Goal: Task Accomplishment & Management: Use online tool/utility

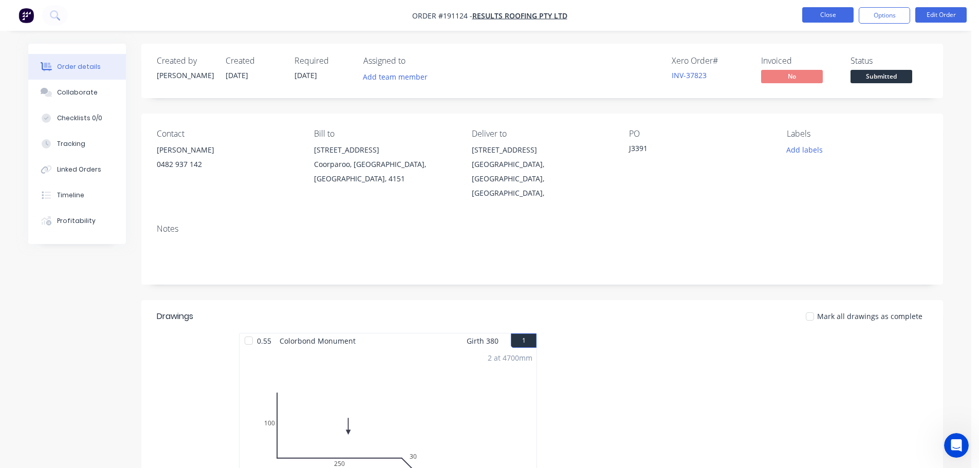
click at [838, 16] on button "Close" at bounding box center [828, 14] width 51 height 15
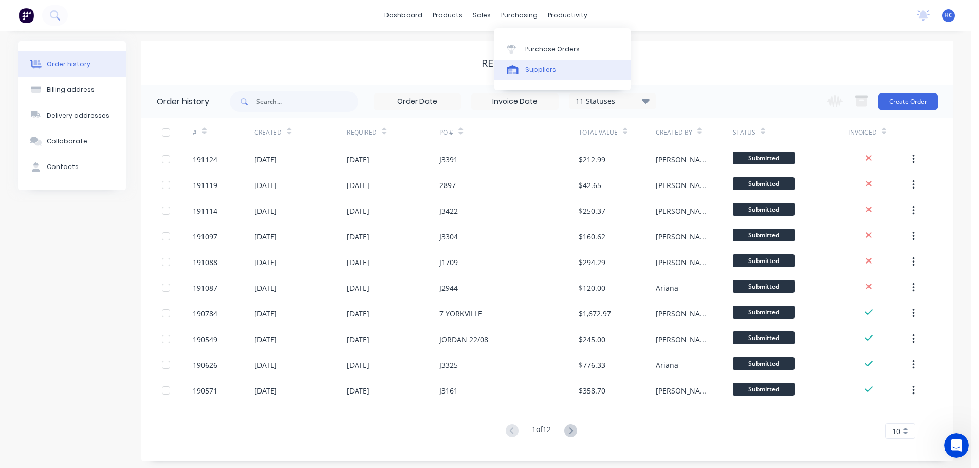
click at [556, 67] on link "Suppliers" at bounding box center [563, 70] width 136 height 21
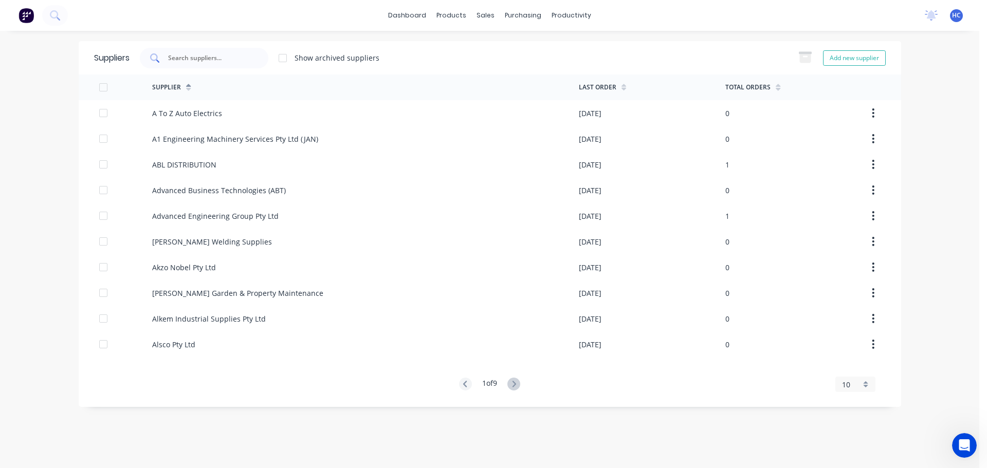
click at [231, 63] on input "text" at bounding box center [209, 58] width 85 height 10
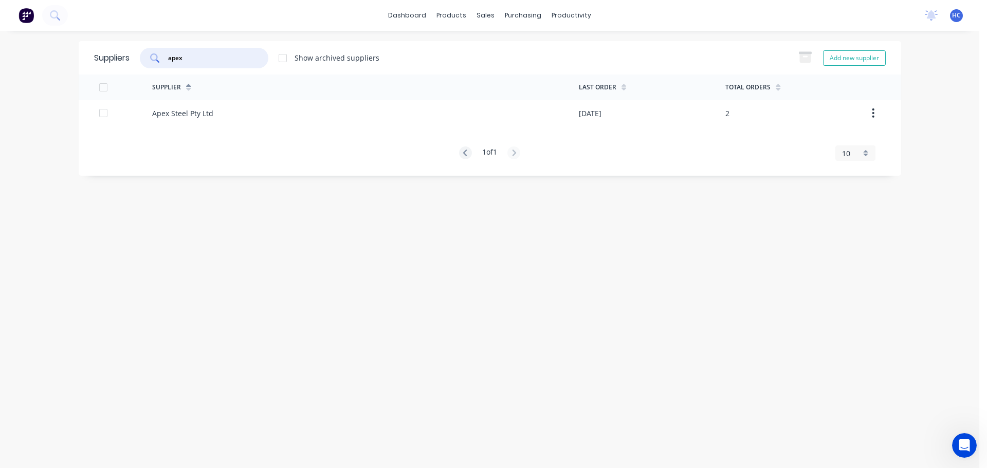
type input "apex"
click at [522, 128] on div "Supplier Last Order Total Orders Apex Steel Pty Ltd [DATE] 2 1 of 1 10 5 10 15 …" at bounding box center [490, 118] width 823 height 86
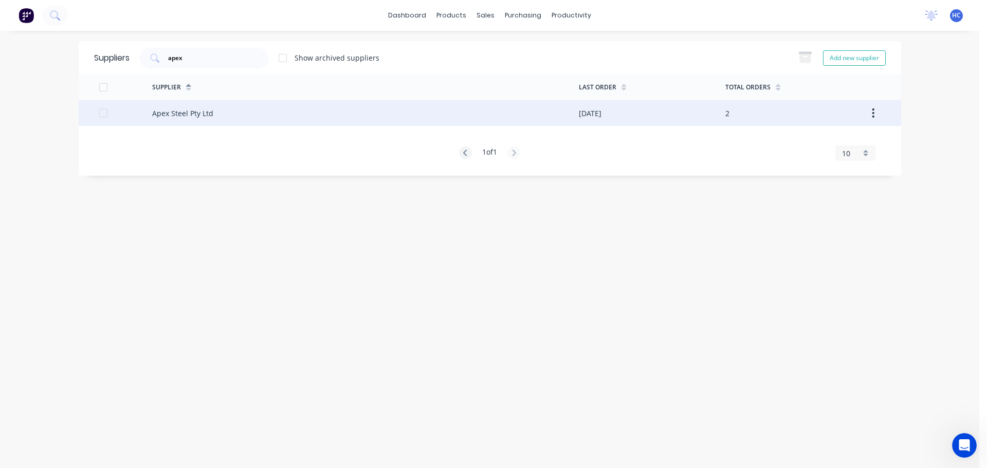
click at [549, 118] on div "Apex Steel Pty Ltd" at bounding box center [365, 113] width 427 height 26
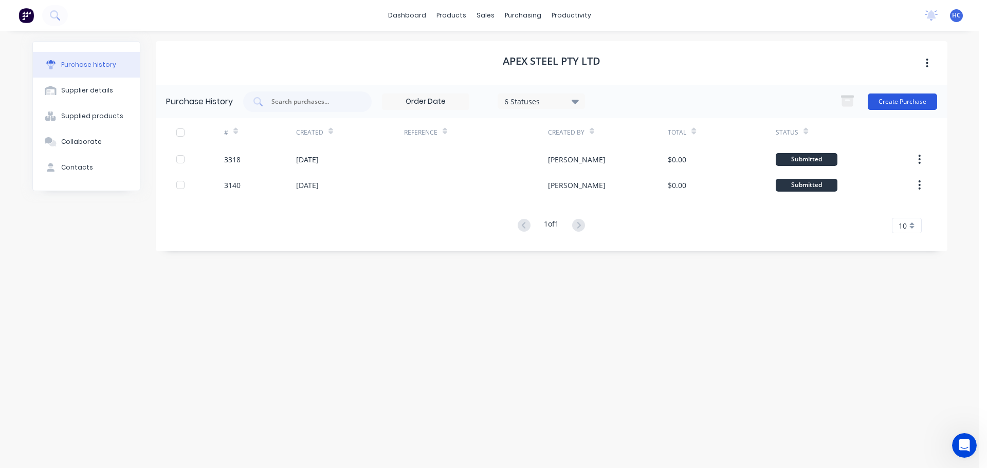
click at [916, 109] on button "Create Purchase" at bounding box center [902, 102] width 69 height 16
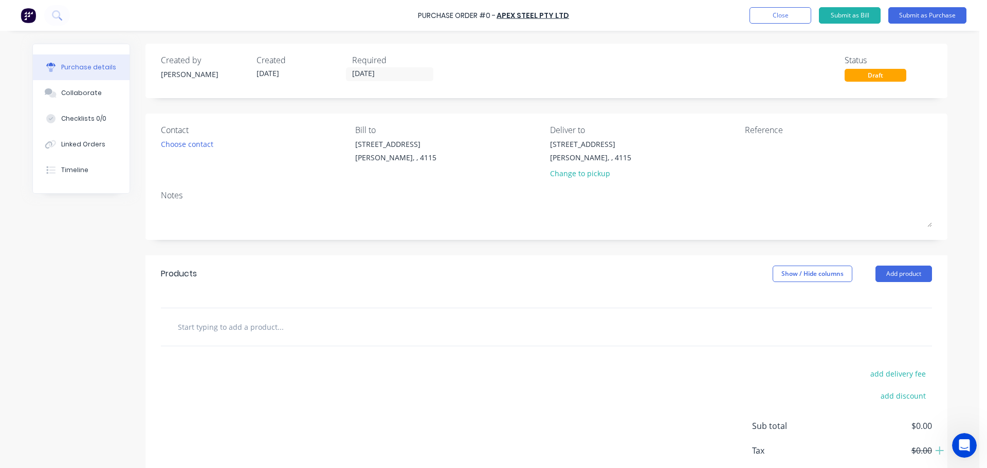
click at [353, 84] on div "Created by [PERSON_NAME] Created [DATE] Required [DATE] Status Draft" at bounding box center [547, 71] width 802 height 55
click at [359, 66] on div "Required [DATE]" at bounding box center [395, 68] width 87 height 28
click at [366, 71] on input "[DATE]" at bounding box center [390, 74] width 86 height 13
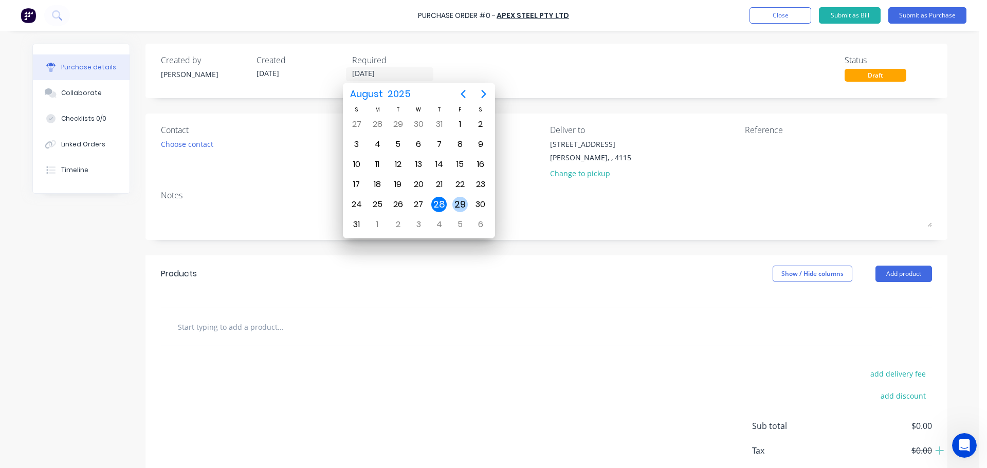
click at [457, 204] on div "29" at bounding box center [459, 204] width 15 height 15
type input "[DATE]"
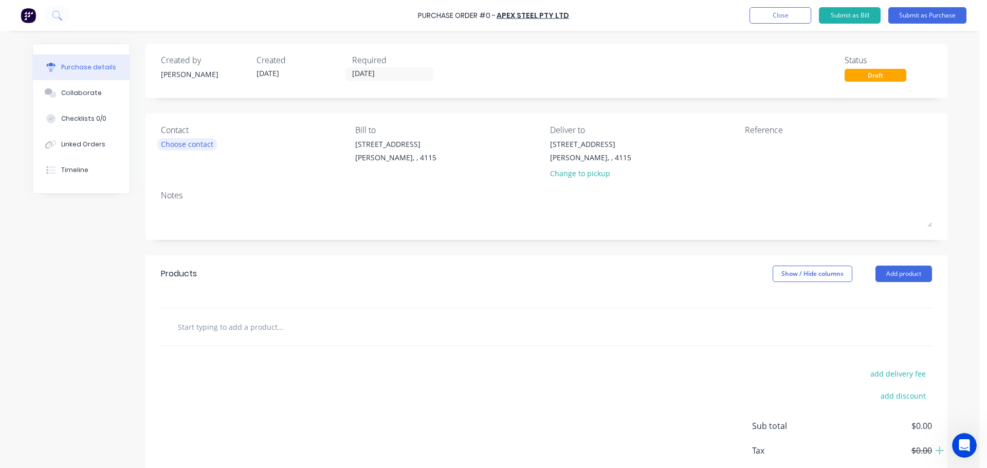
click at [189, 140] on div "Choose contact" at bounding box center [187, 144] width 52 height 11
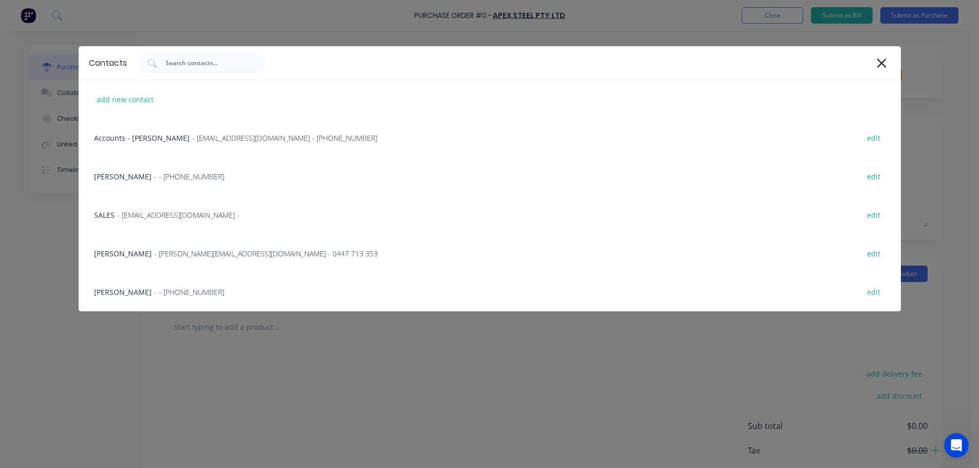
click at [158, 170] on div "HAYDEN - - [PHONE_NUMBER] edit" at bounding box center [490, 176] width 823 height 39
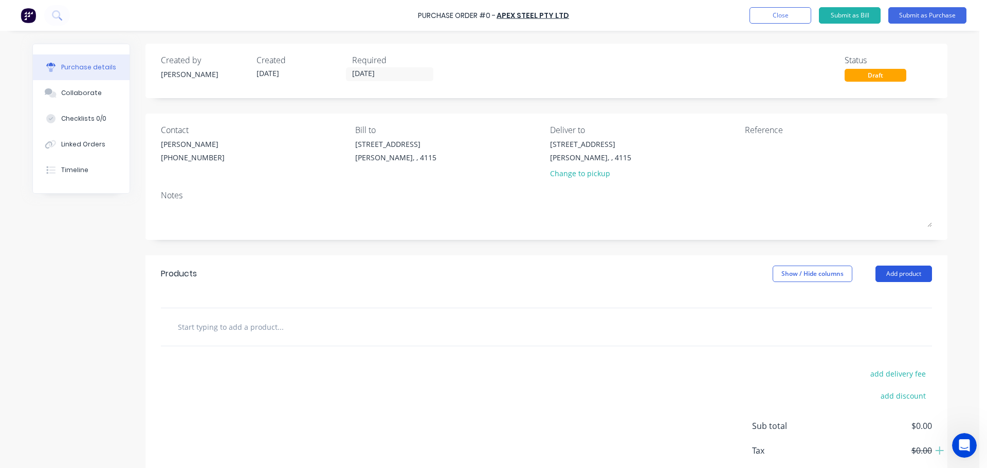
click at [910, 278] on button "Add product" at bounding box center [904, 274] width 57 height 16
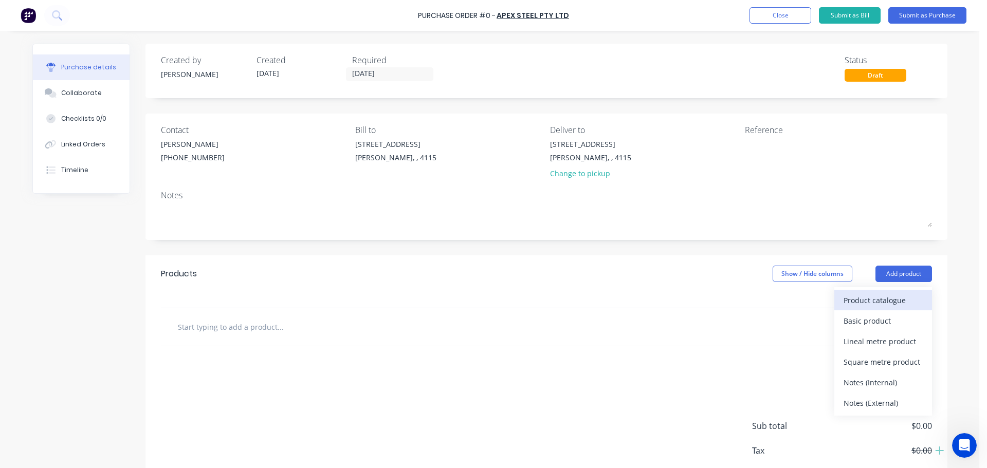
click at [870, 306] on div "Product catalogue" at bounding box center [883, 300] width 79 height 15
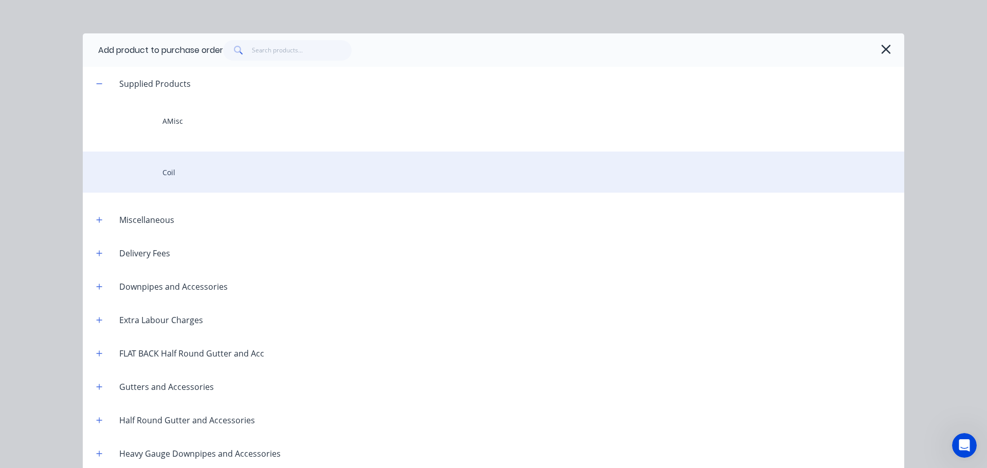
click at [196, 170] on div "Coil" at bounding box center [494, 172] width 822 height 41
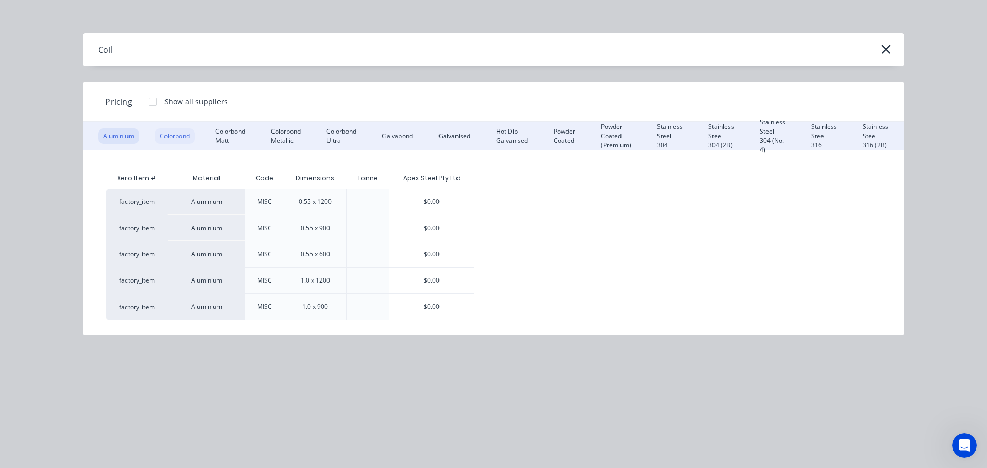
click at [177, 135] on div "Colorbond" at bounding box center [175, 136] width 40 height 15
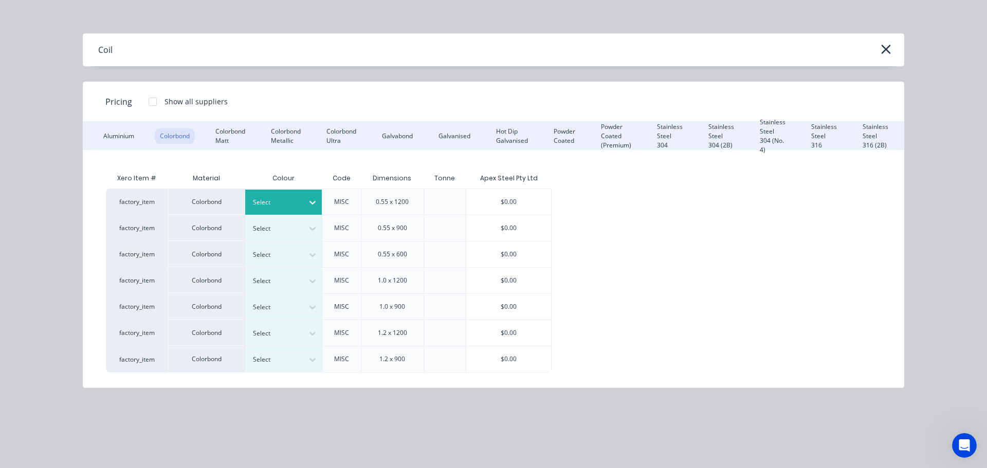
click at [295, 196] on div "Select" at bounding box center [275, 202] width 58 height 13
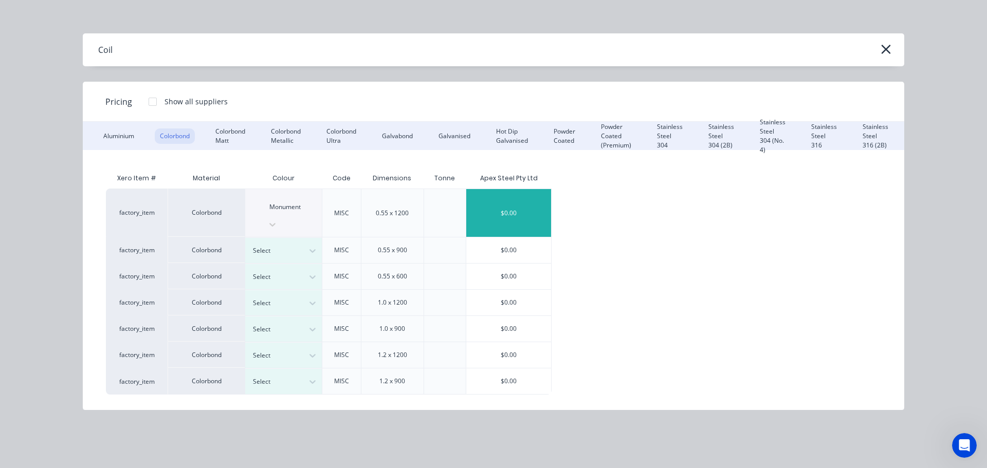
click at [483, 207] on div "$0.00" at bounding box center [508, 213] width 85 height 48
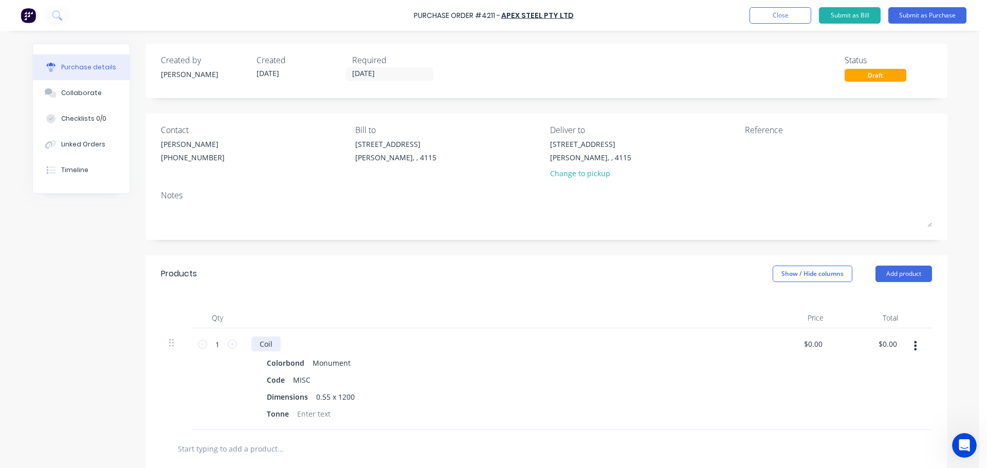
click at [275, 344] on div "Coil" at bounding box center [265, 344] width 29 height 15
click at [626, 306] on div "Qty Price Total 1 1 Coil - 4 TONNE Colorbond Monument Code MISC Dimensions 0.55…" at bounding box center [547, 362] width 802 height 138
click at [877, 267] on button "Add product" at bounding box center [904, 274] width 57 height 16
click at [876, 289] on div "Product catalogue Basic product Lineal metre product Square metre product Notes…" at bounding box center [884, 351] width 98 height 129
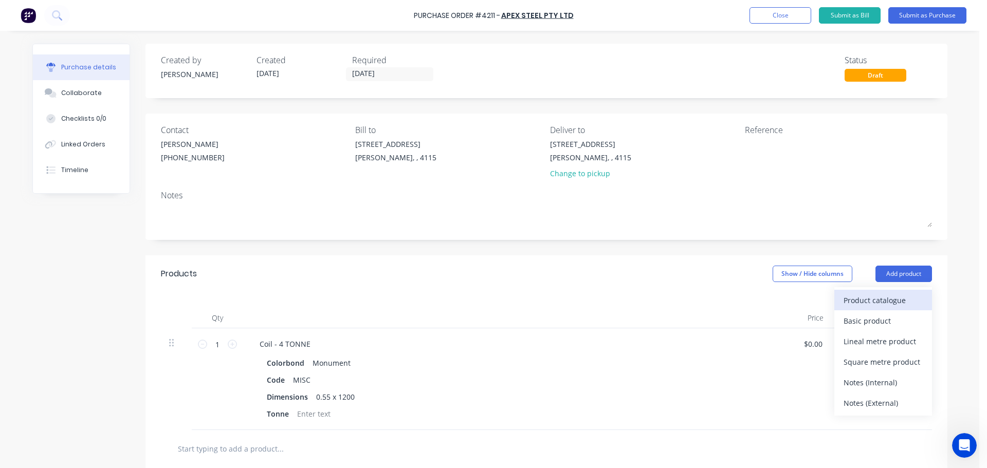
click at [869, 297] on div "Product catalogue" at bounding box center [883, 300] width 79 height 15
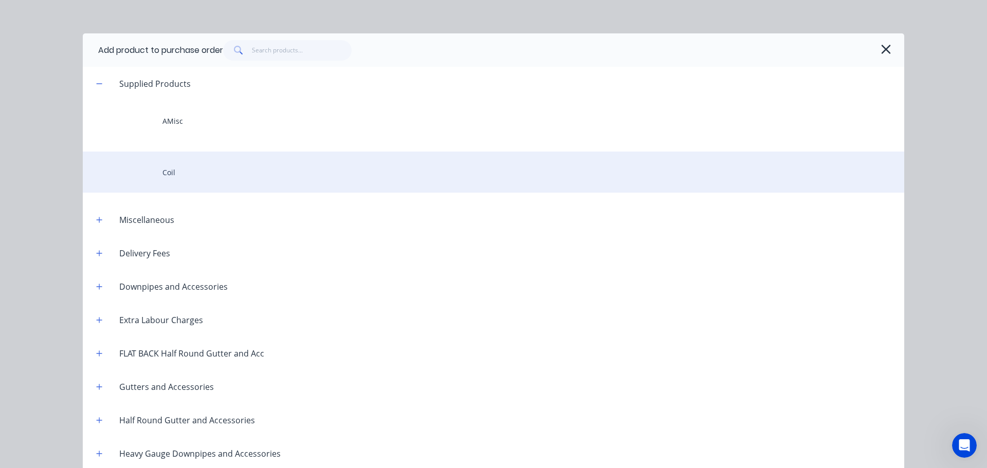
click at [214, 173] on div "Coil" at bounding box center [494, 172] width 822 height 41
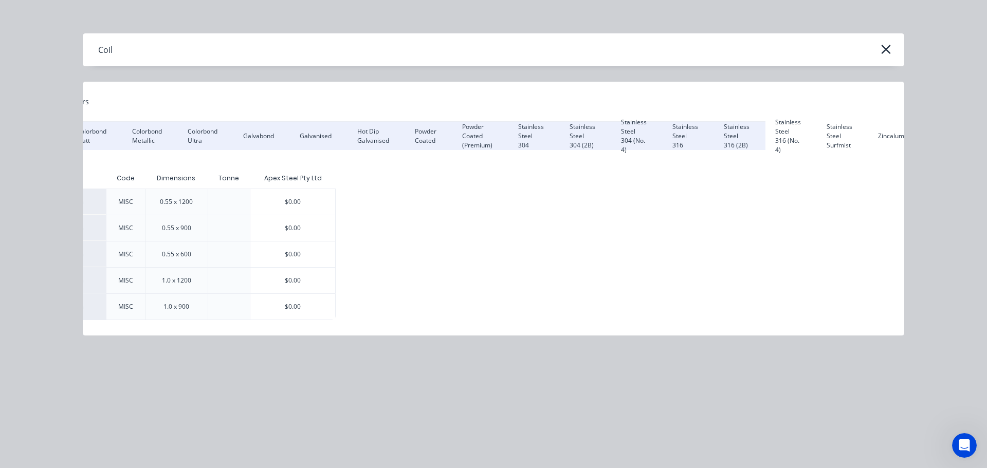
scroll to position [0, 147]
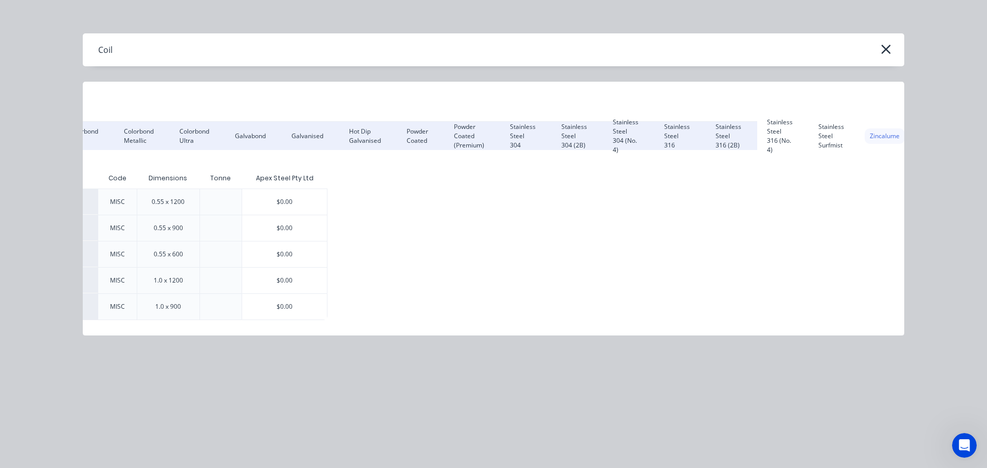
click at [886, 138] on div "Zincalume" at bounding box center [885, 136] width 40 height 15
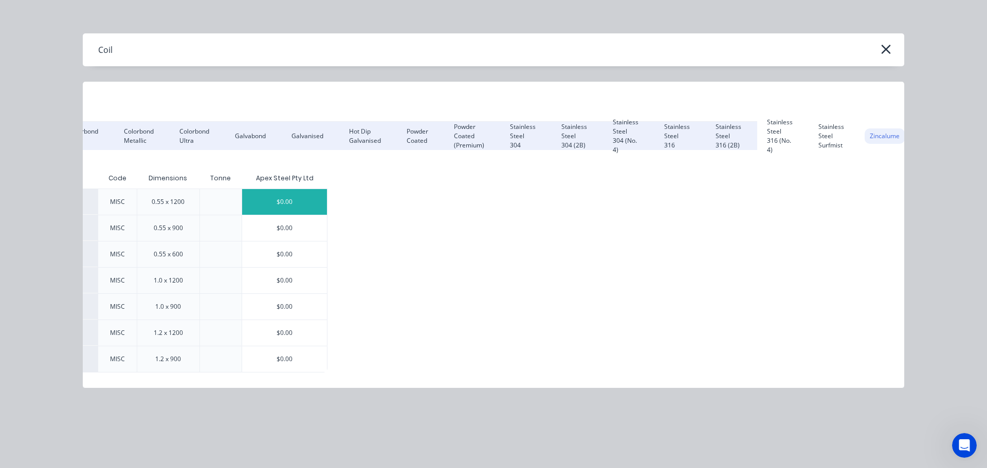
click at [273, 192] on div "$0.00" at bounding box center [284, 202] width 85 height 26
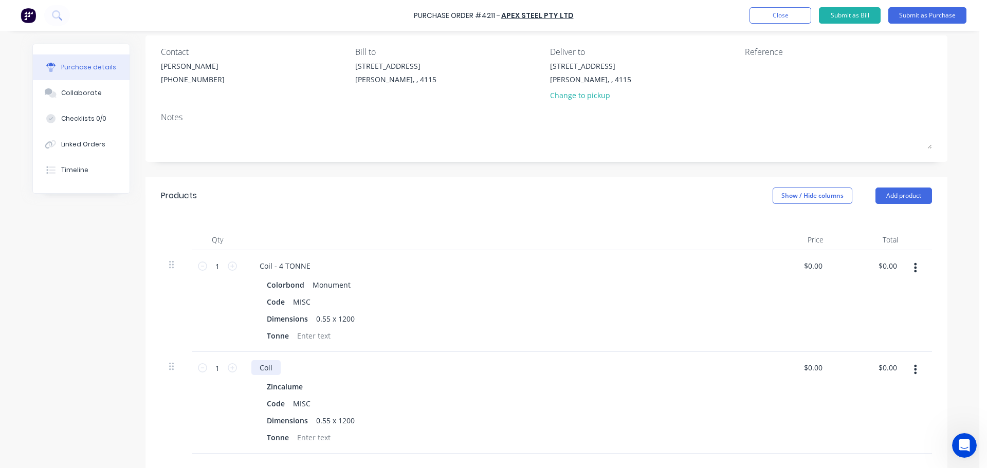
scroll to position [103, 0]
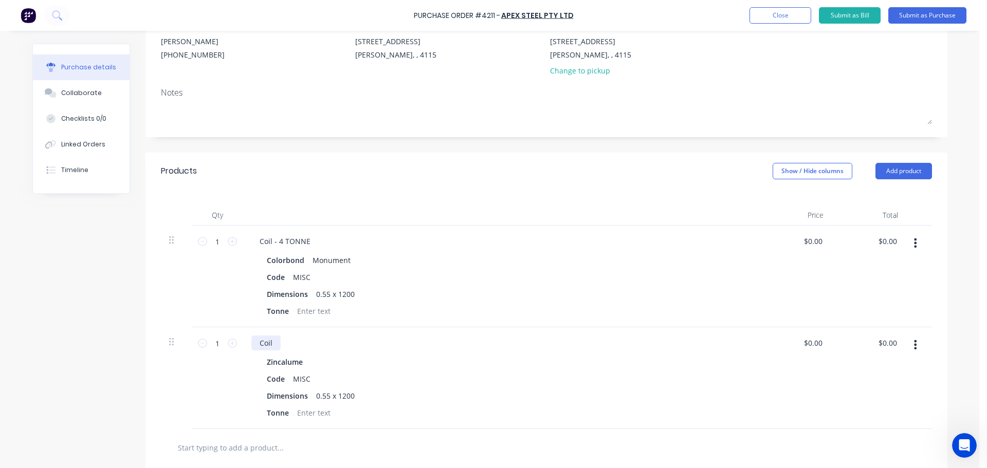
click at [274, 341] on div "Coil" at bounding box center [265, 343] width 29 height 15
click at [437, 172] on div "Products Show / Hide columns Add product" at bounding box center [547, 171] width 802 height 37
click at [903, 14] on button "Submit as Purchase" at bounding box center [927, 15] width 78 height 16
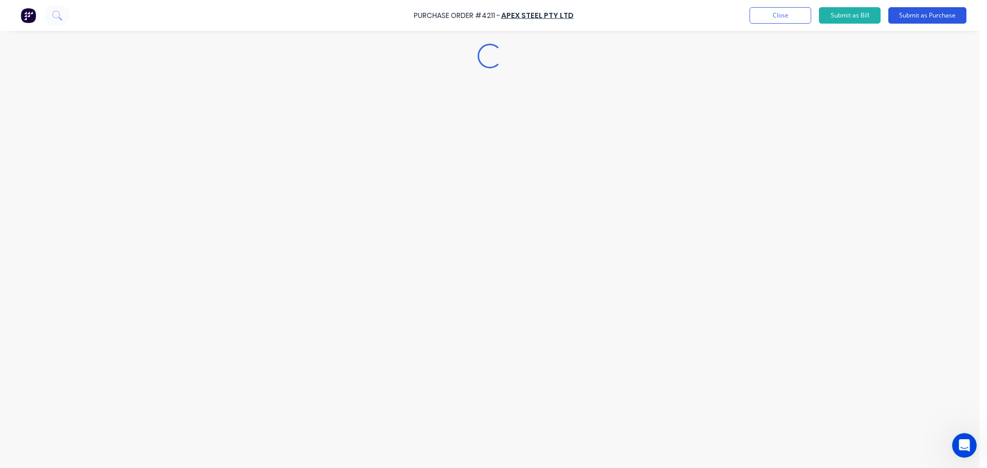
scroll to position [0, 0]
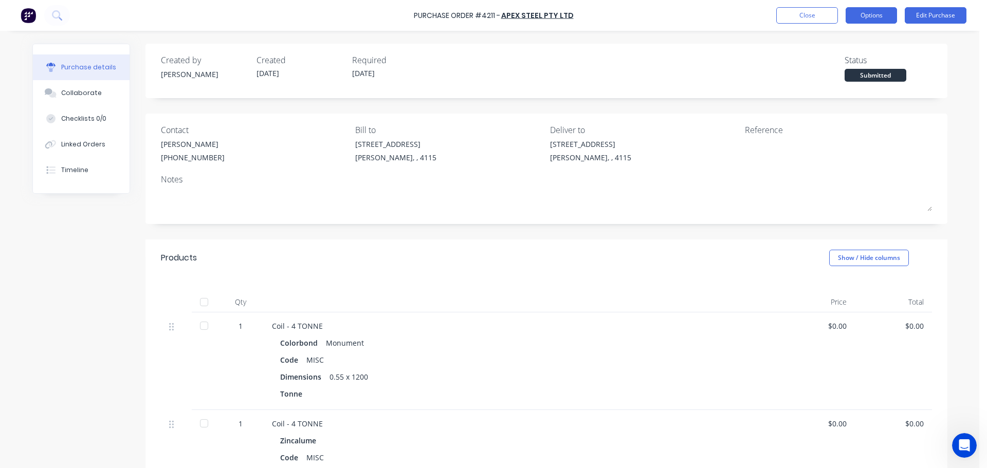
click at [877, 16] on button "Options" at bounding box center [871, 15] width 51 height 16
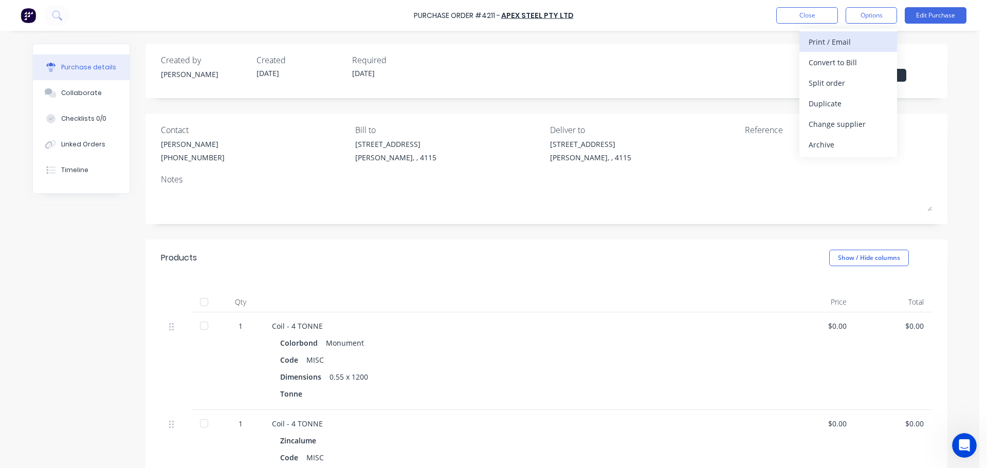
click at [862, 44] on div "Print / Email" at bounding box center [848, 41] width 79 height 15
click at [854, 78] on div "Without pricing" at bounding box center [848, 83] width 79 height 15
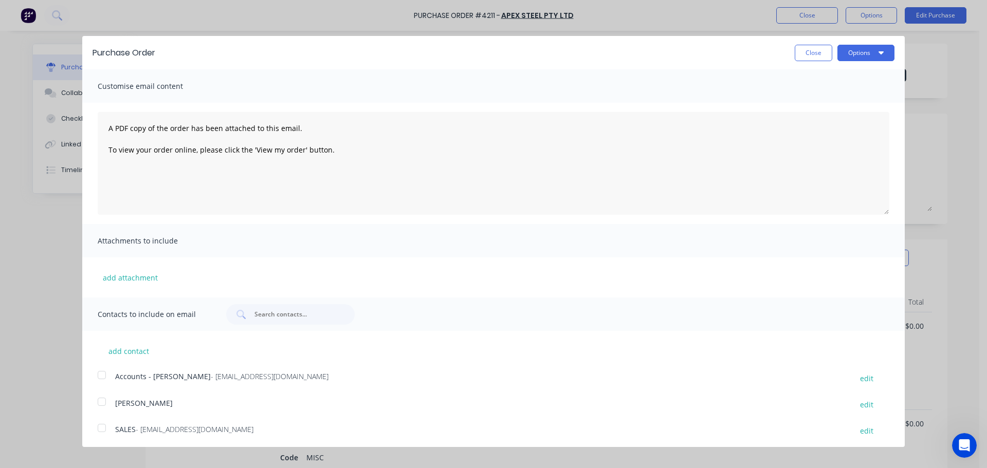
click at [864, 45] on div "Options" at bounding box center [866, 53] width 57 height 16
click at [865, 61] on button "Options" at bounding box center [866, 53] width 57 height 16
click at [840, 82] on div "Print" at bounding box center [845, 78] width 79 height 15
click at [795, 59] on button "Close" at bounding box center [814, 53] width 38 height 16
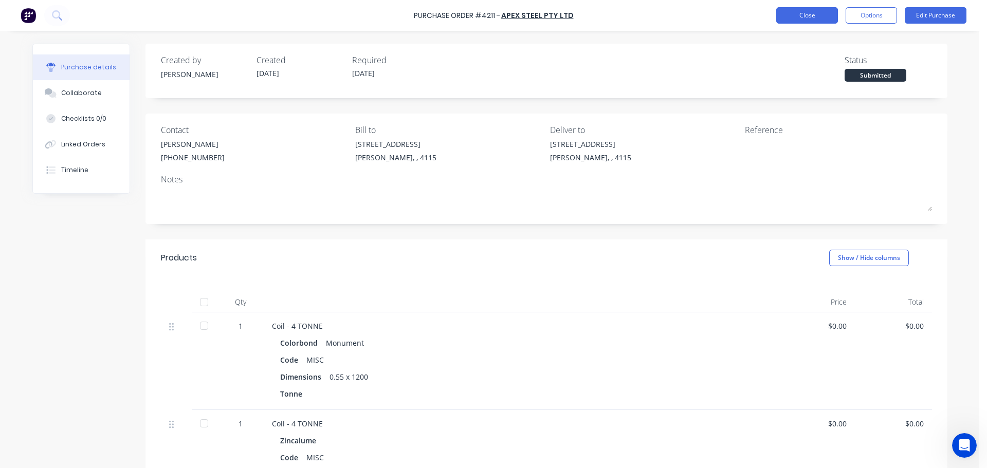
click at [794, 8] on button "Close" at bounding box center [807, 15] width 62 height 16
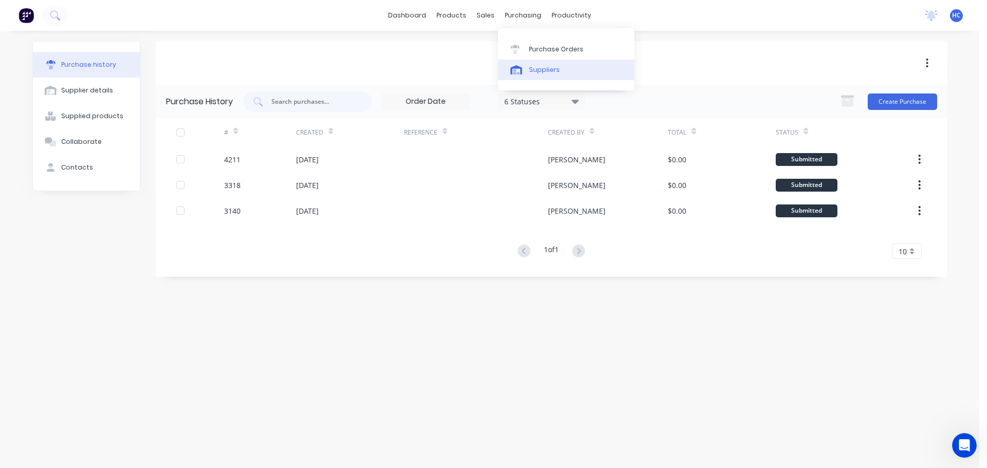
click at [560, 64] on link "Suppliers" at bounding box center [566, 70] width 136 height 21
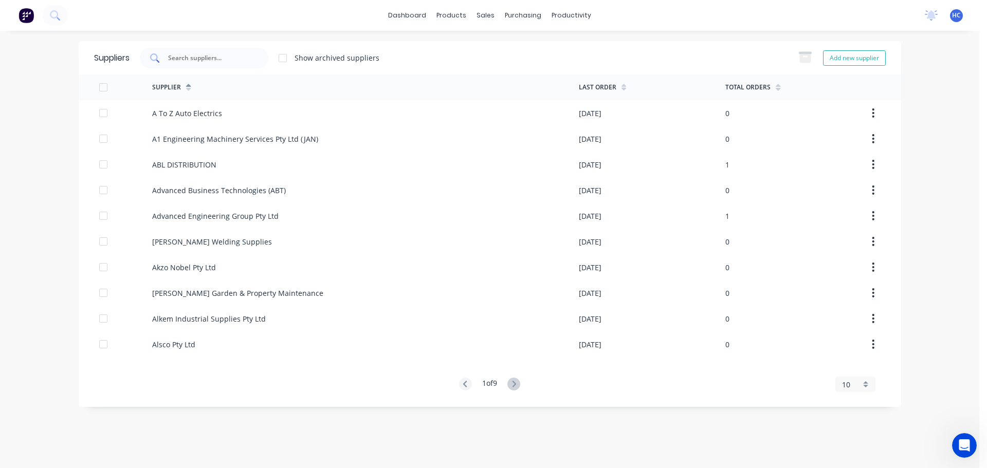
click at [257, 64] on div at bounding box center [204, 58] width 129 height 21
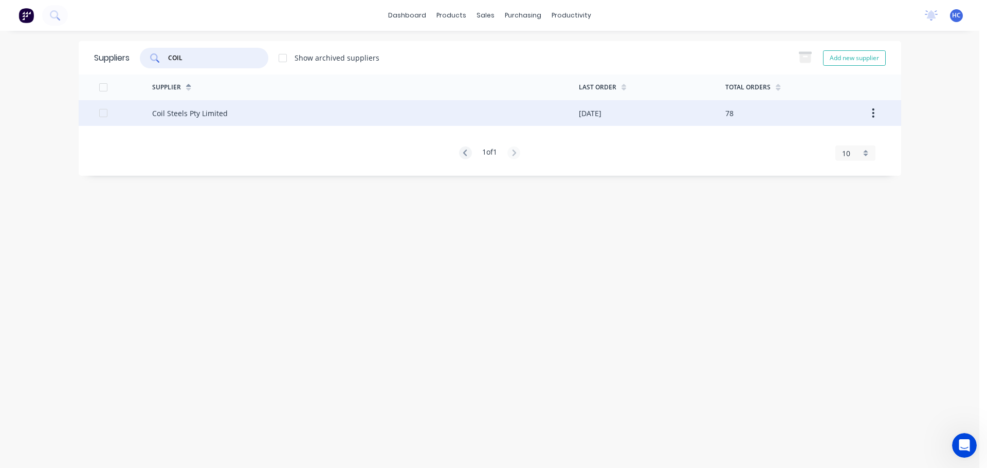
type input "COIL"
click at [160, 105] on div "Coil Steels Pty Limited" at bounding box center [365, 113] width 427 height 26
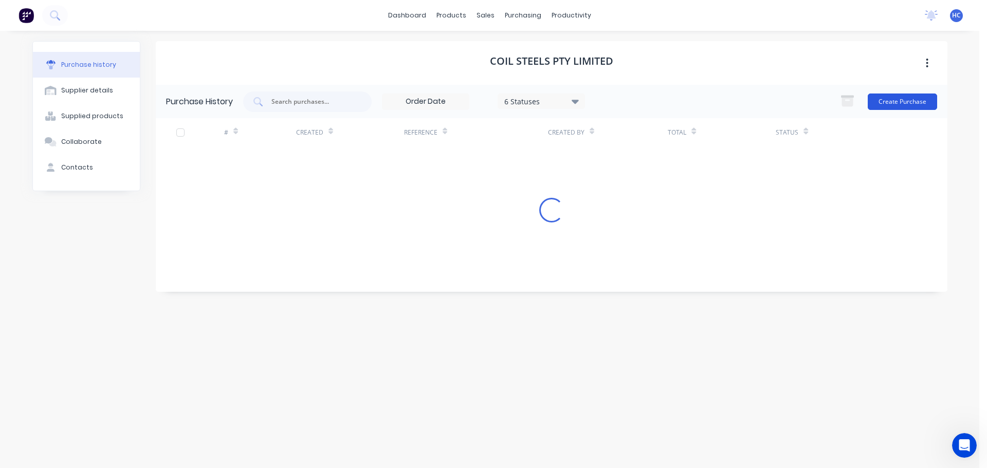
click at [905, 106] on button "Create Purchase" at bounding box center [902, 102] width 69 height 16
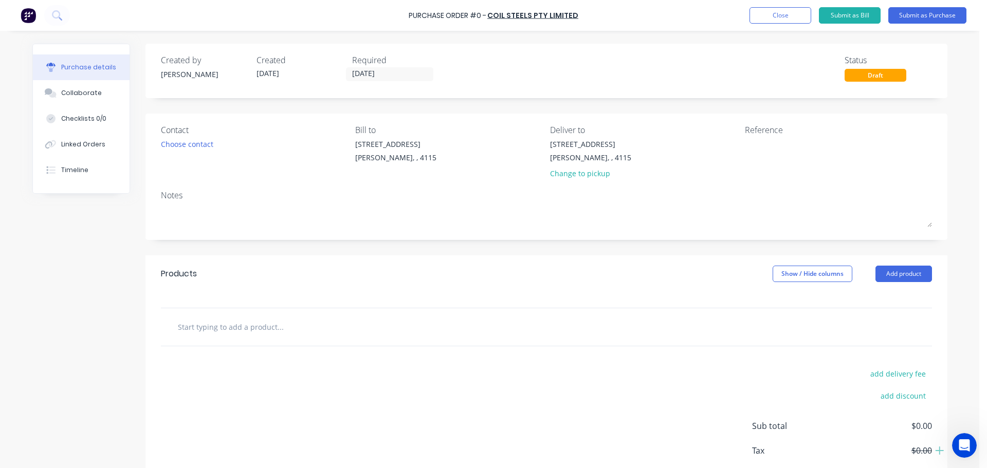
drag, startPoint x: 358, startPoint y: 70, endPoint x: 367, endPoint y: 81, distance: 13.9
click at [358, 70] on input "[DATE]" at bounding box center [390, 74] width 86 height 13
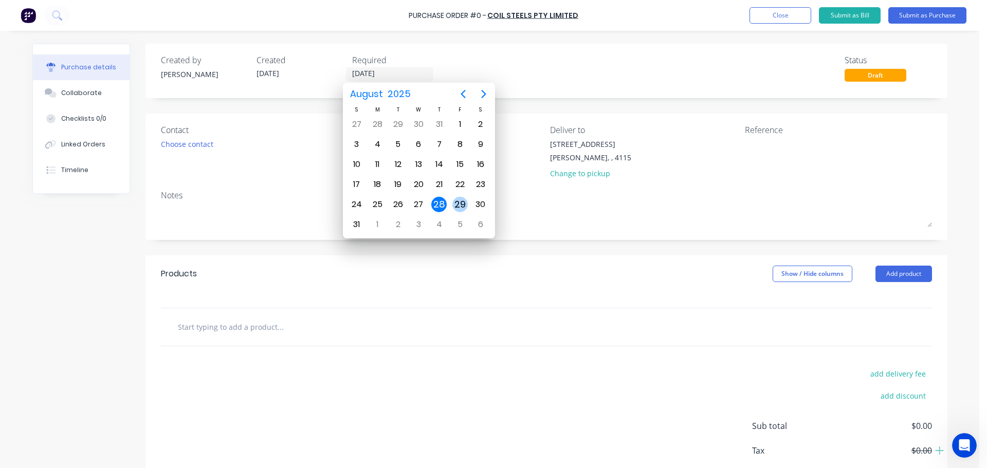
click at [456, 201] on div "29" at bounding box center [459, 204] width 15 height 15
type input "[DATE]"
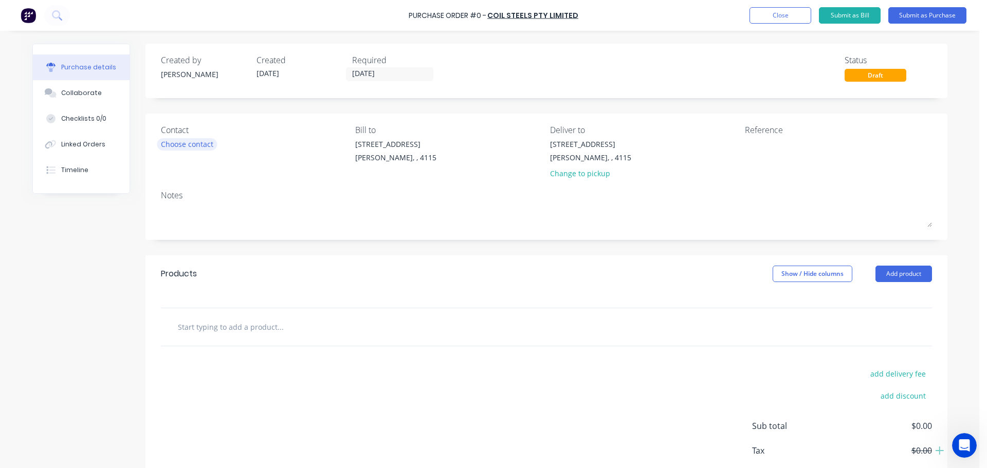
click at [180, 150] on div "Choose contact" at bounding box center [187, 144] width 52 height 11
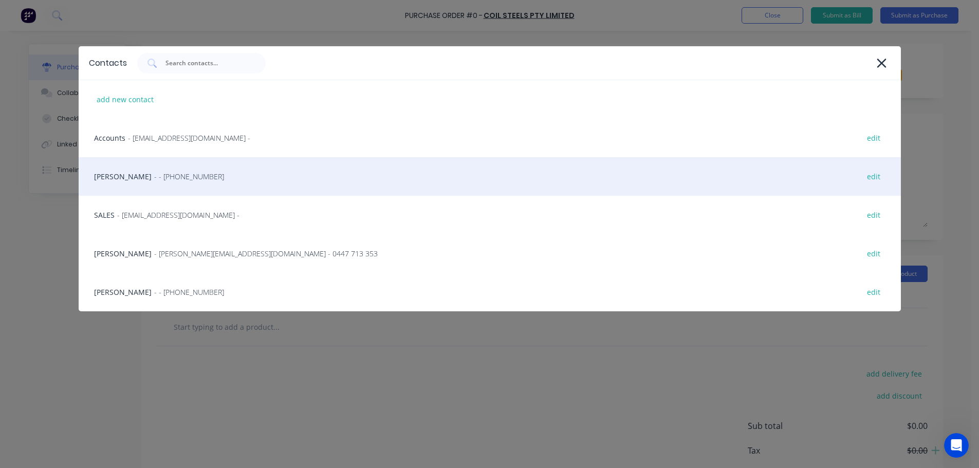
click at [171, 164] on div "HAYDEN - - [PHONE_NUMBER] edit" at bounding box center [490, 176] width 823 height 39
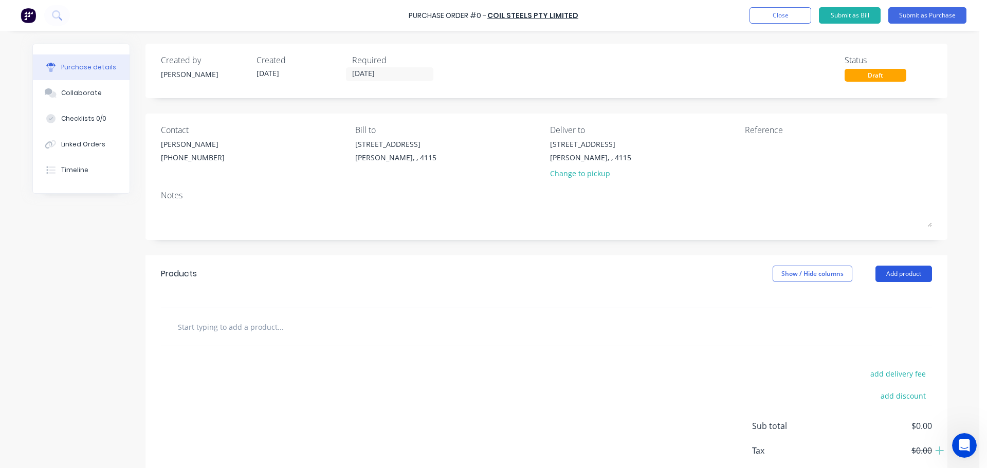
click at [908, 270] on button "Add product" at bounding box center [904, 274] width 57 height 16
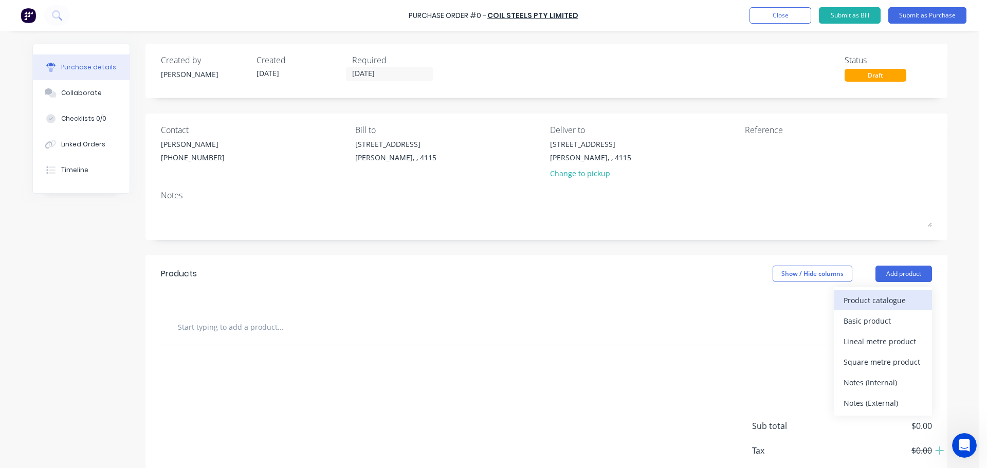
click at [880, 294] on div "Product catalogue" at bounding box center [883, 300] width 79 height 15
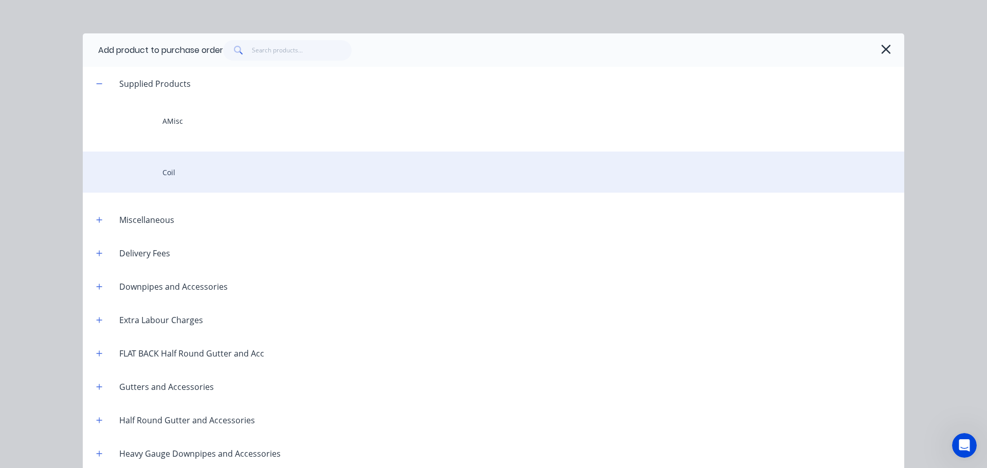
click at [205, 174] on div "Coil" at bounding box center [494, 172] width 822 height 41
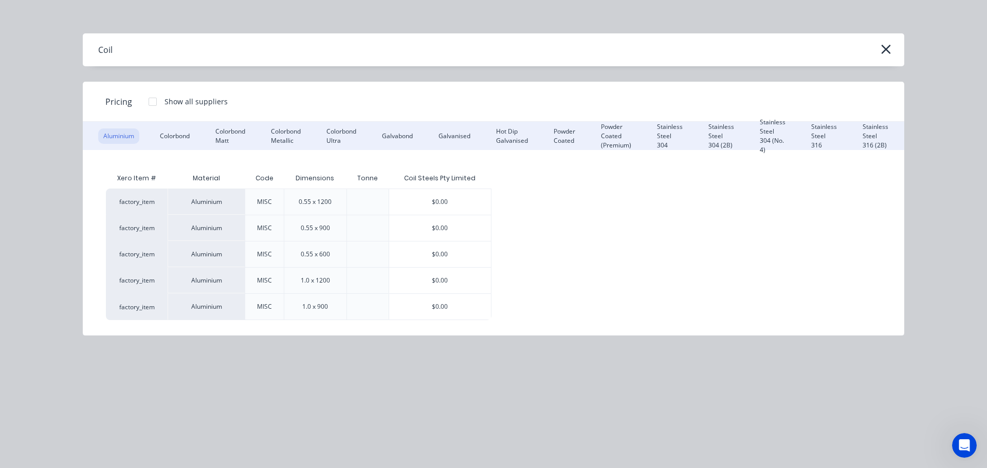
drag, startPoint x: 174, startPoint y: 129, endPoint x: 219, endPoint y: 154, distance: 50.6
click at [174, 130] on div "Colorbond" at bounding box center [175, 136] width 40 height 15
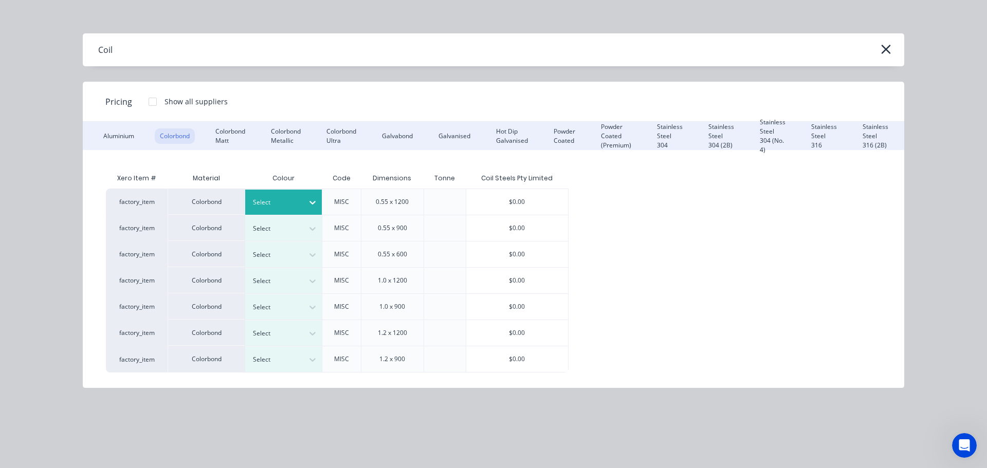
click at [284, 211] on div "Select" at bounding box center [283, 202] width 77 height 25
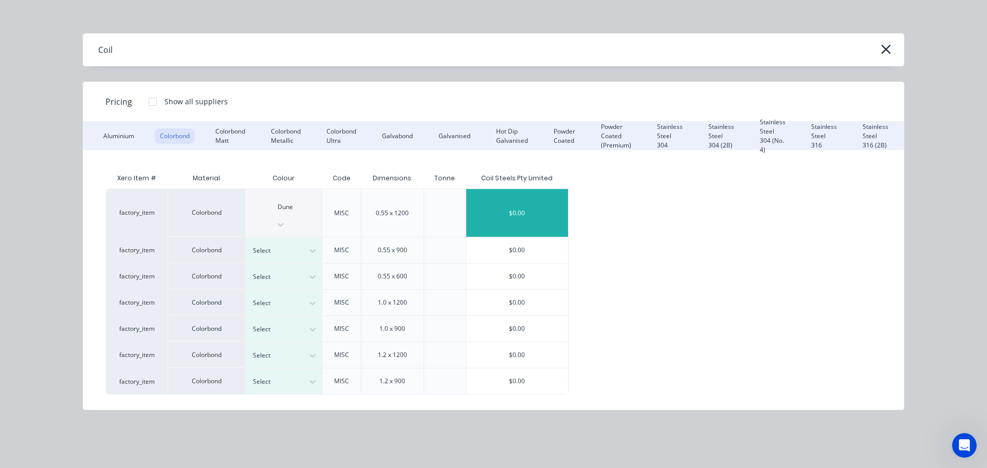
click at [509, 204] on div "$0.00" at bounding box center [517, 213] width 102 height 48
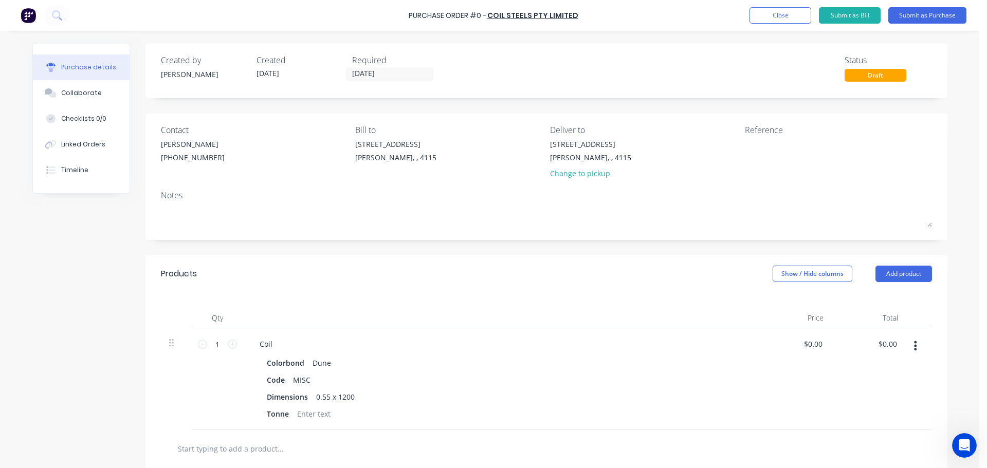
scroll to position [78, 0]
click at [269, 339] on div "Coil" at bounding box center [265, 344] width 29 height 15
click at [898, 267] on button "Add product" at bounding box center [904, 274] width 57 height 16
click at [878, 294] on div "Product catalogue" at bounding box center [883, 300] width 79 height 15
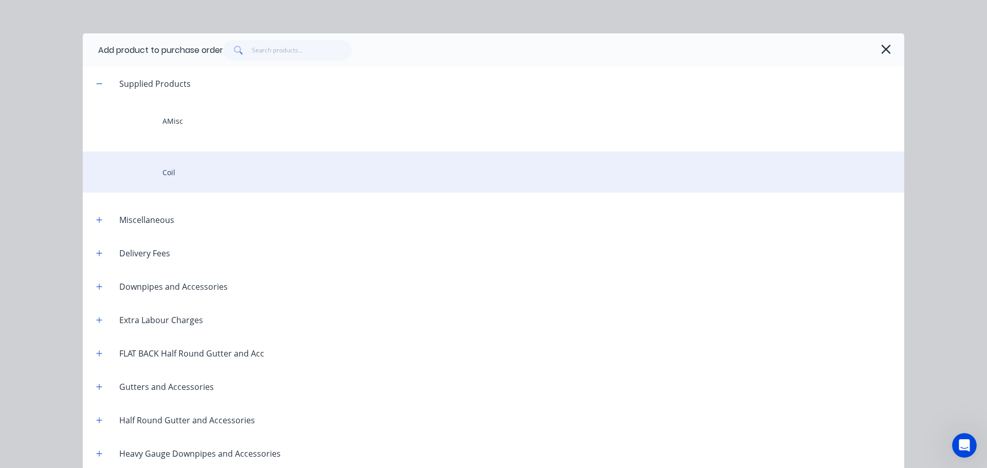
click at [190, 177] on div "Coil" at bounding box center [494, 172] width 822 height 41
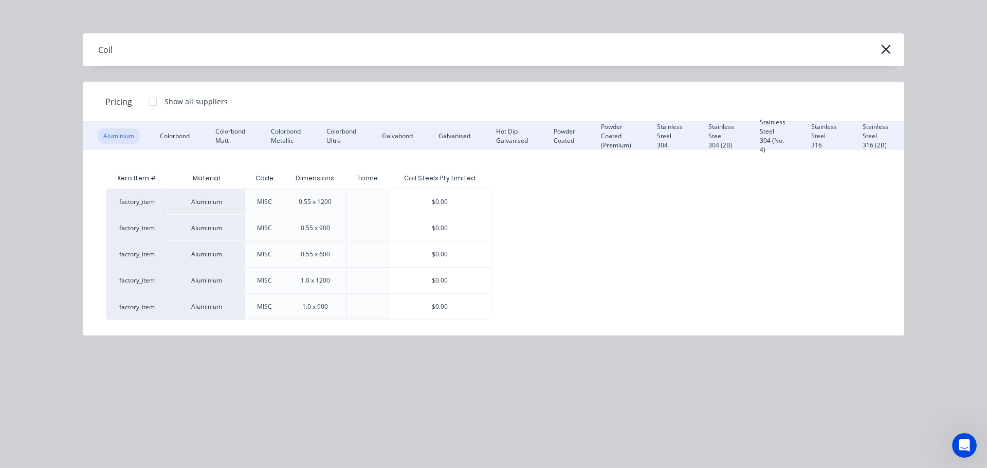
click at [176, 125] on div "Aluminium Colorbond Colorbond Matt Colorbond Metallic Colorbond Ultra Galvabond…" at bounding box center [494, 136] width 822 height 28
click at [177, 131] on div "Colorbond" at bounding box center [175, 136] width 40 height 15
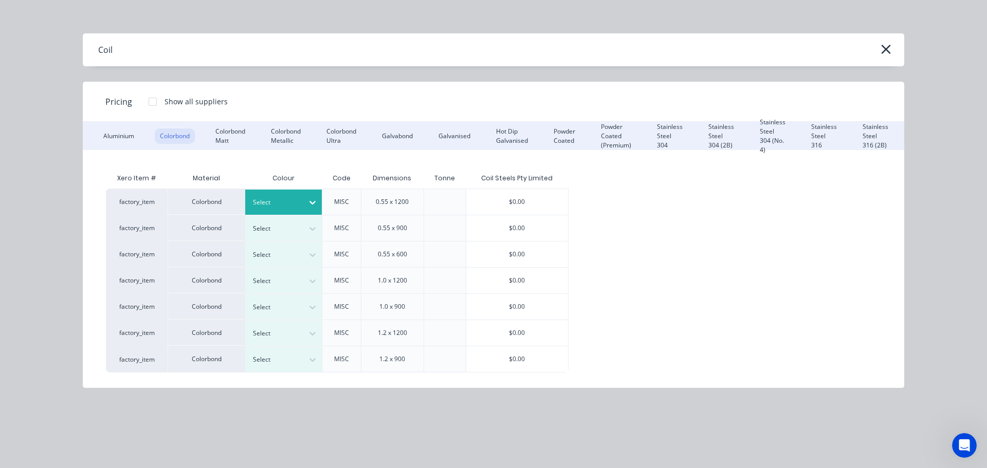
click at [287, 196] on div "Select" at bounding box center [275, 202] width 58 height 13
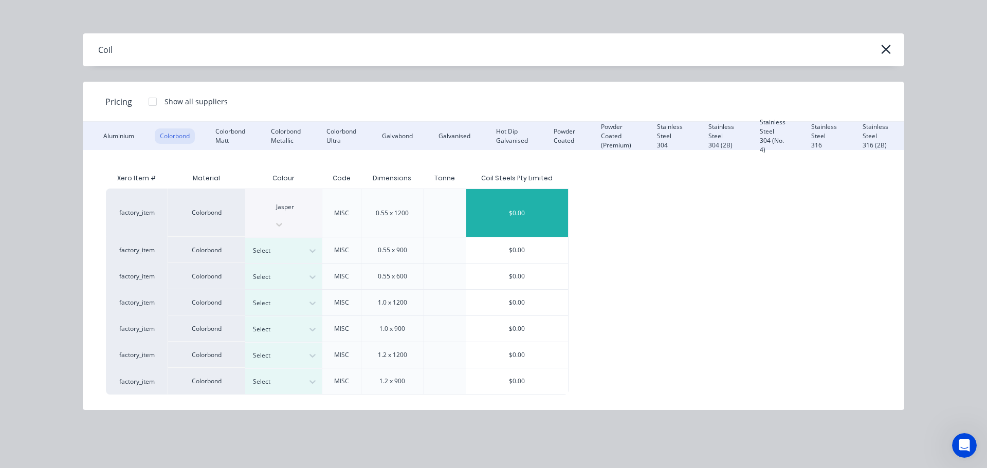
click at [492, 199] on div "$0.00" at bounding box center [517, 213] width 102 height 48
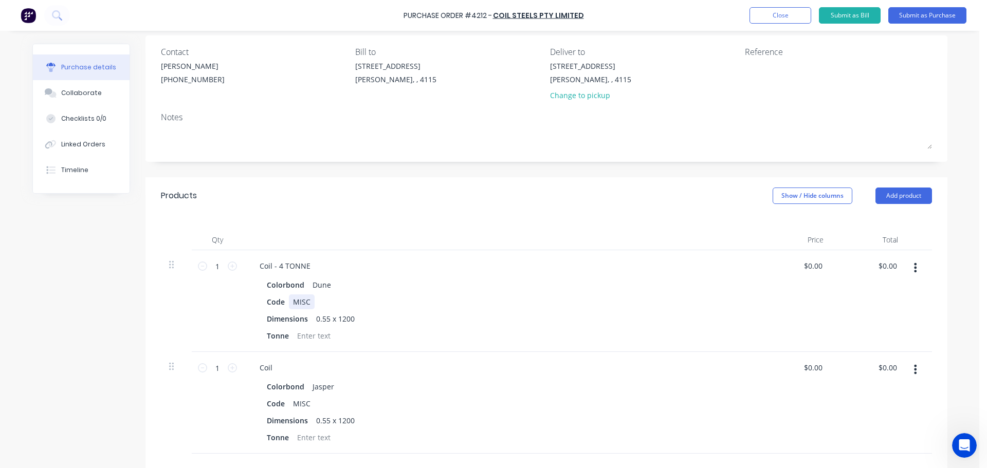
scroll to position [103, 0]
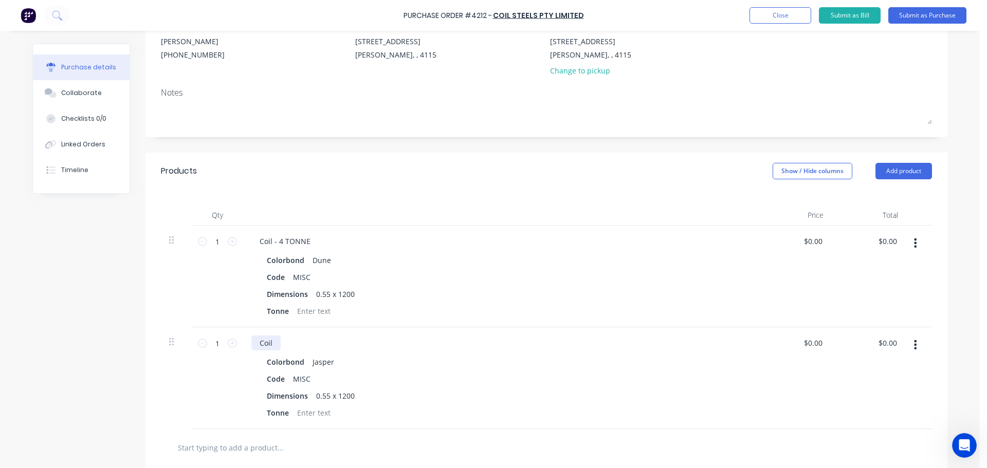
click at [274, 344] on div "Coil" at bounding box center [265, 343] width 29 height 15
click at [900, 166] on button "Add product" at bounding box center [904, 171] width 57 height 16
click at [887, 194] on div "Product catalogue" at bounding box center [883, 197] width 79 height 15
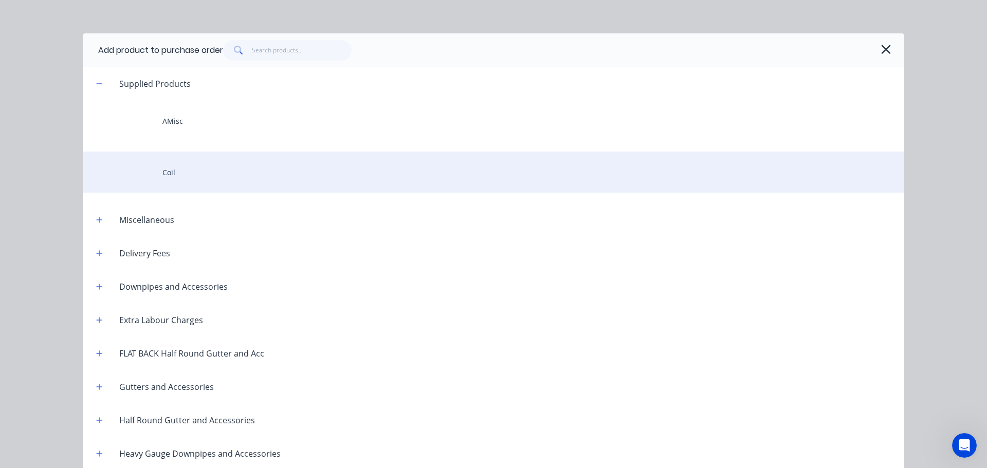
click at [186, 158] on div "Coil" at bounding box center [494, 172] width 822 height 41
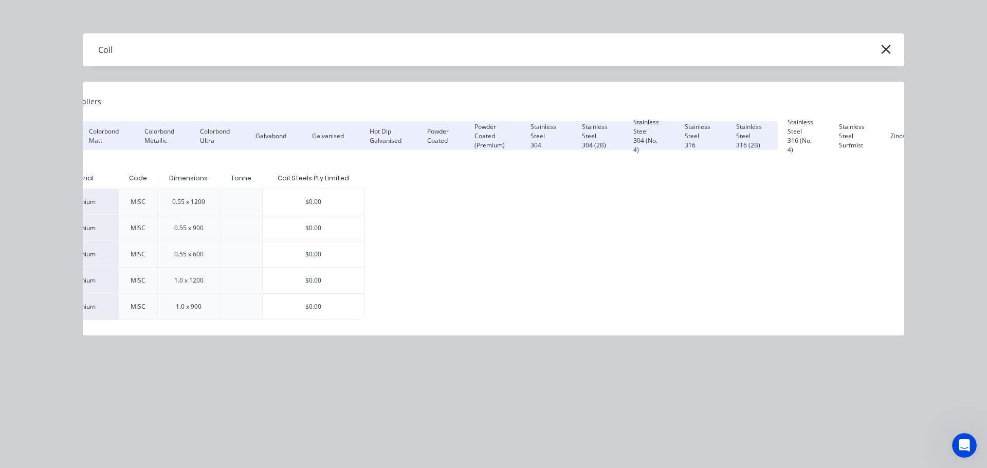
scroll to position [0, 134]
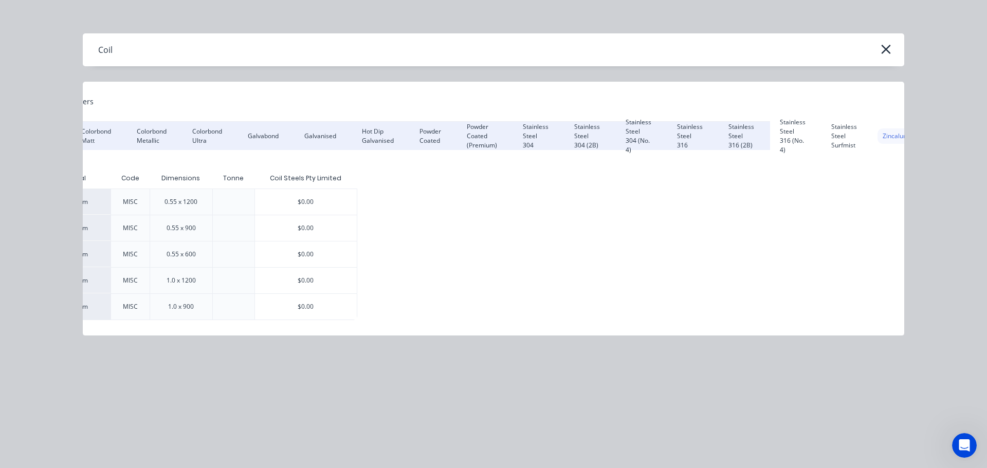
click at [900, 138] on div "Zincalume" at bounding box center [898, 136] width 40 height 15
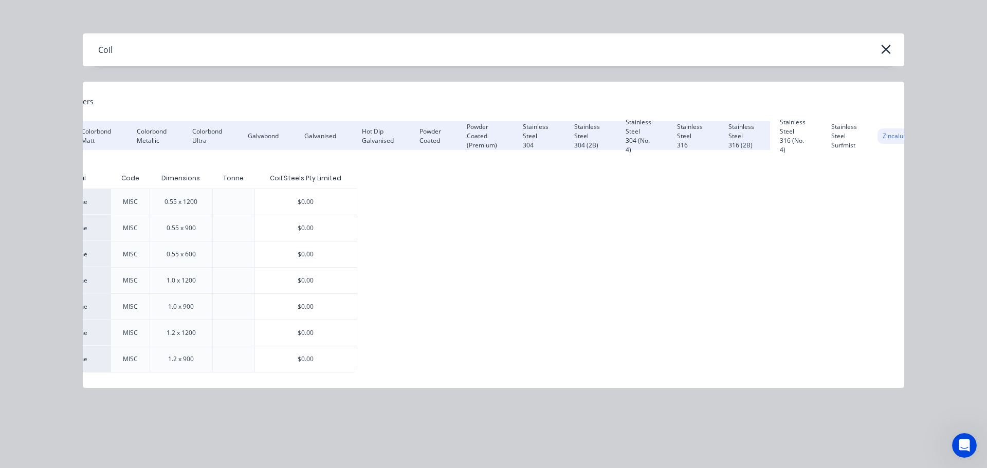
click at [304, 275] on div "$0.00" at bounding box center [306, 281] width 102 height 26
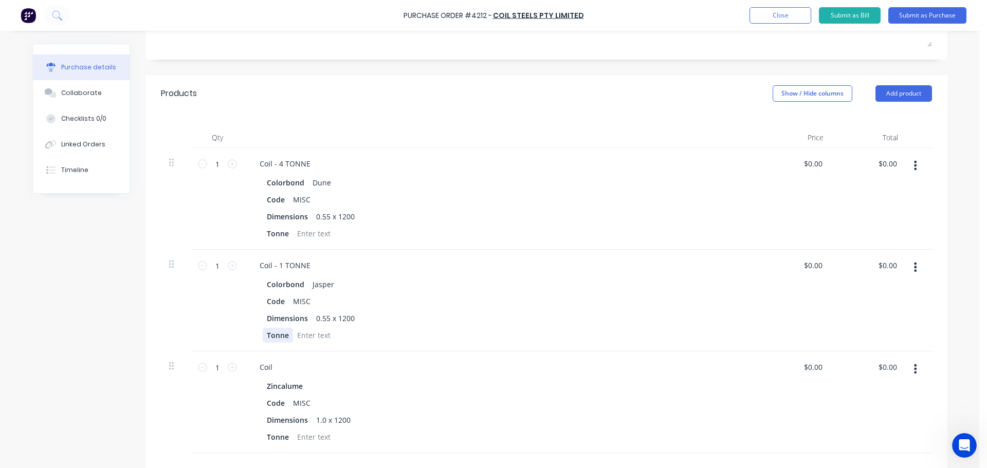
scroll to position [206, 0]
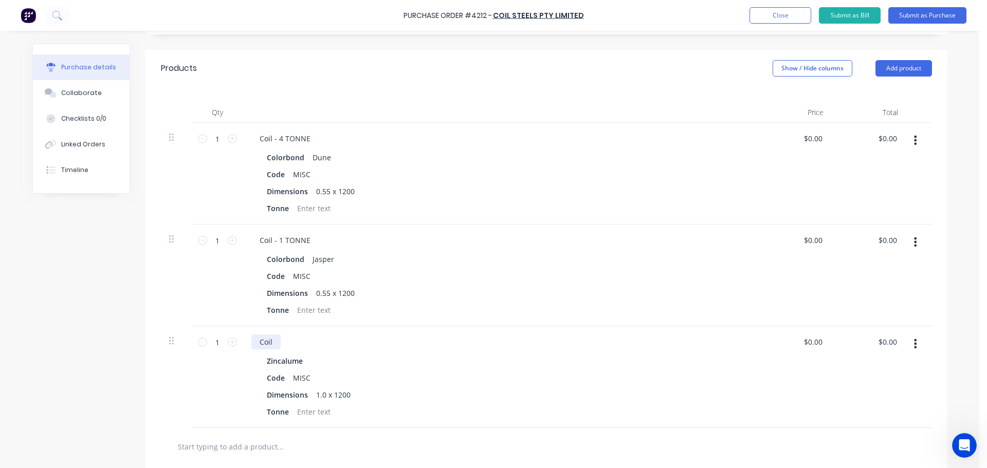
click at [269, 337] on div "Coil" at bounding box center [265, 342] width 29 height 15
click at [902, 70] on button "Add product" at bounding box center [904, 68] width 57 height 16
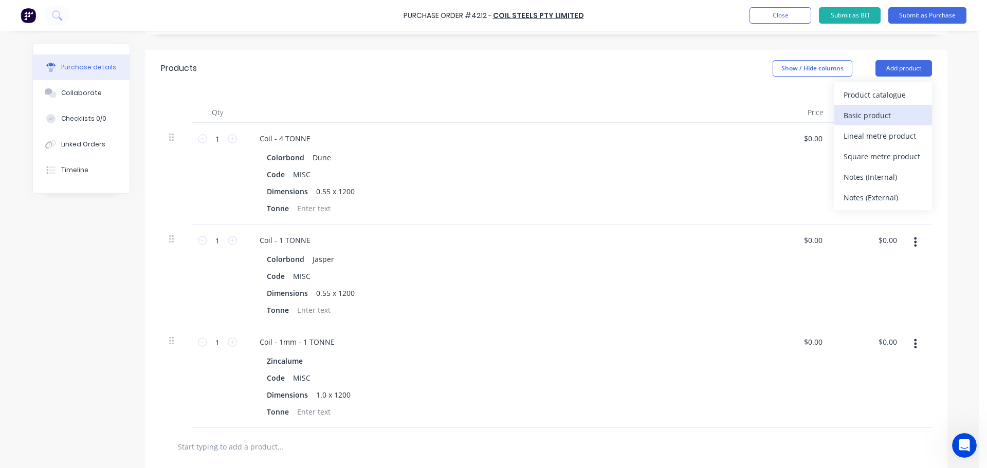
click at [876, 114] on div "Basic product" at bounding box center [883, 115] width 79 height 15
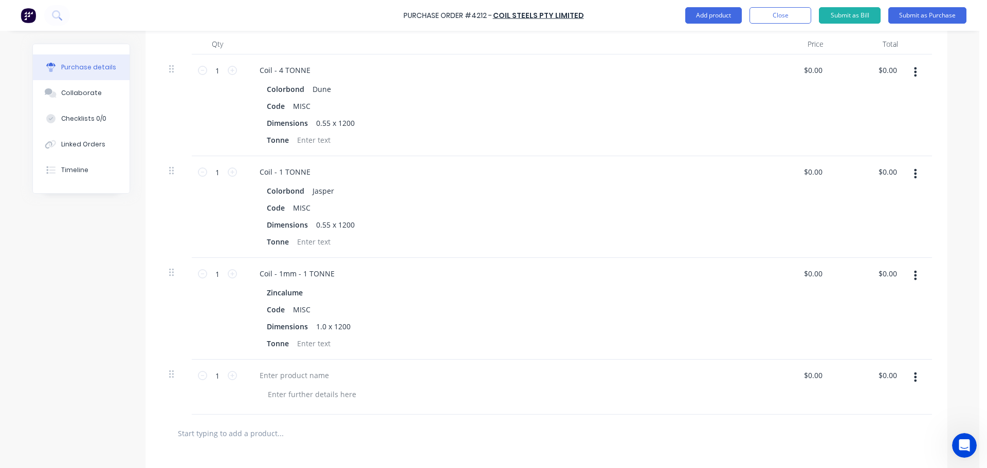
scroll to position [309, 0]
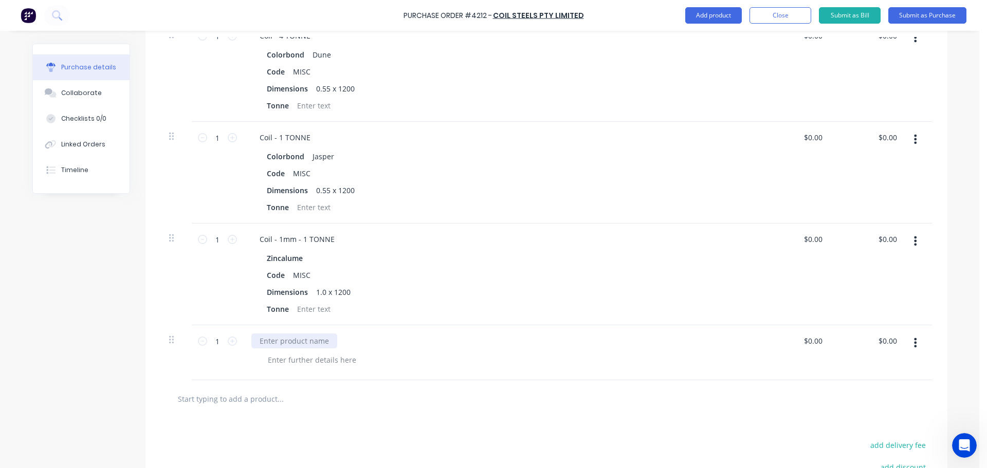
click at [290, 337] on div at bounding box center [294, 341] width 86 height 15
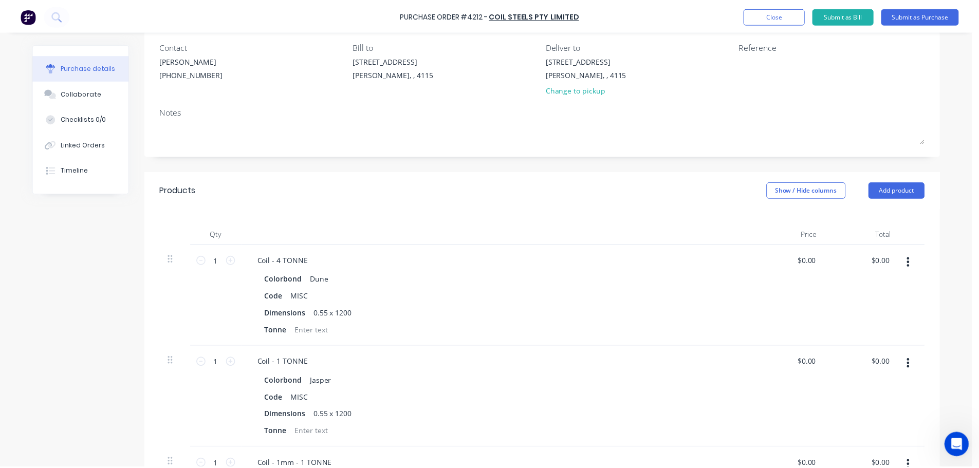
scroll to position [0, 0]
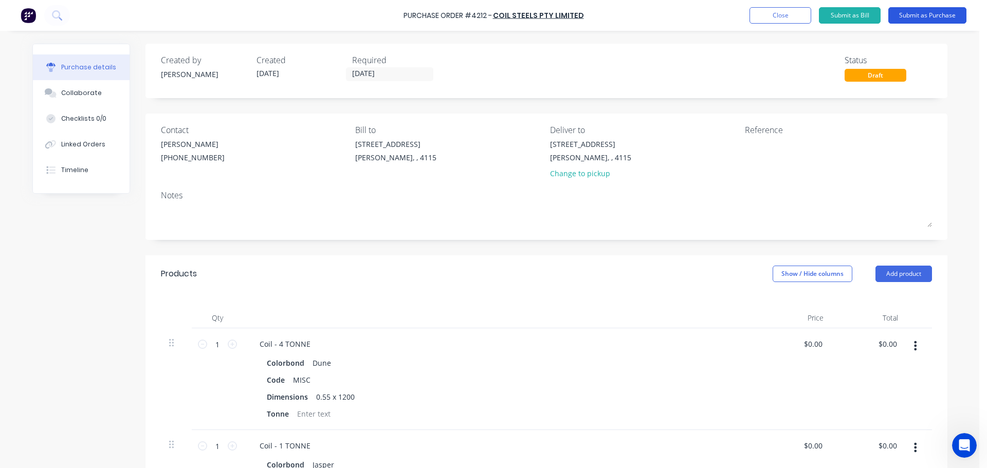
click at [907, 16] on button "Submit as Purchase" at bounding box center [927, 15] width 78 height 16
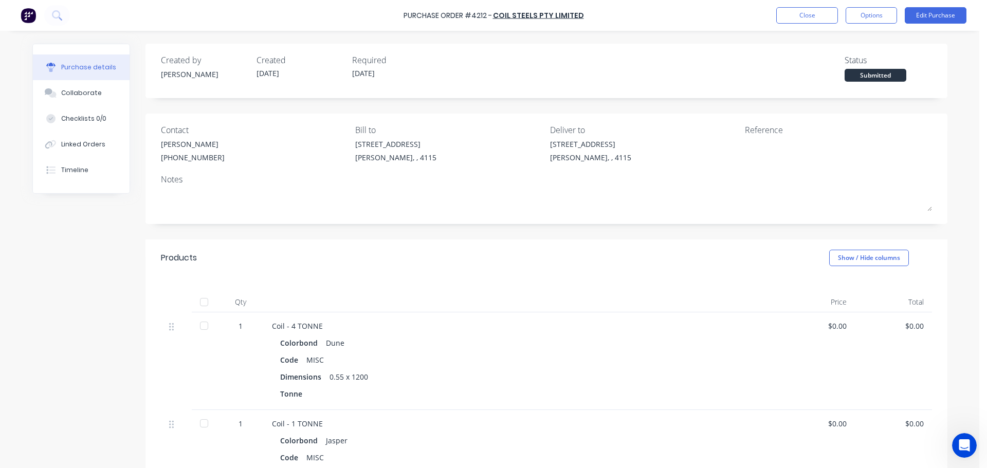
drag, startPoint x: 862, startPoint y: 13, endPoint x: 861, endPoint y: 27, distance: 13.4
click at [862, 13] on button "Options" at bounding box center [871, 15] width 51 height 16
click at [830, 44] on div "Print / Email" at bounding box center [848, 41] width 79 height 15
click at [833, 69] on div "With pricing" at bounding box center [848, 62] width 79 height 15
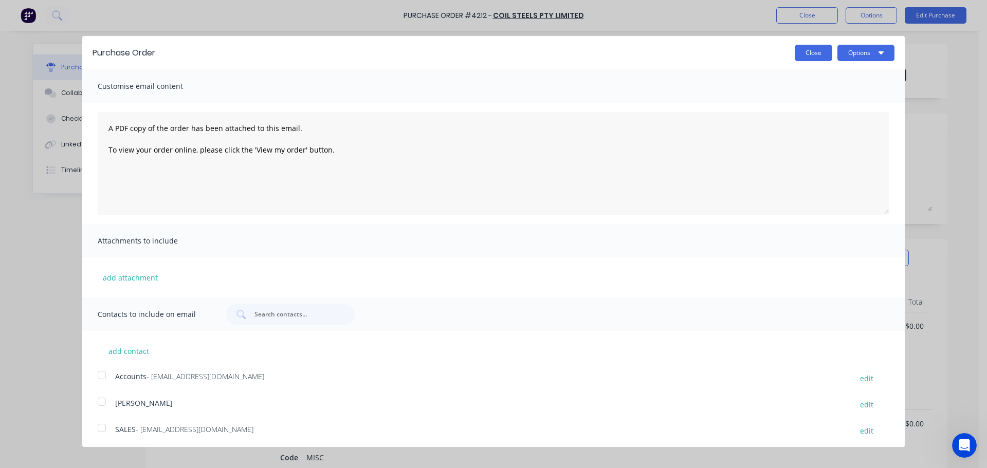
click at [815, 52] on button "Close" at bounding box center [814, 53] width 38 height 16
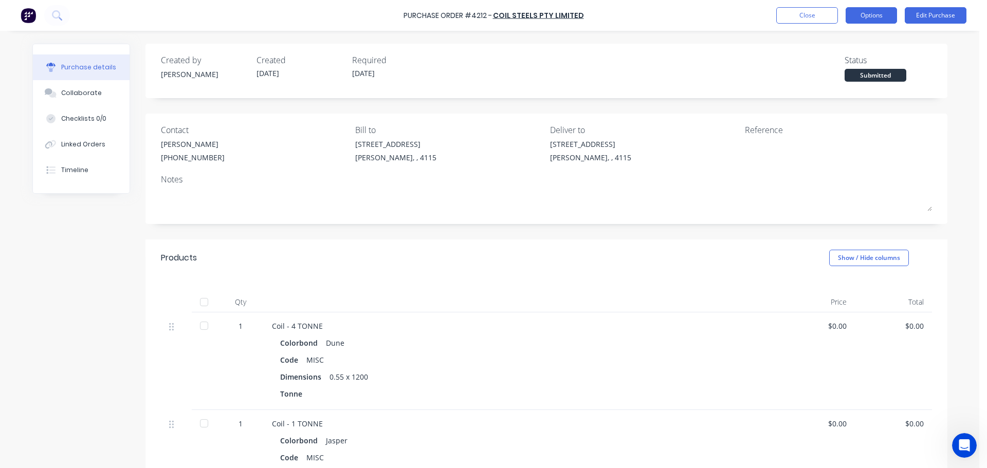
click at [860, 21] on button "Options" at bounding box center [871, 15] width 51 height 16
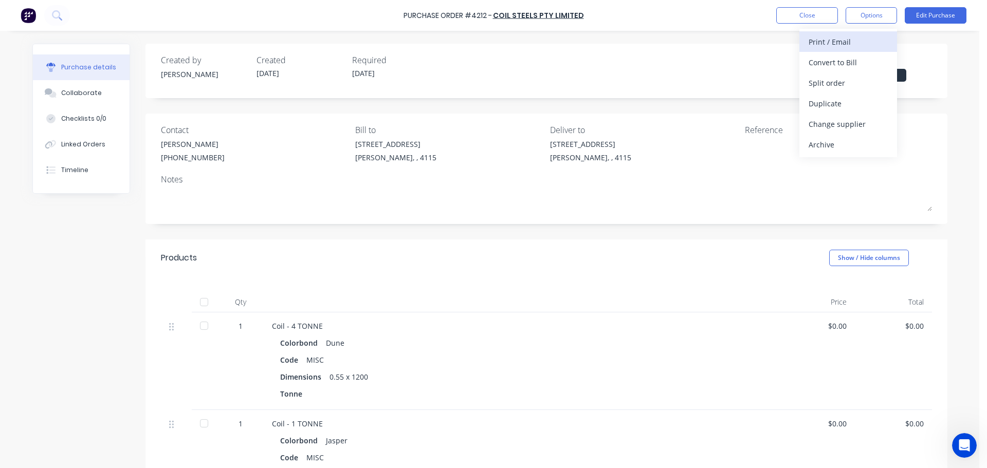
click at [844, 51] on button "Print / Email" at bounding box center [849, 41] width 98 height 21
click at [833, 88] on div "Without pricing" at bounding box center [848, 83] width 79 height 15
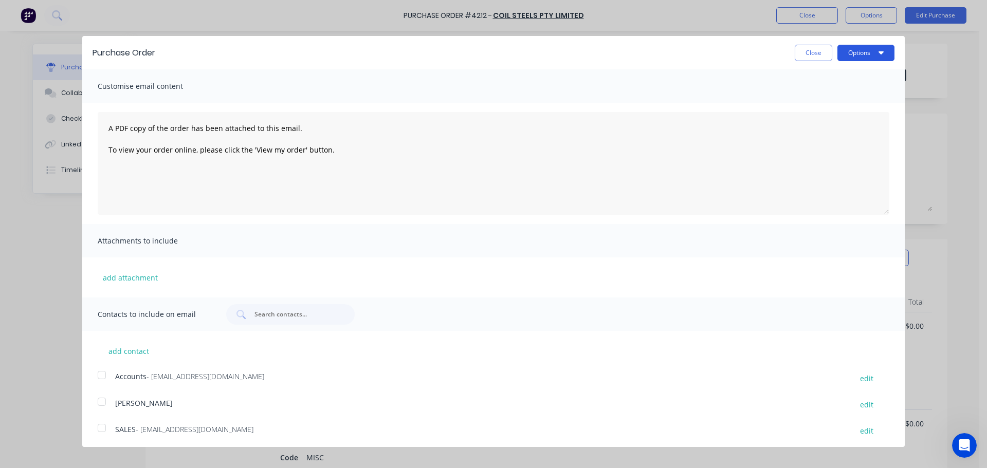
click at [850, 57] on button "Options" at bounding box center [866, 53] width 57 height 16
click at [847, 80] on div "Print" at bounding box center [845, 78] width 79 height 15
click at [803, 49] on button "Close" at bounding box center [814, 53] width 38 height 16
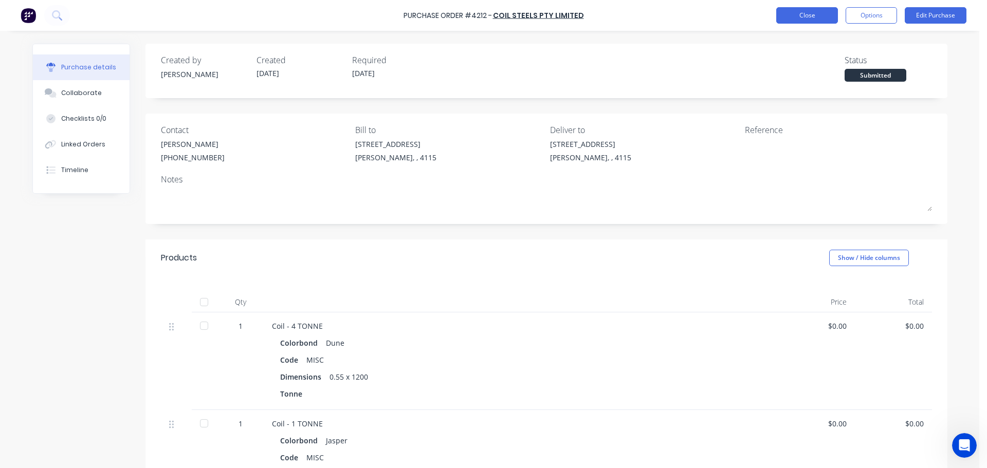
click at [795, 19] on button "Close" at bounding box center [807, 15] width 62 height 16
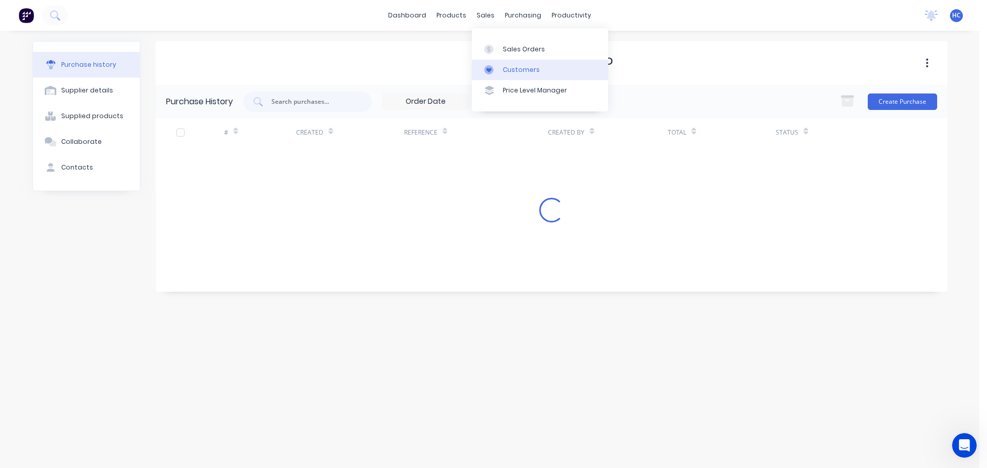
click at [499, 67] on div at bounding box center [491, 69] width 15 height 9
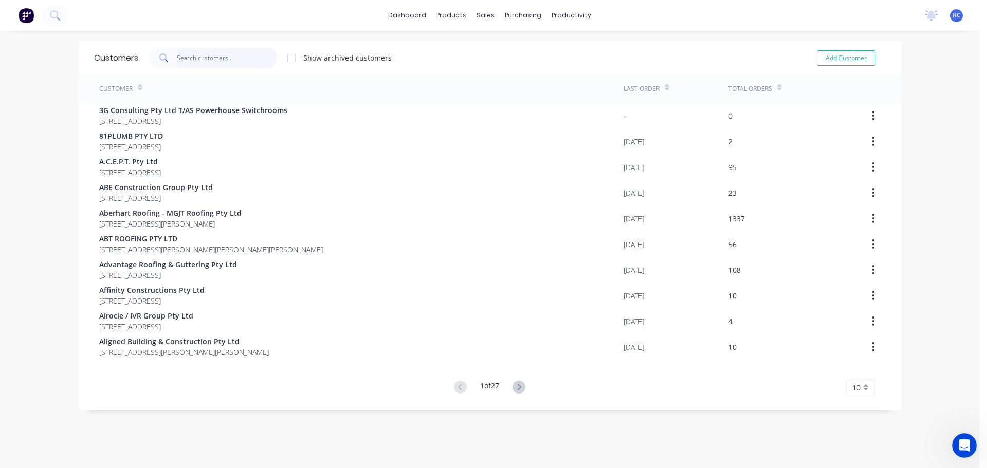
click at [201, 52] on input "text" at bounding box center [227, 58] width 100 height 21
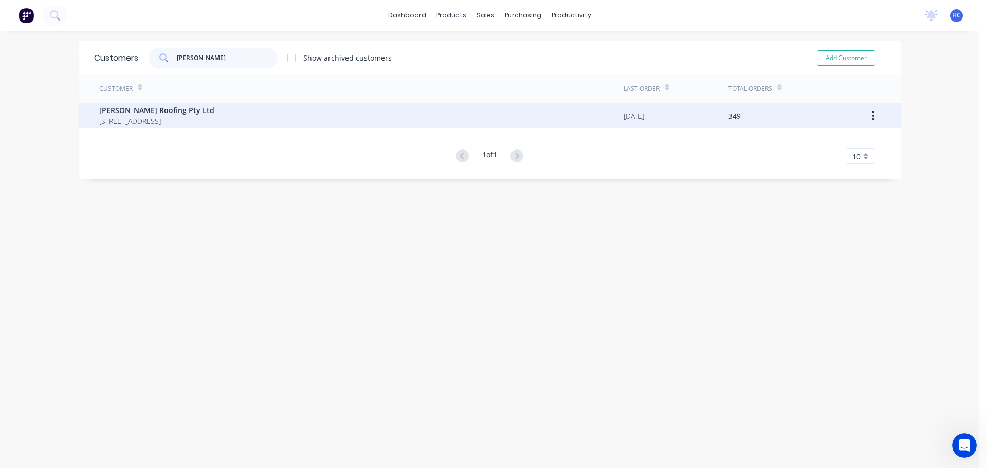
type input "[PERSON_NAME]"
click at [140, 103] on div "[PERSON_NAME] Roofing Pty Ltd [STREET_ADDRESS]" at bounding box center [361, 116] width 524 height 26
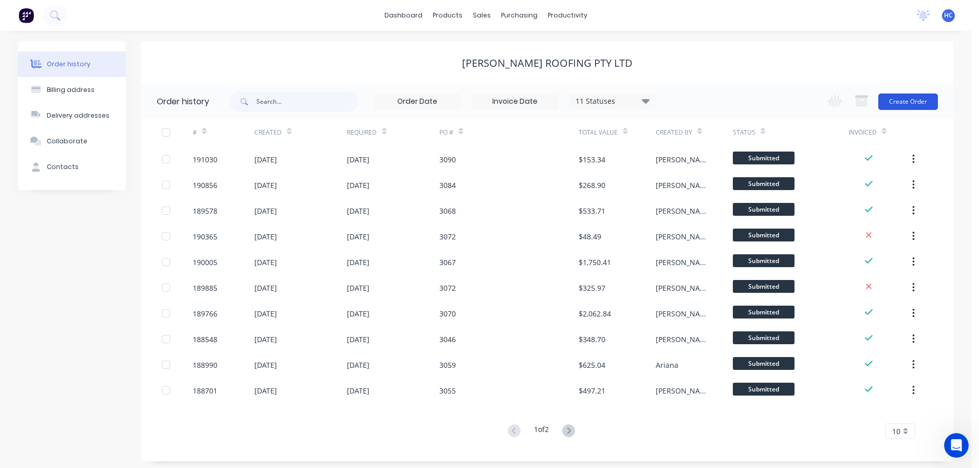
click at [897, 99] on button "Create Order" at bounding box center [909, 102] width 60 height 16
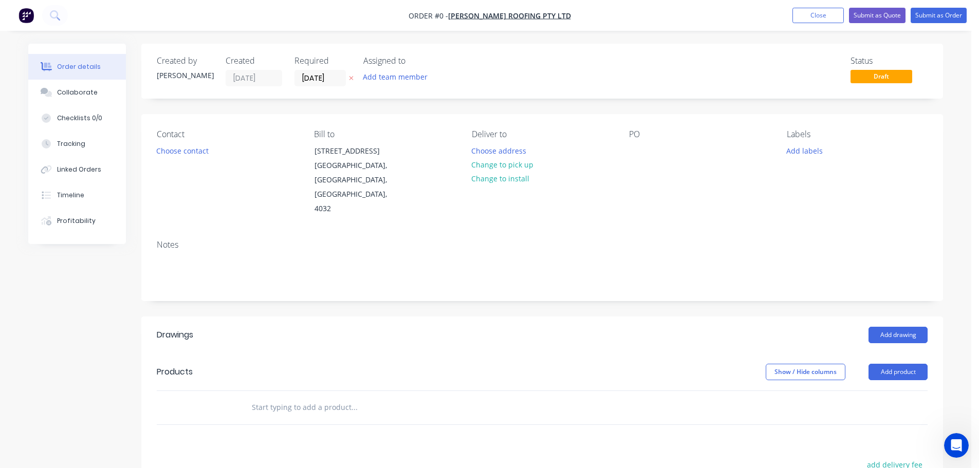
click at [312, 66] on div "Required [DATE]" at bounding box center [323, 71] width 57 height 30
click at [318, 77] on input "[DATE]" at bounding box center [320, 77] width 50 height 15
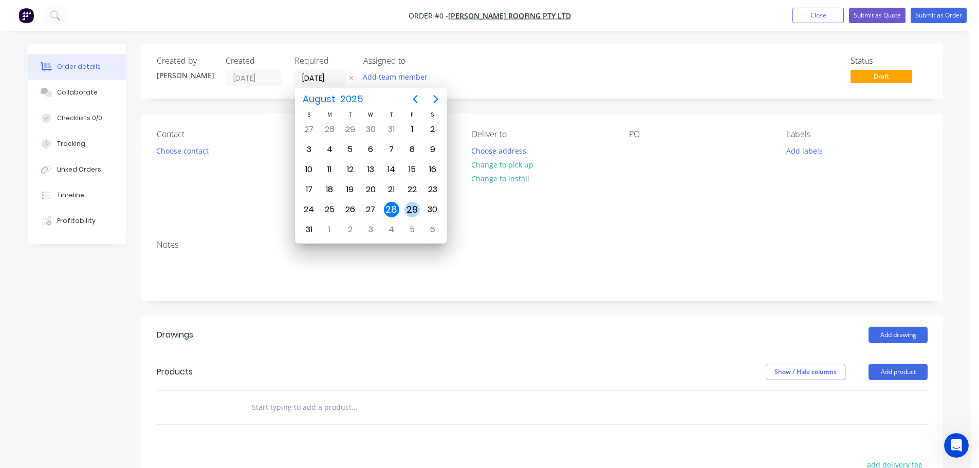
click at [418, 215] on div "29" at bounding box center [412, 209] width 15 height 15
type input "[DATE]"
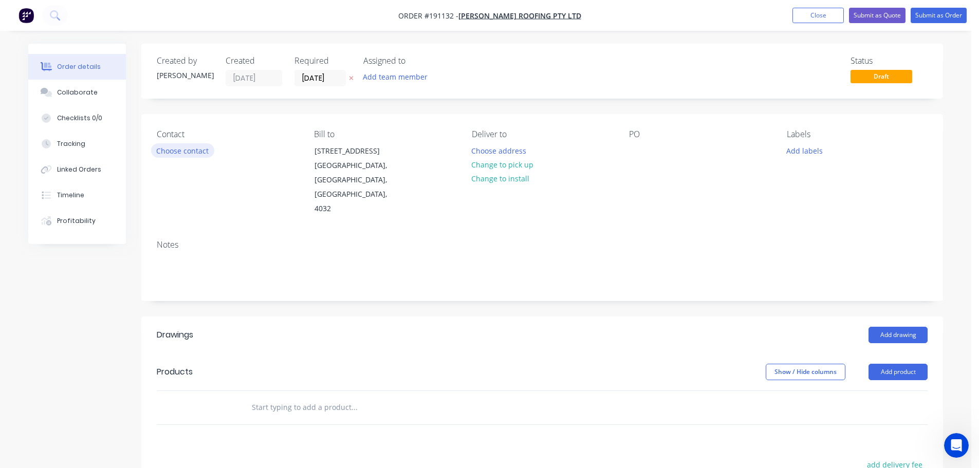
click at [201, 152] on button "Choose contact" at bounding box center [182, 150] width 63 height 14
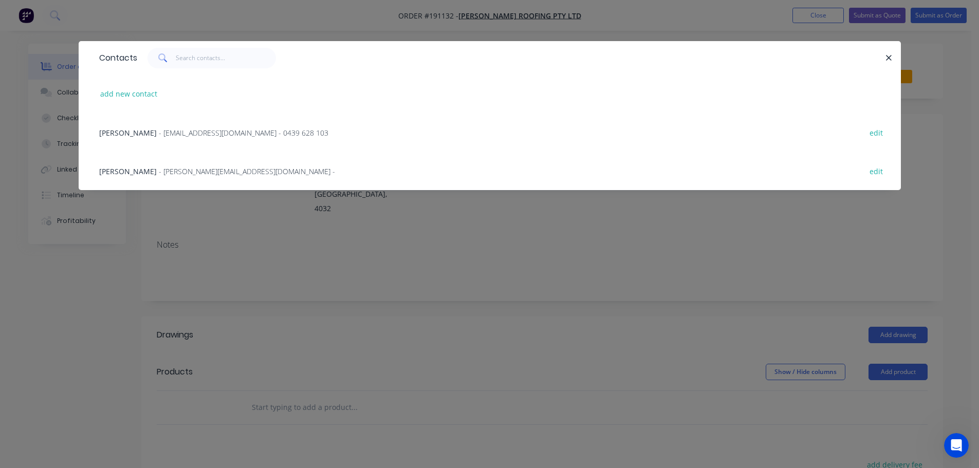
click at [173, 144] on div "[PERSON_NAME] - [EMAIL_ADDRESS][DOMAIN_NAME] - 0439 628 103 edit" at bounding box center [490, 132] width 792 height 39
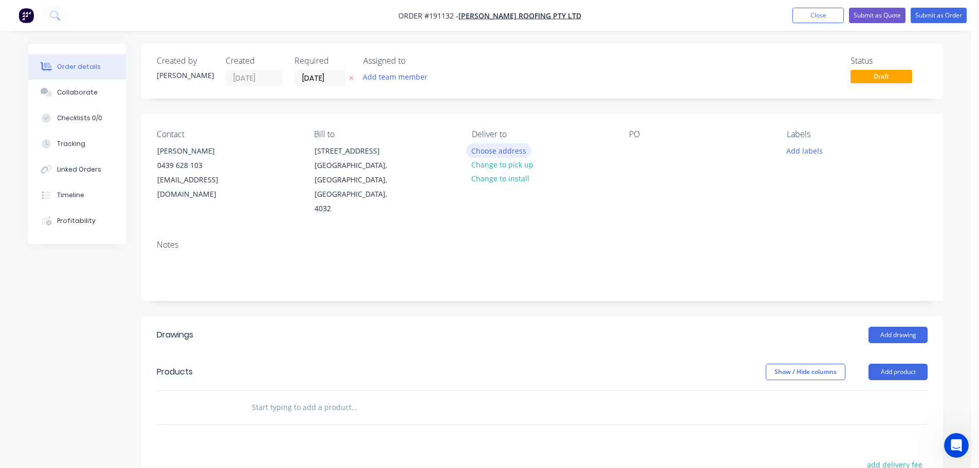
click at [499, 154] on button "Choose address" at bounding box center [499, 150] width 66 height 14
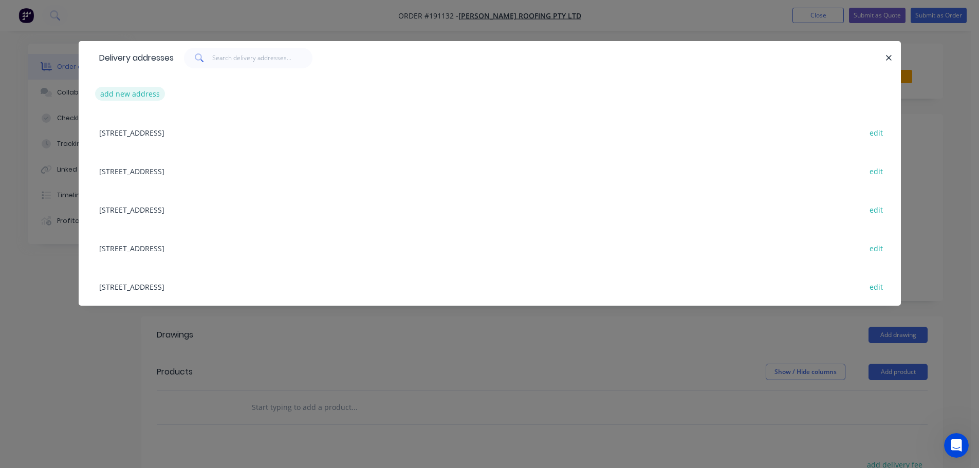
click at [133, 99] on button "add new address" at bounding box center [130, 94] width 70 height 14
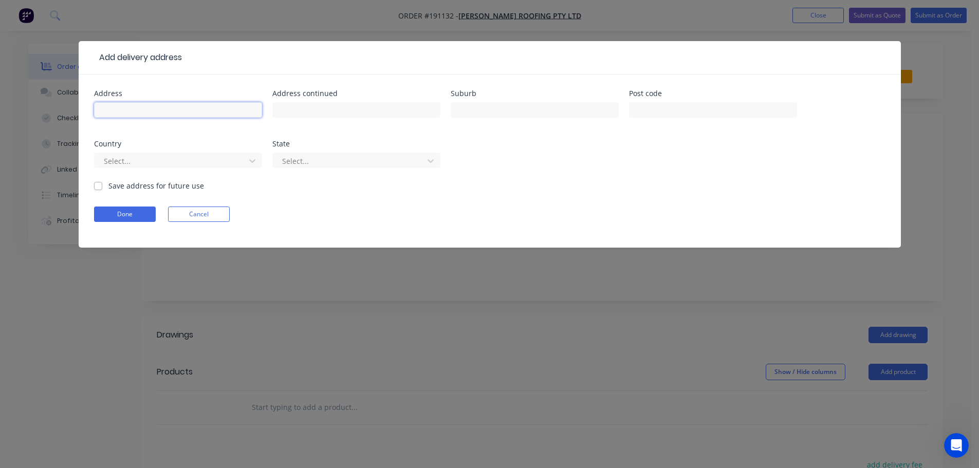
drag, startPoint x: 133, startPoint y: 99, endPoint x: 152, endPoint y: 115, distance: 24.9
click at [150, 117] on input "text" at bounding box center [178, 109] width 168 height 15
type input "23 MASTHEAD DR"
type input "[GEOGRAPHIC_DATA]"
click at [135, 150] on div "Country Select..." at bounding box center [178, 160] width 168 height 40
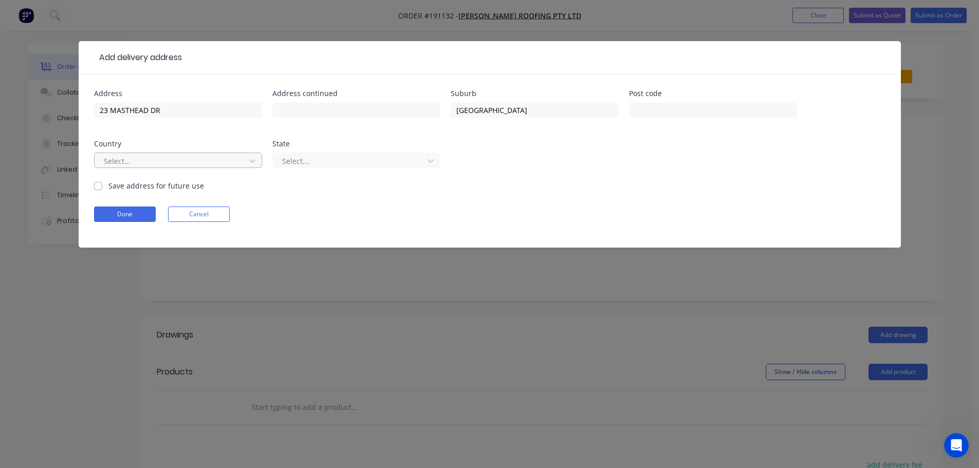
click at [135, 159] on div at bounding box center [171, 161] width 137 height 13
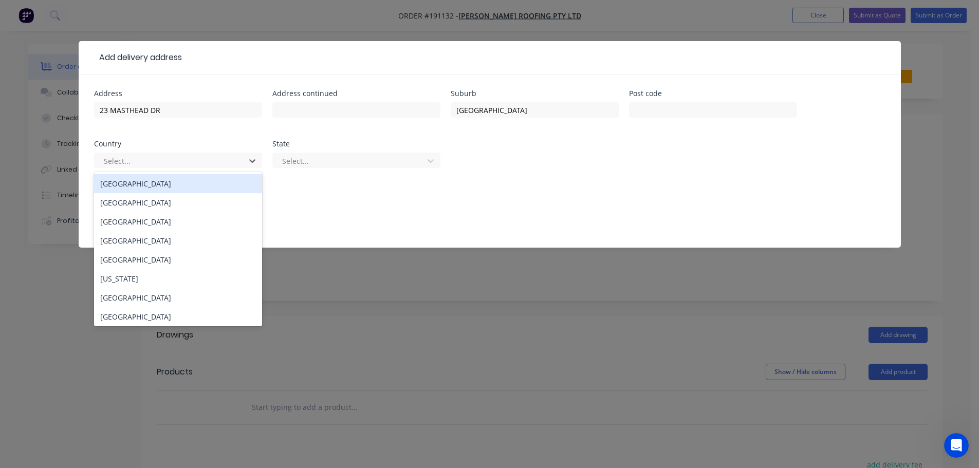
click at [122, 184] on div "[GEOGRAPHIC_DATA]" at bounding box center [178, 183] width 168 height 19
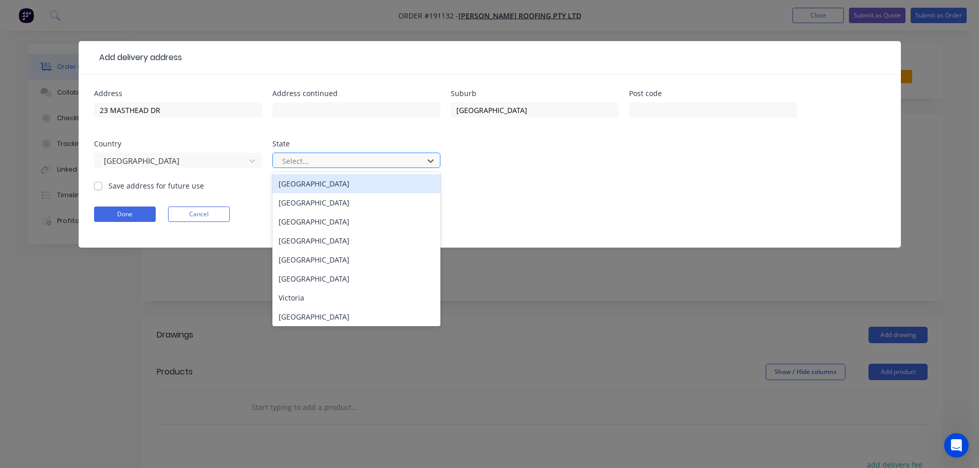
click at [318, 156] on div at bounding box center [349, 161] width 137 height 13
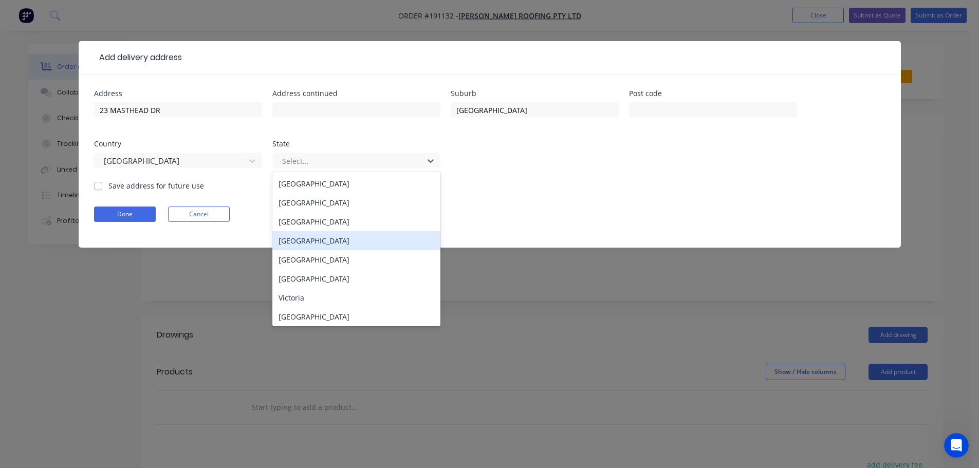
click at [305, 245] on div "[GEOGRAPHIC_DATA]" at bounding box center [357, 240] width 168 height 19
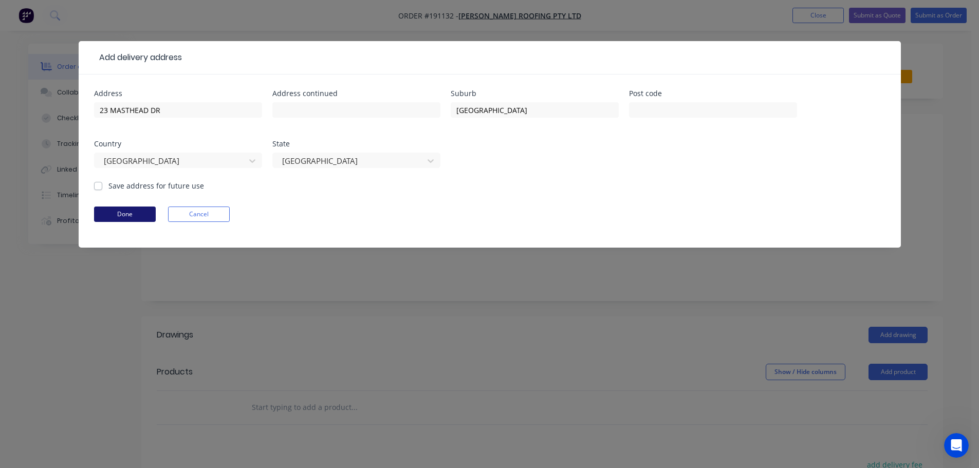
click at [128, 211] on button "Done" at bounding box center [125, 214] width 62 height 15
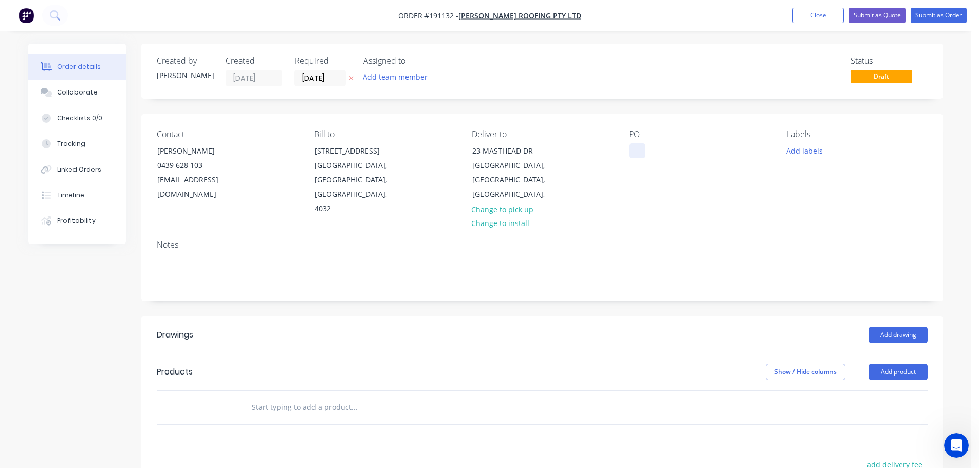
click at [646, 146] on div at bounding box center [637, 150] width 16 height 15
click at [895, 327] on button "Add drawing" at bounding box center [898, 335] width 59 height 16
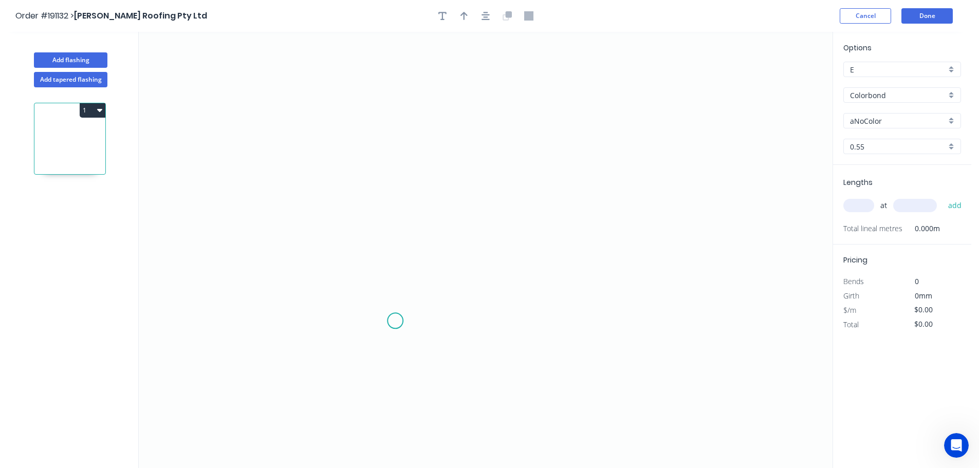
click at [415, 309] on icon "0" at bounding box center [486, 250] width 694 height 437
click at [416, 341] on icon "0" at bounding box center [486, 250] width 694 height 437
click at [383, 338] on icon "0 ?" at bounding box center [486, 250] width 694 height 437
click at [402, 133] on icon at bounding box center [393, 237] width 20 height 208
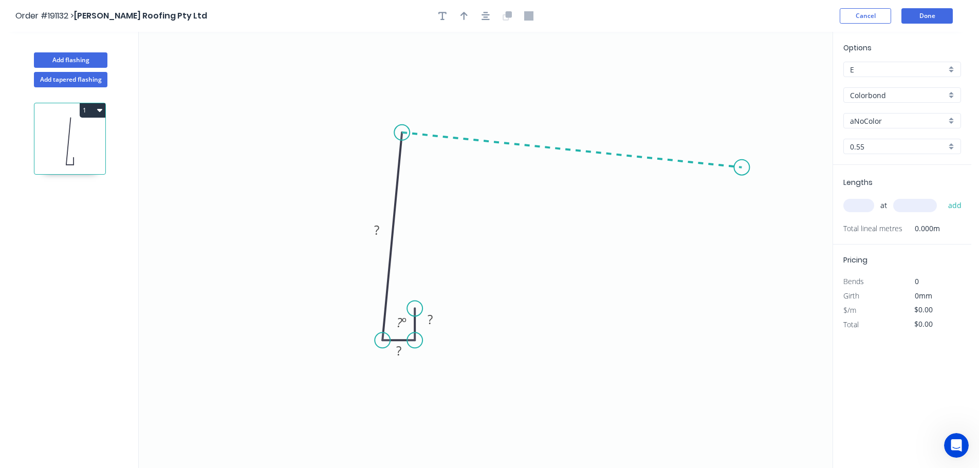
click at [742, 168] on icon "0 ? ? ? ? º" at bounding box center [486, 250] width 694 height 437
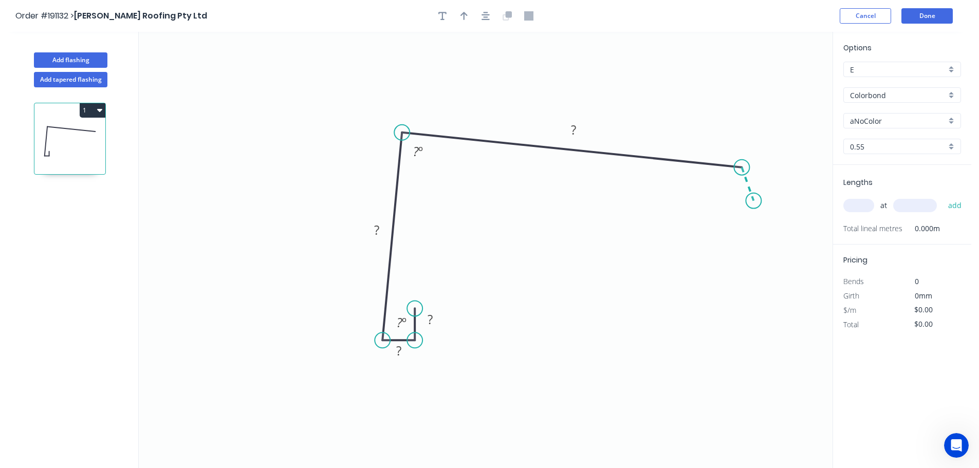
click at [754, 201] on icon "0 ? ? ? ? ? º ? º" at bounding box center [486, 250] width 694 height 437
click at [754, 201] on circle at bounding box center [753, 200] width 15 height 15
drag, startPoint x: 405, startPoint y: 132, endPoint x: 392, endPoint y: 129, distance: 13.3
click at [392, 129] on icon "0 ? ? ? ? ? ? º ? º" at bounding box center [486, 250] width 694 height 437
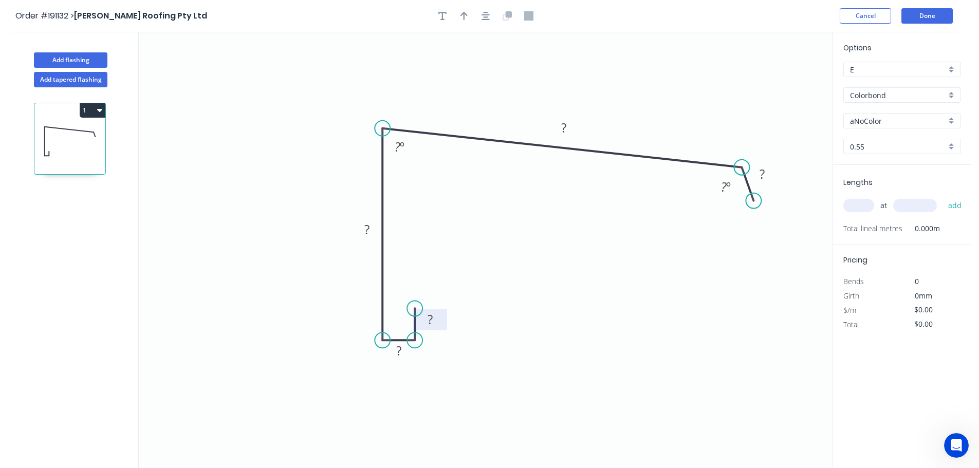
click at [426, 315] on rect at bounding box center [430, 320] width 21 height 14
type input "$14.88"
click at [754, 210] on div "Hide angle" at bounding box center [774, 211] width 103 height 21
click at [464, 18] on icon "button" at bounding box center [464, 16] width 7 height 8
drag, startPoint x: 779, startPoint y: 81, endPoint x: 684, endPoint y: 141, distance: 113.0
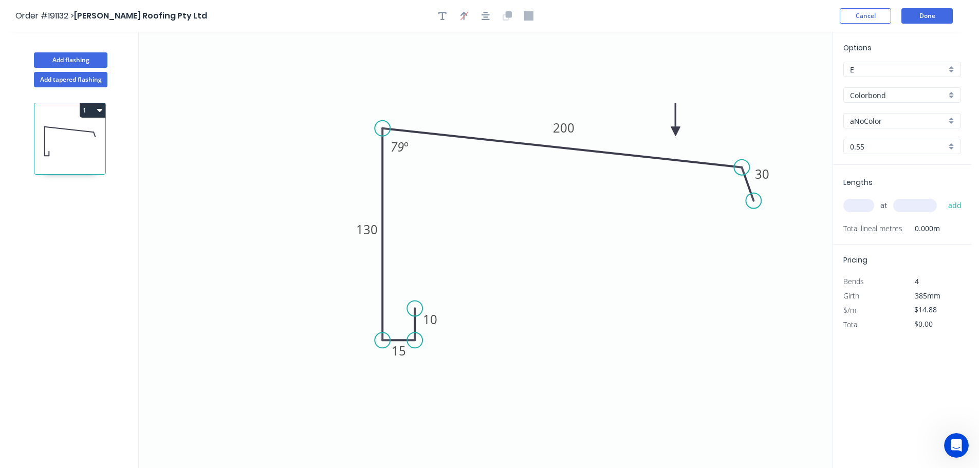
click at [672, 127] on icon at bounding box center [676, 119] width 9 height 33
click at [763, 213] on circle at bounding box center [761, 212] width 15 height 15
click at [869, 120] on input "aNoColor" at bounding box center [898, 121] width 96 height 11
click at [886, 147] on div "Dover White" at bounding box center [902, 146] width 117 height 18
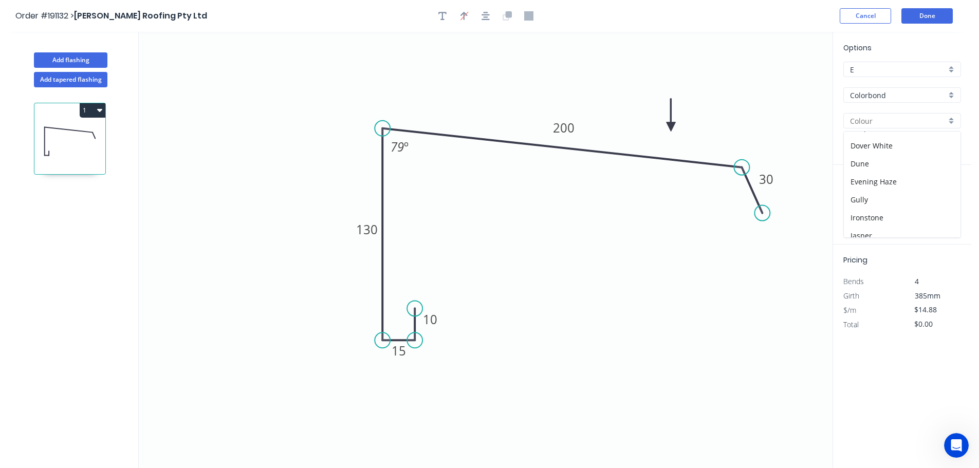
type input "Dover White"
click at [873, 210] on input "text" at bounding box center [859, 205] width 31 height 13
type input "2"
type input "7000"
click at [944, 197] on button "add" at bounding box center [956, 205] width 24 height 17
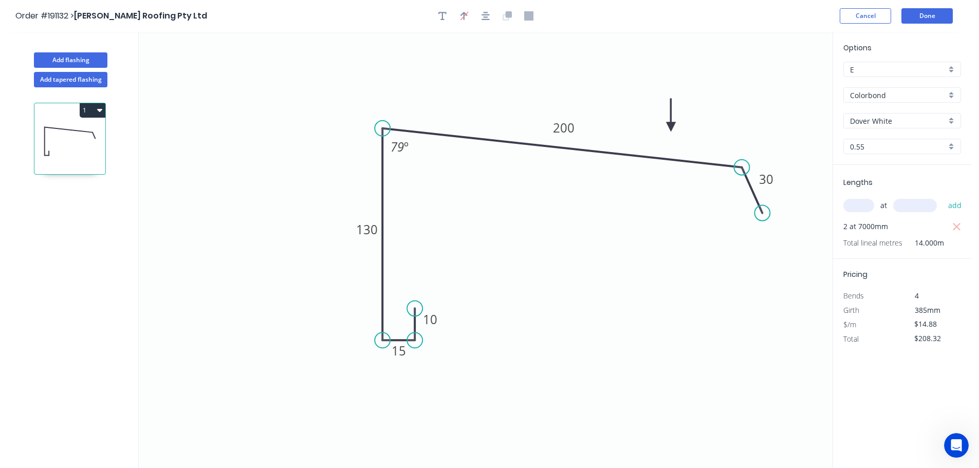
click at [93, 114] on button "1" at bounding box center [93, 110] width 26 height 14
click at [94, 140] on div "Duplicate" at bounding box center [56, 136] width 79 height 15
type input "$0.00"
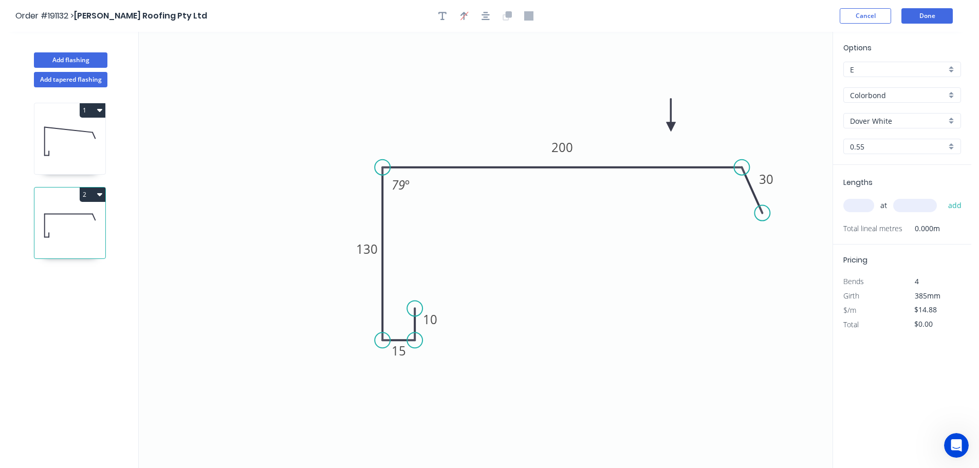
drag, startPoint x: 386, startPoint y: 127, endPoint x: 388, endPoint y: 146, distance: 19.1
click at [388, 146] on icon "0 10 15 130 200 30 79 º" at bounding box center [486, 250] width 694 height 437
click at [437, 219] on div "Hide angle" at bounding box center [452, 225] width 103 height 21
click at [425, 329] on rect at bounding box center [430, 319] width 33 height 21
click at [433, 323] on tspan "10" at bounding box center [430, 319] width 14 height 17
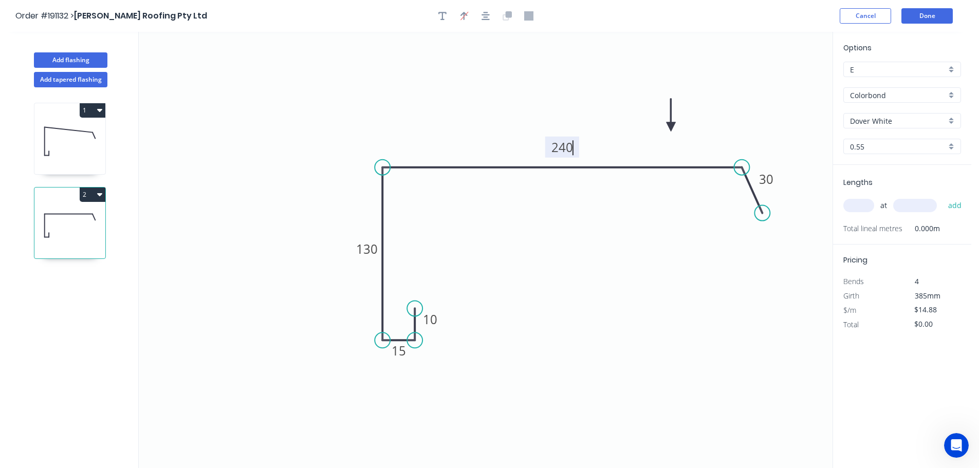
type input "$17.04"
click at [864, 207] on input "text" at bounding box center [859, 205] width 31 height 13
type input "1"
type input "1500"
click at [944, 197] on button "add" at bounding box center [956, 205] width 24 height 17
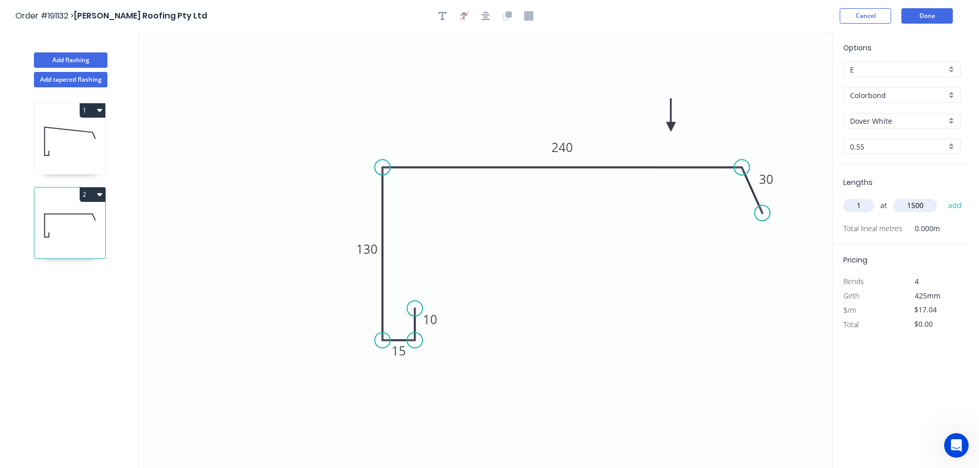
type input "$25.56"
type input "1"
type input "5000"
click at [944, 197] on button "add" at bounding box center [956, 205] width 24 height 17
type input "$110.76"
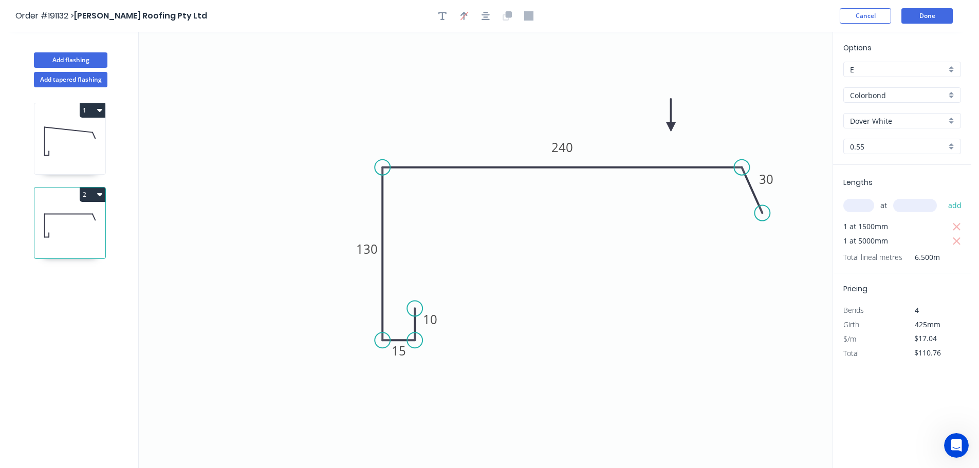
click at [49, 51] on div "Add flashing" at bounding box center [70, 52] width 135 height 31
click at [62, 60] on button "Add flashing" at bounding box center [71, 59] width 74 height 15
type input "$0.00"
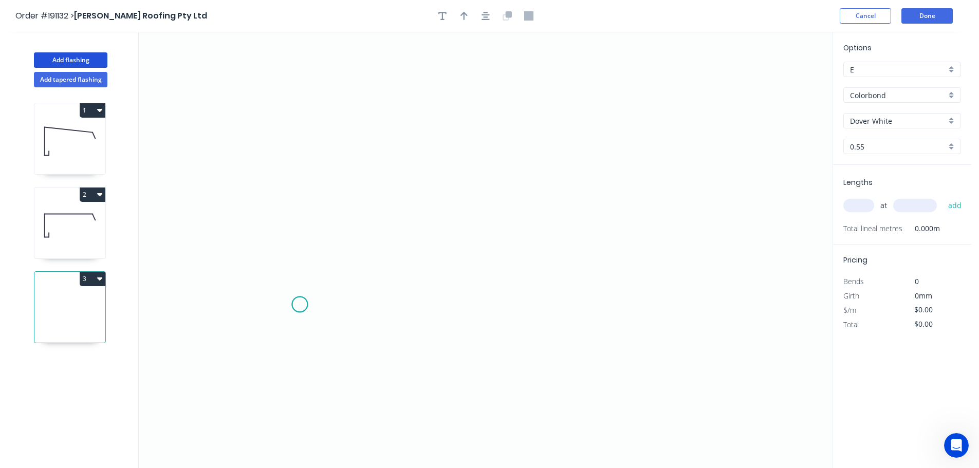
click at [300, 305] on icon "0" at bounding box center [486, 250] width 694 height 437
click at [314, 268] on icon "0" at bounding box center [486, 250] width 694 height 437
click at [537, 213] on icon "0 ?" at bounding box center [486, 250] width 694 height 437
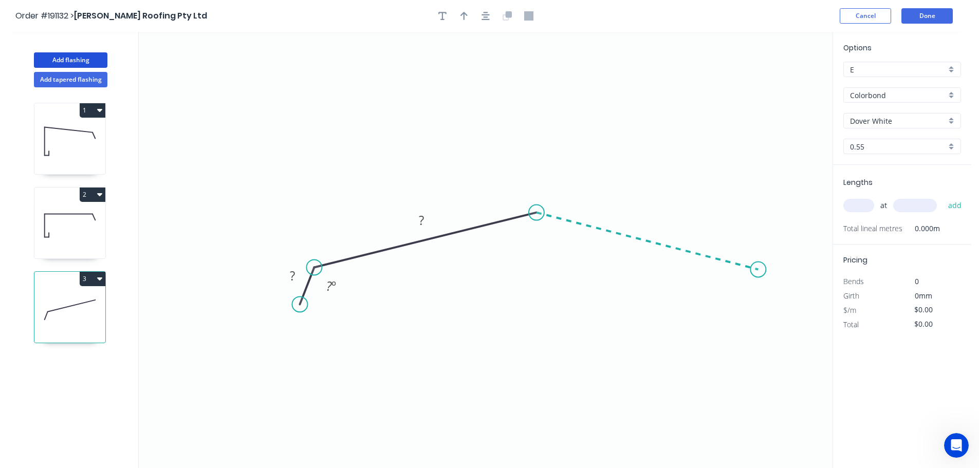
click at [759, 270] on icon "0 ? ? ? º" at bounding box center [486, 250] width 694 height 437
click at [777, 303] on icon "0 ? ? ? ? º ? º" at bounding box center [486, 250] width 694 height 437
click at [777, 302] on circle at bounding box center [776, 302] width 15 height 15
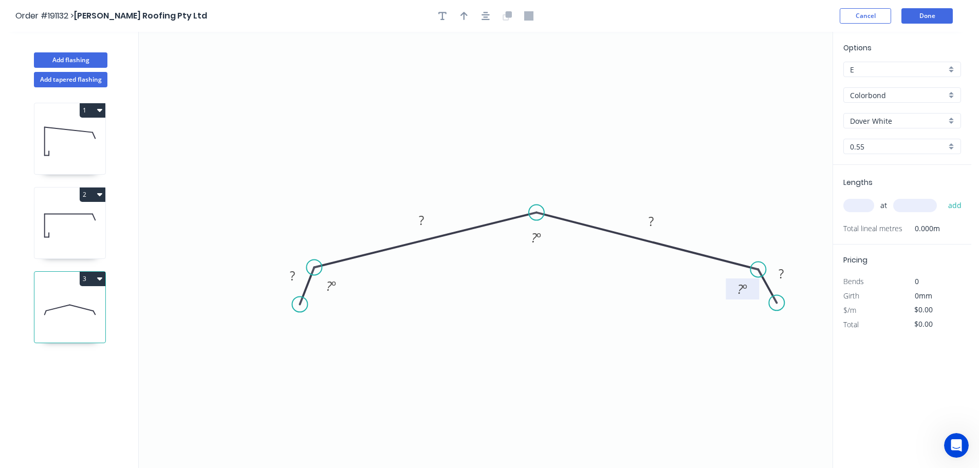
click at [747, 295] on tspan "º" at bounding box center [745, 289] width 5 height 17
type input "$16.20"
click at [358, 324] on div "Hide angle" at bounding box center [386, 315] width 103 height 21
drag, startPoint x: 748, startPoint y: 322, endPoint x: 685, endPoint y: 203, distance: 134.3
click at [749, 322] on div "Hide angle" at bounding box center [789, 321] width 103 height 21
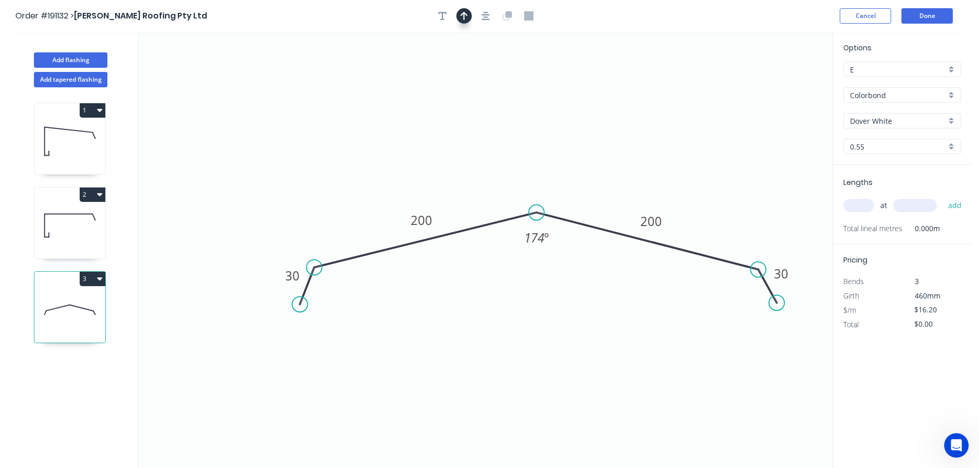
click at [468, 14] on button "button" at bounding box center [464, 15] width 15 height 15
drag, startPoint x: 783, startPoint y: 80, endPoint x: 523, endPoint y: 184, distance: 279.7
click at [523, 184] on icon at bounding box center [522, 172] width 9 height 33
click at [868, 206] on input "text" at bounding box center [859, 205] width 31 height 13
type input "2"
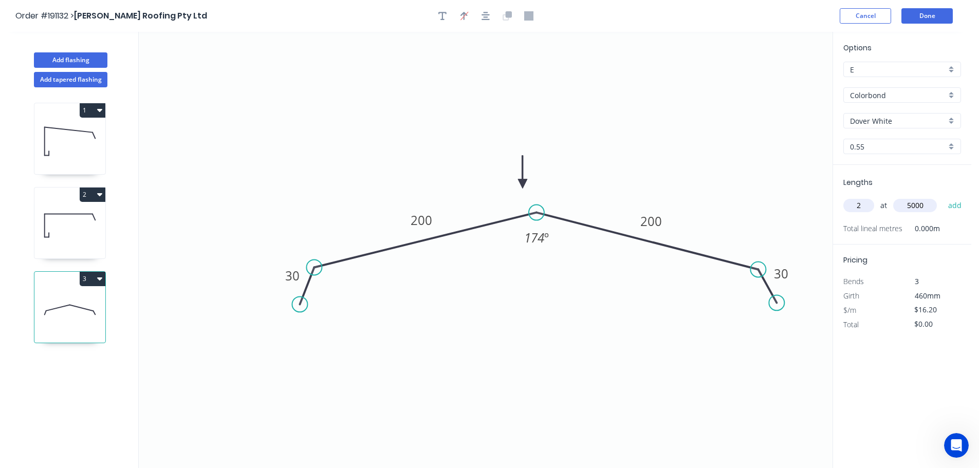
type input "5000"
click at [944, 197] on button "add" at bounding box center [956, 205] width 24 height 17
type input "$162.00"
click at [922, 7] on header "Order #191132 > [PERSON_NAME] Roofing Pty Ltd Cancel Done" at bounding box center [486, 16] width 972 height 32
click at [918, 17] on button "Done" at bounding box center [927, 15] width 51 height 15
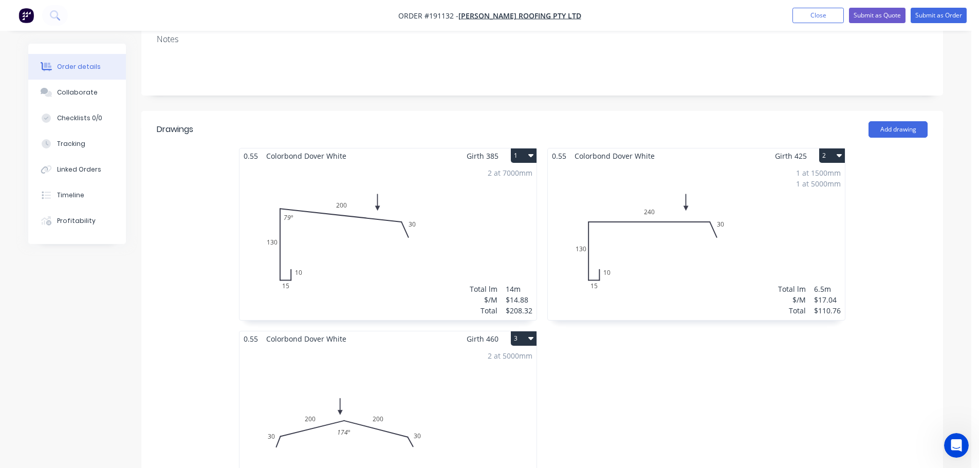
click at [901, 219] on div "0.55 Colorbond Dover White Girth 385 1 0 10 15 130 200 30 79 º 0 10 15 130 200 …" at bounding box center [542, 331] width 802 height 366
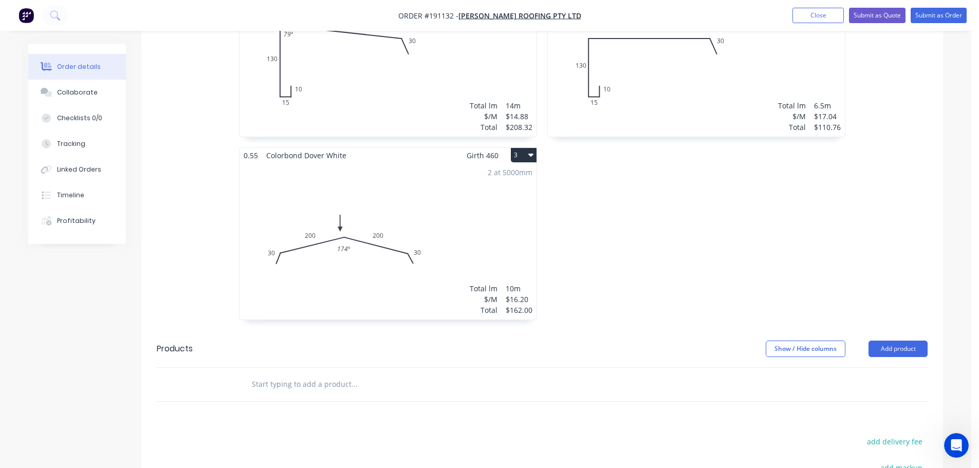
scroll to position [411, 0]
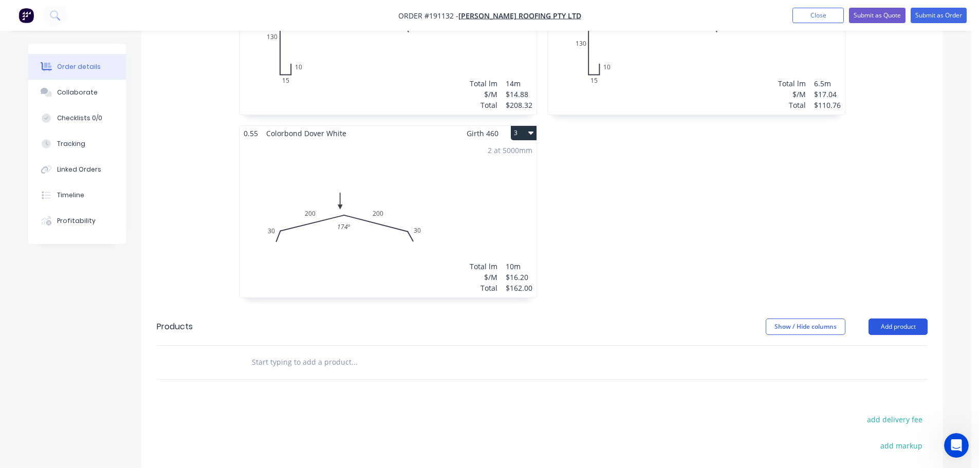
click at [882, 319] on button "Add product" at bounding box center [898, 327] width 59 height 16
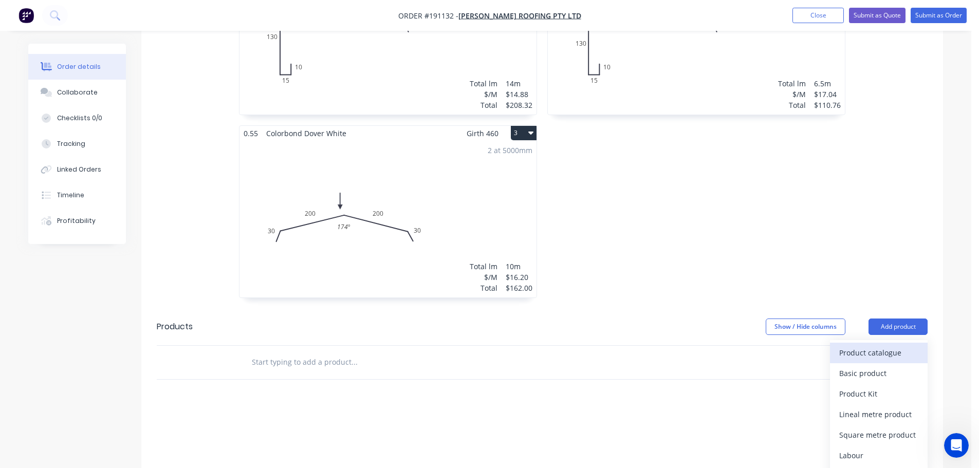
click at [871, 346] on div "Product catalogue" at bounding box center [879, 353] width 79 height 15
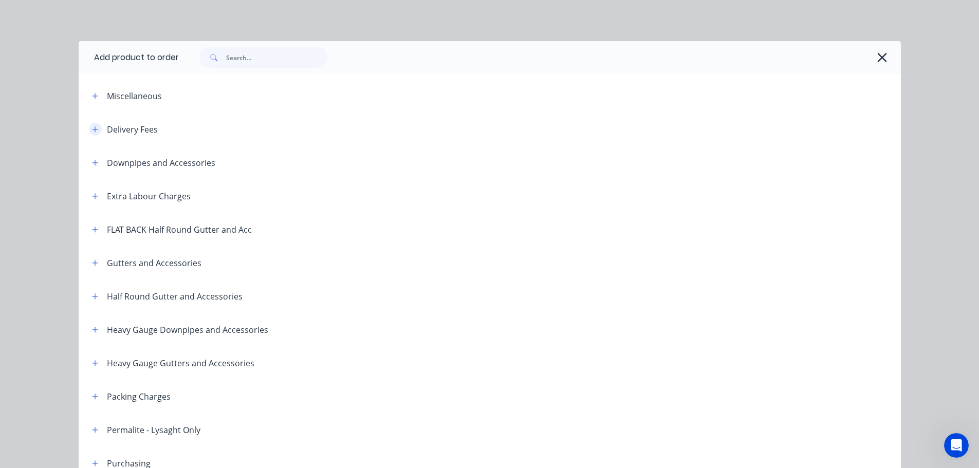
click at [92, 129] on icon "button" at bounding box center [95, 129] width 6 height 6
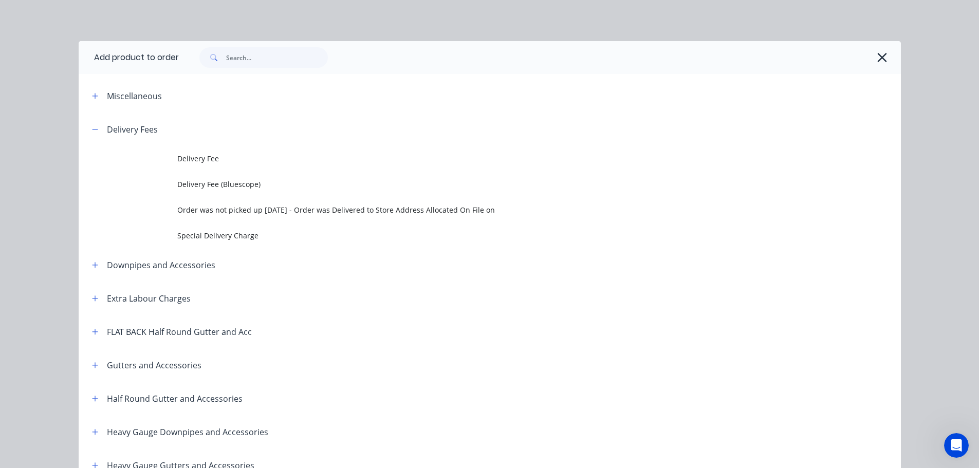
click at [190, 160] on span "Delivery Fee" at bounding box center [466, 158] width 579 height 11
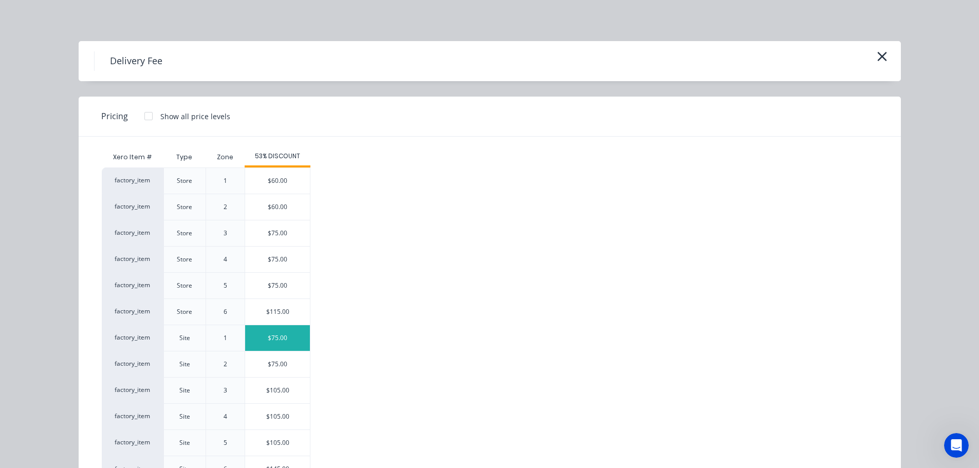
click at [273, 340] on div "$75.00" at bounding box center [277, 338] width 65 height 26
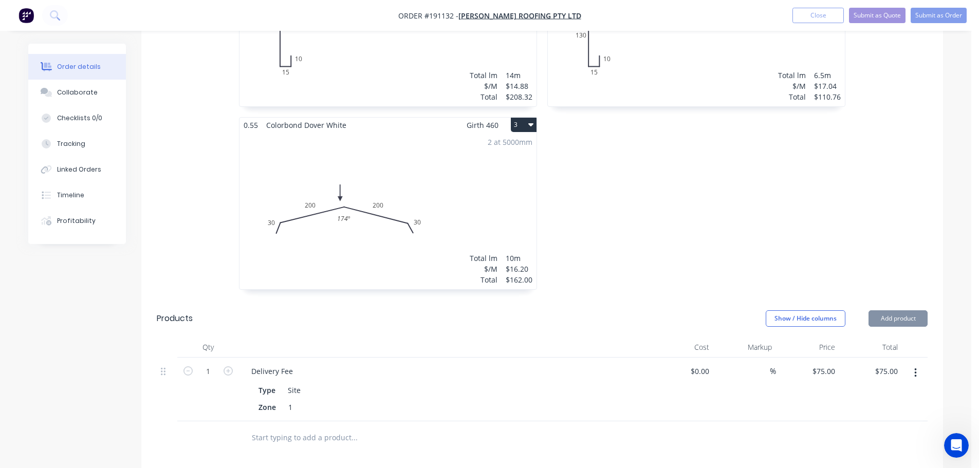
scroll to position [0, 0]
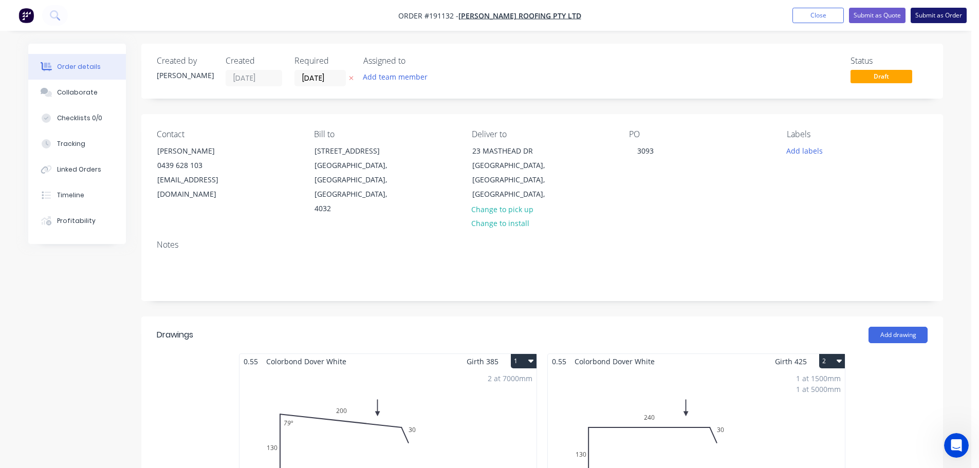
click at [927, 16] on button "Submit as Order" at bounding box center [939, 15] width 56 height 15
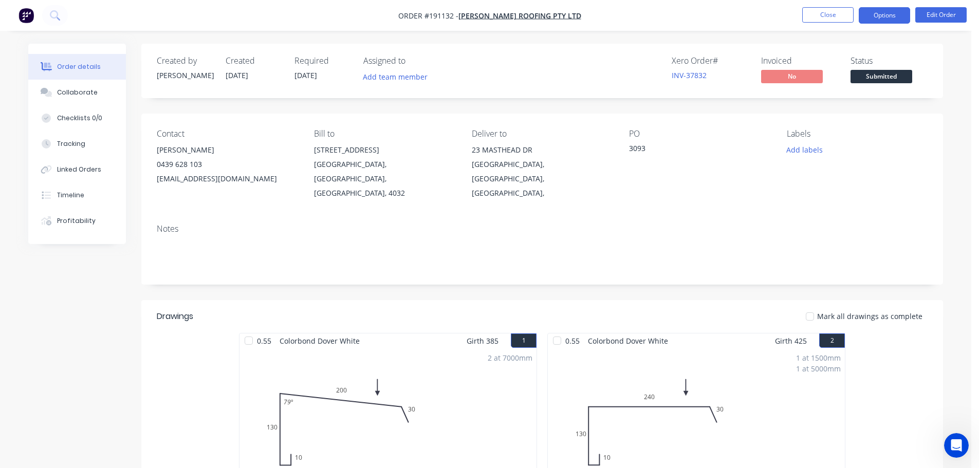
click at [886, 20] on button "Options" at bounding box center [884, 15] width 51 height 16
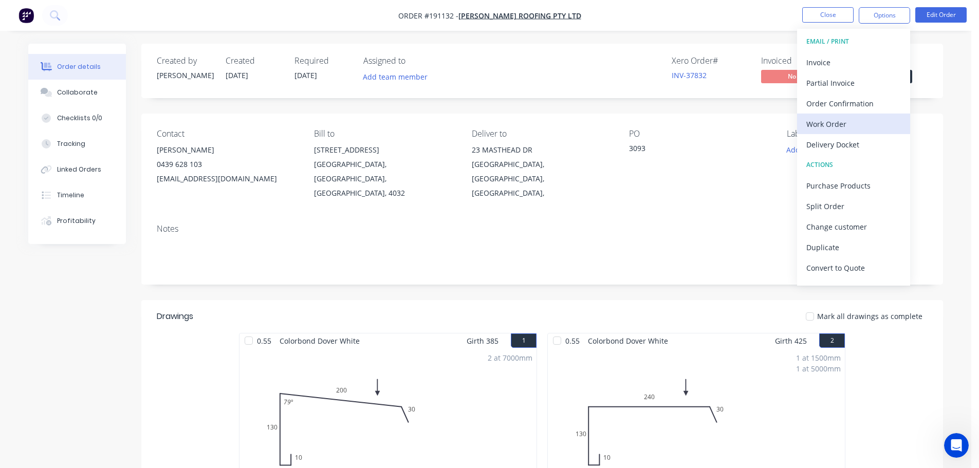
click at [811, 124] on div "Work Order" at bounding box center [854, 124] width 95 height 15
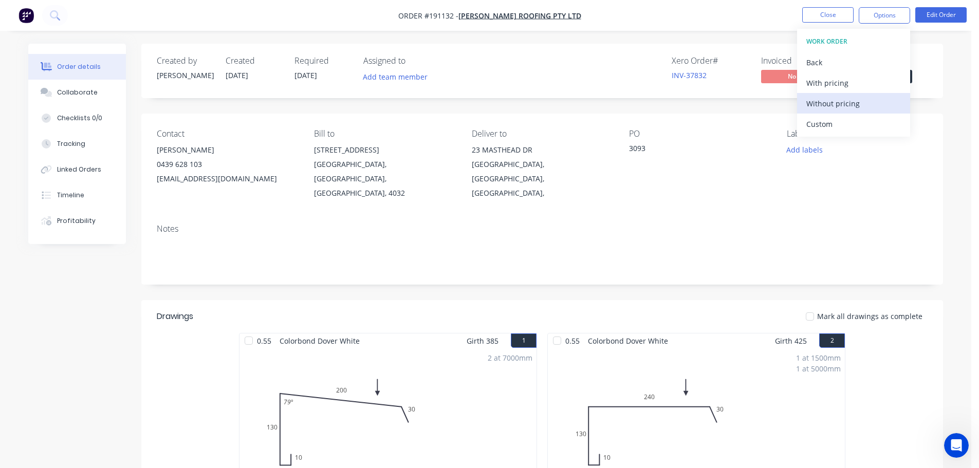
click at [838, 105] on div "Without pricing" at bounding box center [854, 103] width 95 height 15
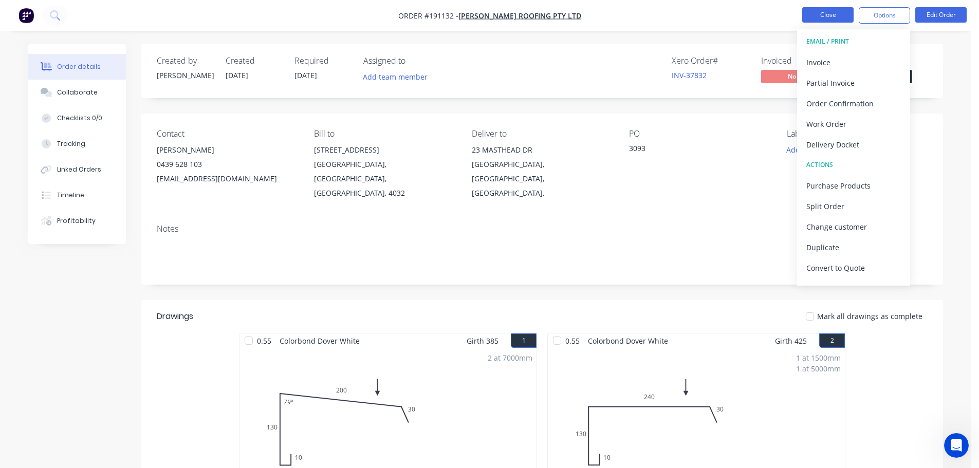
click at [821, 7] on button "Close" at bounding box center [828, 14] width 51 height 15
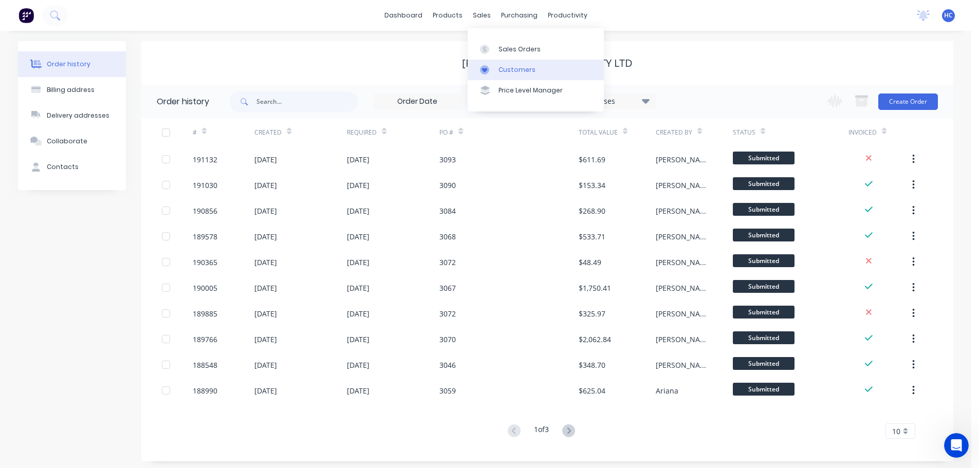
click at [528, 75] on link "Customers" at bounding box center [536, 70] width 136 height 21
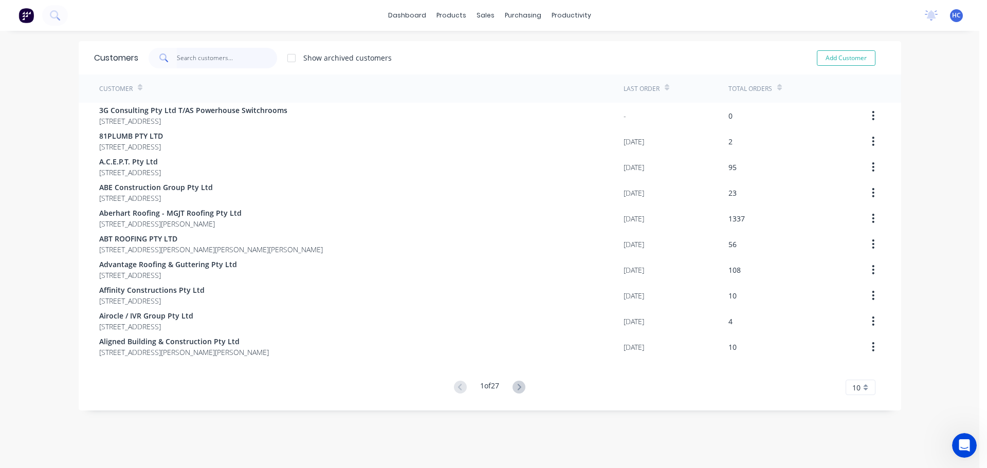
drag, startPoint x: 229, startPoint y: 58, endPoint x: 230, endPoint y: 68, distance: 10.8
click at [228, 65] on input "text" at bounding box center [227, 58] width 100 height 21
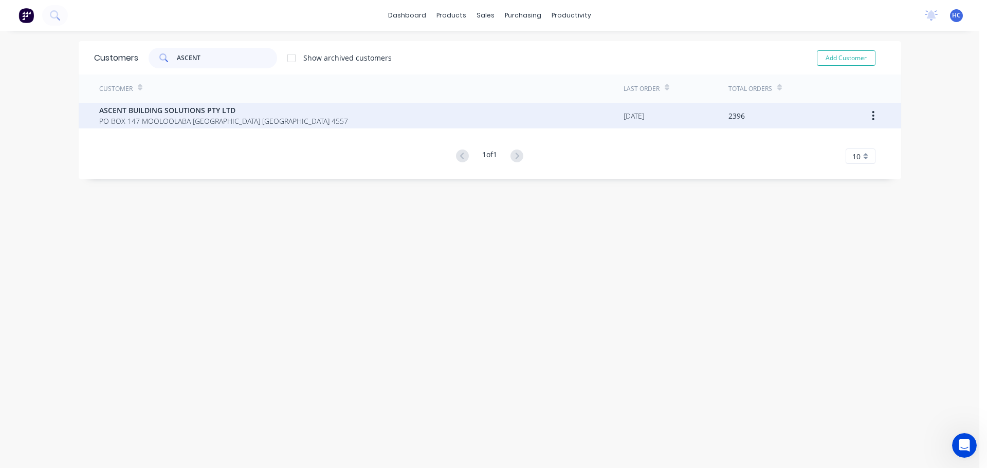
type input "ASCENT"
click at [155, 117] on span "PO BOX 147 MOOLOOLABA [GEOGRAPHIC_DATA] [GEOGRAPHIC_DATA] 4557" at bounding box center [223, 121] width 249 height 11
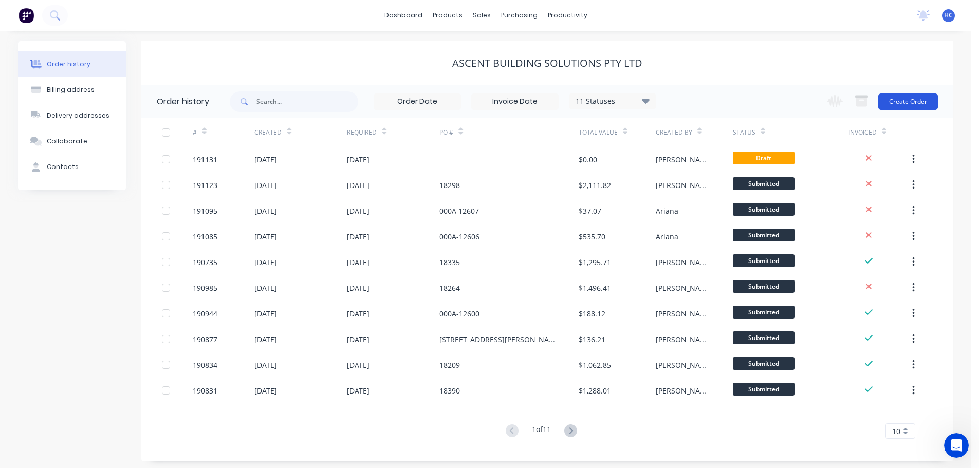
click at [901, 98] on button "Create Order" at bounding box center [909, 102] width 60 height 16
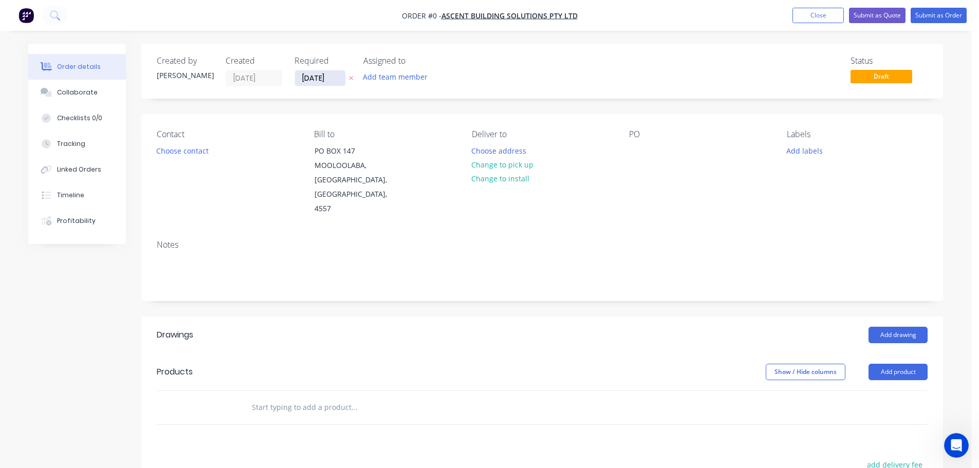
click at [308, 73] on input "[DATE]" at bounding box center [320, 77] width 50 height 15
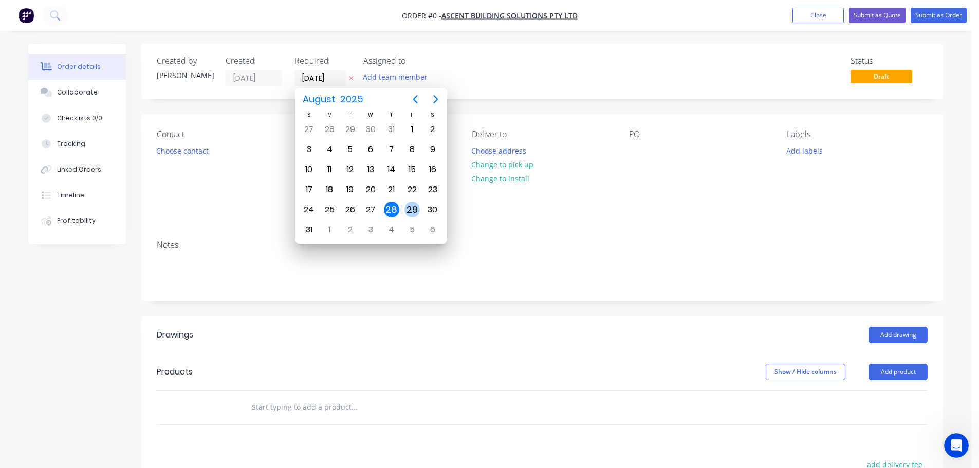
click at [420, 207] on div "29" at bounding box center [412, 210] width 21 height 20
type input "[DATE]"
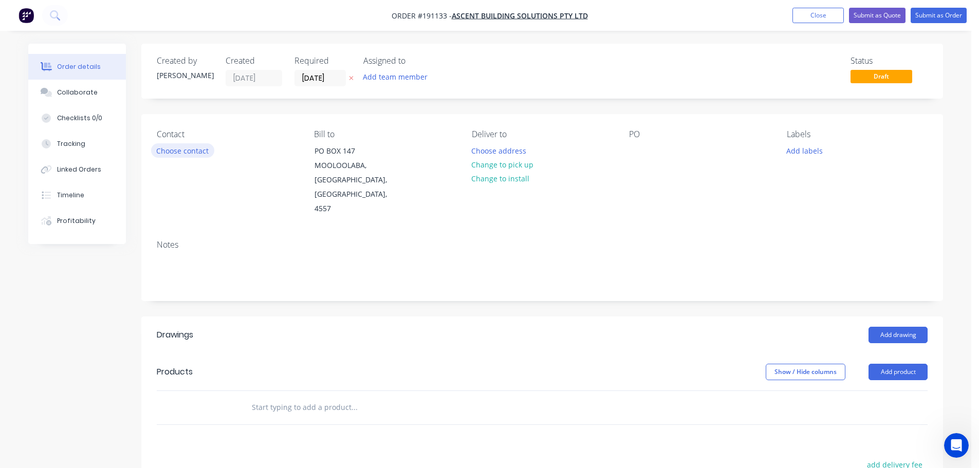
click at [196, 147] on button "Choose contact" at bounding box center [182, 150] width 63 height 14
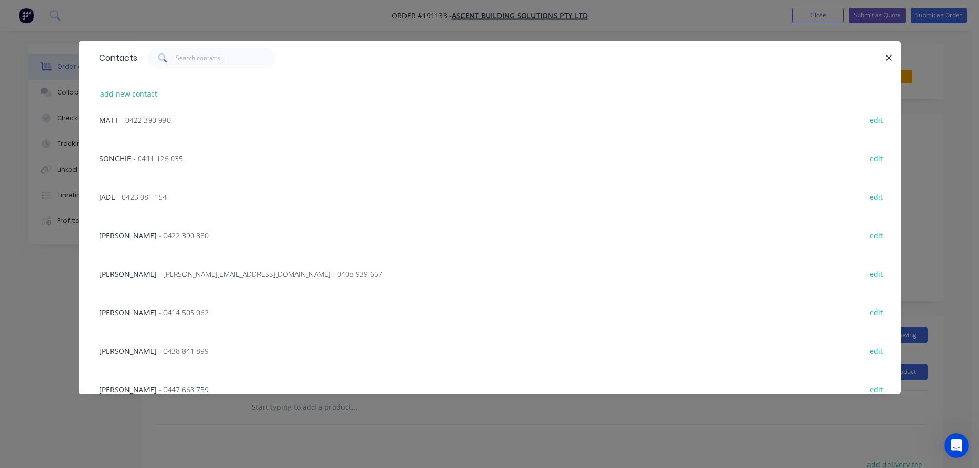
scroll to position [309, 0]
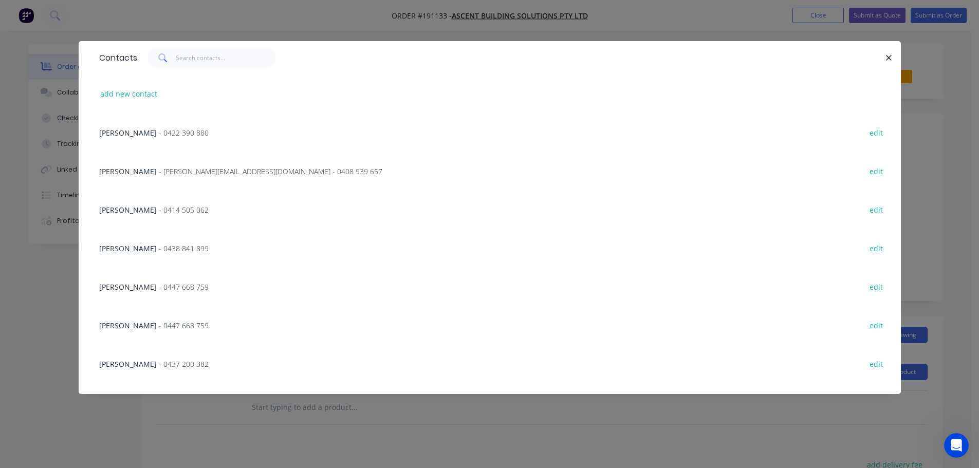
click at [139, 298] on div "LUKE - 0447 668 759 edit" at bounding box center [490, 286] width 792 height 39
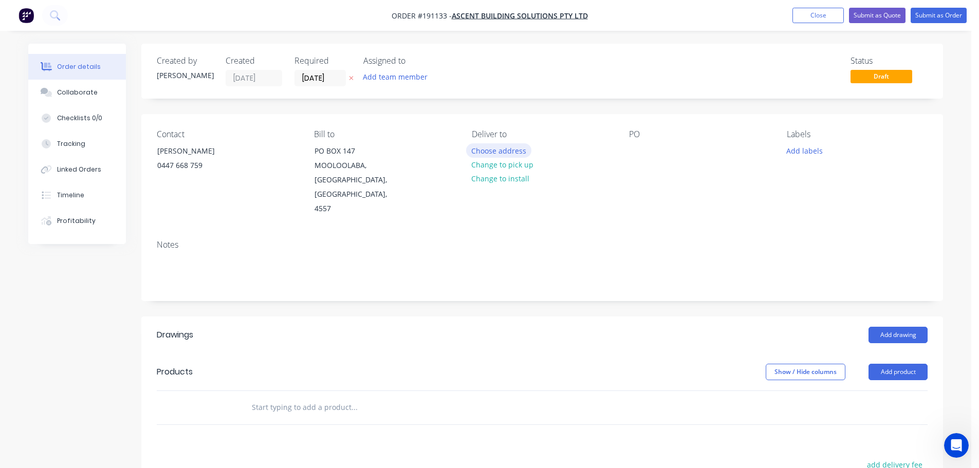
click at [489, 150] on button "Choose address" at bounding box center [499, 150] width 66 height 14
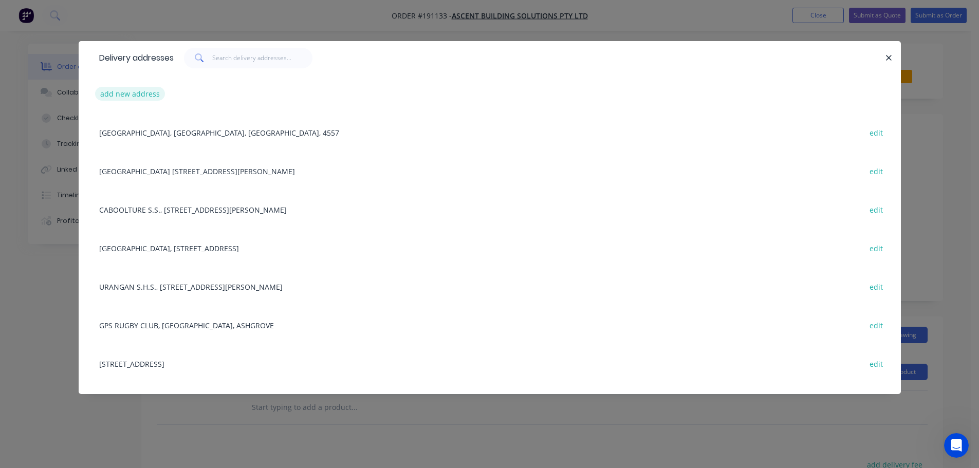
click at [129, 94] on button "add new address" at bounding box center [130, 94] width 70 height 14
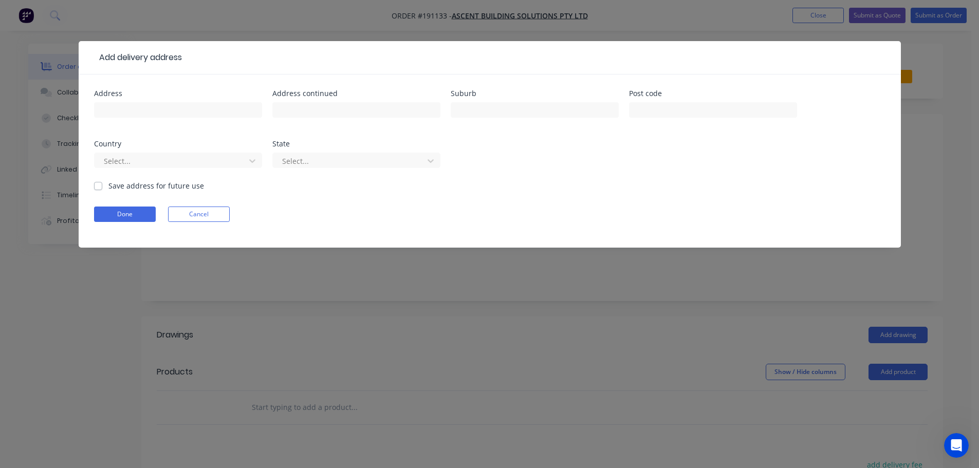
click at [130, 100] on div at bounding box center [178, 115] width 168 height 30
click at [126, 112] on input "text" at bounding box center [178, 109] width 168 height 15
type input "[STREET_ADDRESS]"
type input "KUREELPA"
click at [194, 160] on div at bounding box center [171, 161] width 137 height 13
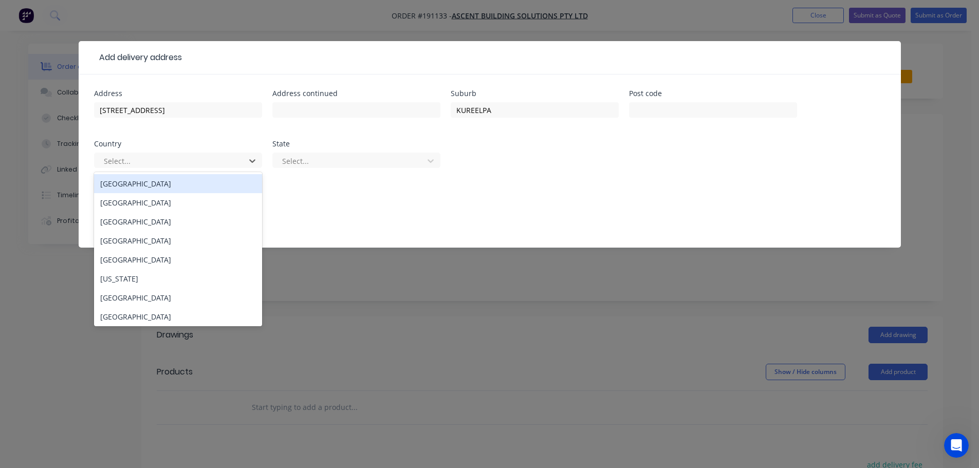
click at [168, 181] on div "[GEOGRAPHIC_DATA]" at bounding box center [178, 183] width 168 height 19
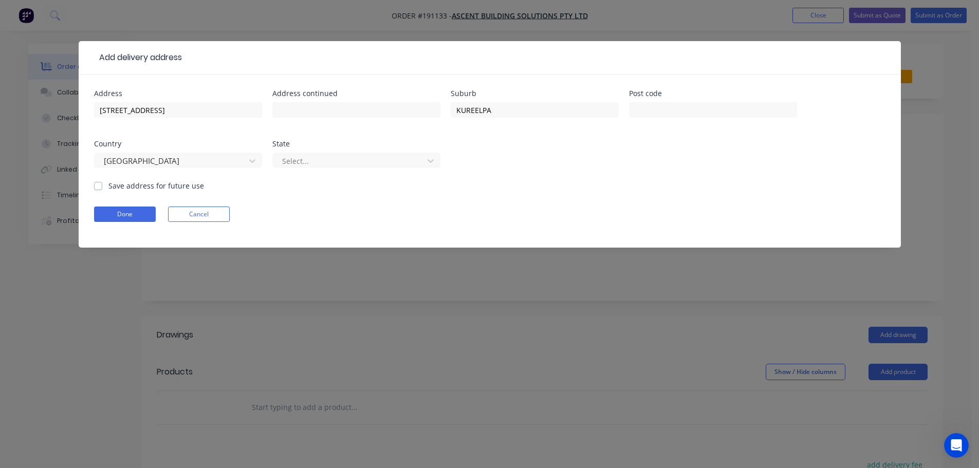
click at [334, 172] on div "Select..." at bounding box center [357, 165] width 168 height 30
click at [340, 154] on div "Select..." at bounding box center [349, 160] width 143 height 15
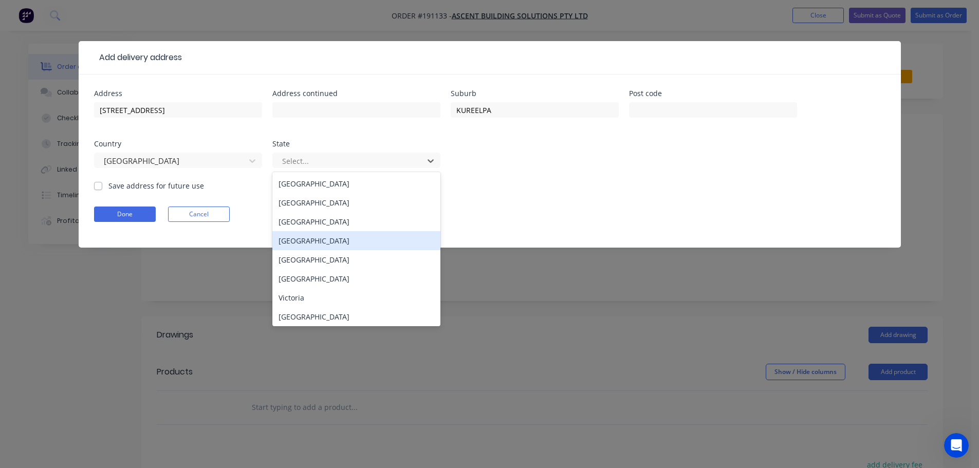
click at [300, 244] on div "[GEOGRAPHIC_DATA]" at bounding box center [357, 240] width 168 height 19
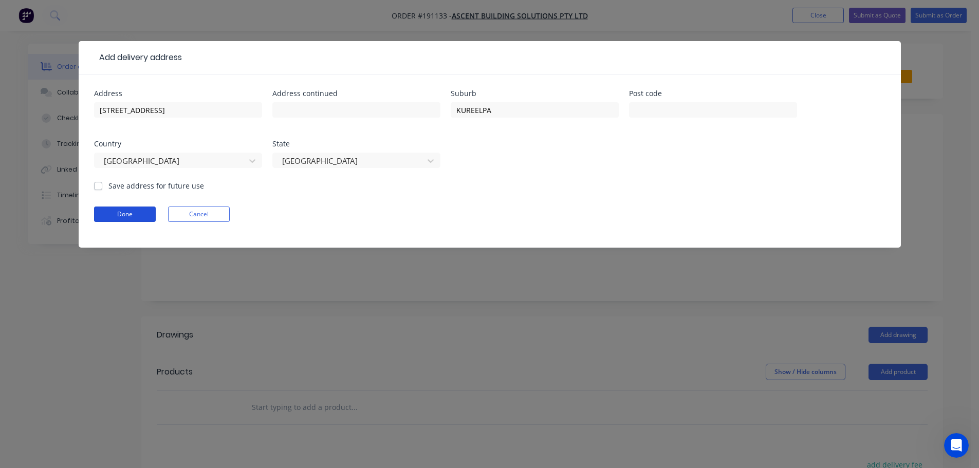
click at [145, 211] on button "Done" at bounding box center [125, 214] width 62 height 15
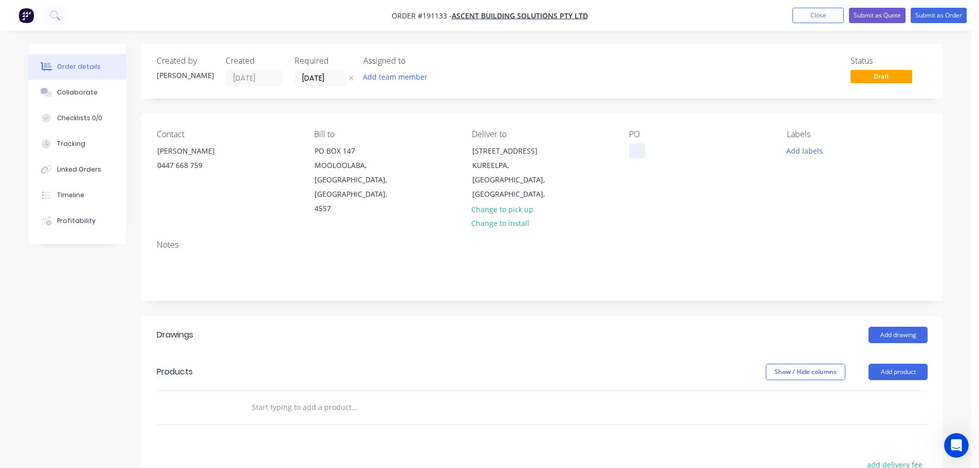
click at [643, 150] on div at bounding box center [637, 150] width 16 height 15
click at [809, 152] on button "Add labels" at bounding box center [804, 150] width 47 height 14
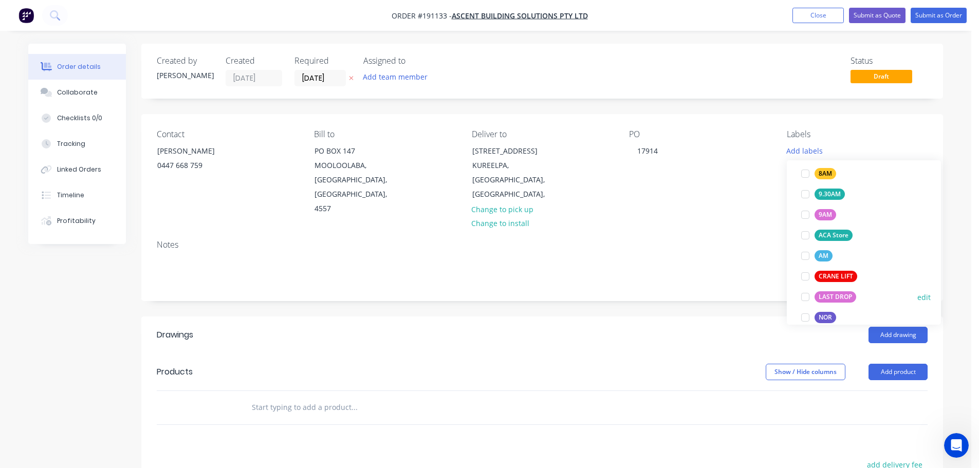
scroll to position [411, 0]
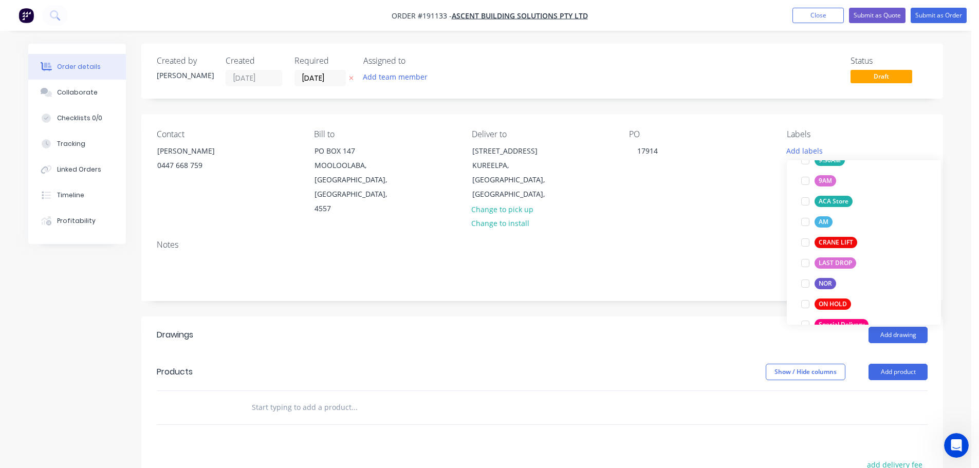
click at [851, 327] on div "Add drawing" at bounding box center [624, 335] width 607 height 16
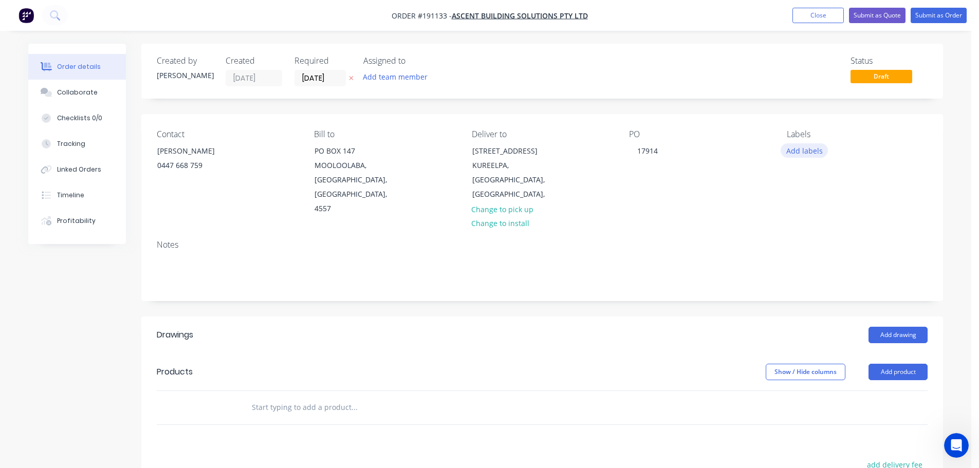
click at [814, 156] on button "Add labels" at bounding box center [804, 150] width 47 height 14
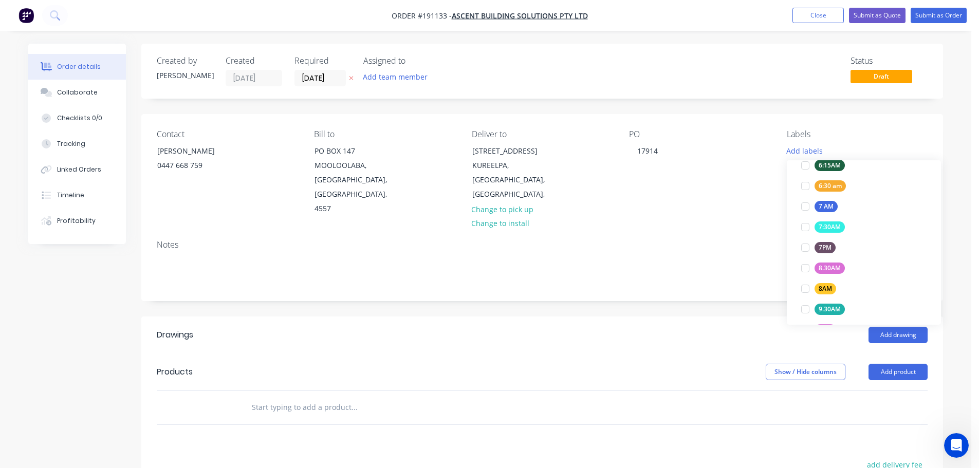
scroll to position [452, 0]
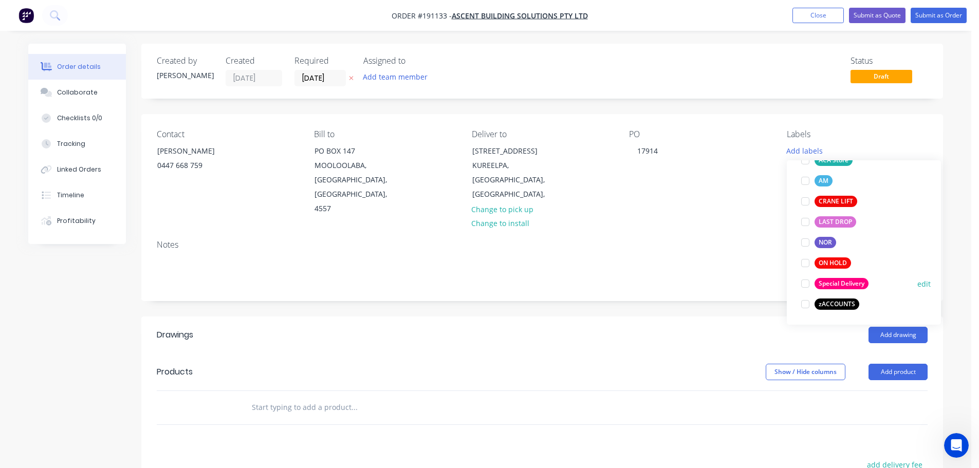
click at [831, 284] on div "Special Delivery" at bounding box center [842, 283] width 54 height 11
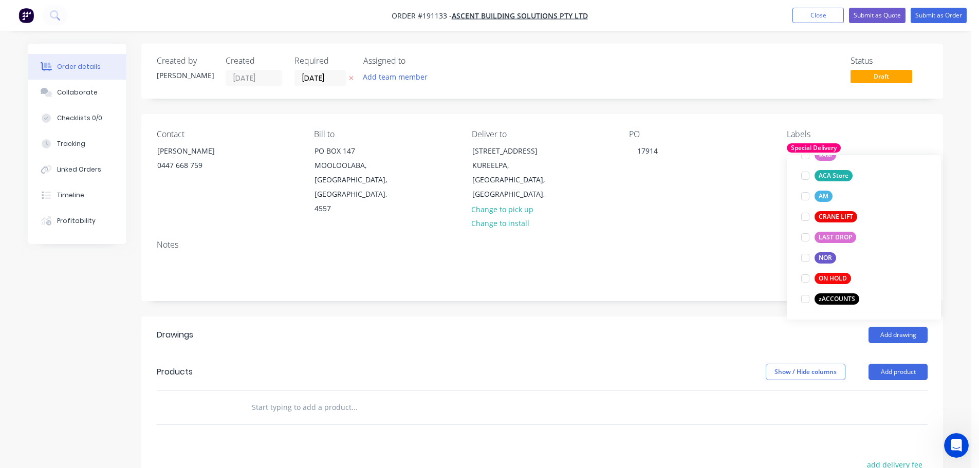
scroll to position [0, 0]
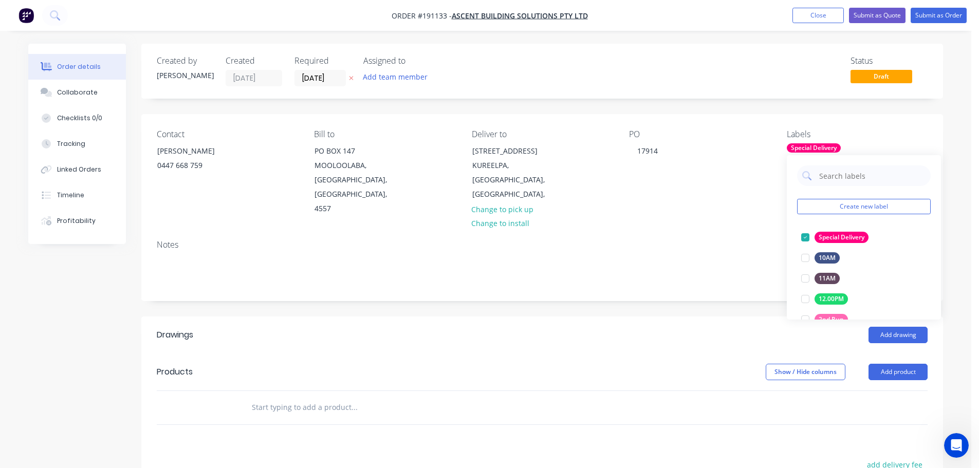
click at [669, 327] on div "Add drawing" at bounding box center [624, 335] width 607 height 16
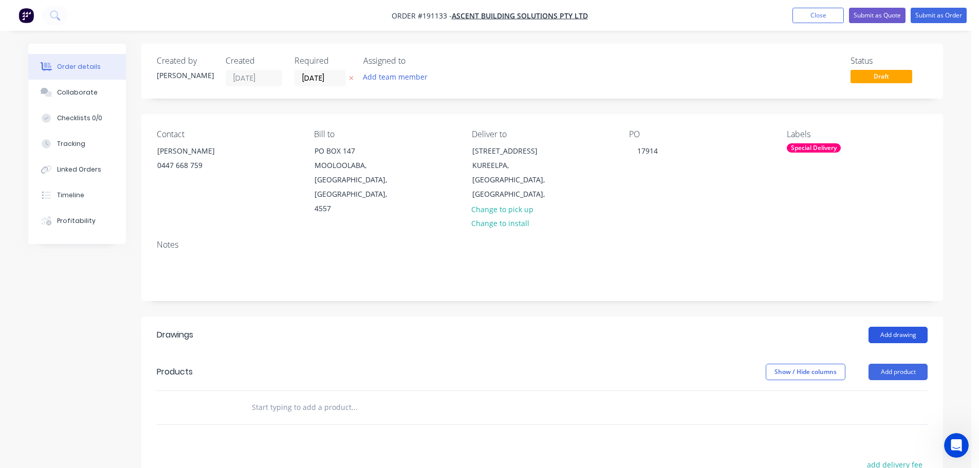
click at [894, 327] on button "Add drawing" at bounding box center [898, 335] width 59 height 16
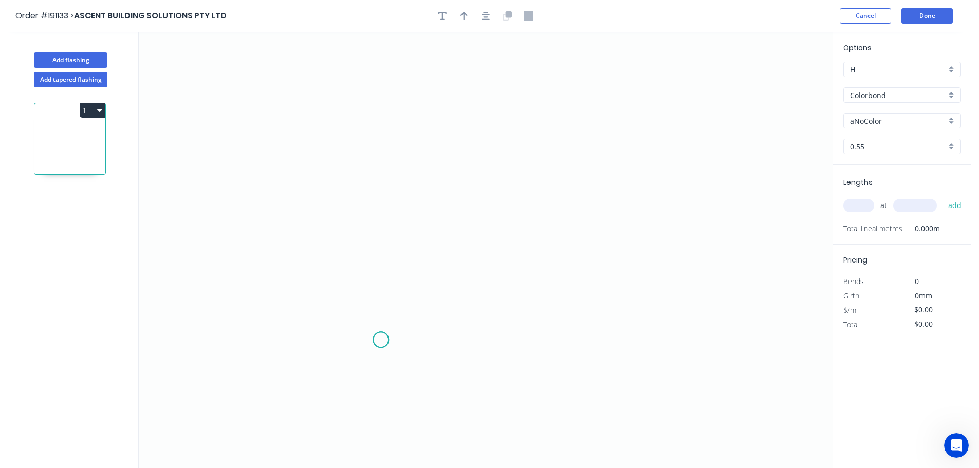
click at [382, 340] on icon "0" at bounding box center [486, 250] width 694 height 437
click at [378, 373] on icon "0" at bounding box center [486, 250] width 694 height 437
click at [346, 373] on icon "0 ?" at bounding box center [486, 250] width 694 height 437
click at [359, 192] on icon "0 ? ?" at bounding box center [486, 250] width 694 height 437
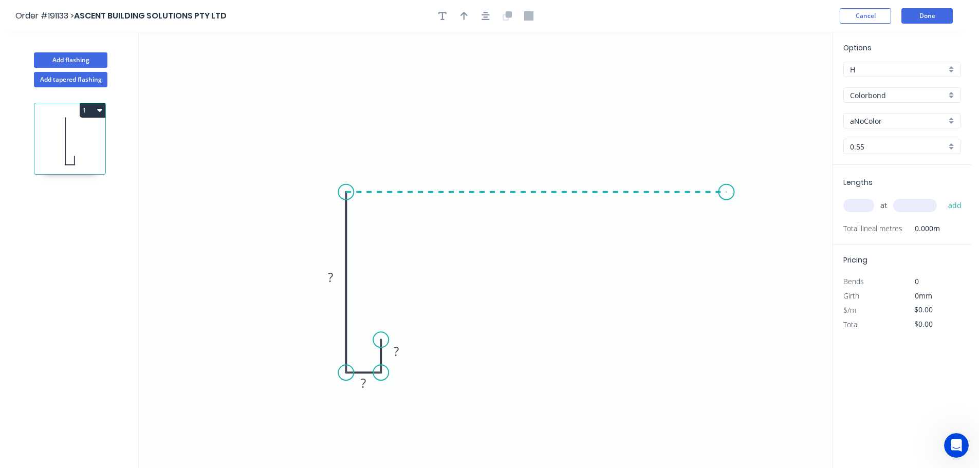
click at [727, 200] on icon "0 ? ? ?" at bounding box center [486, 250] width 694 height 437
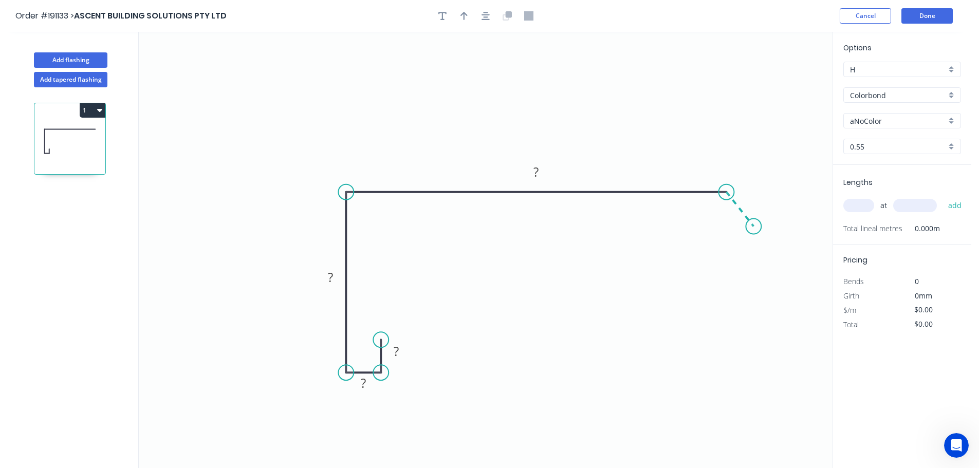
click at [754, 227] on icon "0 ? ? ? ?" at bounding box center [486, 250] width 694 height 437
click at [754, 227] on circle at bounding box center [753, 226] width 15 height 15
click at [756, 226] on circle at bounding box center [755, 221] width 15 height 15
click at [758, 196] on rect at bounding box center [752, 192] width 21 height 14
type input "$17.57"
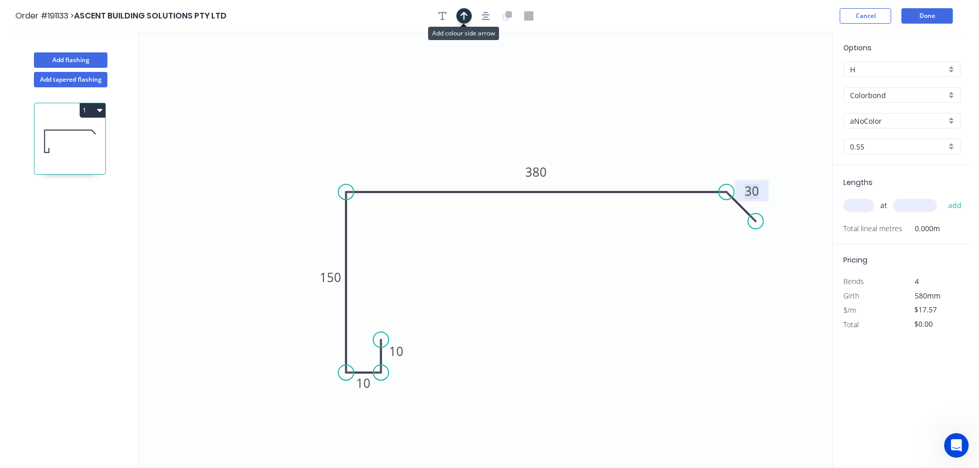
click at [457, 19] on button "button" at bounding box center [464, 15] width 15 height 15
drag, startPoint x: 783, startPoint y: 81, endPoint x: 722, endPoint y: 159, distance: 98.2
click at [671, 157] on icon at bounding box center [675, 140] width 9 height 33
click at [895, 129] on div "Options H H Colorbond Colorbond Colorbond (Premium) Colorbond Coolmax Colorbond…" at bounding box center [902, 103] width 138 height 123
click at [898, 114] on div "aNoColor" at bounding box center [903, 120] width 118 height 15
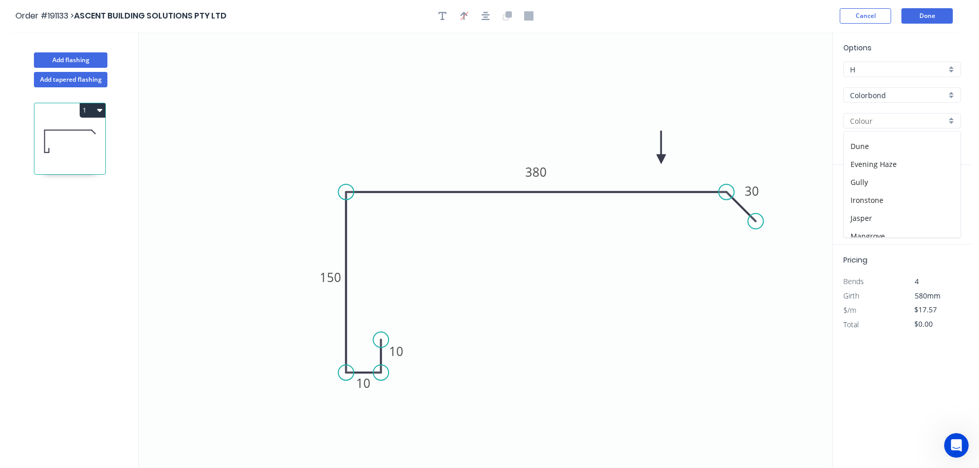
scroll to position [206, 0]
click at [886, 217] on div "Pale Eucalypt" at bounding box center [902, 223] width 117 height 18
type input "Pale Eucalypt"
click at [852, 211] on input "text" at bounding box center [859, 205] width 31 height 13
type input "2"
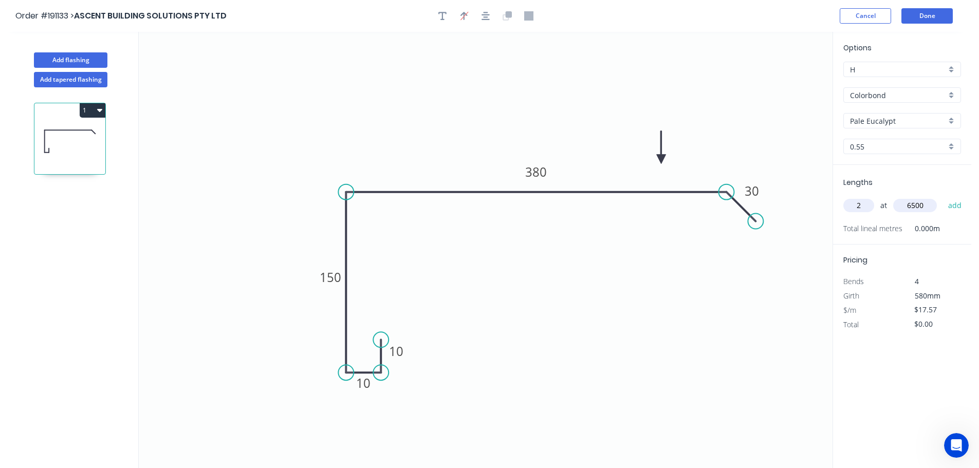
type input "6500"
click at [944, 197] on button "add" at bounding box center [956, 205] width 24 height 17
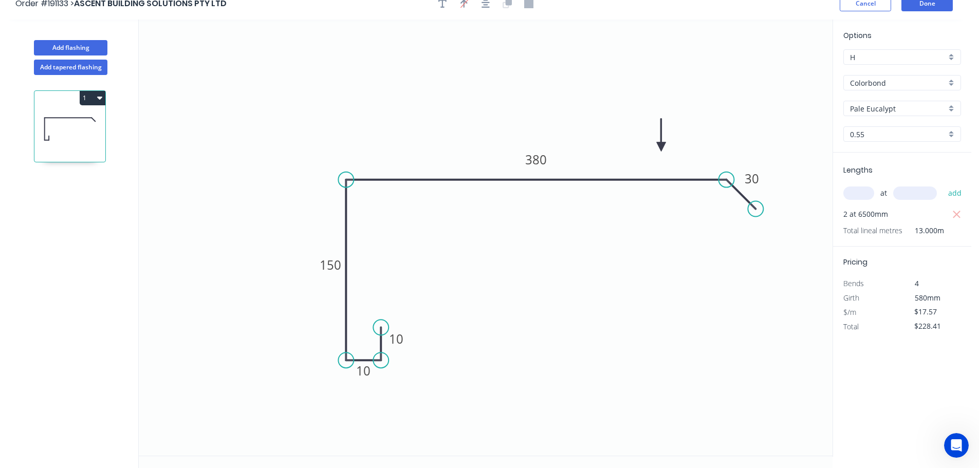
scroll to position [19, 0]
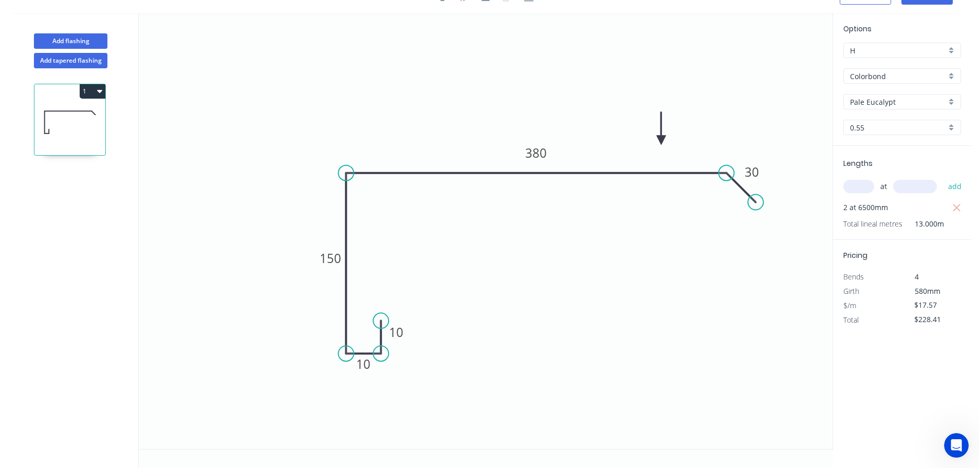
click at [77, 97] on div "1" at bounding box center [69, 91] width 71 height 14
click at [87, 99] on icon at bounding box center [69, 122] width 71 height 66
click at [77, 117] on icon at bounding box center [69, 122] width 71 height 66
click at [87, 94] on button "1" at bounding box center [93, 91] width 26 height 14
click at [75, 118] on div "Duplicate" at bounding box center [56, 117] width 79 height 15
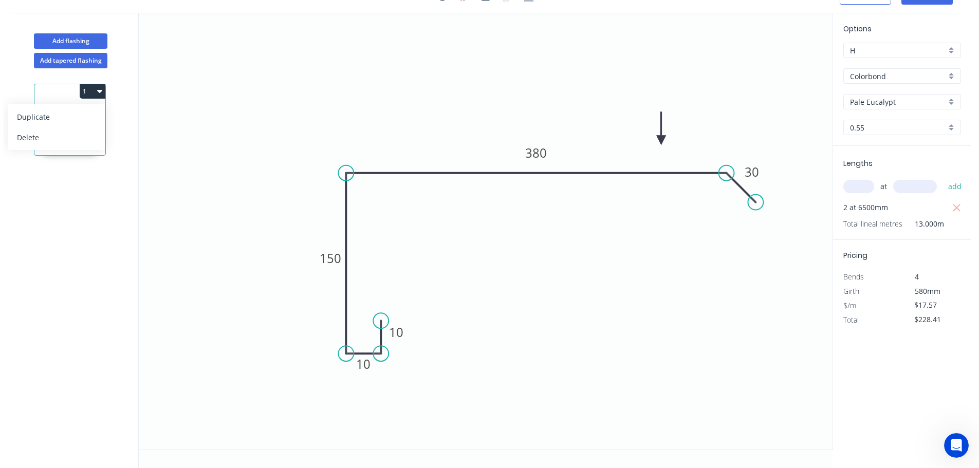
type input "$0.00"
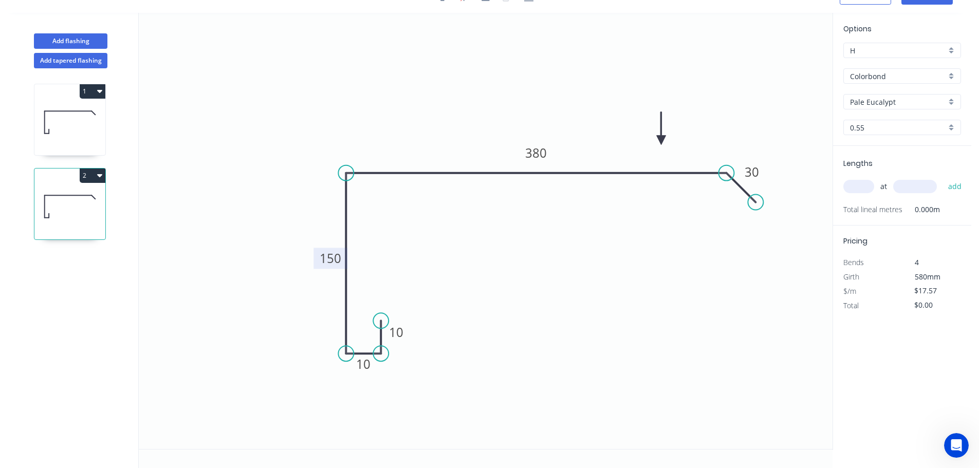
click at [332, 256] on tspan "150" at bounding box center [331, 258] width 22 height 17
type input "$15.59"
click at [785, 100] on icon "0 10 10 150 240 30" at bounding box center [486, 231] width 694 height 437
click at [869, 192] on input "text" at bounding box center [859, 186] width 31 height 13
type input "2"
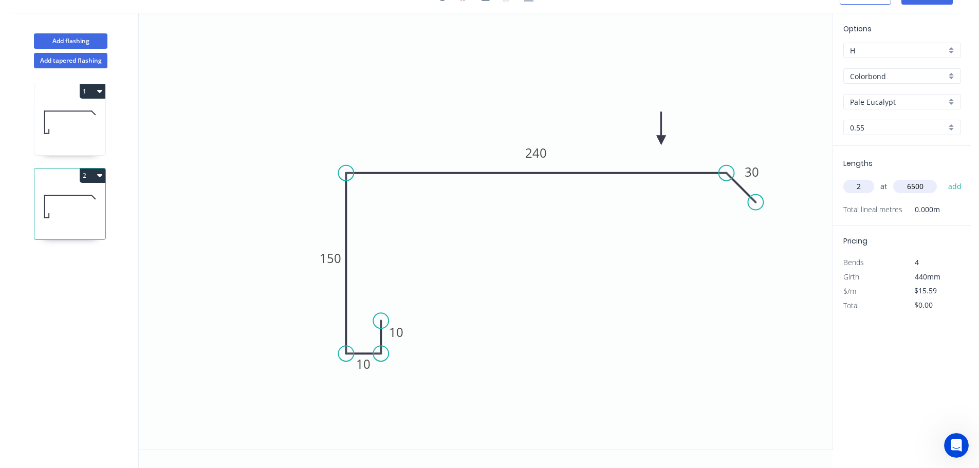
type input "6500"
click at [944, 178] on button "add" at bounding box center [956, 186] width 24 height 17
type input "$202.67"
click at [693, 52] on icon "0 10 10 150 240 30" at bounding box center [486, 231] width 694 height 437
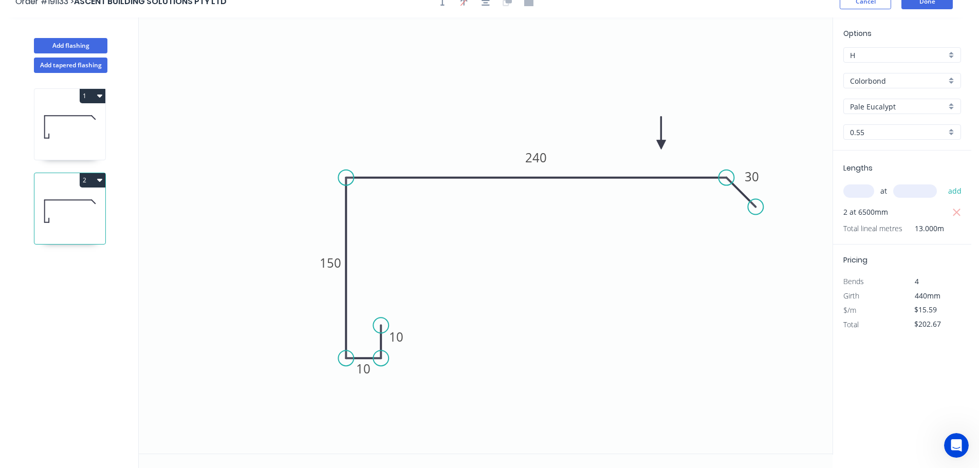
scroll to position [0, 0]
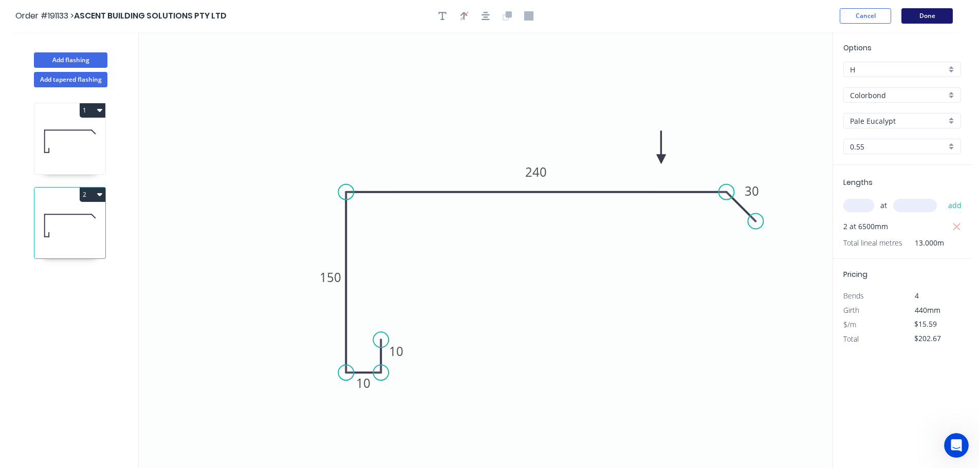
click at [908, 11] on button "Done" at bounding box center [927, 15] width 51 height 15
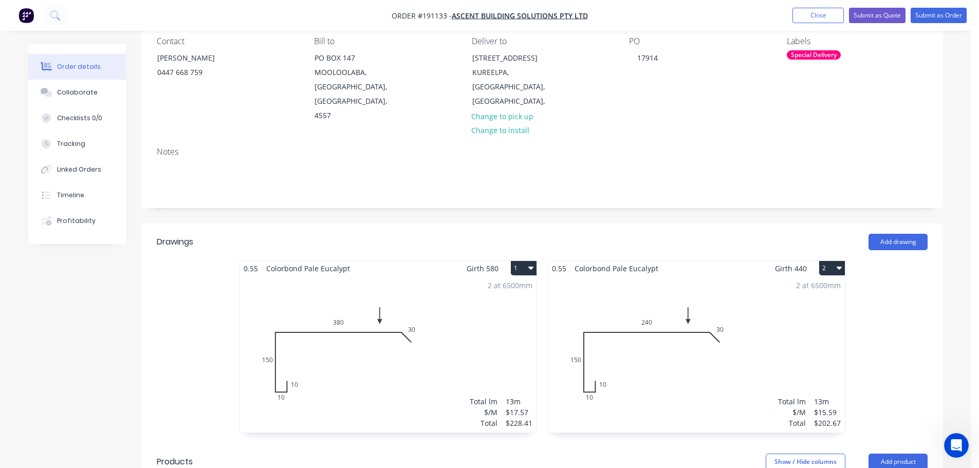
scroll to position [206, 0]
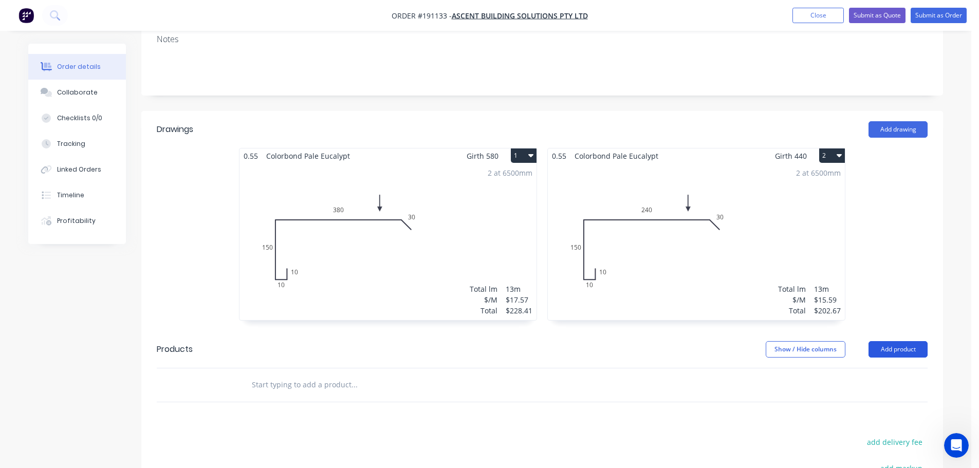
click at [884, 342] on button "Add product" at bounding box center [898, 349] width 59 height 16
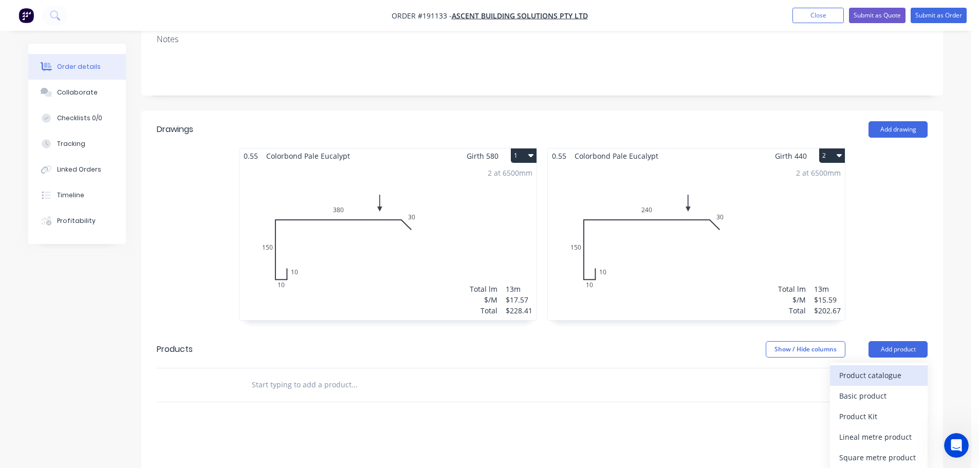
click at [875, 368] on div "Product catalogue" at bounding box center [879, 375] width 79 height 15
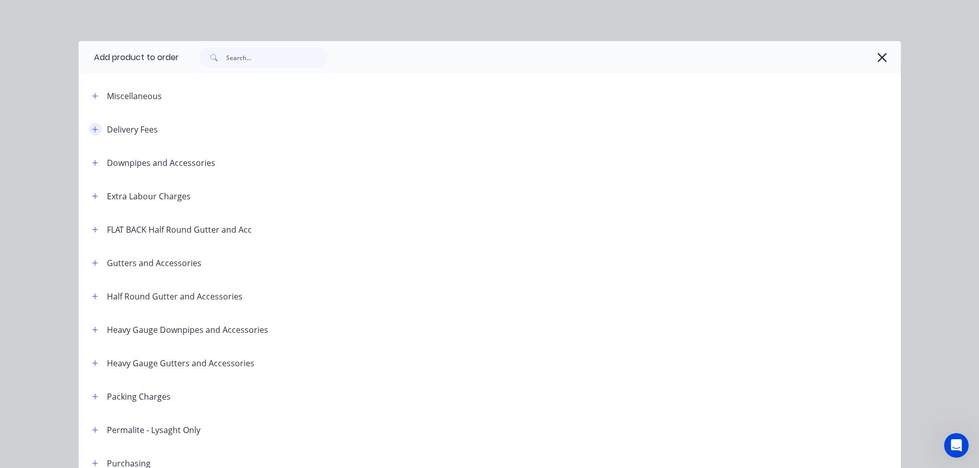
click at [89, 123] on button "button" at bounding box center [95, 129] width 13 height 13
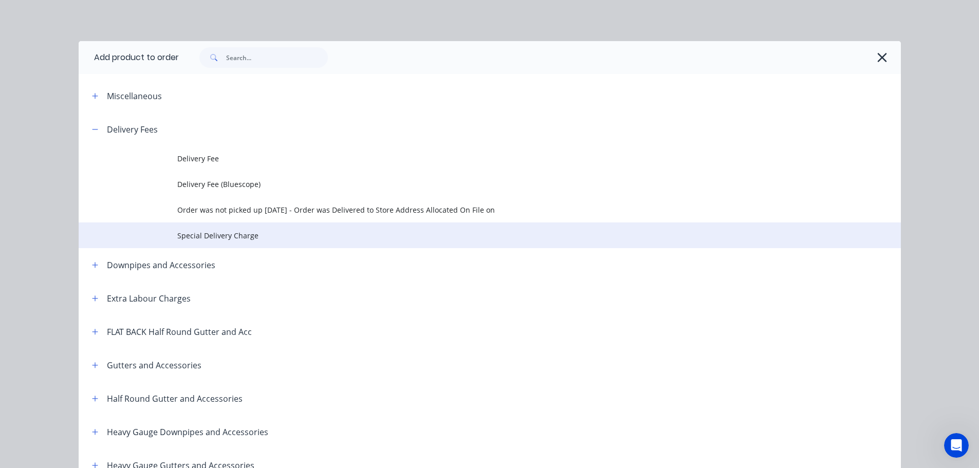
click at [207, 234] on span "Special Delivery Charge" at bounding box center [466, 235] width 579 height 11
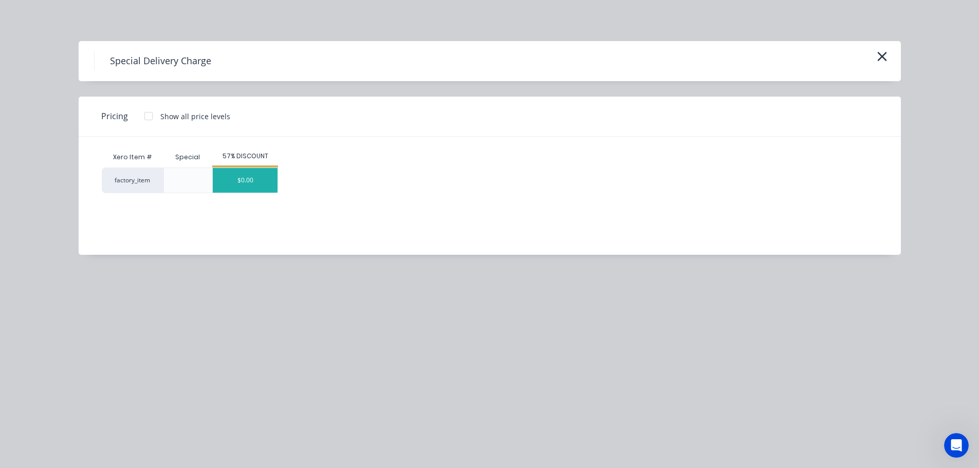
click at [258, 176] on div "$0.00" at bounding box center [245, 180] width 65 height 25
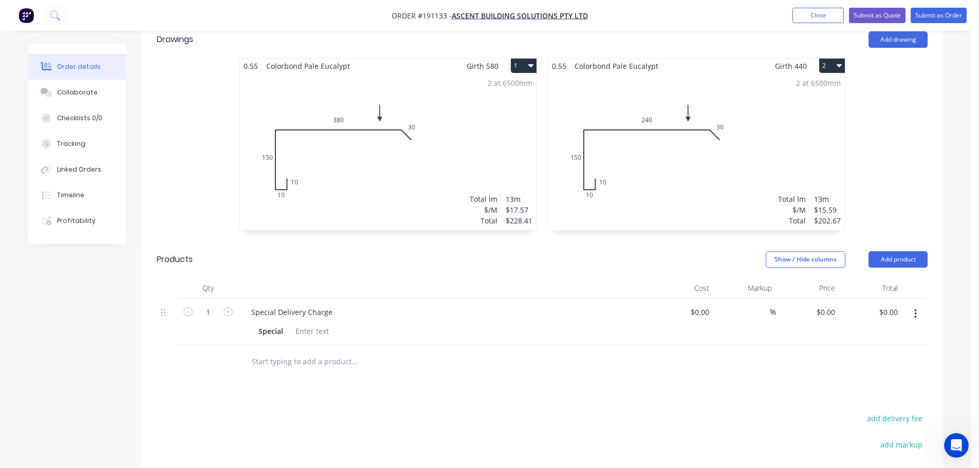
scroll to position [309, 0]
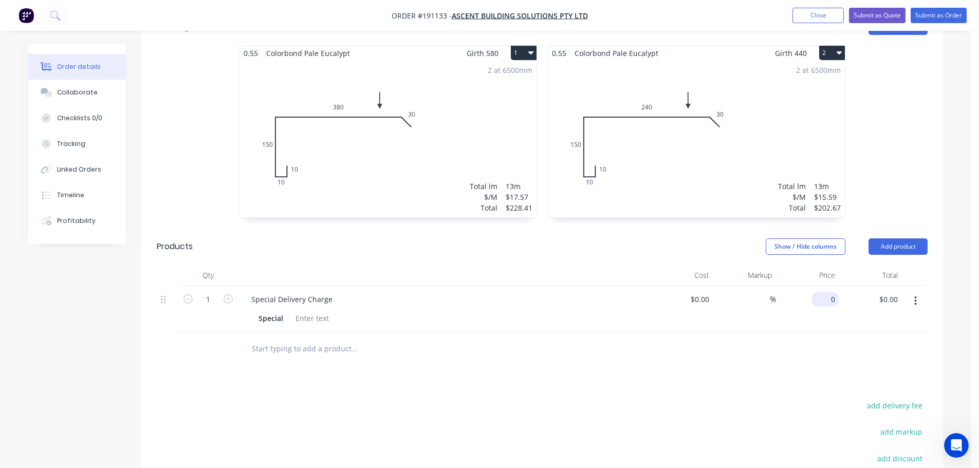
click at [831, 292] on input "0" at bounding box center [828, 299] width 24 height 15
type input "$120.00"
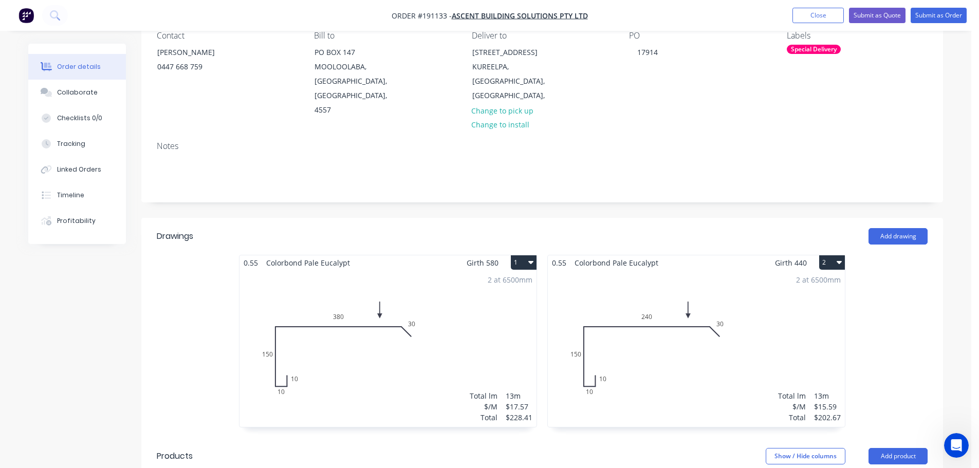
scroll to position [0, 0]
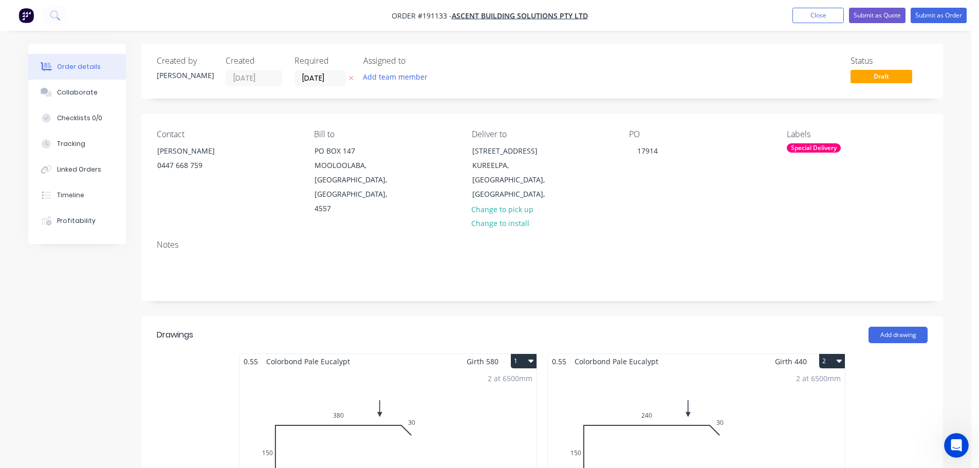
click at [825, 147] on div "Special Delivery" at bounding box center [814, 147] width 54 height 9
click at [824, 280] on div "7 AM" at bounding box center [826, 278] width 23 height 11
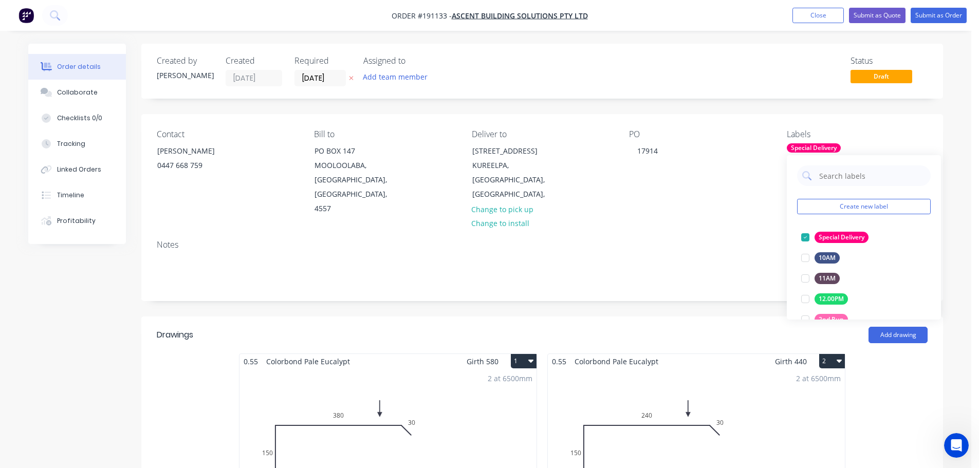
click at [709, 272] on div "Notes" at bounding box center [542, 266] width 802 height 69
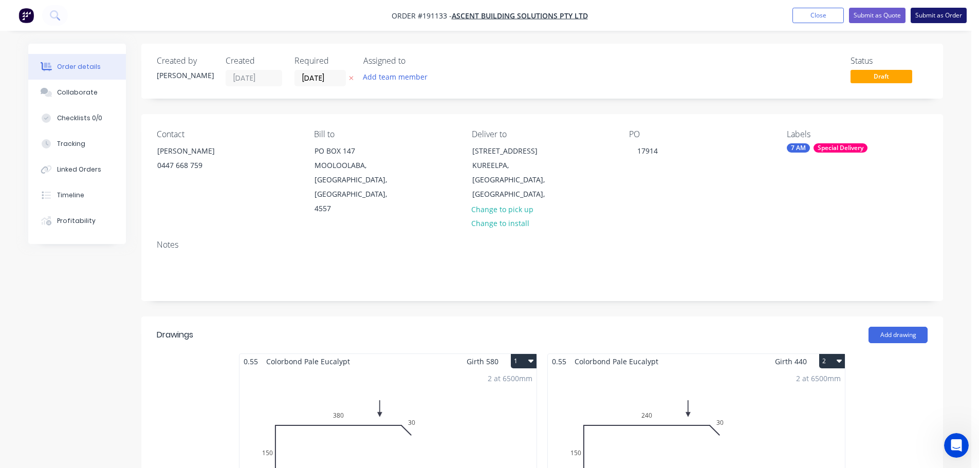
click at [943, 16] on button "Submit as Order" at bounding box center [939, 15] width 56 height 15
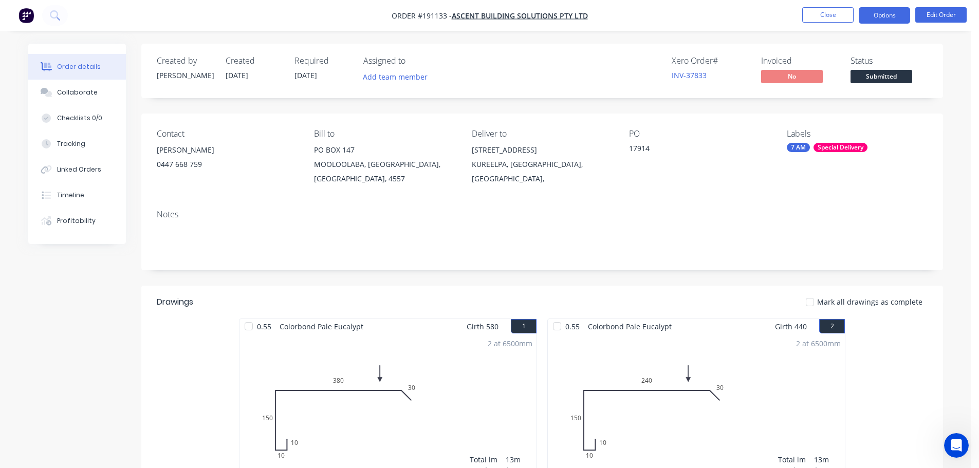
click at [888, 10] on button "Options" at bounding box center [884, 15] width 51 height 16
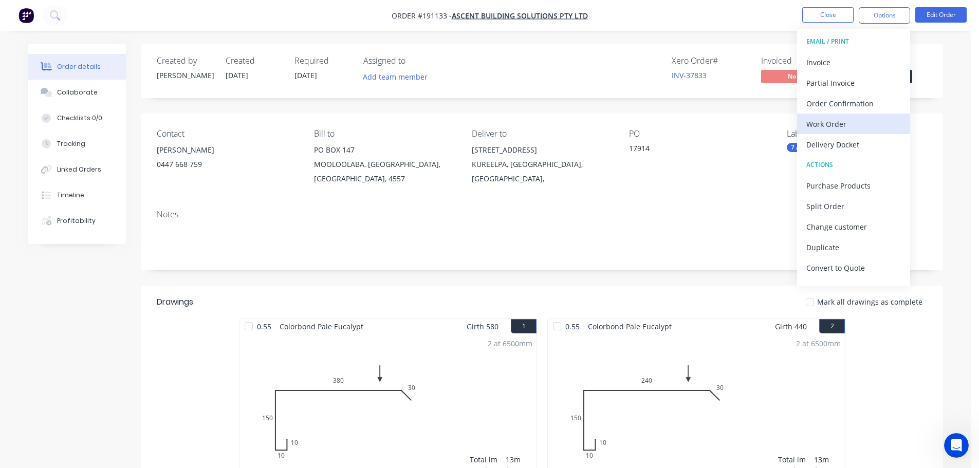
click at [833, 119] on div "Work Order" at bounding box center [854, 124] width 95 height 15
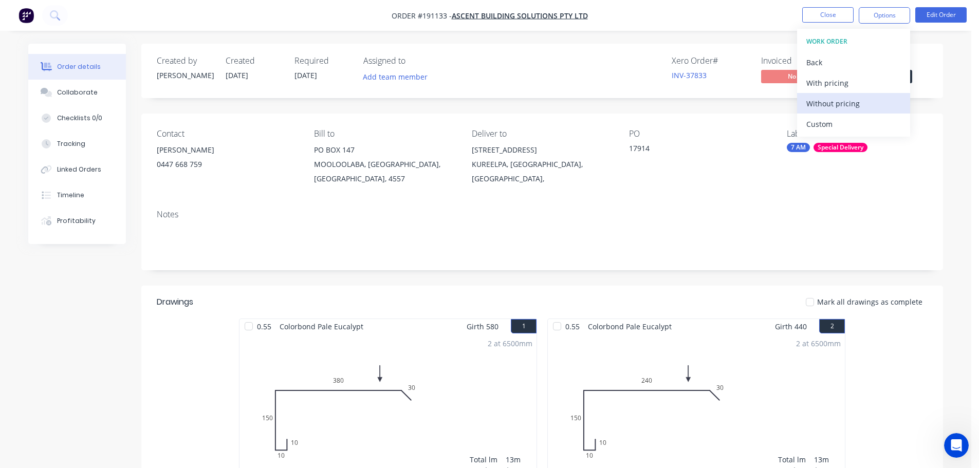
click at [843, 98] on div "Without pricing" at bounding box center [854, 103] width 95 height 15
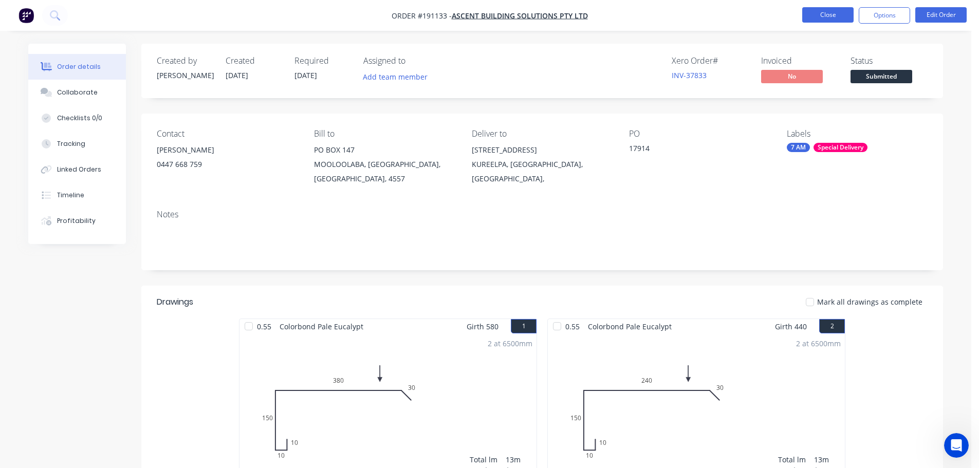
click at [834, 17] on button "Close" at bounding box center [828, 14] width 51 height 15
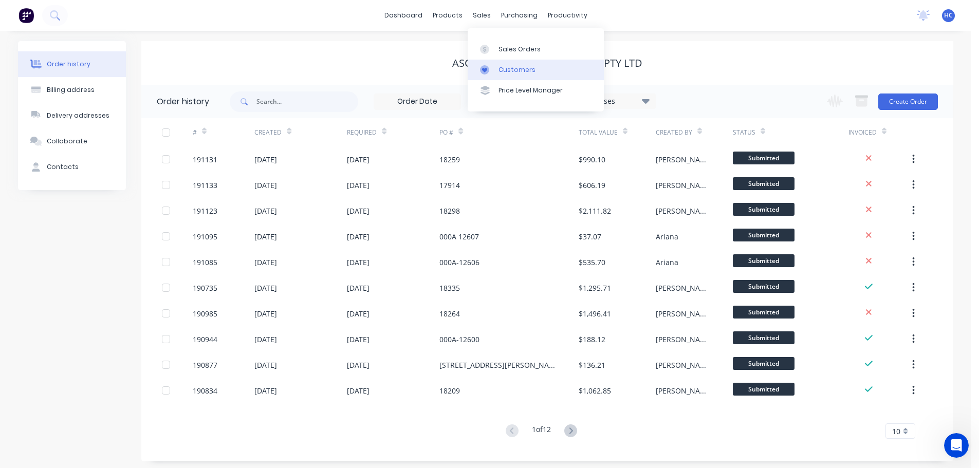
click at [527, 71] on div "Customers" at bounding box center [517, 69] width 37 height 9
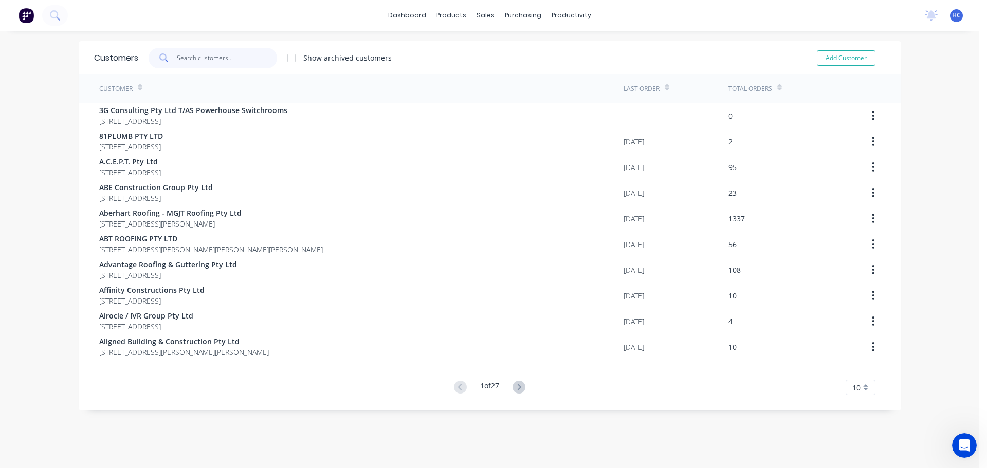
click at [243, 59] on input "text" at bounding box center [227, 58] width 100 height 21
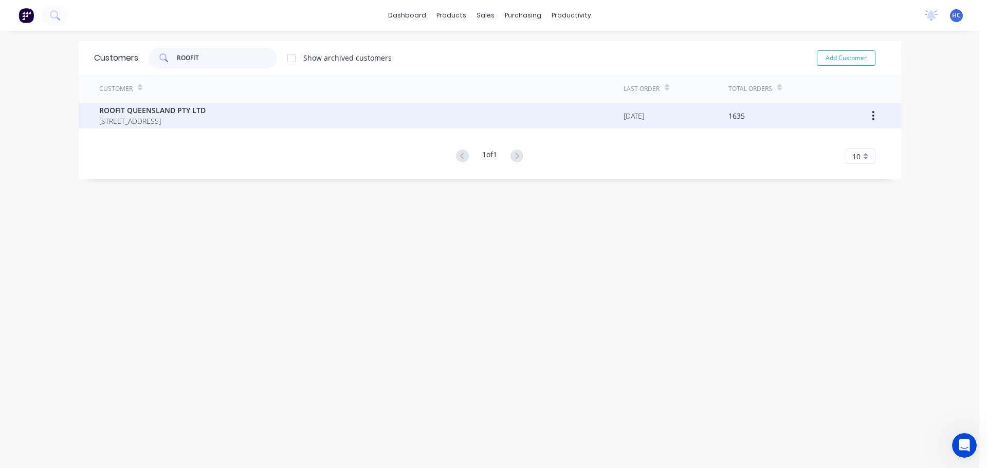
type input "ROOFIT"
click at [146, 114] on span "ROOFIT QUEENSLAND PTY LTD" at bounding box center [152, 110] width 106 height 11
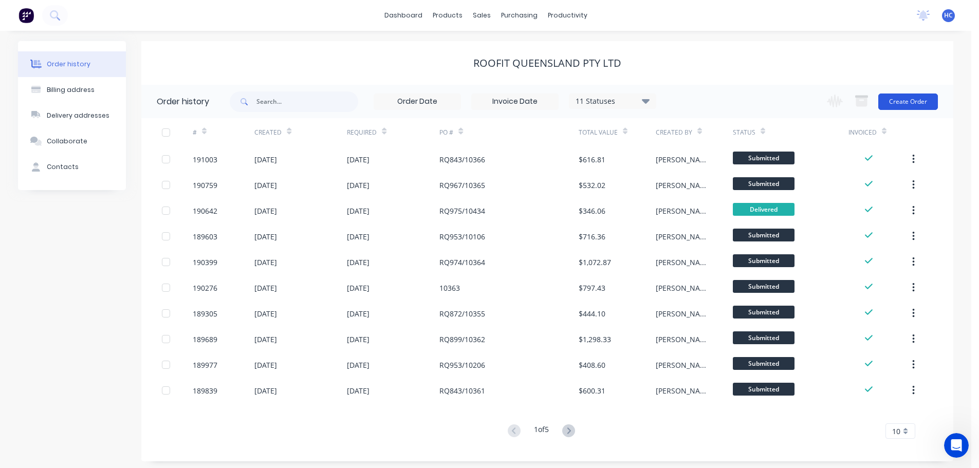
click at [895, 94] on button "Create Order" at bounding box center [909, 102] width 60 height 16
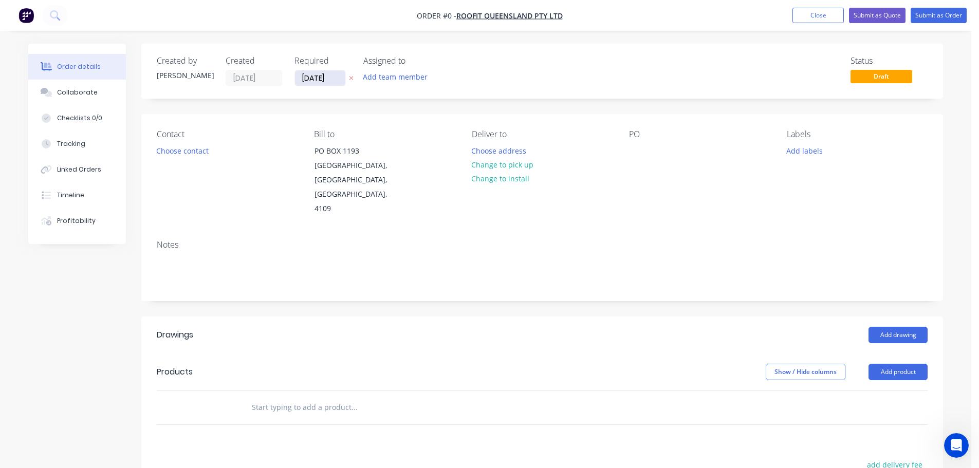
click at [312, 73] on input "[DATE]" at bounding box center [320, 77] width 50 height 15
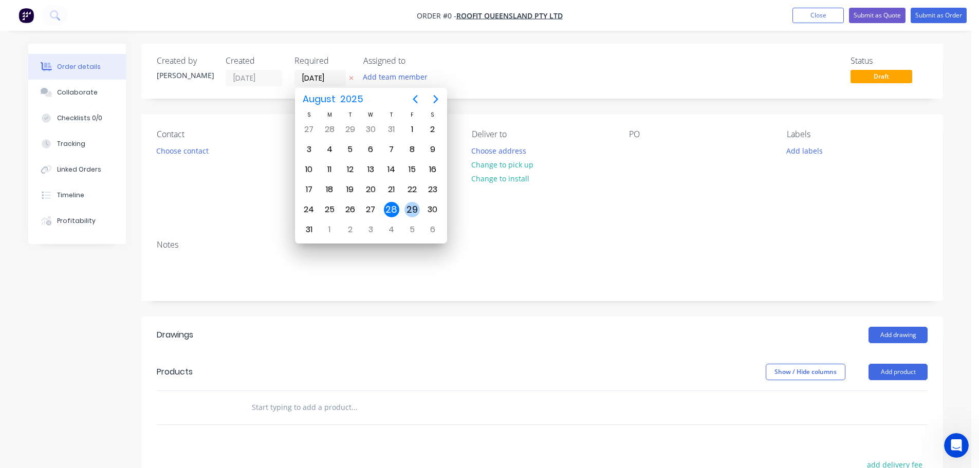
click at [413, 214] on div "29" at bounding box center [412, 209] width 15 height 15
type input "[DATE]"
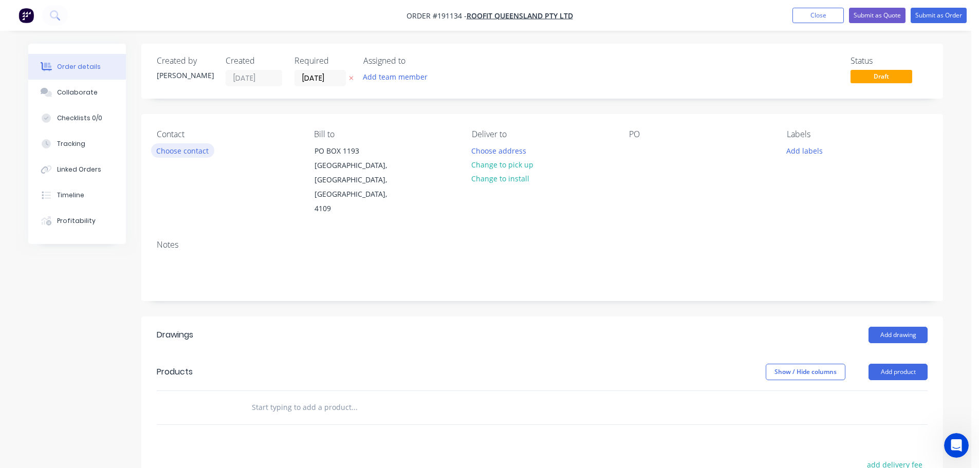
click at [181, 155] on button "Choose contact" at bounding box center [182, 150] width 63 height 14
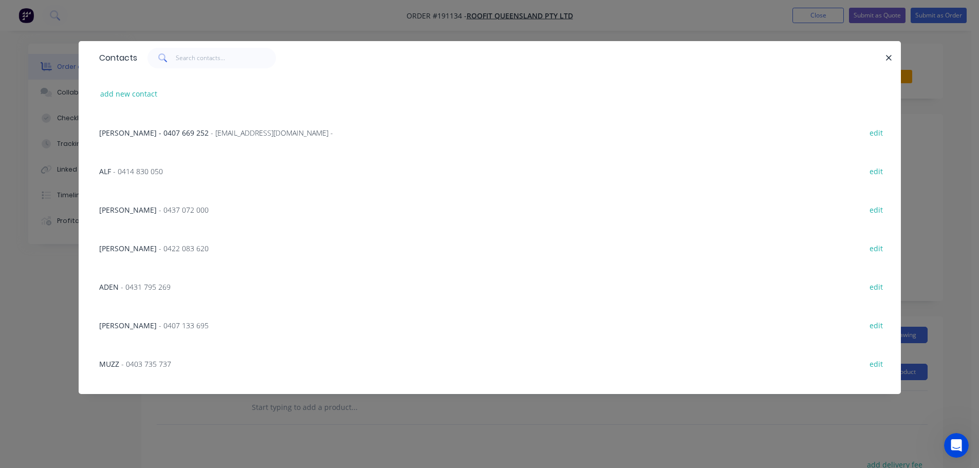
drag, startPoint x: 160, startPoint y: 243, endPoint x: 459, endPoint y: 146, distance: 314.1
click at [160, 244] on span "- 0422 083 620" at bounding box center [184, 249] width 50 height 10
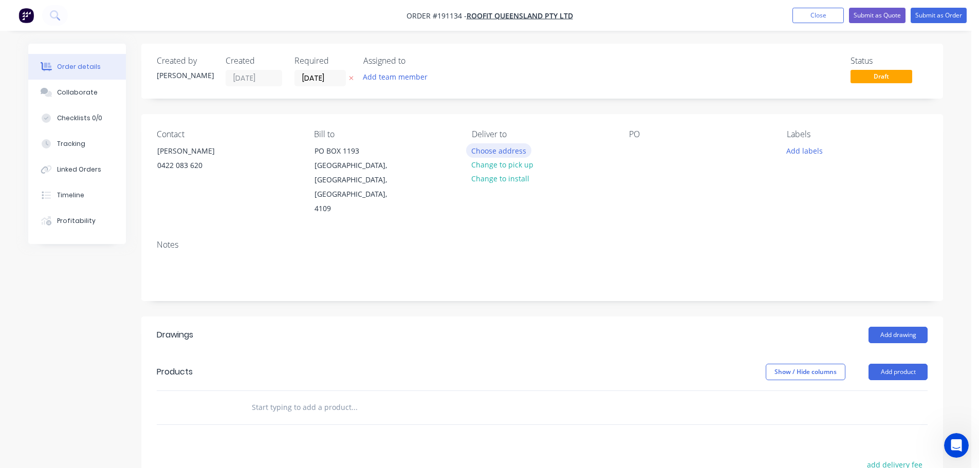
click at [485, 143] on button "Choose address" at bounding box center [499, 150] width 66 height 14
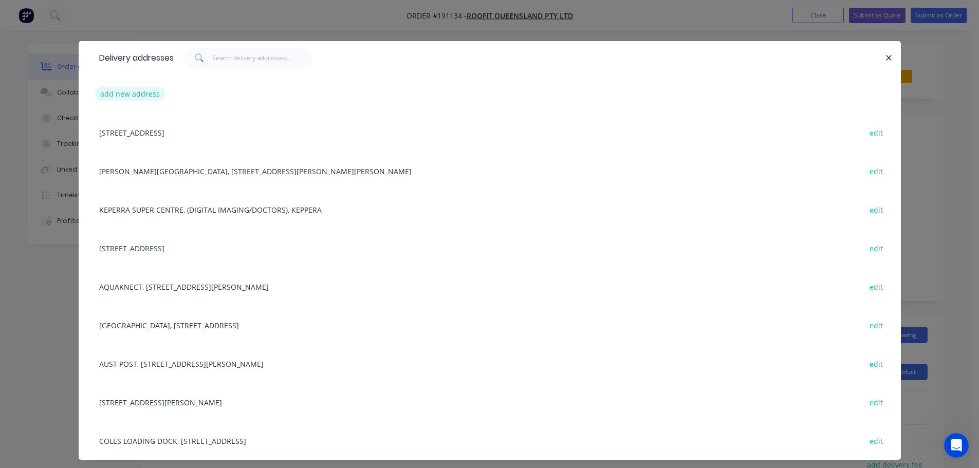
click at [140, 93] on button "add new address" at bounding box center [130, 94] width 70 height 14
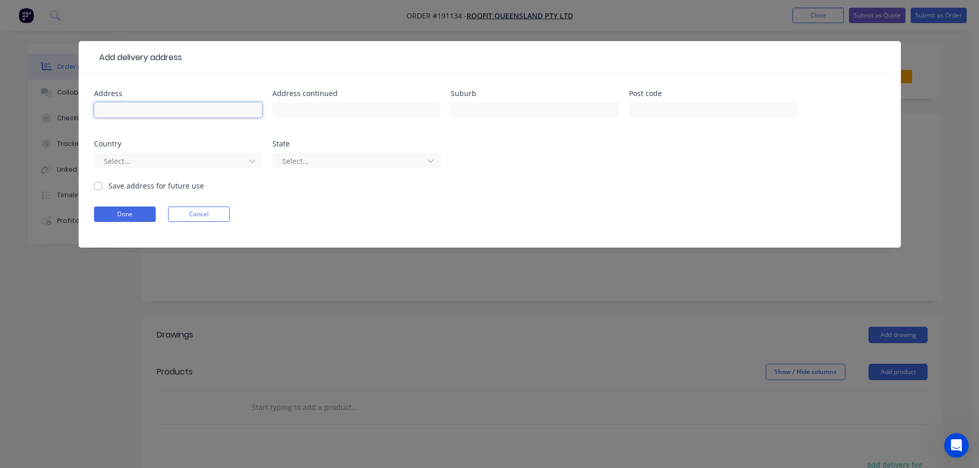
click at [140, 112] on input "text" at bounding box center [178, 109] width 168 height 15
drag, startPoint x: 149, startPoint y: 115, endPoint x: 0, endPoint y: 114, distance: 149.1
click at [0, 114] on div "Add delivery address Address RQ979/10368 Address continued Suburb Post code Cou…" at bounding box center [489, 234] width 979 height 468
type input "[STREET_ADDRESS][PERSON_NAME]"
type input "HEMMANT"
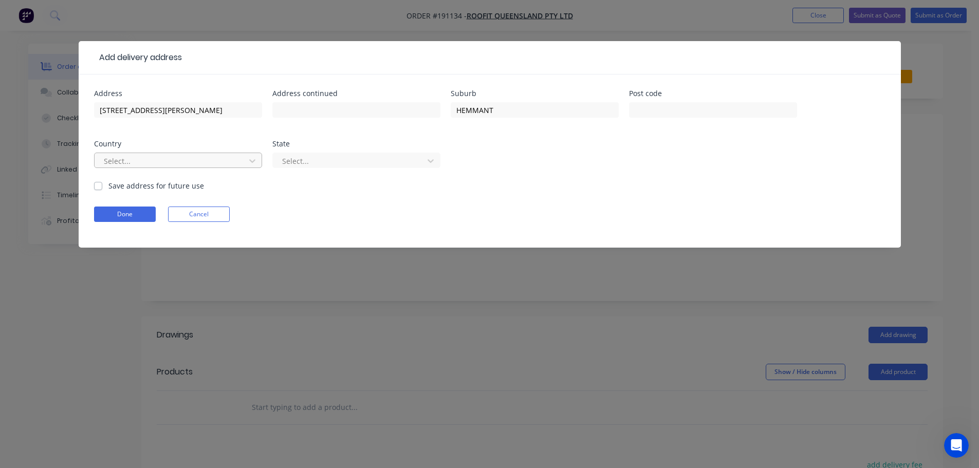
click at [148, 160] on div at bounding box center [171, 161] width 137 height 13
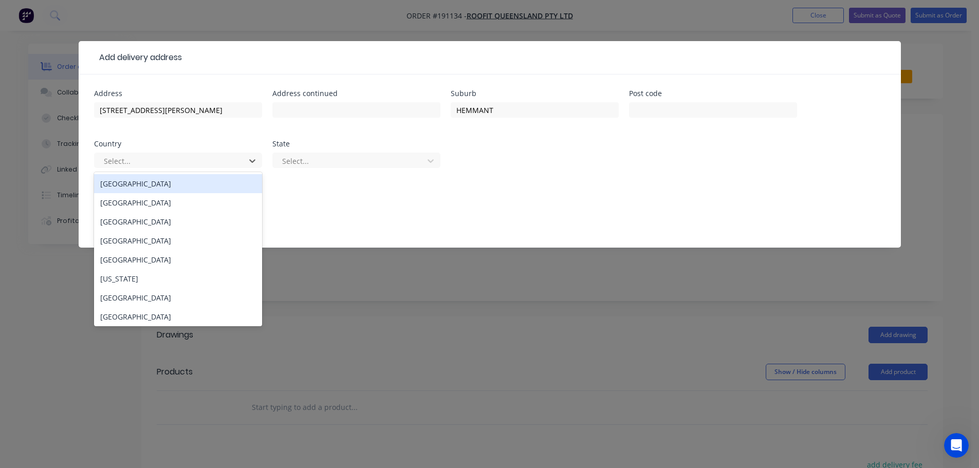
click at [143, 184] on div "[GEOGRAPHIC_DATA]" at bounding box center [178, 183] width 168 height 19
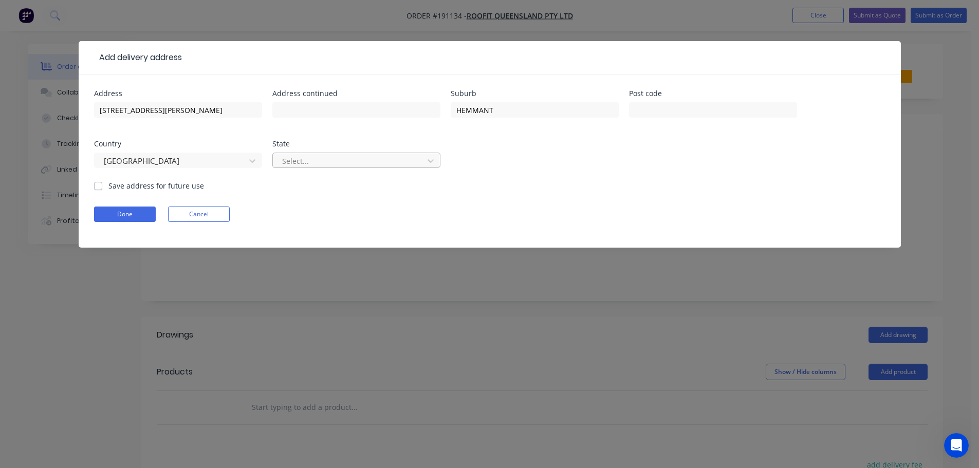
click at [307, 161] on div at bounding box center [349, 161] width 137 height 13
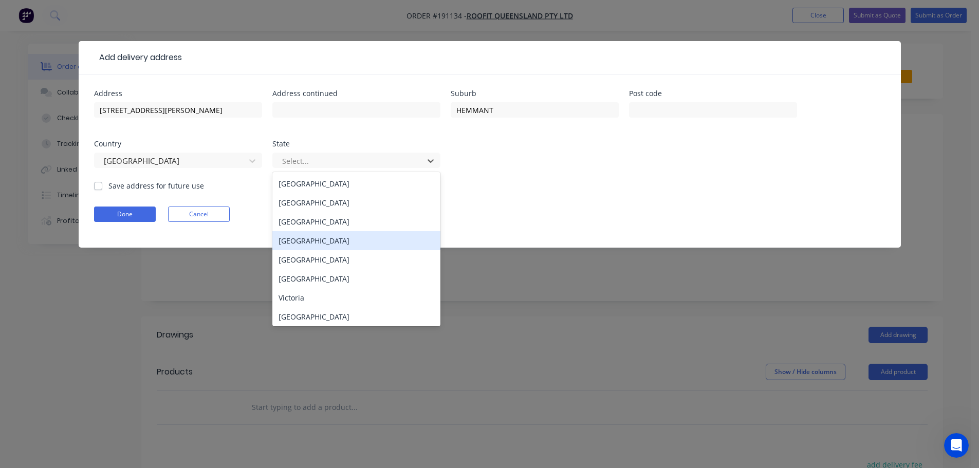
click at [306, 237] on div "[GEOGRAPHIC_DATA]" at bounding box center [357, 240] width 168 height 19
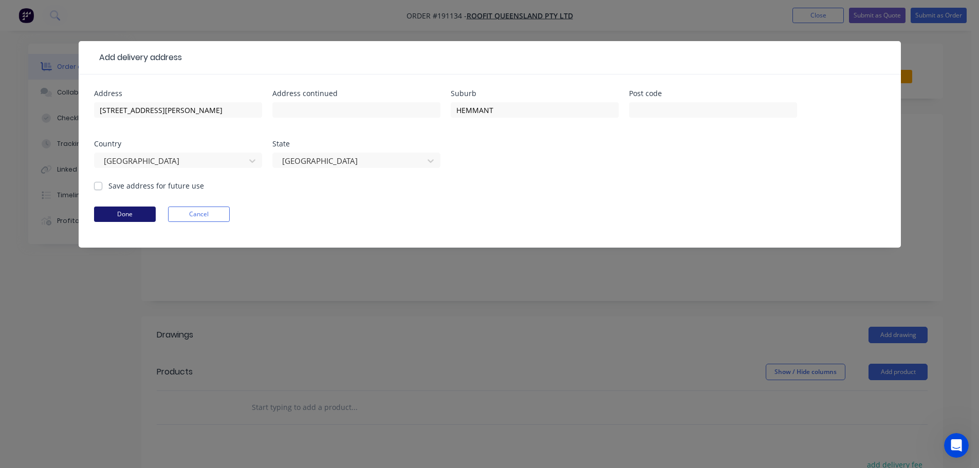
click at [125, 211] on button "Done" at bounding box center [125, 214] width 62 height 15
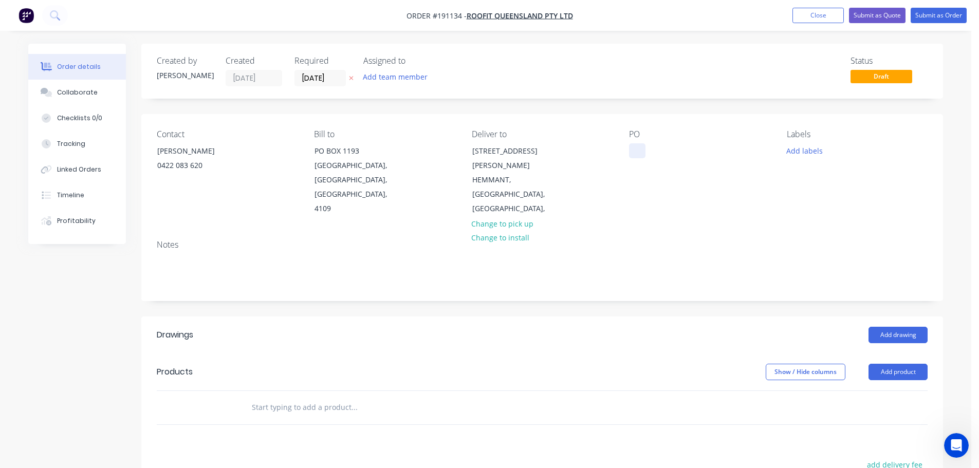
click at [639, 152] on div at bounding box center [637, 150] width 16 height 15
paste div
click at [815, 155] on button "Add labels" at bounding box center [804, 150] width 47 height 14
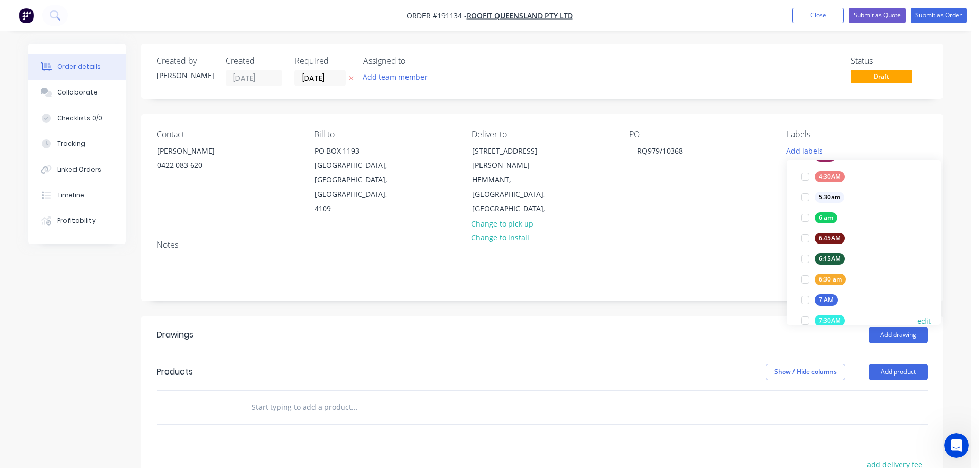
scroll to position [206, 0]
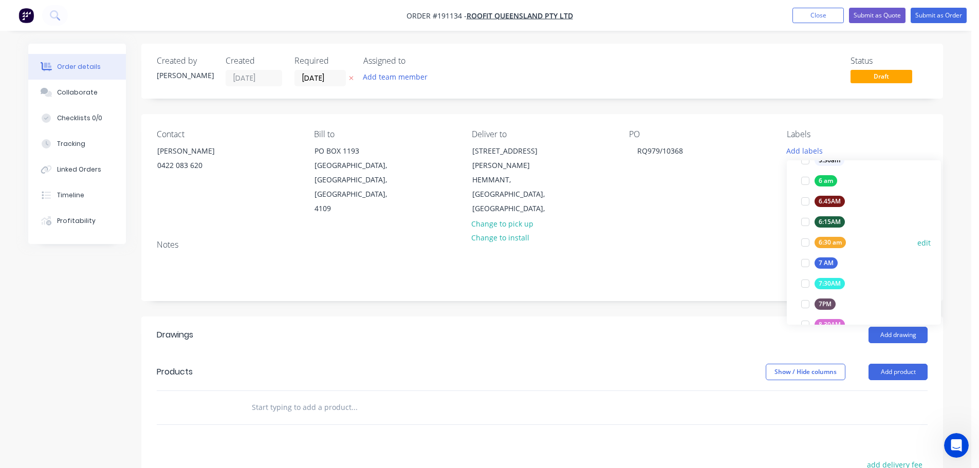
click at [838, 247] on div "6:30 am" at bounding box center [830, 242] width 31 height 11
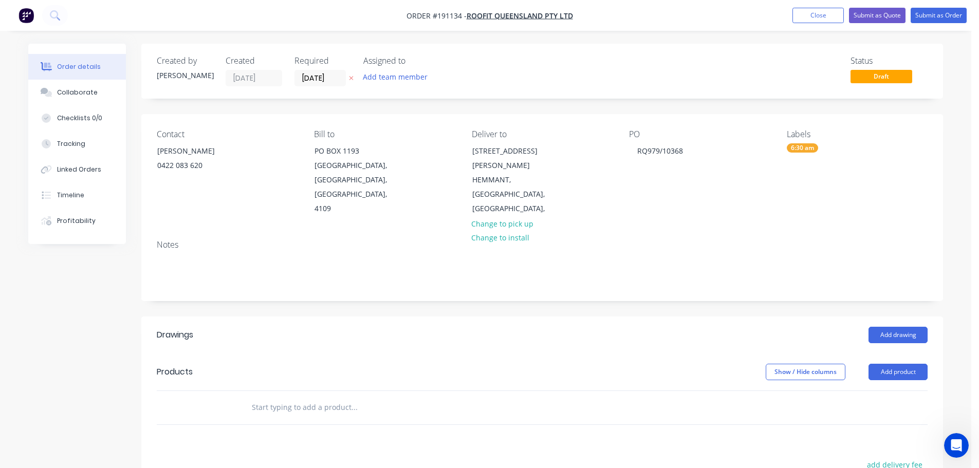
click at [710, 297] on div "Created by [PERSON_NAME] Created [DATE] Required [DATE] Assigned to Add team me…" at bounding box center [542, 358] width 802 height 628
click at [895, 327] on button "Add drawing" at bounding box center [898, 335] width 59 height 16
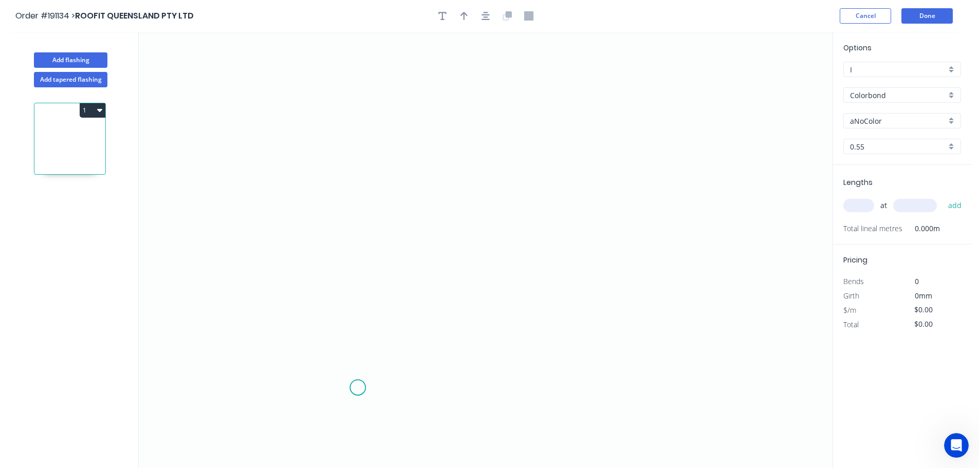
click at [359, 388] on icon "0" at bounding box center [486, 250] width 694 height 437
click at [364, 327] on icon "0" at bounding box center [486, 250] width 694 height 437
click at [609, 302] on icon "0 ?" at bounding box center [486, 250] width 694 height 437
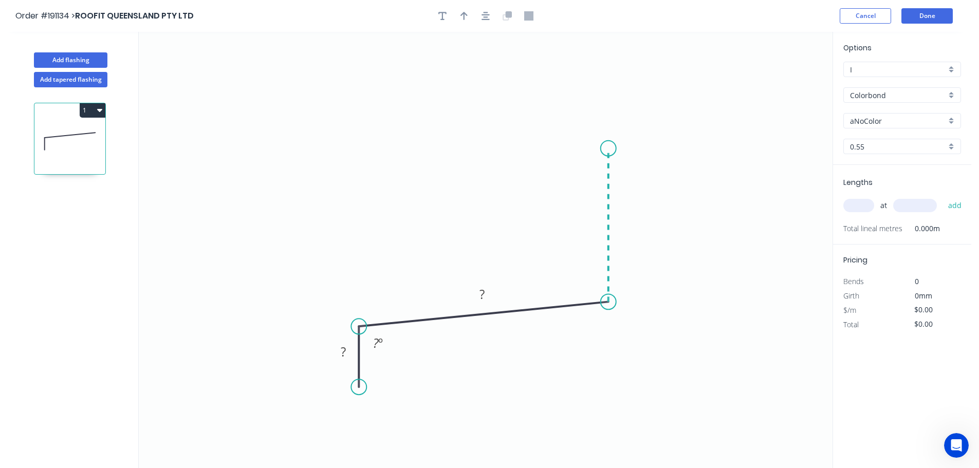
click at [621, 148] on icon "0 ? ? ? º" at bounding box center [486, 250] width 694 height 437
click at [622, 148] on icon "0 ? ? ? ? º ? º" at bounding box center [486, 250] width 694 height 437
drag, startPoint x: 639, startPoint y: 154, endPoint x: 619, endPoint y: 143, distance: 23.2
click at [640, 154] on div "Delete point" at bounding box center [674, 159] width 103 height 21
drag, startPoint x: 610, startPoint y: 143, endPoint x: 632, endPoint y: 107, distance: 42.2
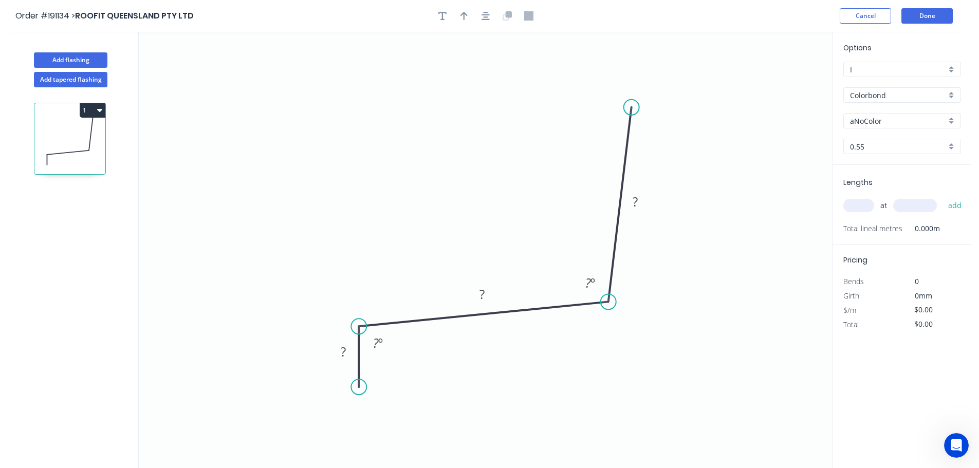
click at [632, 107] on circle at bounding box center [631, 107] width 15 height 15
click at [640, 201] on rect at bounding box center [635, 202] width 21 height 14
type input "$11.78"
click at [462, 14] on icon "button" at bounding box center [464, 16] width 7 height 8
drag, startPoint x: 784, startPoint y: 82, endPoint x: 510, endPoint y: 196, distance: 296.7
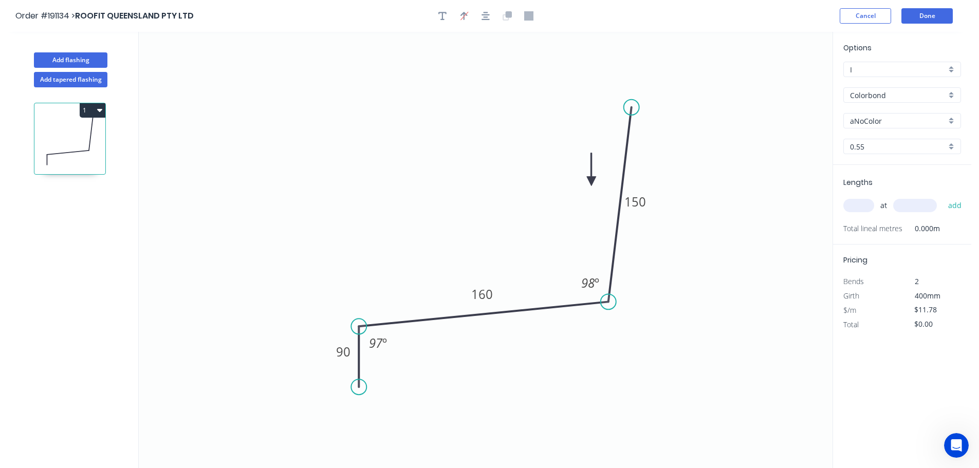
click at [587, 186] on icon at bounding box center [591, 169] width 9 height 33
click at [870, 96] on input "Colorbond" at bounding box center [898, 95] width 96 height 11
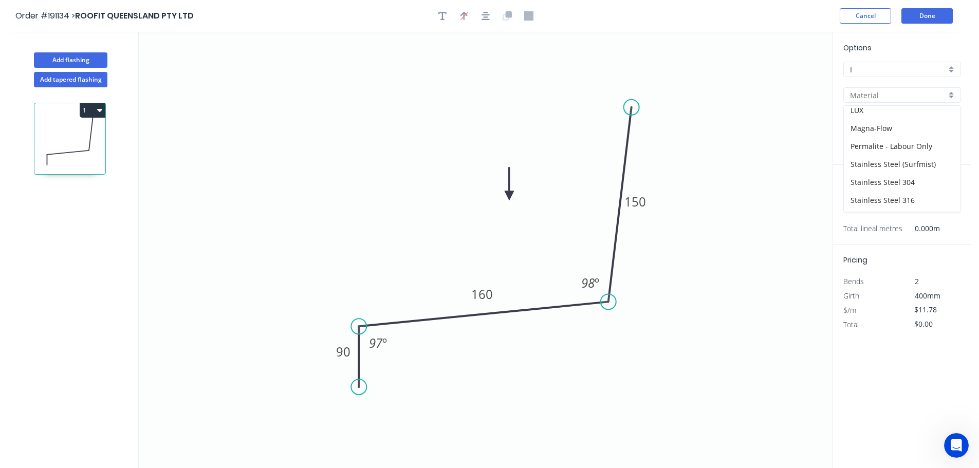
scroll to position [236, 0]
click at [881, 184] on div "Zincalume" at bounding box center [902, 185] width 117 height 18
type input "Zincalume"
type input "$10.84"
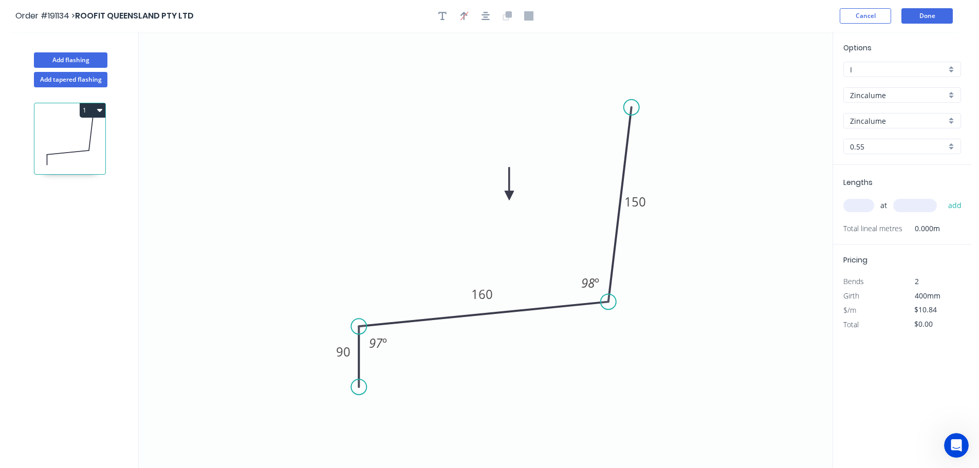
click at [871, 140] on div "0.55" at bounding box center [903, 146] width 118 height 15
click at [864, 222] on div "1.2" at bounding box center [902, 220] width 117 height 18
type input "1.2"
type input "$23.26"
click at [866, 199] on input "text" at bounding box center [859, 205] width 31 height 13
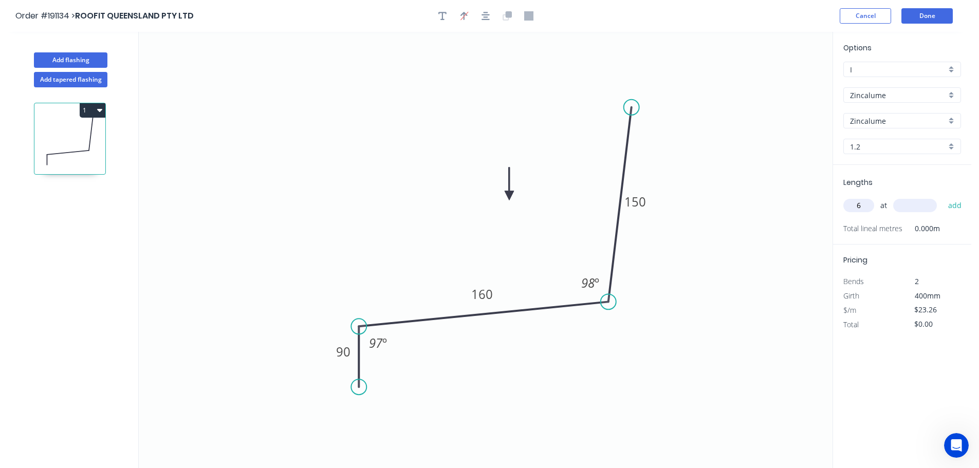
type input "6"
type input "3000"
click at [944, 197] on button "add" at bounding box center [956, 205] width 24 height 17
type input "$418.68"
click at [81, 59] on button "Add flashing" at bounding box center [71, 59] width 74 height 15
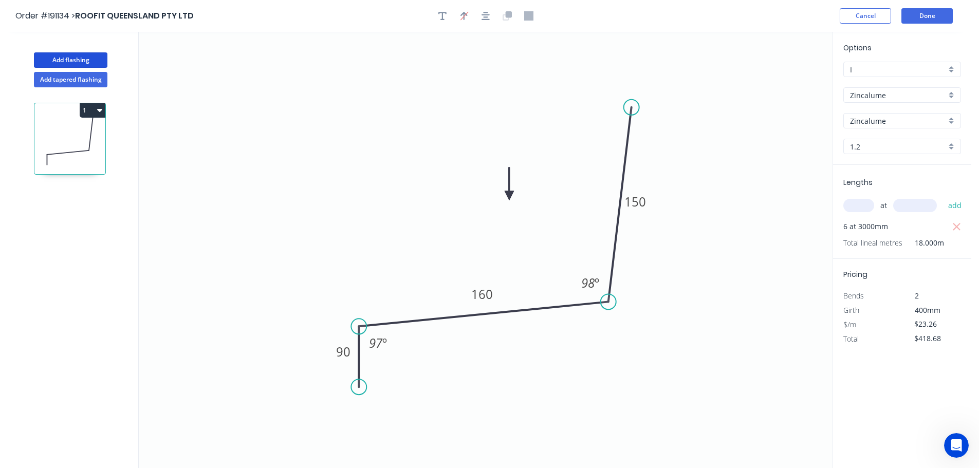
type input "$0.00"
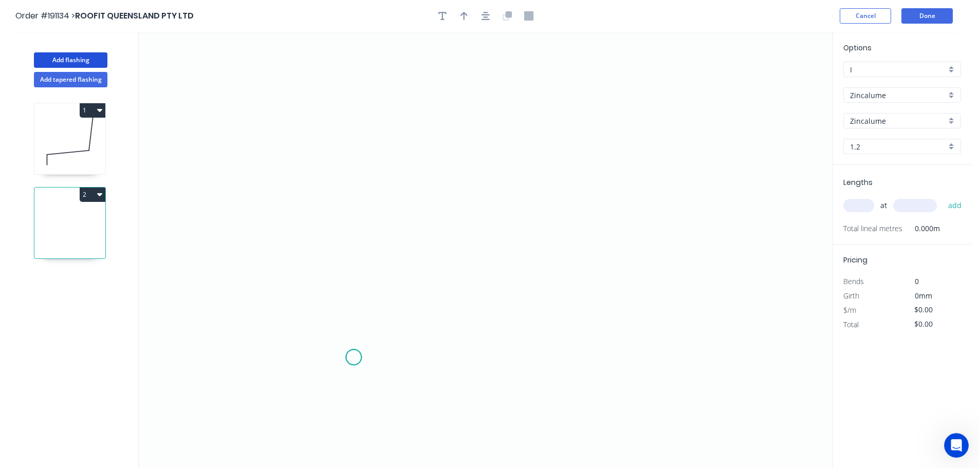
click at [354, 358] on icon "0" at bounding box center [486, 250] width 694 height 437
click at [379, 334] on icon "0" at bounding box center [486, 250] width 694 height 437
click at [593, 326] on icon "0 ?" at bounding box center [486, 250] width 694 height 437
click at [619, 178] on icon at bounding box center [605, 255] width 25 height 154
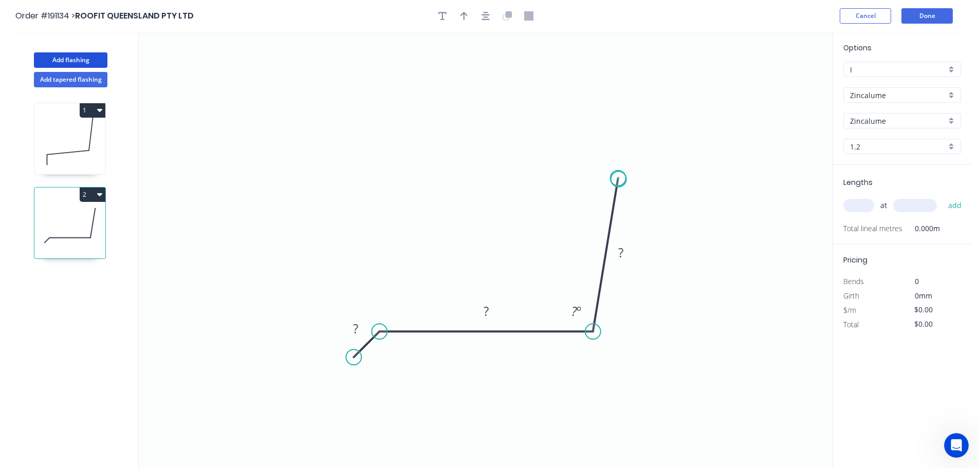
click at [619, 179] on circle at bounding box center [618, 178] width 15 height 15
click at [628, 248] on rect at bounding box center [621, 253] width 21 height 14
type input "$23.26"
click at [470, 20] on button "button" at bounding box center [464, 15] width 15 height 15
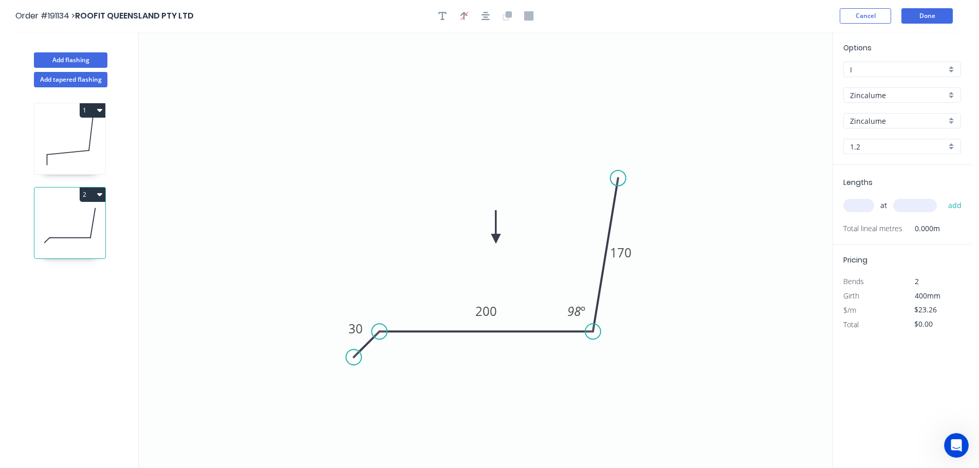
drag, startPoint x: 782, startPoint y: 84, endPoint x: 497, endPoint y: 236, distance: 323.0
click at [497, 236] on icon at bounding box center [496, 227] width 9 height 33
click at [896, 91] on input "Zincalume" at bounding box center [898, 95] width 96 height 11
click at [898, 120] on div "Colorbond Ultra" at bounding box center [902, 120] width 117 height 18
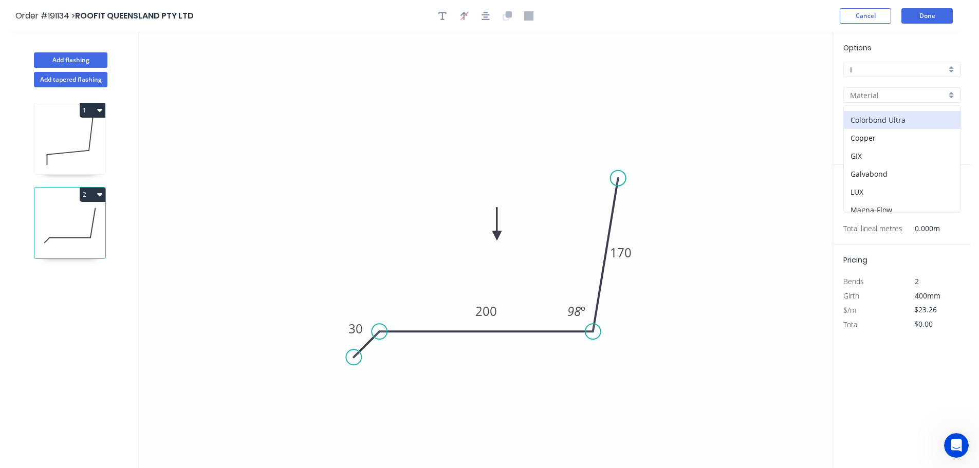
type input "Colorbond Ultra"
type input "Dover White"
type input "0.55"
type input "$16.68"
click at [878, 122] on input "Dover White" at bounding box center [898, 121] width 96 height 11
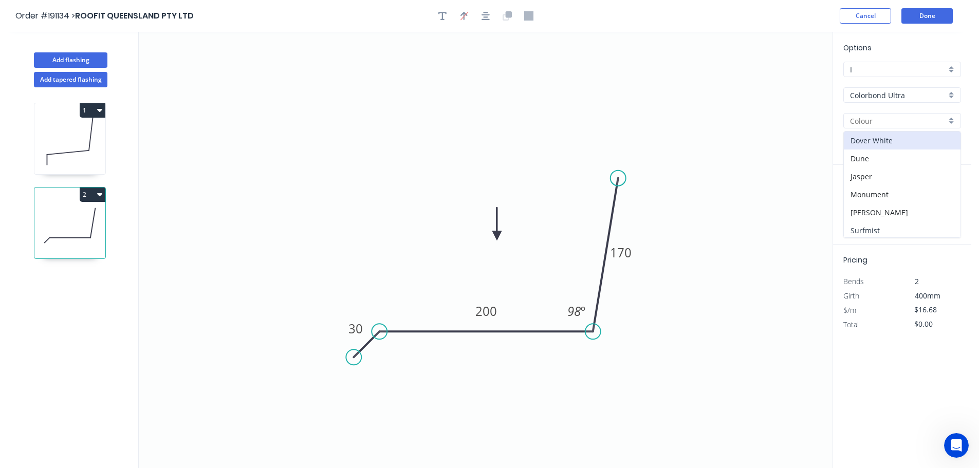
click at [870, 224] on div "Surfmist" at bounding box center [902, 231] width 117 height 18
type input "Surfmist"
click at [858, 204] on input "text" at bounding box center [859, 205] width 31 height 13
type input "4"
type input "4700"
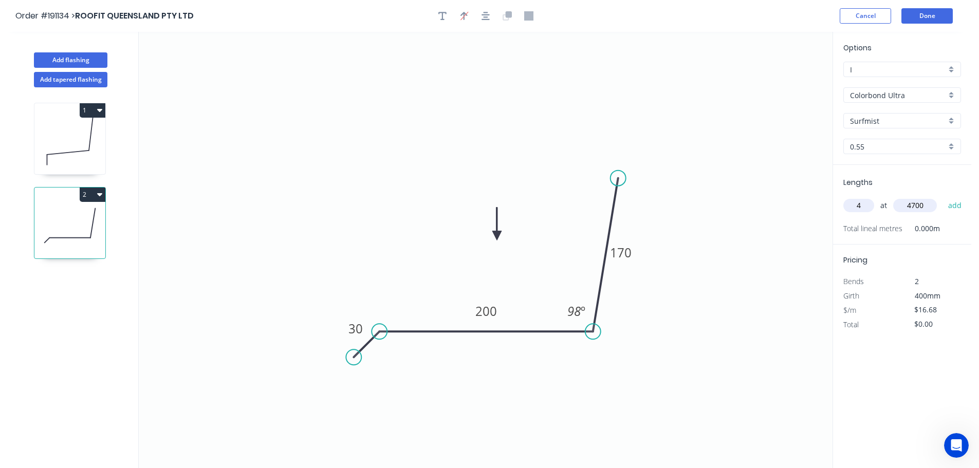
click at [944, 197] on button "add" at bounding box center [956, 205] width 24 height 17
type input "$313.58"
click at [917, 10] on button "Done" at bounding box center [927, 15] width 51 height 15
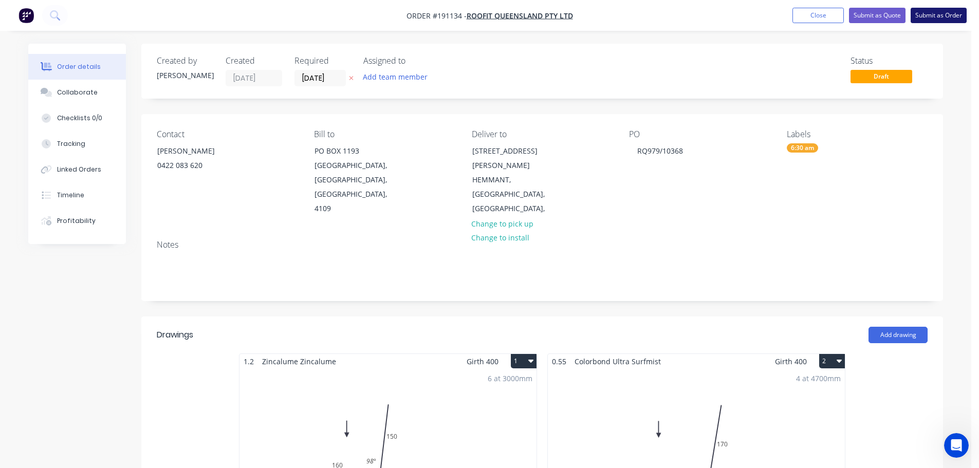
click at [951, 23] on button "Submit as Order" at bounding box center [939, 15] width 56 height 15
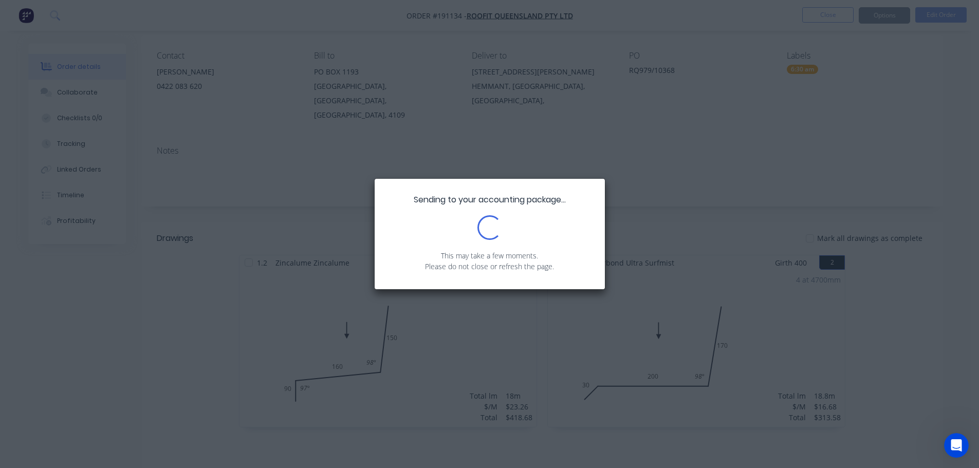
scroll to position [103, 0]
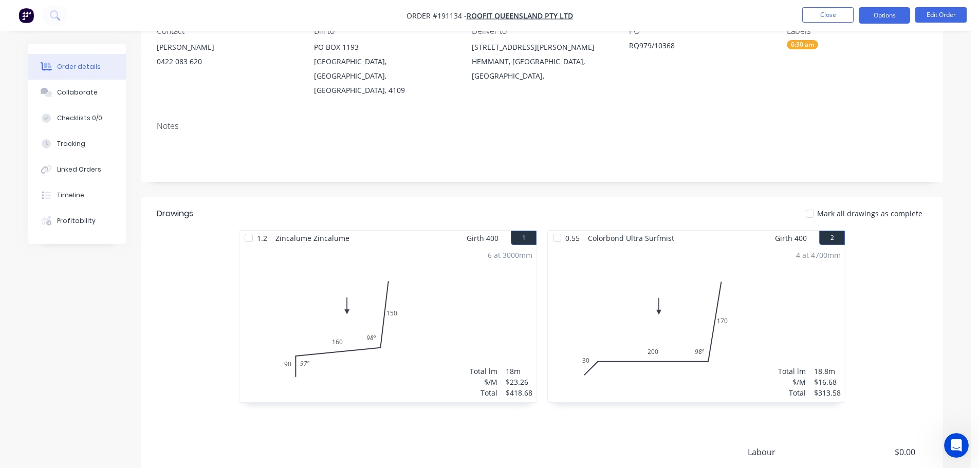
click at [882, 16] on button "Options" at bounding box center [884, 15] width 51 height 16
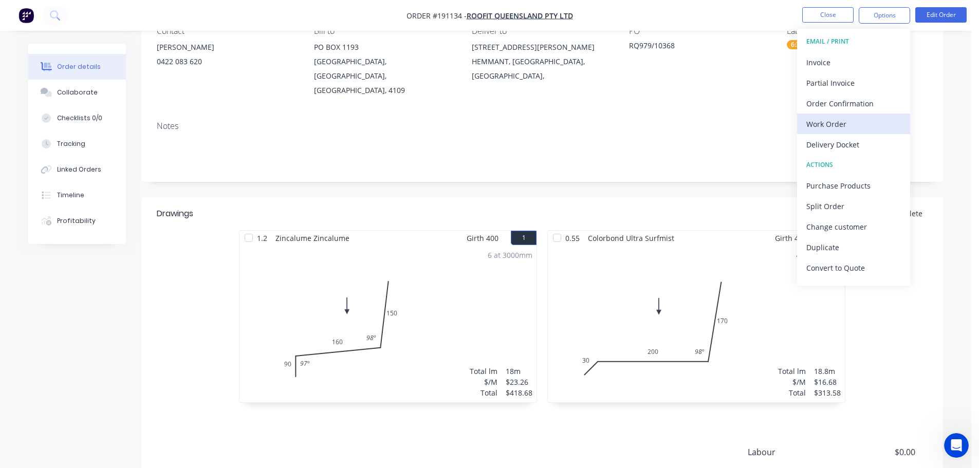
click at [840, 123] on div "Work Order" at bounding box center [854, 124] width 95 height 15
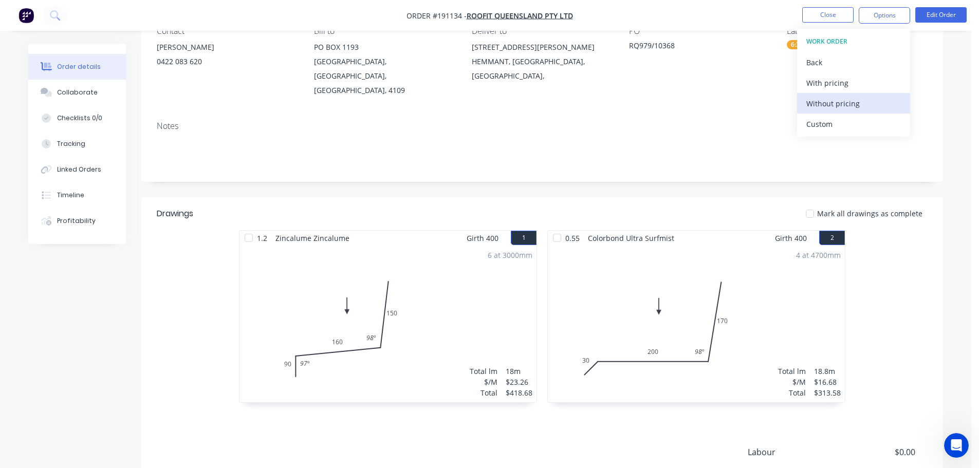
click at [829, 110] on div "Without pricing" at bounding box center [854, 103] width 95 height 15
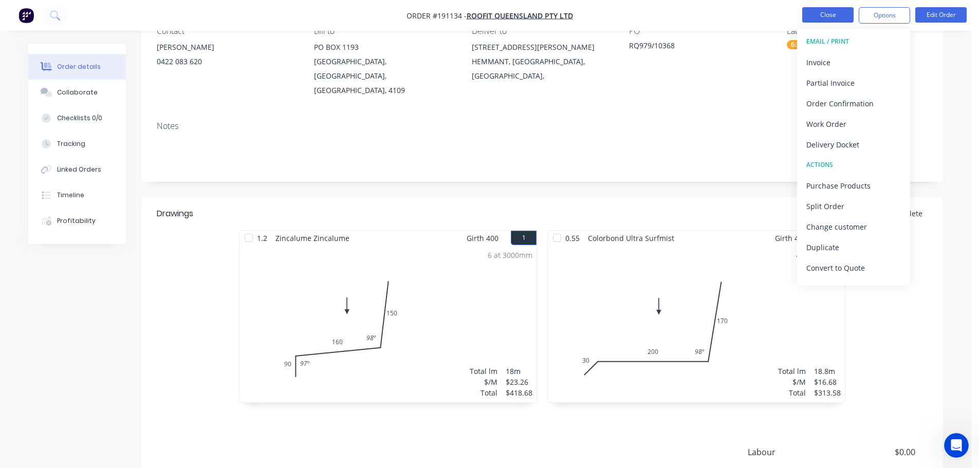
click at [831, 12] on button "Close" at bounding box center [828, 14] width 51 height 15
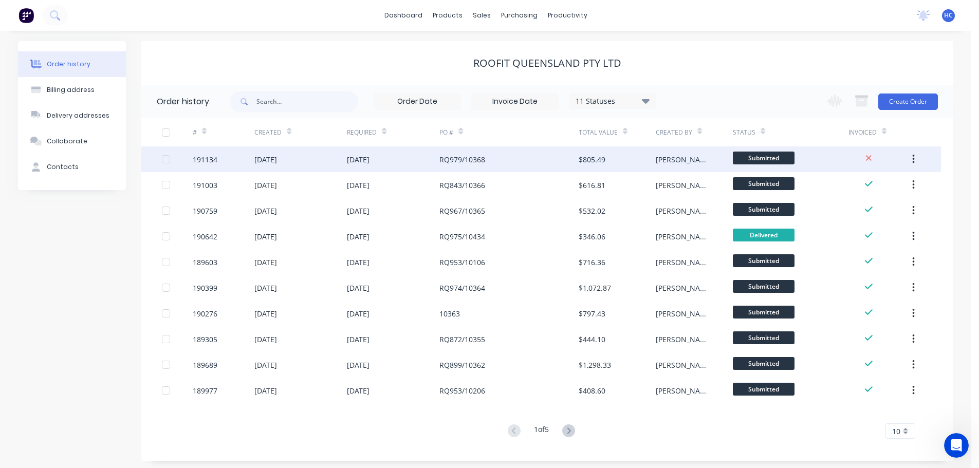
click at [915, 161] on icon "button" at bounding box center [914, 159] width 3 height 11
click at [877, 206] on div "Duplicate" at bounding box center [877, 206] width 79 height 15
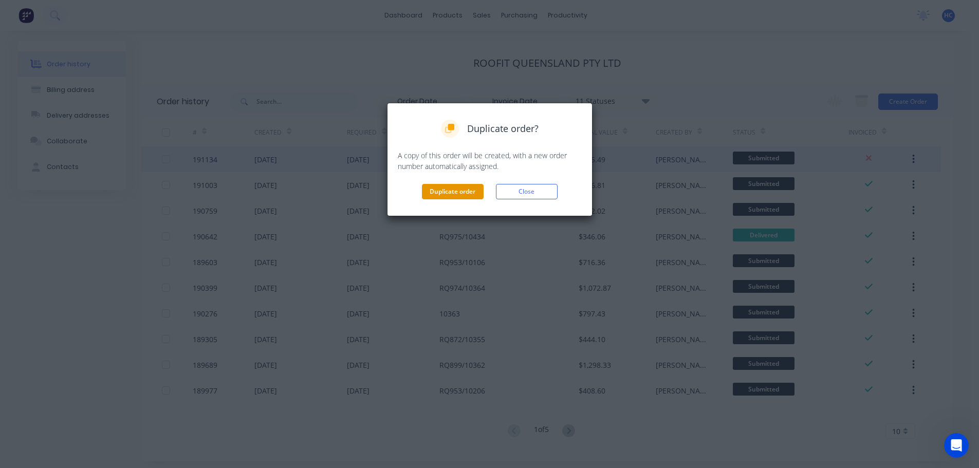
click at [457, 190] on button "Duplicate order" at bounding box center [453, 191] width 62 height 15
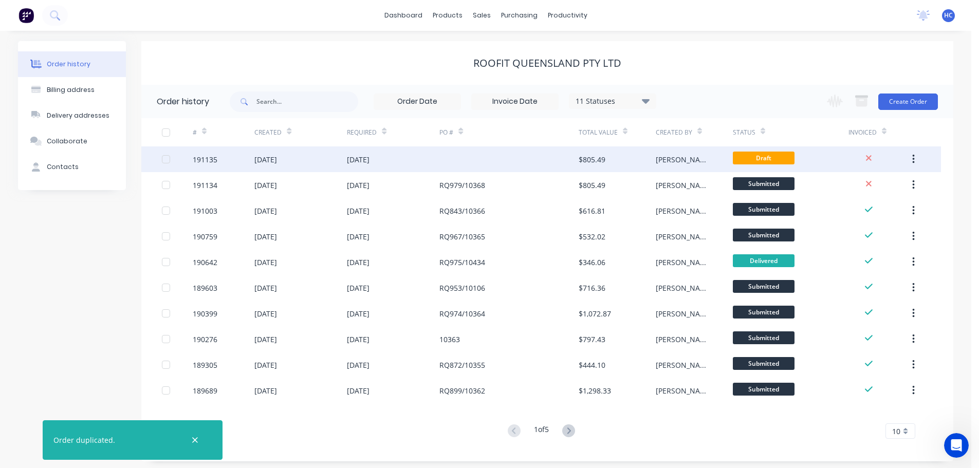
click at [450, 166] on div at bounding box center [509, 160] width 139 height 26
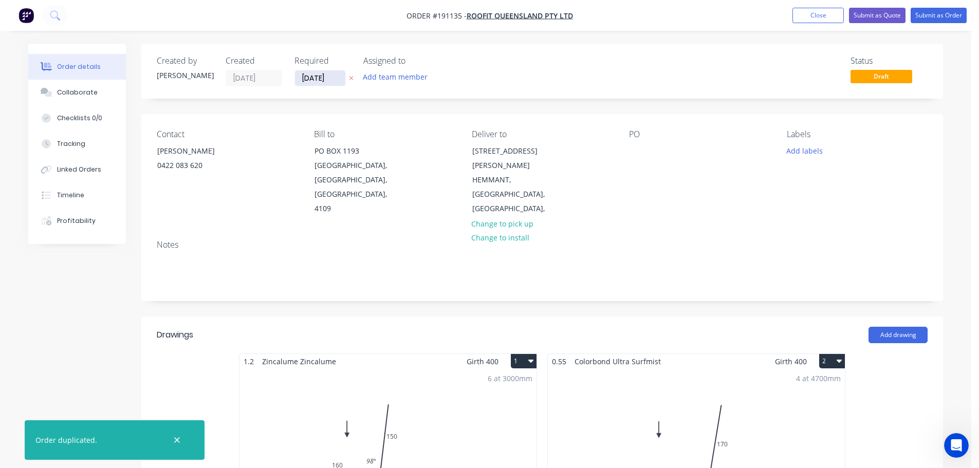
click at [318, 80] on input "[DATE]" at bounding box center [320, 77] width 50 height 15
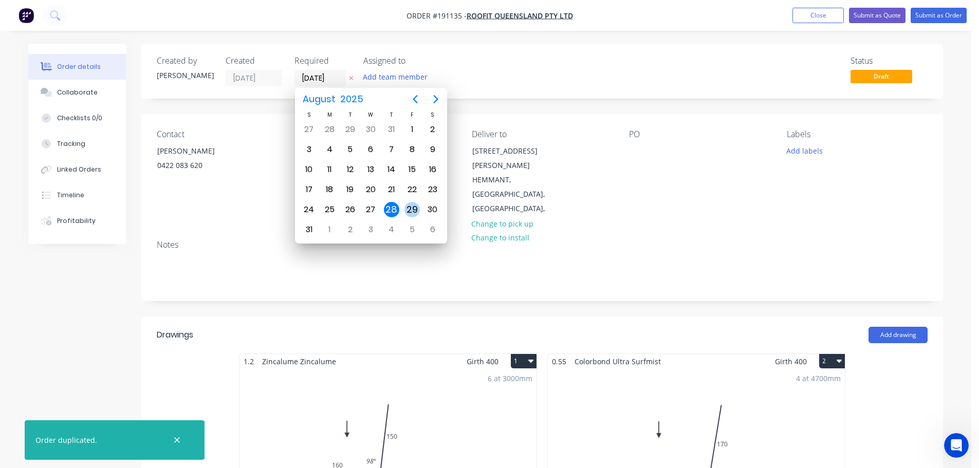
click at [407, 212] on div "29" at bounding box center [412, 209] width 15 height 15
type input "[DATE]"
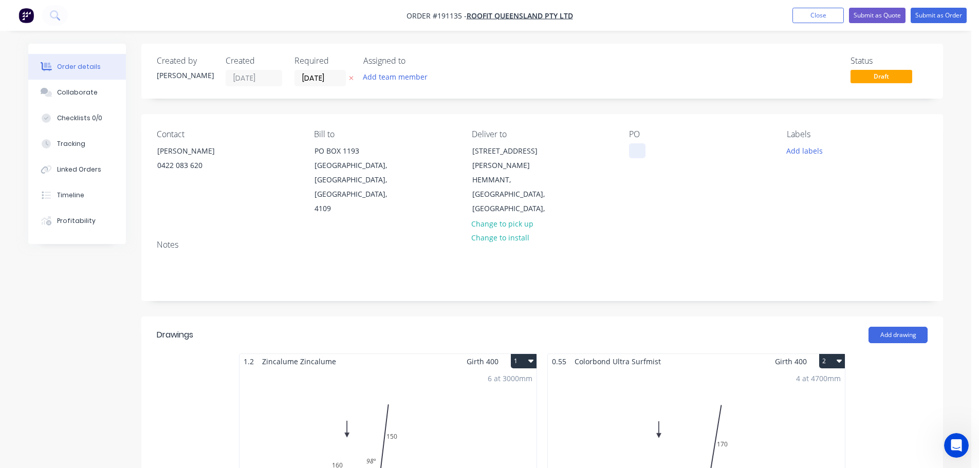
click at [629, 149] on div at bounding box center [637, 150] width 16 height 15
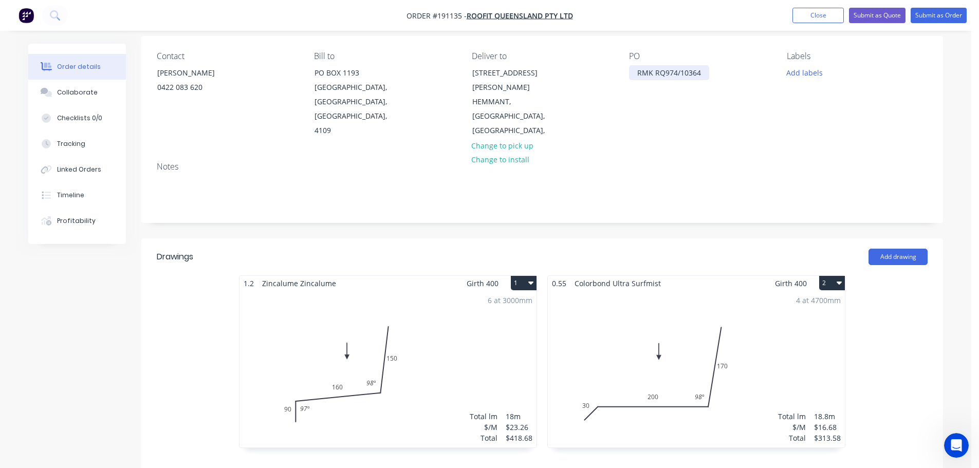
scroll to position [103, 0]
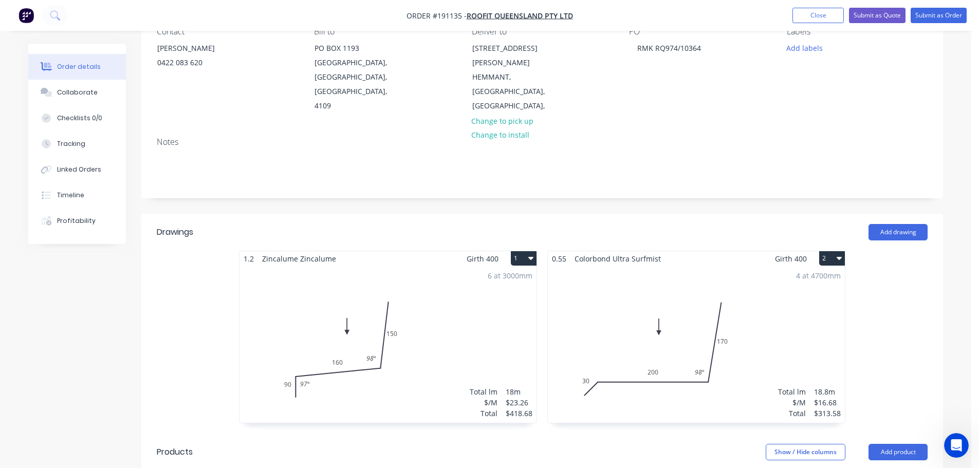
click at [516, 251] on button "1" at bounding box center [524, 258] width 26 height 14
click at [489, 317] on div "Delete" at bounding box center [487, 324] width 79 height 15
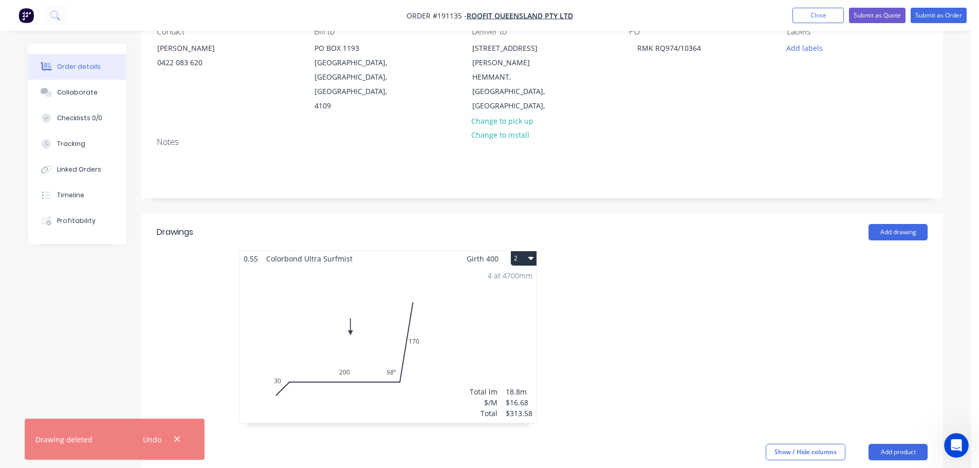
click at [431, 280] on div "4 at 4700mm Total lm $/M Total 18.8m $16.68 $313.58" at bounding box center [388, 344] width 297 height 157
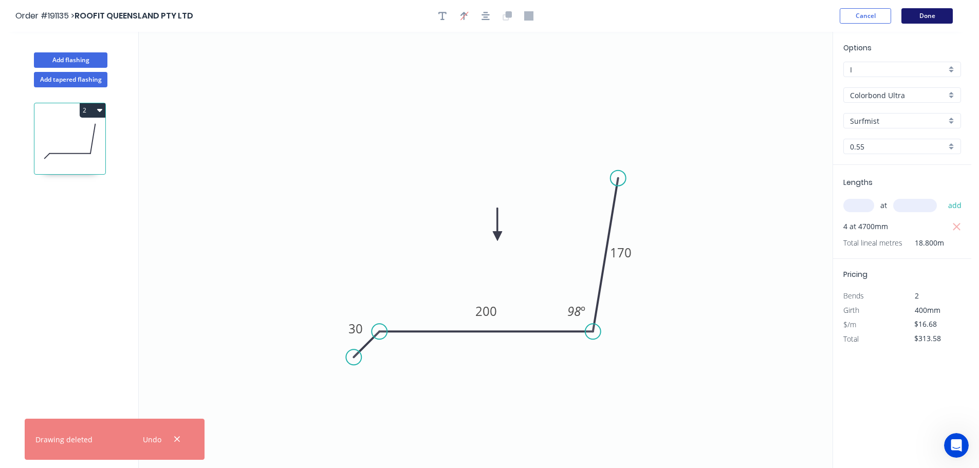
click at [916, 14] on button "Done" at bounding box center [927, 15] width 51 height 15
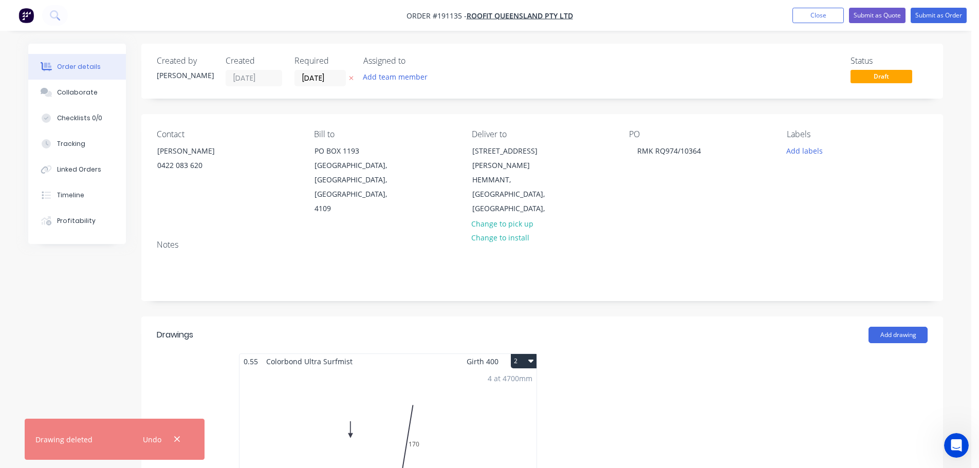
click at [514, 354] on div "Girth 400 2" at bounding box center [502, 361] width 70 height 15
click at [522, 354] on button "2" at bounding box center [524, 361] width 26 height 14
click at [485, 420] on div "Delete" at bounding box center [487, 427] width 79 height 15
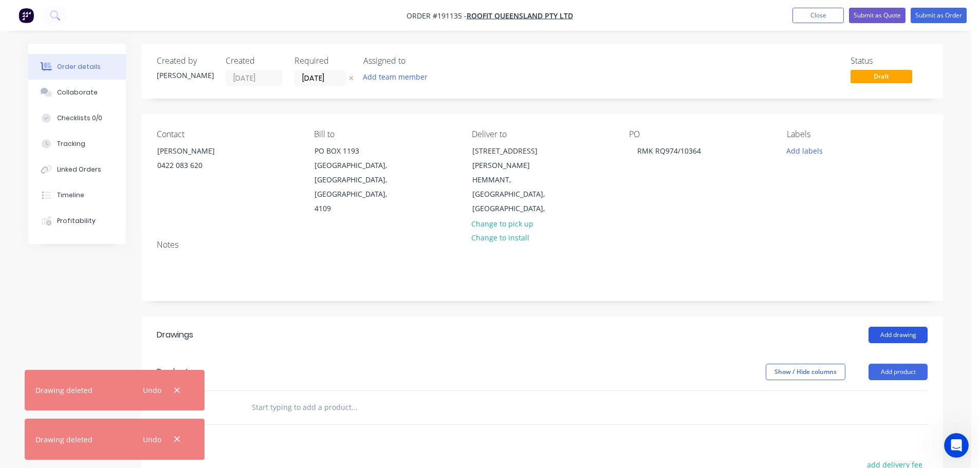
click at [904, 327] on button "Add drawing" at bounding box center [898, 335] width 59 height 16
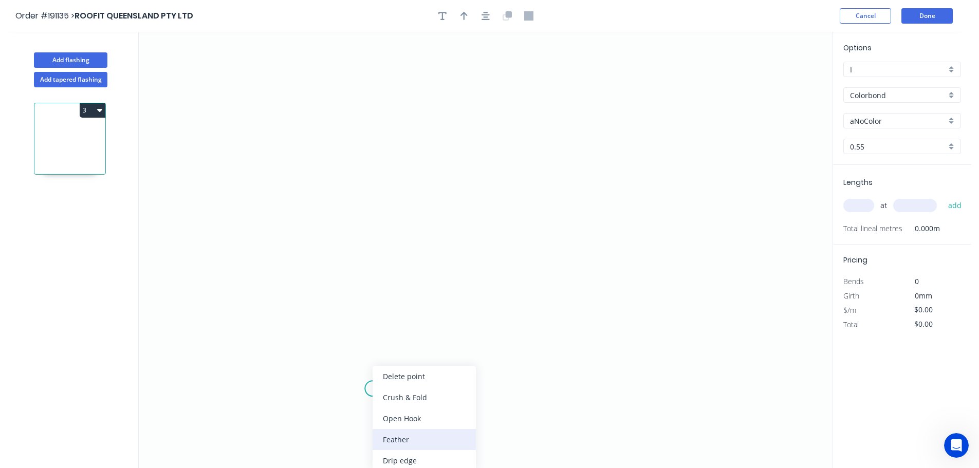
click at [398, 432] on div "Feather" at bounding box center [424, 439] width 103 height 21
click at [374, 388] on circle at bounding box center [372, 388] width 15 height 15
click at [404, 380] on icon at bounding box center [388, 383] width 31 height 9
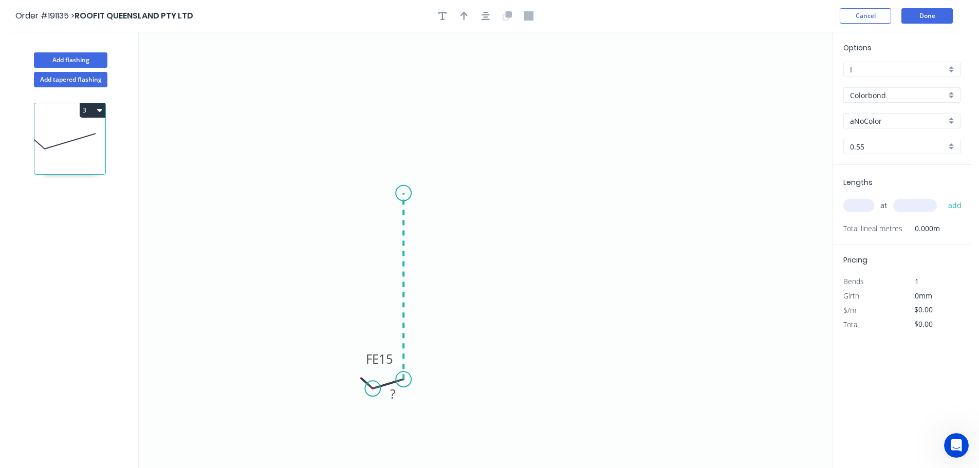
click at [408, 193] on icon "0 FE 15 ?" at bounding box center [486, 250] width 694 height 437
click at [580, 194] on icon "0 FE 15 ? ? ? º" at bounding box center [486, 250] width 694 height 437
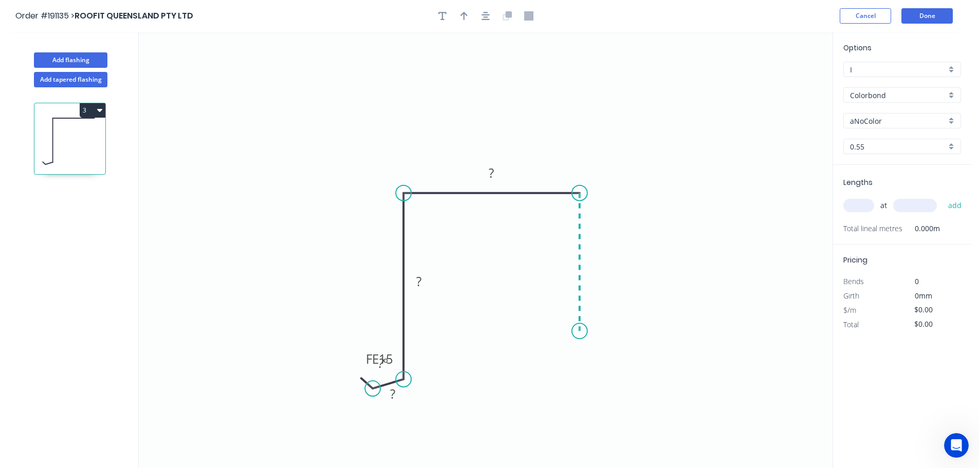
click at [583, 331] on icon "0 FE 15 ? ? ? ? º" at bounding box center [486, 250] width 694 height 437
click at [614, 336] on icon "0 FE 15 ? ? ? ? ? º" at bounding box center [486, 250] width 694 height 437
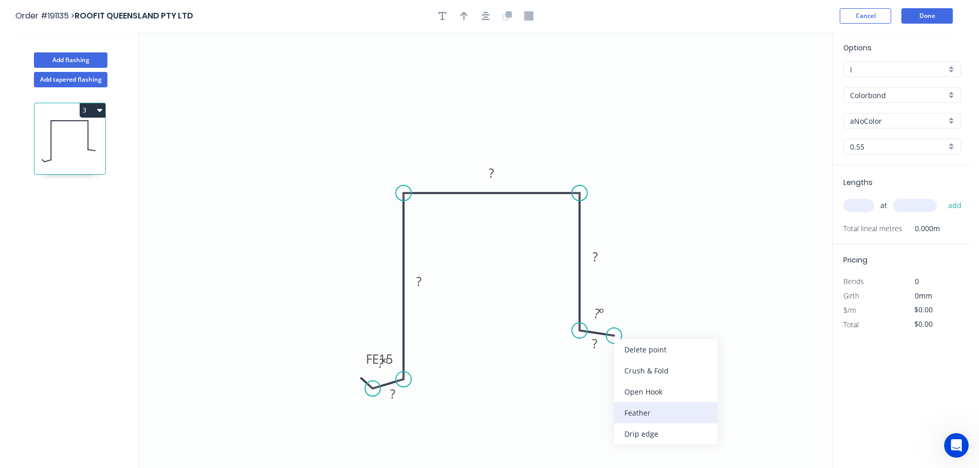
click at [648, 414] on div "Feather" at bounding box center [665, 413] width 103 height 21
drag, startPoint x: 616, startPoint y: 359, endPoint x: 663, endPoint y: 389, distance: 55.2
click at [663, 389] on rect at bounding box center [644, 379] width 40 height 21
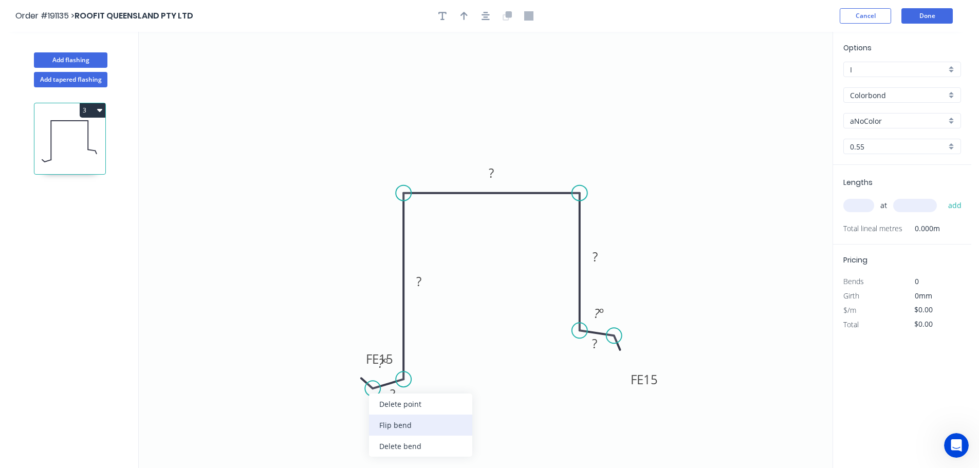
click at [406, 425] on div "Flip bend" at bounding box center [420, 425] width 103 height 21
drag, startPoint x: 411, startPoint y: 404, endPoint x: 351, endPoint y: 439, distance: 69.1
click at [355, 444] on rect at bounding box center [340, 439] width 40 height 21
click at [343, 437] on tspan "15" at bounding box center [342, 440] width 14 height 17
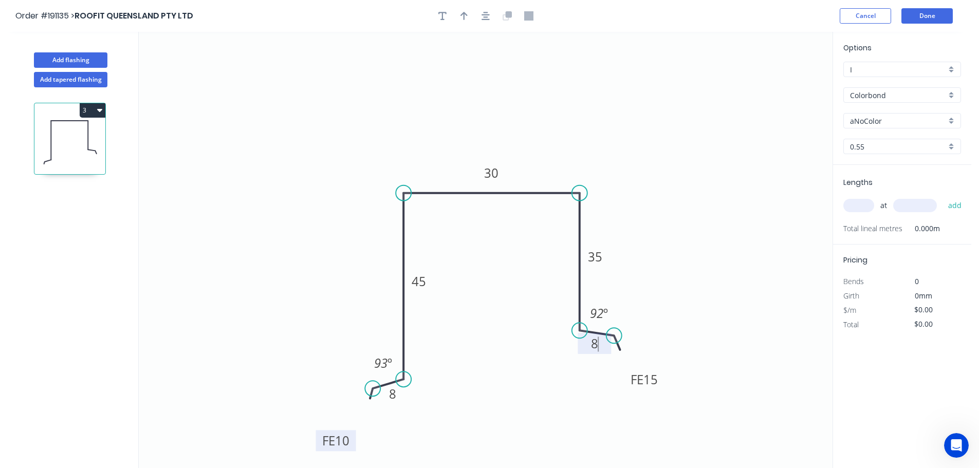
type input "$10.93"
click at [577, 116] on icon "0 FE 8 8 45 30 35 FE 8 8 93 º 92 º" at bounding box center [486, 250] width 694 height 437
click at [466, 19] on icon "button" at bounding box center [464, 15] width 7 height 9
drag, startPoint x: 781, startPoint y: 82, endPoint x: 705, endPoint y: 157, distance: 106.5
click at [559, 170] on icon at bounding box center [560, 157] width 9 height 33
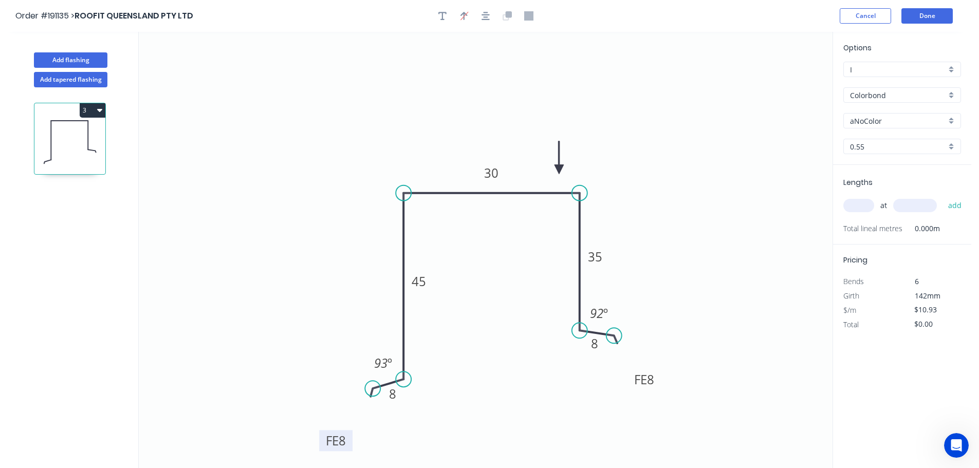
click at [870, 119] on input "aNoColor" at bounding box center [898, 121] width 96 height 11
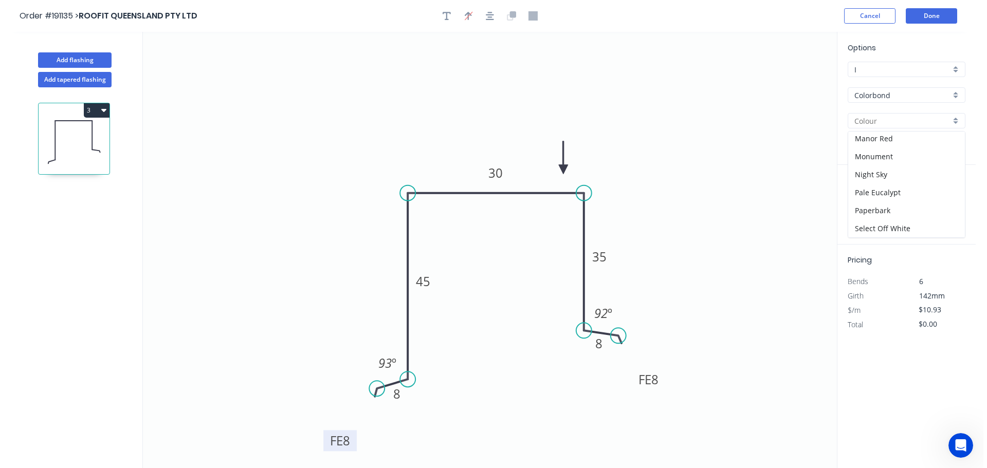
scroll to position [309, 0]
click at [859, 229] on div "Surfmist" at bounding box center [902, 228] width 117 height 18
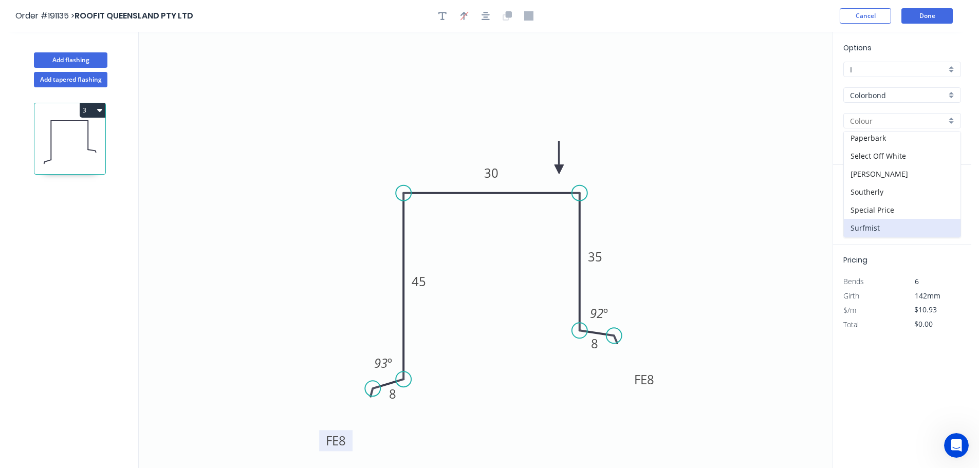
type input "Surfmist"
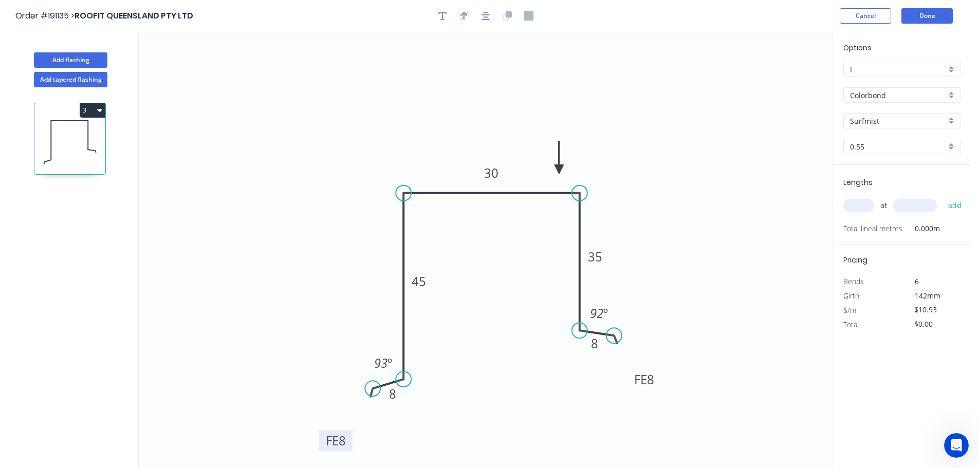
click at [860, 204] on input "text" at bounding box center [859, 205] width 31 height 13
type input "1"
type input "1400"
click at [944, 197] on button "add" at bounding box center [956, 205] width 24 height 17
type input "$15.30"
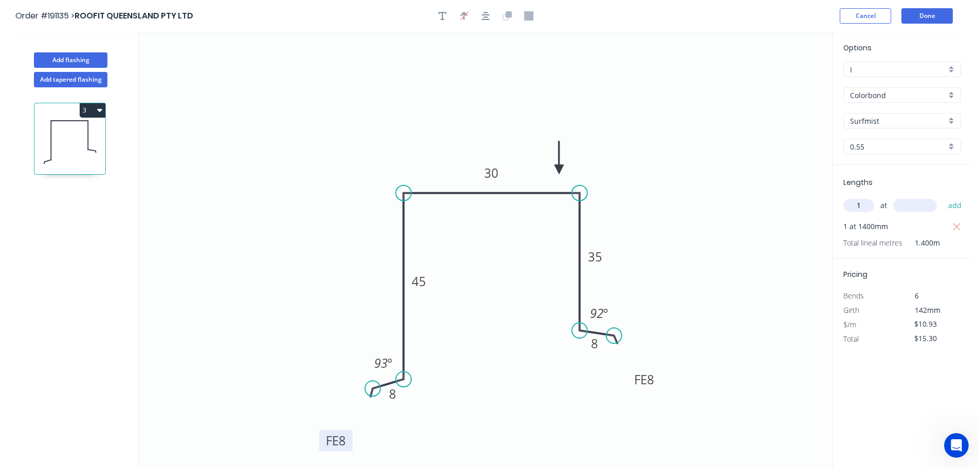
type input "1"
type input "2200"
click at [944, 197] on button "add" at bounding box center [956, 205] width 24 height 17
type input "$39.35"
click at [932, 336] on input "$10.93" at bounding box center [932, 339] width 35 height 14
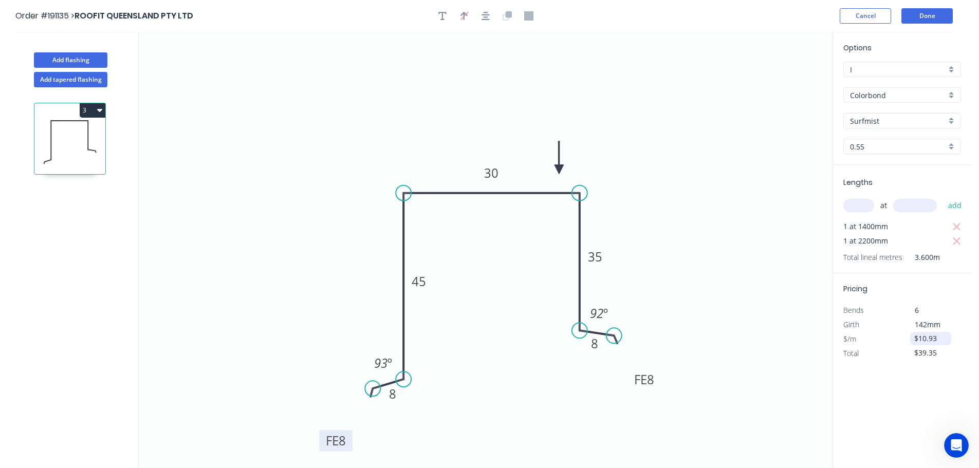
click at [932, 336] on input "$10.93" at bounding box center [932, 339] width 35 height 14
type input "$0.00"
drag, startPoint x: 895, startPoint y: 423, endPoint x: 897, endPoint y: 403, distance: 20.6
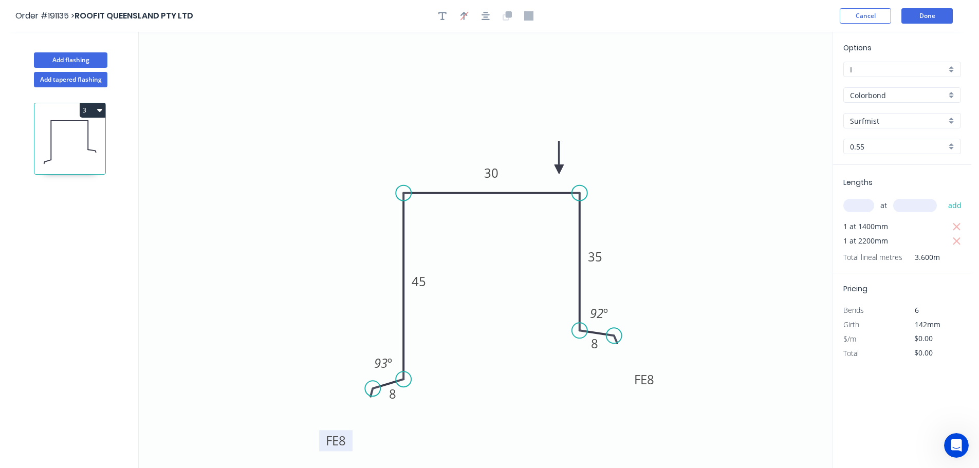
click at [895, 423] on div "Options I I Colorbond Colorbond Colorbond (Premium) Colorbond Coolmax Colorbond…" at bounding box center [902, 251] width 139 height 438
click at [941, 14] on button "Done" at bounding box center [927, 15] width 51 height 15
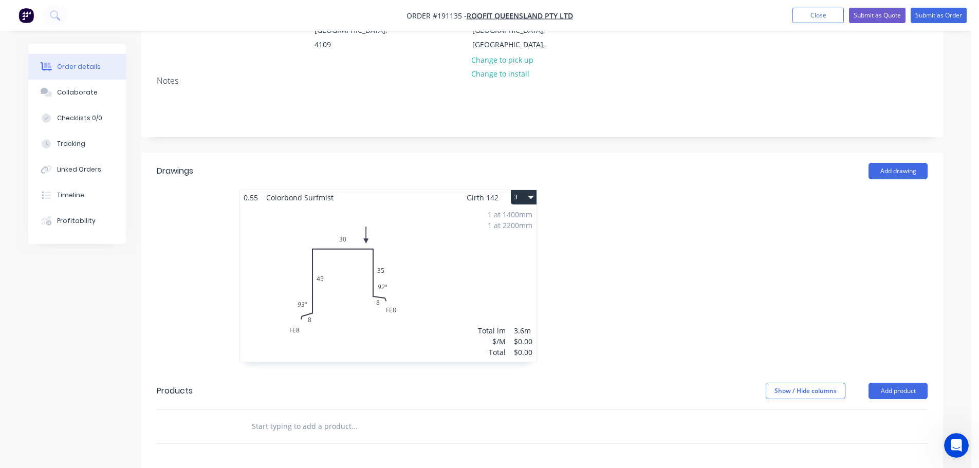
scroll to position [206, 0]
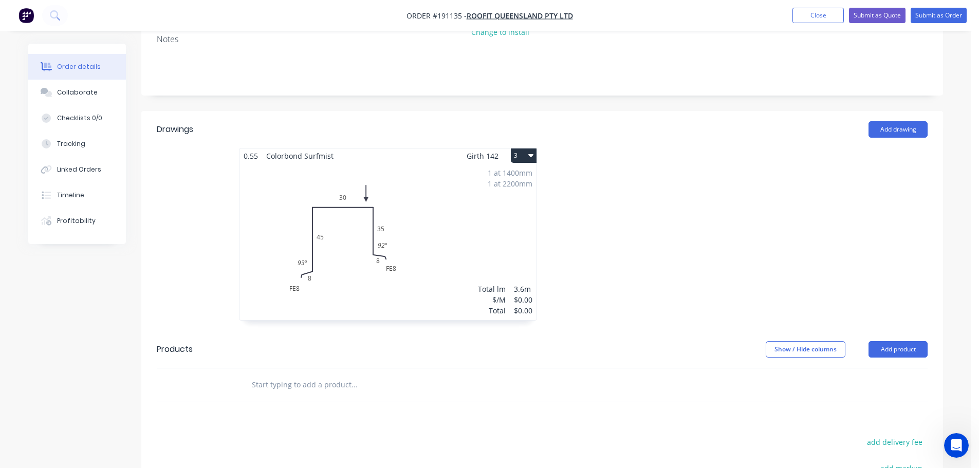
click at [393, 255] on div "1 at 1400mm 1 at 2200mm Total lm $/M Total 3.6m $0.00 $0.00" at bounding box center [388, 242] width 297 height 157
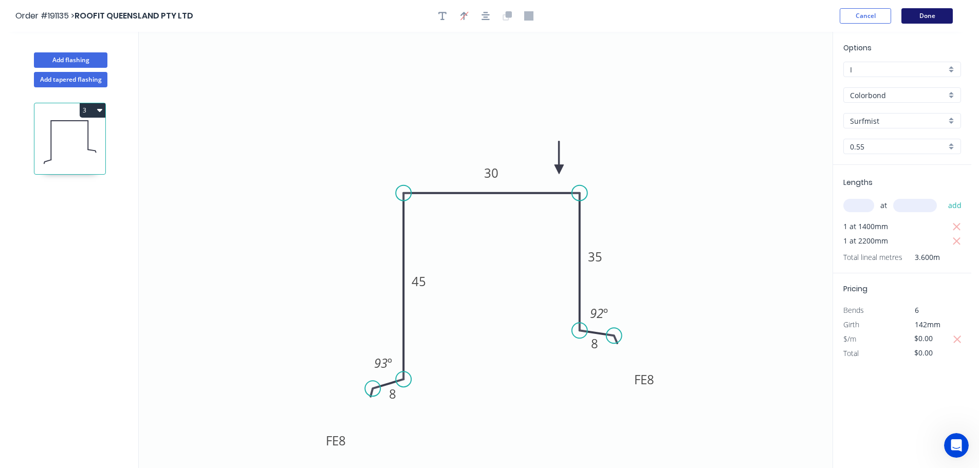
click at [927, 13] on button "Done" at bounding box center [927, 15] width 51 height 15
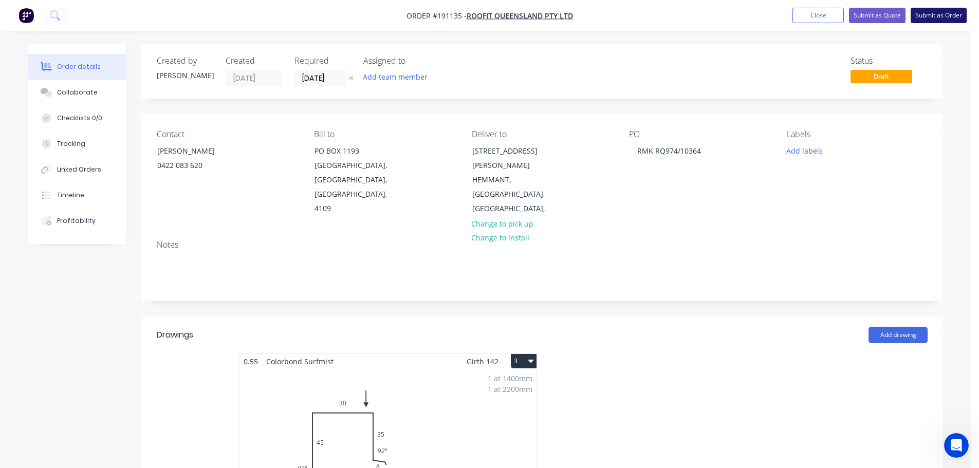
click at [951, 21] on button "Submit as Order" at bounding box center [939, 15] width 56 height 15
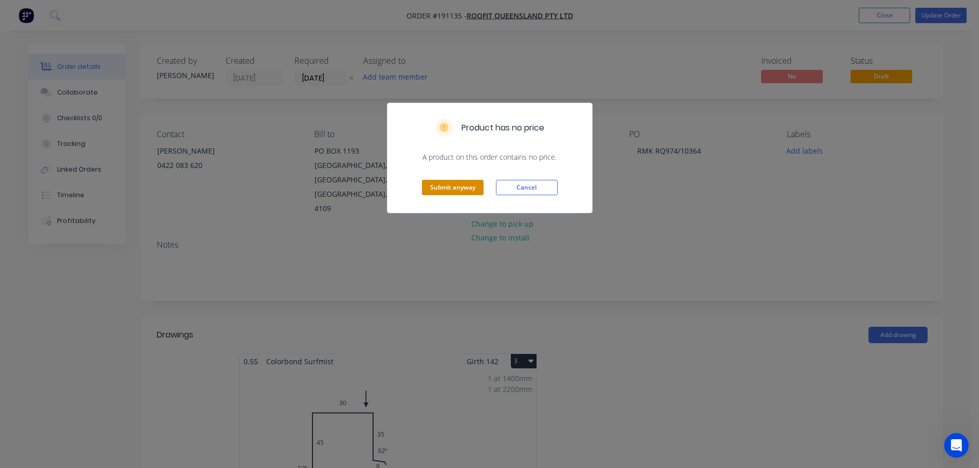
click at [445, 183] on button "Submit anyway" at bounding box center [453, 187] width 62 height 15
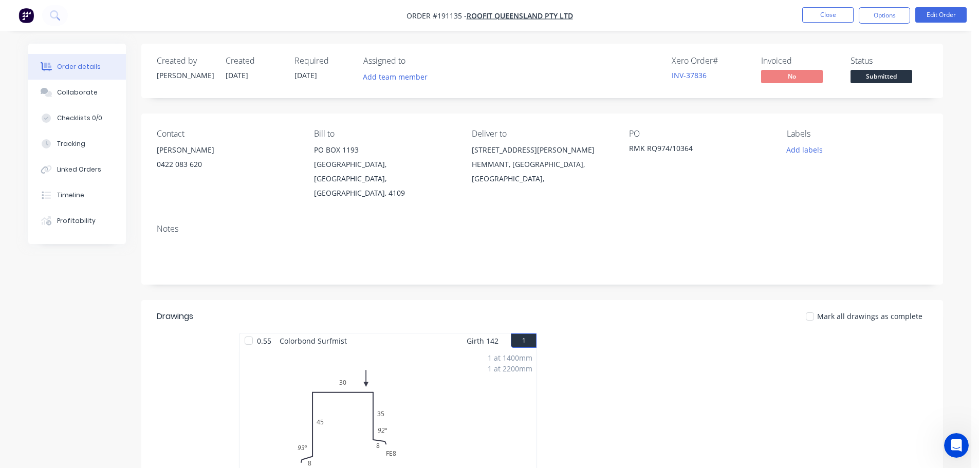
click at [896, 6] on nav "Order #191135 - ROOFIT QUEENSLAND PTY LTD Close Options Edit Order" at bounding box center [489, 15] width 979 height 31
click at [896, 10] on button "Options" at bounding box center [884, 15] width 51 height 16
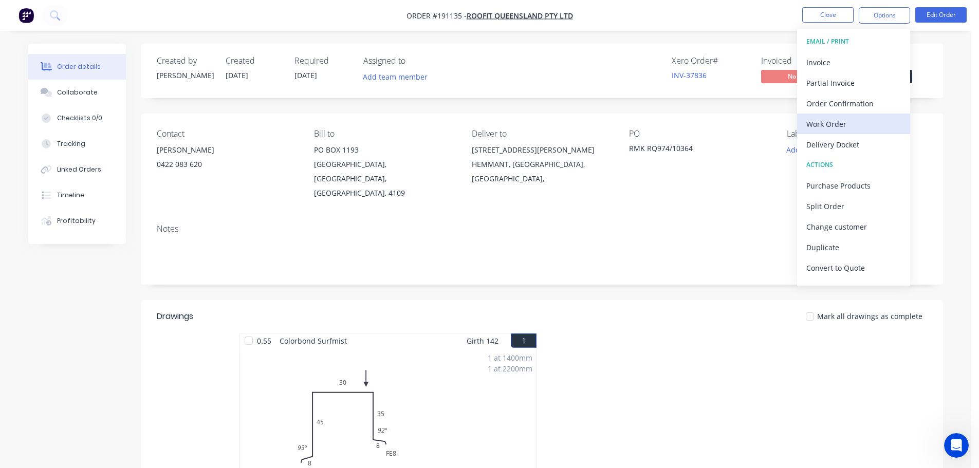
click at [823, 129] on div "Work Order" at bounding box center [854, 124] width 95 height 15
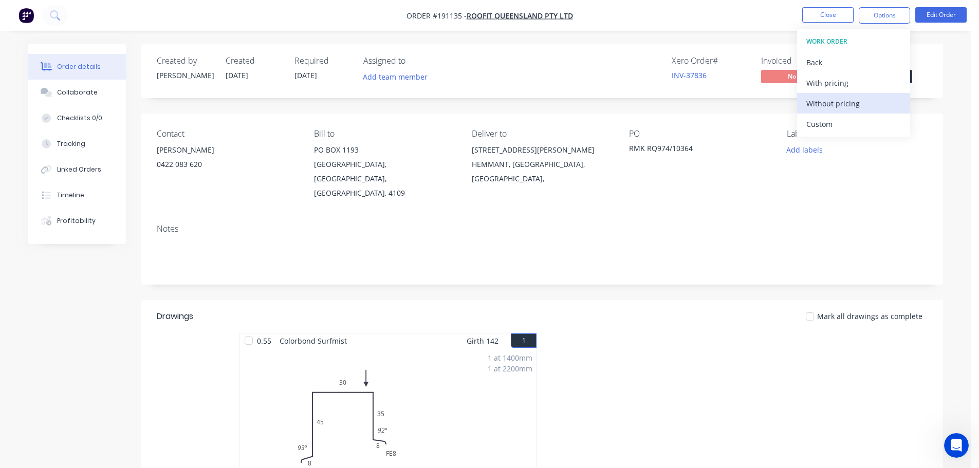
click at [829, 113] on button "Without pricing" at bounding box center [853, 103] width 113 height 21
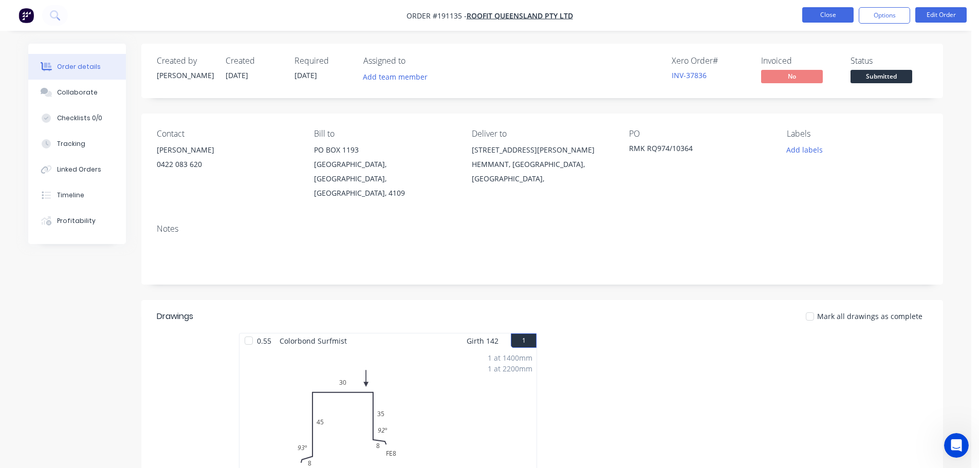
click at [829, 17] on button "Close" at bounding box center [828, 14] width 51 height 15
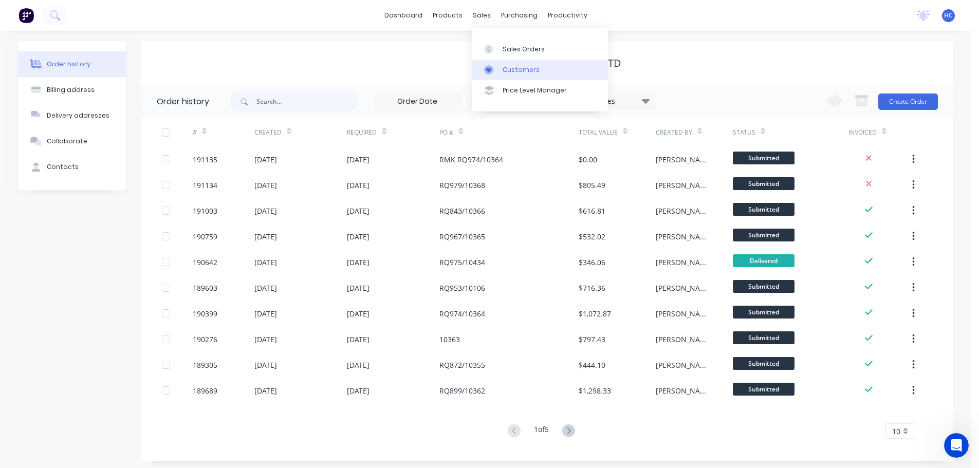
click at [529, 72] on div "Customers" at bounding box center [521, 69] width 37 height 9
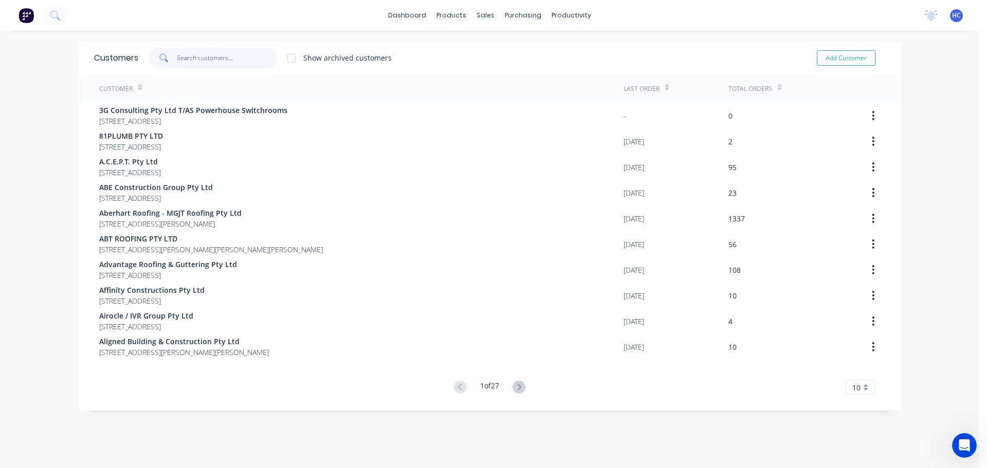
click at [208, 59] on input "text" at bounding box center [227, 58] width 100 height 21
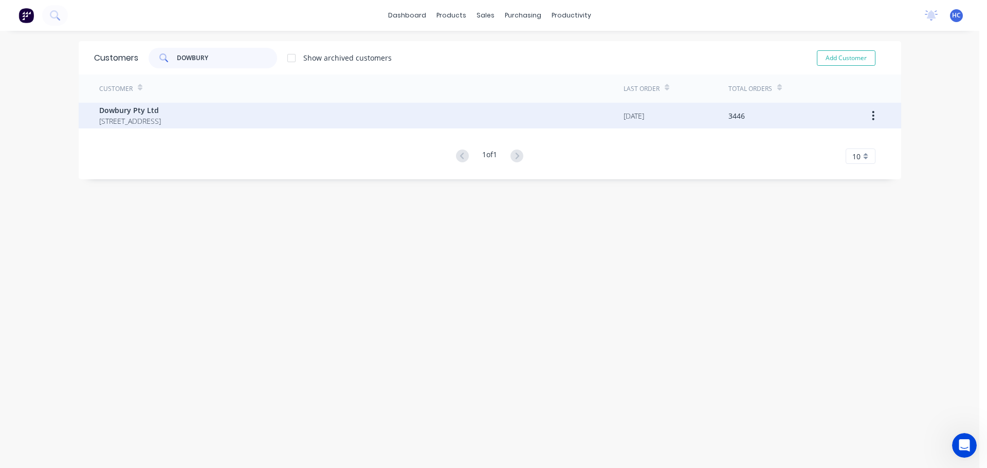
type input "DOWBURY"
click at [161, 112] on span "Dowbury Pty Ltd" at bounding box center [130, 110] width 62 height 11
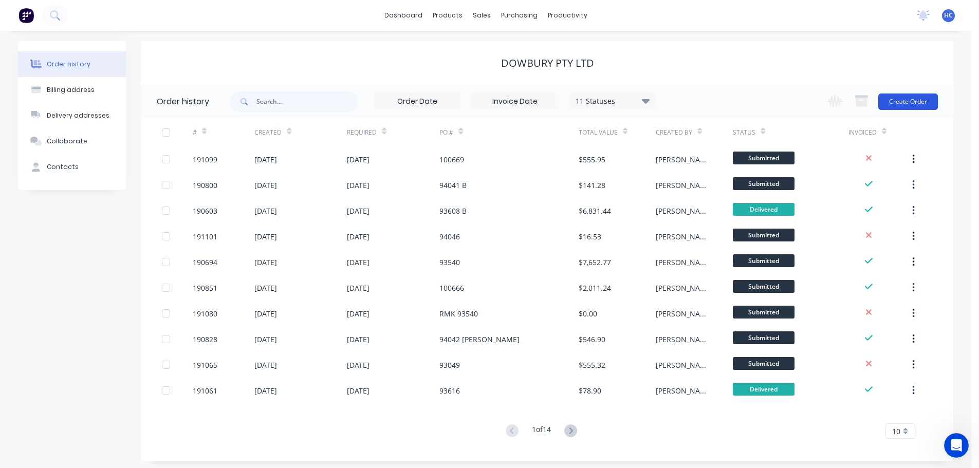
click at [906, 99] on button "Create Order" at bounding box center [909, 102] width 60 height 16
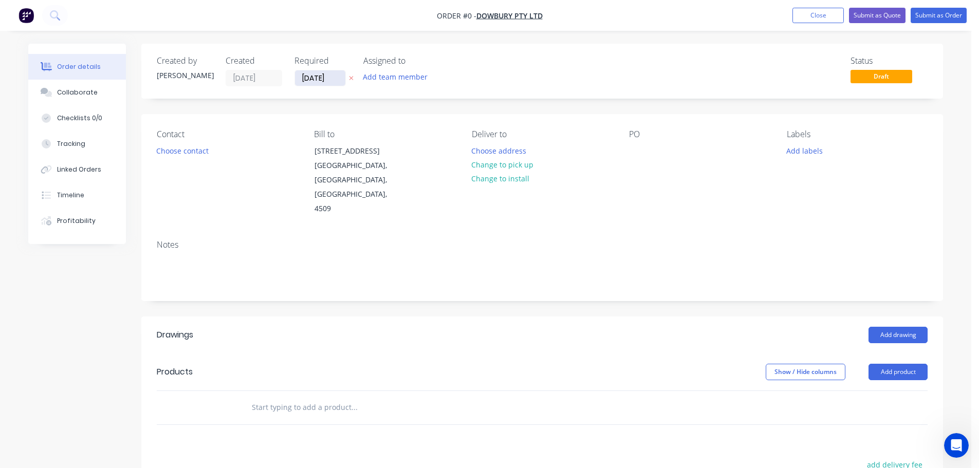
click at [317, 82] on input "[DATE]" at bounding box center [320, 77] width 50 height 15
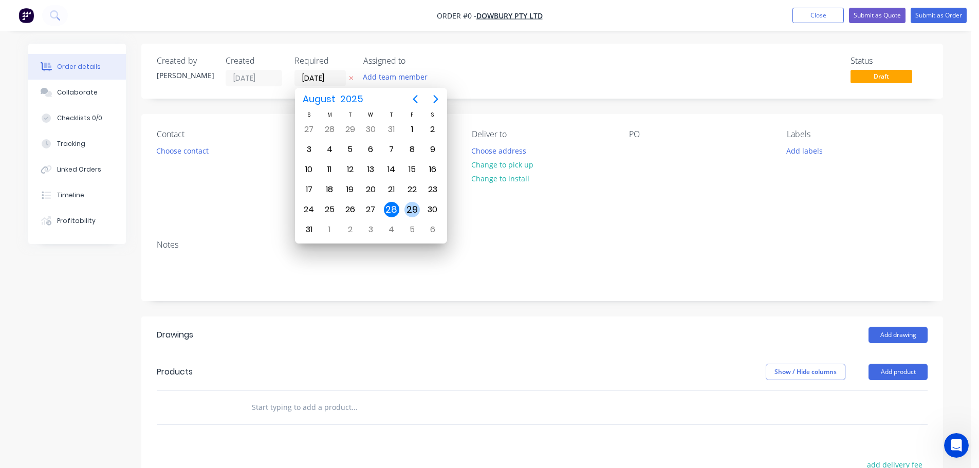
click at [412, 207] on div "29" at bounding box center [412, 209] width 15 height 15
type input "[DATE]"
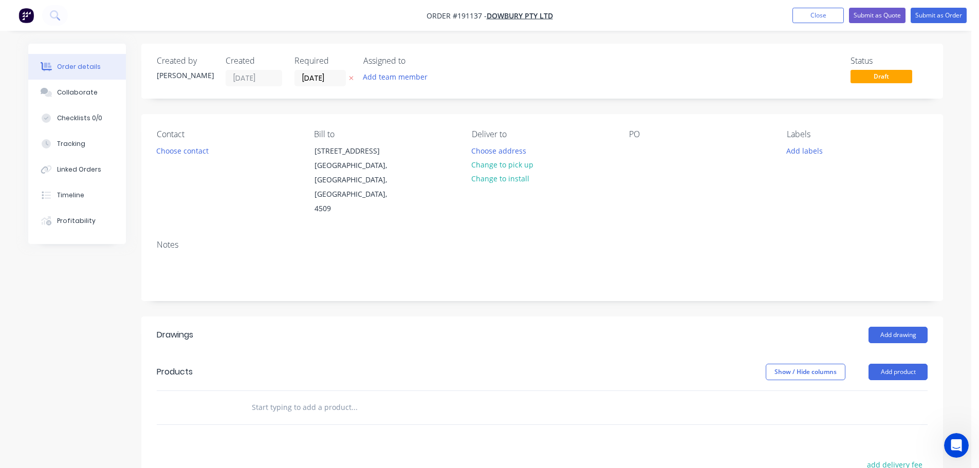
click at [180, 153] on button "Choose contact" at bounding box center [182, 150] width 63 height 14
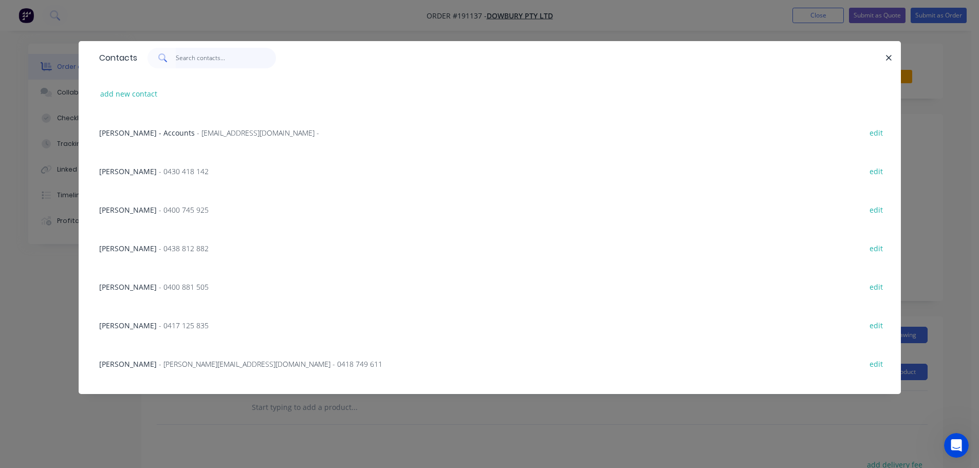
click at [207, 62] on input "text" at bounding box center [226, 58] width 100 height 21
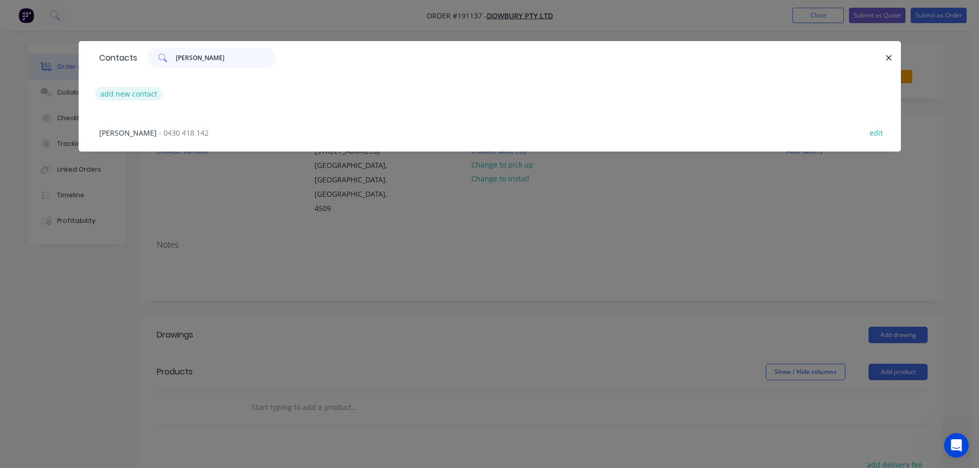
type input "[PERSON_NAME]"
click at [121, 99] on button "add new contact" at bounding box center [129, 94] width 68 height 14
select select "AU"
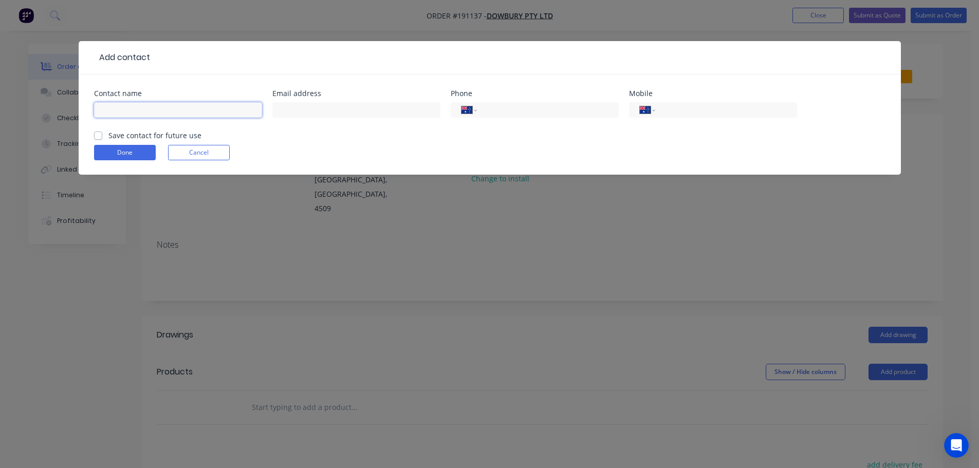
drag, startPoint x: 137, startPoint y: 113, endPoint x: 148, endPoint y: 111, distance: 10.4
click at [137, 112] on input "text" at bounding box center [178, 109] width 168 height 15
type input "[PERSON_NAME]"
click at [698, 113] on input "tel" at bounding box center [724, 110] width 123 height 12
type input "0411 201 207"
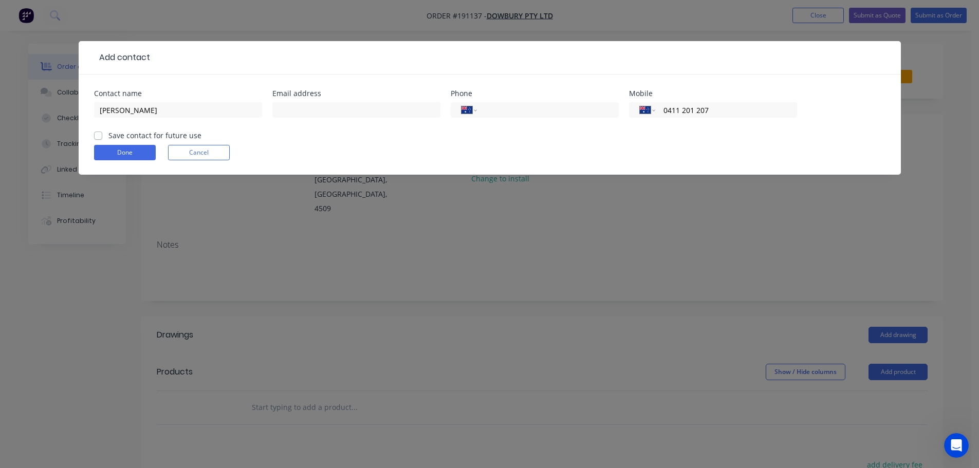
click at [103, 133] on div "Save contact for future use" at bounding box center [147, 135] width 107 height 11
click at [108, 134] on label "Save contact for future use" at bounding box center [154, 135] width 93 height 11
click at [100, 134] on input "Save contact for future use" at bounding box center [98, 135] width 8 height 10
checkbox input "true"
click at [113, 157] on button "Done" at bounding box center [125, 152] width 62 height 15
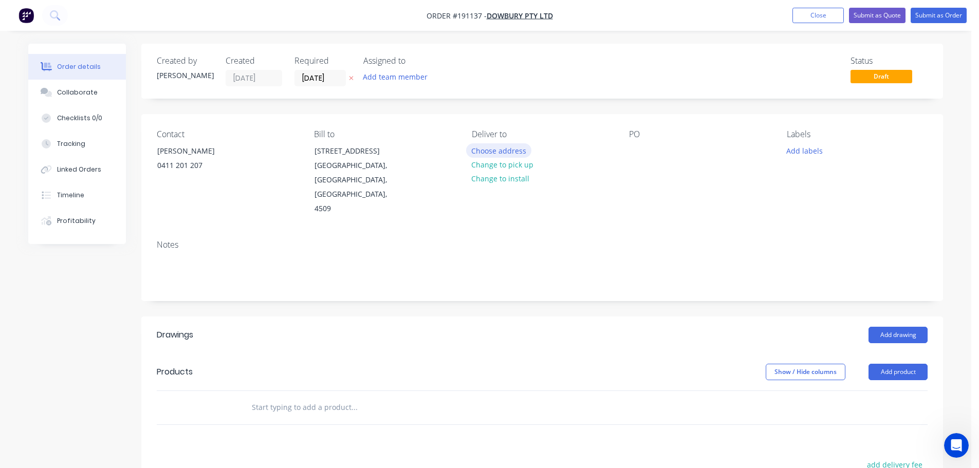
click at [486, 147] on button "Choose address" at bounding box center [499, 150] width 66 height 14
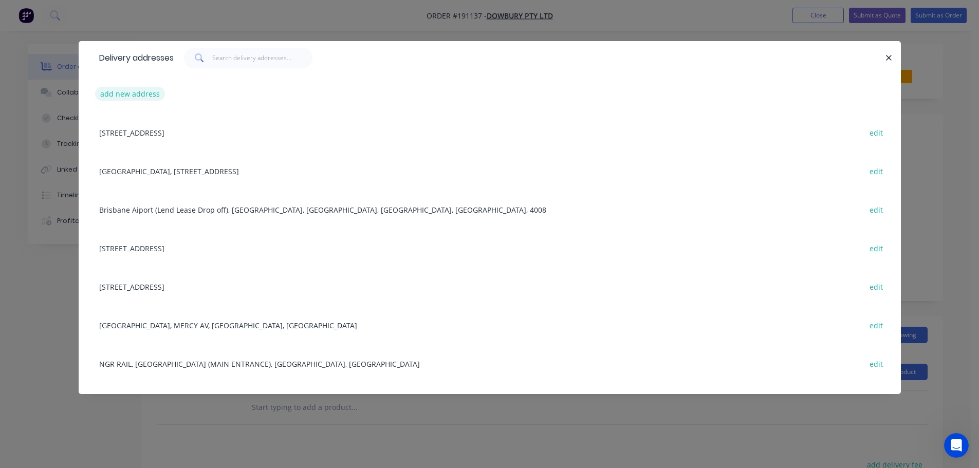
click at [142, 93] on button "add new address" at bounding box center [130, 94] width 70 height 14
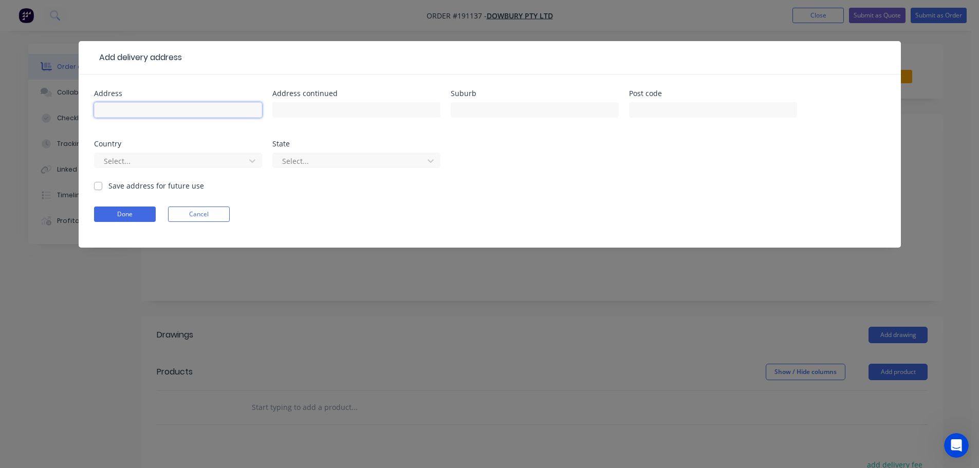
click at [150, 106] on input "text" at bounding box center [178, 109] width 168 height 15
type input "[STREET_ADDRESS]"
type input "[GEOGRAPHIC_DATA]"
click at [129, 163] on div at bounding box center [171, 161] width 137 height 13
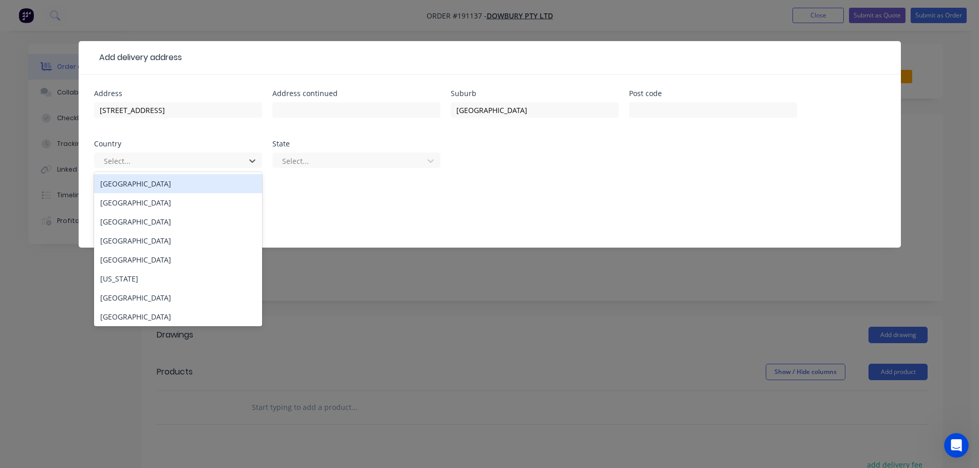
click at [127, 177] on div "[GEOGRAPHIC_DATA]" at bounding box center [178, 183] width 168 height 19
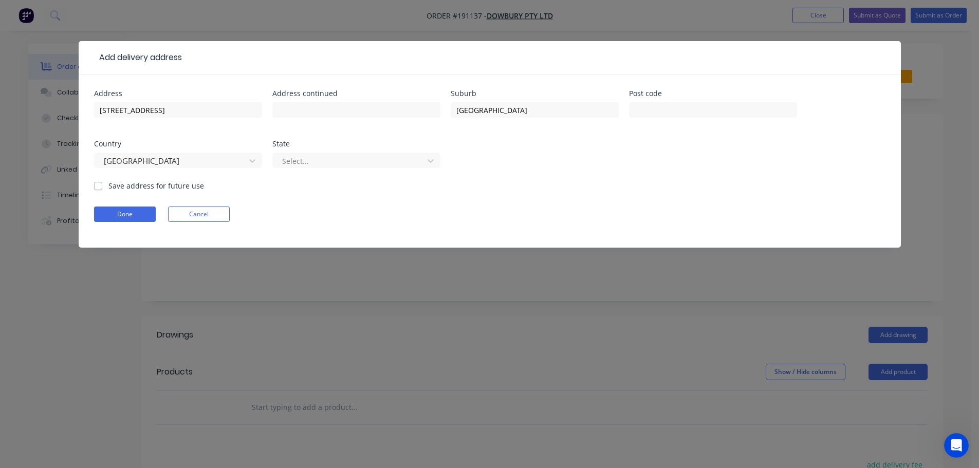
drag, startPoint x: 285, startPoint y: 163, endPoint x: 298, endPoint y: 172, distance: 15.1
click at [286, 163] on div at bounding box center [349, 161] width 137 height 13
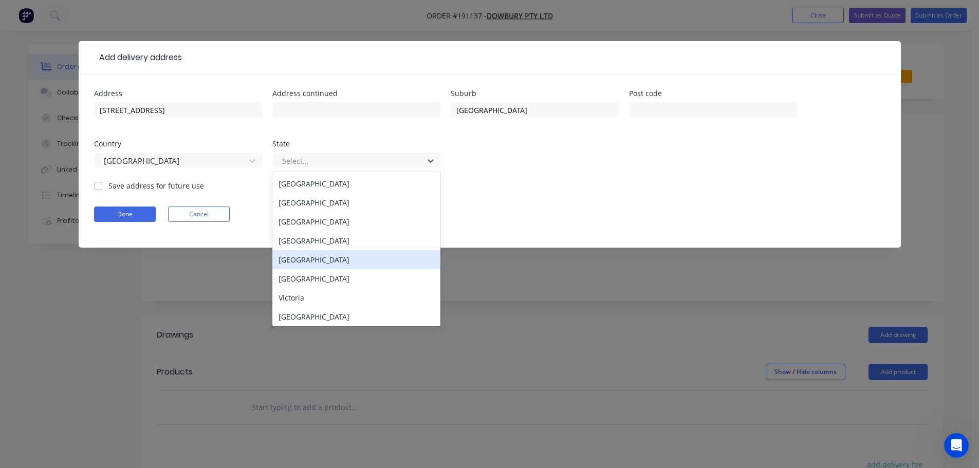
click at [296, 244] on div "[GEOGRAPHIC_DATA]" at bounding box center [357, 240] width 168 height 19
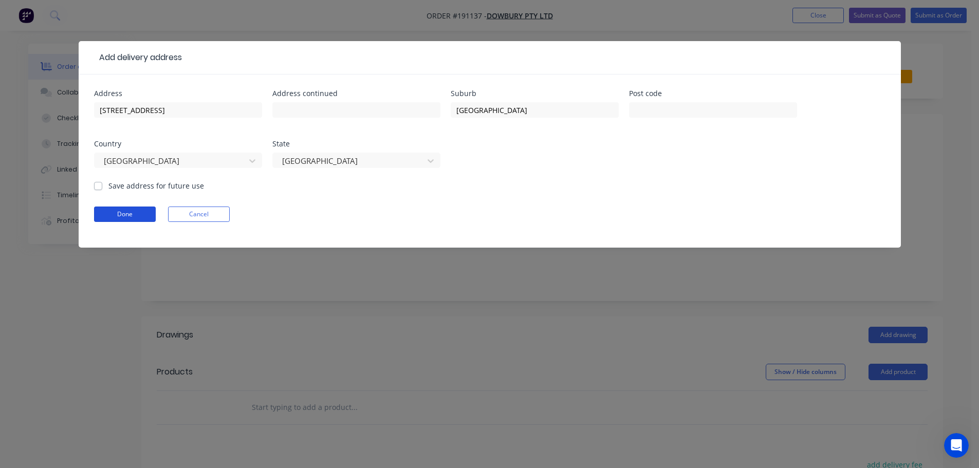
click at [95, 216] on button "Done" at bounding box center [125, 214] width 62 height 15
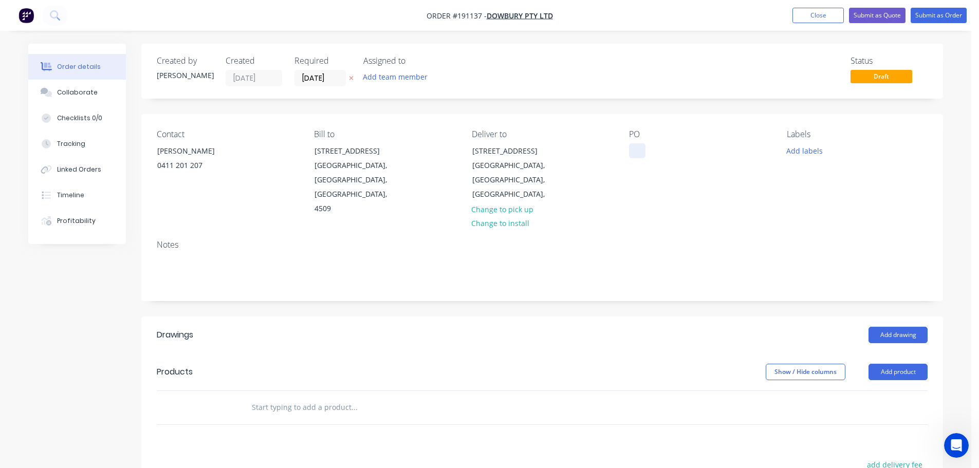
click at [631, 153] on div at bounding box center [637, 150] width 16 height 15
click at [812, 146] on button "Add labels" at bounding box center [804, 150] width 47 height 14
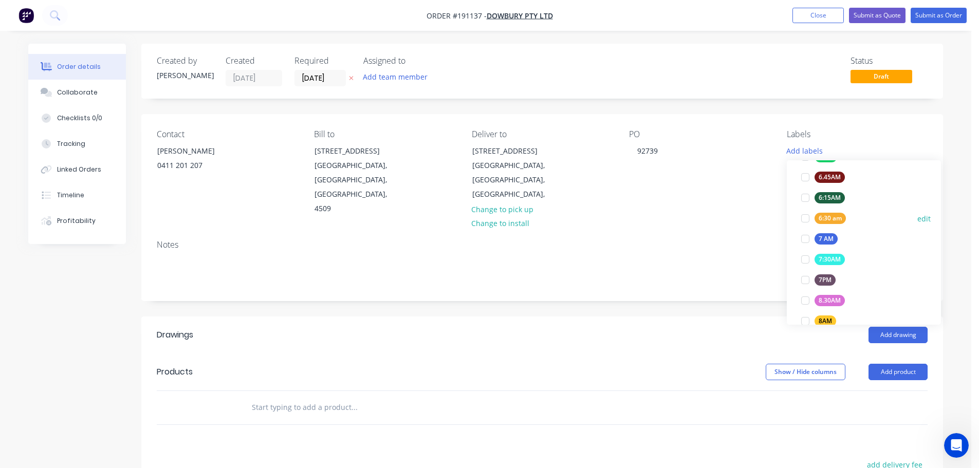
scroll to position [206, 0]
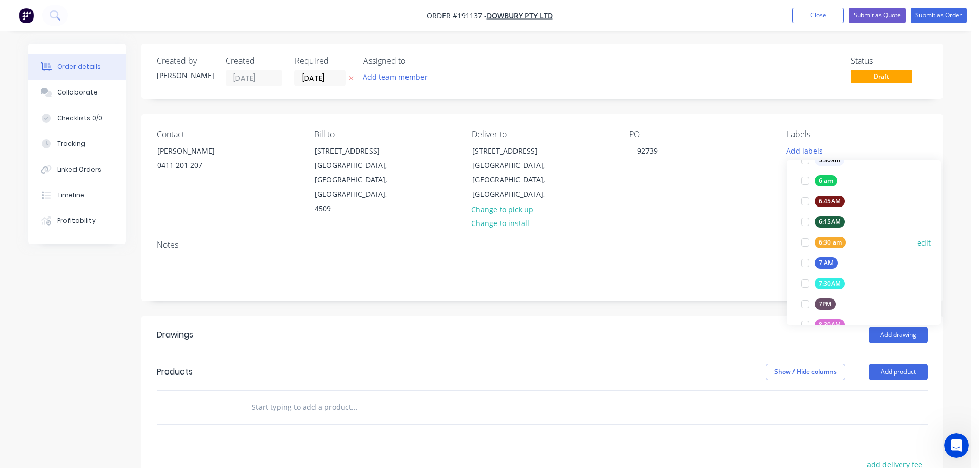
click at [833, 244] on div "6:30 am" at bounding box center [830, 242] width 31 height 11
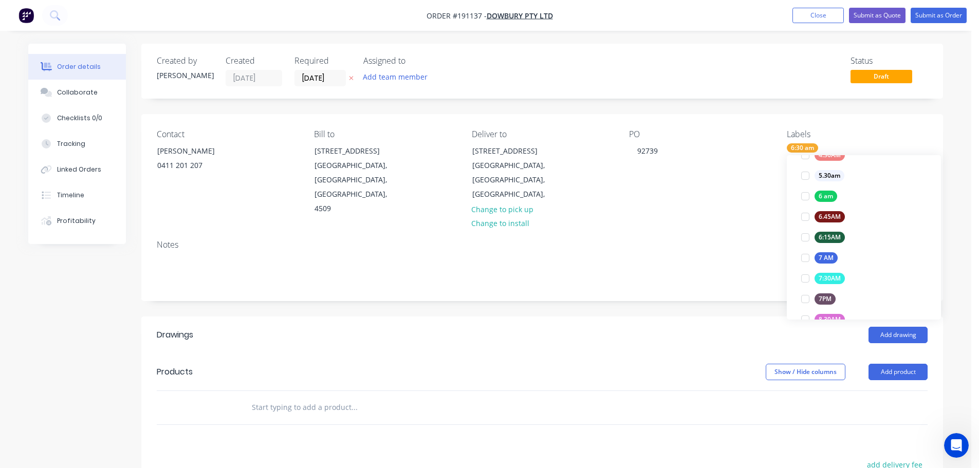
scroll to position [0, 0]
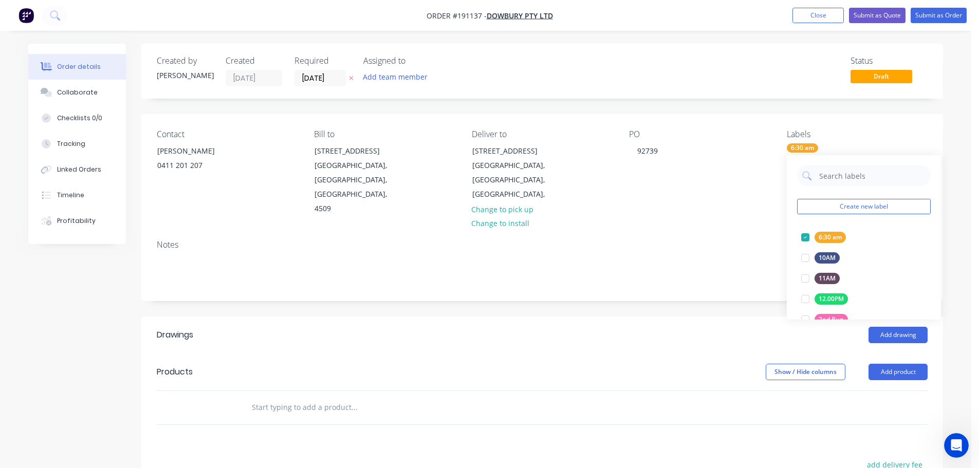
click at [582, 327] on div "Add drawing" at bounding box center [624, 335] width 607 height 16
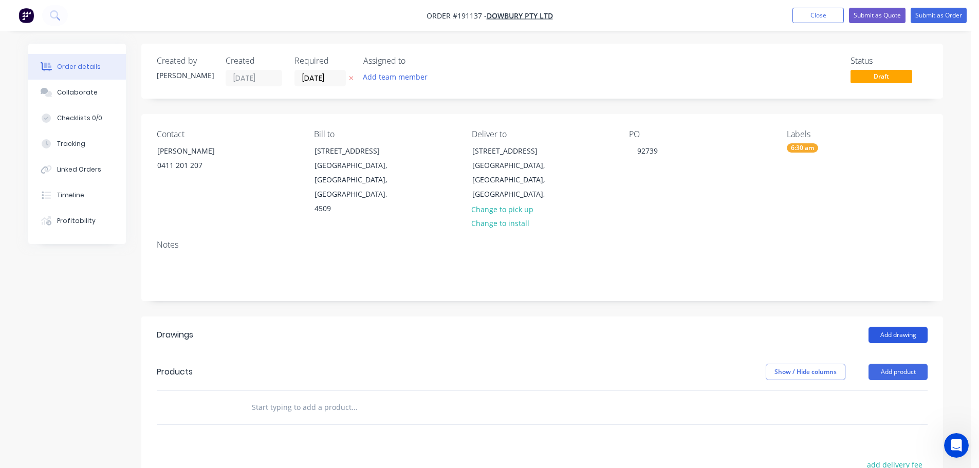
click at [882, 327] on button "Add drawing" at bounding box center [898, 335] width 59 height 16
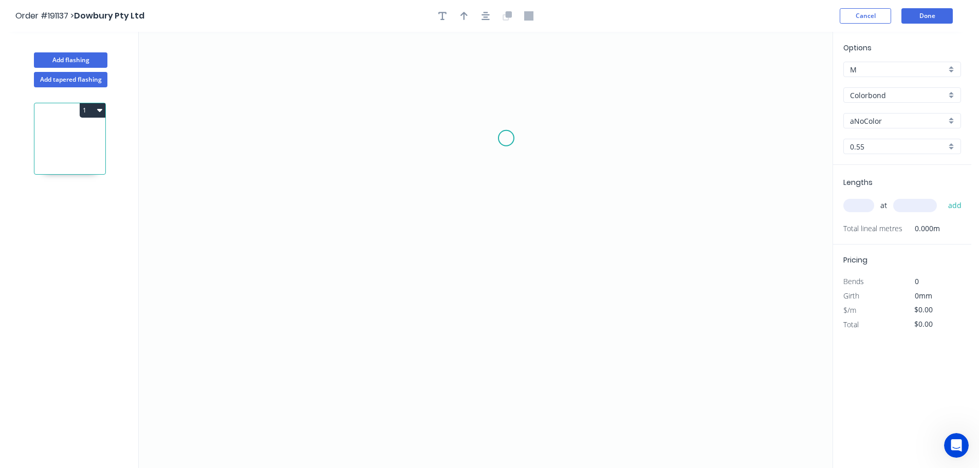
click at [504, 134] on icon "0" at bounding box center [486, 250] width 694 height 437
click at [587, 138] on icon "0" at bounding box center [486, 250] width 694 height 437
click at [583, 305] on icon "0 ?" at bounding box center [486, 250] width 694 height 437
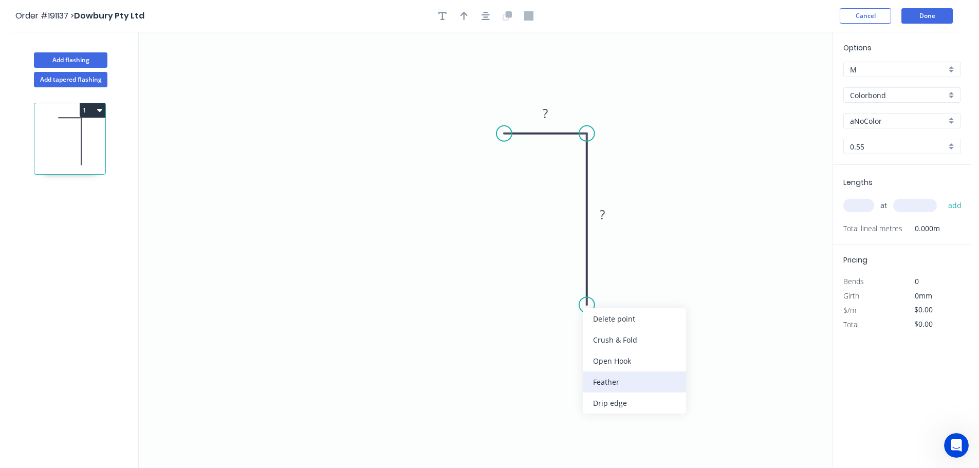
click at [608, 380] on div "Feather" at bounding box center [634, 382] width 103 height 21
click at [565, 292] on tspan "15" at bounding box center [572, 286] width 14 height 17
type input "$5.40"
click at [453, 152] on icon "0 20 FE 10 70" at bounding box center [486, 250] width 694 height 437
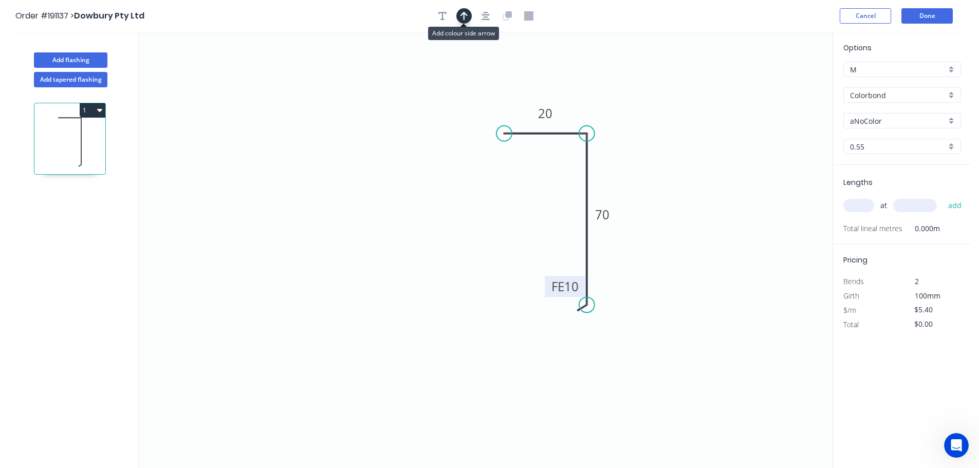
click at [459, 21] on button "button" at bounding box center [464, 15] width 15 height 15
click at [783, 86] on icon "0 20 FE 10 70" at bounding box center [486, 250] width 694 height 437
click at [782, 82] on icon at bounding box center [780, 71] width 9 height 33
click at [782, 82] on icon at bounding box center [790, 75] width 30 height 30
drag, startPoint x: 782, startPoint y: 82, endPoint x: 623, endPoint y: 130, distance: 165.4
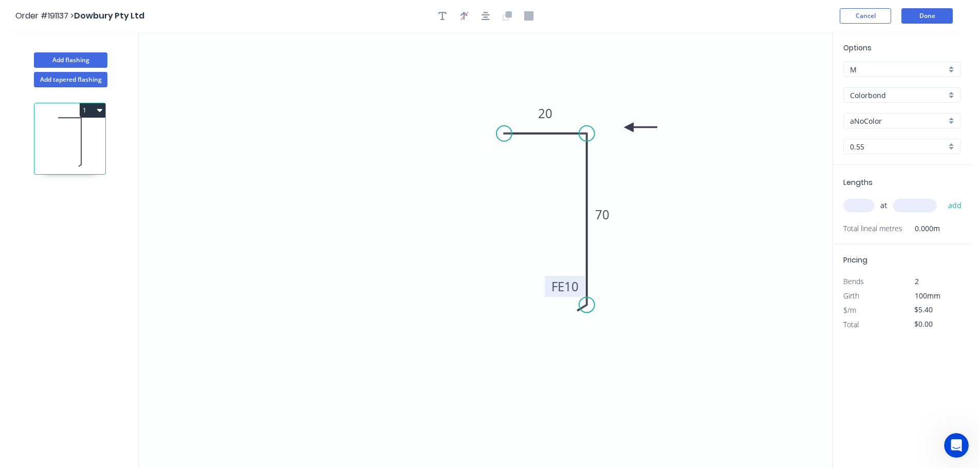
click at [625, 130] on icon at bounding box center [641, 127] width 33 height 9
click at [861, 124] on input "aNoColor" at bounding box center [898, 121] width 96 height 11
click at [874, 103] on div "Options M M Colorbond Colorbond Colorbond (Premium) Colorbond Coolmax Colorbond…" at bounding box center [902, 103] width 138 height 123
type input "aNoColor"
click at [891, 98] on input "Colorbond" at bounding box center [898, 95] width 96 height 11
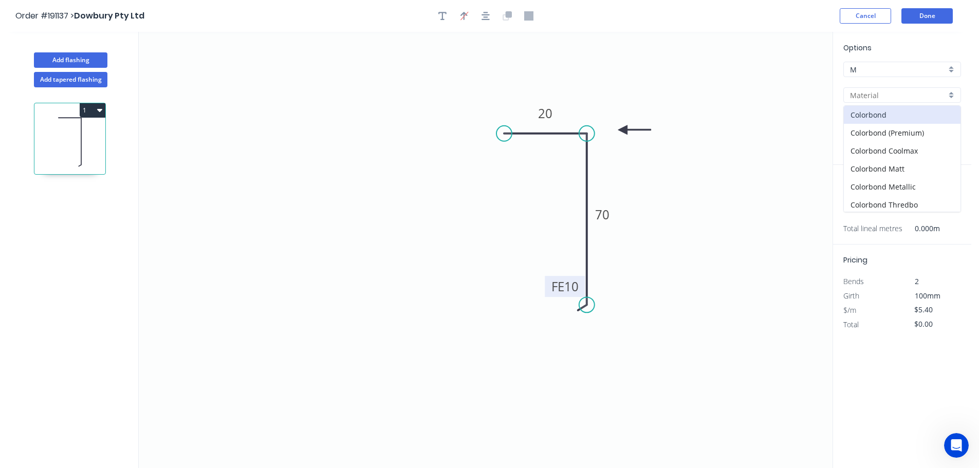
scroll to position [218, 0]
click at [898, 139] on div "Stainless Steel 304" at bounding box center [902, 131] width 117 height 18
type input "Stainless Steel 304"
type input "2B"
type input "$14.23"
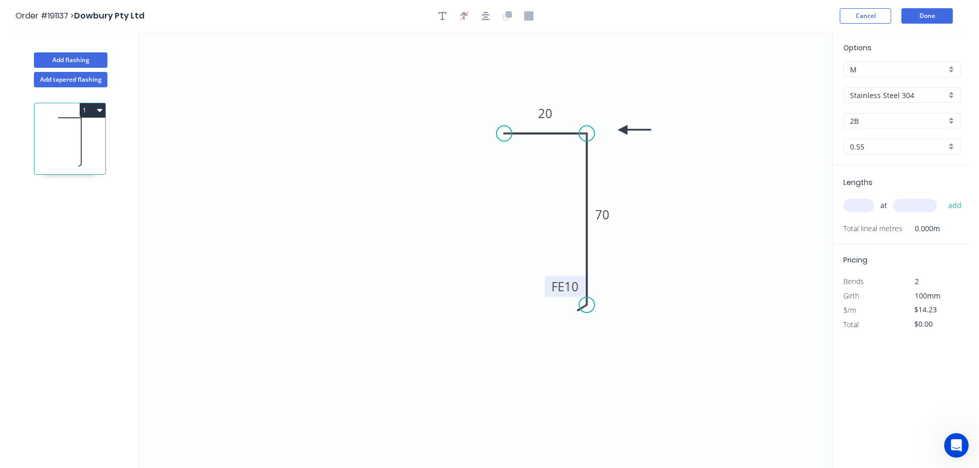
click at [883, 100] on input "Stainless Steel 304" at bounding box center [898, 95] width 96 height 11
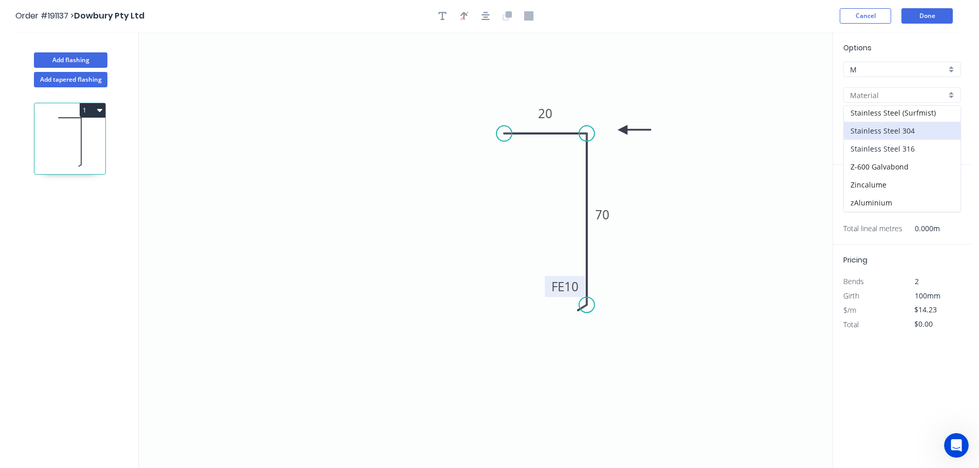
click at [904, 149] on div "Stainless Steel 316" at bounding box center [902, 149] width 117 height 18
type input "Stainless Steel 316"
type input "$17.88"
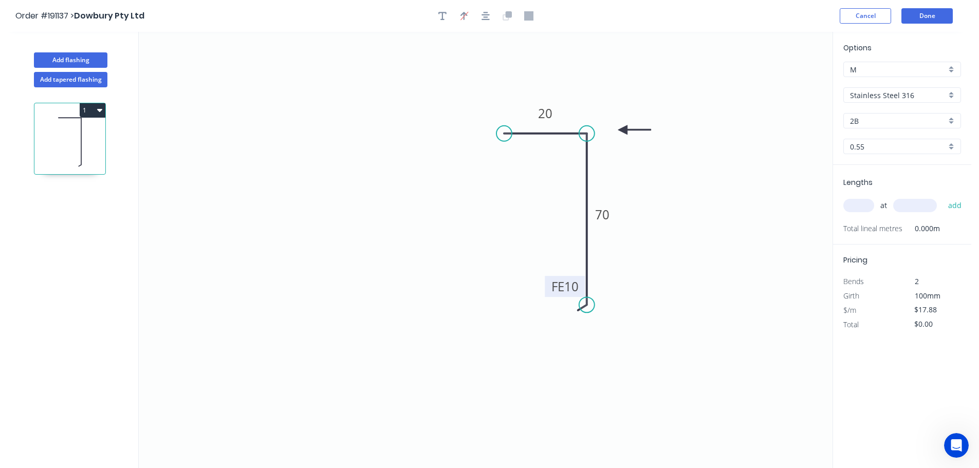
drag, startPoint x: 857, startPoint y: 200, endPoint x: 869, endPoint y: 205, distance: 12.9
click at [857, 201] on div "at add" at bounding box center [904, 205] width 120 height 17
click at [863, 205] on input "text" at bounding box center [859, 205] width 31 height 13
type input "3"
type input "2800"
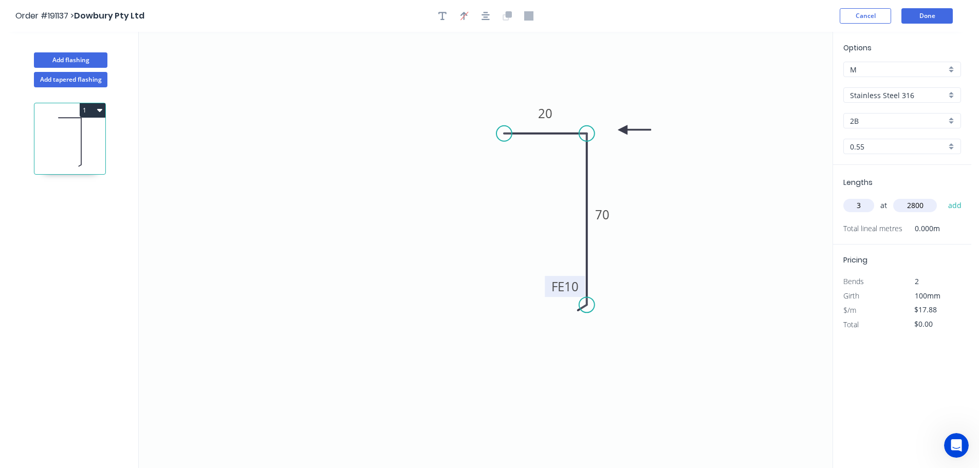
click at [944, 197] on button "add" at bounding box center [956, 205] width 24 height 17
type input "$150.19"
click at [942, 17] on button "Done" at bounding box center [927, 15] width 51 height 15
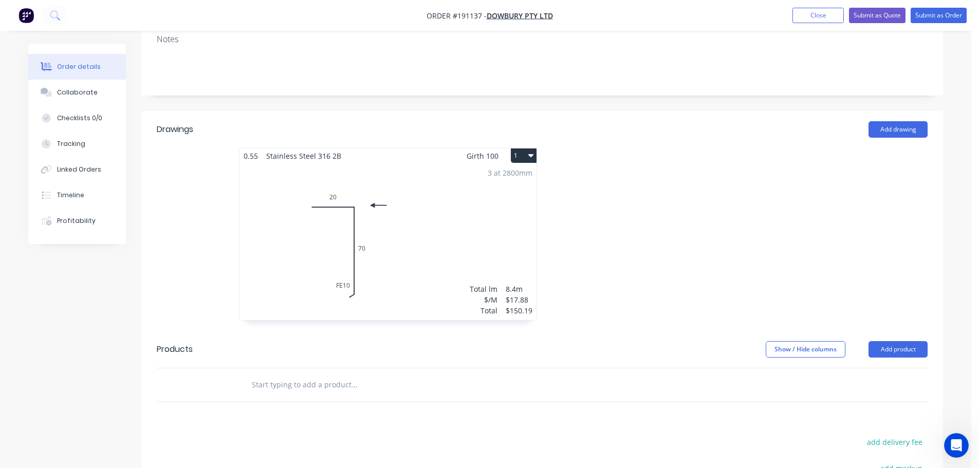
scroll to position [103, 0]
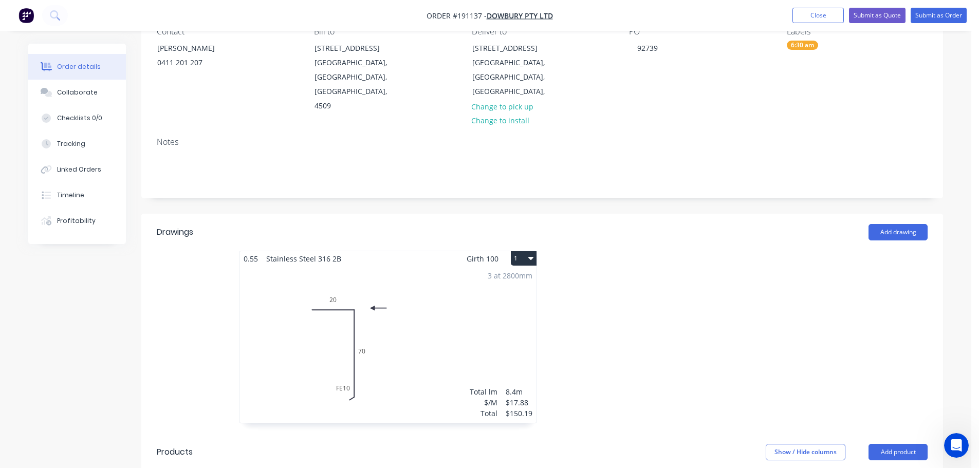
click at [439, 343] on div "3 at 2800mm Total lm $/M Total 8.4m $17.88 $150.19" at bounding box center [388, 344] width 297 height 157
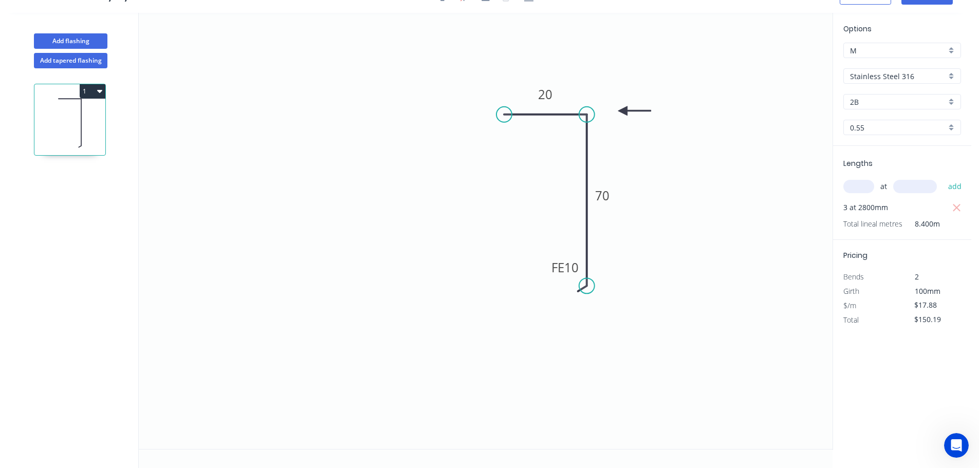
click at [897, 79] on input "Stainless Steel 316" at bounding box center [898, 76] width 96 height 11
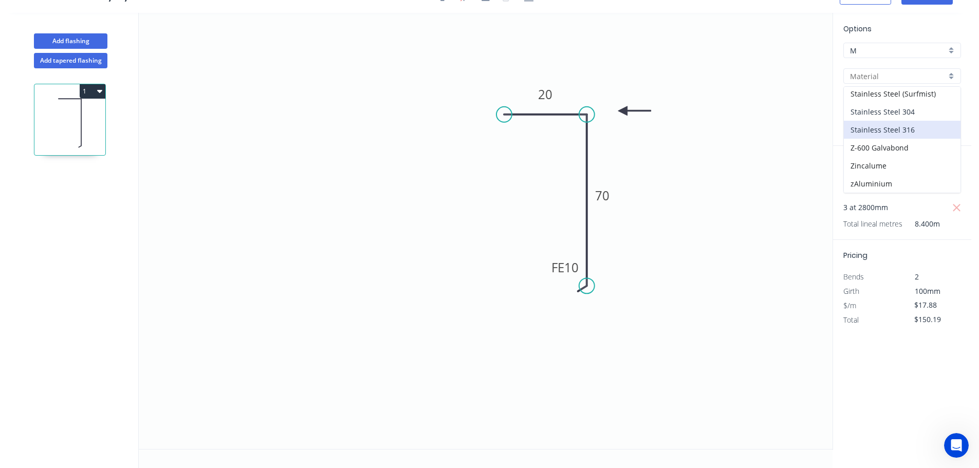
click at [911, 112] on div "Stainless Steel 304" at bounding box center [902, 112] width 117 height 18
type input "Stainless Steel 304"
type input "$14.23"
type input "$119.53"
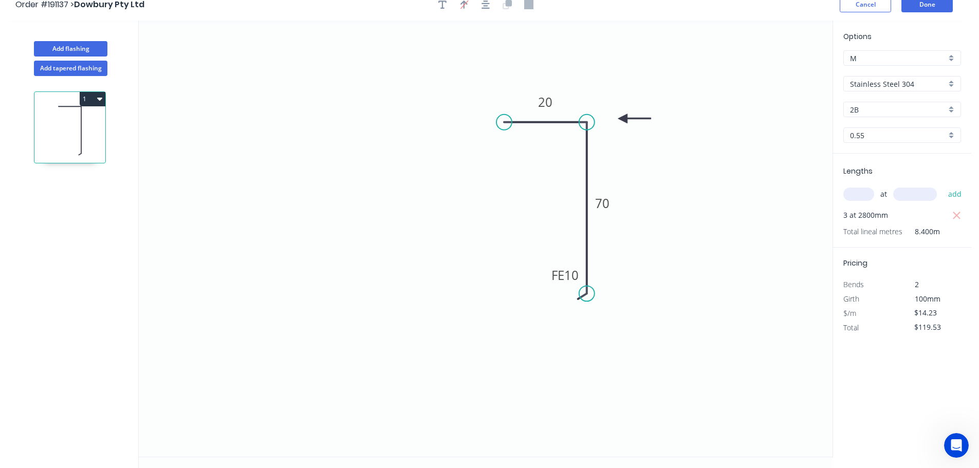
scroll to position [0, 0]
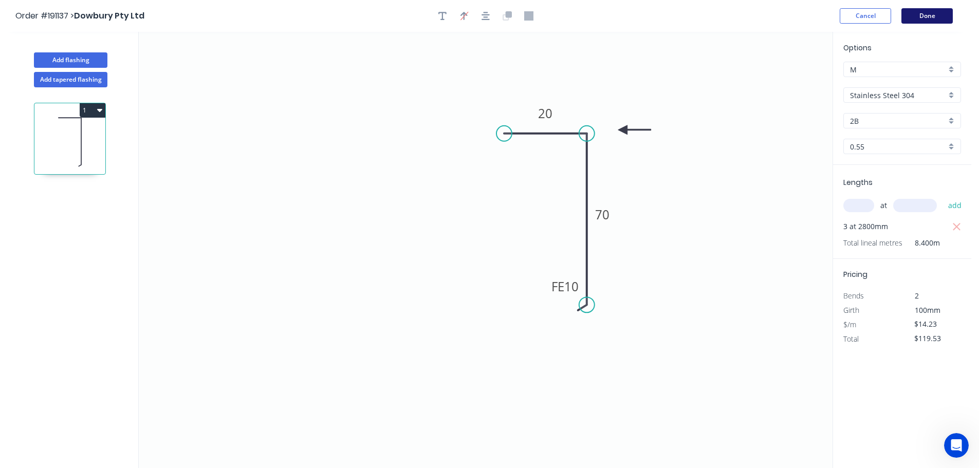
click at [916, 16] on button "Done" at bounding box center [927, 15] width 51 height 15
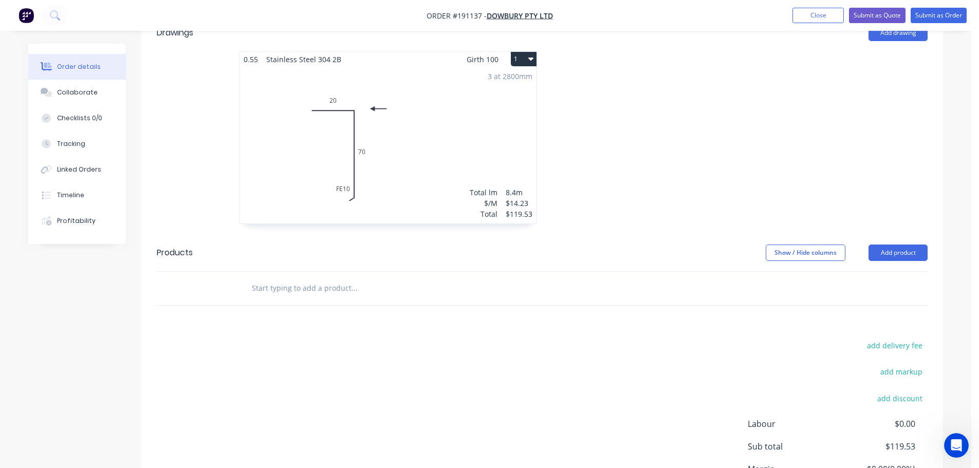
scroll to position [309, 0]
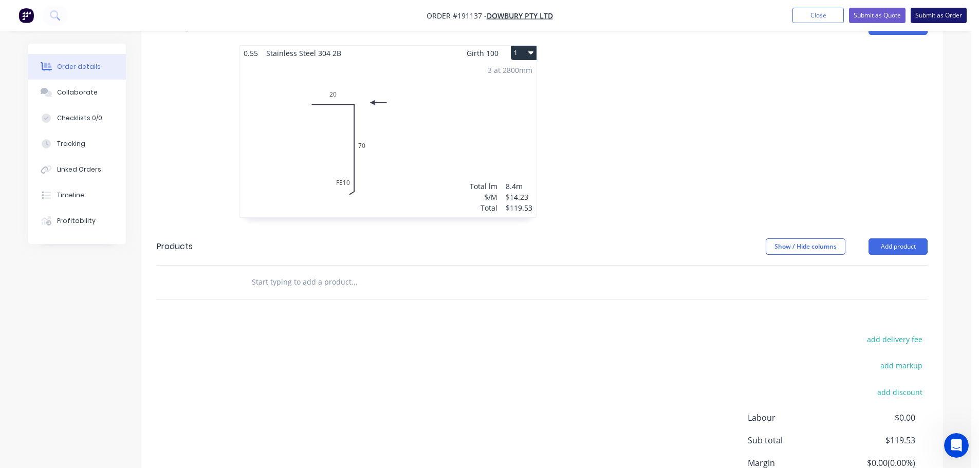
click at [939, 16] on button "Submit as Order" at bounding box center [939, 15] width 56 height 15
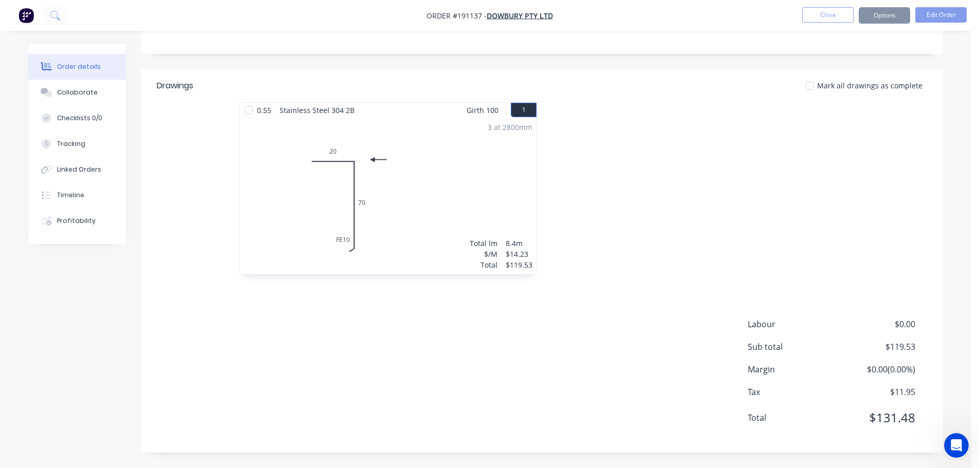
scroll to position [0, 0]
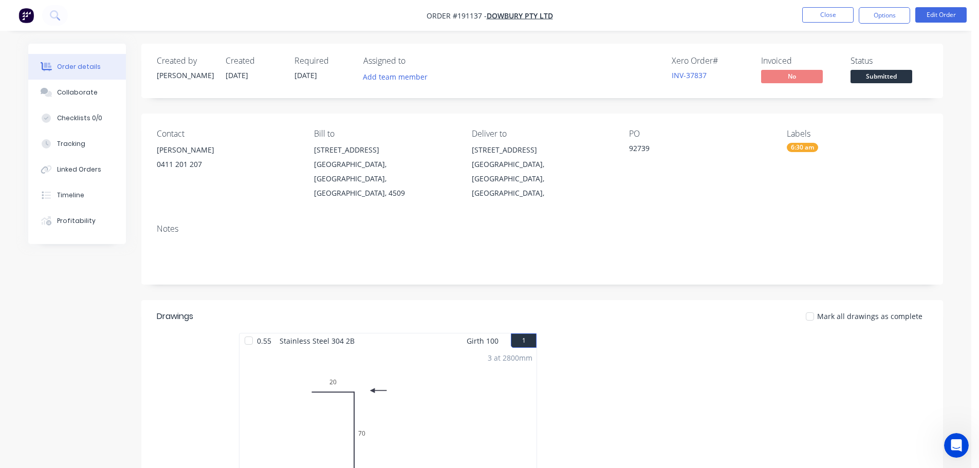
drag, startPoint x: 894, startPoint y: 19, endPoint x: 886, endPoint y: 26, distance: 10.5
click at [893, 20] on button "Options" at bounding box center [884, 15] width 51 height 16
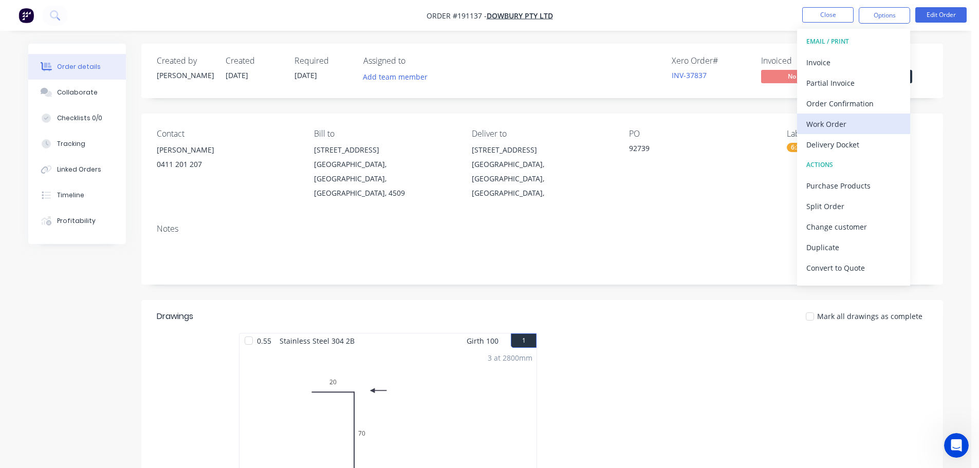
click at [824, 126] on div "Work Order" at bounding box center [854, 124] width 95 height 15
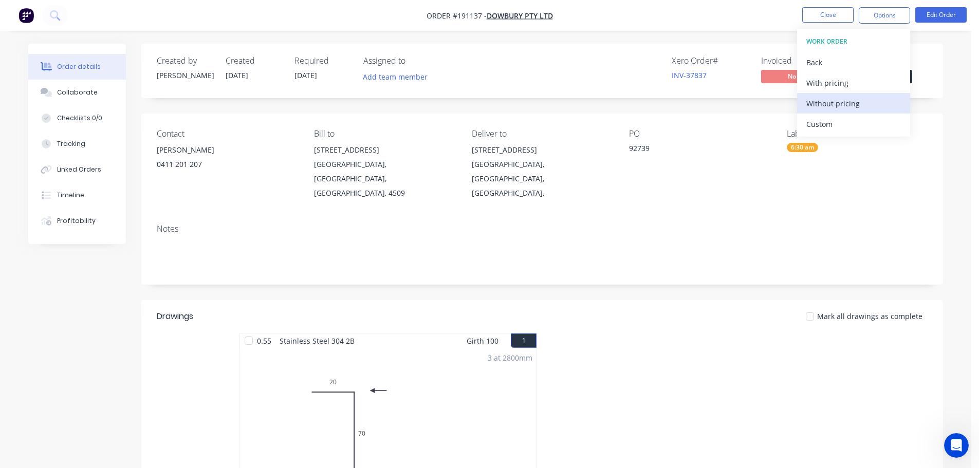
click at [830, 110] on div "Without pricing" at bounding box center [854, 103] width 95 height 15
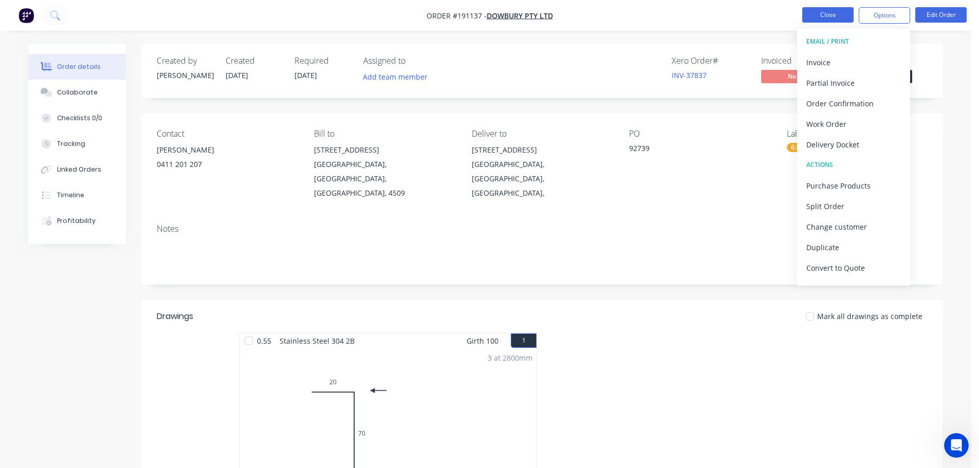
click at [827, 16] on button "Close" at bounding box center [828, 14] width 51 height 15
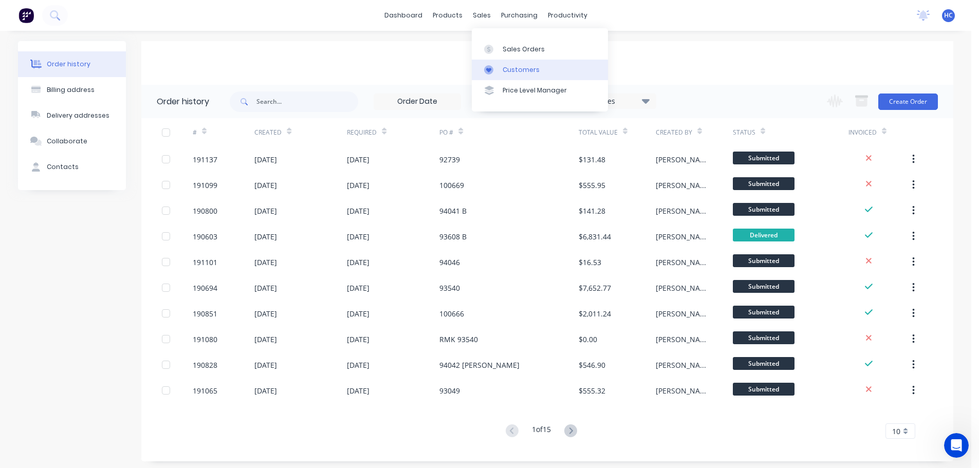
click at [507, 66] on div "Customers" at bounding box center [521, 69] width 37 height 9
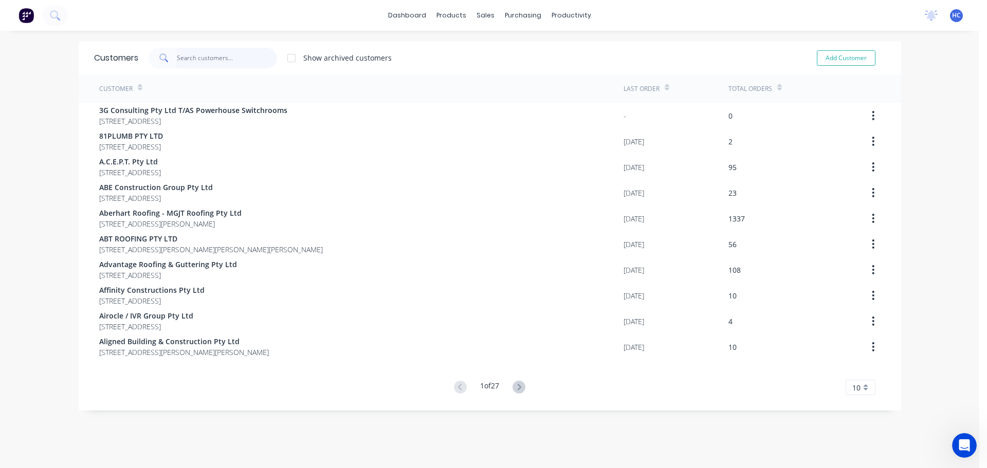
click at [237, 57] on input "text" at bounding box center [227, 58] width 100 height 21
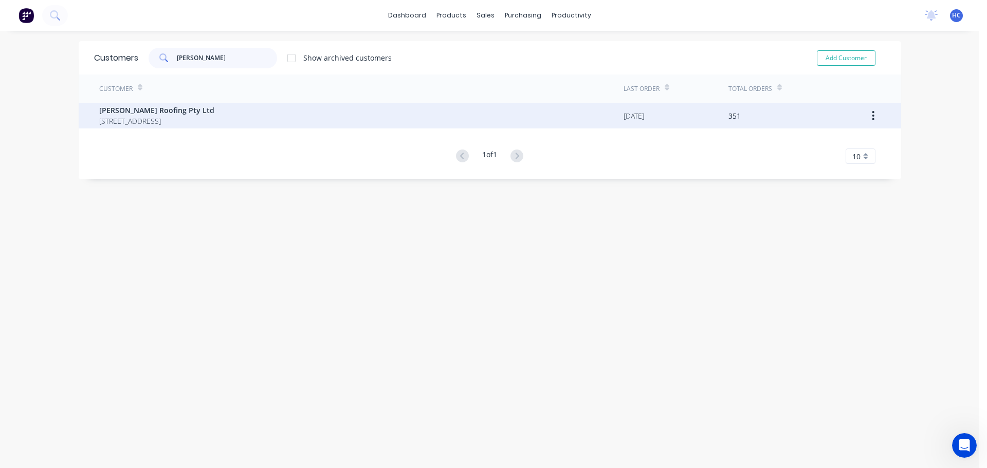
type input "[PERSON_NAME]"
click at [211, 125] on span "[STREET_ADDRESS]" at bounding box center [156, 121] width 115 height 11
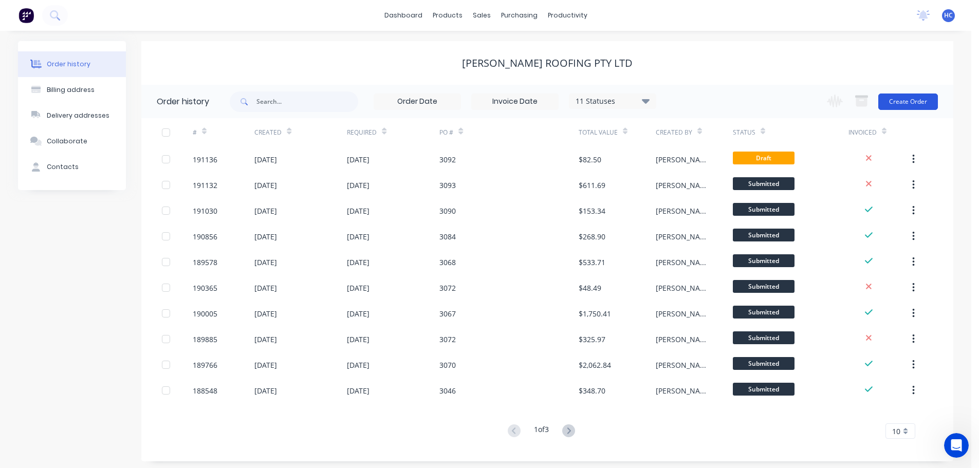
click at [890, 104] on button "Create Order" at bounding box center [909, 102] width 60 height 16
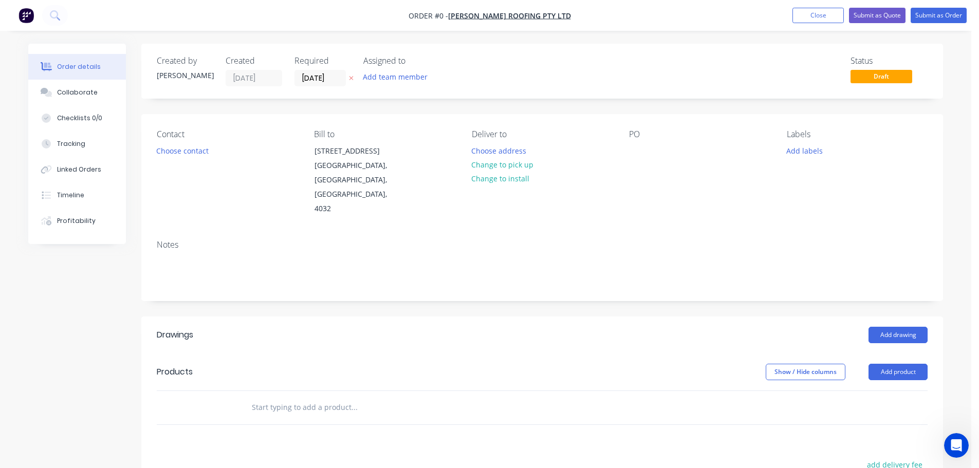
click at [317, 70] on label "[DATE]" at bounding box center [320, 78] width 51 height 16
click at [317, 70] on input "[DATE]" at bounding box center [320, 77] width 50 height 15
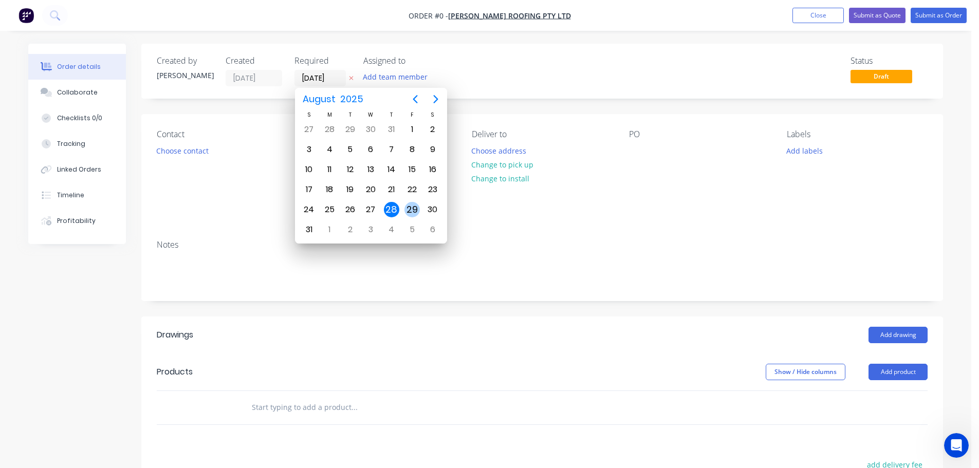
click at [415, 207] on div "29" at bounding box center [412, 209] width 15 height 15
type input "[DATE]"
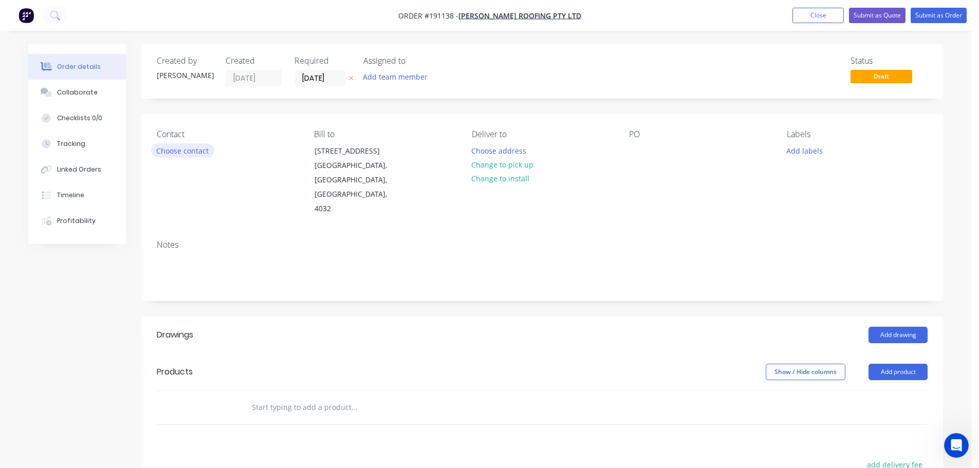
click at [188, 153] on button "Choose contact" at bounding box center [182, 150] width 63 height 14
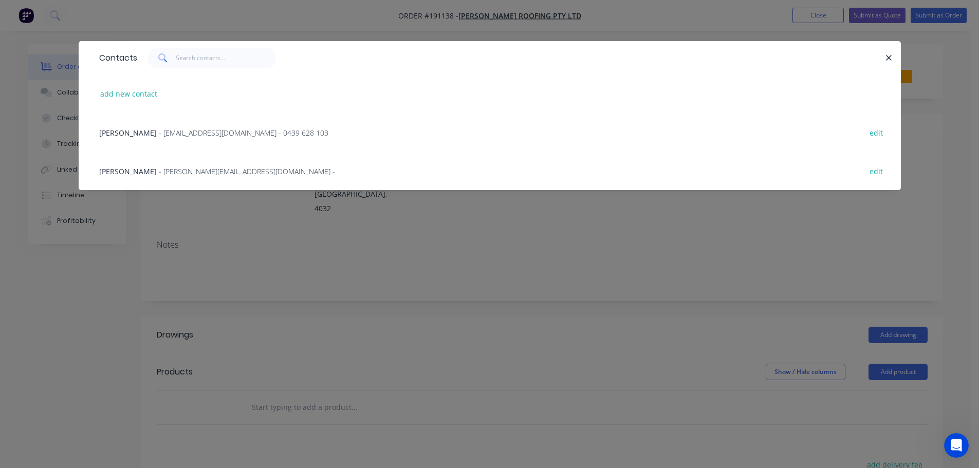
click at [173, 133] on span "- [EMAIL_ADDRESS][DOMAIN_NAME] - 0439 628 103" at bounding box center [244, 133] width 170 height 10
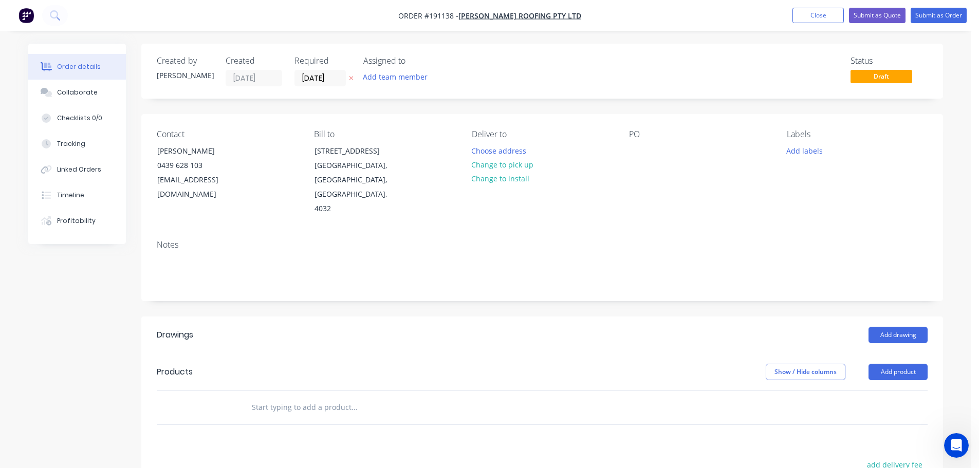
click at [506, 140] on div "Deliver to Choose address Change to pick up Change to install" at bounding box center [542, 173] width 141 height 87
click at [503, 145] on button "Choose address" at bounding box center [499, 150] width 66 height 14
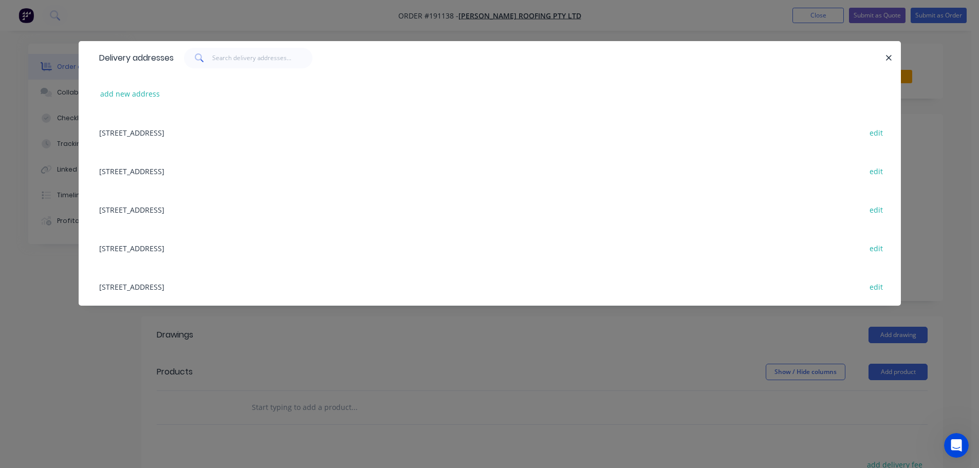
click at [124, 108] on div "add new address" at bounding box center [490, 94] width 792 height 39
click at [126, 102] on div "add new address" at bounding box center [490, 94] width 792 height 39
click at [136, 97] on button "add new address" at bounding box center [130, 94] width 70 height 14
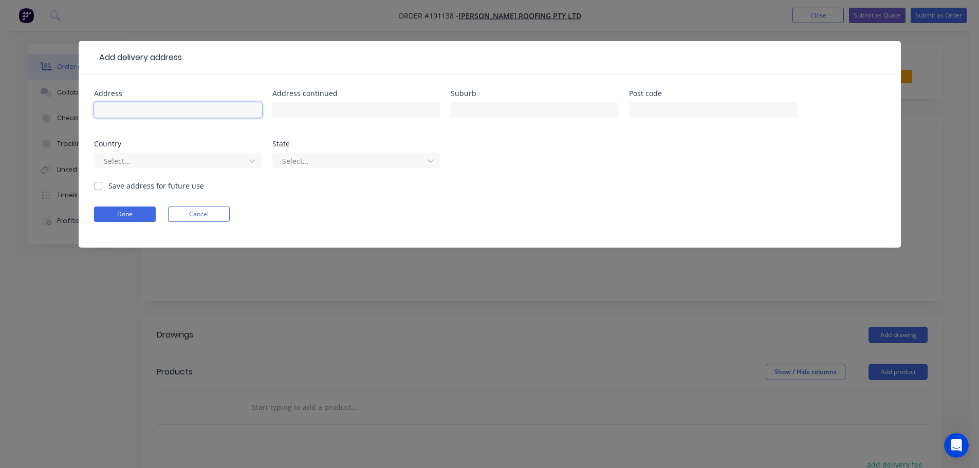
drag, startPoint x: 136, startPoint y: 97, endPoint x: 152, endPoint y: 116, distance: 24.5
click at [145, 115] on input "text" at bounding box center [178, 109] width 168 height 15
type input "[STREET_ADDRESS]"
type input "ROCHEDALE"
drag, startPoint x: 137, startPoint y: 152, endPoint x: 128, endPoint y: 179, distance: 28.9
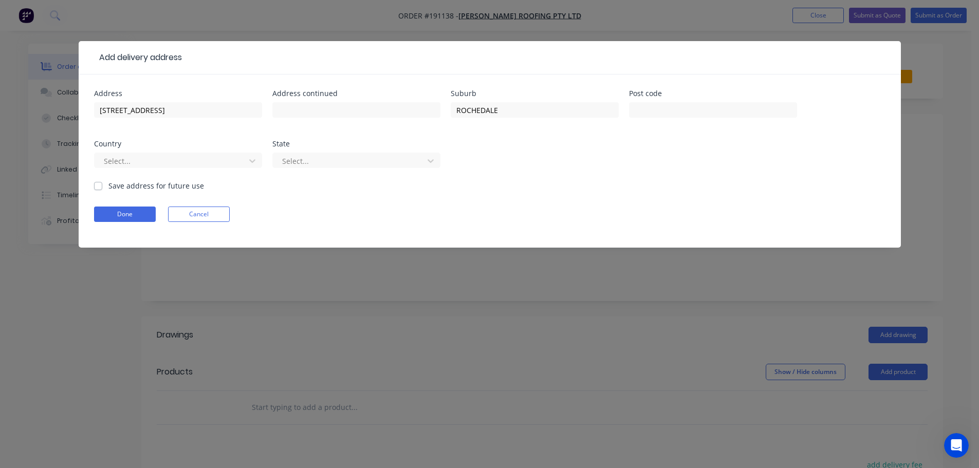
click at [137, 152] on div "Select..." at bounding box center [178, 165] width 168 height 30
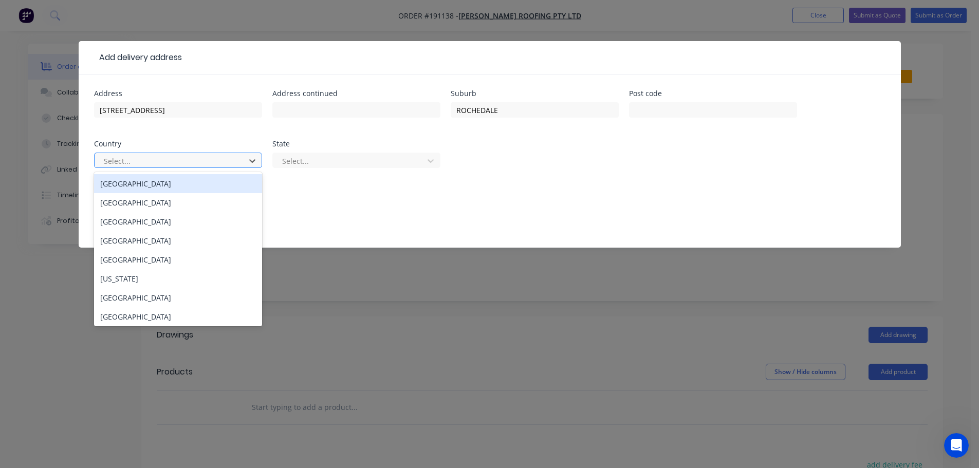
click at [138, 165] on div at bounding box center [171, 161] width 137 height 13
click at [132, 188] on div "[GEOGRAPHIC_DATA]" at bounding box center [178, 183] width 168 height 19
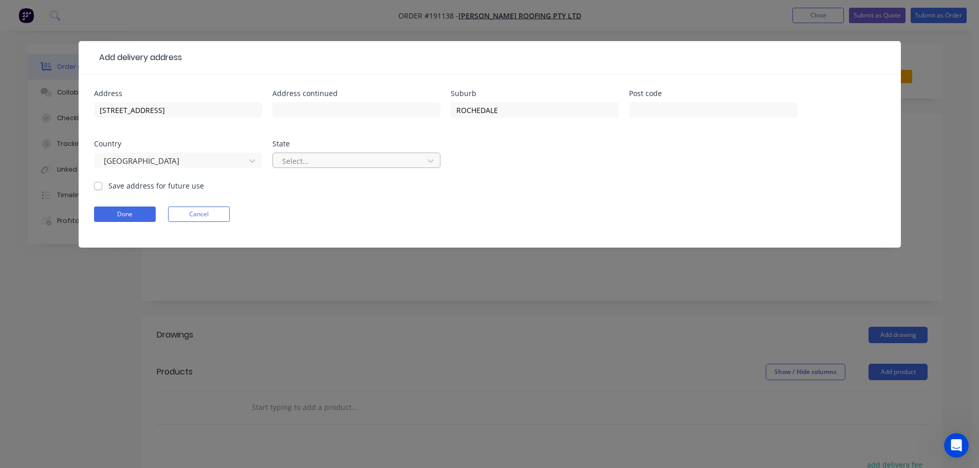
click at [293, 165] on div at bounding box center [349, 161] width 137 height 13
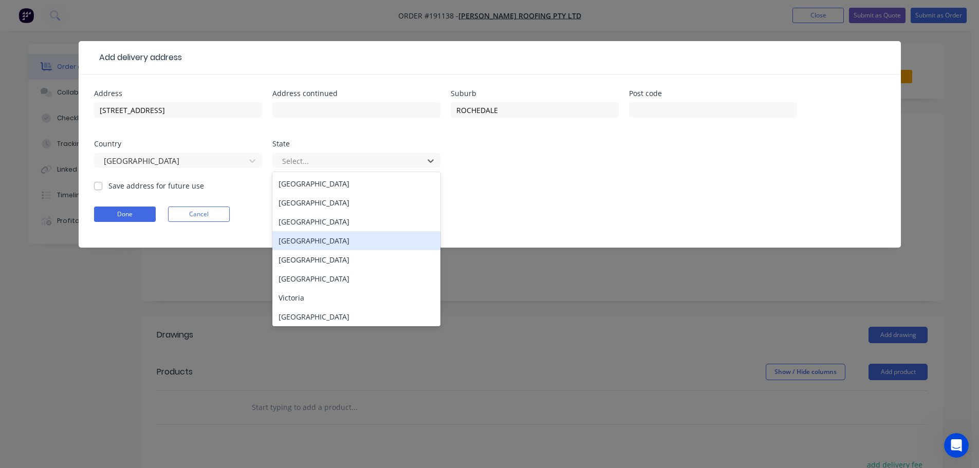
click at [310, 245] on div "[GEOGRAPHIC_DATA]" at bounding box center [357, 240] width 168 height 19
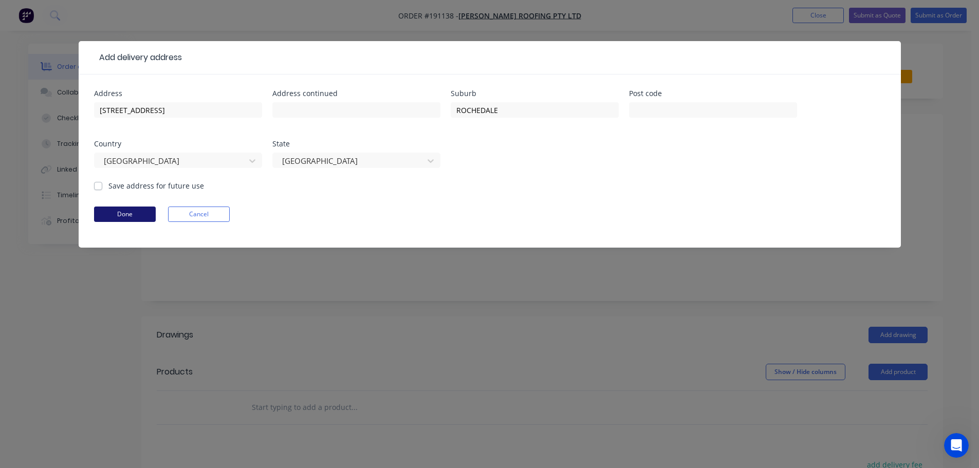
click at [136, 210] on button "Done" at bounding box center [125, 214] width 62 height 15
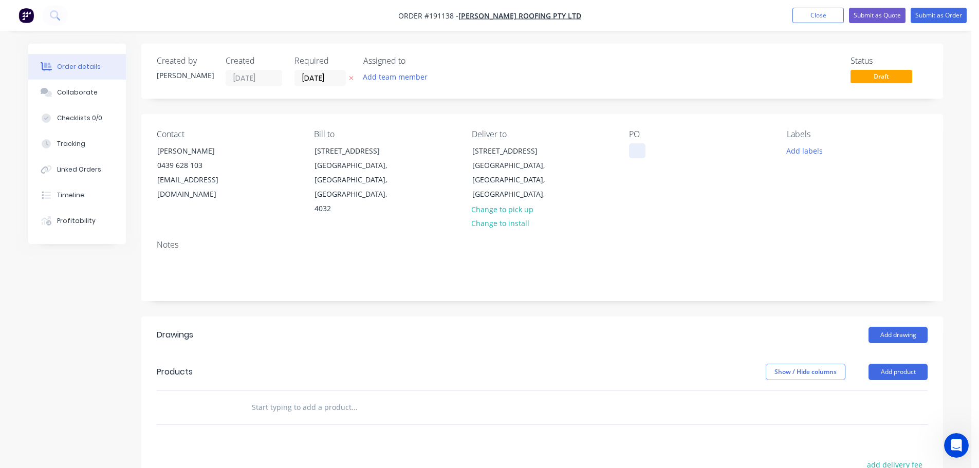
click at [632, 152] on div at bounding box center [637, 150] width 16 height 15
click at [891, 327] on button "Add drawing" at bounding box center [898, 335] width 59 height 16
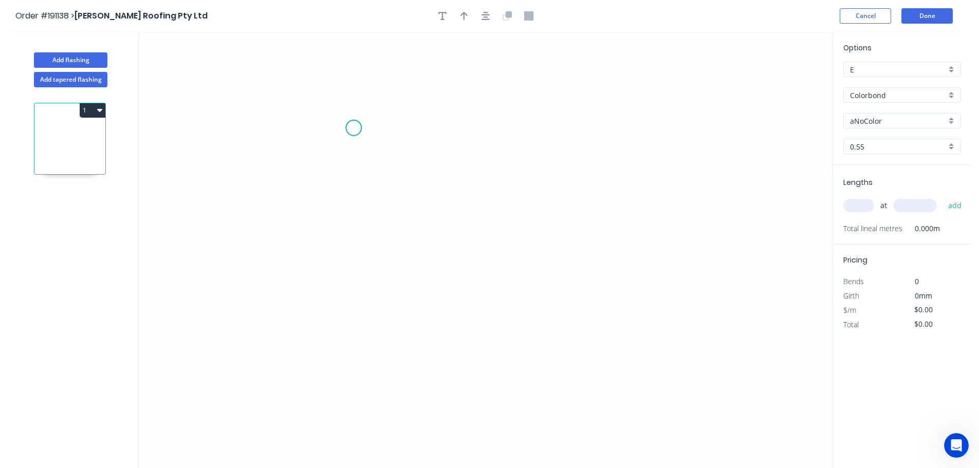
click at [411, 88] on icon "0" at bounding box center [486, 250] width 694 height 437
drag, startPoint x: 424, startPoint y: 402, endPoint x: 574, endPoint y: 415, distance: 150.2
click at [424, 403] on icon "0" at bounding box center [486, 250] width 694 height 437
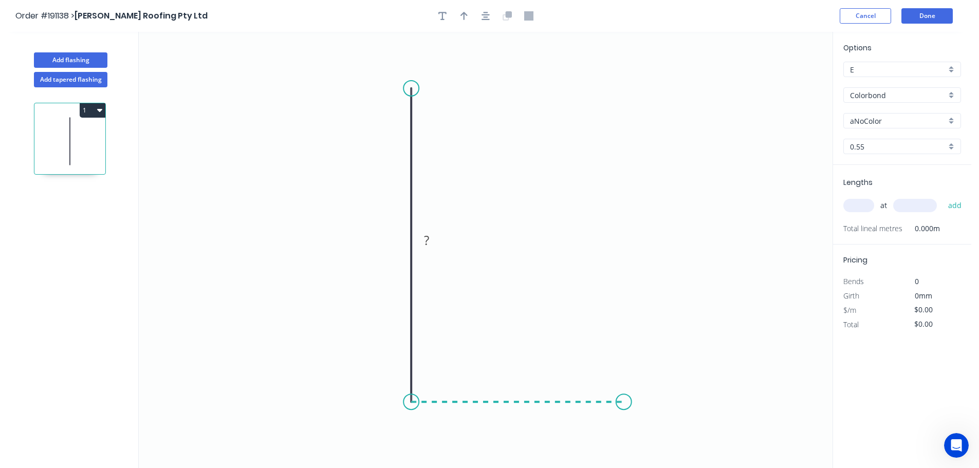
click at [624, 408] on icon "0 ?" at bounding box center [486, 250] width 694 height 437
click at [650, 429] on icon "0 ? ?" at bounding box center [486, 250] width 694 height 437
click at [650, 429] on circle at bounding box center [649, 427] width 15 height 15
click at [655, 399] on rect at bounding box center [648, 400] width 21 height 14
type input "$30.51"
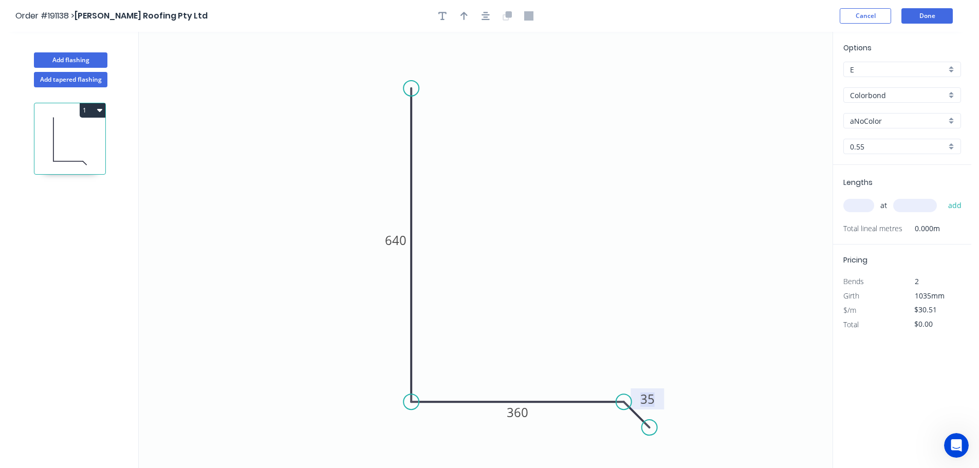
click at [676, 225] on icon "0 640 360 35" at bounding box center [486, 250] width 694 height 437
click at [450, 14] on div at bounding box center [486, 15] width 108 height 15
click at [463, 15] on icon "button" at bounding box center [464, 15] width 7 height 9
drag, startPoint x: 780, startPoint y: 82, endPoint x: 515, endPoint y: 296, distance: 340.8
click at [515, 296] on icon at bounding box center [515, 282] width 9 height 33
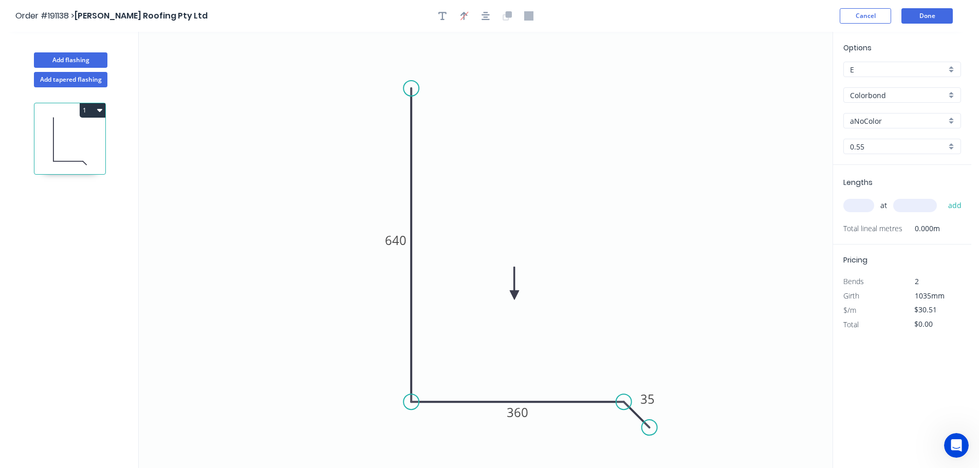
click at [870, 116] on input "aNoColor" at bounding box center [898, 121] width 96 height 11
click at [869, 138] on div "Surfmist" at bounding box center [902, 139] width 117 height 18
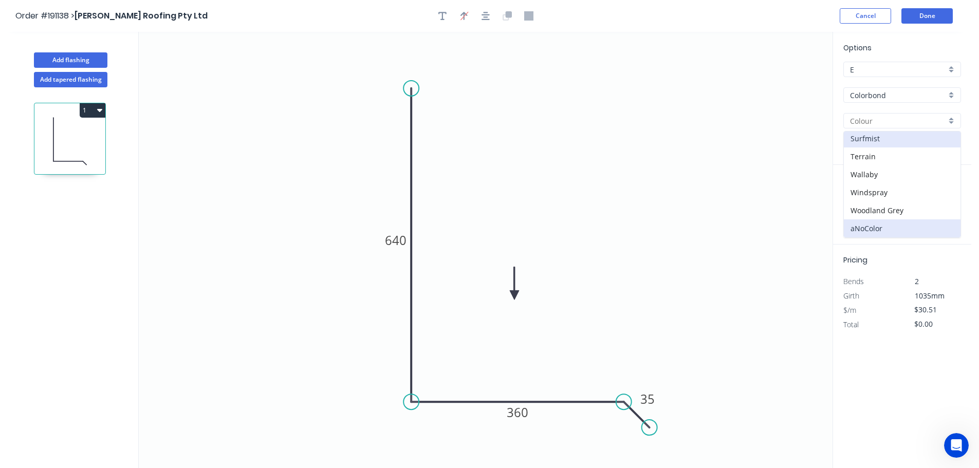
type input "Surfmist"
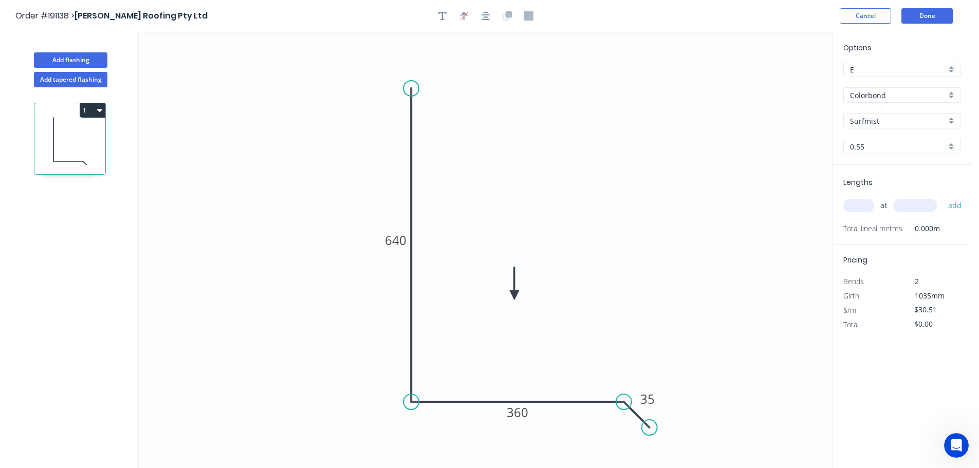
click at [854, 215] on div "at add" at bounding box center [904, 206] width 120 height 28
click at [857, 209] on input "text" at bounding box center [859, 205] width 31 height 13
type input "1"
type input "4000"
click at [944, 197] on button "add" at bounding box center [956, 205] width 24 height 17
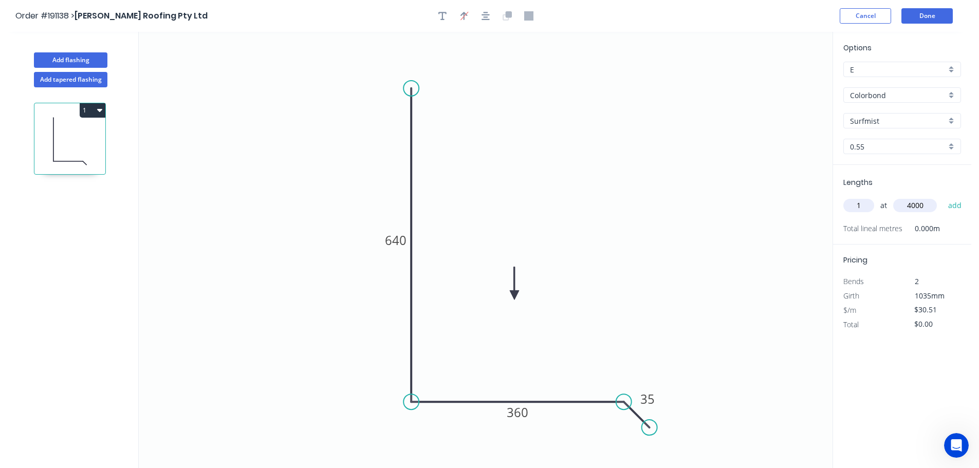
type input "$122.04"
click at [938, 23] on button "Done" at bounding box center [927, 15] width 51 height 15
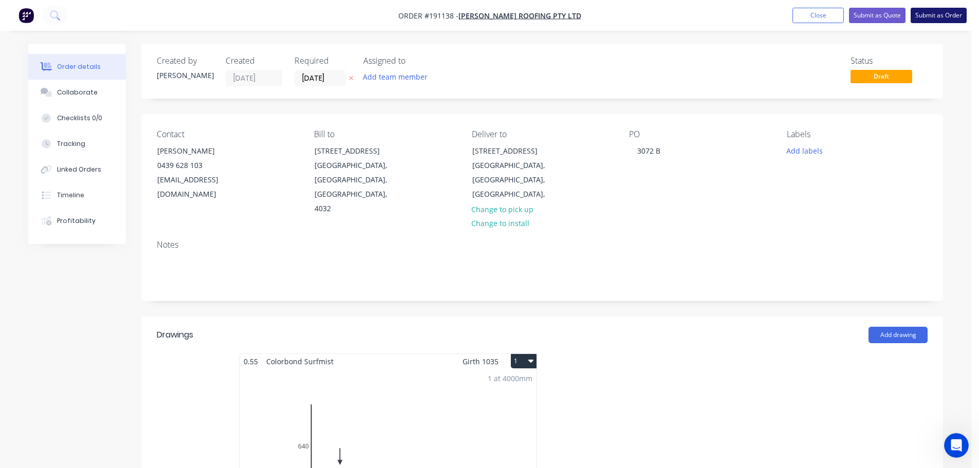
click at [942, 11] on button "Submit as Order" at bounding box center [939, 15] width 56 height 15
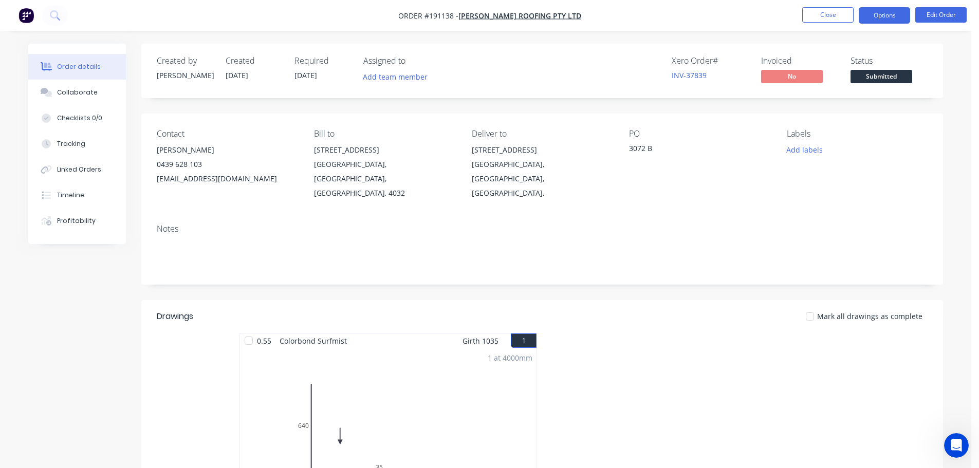
click at [875, 22] on button "Options" at bounding box center [884, 15] width 51 height 16
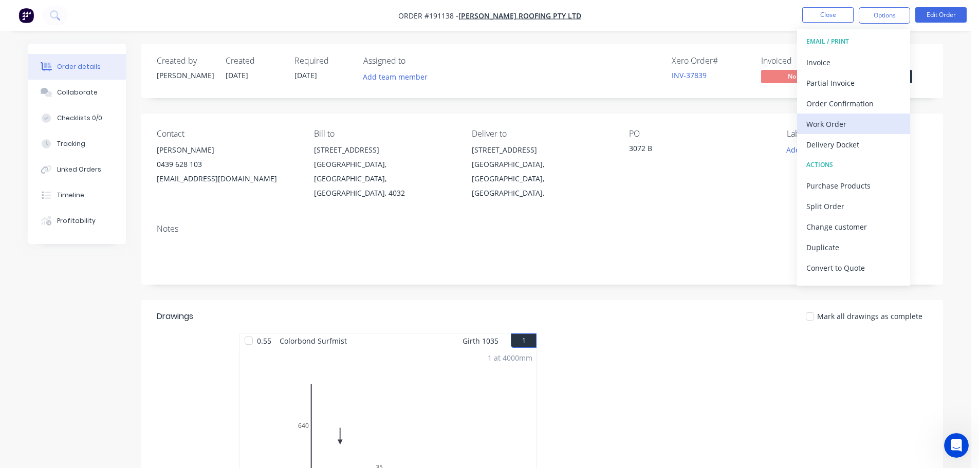
click at [827, 124] on div "Work Order" at bounding box center [854, 124] width 95 height 15
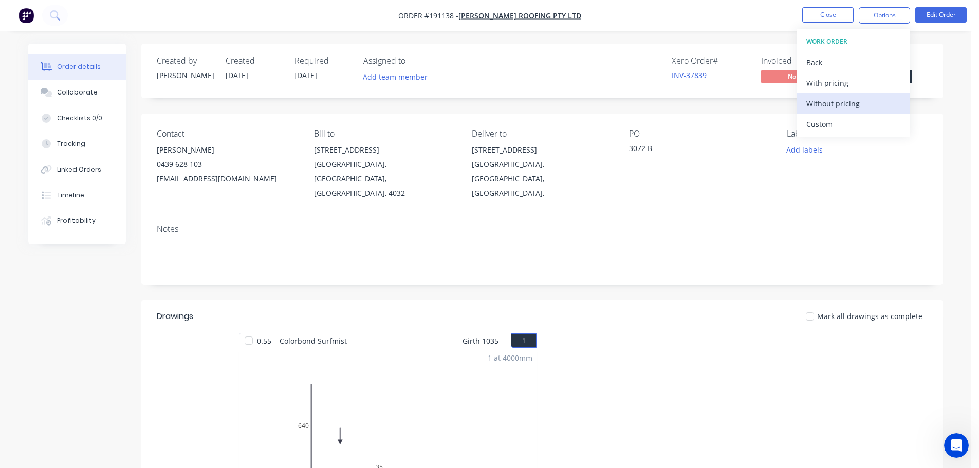
click at [838, 103] on div "Without pricing" at bounding box center [854, 103] width 95 height 15
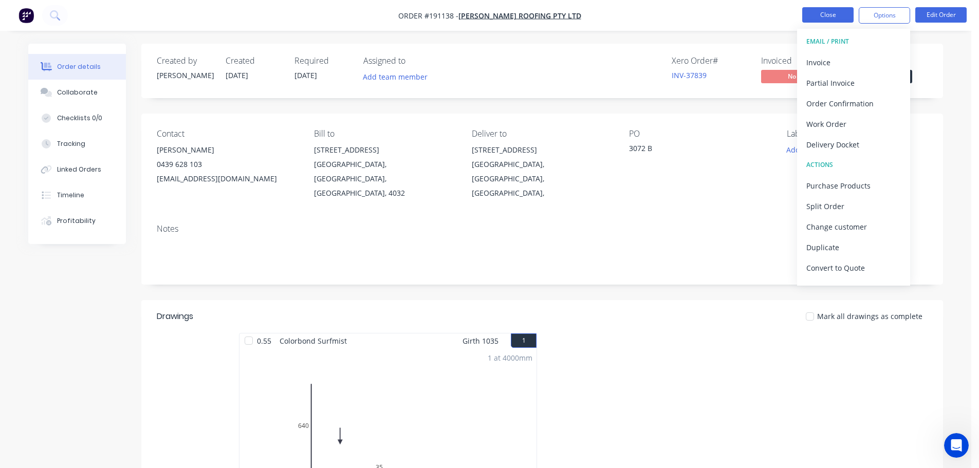
click at [831, 18] on button "Close" at bounding box center [828, 14] width 51 height 15
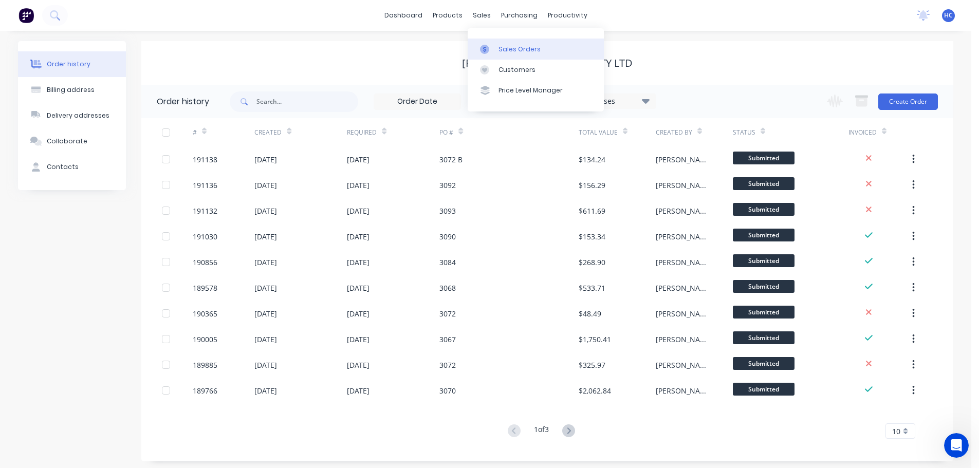
click at [510, 47] on div "Sales Orders" at bounding box center [520, 49] width 42 height 9
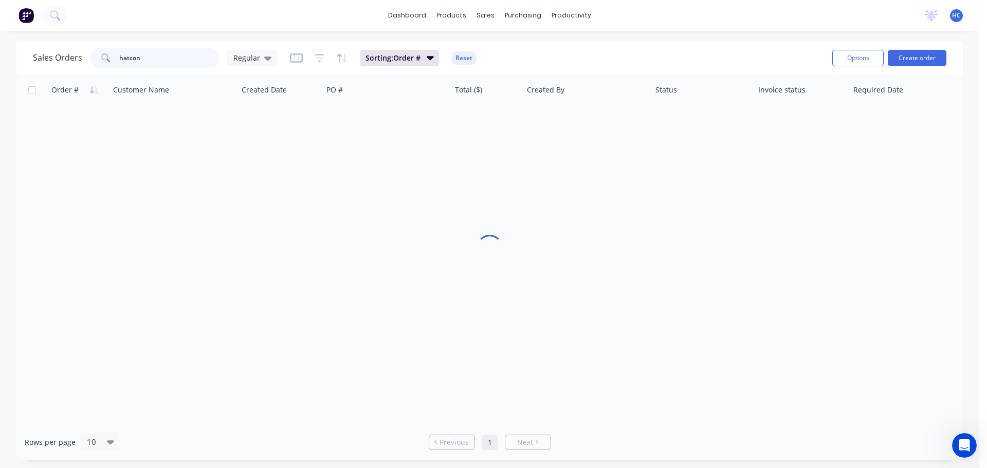
drag, startPoint x: 163, startPoint y: 61, endPoint x: 38, endPoint y: 55, distance: 125.1
click at [38, 55] on div "Sales Orders hatcon Regular" at bounding box center [155, 58] width 245 height 21
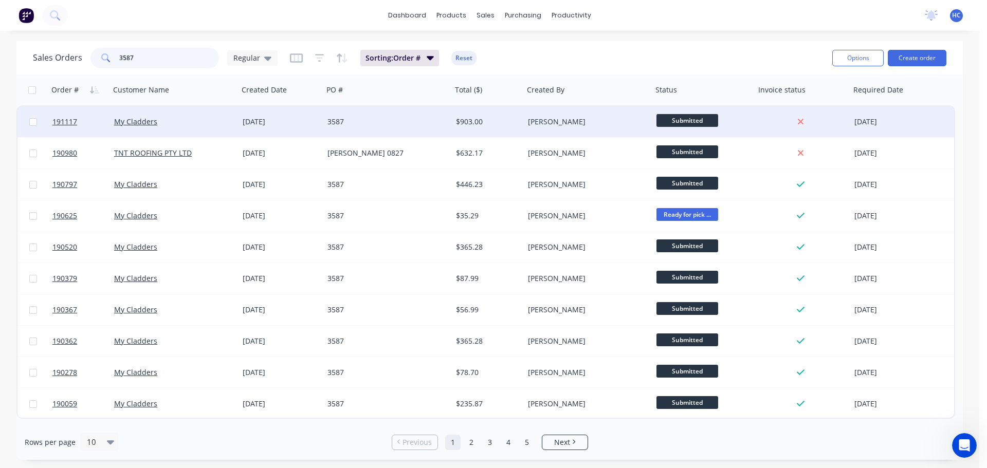
type input "3587"
click at [392, 130] on div "3587" at bounding box center [387, 121] width 129 height 31
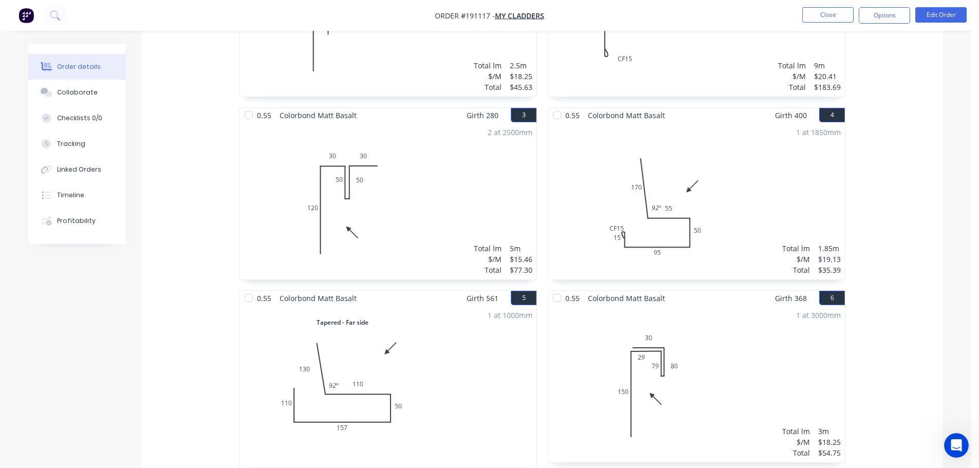
scroll to position [411, 0]
click at [839, 16] on button "Close" at bounding box center [828, 14] width 51 height 15
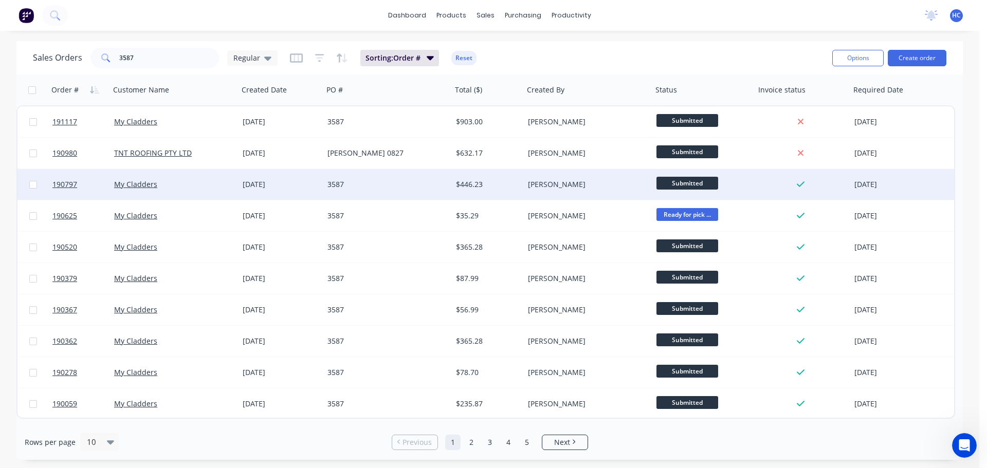
click at [412, 191] on div "3587" at bounding box center [387, 184] width 129 height 31
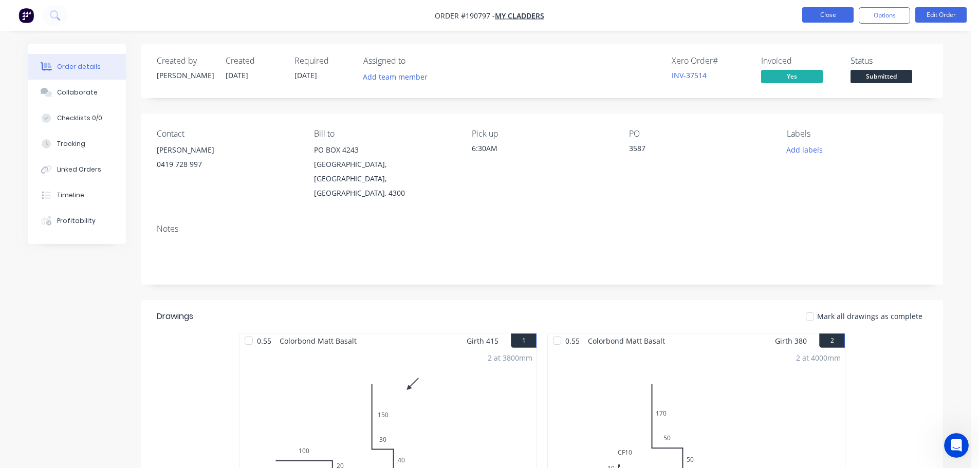
click at [836, 20] on button "Close" at bounding box center [828, 14] width 51 height 15
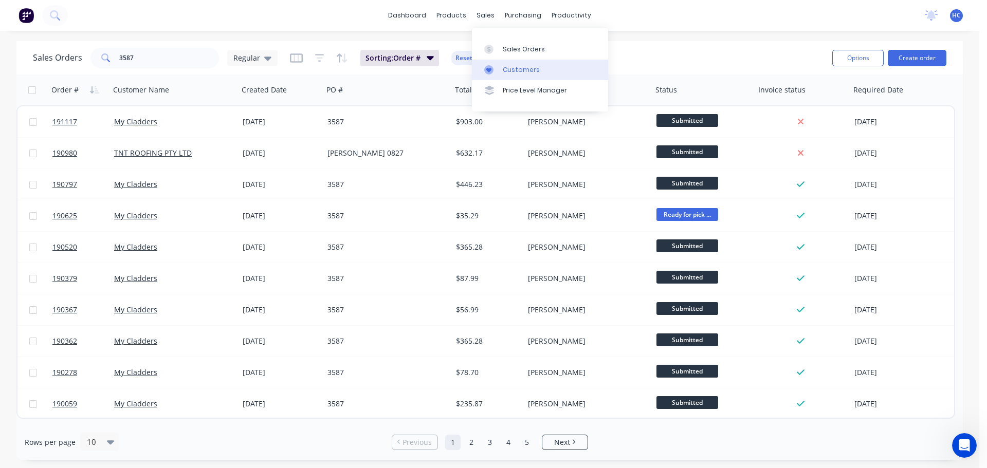
click at [508, 66] on div "Customers" at bounding box center [521, 69] width 37 height 9
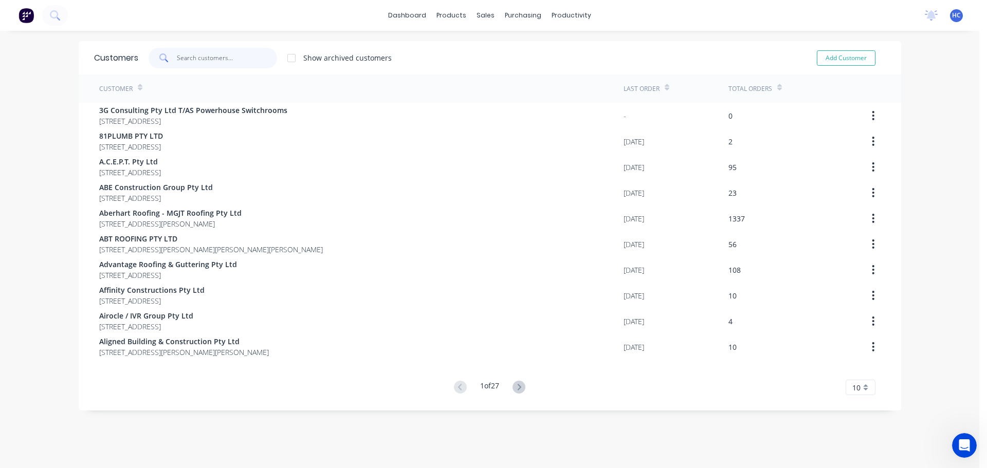
click at [202, 57] on input "text" at bounding box center [227, 58] width 100 height 21
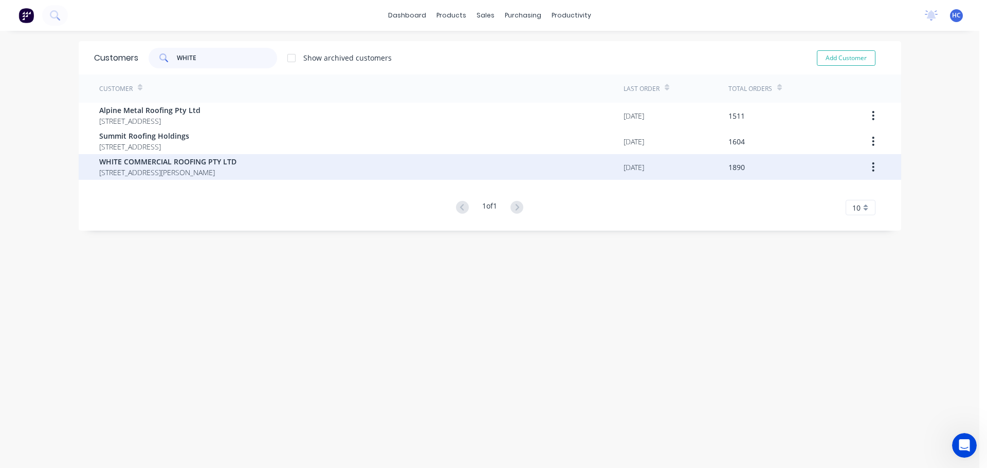
type input "WHITE"
click at [190, 170] on span "[STREET_ADDRESS][PERSON_NAME]" at bounding box center [167, 172] width 137 height 11
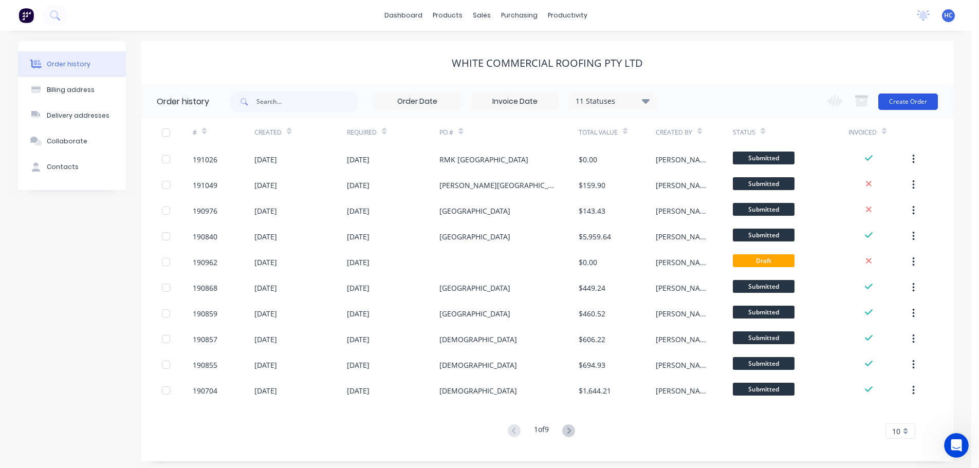
click at [903, 100] on button "Create Order" at bounding box center [909, 102] width 60 height 16
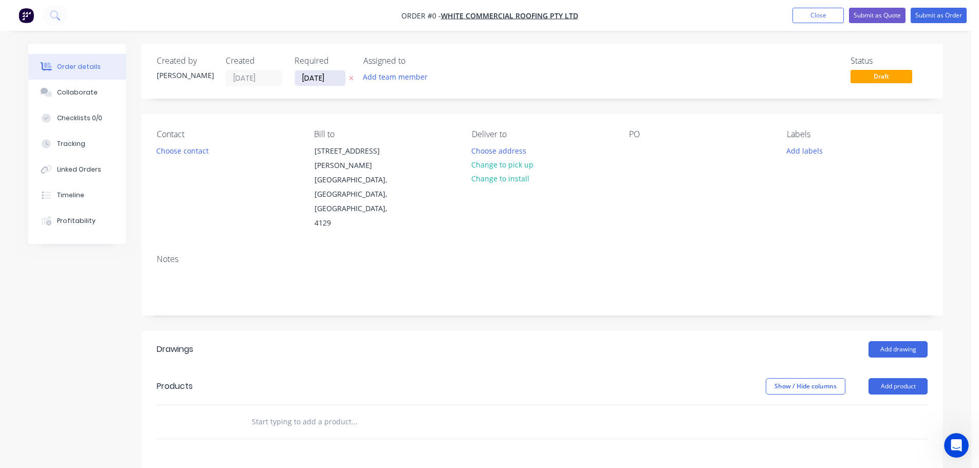
click at [311, 82] on input "[DATE]" at bounding box center [320, 77] width 50 height 15
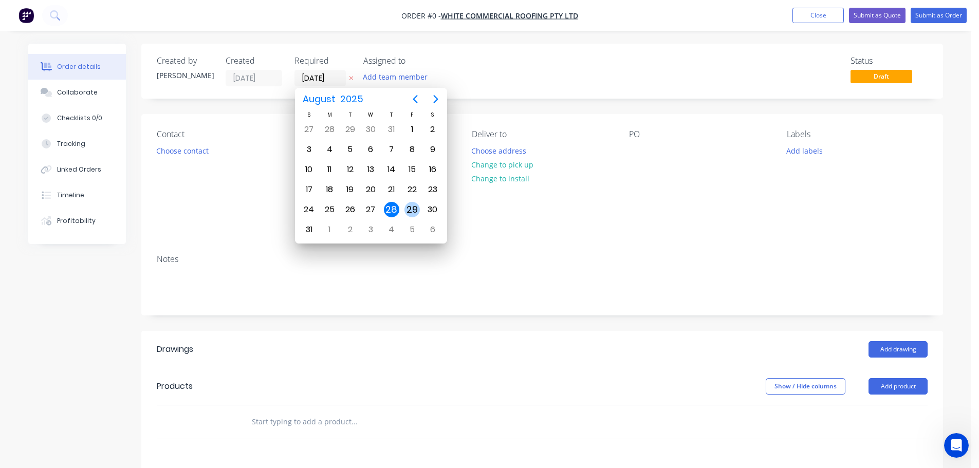
click at [409, 202] on div "29" at bounding box center [412, 210] width 21 height 20
type input "[DATE]"
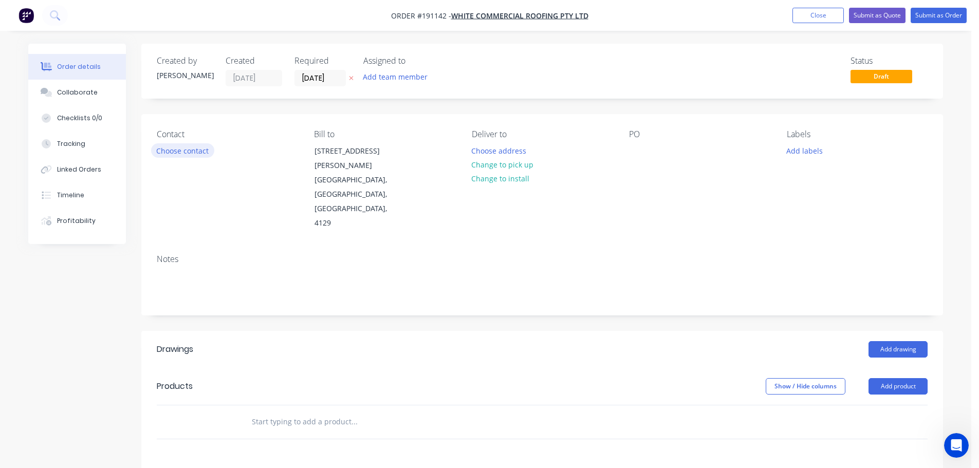
click at [197, 155] on button "Choose contact" at bounding box center [182, 150] width 63 height 14
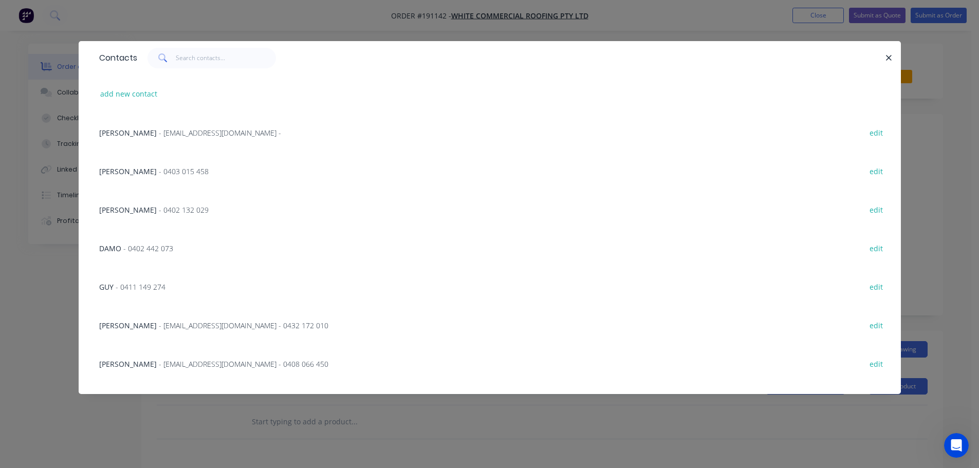
click at [159, 174] on span "- 0403 015 458" at bounding box center [184, 172] width 50 height 10
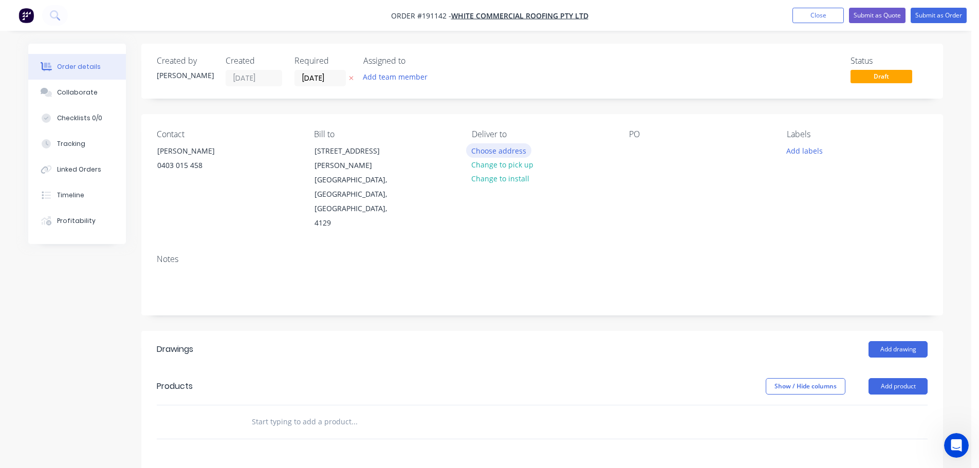
click at [497, 153] on button "Choose address" at bounding box center [499, 150] width 66 height 14
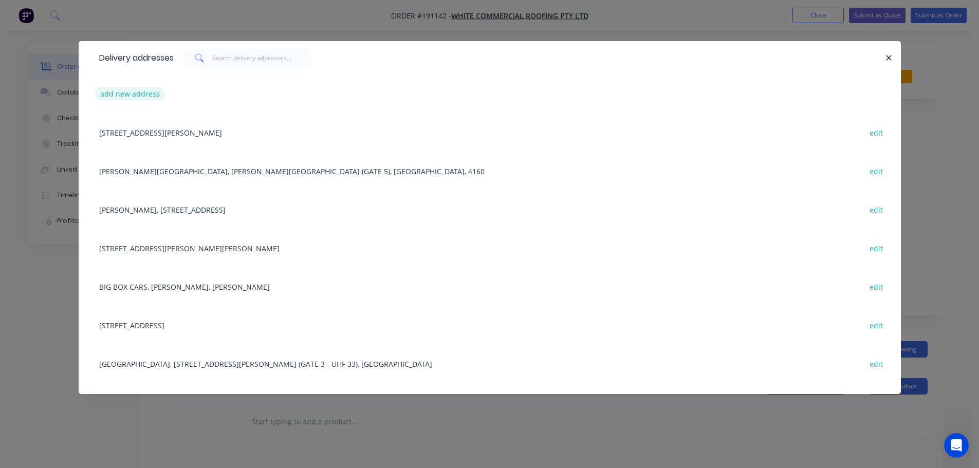
click at [150, 99] on button "add new address" at bounding box center [130, 94] width 70 height 14
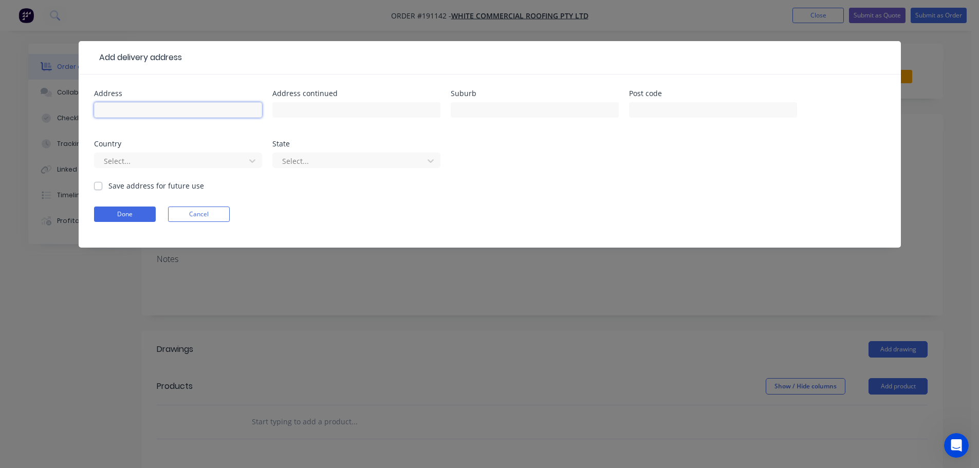
click at [128, 111] on input "text" at bounding box center [178, 109] width 168 height 15
type input "[STREET_ADDRESS]"
type input "[PERSON_NAME][GEOGRAPHIC_DATA]"
click at [162, 158] on div at bounding box center [171, 161] width 137 height 13
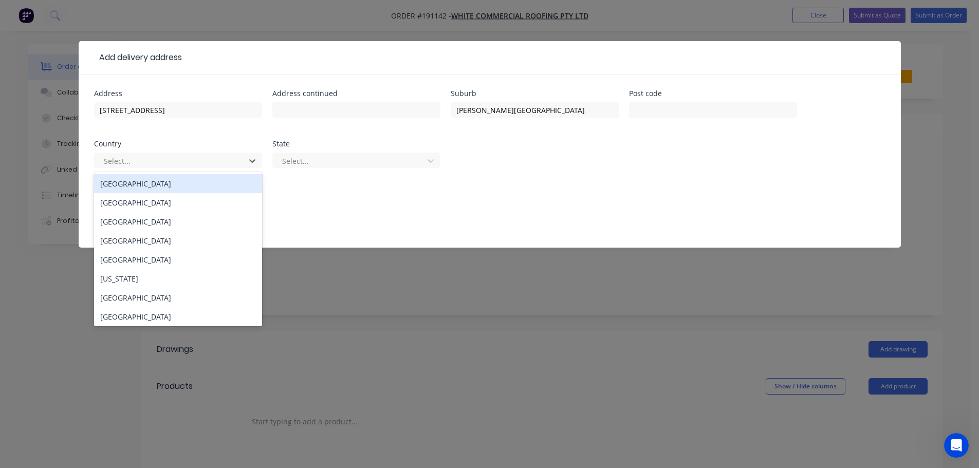
click at [132, 186] on div "[GEOGRAPHIC_DATA]" at bounding box center [178, 183] width 168 height 19
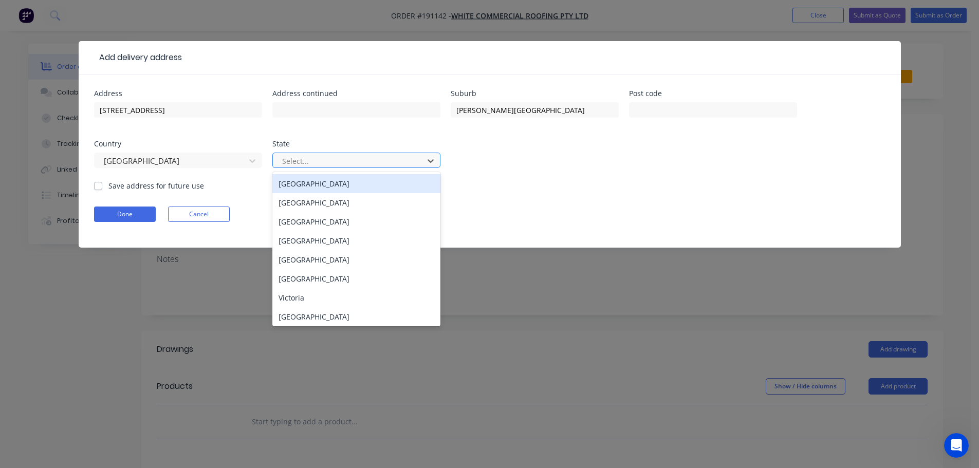
click at [309, 159] on div at bounding box center [349, 161] width 137 height 13
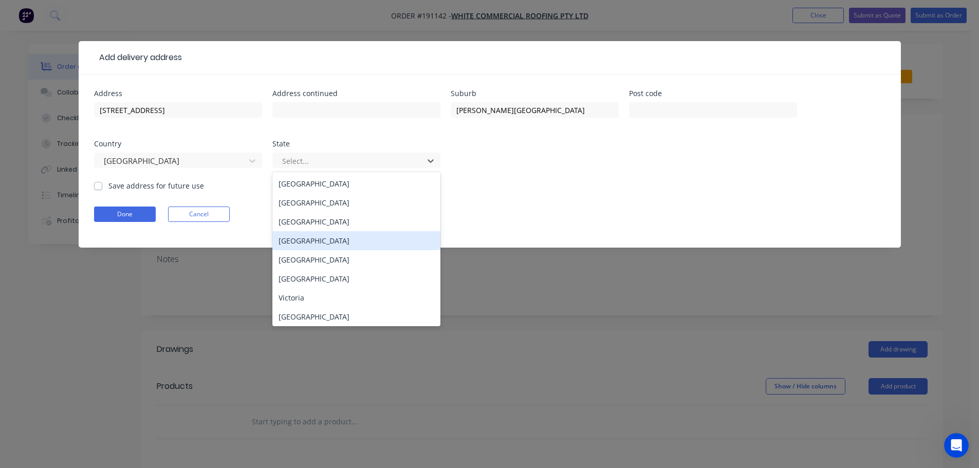
click at [296, 241] on div "[GEOGRAPHIC_DATA]" at bounding box center [357, 240] width 168 height 19
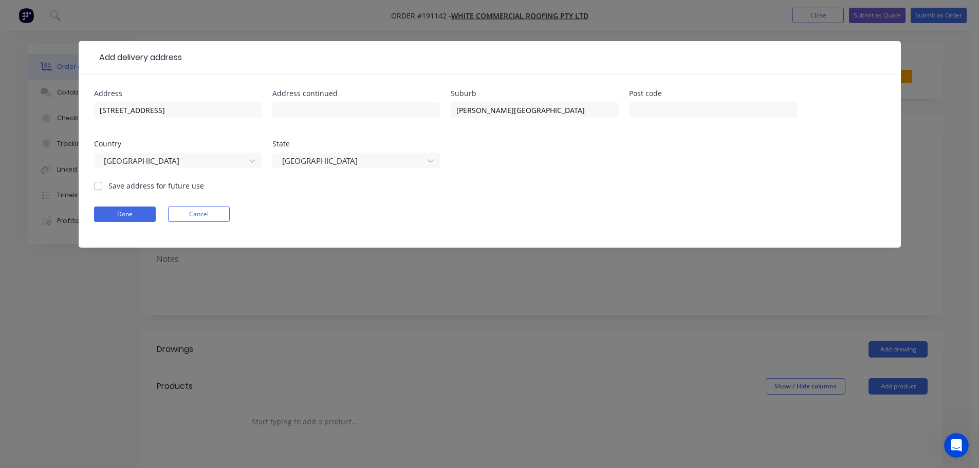
click at [161, 213] on div "Done Cancel" at bounding box center [490, 214] width 792 height 15
click at [130, 212] on button "Done" at bounding box center [125, 214] width 62 height 15
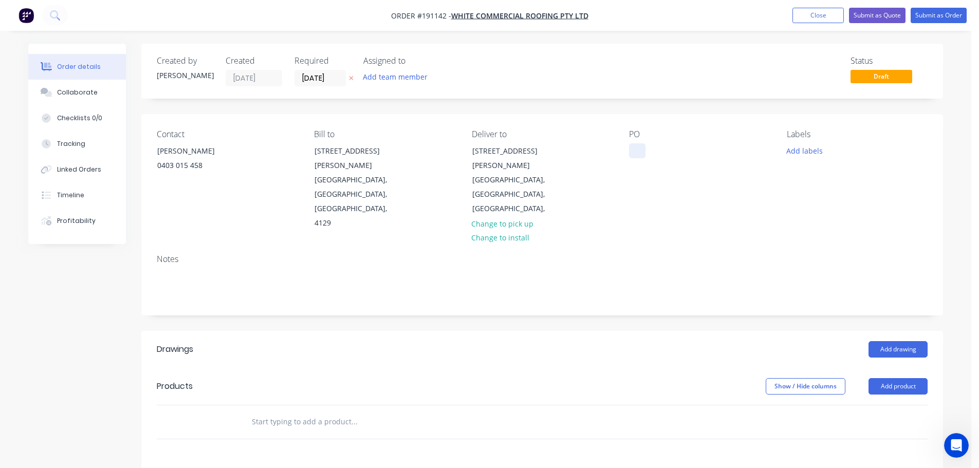
drag, startPoint x: 658, startPoint y: 147, endPoint x: 645, endPoint y: 152, distance: 13.7
click at [651, 150] on div "PO" at bounding box center [699, 180] width 141 height 101
click at [645, 152] on div at bounding box center [637, 150] width 16 height 15
click at [911, 331] on header "Drawings Add drawing" at bounding box center [542, 349] width 802 height 37
click at [904, 341] on button "Add drawing" at bounding box center [898, 349] width 59 height 16
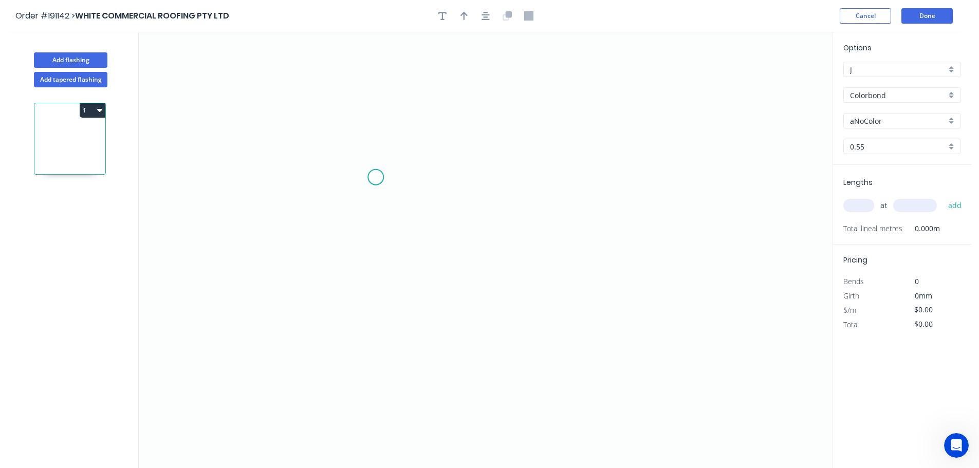
click at [407, 151] on icon "0" at bounding box center [486, 250] width 694 height 437
click at [399, 297] on icon "0" at bounding box center [486, 250] width 694 height 437
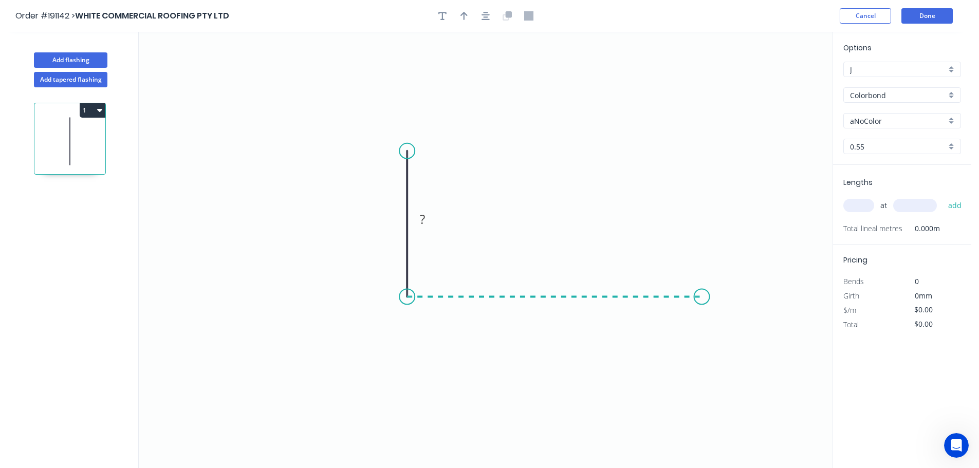
click at [708, 304] on icon "0 ?" at bounding box center [486, 250] width 694 height 437
click at [734, 322] on icon "0 ? ?" at bounding box center [486, 250] width 694 height 437
click at [734, 322] on circle at bounding box center [733, 323] width 15 height 15
click at [736, 291] on rect at bounding box center [731, 295] width 21 height 14
type input "$13.39"
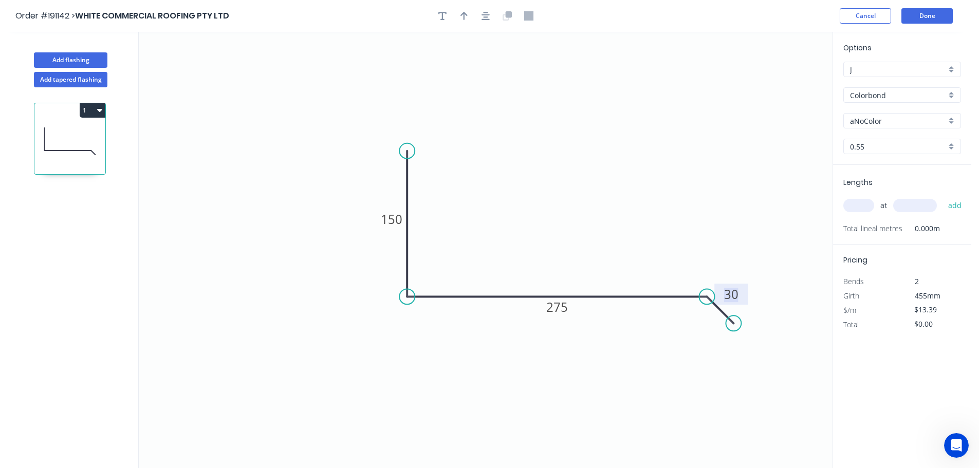
click at [730, 228] on icon "0 150 275 30" at bounding box center [486, 250] width 694 height 437
click at [465, 18] on icon "button" at bounding box center [464, 15] width 7 height 9
drag, startPoint x: 781, startPoint y: 83, endPoint x: 567, endPoint y: 252, distance: 272.7
click at [567, 252] on icon at bounding box center [566, 240] width 9 height 33
click at [877, 120] on input "aNoColor" at bounding box center [898, 121] width 96 height 11
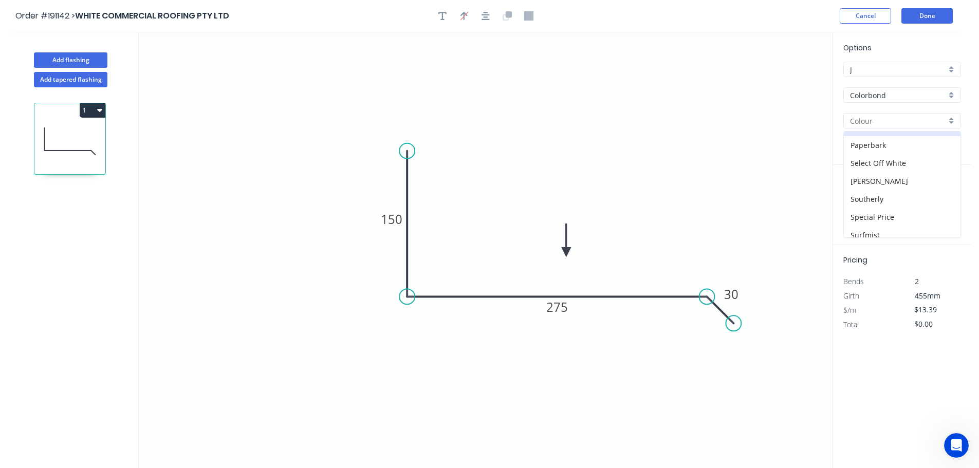
scroll to position [309, 0]
click at [868, 228] on div "Surfmist" at bounding box center [902, 228] width 117 height 18
type input "Surfmist"
click at [862, 206] on input "text" at bounding box center [859, 205] width 31 height 13
type input "2"
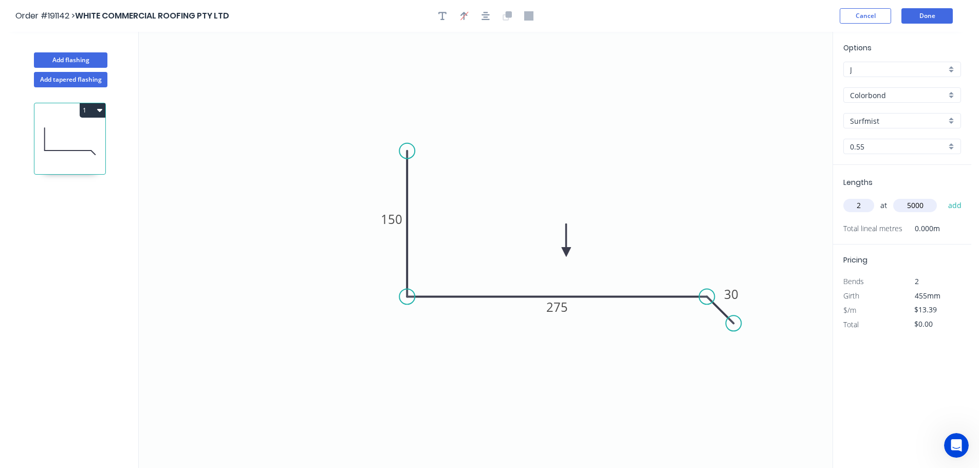
type input "5000"
click at [944, 197] on button "add" at bounding box center [956, 205] width 24 height 17
type input "$133.90"
click at [81, 64] on button "Add flashing" at bounding box center [71, 59] width 74 height 15
type input "$0.00"
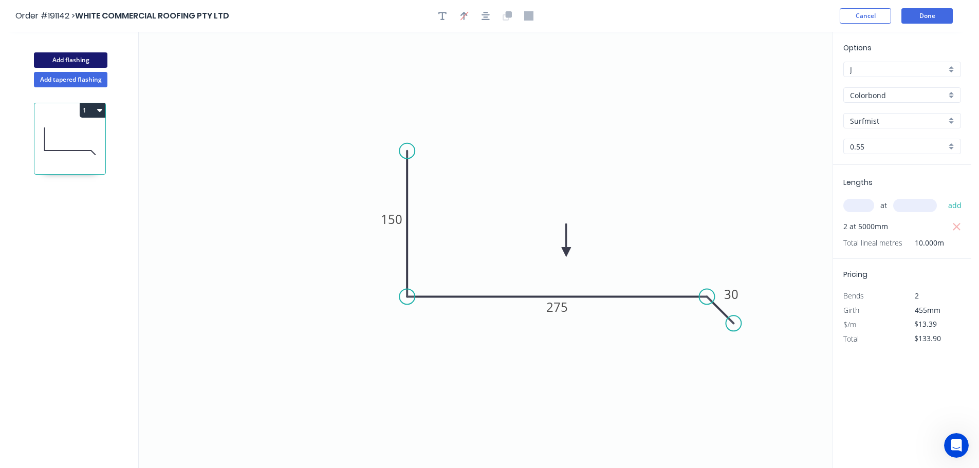
type input "$0.00"
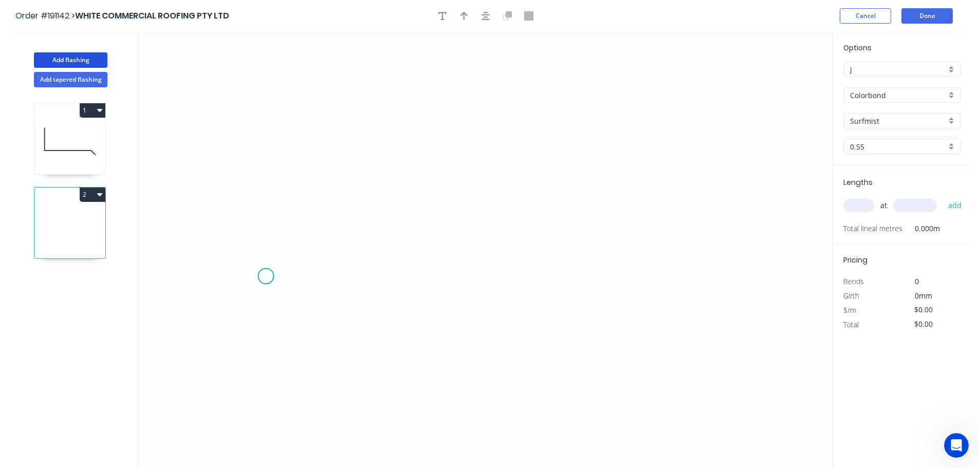
click at [264, 281] on icon "0" at bounding box center [486, 250] width 694 height 437
click at [283, 229] on icon at bounding box center [274, 254] width 19 height 51
click at [333, 233] on icon "0 ?" at bounding box center [486, 250] width 694 height 437
click at [348, 283] on icon "0 ? ? ? º" at bounding box center [486, 250] width 694 height 437
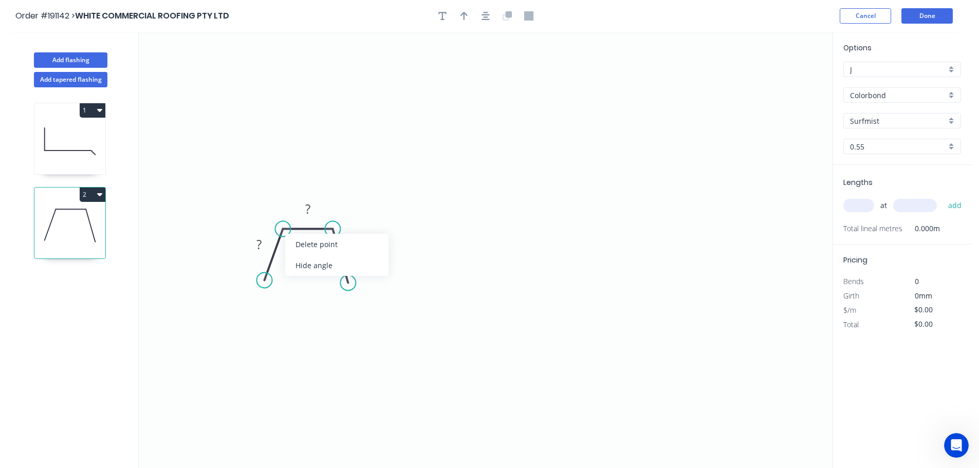
click at [305, 240] on div "Delete point" at bounding box center [336, 244] width 103 height 21
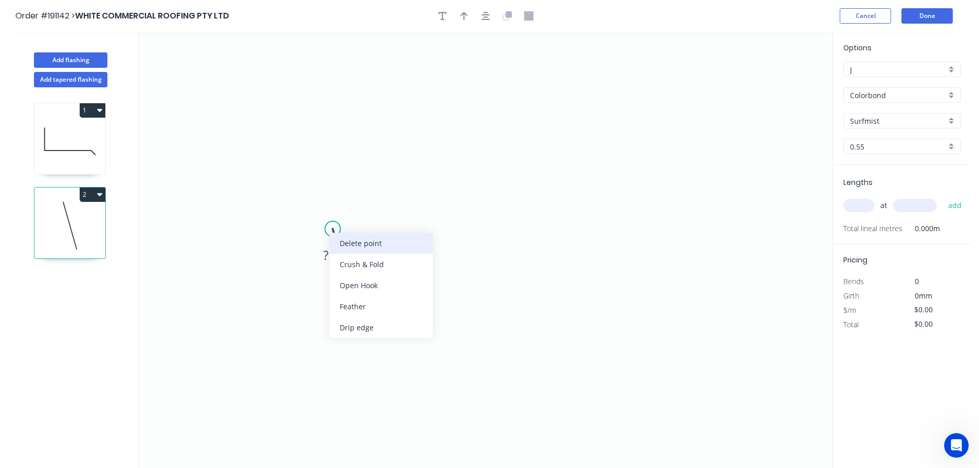
click at [344, 242] on div "Delete point" at bounding box center [381, 243] width 103 height 21
click at [149, 263] on icon "0" at bounding box center [486, 250] width 694 height 437
click at [162, 225] on icon "0" at bounding box center [486, 250] width 694 height 437
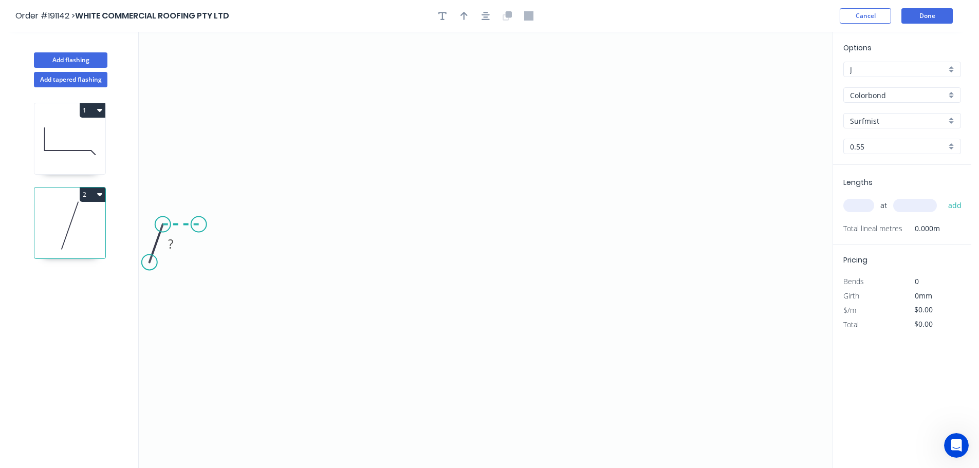
click at [198, 225] on icon at bounding box center [181, 225] width 36 height 0
click at [210, 265] on icon "0 ? ? ? º" at bounding box center [486, 250] width 694 height 437
click at [333, 264] on icon "0 ? ? ? ? º ? º" at bounding box center [486, 250] width 694 height 437
click at [344, 223] on icon at bounding box center [338, 244] width 11 height 42
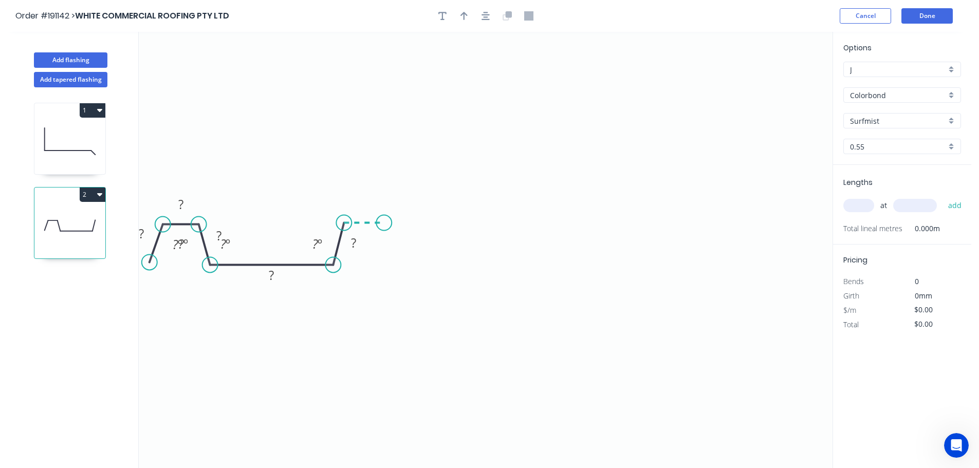
click at [384, 226] on icon "0 ? ? ? ? ? ? º ? º ? º ? º" at bounding box center [486, 250] width 694 height 437
click at [393, 268] on icon "0 ? ? ? ? ? ? ? º ? º ? º ? º ? º" at bounding box center [486, 250] width 694 height 437
click at [542, 270] on icon "0 ? ? ? ? ? ? ? ? º ? º ? º ? º ? º ? º" at bounding box center [486, 250] width 694 height 437
click at [553, 224] on icon at bounding box center [547, 246] width 11 height 44
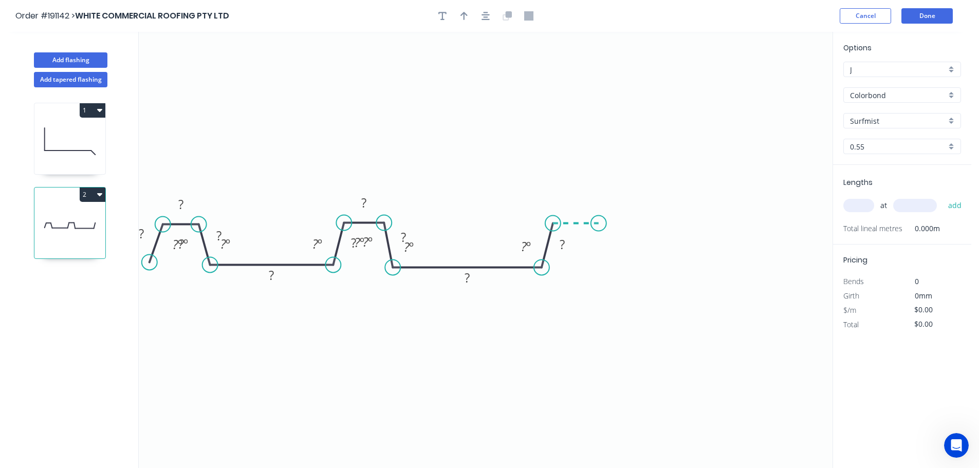
click at [597, 226] on icon "0 ? ? ? ? ? ? ? ? ? ? º ? º ? º ? º ? º ? º ? º ? º" at bounding box center [486, 250] width 694 height 437
click at [607, 270] on icon "0 ? ? ? ? ? ? ? ? ? ? ? º ? º ? º ? º ? º ? º ? º ? º ? º" at bounding box center [486, 250] width 694 height 437
click at [765, 274] on icon "0 ? ? ? ? ? ? ? ? ? ? ? ? º ? º ? º ? º ? º ? º ? º ? º ? º ? º" at bounding box center [486, 250] width 694 height 437
click at [773, 222] on icon "0 ? ? ? ? ? ? ? ? ? ? ? ? ? º ? º ? º ? º ? º ? º ? º ? º ? º ? º ? º" at bounding box center [486, 250] width 694 height 437
click at [813, 223] on icon "0 ? ? ? ? ? ? ? ? ? ? ? ? ? ? º ? º ? º ? º ? º ? º ? º ? º ? º ? º ? º ? º" at bounding box center [486, 250] width 694 height 437
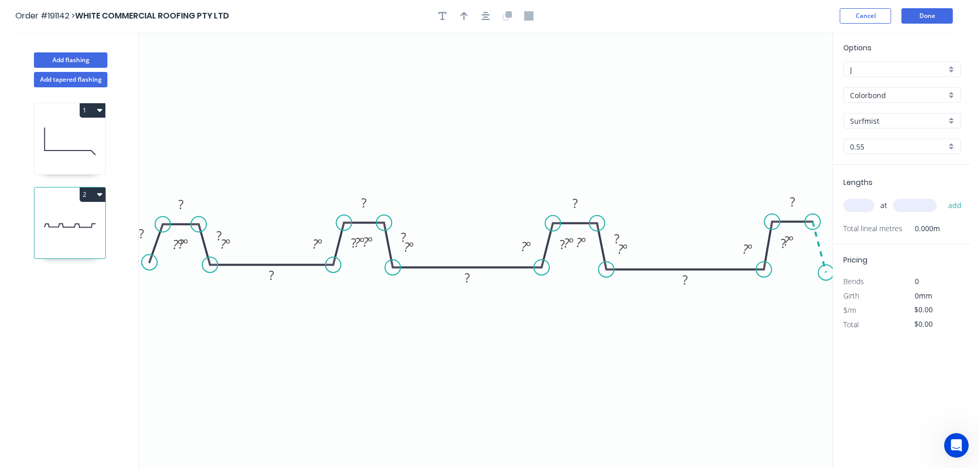
click at [827, 273] on icon "0 ? ? ? ? ? ? ? ? ? ? ? ? ? ? ? º ? º ? º ? º ? º ? º ? º ? º ? º ? º ? º ? º ?…" at bounding box center [486, 250] width 694 height 437
click at [827, 273] on circle at bounding box center [826, 271] width 15 height 15
click at [819, 279] on div "Hide angle" at bounding box center [852, 283] width 103 height 21
click at [816, 279] on div "Hide angle" at bounding box center [846, 278] width 103 height 21
click at [793, 284] on div "Hide angle" at bounding box center [793, 279] width 103 height 21
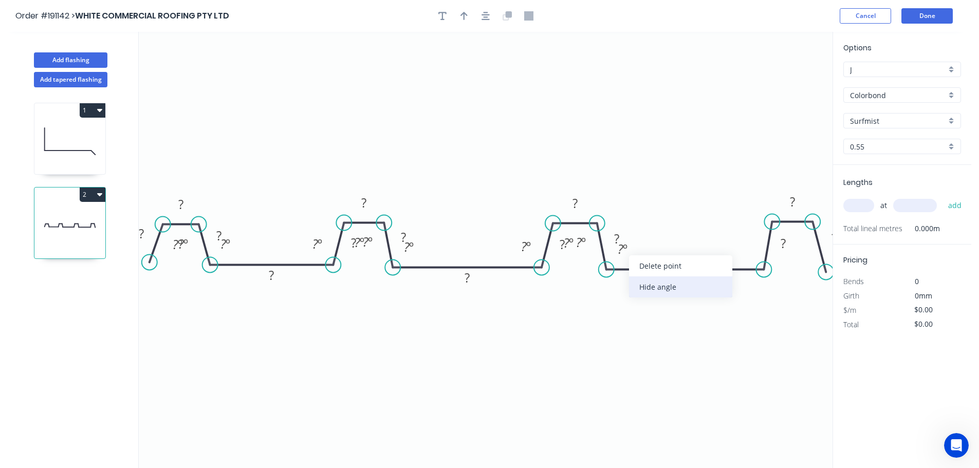
click at [662, 290] on div "Hide angle" at bounding box center [680, 287] width 103 height 21
click at [590, 267] on div "Hide angle" at bounding box center [604, 271] width 103 height 21
click at [601, 276] on div "Hide angle" at bounding box center [625, 273] width 103 height 21
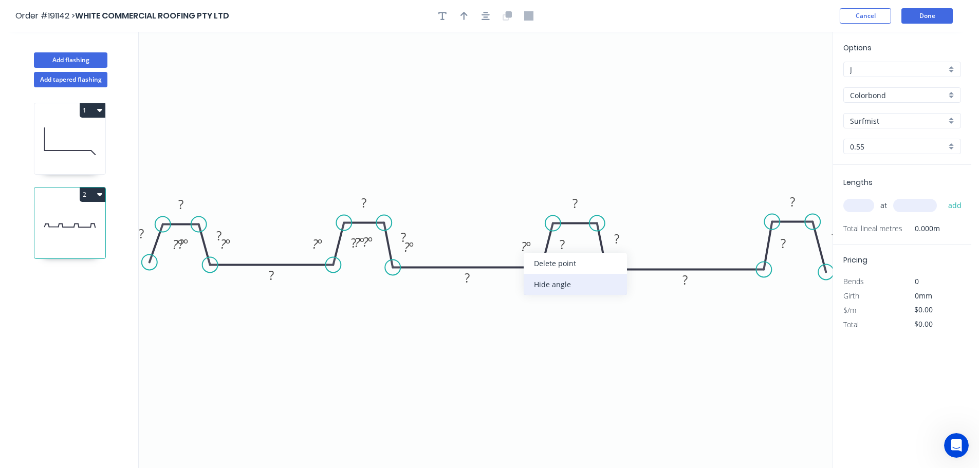
click at [560, 282] on div "Hide angle" at bounding box center [575, 284] width 103 height 21
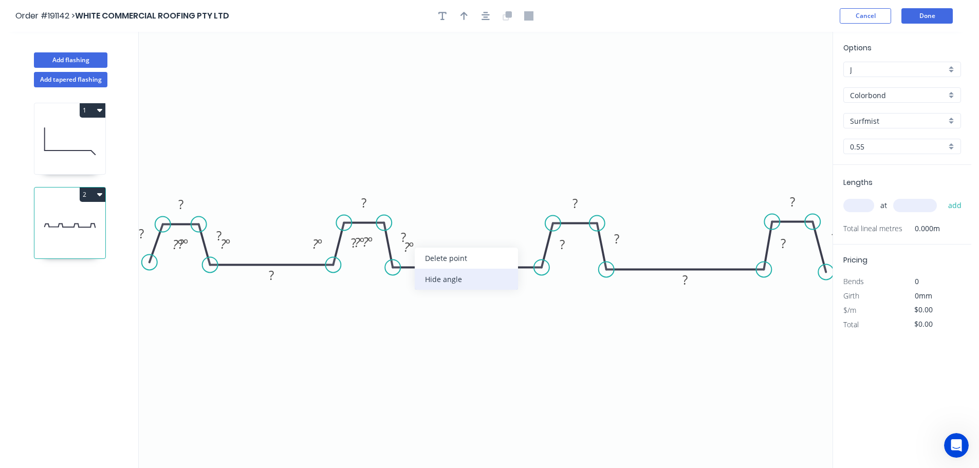
click at [486, 289] on div "Hide angle" at bounding box center [466, 279] width 103 height 21
click at [407, 277] on div "Hide angle" at bounding box center [415, 279] width 103 height 21
click at [407, 283] on div "Hide angle" at bounding box center [419, 280] width 103 height 21
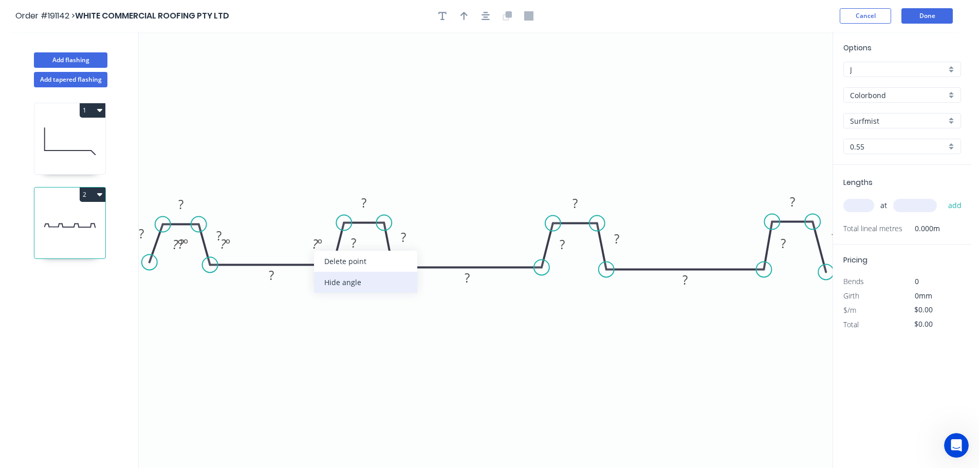
click at [362, 283] on div "Hide angle" at bounding box center [365, 282] width 103 height 21
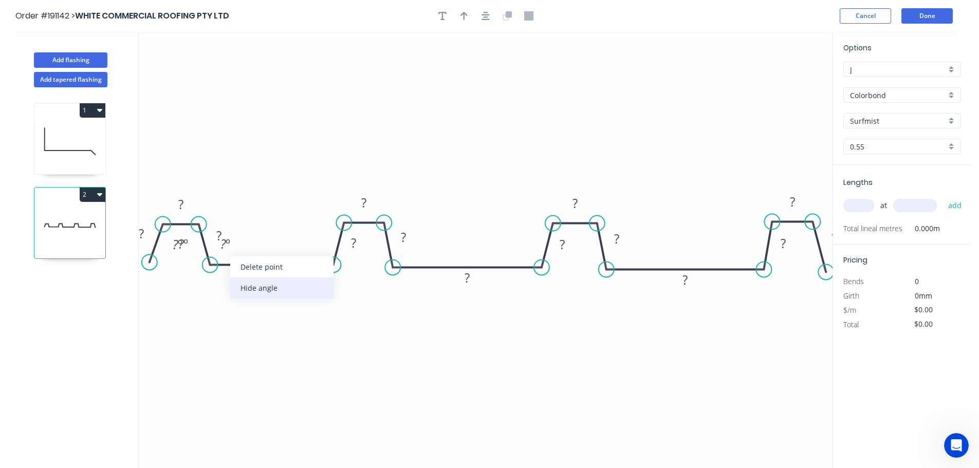
click at [289, 295] on div "Hide angle" at bounding box center [281, 288] width 103 height 21
click at [209, 280] on div "Hide angle" at bounding box center [223, 275] width 103 height 21
click at [227, 285] on div "Hide angle" at bounding box center [236, 281] width 103 height 21
click at [147, 229] on rect at bounding box center [142, 234] width 21 height 14
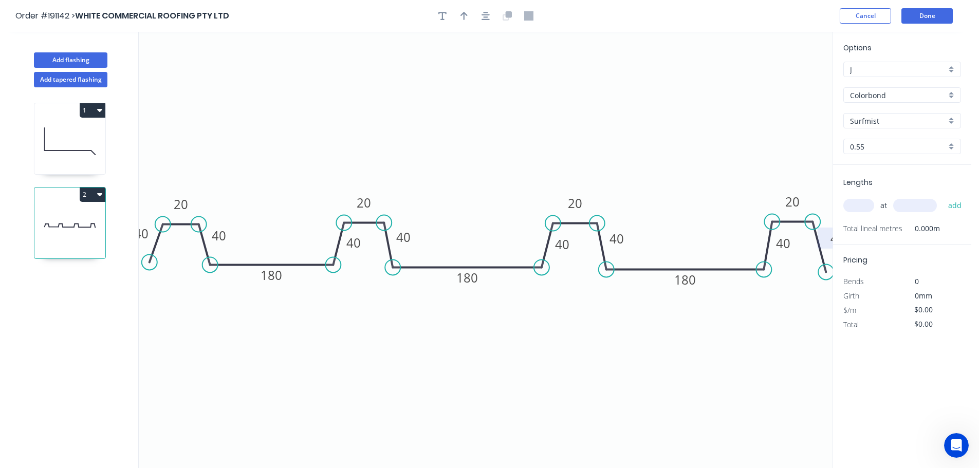
type input "$31.71"
click at [505, 182] on icon "0 180 40 40 20 40 40 40 40 40 40 180 20 20 180 20" at bounding box center [486, 250] width 694 height 437
click at [459, 13] on button "button" at bounding box center [464, 15] width 15 height 15
drag, startPoint x: 785, startPoint y: 83, endPoint x: 548, endPoint y: 142, distance: 243.7
click at [541, 144] on icon "0 180 40 40 20 40 40 40 40 40 40 180 20 20 180 20" at bounding box center [486, 250] width 694 height 437
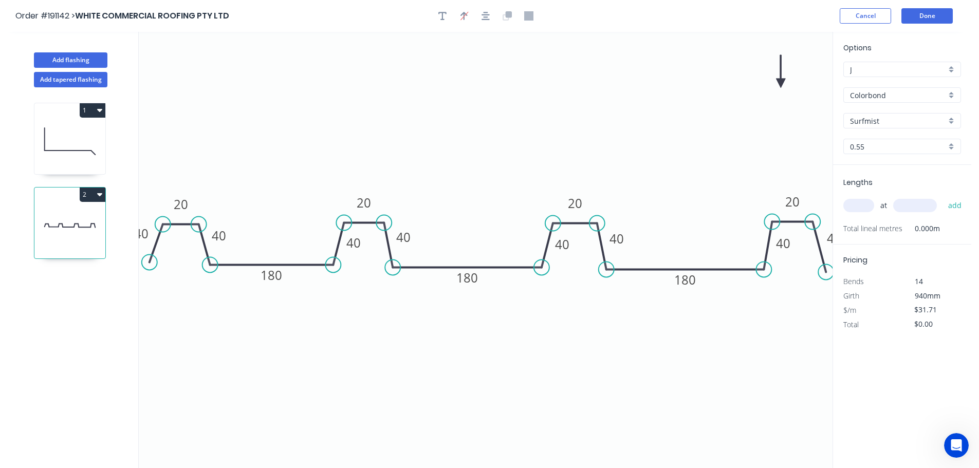
drag, startPoint x: 777, startPoint y: 82, endPoint x: 793, endPoint y: 82, distance: 15.9
click at [532, 139] on icon "0 180 40 40 20 40 40 40 40 40 40 180 20 20 180 20" at bounding box center [486, 250] width 694 height 437
drag, startPoint x: 783, startPoint y: 80, endPoint x: 444, endPoint y: 157, distance: 347.1
click at [430, 160] on icon at bounding box center [425, 157] width 9 height 33
click at [437, 12] on button "button" at bounding box center [442, 15] width 15 height 15
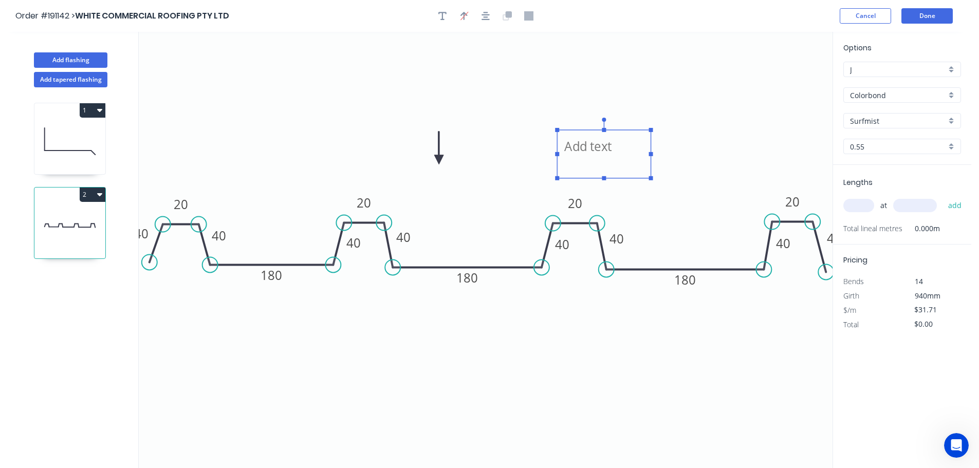
drag, startPoint x: 209, startPoint y: 85, endPoint x: 606, endPoint y: 162, distance: 404.4
click at [606, 163] on textarea at bounding box center [604, 154] width 83 height 38
click at [778, 133] on icon "ALL ANGLE 112 DEGREES 180 40 40 20 40 40 40 40 40 40 180 20 20 180 20" at bounding box center [486, 250] width 694 height 437
type textarea "ALL ANGLE 112 DEGREES"
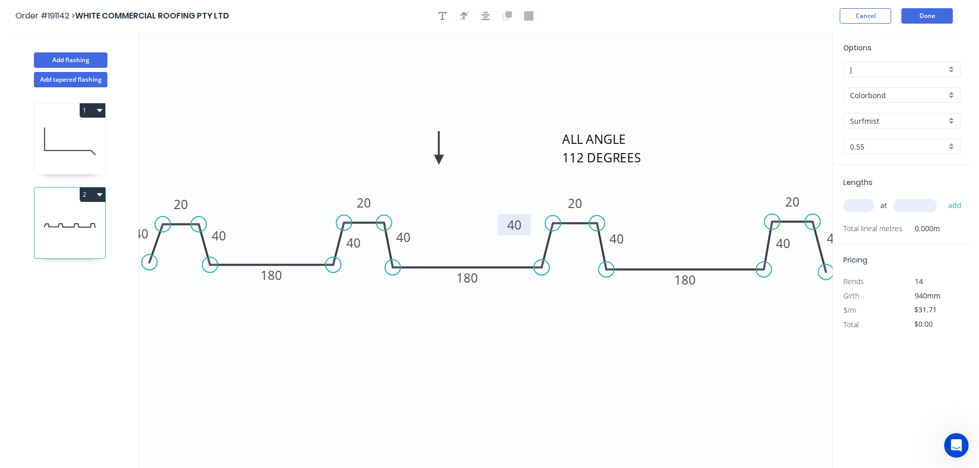
drag, startPoint x: 577, startPoint y: 248, endPoint x: 529, endPoint y: 228, distance: 52.8
click at [529, 228] on rect at bounding box center [514, 224] width 33 height 21
drag, startPoint x: 369, startPoint y: 246, endPoint x: 328, endPoint y: 229, distance: 44.3
click at [328, 229] on rect at bounding box center [312, 226] width 33 height 21
drag, startPoint x: 800, startPoint y: 251, endPoint x: 755, endPoint y: 231, distance: 48.3
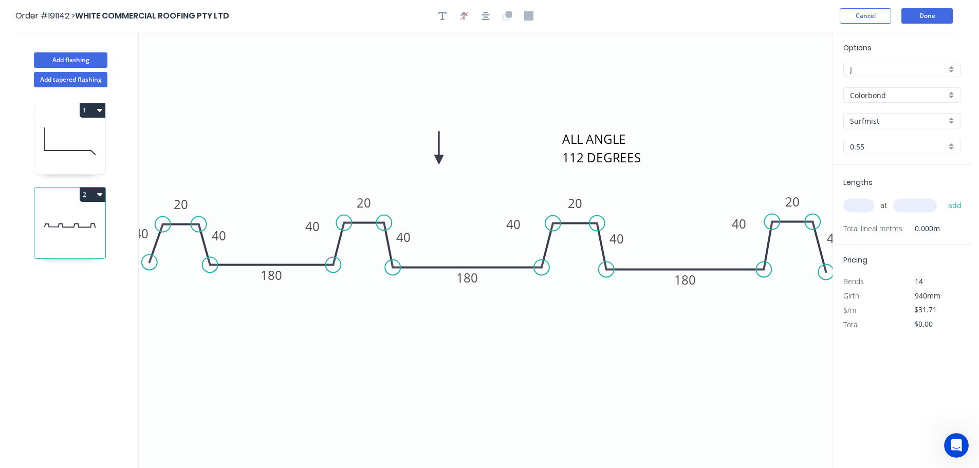
click at [755, 231] on rect at bounding box center [738, 223] width 33 height 21
click at [864, 205] on input "text" at bounding box center [859, 205] width 31 height 13
type input "1"
type input "600"
click at [944, 197] on button "add" at bounding box center [956, 205] width 24 height 17
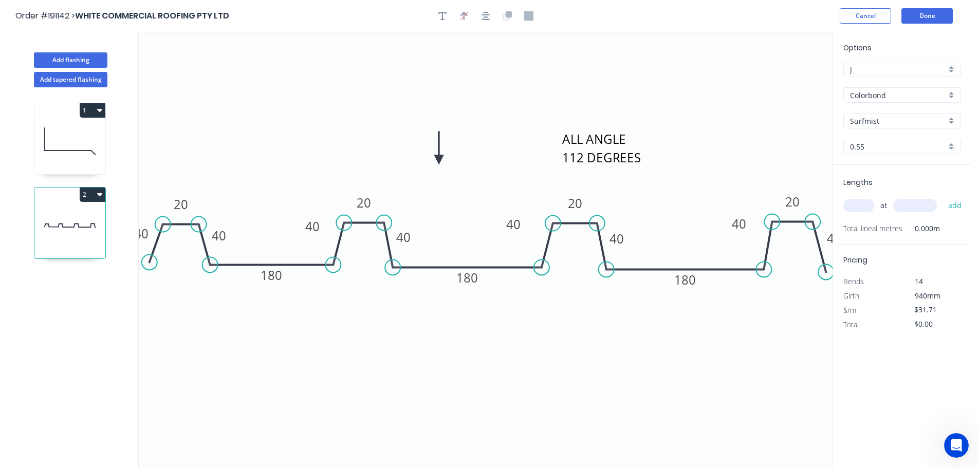
type input "$31.71"
click at [929, 7] on header "Order #191142 > WHITE COMMERCIAL ROOFING PTY LTD Cancel Done" at bounding box center [486, 16] width 972 height 32
click at [930, 11] on button "Done" at bounding box center [927, 15] width 51 height 15
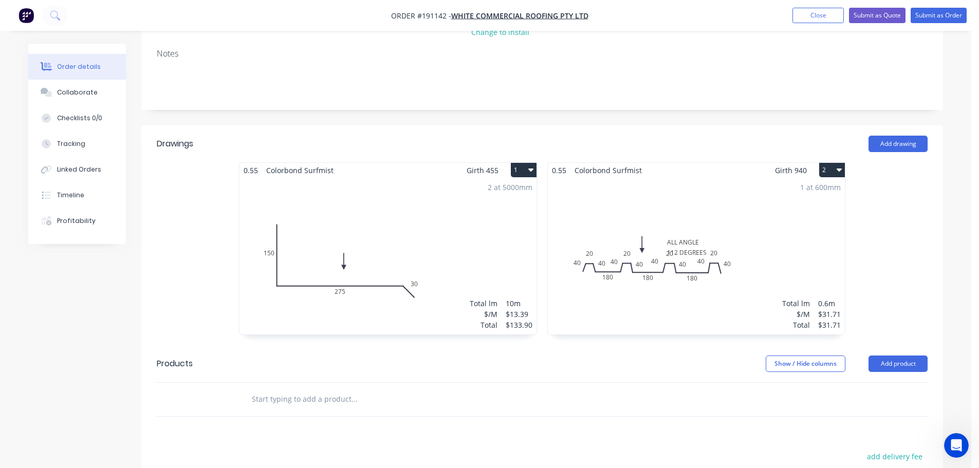
click at [731, 230] on div "1 at 600mm Total lm $/M Total 0.6m $31.71 $31.71" at bounding box center [696, 256] width 297 height 157
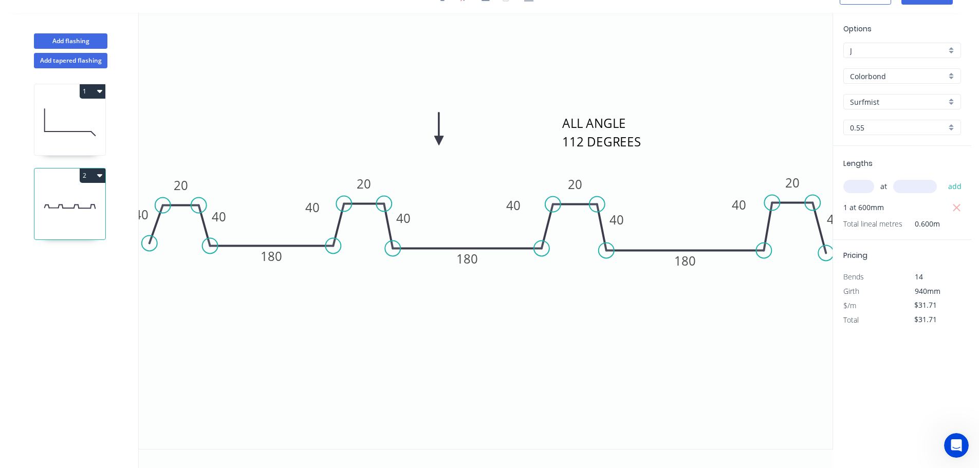
drag, startPoint x: 649, startPoint y: 143, endPoint x: 650, endPoint y: 131, distance: 12.4
click at [650, 131] on icon "ALL ANGLE 112 DEGREES 180 40 40 20 40 40 40 40 40 40 180 20 20 180 20" at bounding box center [486, 231] width 694 height 437
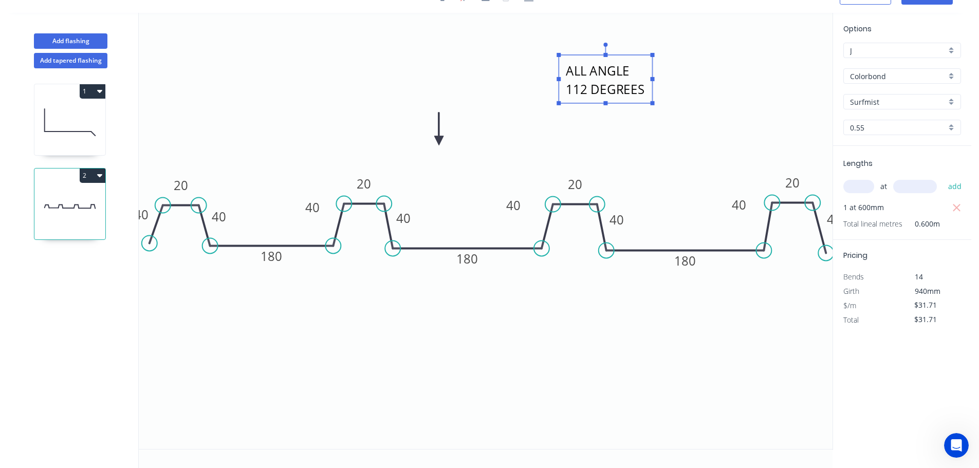
drag, startPoint x: 647, startPoint y: 132, endPoint x: 650, endPoint y: 75, distance: 57.6
click at [650, 75] on g "ALL ANGLE 112 DEGREES" at bounding box center [606, 74] width 98 height 63
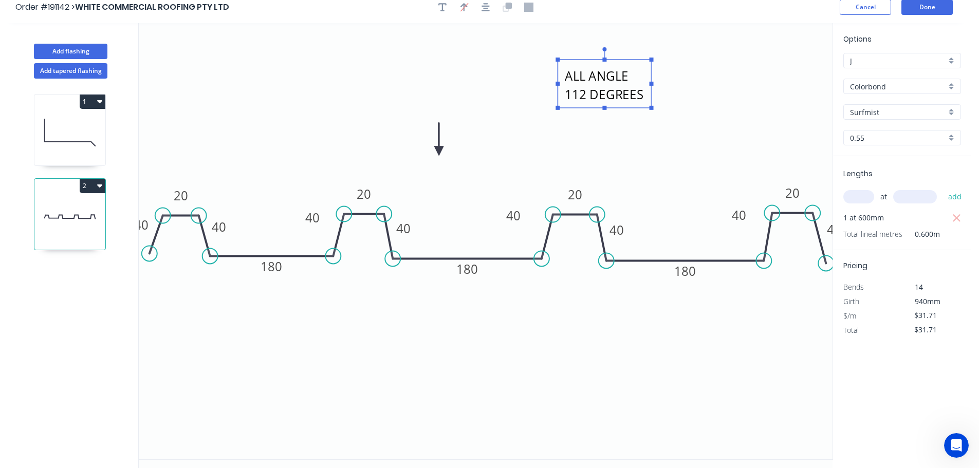
scroll to position [0, 0]
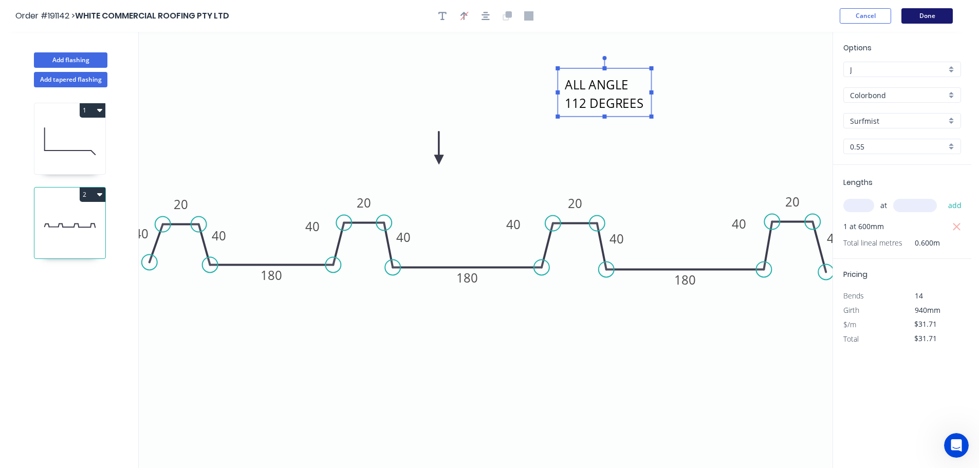
click at [927, 22] on button "Done" at bounding box center [927, 15] width 51 height 15
click at [922, 19] on button "Done" at bounding box center [927, 15] width 51 height 15
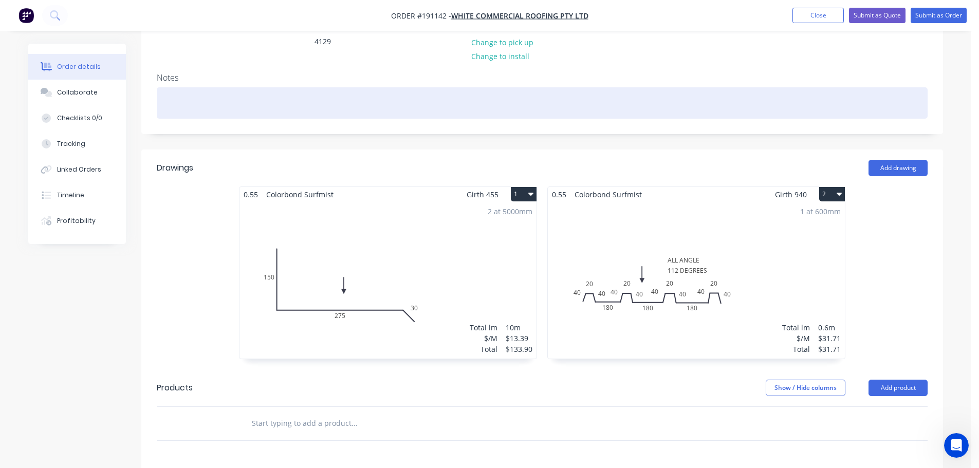
scroll to position [206, 0]
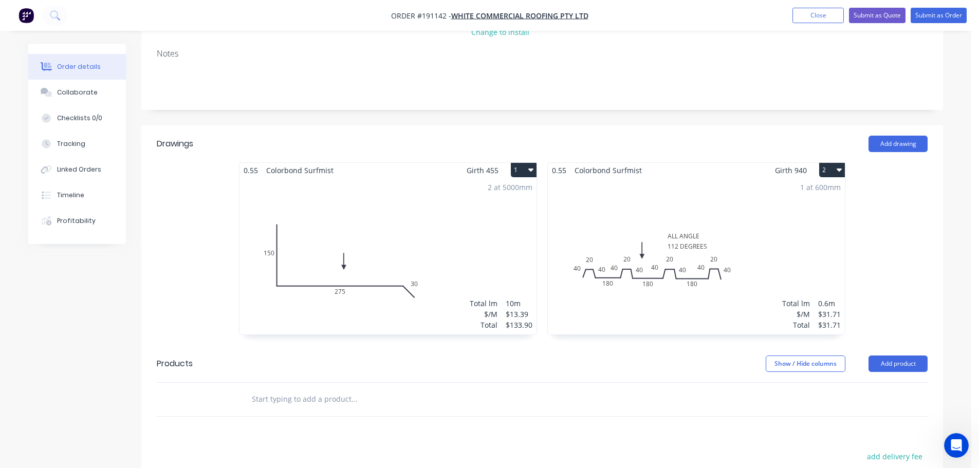
click at [839, 163] on button "2" at bounding box center [833, 170] width 26 height 14
click at [837, 166] on icon "button" at bounding box center [839, 170] width 5 height 8
click at [834, 163] on button "2" at bounding box center [833, 170] width 26 height 14
click at [791, 229] on div "Delete" at bounding box center [796, 236] width 79 height 15
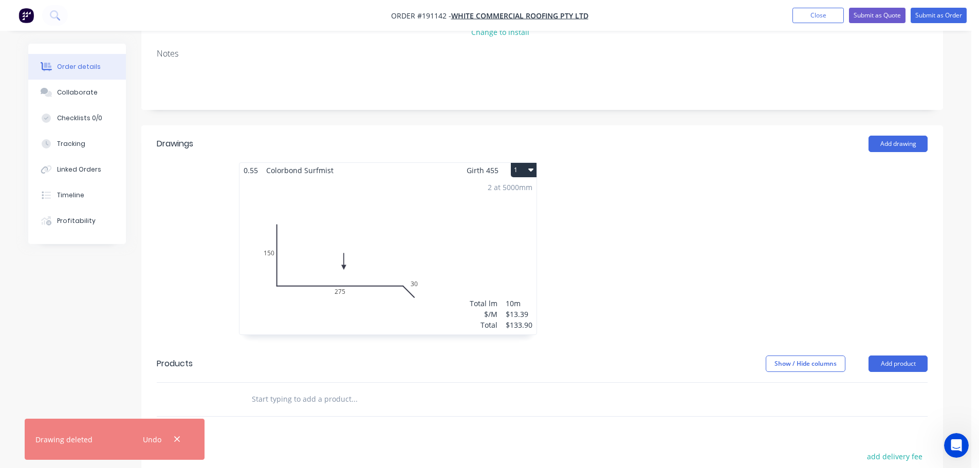
click at [685, 127] on header "Drawings Add drawing" at bounding box center [542, 143] width 802 height 37
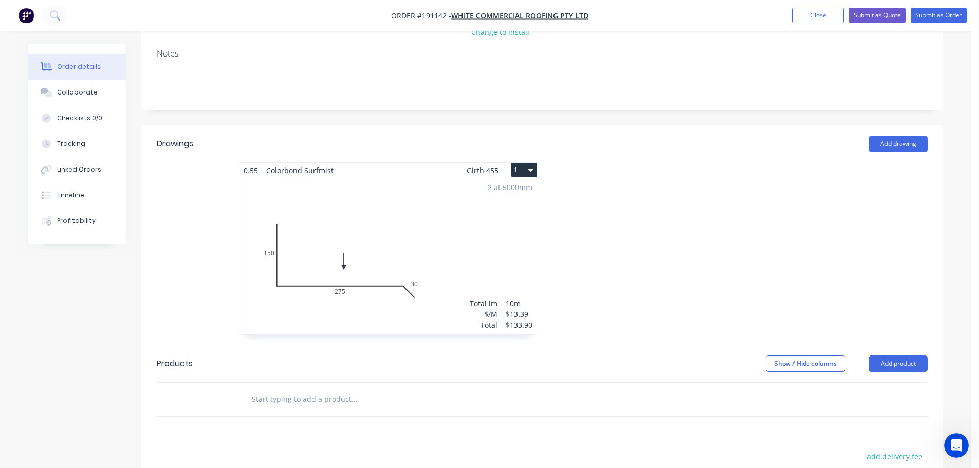
click at [706, 260] on div at bounding box center [696, 253] width 309 height 183
click at [925, 24] on nav "Order #191142 - WHITE COMMERCIAL ROOFING PTY LTD Add product Close Submit as Qu…" at bounding box center [489, 15] width 979 height 31
click at [946, 16] on button "Submit as Order" at bounding box center [939, 15] width 56 height 15
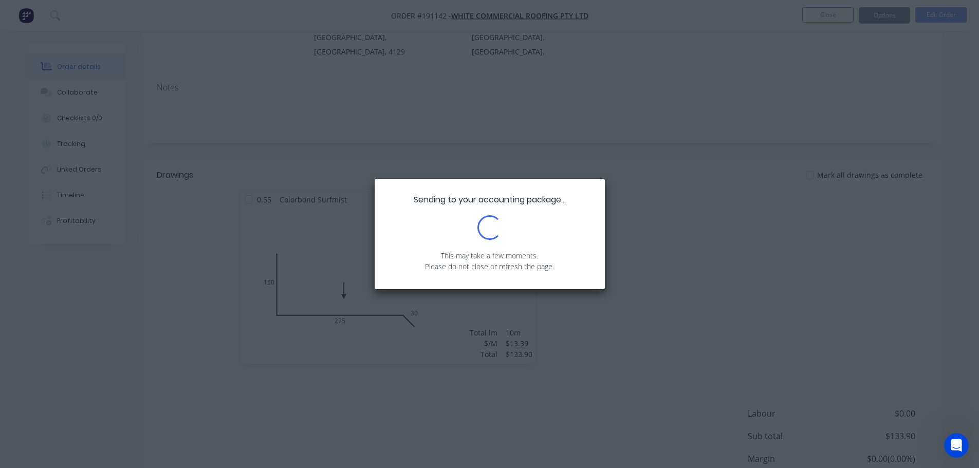
scroll to position [216, 0]
click at [786, 216] on div "Sending to your accounting package... Loading... This may take a few moments. P…" at bounding box center [489, 234] width 979 height 468
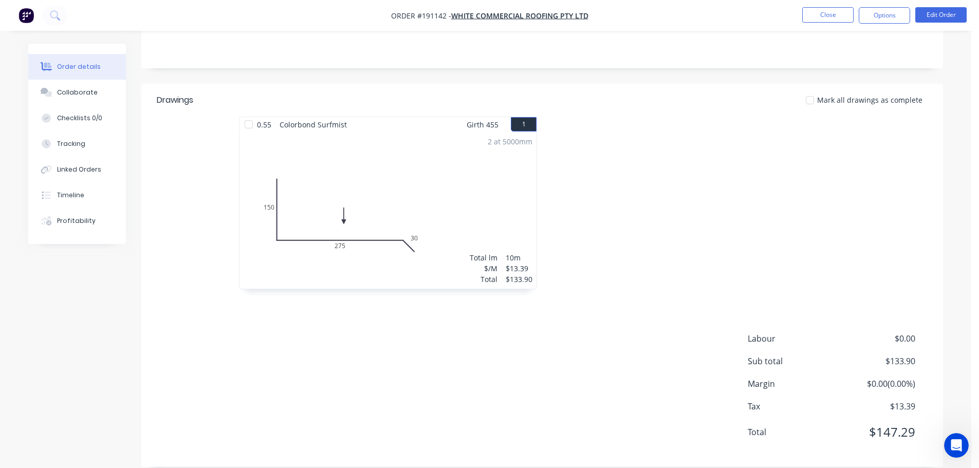
click at [606, 401] on div "Labour $0.00 Sub total $133.90 Margin $0.00 ( 0.00 %) Tax $13.39 Total $147.29" at bounding box center [542, 392] width 771 height 119
click at [892, 16] on button "Options" at bounding box center [884, 15] width 51 height 16
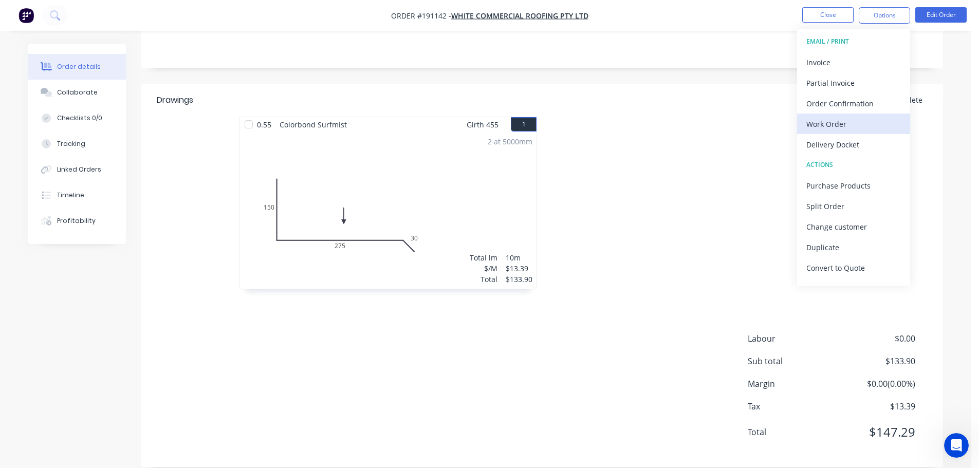
click at [835, 115] on button "Work Order" at bounding box center [853, 124] width 113 height 21
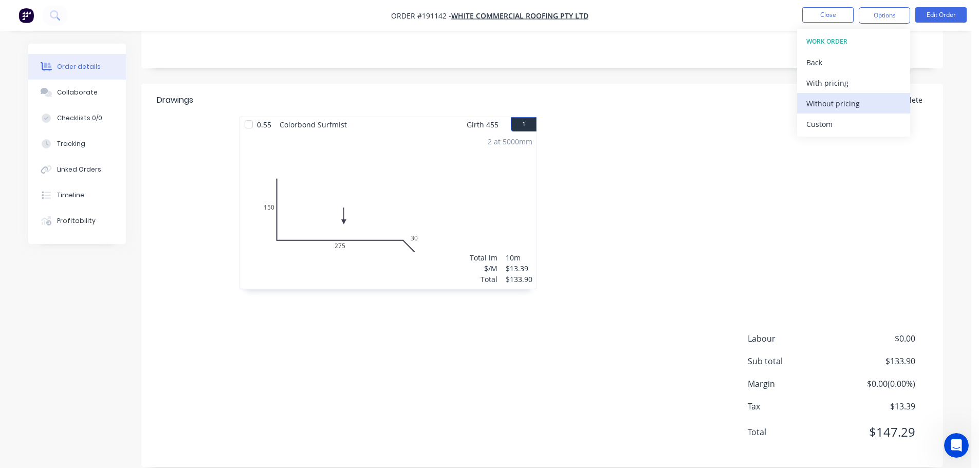
click at [842, 104] on div "Without pricing" at bounding box center [854, 103] width 95 height 15
click at [837, 11] on button "Close" at bounding box center [828, 14] width 51 height 15
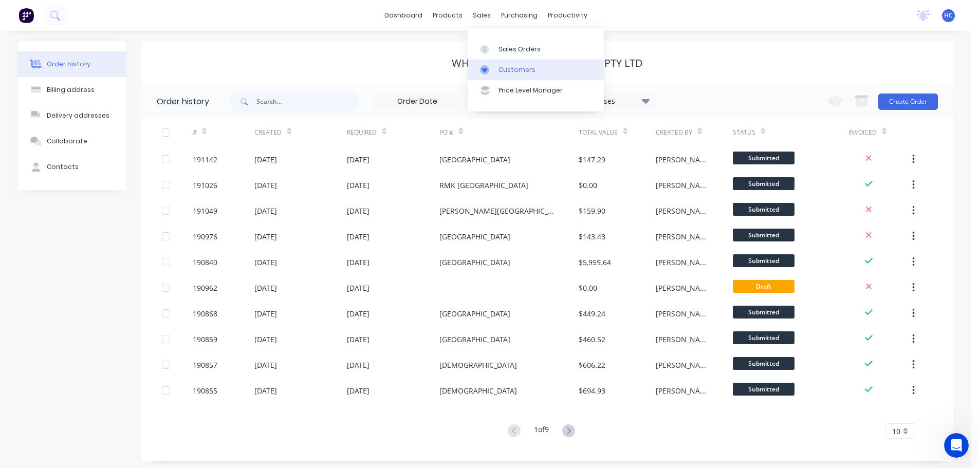
click at [510, 70] on div "Customers" at bounding box center [517, 69] width 37 height 9
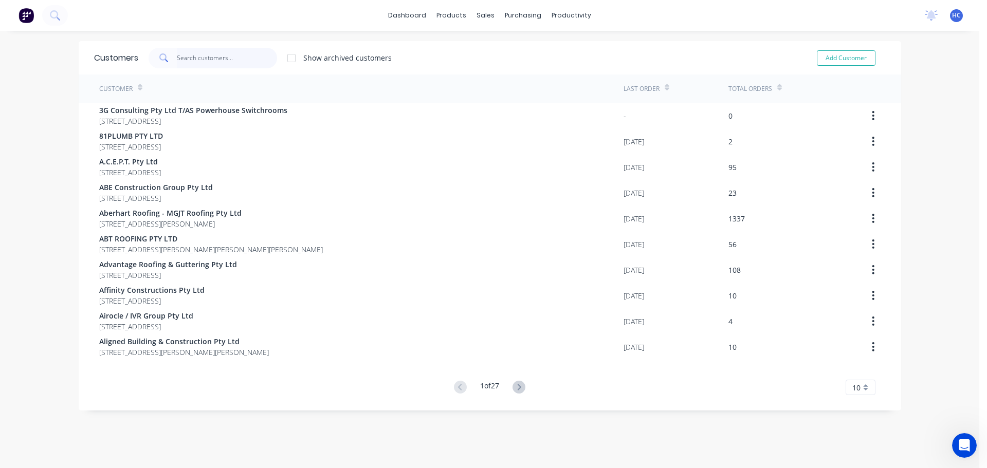
click at [196, 65] on input "text" at bounding box center [227, 58] width 100 height 21
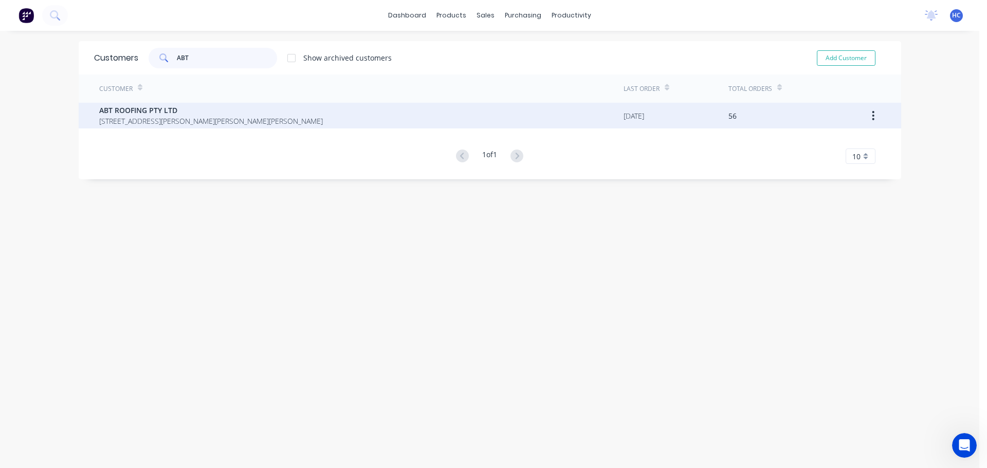
type input "ABT"
click at [165, 114] on span "ABT ROOFING PTY LTD" at bounding box center [211, 110] width 224 height 11
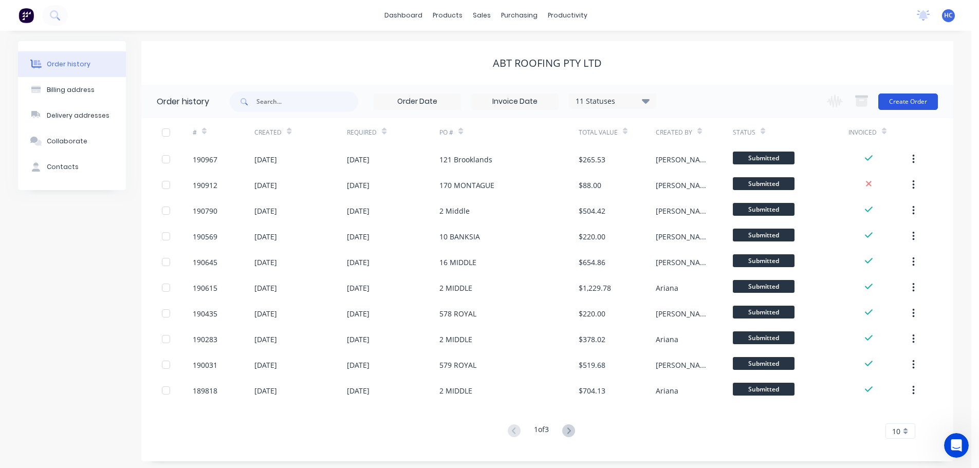
click at [922, 99] on button "Create Order" at bounding box center [909, 102] width 60 height 16
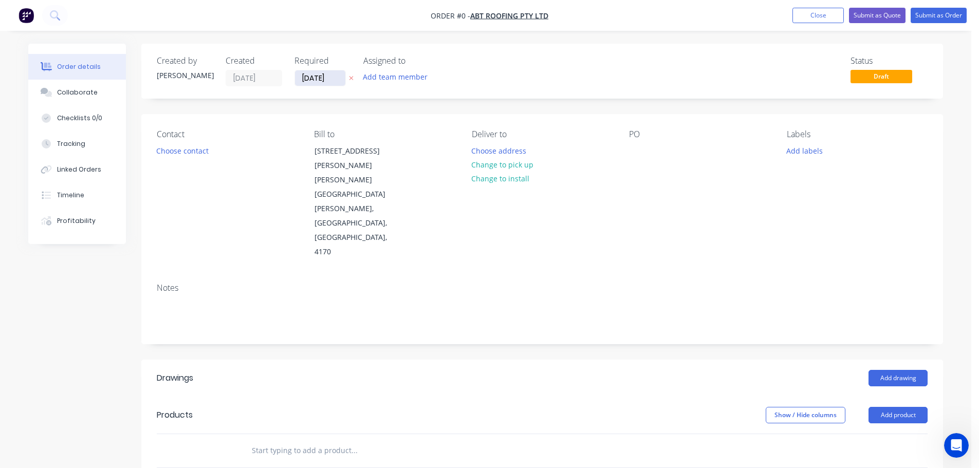
click at [333, 79] on input "[DATE]" at bounding box center [320, 77] width 50 height 15
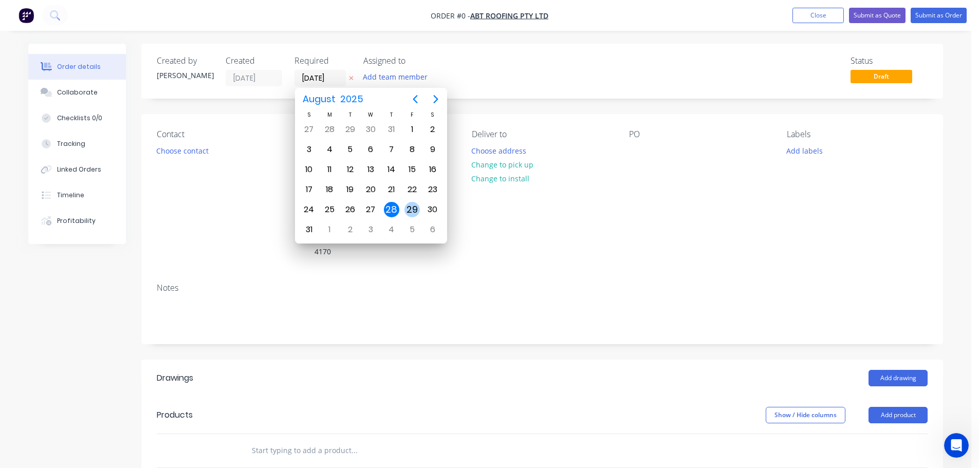
click at [405, 207] on div "29" at bounding box center [412, 209] width 15 height 15
type input "[DATE]"
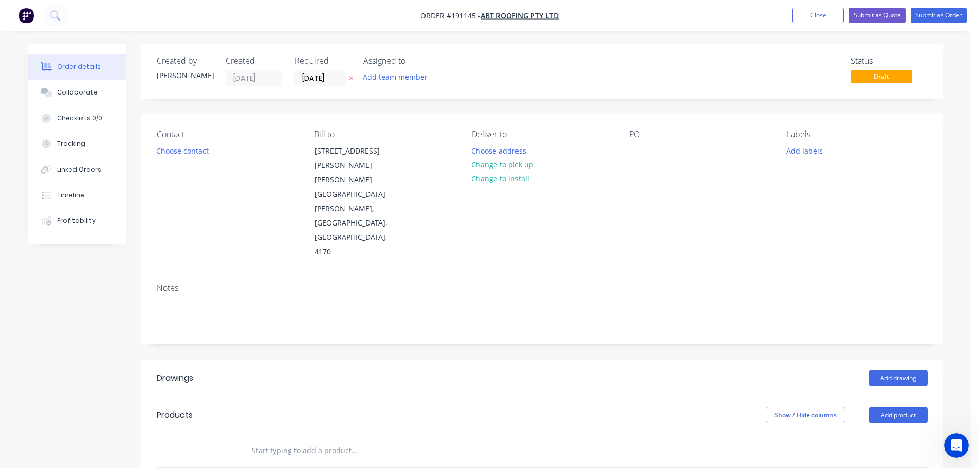
click at [201, 155] on button "Choose contact" at bounding box center [182, 150] width 63 height 14
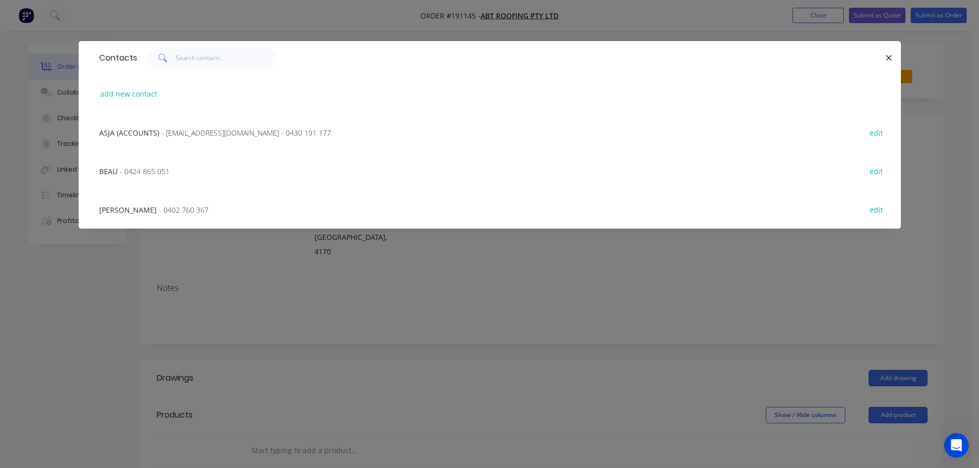
click at [172, 138] on div "ASJA (ACCOUNTS) - [EMAIL_ADDRESS][DOMAIN_NAME] - 0430 191 177 edit" at bounding box center [490, 132] width 792 height 39
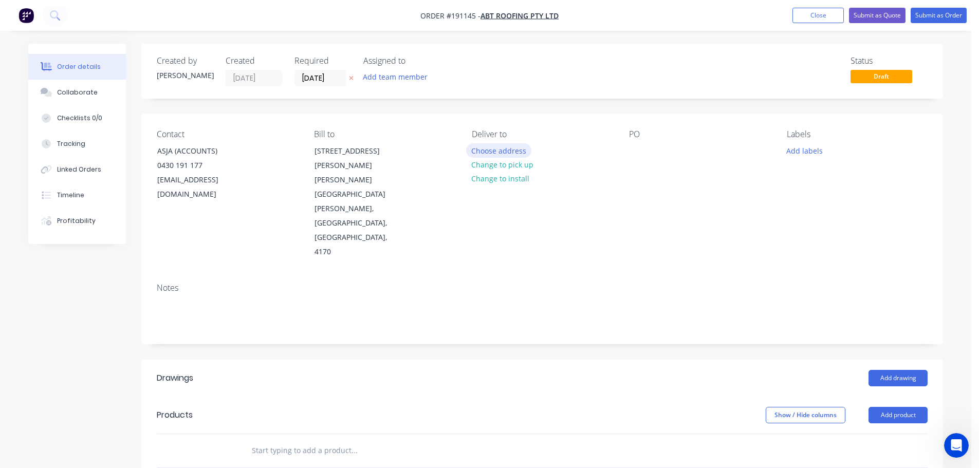
click at [505, 151] on button "Choose address" at bounding box center [499, 150] width 66 height 14
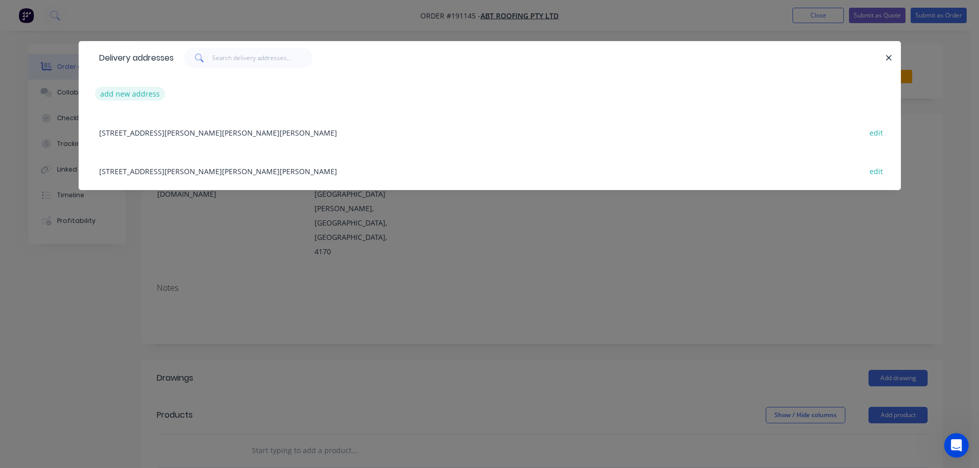
click at [157, 96] on button "add new address" at bounding box center [130, 94] width 70 height 14
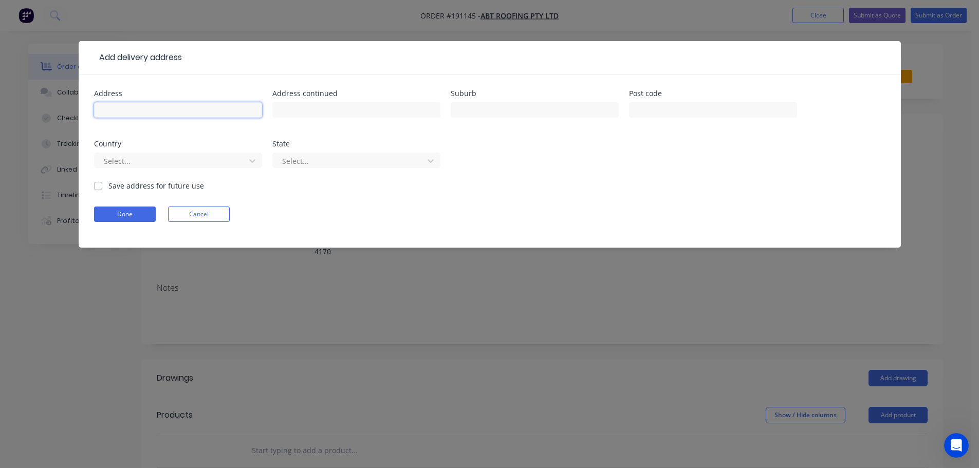
click at [142, 116] on input "text" at bounding box center [178, 109] width 168 height 15
type input "[GEOGRAPHIC_DATA]"
type input "BEAUDESERT"
click at [136, 162] on div at bounding box center [171, 161] width 137 height 13
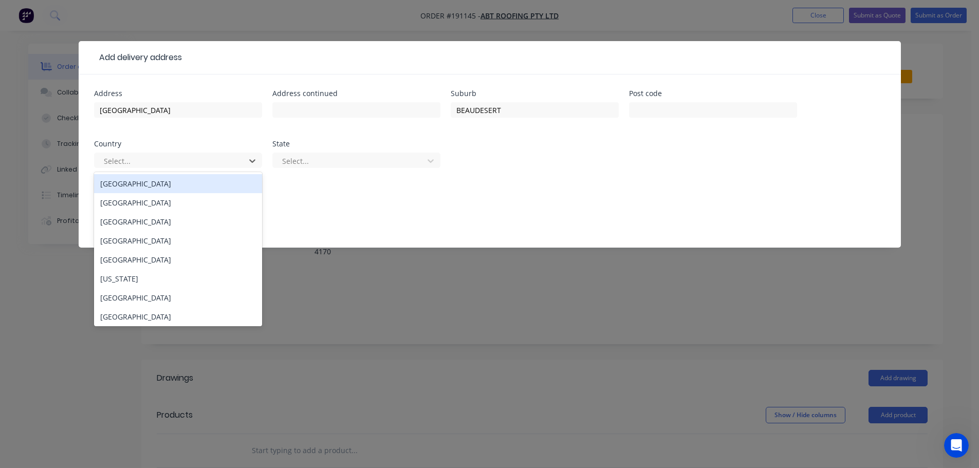
click at [128, 184] on div "[GEOGRAPHIC_DATA]" at bounding box center [178, 183] width 168 height 19
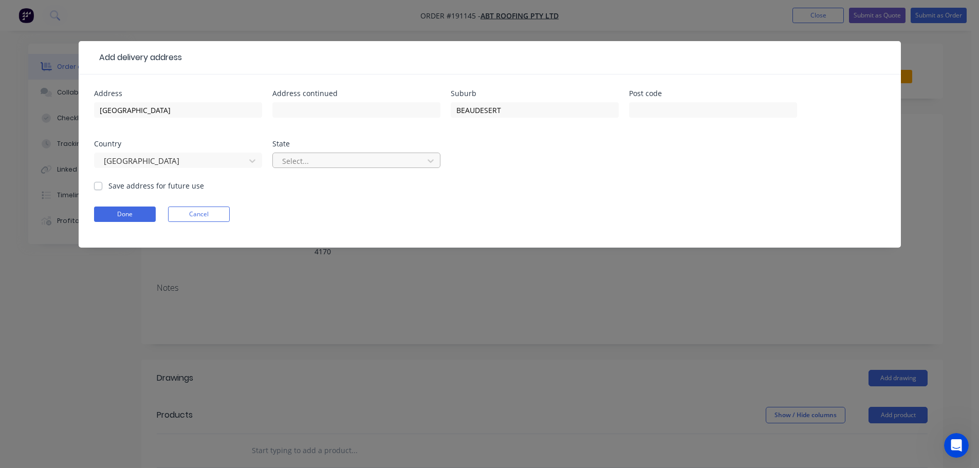
click at [284, 162] on div at bounding box center [349, 161] width 137 height 13
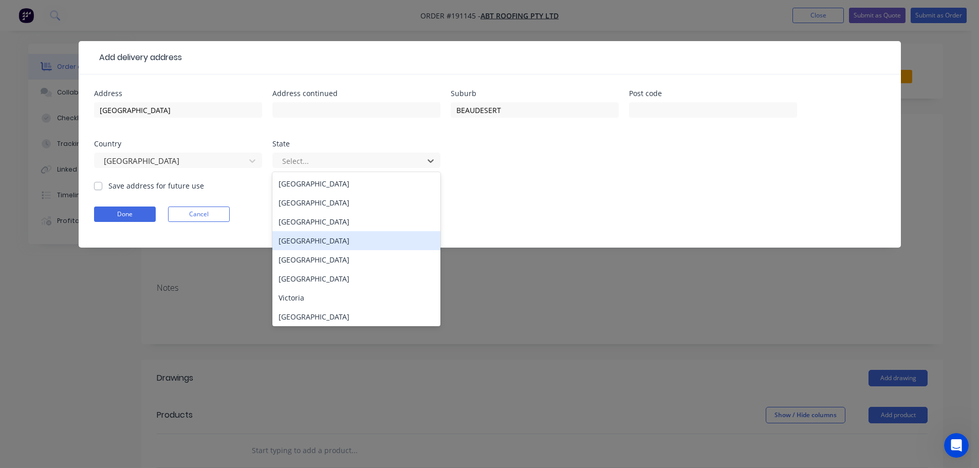
click at [309, 238] on div "[GEOGRAPHIC_DATA]" at bounding box center [357, 240] width 168 height 19
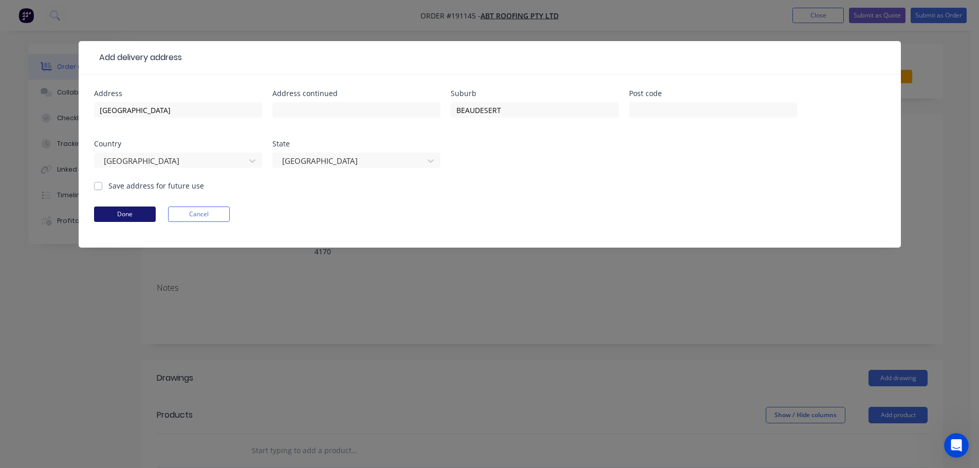
click at [145, 216] on button "Done" at bounding box center [125, 214] width 62 height 15
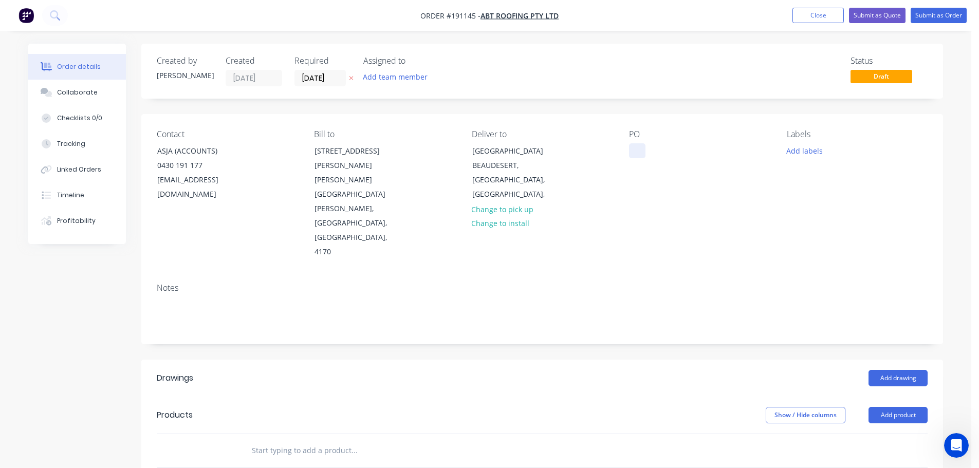
click at [642, 153] on div at bounding box center [637, 150] width 16 height 15
click at [642, 104] on div "Created by [PERSON_NAME] Created [DATE] Required [DATE] Assigned to Add team me…" at bounding box center [542, 380] width 802 height 672
click at [906, 370] on button "Add drawing" at bounding box center [898, 378] width 59 height 16
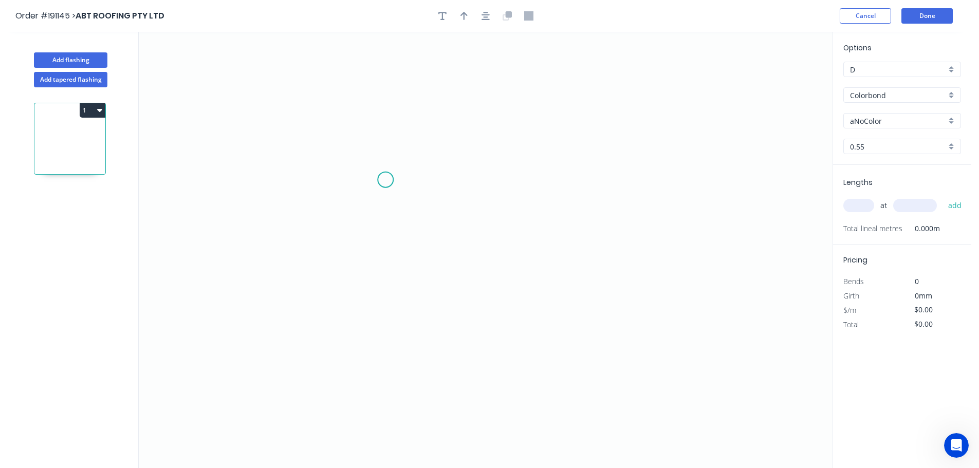
click at [386, 180] on icon "0" at bounding box center [486, 250] width 694 height 437
click at [389, 322] on icon "0" at bounding box center [486, 250] width 694 height 437
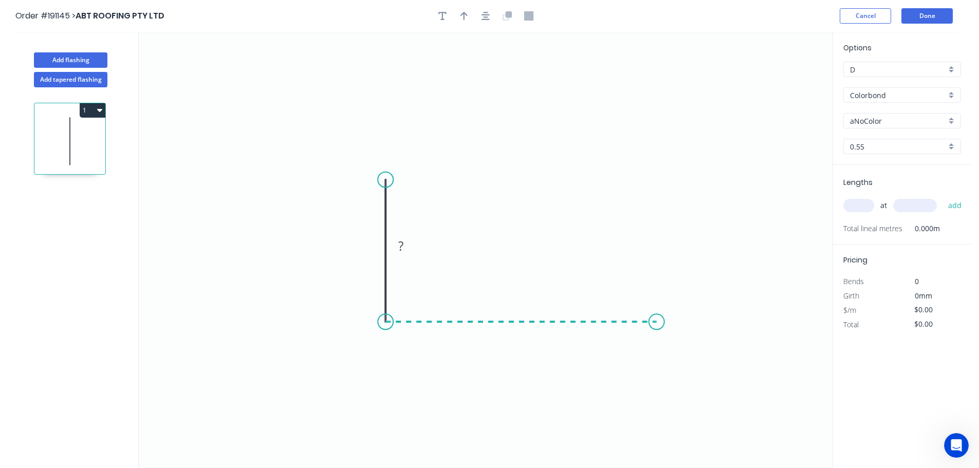
click at [657, 325] on icon "0 ?" at bounding box center [486, 250] width 694 height 437
click at [678, 346] on icon "0 ? ?" at bounding box center [486, 250] width 694 height 437
click at [678, 346] on circle at bounding box center [677, 342] width 15 height 15
click at [683, 316] on rect at bounding box center [678, 318] width 21 height 14
type input "$11.72"
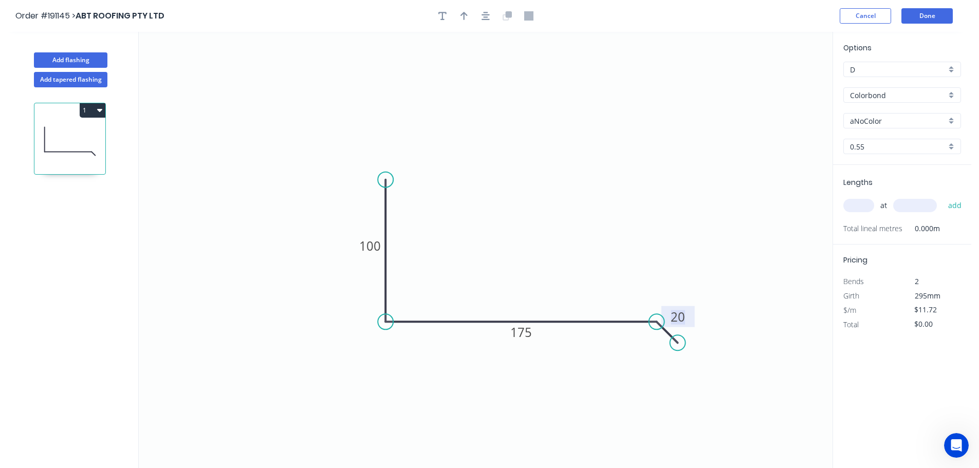
drag, startPoint x: 466, startPoint y: 14, endPoint x: 582, endPoint y: 39, distance: 117.9
click at [466, 14] on icon "button" at bounding box center [464, 16] width 7 height 8
drag, startPoint x: 779, startPoint y: 79, endPoint x: 535, endPoint y: 268, distance: 308.6
click at [535, 268] on icon at bounding box center [534, 256] width 9 height 33
click at [883, 112] on div "Options D D Colorbond Colorbond Colorbond (Premium) Colorbond Coolmax Colorbond…" at bounding box center [902, 103] width 138 height 123
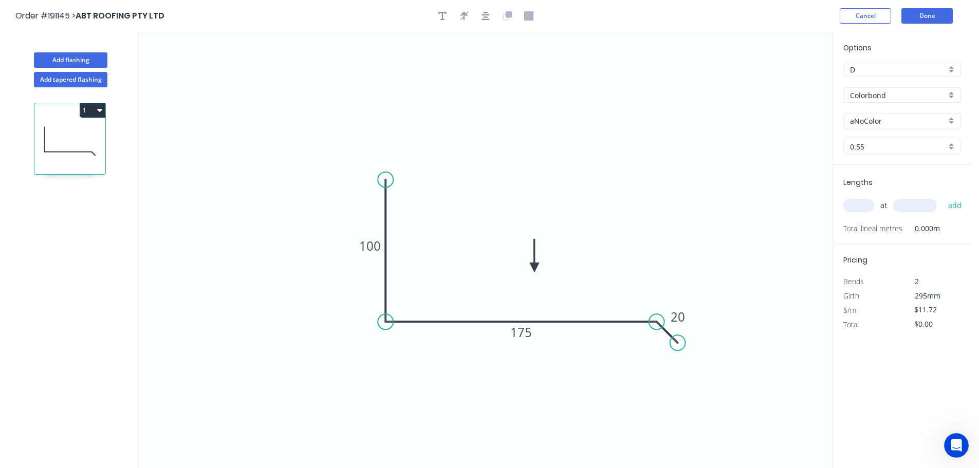
click at [897, 118] on input "aNoColor" at bounding box center [898, 121] width 96 height 11
click at [887, 173] on div "[PERSON_NAME]" at bounding box center [902, 174] width 117 height 18
type input "[PERSON_NAME]"
click at [860, 210] on input "text" at bounding box center [859, 205] width 31 height 13
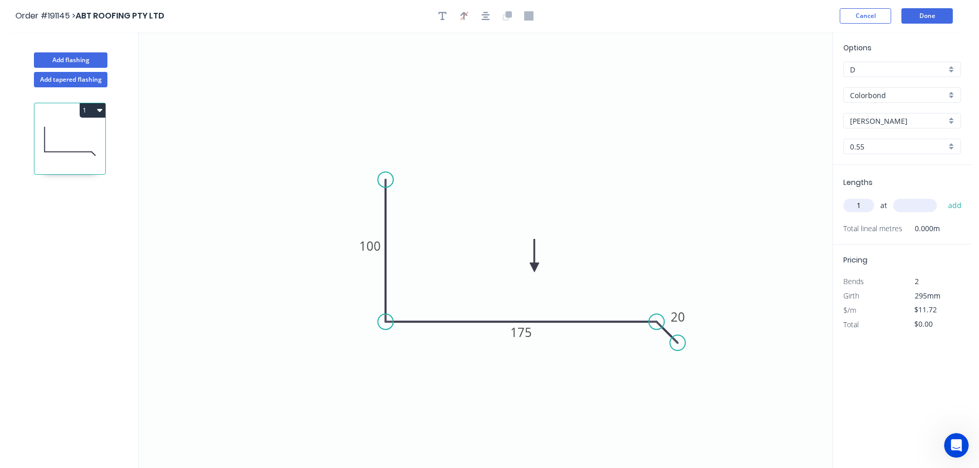
type input "1"
type input "4400"
click at [944, 197] on button "add" at bounding box center [956, 205] width 24 height 17
type input "$51.57"
click at [740, 173] on icon "0 100 175 20" at bounding box center [486, 250] width 694 height 437
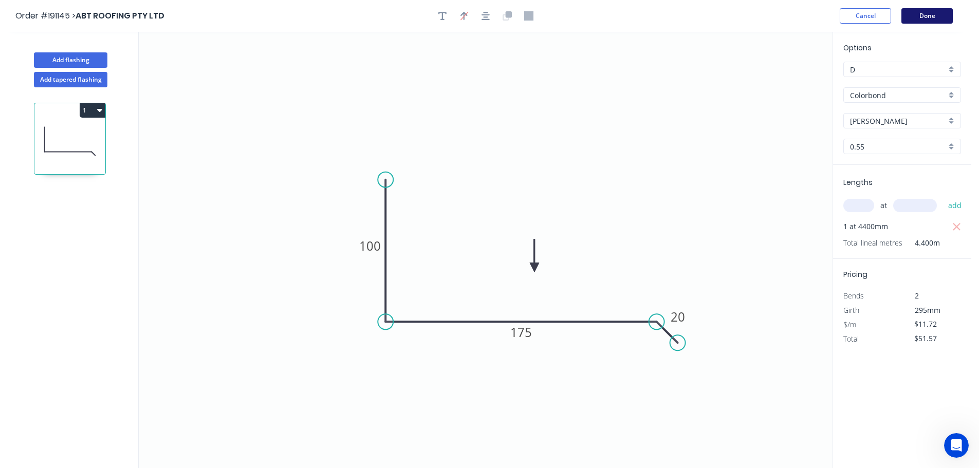
click at [934, 17] on button "Done" at bounding box center [927, 15] width 51 height 15
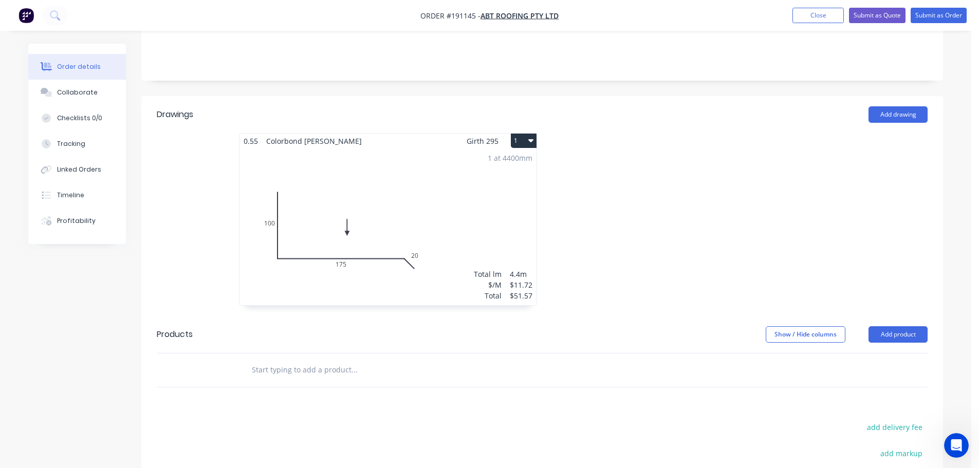
scroll to position [309, 0]
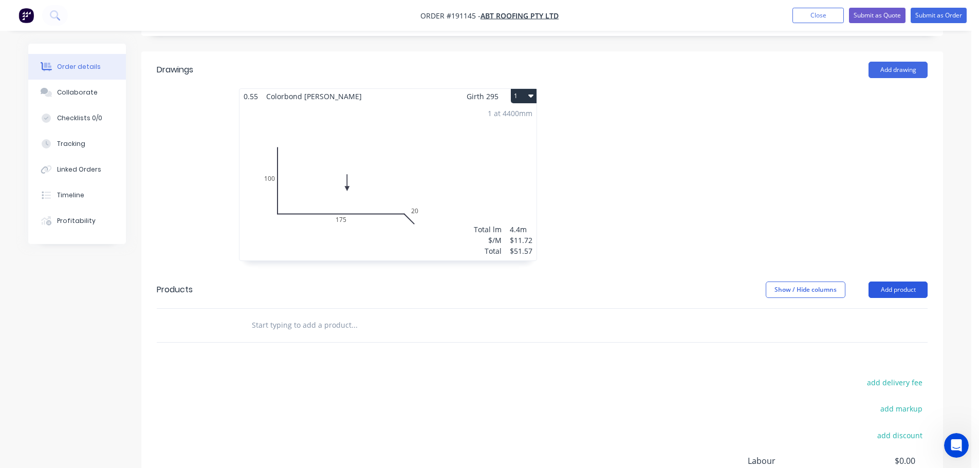
click at [897, 282] on button "Add product" at bounding box center [898, 290] width 59 height 16
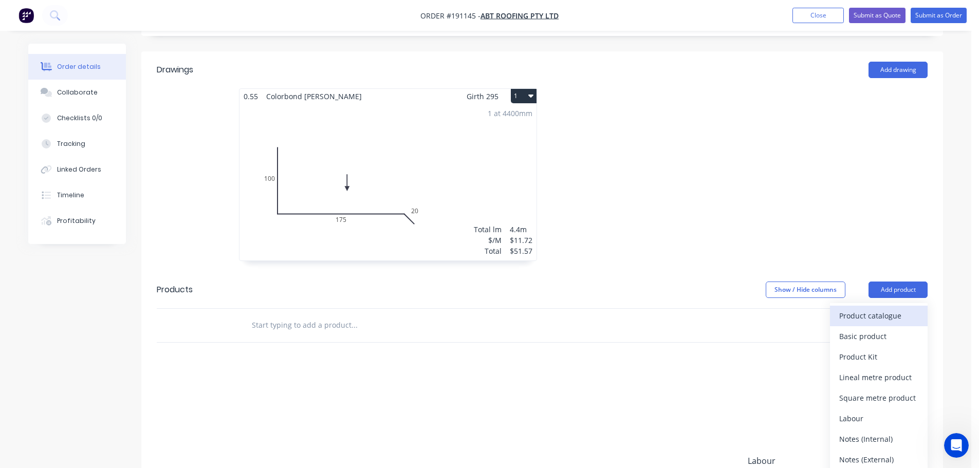
click at [881, 306] on button "Product catalogue" at bounding box center [879, 316] width 98 height 21
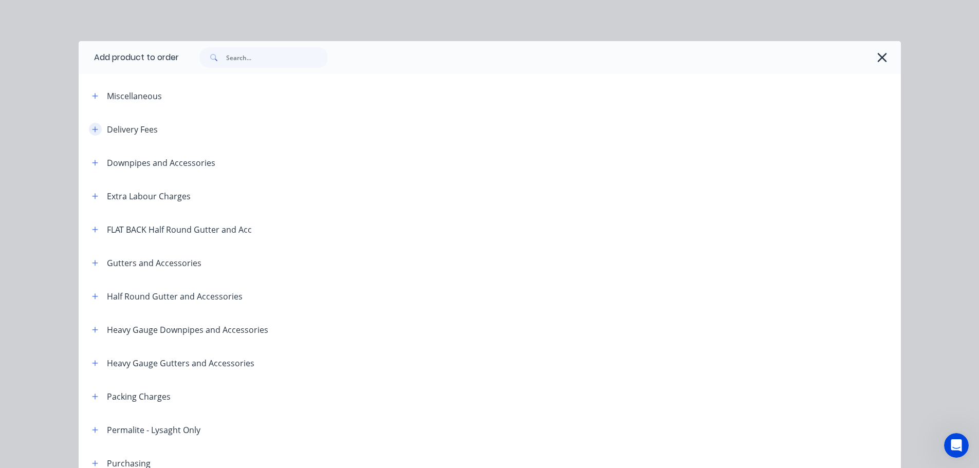
click at [95, 131] on button "button" at bounding box center [95, 129] width 13 height 13
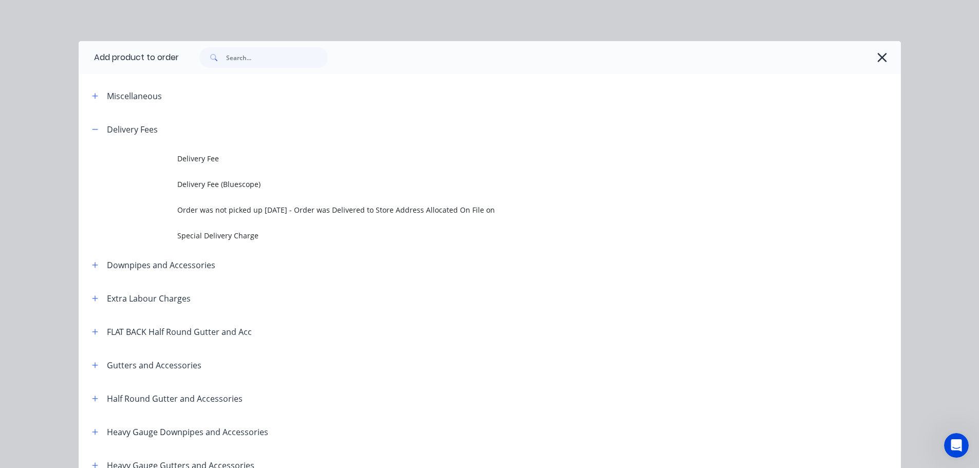
click at [181, 164] on span "Delivery Fee" at bounding box center [466, 158] width 579 height 11
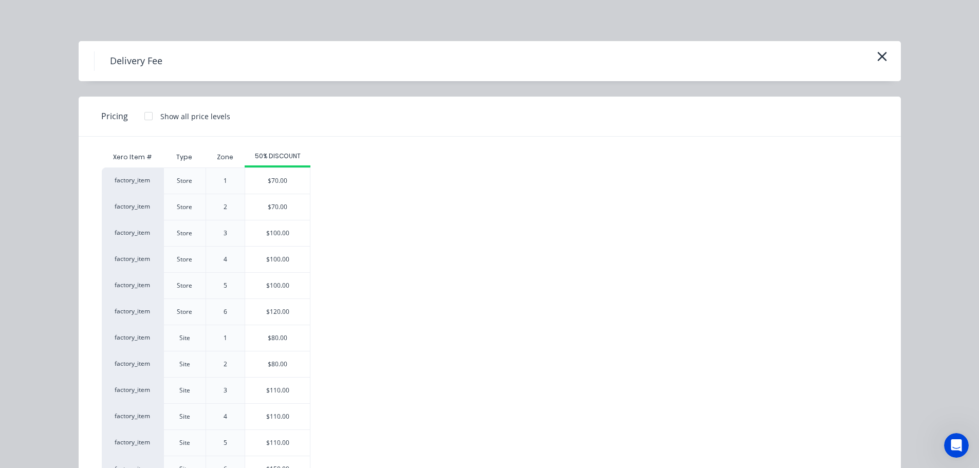
drag, startPoint x: 263, startPoint y: 344, endPoint x: 289, endPoint y: 323, distance: 33.6
click at [264, 344] on div "$80.00" at bounding box center [277, 338] width 65 height 26
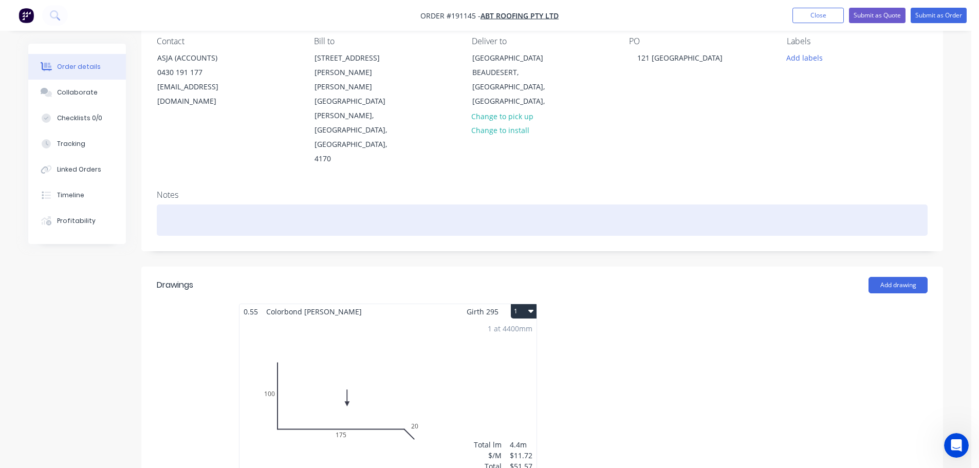
scroll to position [206, 0]
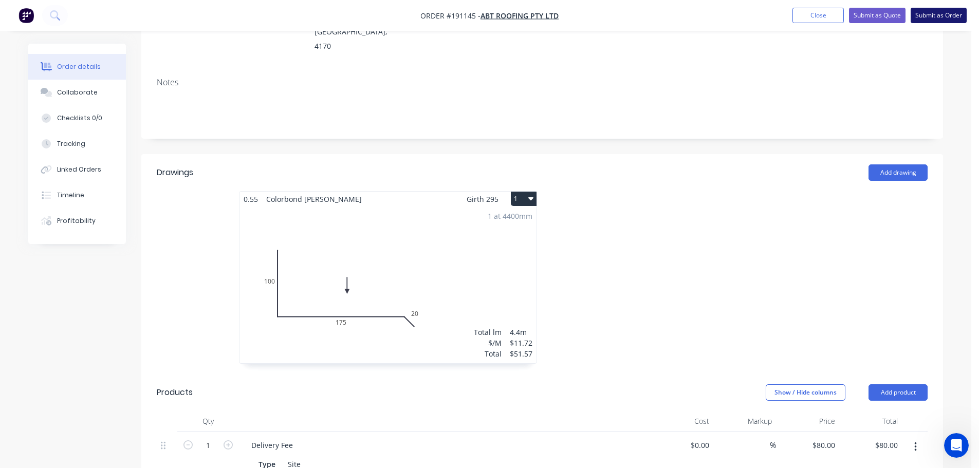
click at [945, 19] on button "Submit as Order" at bounding box center [939, 15] width 56 height 15
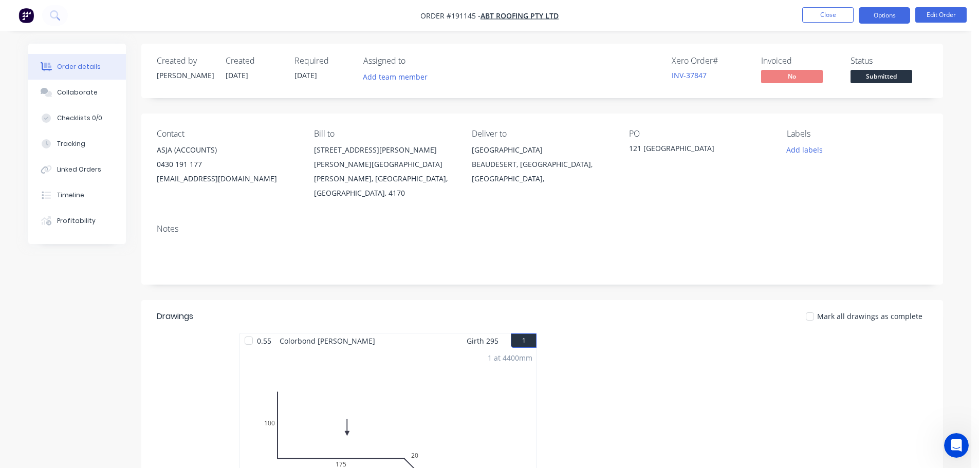
click at [886, 19] on button "Options" at bounding box center [884, 15] width 51 height 16
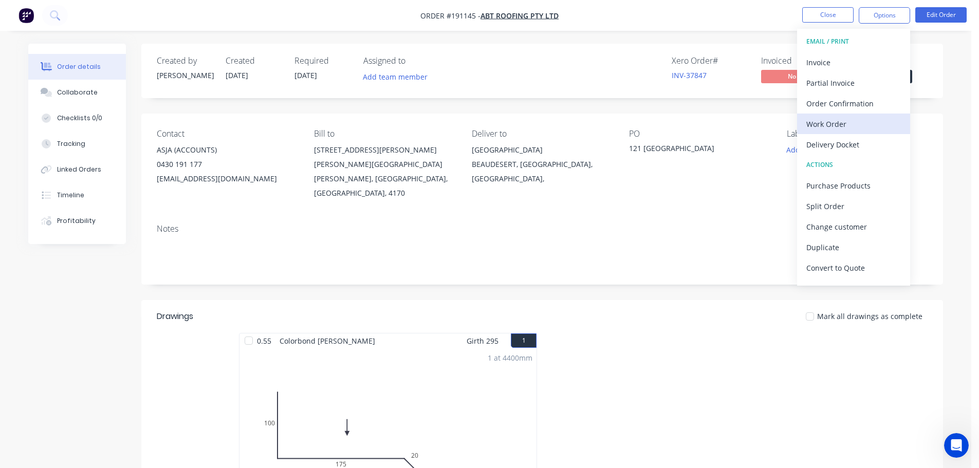
click at [817, 121] on div "Work Order" at bounding box center [854, 124] width 95 height 15
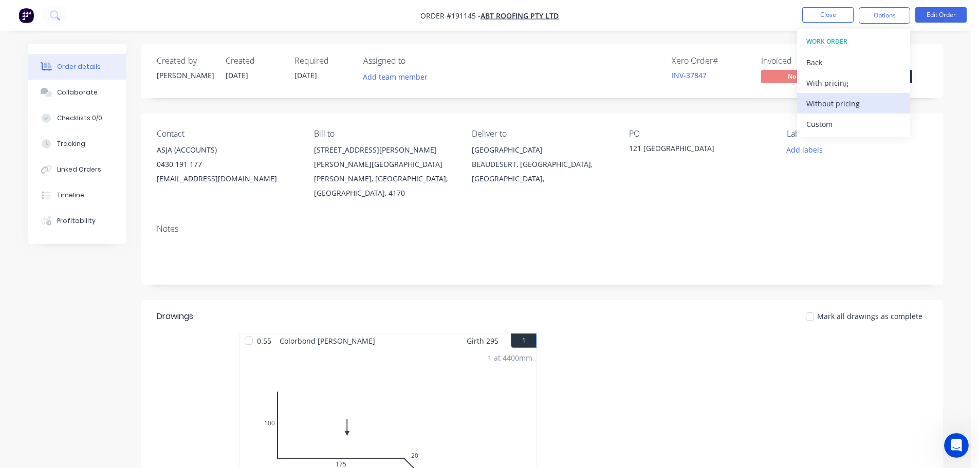
click at [828, 105] on div "Without pricing" at bounding box center [854, 103] width 95 height 15
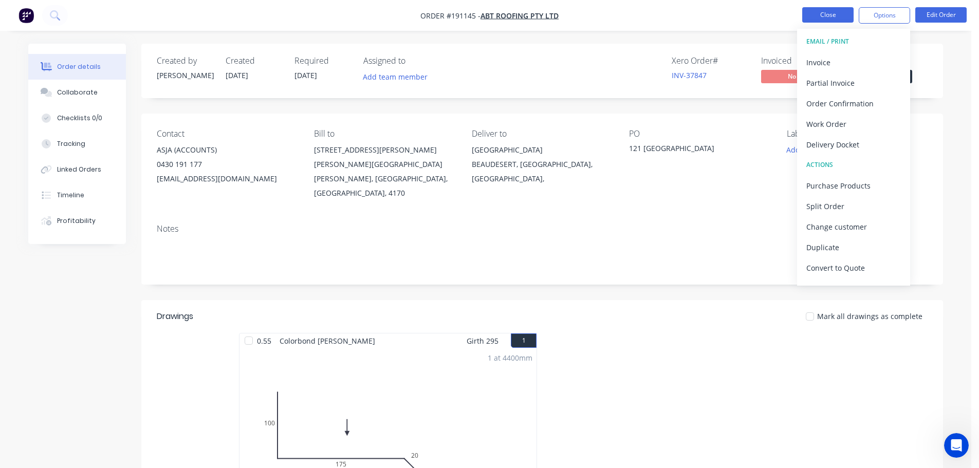
click at [817, 10] on button "Close" at bounding box center [828, 14] width 51 height 15
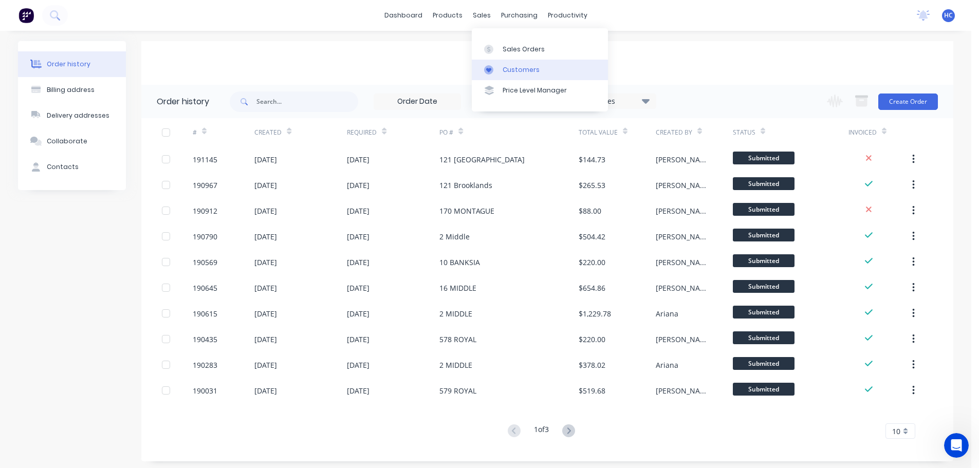
click at [520, 60] on link "Customers" at bounding box center [540, 70] width 136 height 21
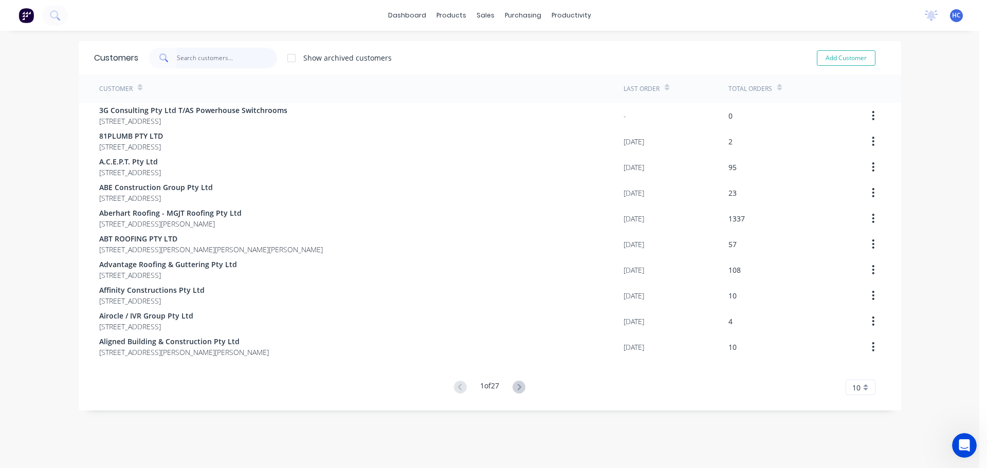
click at [184, 51] on input "text" at bounding box center [227, 58] width 100 height 21
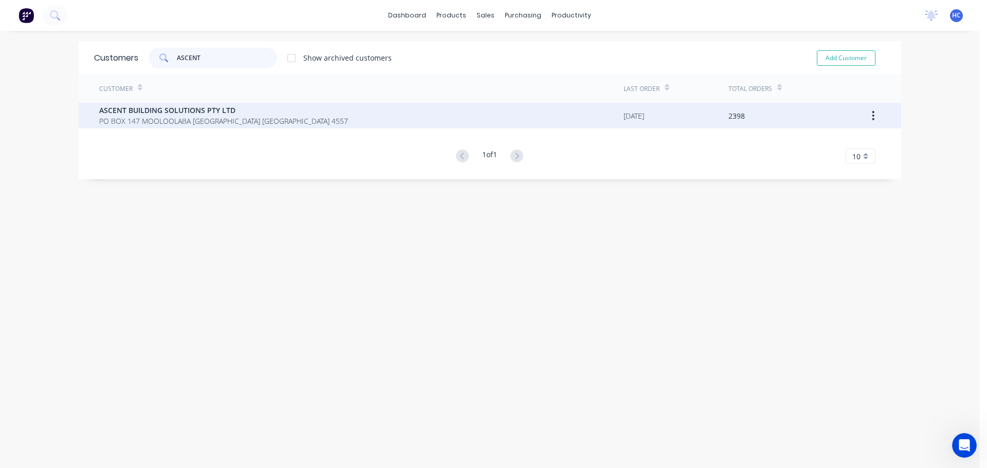
type input "ASCENT"
click at [145, 120] on span "PO BOX 147 MOOLOOLABA [GEOGRAPHIC_DATA] [GEOGRAPHIC_DATA] 4557" at bounding box center [223, 121] width 249 height 11
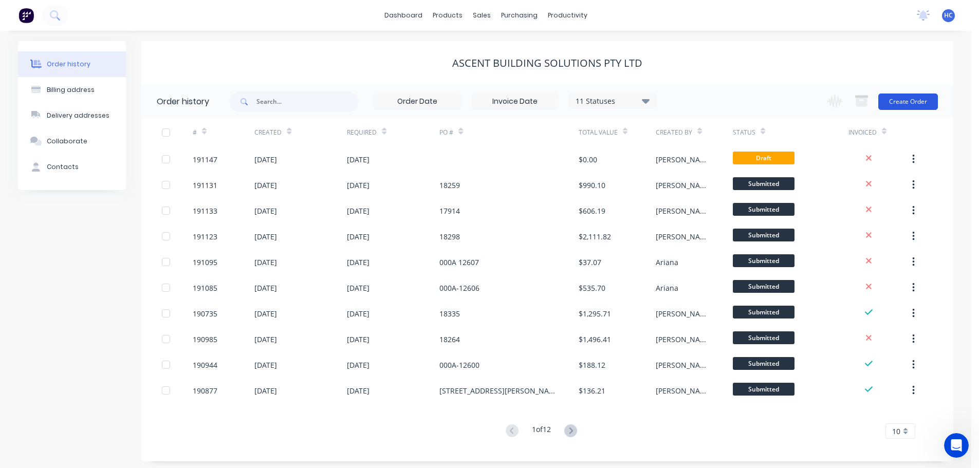
click at [895, 104] on button "Create Order" at bounding box center [909, 102] width 60 height 16
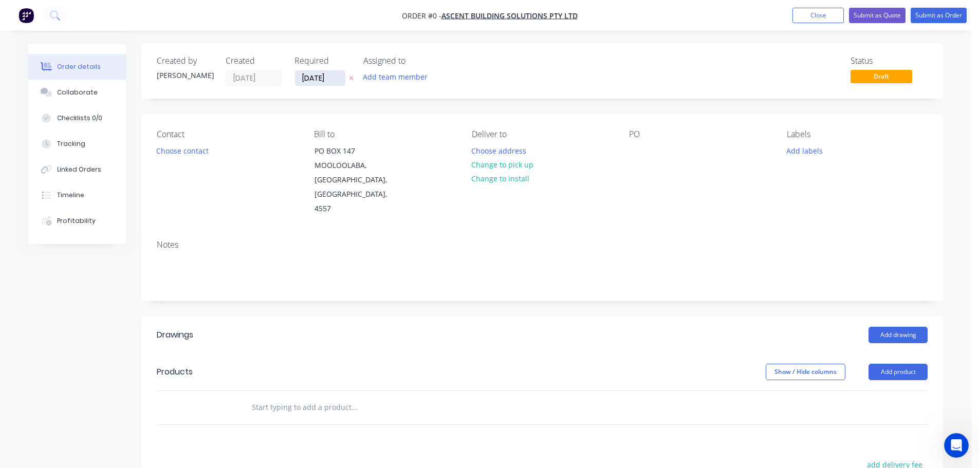
click at [325, 80] on input "[DATE]" at bounding box center [320, 77] width 50 height 15
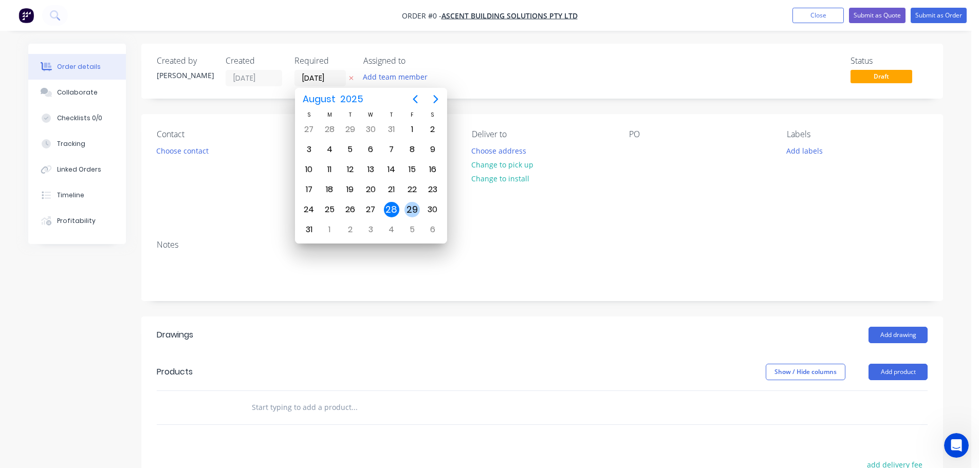
click at [420, 210] on div "29" at bounding box center [412, 209] width 15 height 15
type input "[DATE]"
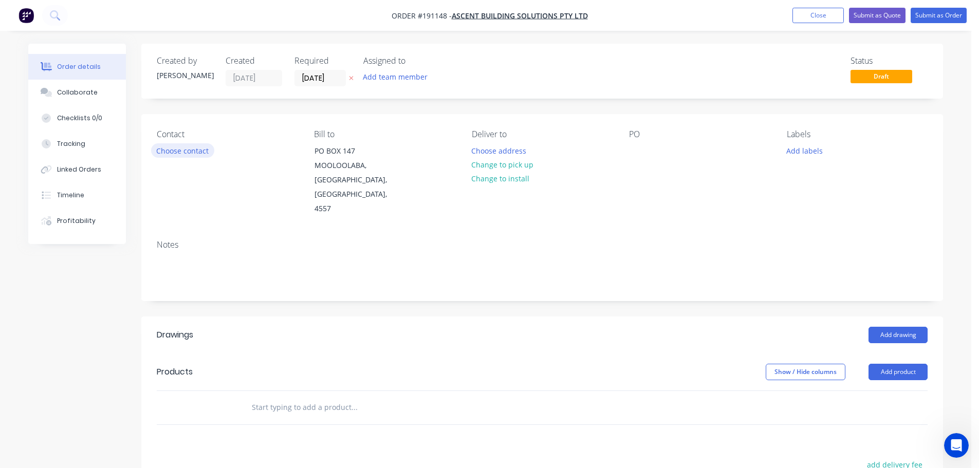
click at [198, 153] on button "Choose contact" at bounding box center [182, 150] width 63 height 14
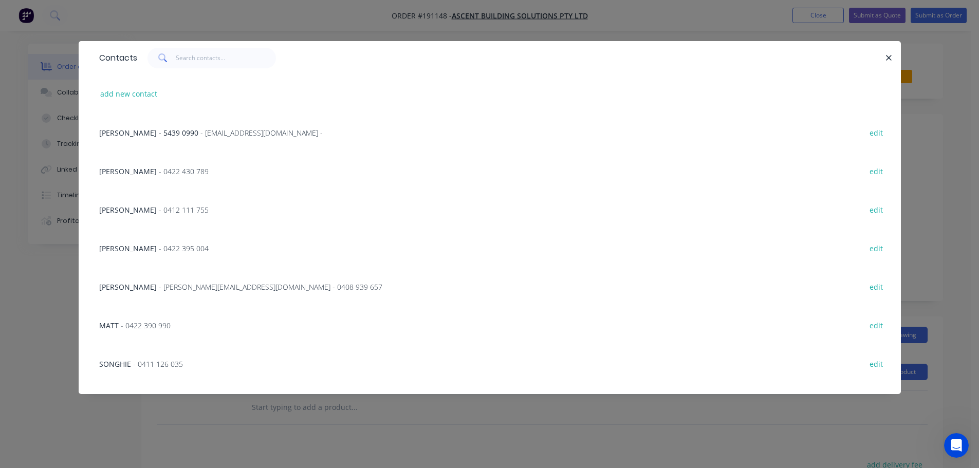
drag, startPoint x: 164, startPoint y: 175, endPoint x: 285, endPoint y: 171, distance: 121.4
click at [164, 175] on span "- 0422 430 789" at bounding box center [184, 172] width 50 height 10
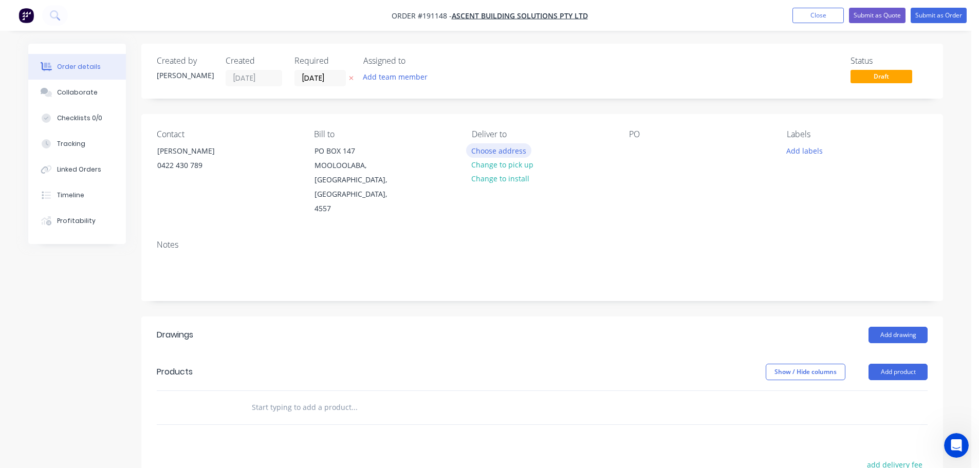
click at [524, 144] on button "Choose address" at bounding box center [499, 150] width 66 height 14
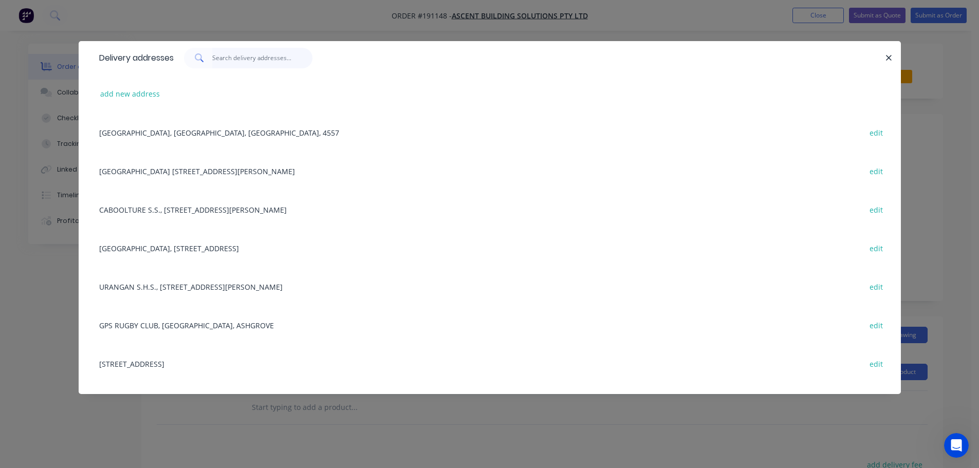
click at [219, 63] on input "text" at bounding box center [262, 58] width 100 height 21
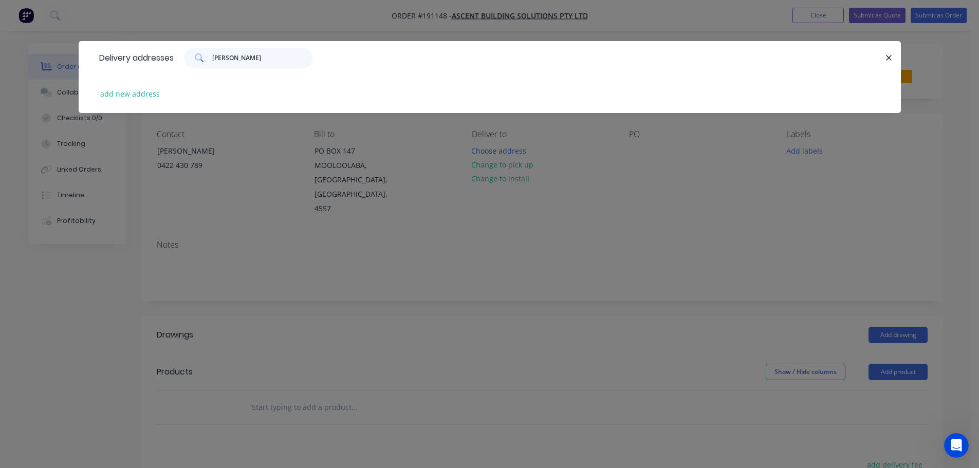
type input "[PERSON_NAME]"
click at [108, 85] on div "add new address" at bounding box center [490, 94] width 792 height 39
click at [120, 92] on button "add new address" at bounding box center [130, 94] width 70 height 14
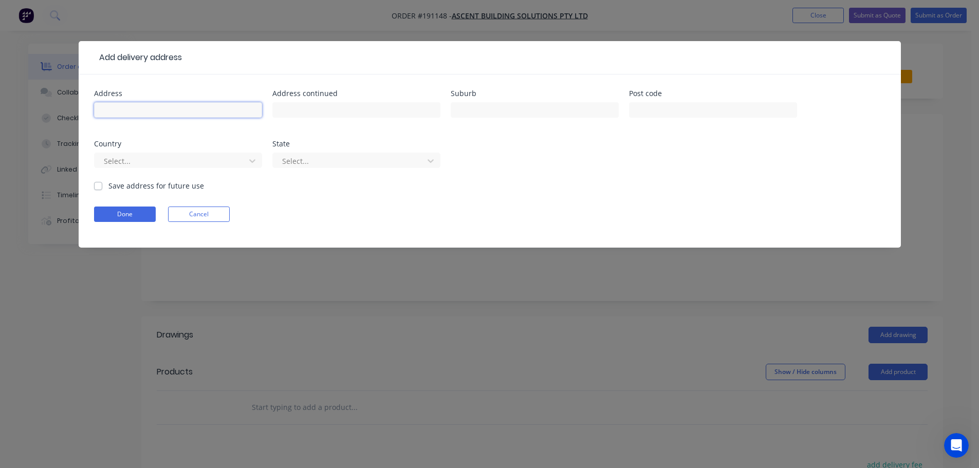
click at [114, 103] on input "text" at bounding box center [178, 109] width 168 height 15
type input "[STREET_ADDRESS]"
type input "MALENY"
click at [187, 150] on div "Country Select..." at bounding box center [178, 160] width 168 height 40
click at [129, 159] on div at bounding box center [171, 161] width 137 height 13
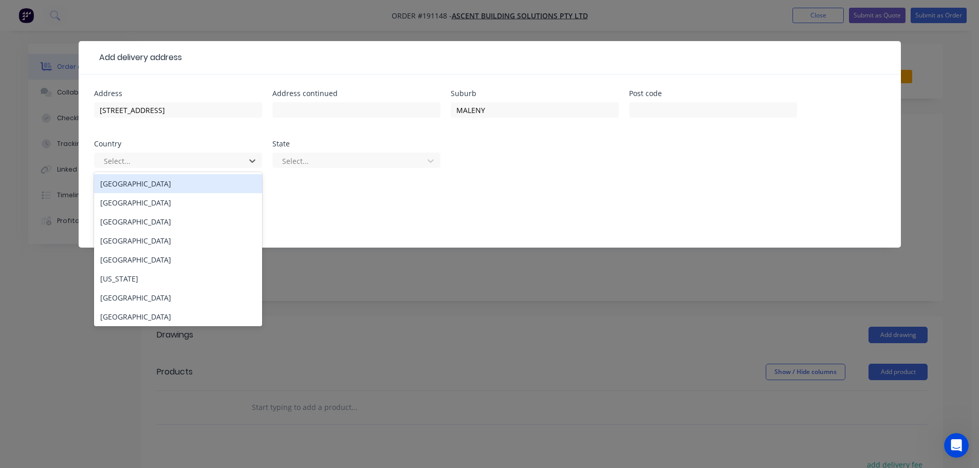
click at [126, 188] on div "[GEOGRAPHIC_DATA]" at bounding box center [178, 183] width 168 height 19
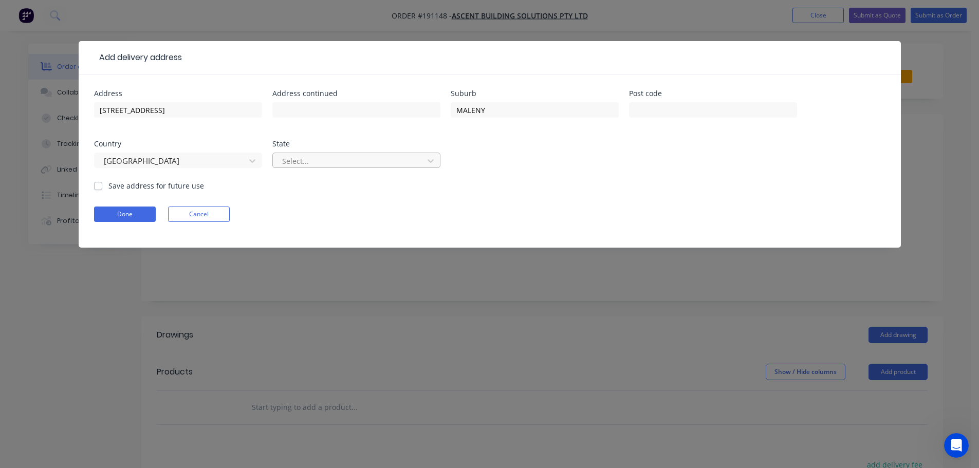
click at [374, 155] on div at bounding box center [349, 161] width 137 height 13
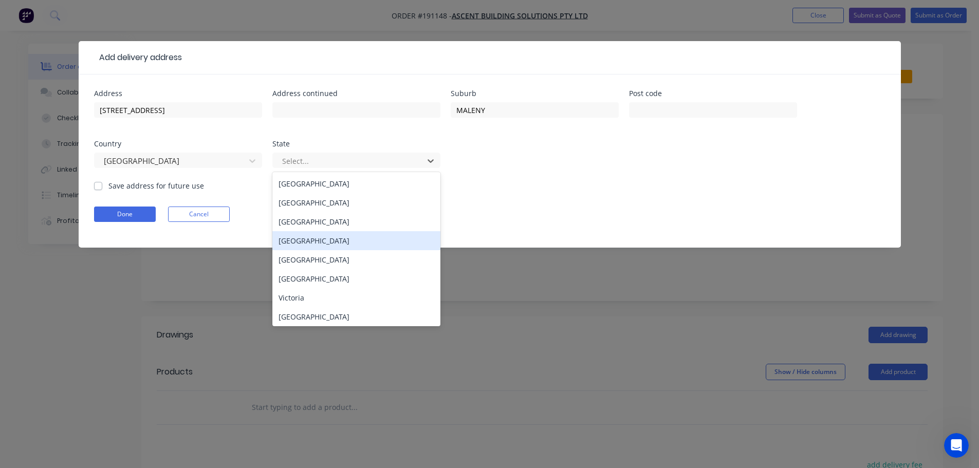
click at [319, 247] on div "[GEOGRAPHIC_DATA]" at bounding box center [357, 240] width 168 height 19
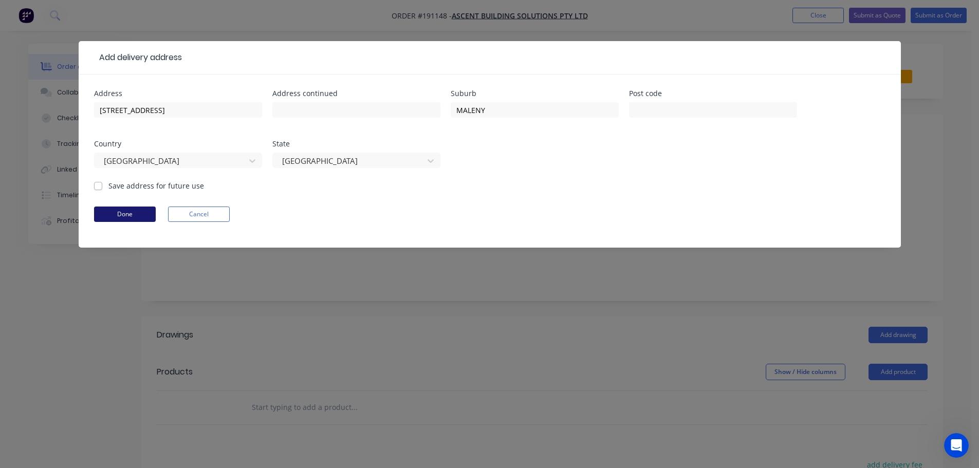
click at [151, 209] on button "Done" at bounding box center [125, 214] width 62 height 15
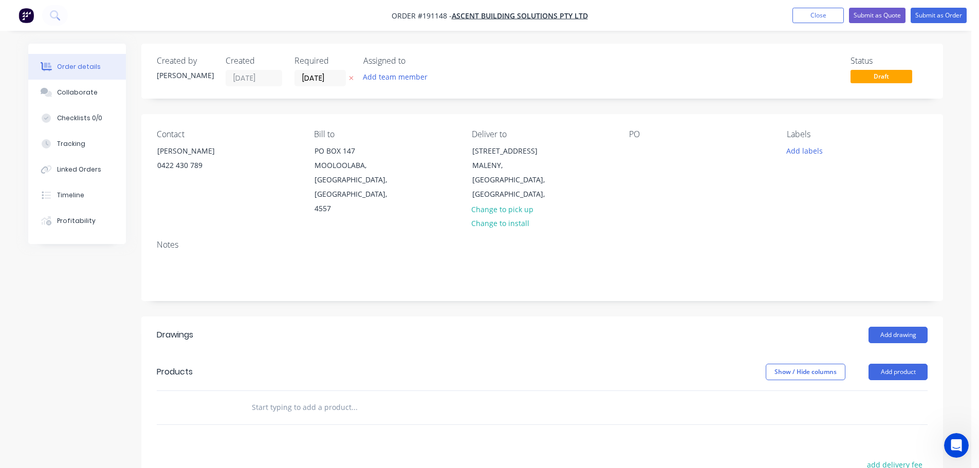
click at [651, 154] on div "PO" at bounding box center [699, 173] width 141 height 87
click at [636, 147] on div at bounding box center [637, 150] width 16 height 15
click at [814, 141] on div "Labels Add labels" at bounding box center [857, 173] width 141 height 87
click at [801, 143] on div "Labels Add labels" at bounding box center [857, 173] width 141 height 87
click at [808, 147] on button "Add labels" at bounding box center [804, 150] width 47 height 14
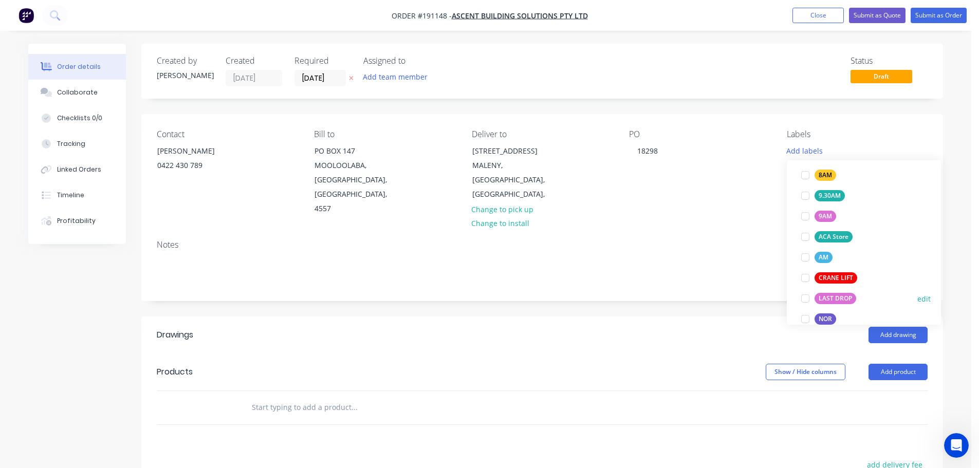
scroll to position [411, 0]
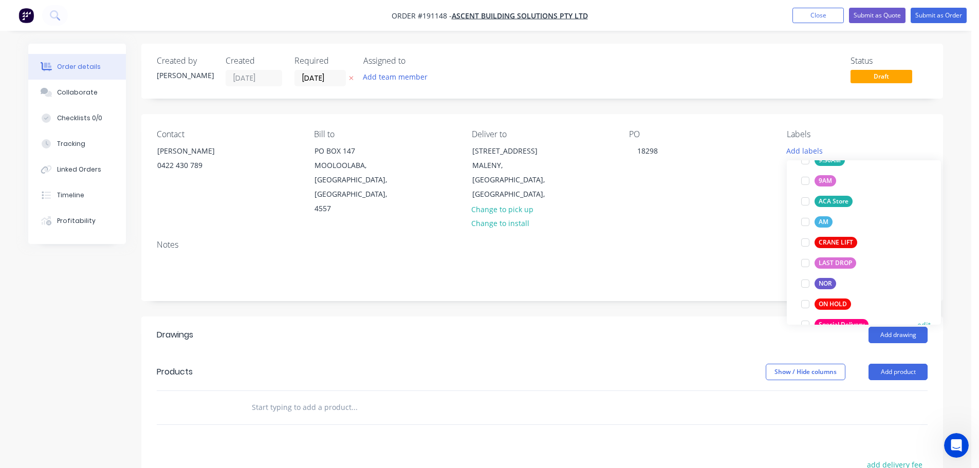
click at [848, 322] on div "Special Delivery" at bounding box center [842, 324] width 54 height 11
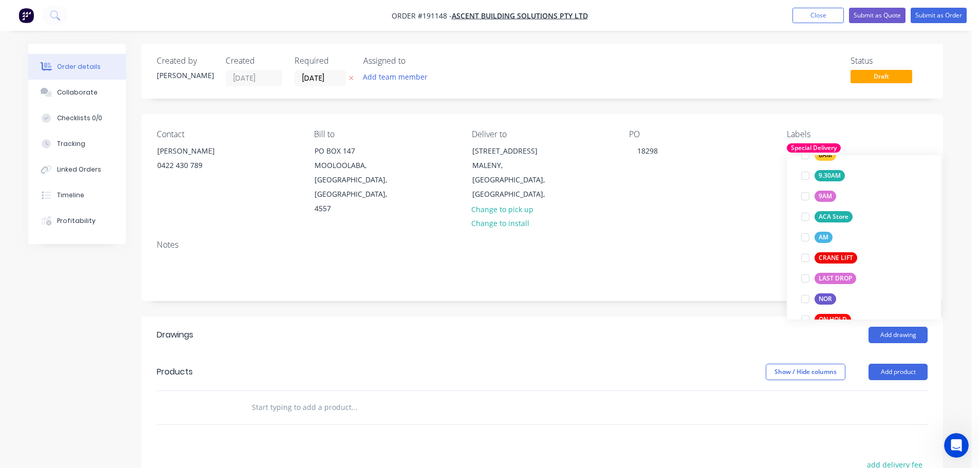
scroll to position [0, 0]
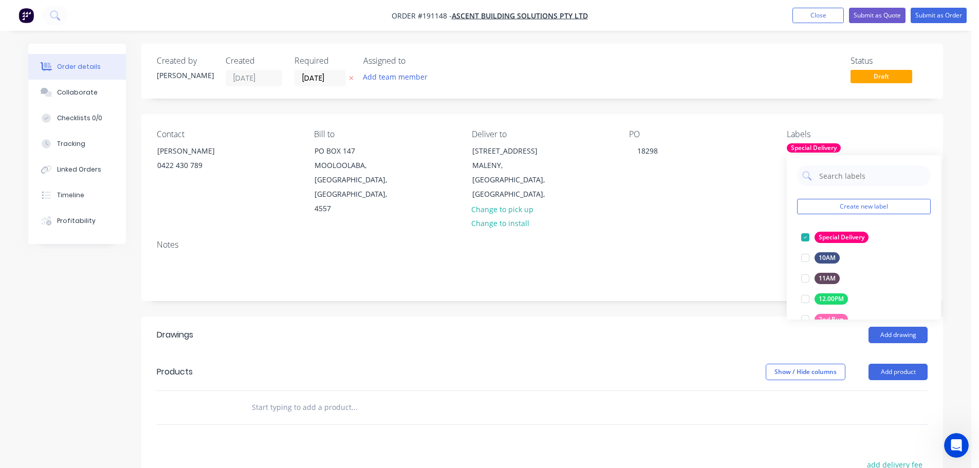
click at [738, 317] on header "Drawings Add drawing" at bounding box center [542, 335] width 802 height 37
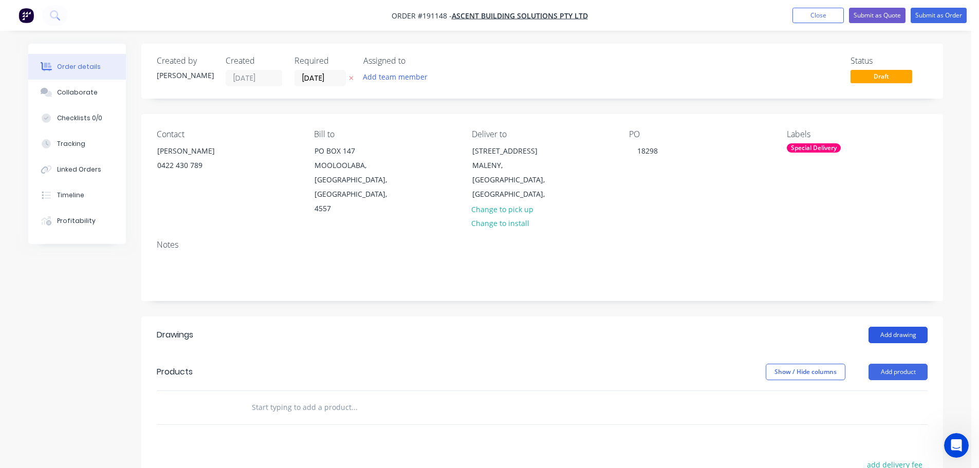
click at [892, 327] on button "Add drawing" at bounding box center [898, 335] width 59 height 16
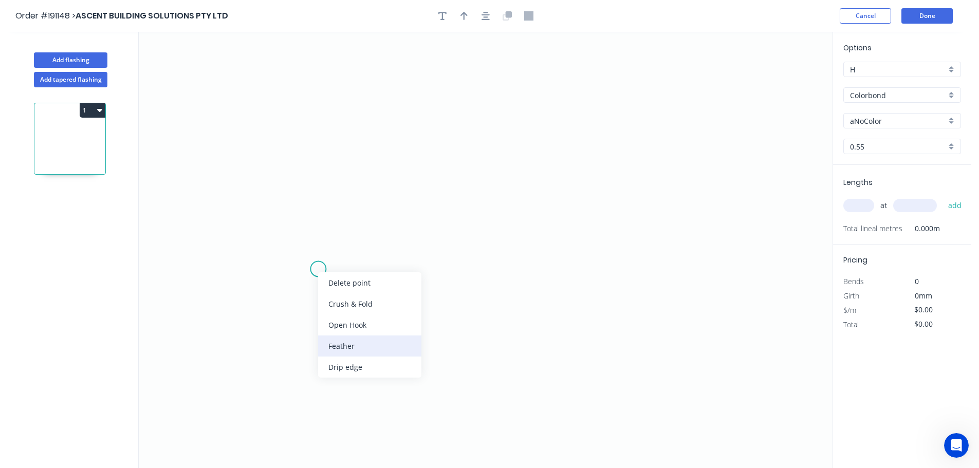
click at [350, 343] on div "Feather" at bounding box center [369, 346] width 103 height 21
click at [324, 269] on circle at bounding box center [318, 268] width 15 height 15
click at [375, 281] on icon "0" at bounding box center [486, 250] width 694 height 437
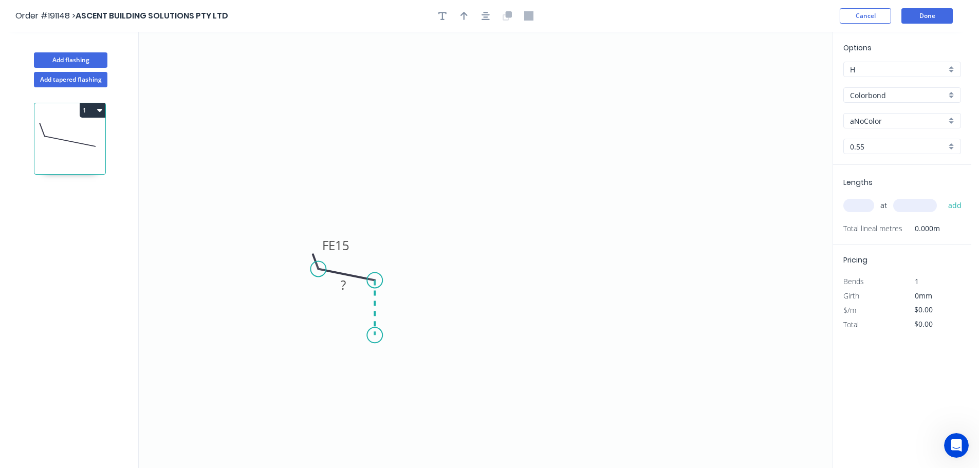
click at [376, 336] on icon "0 FE 15 ?" at bounding box center [486, 250] width 694 height 437
click at [441, 338] on icon "0 FE 15 ? ? ? º" at bounding box center [486, 250] width 694 height 437
click at [447, 115] on icon "0 FE 15 ? ? ? ? º" at bounding box center [486, 250] width 694 height 437
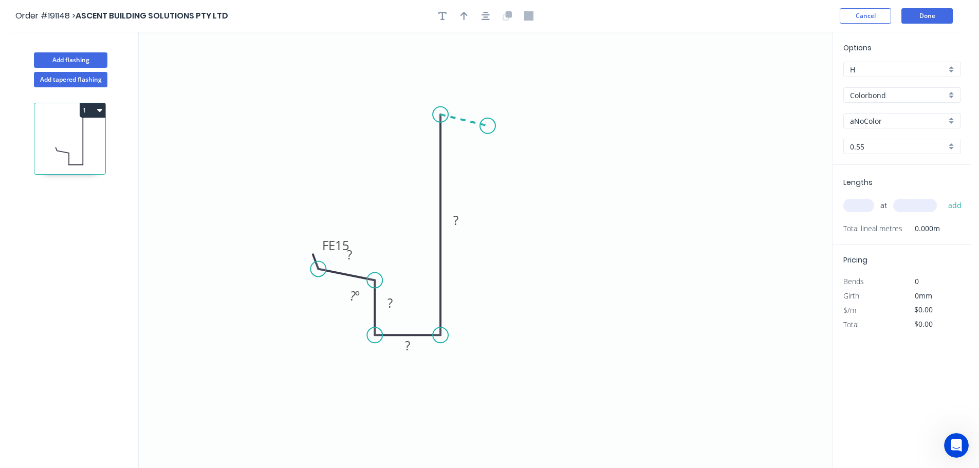
click at [488, 125] on icon "0 FE 15 ? ? ? ? ? º" at bounding box center [486, 250] width 694 height 437
click at [488, 125] on circle at bounding box center [487, 125] width 15 height 15
click at [471, 103] on rect at bounding box center [468, 101] width 21 height 14
type input "$12.40"
drag, startPoint x: 356, startPoint y: 237, endPoint x: 301, endPoint y: 210, distance: 61.2
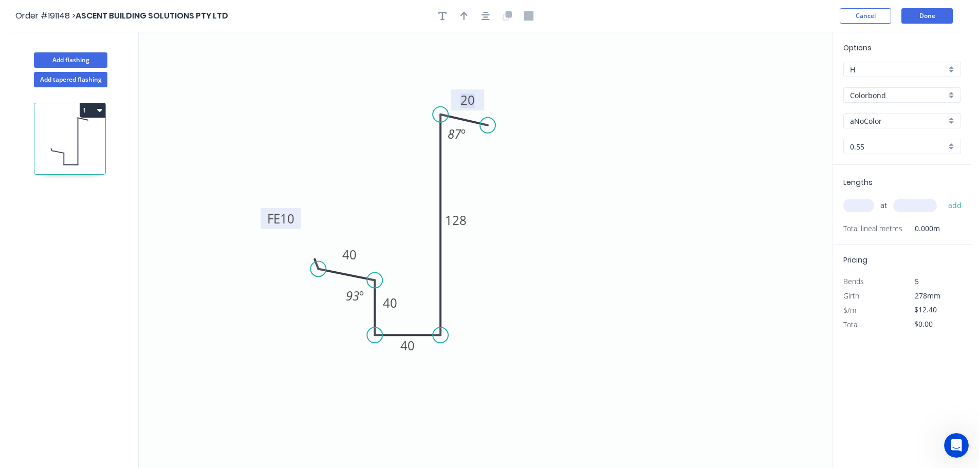
click at [301, 210] on rect at bounding box center [281, 218] width 40 height 21
click at [315, 170] on icon "0 FE 10 40 40 40 128 20 93 º 87 º" at bounding box center [486, 250] width 694 height 437
click at [469, 13] on button "button" at bounding box center [464, 15] width 15 height 15
click at [781, 81] on icon at bounding box center [780, 71] width 9 height 33
click at [781, 84] on icon at bounding box center [790, 75] width 30 height 30
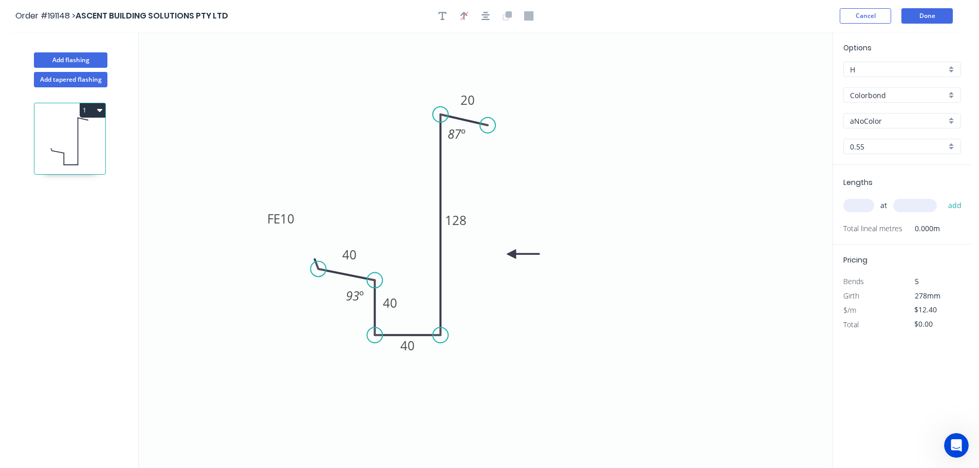
drag, startPoint x: 781, startPoint y: 84, endPoint x: 586, endPoint y: 221, distance: 238.5
click at [514, 254] on icon at bounding box center [523, 254] width 33 height 9
click at [705, 199] on icon "0 FE 10 40 40 40 128 20 93 º 87 º" at bounding box center [486, 250] width 694 height 437
click at [873, 112] on div "Options H H Colorbond Colorbond Colorbond (Premium) Colorbond Coolmax Colorbond…" at bounding box center [902, 103] width 138 height 123
click at [901, 126] on input "aNoColor" at bounding box center [898, 121] width 96 height 11
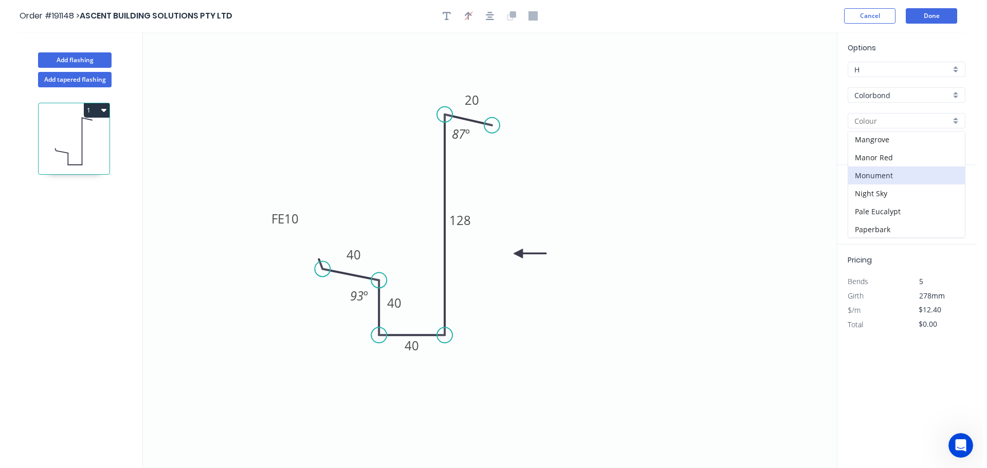
scroll to position [192, 0]
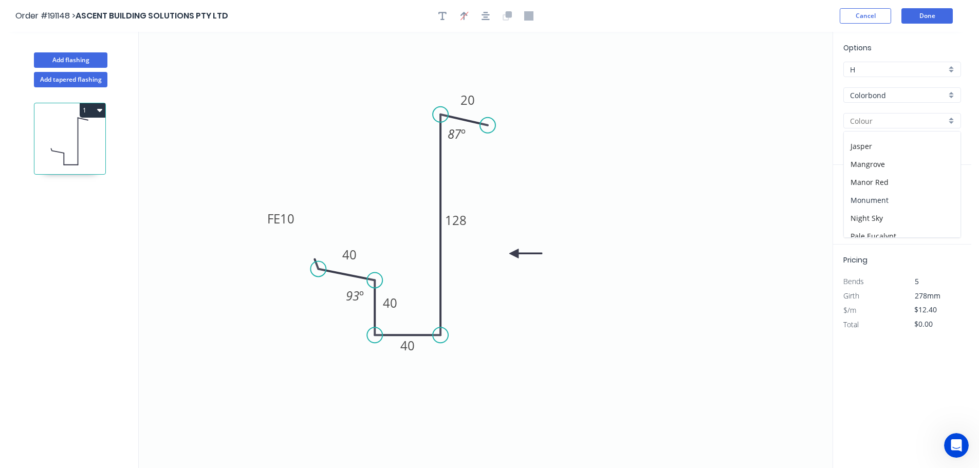
click at [879, 192] on div "Monument" at bounding box center [902, 200] width 117 height 18
type input "Monument"
click at [859, 211] on input "text" at bounding box center [859, 205] width 31 height 13
type input "3"
type input "4900"
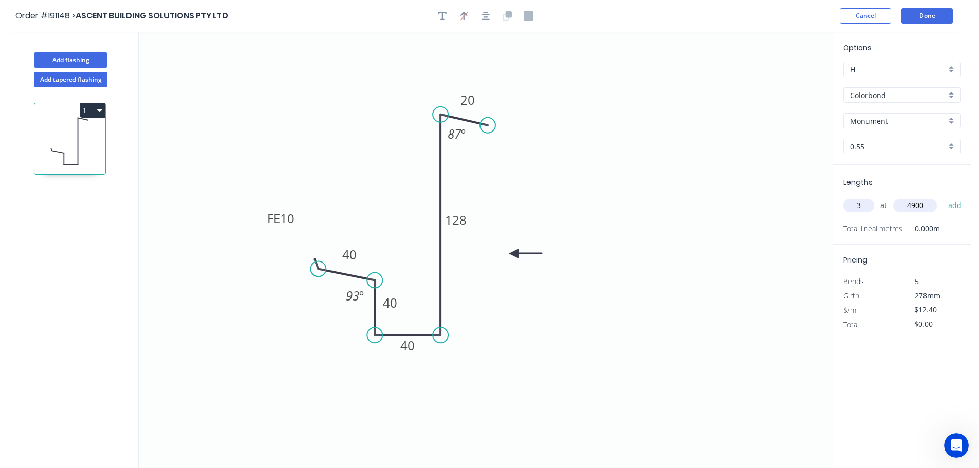
click at [944, 197] on button "add" at bounding box center [956, 205] width 24 height 17
type input "$182.28"
click at [664, 175] on icon "0 FE 10 40 40 40 128 20 93 º 87 º" at bounding box center [486, 250] width 694 height 437
click at [916, 10] on button "Done" at bounding box center [927, 15] width 51 height 15
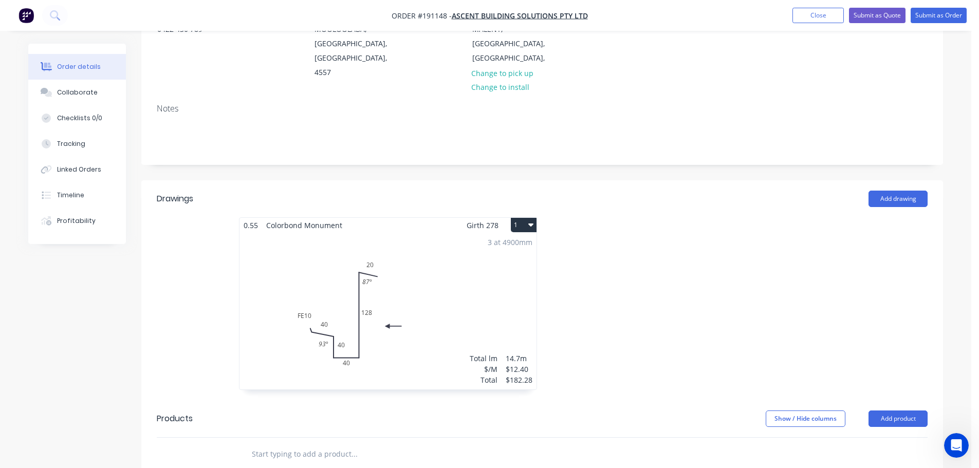
scroll to position [103, 0]
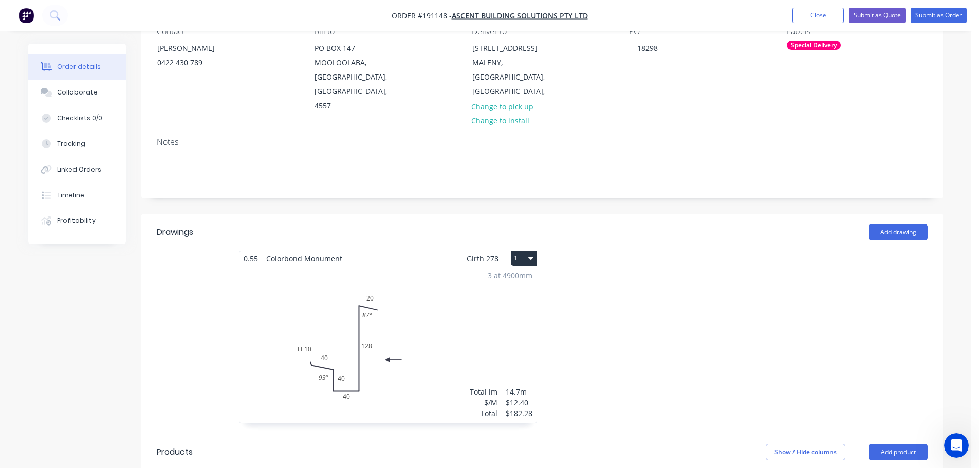
click at [801, 43] on div "Special Delivery" at bounding box center [814, 45] width 54 height 9
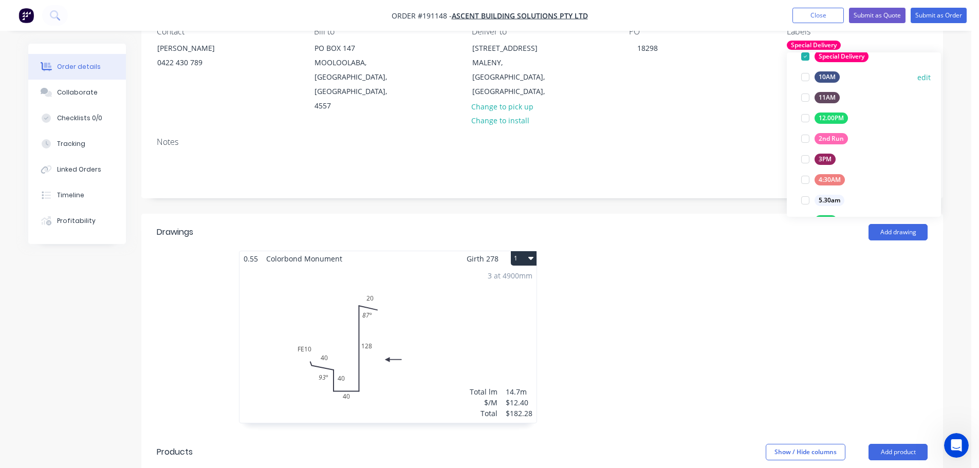
scroll to position [206, 0]
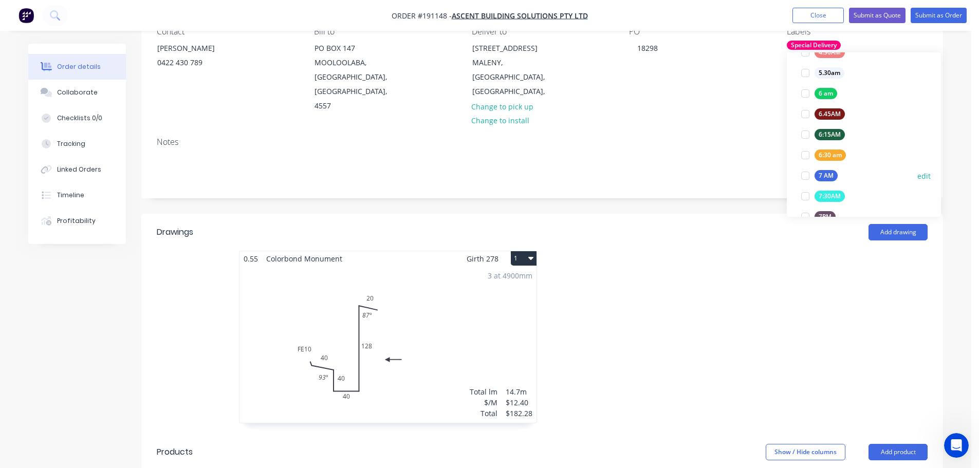
click at [822, 172] on div "7 AM" at bounding box center [826, 175] width 23 height 11
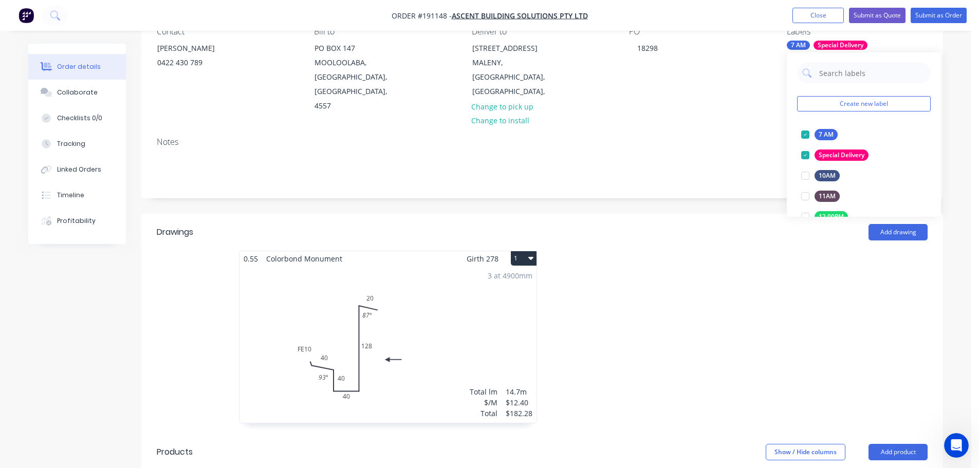
click at [737, 235] on header "Drawings Add drawing" at bounding box center [542, 232] width 802 height 37
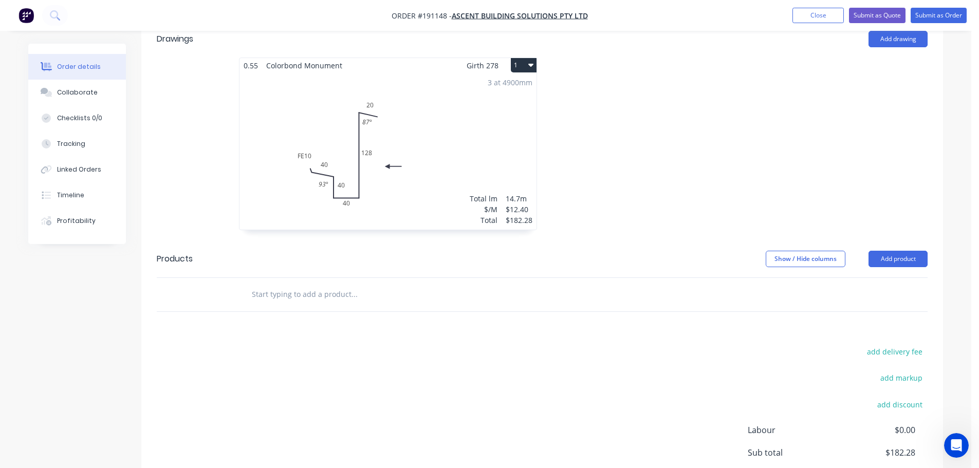
scroll to position [388, 0]
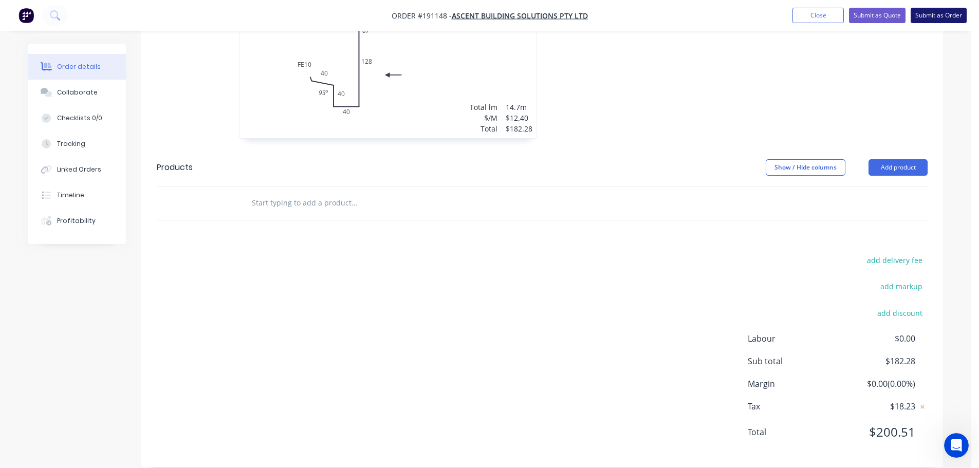
click at [940, 10] on button "Submit as Order" at bounding box center [939, 15] width 56 height 15
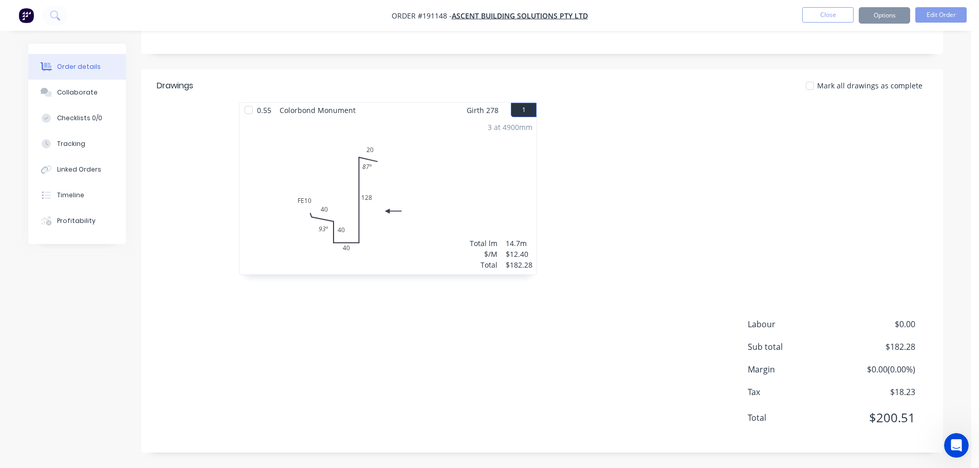
scroll to position [0, 0]
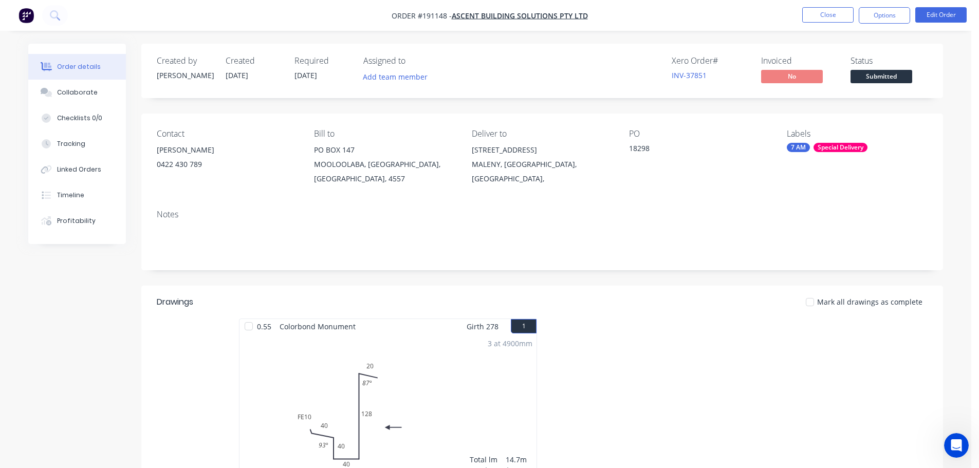
click at [892, 24] on nav "Order #191148 - ASCENT BUILDING SOLUTIONS PTY LTD Close Options Edit Order" at bounding box center [489, 15] width 979 height 31
click at [902, 12] on button "Options" at bounding box center [884, 15] width 51 height 16
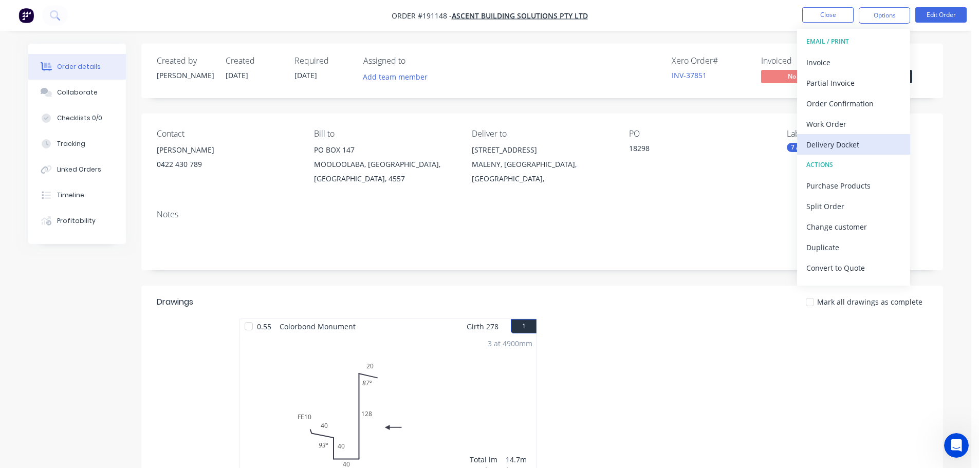
click at [822, 135] on button "Delivery Docket" at bounding box center [853, 144] width 113 height 21
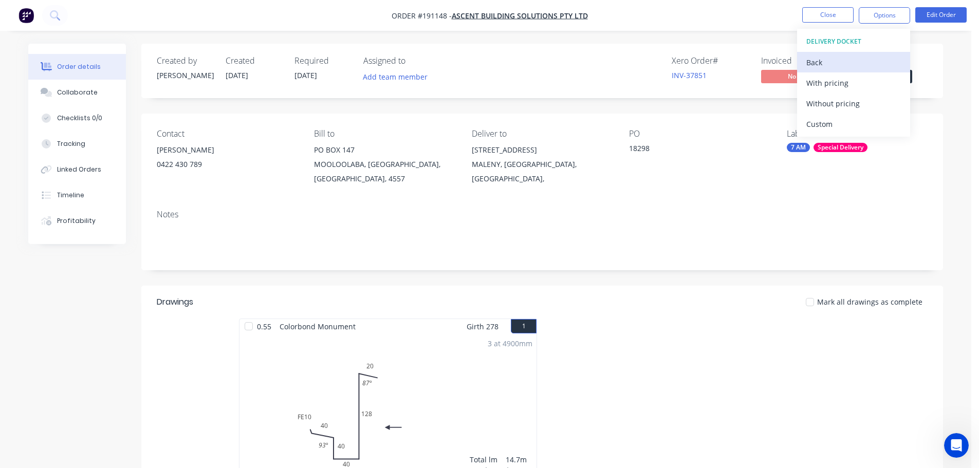
click at [844, 62] on div "Back" at bounding box center [854, 62] width 95 height 15
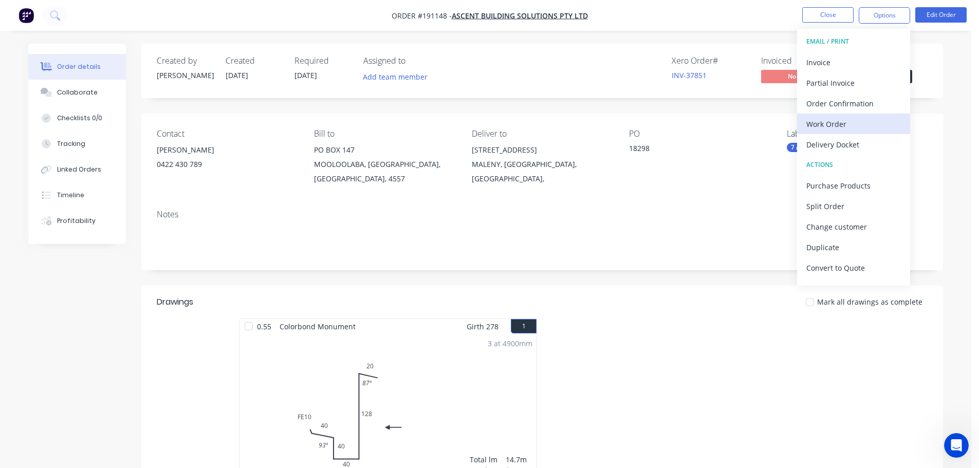
click at [849, 121] on div "Work Order" at bounding box center [854, 124] width 95 height 15
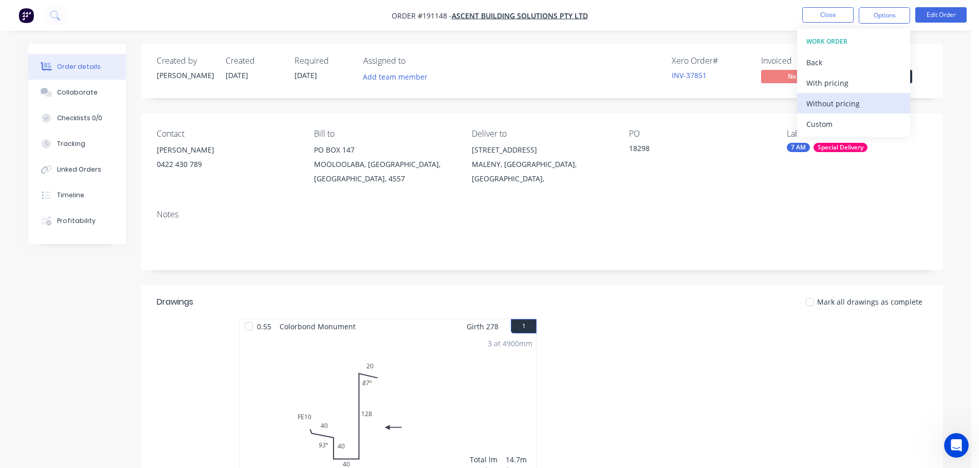
click at [836, 111] on div "Without pricing" at bounding box center [854, 103] width 95 height 15
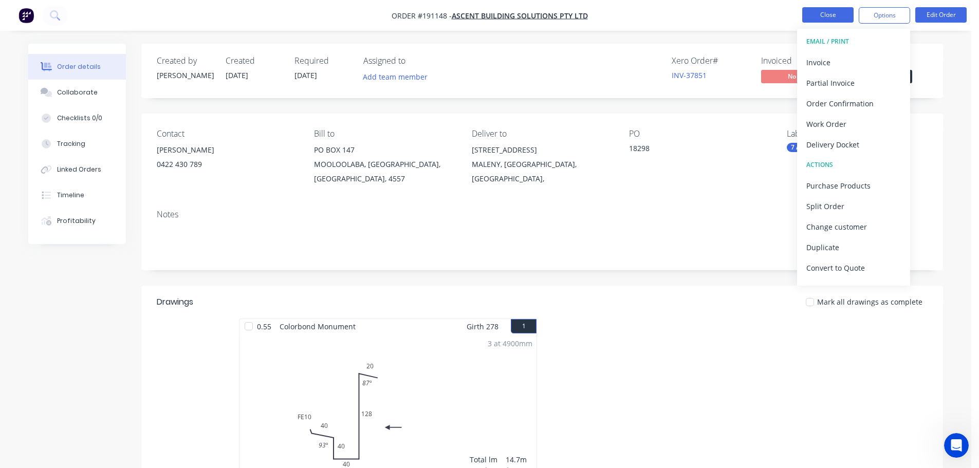
click at [824, 14] on button "Close" at bounding box center [828, 14] width 51 height 15
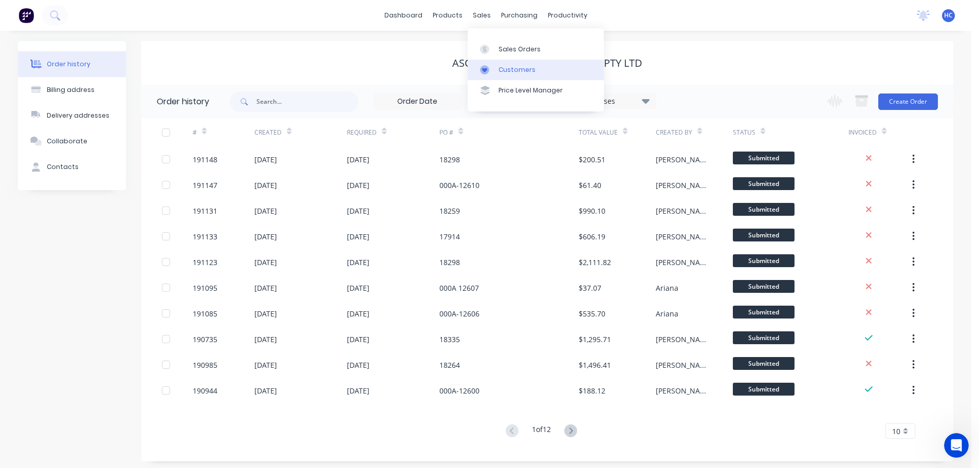
click at [518, 65] on div "Customers" at bounding box center [517, 69] width 37 height 9
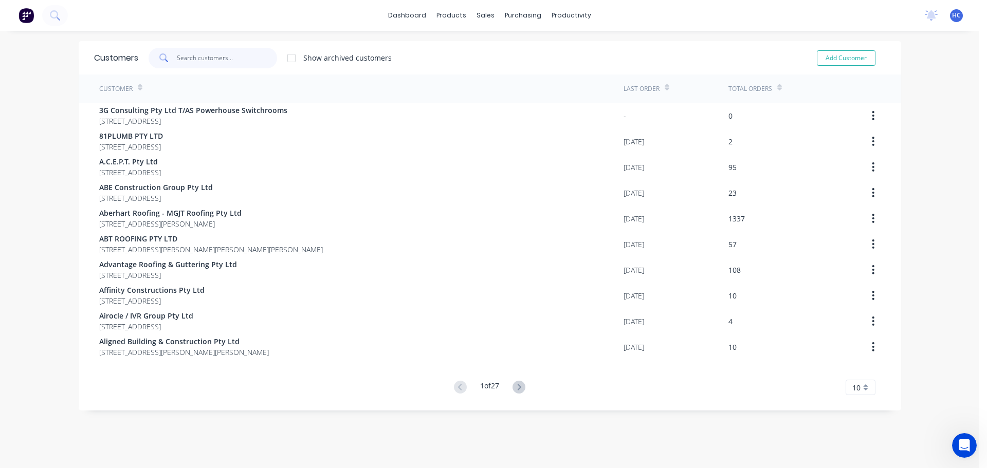
click at [199, 52] on input "text" at bounding box center [227, 58] width 100 height 21
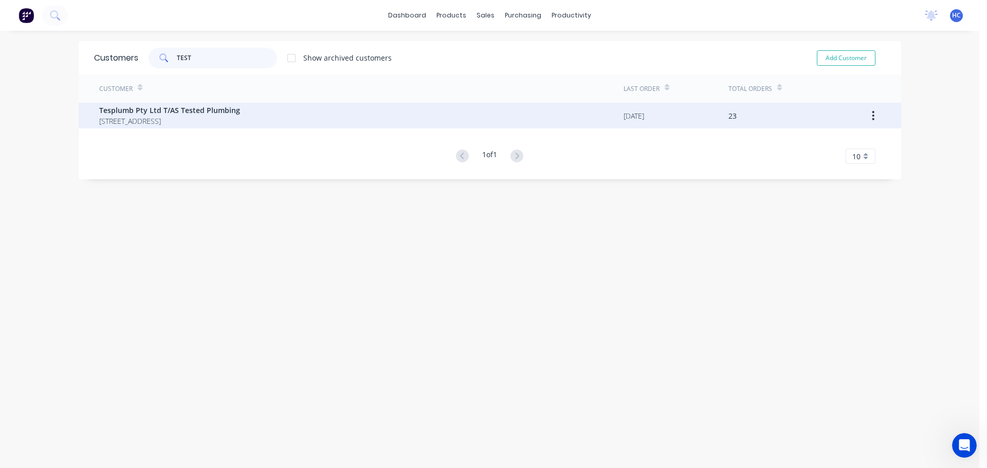
type input "TEST"
click at [179, 103] on div "Tesplumb Pty Ltd T/AS Tested Plumbing [STREET_ADDRESS]" at bounding box center [361, 116] width 524 height 26
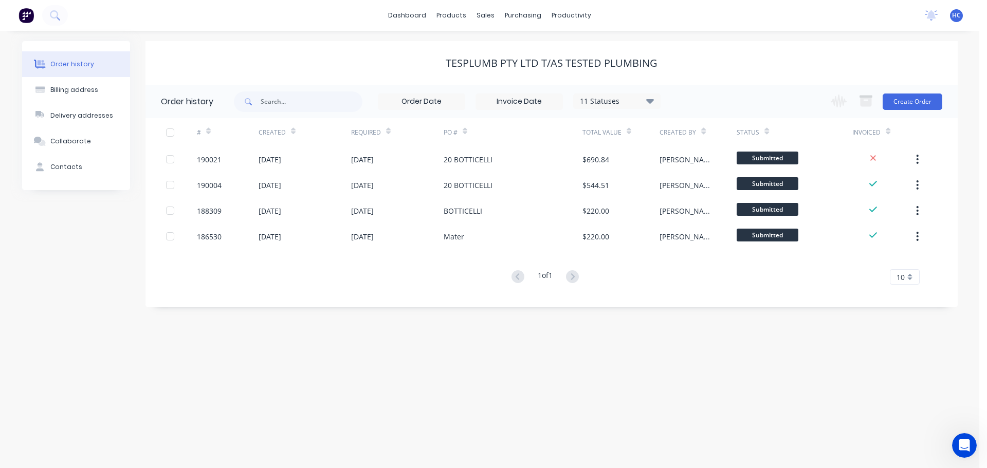
click at [544, 344] on div "Order history Billing address Delivery addresses Collaborate Contacts Tesplumb …" at bounding box center [489, 250] width 979 height 438
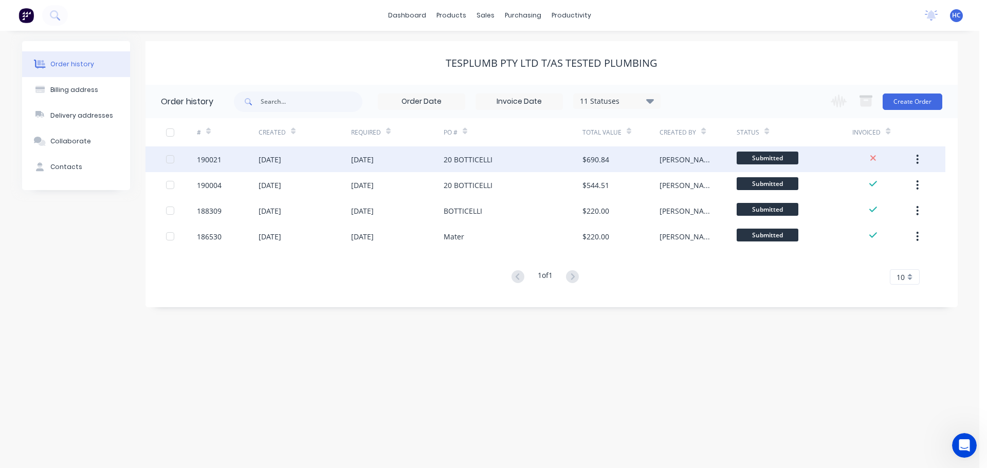
click at [560, 161] on div "20 BOTTICELLI" at bounding box center [513, 160] width 139 height 26
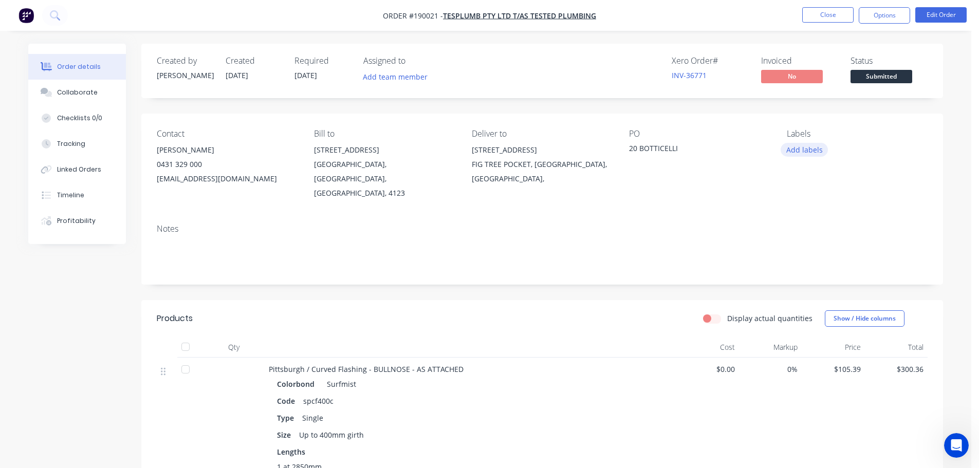
click at [806, 147] on button "Add labels" at bounding box center [804, 150] width 47 height 14
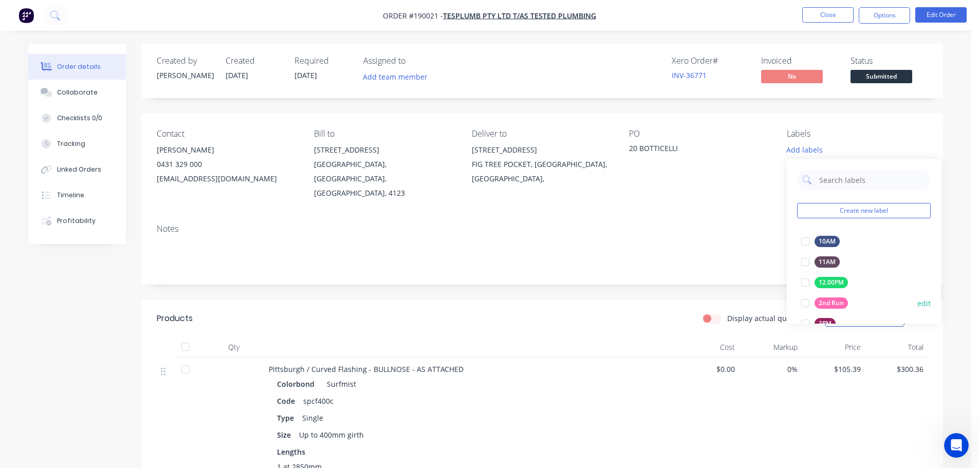
click at [824, 300] on div "2nd Run" at bounding box center [831, 303] width 33 height 11
click at [731, 282] on div "Created by [PERSON_NAME] Created [DATE] Required [DATE] Assigned to Add team me…" at bounding box center [542, 451] width 802 height 814
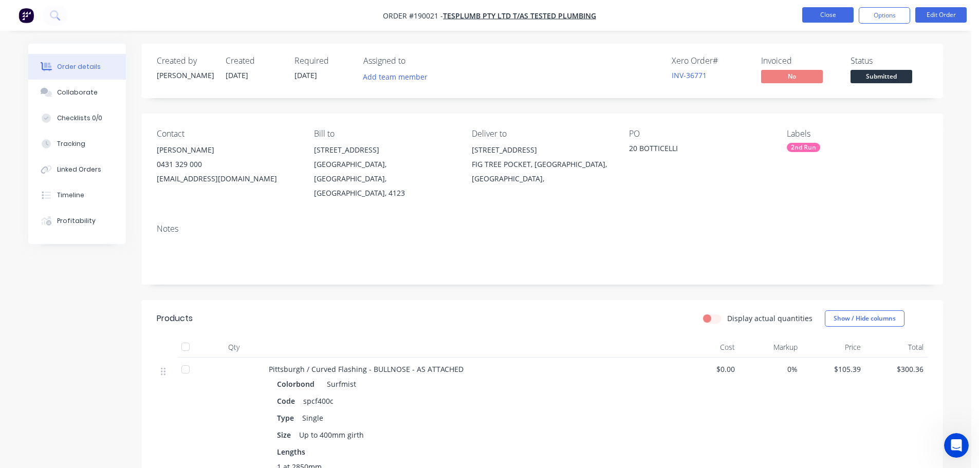
click at [840, 8] on button "Close" at bounding box center [828, 14] width 51 height 15
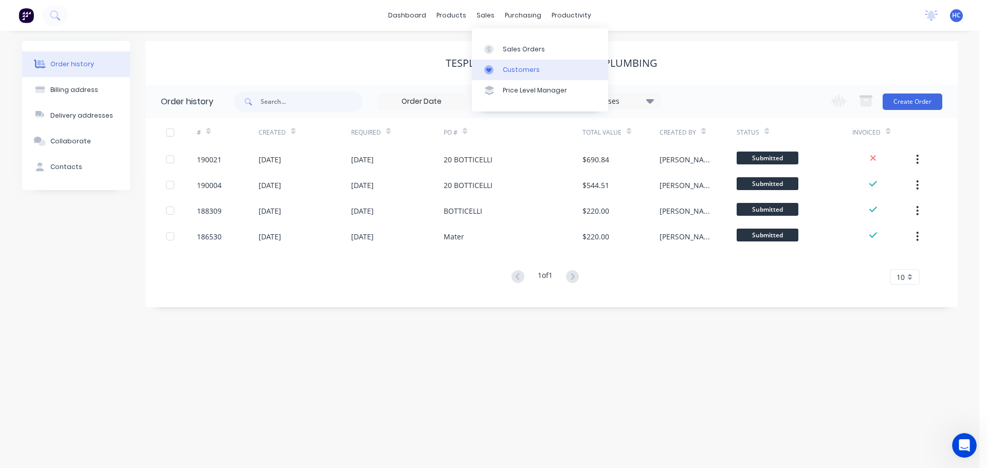
click at [511, 64] on link "Customers" at bounding box center [540, 70] width 136 height 21
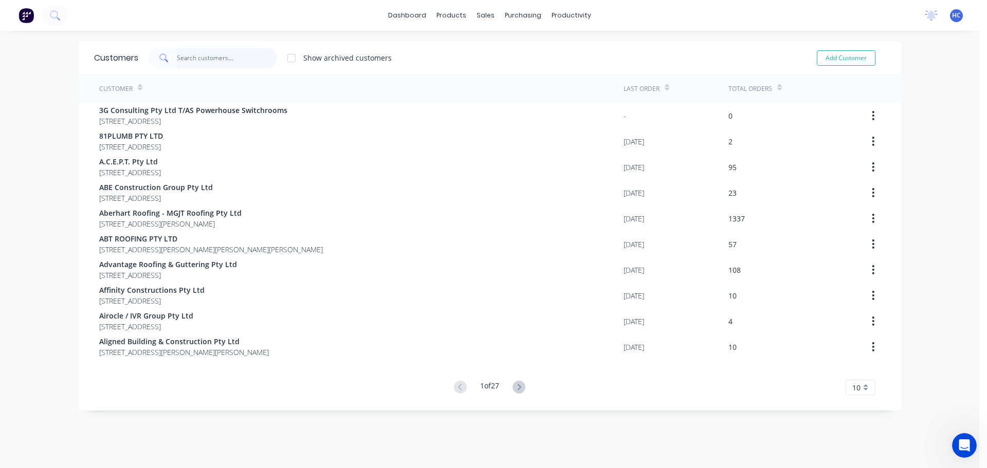
click at [232, 66] on input "text" at bounding box center [227, 58] width 100 height 21
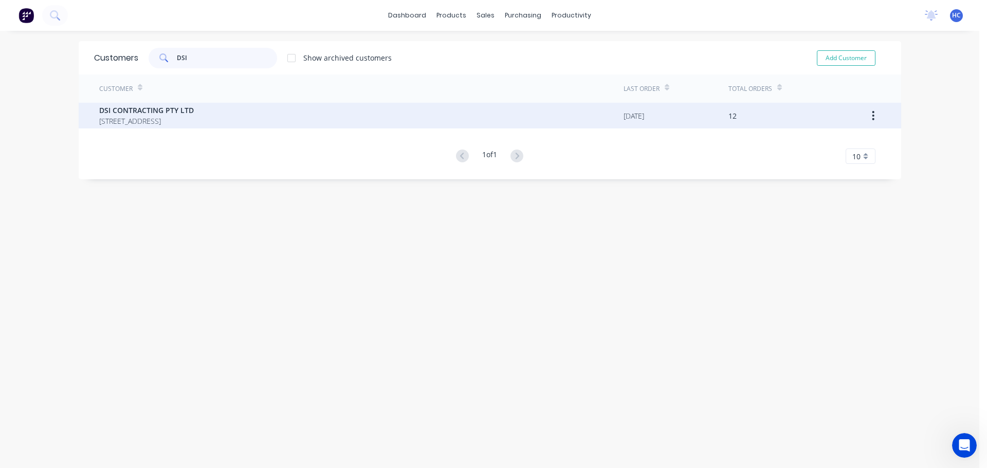
type input "DSI"
click at [125, 122] on span "[STREET_ADDRESS]" at bounding box center [146, 121] width 95 height 11
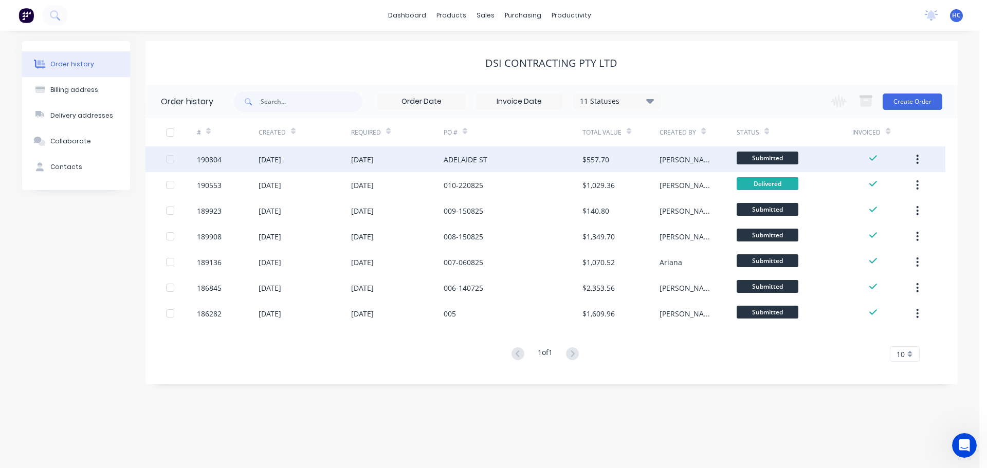
click at [489, 163] on div "ADELAIDE ST" at bounding box center [513, 160] width 139 height 26
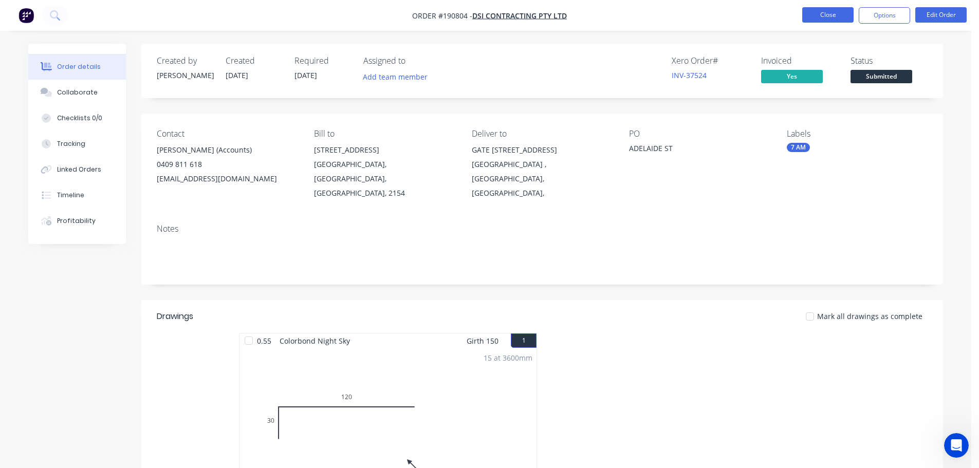
click at [809, 12] on button "Close" at bounding box center [828, 14] width 51 height 15
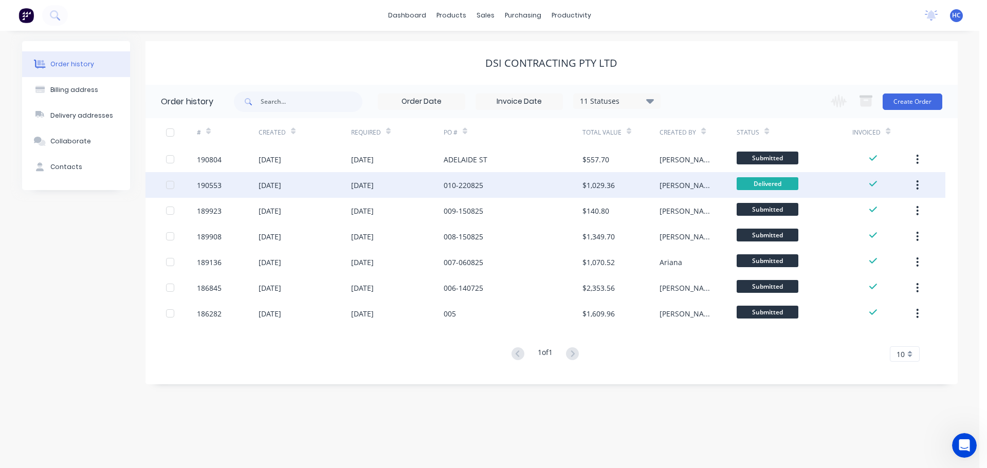
click at [396, 185] on div "[DATE]" at bounding box center [397, 185] width 93 height 26
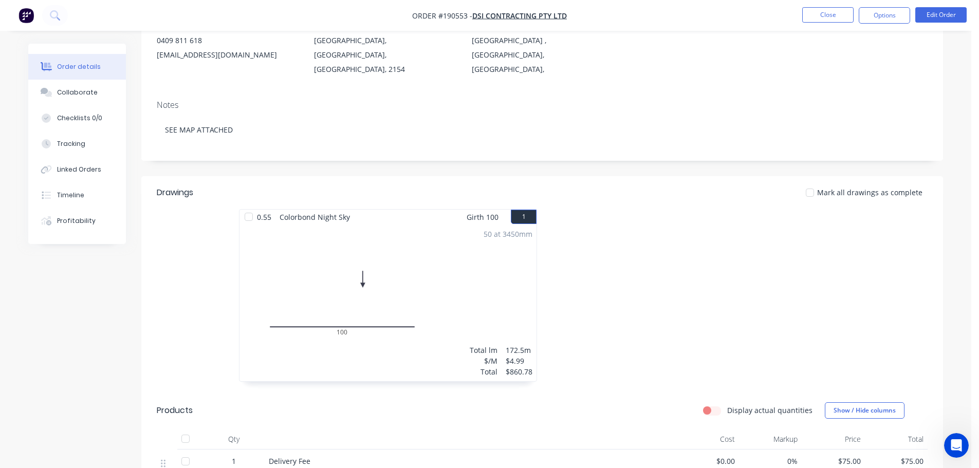
scroll to position [206, 0]
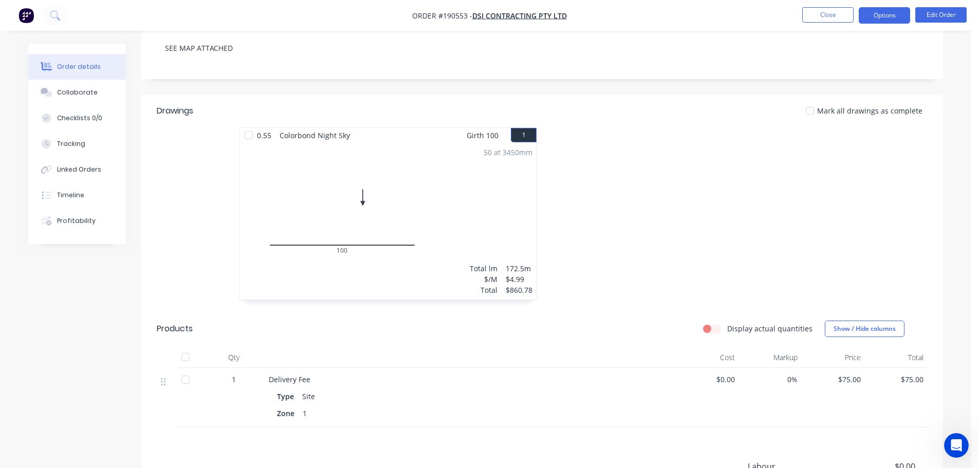
drag, startPoint x: 888, startPoint y: 17, endPoint x: 895, endPoint y: 21, distance: 7.8
click at [888, 17] on button "Options" at bounding box center [884, 15] width 51 height 16
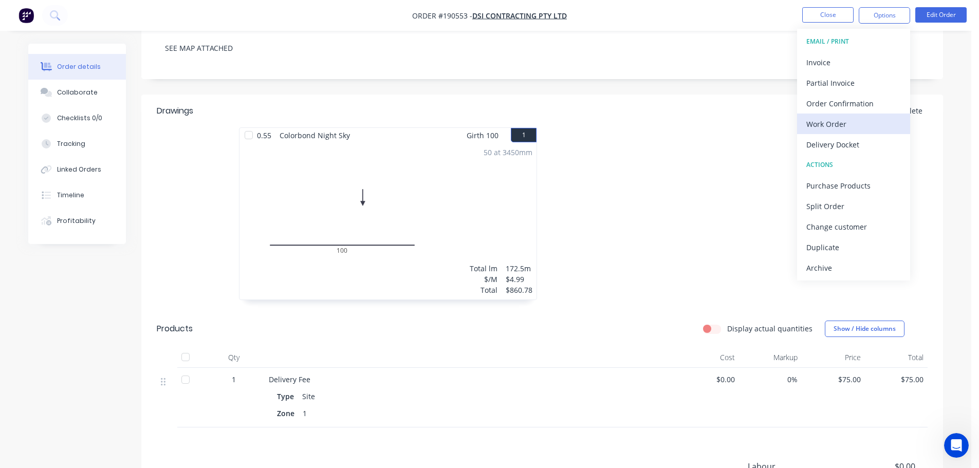
click at [835, 125] on div "Work Order" at bounding box center [854, 124] width 95 height 15
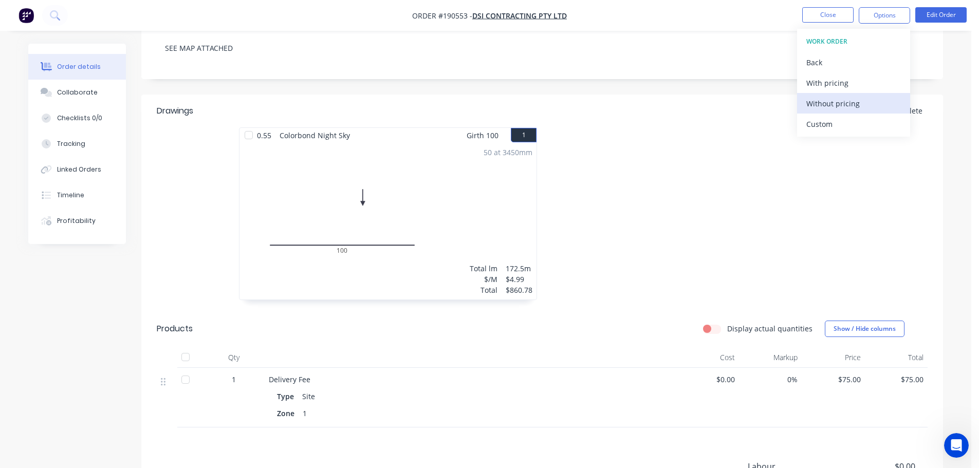
click at [831, 104] on div "Without pricing" at bounding box center [854, 103] width 95 height 15
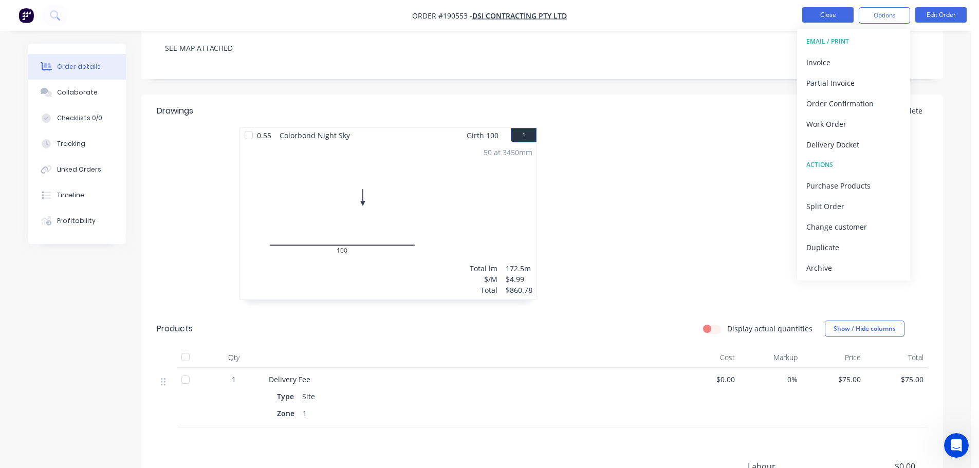
click at [816, 12] on button "Close" at bounding box center [828, 14] width 51 height 15
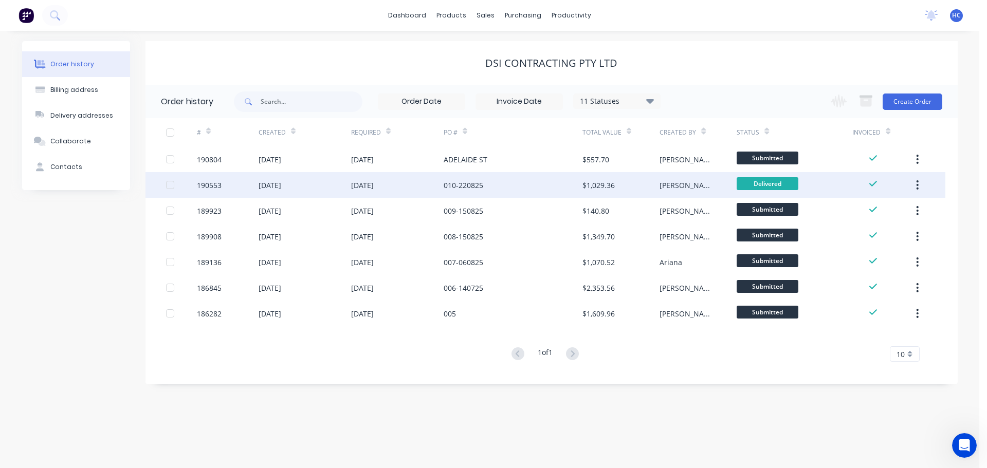
click at [919, 180] on icon "button" at bounding box center [917, 184] width 3 height 11
click at [872, 233] on div "Duplicate" at bounding box center [881, 232] width 79 height 15
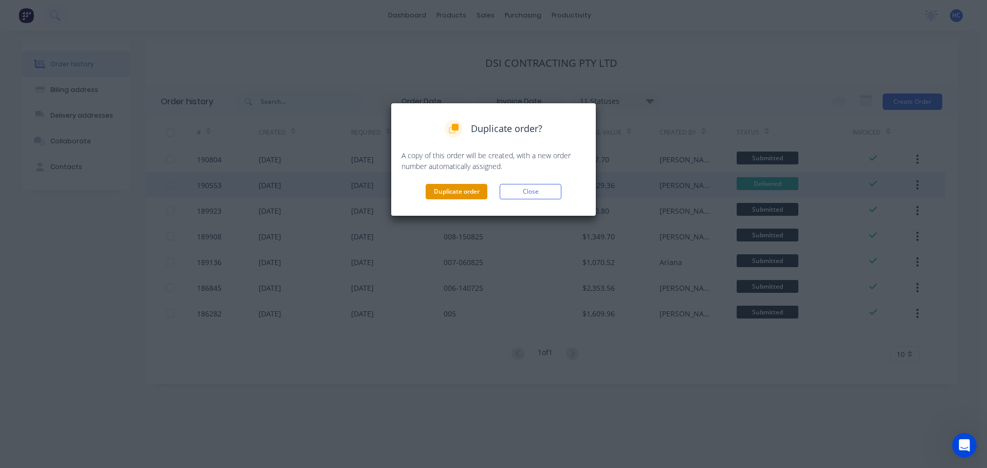
click at [462, 192] on button "Duplicate order" at bounding box center [457, 191] width 62 height 15
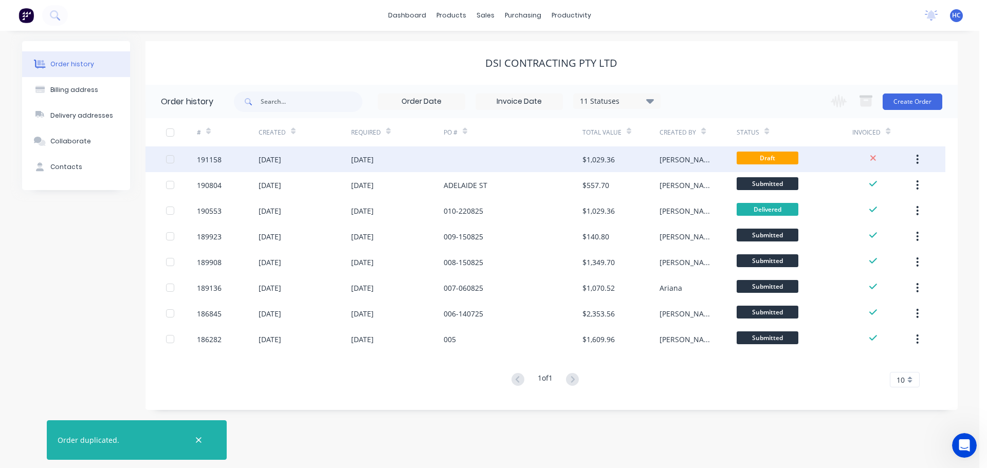
click at [575, 150] on div at bounding box center [513, 160] width 139 height 26
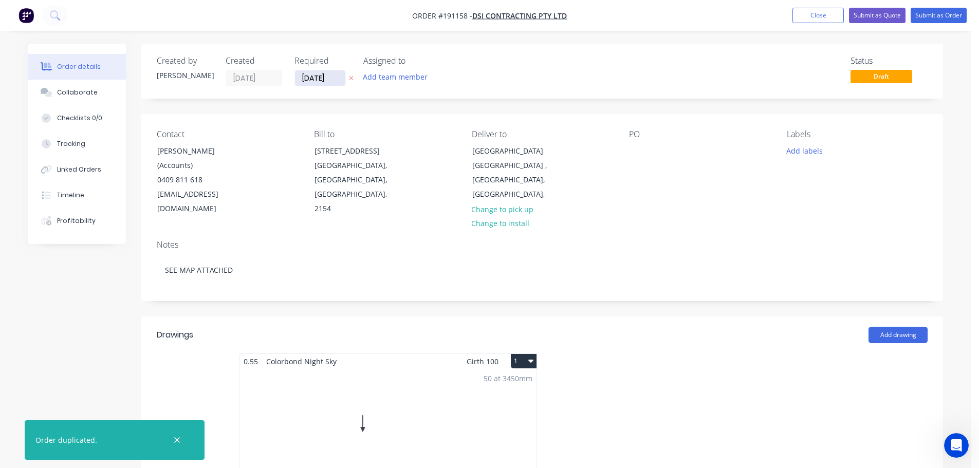
click at [315, 76] on input "[DATE]" at bounding box center [320, 77] width 50 height 15
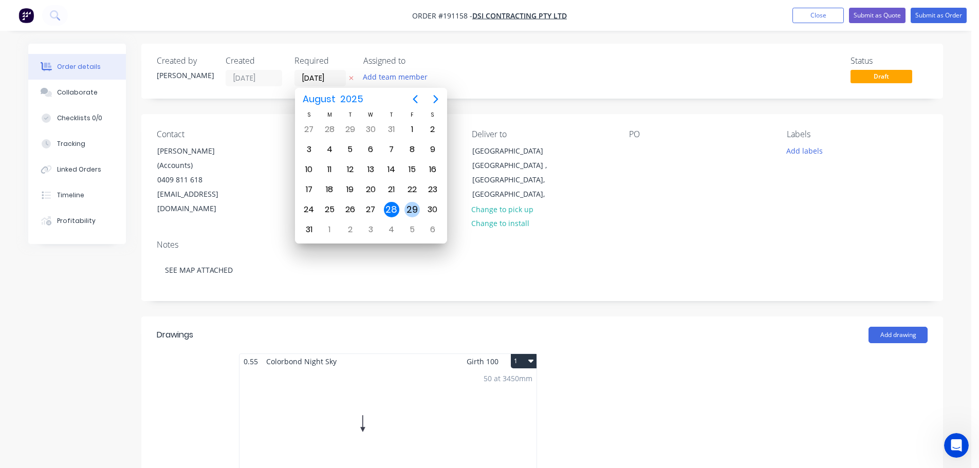
click at [413, 212] on div "29" at bounding box center [412, 209] width 15 height 15
type input "[DATE]"
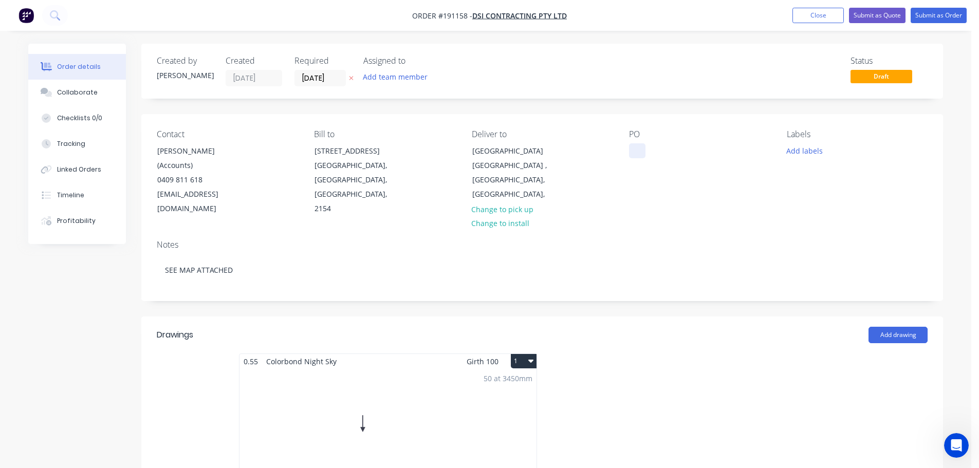
click at [639, 149] on div at bounding box center [637, 150] width 16 height 15
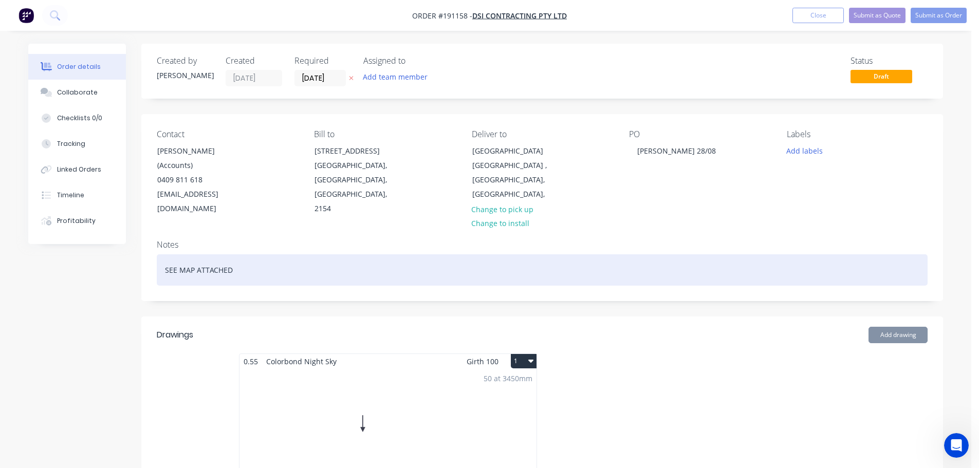
click at [667, 266] on div "SEE MAP ATTACHED" at bounding box center [542, 270] width 771 height 31
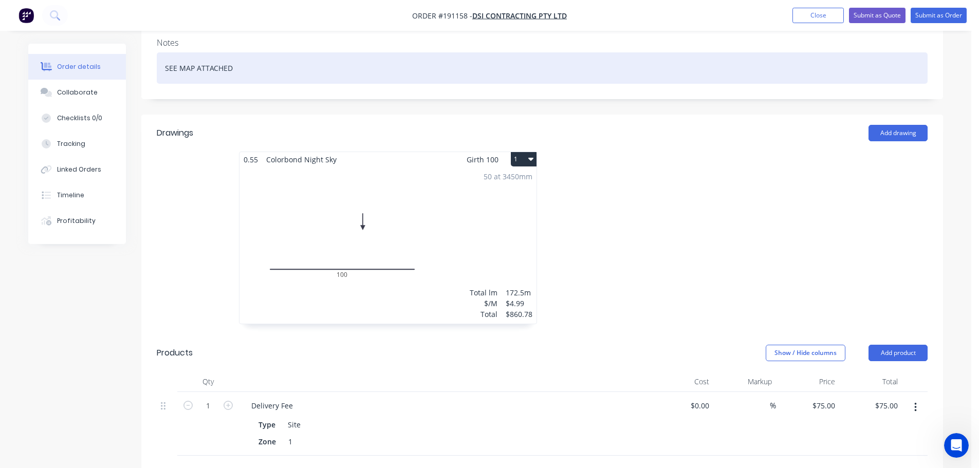
scroll to position [206, 0]
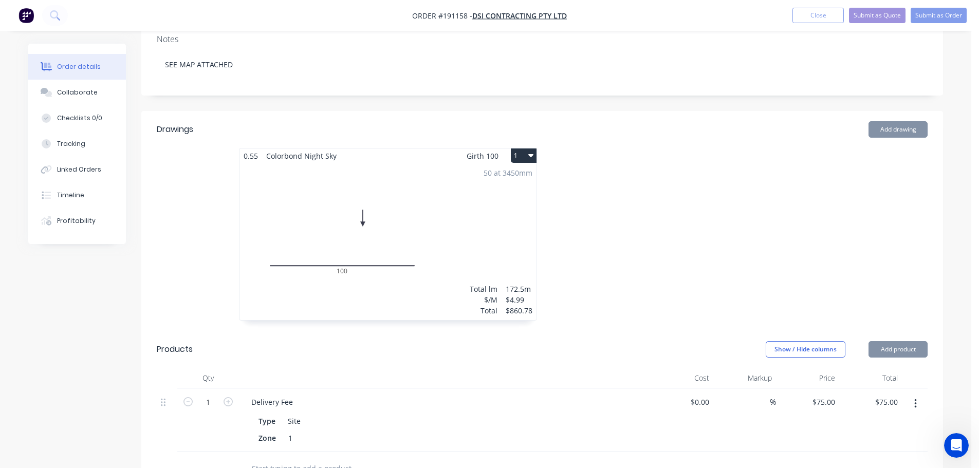
click at [708, 221] on div at bounding box center [696, 239] width 309 height 183
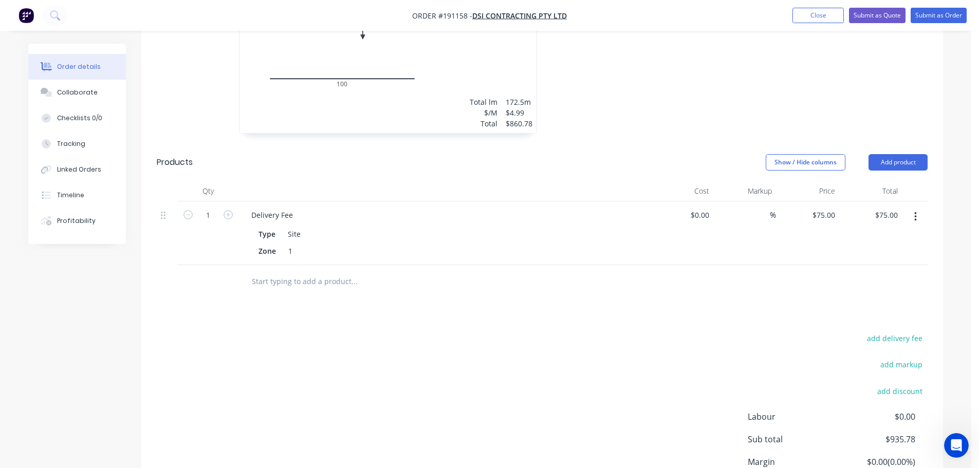
scroll to position [265, 0]
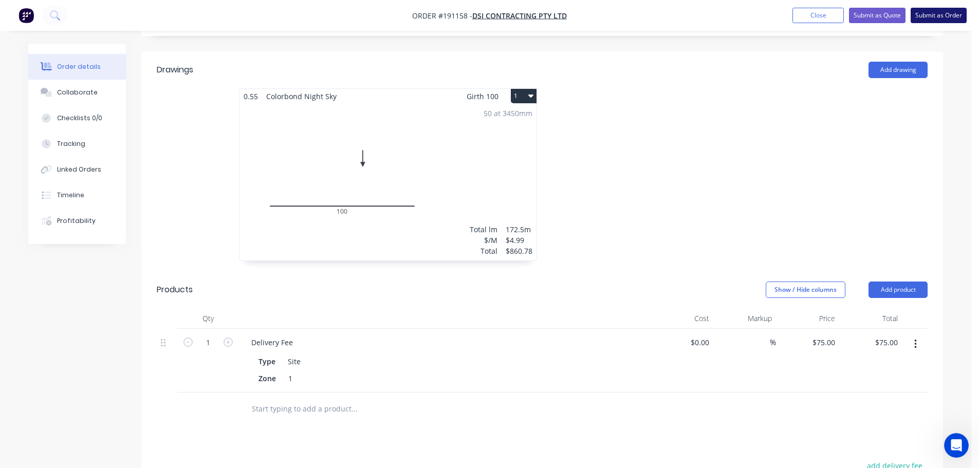
click at [927, 15] on button "Submit as Order" at bounding box center [939, 15] width 56 height 15
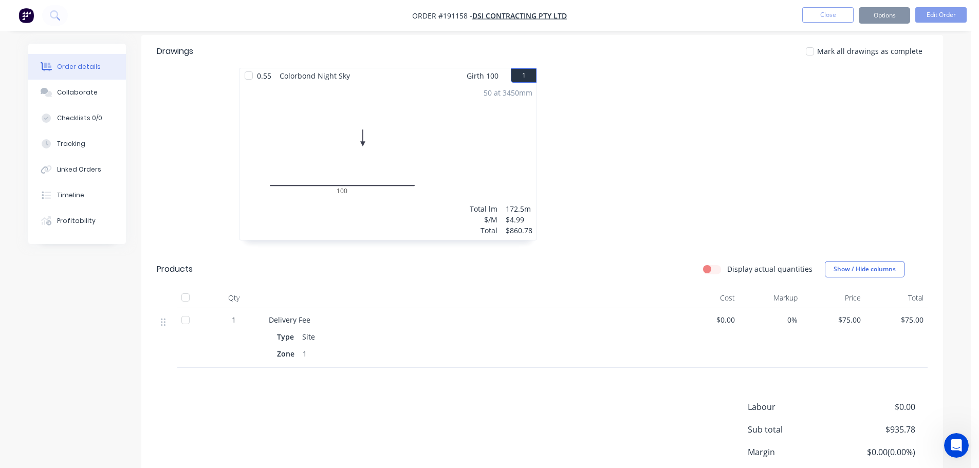
scroll to position [0, 0]
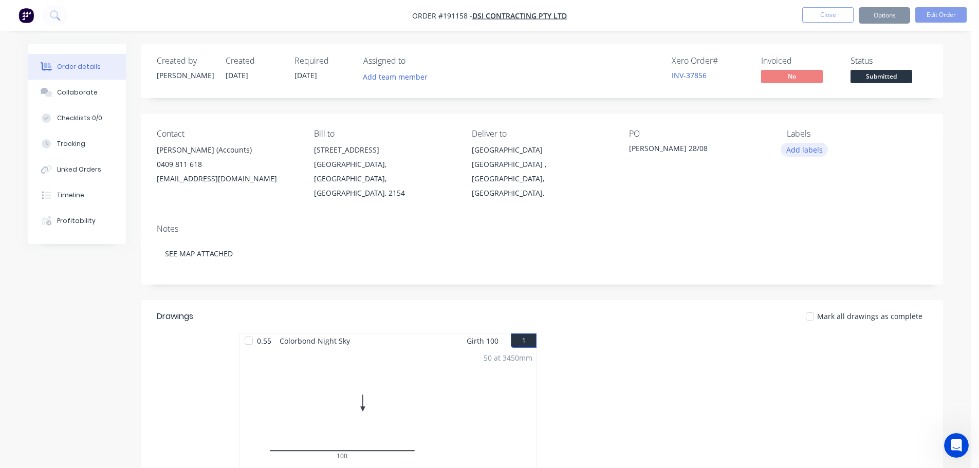
click at [806, 144] on button "Add labels" at bounding box center [804, 150] width 47 height 14
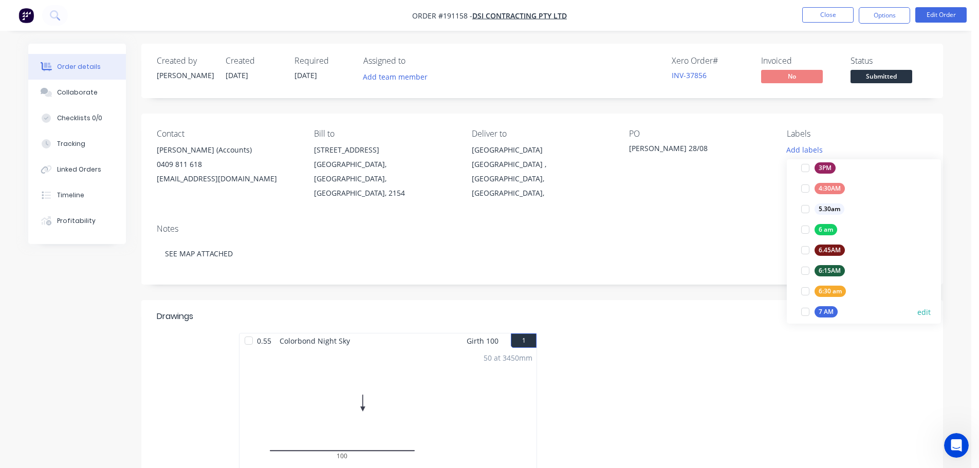
scroll to position [206, 0]
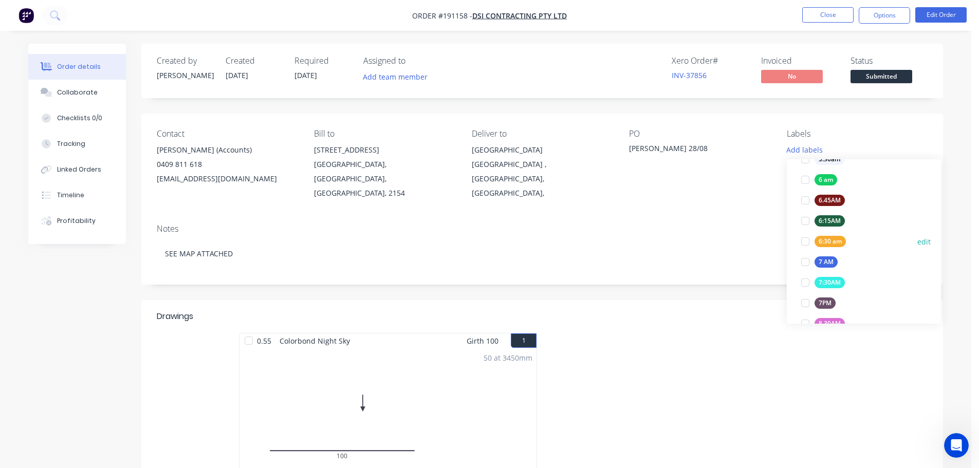
click at [824, 245] on div "6:30 am" at bounding box center [830, 241] width 31 height 11
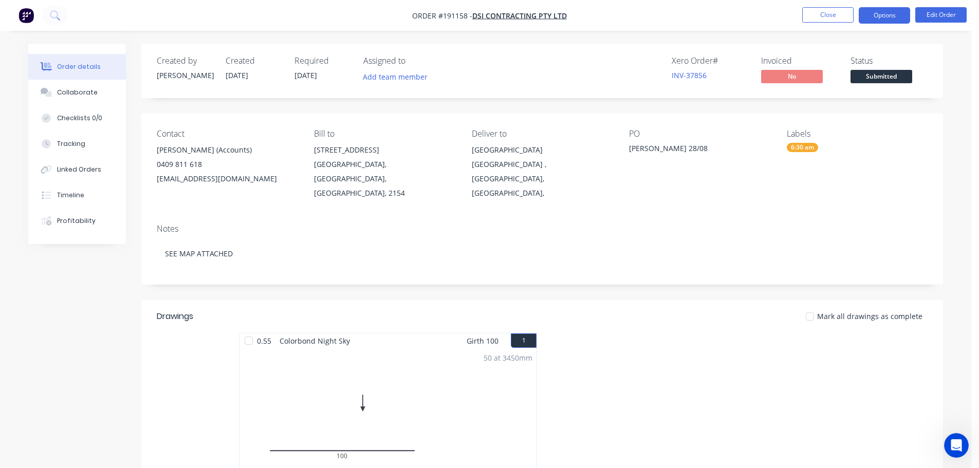
click at [892, 21] on button "Options" at bounding box center [884, 15] width 51 height 16
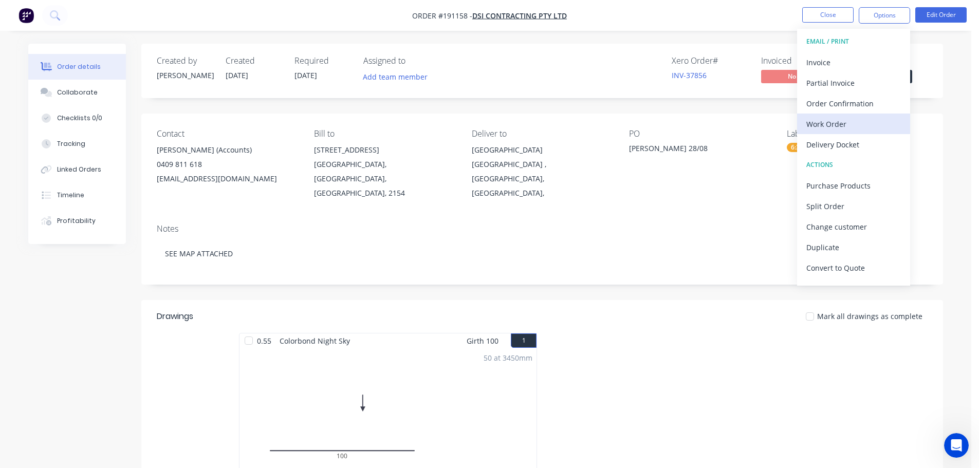
click at [832, 124] on div "Work Order" at bounding box center [854, 124] width 95 height 15
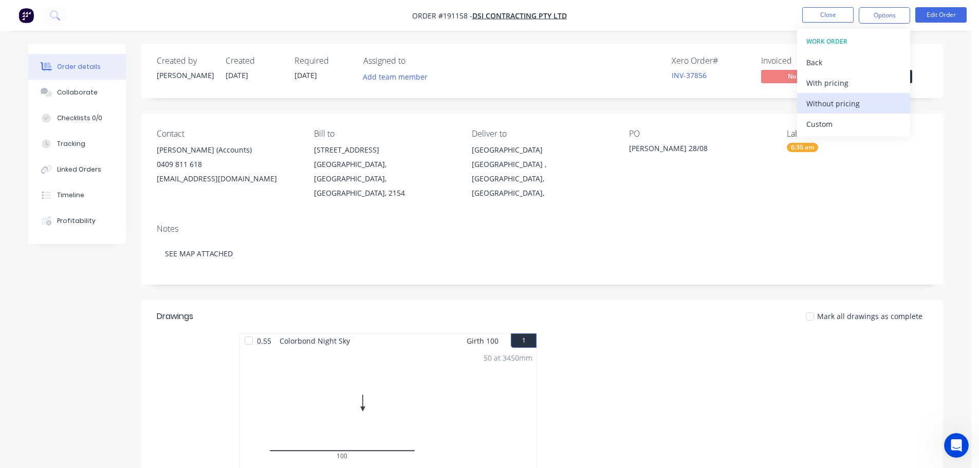
click at [830, 101] on div "Without pricing" at bounding box center [854, 103] width 95 height 15
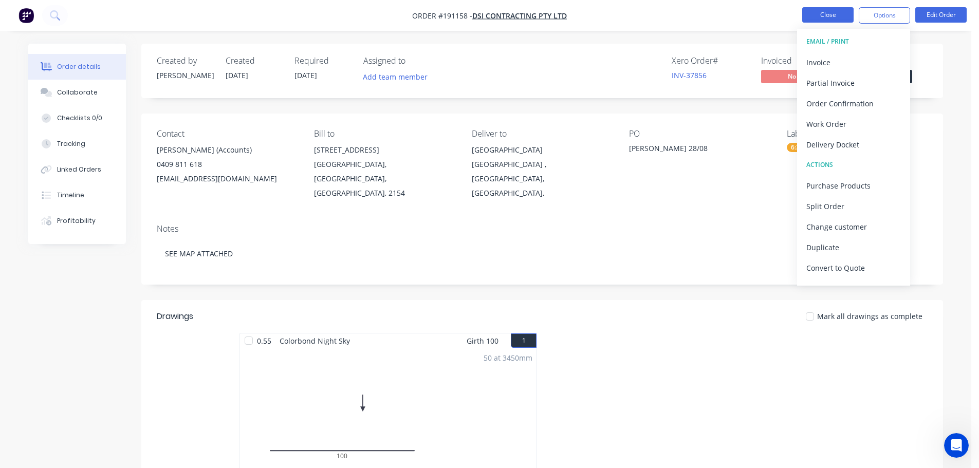
click at [812, 15] on button "Close" at bounding box center [828, 14] width 51 height 15
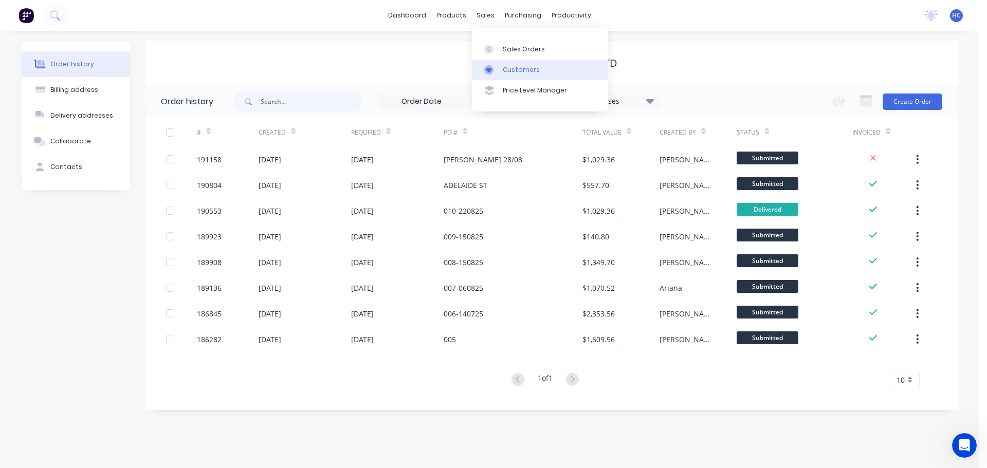
click at [508, 69] on div "Customers" at bounding box center [521, 69] width 37 height 9
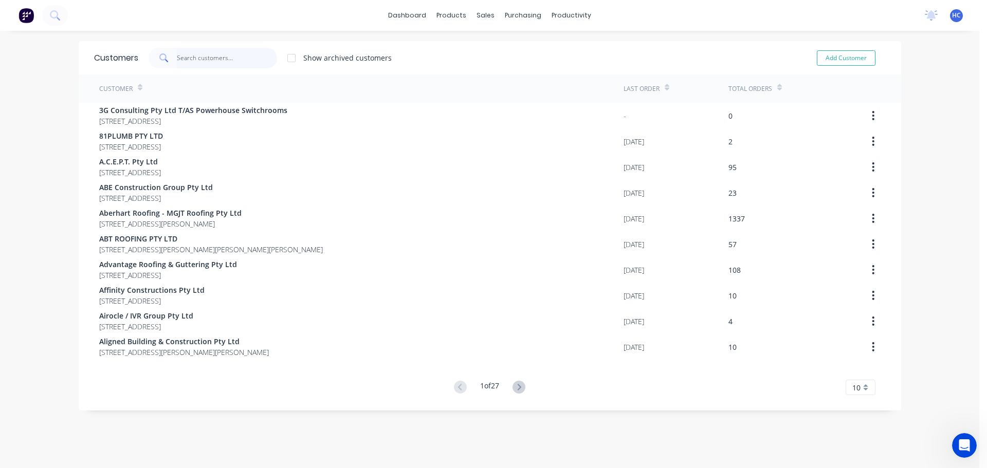
click at [194, 52] on input "text" at bounding box center [227, 58] width 100 height 21
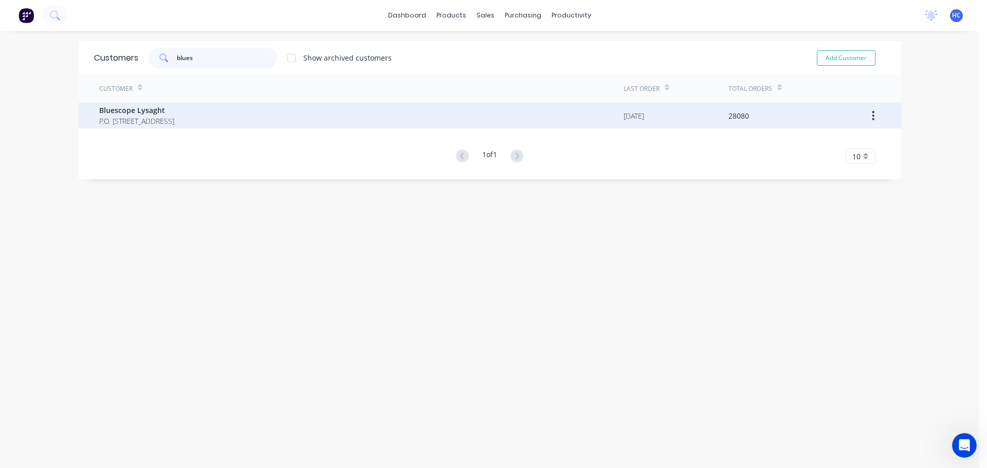
type input "blues"
click at [174, 110] on span "Bluescope Lysaght" at bounding box center [136, 110] width 75 height 11
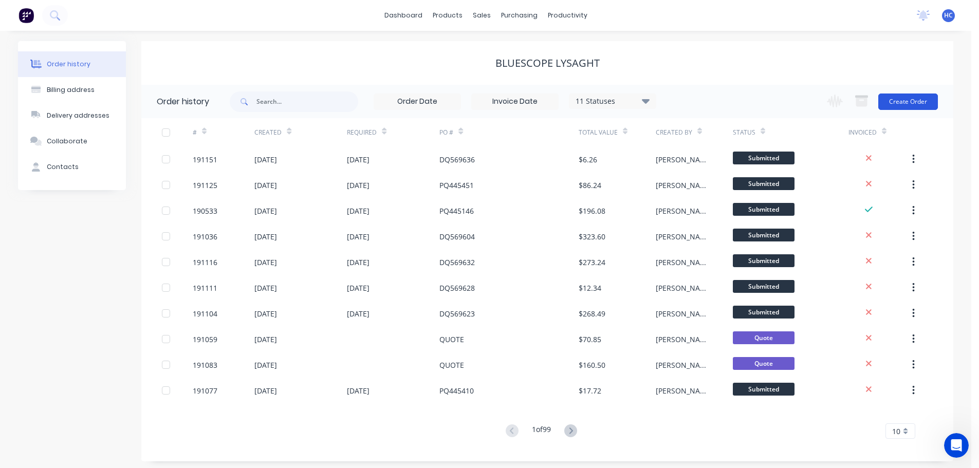
click at [901, 99] on button "Create Order" at bounding box center [909, 102] width 60 height 16
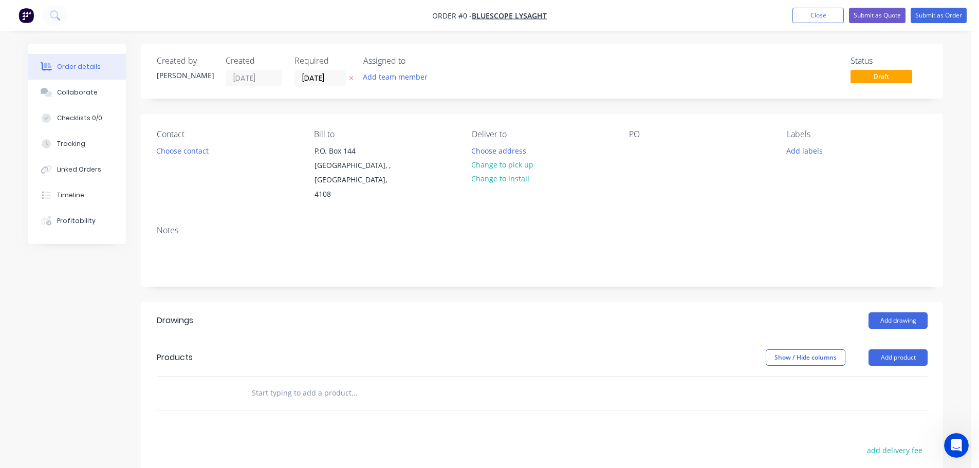
click at [352, 76] on icon at bounding box center [351, 78] width 5 height 6
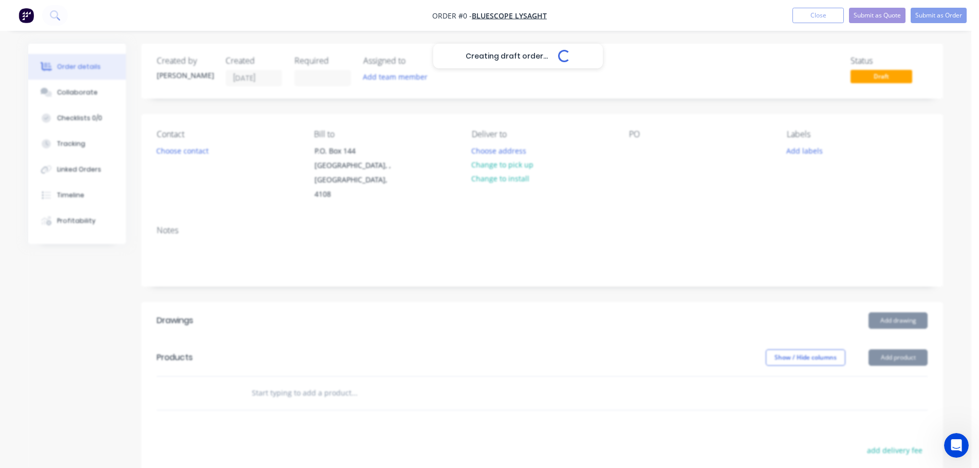
click at [630, 154] on div "Creating draft order... Loading..." at bounding box center [517, 278] width 979 height 468
click at [638, 151] on div "Creating draft order... Loading..." at bounding box center [517, 278] width 979 height 468
click at [642, 150] on div at bounding box center [637, 150] width 16 height 15
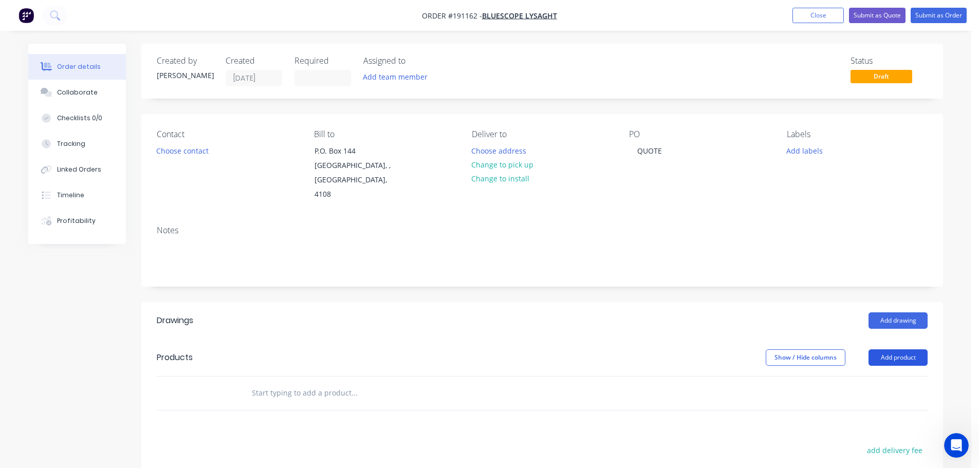
click at [900, 350] on button "Add product" at bounding box center [898, 358] width 59 height 16
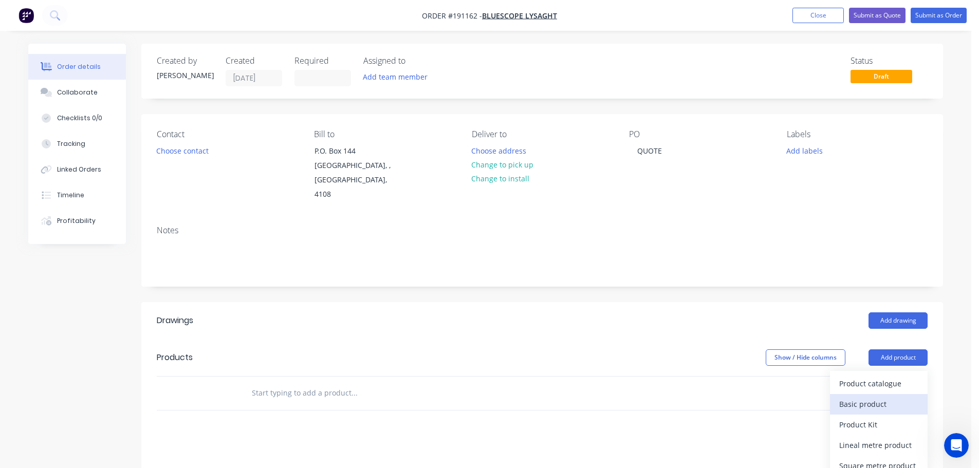
click at [870, 397] on div "Basic product" at bounding box center [879, 404] width 79 height 15
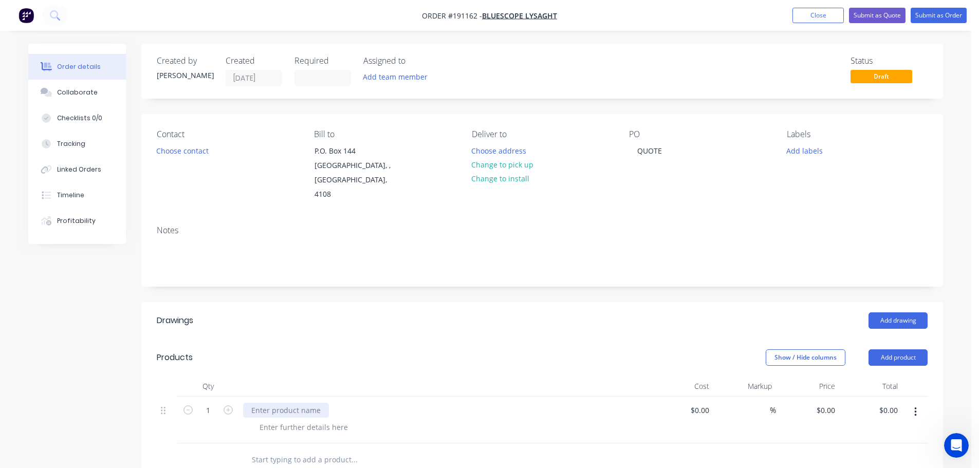
click at [304, 403] on div at bounding box center [286, 410] width 86 height 15
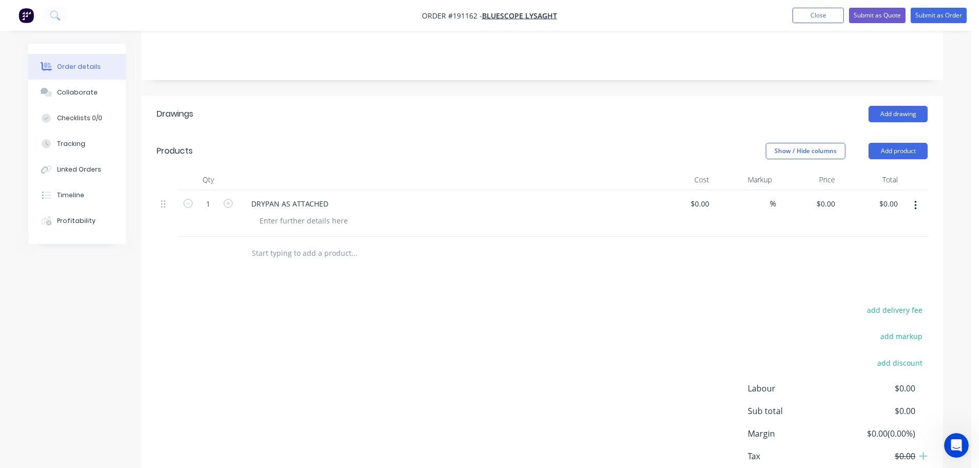
scroll to position [257, 0]
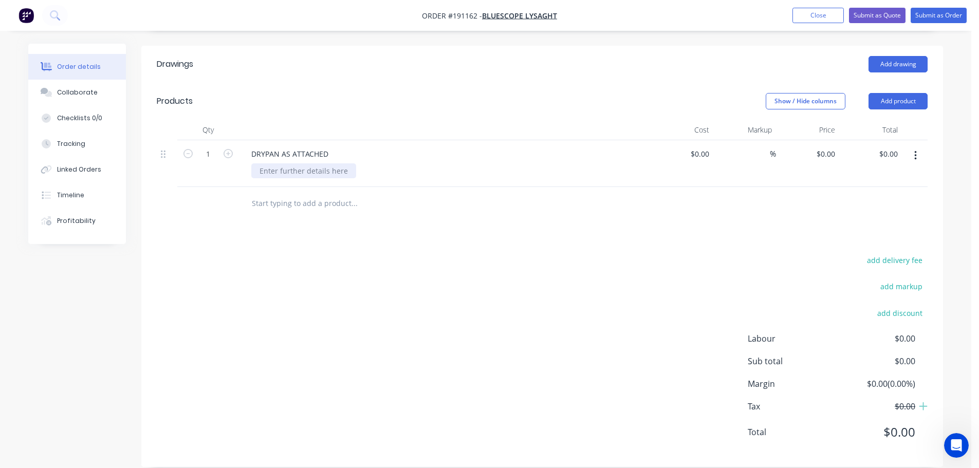
click at [284, 164] on div at bounding box center [303, 171] width 105 height 15
click at [912, 93] on button "Add product" at bounding box center [898, 101] width 59 height 16
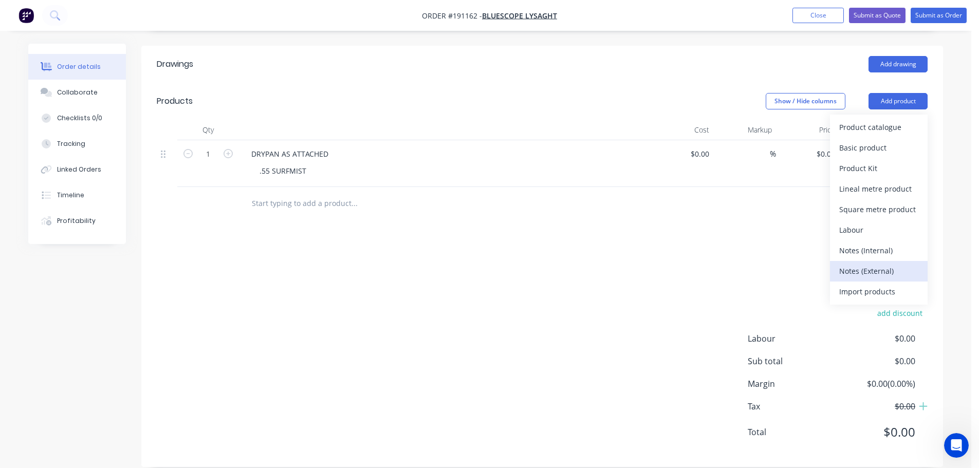
click at [875, 264] on div "Notes (External)" at bounding box center [879, 271] width 79 height 15
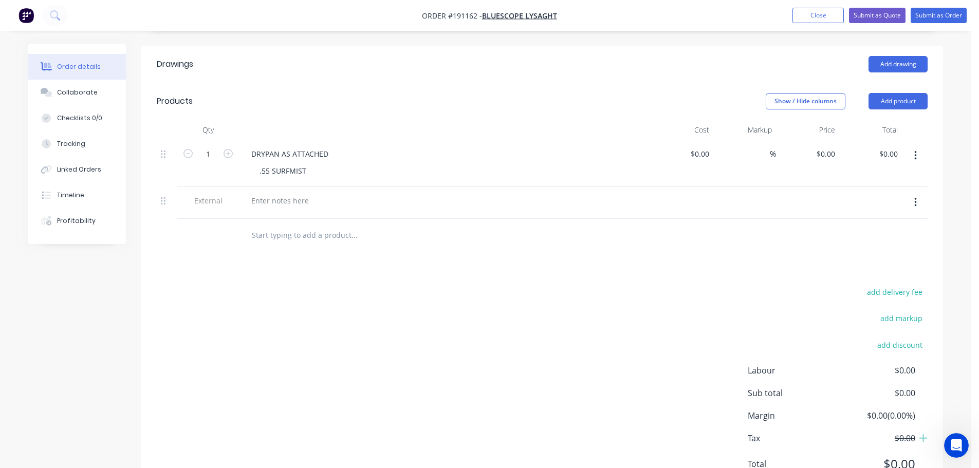
click at [287, 194] on div at bounding box center [444, 203] width 411 height 32
click at [295, 193] on div at bounding box center [280, 200] width 74 height 15
click at [923, 193] on button "button" at bounding box center [916, 202] width 24 height 19
click at [875, 222] on div "Duplicate" at bounding box center [879, 229] width 79 height 15
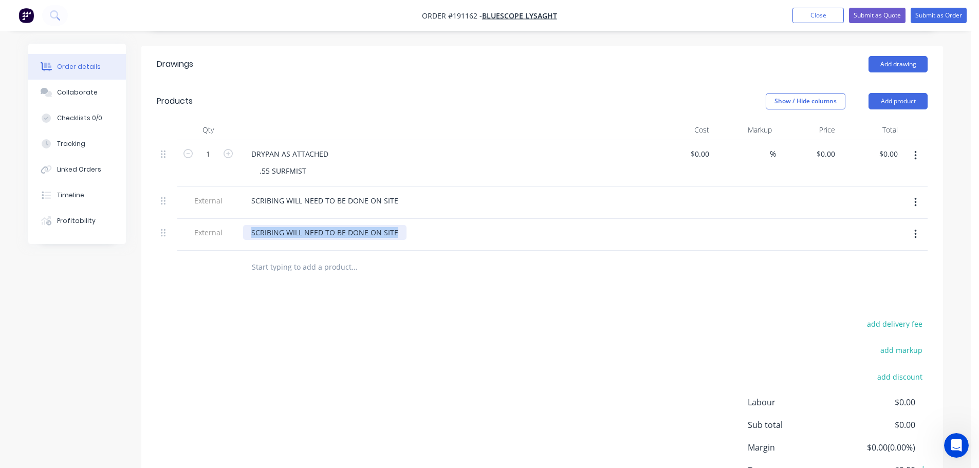
drag, startPoint x: 398, startPoint y: 217, endPoint x: 206, endPoint y: 224, distance: 192.9
click at [206, 224] on div "External SCRIBING WILL NEED TO BE DONE ON SITE" at bounding box center [542, 235] width 771 height 32
click at [356, 93] on div "Show / Hide columns Add product" at bounding box center [624, 101] width 607 height 16
click at [829, 147] on input "$0.00" at bounding box center [828, 154] width 24 height 15
click at [656, 83] on header "Products Show / Hide columns Add product" at bounding box center [542, 101] width 802 height 37
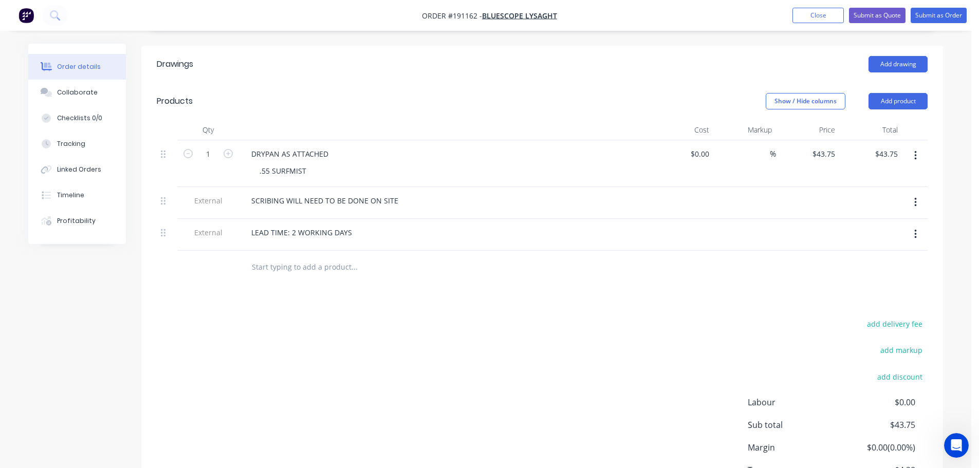
click at [386, 93] on div "Show / Hide columns Add product" at bounding box center [624, 101] width 607 height 16
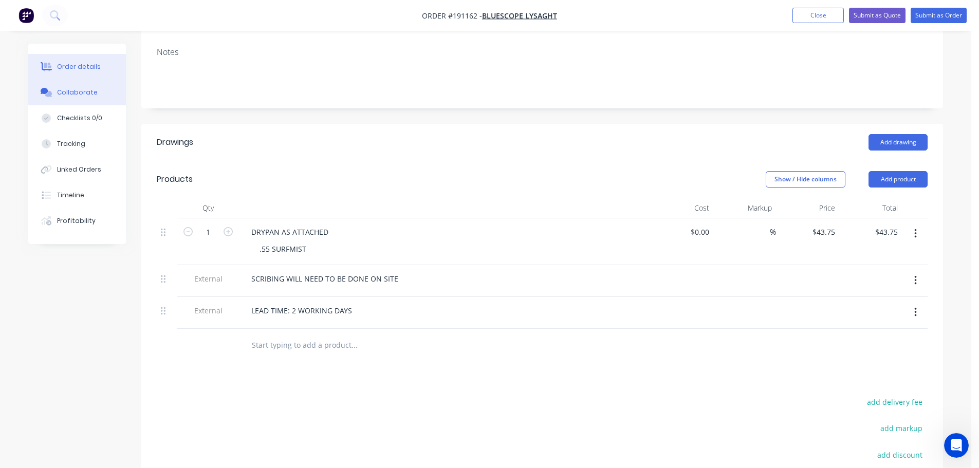
scroll to position [154, 0]
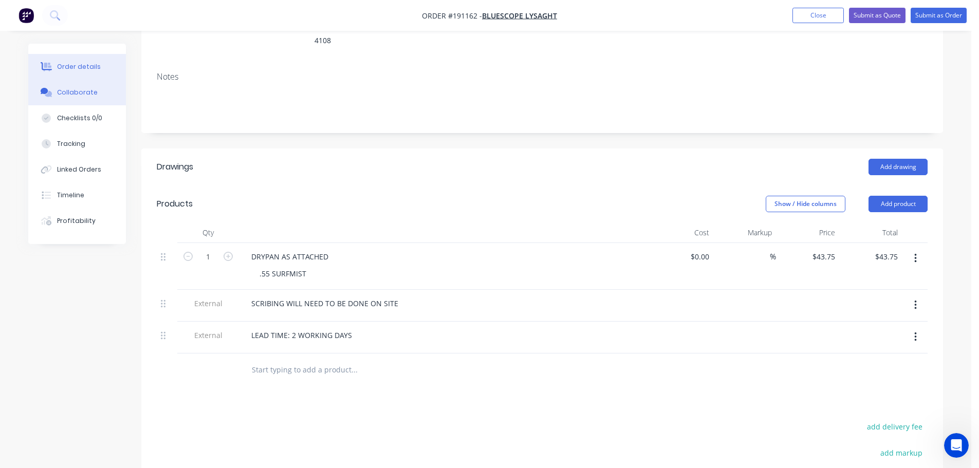
click at [92, 94] on div "Collaborate" at bounding box center [77, 92] width 41 height 9
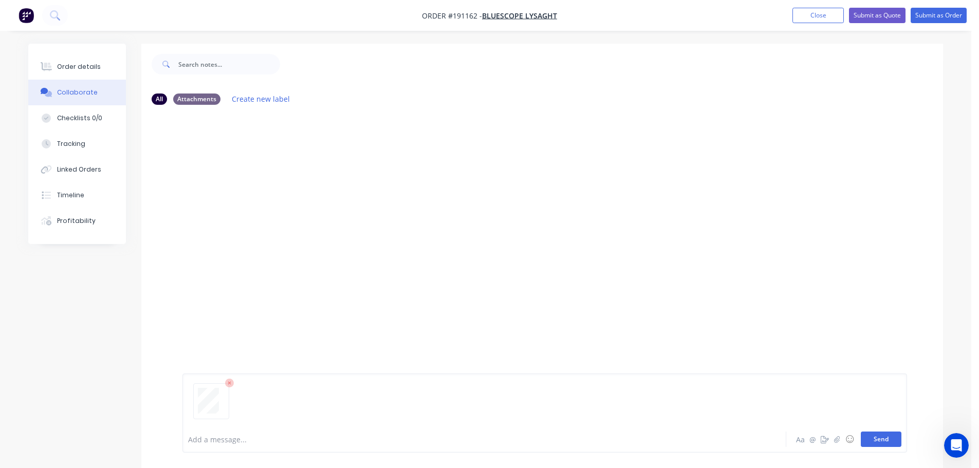
click at [875, 443] on button "Send" at bounding box center [881, 439] width 41 height 15
drag, startPoint x: 70, startPoint y: 68, endPoint x: 101, endPoint y: 71, distance: 31.1
click at [70, 67] on div "Order details" at bounding box center [79, 66] width 44 height 9
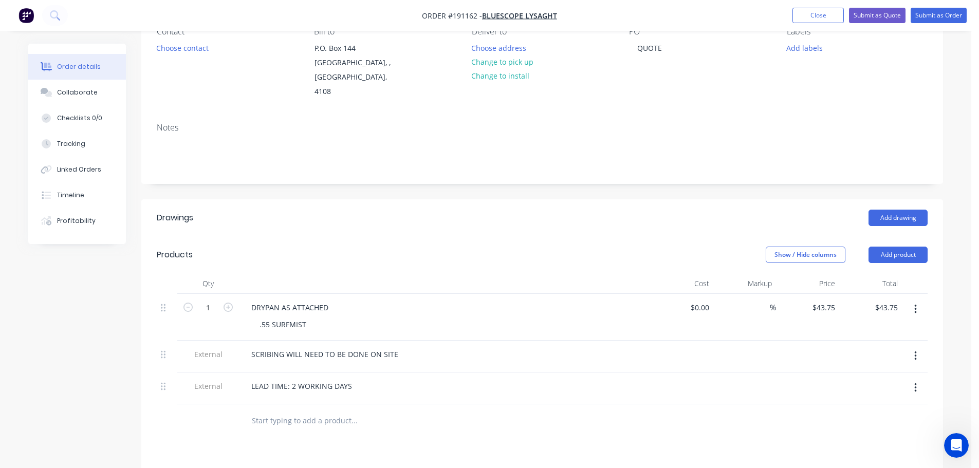
scroll to position [206, 0]
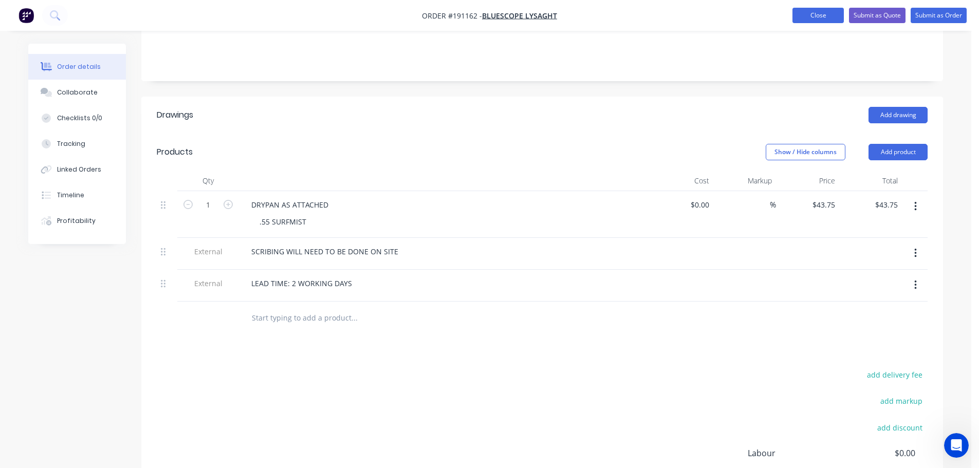
click at [825, 20] on button "Close" at bounding box center [818, 15] width 51 height 15
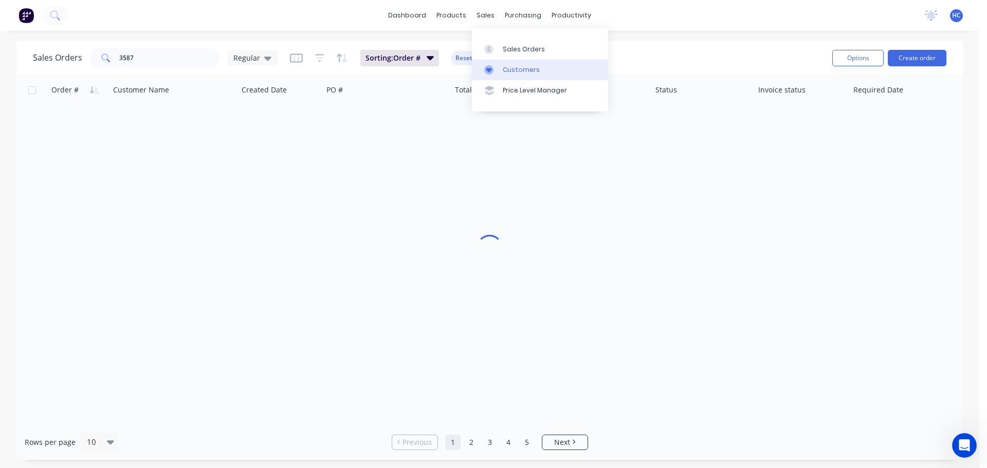
click at [510, 69] on div "Customers" at bounding box center [521, 69] width 37 height 9
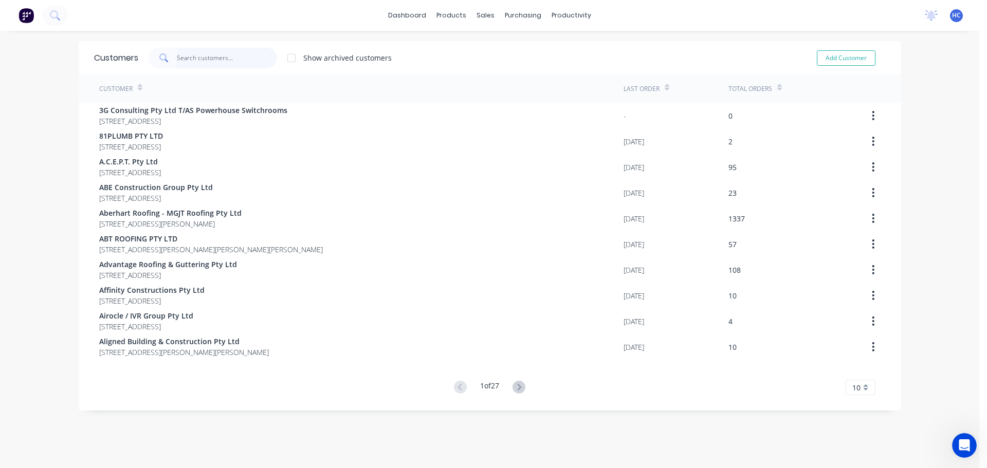
click at [220, 59] on input "text" at bounding box center [227, 58] width 100 height 21
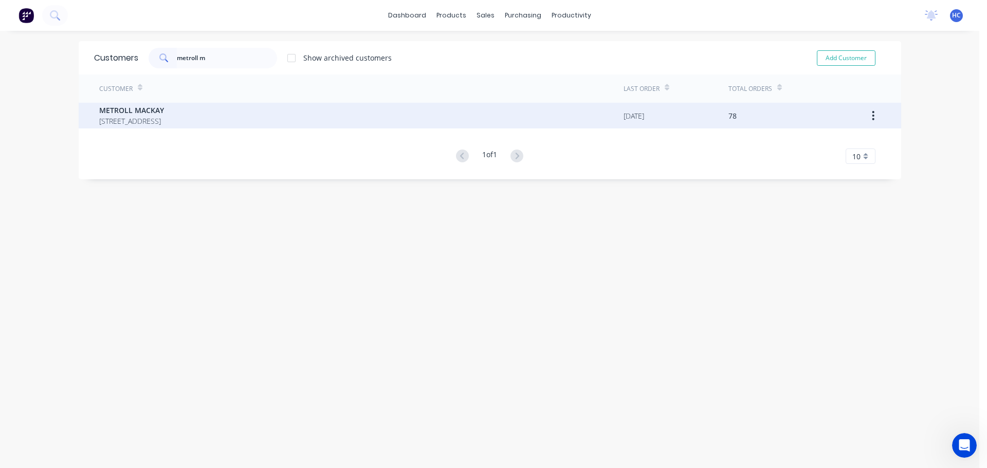
click at [150, 120] on span "[STREET_ADDRESS]" at bounding box center [131, 121] width 65 height 11
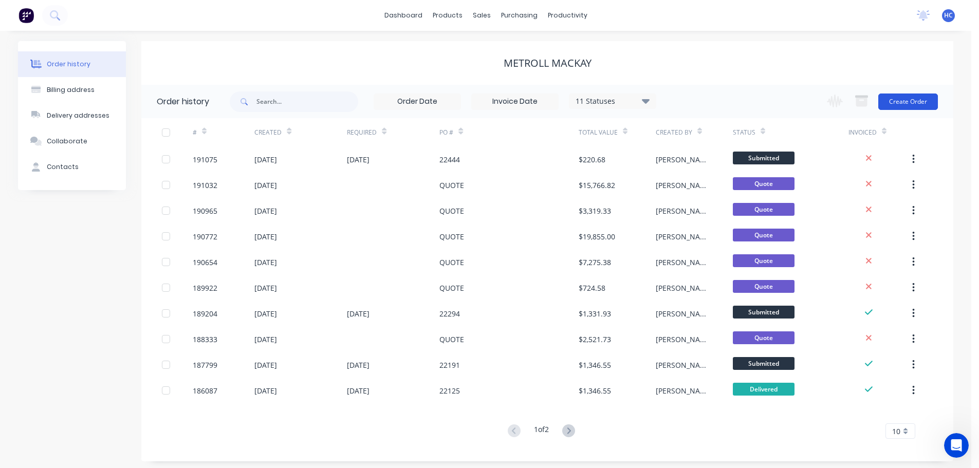
click at [901, 100] on button "Create Order" at bounding box center [909, 102] width 60 height 16
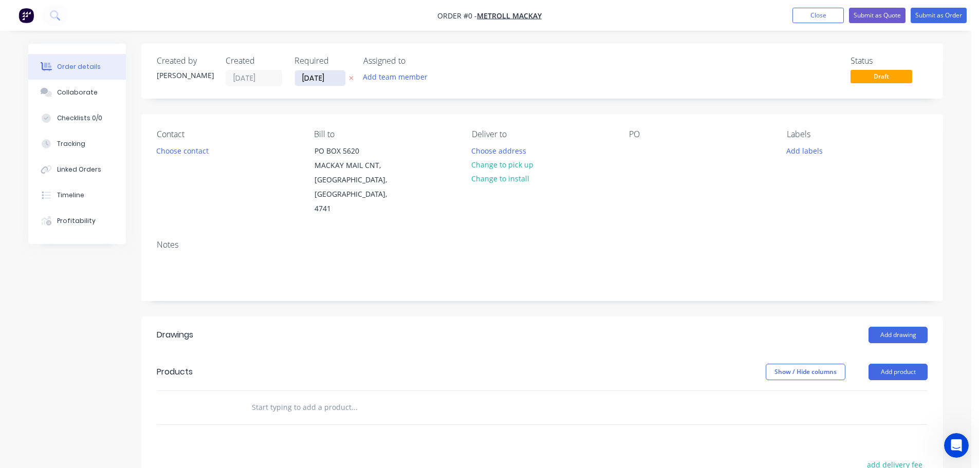
click at [321, 73] on input "[DATE]" at bounding box center [320, 77] width 50 height 15
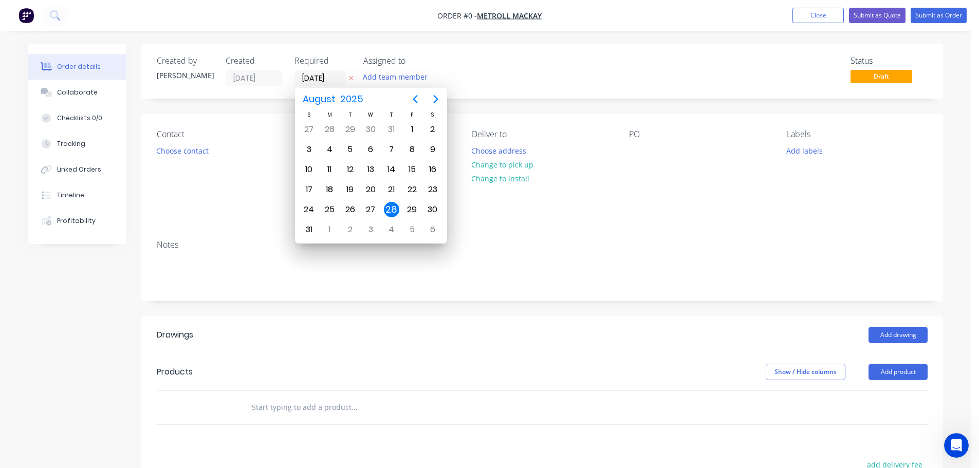
click at [353, 76] on icon at bounding box center [351, 78] width 5 height 6
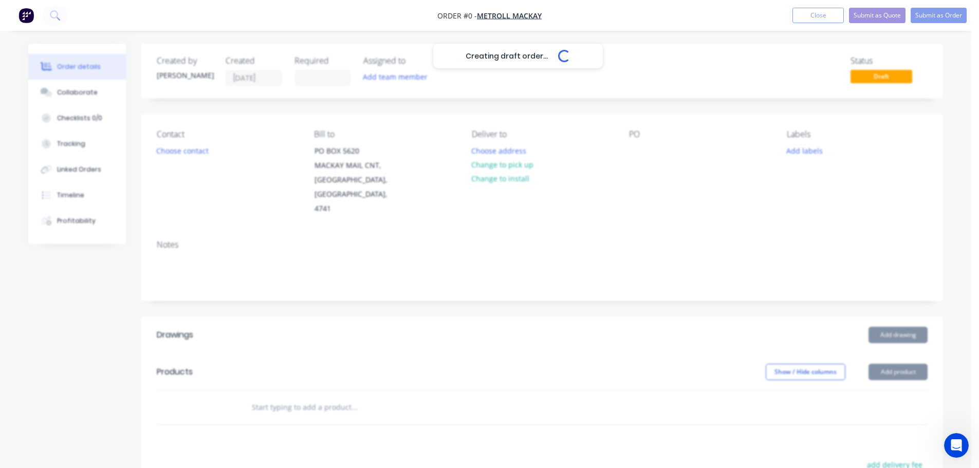
click at [638, 156] on div "Creating draft order... Loading..." at bounding box center [517, 278] width 979 height 468
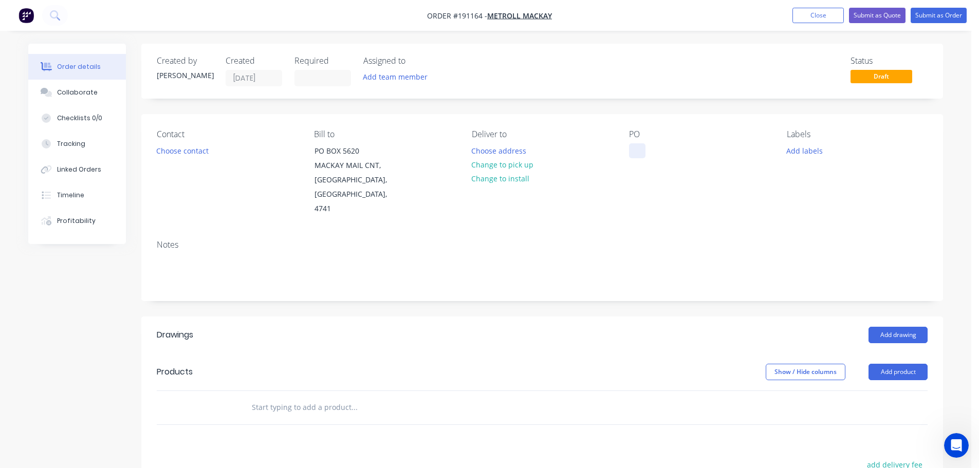
click at [636, 145] on div at bounding box center [637, 150] width 16 height 15
click at [884, 327] on button "Add drawing" at bounding box center [898, 335] width 59 height 16
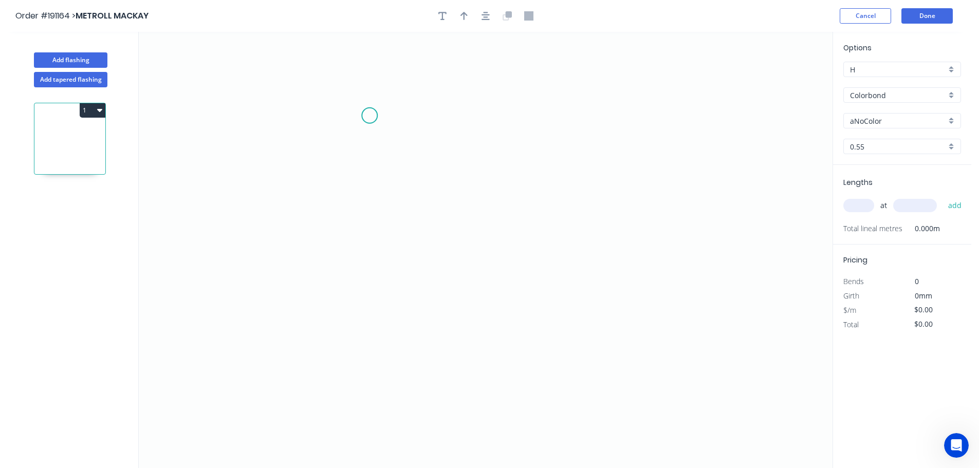
click at [382, 118] on icon "0" at bounding box center [486, 250] width 694 height 437
click at [384, 86] on icon "0" at bounding box center [486, 250] width 694 height 437
click at [343, 87] on icon "0 ?" at bounding box center [486, 250] width 694 height 437
click at [352, 323] on icon "0 ? ?" at bounding box center [486, 250] width 694 height 437
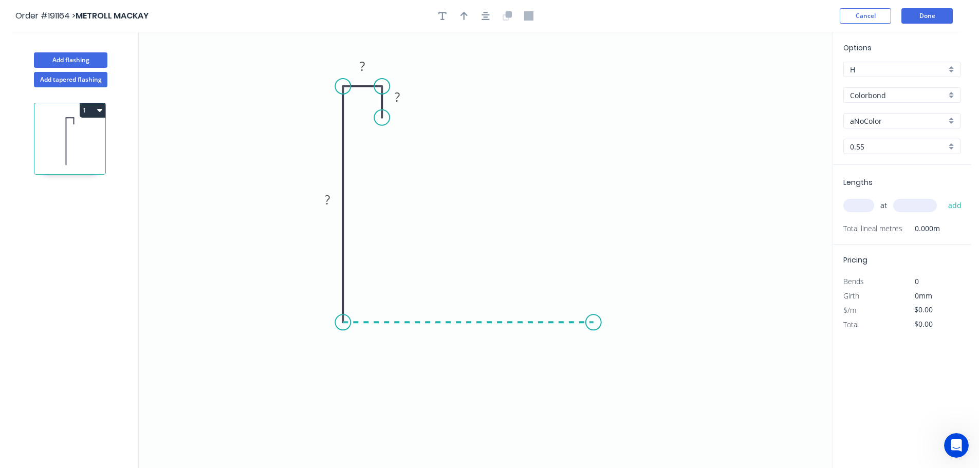
click at [594, 318] on icon "0 ? ? ?" at bounding box center [486, 250] width 694 height 437
click at [598, 140] on icon "0 ? ? ? ?" at bounding box center [486, 250] width 694 height 437
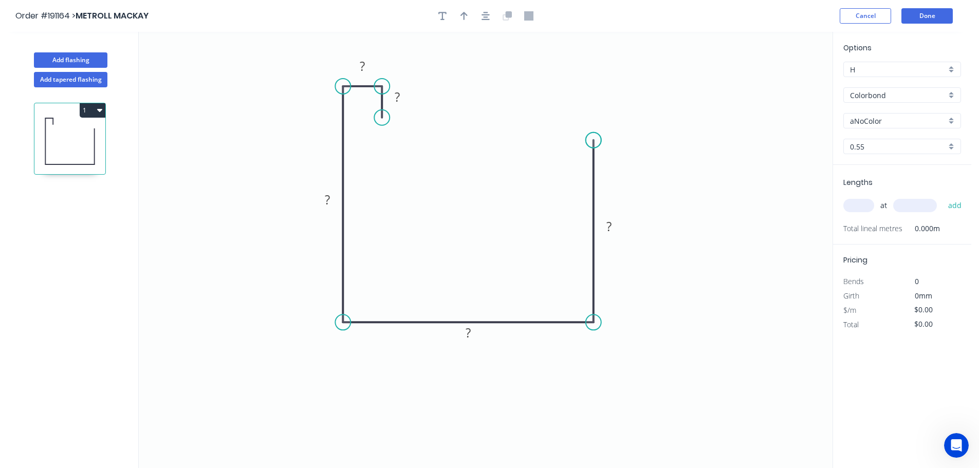
click at [598, 140] on circle at bounding box center [593, 140] width 15 height 15
click at [611, 227] on tspan "?" at bounding box center [609, 226] width 5 height 17
click at [495, 183] on icon "0 20 30 220 200 150" at bounding box center [486, 250] width 694 height 437
click at [468, 15] on button "button" at bounding box center [464, 15] width 15 height 15
click at [780, 80] on icon at bounding box center [780, 71] width 9 height 33
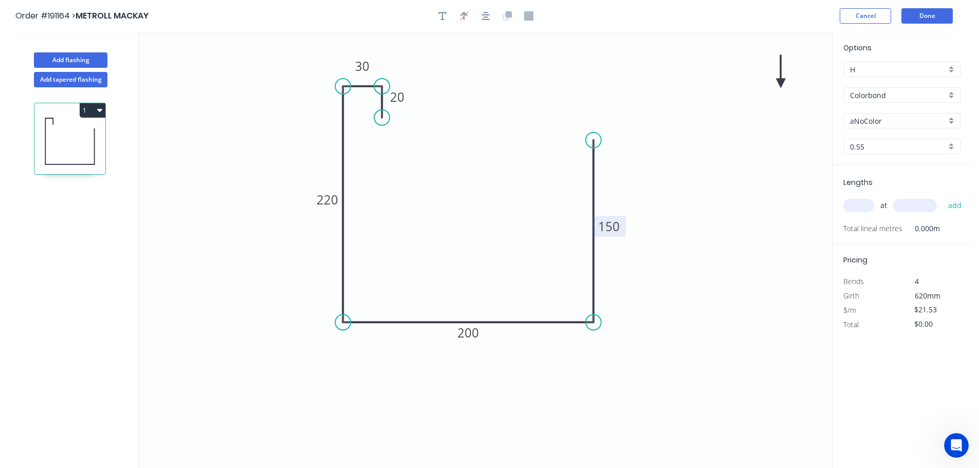
click at [781, 82] on icon at bounding box center [780, 71] width 9 height 33
drag, startPoint x: 781, startPoint y: 82, endPoint x: 654, endPoint y: 173, distance: 156.2
click at [654, 173] on icon at bounding box center [665, 173] width 33 height 9
click at [874, 122] on input "aNoColor" at bounding box center [898, 121] width 96 height 11
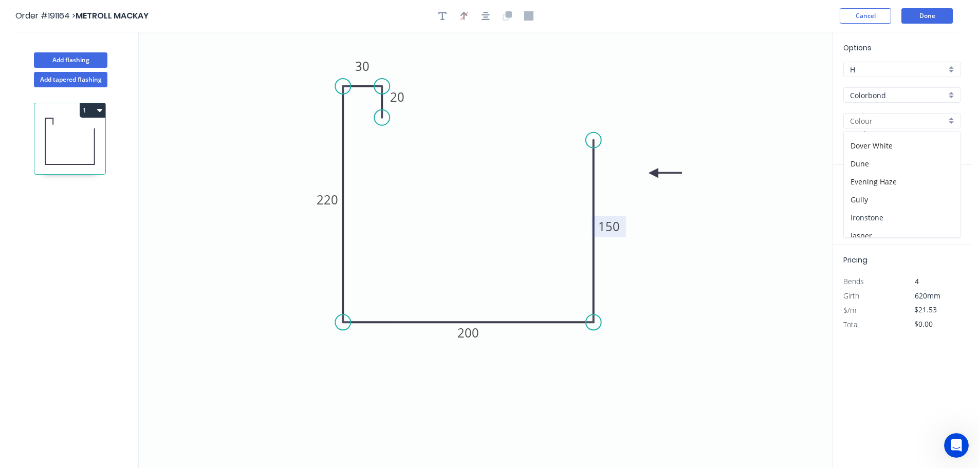
click at [880, 217] on div "Ironstone" at bounding box center [902, 218] width 117 height 18
click at [862, 205] on input "text" at bounding box center [859, 205] width 31 height 13
click at [944, 197] on button "add" at bounding box center [956, 205] width 24 height 17
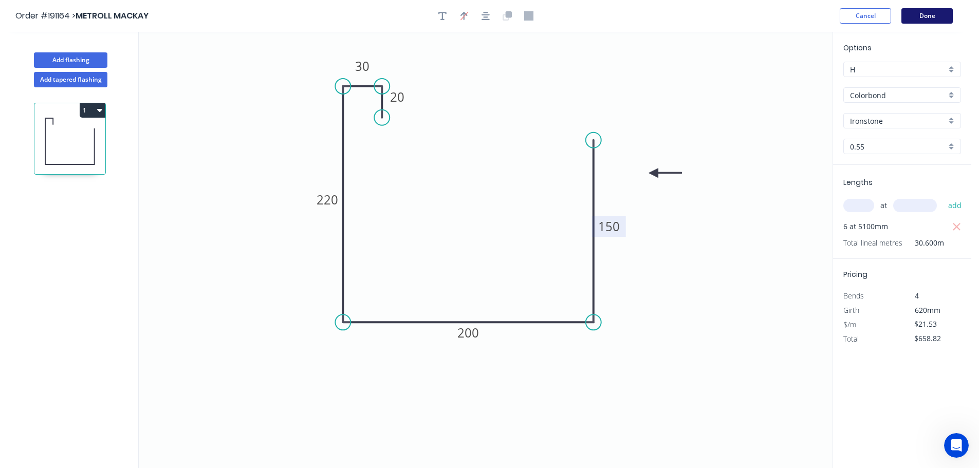
click at [935, 15] on button "Done" at bounding box center [927, 15] width 51 height 15
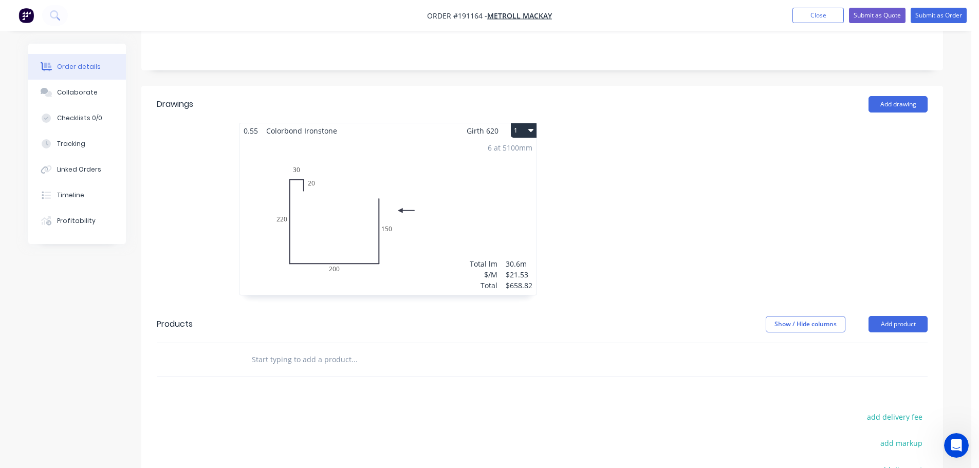
scroll to position [206, 0]
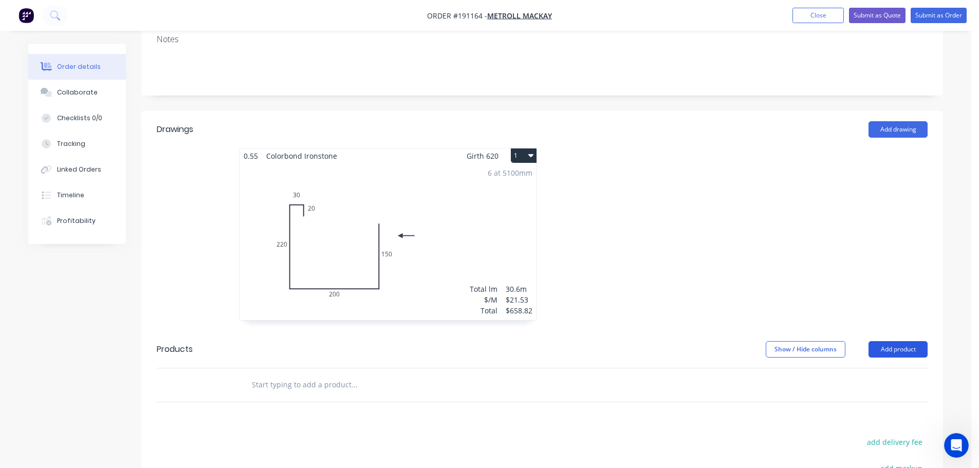
click at [900, 341] on button "Add product" at bounding box center [898, 349] width 59 height 16
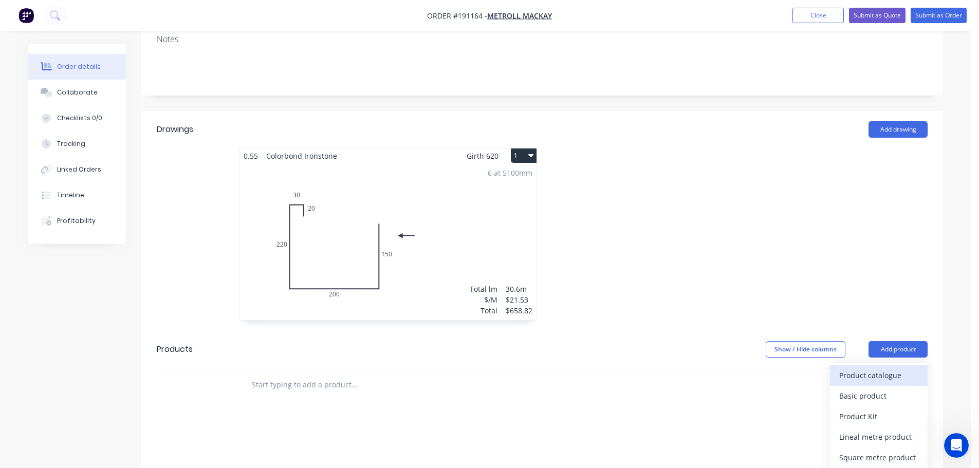
click at [850, 368] on div "Product catalogue" at bounding box center [879, 375] width 79 height 15
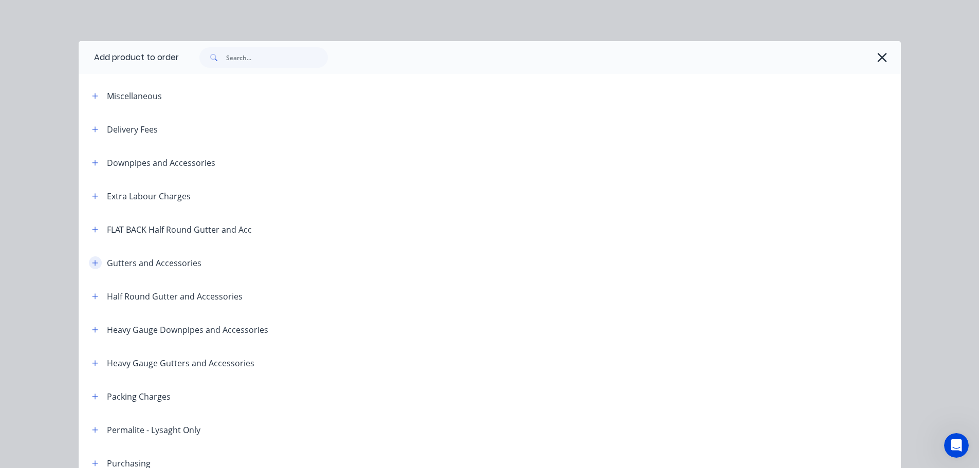
click at [93, 260] on icon "button" at bounding box center [95, 263] width 6 height 7
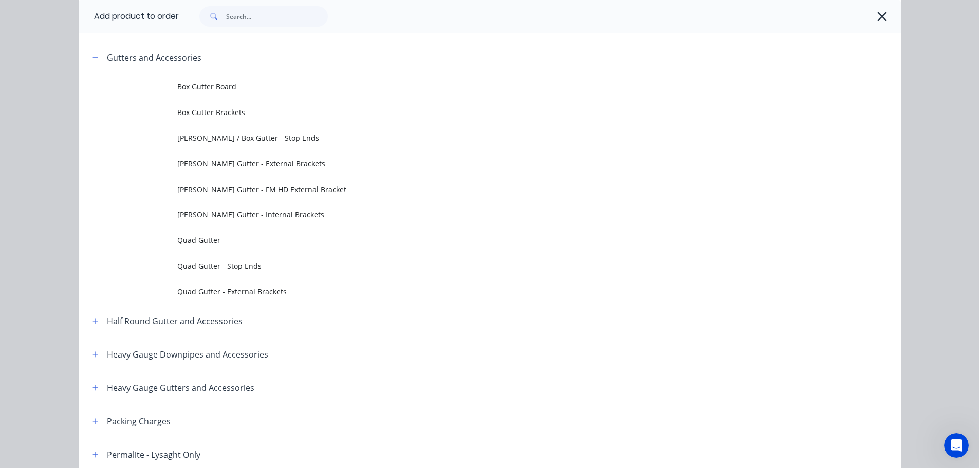
click at [278, 142] on span "[PERSON_NAME] / Box Gutter - Stop Ends" at bounding box center [466, 138] width 579 height 11
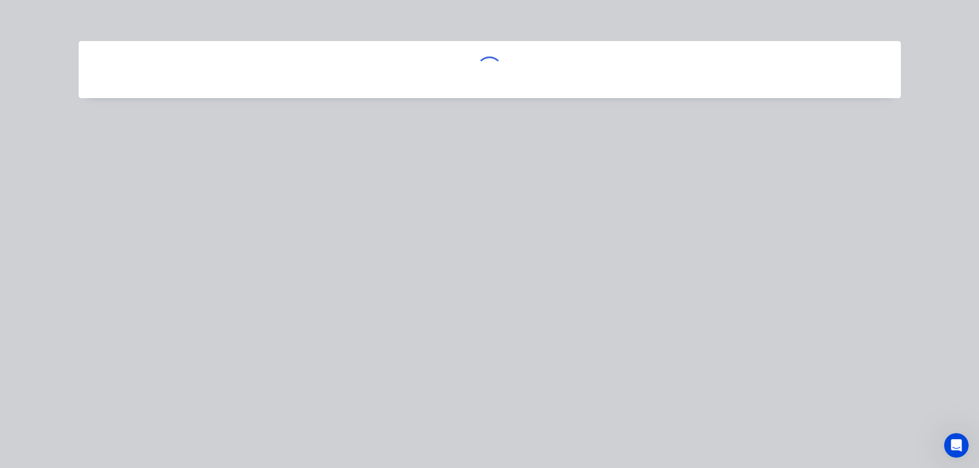
scroll to position [0, 0]
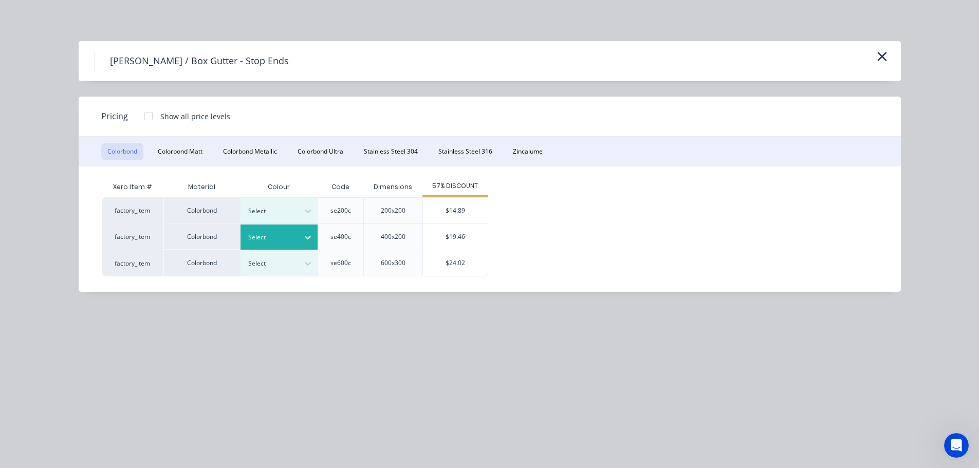
click at [281, 240] on div at bounding box center [271, 237] width 46 height 11
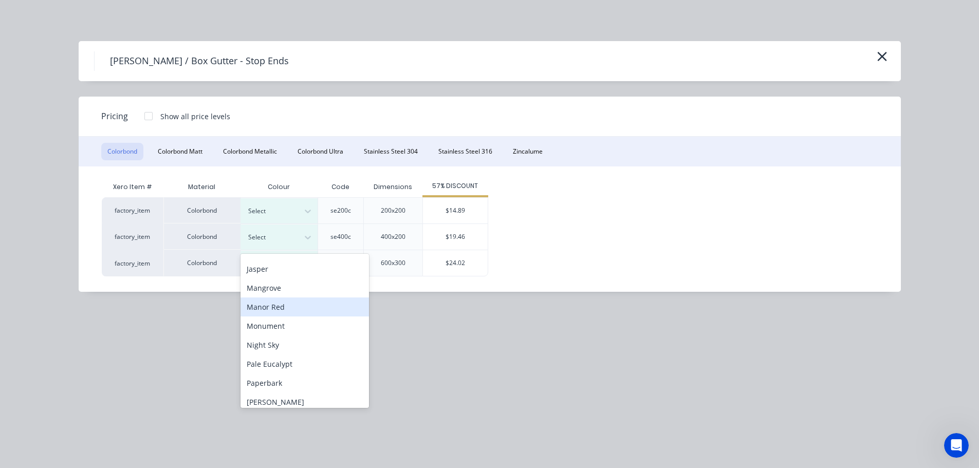
scroll to position [103, 0]
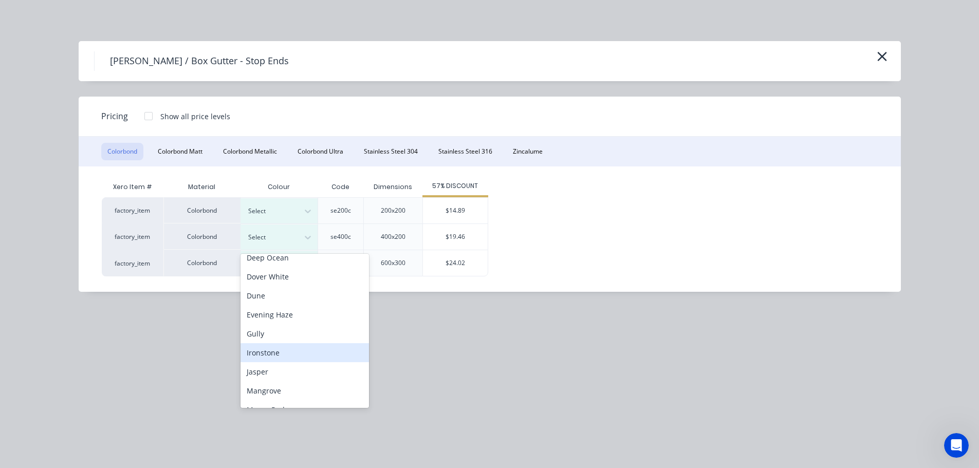
click at [262, 356] on div "Ironstone" at bounding box center [305, 352] width 129 height 19
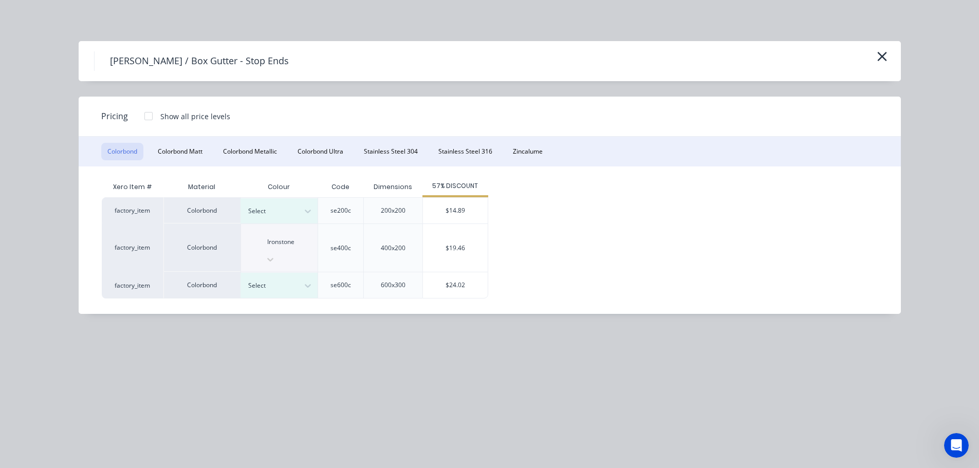
click at [440, 233] on div "$19.46" at bounding box center [455, 248] width 65 height 48
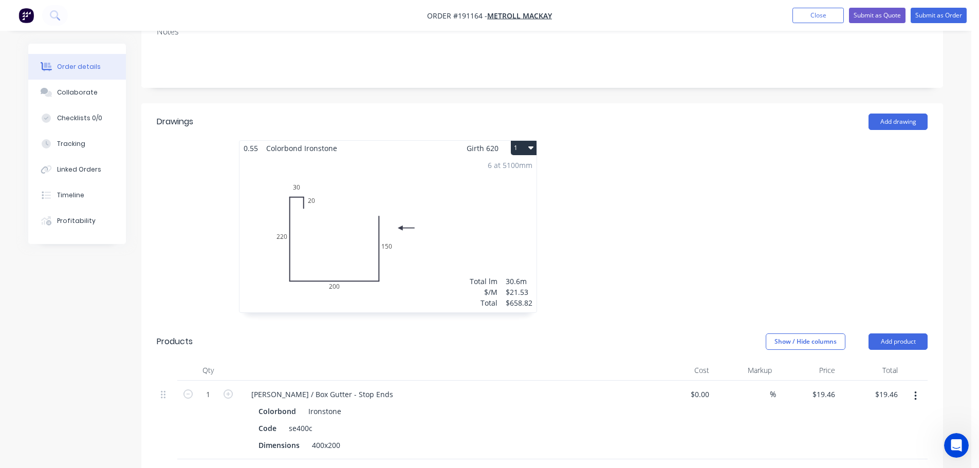
scroll to position [309, 0]
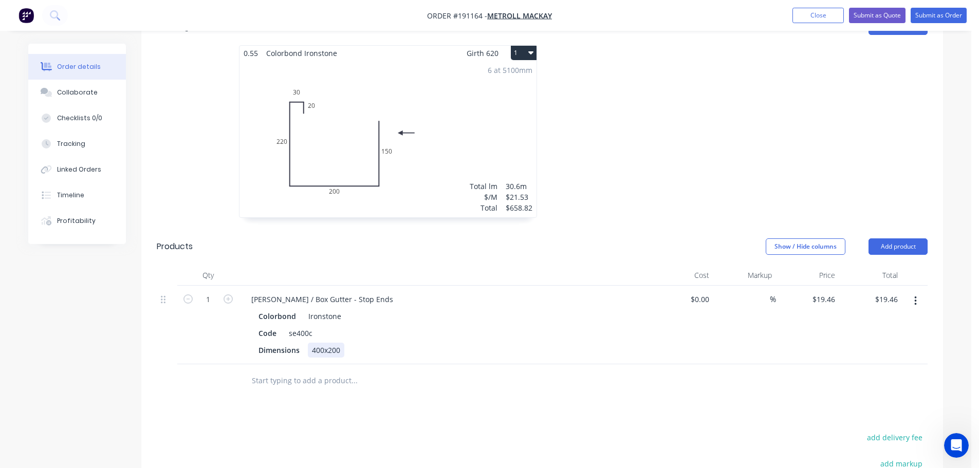
click at [331, 343] on div "400x200" at bounding box center [326, 350] width 37 height 15
click at [375, 239] on div "Show / Hide columns Add product" at bounding box center [624, 247] width 607 height 16
click at [292, 292] on div "[PERSON_NAME] / Box Gutter - Stop Ends" at bounding box center [322, 299] width 158 height 15
click at [229, 295] on icon "button" at bounding box center [228, 299] width 9 height 9
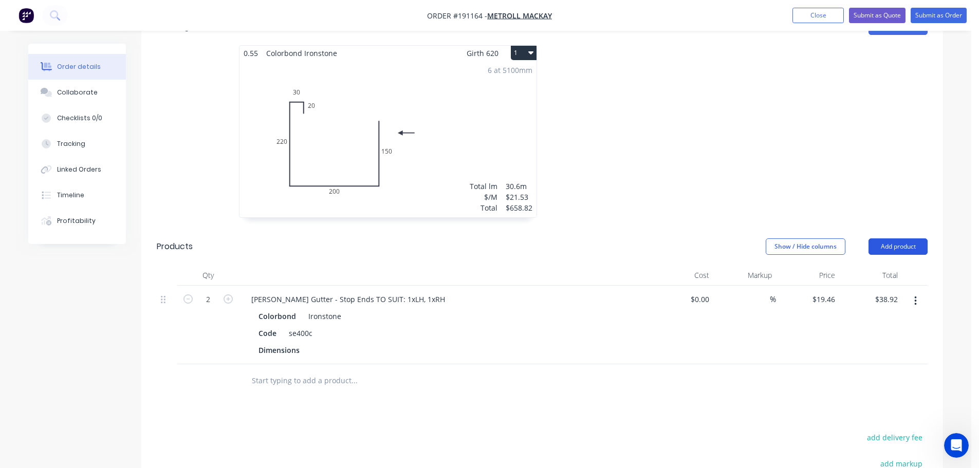
click at [902, 239] on button "Add product" at bounding box center [898, 247] width 59 height 16
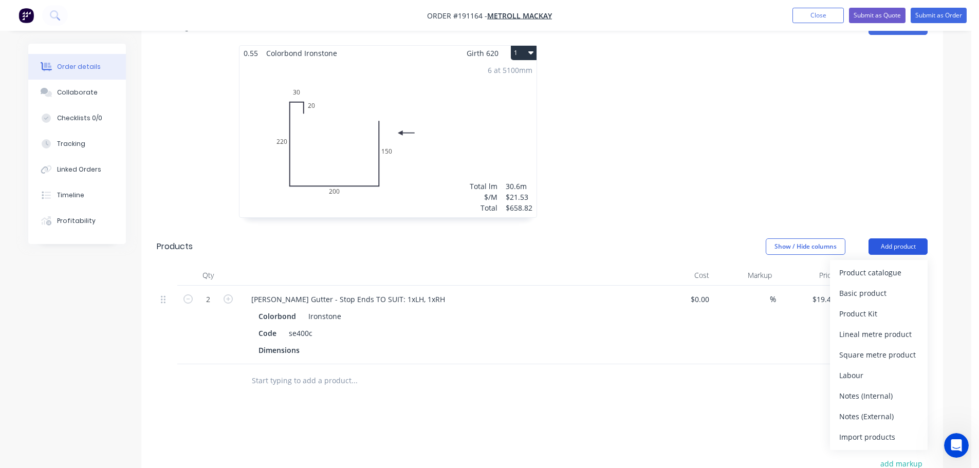
click at [892, 263] on button "Product catalogue" at bounding box center [879, 273] width 98 height 21
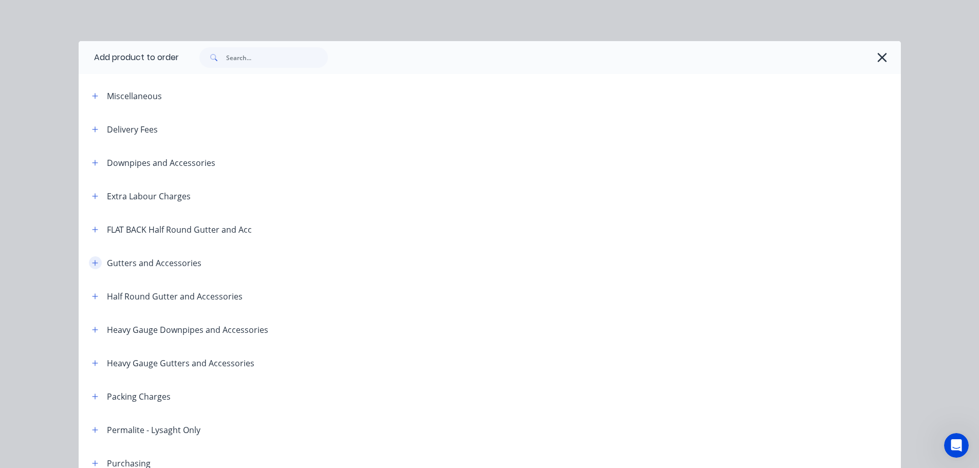
click at [92, 260] on icon "button" at bounding box center [95, 263] width 6 height 7
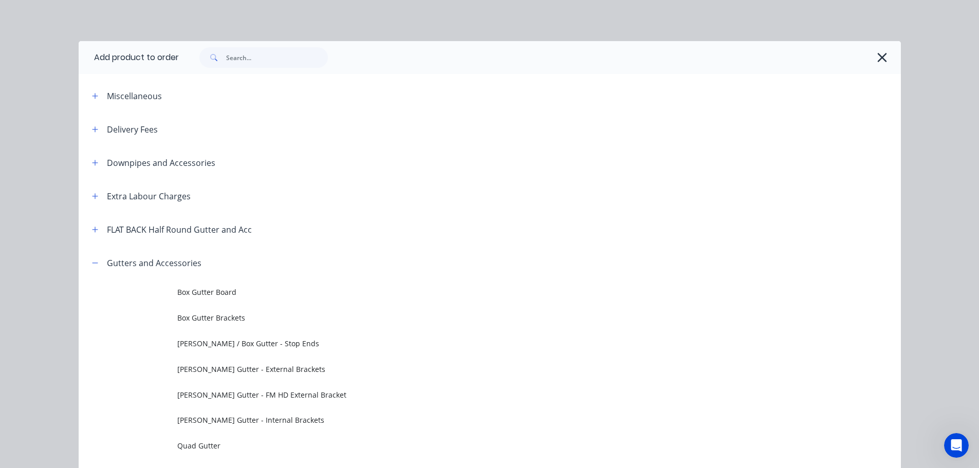
click at [223, 423] on span "[PERSON_NAME] Gutter - Internal Brackets" at bounding box center [466, 420] width 579 height 11
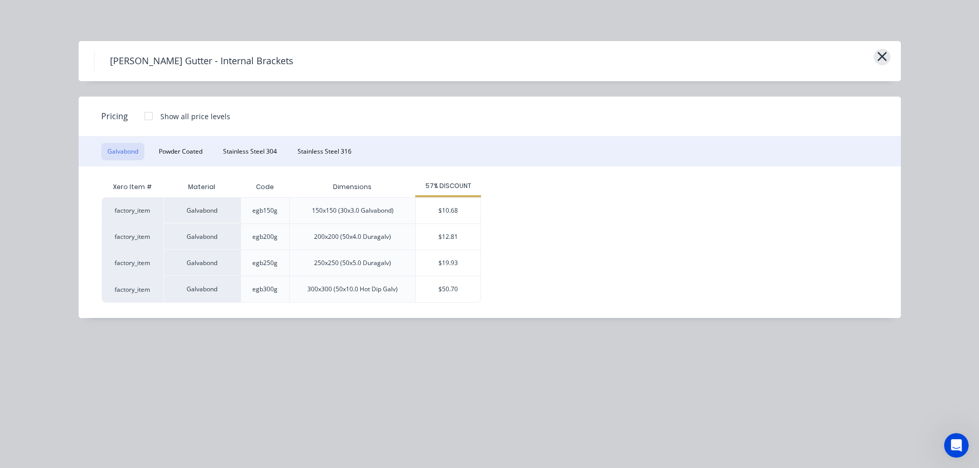
click at [882, 56] on icon "button" at bounding box center [882, 56] width 9 height 9
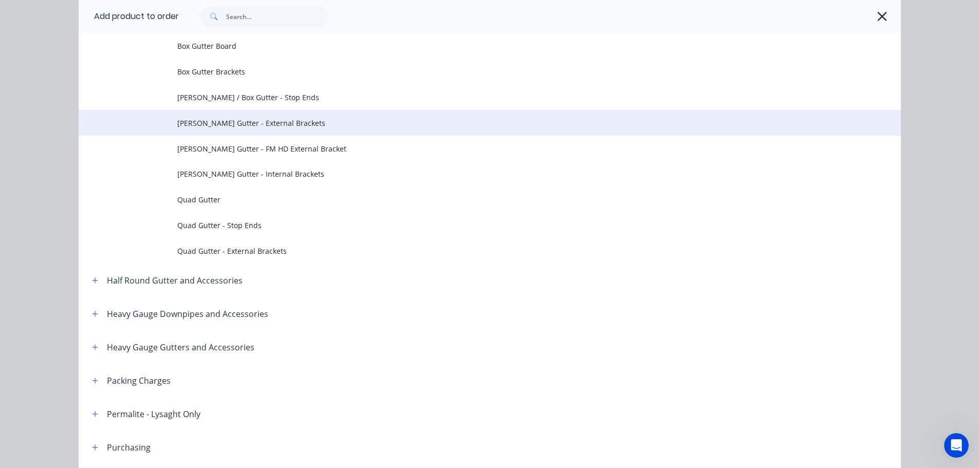
click at [274, 121] on span "[PERSON_NAME] Gutter - External Brackets" at bounding box center [466, 123] width 579 height 11
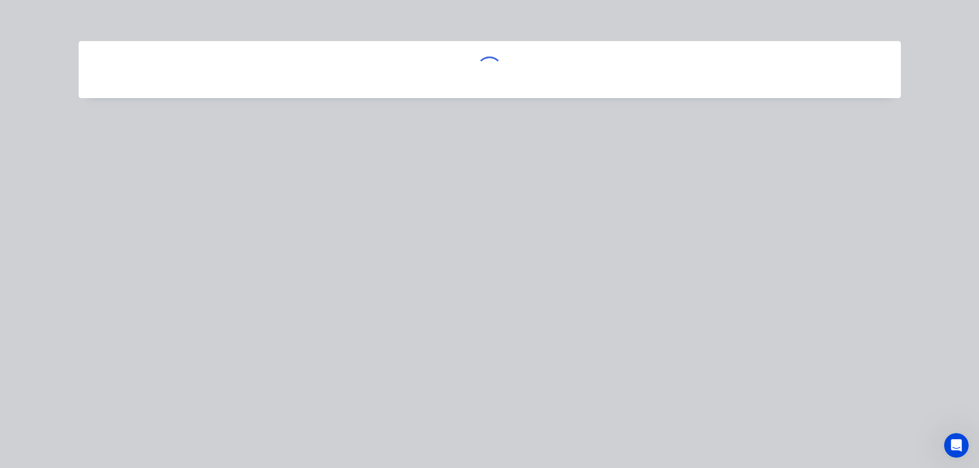
scroll to position [0, 0]
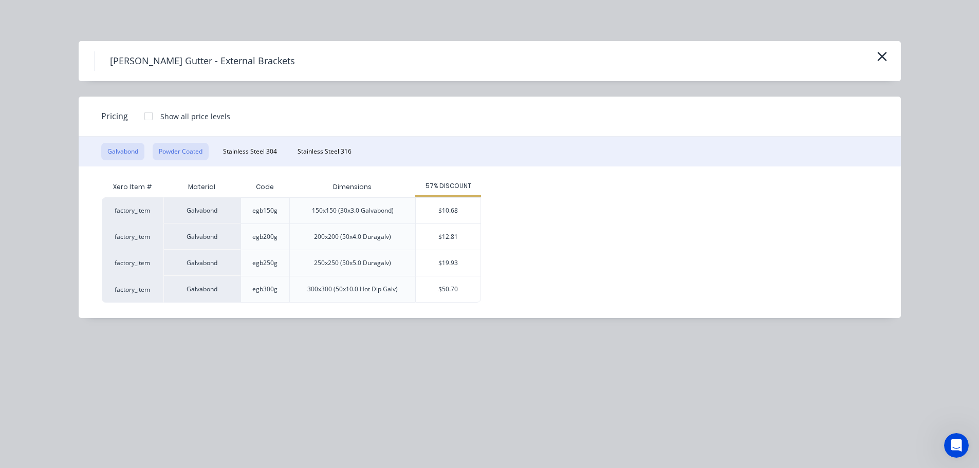
click at [196, 154] on button "Powder Coated" at bounding box center [181, 151] width 56 height 17
click at [424, 237] on div "$17.08" at bounding box center [448, 237] width 65 height 26
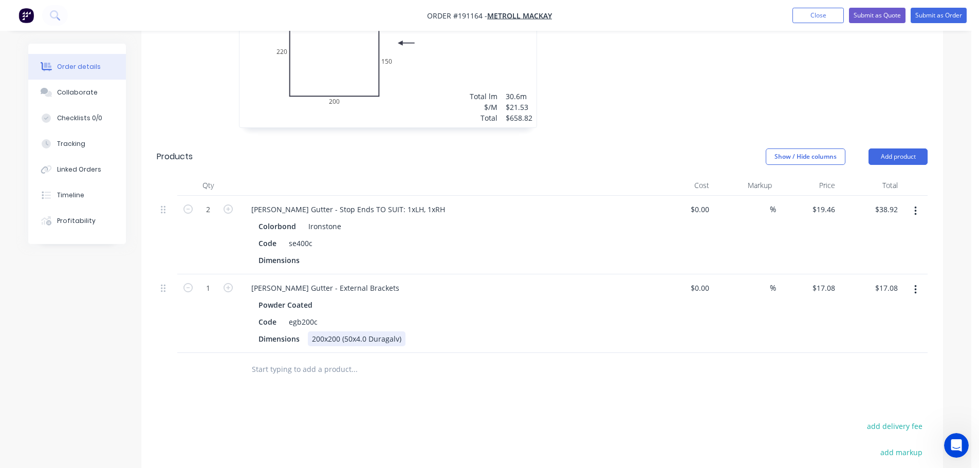
scroll to position [411, 0]
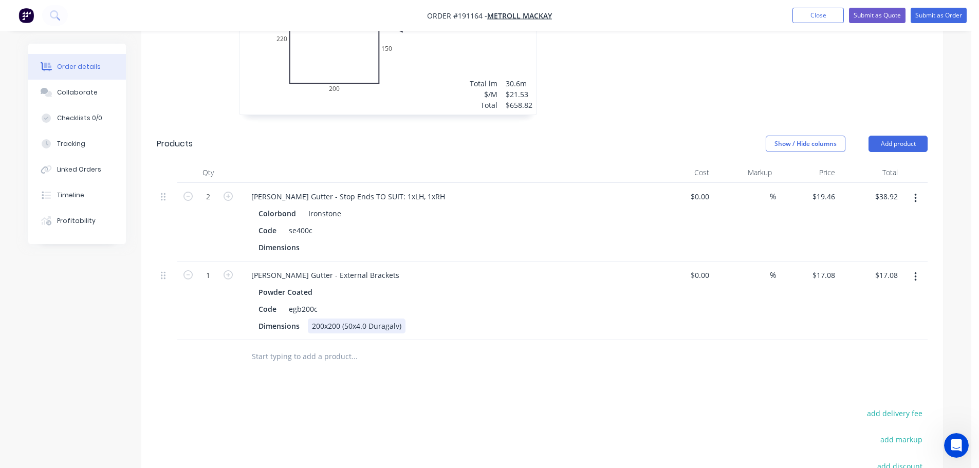
click at [325, 319] on div "200x200 (50x4.0 Duragalv)" at bounding box center [357, 326] width 98 height 15
click at [431, 268] on div "[PERSON_NAME] Gutter - External Brackets Powder Coated Code egb200c Dimensions …" at bounding box center [444, 301] width 411 height 79
click at [267, 302] on div "Code" at bounding box center [268, 309] width 26 height 15
click at [262, 302] on div "Code" at bounding box center [268, 309] width 26 height 15
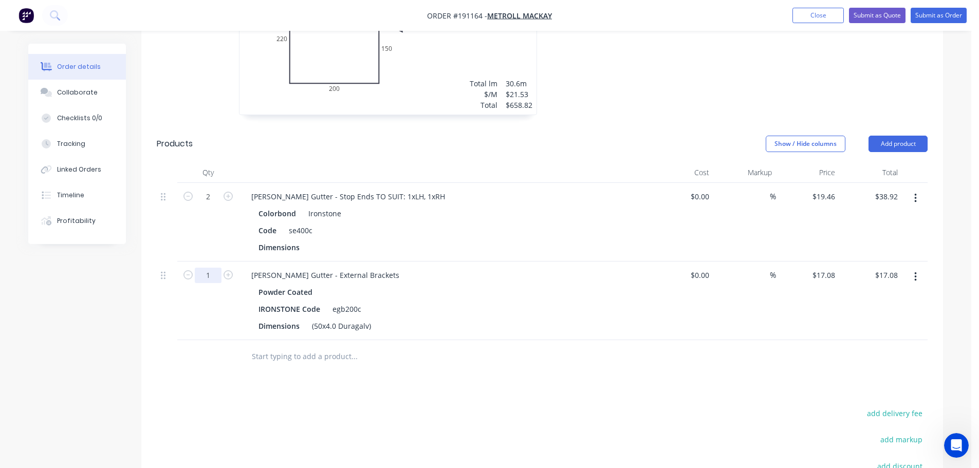
drag, startPoint x: 210, startPoint y: 261, endPoint x: 215, endPoint y: 253, distance: 8.8
click at [210, 205] on input "1" at bounding box center [208, 196] width 27 height 15
click at [224, 239] on div "2" at bounding box center [208, 222] width 62 height 79
click at [498, 324] on div "[PERSON_NAME] Gutter - External Brackets Powder Coated IRONSTONE Code egb200c D…" at bounding box center [444, 301] width 411 height 79
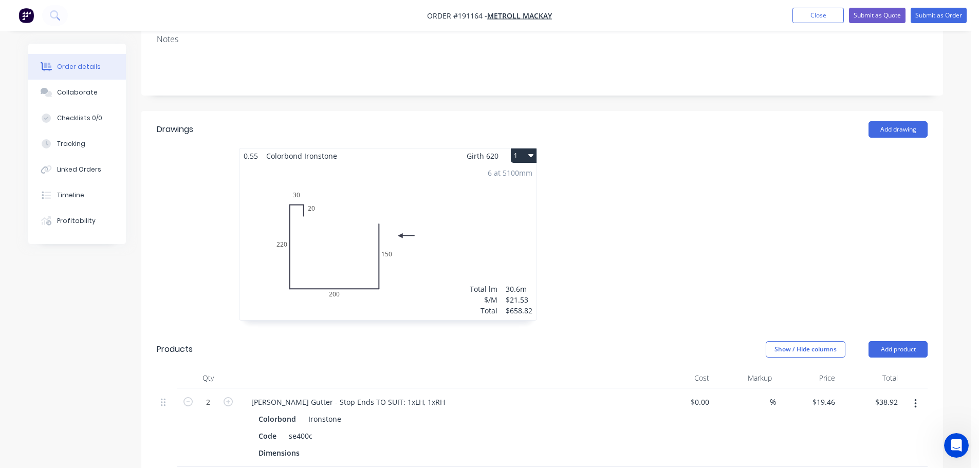
click at [675, 249] on div at bounding box center [696, 239] width 309 height 183
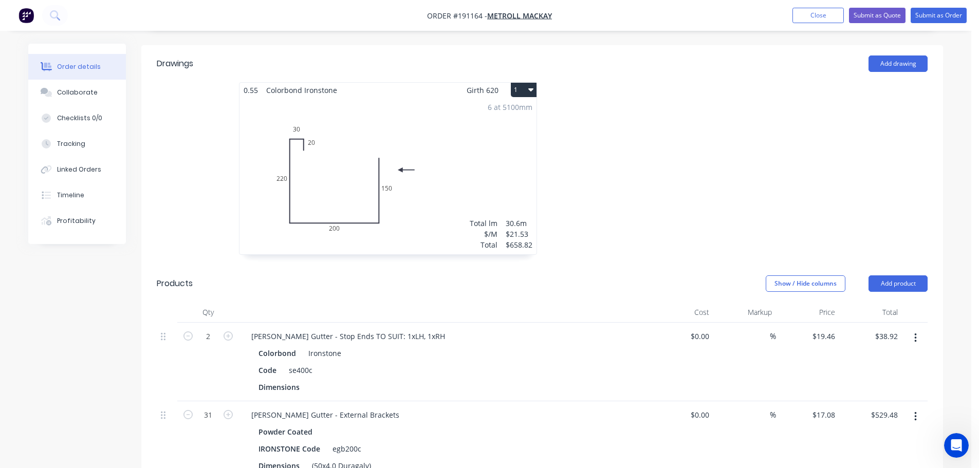
scroll to position [309, 0]
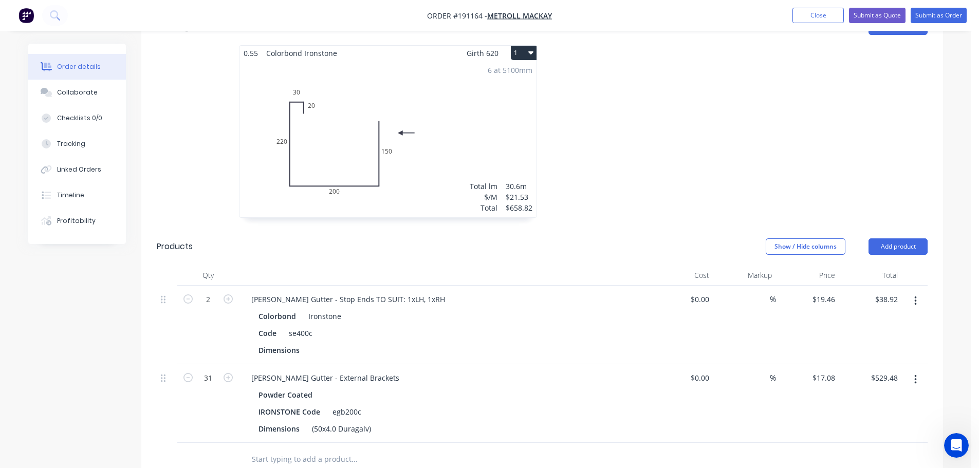
click at [800, 154] on div at bounding box center [696, 136] width 309 height 183
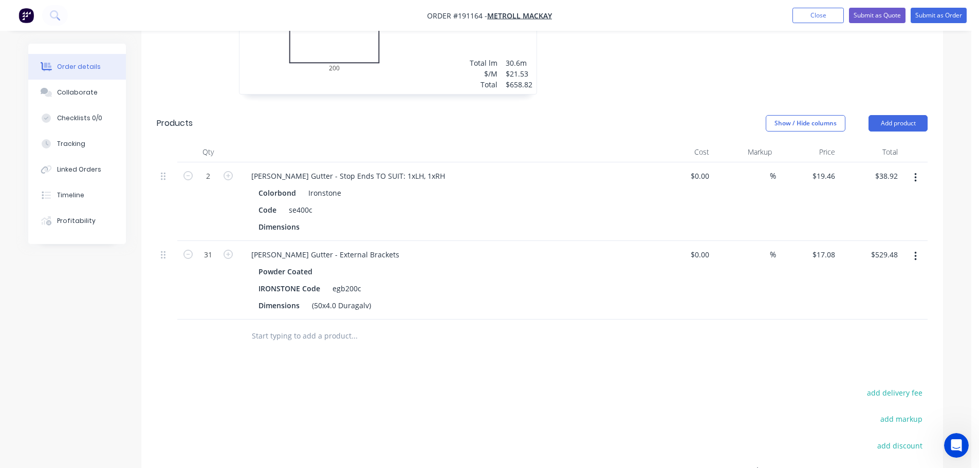
scroll to position [411, 0]
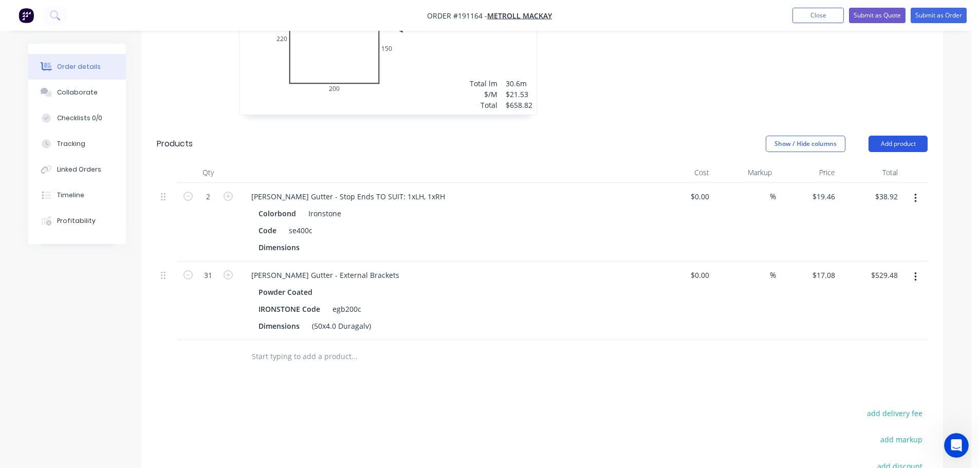
click at [911, 136] on button "Add product" at bounding box center [898, 144] width 59 height 16
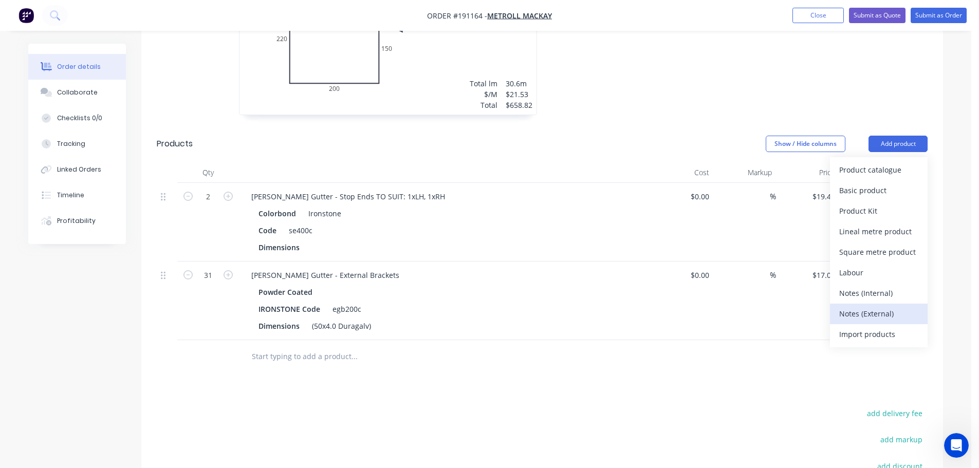
click at [870, 306] on div "Notes (External)" at bounding box center [879, 313] width 79 height 15
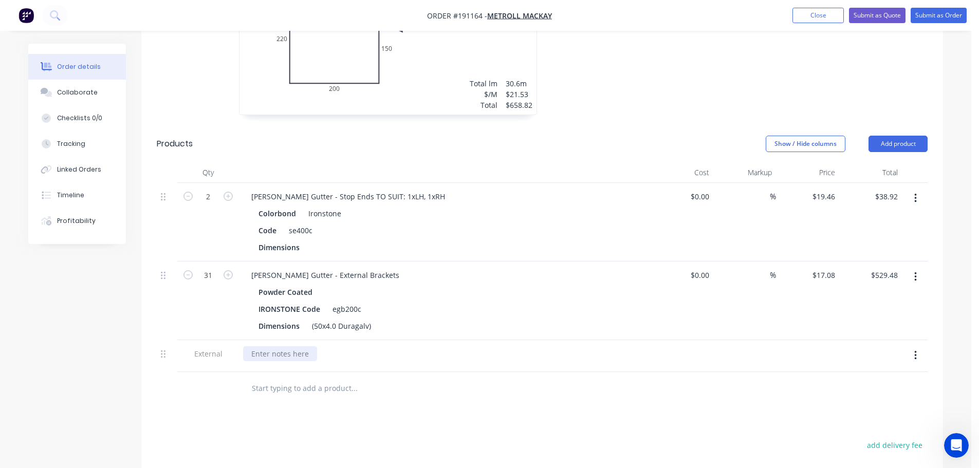
click at [300, 347] on div at bounding box center [280, 354] width 74 height 15
click at [918, 347] on button "button" at bounding box center [916, 356] width 24 height 19
click at [885, 375] on div "Duplicate" at bounding box center [879, 382] width 79 height 15
drag, startPoint x: 354, startPoint y: 339, endPoint x: 202, endPoint y: 341, distance: 152.2
click at [202, 341] on div "External LEAD TIME: 3 WORKING DAYS" at bounding box center [542, 356] width 771 height 32
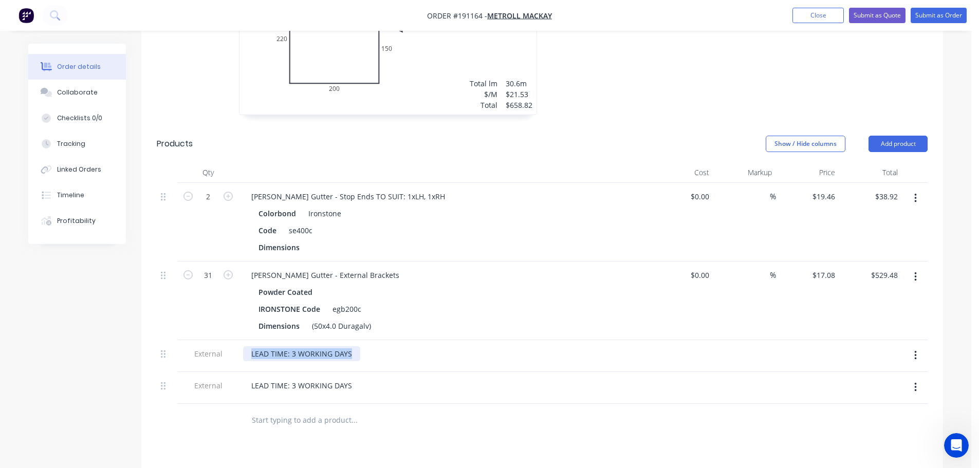
drag, startPoint x: 314, startPoint y: 341, endPoint x: 320, endPoint y: 344, distance: 7.4
click at [314, 347] on div "LEAD TIME: 3 WORKING DAYS" at bounding box center [301, 354] width 117 height 15
drag, startPoint x: 356, startPoint y: 342, endPoint x: 211, endPoint y: 353, distance: 144.8
click at [206, 356] on div "External LEAD TIME: 3 WORKING DAYS" at bounding box center [542, 356] width 771 height 32
click at [451, 347] on div "WE WILL LOOK TO DROP GUTTER GIRTH BY 20mm TO KEEOP IT UNDER 600" at bounding box center [379, 354] width 273 height 15
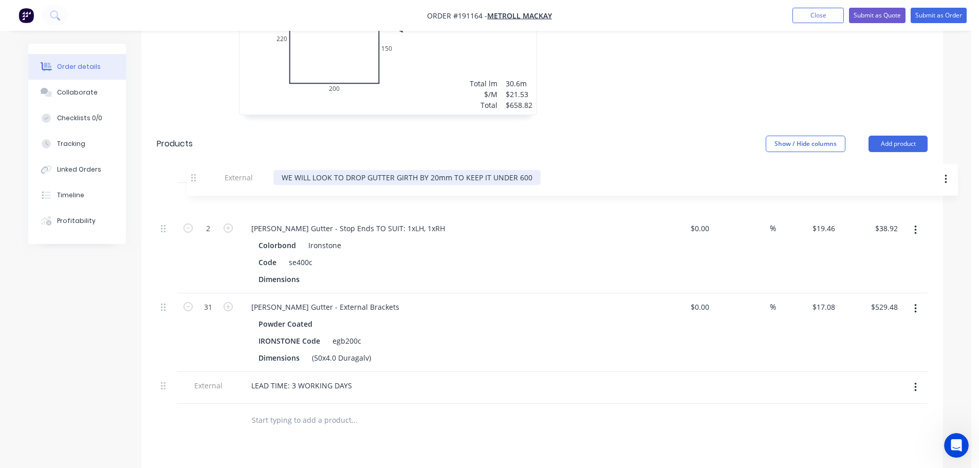
drag, startPoint x: 161, startPoint y: 339, endPoint x: 189, endPoint y: 172, distance: 169.8
click at [189, 183] on div "2 [PERSON_NAME] Gutter - Stop Ends TO SUIT: 1xLH, 1xRH Colorbond Ironstone Code…" at bounding box center [542, 293] width 771 height 221
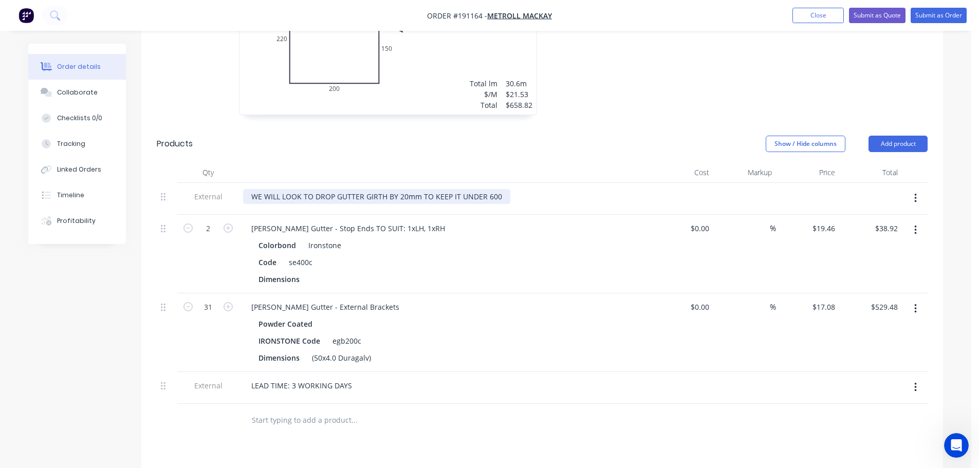
click at [502, 189] on div "WE WILL LOOK TO DROP GUTTER GIRTH BY 20mm TO KEEP IT UNDER 600" at bounding box center [376, 196] width 267 height 15
drag, startPoint x: 84, startPoint y: 88, endPoint x: 153, endPoint y: 88, distance: 68.9
click at [84, 87] on button "Collaborate" at bounding box center [77, 93] width 98 height 26
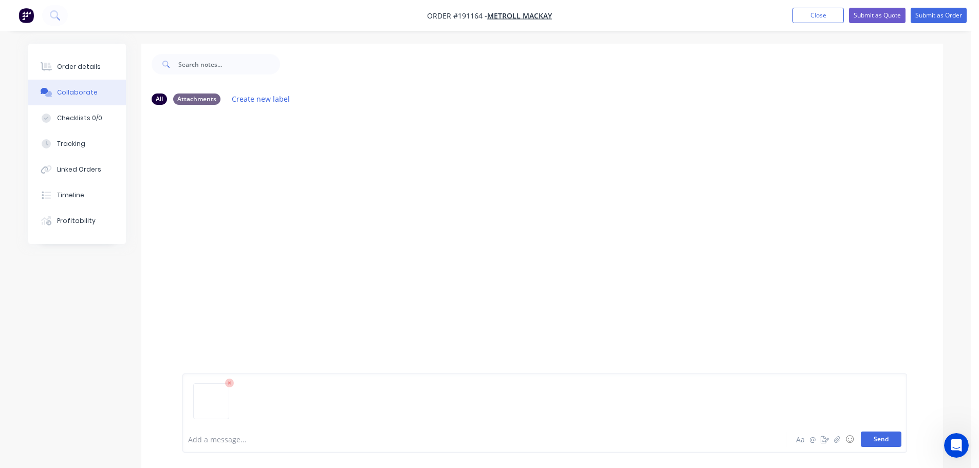
click at [892, 441] on button "Send" at bounding box center [881, 439] width 41 height 15
click at [88, 63] on div "Order details" at bounding box center [79, 66] width 44 height 9
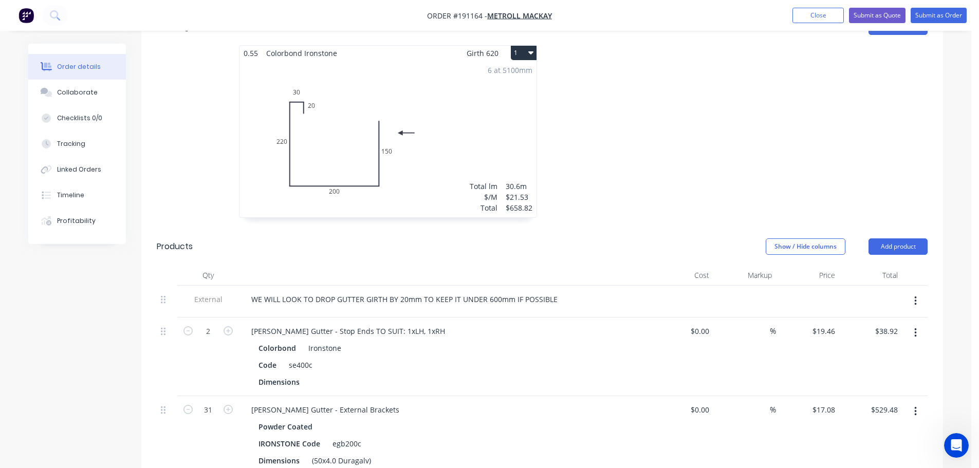
scroll to position [411, 0]
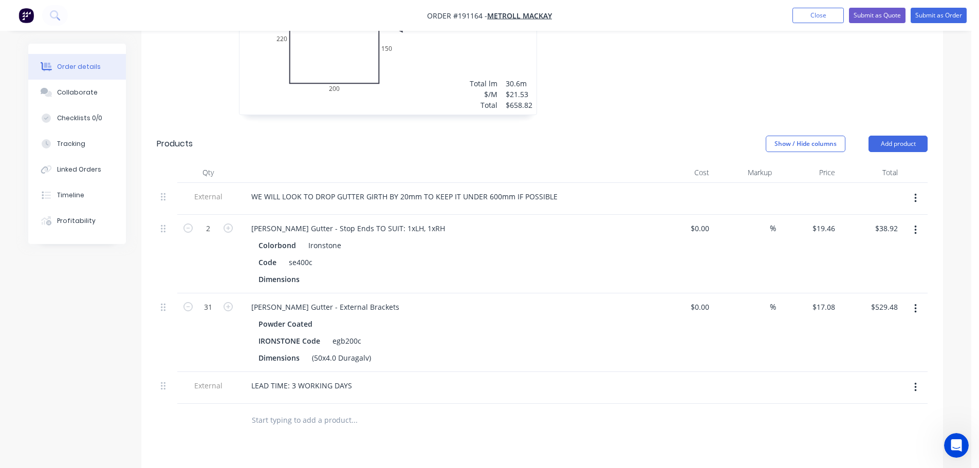
click at [912, 300] on button "button" at bounding box center [916, 309] width 24 height 19
click at [868, 329] on div "Edit" at bounding box center [879, 336] width 79 height 15
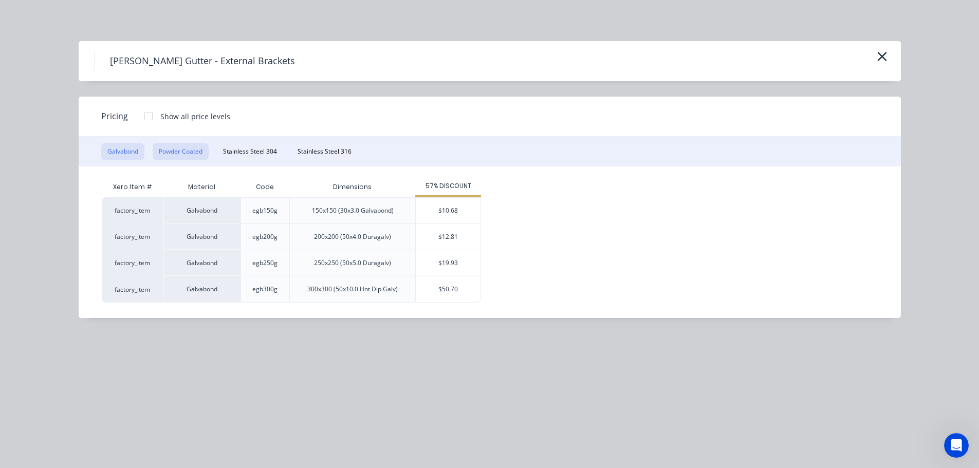
click at [186, 150] on button "Powder Coated" at bounding box center [181, 151] width 56 height 17
click at [440, 210] on div "$13.52" at bounding box center [448, 211] width 65 height 26
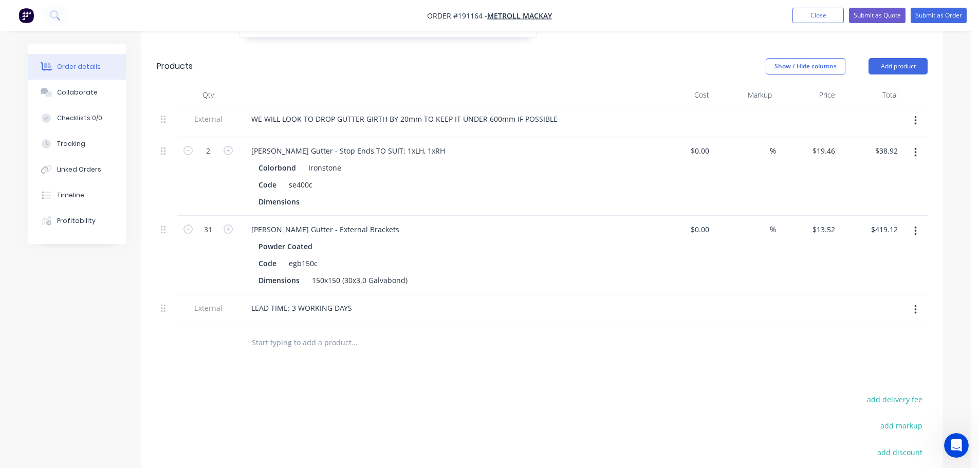
scroll to position [514, 0]
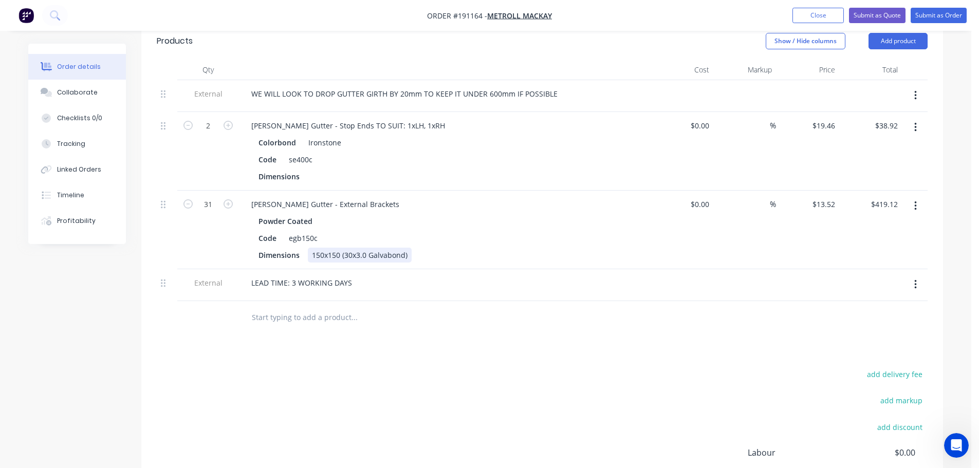
click at [322, 248] on div "150x150 (30x3.0 Galvabond)" at bounding box center [360, 255] width 104 height 15
click at [463, 214] on div "Powder Coated" at bounding box center [445, 221] width 372 height 15
click at [253, 223] on div "Powder Coated Code egb150c Dimensions (30x3.0 Galvabond)" at bounding box center [444, 238] width 403 height 49
click at [432, 248] on div "Dimensions (30x3.0 Galvabond)" at bounding box center [443, 255] width 376 height 15
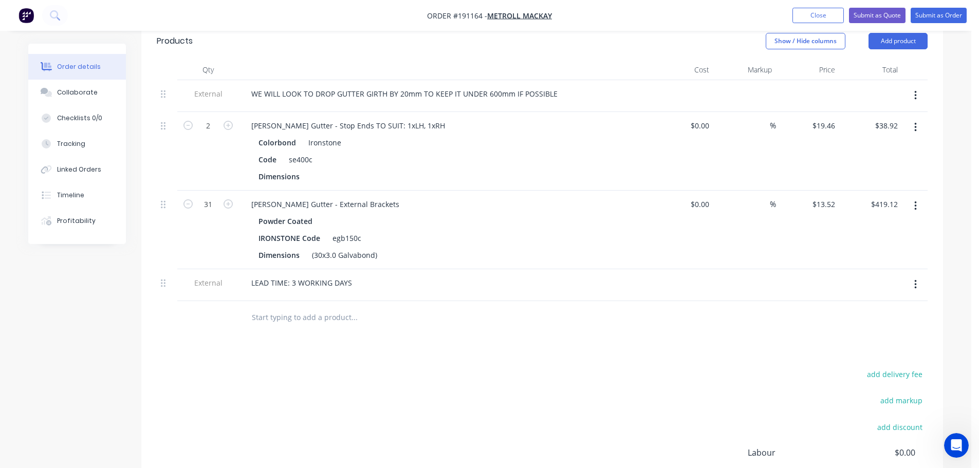
click at [561, 432] on div "add delivery fee add markup add discount Labour $0.00 Sub total $1,116.86 Margi…" at bounding box center [542, 467] width 771 height 198
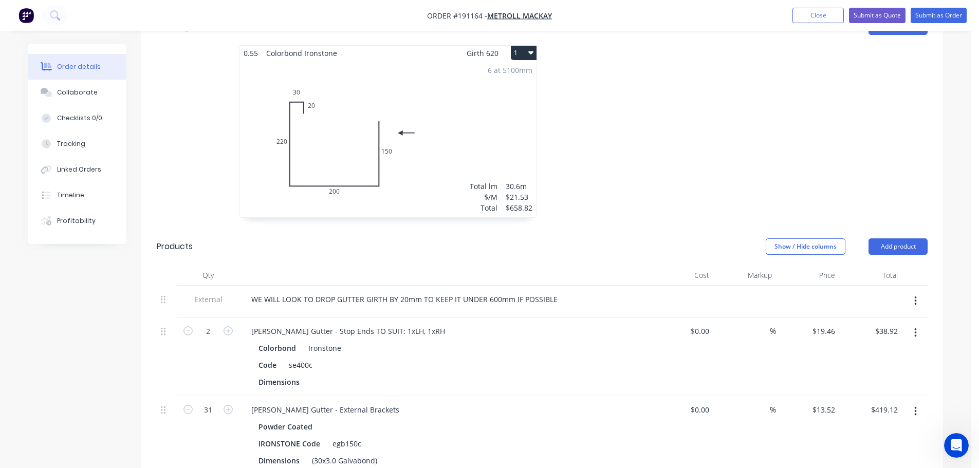
scroll to position [103, 0]
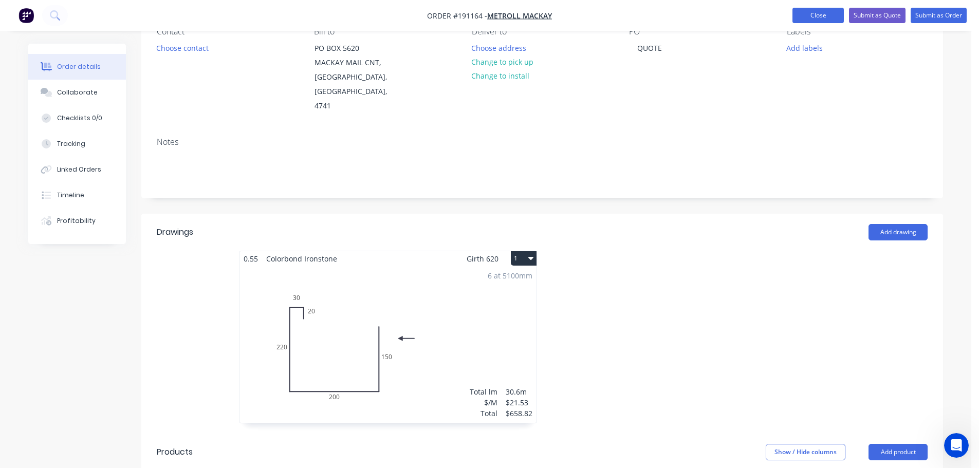
drag, startPoint x: 809, startPoint y: 22, endPoint x: 816, endPoint y: 19, distance: 7.8
click at [809, 22] on button "Close" at bounding box center [818, 15] width 51 height 15
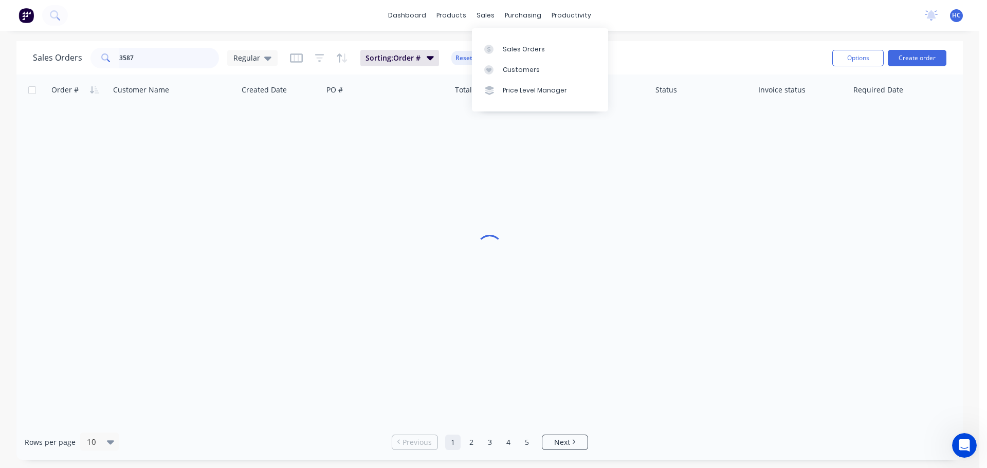
drag, startPoint x: 152, startPoint y: 54, endPoint x: 48, endPoint y: 52, distance: 104.4
click at [48, 52] on div "Sales Orders 3587 Regular" at bounding box center [155, 58] width 245 height 21
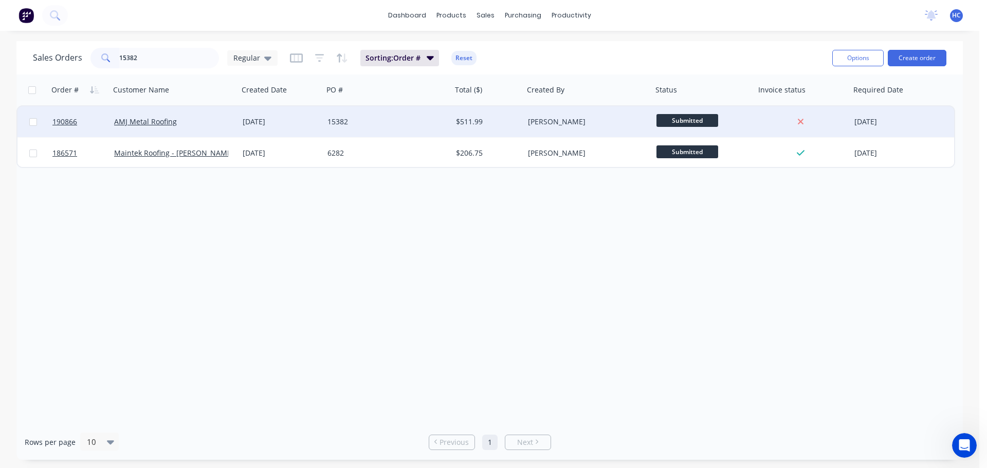
click at [408, 128] on div "15382" at bounding box center [387, 121] width 129 height 31
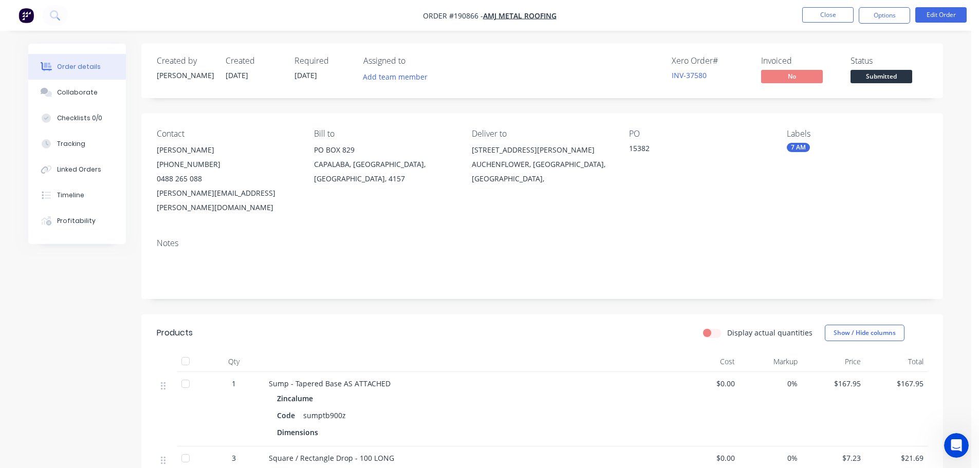
click at [788, 145] on div "7 AM" at bounding box center [798, 147] width 23 height 9
click at [821, 235] on div "7 AM" at bounding box center [826, 236] width 23 height 11
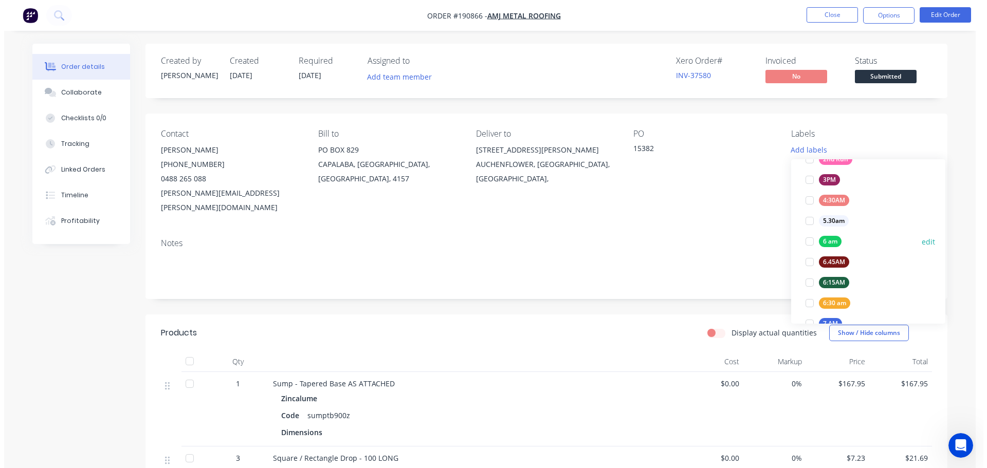
scroll to position [41, 0]
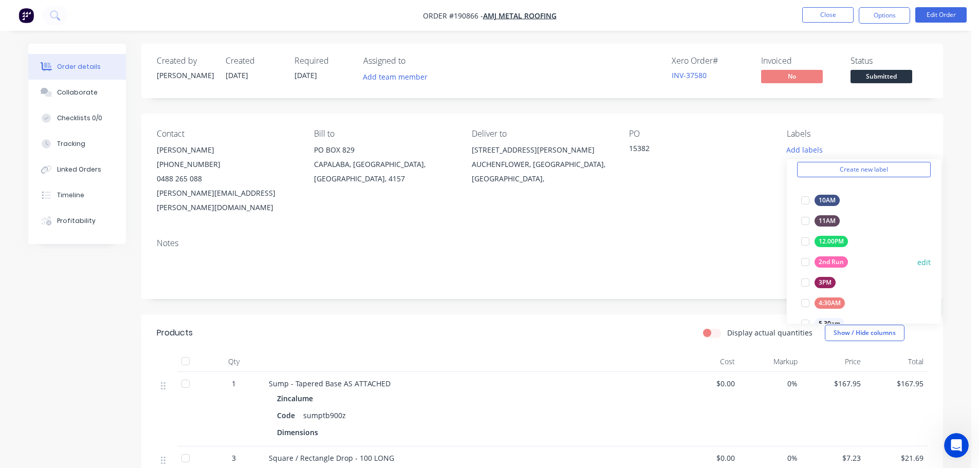
click at [829, 261] on div "2nd Run" at bounding box center [831, 262] width 33 height 11
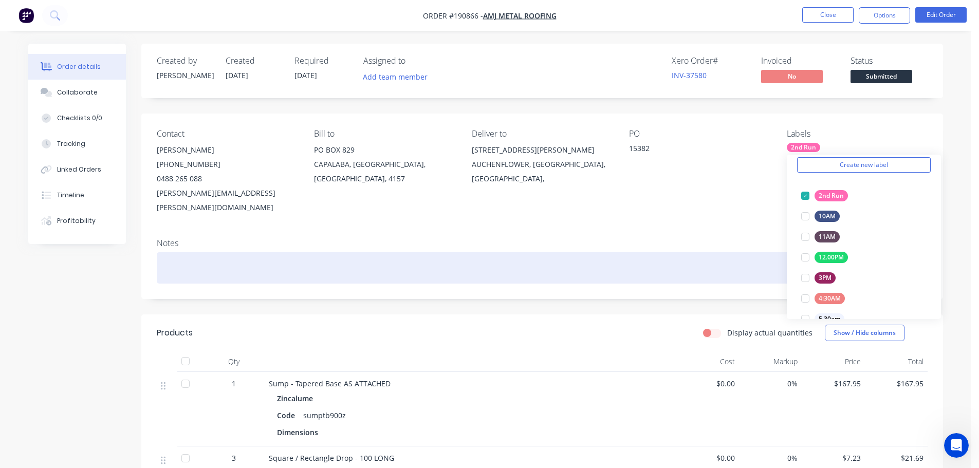
click at [724, 269] on div at bounding box center [542, 267] width 771 height 31
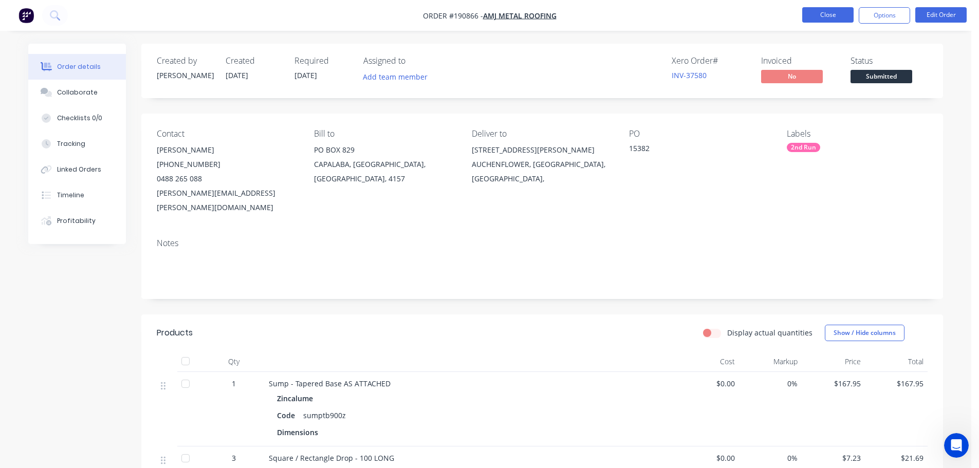
click at [837, 9] on button "Close" at bounding box center [828, 14] width 51 height 15
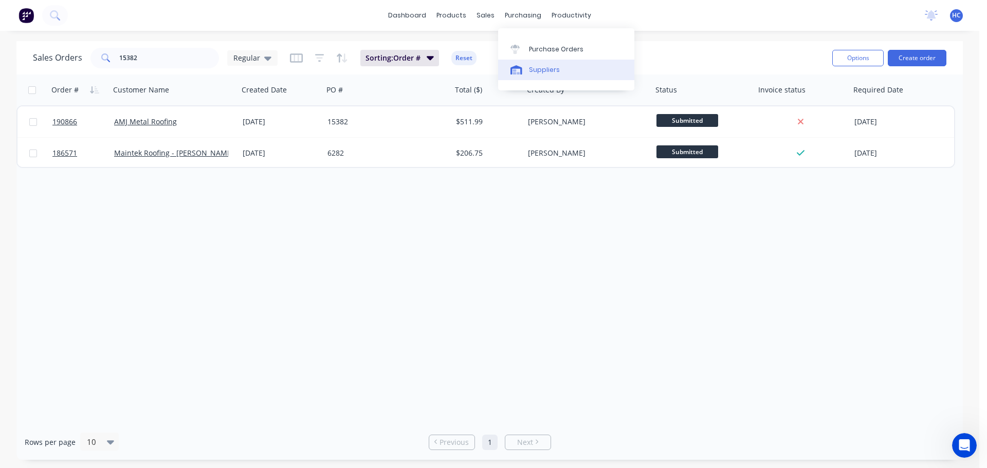
click at [560, 68] on link "Suppliers" at bounding box center [566, 70] width 136 height 21
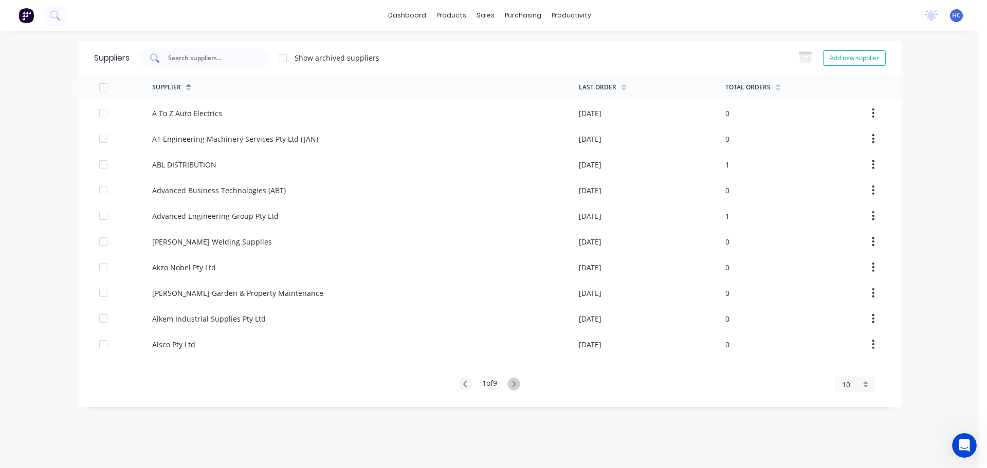
click at [221, 59] on input "text" at bounding box center [209, 58] width 85 height 10
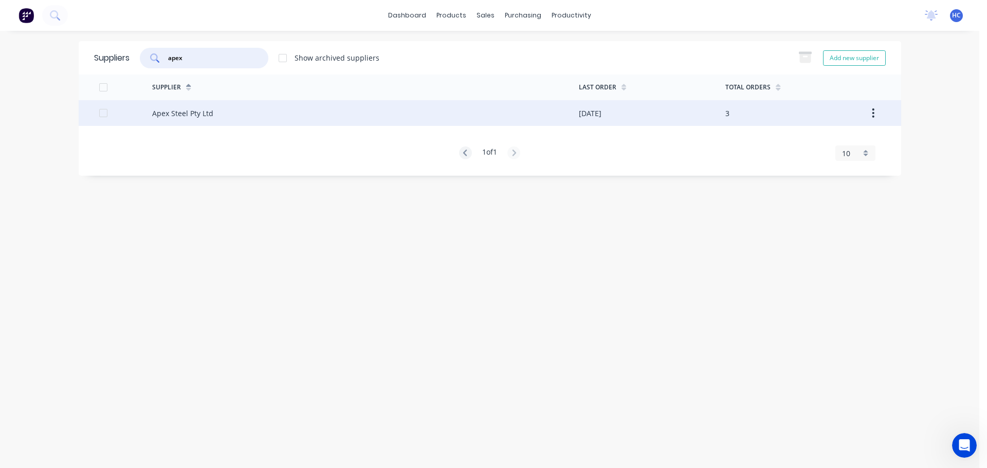
click at [175, 106] on div "Apex Steel Pty Ltd" at bounding box center [365, 113] width 427 height 26
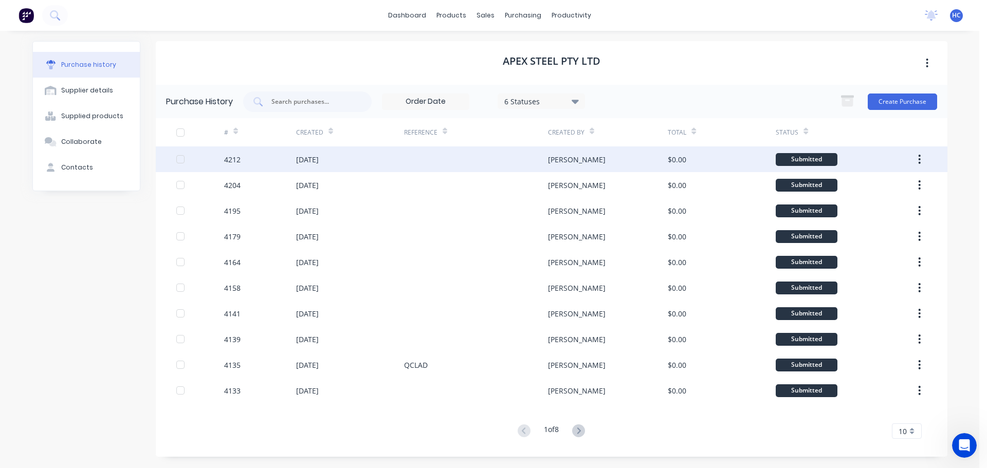
click at [464, 158] on div at bounding box center [476, 160] width 144 height 26
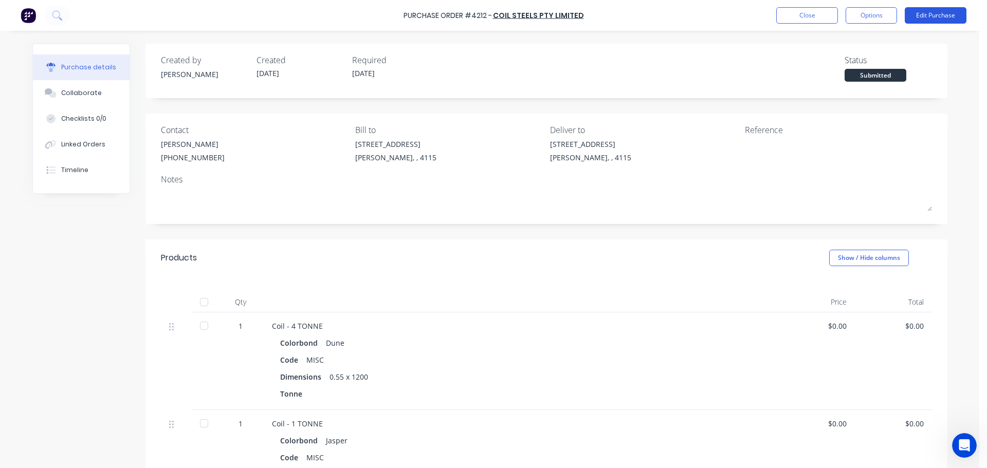
click at [939, 13] on button "Edit Purchase" at bounding box center [936, 15] width 62 height 16
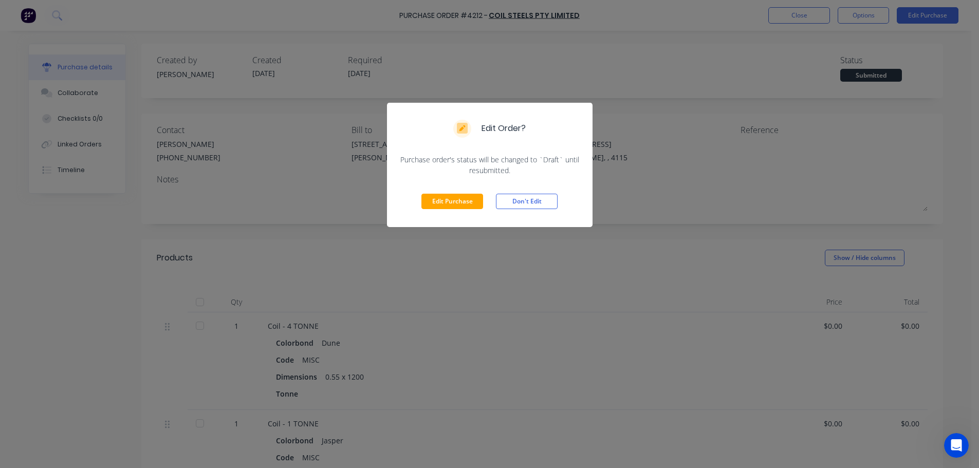
click at [712, 211] on div "Edit Order? Purchase order's status will be changed to `Draft` until resubmitte…" at bounding box center [489, 234] width 979 height 468
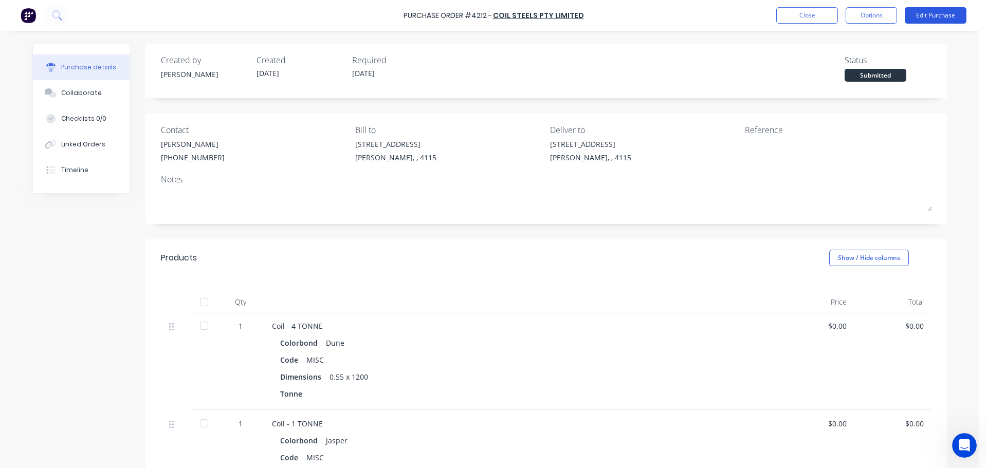
click at [937, 16] on button "Edit Purchase" at bounding box center [936, 15] width 62 height 16
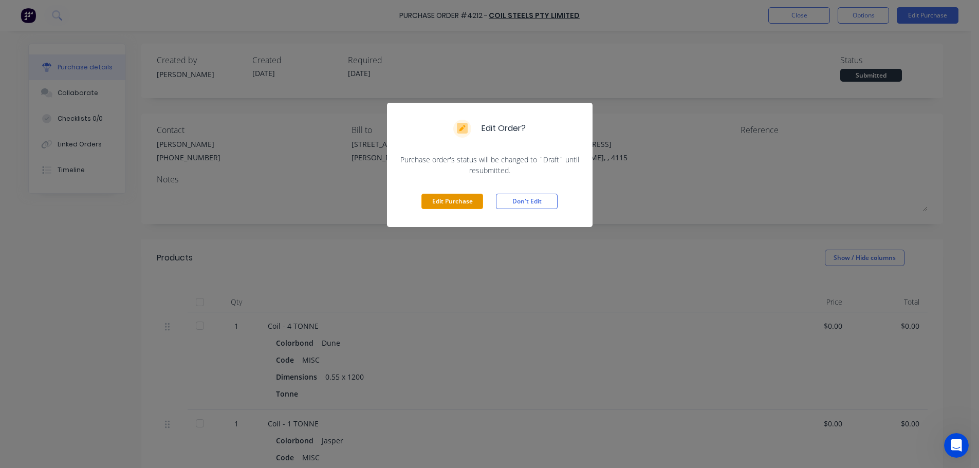
click at [459, 202] on button "Edit Purchase" at bounding box center [453, 201] width 62 height 15
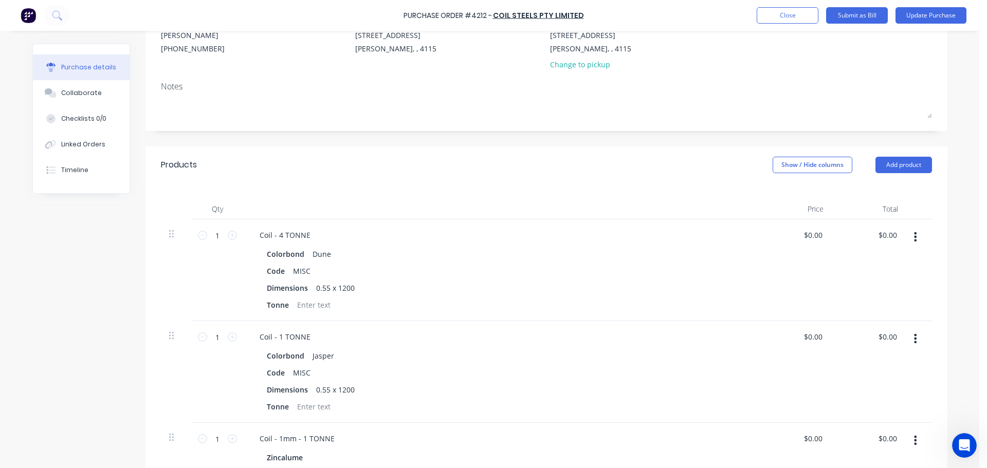
scroll to position [206, 0]
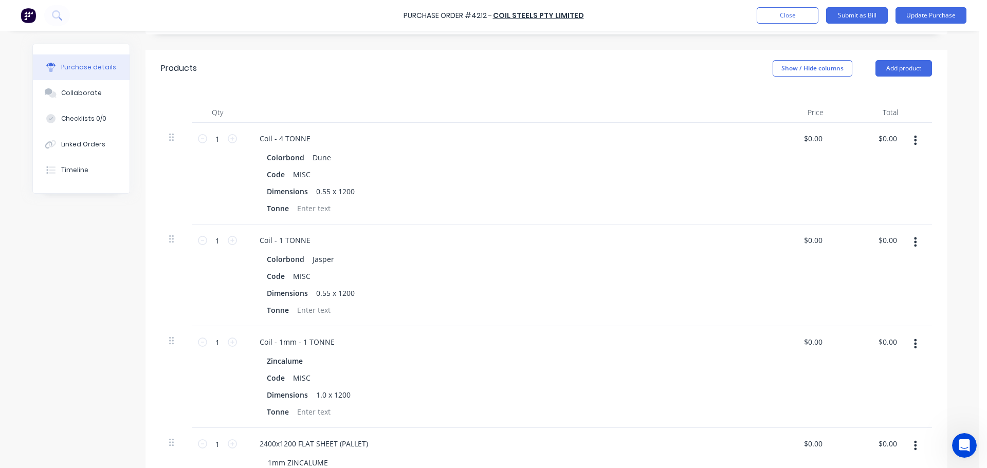
click at [914, 239] on icon "button" at bounding box center [915, 242] width 3 height 9
click at [855, 337] on button "Delete" at bounding box center [884, 331] width 87 height 21
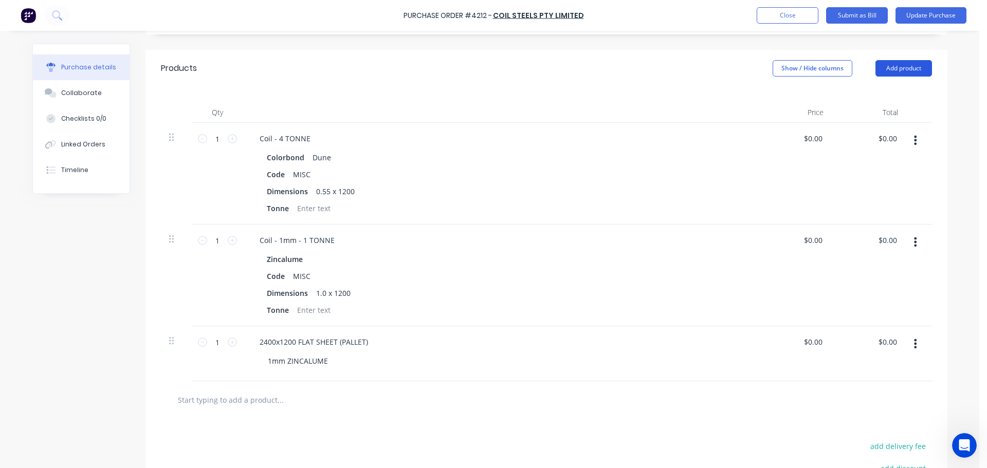
click at [890, 66] on button "Add product" at bounding box center [904, 68] width 57 height 16
click at [877, 99] on div "Product catalogue" at bounding box center [883, 94] width 79 height 15
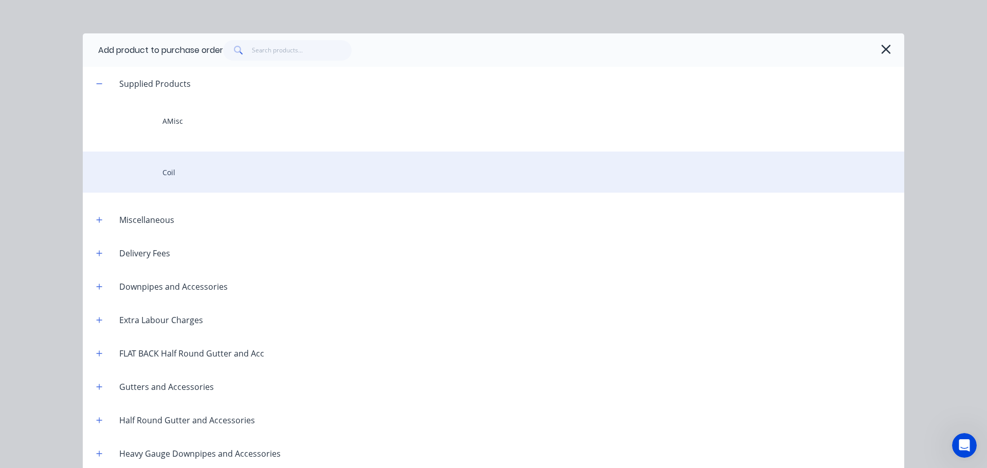
click at [185, 173] on div "Coil" at bounding box center [494, 172] width 822 height 41
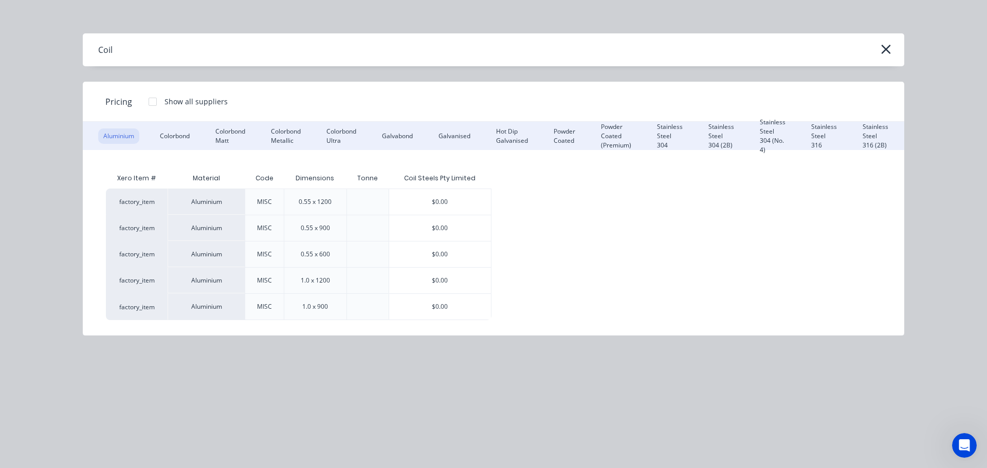
scroll to position [0, 188]
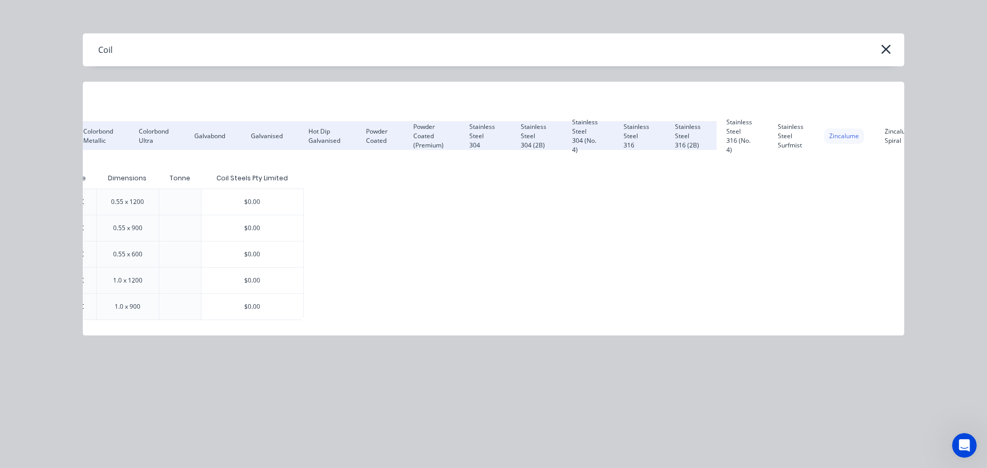
click at [845, 138] on div "Zincalume" at bounding box center [844, 136] width 40 height 15
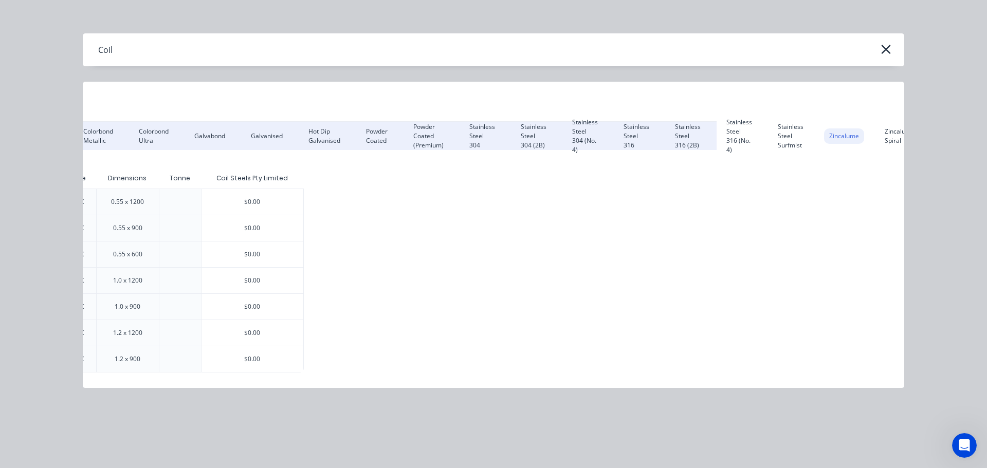
click at [214, 194] on div "$0.00" at bounding box center [253, 202] width 102 height 26
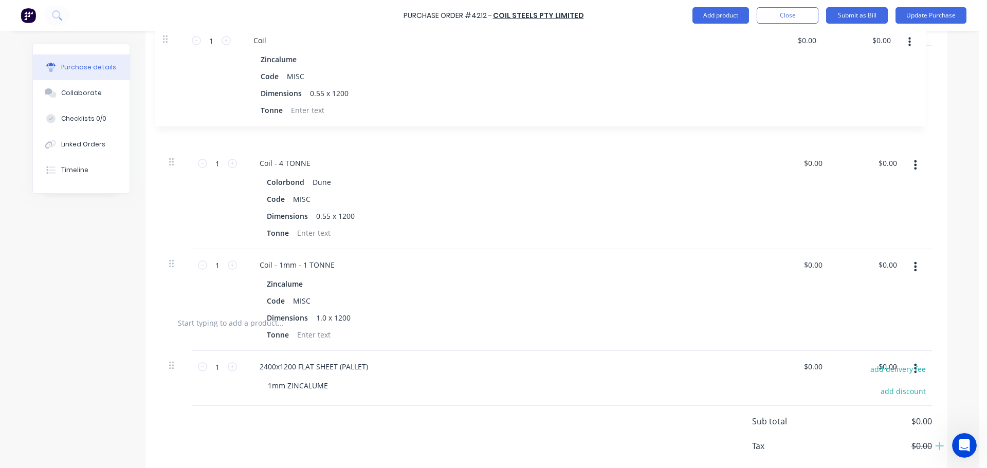
scroll to position [261, 0]
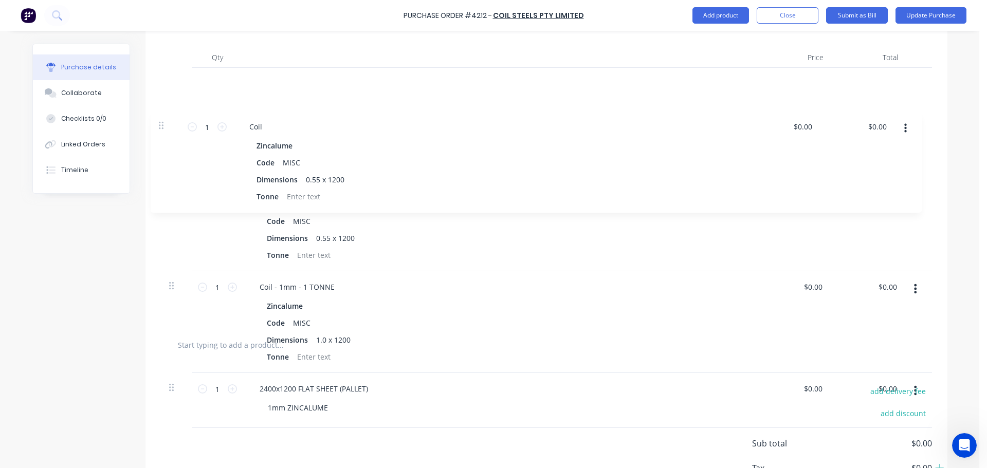
drag, startPoint x: 170, startPoint y: 295, endPoint x: 168, endPoint y: 114, distance: 181.5
click at [164, 121] on div "1 1 Coil - 4 TONNE Colorbond Dune Code MISC Dimensions 0.55 x 1200 Tonne $0.00 …" at bounding box center [546, 197] width 771 height 259
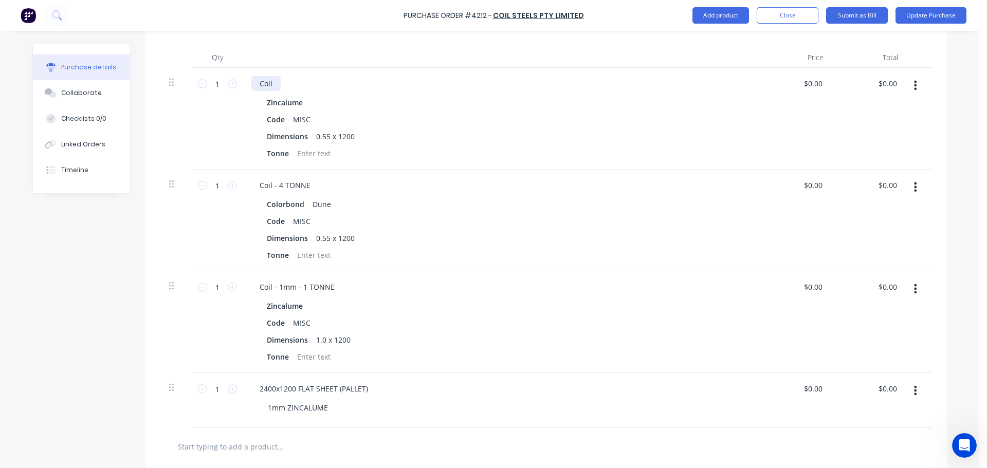
click at [271, 78] on div "Coil" at bounding box center [265, 83] width 29 height 15
click at [283, 55] on div at bounding box center [500, 57] width 514 height 21
click at [925, 15] on button "Update Purchase" at bounding box center [931, 15] width 71 height 16
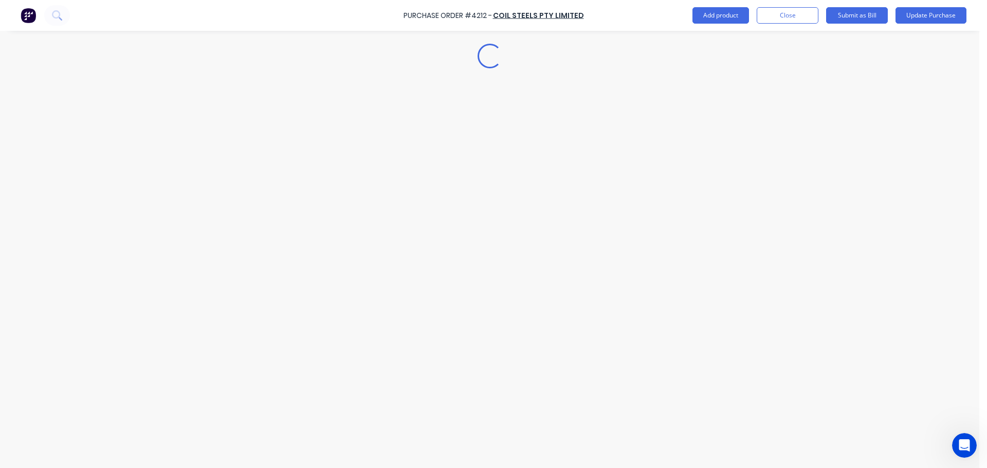
scroll to position [0, 0]
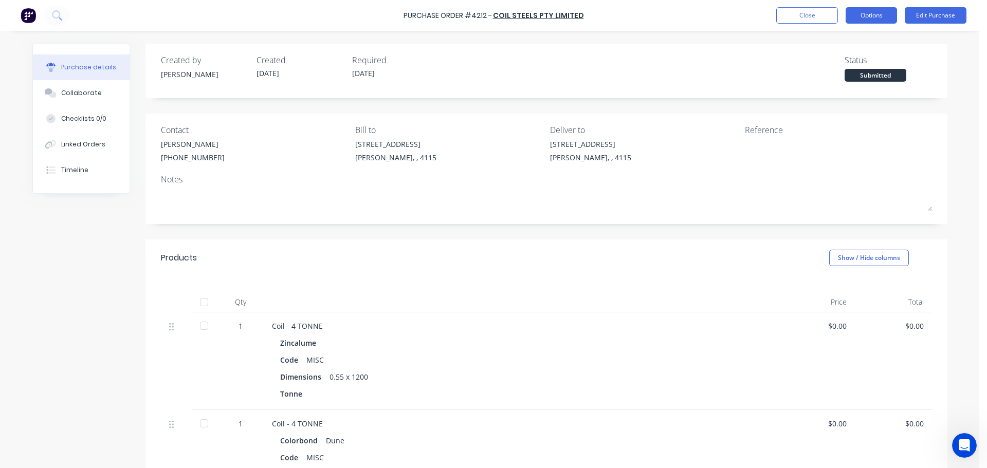
click at [866, 14] on button "Options" at bounding box center [871, 15] width 51 height 16
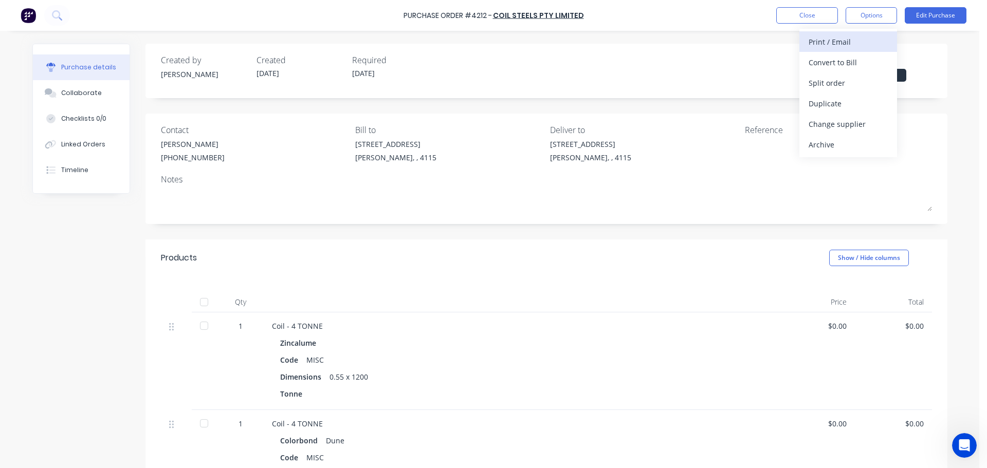
click at [841, 45] on div "Print / Email" at bounding box center [848, 41] width 79 height 15
click at [842, 77] on div "Without pricing" at bounding box center [848, 83] width 79 height 15
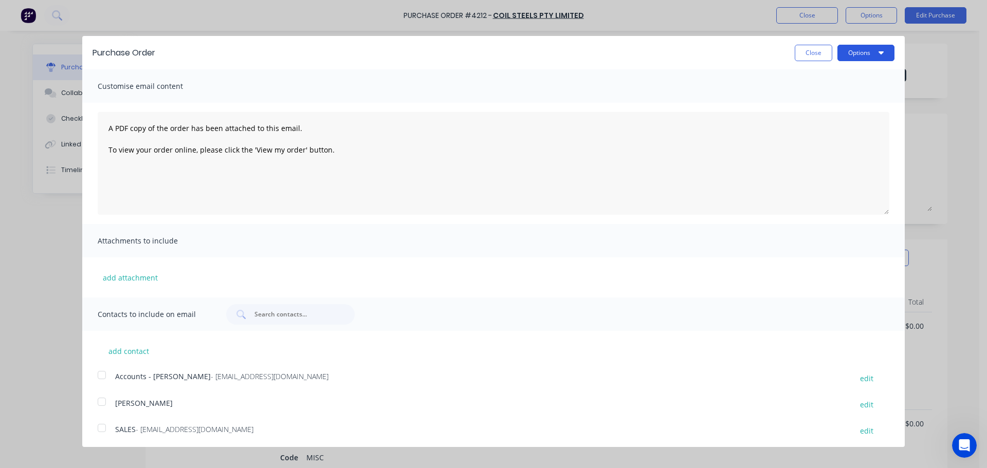
click at [862, 50] on button "Options" at bounding box center [866, 53] width 57 height 16
click at [857, 82] on div "Print" at bounding box center [845, 78] width 79 height 15
click at [806, 52] on button "Close" at bounding box center [814, 53] width 38 height 16
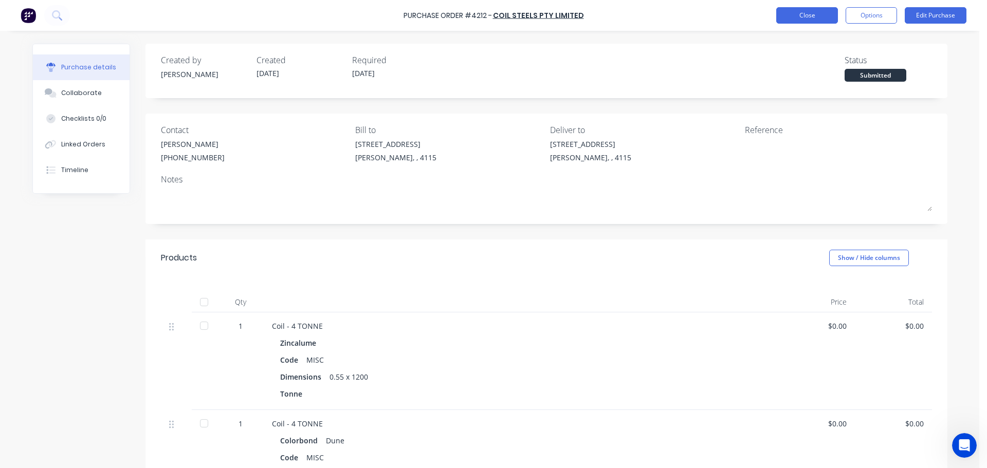
click at [802, 10] on button "Close" at bounding box center [807, 15] width 62 height 16
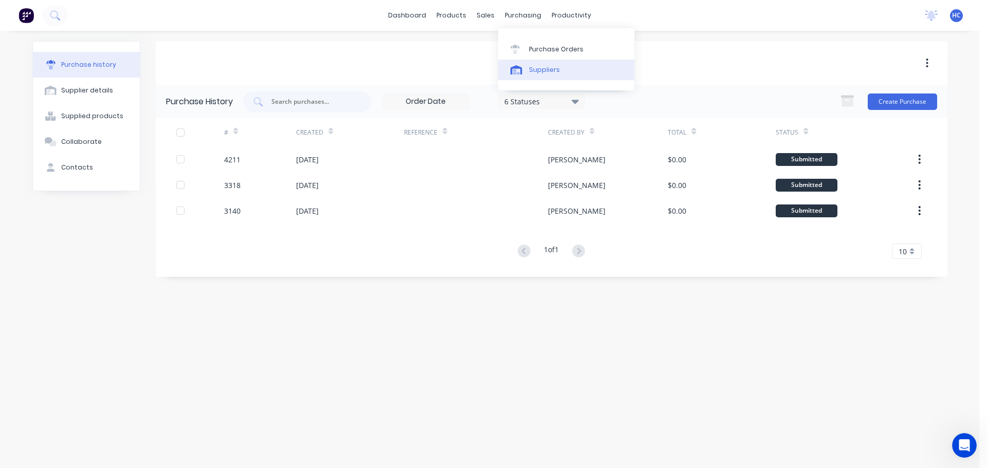
click at [536, 65] on div "Suppliers" at bounding box center [544, 69] width 31 height 9
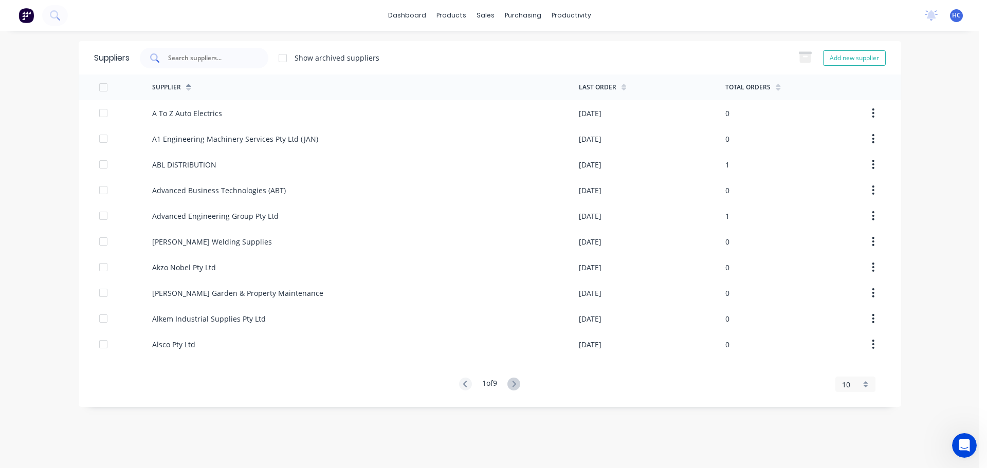
click at [209, 50] on div at bounding box center [204, 58] width 129 height 21
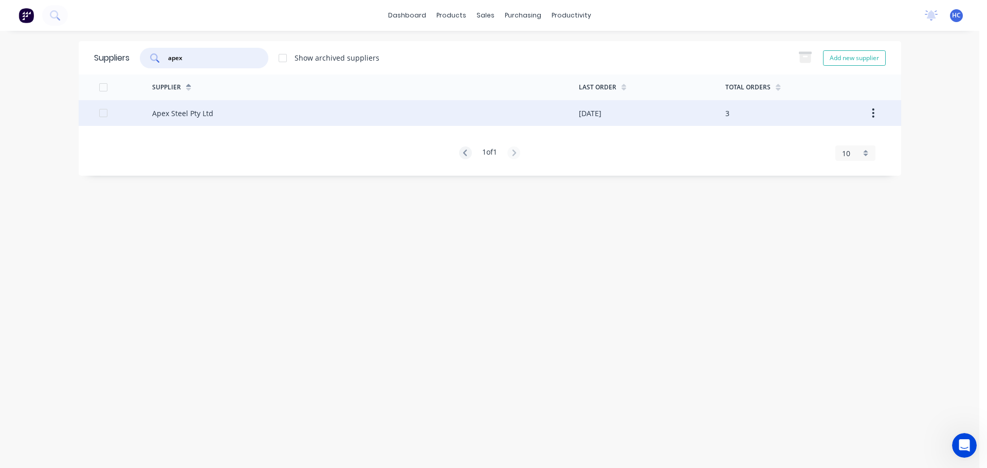
click at [191, 110] on div "Apex Steel Pty Ltd" at bounding box center [182, 113] width 61 height 11
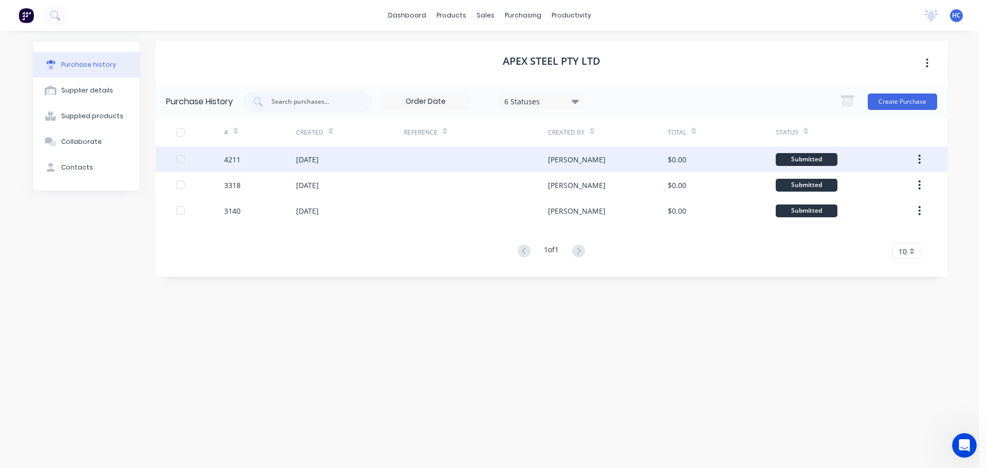
click at [648, 161] on div "[PERSON_NAME]" at bounding box center [608, 160] width 120 height 26
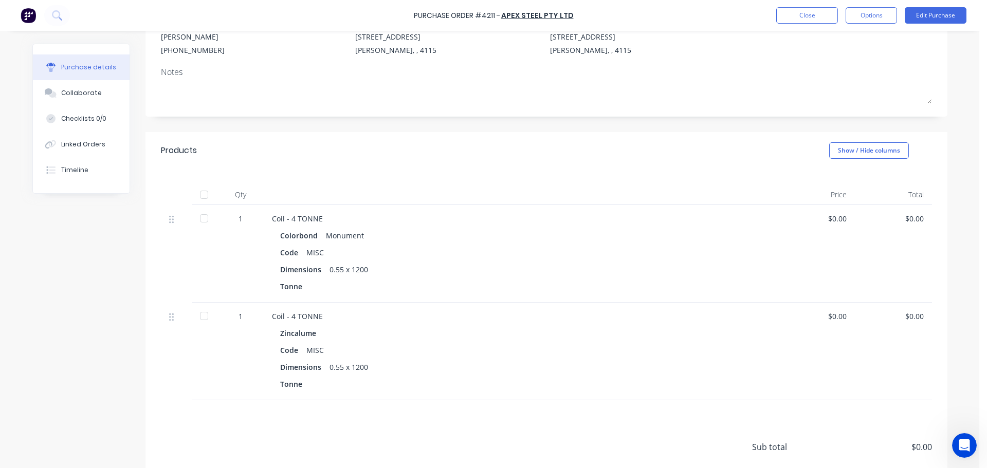
scroll to position [83, 0]
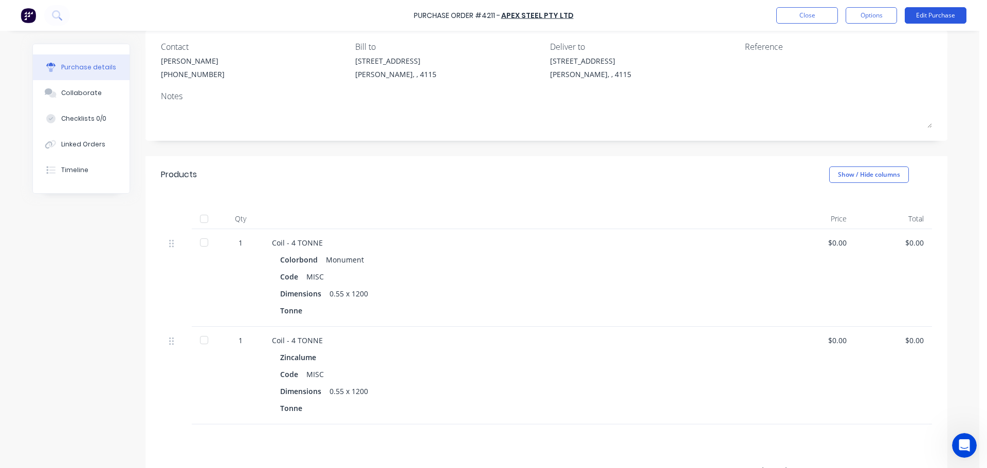
click at [950, 7] on button "Edit Purchase" at bounding box center [936, 15] width 62 height 16
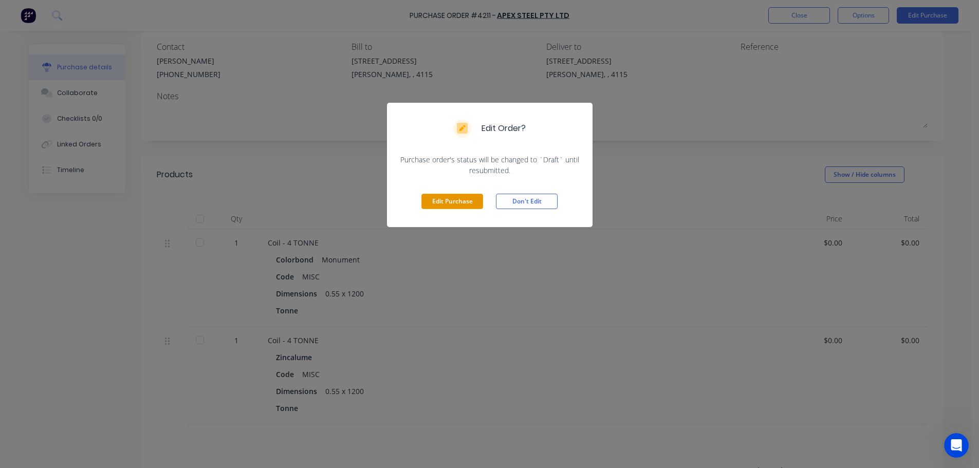
click at [455, 196] on button "Edit Purchase" at bounding box center [453, 201] width 62 height 15
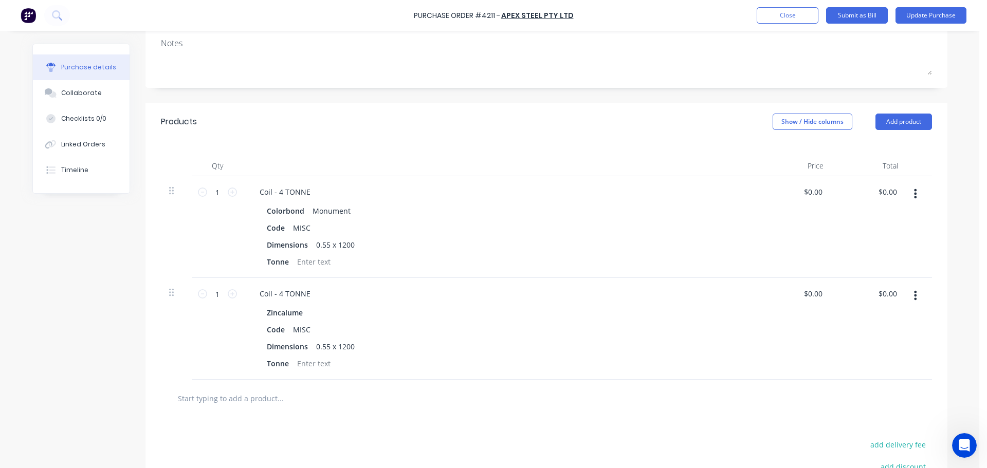
scroll to position [186, 0]
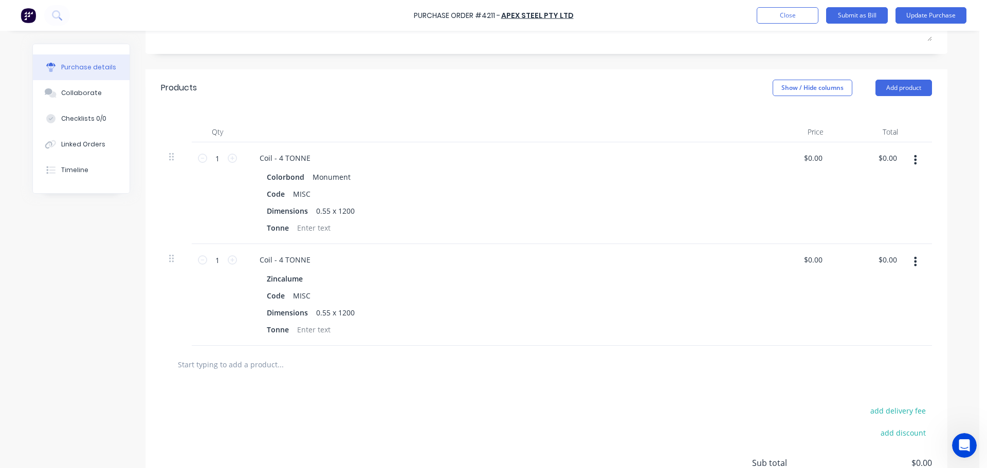
click at [906, 255] on button "button" at bounding box center [915, 261] width 24 height 19
click at [856, 348] on button "Delete" at bounding box center [884, 350] width 87 height 21
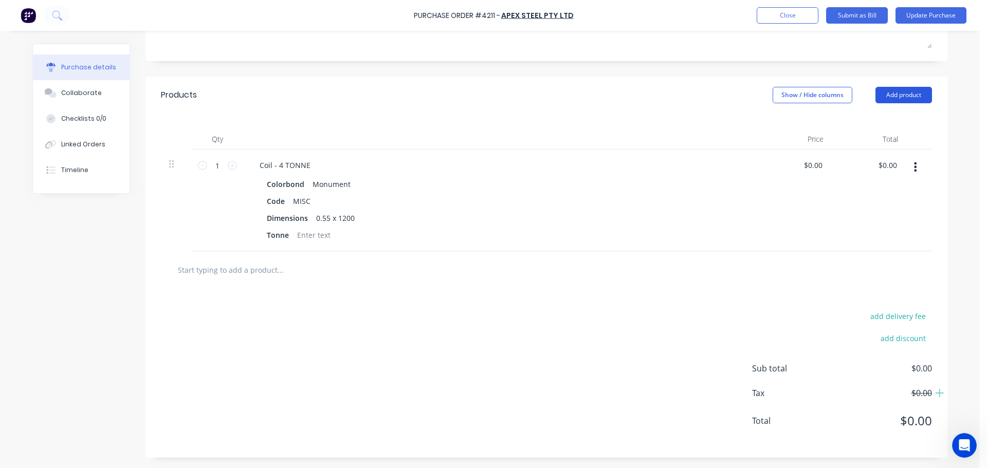
click at [892, 89] on button "Add product" at bounding box center [904, 95] width 57 height 16
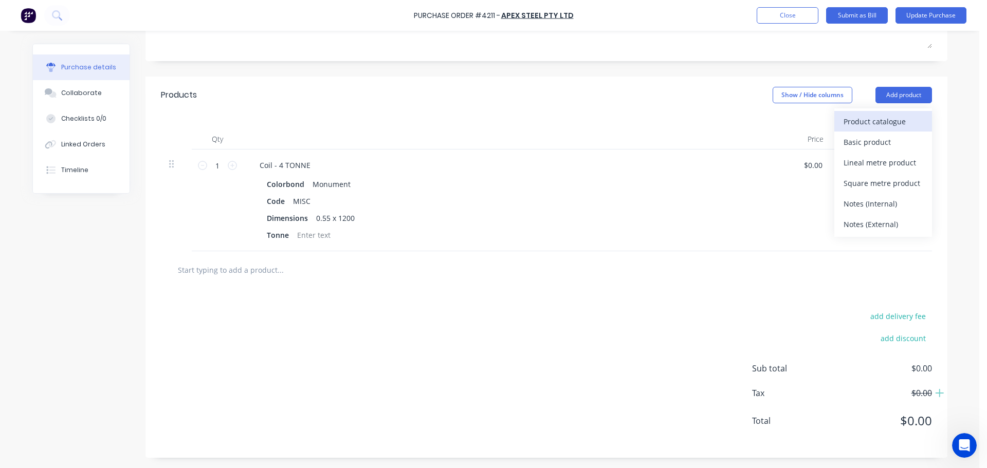
click at [875, 116] on div "Product catalogue" at bounding box center [883, 121] width 79 height 15
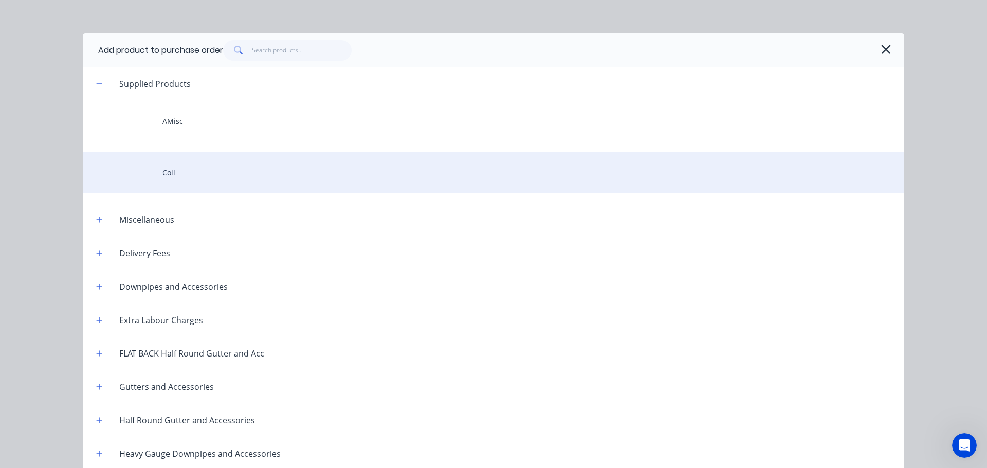
click at [175, 175] on div "Coil" at bounding box center [494, 172] width 822 height 41
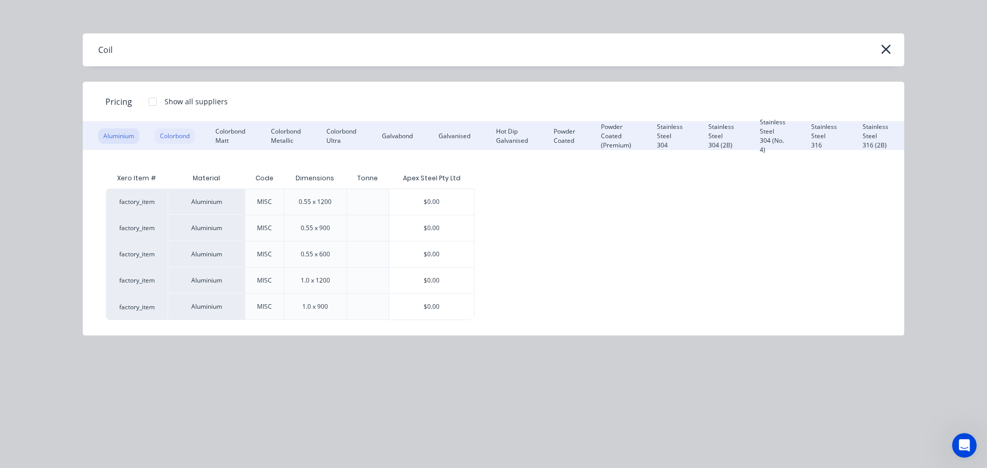
click at [190, 130] on div "Colorbond" at bounding box center [175, 136] width 40 height 15
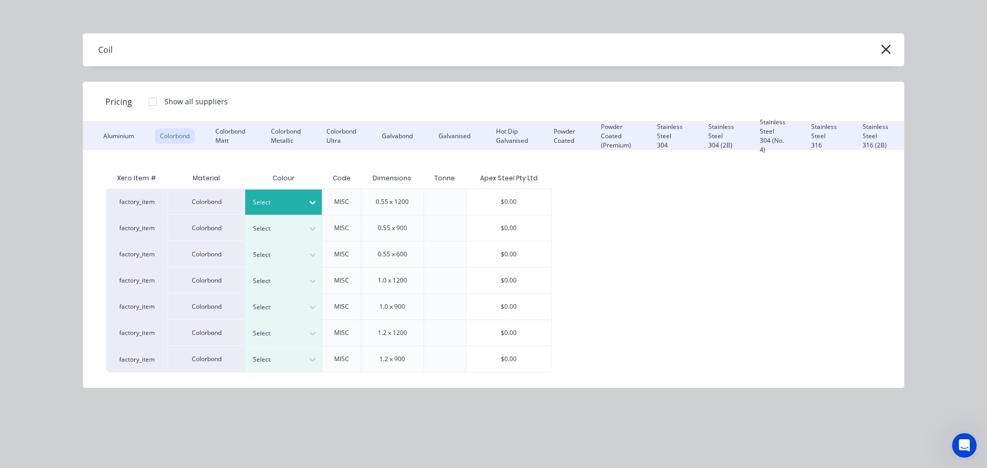
click at [282, 214] on div "Select" at bounding box center [283, 202] width 77 height 25
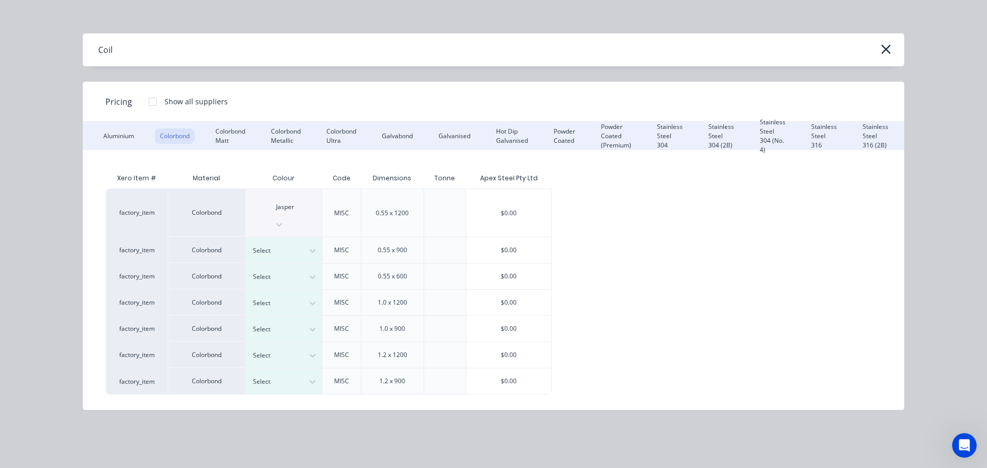
click at [515, 197] on div "$0.00" at bounding box center [508, 213] width 85 height 48
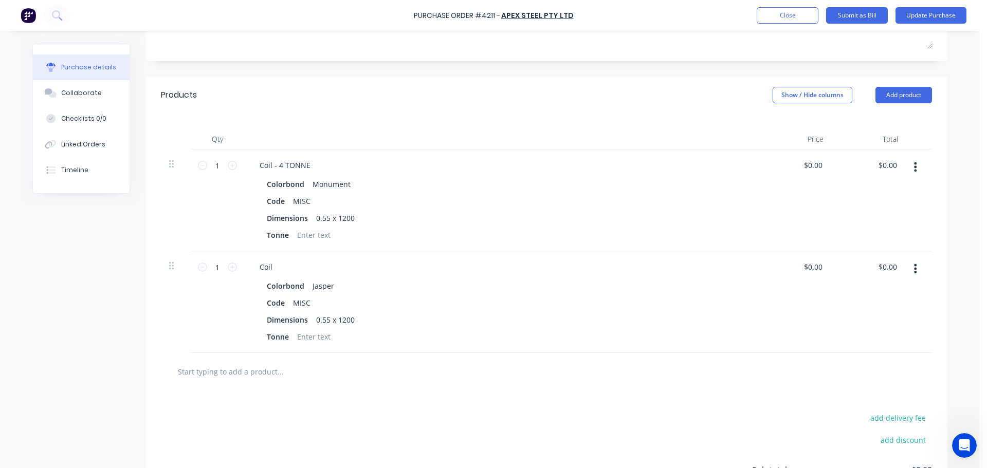
scroll to position [281, 0]
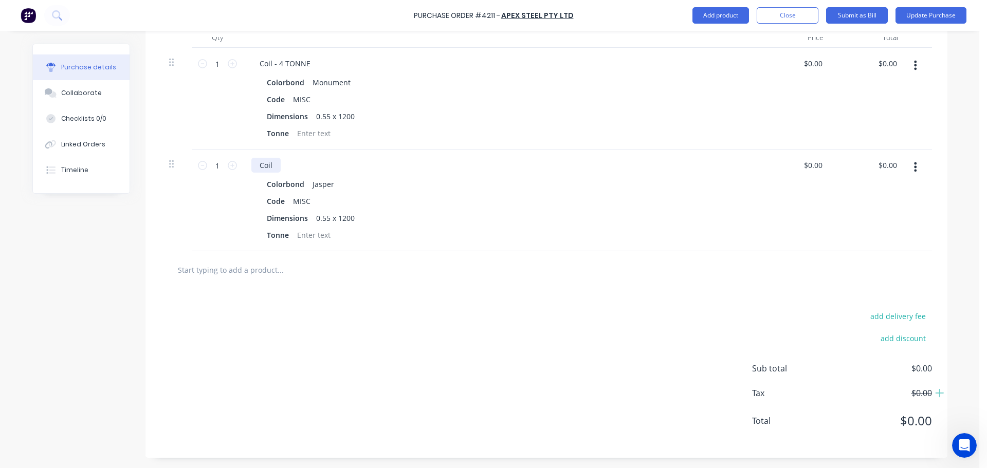
click at [269, 161] on div "Coil" at bounding box center [265, 165] width 29 height 15
click at [521, 198] on div "Code MISC" at bounding box center [498, 201] width 471 height 15
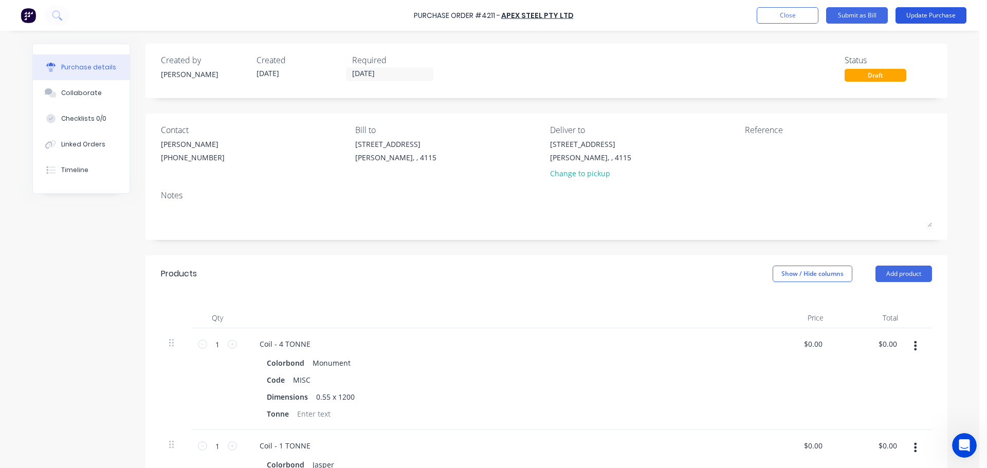
click at [941, 15] on button "Update Purchase" at bounding box center [931, 15] width 71 height 16
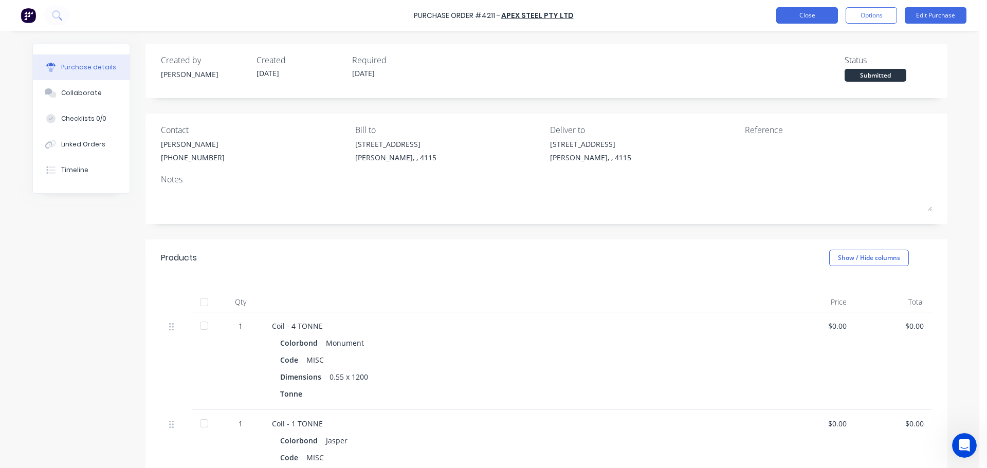
click at [794, 18] on button "Close" at bounding box center [807, 15] width 62 height 16
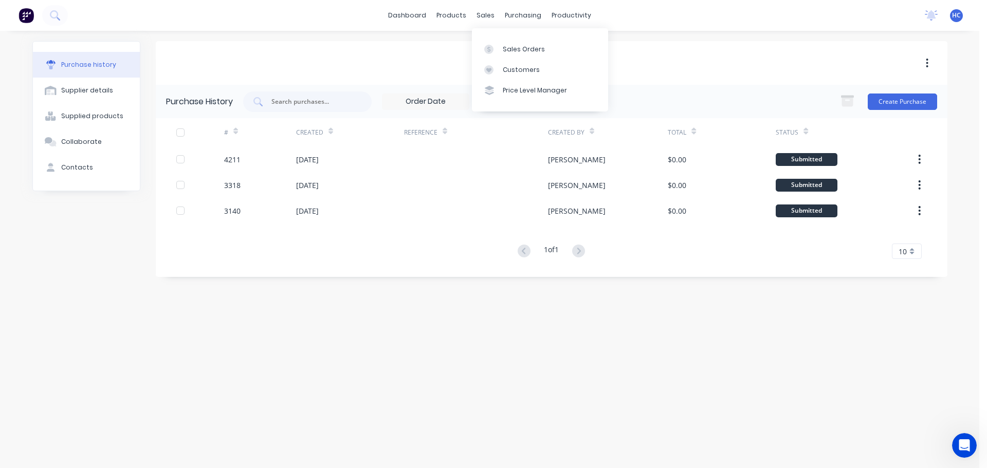
drag, startPoint x: 487, startPoint y: 14, endPoint x: 505, endPoint y: 36, distance: 28.2
click at [490, 17] on div "sales" at bounding box center [485, 15] width 28 height 15
click at [516, 64] on link "Customers" at bounding box center [540, 70] width 136 height 21
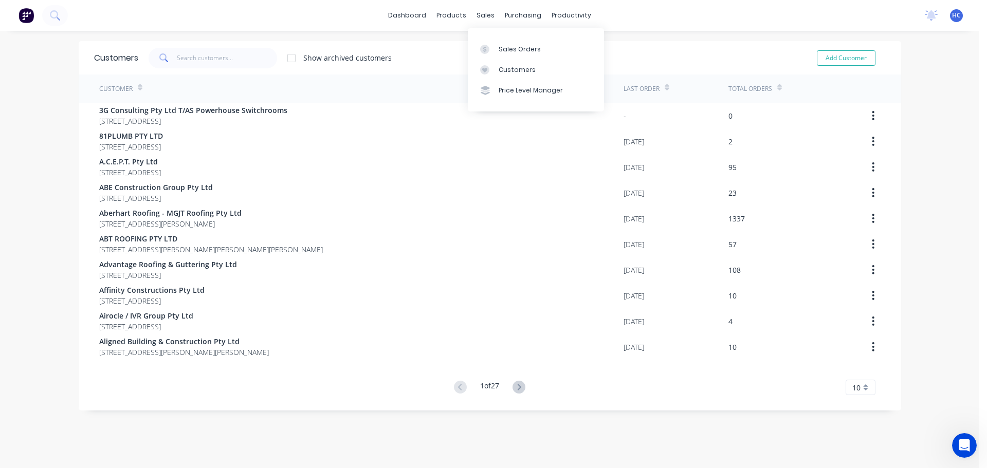
drag, startPoint x: 522, startPoint y: 73, endPoint x: 310, endPoint y: 59, distance: 212.8
click at [522, 73] on div "Customers" at bounding box center [517, 69] width 37 height 9
drag, startPoint x: 253, startPoint y: 63, endPoint x: 246, endPoint y: 71, distance: 11.3
click at [253, 63] on input "text" at bounding box center [227, 58] width 100 height 21
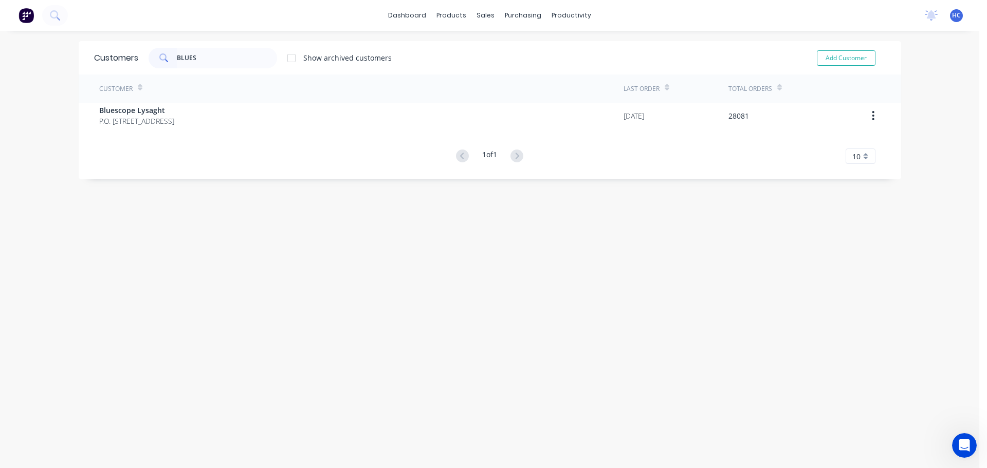
click at [131, 132] on div "Customer Last Order Total Orders Bluescope Lysaght P.O. [GEOGRAPHIC_DATA] 4108 …" at bounding box center [490, 119] width 823 height 89
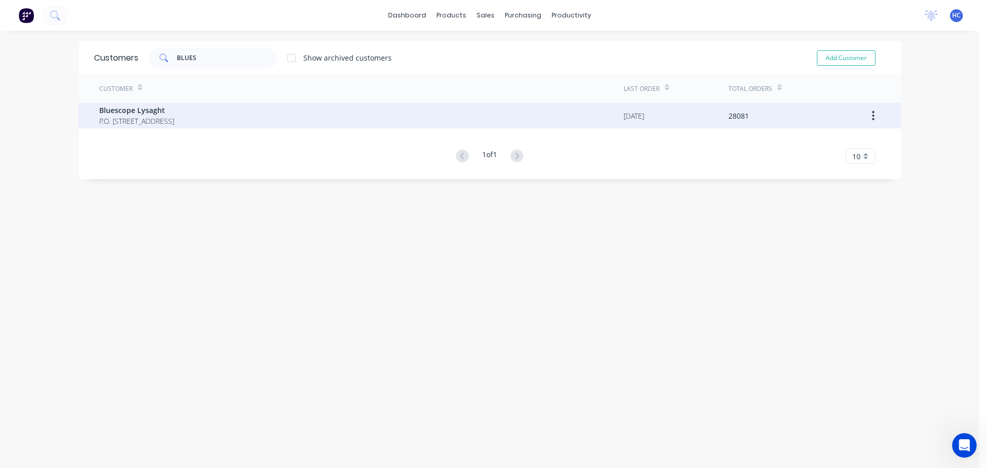
click at [144, 118] on span "P.O. [STREET_ADDRESS]" at bounding box center [136, 121] width 75 height 11
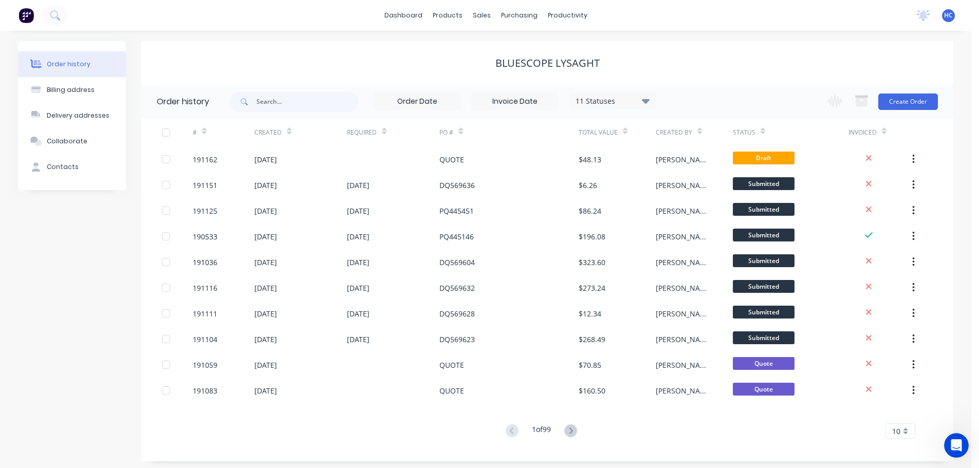
click at [607, 102] on div "11 Statuses" at bounding box center [613, 101] width 86 height 11
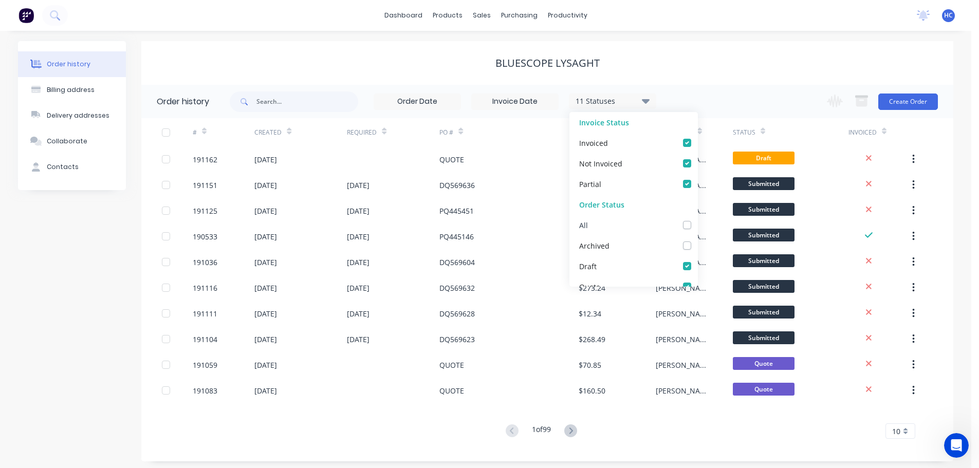
click at [698, 220] on label at bounding box center [698, 220] width 0 height 0
click at [698, 223] on input "checkbox" at bounding box center [702, 225] width 8 height 10
click at [698, 220] on label at bounding box center [698, 220] width 0 height 0
click at [698, 223] on input "checkbox" at bounding box center [702, 225] width 8 height 10
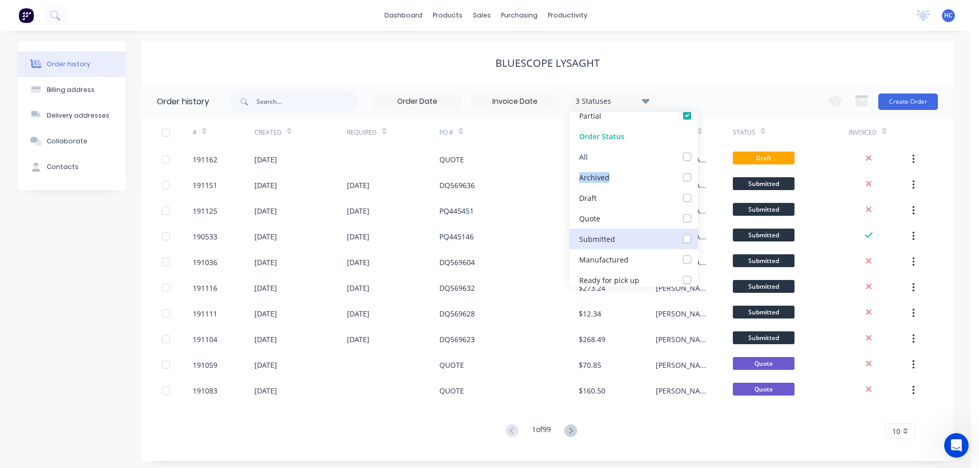
scroll to position [103, 0]
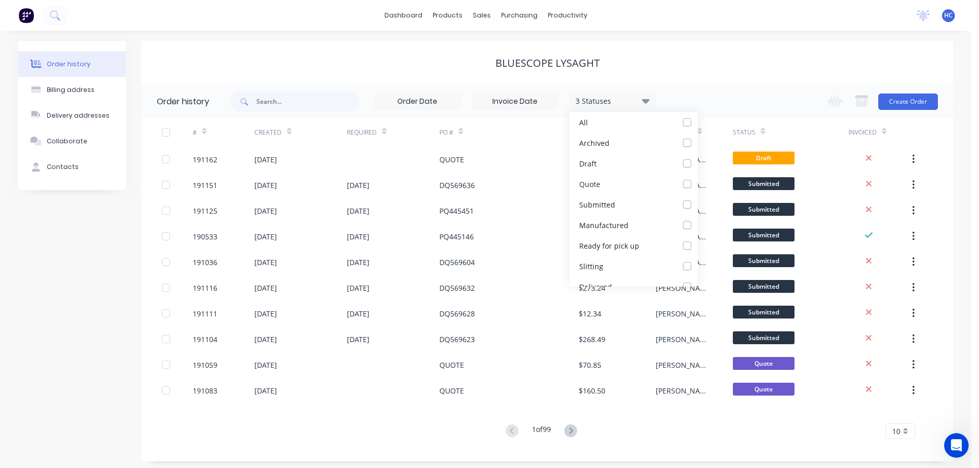
click at [698, 178] on label at bounding box center [698, 178] width 0 height 0
click at [698, 187] on input "checkbox" at bounding box center [702, 183] width 8 height 10
click at [742, 34] on div "Order history Billing address Delivery addresses Collaborate Contacts Bluescope…" at bounding box center [486, 251] width 972 height 441
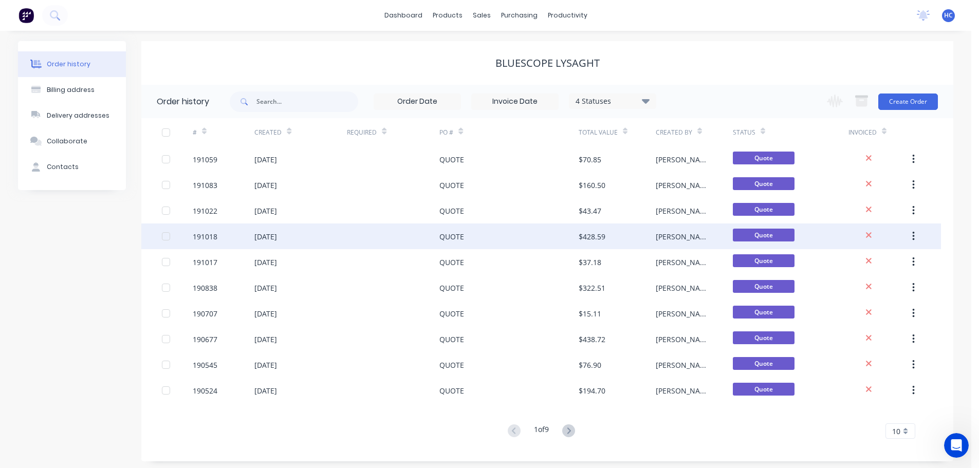
click at [570, 238] on div "QUOTE" at bounding box center [509, 237] width 139 height 26
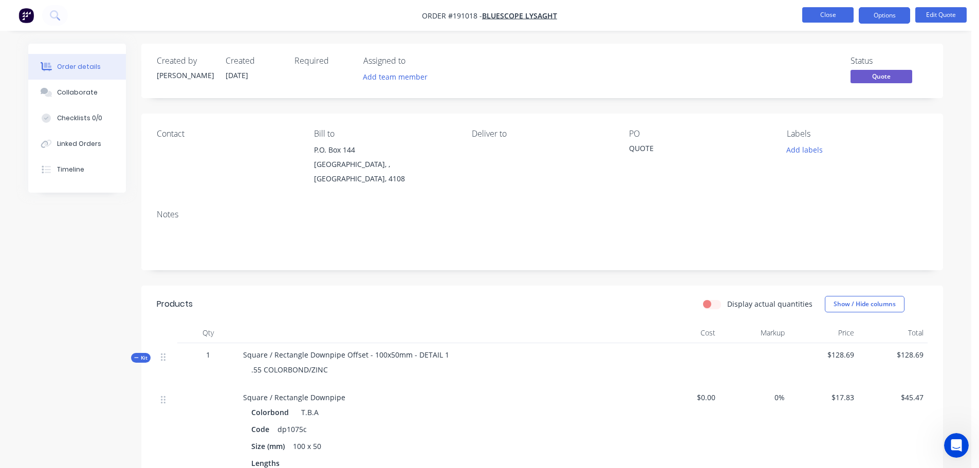
click at [817, 21] on button "Close" at bounding box center [828, 14] width 51 height 15
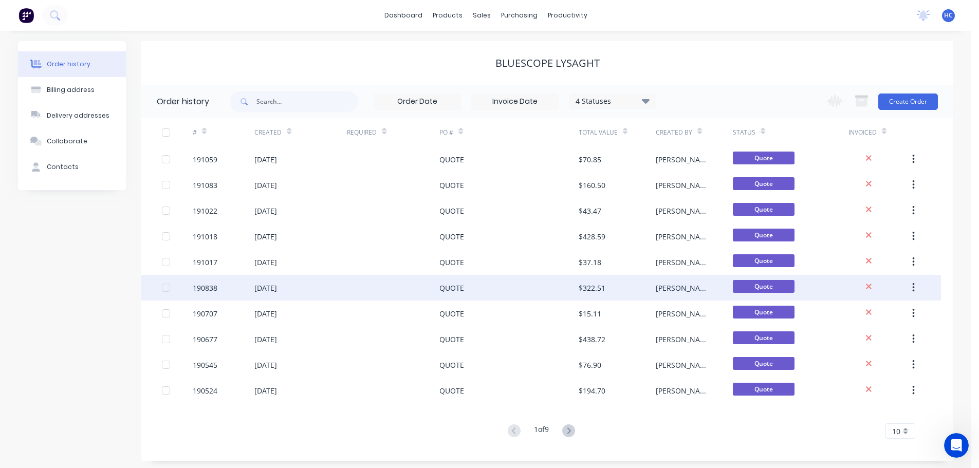
click at [414, 296] on div at bounding box center [393, 288] width 93 height 26
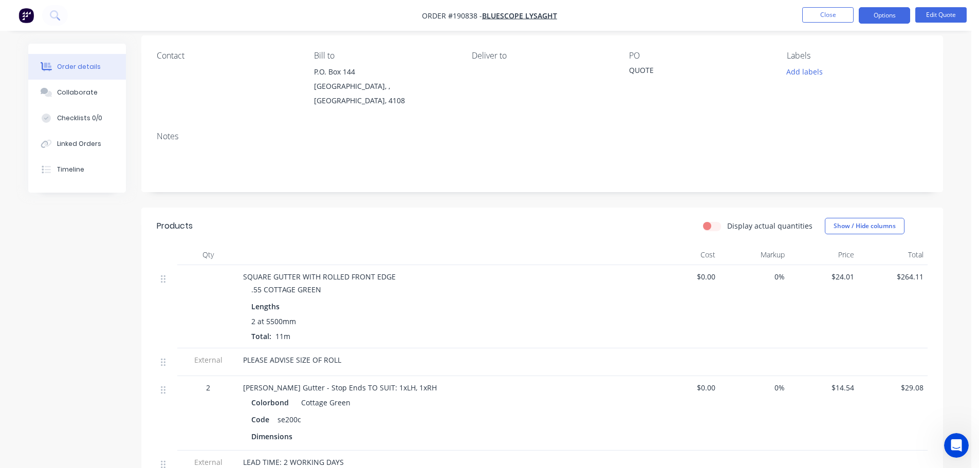
scroll to position [103, 0]
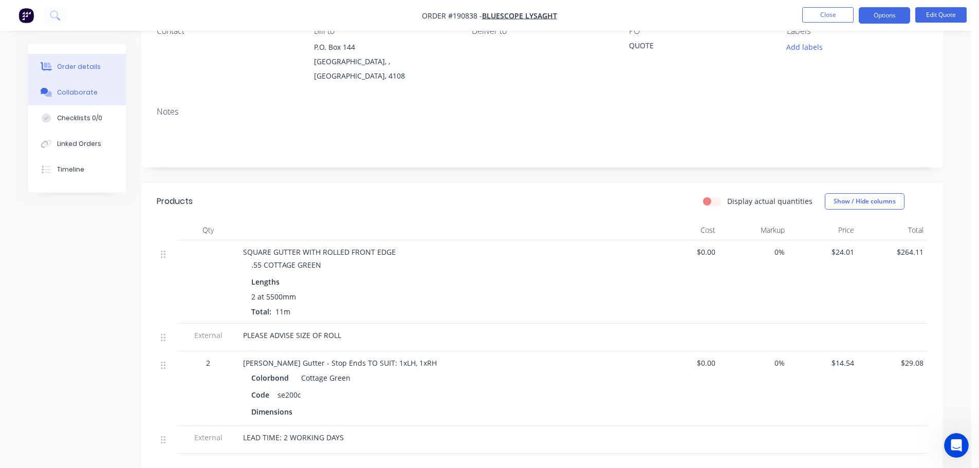
click at [59, 92] on div "Collaborate" at bounding box center [77, 92] width 41 height 9
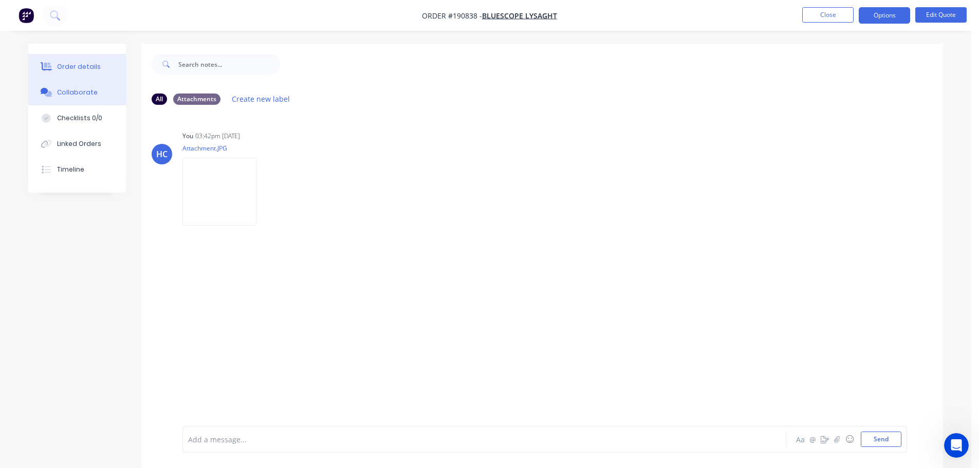
click at [96, 70] on div "Order details" at bounding box center [79, 66] width 44 height 9
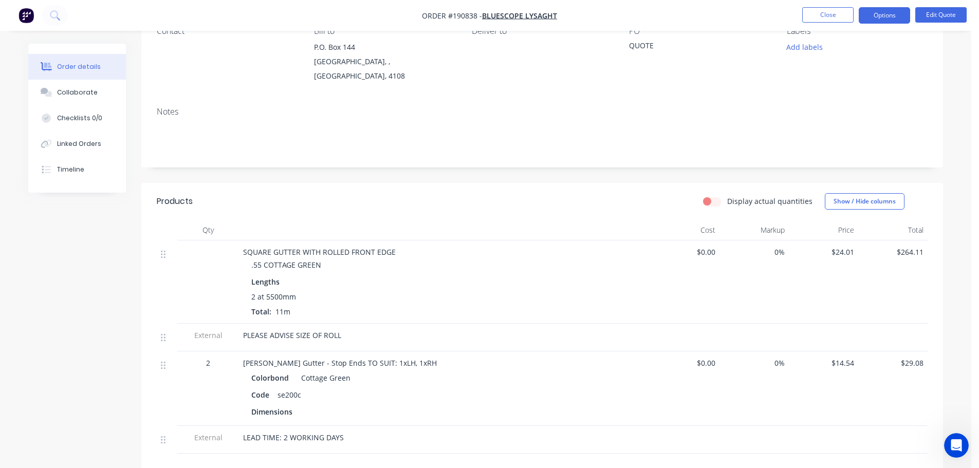
scroll to position [206, 0]
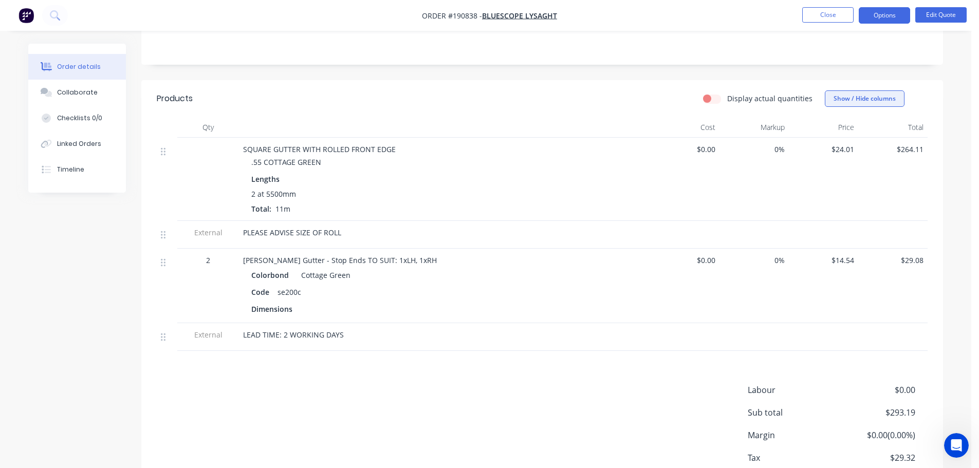
click at [880, 90] on button "Show / Hide columns" at bounding box center [865, 98] width 80 height 16
click at [589, 90] on div "Display actual quantities Show / Hide columns" at bounding box center [624, 98] width 607 height 16
click at [952, 21] on button "Edit Quote" at bounding box center [941, 14] width 51 height 15
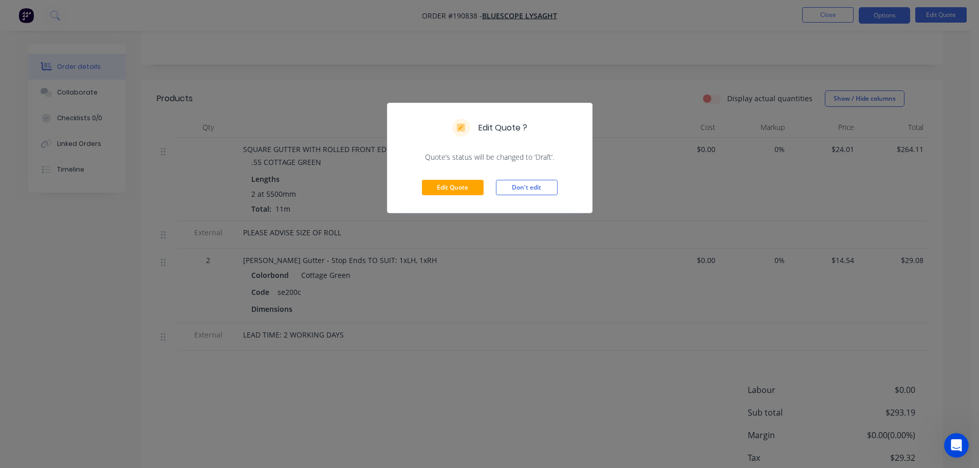
click at [444, 178] on div "Edit Quote Don't edit" at bounding box center [490, 187] width 205 height 50
click at [452, 189] on button "Edit Quote" at bounding box center [453, 187] width 62 height 15
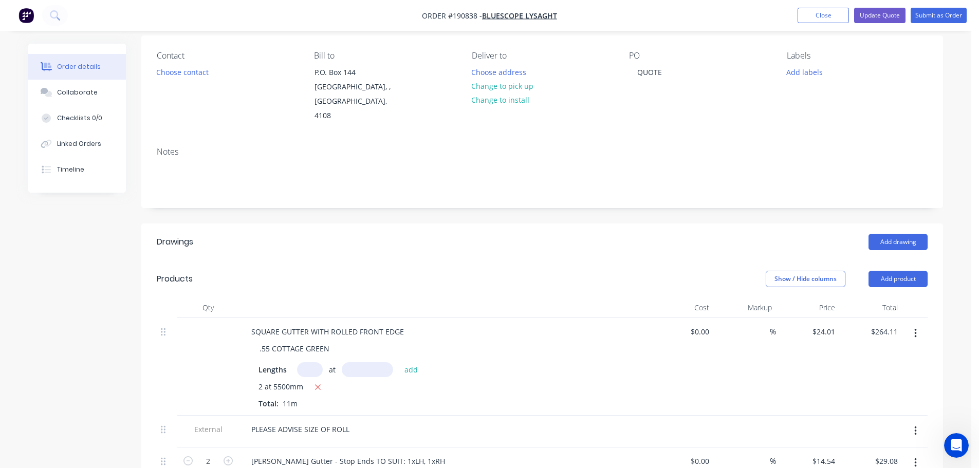
scroll to position [103, 0]
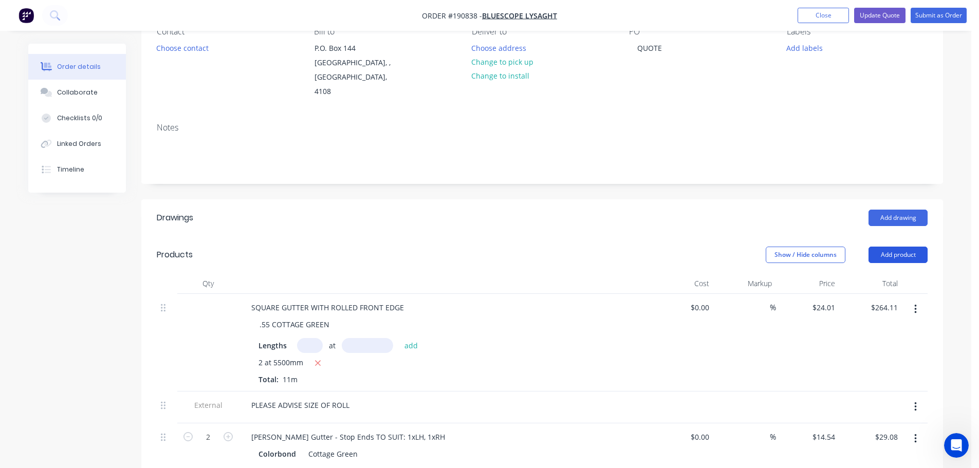
click at [900, 247] on button "Add product" at bounding box center [898, 255] width 59 height 16
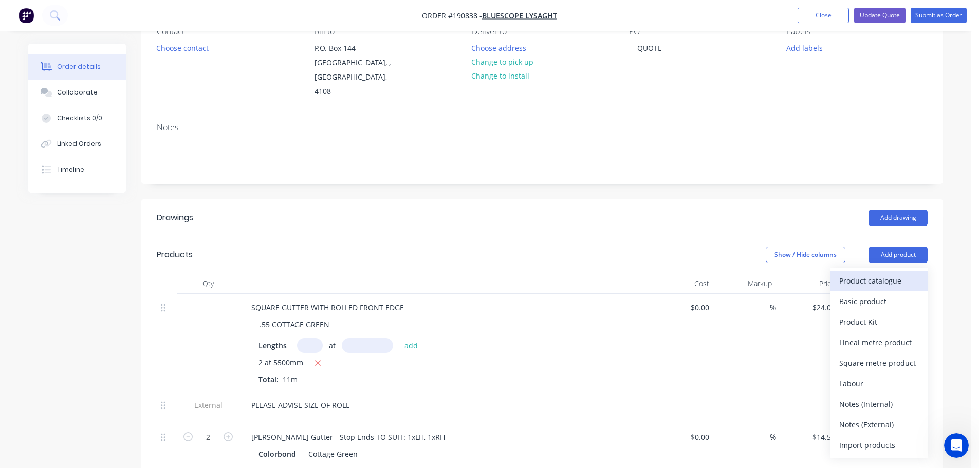
click at [892, 271] on button "Product catalogue" at bounding box center [879, 281] width 98 height 21
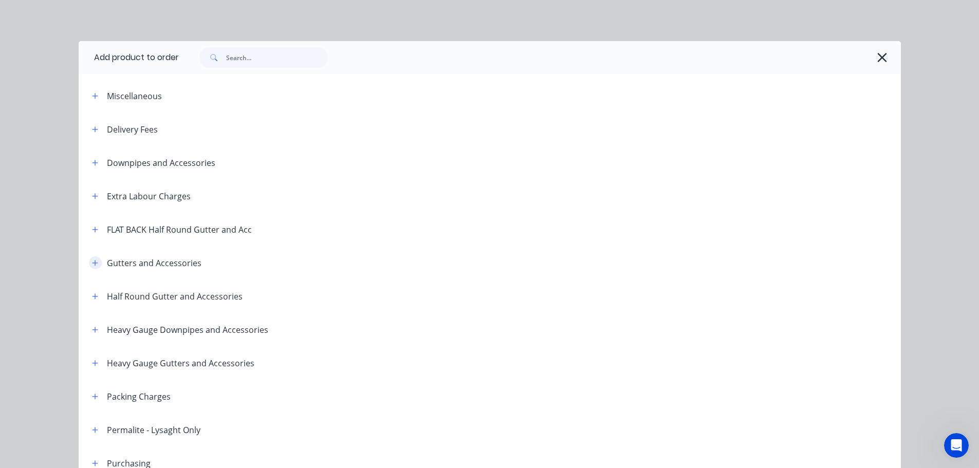
click at [96, 265] on button "button" at bounding box center [95, 263] width 13 height 13
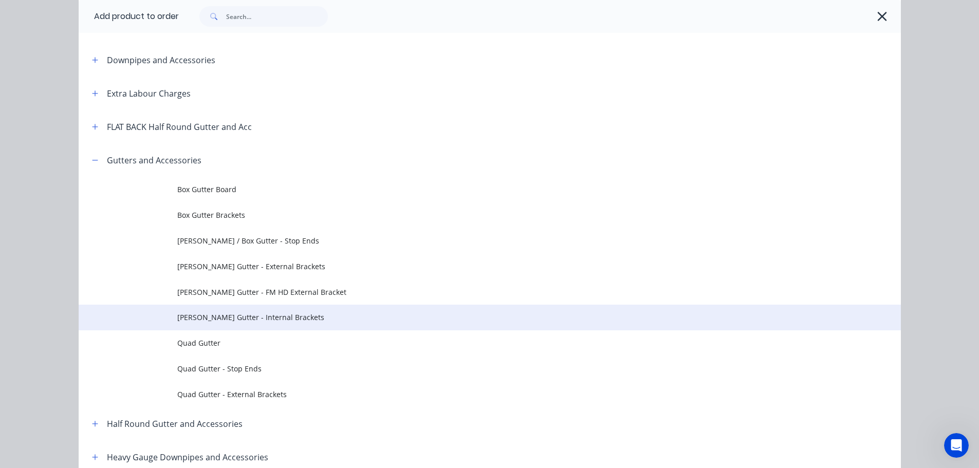
click at [247, 315] on span "[PERSON_NAME] Gutter - Internal Brackets" at bounding box center [466, 317] width 579 height 11
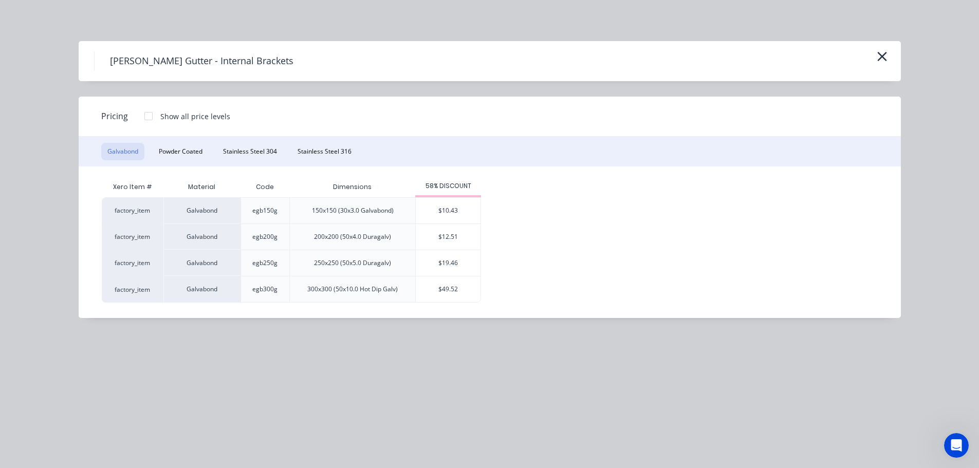
scroll to position [206, 0]
click at [459, 211] on div "$10.43" at bounding box center [448, 211] width 65 height 26
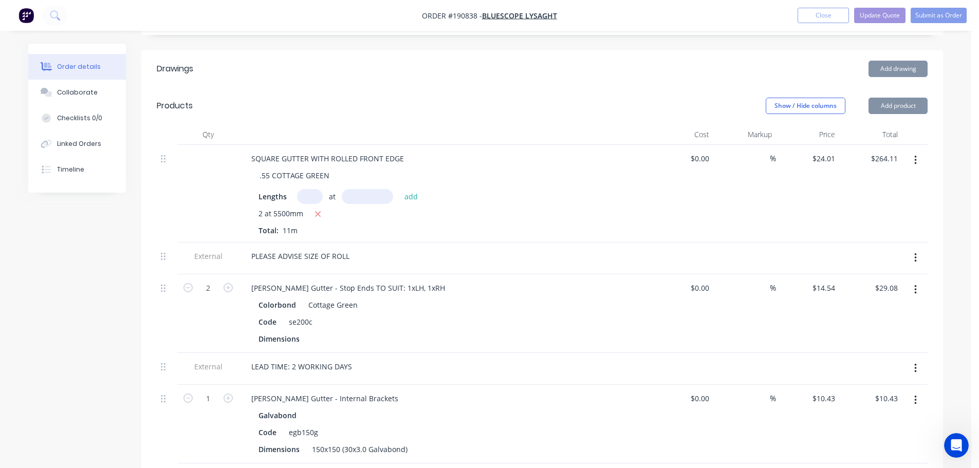
scroll to position [309, 0]
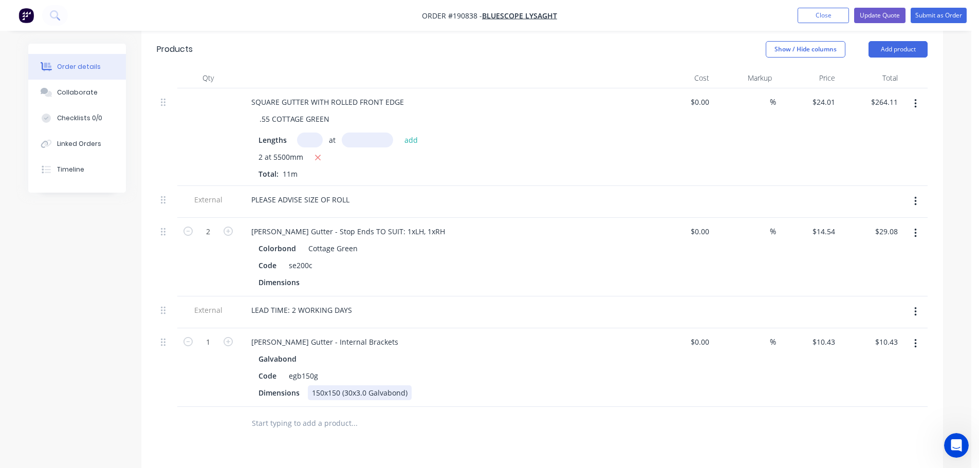
click at [328, 386] on div "150x150 (30x3.0 Galvabond)" at bounding box center [360, 393] width 104 height 15
click at [360, 335] on div "[PERSON_NAME] Gutter - Internal Brackets" at bounding box center [325, 342] width 164 height 15
click at [229, 337] on icon "button" at bounding box center [228, 341] width 9 height 9
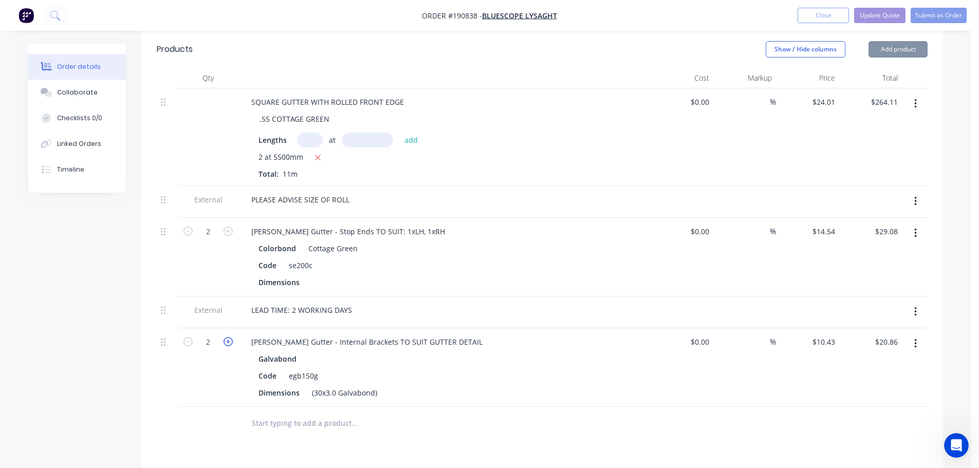
click at [229, 337] on icon "button" at bounding box center [228, 341] width 9 height 9
click at [228, 337] on icon "button" at bounding box center [228, 341] width 9 height 9
click at [226, 337] on icon "button" at bounding box center [228, 341] width 9 height 9
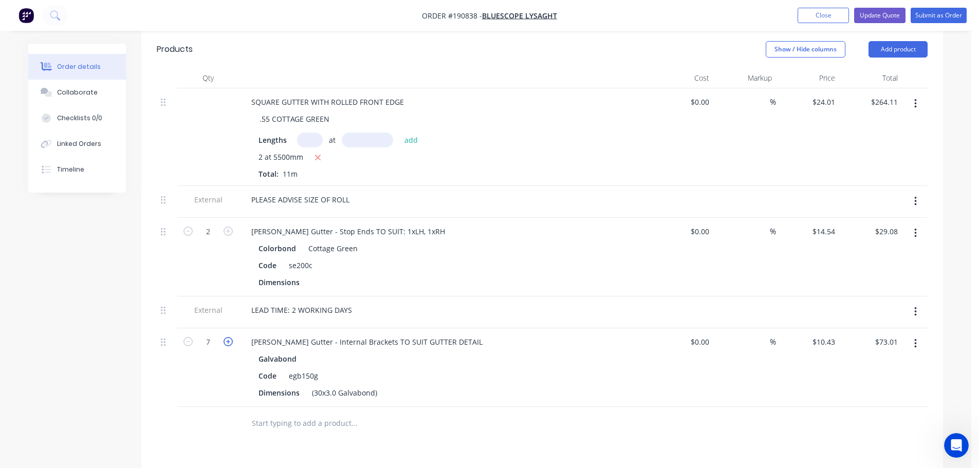
click at [230, 337] on icon "button" at bounding box center [228, 341] width 9 height 9
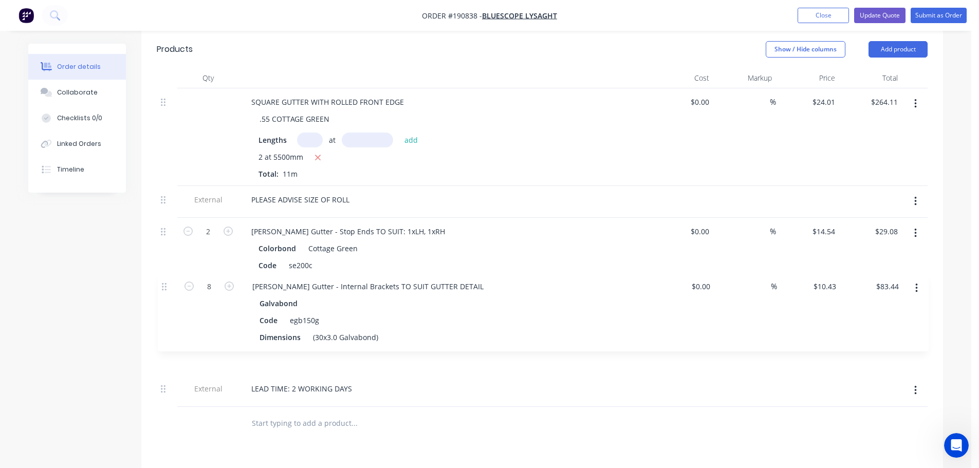
drag, startPoint x: 168, startPoint y: 331, endPoint x: 168, endPoint y: 283, distance: 47.3
click at [168, 283] on div "SQUARE GUTTER WITH ROLLED FRONT EDGE .55 COTTAGE GREEN Lengths at add 2 at 5500…" at bounding box center [542, 247] width 771 height 319
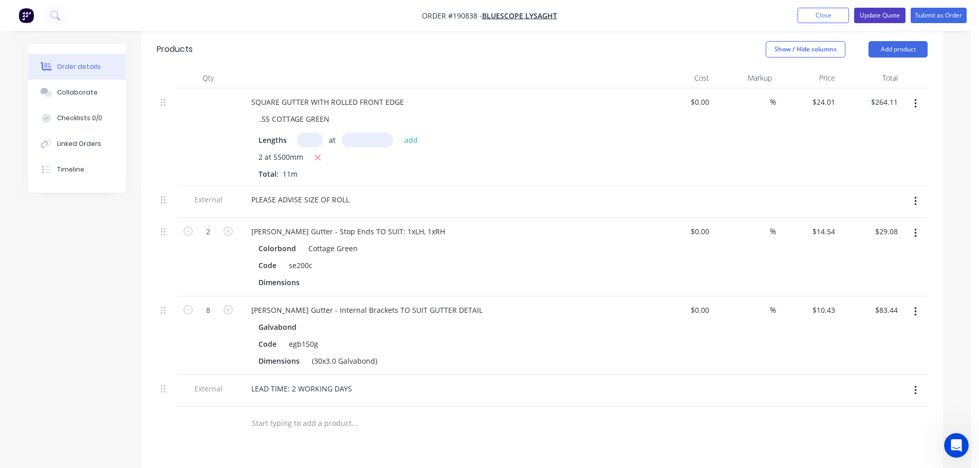
click at [880, 10] on button "Update Quote" at bounding box center [880, 15] width 51 height 15
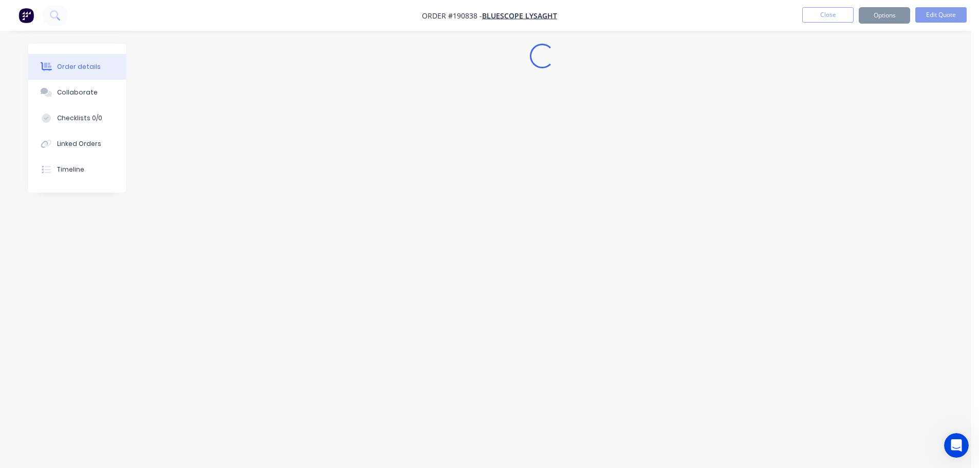
scroll to position [0, 0]
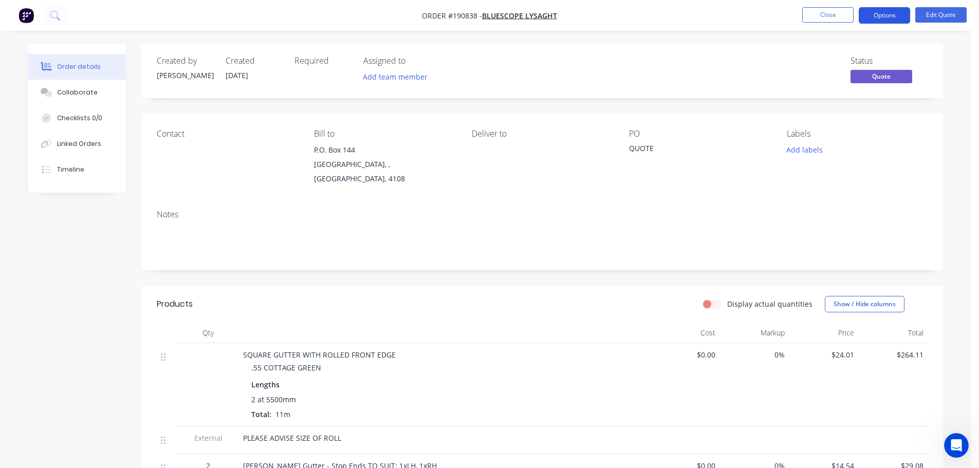
click at [886, 10] on button "Options" at bounding box center [884, 15] width 51 height 16
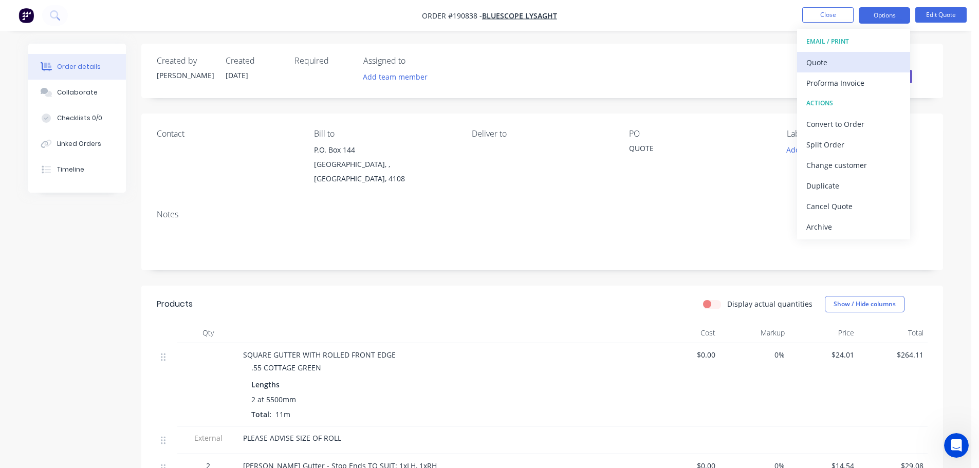
click at [824, 65] on div "Quote" at bounding box center [854, 62] width 95 height 15
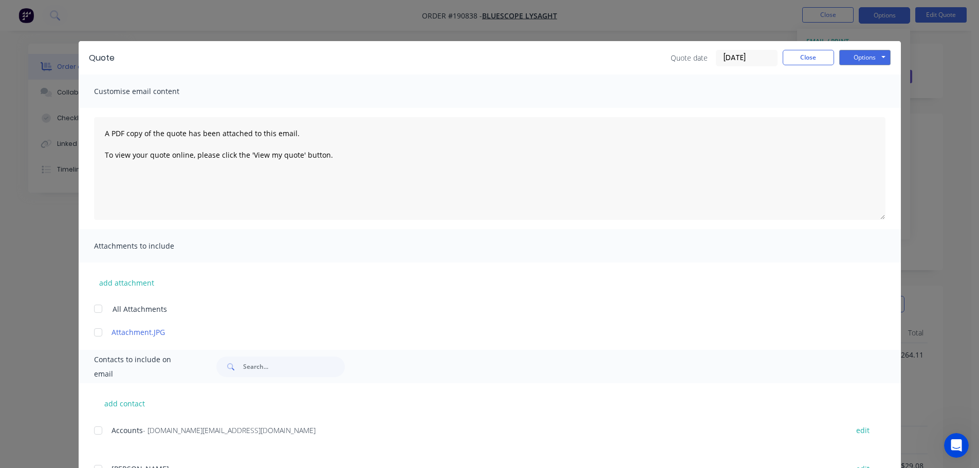
click at [867, 65] on div "Options Preview Print Email" at bounding box center [865, 58] width 51 height 16
click at [873, 62] on button "Options" at bounding box center [865, 57] width 51 height 15
click at [859, 89] on button "Print" at bounding box center [873, 92] width 66 height 17
click at [806, 61] on button "Close" at bounding box center [808, 57] width 51 height 15
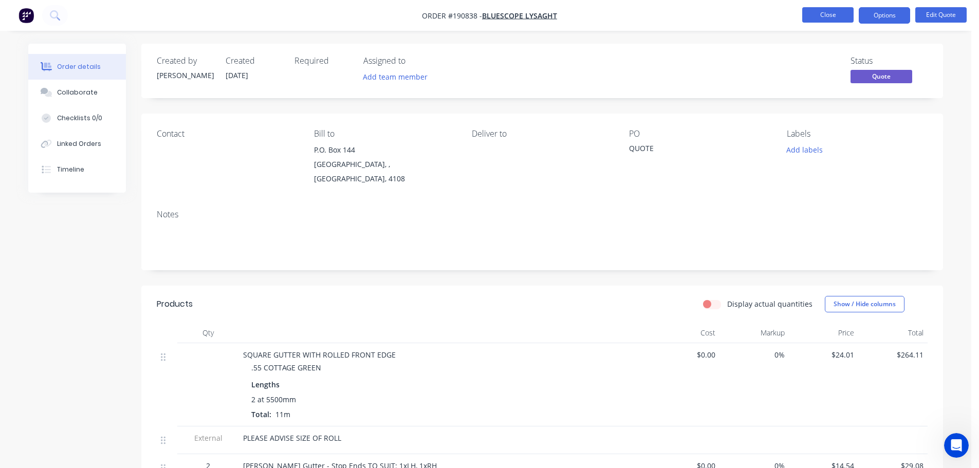
click at [818, 12] on button "Close" at bounding box center [828, 14] width 51 height 15
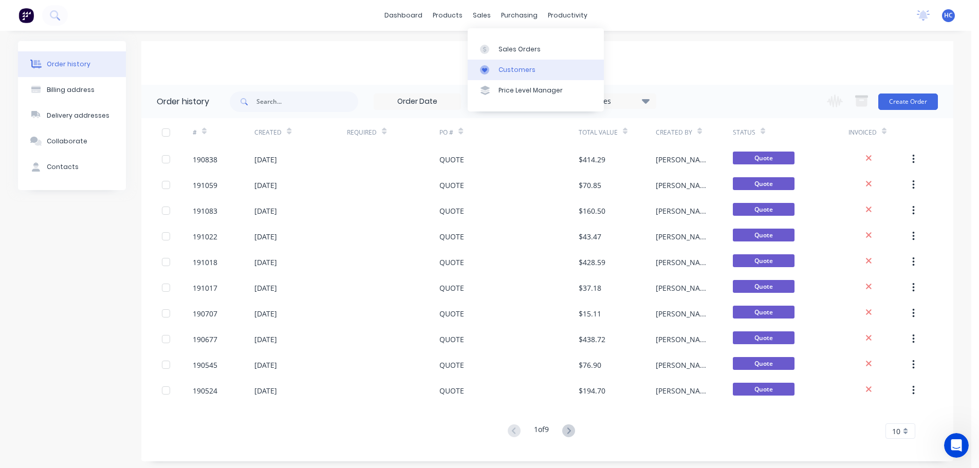
click at [525, 66] on div "Customers" at bounding box center [517, 69] width 37 height 9
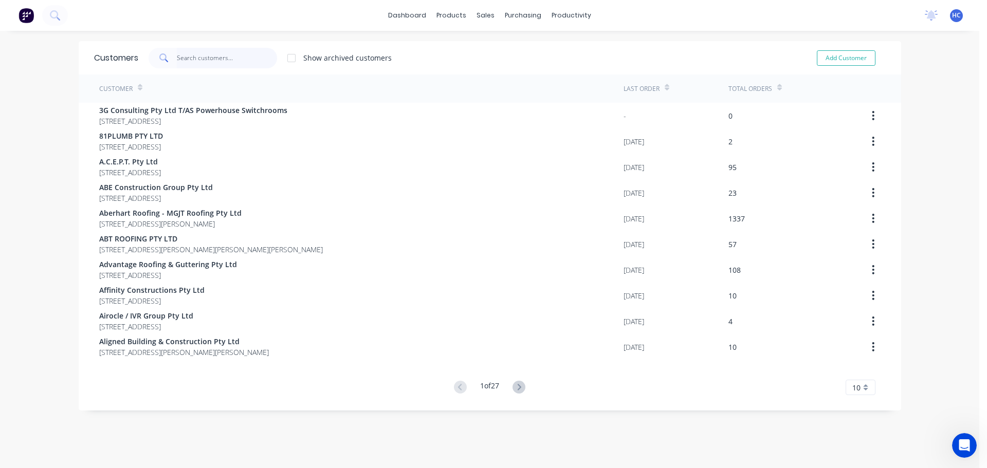
click at [257, 65] on input "text" at bounding box center [227, 58] width 100 height 21
drag, startPoint x: 257, startPoint y: 63, endPoint x: 248, endPoint y: 57, distance: 10.6
click at [257, 63] on input "text" at bounding box center [227, 58] width 100 height 21
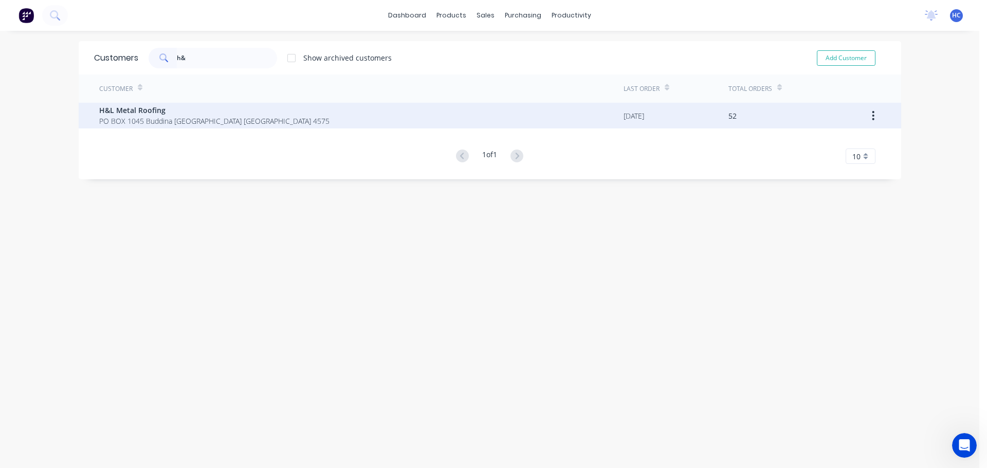
click at [160, 114] on span "H&L Metal Roofing" at bounding box center [214, 110] width 230 height 11
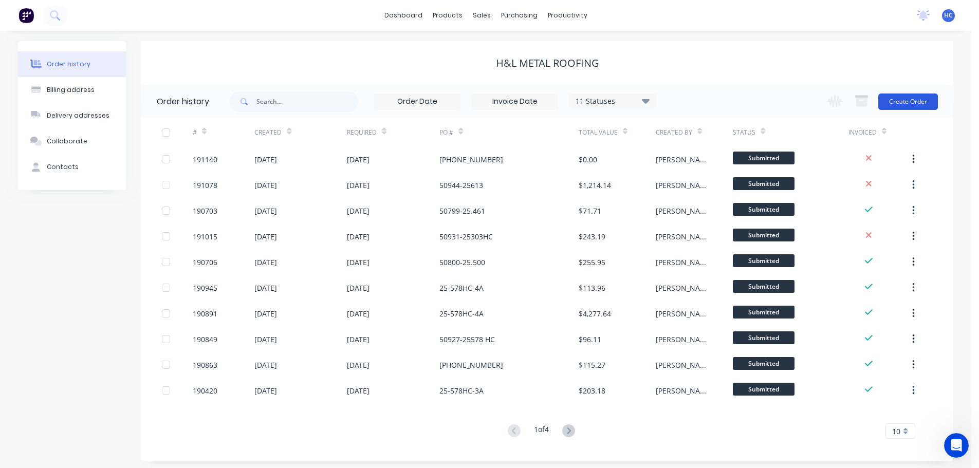
click at [890, 103] on button "Create Order" at bounding box center [909, 102] width 60 height 16
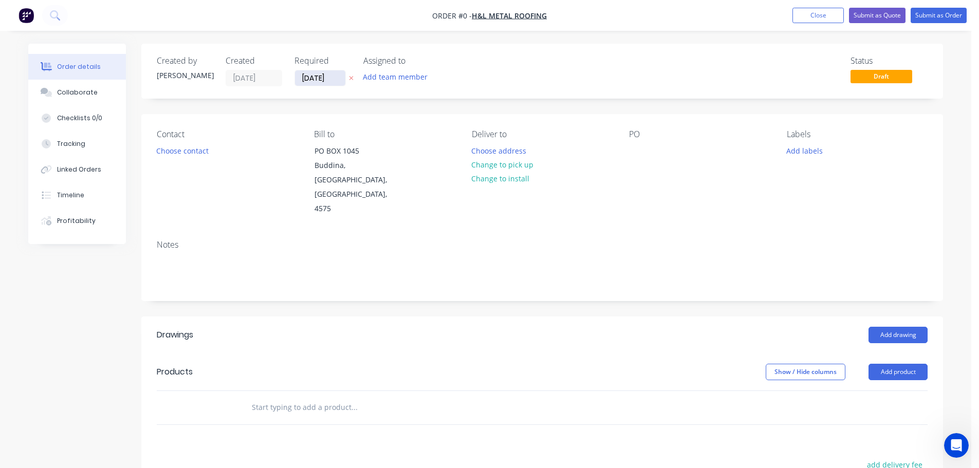
click at [330, 76] on input "[DATE]" at bounding box center [320, 77] width 50 height 15
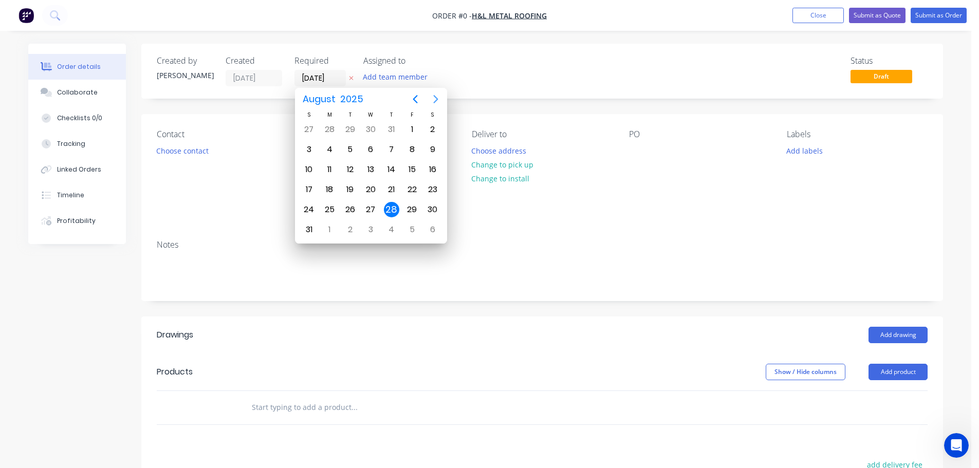
click at [436, 97] on icon "Next page" at bounding box center [435, 99] width 5 height 8
click at [390, 190] on div "25" at bounding box center [391, 189] width 15 height 15
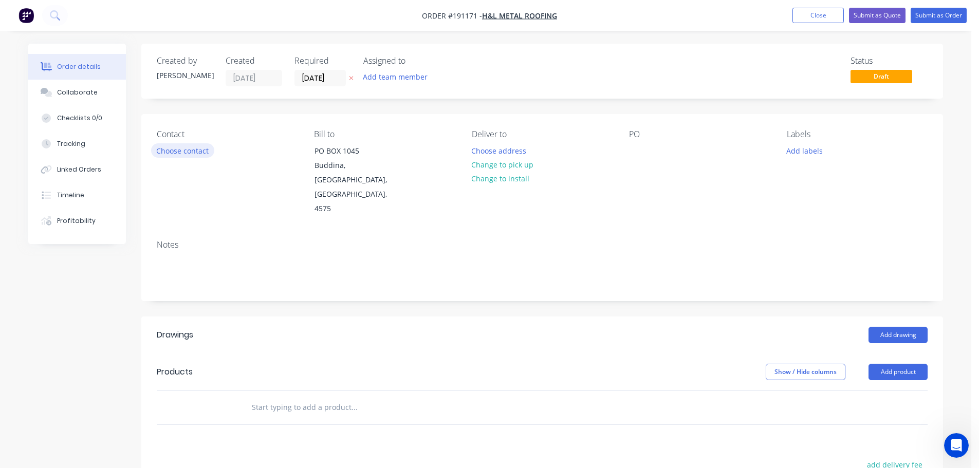
click at [190, 154] on button "Choose contact" at bounding box center [182, 150] width 63 height 14
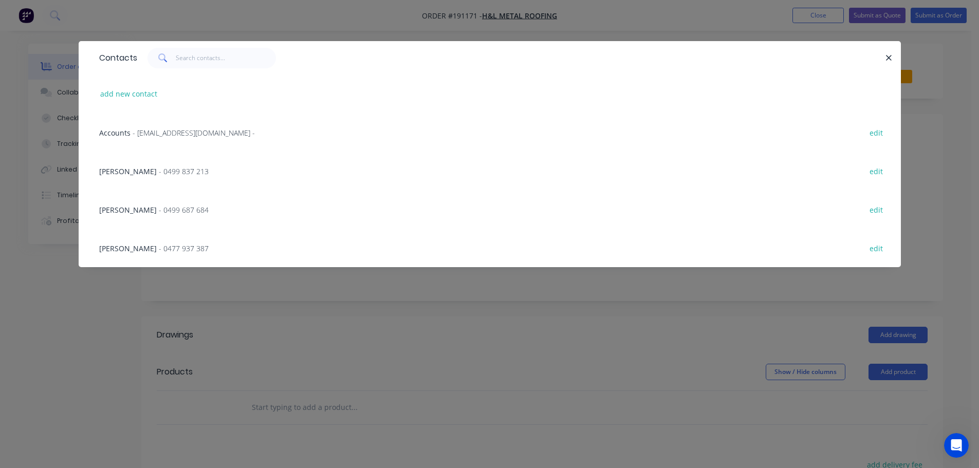
click at [216, 168] on div "[PERSON_NAME] - 0499 837 213 edit" at bounding box center [490, 171] width 792 height 39
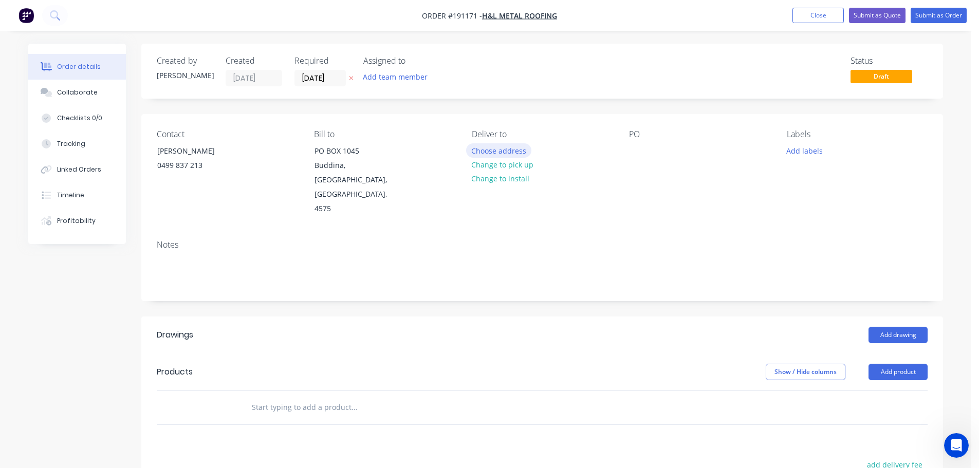
click at [475, 150] on button "Choose address" at bounding box center [499, 150] width 66 height 14
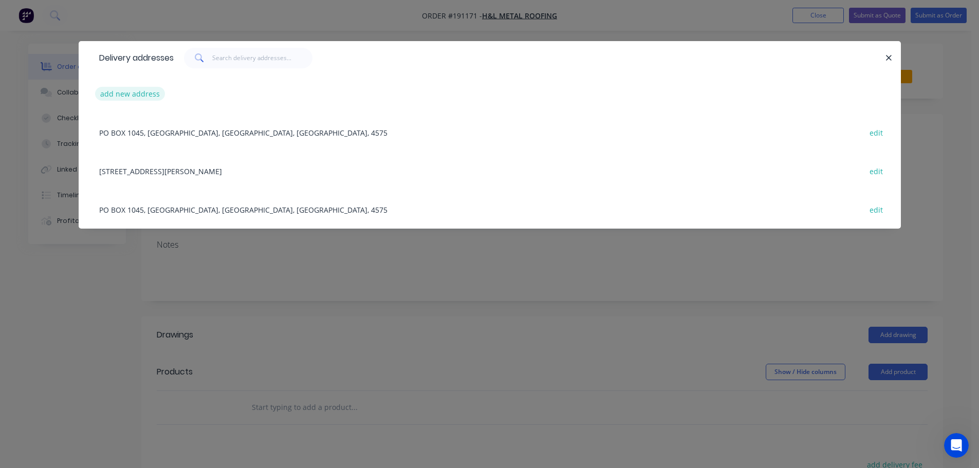
click at [137, 94] on button "add new address" at bounding box center [130, 94] width 70 height 14
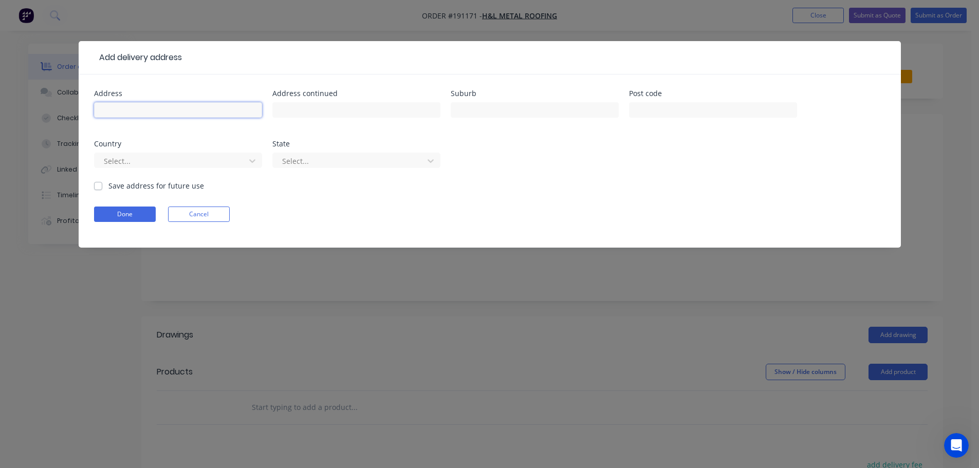
click at [129, 107] on input "text" at bounding box center [178, 109] width 168 height 15
click at [140, 151] on div "Select..." at bounding box center [178, 165] width 168 height 30
click at [140, 155] on div at bounding box center [171, 161] width 137 height 13
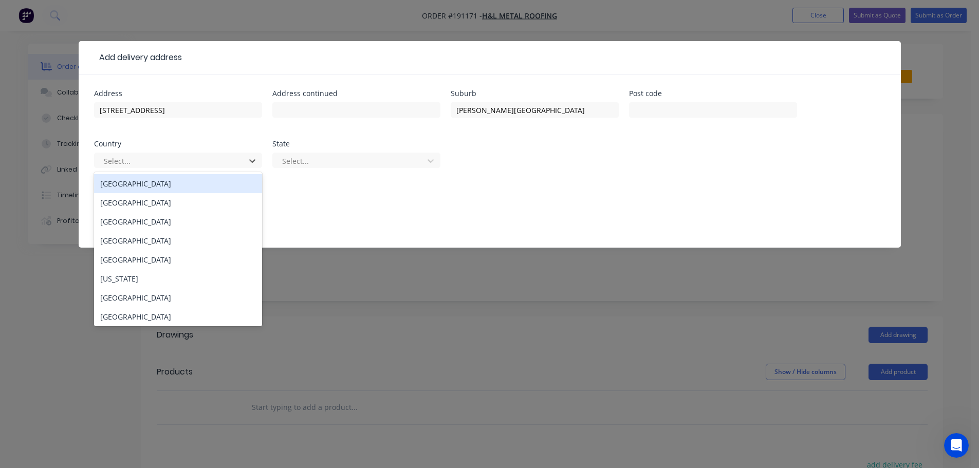
click at [144, 182] on div "[GEOGRAPHIC_DATA]" at bounding box center [178, 183] width 168 height 19
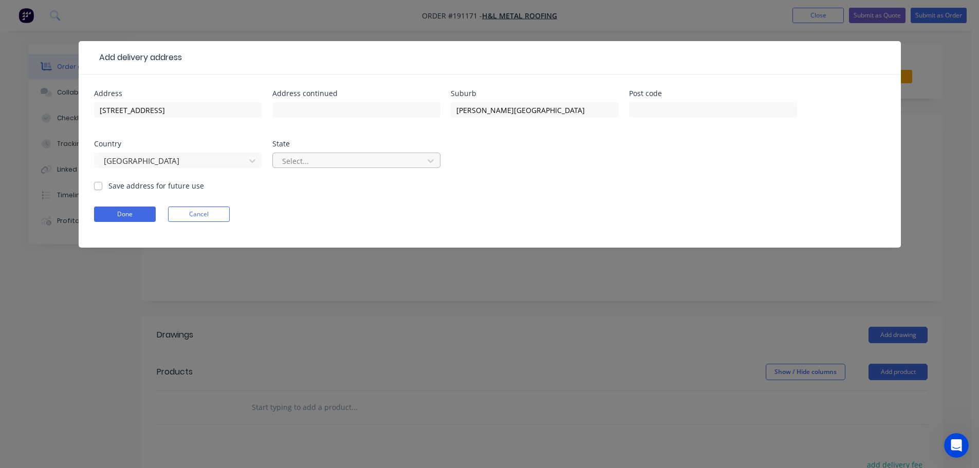
click at [297, 160] on div at bounding box center [349, 161] width 137 height 13
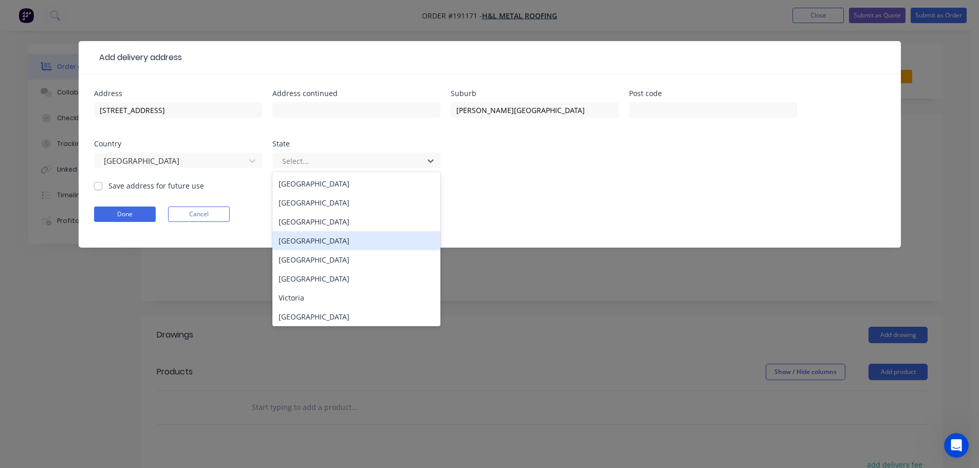
click at [298, 241] on div "[GEOGRAPHIC_DATA]" at bounding box center [357, 240] width 168 height 19
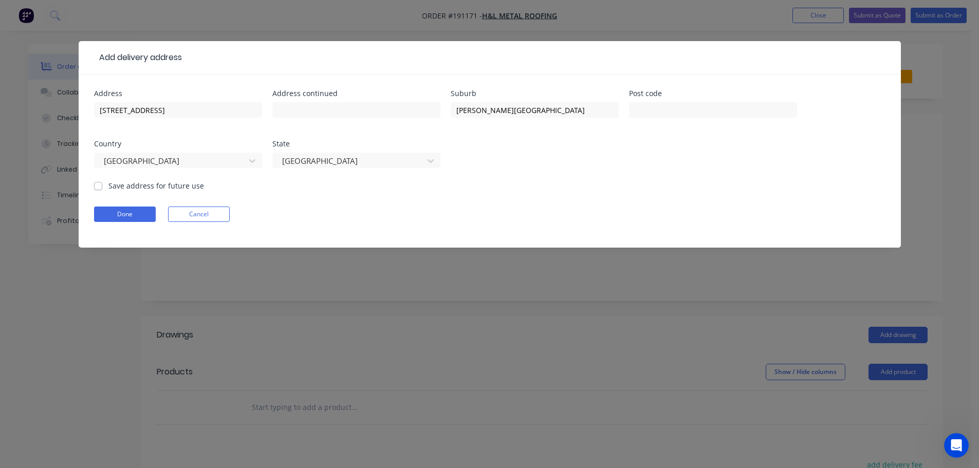
click at [147, 224] on form "Address [STREET_ADDRESS] Address continued Suburb [PERSON_NAME][GEOGRAPHIC_DATA…" at bounding box center [490, 169] width 792 height 158
click at [132, 209] on button "Done" at bounding box center [125, 214] width 62 height 15
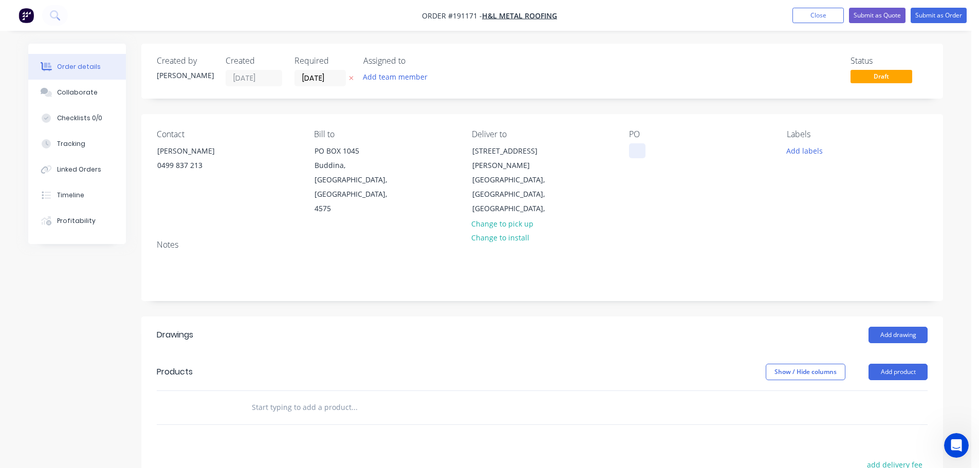
click at [645, 148] on div at bounding box center [637, 150] width 16 height 15
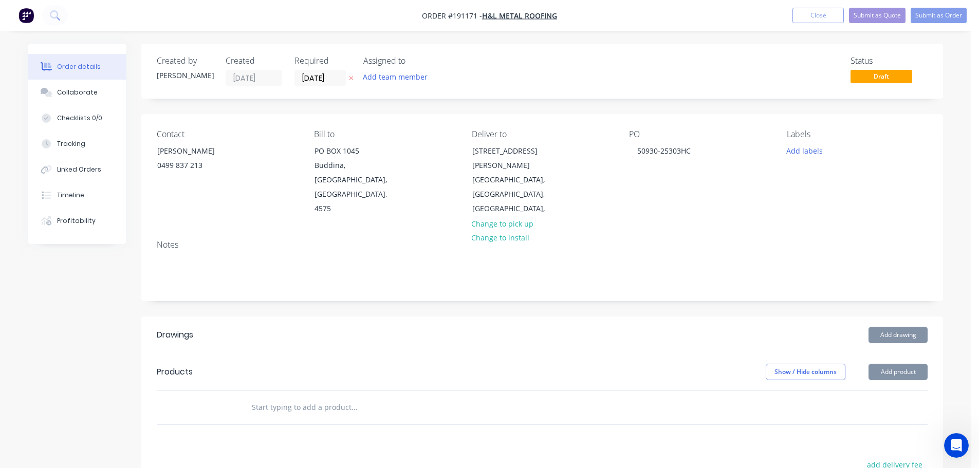
click at [719, 327] on div "Add drawing" at bounding box center [624, 335] width 607 height 16
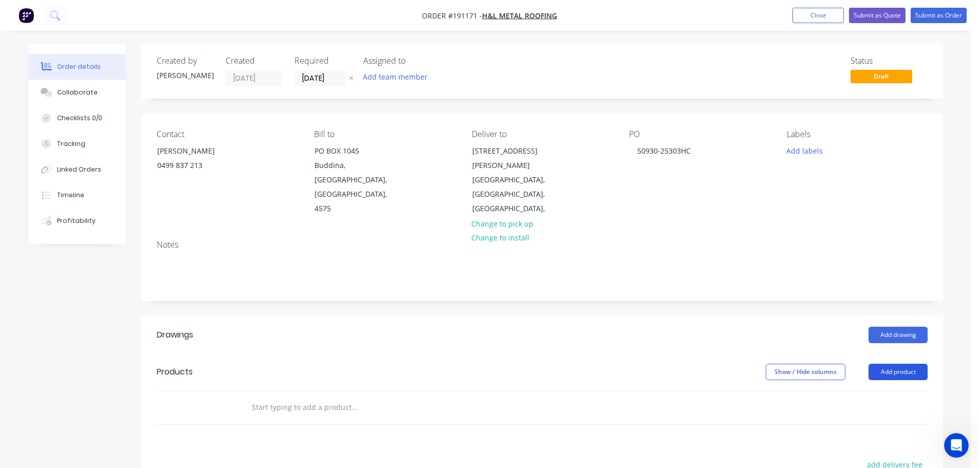
click at [905, 364] on button "Add product" at bounding box center [898, 372] width 59 height 16
click at [852, 411] on div "Basic product" at bounding box center [879, 418] width 79 height 15
click at [321, 418] on div at bounding box center [286, 425] width 86 height 15
click at [470, 327] on div "Add drawing" at bounding box center [624, 335] width 607 height 16
click at [302, 364] on div "Products" at bounding box center [239, 372] width 164 height 16
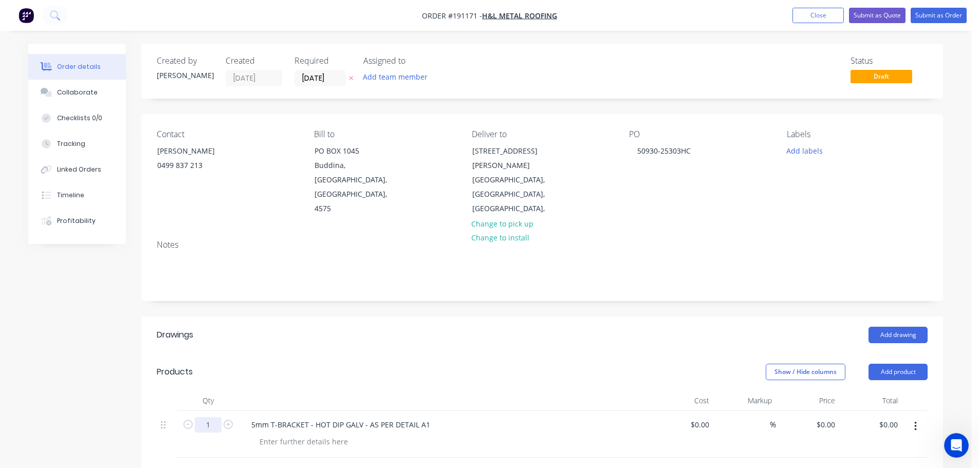
drag, startPoint x: 216, startPoint y: 396, endPoint x: 219, endPoint y: 391, distance: 5.7
click at [216, 418] on input "1" at bounding box center [208, 425] width 27 height 15
click at [302, 354] on header "Products Show / Hide columns Add product" at bounding box center [542, 372] width 802 height 37
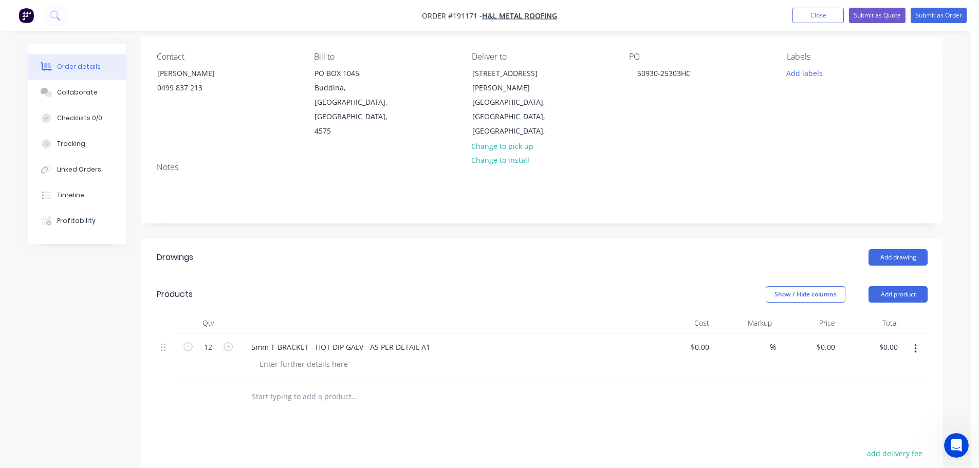
scroll to position [103, 0]
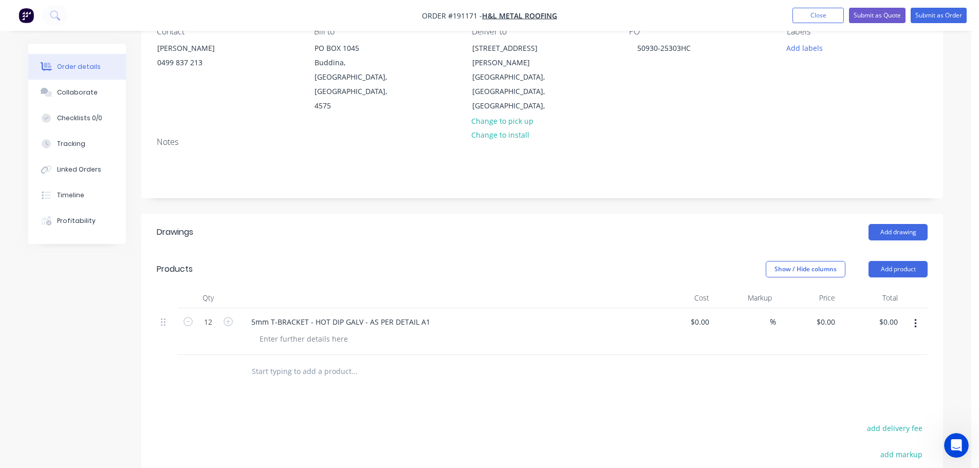
click at [910, 315] on button "button" at bounding box center [916, 324] width 24 height 19
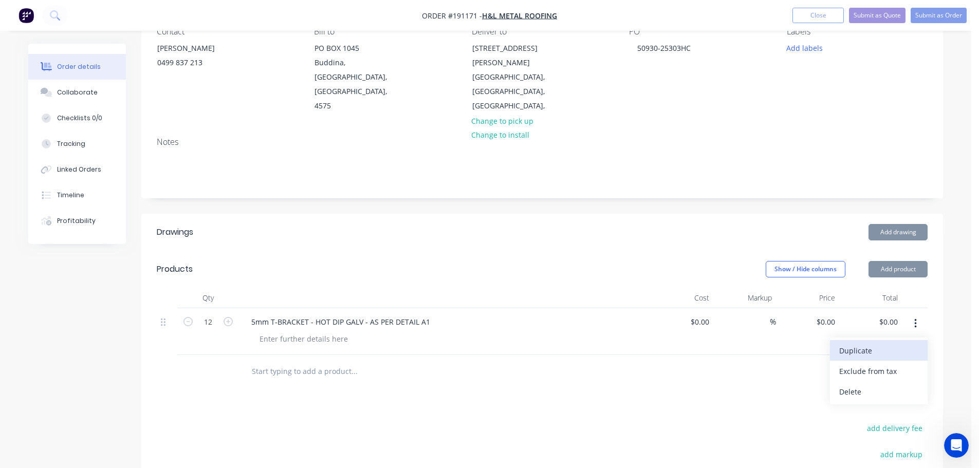
click at [865, 343] on div "Duplicate" at bounding box center [879, 350] width 79 height 15
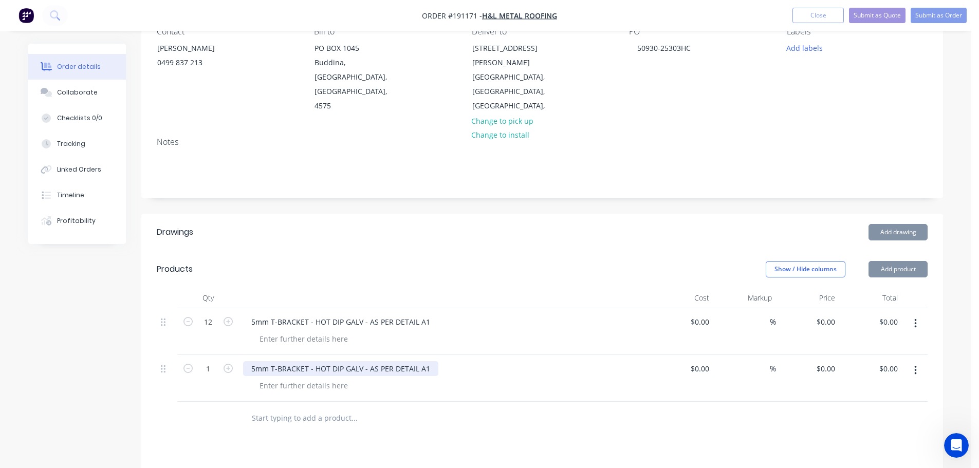
click at [259, 361] on div "5mm T-BRACKET - HOT DIP GALV - AS PER DETAIL A1" at bounding box center [340, 368] width 195 height 15
click at [255, 361] on div "5mm T-BRACKET - HOT DIP GALV - AS PER DETAIL A1" at bounding box center [340, 368] width 195 height 15
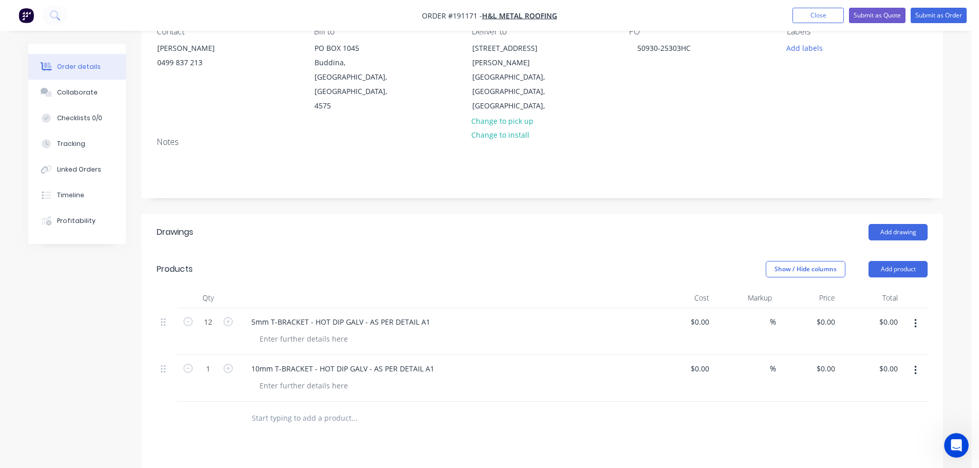
click at [450, 428] on div "Drawings Add drawing Products Show / Hide columns Add product Qty Cost Markup P…" at bounding box center [542, 448] width 802 height 468
click at [232, 364] on icon "button" at bounding box center [228, 368] width 9 height 9
click at [423, 361] on div "10mm T-BRACKET - HOT DIP GALV - AS PER DETAIL A1" at bounding box center [342, 368] width 199 height 15
click at [430, 361] on div "10mm T-BRACKET - HOT DIP GALV - AS PER DETAIL A1" at bounding box center [342, 368] width 199 height 15
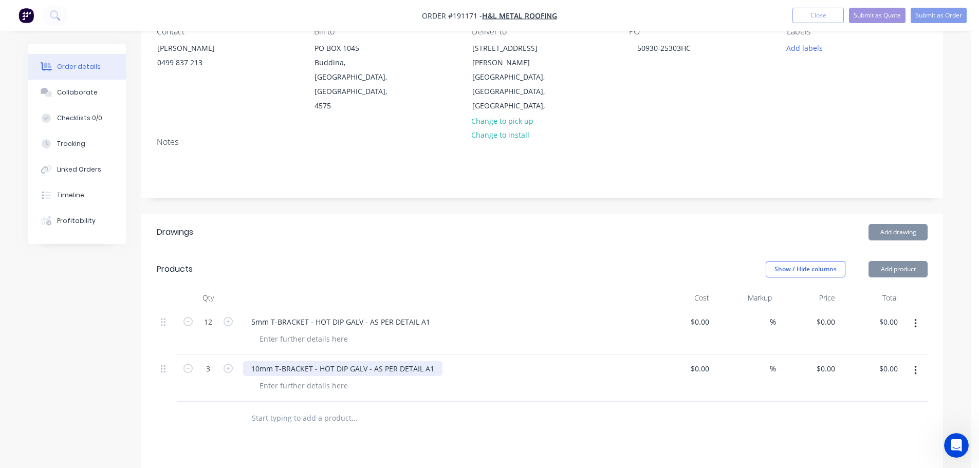
click at [438, 361] on div "10mm T-BRACKET - HOT DIP GALV - AS PER DETAIL A1" at bounding box center [342, 368] width 199 height 15
click at [420, 361] on div "10mm T-BRACKET - HOT DIP GALV - AS PER DETAIL A1" at bounding box center [342, 368] width 199 height 15
click at [428, 361] on div "10mm T-BRACKET - HOT DIP GALV - AS PER DETAIL A1" at bounding box center [342, 368] width 199 height 15
click at [426, 361] on div "10mm T-BRACKET - HOT DIP GALV - AS PER DETAIL A1" at bounding box center [342, 368] width 199 height 15
click at [429, 361] on div "10mm T-BRACKET - HOT DIP GALV - AS PER DETAIL A1" at bounding box center [342, 368] width 199 height 15
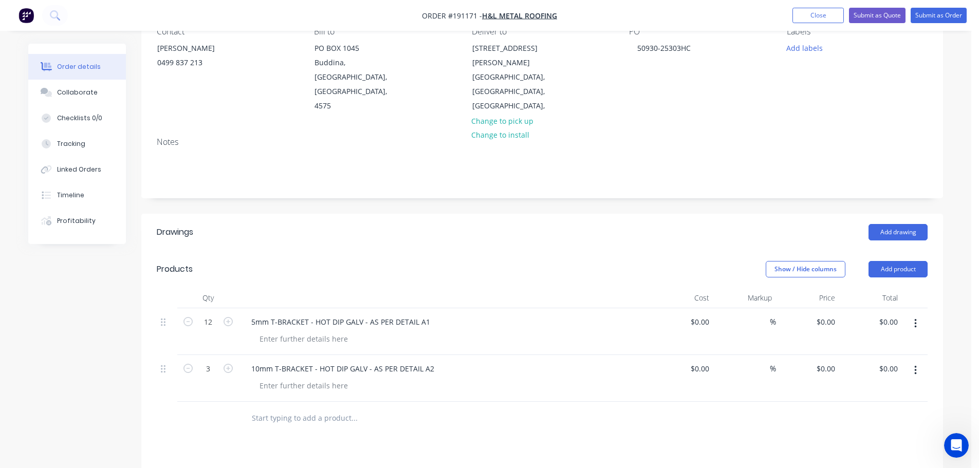
click at [572, 261] on div "Show / Hide columns Add product" at bounding box center [624, 269] width 607 height 16
click at [531, 252] on header "Products Show / Hide columns Add product" at bounding box center [542, 269] width 802 height 37
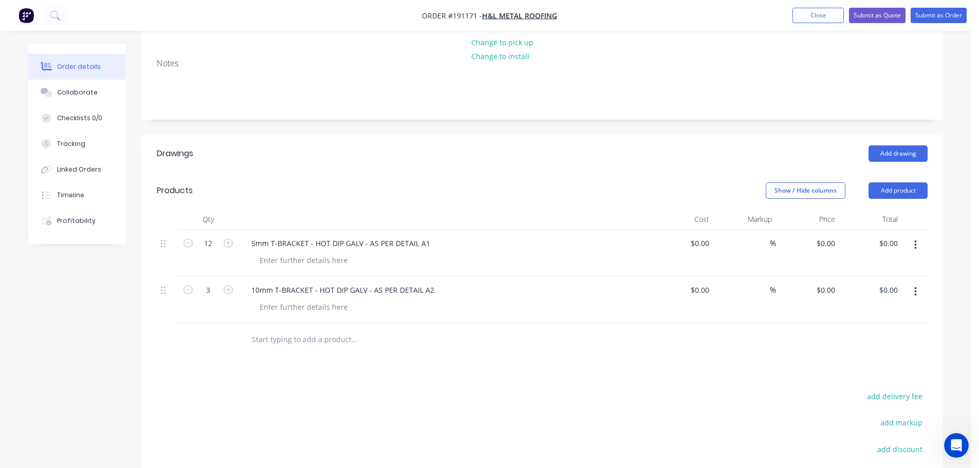
scroll to position [206, 0]
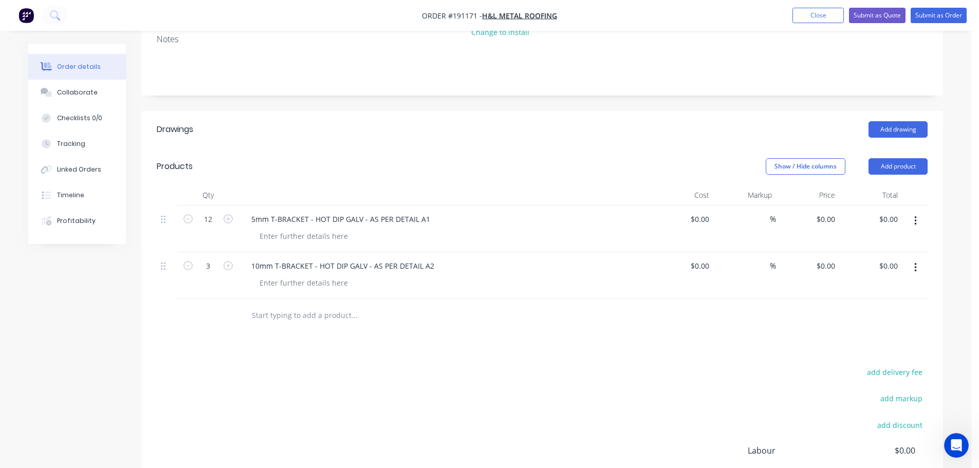
click at [915, 215] on icon "button" at bounding box center [916, 220] width 3 height 11
click at [884, 241] on div "Duplicate" at bounding box center [879, 248] width 79 height 15
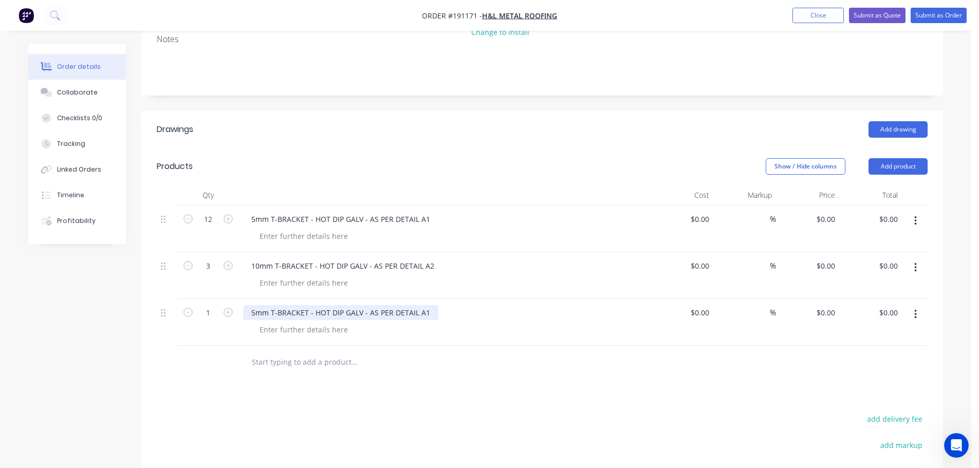
click at [429, 305] on div "5mm T-BRACKET - HOT DIP GALV - AS PER DETAIL A1" at bounding box center [340, 312] width 195 height 15
click at [228, 306] on button "button" at bounding box center [228, 311] width 13 height 11
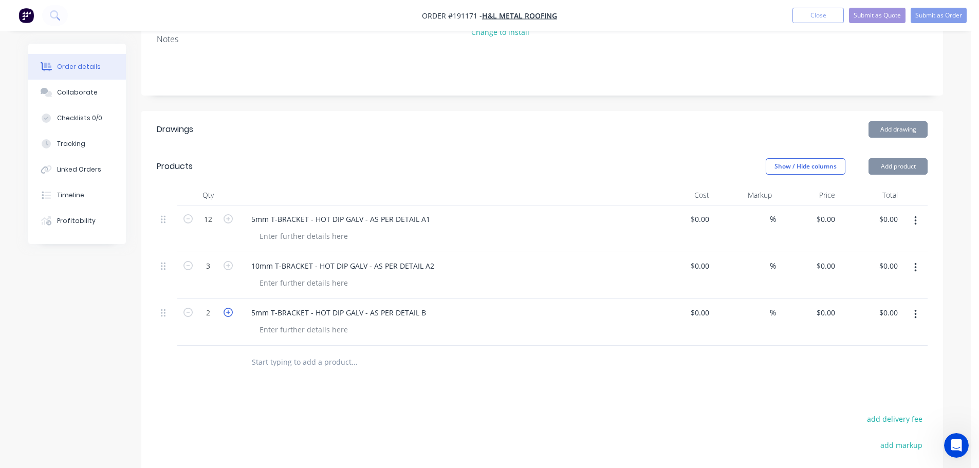
click at [228, 308] on icon "button" at bounding box center [228, 312] width 9 height 9
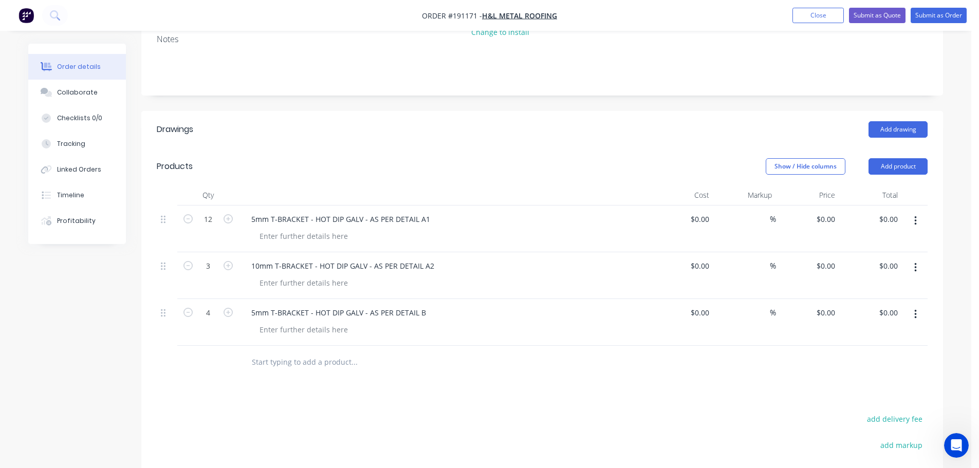
click at [919, 305] on button "button" at bounding box center [916, 314] width 24 height 19
click at [868, 334] on div "Duplicate" at bounding box center [879, 341] width 79 height 15
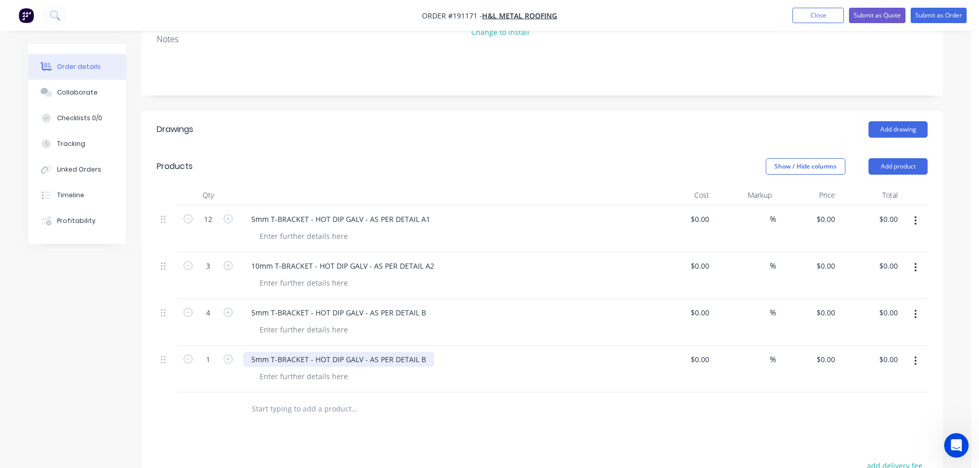
click at [421, 352] on div "5mm T-BRACKET - HOT DIP GALV - AS PER DETAIL B" at bounding box center [338, 359] width 191 height 15
click at [425, 404] on div "Drawings Add drawing Products Show / Hide columns Add product Qty Cost Markup P…" at bounding box center [542, 392] width 802 height 562
click at [225, 355] on icon "button" at bounding box center [228, 359] width 9 height 9
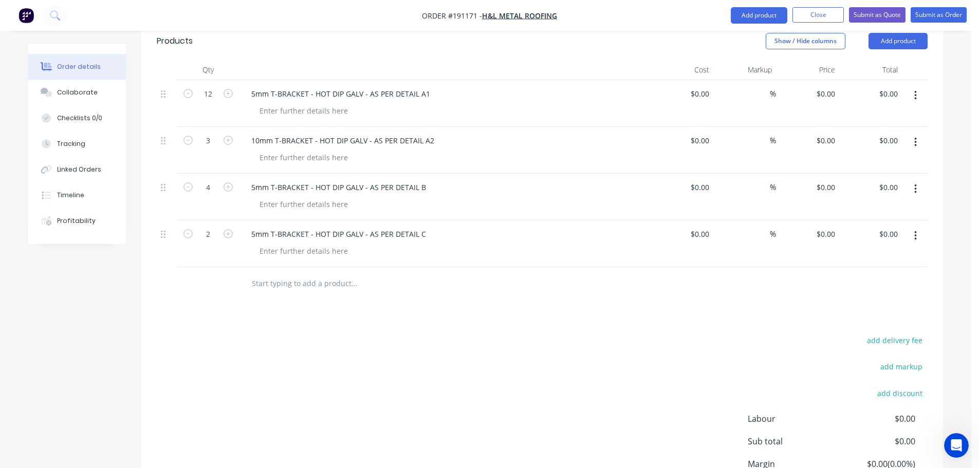
scroll to position [397, 0]
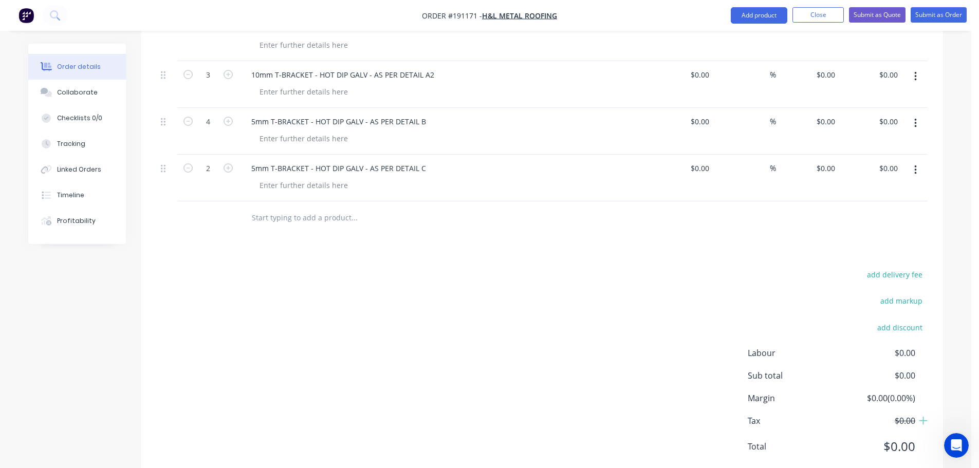
click at [909, 161] on button "button" at bounding box center [916, 170] width 24 height 19
click at [871, 190] on div "Duplicate" at bounding box center [879, 197] width 79 height 15
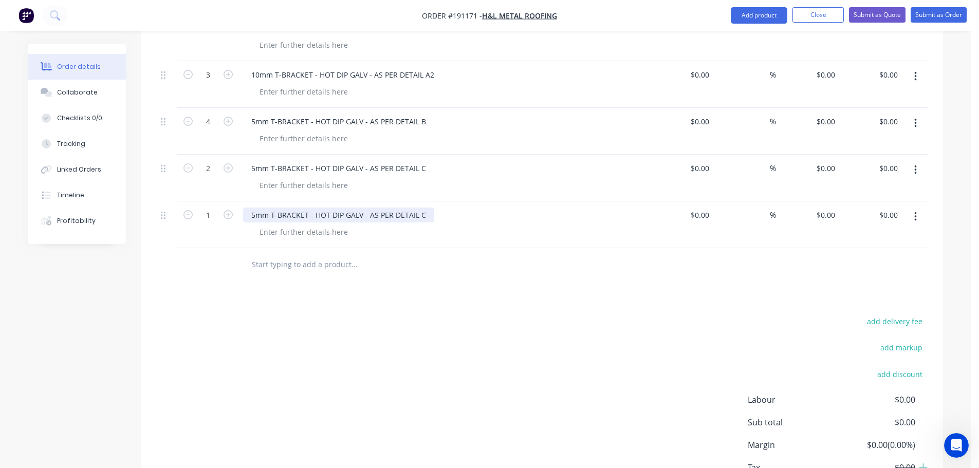
click at [422, 208] on div "5mm T-BRACKET - HOT DIP GALV - AS PER DETAIL C" at bounding box center [338, 215] width 191 height 15
click at [225, 210] on icon "button" at bounding box center [228, 214] width 9 height 9
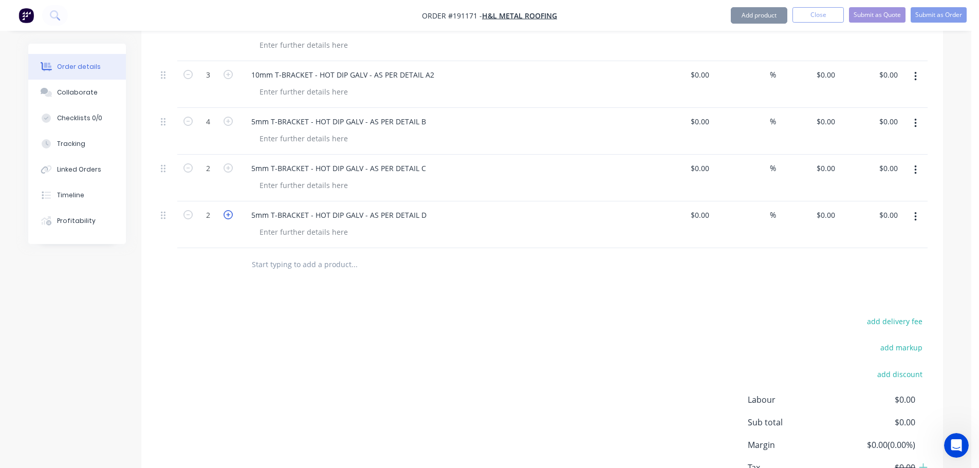
click at [225, 210] on icon "button" at bounding box center [228, 214] width 9 height 9
click at [923, 208] on button "button" at bounding box center [916, 217] width 24 height 19
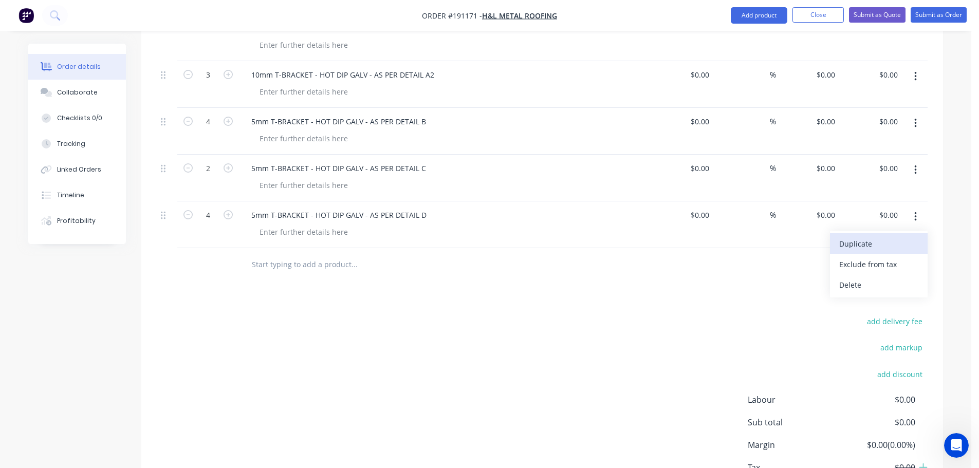
click at [871, 237] on div "Duplicate" at bounding box center [879, 244] width 79 height 15
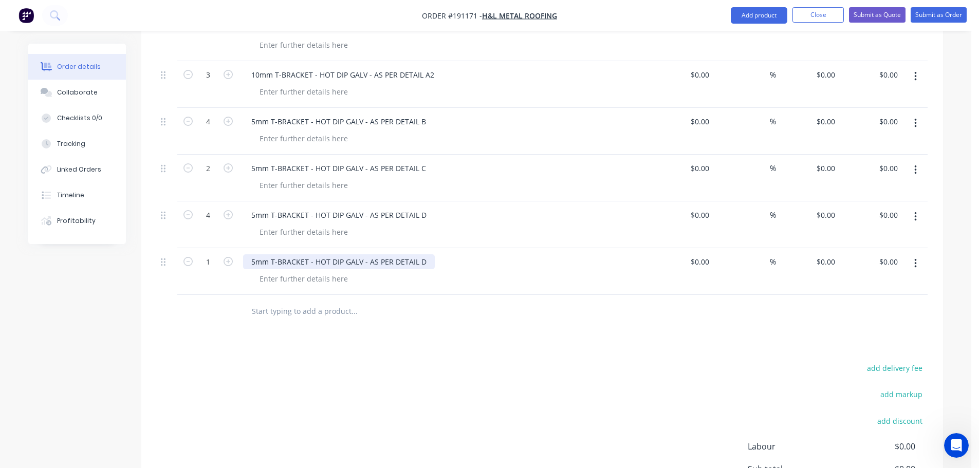
click at [416, 255] on div "5mm T-BRACKET - HOT DIP GALV - AS PER DETAIL D" at bounding box center [339, 262] width 192 height 15
click at [425, 255] on div "5mm T-BRACKET - HOT DIP GALV - AS PER DETAIL D" at bounding box center [339, 262] width 192 height 15
click at [229, 257] on icon "button" at bounding box center [228, 261] width 9 height 9
click at [922, 255] on button "button" at bounding box center [916, 264] width 24 height 19
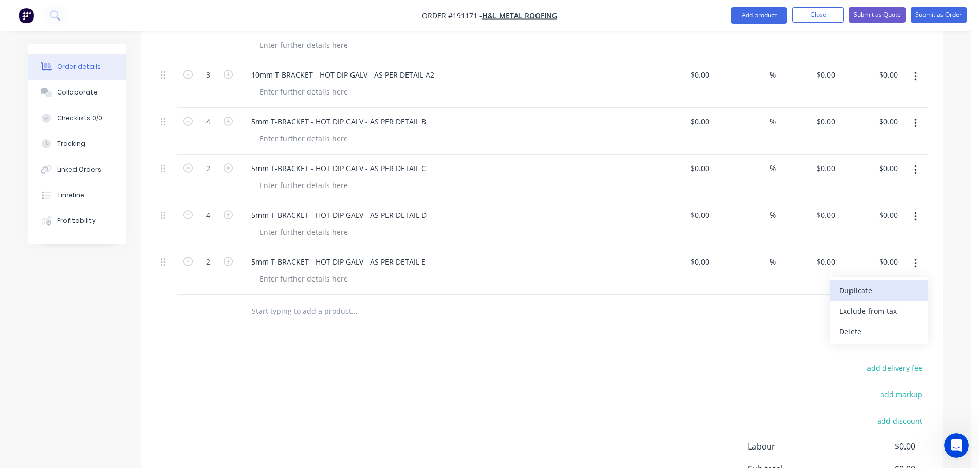
click at [877, 280] on button "Duplicate" at bounding box center [879, 290] width 98 height 21
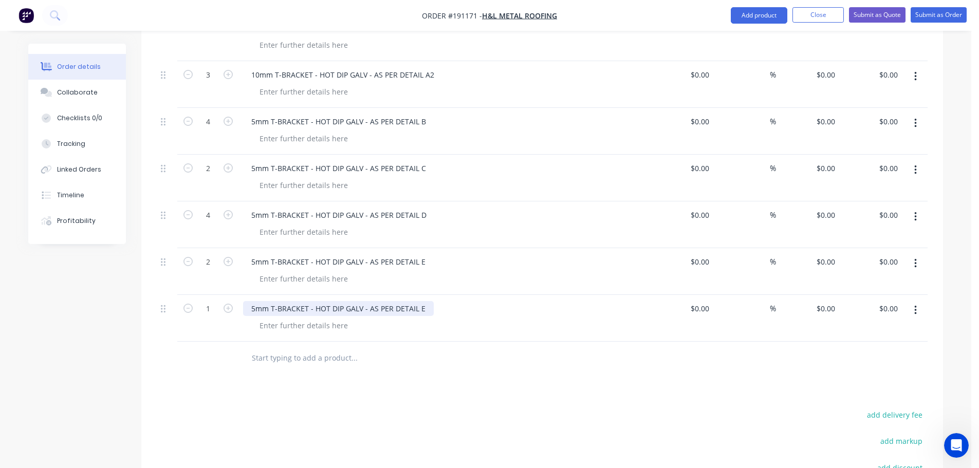
click at [424, 301] on div "5mm T-BRACKET - HOT DIP GALV - AS PER DETAIL E" at bounding box center [338, 308] width 191 height 15
click at [471, 255] on div "5mm T-BRACKET - HOT DIP GALV - AS PER DETAIL E" at bounding box center [444, 262] width 403 height 15
click at [224, 304] on icon "button" at bounding box center [228, 308] width 9 height 9
click at [227, 304] on icon "button" at bounding box center [228, 308] width 9 height 9
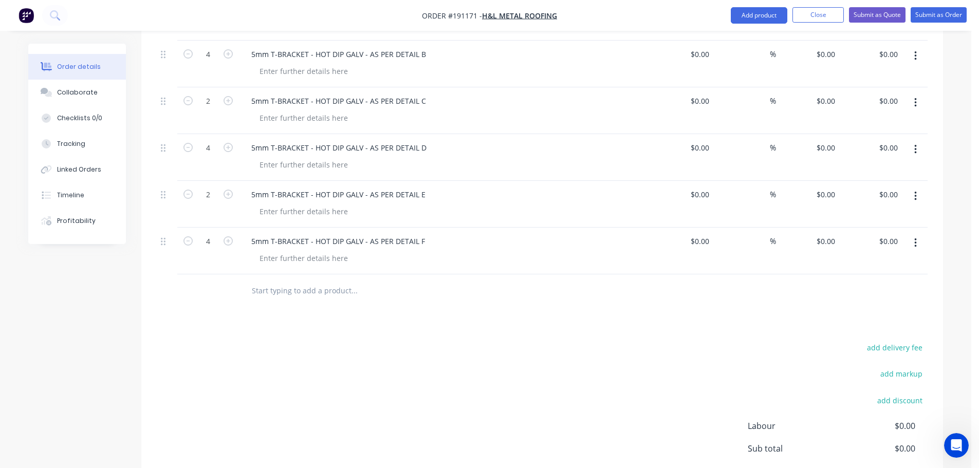
scroll to position [500, 0]
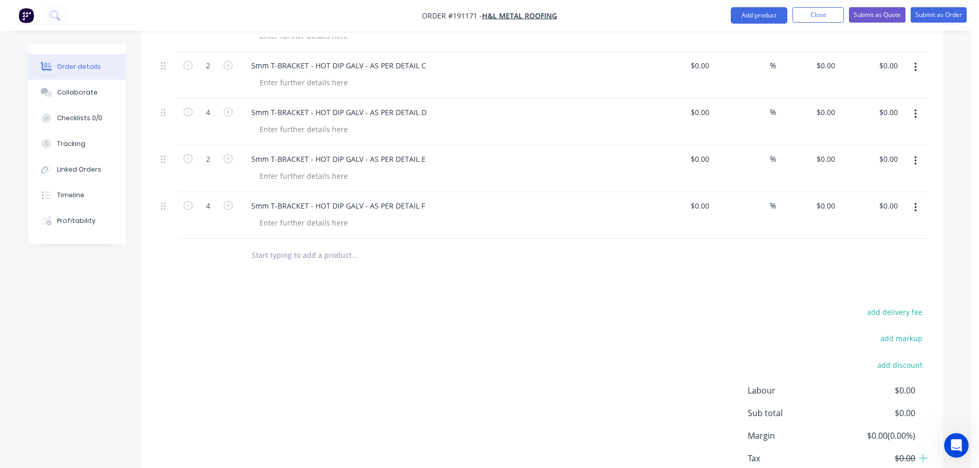
click at [924, 198] on button "button" at bounding box center [916, 207] width 24 height 19
click at [879, 227] on div "Duplicate" at bounding box center [879, 234] width 79 height 15
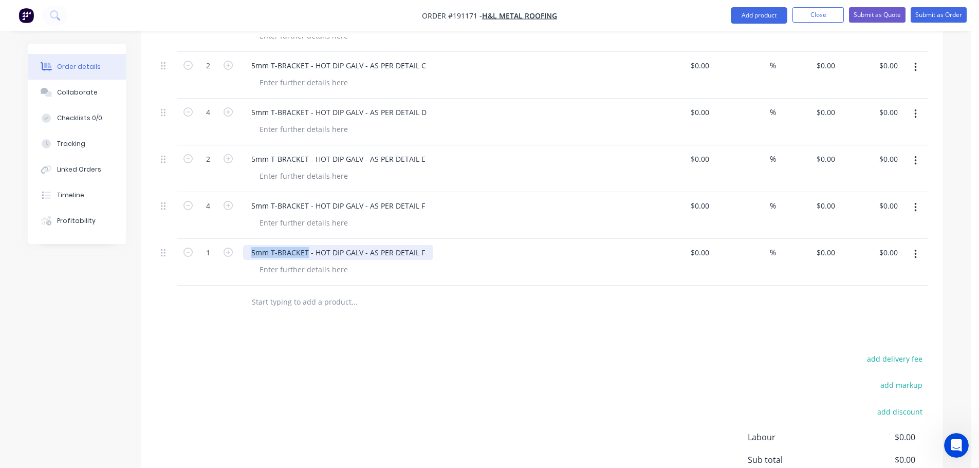
drag, startPoint x: 307, startPoint y: 223, endPoint x: 191, endPoint y: 229, distance: 116.3
click at [191, 239] on div "1 5mm T-BRACKET - HOT DIP GALV - AS PER DETAIL F $0.00 $0.00 % $0.00 $0.00 $0.0…" at bounding box center [542, 262] width 771 height 47
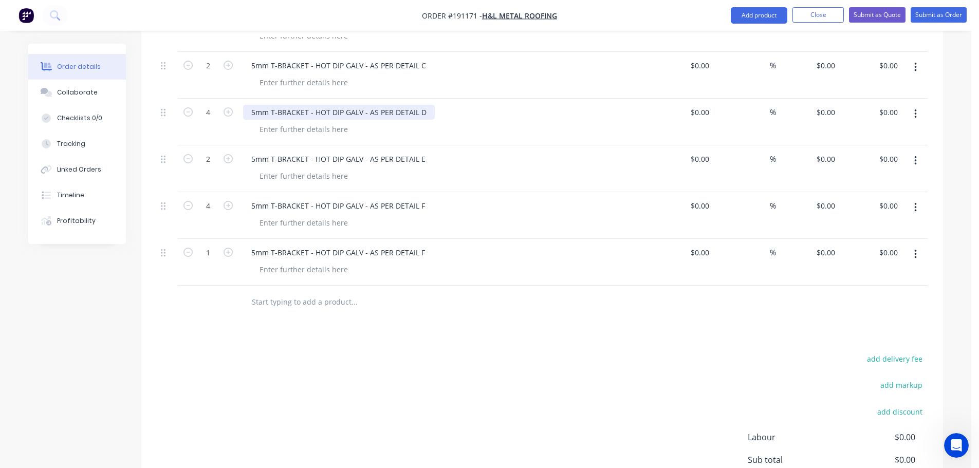
click at [270, 105] on div "5mm T-BRACKET - HOT DIP GALV - AS PER DETAIL D" at bounding box center [339, 112] width 192 height 15
click at [273, 105] on div "5mm T-BRACKET - HOT DIP GALV - AS PER DETAIL D" at bounding box center [339, 112] width 192 height 15
click at [531, 377] on div "add delivery fee add markup add discount Labour $0.00 Sub total $0.00 Margin $0…" at bounding box center [542, 451] width 771 height 198
click at [525, 398] on div "add delivery fee add markup add discount Labour $0.00 Sub total $0.00 Margin $0…" at bounding box center [542, 451] width 771 height 198
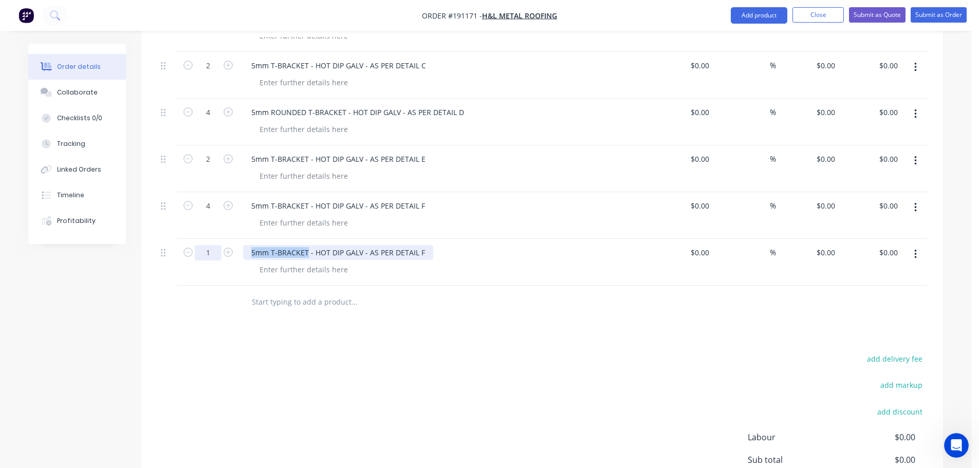
drag, startPoint x: 308, startPoint y: 219, endPoint x: 219, endPoint y: 222, distance: 89.0
click at [219, 239] on div "1 5mm T-BRACKET - HOT DIP GALV - AS PER DETAIL F $0.00 $0.00 % $0.00 $0.00 $0.0…" at bounding box center [542, 262] width 771 height 47
click at [487, 245] on div "150 DOWNPIPE WITH WELDED LUGS - HOT DIP GALV - AS PER DETAIL F" at bounding box center [371, 252] width 256 height 15
click at [410, 321] on div "Drawings Add drawing Products Show / Hide columns Add product Qty Cost Markup P…" at bounding box center [542, 191] width 802 height 749
click at [911, 245] on button "button" at bounding box center [916, 254] width 24 height 19
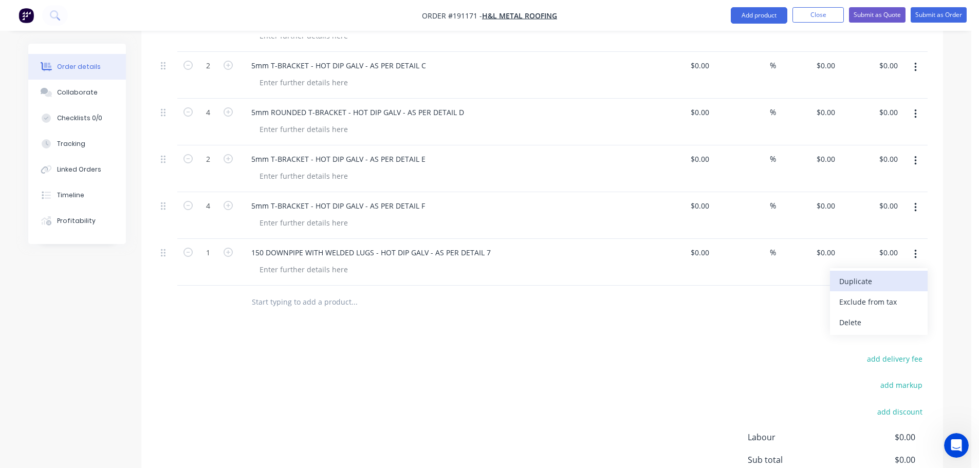
click at [885, 274] on div "Duplicate" at bounding box center [879, 281] width 79 height 15
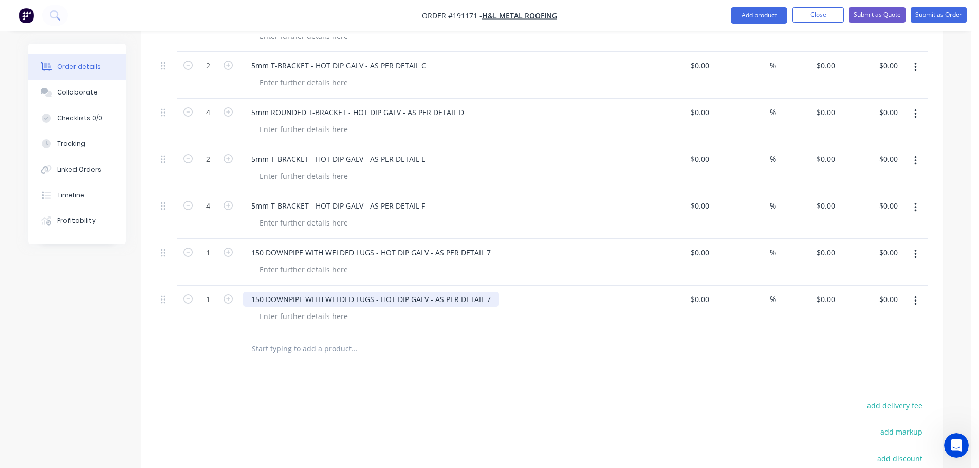
click at [488, 292] on div "150 DOWNPIPE WITH WELDED LUGS - HOT DIP GALV - AS PER DETAIL 7" at bounding box center [371, 299] width 256 height 15
click at [916, 297] on icon "button" at bounding box center [916, 301] width 2 height 9
click at [863, 321] on div "Duplicate" at bounding box center [879, 328] width 79 height 15
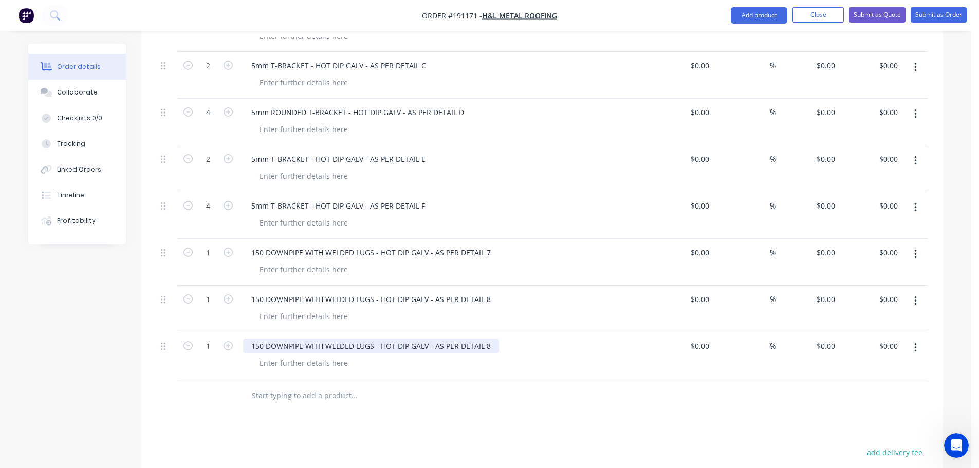
click at [486, 339] on div "150 DOWNPIPE WITH WELDED LUGS - HOT DIP GALV - AS PER DETAIL 8" at bounding box center [371, 346] width 256 height 15
click at [913, 339] on button "button" at bounding box center [916, 348] width 24 height 19
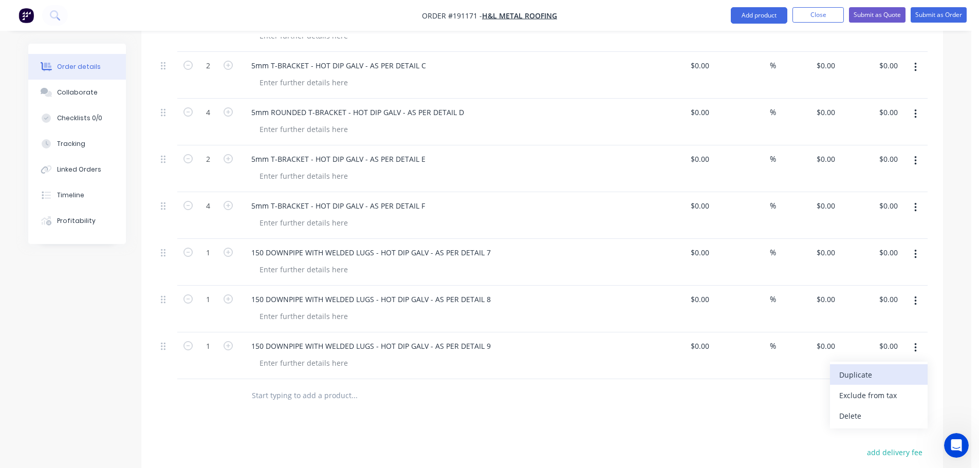
click at [883, 368] on div "Duplicate" at bounding box center [879, 375] width 79 height 15
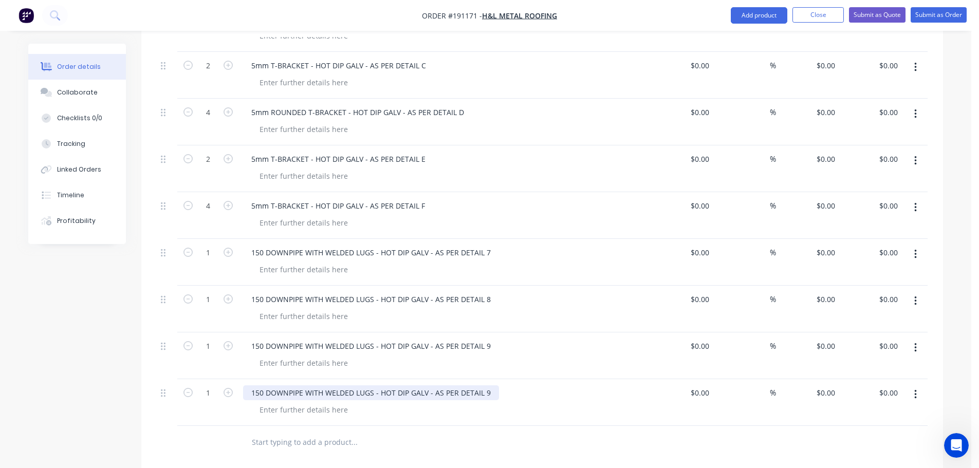
click at [491, 386] on div "150 DOWNPIPE WITH WELDED LUGS - HOT DIP GALV - AS PER DETAIL 9" at bounding box center [371, 393] width 256 height 15
click at [607, 426] on div at bounding box center [424, 442] width 370 height 33
click at [918, 386] on button "button" at bounding box center [916, 395] width 24 height 19
click at [888, 414] on div "Duplicate" at bounding box center [879, 421] width 79 height 15
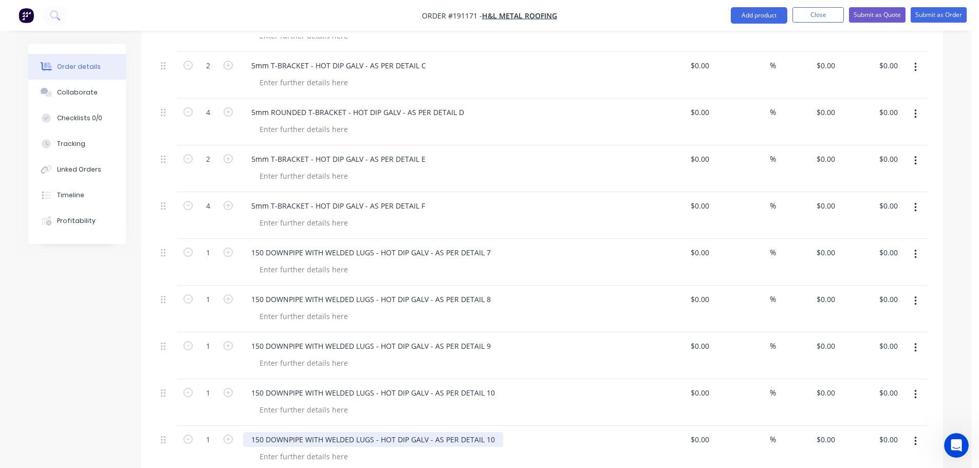
click at [500, 432] on div "150 DOWNPIPE WITH WELDED LUGS - HOT DIP GALV - AS PER DETAIL 10" at bounding box center [373, 439] width 260 height 15
click at [584, 426] on div "150 DOWNPIPE WITH WELDED LUGS - HOT DIP GALV - AS PER DETAIL 11" at bounding box center [444, 449] width 411 height 47
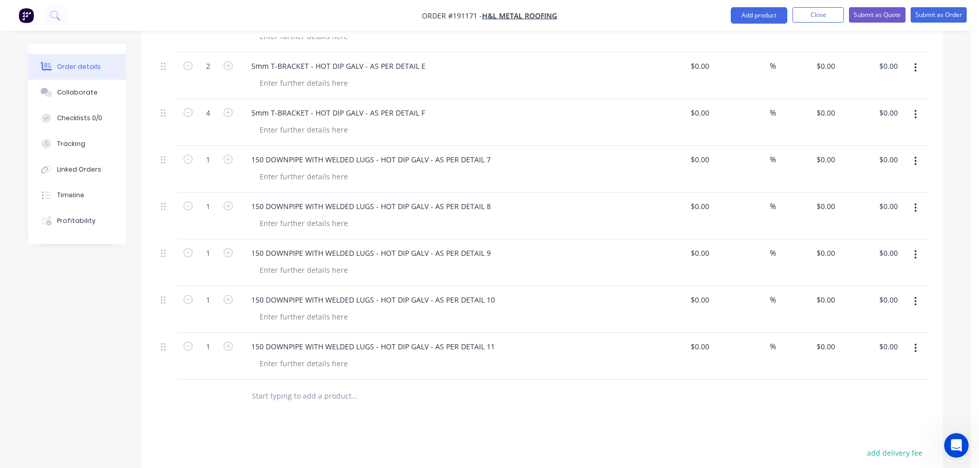
scroll to position [603, 0]
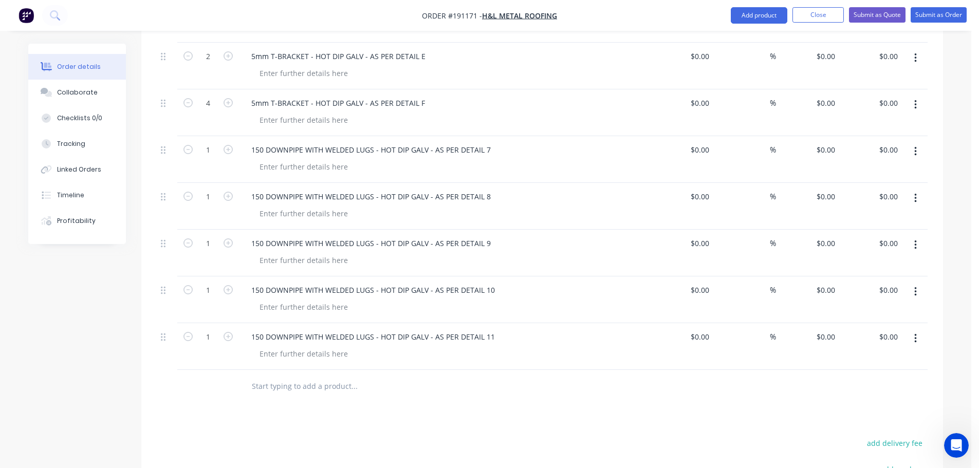
click at [918, 330] on button "button" at bounding box center [916, 339] width 24 height 19
click at [866, 358] on div "Duplicate" at bounding box center [879, 365] width 79 height 15
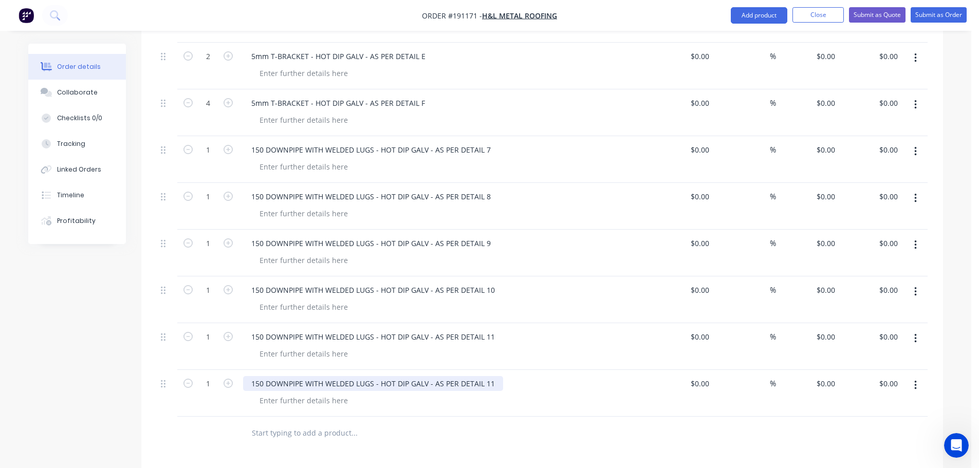
click at [492, 376] on div "150 DOWNPIPE WITH WELDED LUGS - HOT DIP GALV - AS PER DETAIL 11" at bounding box center [373, 383] width 260 height 15
click at [226, 239] on icon "button" at bounding box center [228, 243] width 9 height 9
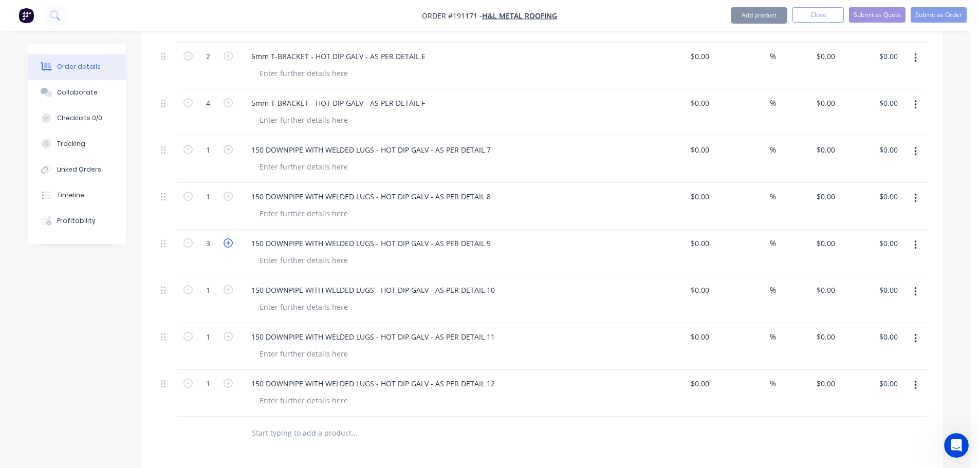
click at [226, 239] on icon "button" at bounding box center [228, 243] width 9 height 9
click at [231, 332] on icon "button" at bounding box center [228, 336] width 9 height 9
click at [914, 376] on button "button" at bounding box center [916, 385] width 24 height 19
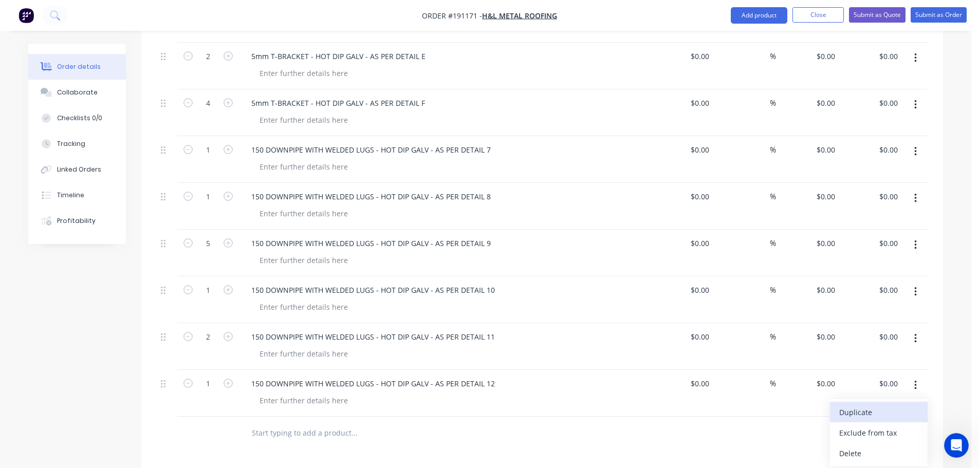
click at [880, 405] on div "Duplicate" at bounding box center [879, 412] width 79 height 15
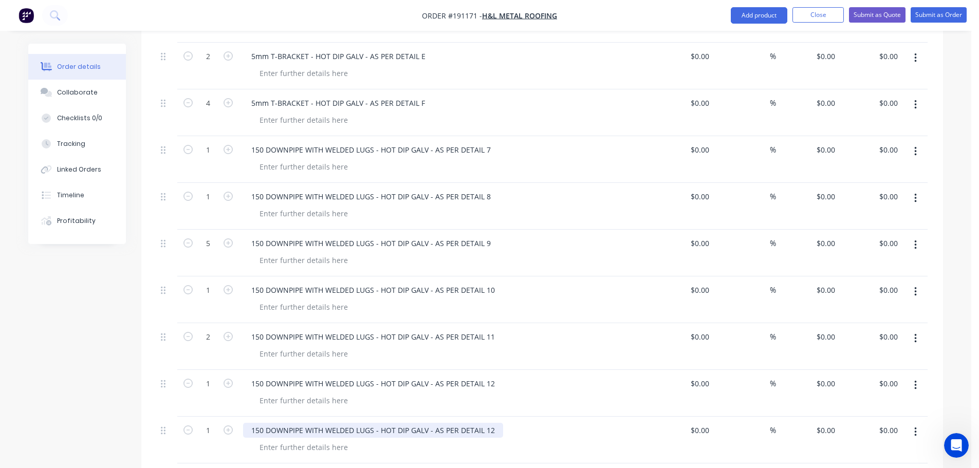
click at [260, 423] on div "150 DOWNPIPE WITH WELDED LUGS - HOT DIP GALV - AS PER DETAIL 12" at bounding box center [373, 430] width 260 height 15
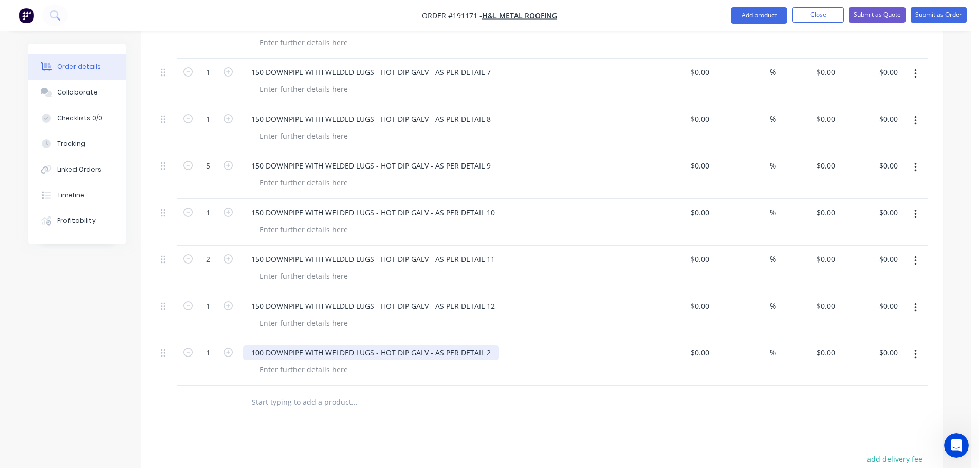
scroll to position [705, 0]
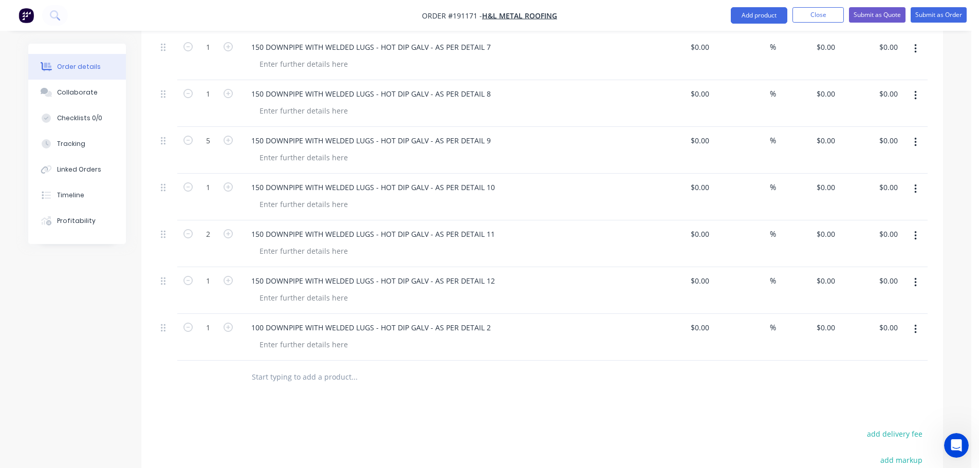
click at [917, 277] on icon "button" at bounding box center [916, 282] width 3 height 11
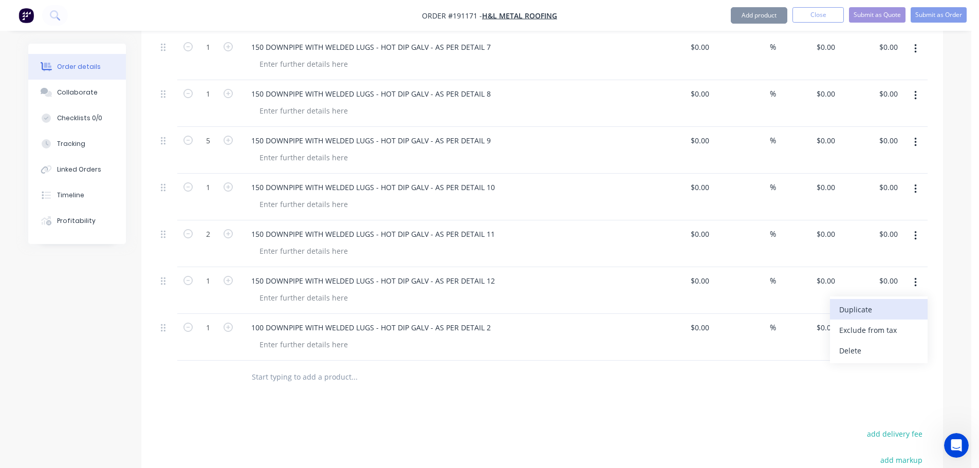
click at [891, 302] on div "Duplicate" at bounding box center [879, 309] width 79 height 15
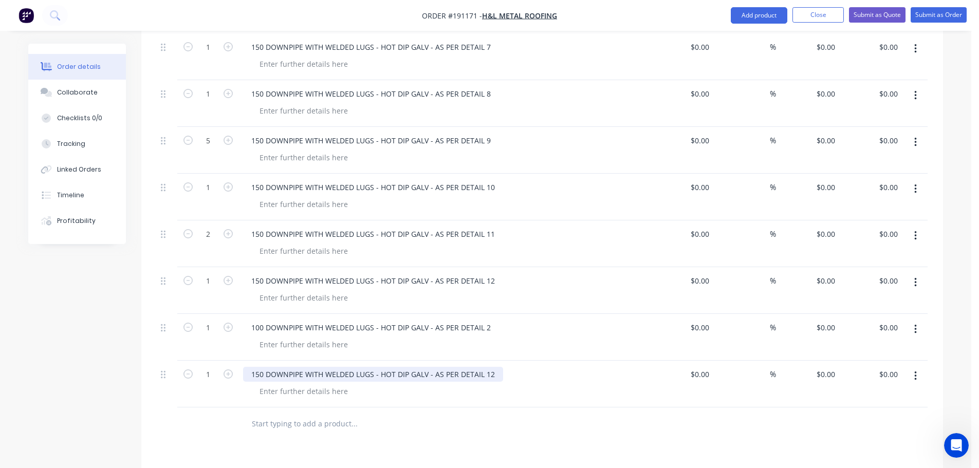
click at [492, 367] on div "150 DOWNPIPE WITH WELDED LUGS - HOT DIP GALV - AS PER DETAIL 12" at bounding box center [373, 374] width 260 height 15
click at [918, 367] on button "button" at bounding box center [916, 376] width 24 height 19
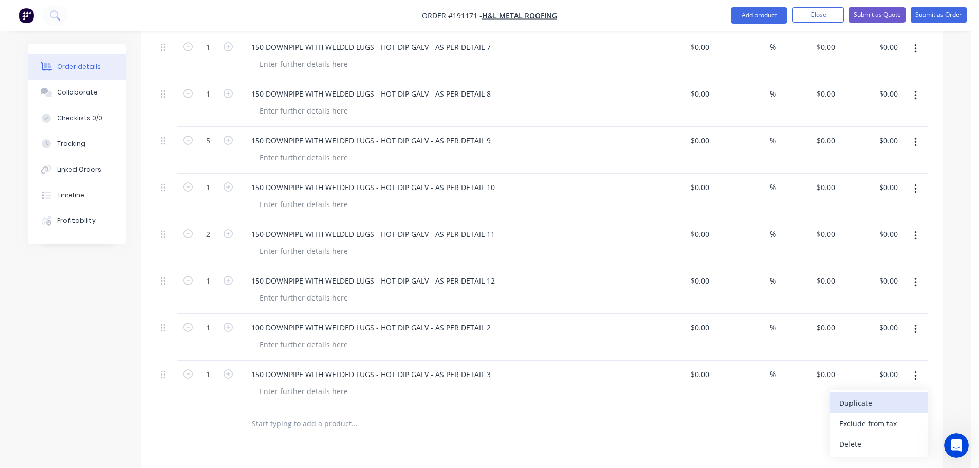
click at [847, 396] on div "Duplicate" at bounding box center [879, 403] width 79 height 15
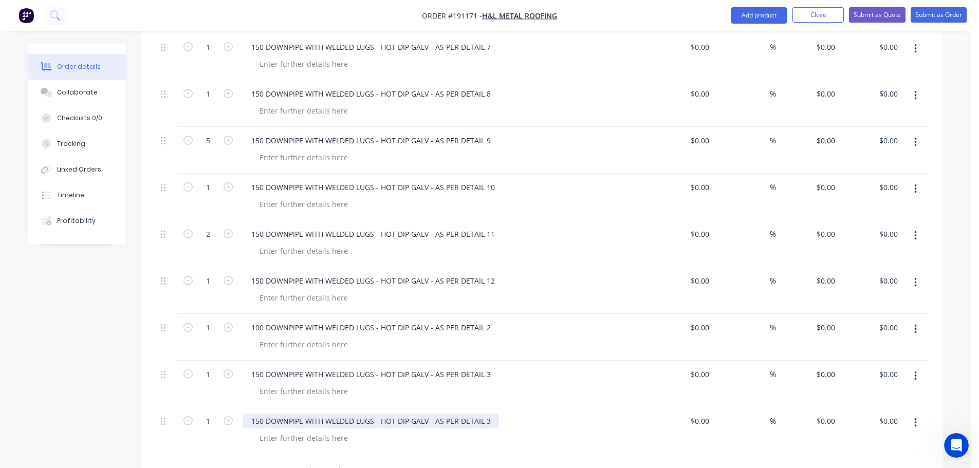
click at [491, 414] on div "150 DOWNPIPE WITH WELDED LUGS - HOT DIP GALV - AS PER DETAIL 3" at bounding box center [371, 421] width 256 height 15
click at [603, 423] on div "150 DOWNPIPE WITH WELDED LUGS - HOT DIP GALV - AS PER DETAIL 4" at bounding box center [444, 431] width 411 height 47
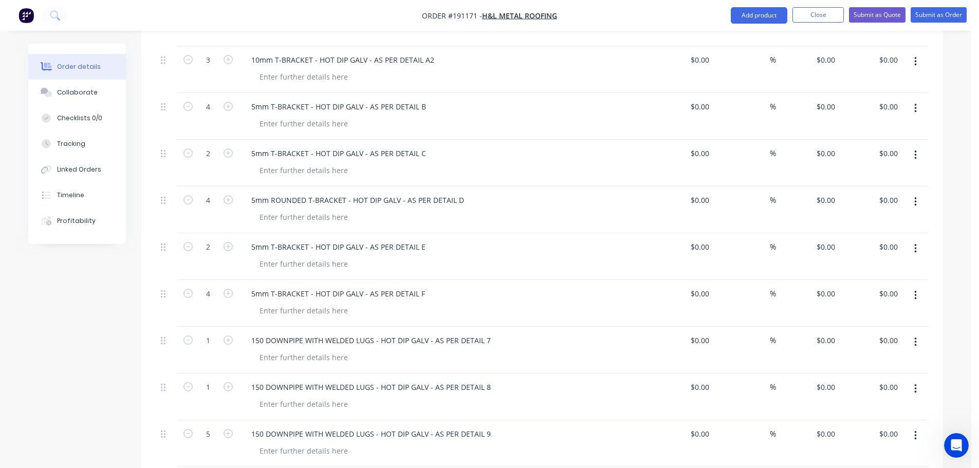
scroll to position [411, 0]
click at [940, 18] on button "Submit as Order" at bounding box center [939, 14] width 56 height 15
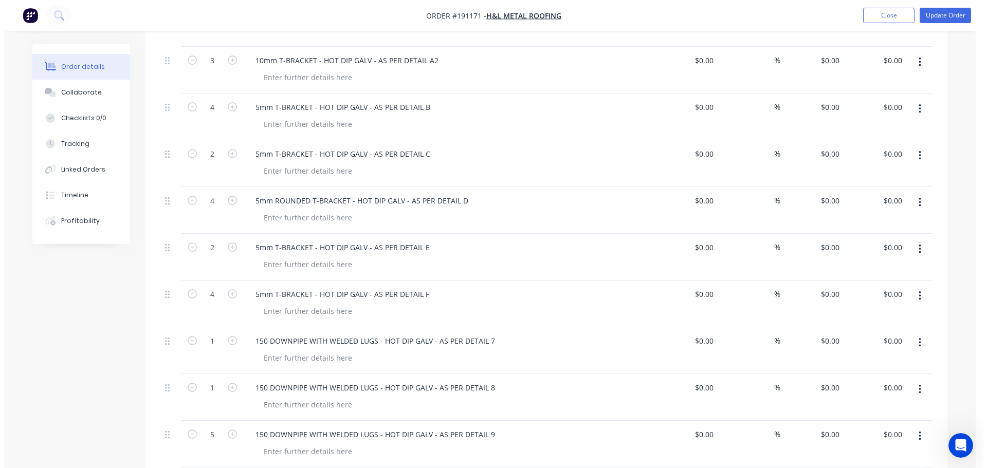
scroll to position [0, 0]
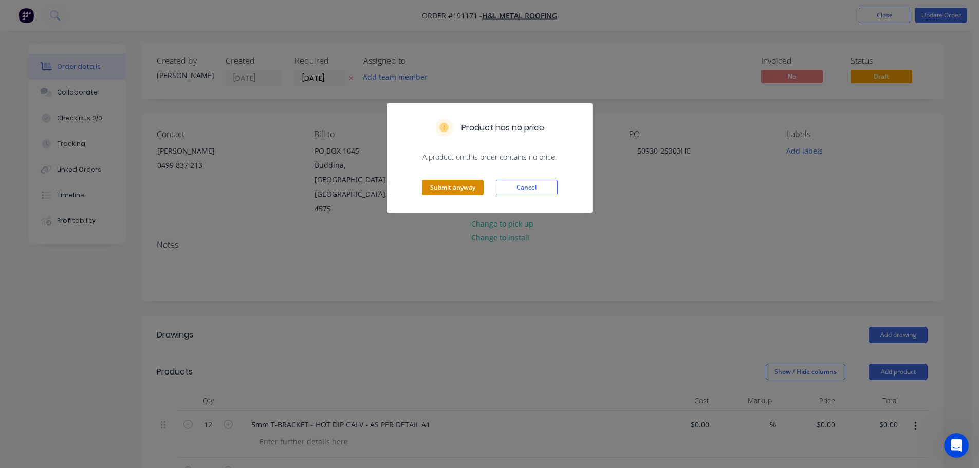
click at [475, 195] on button "Submit anyway" at bounding box center [453, 187] width 62 height 15
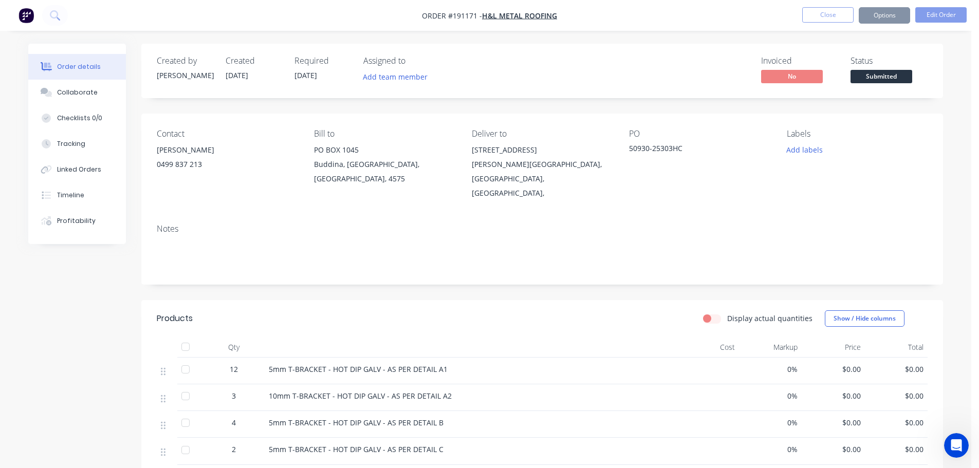
click at [465, 185] on div "Sending to your accounting package... Loading... This may take a few moments. P…" at bounding box center [490, 208] width 230 height 111
click at [904, 19] on button "Options" at bounding box center [884, 15] width 51 height 16
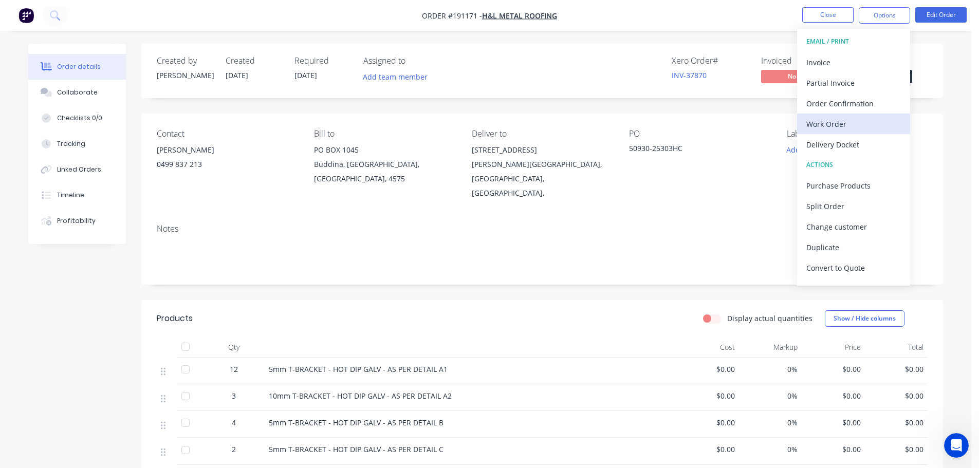
click at [843, 124] on div "Work Order" at bounding box center [854, 124] width 95 height 15
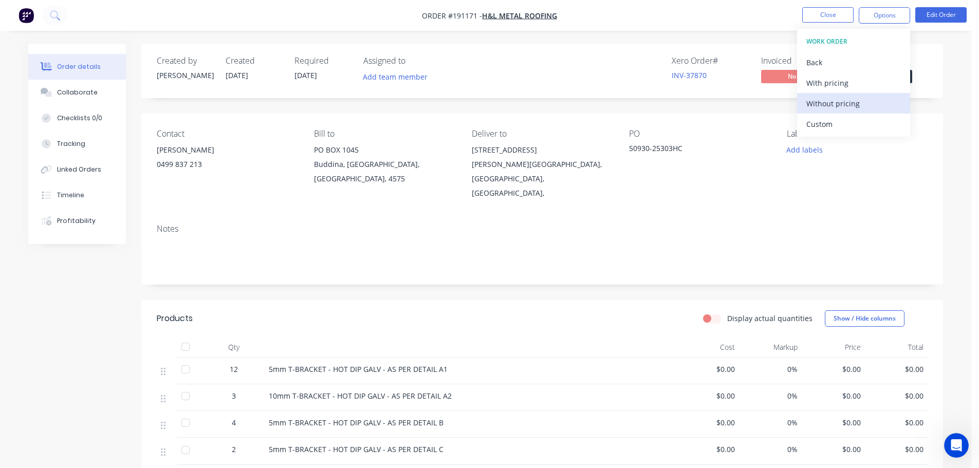
click at [841, 103] on div "Without pricing" at bounding box center [854, 103] width 95 height 15
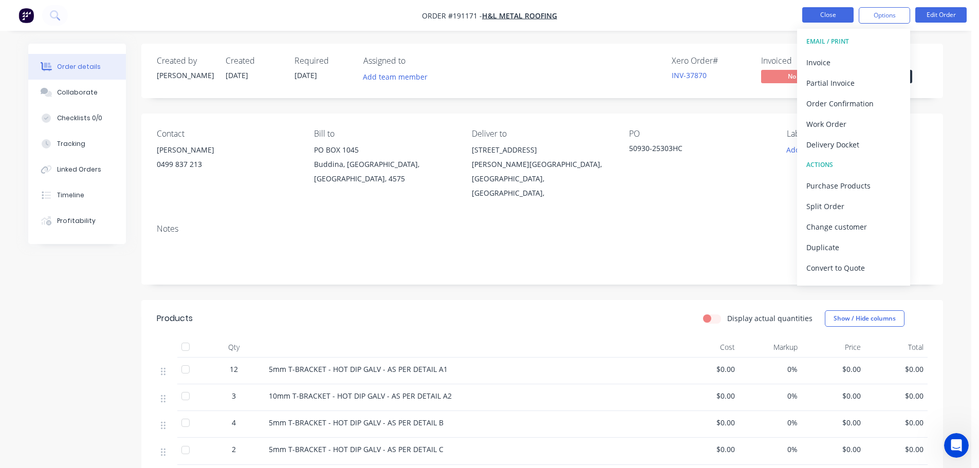
click at [831, 17] on button "Close" at bounding box center [828, 14] width 51 height 15
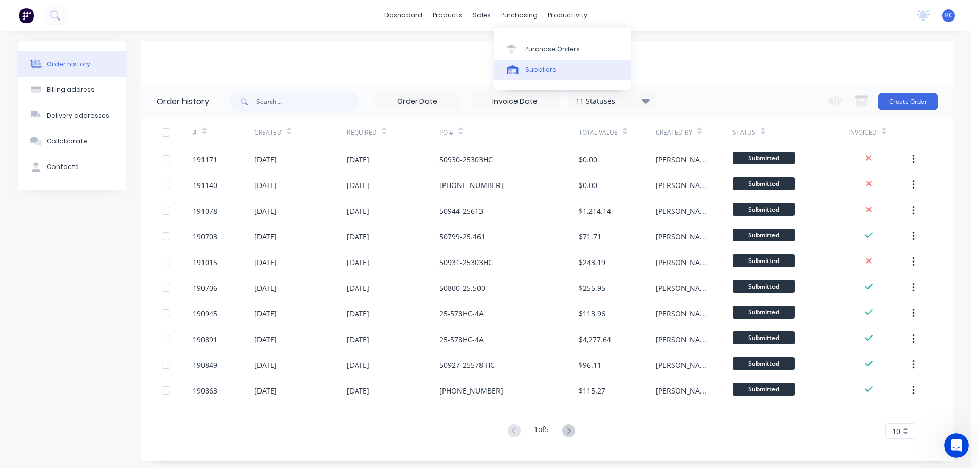
click at [547, 69] on div "Suppliers" at bounding box center [540, 69] width 31 height 9
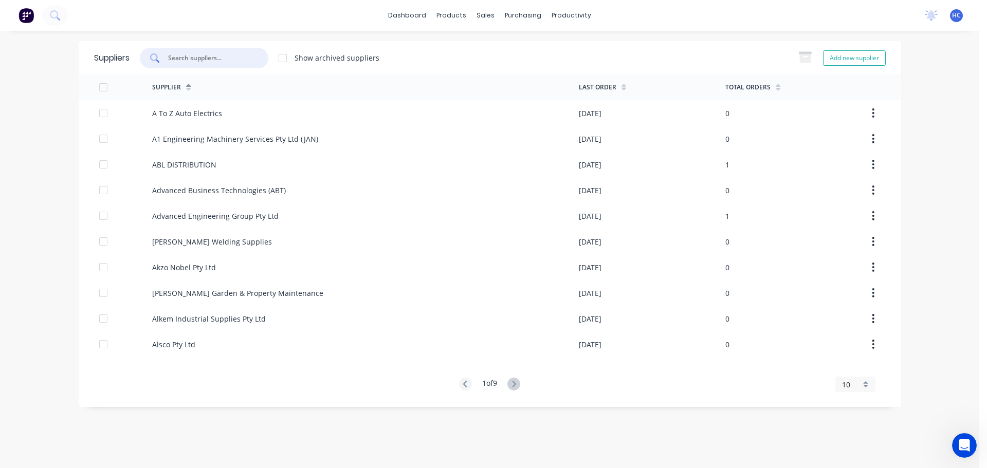
click at [229, 55] on input "text" at bounding box center [209, 58] width 85 height 10
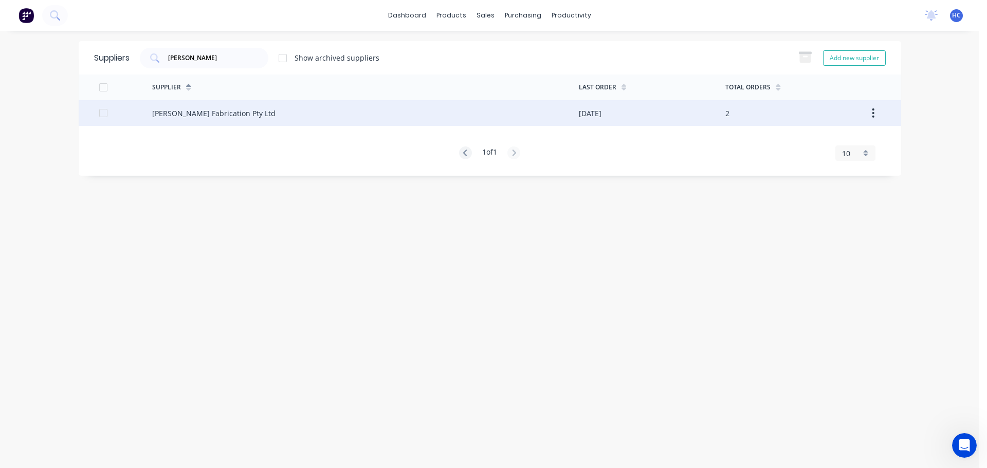
click at [240, 104] on div "[PERSON_NAME] Fabrication Pty Ltd" at bounding box center [365, 113] width 427 height 26
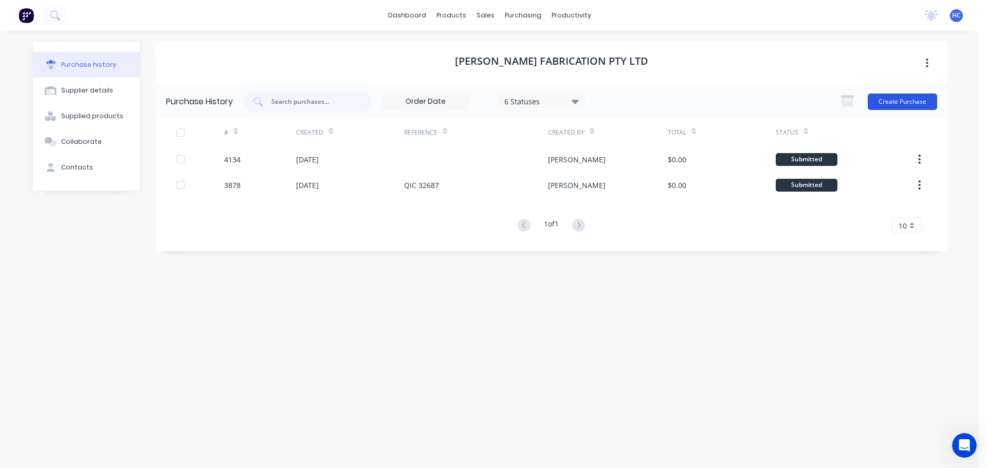
click at [900, 97] on button "Create Purchase" at bounding box center [902, 102] width 69 height 16
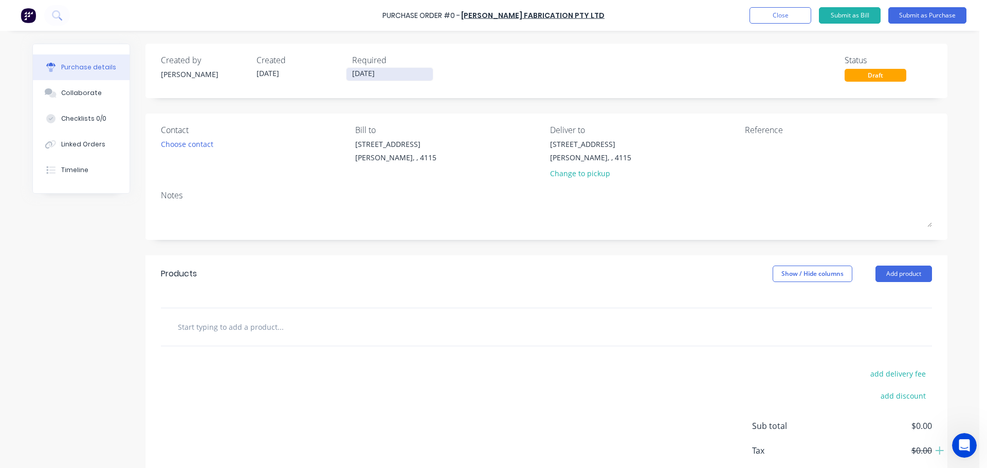
click at [371, 75] on input "[DATE]" at bounding box center [390, 74] width 86 height 13
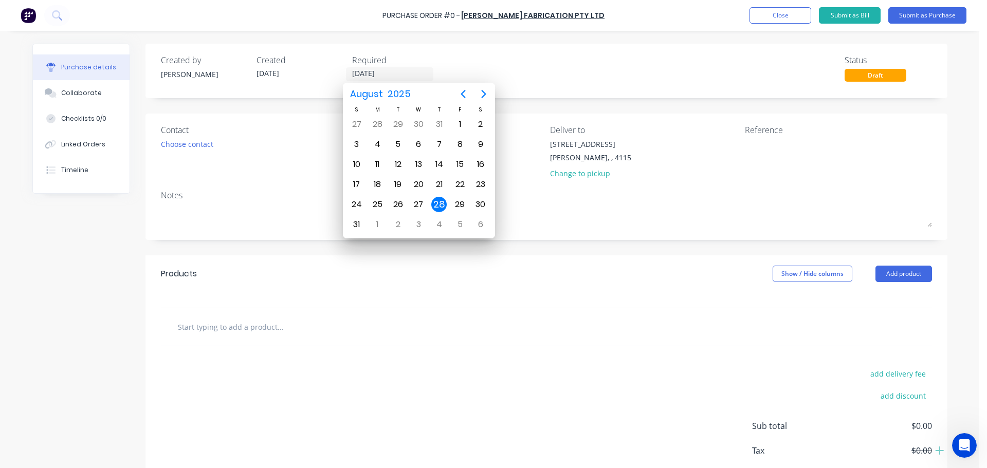
click at [475, 57] on div "Created by [PERSON_NAME] Created [DATE] Required [DATE] Status Draft" at bounding box center [546, 68] width 771 height 28
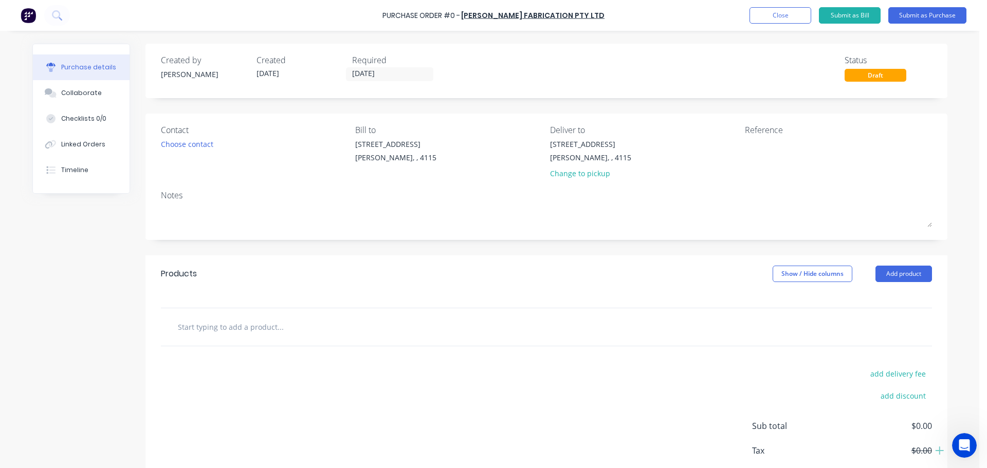
click at [215, 140] on div "Choose contact" at bounding box center [254, 144] width 187 height 11
click at [210, 140] on div "Choose contact" at bounding box center [187, 144] width 52 height 11
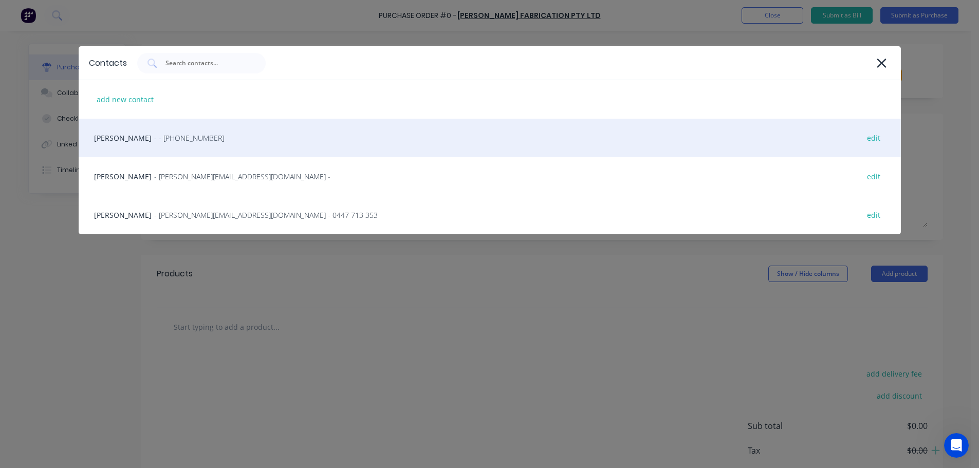
click at [166, 147] on div "HAYDEN - - [PHONE_NUMBER] edit" at bounding box center [490, 138] width 823 height 39
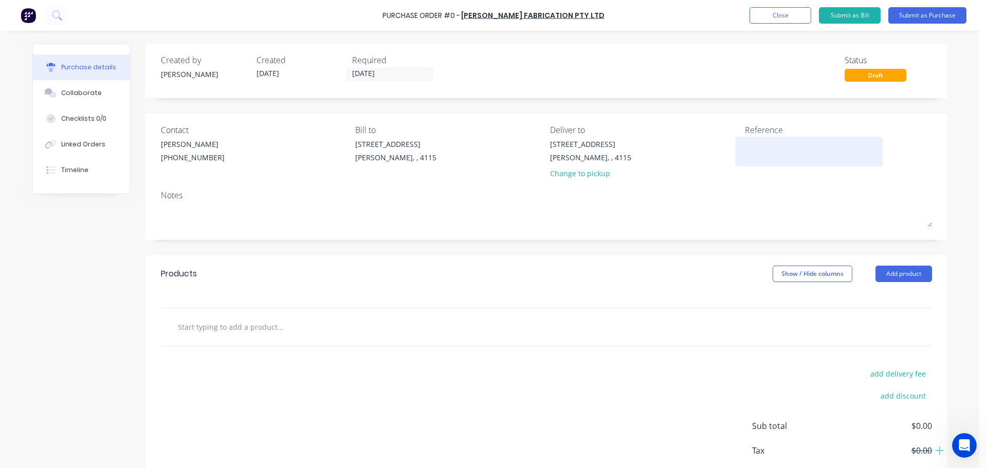
click at [745, 148] on textarea at bounding box center [809, 150] width 129 height 23
click at [557, 318] on div at bounding box center [546, 327] width 755 height 21
click at [897, 262] on div "Products Show / Hide columns Add product" at bounding box center [547, 274] width 802 height 37
click at [894, 270] on button "Add product" at bounding box center [904, 274] width 57 height 16
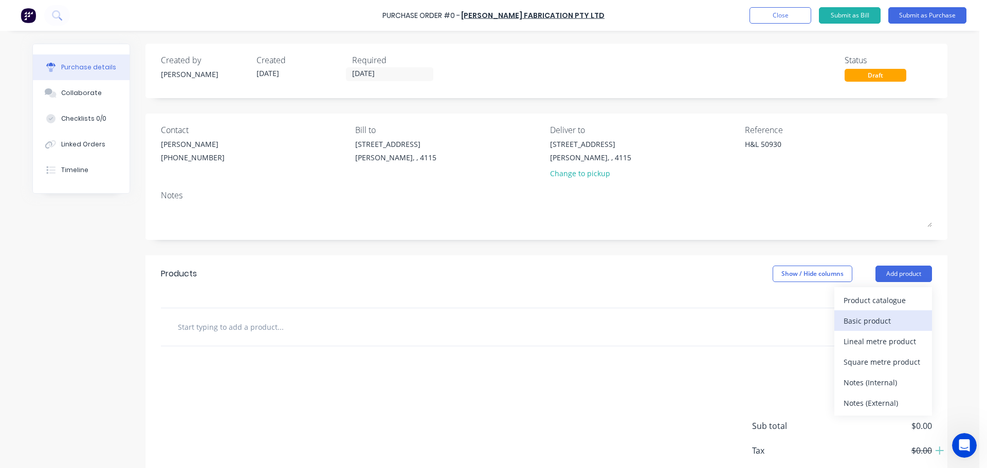
click at [862, 316] on div "Basic product" at bounding box center [883, 321] width 79 height 15
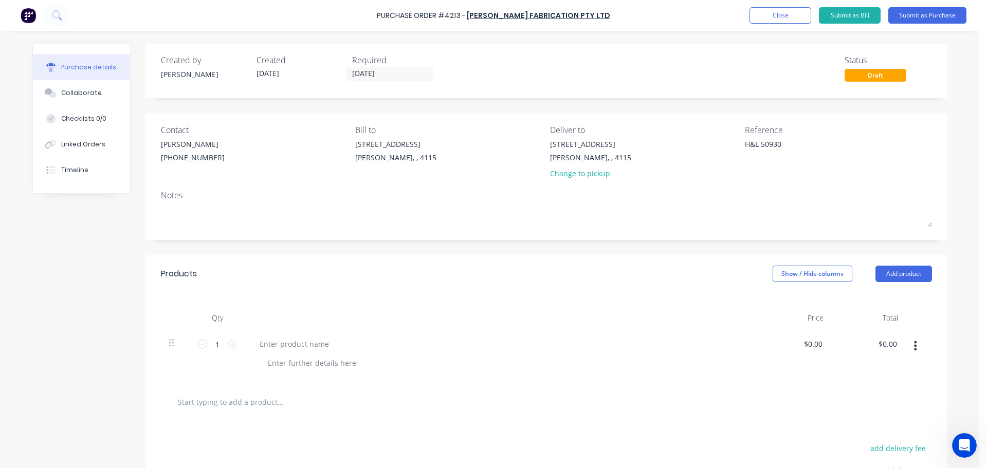
click at [313, 352] on div at bounding box center [500, 356] width 514 height 55
click at [307, 348] on div at bounding box center [294, 344] width 86 height 15
click at [208, 345] on input "1" at bounding box center [217, 344] width 21 height 15
click at [402, 298] on div "Qty Price Total 28 28 ASSORTED 5MM T-BRACKETS + HOT DIP GALVANISING $0.00 $0.00…" at bounding box center [547, 338] width 802 height 91
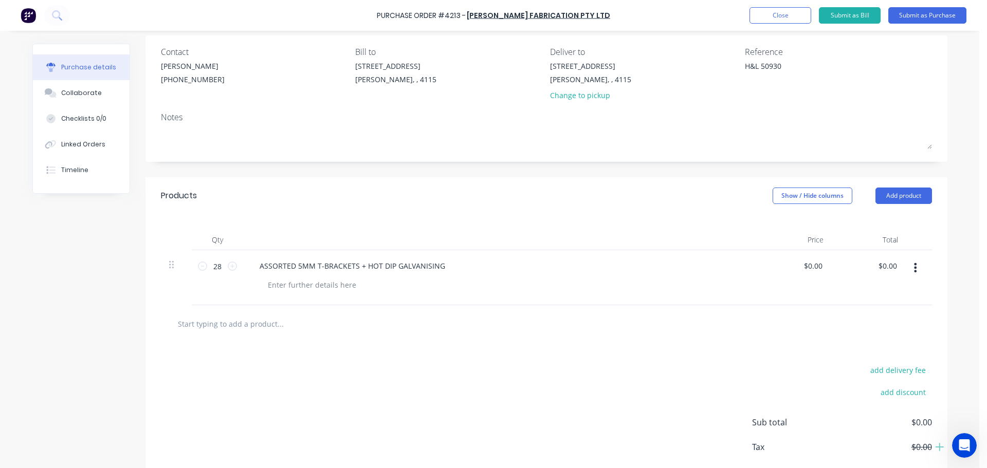
scroll to position [103, 0]
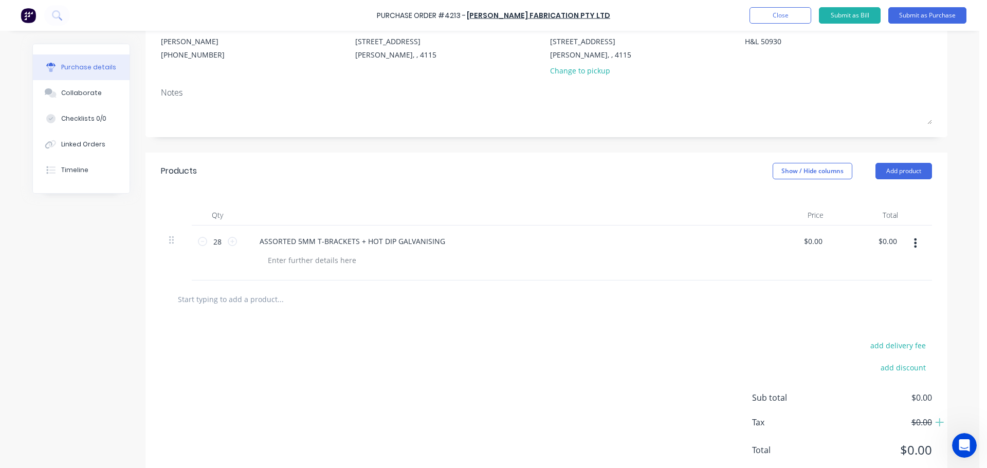
click at [914, 240] on icon "button" at bounding box center [915, 243] width 3 height 11
click at [871, 278] on button "Duplicate" at bounding box center [884, 270] width 87 height 21
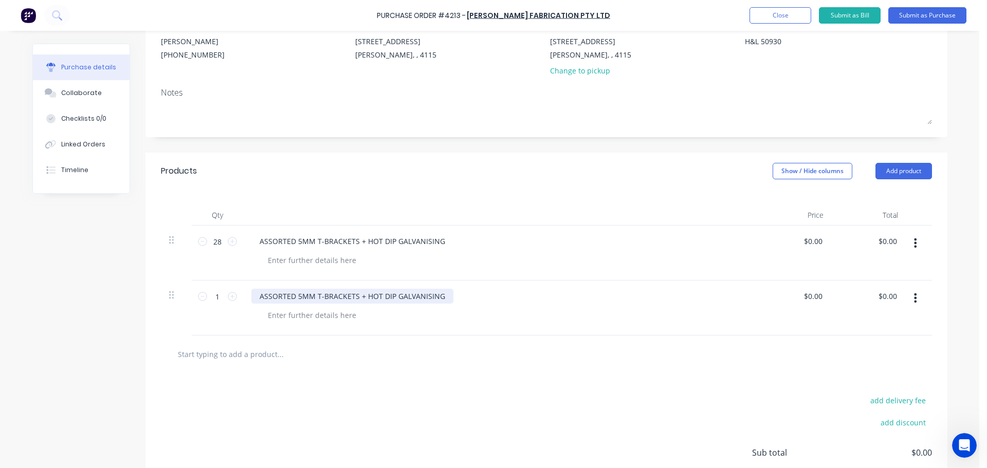
click at [297, 294] on div "ASSORTED 5MM T-BRACKETS + HOT DIP GALVANISING" at bounding box center [352, 296] width 202 height 15
click at [228, 300] on icon at bounding box center [232, 296] width 9 height 9
click at [358, 149] on div "Created by [PERSON_NAME] Created [DATE] Required [DATE] Status Draft Contact HA…" at bounding box center [547, 242] width 802 height 602
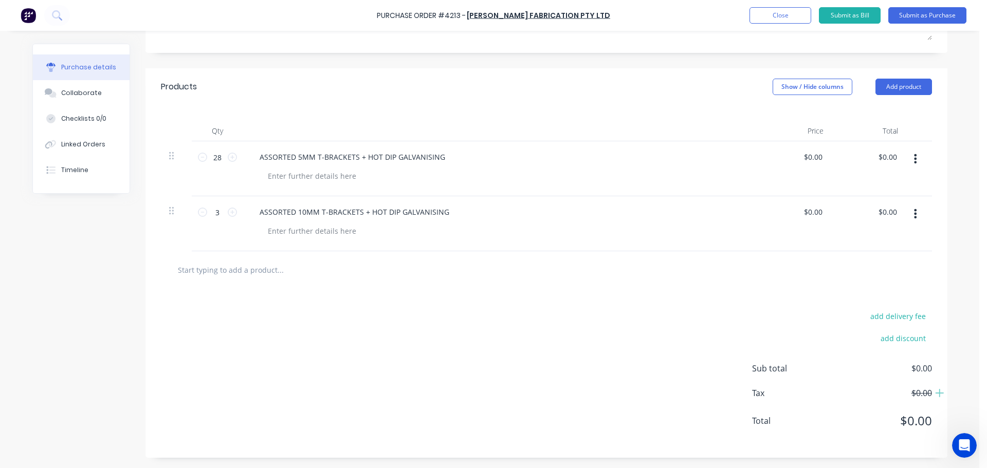
click at [916, 215] on button "button" at bounding box center [915, 214] width 24 height 19
click at [873, 246] on button "Duplicate" at bounding box center [884, 241] width 87 height 21
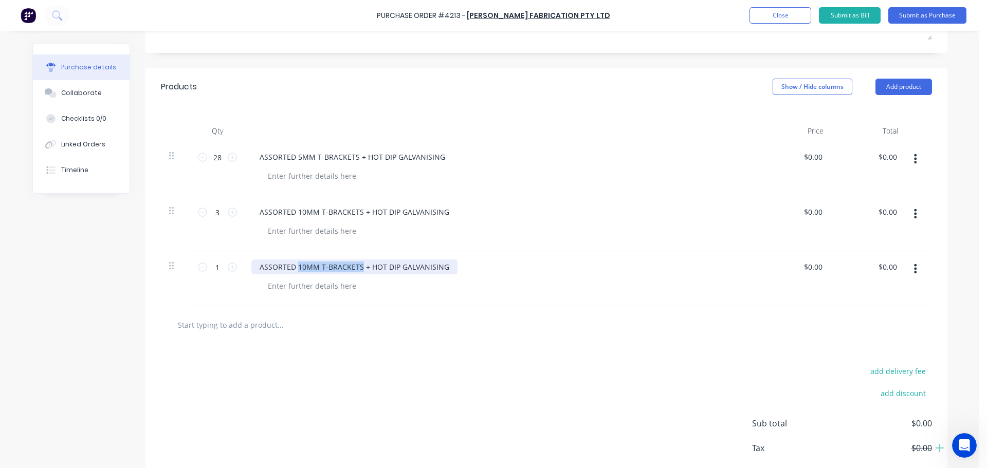
drag, startPoint x: 356, startPoint y: 265, endPoint x: 293, endPoint y: 265, distance: 63.2
click at [293, 265] on div "ASSORTED 10MM T-BRACKETS + HOT DIP GALVANISING" at bounding box center [354, 267] width 206 height 15
click at [213, 268] on input "1" at bounding box center [217, 267] width 21 height 15
click at [215, 267] on input "1" at bounding box center [217, 267] width 21 height 15
click at [456, 365] on div "add delivery fee add discount Sub total $0.00 Tax $0.00 Total $0.00" at bounding box center [547, 428] width 802 height 169
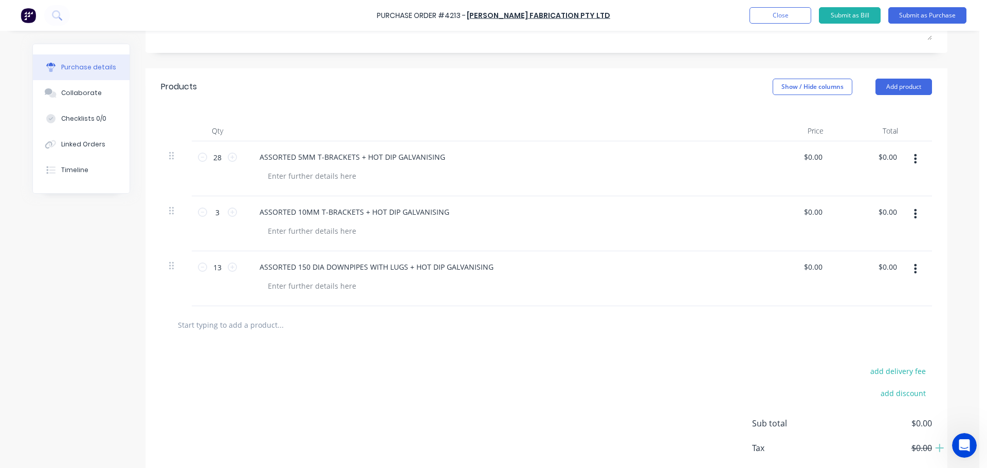
click at [918, 269] on button "button" at bounding box center [915, 269] width 24 height 19
click at [864, 301] on button "Duplicate" at bounding box center [884, 296] width 87 height 21
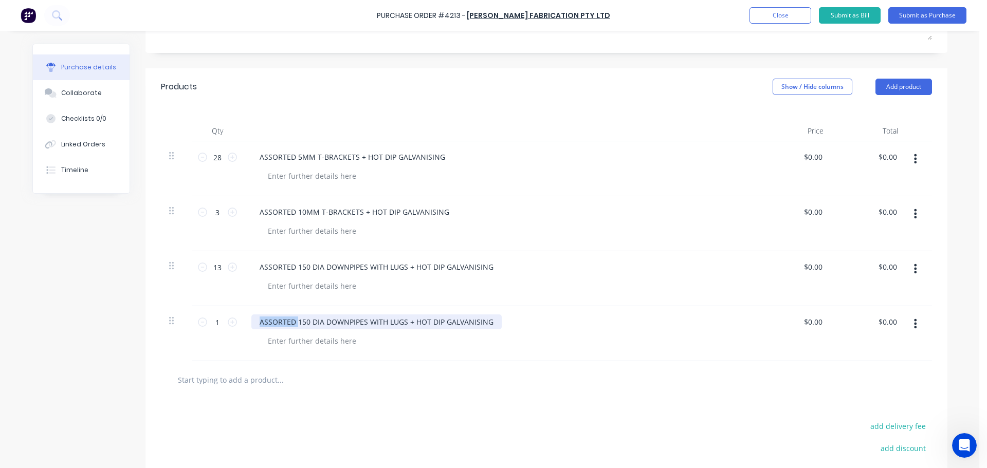
drag, startPoint x: 294, startPoint y: 321, endPoint x: 192, endPoint y: 333, distance: 103.0
click at [192, 333] on div "1 1 ASSORTED 150 DIA DOWNPIPES WITH LUGS + HOT DIP GALVANISING $0.00 $0.00 $0.0…" at bounding box center [546, 333] width 771 height 55
click at [264, 321] on div "150 DIA DOWNPIPES WITH LUGS + HOT DIP GALVANISING" at bounding box center [357, 322] width 212 height 15
click at [364, 396] on div at bounding box center [546, 380] width 771 height 38
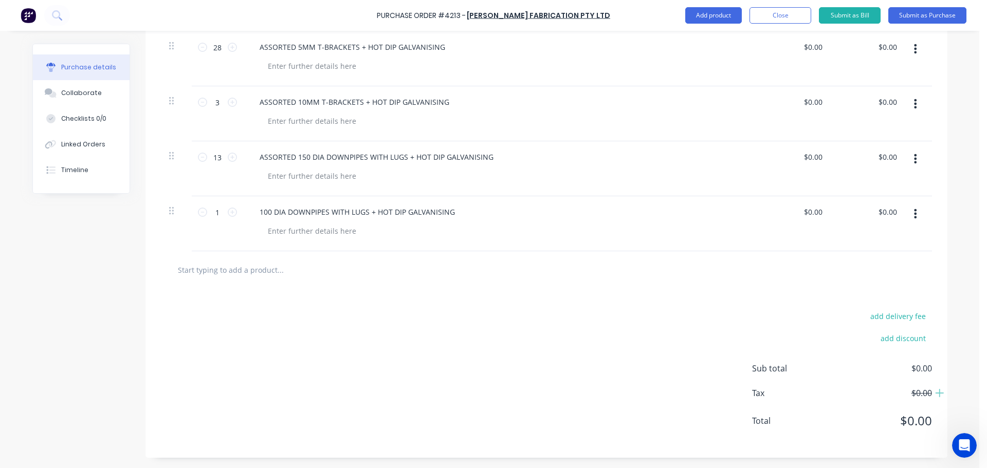
scroll to position [0, 0]
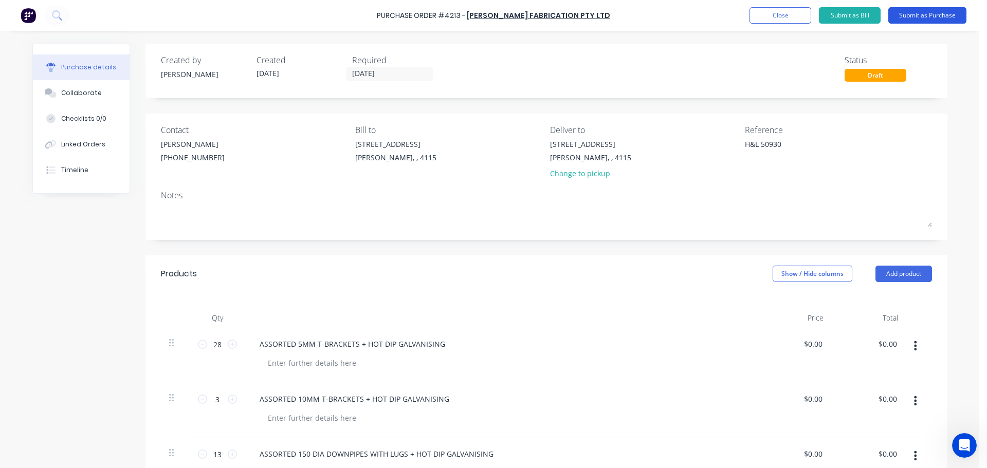
click at [927, 22] on button "Submit as Purchase" at bounding box center [927, 15] width 78 height 16
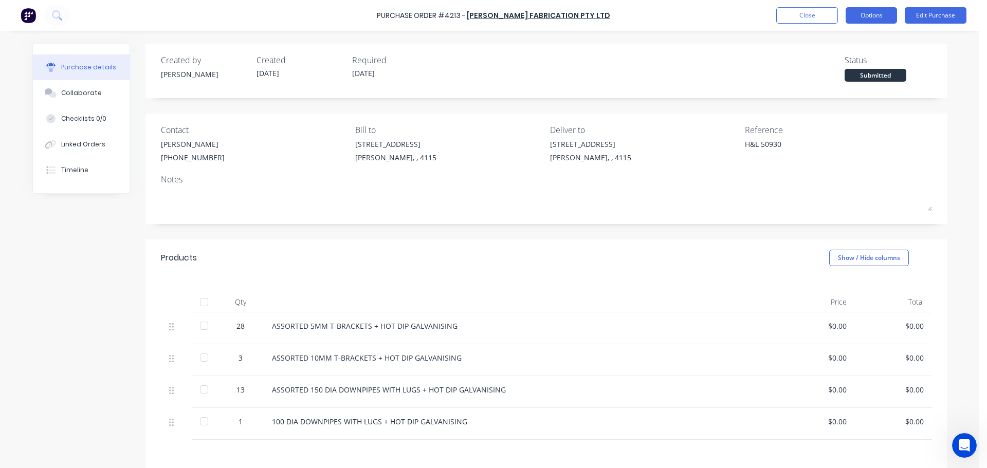
click at [882, 20] on button "Options" at bounding box center [871, 15] width 51 height 16
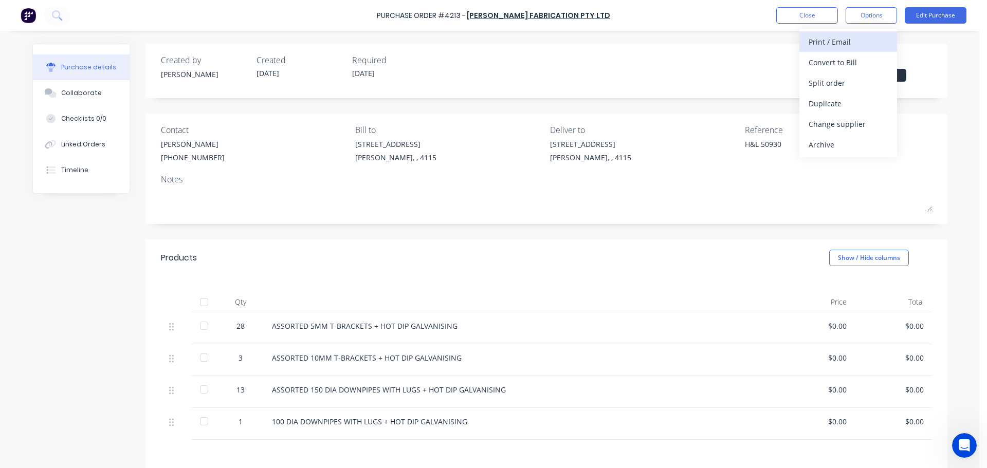
click at [830, 43] on div "Print / Email" at bounding box center [848, 41] width 79 height 15
click at [833, 84] on div "Without pricing" at bounding box center [848, 83] width 79 height 15
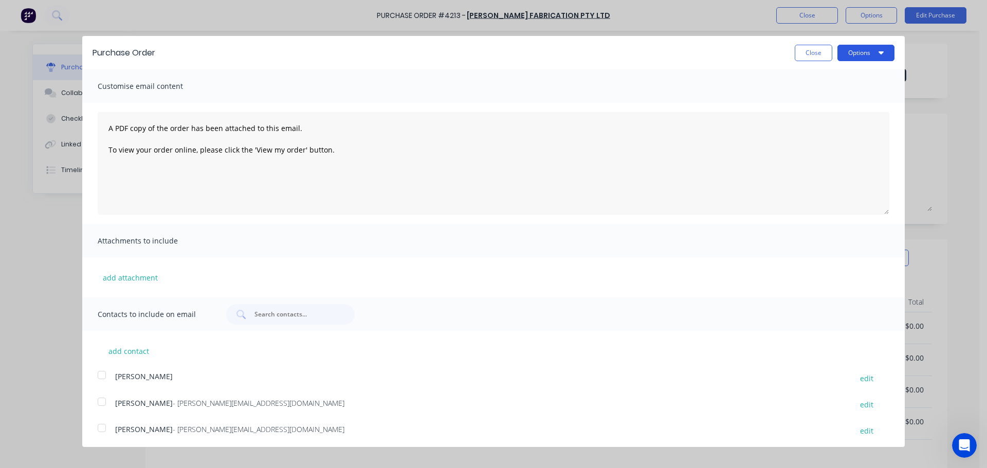
click at [867, 50] on button "Options" at bounding box center [866, 53] width 57 height 16
drag, startPoint x: 811, startPoint y: 90, endPoint x: 821, endPoint y: 82, distance: 12.4
click at [811, 89] on button "Email" at bounding box center [846, 99] width 98 height 21
click at [820, 81] on div "Print" at bounding box center [845, 78] width 79 height 15
click at [799, 51] on button "Close" at bounding box center [814, 53] width 38 height 16
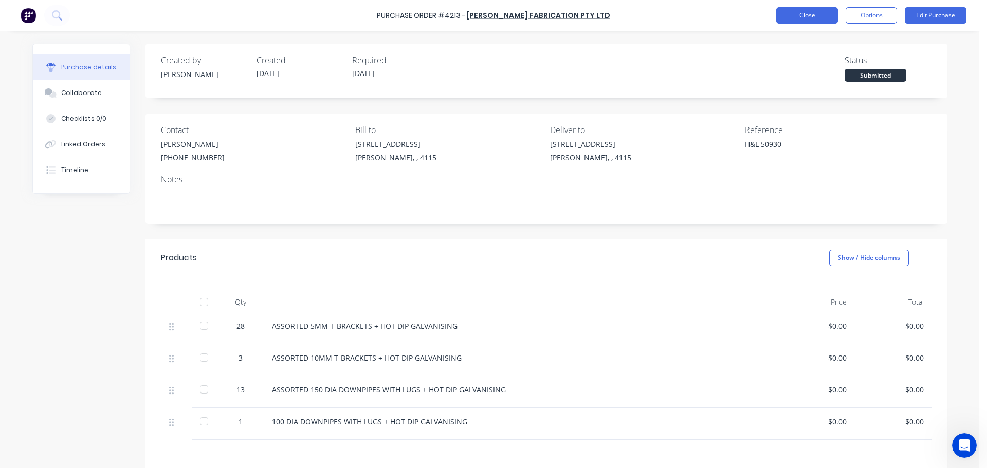
click at [804, 17] on button "Close" at bounding box center [807, 15] width 62 height 16
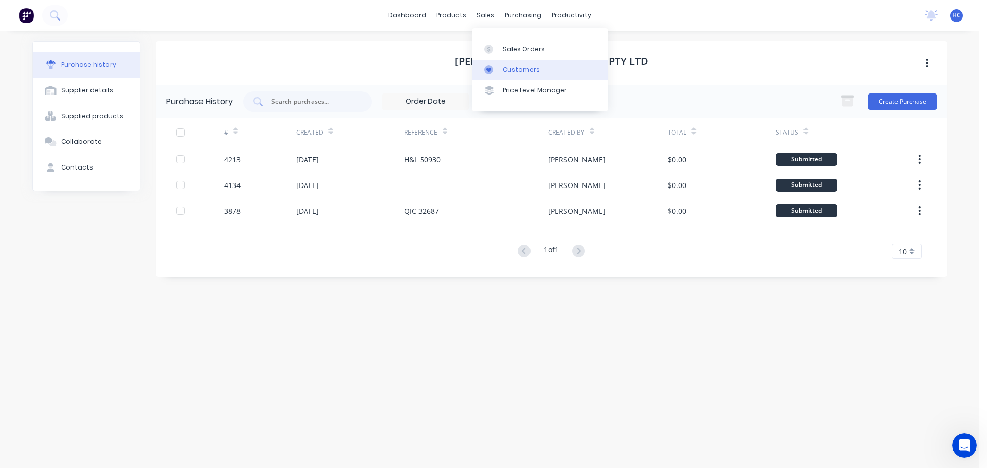
click at [510, 63] on link "Customers" at bounding box center [540, 70] width 136 height 21
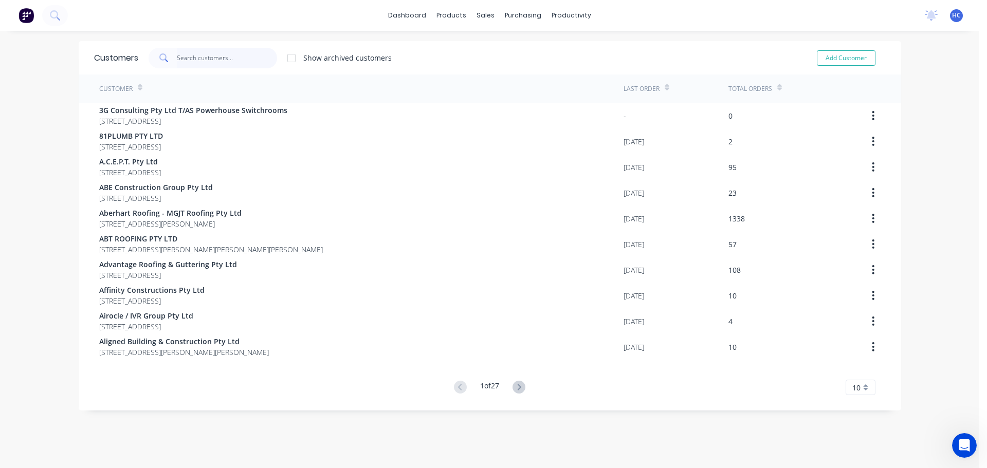
click at [208, 56] on input "text" at bounding box center [227, 58] width 100 height 21
drag, startPoint x: 514, startPoint y: 73, endPoint x: 451, endPoint y: 67, distance: 63.0
click at [514, 73] on div "Customers" at bounding box center [517, 69] width 37 height 9
click at [208, 50] on input "text" at bounding box center [227, 58] width 100 height 21
click at [576, 87] on div "Delivery Scheduling" at bounding box center [602, 90] width 64 height 9
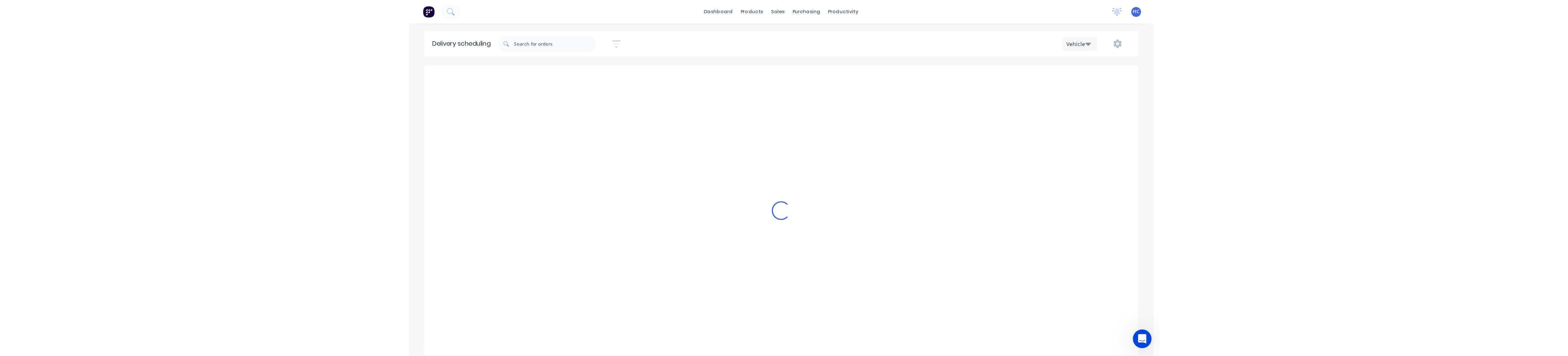
scroll to position [0, 1]
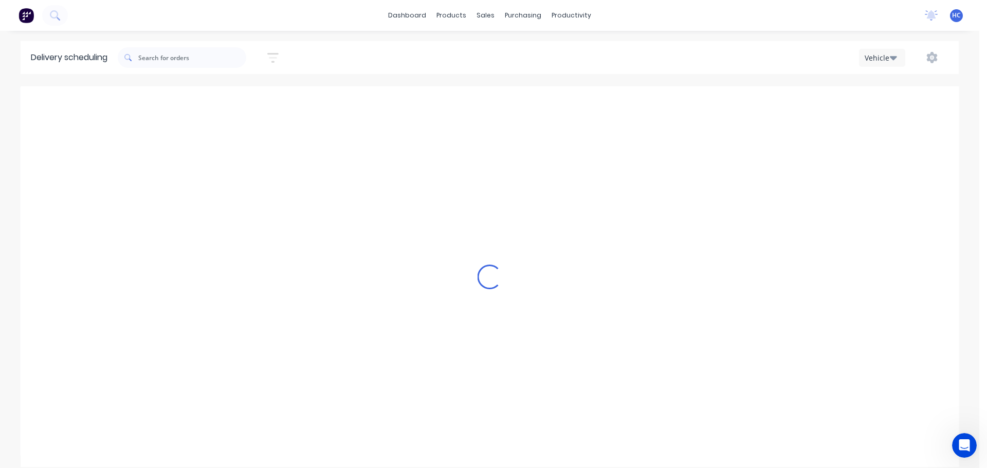
click at [274, 58] on icon "button" at bounding box center [273, 58] width 8 height 2
click at [253, 96] on input at bounding box center [226, 96] width 96 height 15
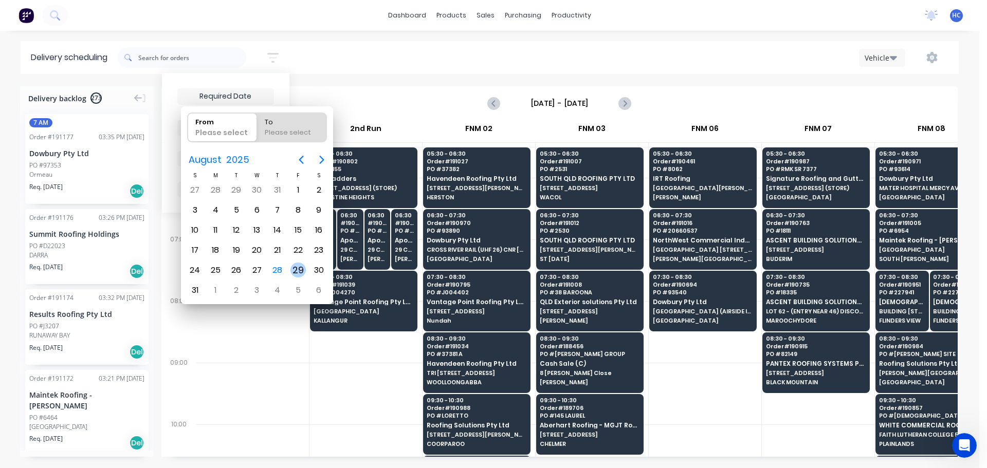
click at [301, 265] on div "29" at bounding box center [298, 270] width 15 height 15
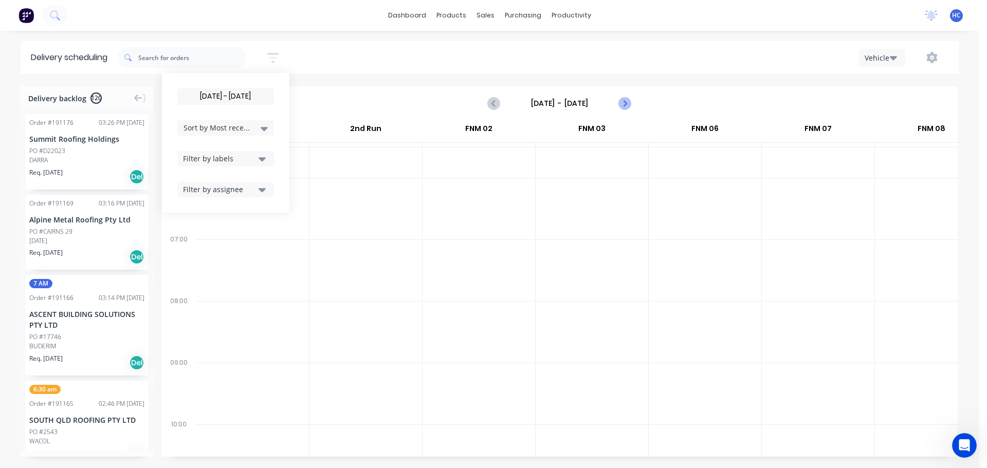
click at [631, 103] on button "Next page" at bounding box center [624, 103] width 21 height 21
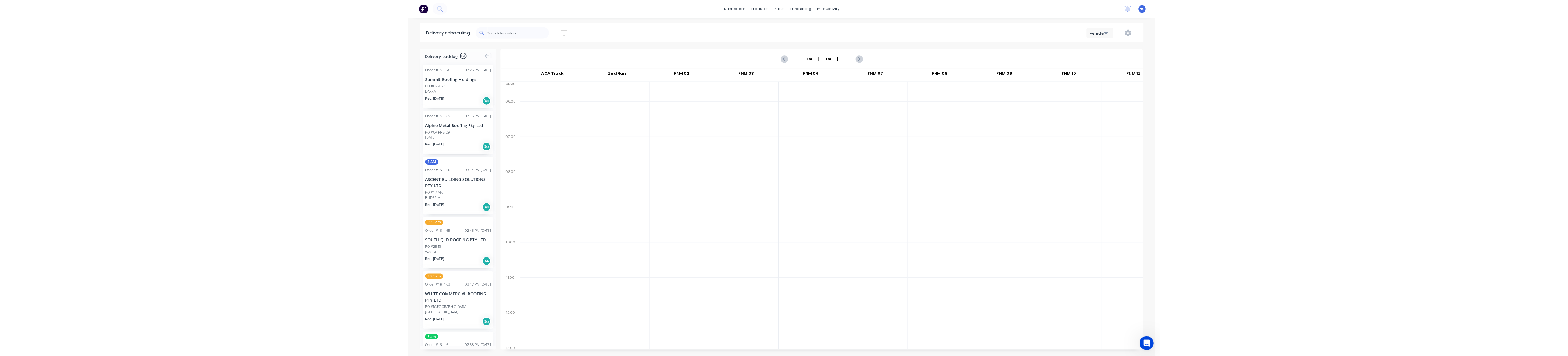
scroll to position [0, 0]
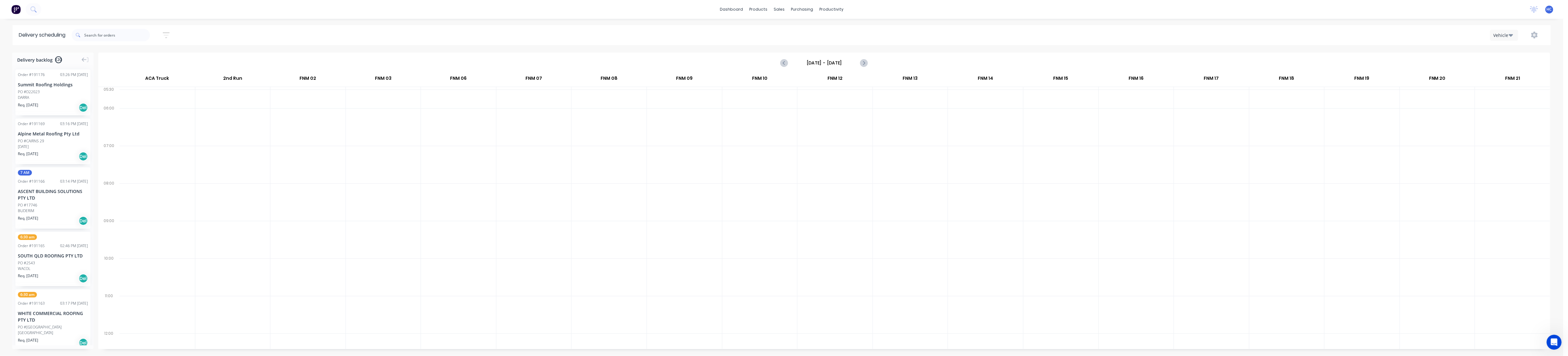
click at [521, 211] on div at bounding box center [533, 202] width 75 height 38
click at [425, 128] on div at bounding box center [458, 127] width 75 height 38
click at [169, 35] on icon "button" at bounding box center [166, 35] width 5 height 1
click at [138, 97] on div "Filter by labels" at bounding box center [133, 96] width 44 height 7
click at [121, 146] on div "button" at bounding box center [118, 143] width 13 height 13
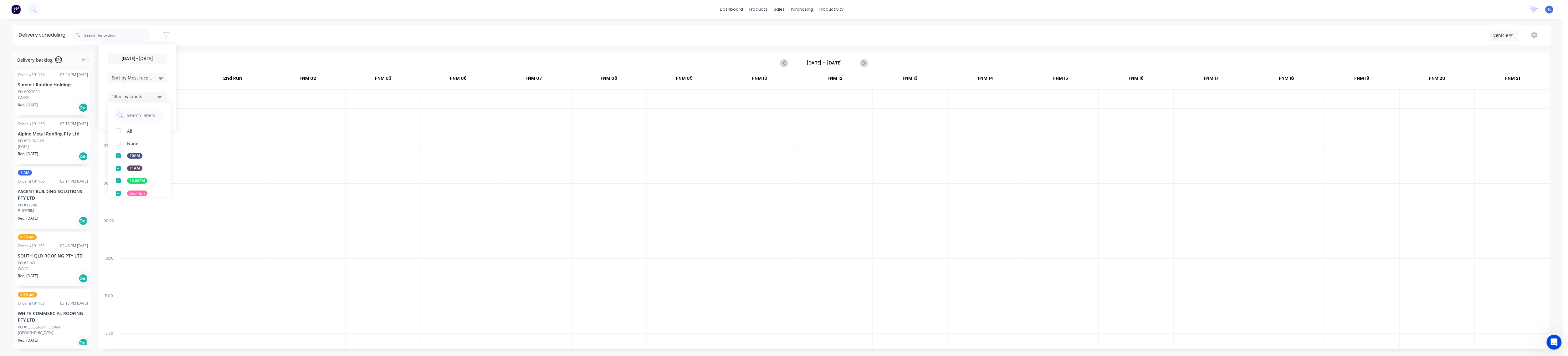
click at [140, 75] on span "Sort by Most recent" at bounding box center [132, 77] width 41 height 7
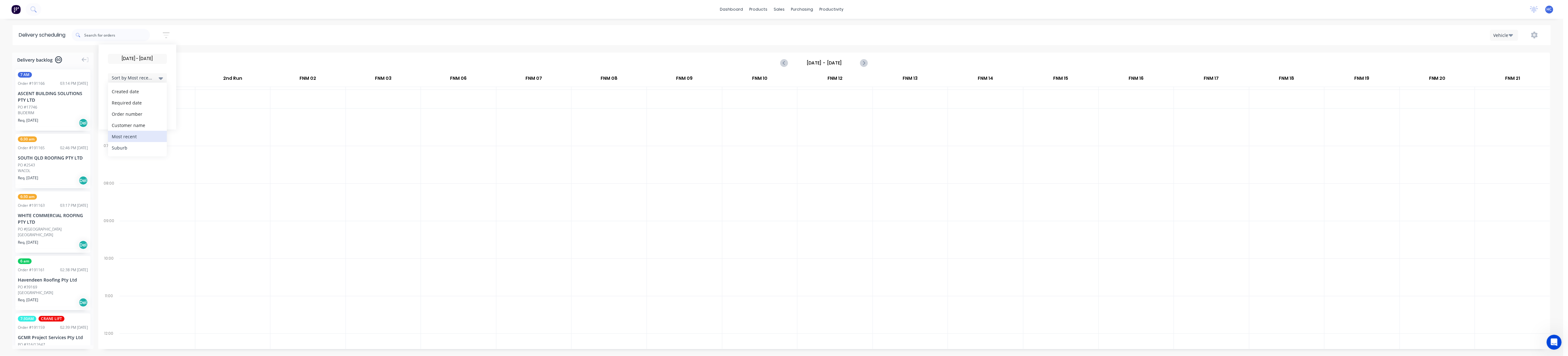
click at [137, 150] on div "Suburb" at bounding box center [137, 147] width 59 height 12
click at [278, 200] on div at bounding box center [307, 202] width 75 height 38
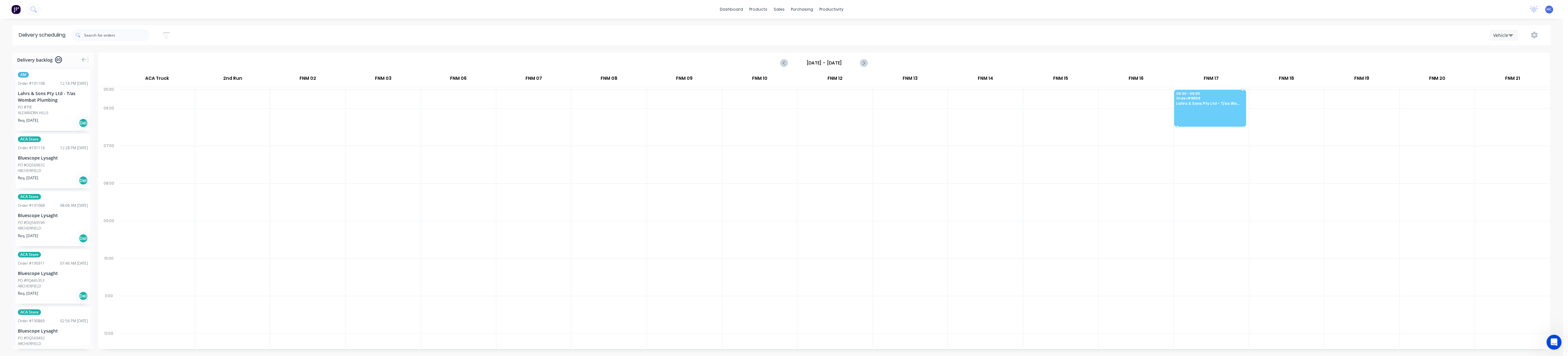
drag, startPoint x: 52, startPoint y: 112, endPoint x: 1188, endPoint y: 95, distance: 1136.1
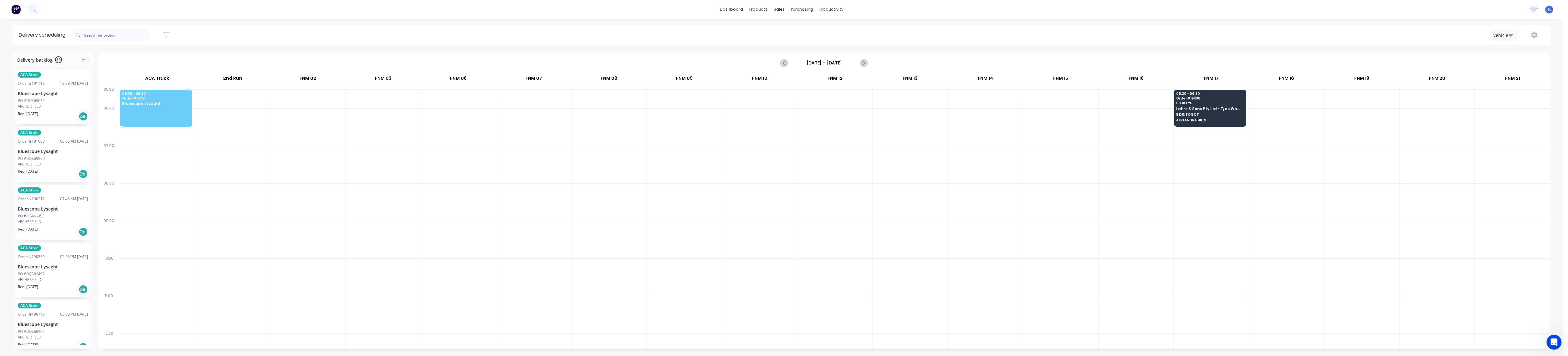
drag, startPoint x: 60, startPoint y: 103, endPoint x: 121, endPoint y: 106, distance: 61.1
drag, startPoint x: 52, startPoint y: 102, endPoint x: 125, endPoint y: 97, distance: 73.2
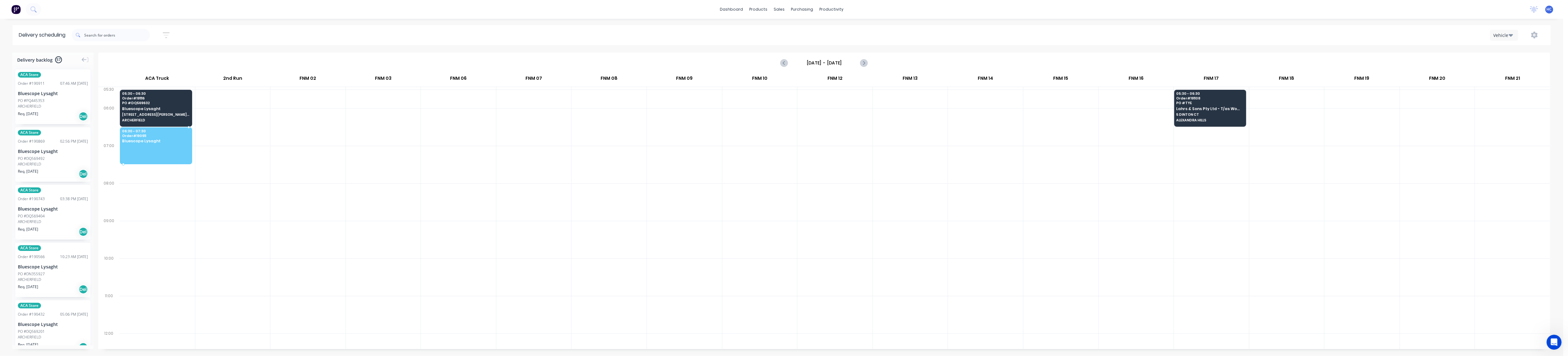
drag, startPoint x: 49, startPoint y: 98, endPoint x: 136, endPoint y: 131, distance: 93.0
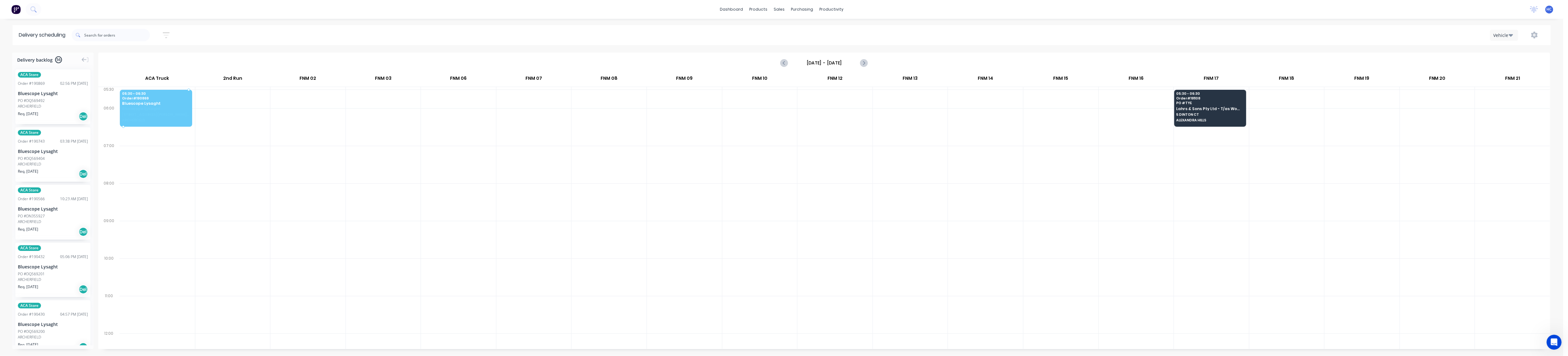
drag, startPoint x: 51, startPoint y: 99, endPoint x: 58, endPoint y: 99, distance: 7.0
drag, startPoint x: 38, startPoint y: 97, endPoint x: 75, endPoint y: 98, distance: 37.0
drag, startPoint x: 55, startPoint y: 98, endPoint x: 130, endPoint y: 96, distance: 75.0
drag, startPoint x: 35, startPoint y: 105, endPoint x: 124, endPoint y: 103, distance: 89.0
drag, startPoint x: 52, startPoint y: 106, endPoint x: 133, endPoint y: 102, distance: 81.1
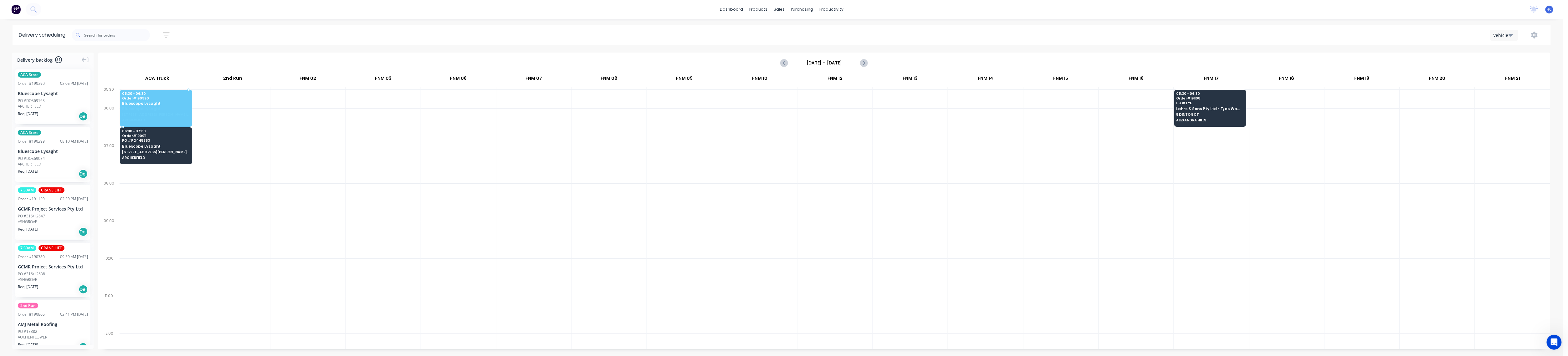
drag, startPoint x: 47, startPoint y: 103, endPoint x: 138, endPoint y: 94, distance: 91.4
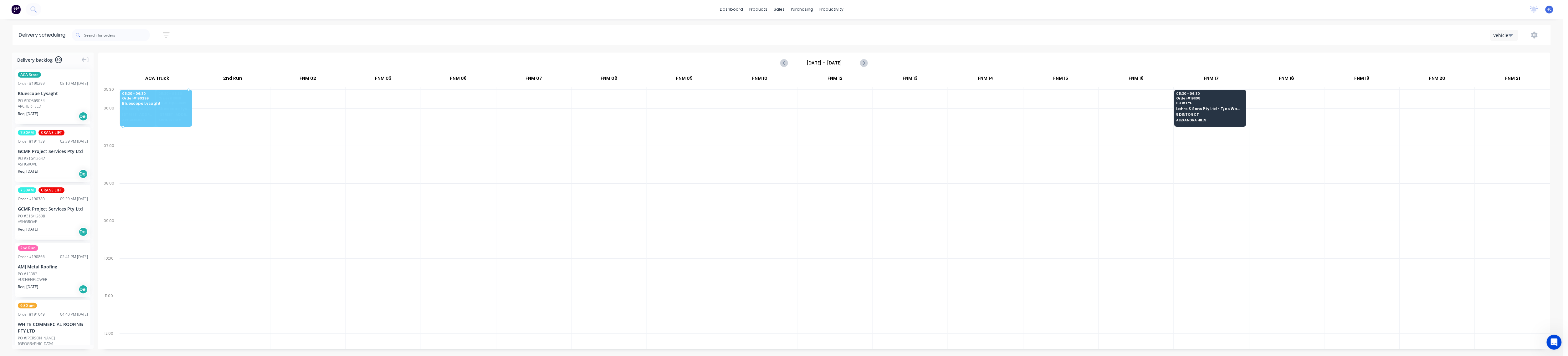
drag, startPoint x: 52, startPoint y: 104, endPoint x: 141, endPoint y: 102, distance: 89.0
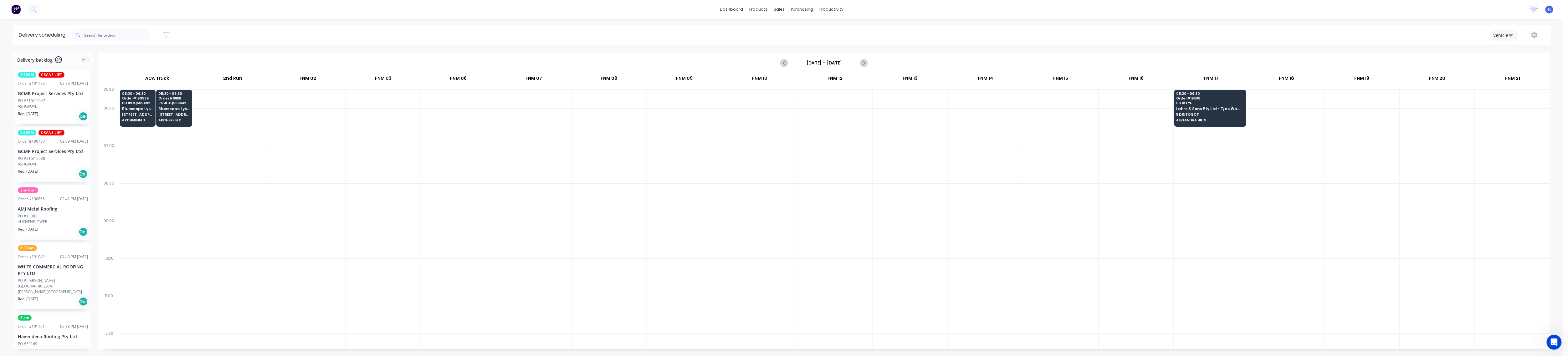
click at [276, 158] on div at bounding box center [307, 165] width 75 height 38
drag, startPoint x: 53, startPoint y: 97, endPoint x: 972, endPoint y: 92, distance: 919.0
drag, startPoint x: 63, startPoint y: 111, endPoint x: 981, endPoint y: 99, distance: 918.1
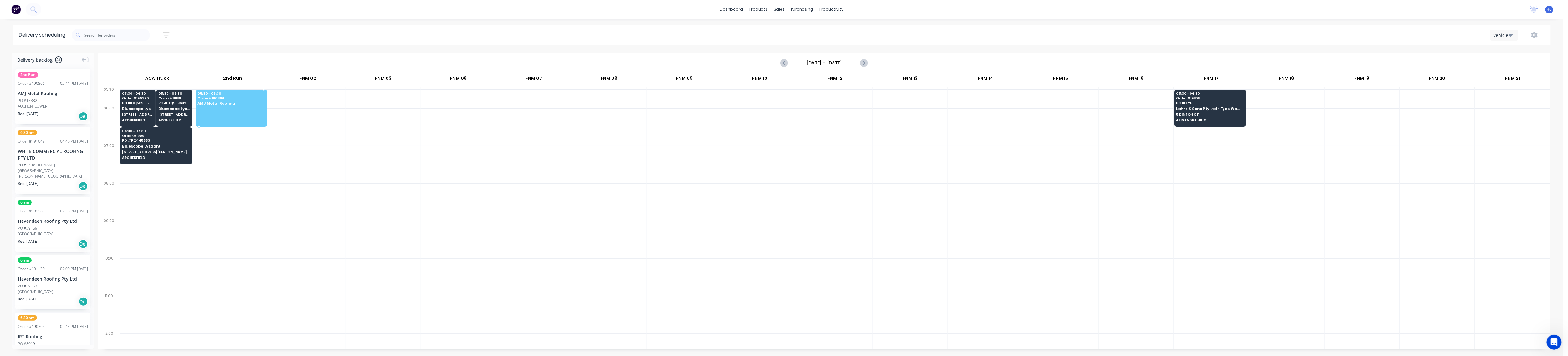
drag, startPoint x: 43, startPoint y: 104, endPoint x: 234, endPoint y: 100, distance: 191.0
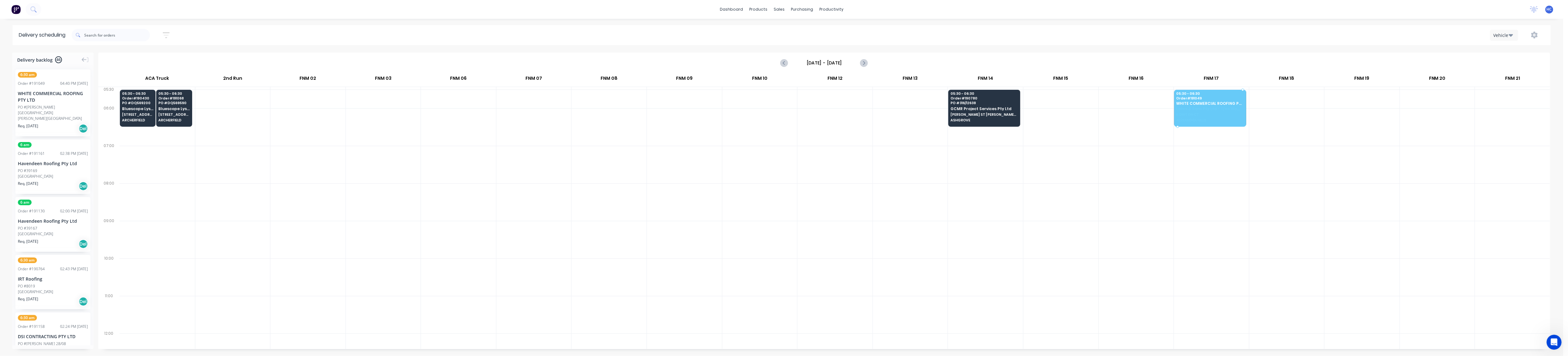
drag, startPoint x: 51, startPoint y: 105, endPoint x: 1213, endPoint y: 108, distance: 1162.0
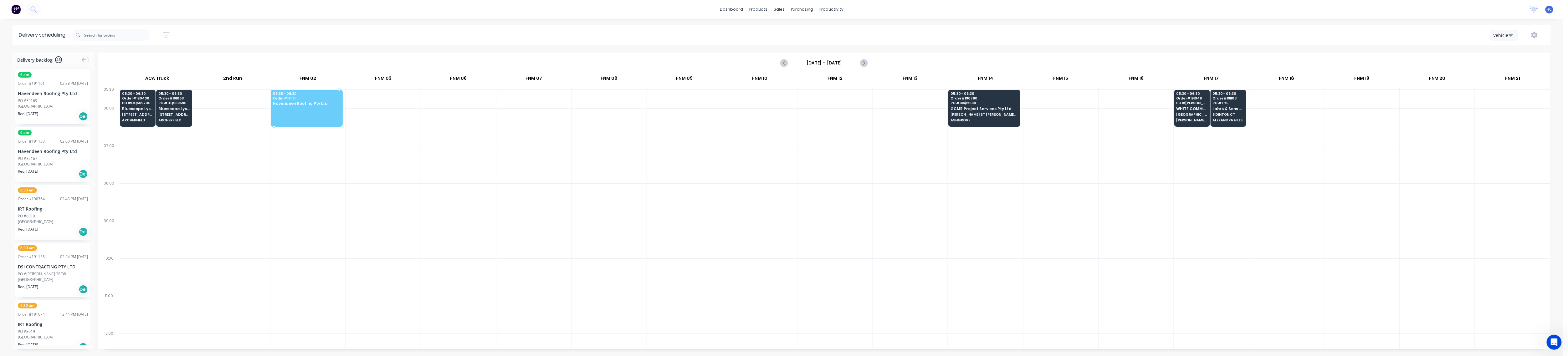
drag, startPoint x: 40, startPoint y: 98, endPoint x: 317, endPoint y: 99, distance: 277.0
drag, startPoint x: 64, startPoint y: 90, endPoint x: 315, endPoint y: 96, distance: 251.1
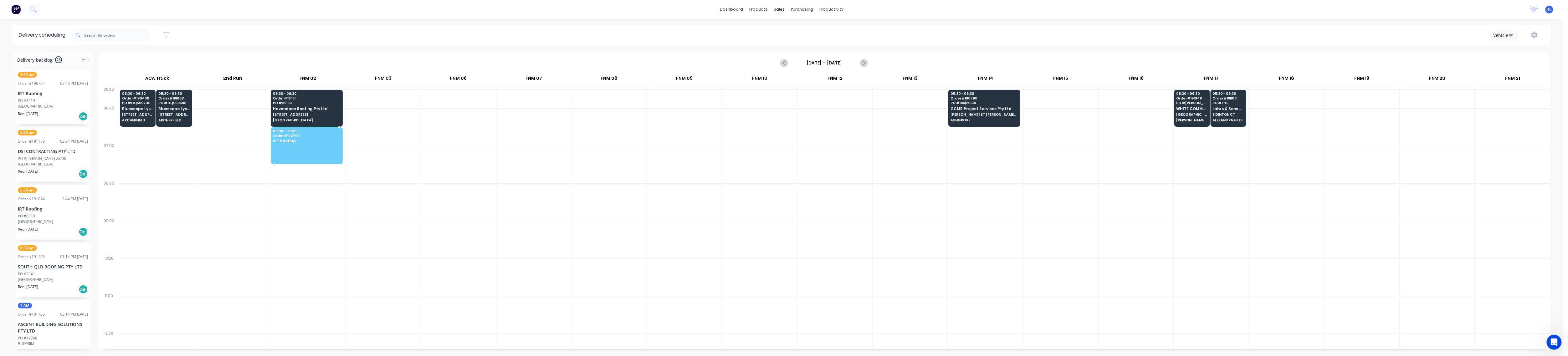
drag, startPoint x: 34, startPoint y: 96, endPoint x: 336, endPoint y: 136, distance: 304.6
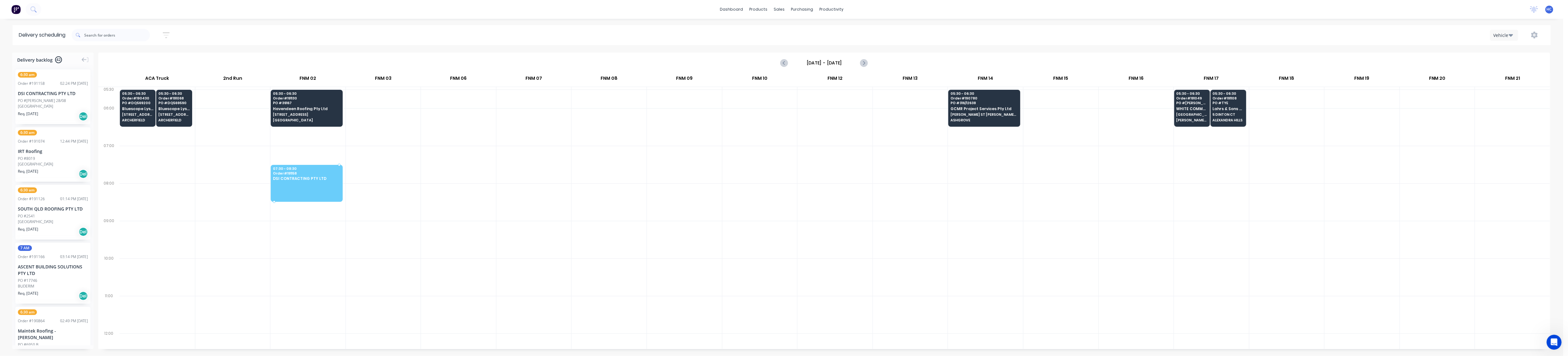
drag, startPoint x: 55, startPoint y: 110, endPoint x: 60, endPoint y: 113, distance: 5.8
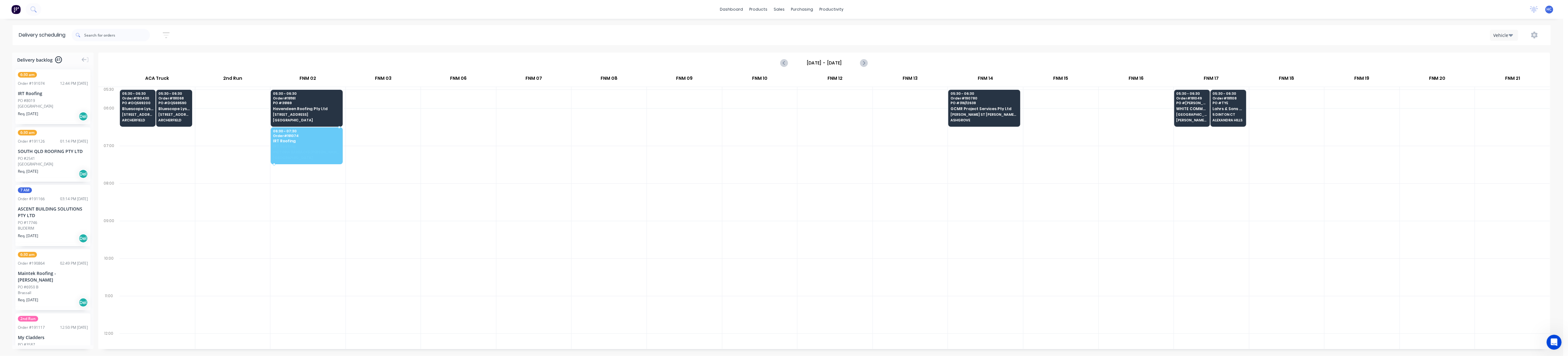
drag, startPoint x: 66, startPoint y: 103, endPoint x: 330, endPoint y: 142, distance: 266.9
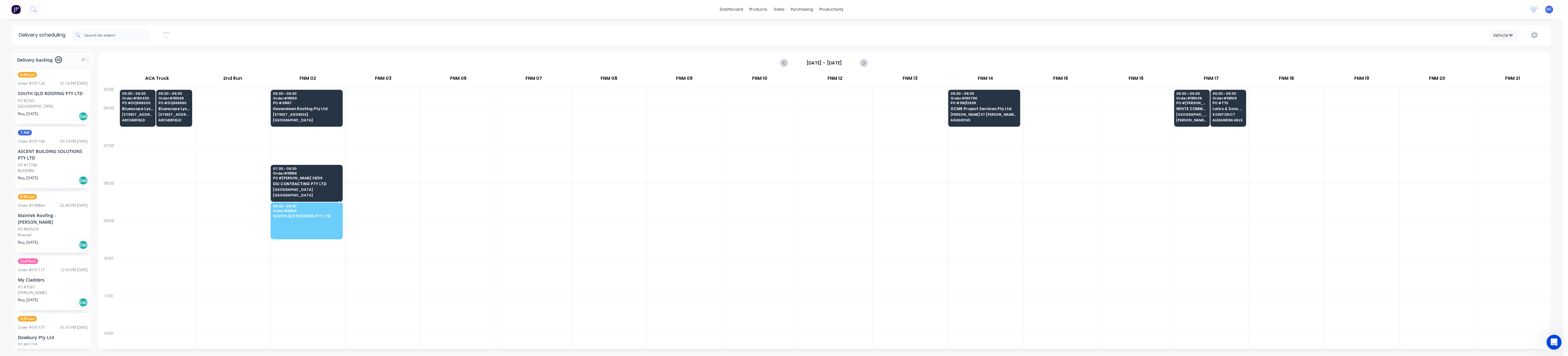
drag, startPoint x: 50, startPoint y: 103, endPoint x: 293, endPoint y: 209, distance: 265.1
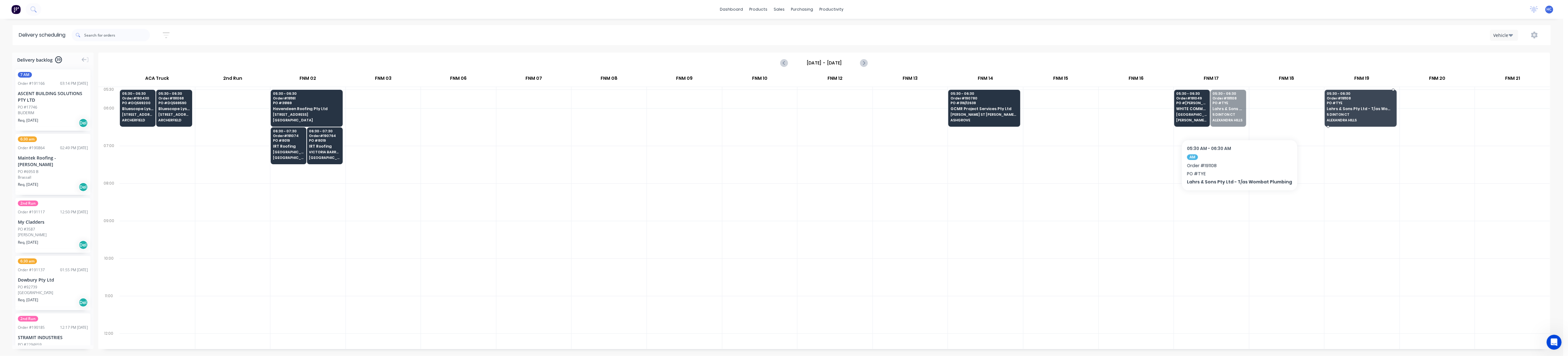
drag, startPoint x: 1222, startPoint y: 116, endPoint x: 1361, endPoint y: 111, distance: 139.1
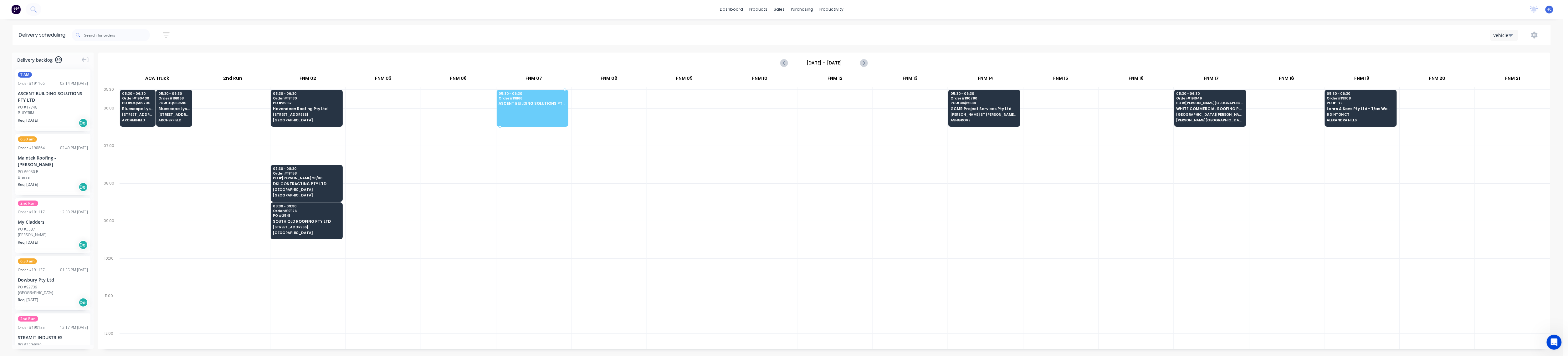
drag, startPoint x: 35, startPoint y: 111, endPoint x: 517, endPoint y: 99, distance: 482.1
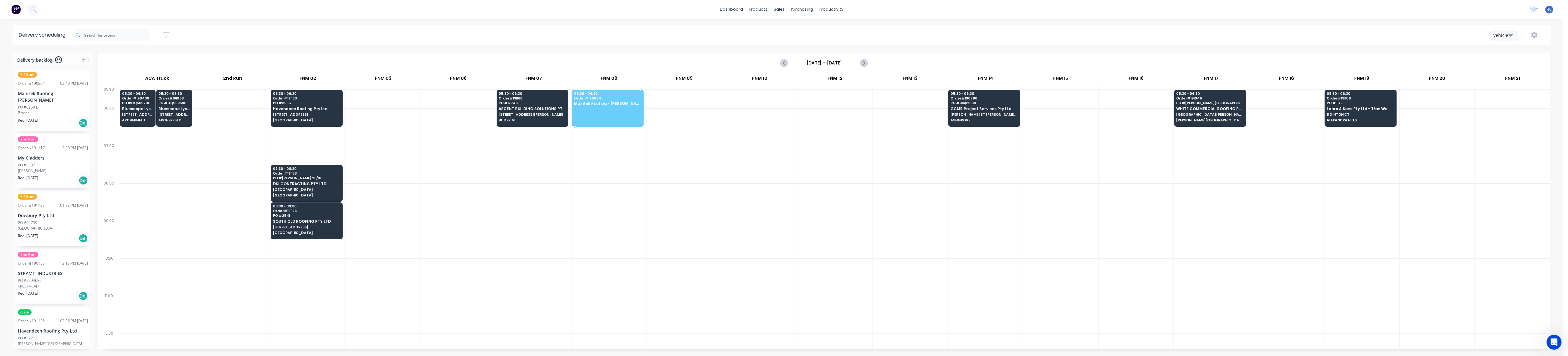
drag, startPoint x: 33, startPoint y: 105, endPoint x: 608, endPoint y: 99, distance: 575.0
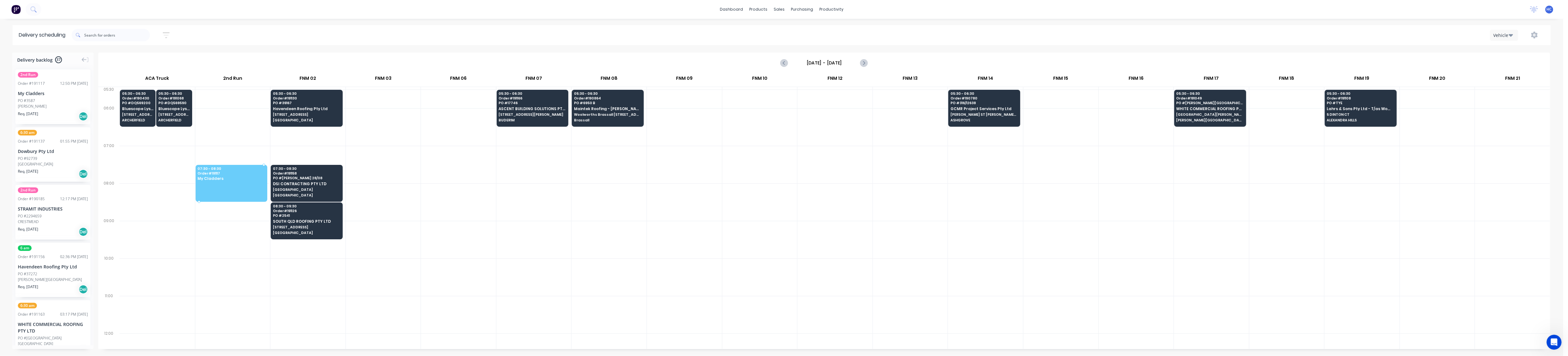
drag, startPoint x: 43, startPoint y: 99, endPoint x: 237, endPoint y: 173, distance: 207.6
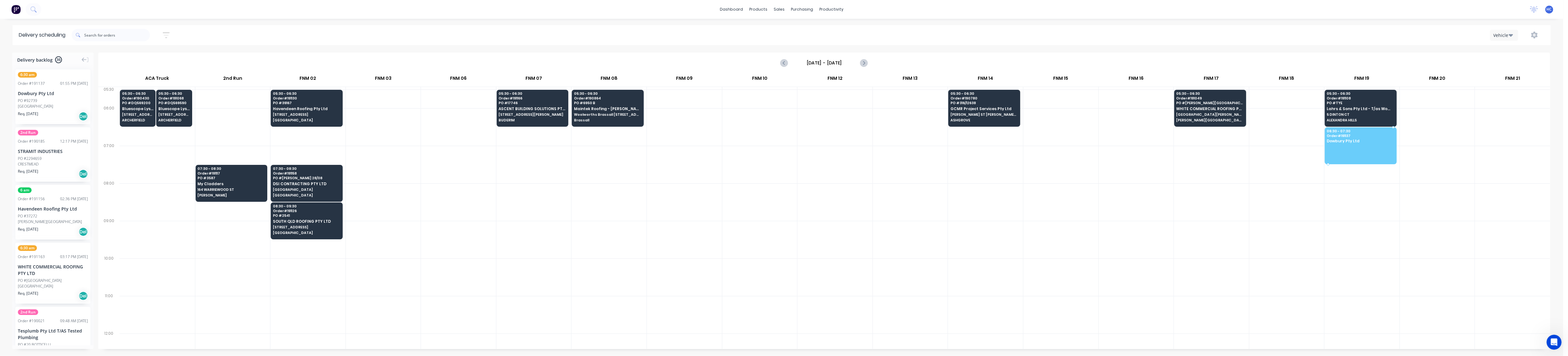
drag, startPoint x: 54, startPoint y: 106, endPoint x: 1354, endPoint y: 136, distance: 1300.3
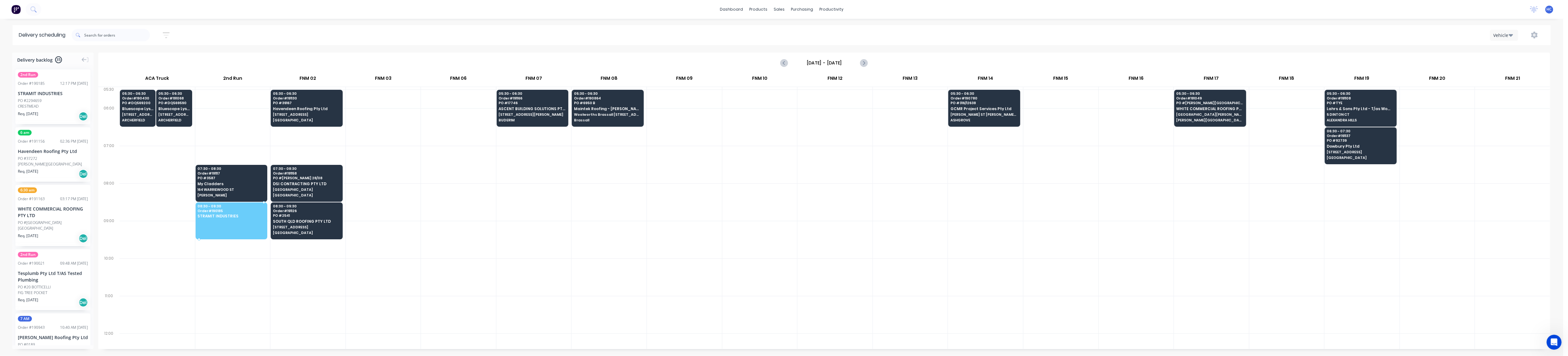
drag, startPoint x: 60, startPoint y: 105, endPoint x: 236, endPoint y: 217, distance: 208.6
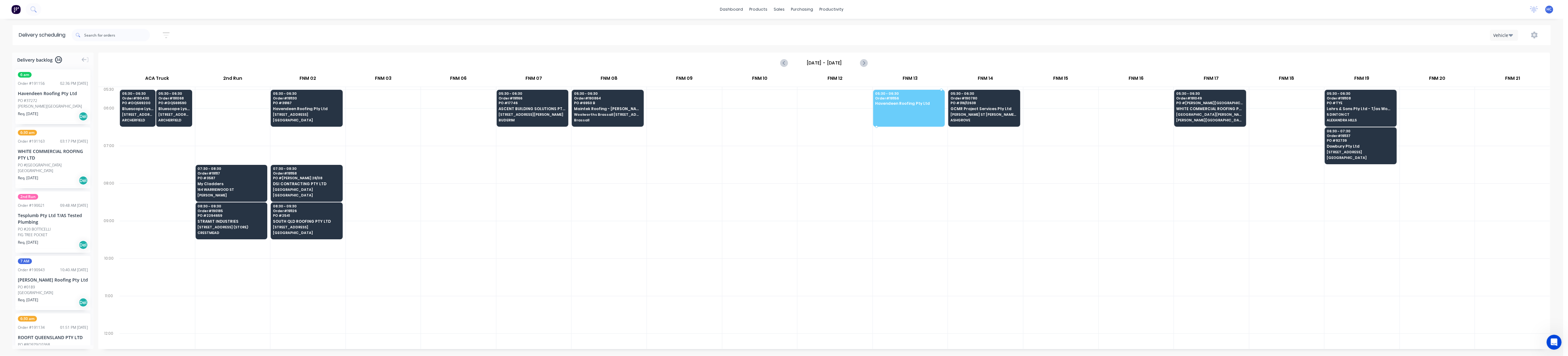
drag, startPoint x: 53, startPoint y: 107, endPoint x: 895, endPoint y: 105, distance: 842.0
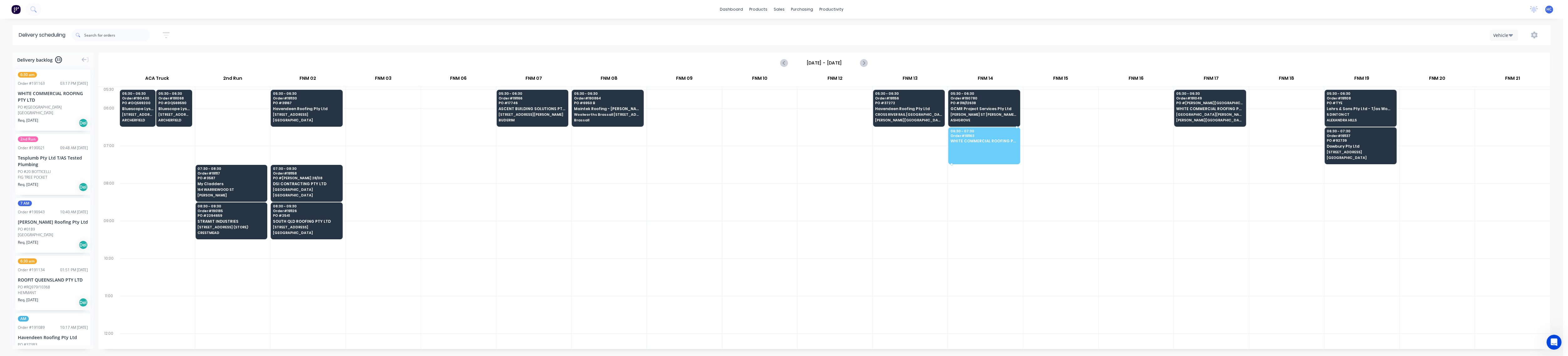
drag, startPoint x: 26, startPoint y: 108, endPoint x: 1006, endPoint y: 141, distance: 980.6
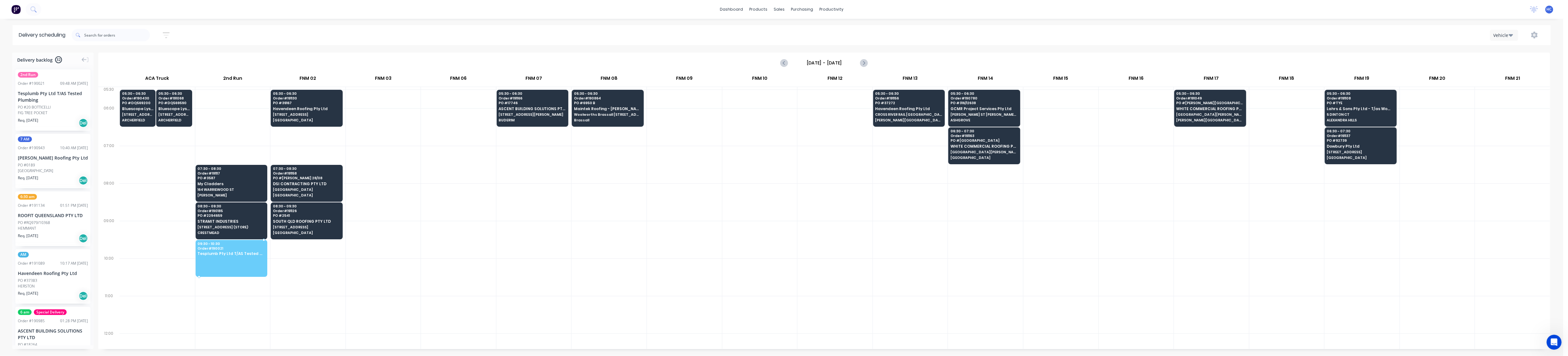
drag, startPoint x: 50, startPoint y: 105, endPoint x: 239, endPoint y: 254, distance: 240.7
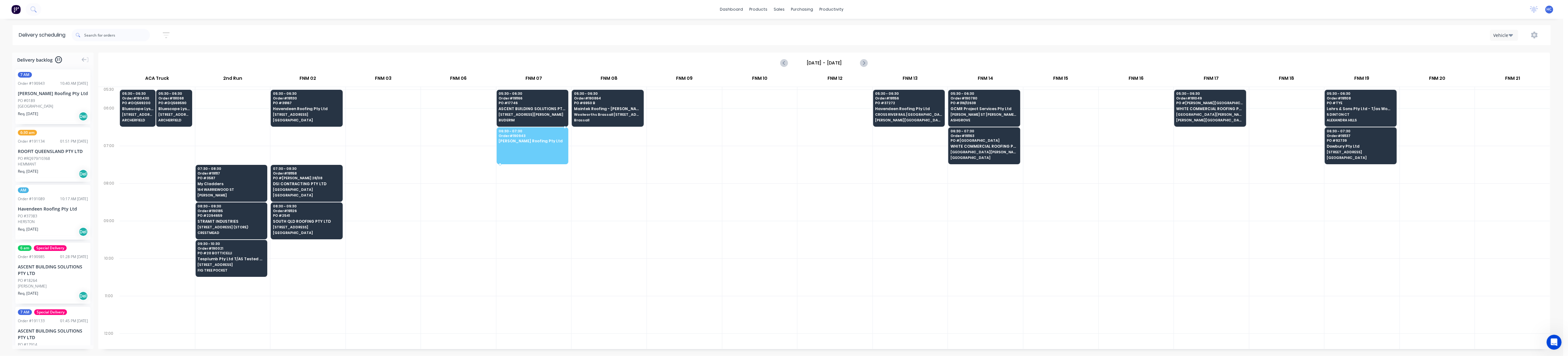
drag, startPoint x: 49, startPoint y: 106, endPoint x: 520, endPoint y: 140, distance: 472.2
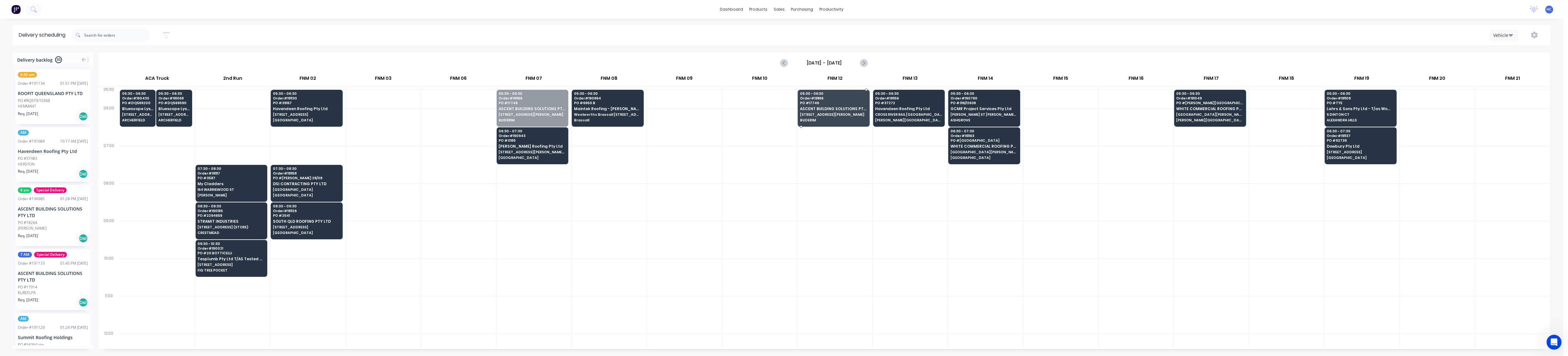
drag, startPoint x: 562, startPoint y: 116, endPoint x: 841, endPoint y: 106, distance: 279.2
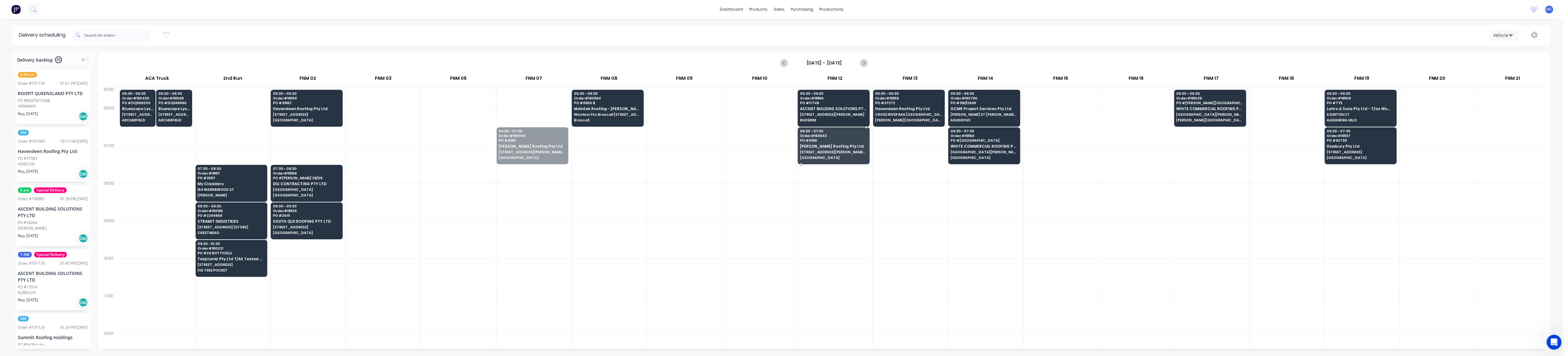
drag, startPoint x: 542, startPoint y: 152, endPoint x: 740, endPoint y: 151, distance: 198.0
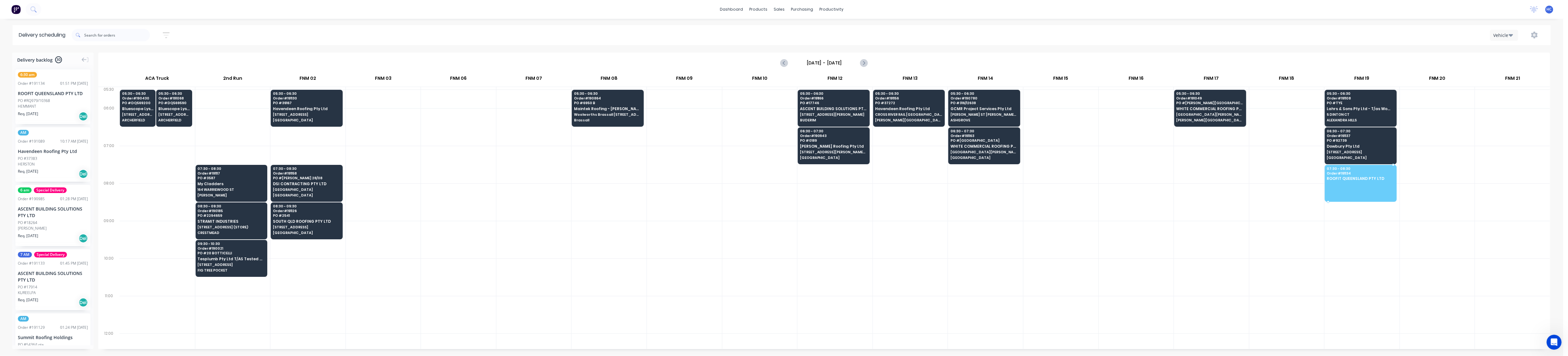
drag, startPoint x: 66, startPoint y: 95, endPoint x: 1368, endPoint y: 181, distance: 1304.8
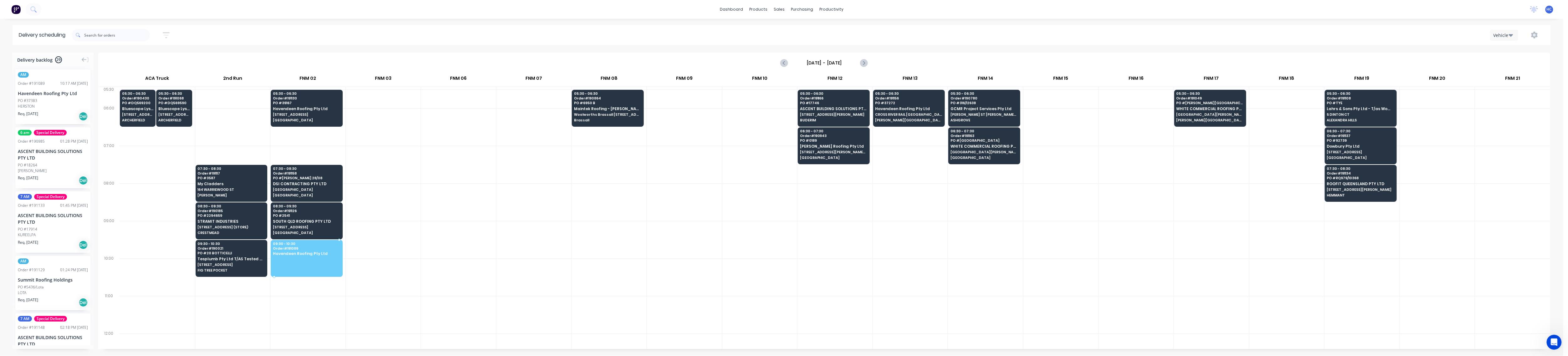
drag, startPoint x: 48, startPoint y: 103, endPoint x: 274, endPoint y: 211, distance: 250.5
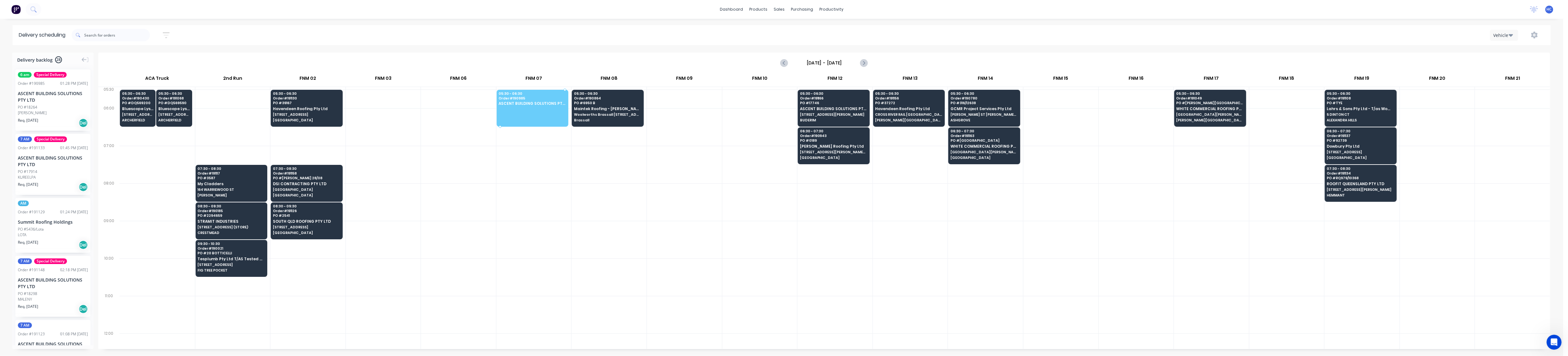
drag, startPoint x: 50, startPoint y: 104, endPoint x: 522, endPoint y: 104, distance: 472.0
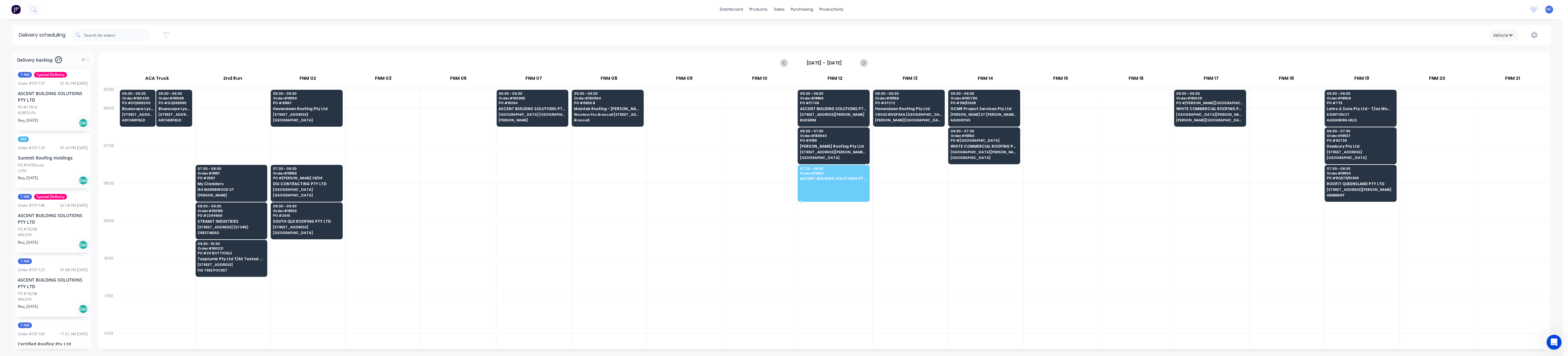
drag, startPoint x: 41, startPoint y: 104, endPoint x: 864, endPoint y: 183, distance: 826.8
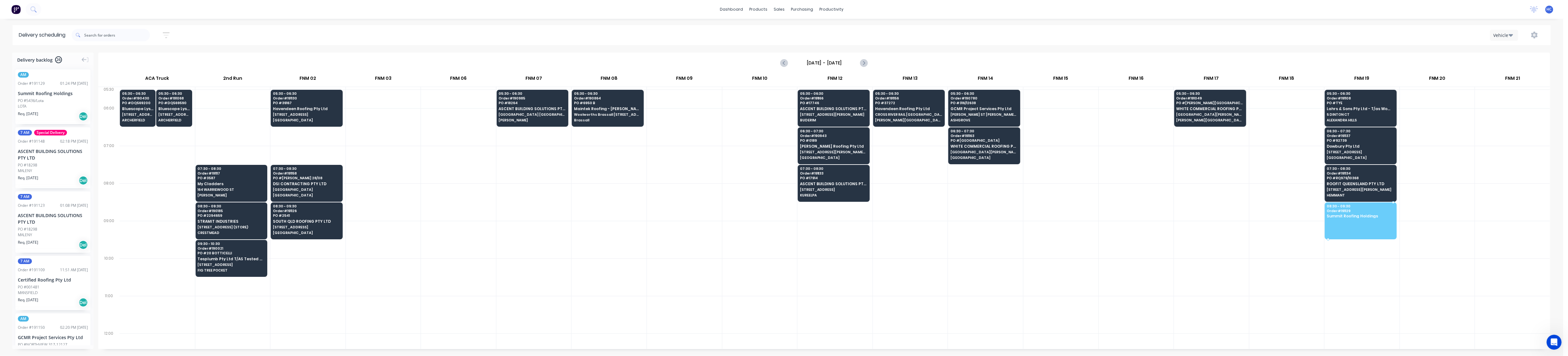
drag, startPoint x: 41, startPoint y: 97, endPoint x: 1365, endPoint y: 217, distance: 1329.4
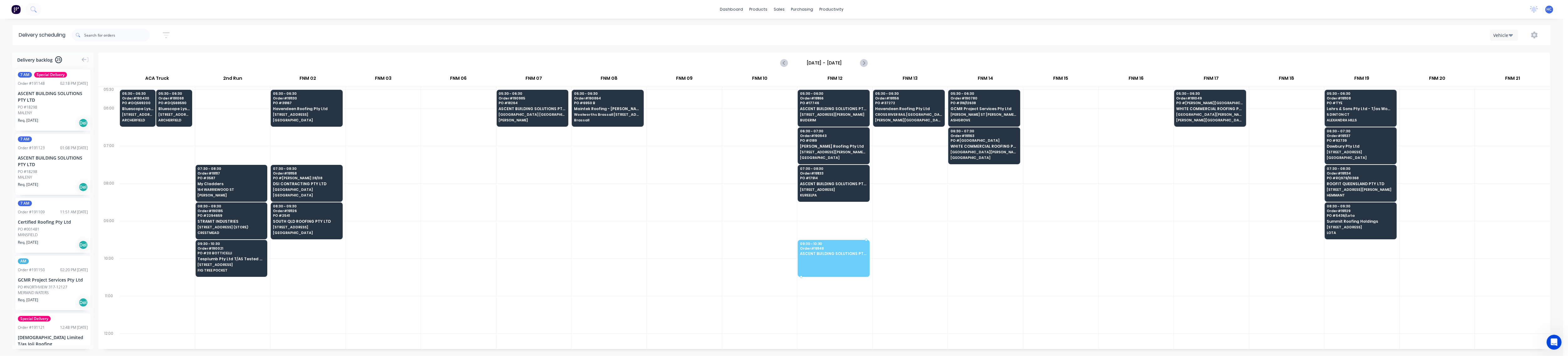
drag, startPoint x: 43, startPoint y: 106, endPoint x: 847, endPoint y: 253, distance: 817.3
drag, startPoint x: 43, startPoint y: 102, endPoint x: 835, endPoint y: 250, distance: 805.7
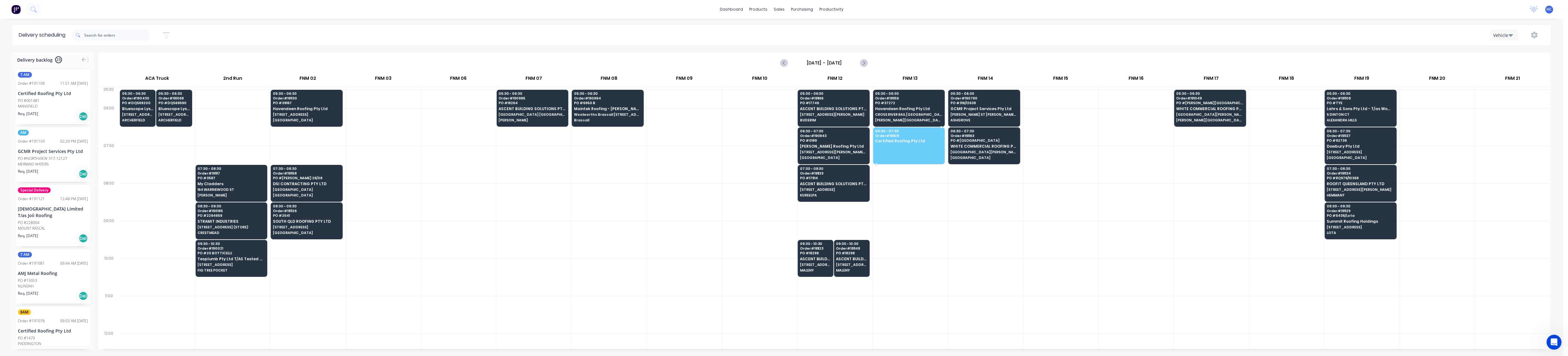
drag, startPoint x: 60, startPoint y: 100, endPoint x: 891, endPoint y: 131, distance: 831.6
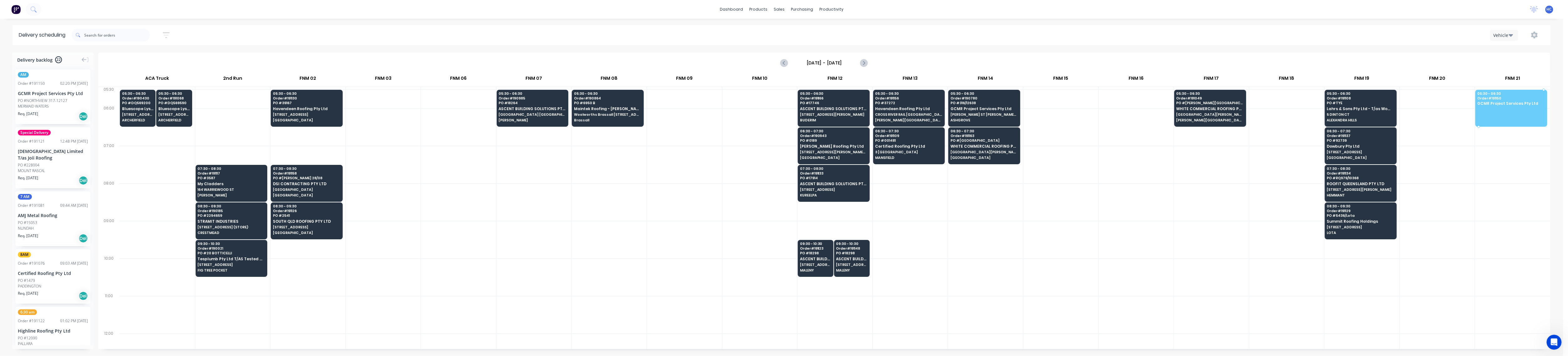
drag, startPoint x: 43, startPoint y: 94, endPoint x: 1516, endPoint y: 100, distance: 1473.0
click at [596, 250] on div at bounding box center [684, 240] width 75 height 38
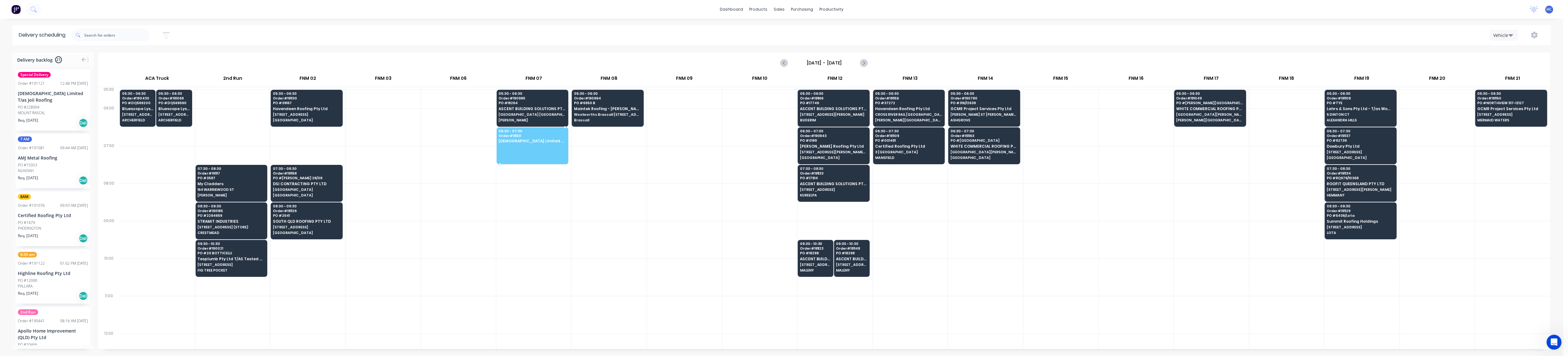
drag, startPoint x: 49, startPoint y: 93, endPoint x: 551, endPoint y: 140, distance: 504.2
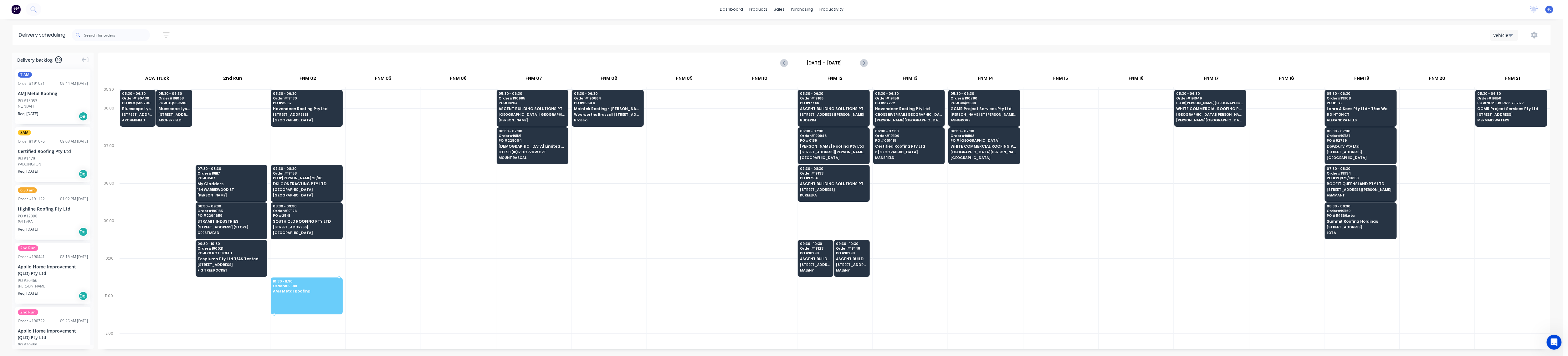
drag, startPoint x: 54, startPoint y: 89, endPoint x: 287, endPoint y: 287, distance: 305.8
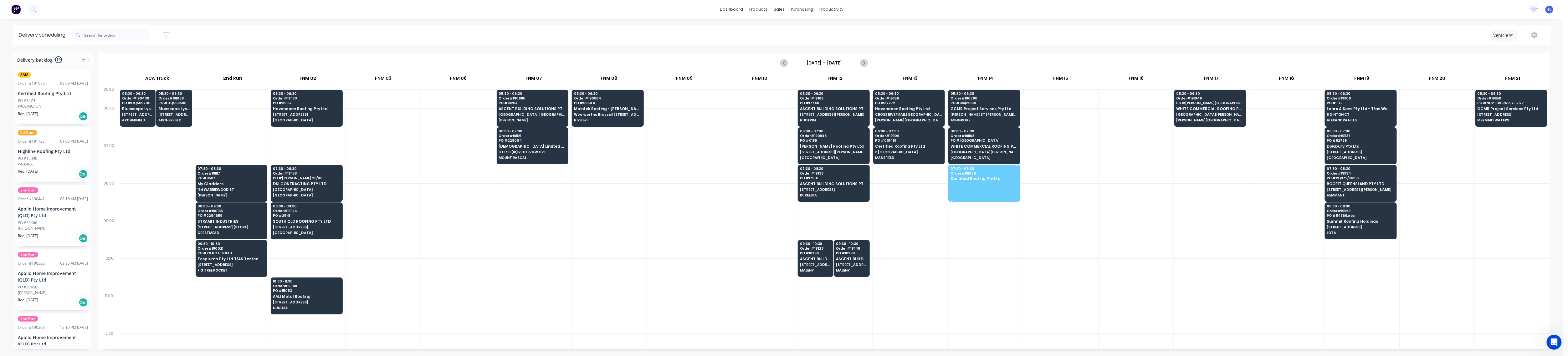
drag, startPoint x: 54, startPoint y: 105, endPoint x: 972, endPoint y: 173, distance: 920.5
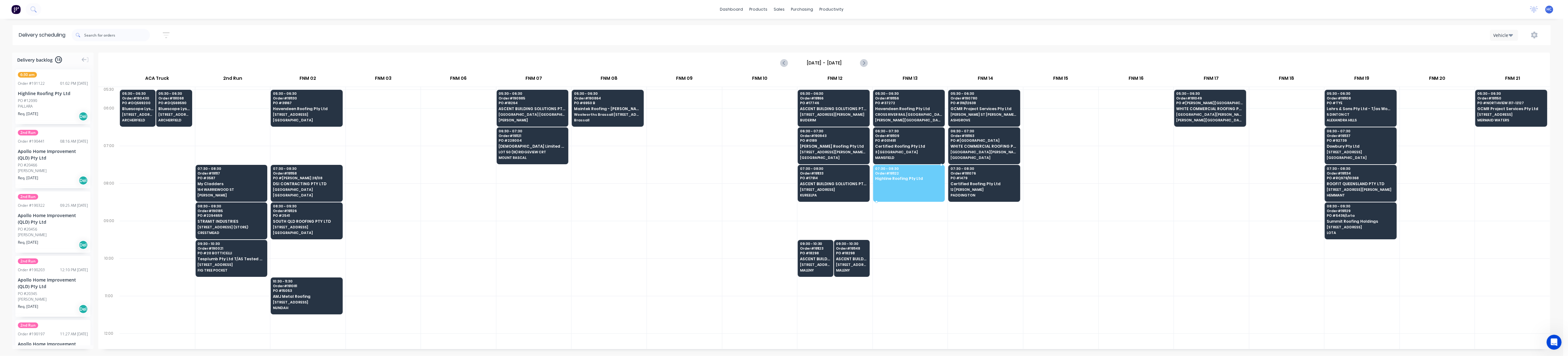
drag, startPoint x: 38, startPoint y: 108, endPoint x: 915, endPoint y: 180, distance: 880.0
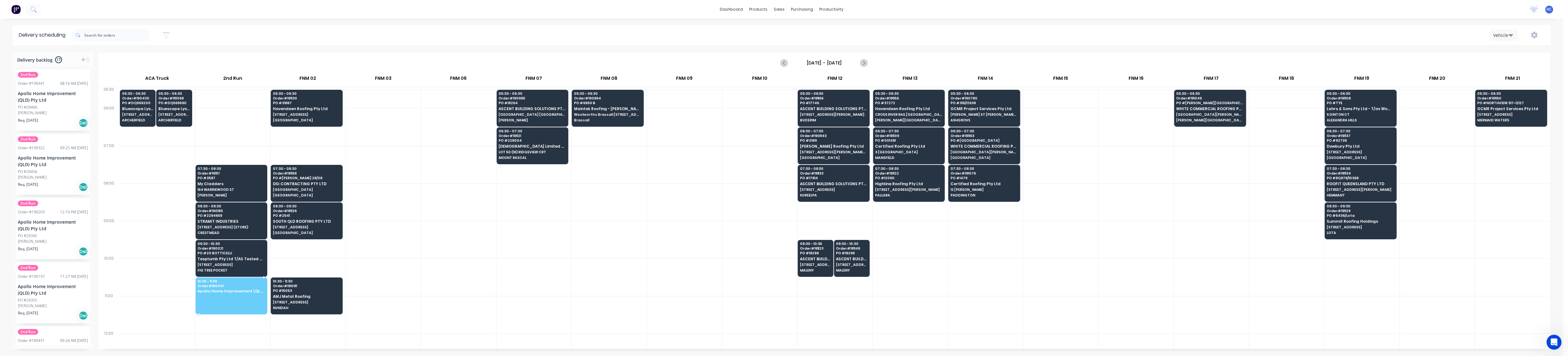
drag, startPoint x: 43, startPoint y: 100, endPoint x: 217, endPoint y: 291, distance: 258.4
drag, startPoint x: 43, startPoint y: 103, endPoint x: 223, endPoint y: 290, distance: 259.6
drag, startPoint x: 48, startPoint y: 106, endPoint x: 217, endPoint y: 296, distance: 254.3
drag, startPoint x: 53, startPoint y: 111, endPoint x: 211, endPoint y: 284, distance: 234.3
drag, startPoint x: 64, startPoint y: 108, endPoint x: 130, endPoint y: 185, distance: 101.4
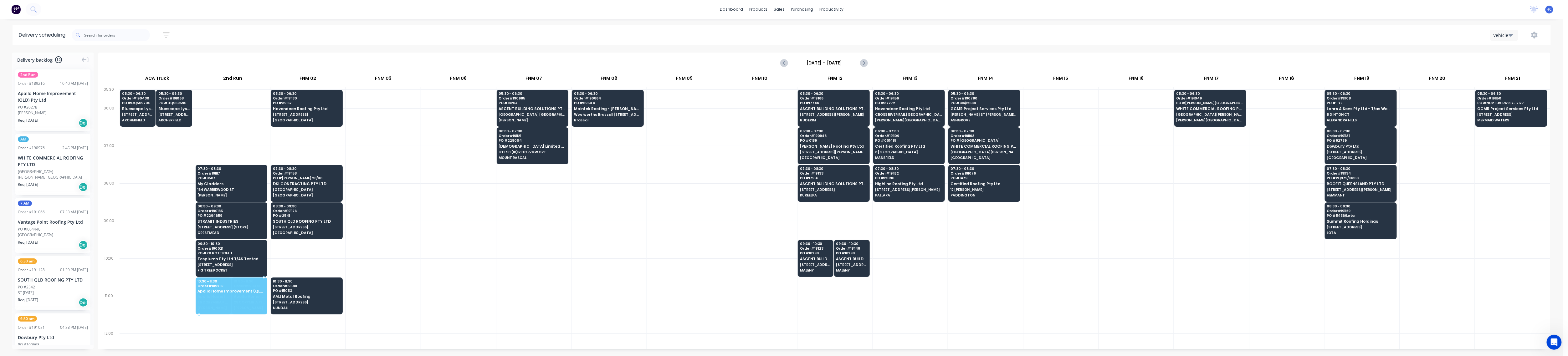
drag, startPoint x: 69, startPoint y: 108, endPoint x: 233, endPoint y: 285, distance: 241.3
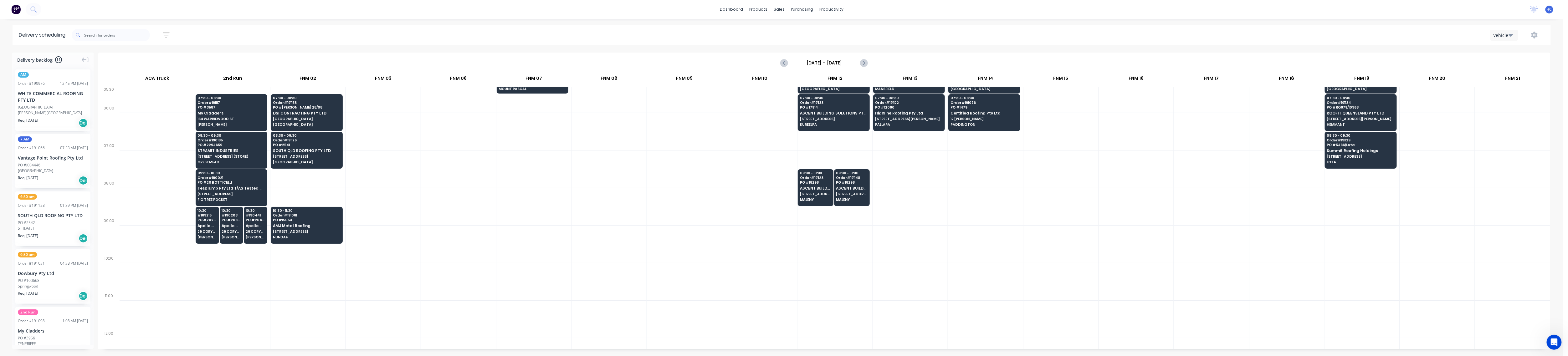
scroll to position [83, 0]
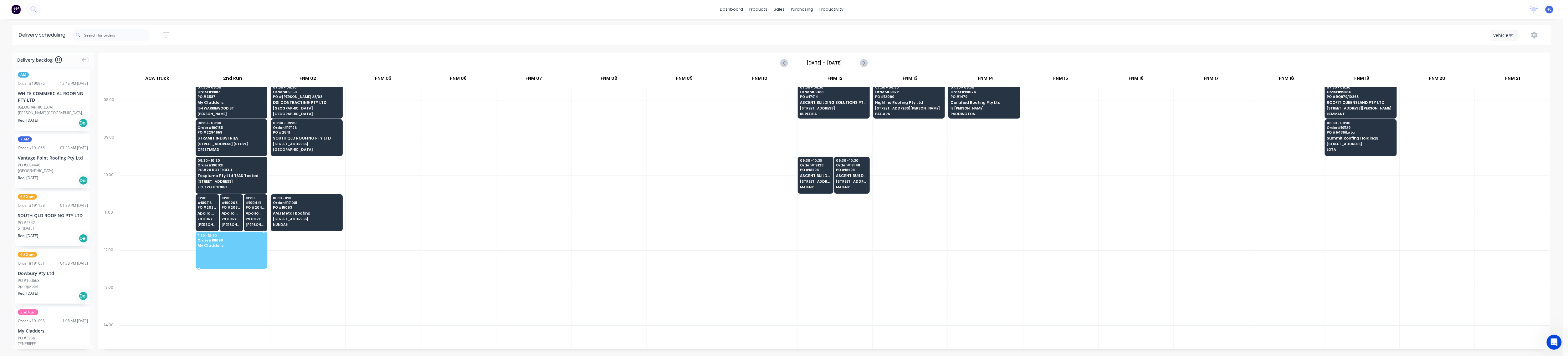
drag, startPoint x: 36, startPoint y: 336, endPoint x: 264, endPoint y: 246, distance: 245.1
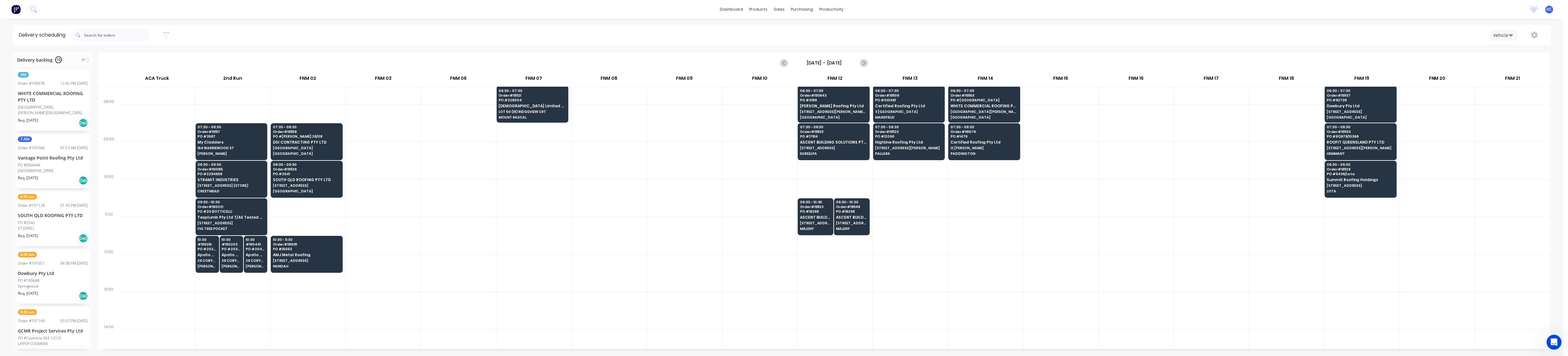
scroll to position [0, 0]
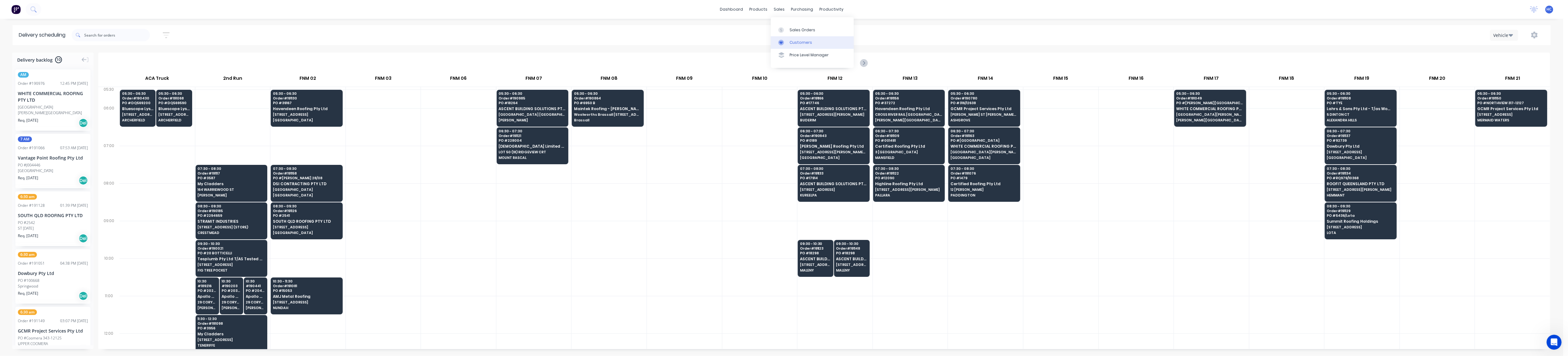
click at [596, 41] on icon at bounding box center [781, 42] width 5 height 5
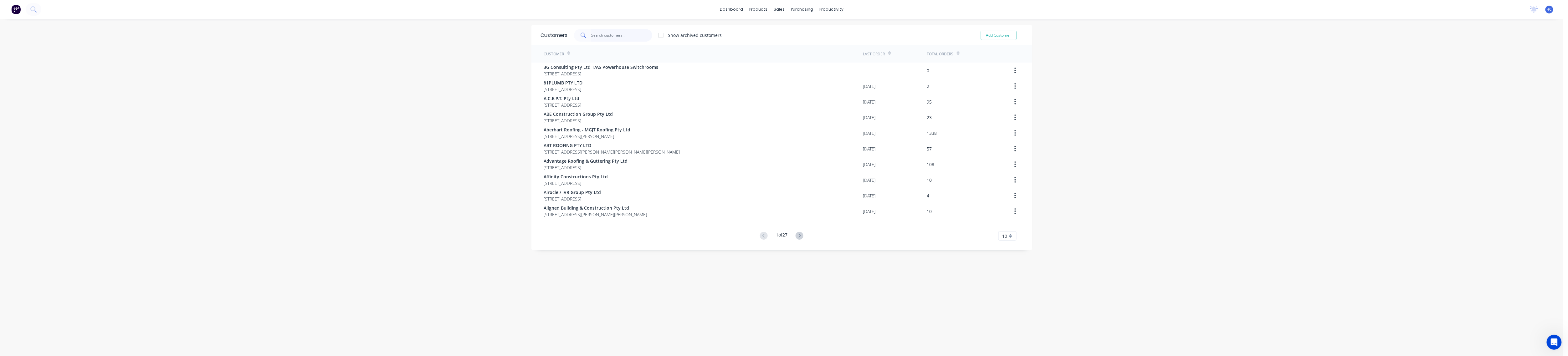
click at [596, 37] on input "text" at bounding box center [621, 35] width 61 height 13
click at [584, 60] on div "Customer" at bounding box center [704, 54] width 319 height 17
click at [581, 61] on div "Customer" at bounding box center [704, 54] width 319 height 17
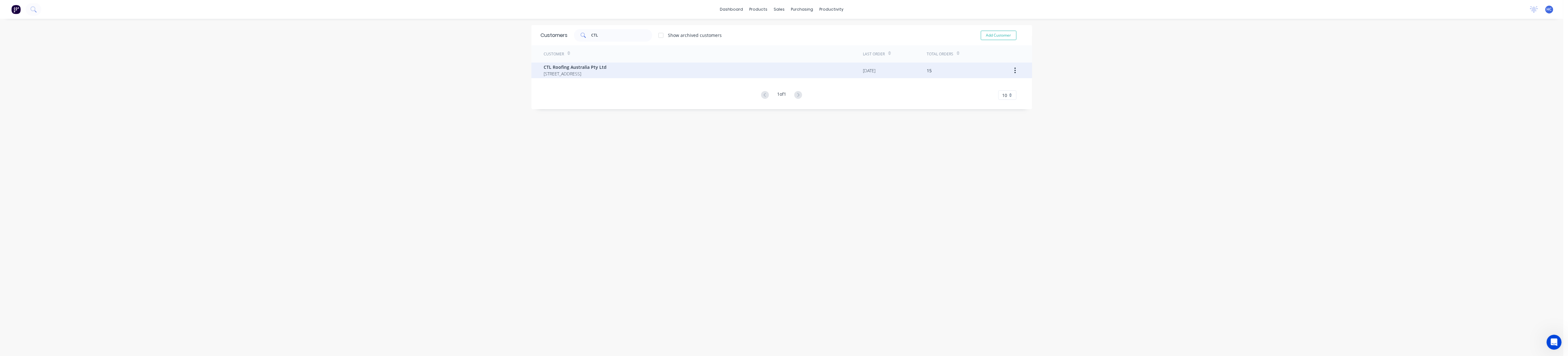
click at [596, 63] on div "CTL Roofing Australia Pty Ltd [STREET_ADDRESS]" at bounding box center [704, 71] width 319 height 16
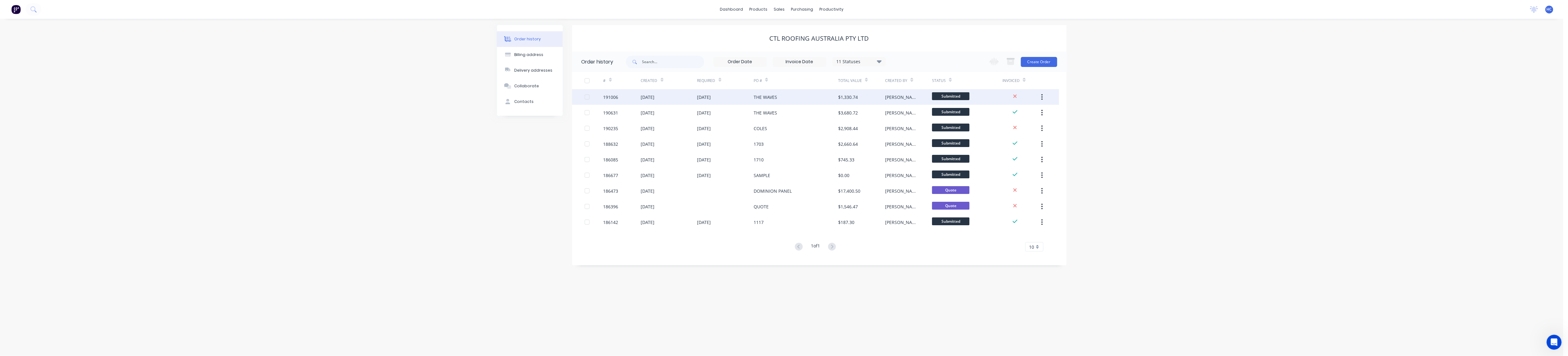
click at [596, 94] on div "THE WAVES" at bounding box center [765, 97] width 24 height 7
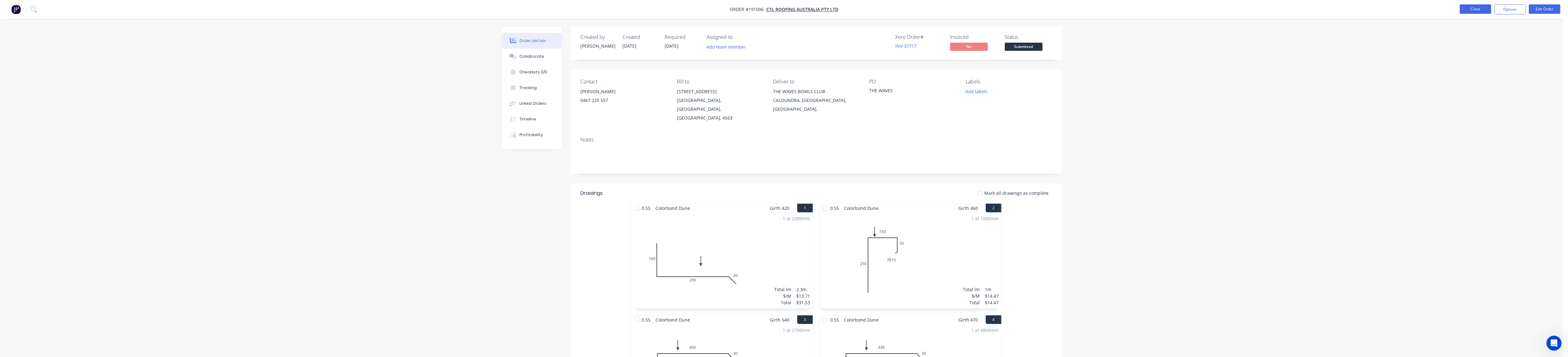
click at [598, 8] on button "Close" at bounding box center [1475, 9] width 31 height 9
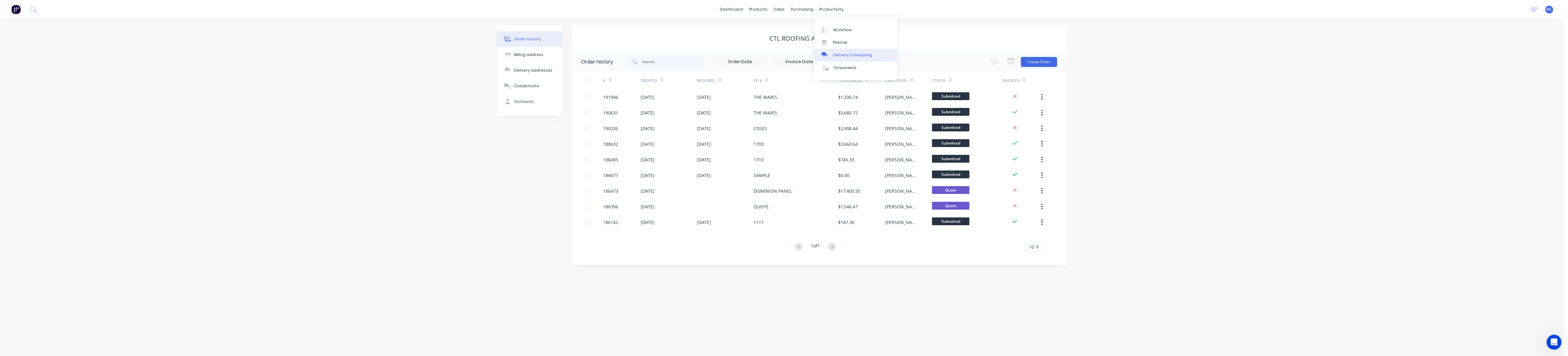
click at [596, 51] on link "Delivery Scheduling" at bounding box center [856, 55] width 83 height 13
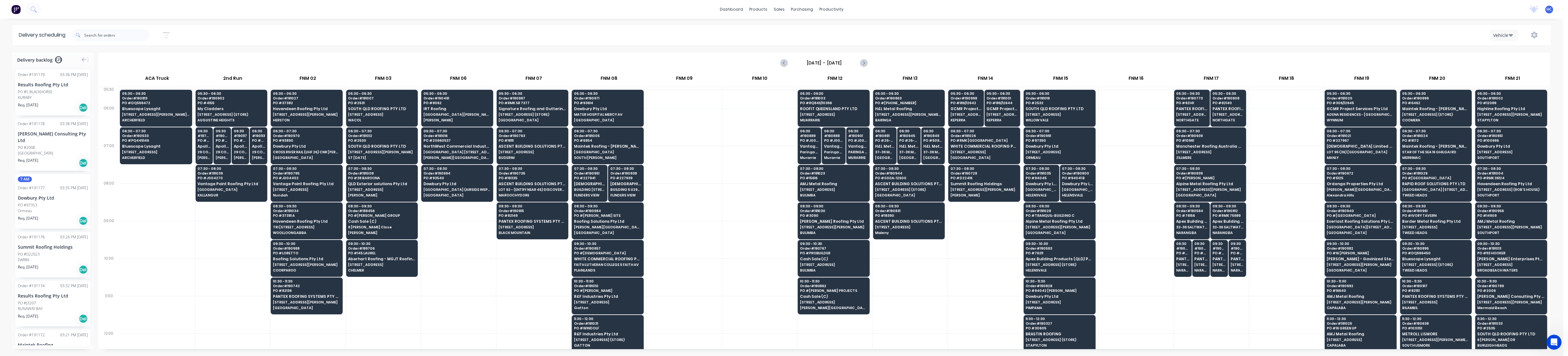
click at [596, 60] on div "[DATE] - [DATE]" at bounding box center [824, 63] width 1451 height 19
drag, startPoint x: 737, startPoint y: 201, endPoint x: 797, endPoint y: 96, distance: 120.9
click at [596, 200] on div at bounding box center [760, 202] width 75 height 38
click at [596, 63] on button "Next page" at bounding box center [864, 63] width 13 height 13
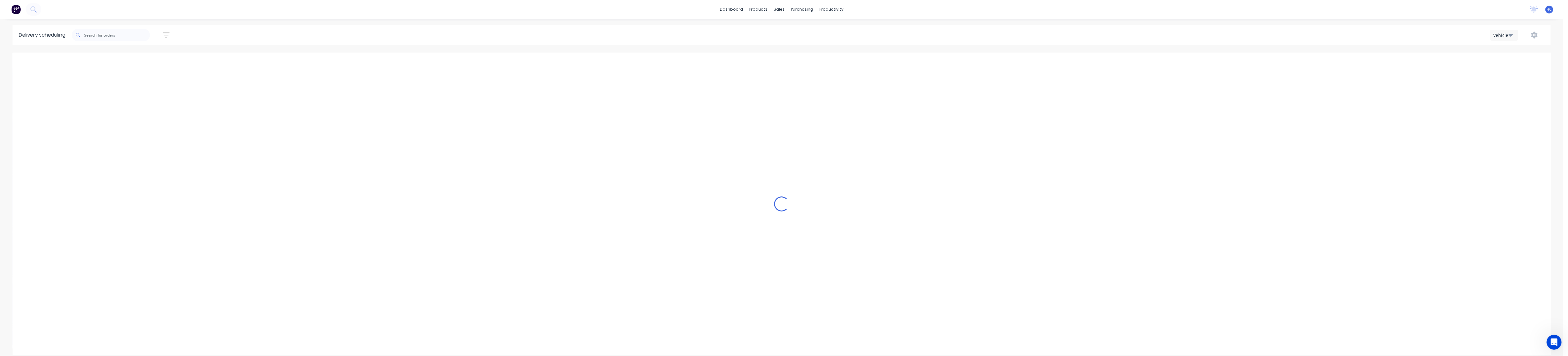
click at [596, 173] on div "Loading..." at bounding box center [782, 204] width 1538 height 303
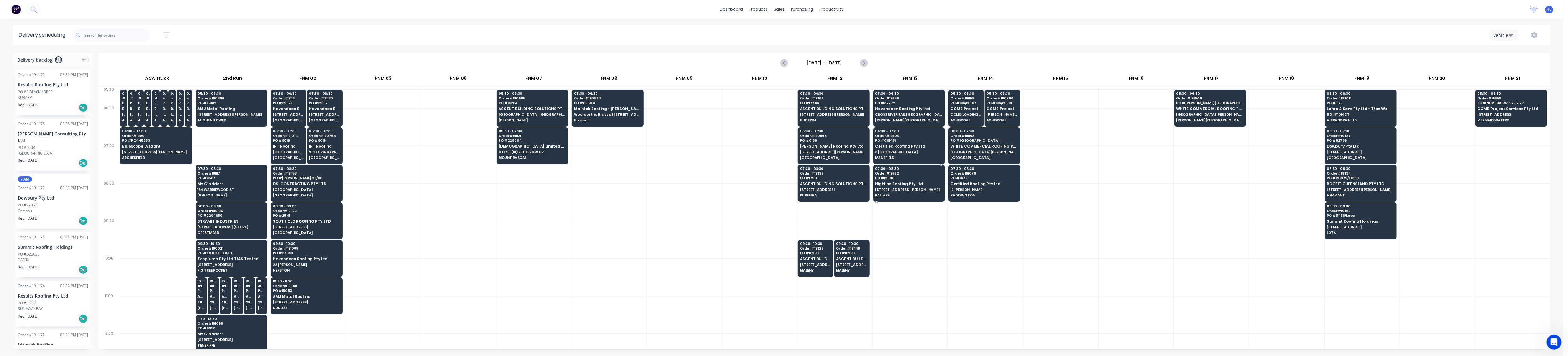
click at [596, 204] on div at bounding box center [985, 202] width 75 height 38
click at [596, 257] on div at bounding box center [985, 240] width 75 height 38
click at [517, 243] on div at bounding box center [533, 240] width 75 height 38
click at [165, 34] on icon "button" at bounding box center [166, 35] width 7 height 8
click at [151, 57] on input at bounding box center [138, 58] width 58 height 9
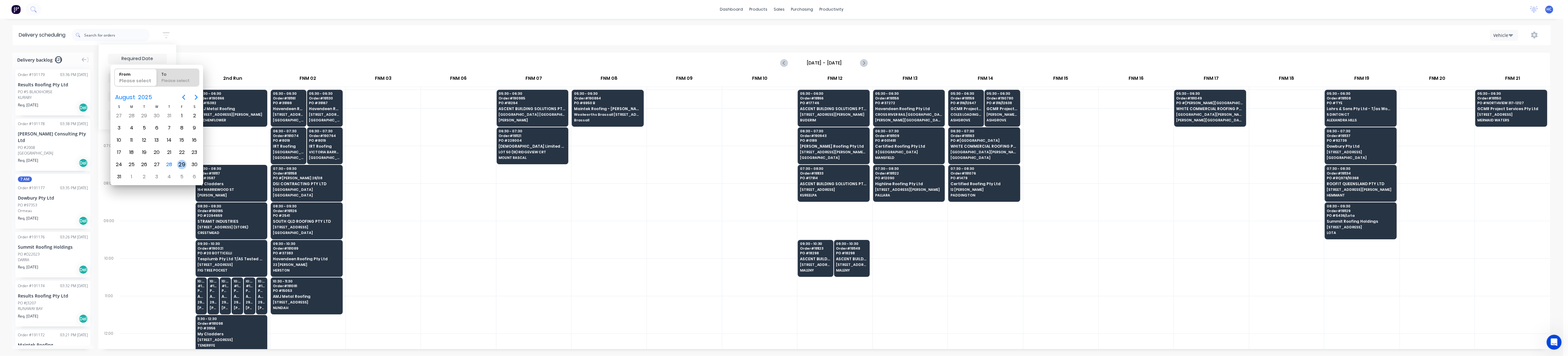
click at [180, 164] on div "29" at bounding box center [181, 164] width 9 height 9
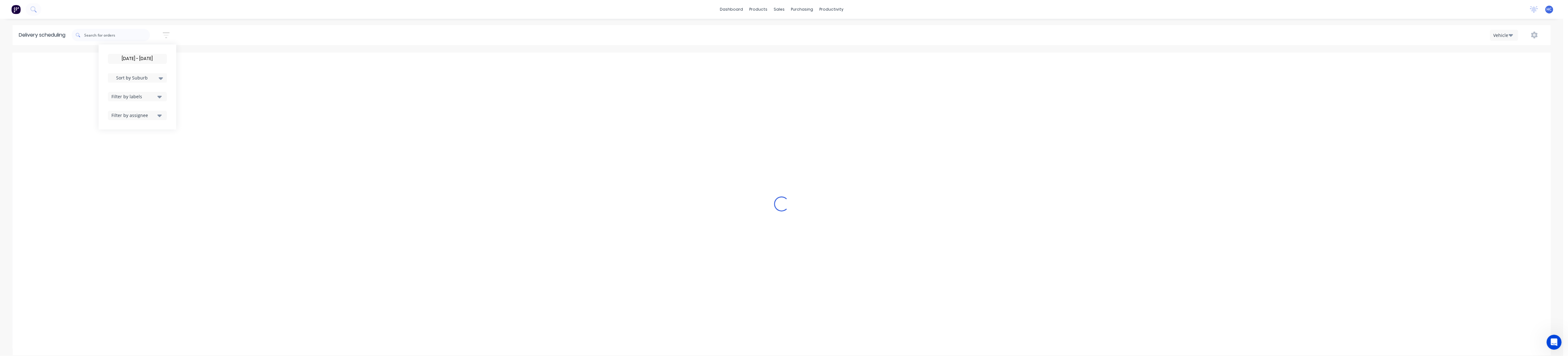
click at [138, 96] on div "Filter by labels" at bounding box center [133, 96] width 44 height 7
click at [119, 145] on div "button" at bounding box center [118, 143] width 13 height 13
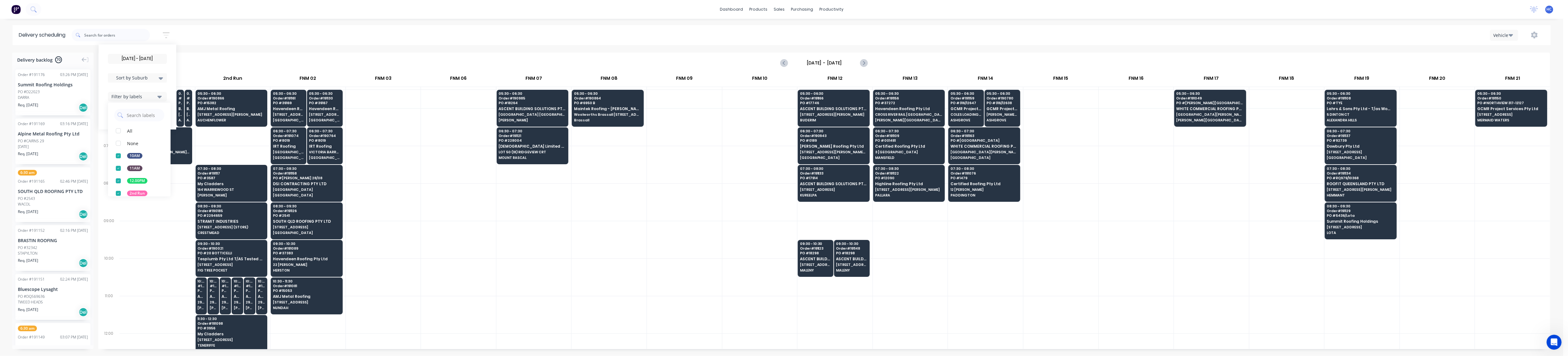
click at [144, 76] on span "Sort by Suburb" at bounding box center [132, 77] width 41 height 7
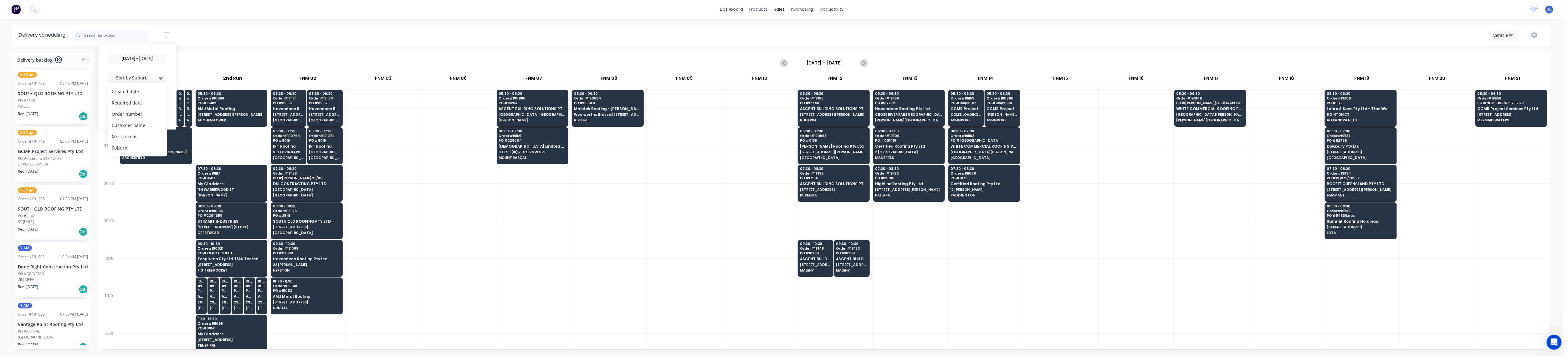
click at [129, 147] on div "Suburb" at bounding box center [137, 147] width 59 height 12
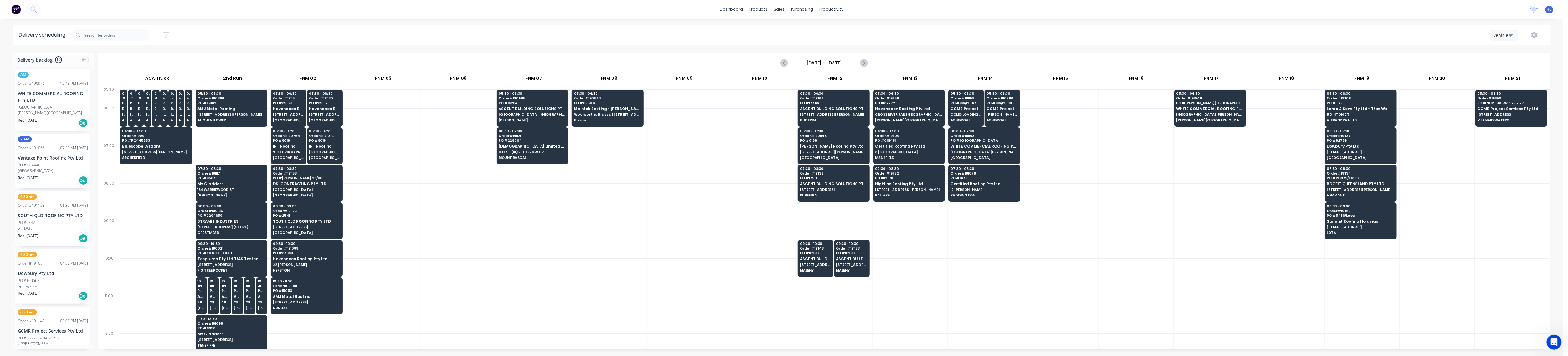
click at [460, 234] on div at bounding box center [458, 240] width 75 height 38
click at [469, 228] on div at bounding box center [458, 240] width 75 height 38
drag, startPoint x: 44, startPoint y: 117, endPoint x: 1518, endPoint y: 144, distance: 1474.2
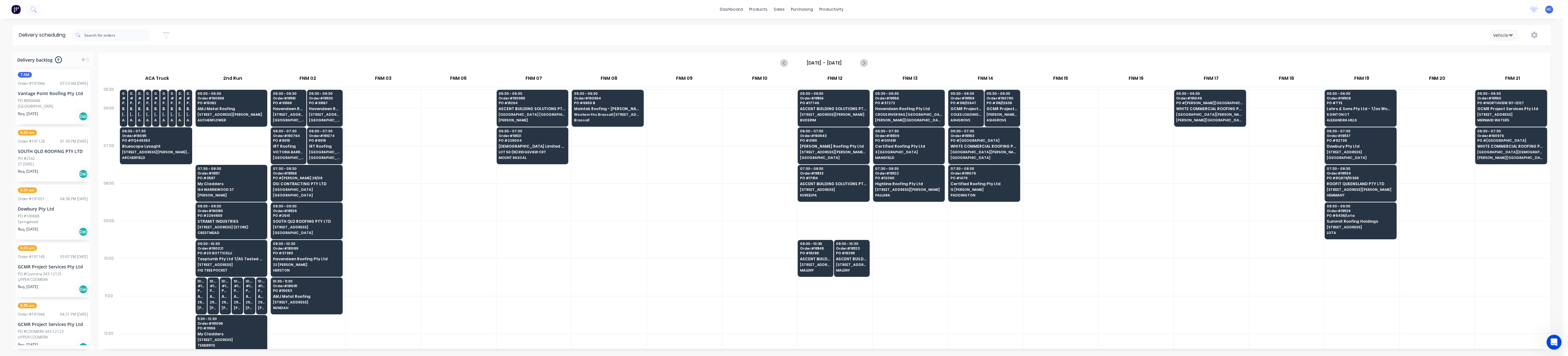
click at [562, 272] on div at bounding box center [533, 277] width 75 height 38
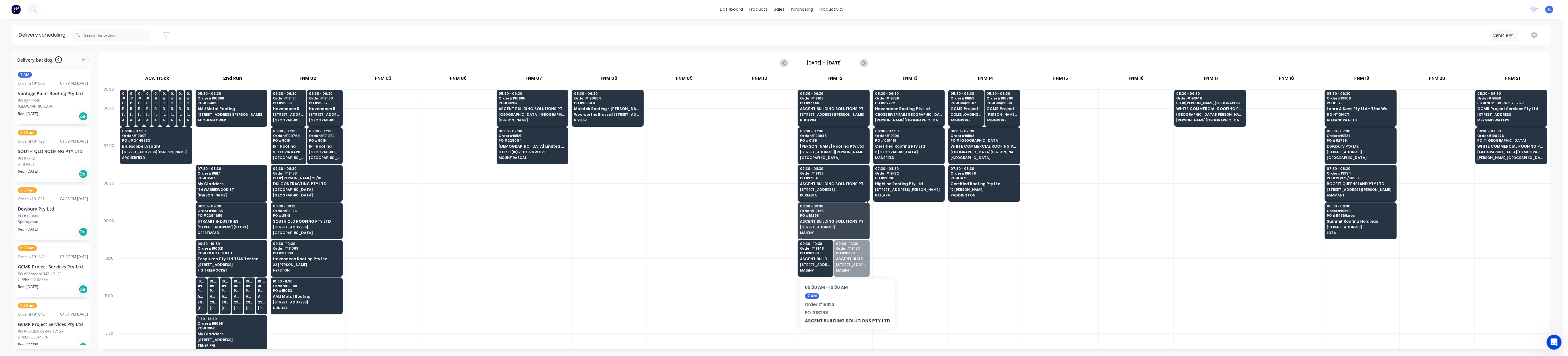
drag, startPoint x: 843, startPoint y: 268, endPoint x: 845, endPoint y: 259, distance: 9.2
drag, startPoint x: 824, startPoint y: 261, endPoint x: 835, endPoint y: 227, distance: 35.7
click at [596, 256] on div at bounding box center [910, 240] width 75 height 38
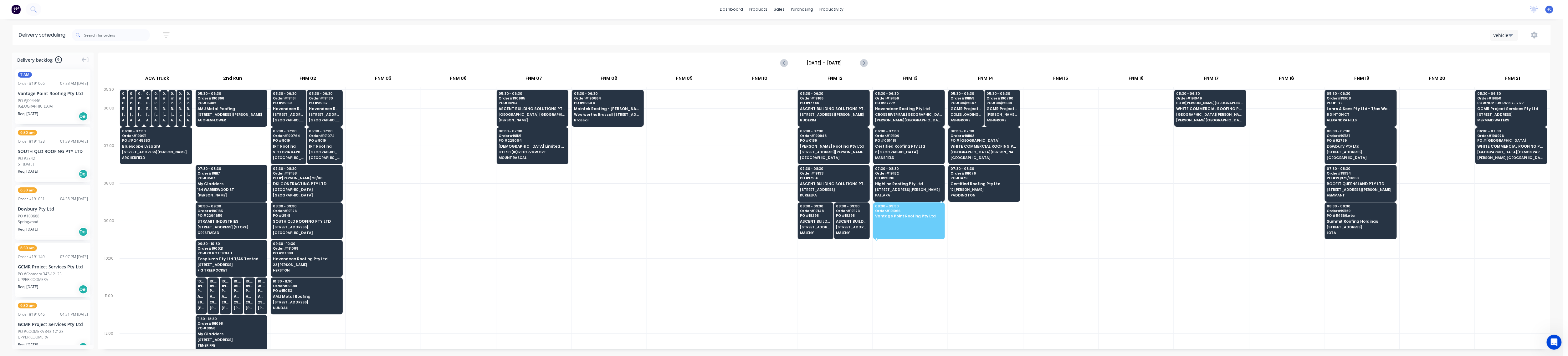
drag, startPoint x: 54, startPoint y: 107, endPoint x: 903, endPoint y: 216, distance: 856.0
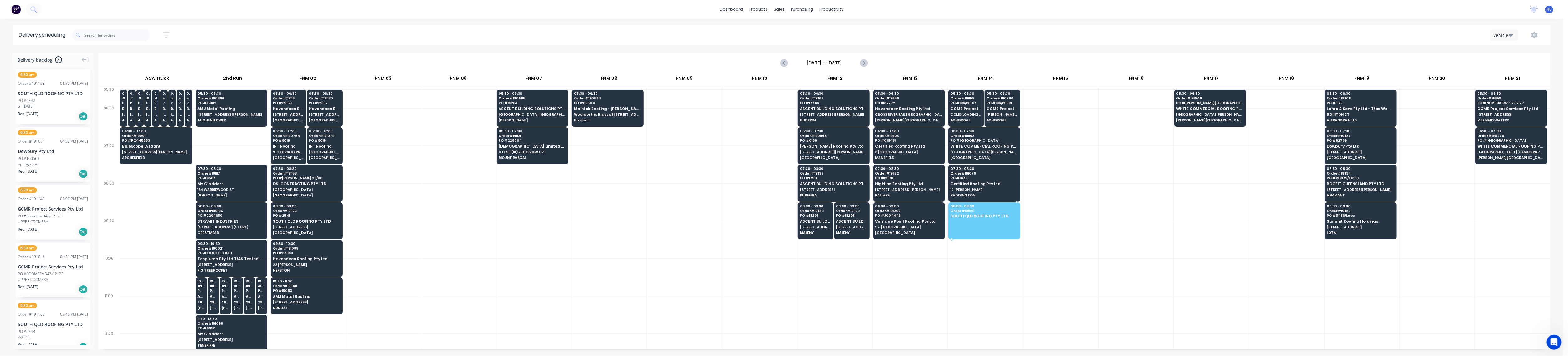
drag, startPoint x: 49, startPoint y: 105, endPoint x: 978, endPoint y: 218, distance: 935.8
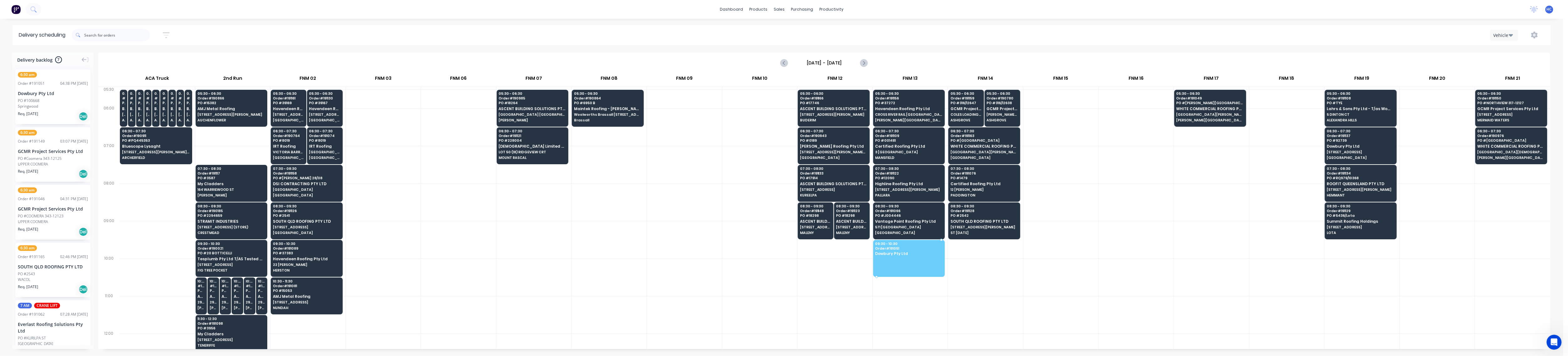
drag, startPoint x: 40, startPoint y: 106, endPoint x: 894, endPoint y: 251, distance: 866.2
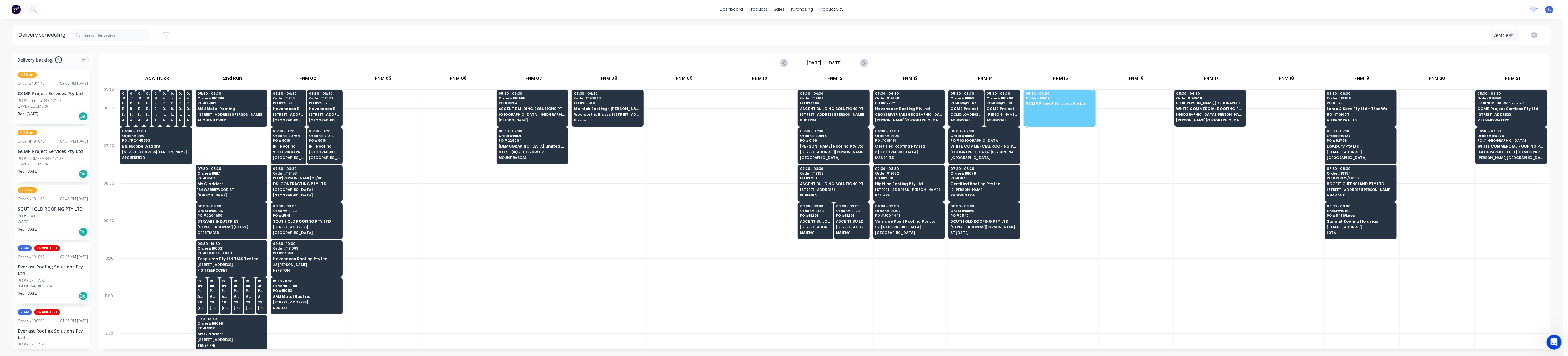
drag, startPoint x: 51, startPoint y: 103, endPoint x: 1070, endPoint y: 102, distance: 1019.0
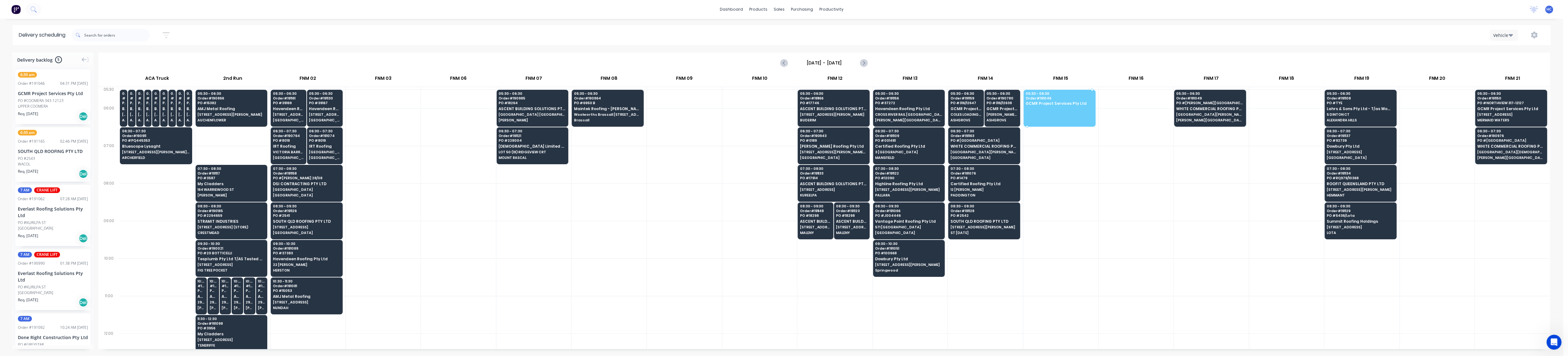
drag, startPoint x: 59, startPoint y: 92, endPoint x: 1065, endPoint y: 104, distance: 1006.1
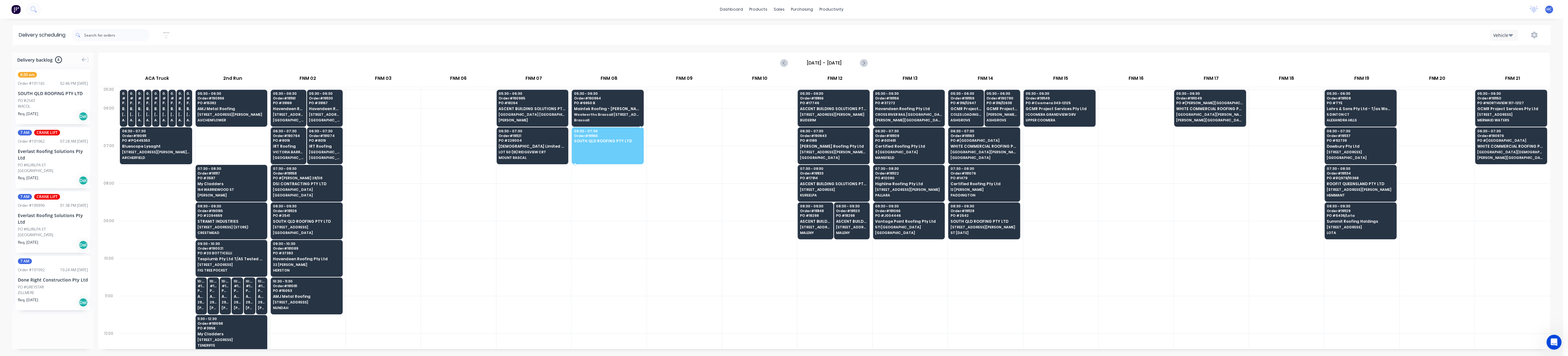
drag, startPoint x: 87, startPoint y: 108, endPoint x: 607, endPoint y: 131, distance: 520.5
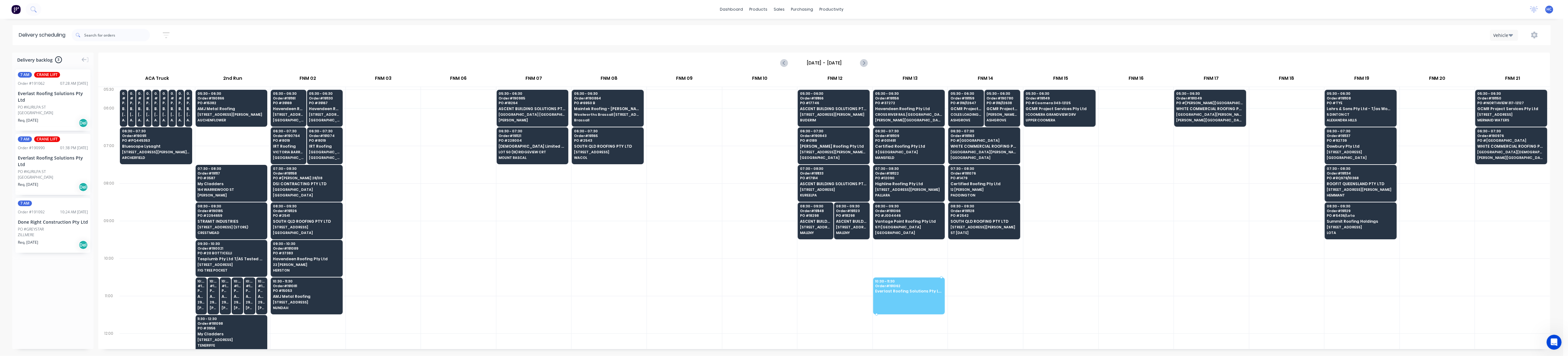
drag, startPoint x: 136, startPoint y: 110, endPoint x: 912, endPoint y: 289, distance: 796.4
drag, startPoint x: 41, startPoint y: 103, endPoint x: 922, endPoint y: 285, distance: 899.6
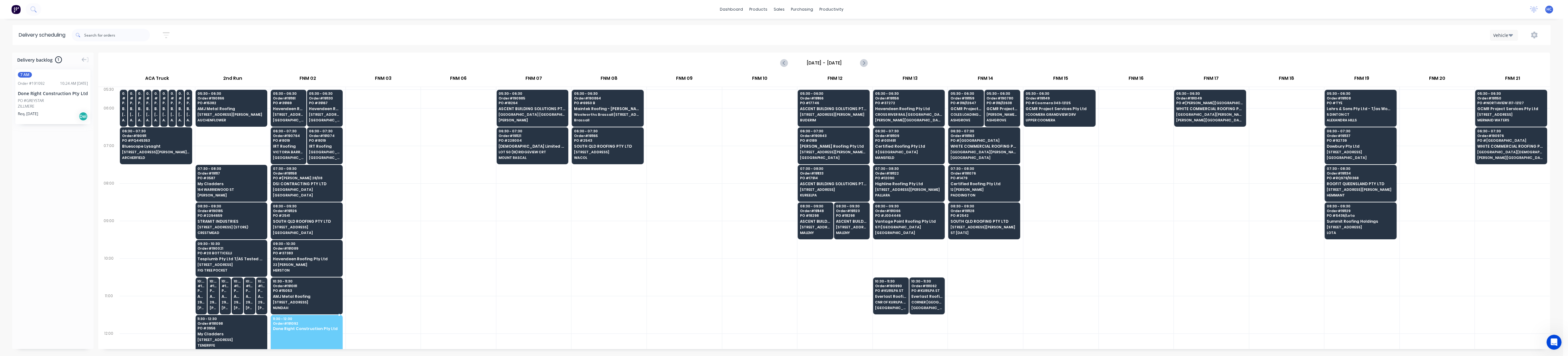
drag, startPoint x: 44, startPoint y: 106, endPoint x: 315, endPoint y: 326, distance: 349.1
click at [434, 285] on div at bounding box center [458, 315] width 75 height 38
click at [169, 32] on icon "button" at bounding box center [166, 35] width 7 height 8
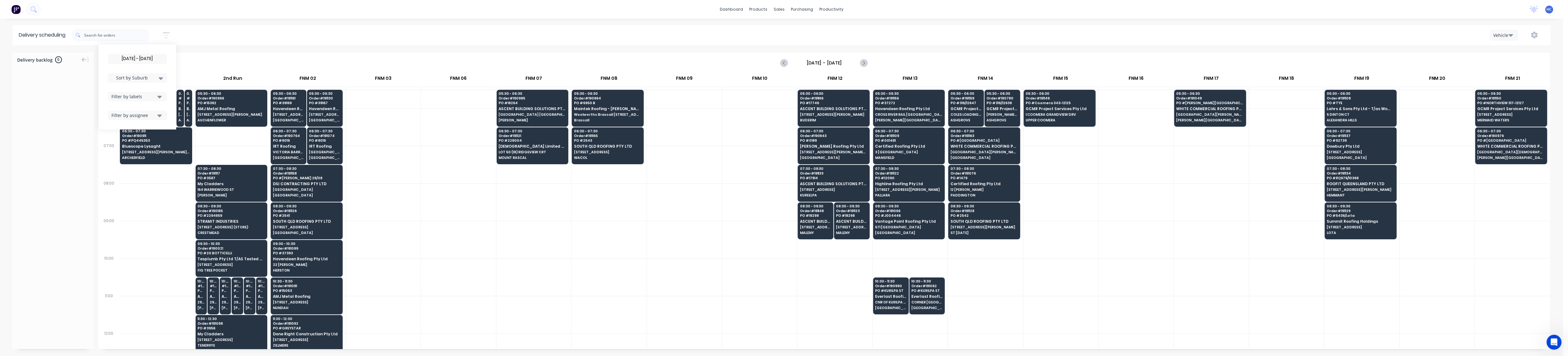
click at [140, 58] on input "[DATE] - [DATE]" at bounding box center [138, 58] width 58 height 9
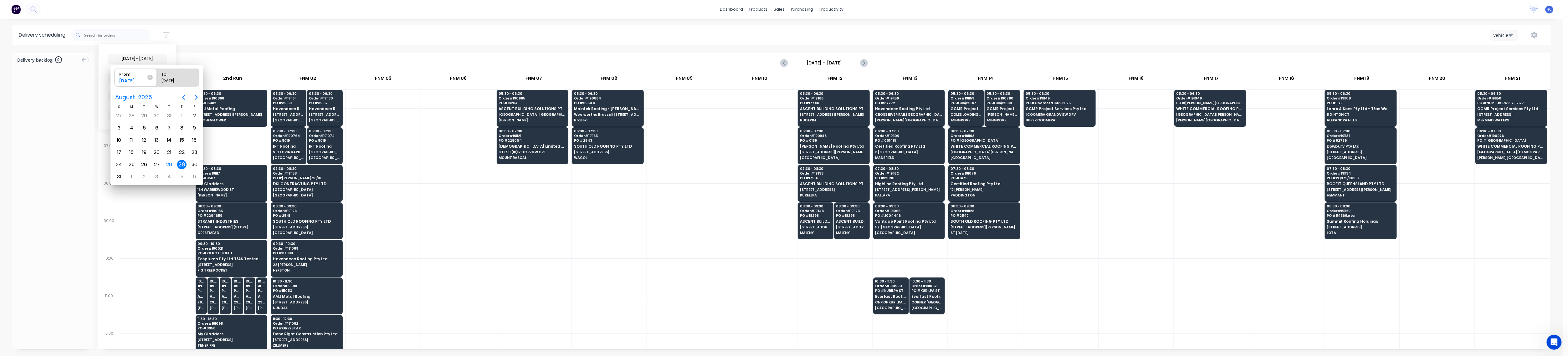
click at [182, 164] on div "29" at bounding box center [181, 164] width 9 height 9
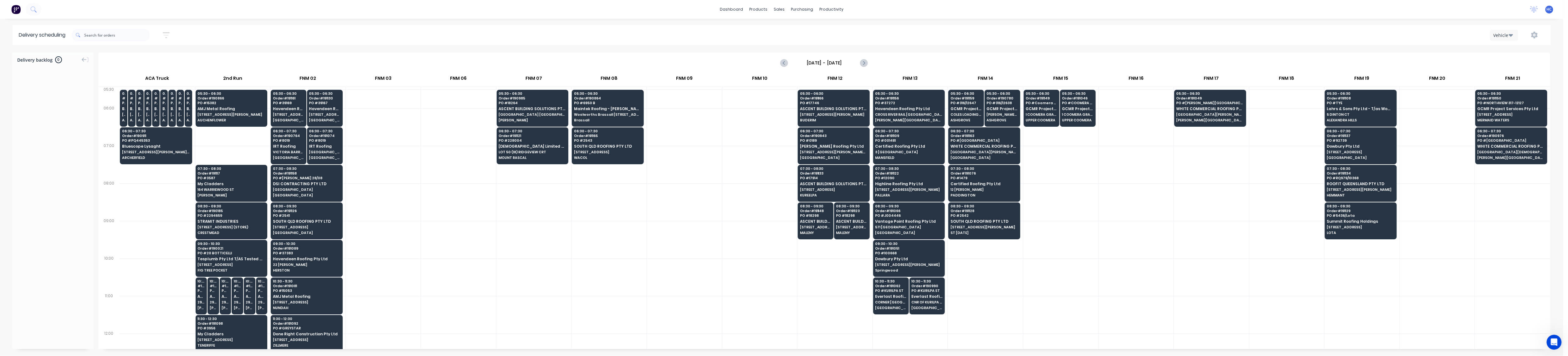
click at [164, 30] on button "button" at bounding box center [166, 35] width 20 height 12
click at [142, 99] on div "Filter by labels" at bounding box center [133, 96] width 44 height 7
click at [379, 195] on div at bounding box center [383, 202] width 75 height 38
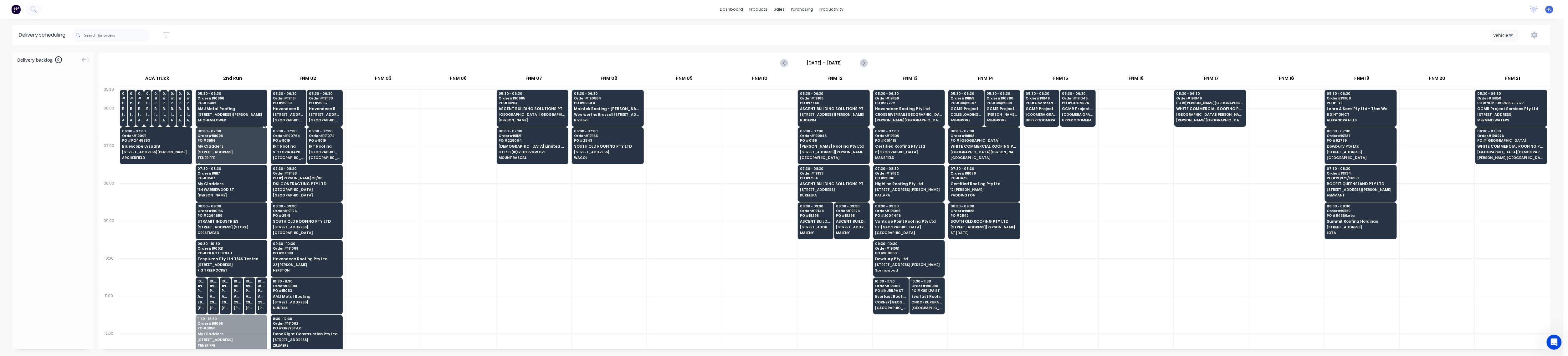
drag, startPoint x: 226, startPoint y: 335, endPoint x: 215, endPoint y: 151, distance: 184.3
click at [452, 253] on div at bounding box center [458, 240] width 75 height 38
click at [174, 34] on button "button" at bounding box center [166, 35] width 20 height 12
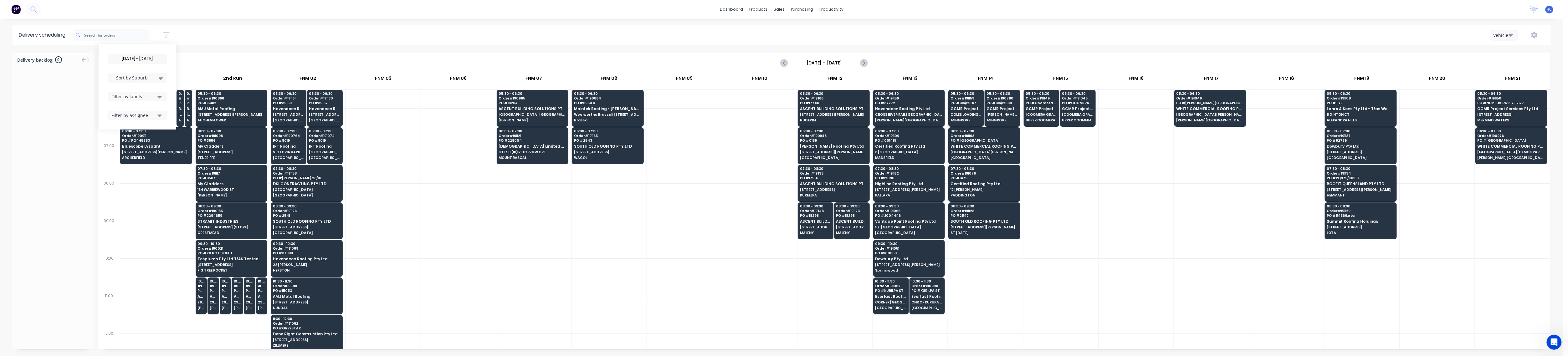
click at [135, 94] on div "Filter by labels" at bounding box center [133, 96] width 44 height 7
click at [118, 142] on div "button" at bounding box center [118, 143] width 13 height 13
click at [142, 80] on span "Sort by Suburb" at bounding box center [132, 77] width 41 height 7
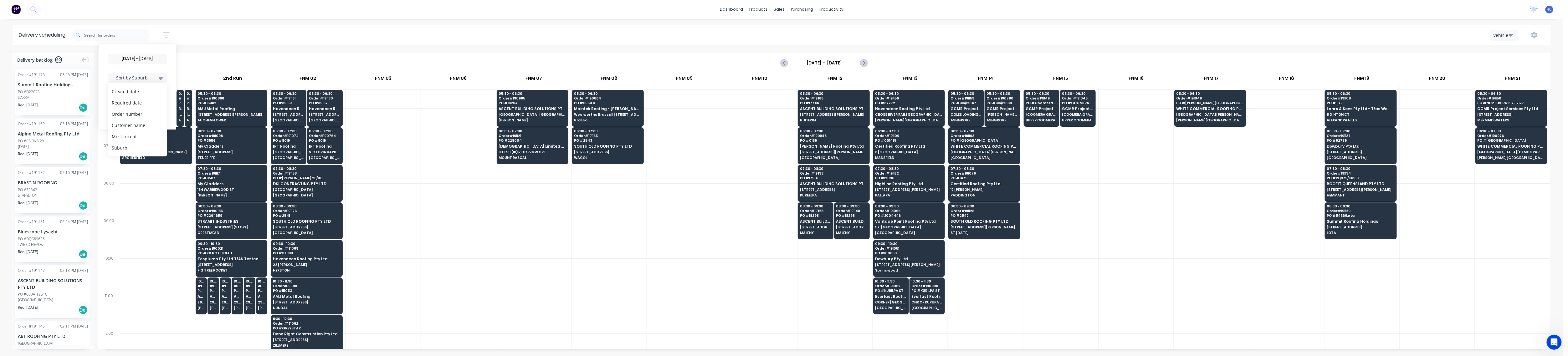
click at [130, 145] on div "Suburb" at bounding box center [137, 147] width 59 height 12
click at [443, 234] on div at bounding box center [458, 240] width 75 height 38
click at [596, 257] on div at bounding box center [1211, 240] width 75 height 38
click at [387, 180] on div at bounding box center [383, 165] width 75 height 38
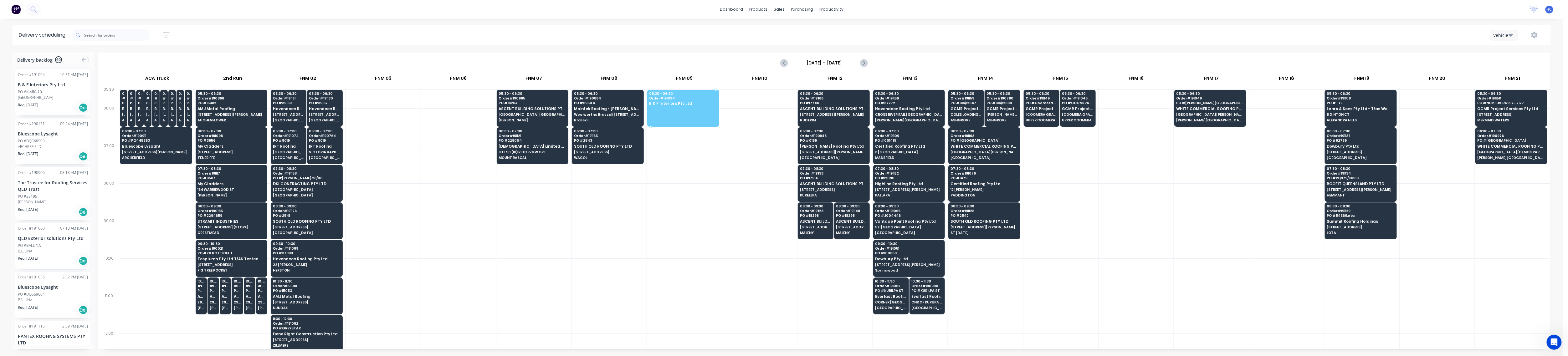
drag, startPoint x: 46, startPoint y: 98, endPoint x: 715, endPoint y: 97, distance: 669.0
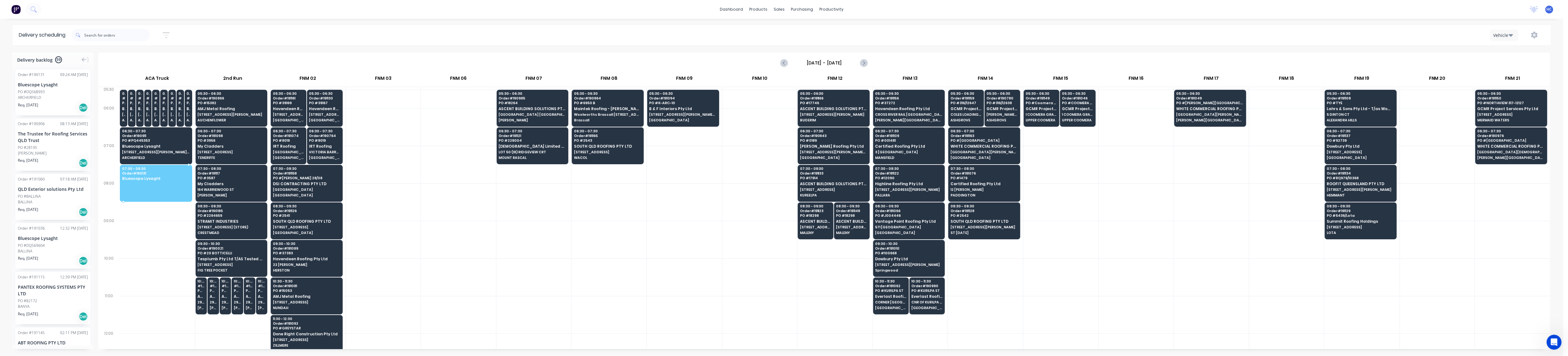
drag, startPoint x: 40, startPoint y: 94, endPoint x: 154, endPoint y: 174, distance: 139.3
drag, startPoint x: 154, startPoint y: 186, endPoint x: 168, endPoint y: 113, distance: 74.3
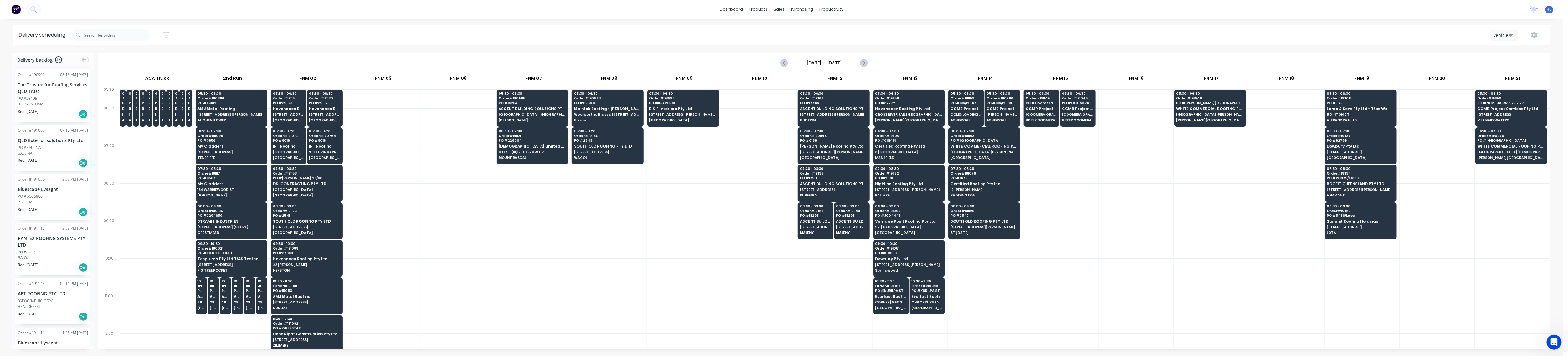
click at [147, 206] on div at bounding box center [157, 202] width 75 height 38
click at [461, 242] on div at bounding box center [458, 240] width 75 height 38
drag, startPoint x: 45, startPoint y: 101, endPoint x: 1500, endPoint y: 178, distance: 1457.0
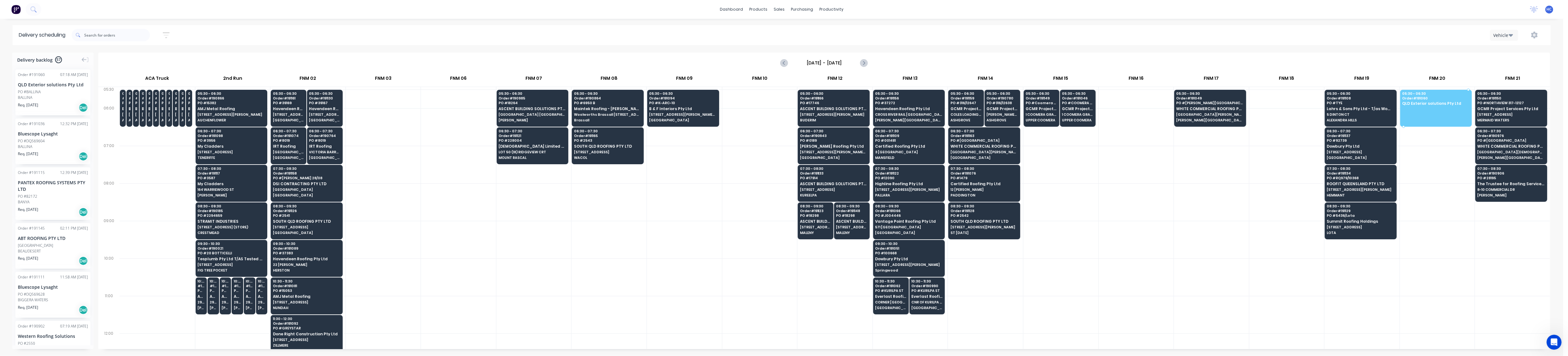
drag, startPoint x: 48, startPoint y: 98, endPoint x: 1432, endPoint y: 107, distance: 1384.0
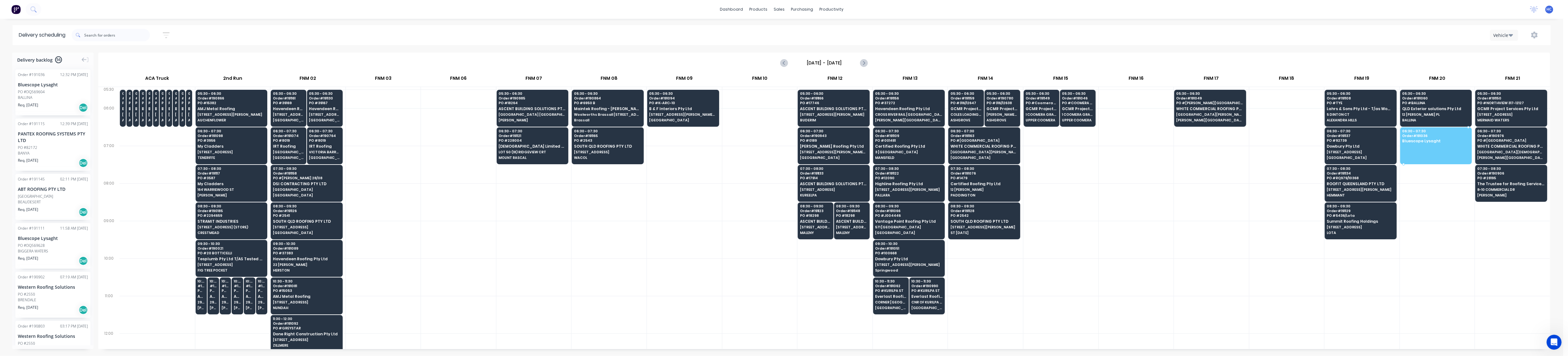
drag, startPoint x: 47, startPoint y: 102, endPoint x: 1424, endPoint y: 142, distance: 1377.6
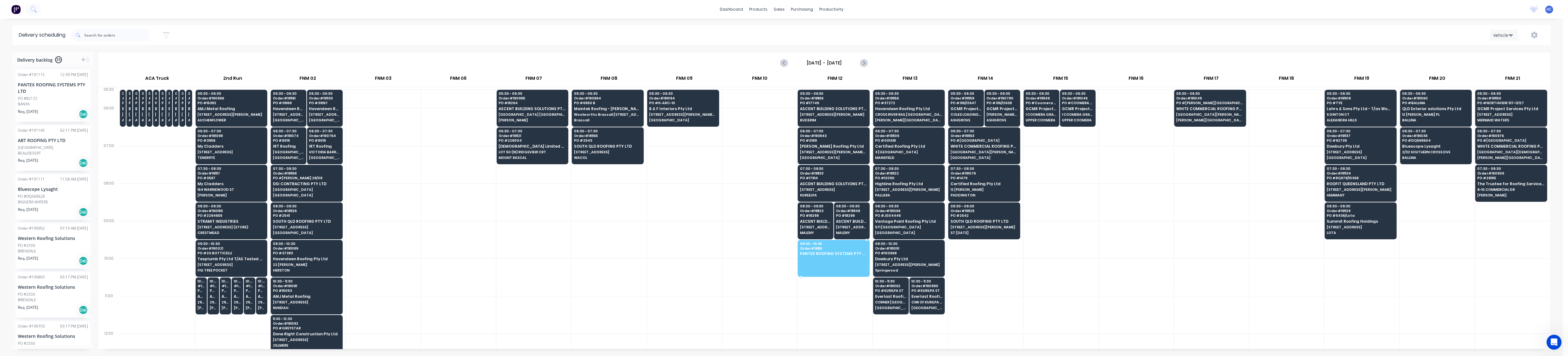
drag, startPoint x: 44, startPoint y: 103, endPoint x: 846, endPoint y: 256, distance: 816.5
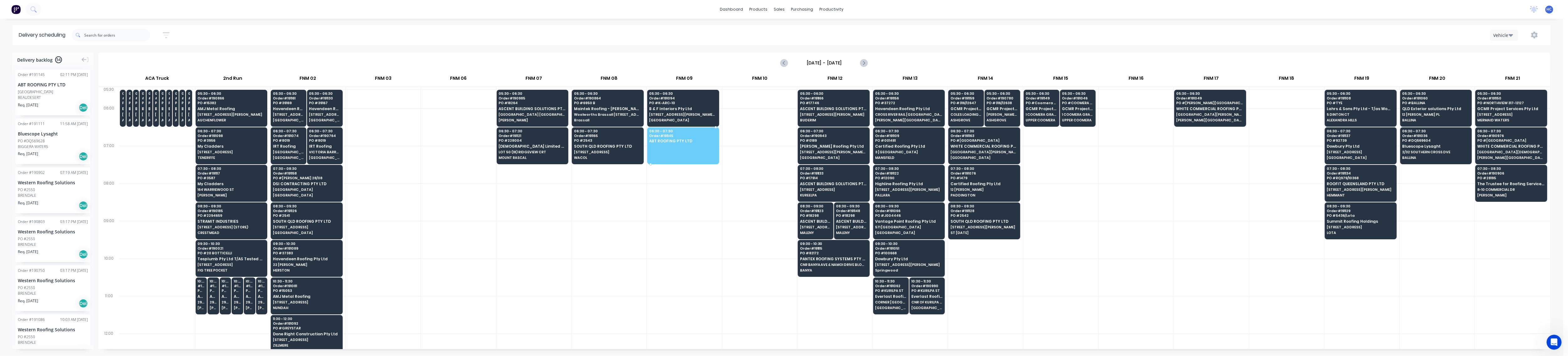
drag, startPoint x: 40, startPoint y: 94, endPoint x: 664, endPoint y: 138, distance: 625.5
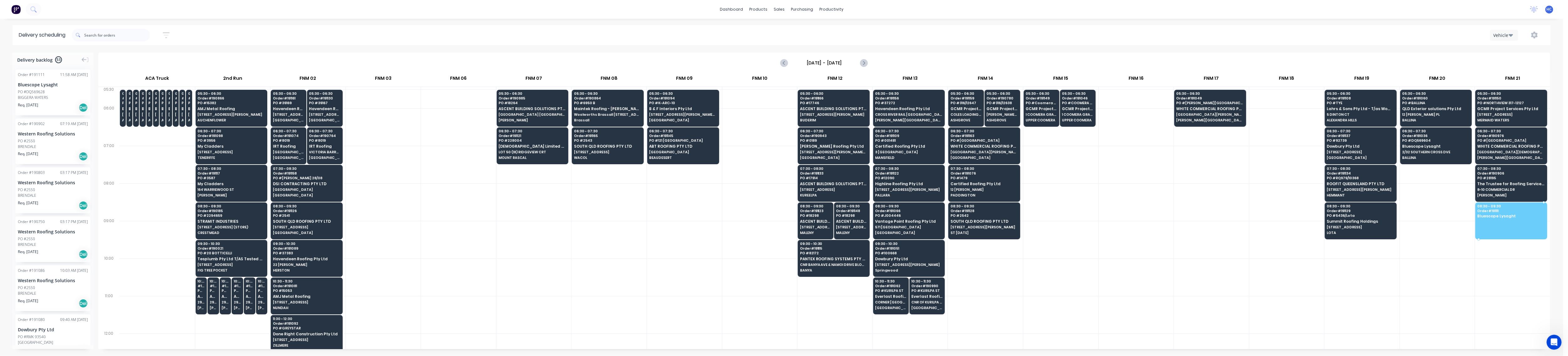
drag, startPoint x: 46, startPoint y: 94, endPoint x: 1483, endPoint y: 209, distance: 1441.6
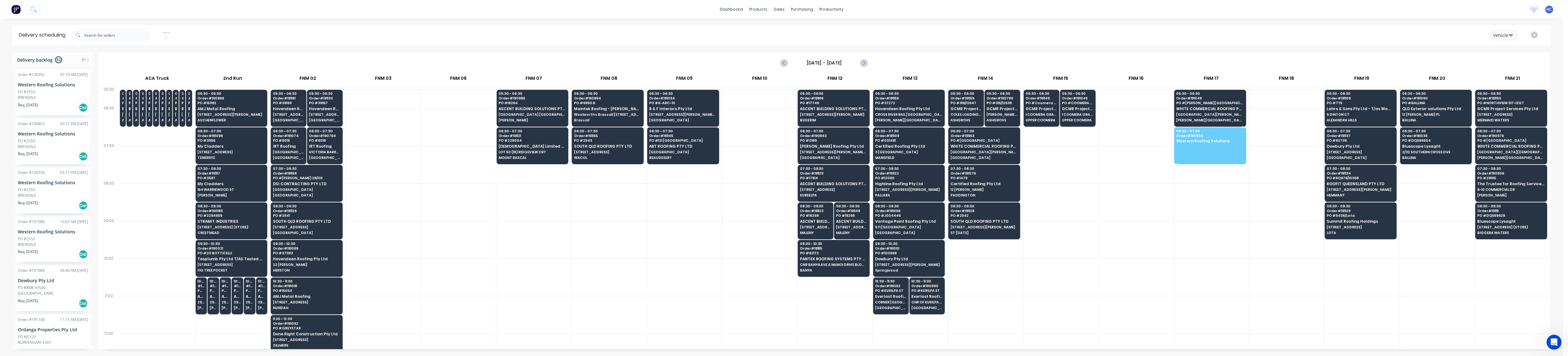
drag, startPoint x: 38, startPoint y: 96, endPoint x: 1209, endPoint y: 138, distance: 1171.8
drag, startPoint x: 40, startPoint y: 103, endPoint x: 1209, endPoint y: 135, distance: 1169.4
drag, startPoint x: 58, startPoint y: 94, endPoint x: 1209, endPoint y: 131, distance: 1151.6
drag, startPoint x: 22, startPoint y: 93, endPoint x: 1216, endPoint y: 142, distance: 1195.0
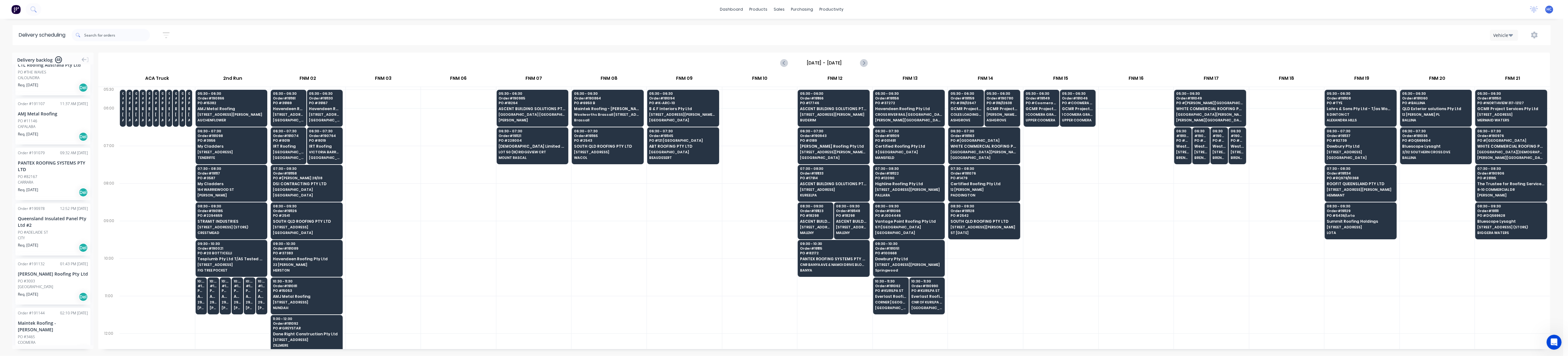
scroll to position [111, 0]
click at [161, 201] on div at bounding box center [157, 202] width 75 height 38
click at [157, 192] on div at bounding box center [157, 202] width 75 height 38
click at [144, 196] on div at bounding box center [157, 202] width 75 height 38
click at [437, 233] on div at bounding box center [458, 240] width 75 height 38
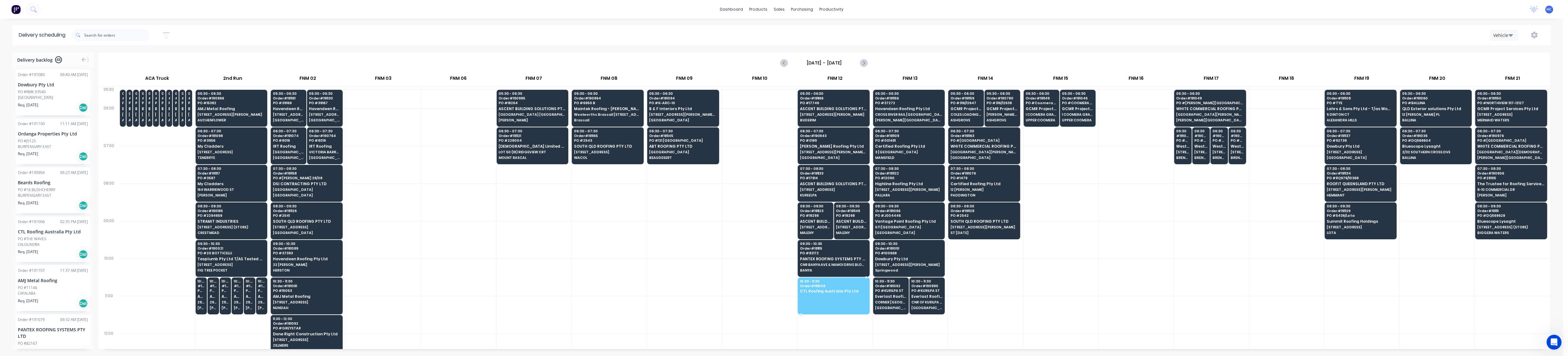
drag, startPoint x: 53, startPoint y: 240, endPoint x: 851, endPoint y: 288, distance: 799.4
click at [391, 245] on div at bounding box center [383, 240] width 75 height 38
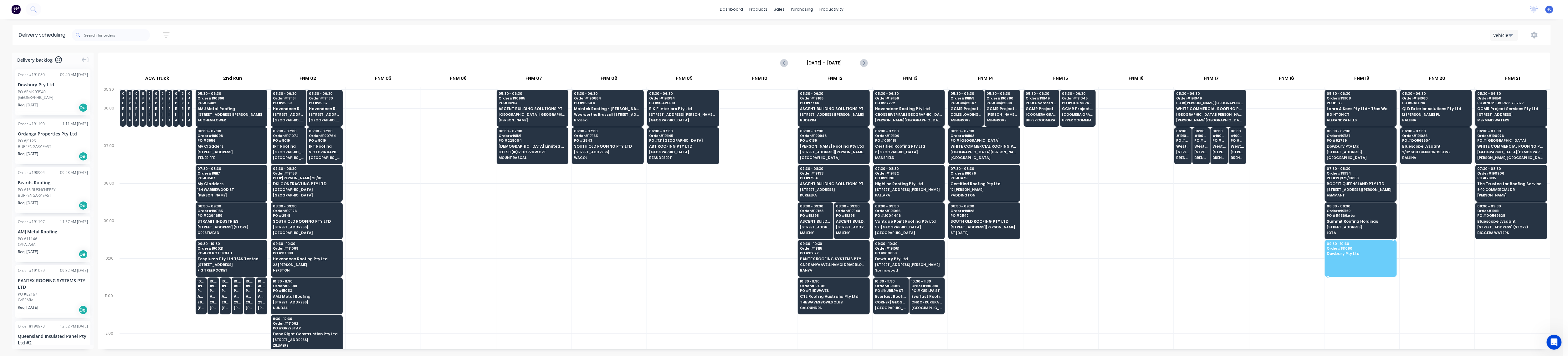
drag, startPoint x: 82, startPoint y: 96, endPoint x: 1327, endPoint y: 247, distance: 1254.1
click at [1264, 241] on div at bounding box center [1287, 240] width 75 height 38
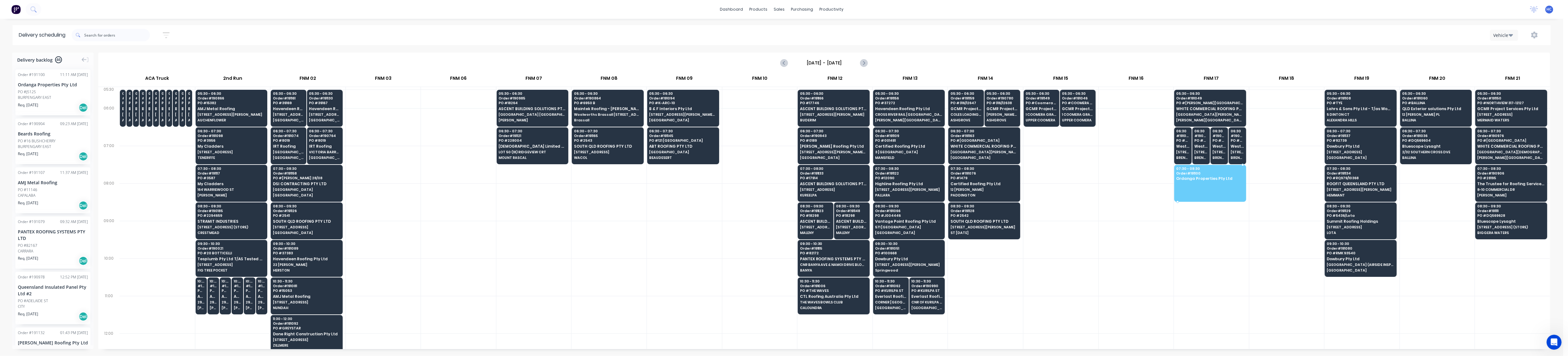
drag, startPoint x: 40, startPoint y: 92, endPoint x: 1189, endPoint y: 174, distance: 1151.9
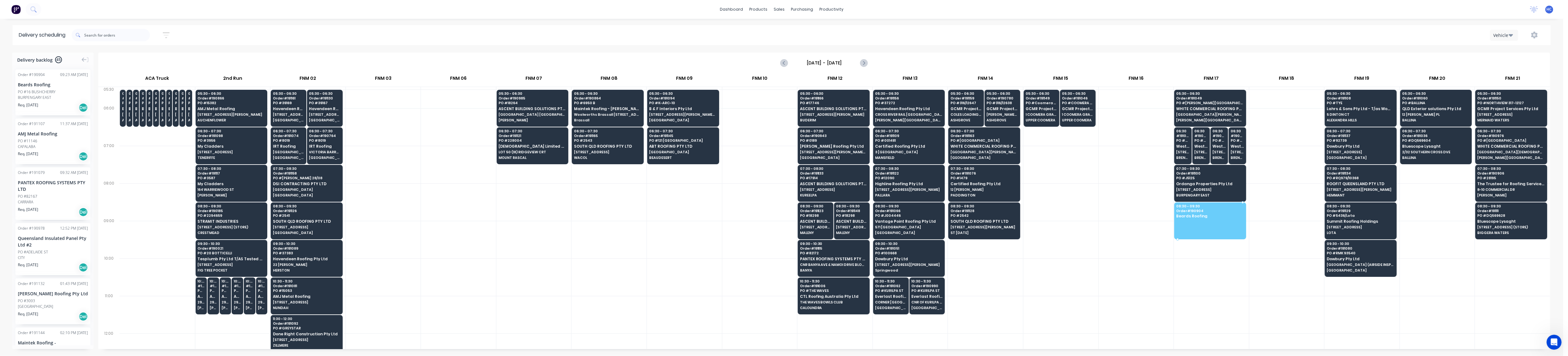
drag, startPoint x: 48, startPoint y: 94, endPoint x: 1213, endPoint y: 215, distance: 1171.3
click at [1129, 219] on div at bounding box center [1136, 202] width 75 height 38
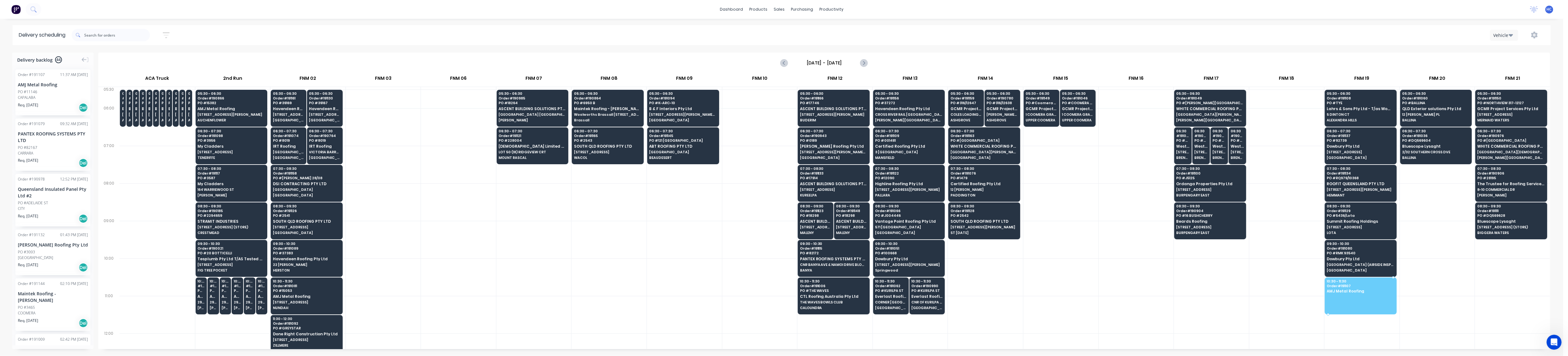
drag, startPoint x: 58, startPoint y: 94, endPoint x: 1331, endPoint y: 282, distance: 1286.8
click at [18, 158] on div "CITY" at bounding box center [52, 159] width 70 height 5
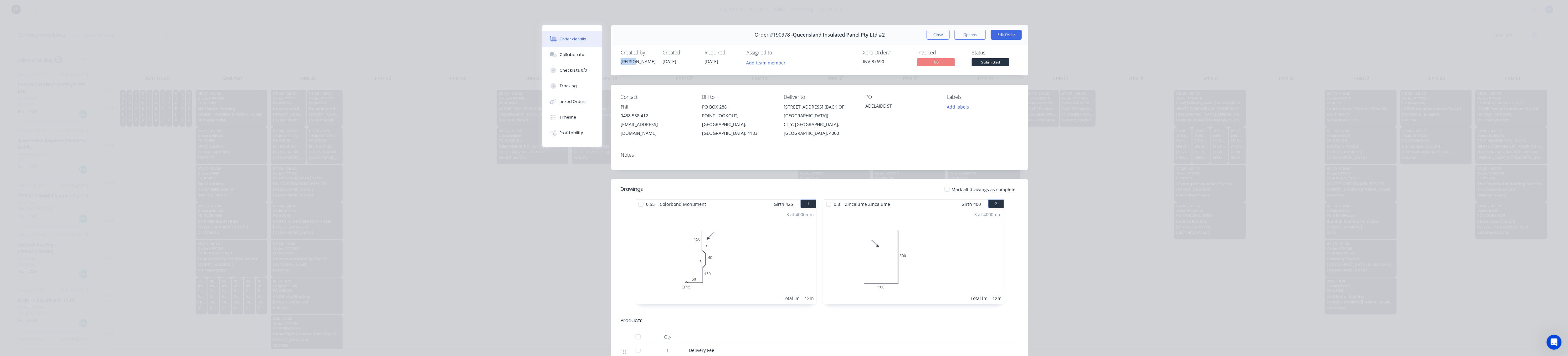
drag, startPoint x: 636, startPoint y: 65, endPoint x: 614, endPoint y: 66, distance: 22.0
click at [614, 66] on div "Created by Jeremy Created 27/08/25 Required 29/08/25 Assigned to Add team membe…" at bounding box center [819, 58] width 417 height 33
click at [630, 74] on div "Created by Jeremy Created 27/08/25 Required 29/08/25 Assigned to Add team membe…" at bounding box center [819, 58] width 417 height 33
click at [931, 29] on div "Order #190978 - Queensland Insulated Panel Pty Ltd #2 Close Options Edit Order" at bounding box center [819, 35] width 417 height 19
click at [930, 34] on button "Close" at bounding box center [938, 35] width 23 height 10
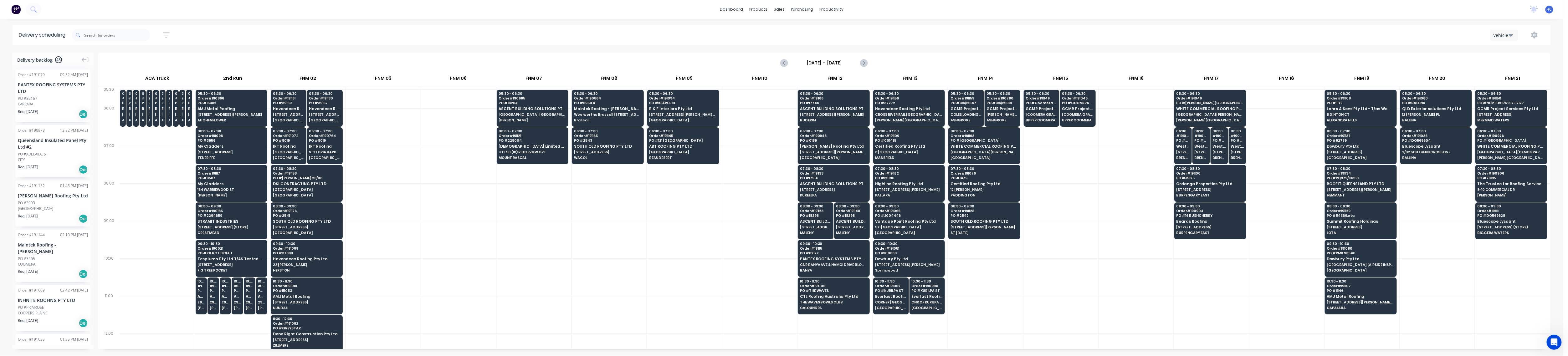
click at [548, 193] on div at bounding box center [533, 202] width 75 height 38
drag, startPoint x: 41, startPoint y: 100, endPoint x: 1500, endPoint y: 249, distance: 1466.6
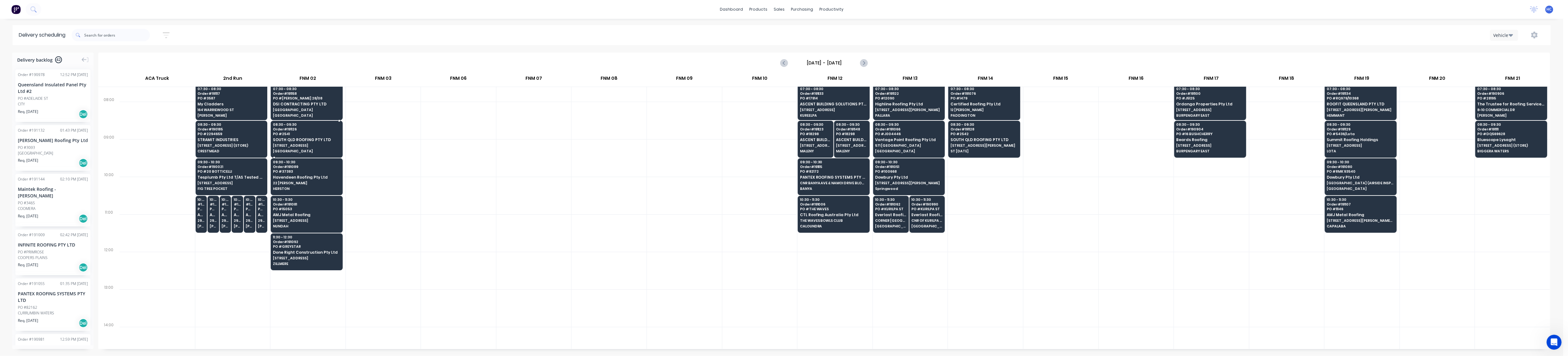
scroll to position [83, 0]
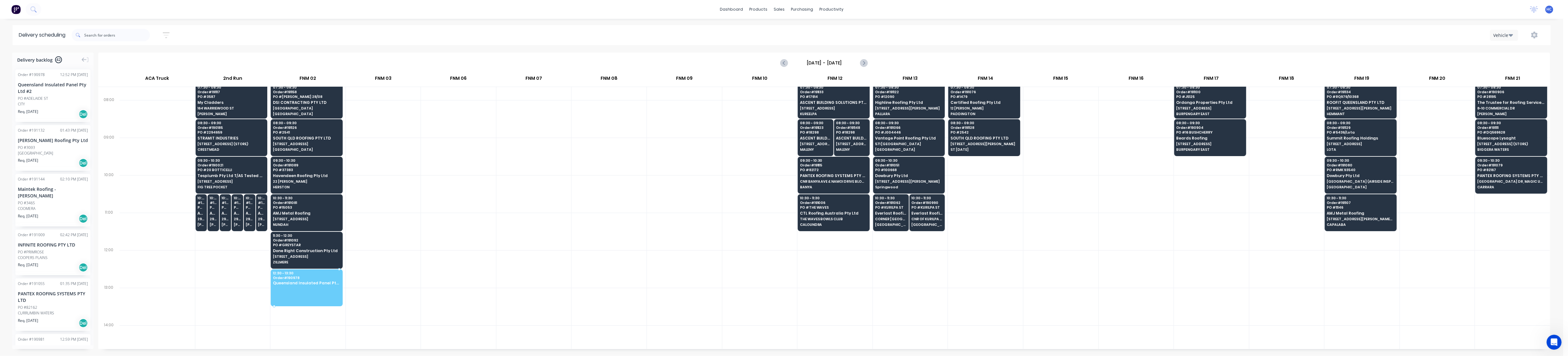
drag, startPoint x: 68, startPoint y: 96, endPoint x: 297, endPoint y: 276, distance: 291.3
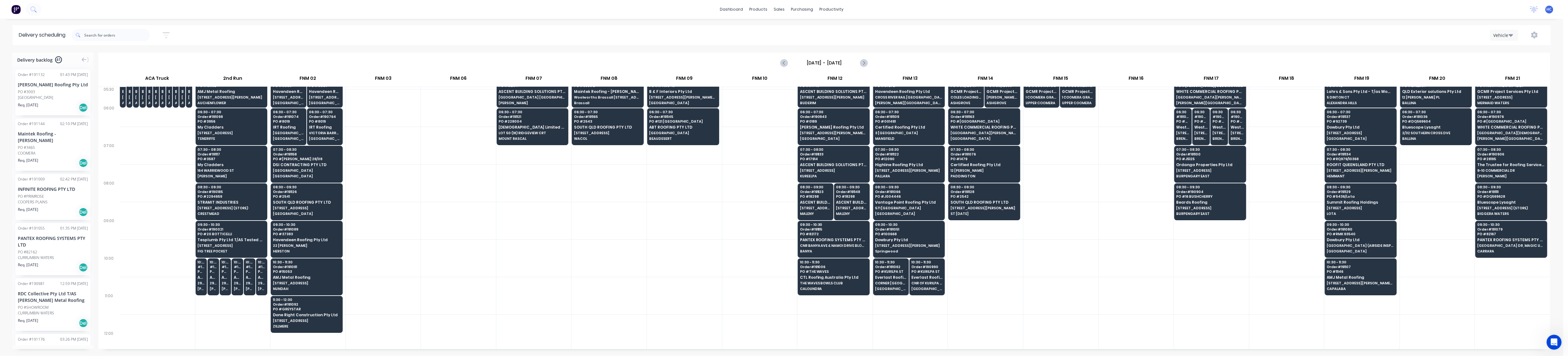
scroll to position [0, 0]
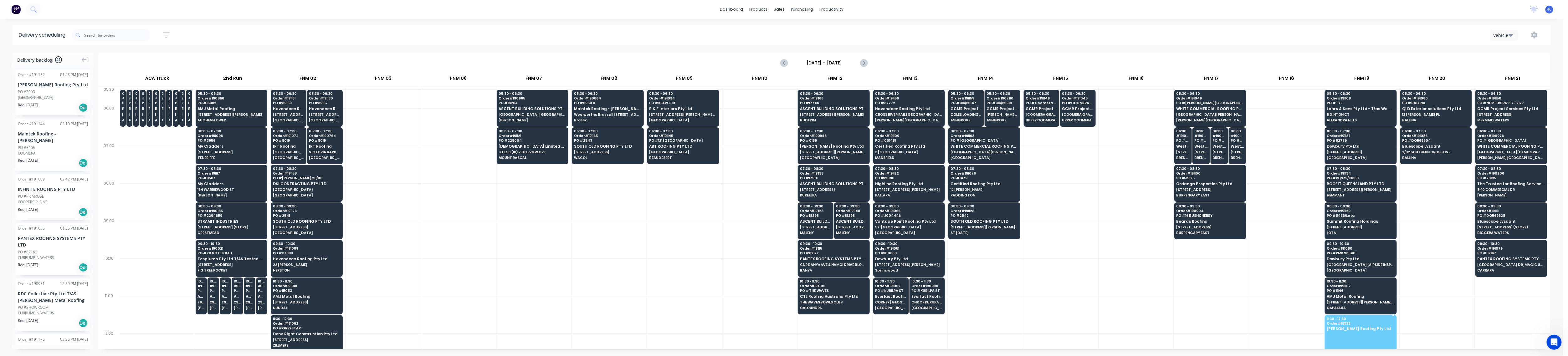
drag, startPoint x: 38, startPoint y: 91, endPoint x: 1340, endPoint y: 329, distance: 1323.6
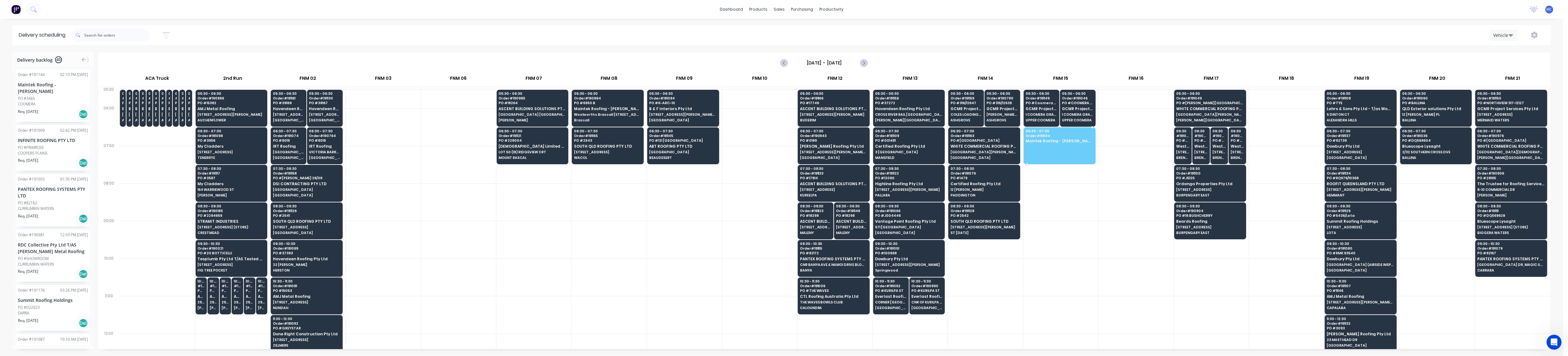
drag, startPoint x: 28, startPoint y: 105, endPoint x: 1084, endPoint y: 139, distance: 1056.5
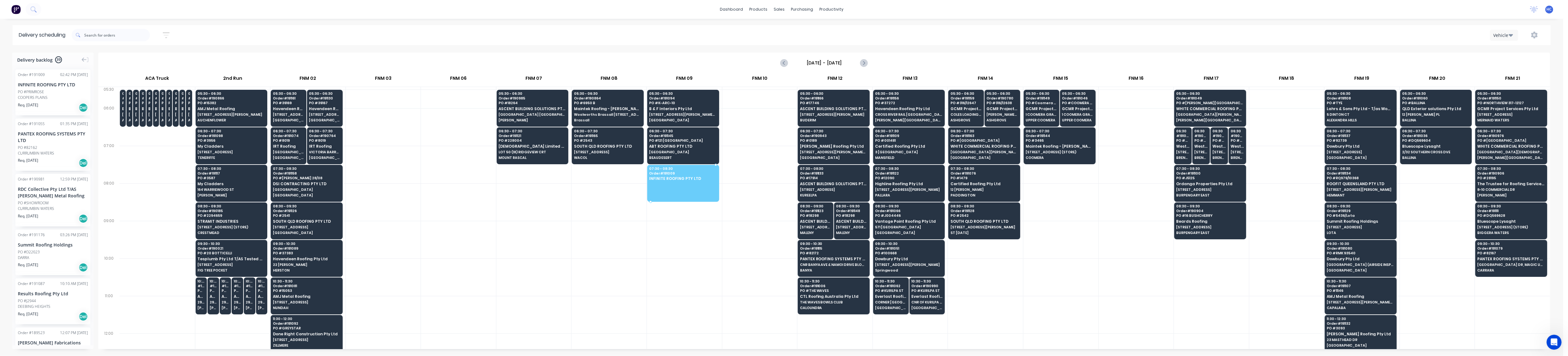
drag, startPoint x: 29, startPoint y: 93, endPoint x: 654, endPoint y: 178, distance: 630.8
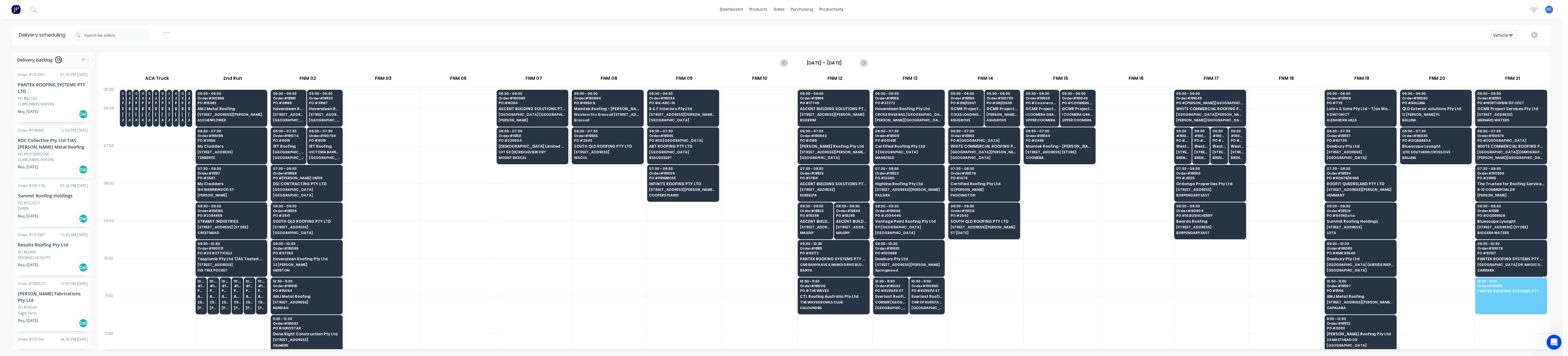
drag, startPoint x: 44, startPoint y: 102, endPoint x: 1520, endPoint y: 291, distance: 1488.1
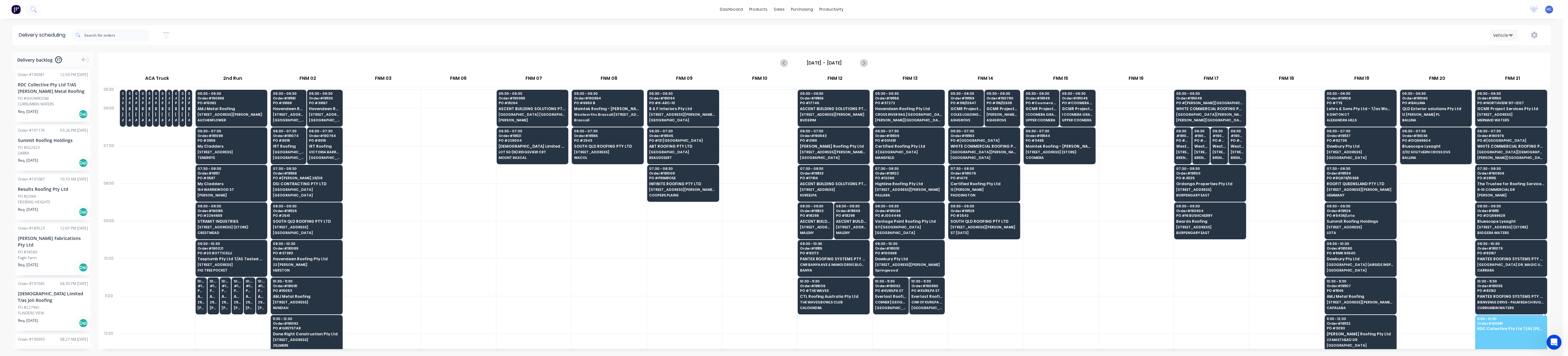
drag, startPoint x: 50, startPoint y: 94, endPoint x: 1491, endPoint y: 321, distance: 1458.8
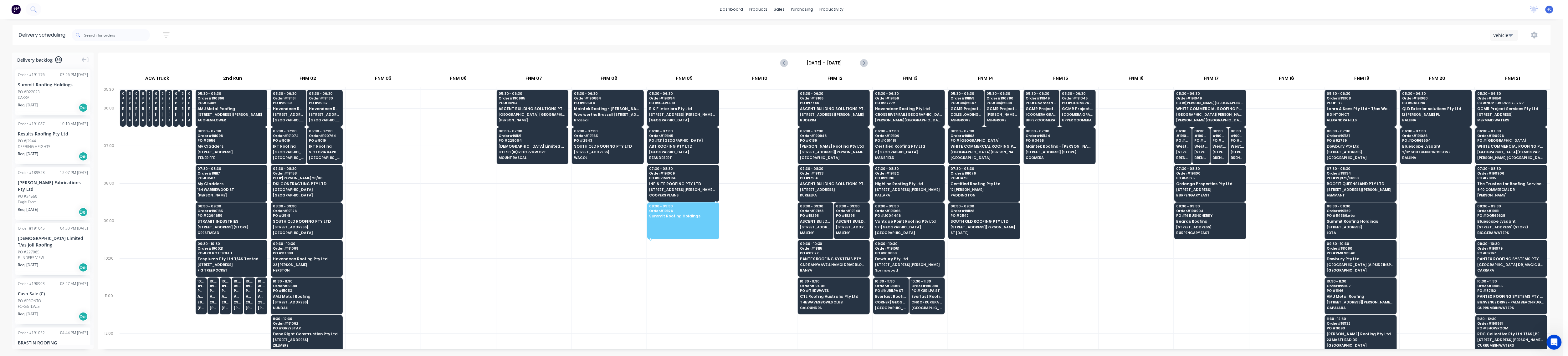
drag, startPoint x: 47, startPoint y: 94, endPoint x: 705, endPoint y: 206, distance: 667.5
drag, startPoint x: 523, startPoint y: 234, endPoint x: 554, endPoint y: 217, distance: 35.4
click at [520, 234] on div at bounding box center [533, 240] width 75 height 38
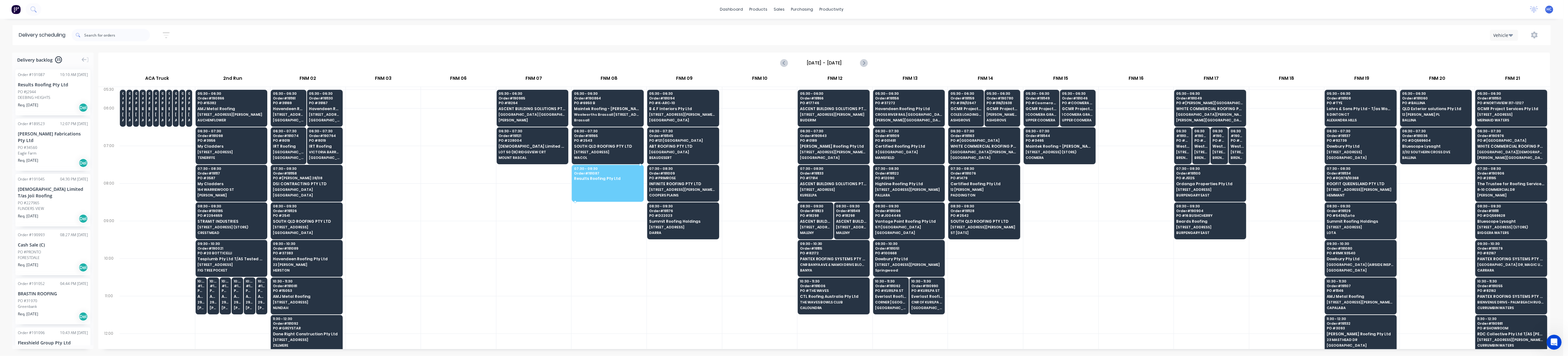
drag, startPoint x: 16, startPoint y: 94, endPoint x: 603, endPoint y: 181, distance: 593.4
click at [400, 211] on div at bounding box center [383, 202] width 75 height 38
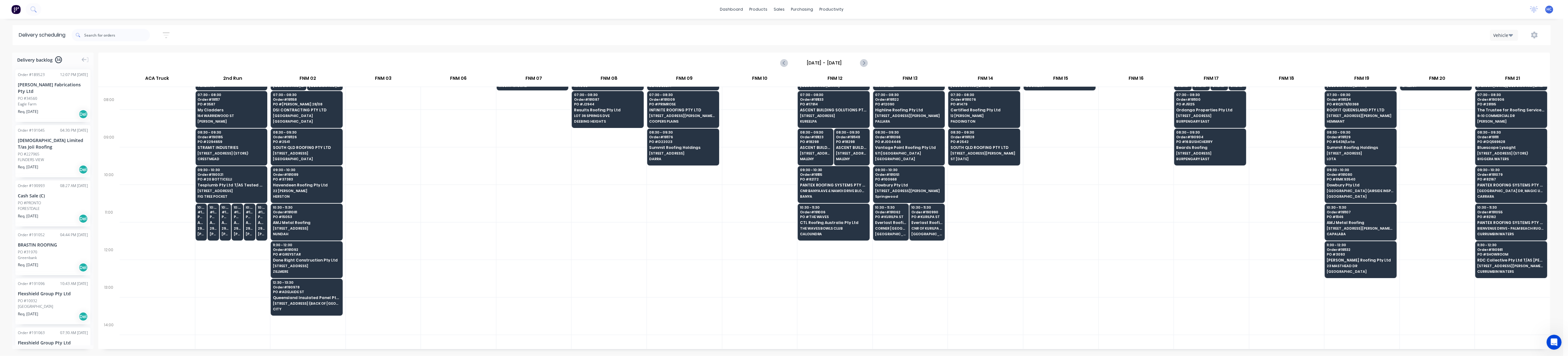
scroll to position [83, 0]
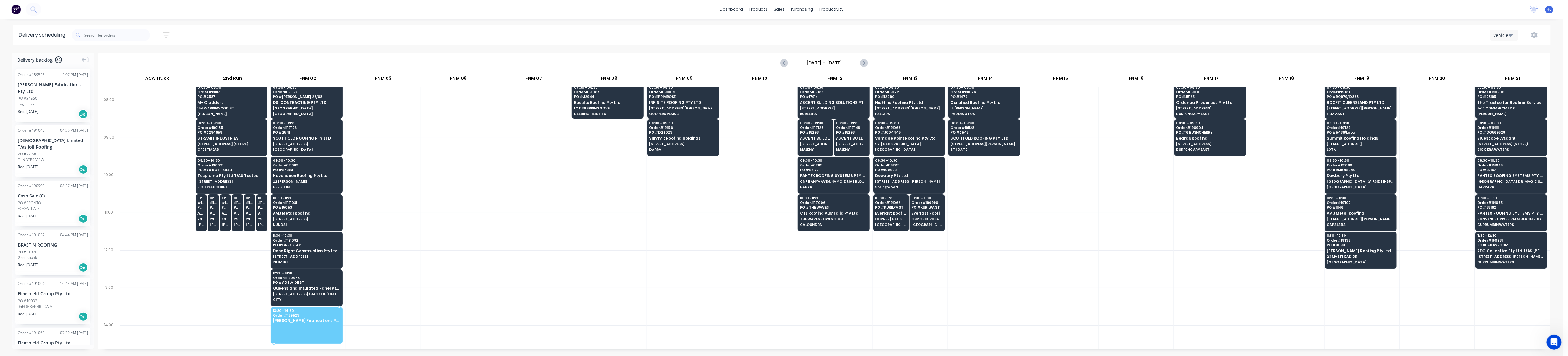
drag, startPoint x: 44, startPoint y: 89, endPoint x: 307, endPoint y: 310, distance: 343.5
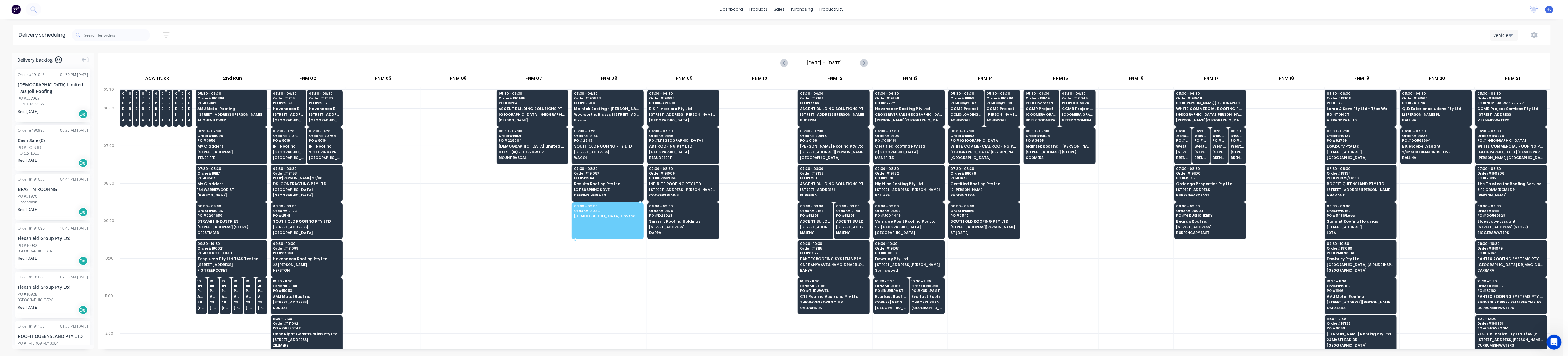
drag, startPoint x: 44, startPoint y: 98, endPoint x: 598, endPoint y: 213, distance: 565.8
click at [461, 180] on div at bounding box center [458, 165] width 75 height 38
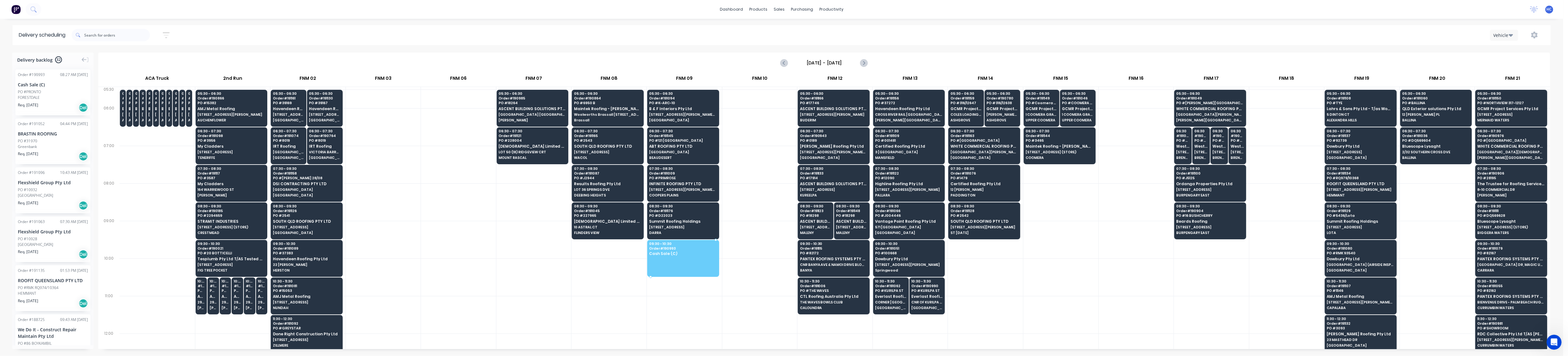
drag, startPoint x: 37, startPoint y: 94, endPoint x: 665, endPoint y: 254, distance: 648.1
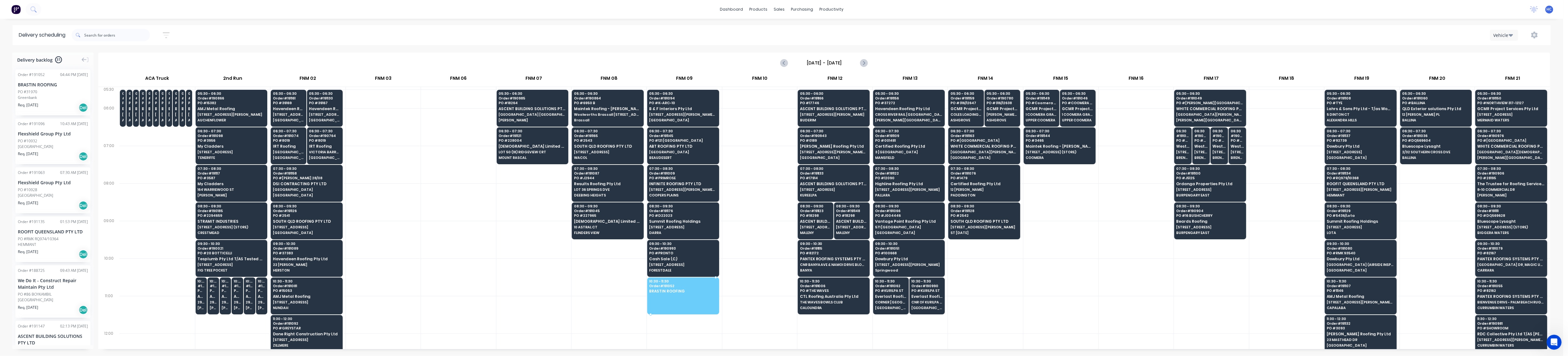
drag, startPoint x: 63, startPoint y: 102, endPoint x: 676, endPoint y: 290, distance: 641.2
click at [592, 288] on div at bounding box center [609, 277] width 75 height 38
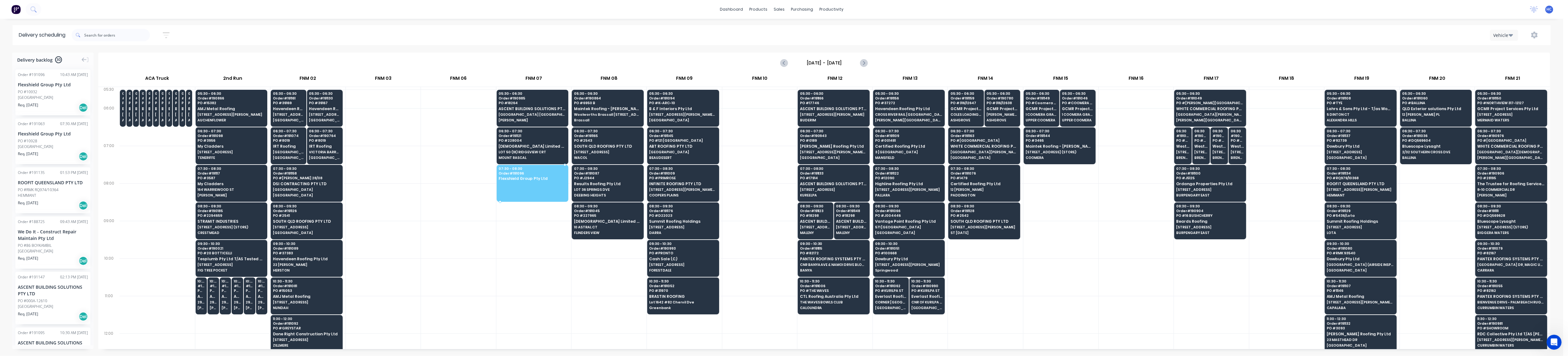
drag, startPoint x: 58, startPoint y: 99, endPoint x: 552, endPoint y: 180, distance: 500.6
drag, startPoint x: 50, startPoint y: 92, endPoint x: 517, endPoint y: 180, distance: 475.2
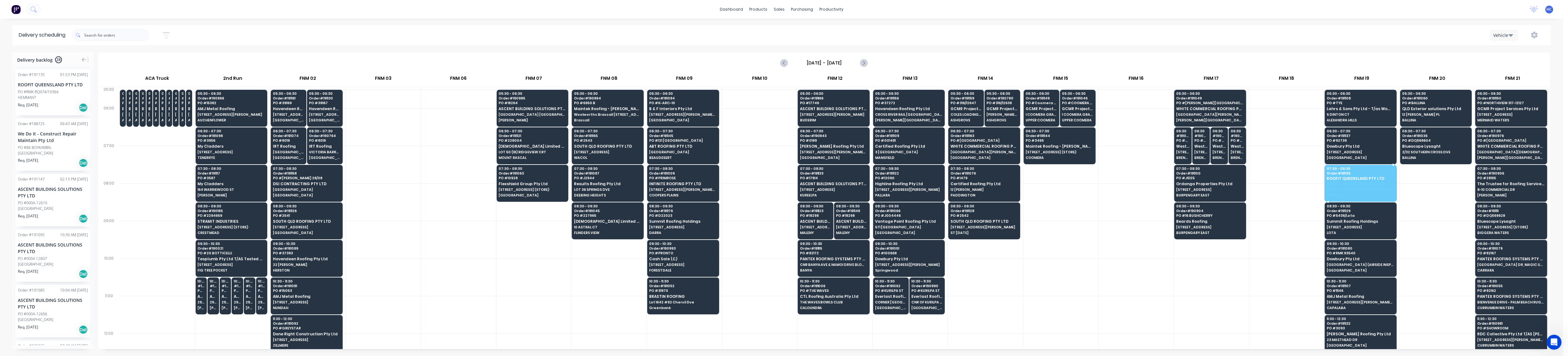
drag, startPoint x: 34, startPoint y: 97, endPoint x: 1351, endPoint y: 181, distance: 1319.7
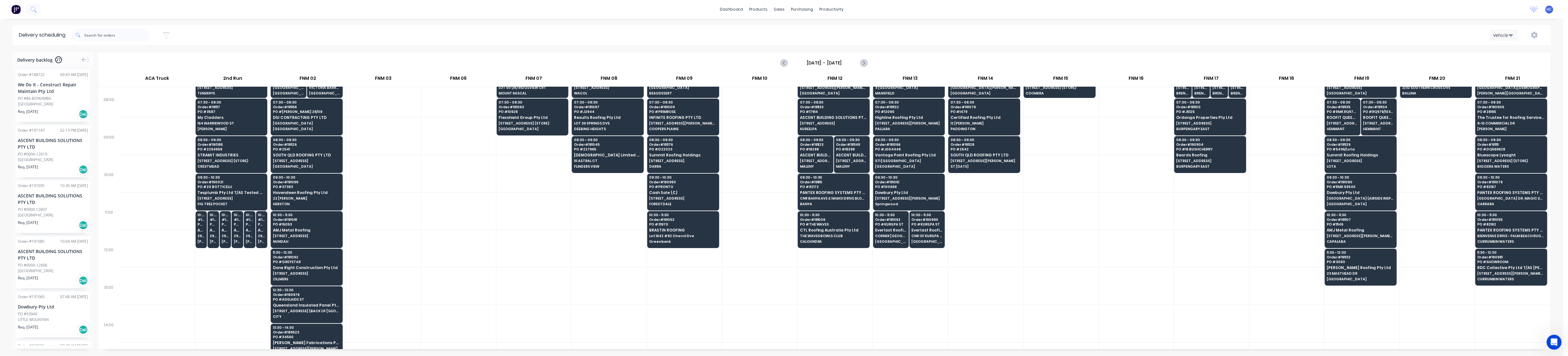
scroll to position [83, 0]
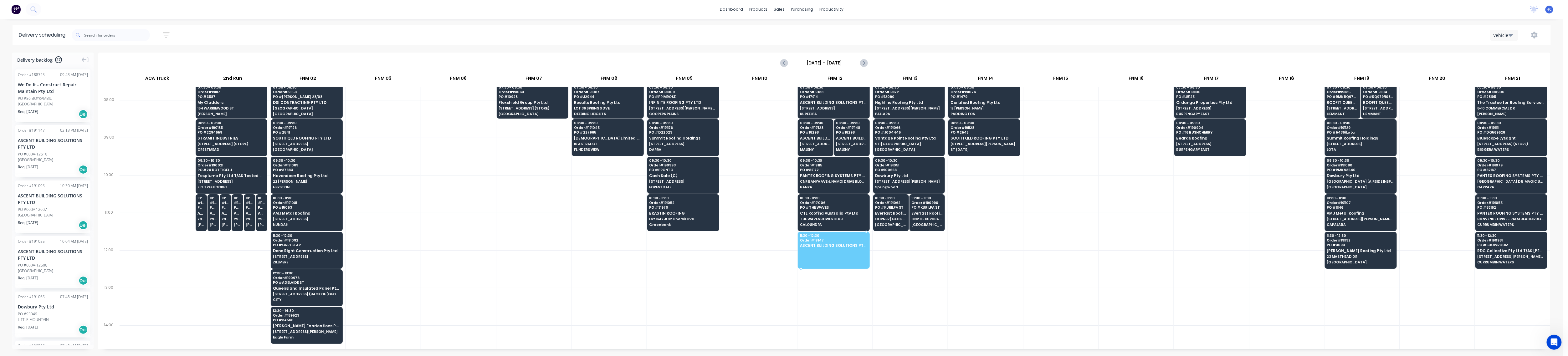
drag, startPoint x: 44, startPoint y: 162, endPoint x: 822, endPoint y: 249, distance: 782.8
drag, startPoint x: 76, startPoint y: 159, endPoint x: 847, endPoint y: 246, distance: 775.9
drag, startPoint x: 40, startPoint y: 166, endPoint x: 842, endPoint y: 241, distance: 805.5
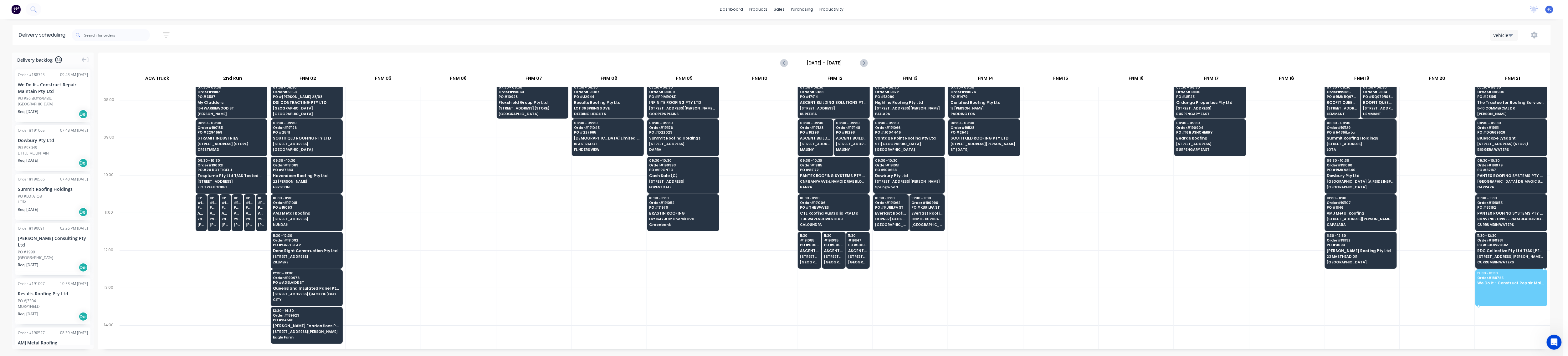
drag, startPoint x: 30, startPoint y: 100, endPoint x: 1486, endPoint y: 282, distance: 1467.3
drag, startPoint x: 509, startPoint y: 260, endPoint x: 518, endPoint y: 262, distance: 9.2
click at [508, 260] on div at bounding box center [533, 269] width 75 height 38
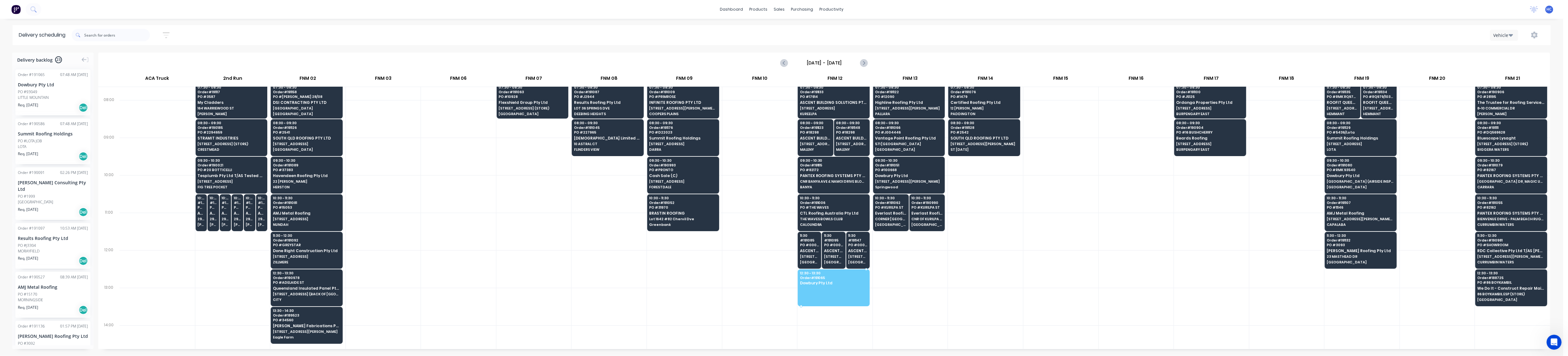
drag, startPoint x: 35, startPoint y: 97, endPoint x: 838, endPoint y: 277, distance: 822.9
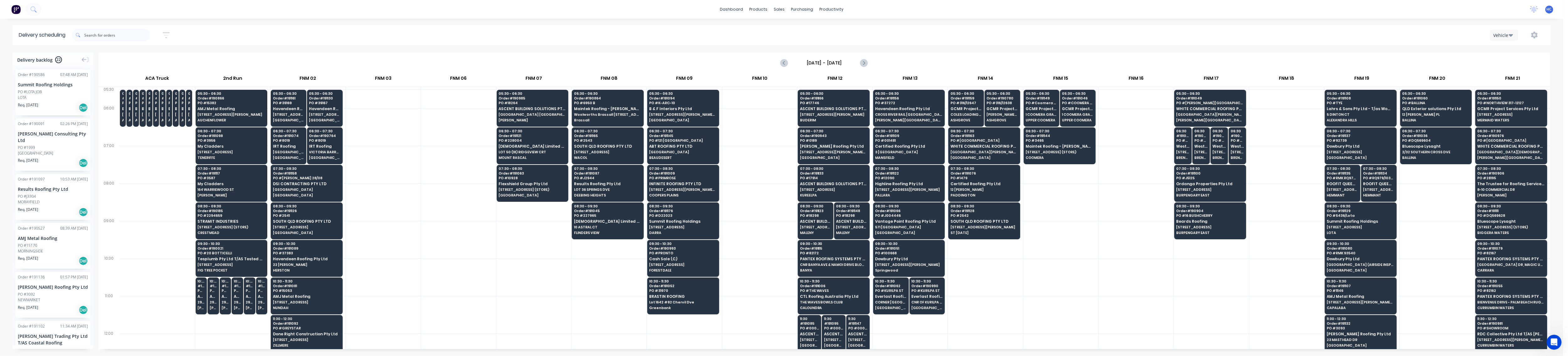
click at [401, 203] on div at bounding box center [383, 202] width 75 height 38
drag, startPoint x: 36, startPoint y: 96, endPoint x: 1354, endPoint y: 220, distance: 1323.8
click at [1302, 261] on div at bounding box center [1287, 277] width 75 height 38
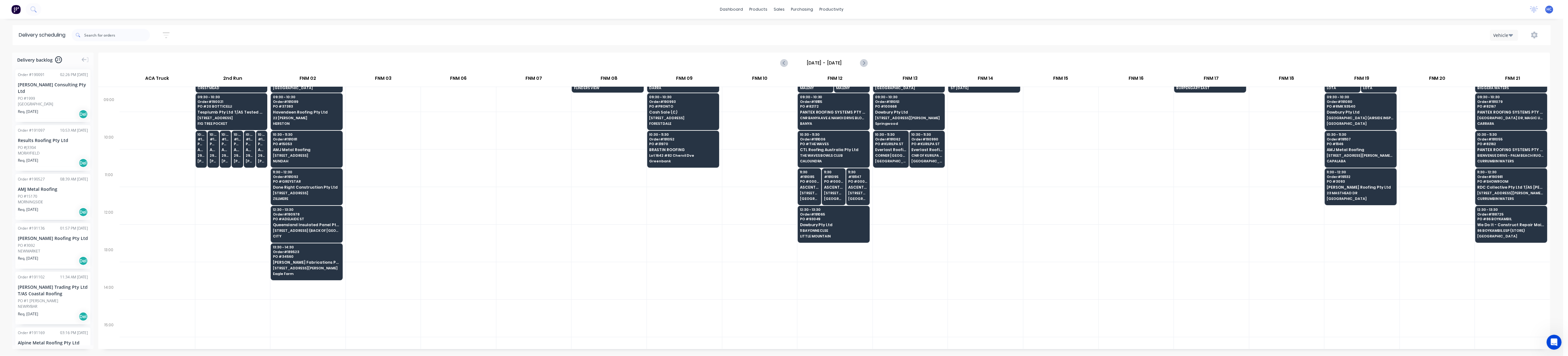
scroll to position [167, 0]
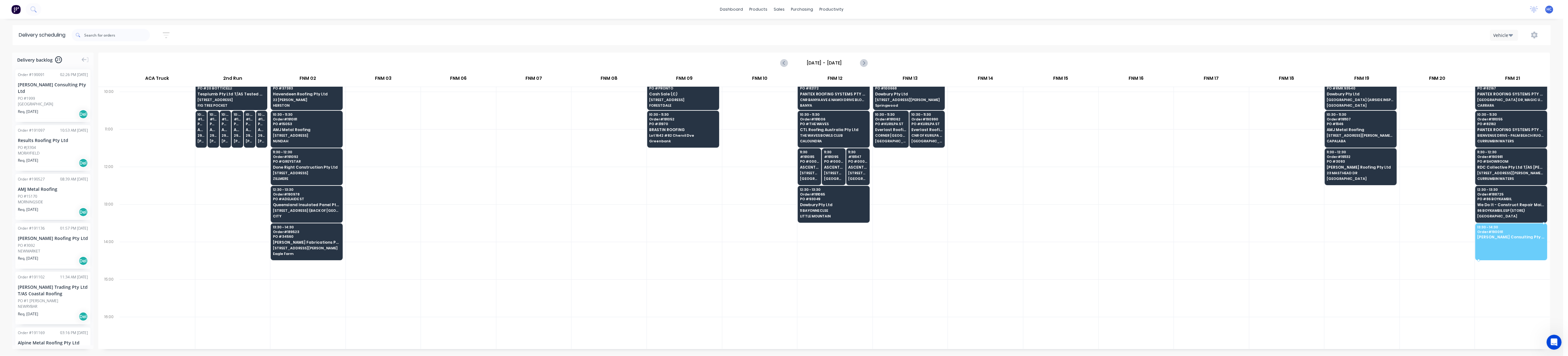
drag, startPoint x: 34, startPoint y: 90, endPoint x: 1490, endPoint y: 227, distance: 1462.4
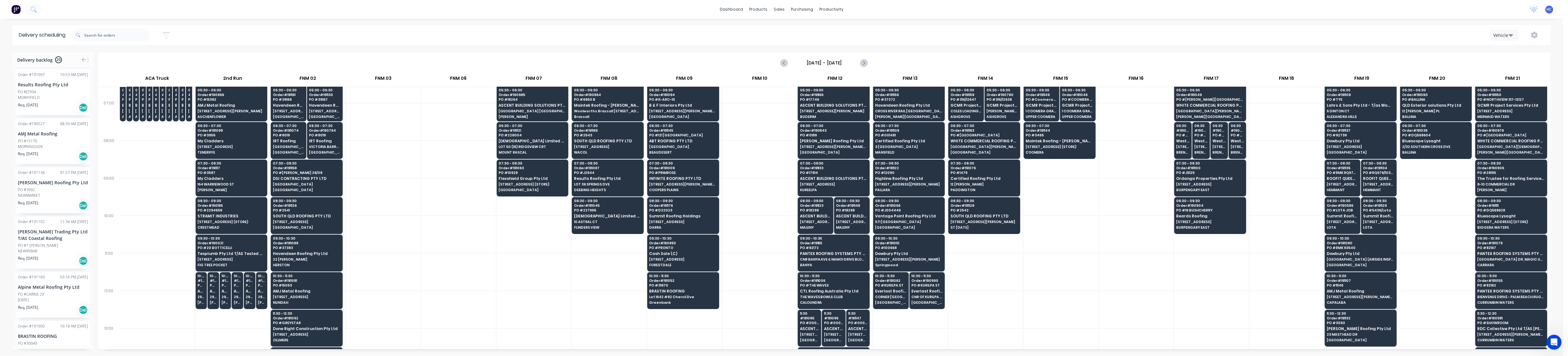
scroll to position [0, 0]
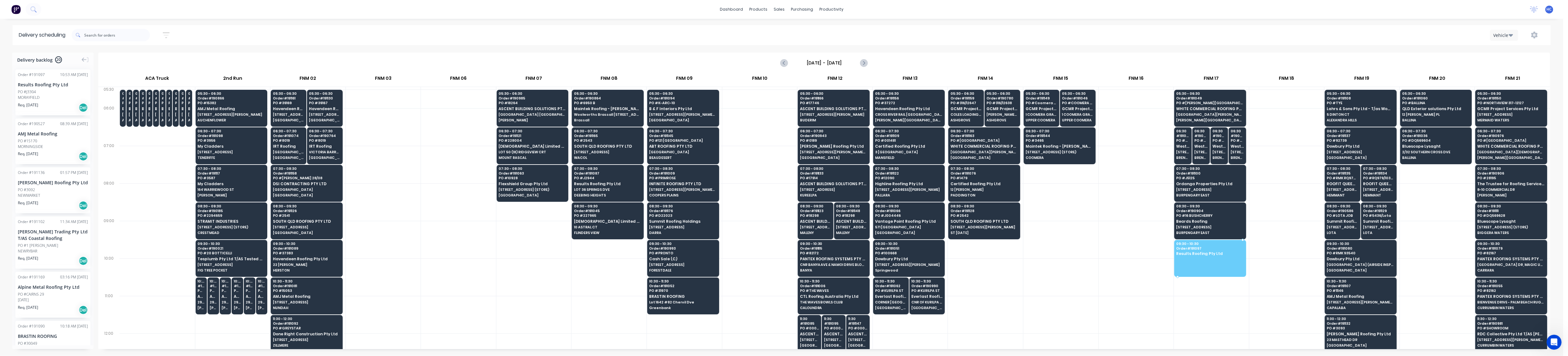
drag, startPoint x: 121, startPoint y: 117, endPoint x: 1222, endPoint y: 248, distance: 1108.8
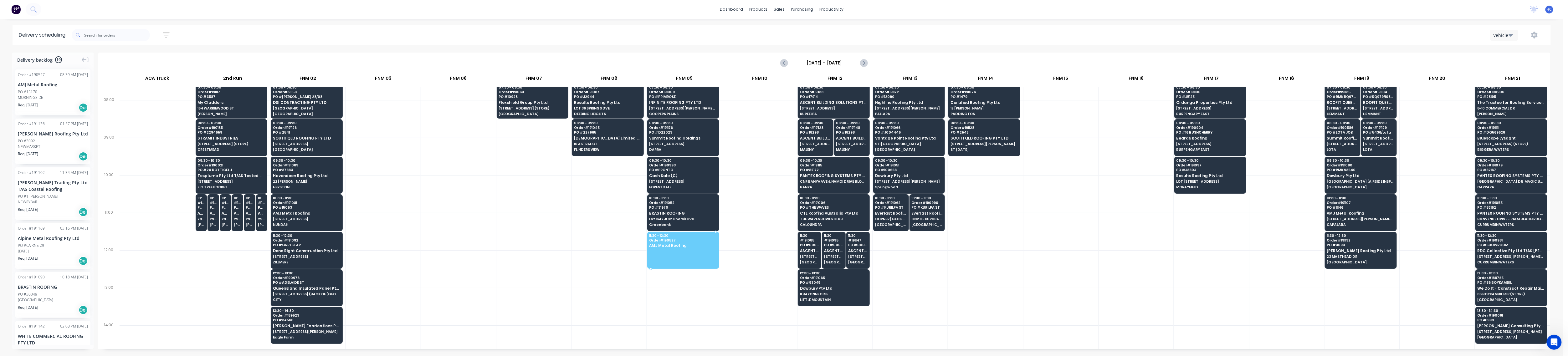
drag, startPoint x: 25, startPoint y: 96, endPoint x: 682, endPoint y: 238, distance: 672.2
drag, startPoint x: 61, startPoint y: 102, endPoint x: 34, endPoint y: 94, distance: 28.2
drag, startPoint x: 601, startPoint y: 201, endPoint x: 615, endPoint y: 197, distance: 14.6
click at [599, 203] on div at bounding box center [609, 194] width 75 height 38
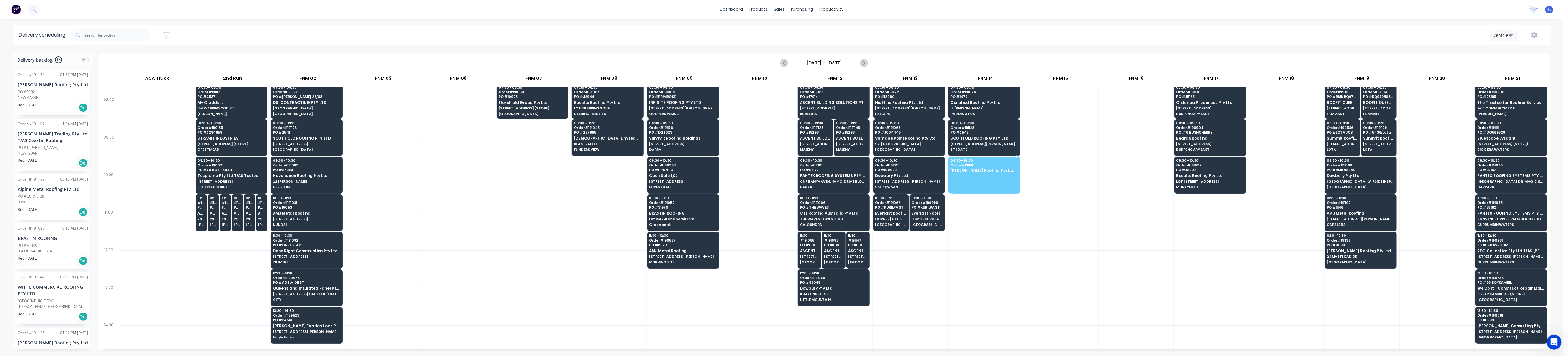
drag, startPoint x: 44, startPoint y: 96, endPoint x: 984, endPoint y: 172, distance: 943.1
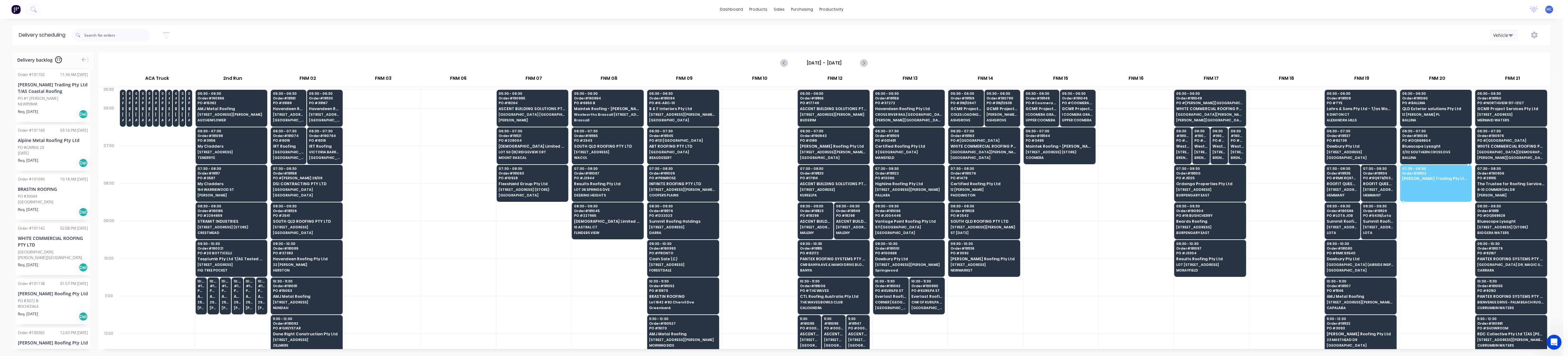
drag, startPoint x: 39, startPoint y: 111, endPoint x: 1443, endPoint y: 167, distance: 1405.1
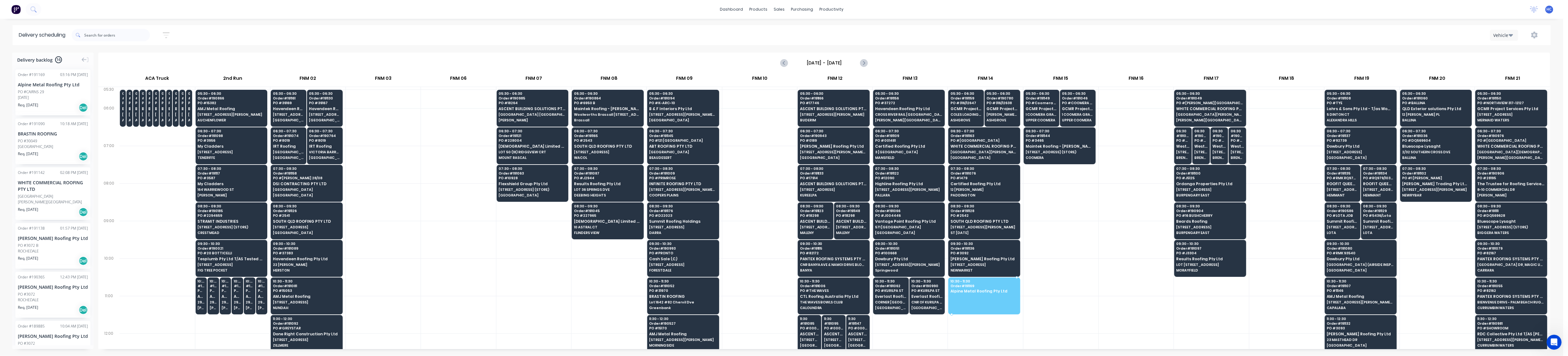
drag, startPoint x: 55, startPoint y: 88, endPoint x: 993, endPoint y: 288, distance: 959.1
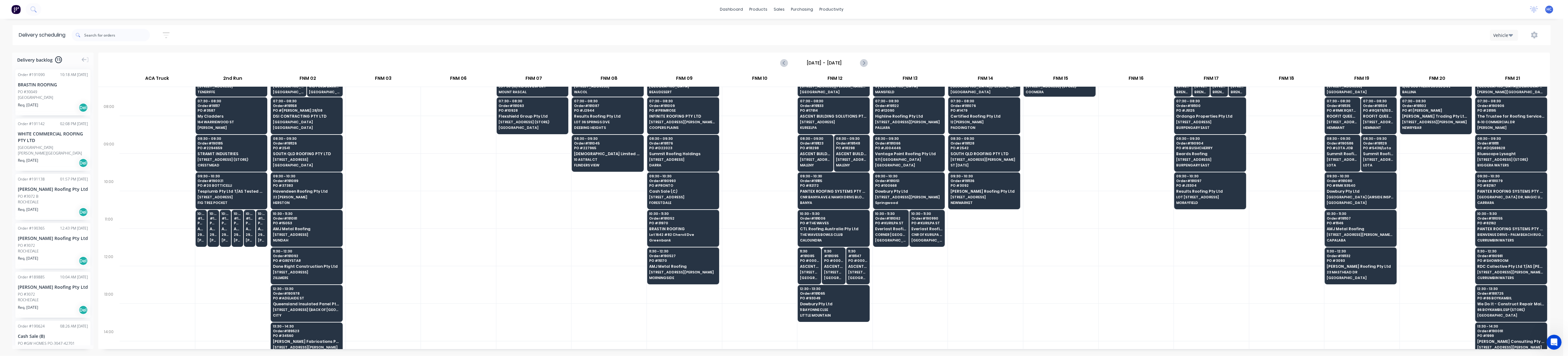
scroll to position [83, 0]
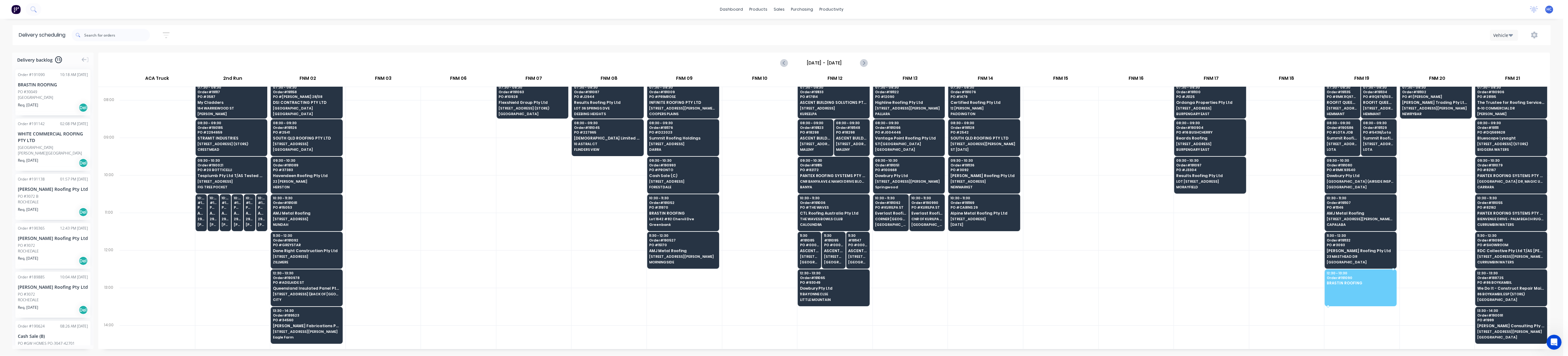
drag, startPoint x: 39, startPoint y: 94, endPoint x: 1373, endPoint y: 277, distance: 1346.5
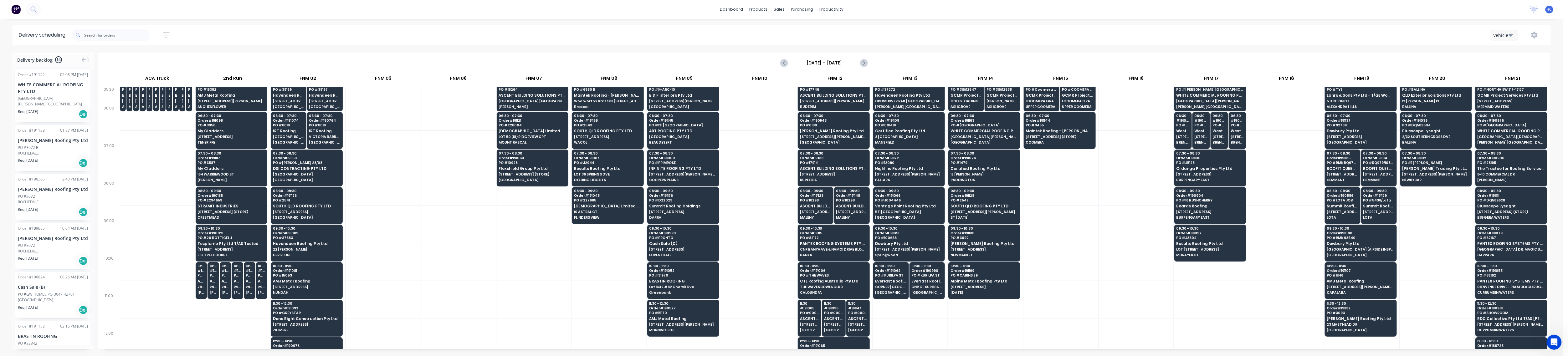
scroll to position [0, 0]
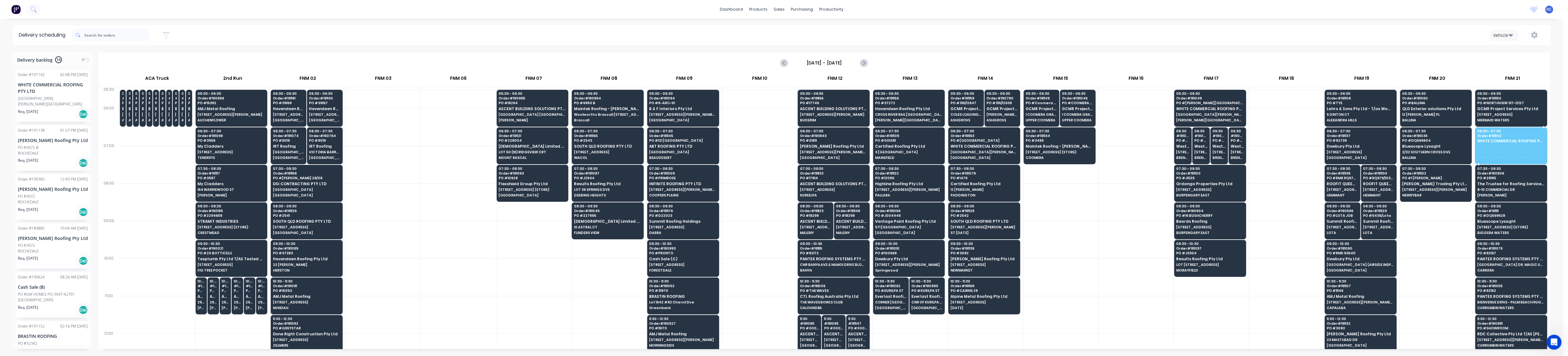
drag, startPoint x: 49, startPoint y: 97, endPoint x: 1521, endPoint y: 146, distance: 1472.8
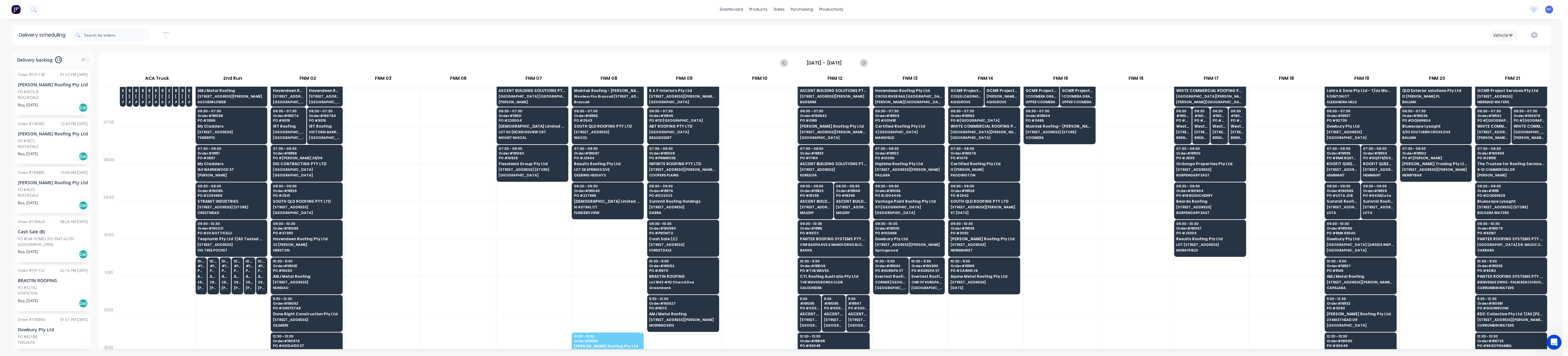
scroll to position [38, 0]
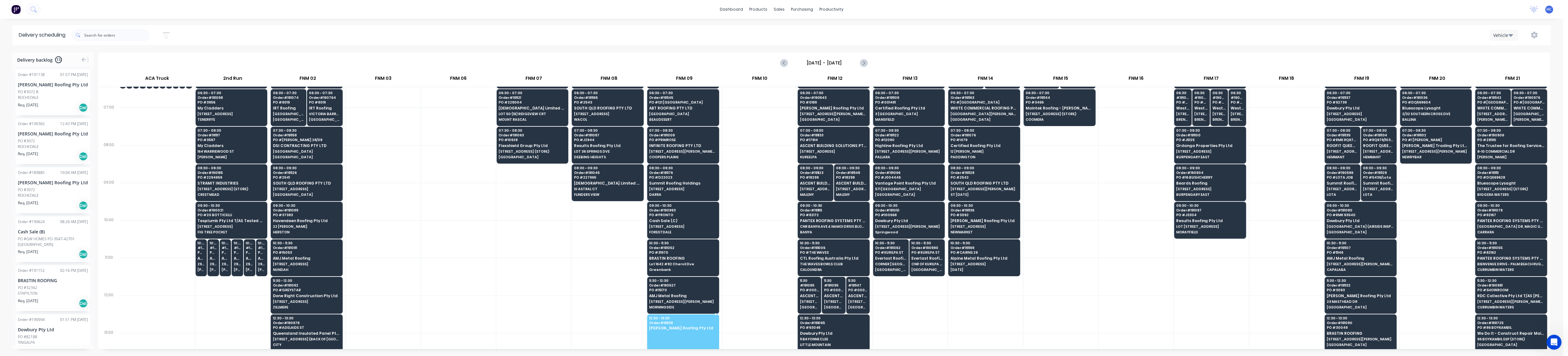
drag, startPoint x: 39, startPoint y: 92, endPoint x: 659, endPoint y: 316, distance: 659.2
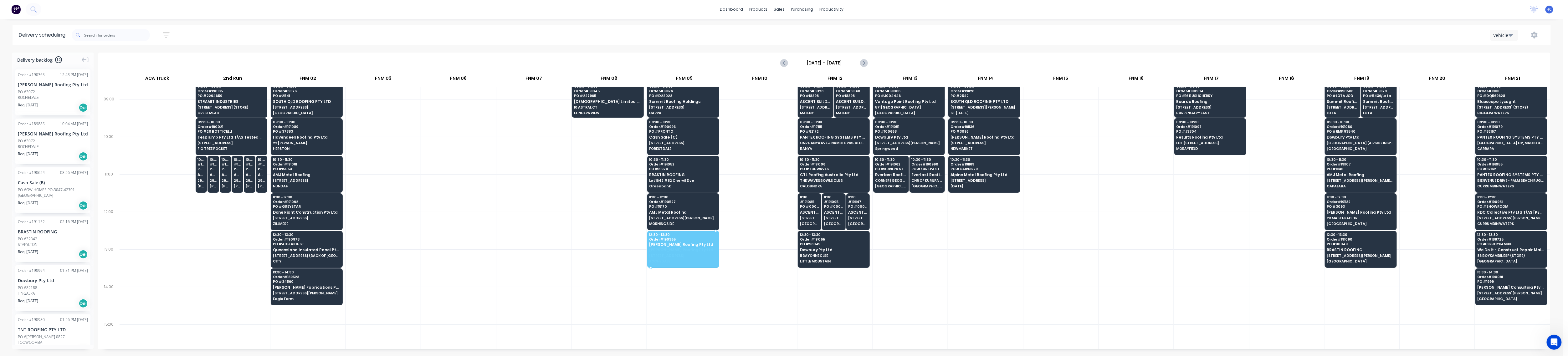
drag, startPoint x: 55, startPoint y: 99, endPoint x: 578, endPoint y: 220, distance: 536.8
drag, startPoint x: 64, startPoint y: 86, endPoint x: 695, endPoint y: 244, distance: 650.5
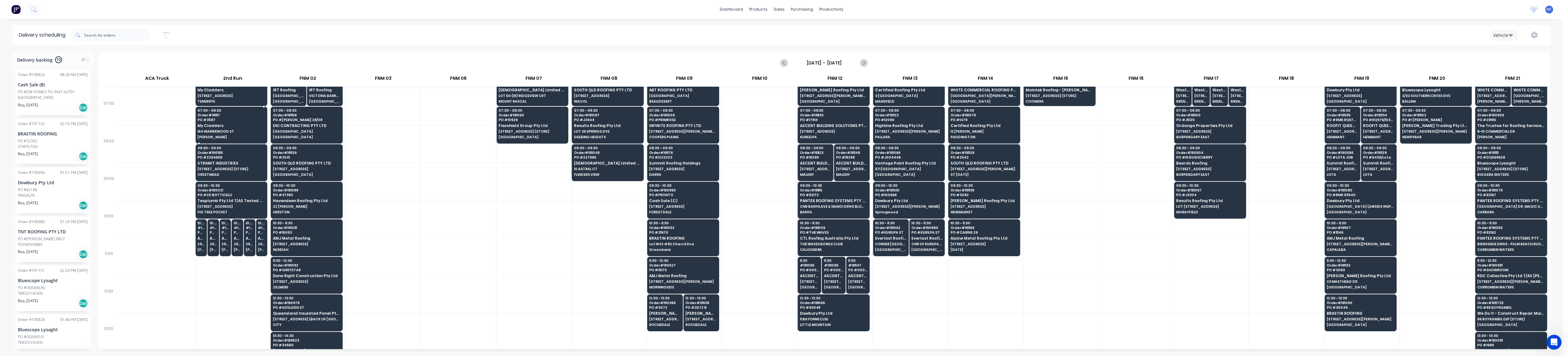
scroll to position [38, 0]
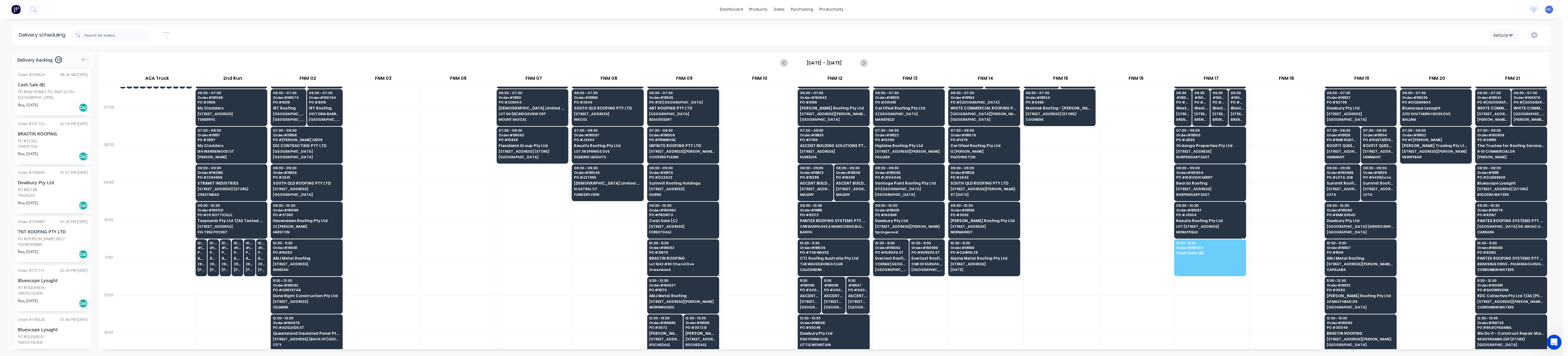
drag, startPoint x: 48, startPoint y: 100, endPoint x: 1185, endPoint y: 243, distance: 1146.0
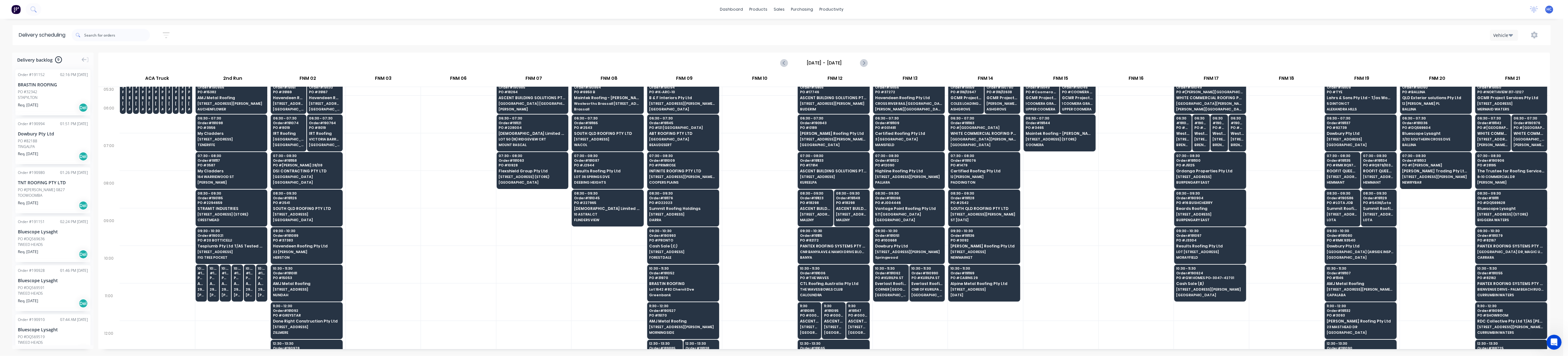
scroll to position [0, 0]
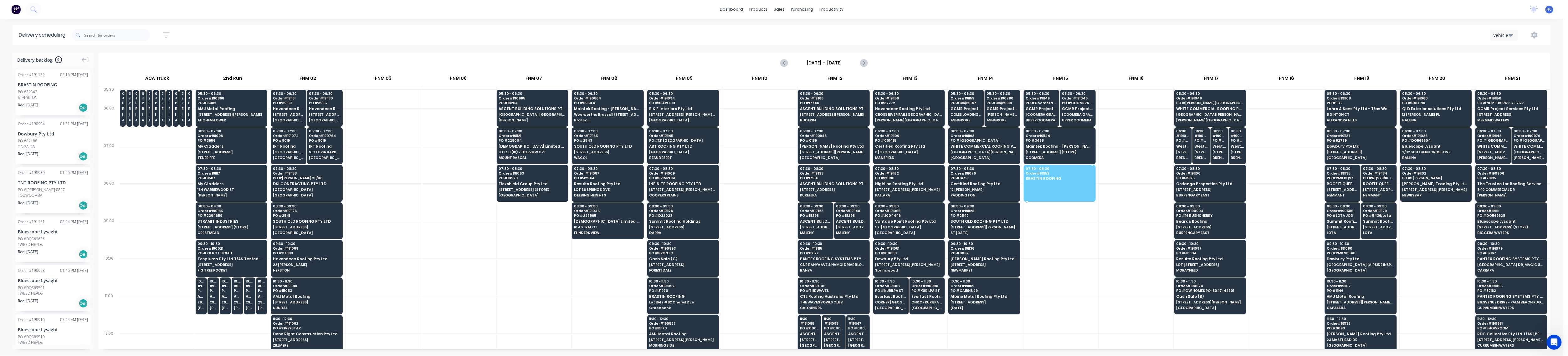
drag, startPoint x: 53, startPoint y: 105, endPoint x: 1022, endPoint y: 178, distance: 971.7
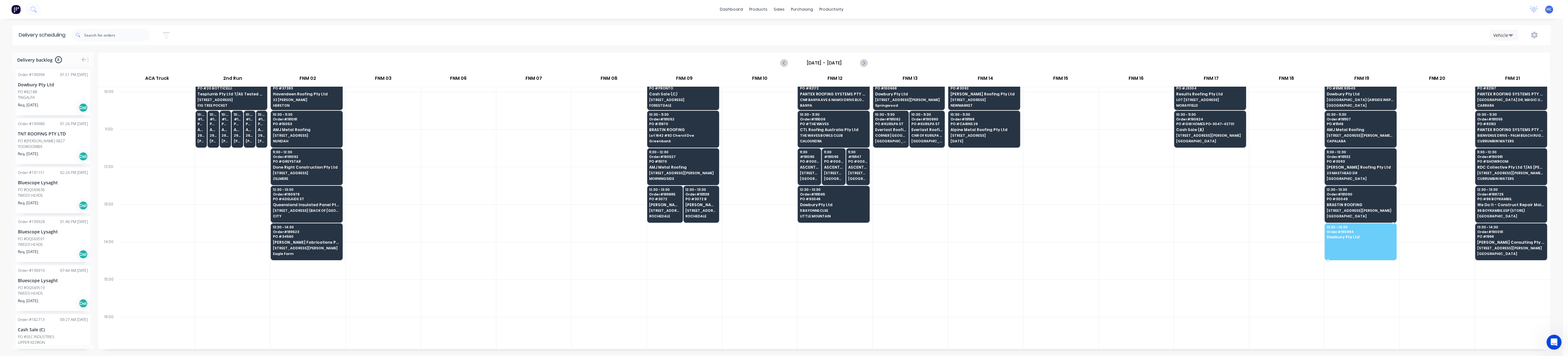
drag, startPoint x: 52, startPoint y: 98, endPoint x: 1373, endPoint y: 240, distance: 1328.6
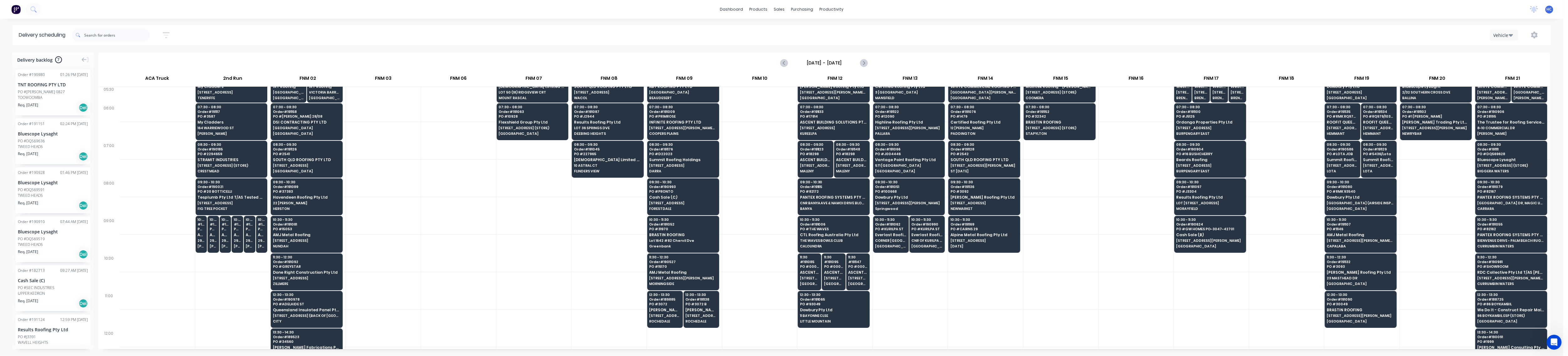
scroll to position [0, 0]
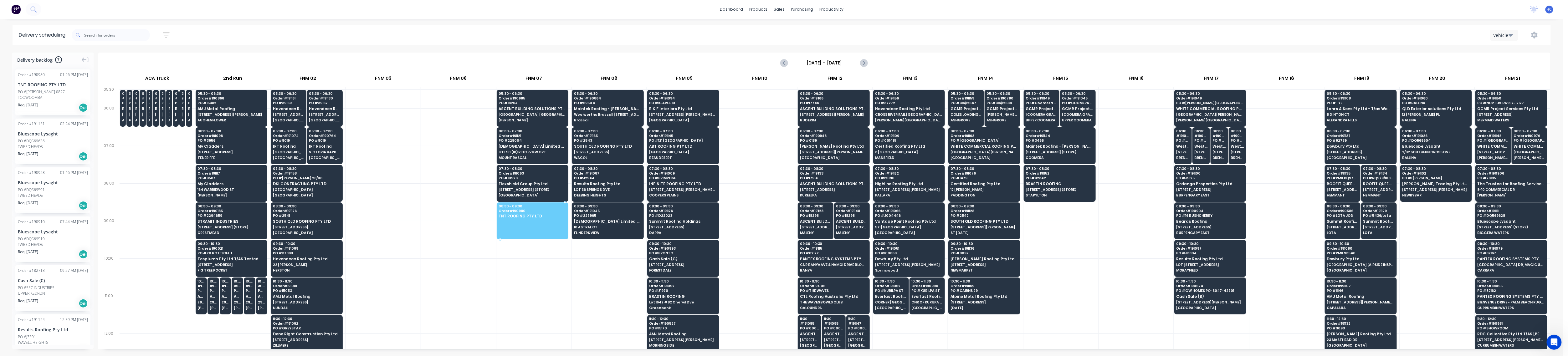
drag, startPoint x: 41, startPoint y: 102, endPoint x: 544, endPoint y: 217, distance: 516.0
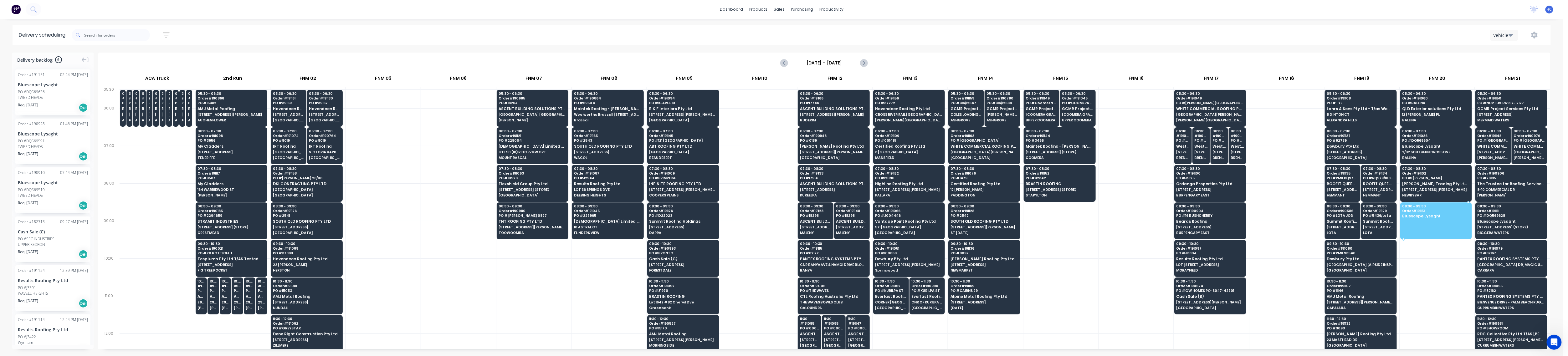
drag, startPoint x: 76, startPoint y: 88, endPoint x: 1399, endPoint y: 212, distance: 1328.8
drag, startPoint x: 30, startPoint y: 105, endPoint x: 1443, endPoint y: 219, distance: 1417.6
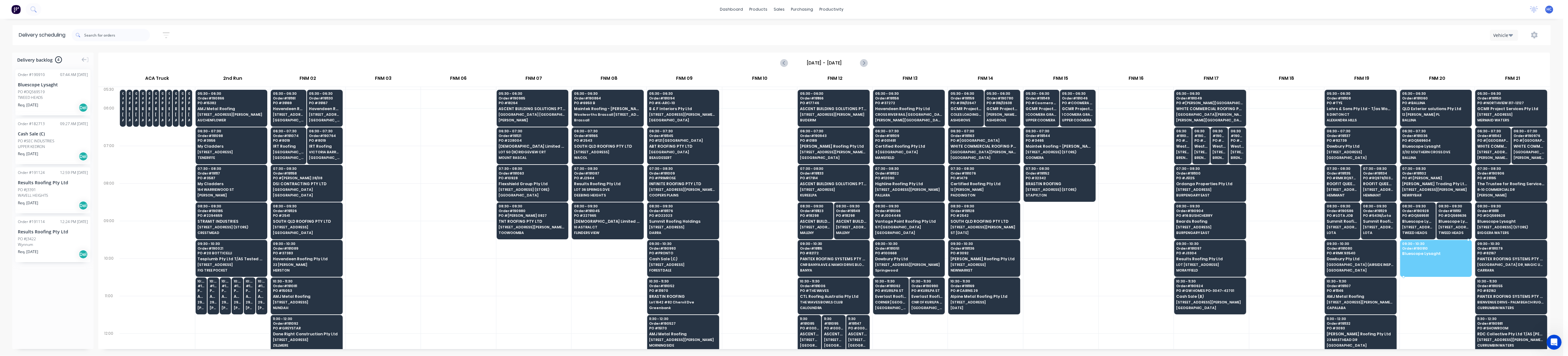
drag, startPoint x: 65, startPoint y: 104, endPoint x: 1435, endPoint y: 256, distance: 1378.4
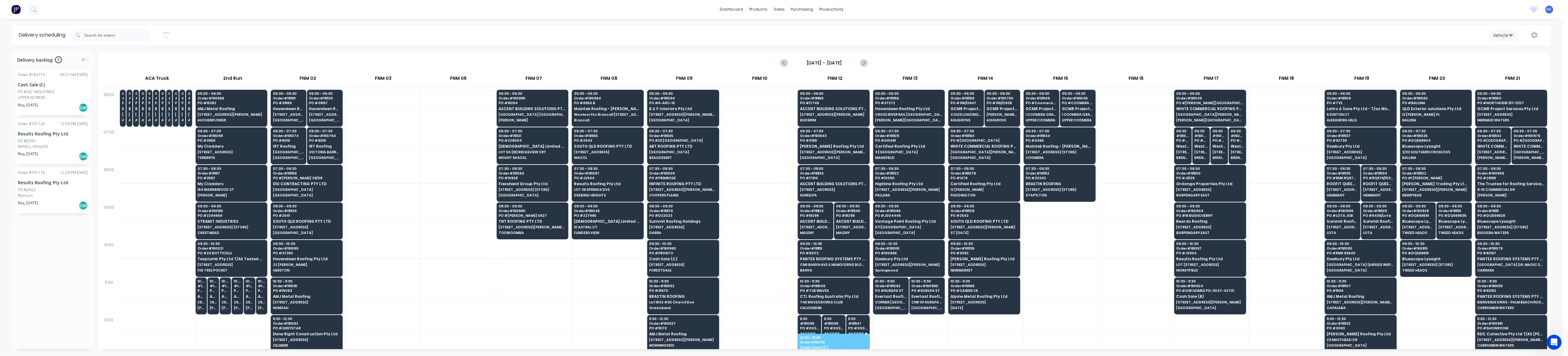
scroll to position [13, 0]
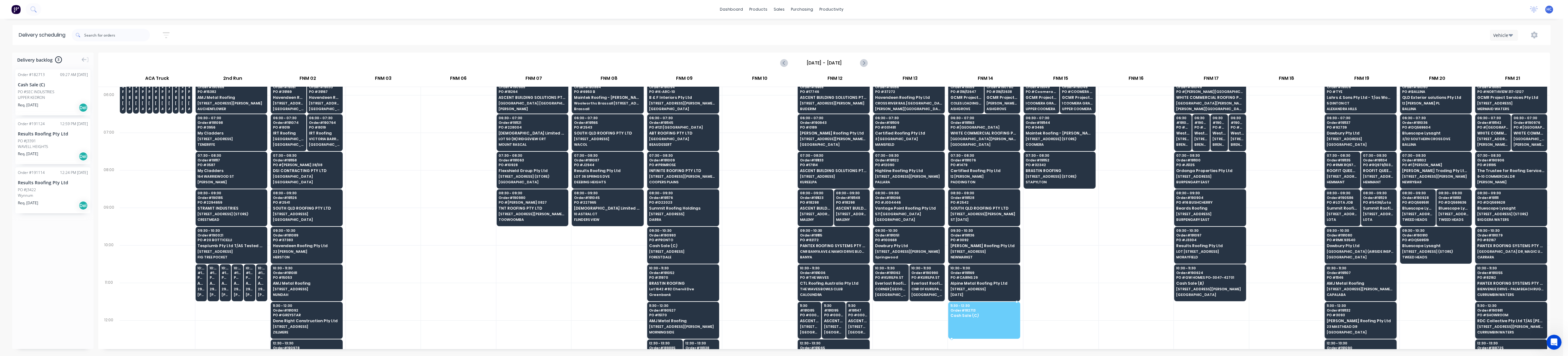
drag, startPoint x: 44, startPoint y: 95, endPoint x: 992, endPoint y: 307, distance: 971.4
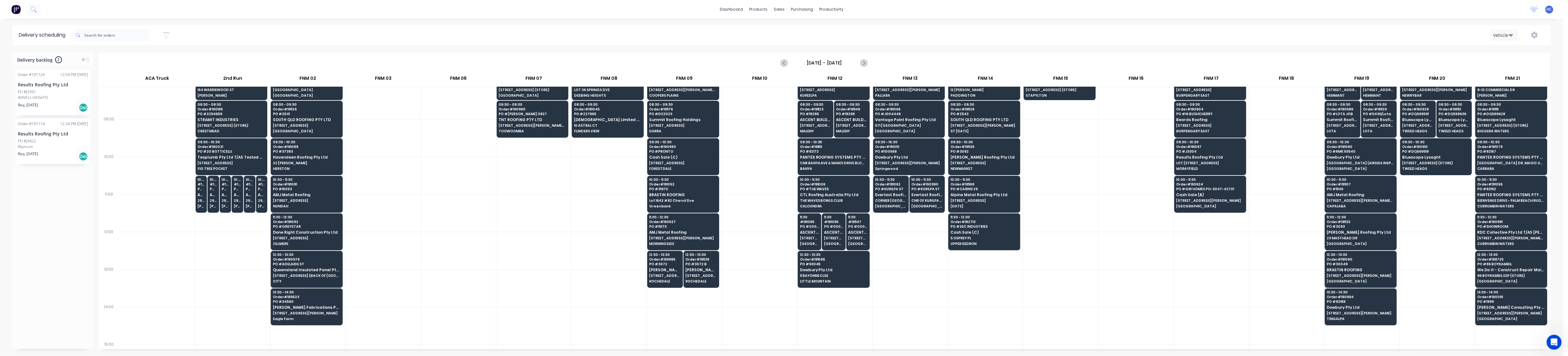
scroll to position [103, 0]
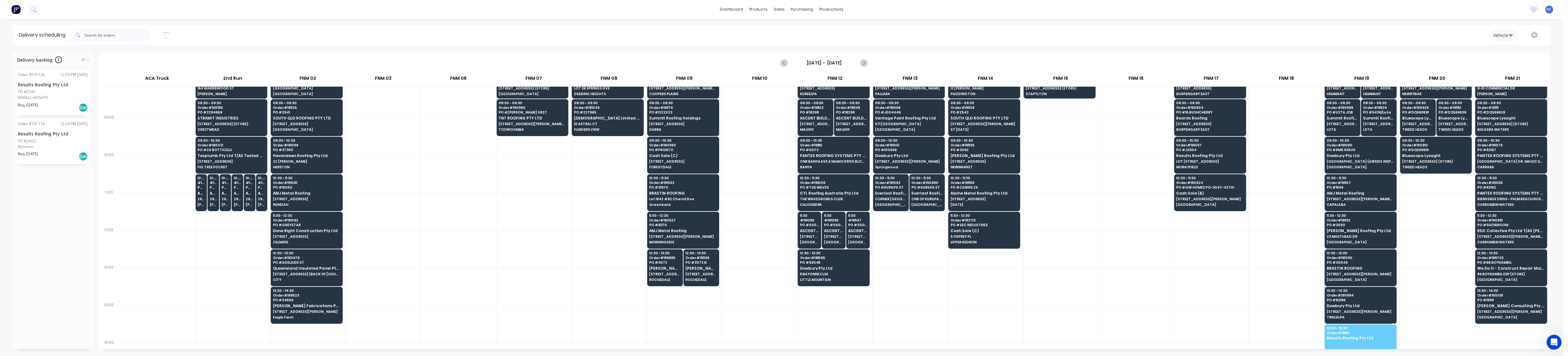
drag, startPoint x: 36, startPoint y: 141, endPoint x: 1363, endPoint y: 333, distance: 1340.8
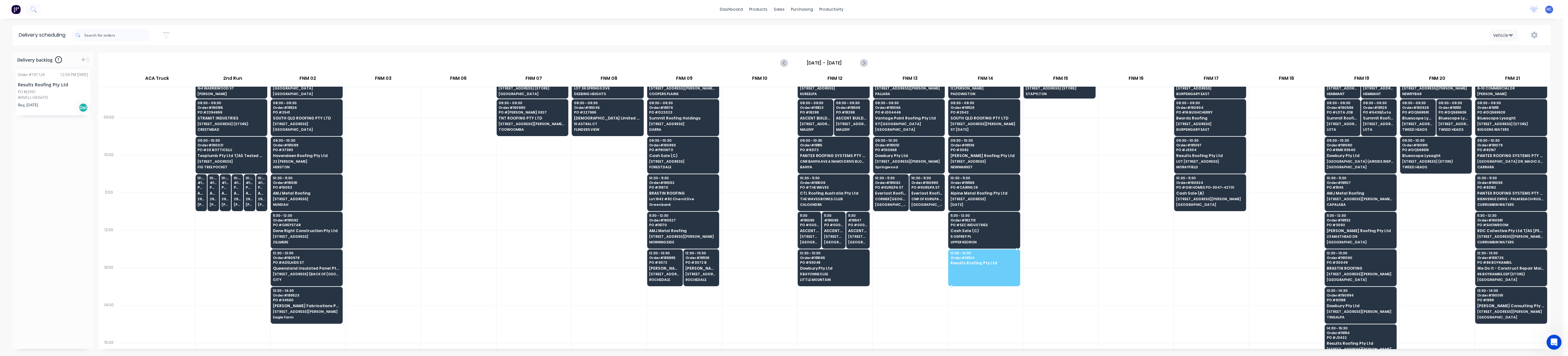
drag, startPoint x: 41, startPoint y: 100, endPoint x: 992, endPoint y: 261, distance: 964.5
drag, startPoint x: 1059, startPoint y: 245, endPoint x: 931, endPoint y: 247, distance: 128.0
click at [1059, 245] on div at bounding box center [1060, 249] width 75 height 38
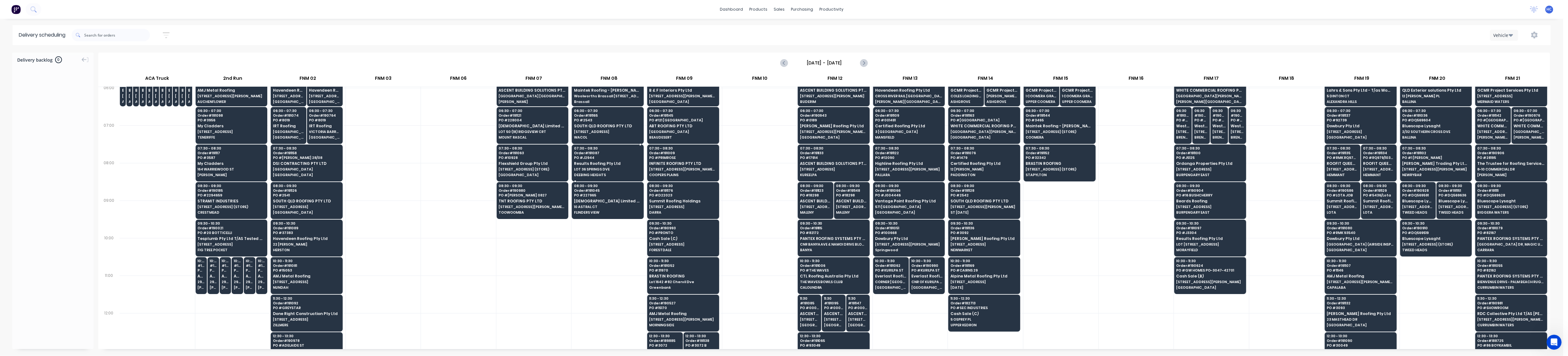
scroll to position [0, 0]
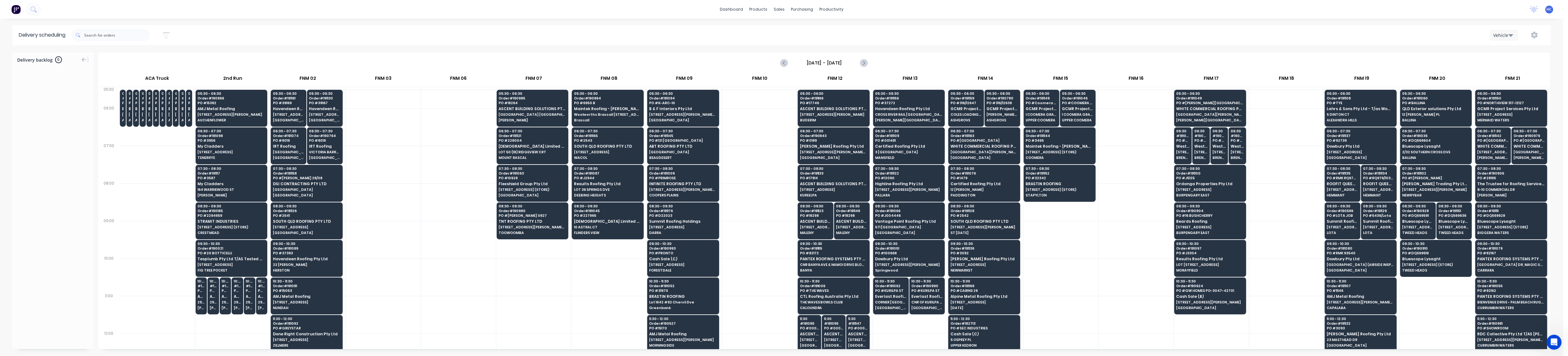
click at [167, 33] on icon "button" at bounding box center [166, 35] width 7 height 6
click at [138, 58] on input "[DATE] - [DATE]" at bounding box center [138, 58] width 58 height 9
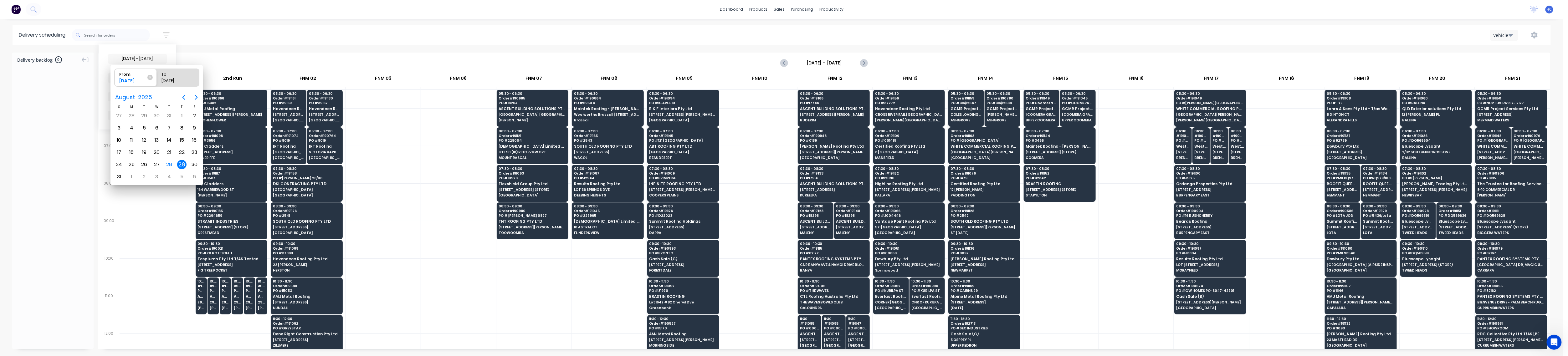
drag, startPoint x: 181, startPoint y: 166, endPoint x: 186, endPoint y: 168, distance: 5.4
click at [181, 166] on div "29" at bounding box center [181, 164] width 9 height 9
radio input "false"
radio input "true"
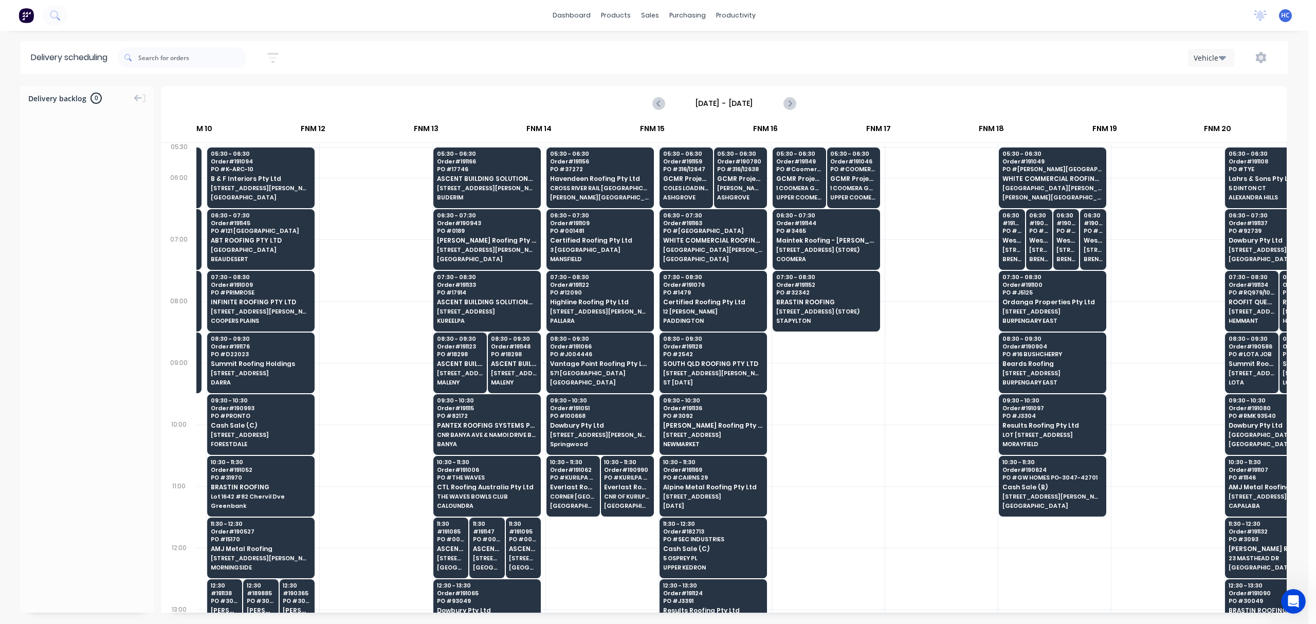
scroll to position [0, 1068]
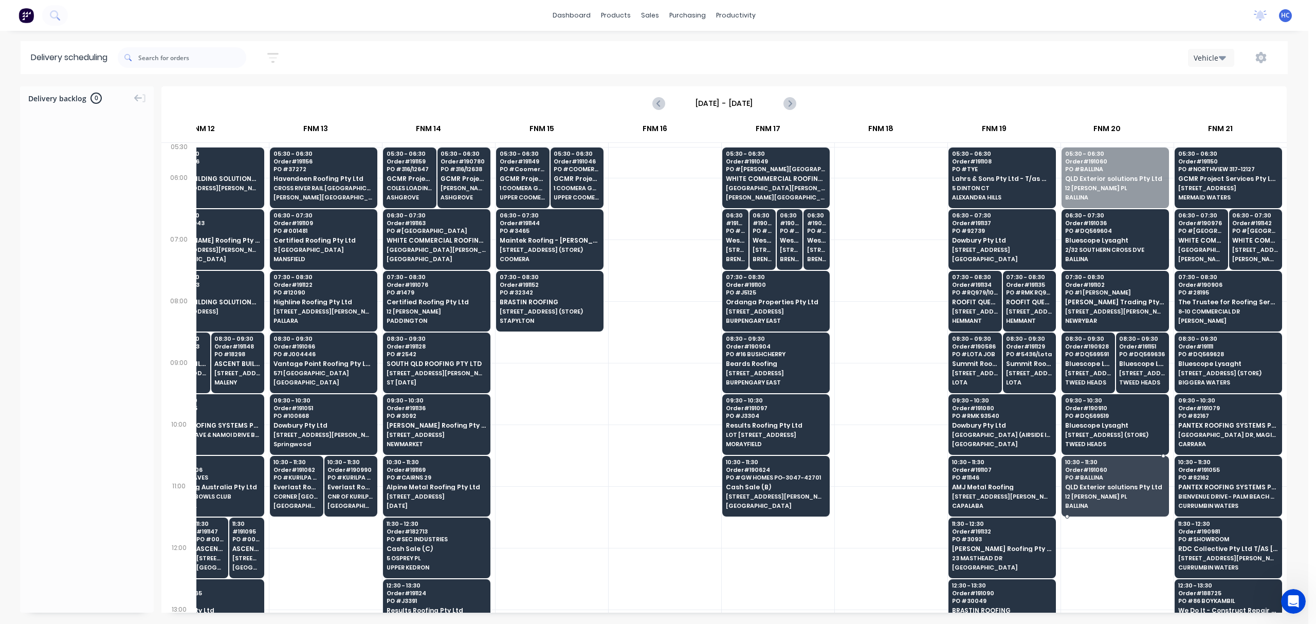
drag, startPoint x: 1110, startPoint y: 178, endPoint x: 1132, endPoint y: 498, distance: 320.6
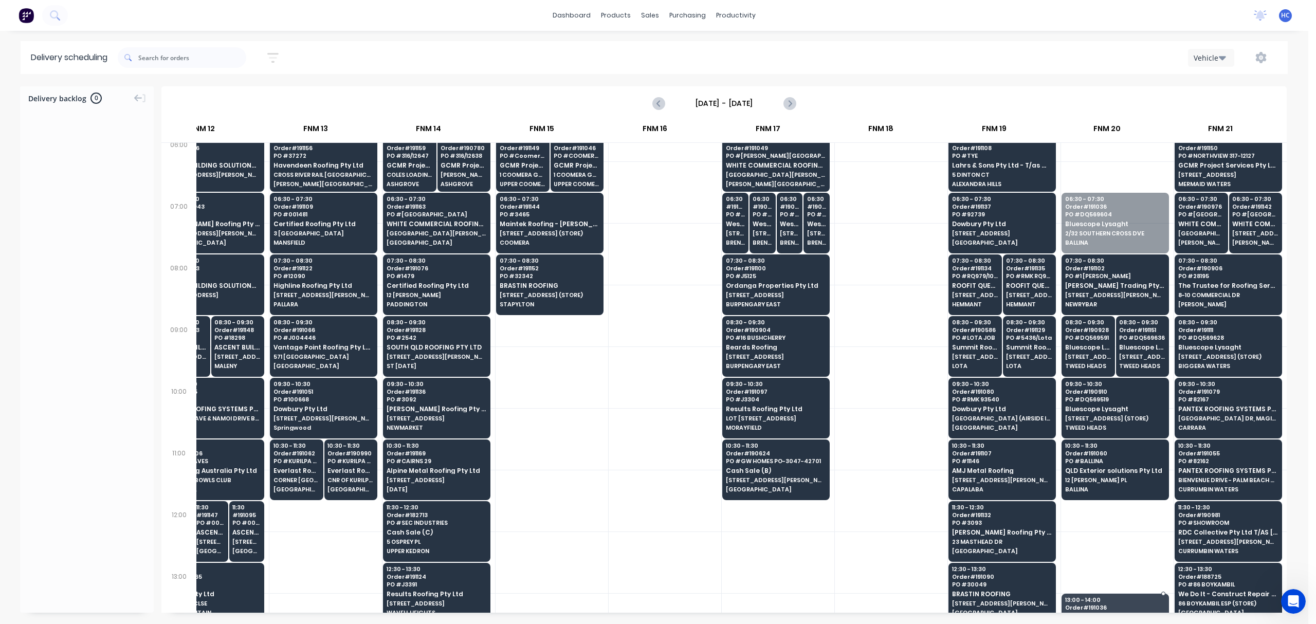
scroll to position [35, 1068]
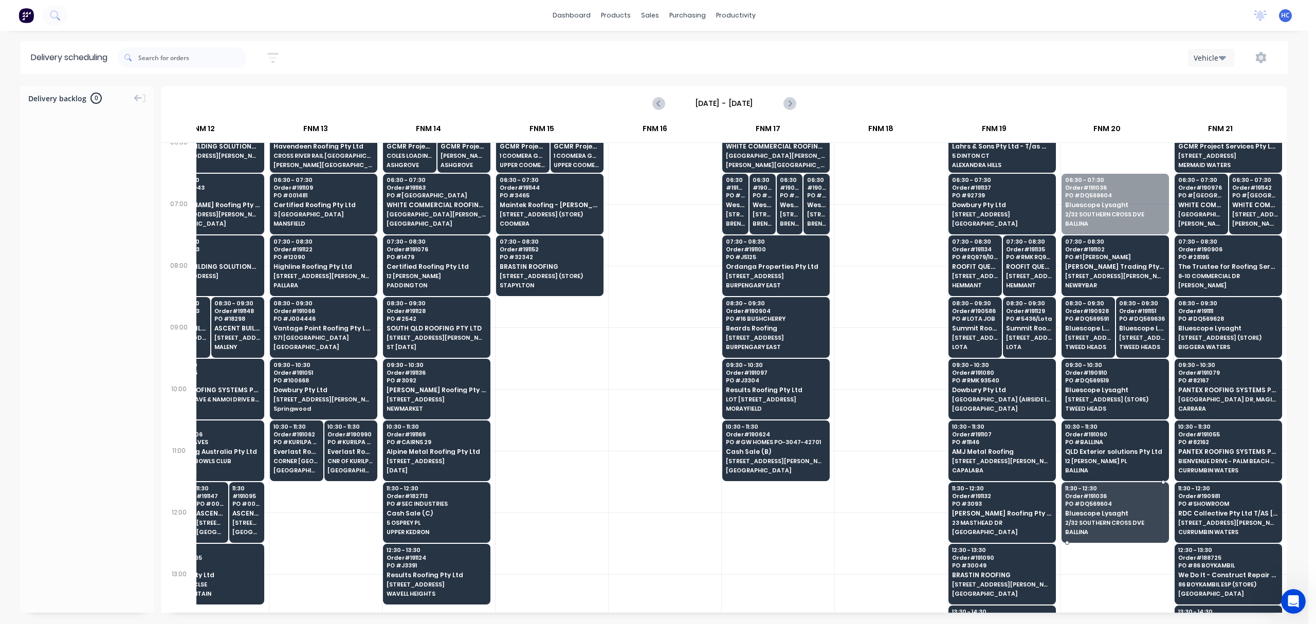
drag, startPoint x: 1106, startPoint y: 239, endPoint x: 1111, endPoint y: 511, distance: 272.0
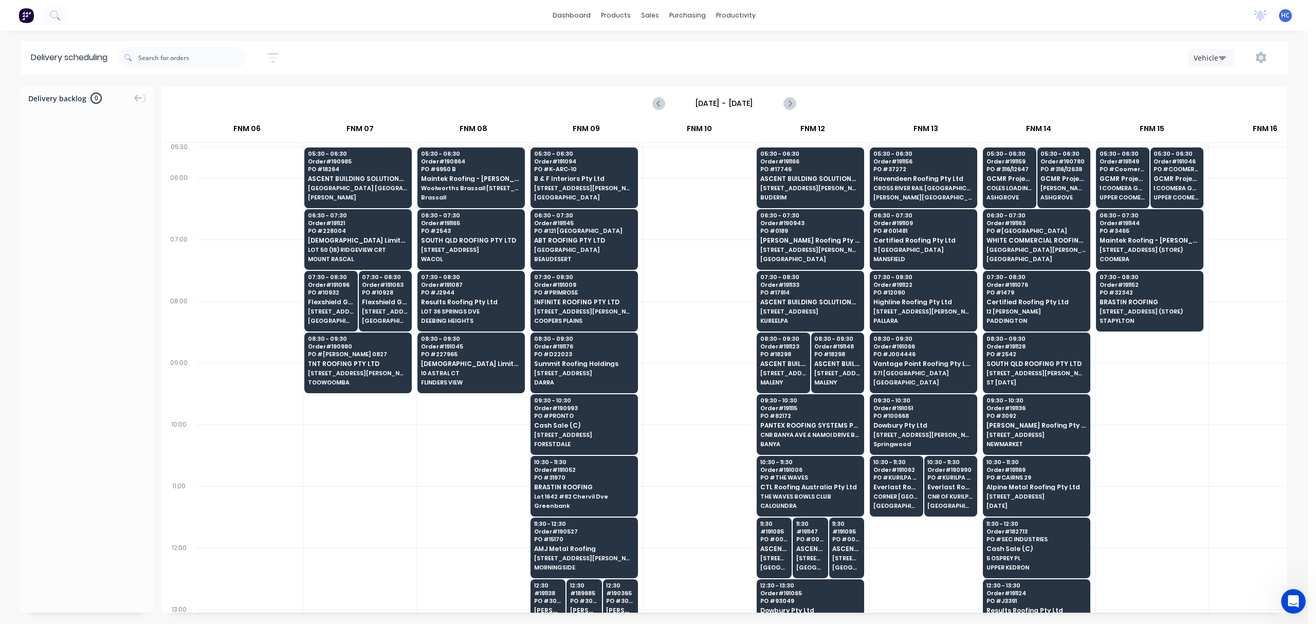
scroll to position [0, 457]
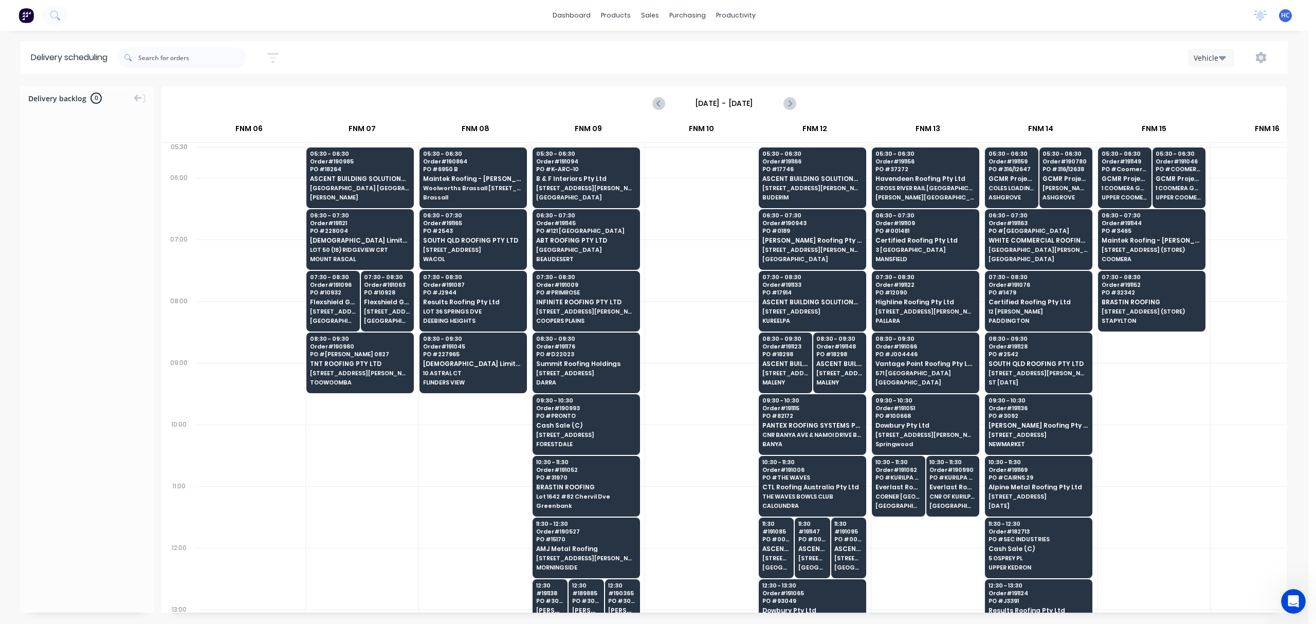
click at [277, 59] on icon "button" at bounding box center [272, 57] width 11 height 13
click at [274, 102] on input "[DATE] - [DATE]" at bounding box center [226, 96] width 96 height 15
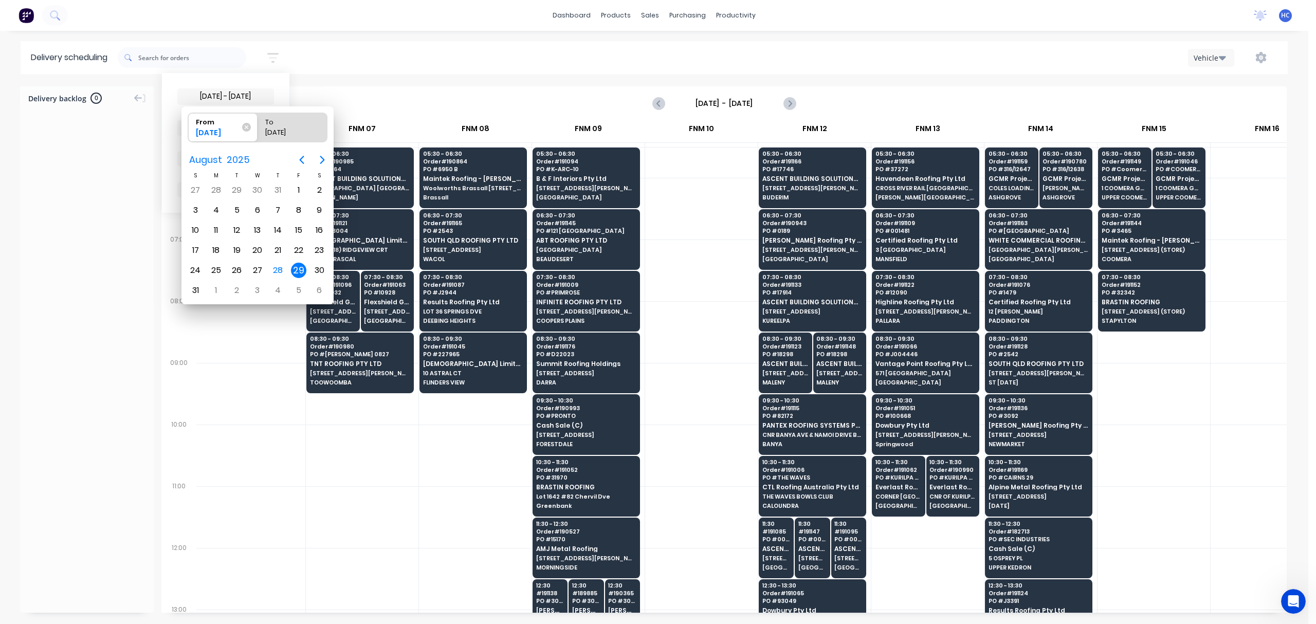
click at [304, 266] on div "29" at bounding box center [298, 270] width 15 height 15
radio input "false"
radio input "true"
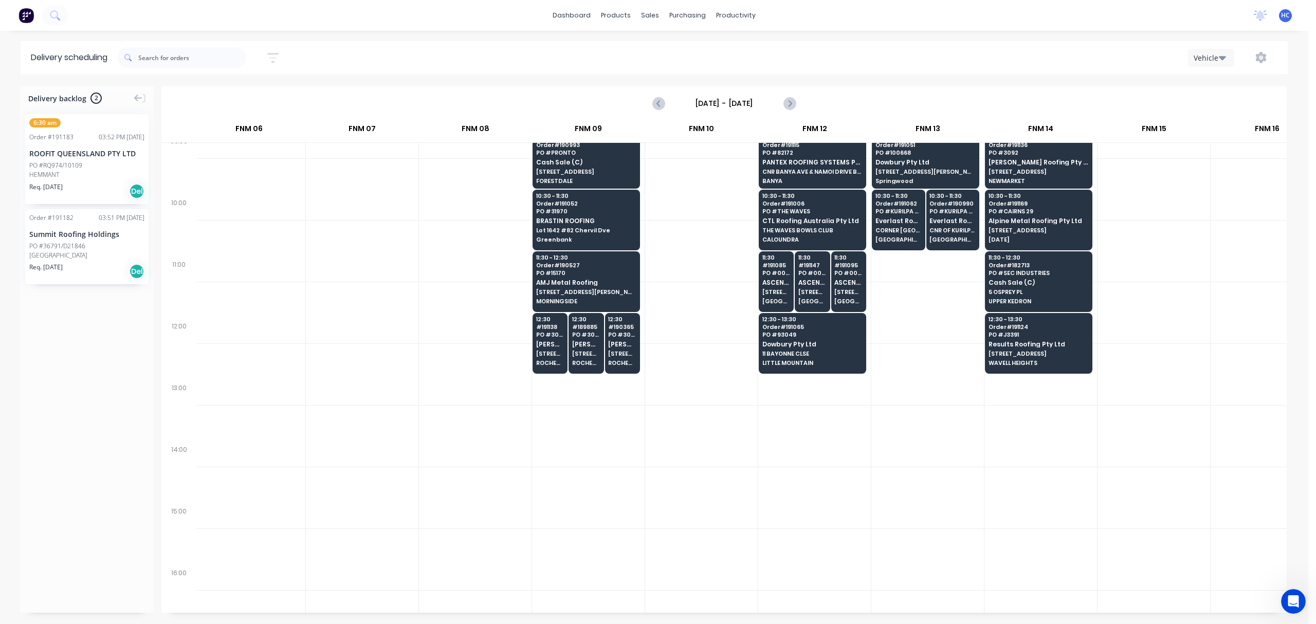
scroll to position [274, 457]
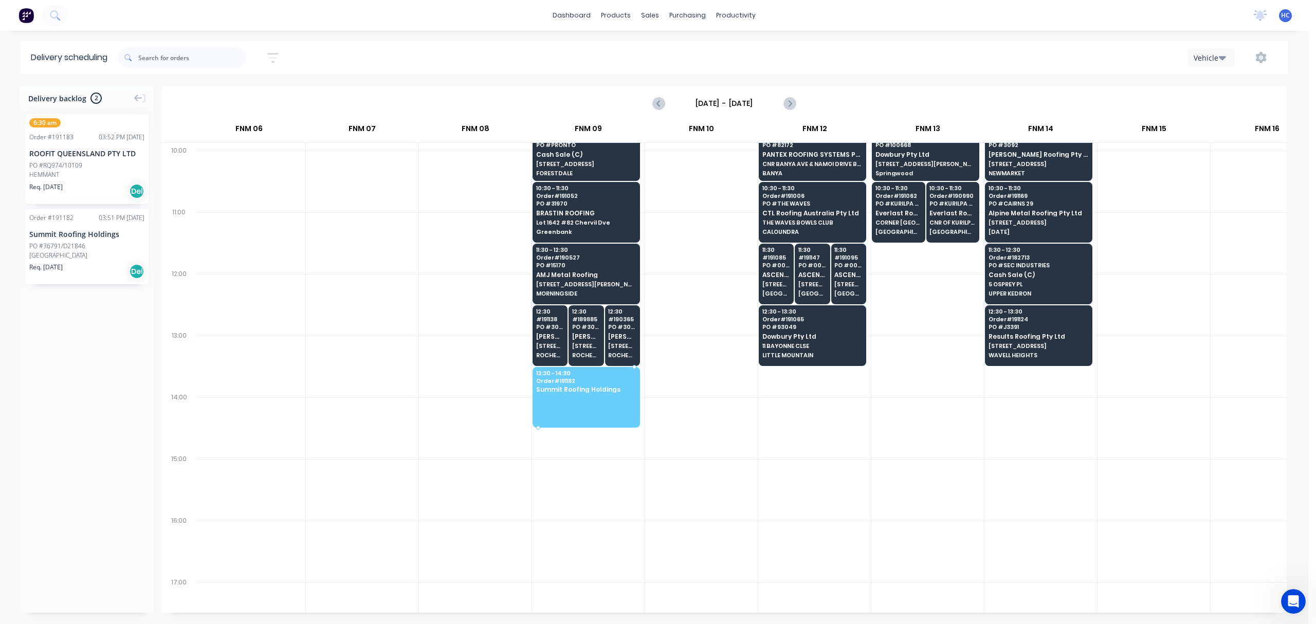
drag, startPoint x: 78, startPoint y: 253, endPoint x: 609, endPoint y: 395, distance: 549.9
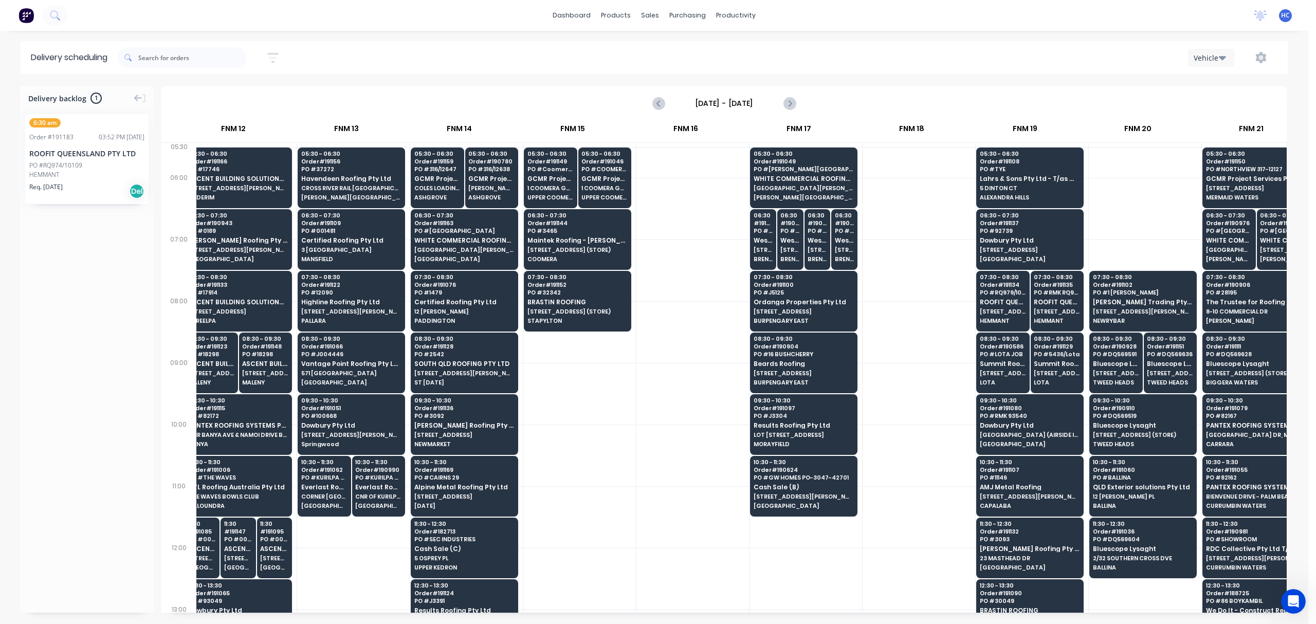
scroll to position [0, 1068]
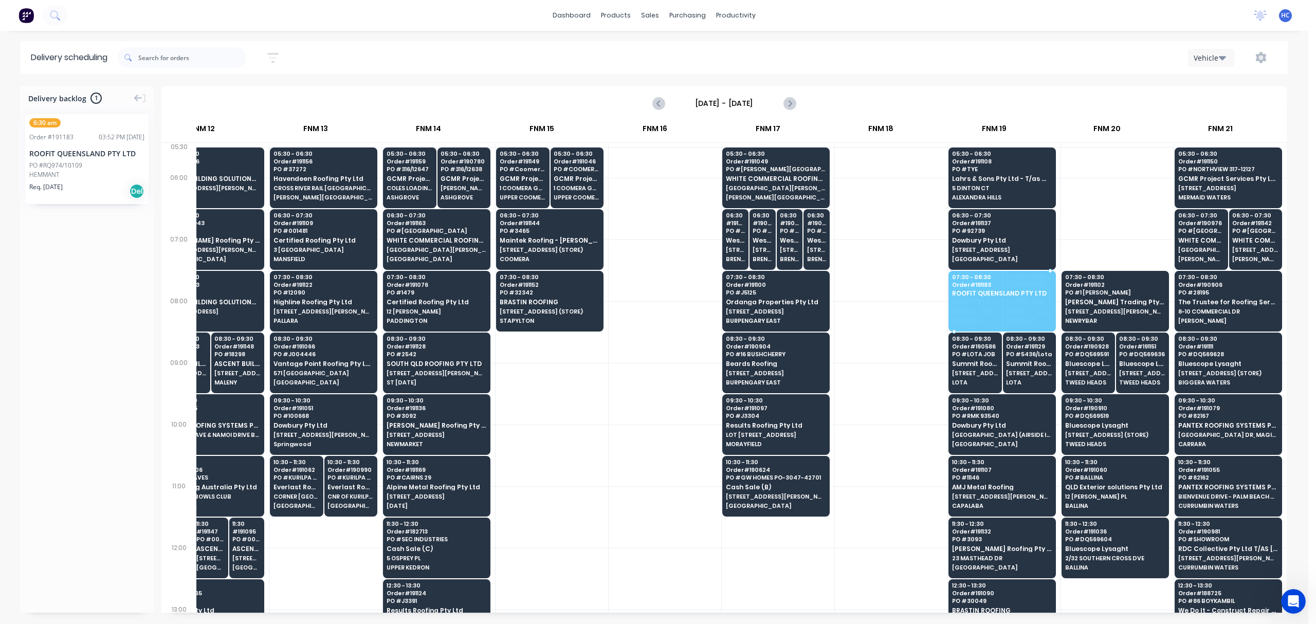
drag, startPoint x: 102, startPoint y: 171, endPoint x: 965, endPoint y: 295, distance: 871.6
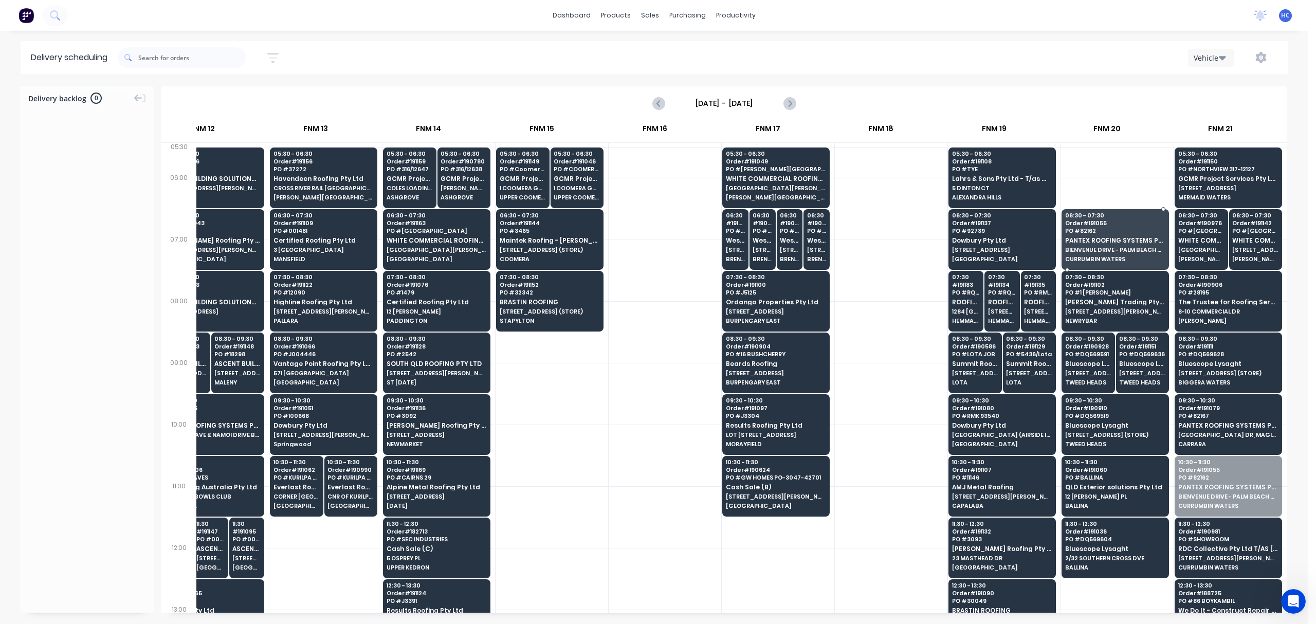
drag, startPoint x: 1236, startPoint y: 495, endPoint x: 1113, endPoint y: 238, distance: 285.2
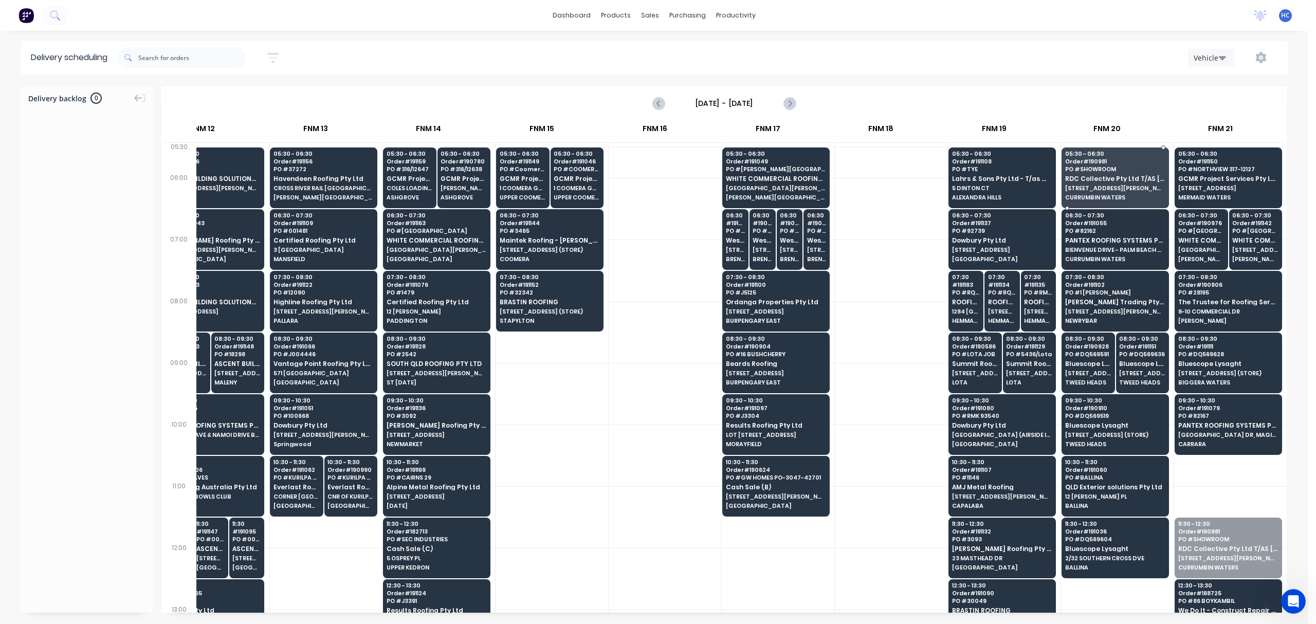
drag, startPoint x: 1152, startPoint y: 432, endPoint x: 1101, endPoint y: 179, distance: 258.1
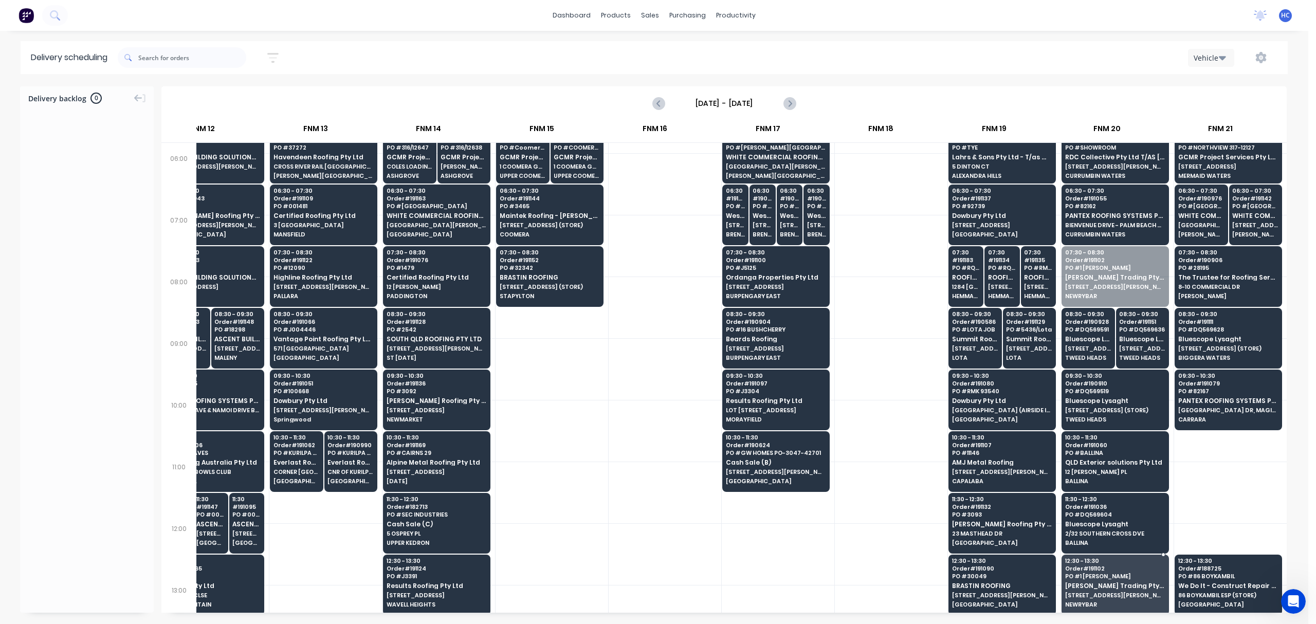
scroll to position [35, 1068]
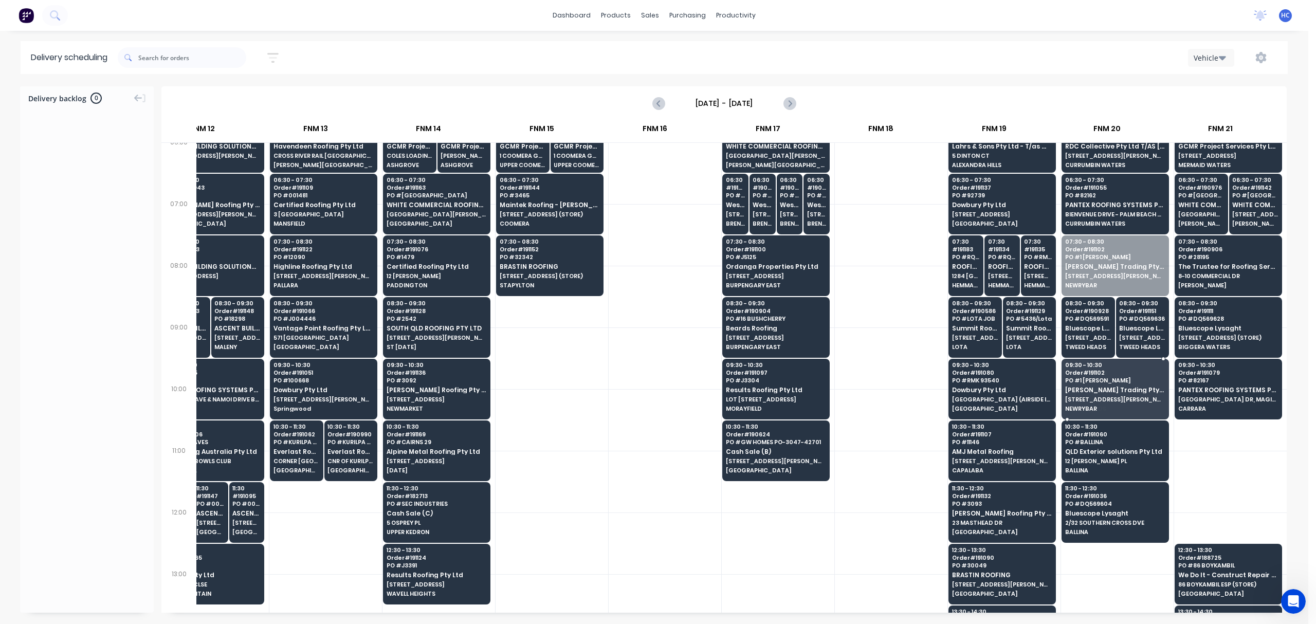
drag, startPoint x: 1116, startPoint y: 301, endPoint x: 1119, endPoint y: 401, distance: 100.3
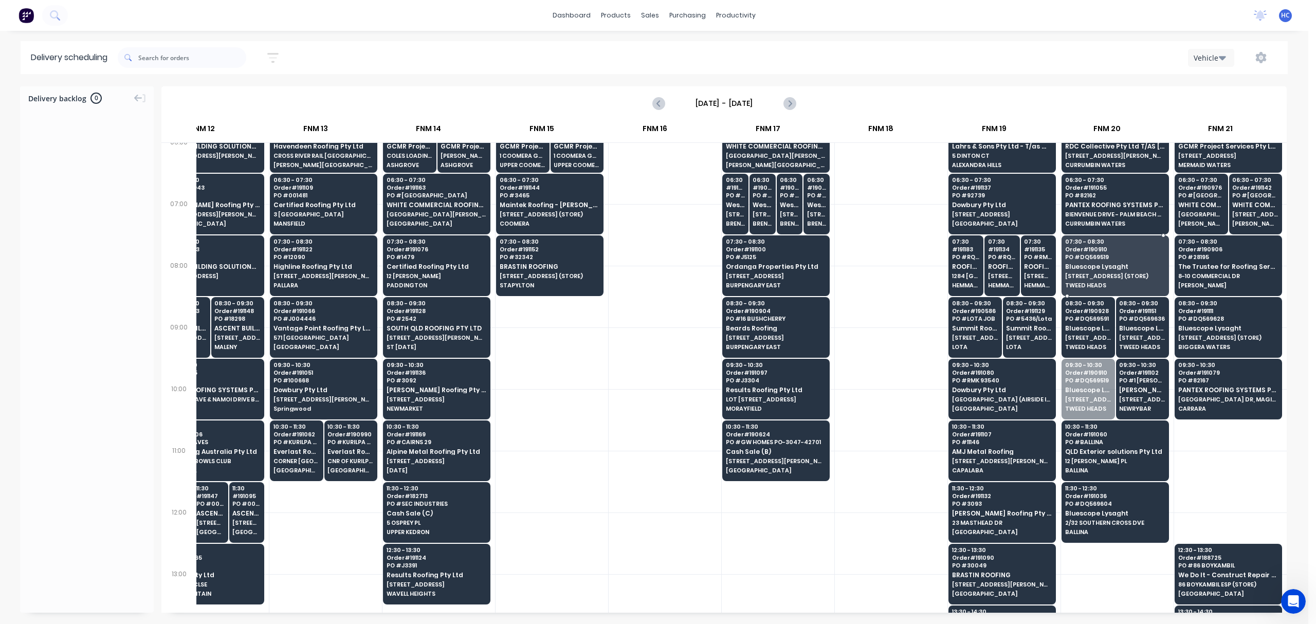
drag, startPoint x: 1064, startPoint y: 385, endPoint x: 1082, endPoint y: 271, distance: 114.5
drag, startPoint x: 1065, startPoint y: 328, endPoint x: 1101, endPoint y: 302, distance: 43.8
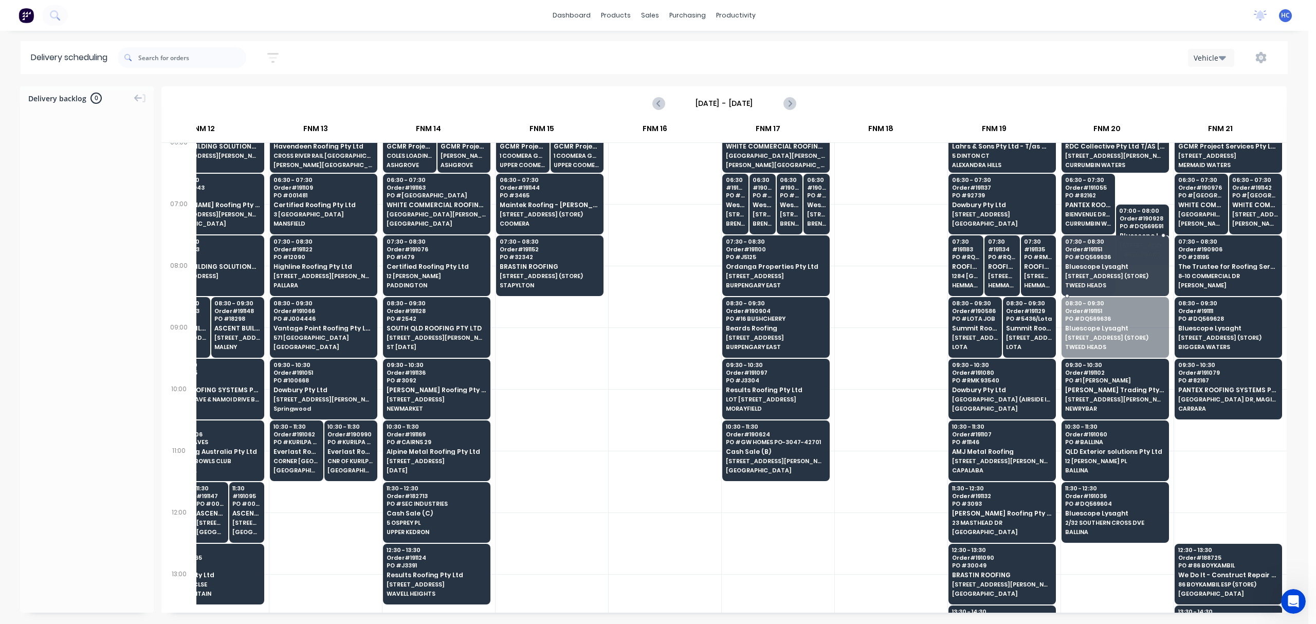
drag, startPoint x: 1095, startPoint y: 313, endPoint x: 1127, endPoint y: 253, distance: 67.9
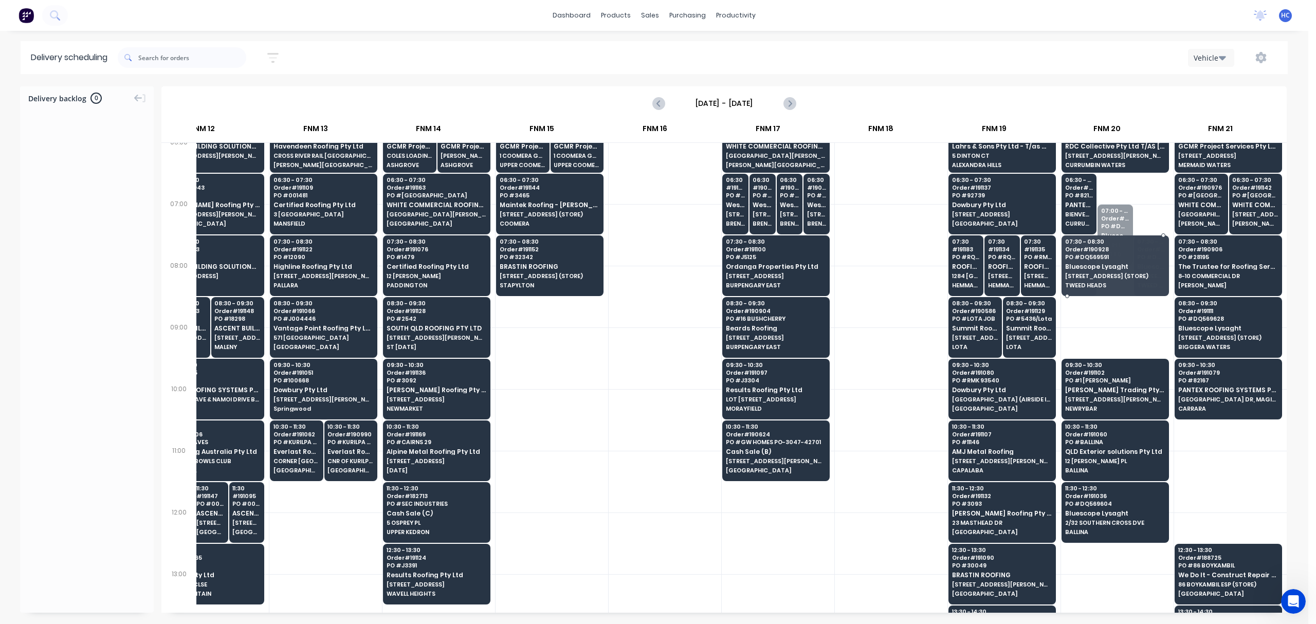
drag, startPoint x: 1120, startPoint y: 230, endPoint x: 1115, endPoint y: 239, distance: 9.9
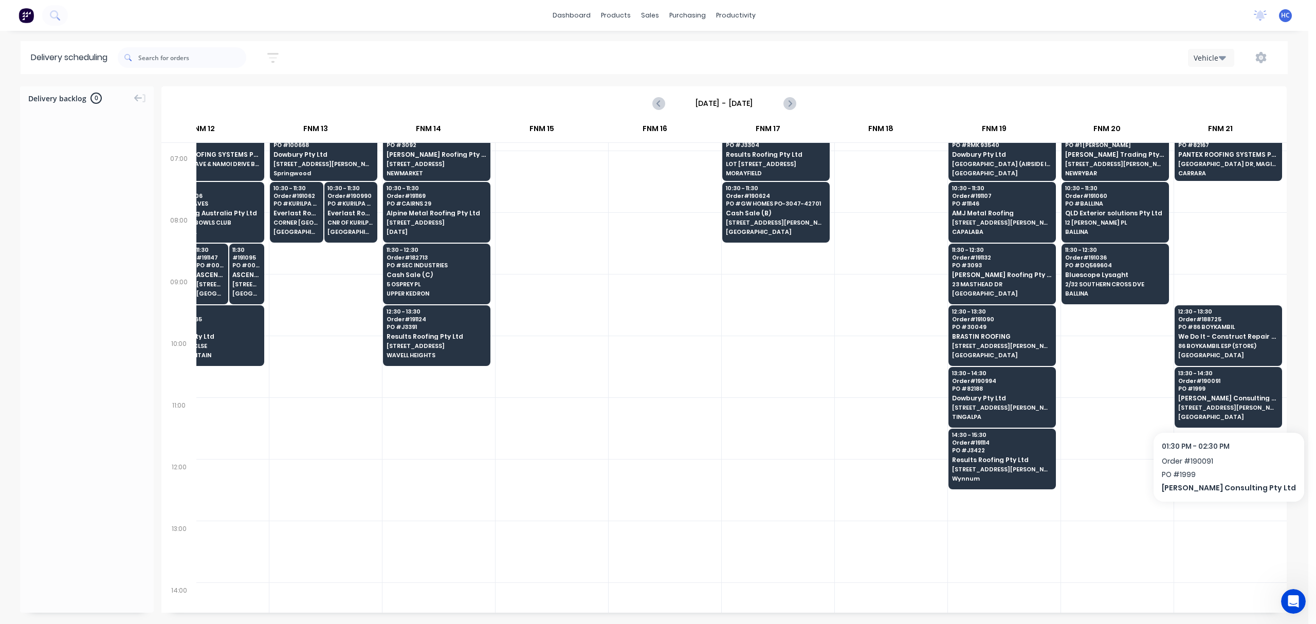
scroll to position [0, 1068]
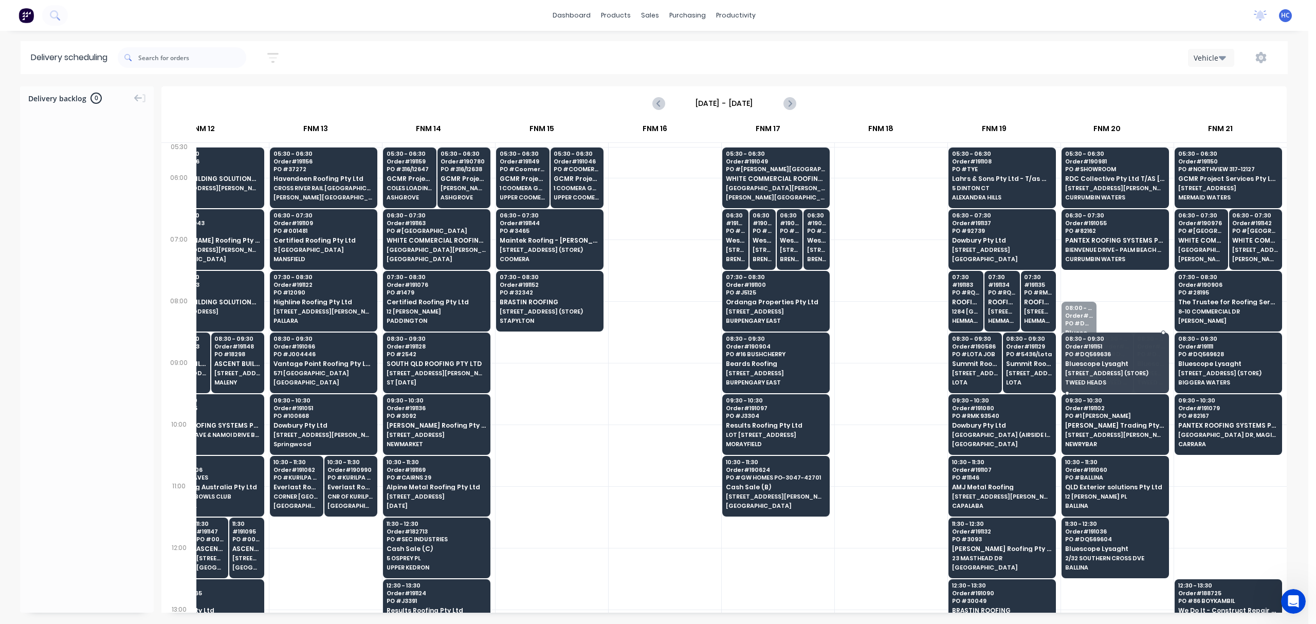
drag, startPoint x: 1078, startPoint y: 327, endPoint x: 1092, endPoint y: 261, distance: 67.4
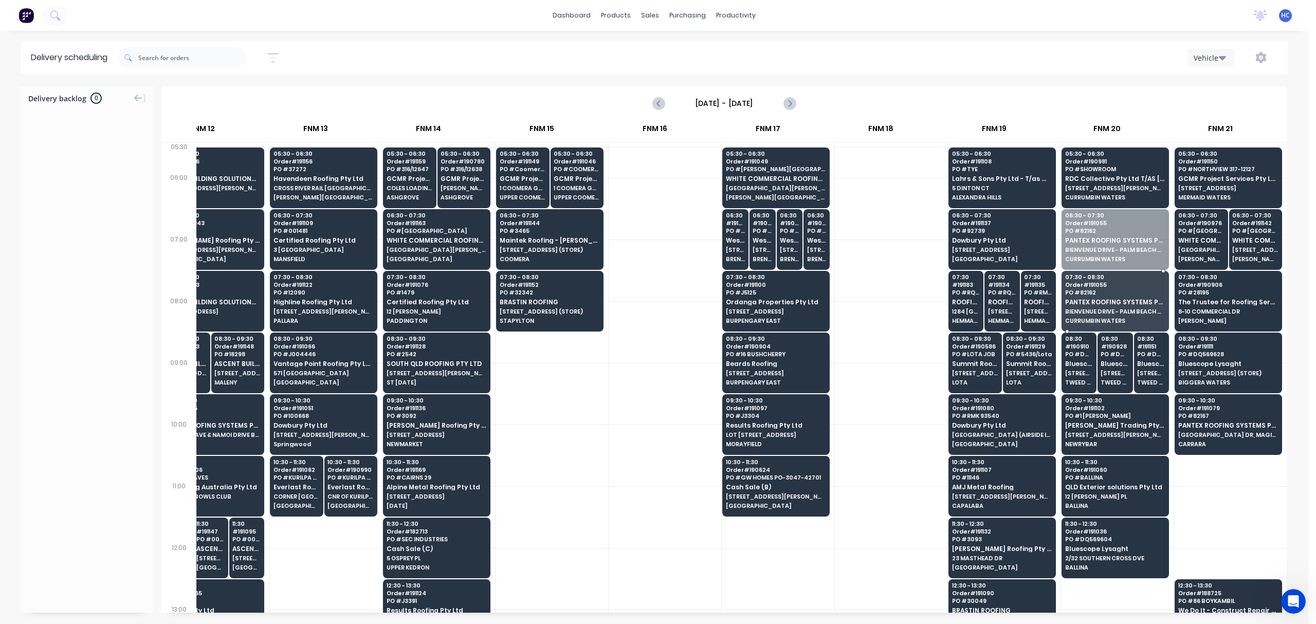
drag, startPoint x: 1102, startPoint y: 235, endPoint x: 1095, endPoint y: 270, distance: 35.8
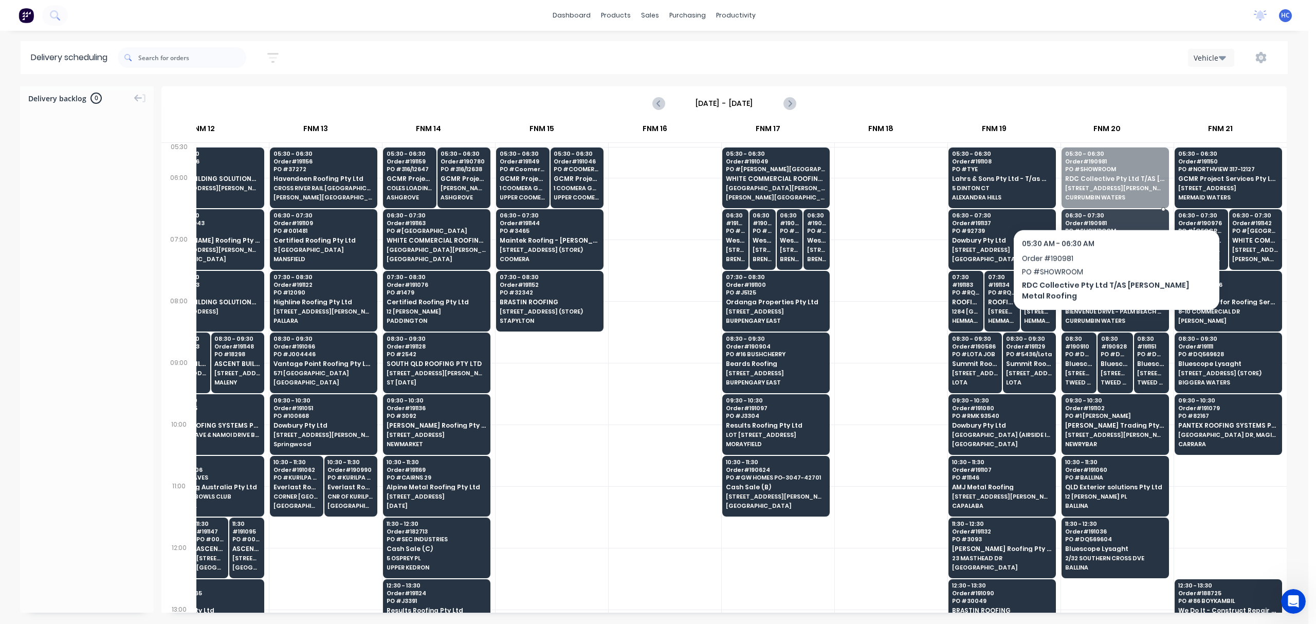
drag, startPoint x: 1112, startPoint y: 185, endPoint x: 1108, endPoint y: 212, distance: 27.1
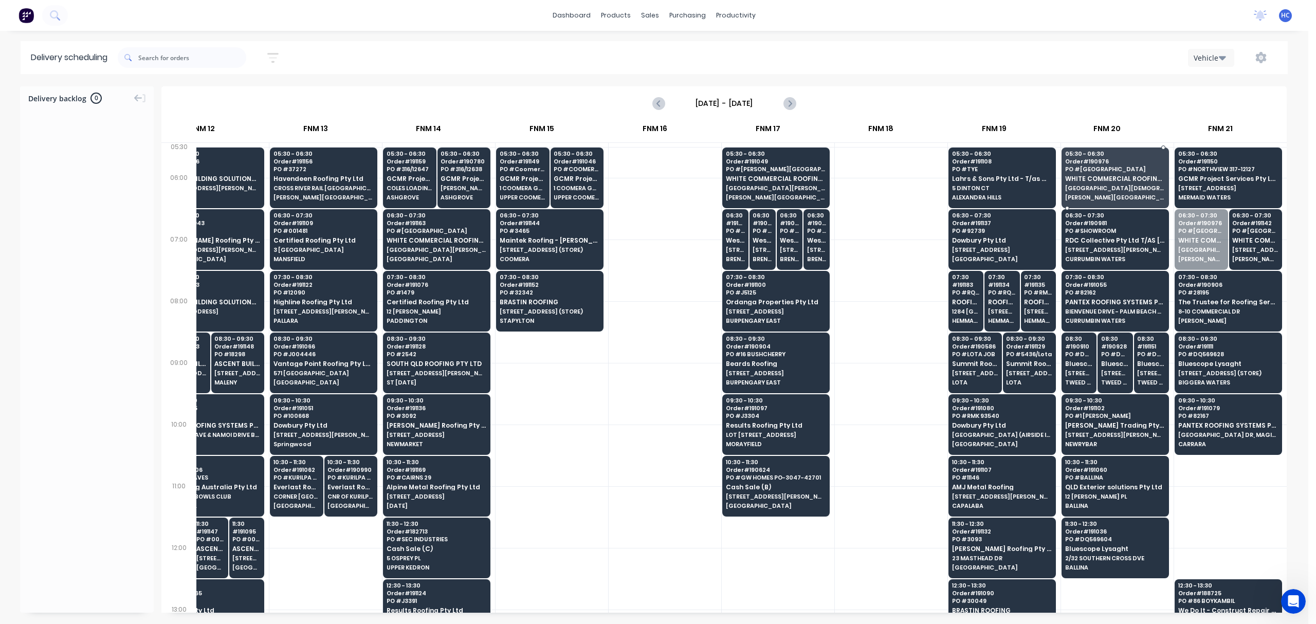
drag, startPoint x: 1189, startPoint y: 244, endPoint x: 1117, endPoint y: 190, distance: 89.3
drag, startPoint x: 1198, startPoint y: 237, endPoint x: 1065, endPoint y: 168, distance: 149.3
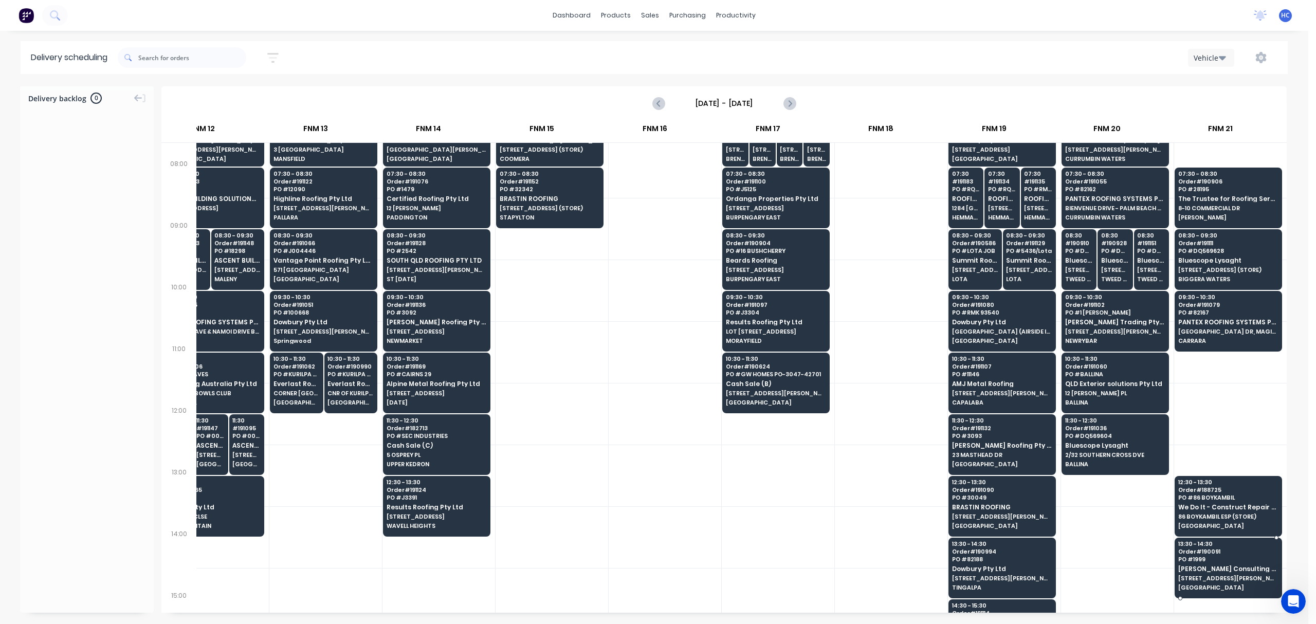
scroll to position [137, 1068]
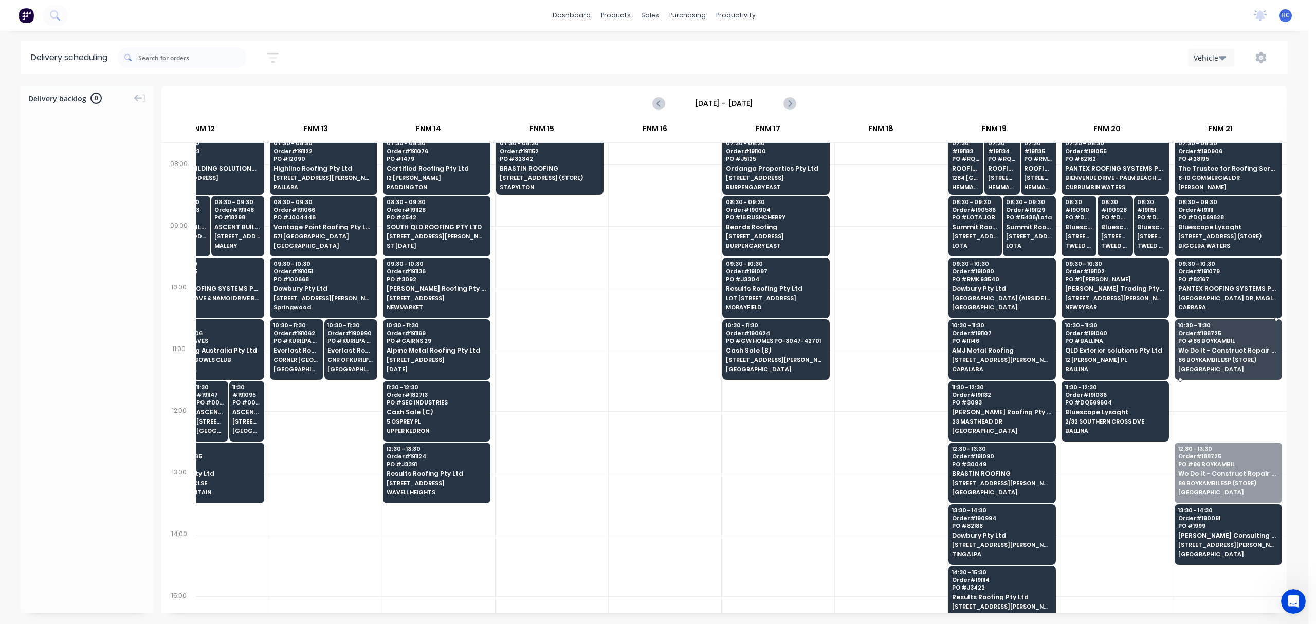
drag, startPoint x: 1219, startPoint y: 445, endPoint x: 1243, endPoint y: 360, distance: 88.4
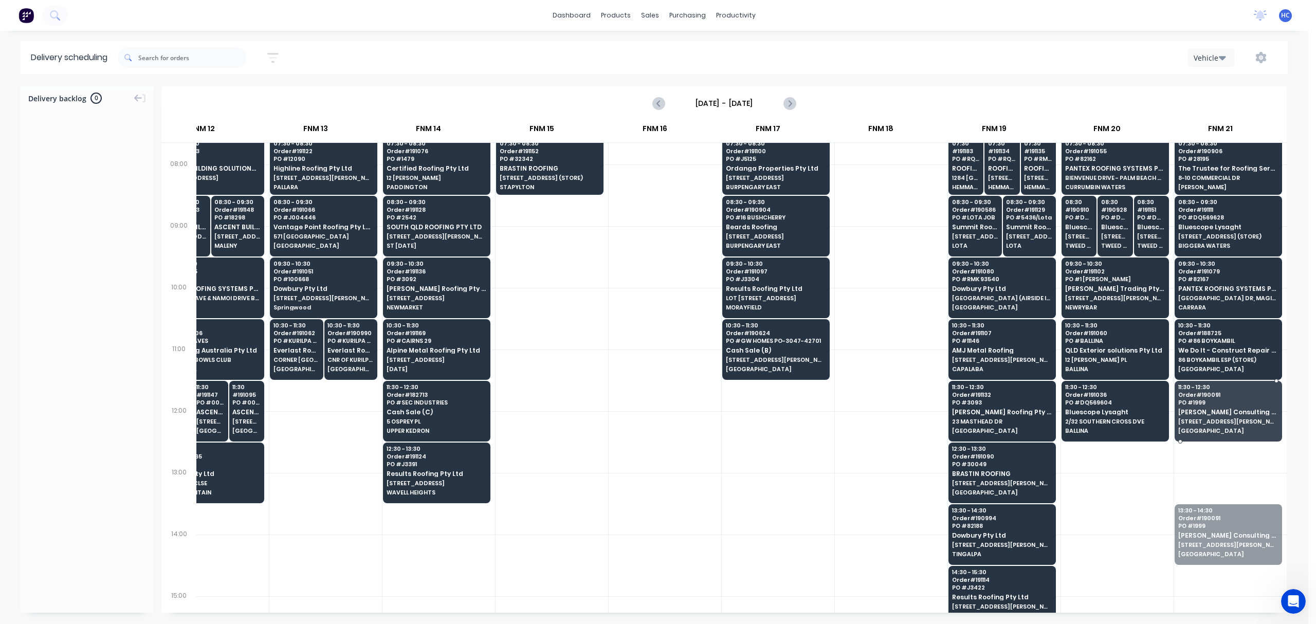
drag, startPoint x: 1226, startPoint y: 533, endPoint x: 1235, endPoint y: 411, distance: 122.1
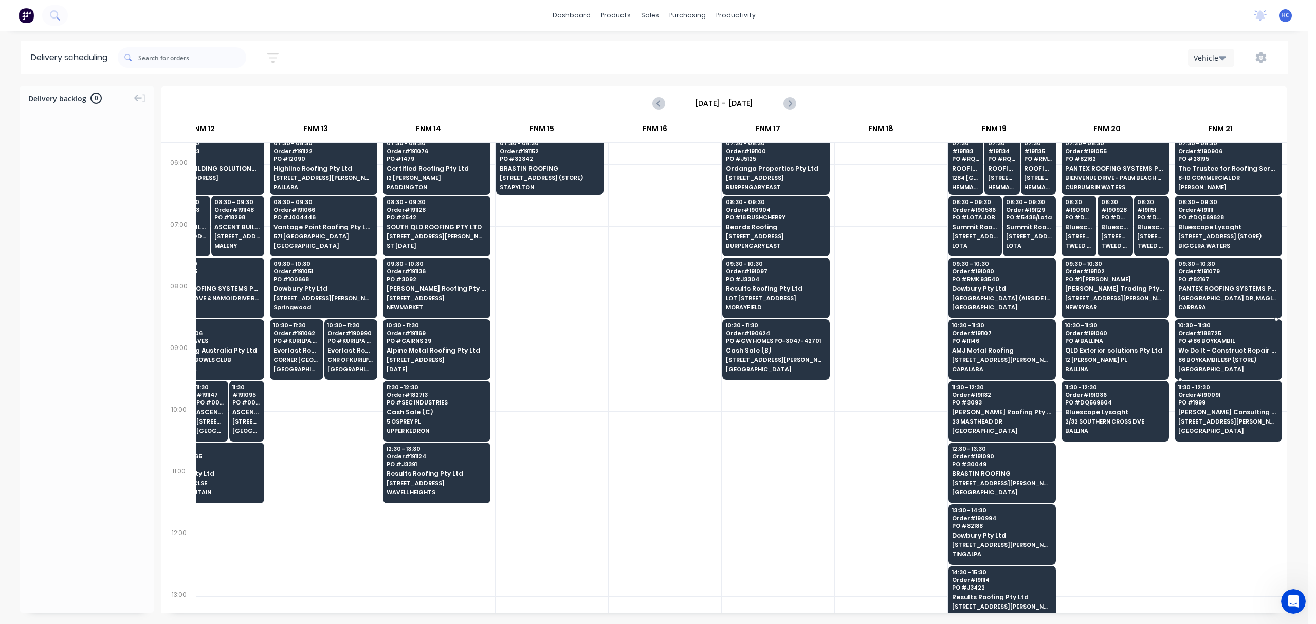
scroll to position [0, 1068]
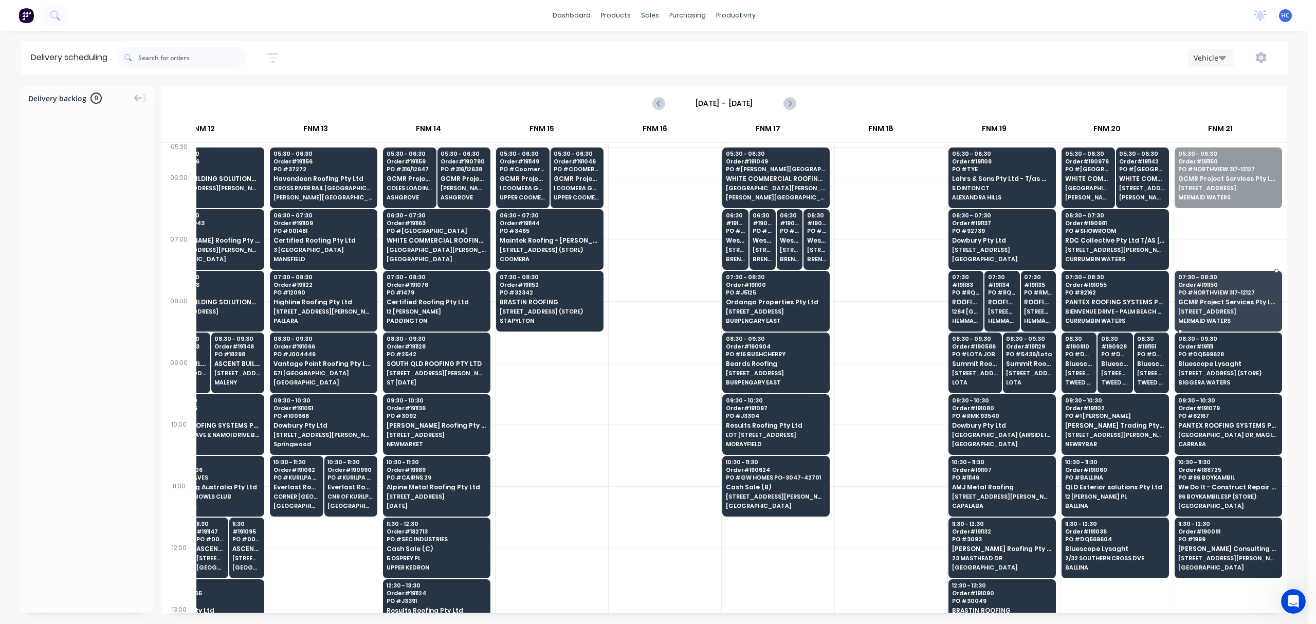
drag, startPoint x: 1224, startPoint y: 193, endPoint x: 1233, endPoint y: 309, distance: 115.5
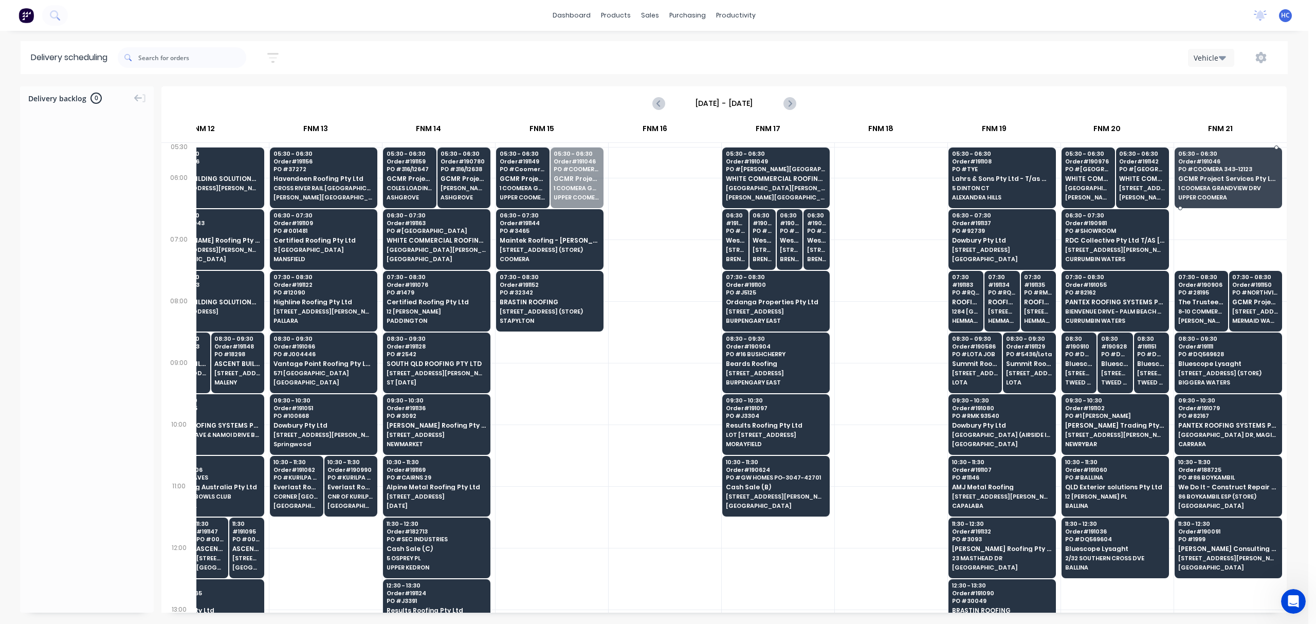
drag, startPoint x: 567, startPoint y: 191, endPoint x: 1229, endPoint y: 187, distance: 662.3
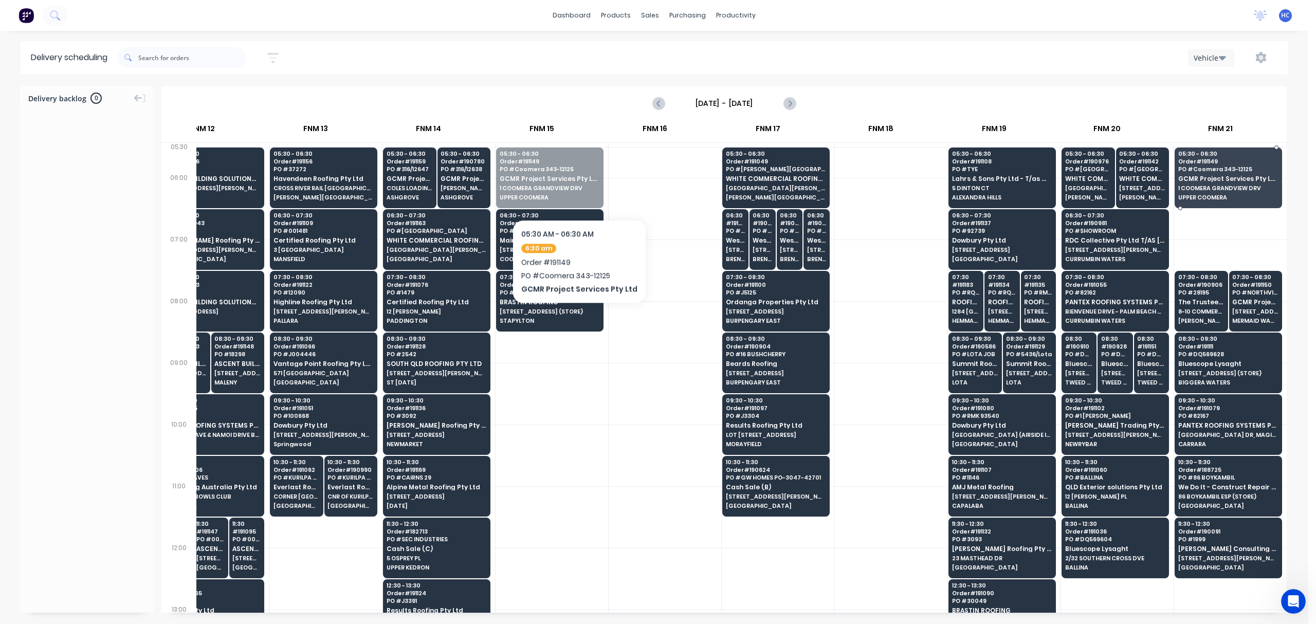
drag, startPoint x: 548, startPoint y: 181, endPoint x: 626, endPoint y: 193, distance: 78.6
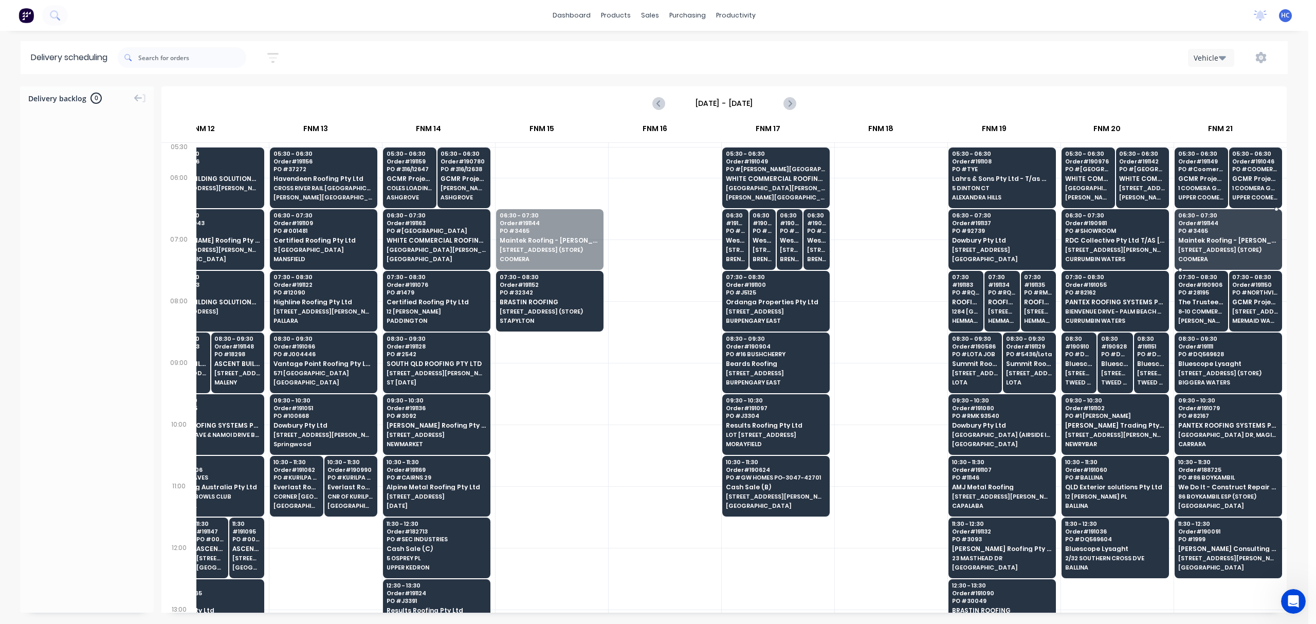
drag, startPoint x: 535, startPoint y: 239, endPoint x: 1204, endPoint y: 235, distance: 669.5
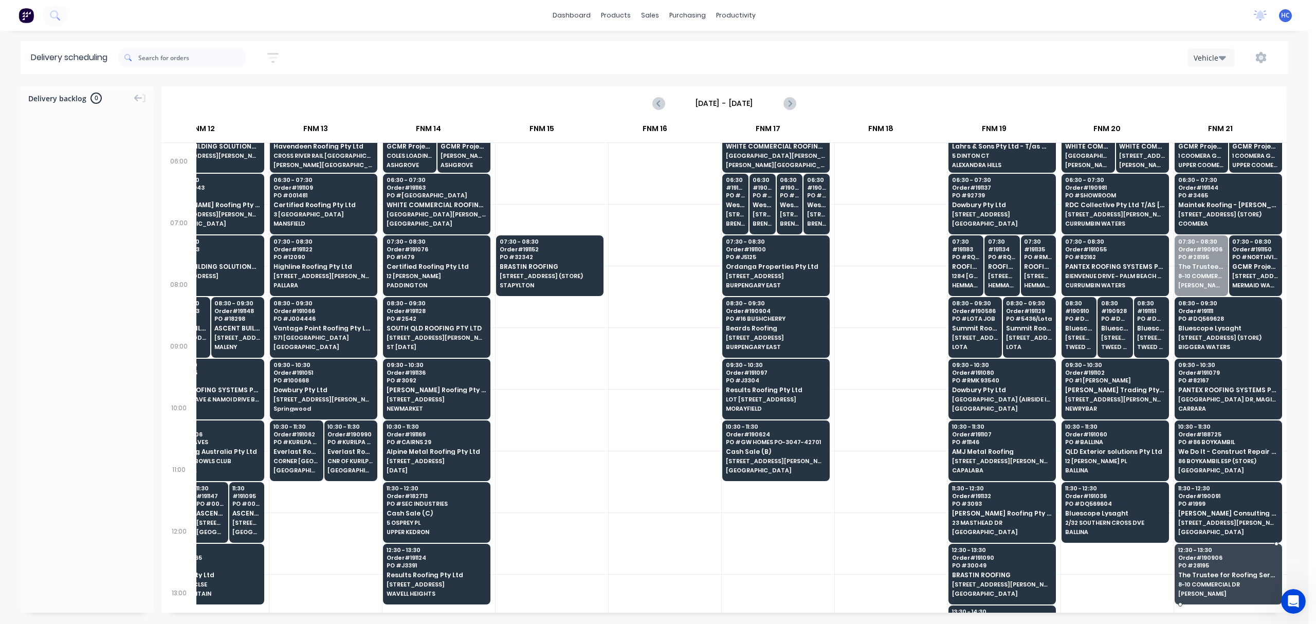
scroll to position [44, 1068]
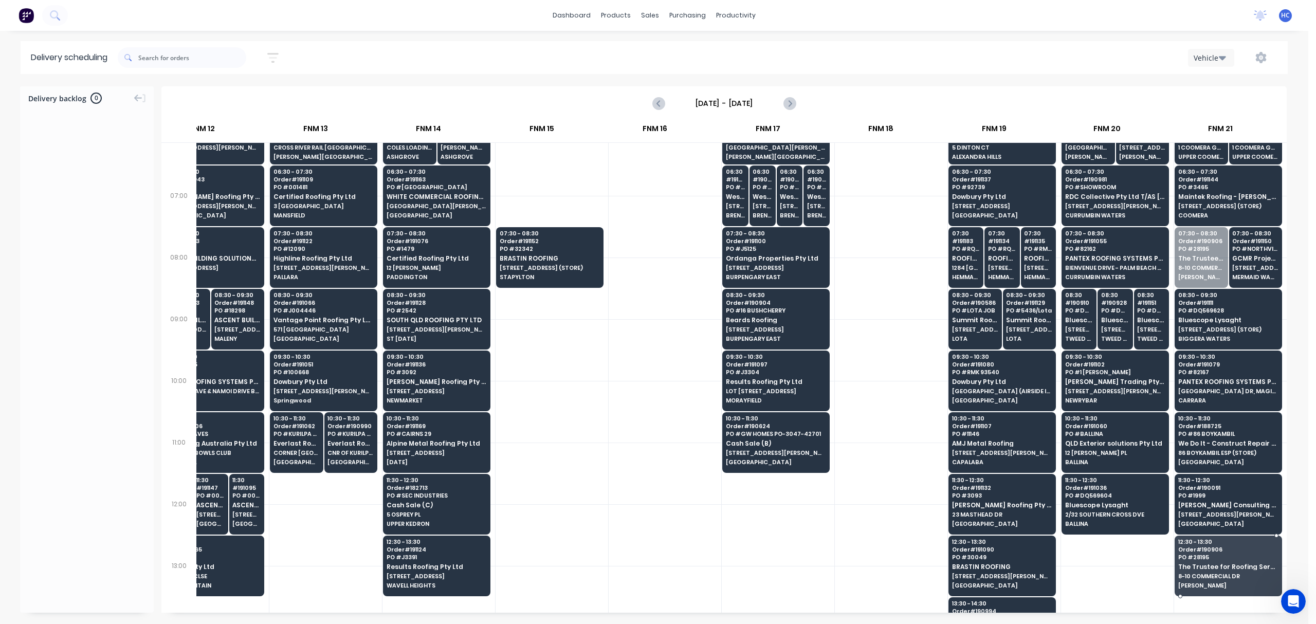
drag, startPoint x: 1191, startPoint y: 325, endPoint x: 1228, endPoint y: 575, distance: 252.6
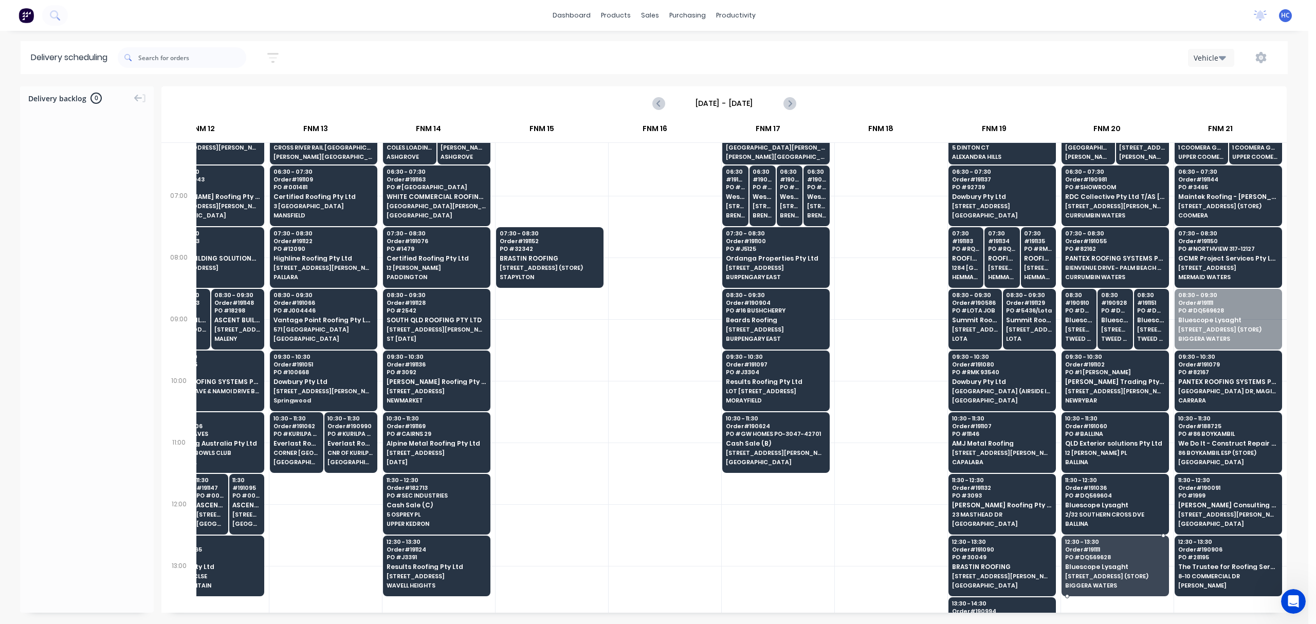
drag, startPoint x: 1229, startPoint y: 307, endPoint x: 1129, endPoint y: 550, distance: 262.4
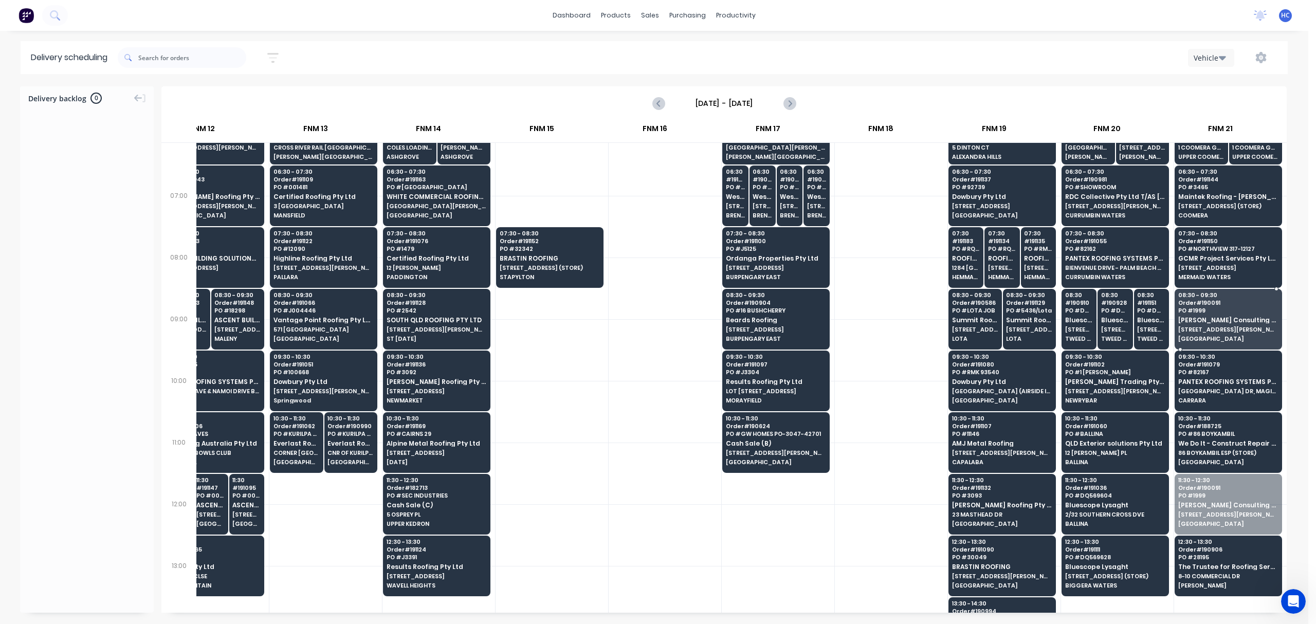
drag, startPoint x: 1189, startPoint y: 507, endPoint x: 1210, endPoint y: 334, distance: 174.1
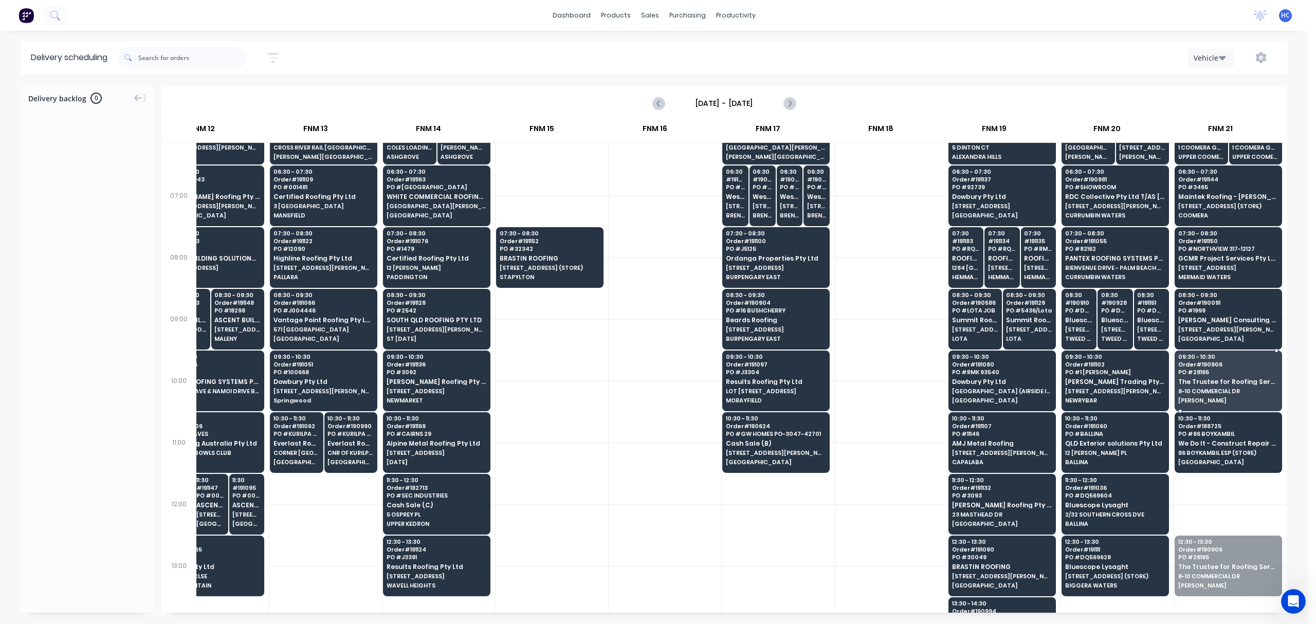
drag, startPoint x: 1213, startPoint y: 554, endPoint x: 1236, endPoint y: 369, distance: 187.0
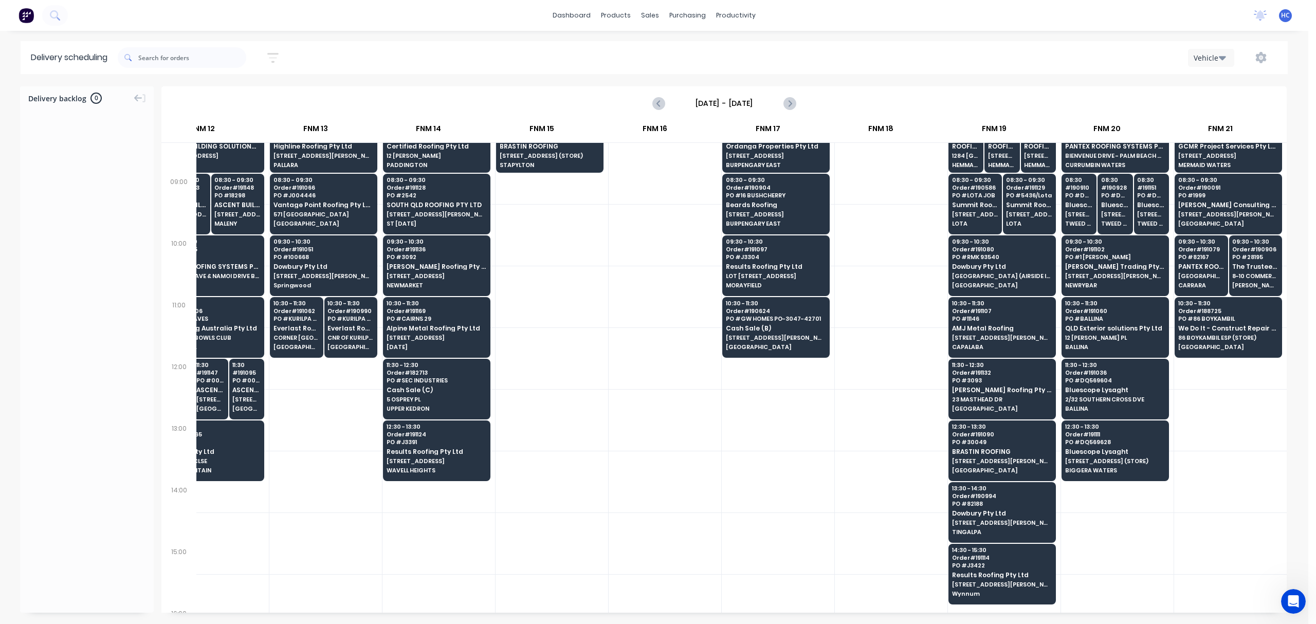
scroll to position [181, 1068]
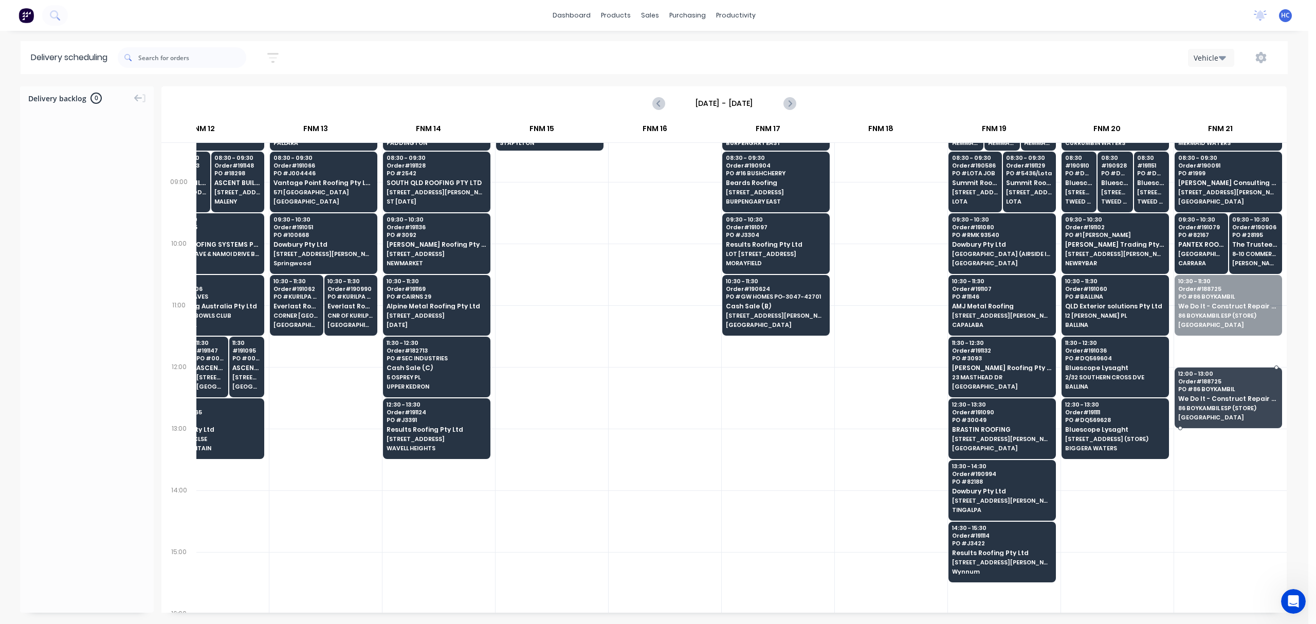
drag, startPoint x: 1227, startPoint y: 309, endPoint x: 1210, endPoint y: 388, distance: 80.4
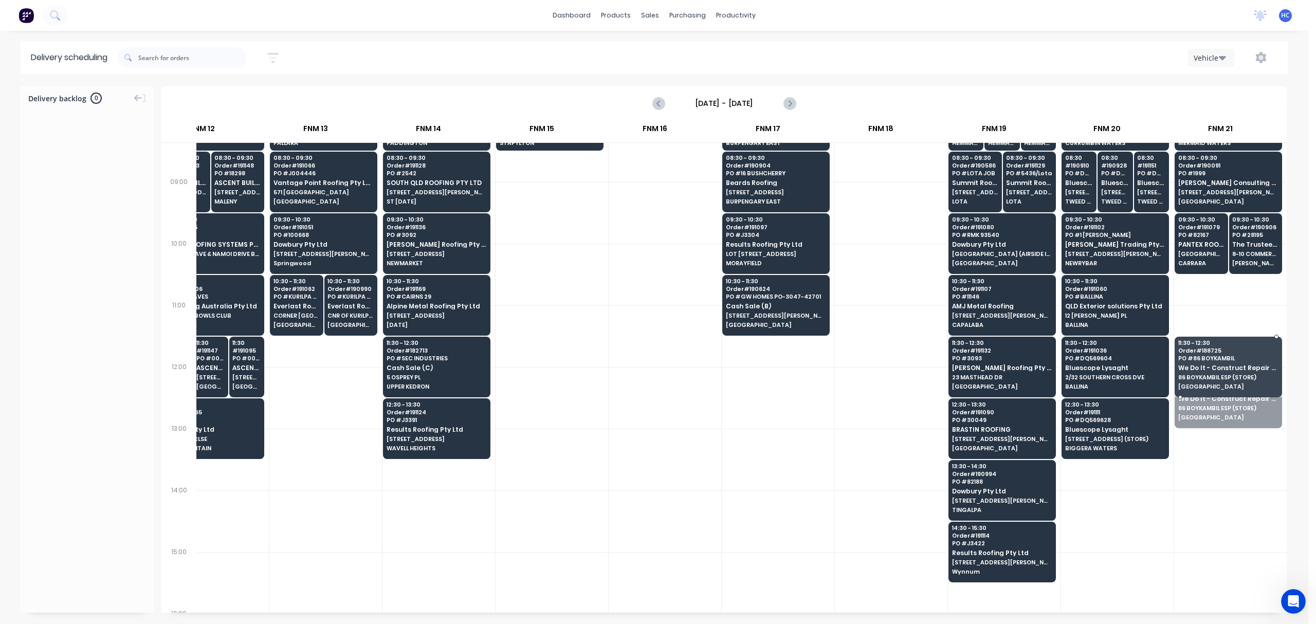
drag, startPoint x: 1213, startPoint y: 379, endPoint x: 1216, endPoint y: 367, distance: 12.1
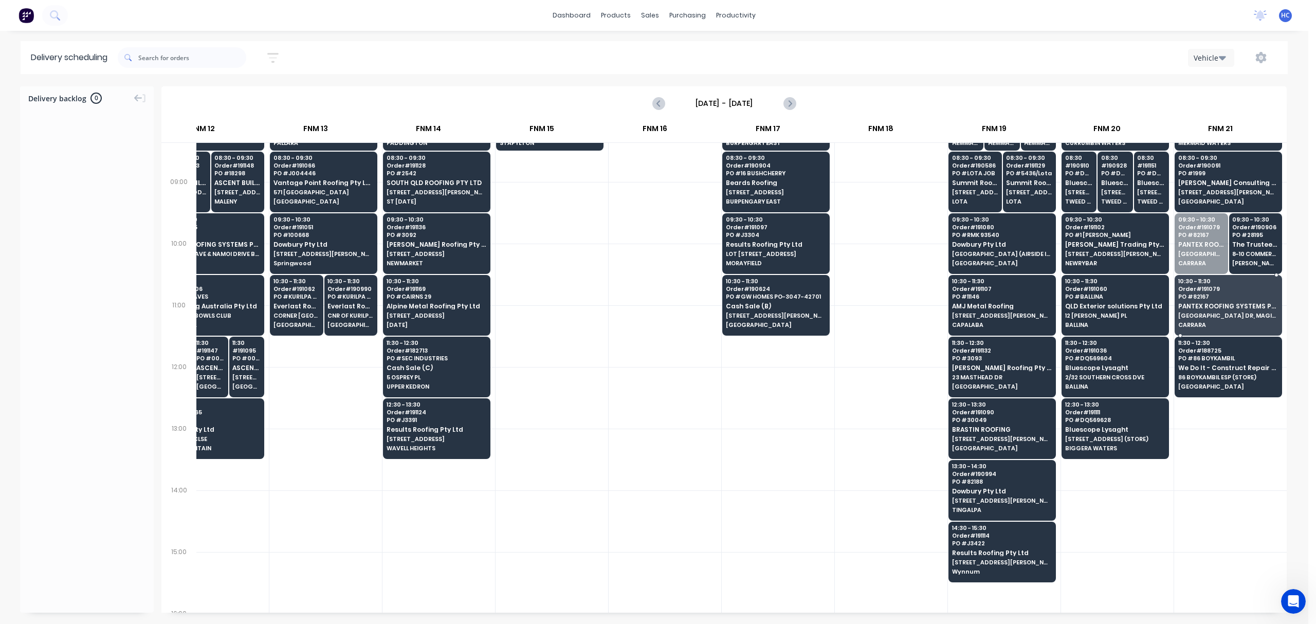
drag, startPoint x: 1196, startPoint y: 263, endPoint x: 1185, endPoint y: 319, distance: 56.7
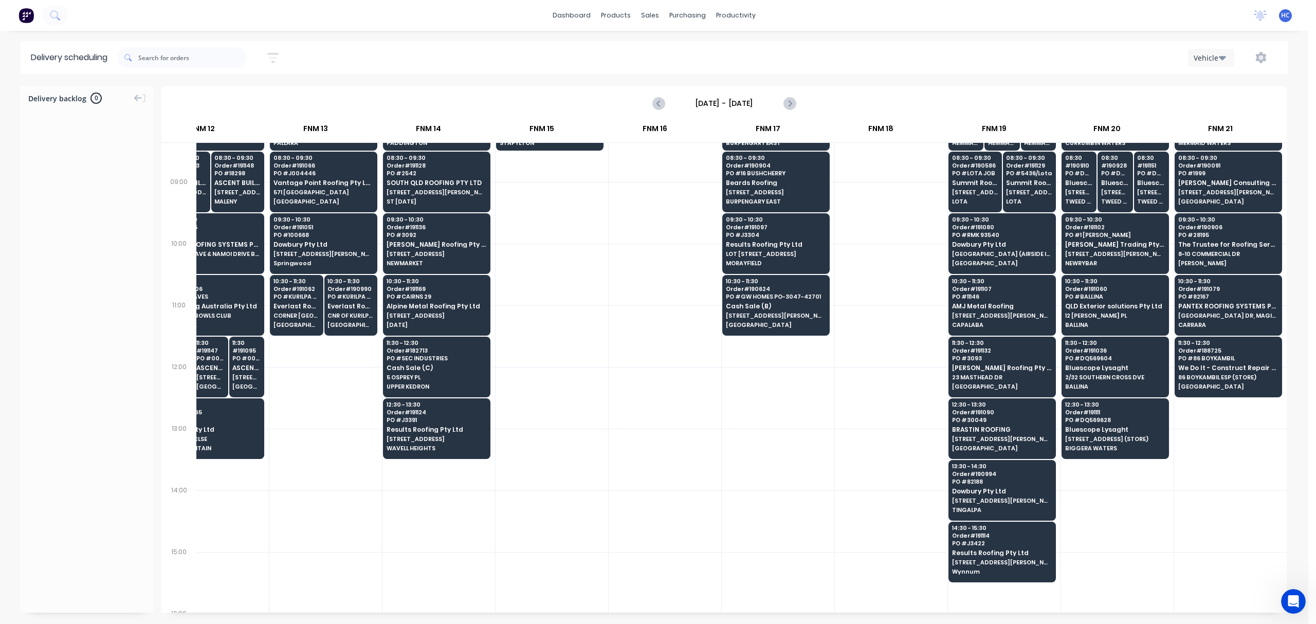
click at [1214, 458] on div at bounding box center [1230, 460] width 113 height 62
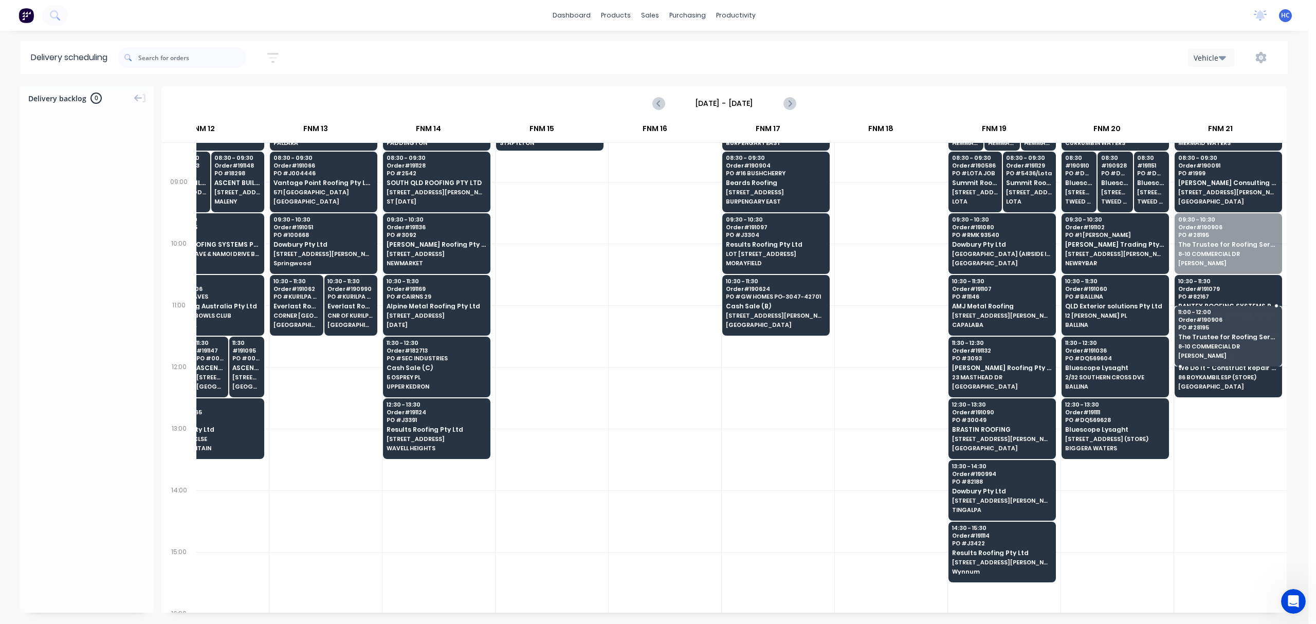
drag, startPoint x: 1225, startPoint y: 265, endPoint x: 1214, endPoint y: 330, distance: 65.2
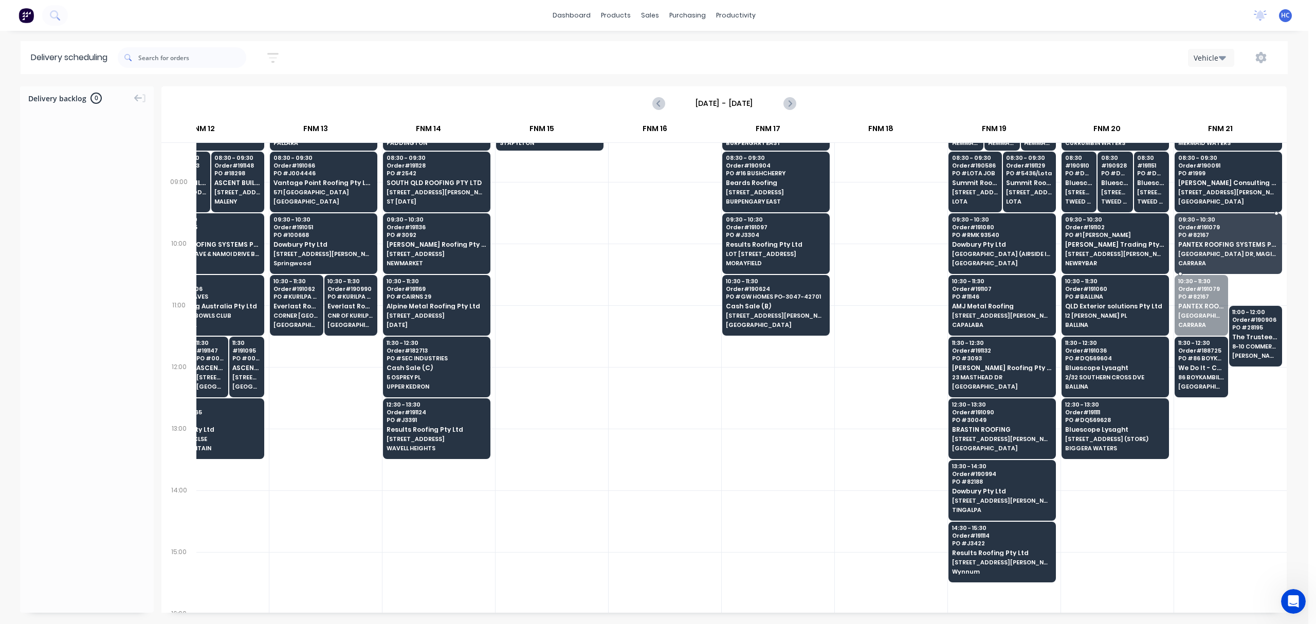
drag, startPoint x: 1198, startPoint y: 303, endPoint x: 1196, endPoint y: 278, distance: 25.2
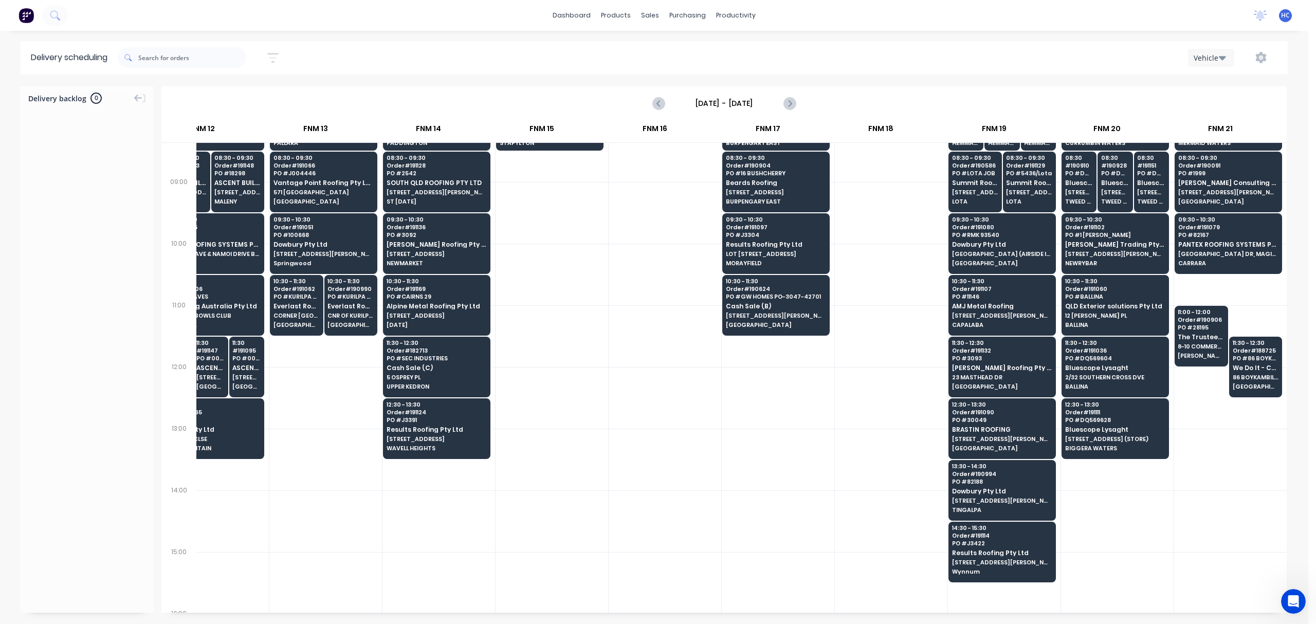
drag, startPoint x: 1243, startPoint y: 332, endPoint x: 1249, endPoint y: 289, distance: 43.0
click at [1249, 289] on div "05:30 - 06:30 Order # 191149 PO # Coomera 343-12125 GCMR Project Services Pty L…" at bounding box center [1230, 444] width 113 height 956
drag, startPoint x: 1198, startPoint y: 338, endPoint x: 1198, endPoint y: 313, distance: 25.7
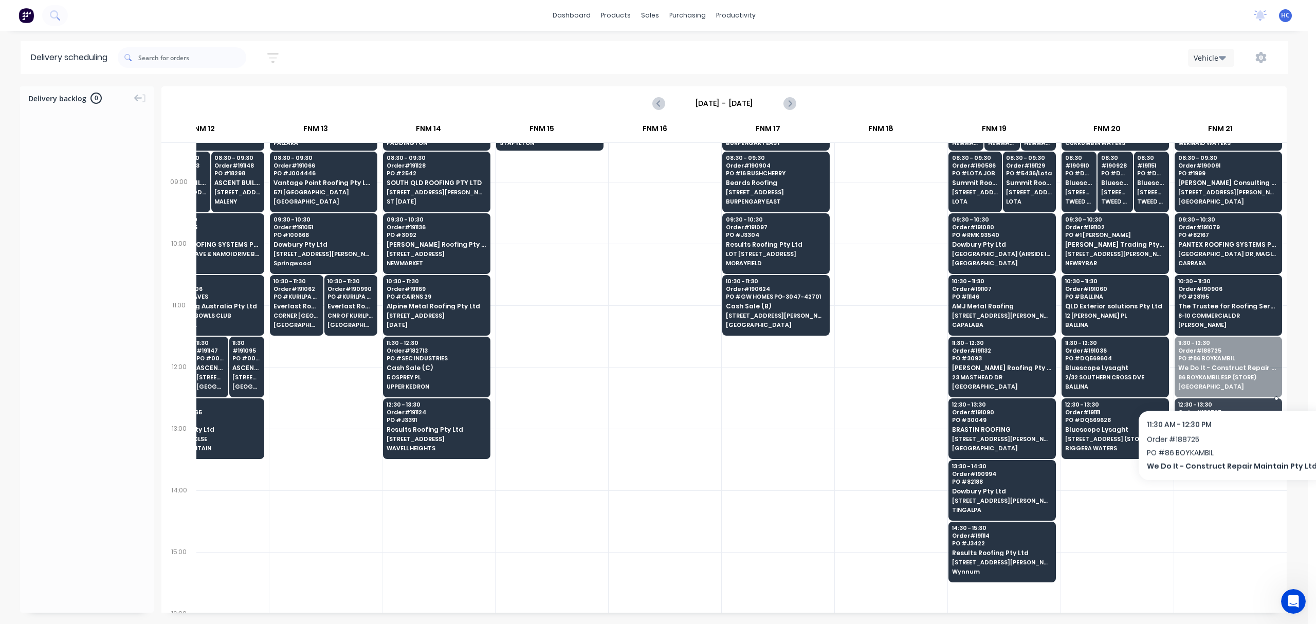
drag, startPoint x: 1244, startPoint y: 371, endPoint x: 1245, endPoint y: 429, distance: 57.6
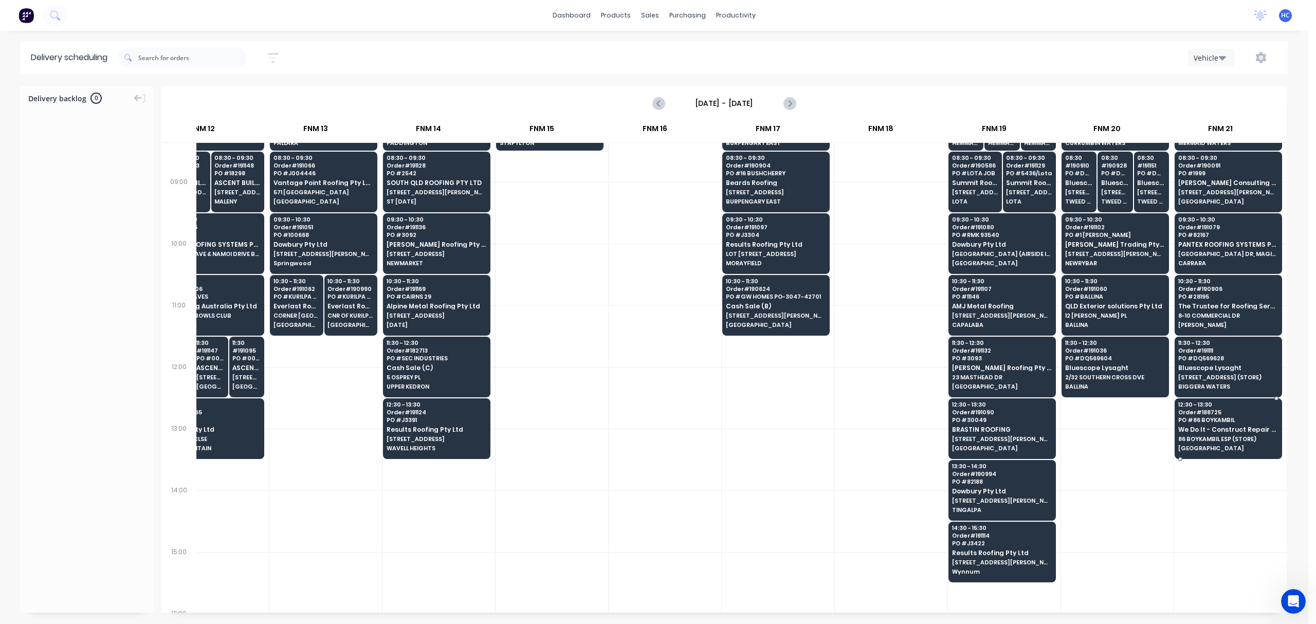
click at [1144, 478] on div at bounding box center [1117, 460] width 113 height 62
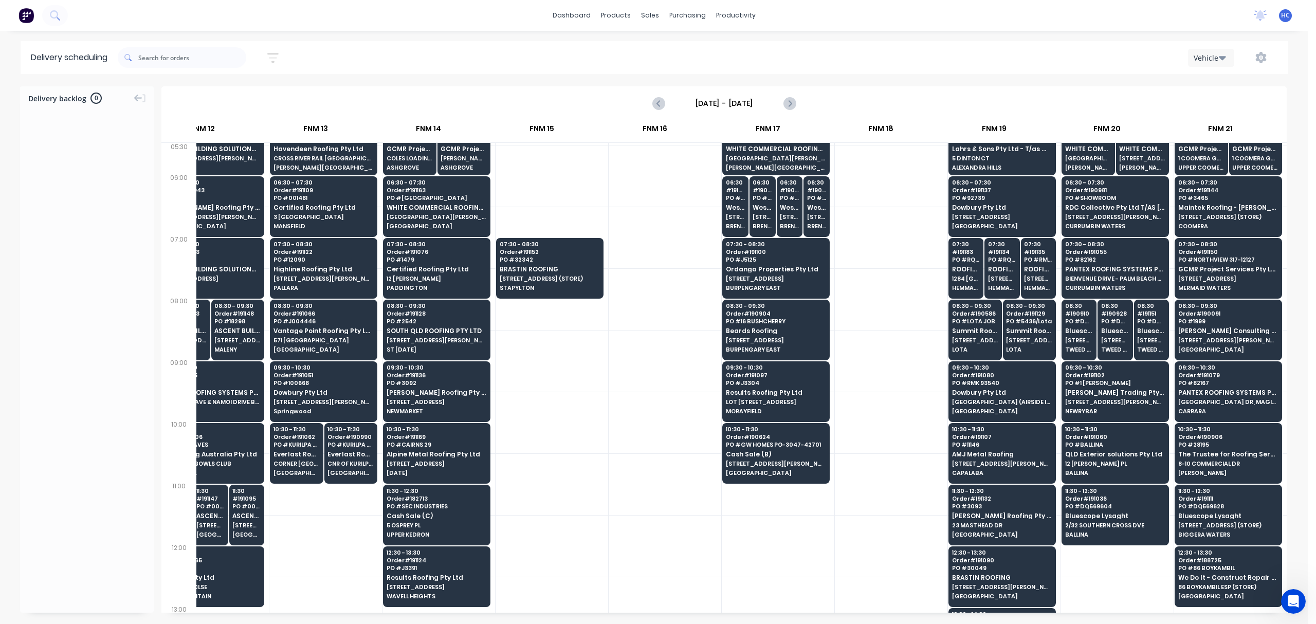
scroll to position [0, 1068]
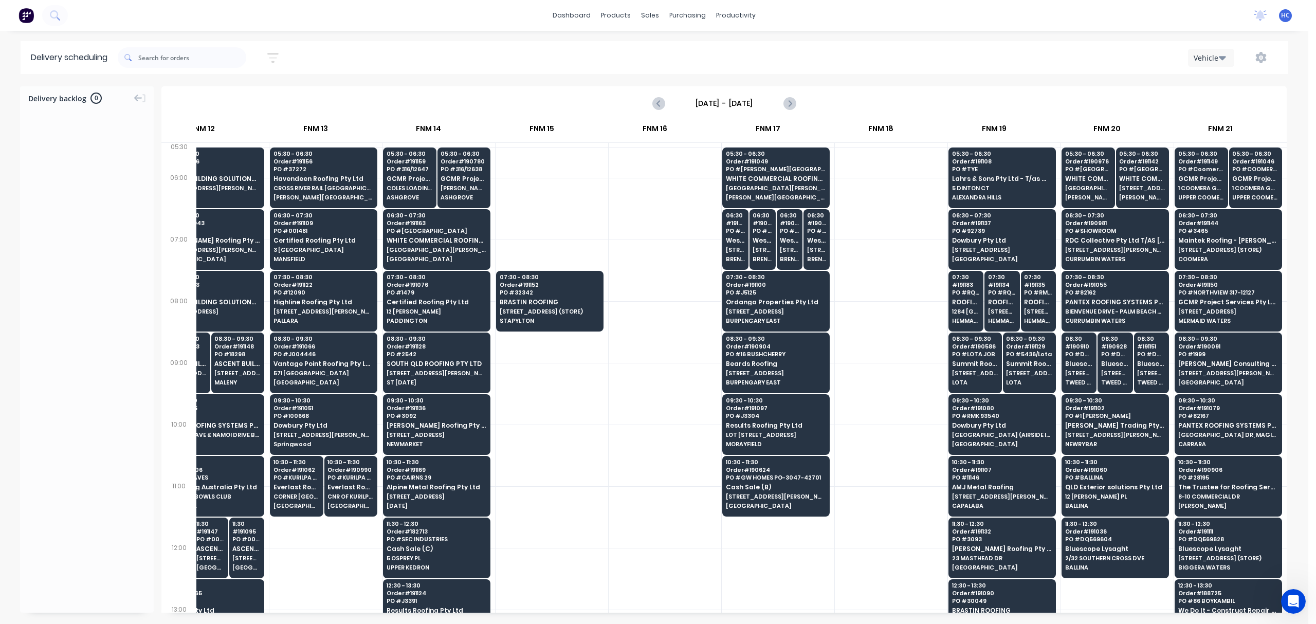
click at [886, 370] on div at bounding box center [891, 394] width 113 height 62
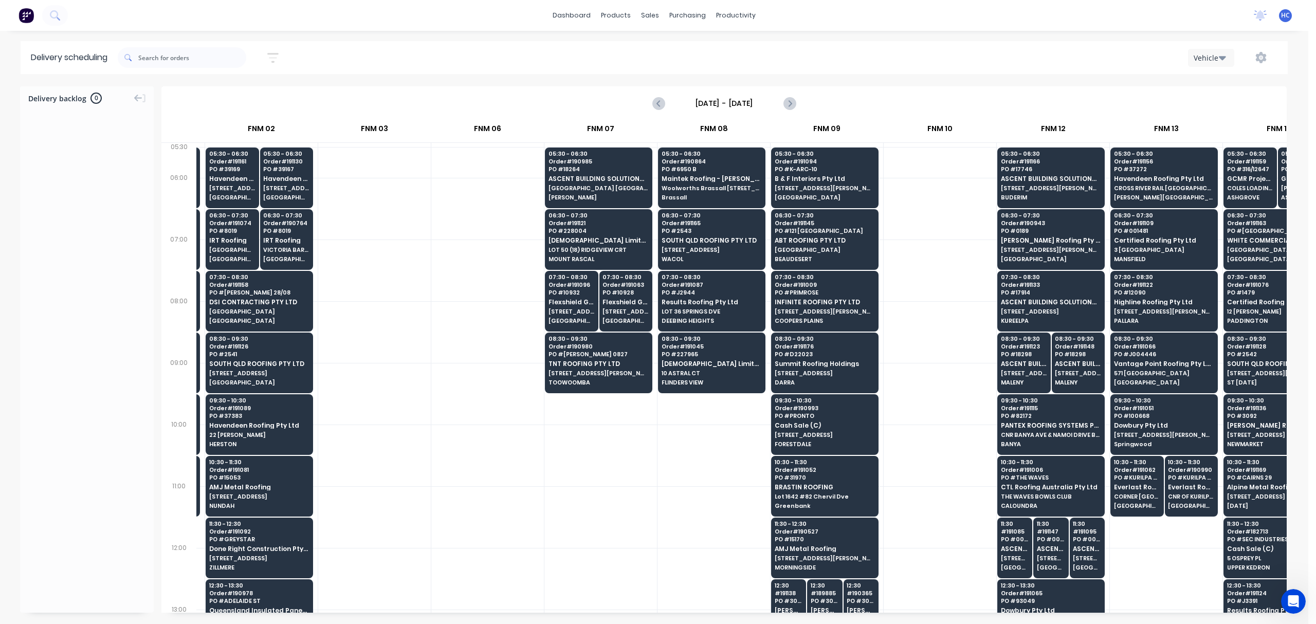
scroll to position [0, 216]
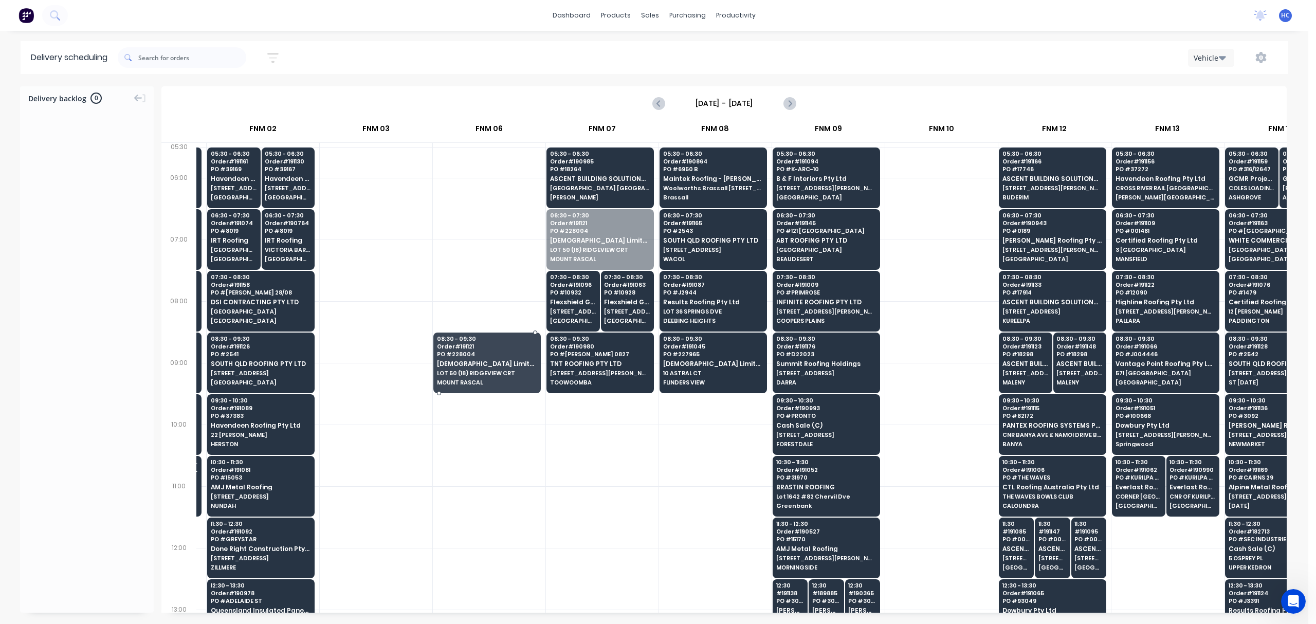
drag, startPoint x: 578, startPoint y: 242, endPoint x: 479, endPoint y: 373, distance: 164.4
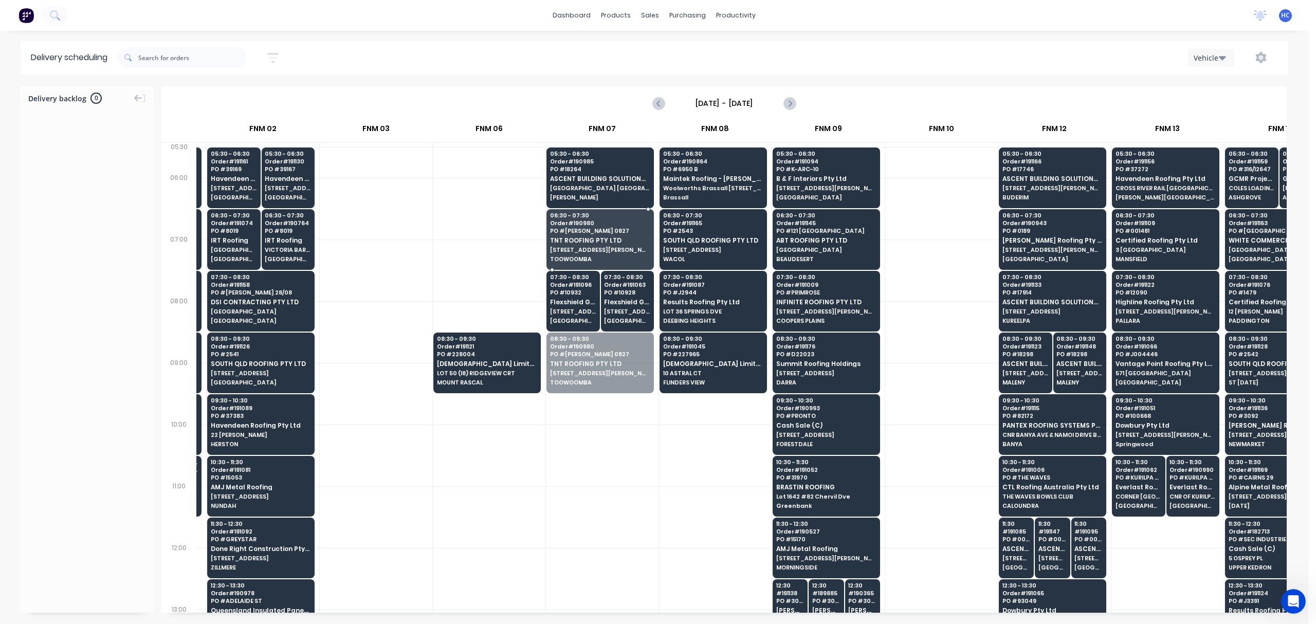
drag, startPoint x: 554, startPoint y: 378, endPoint x: 607, endPoint y: 257, distance: 132.4
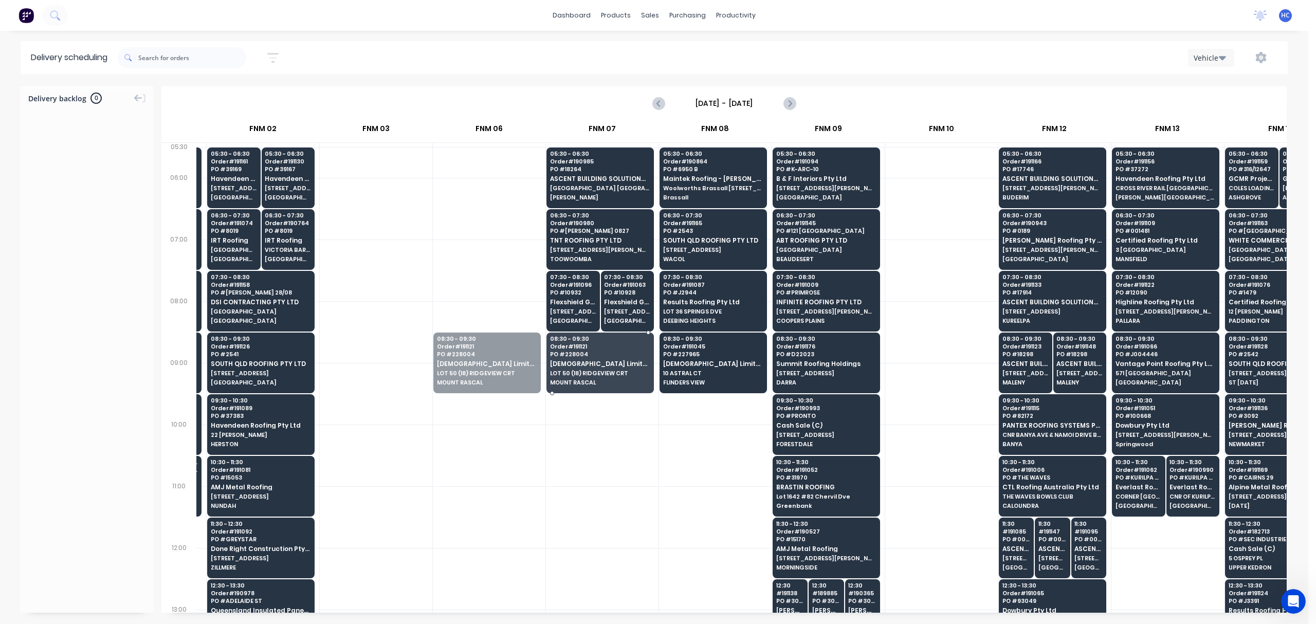
drag, startPoint x: 470, startPoint y: 366, endPoint x: 572, endPoint y: 354, distance: 103.1
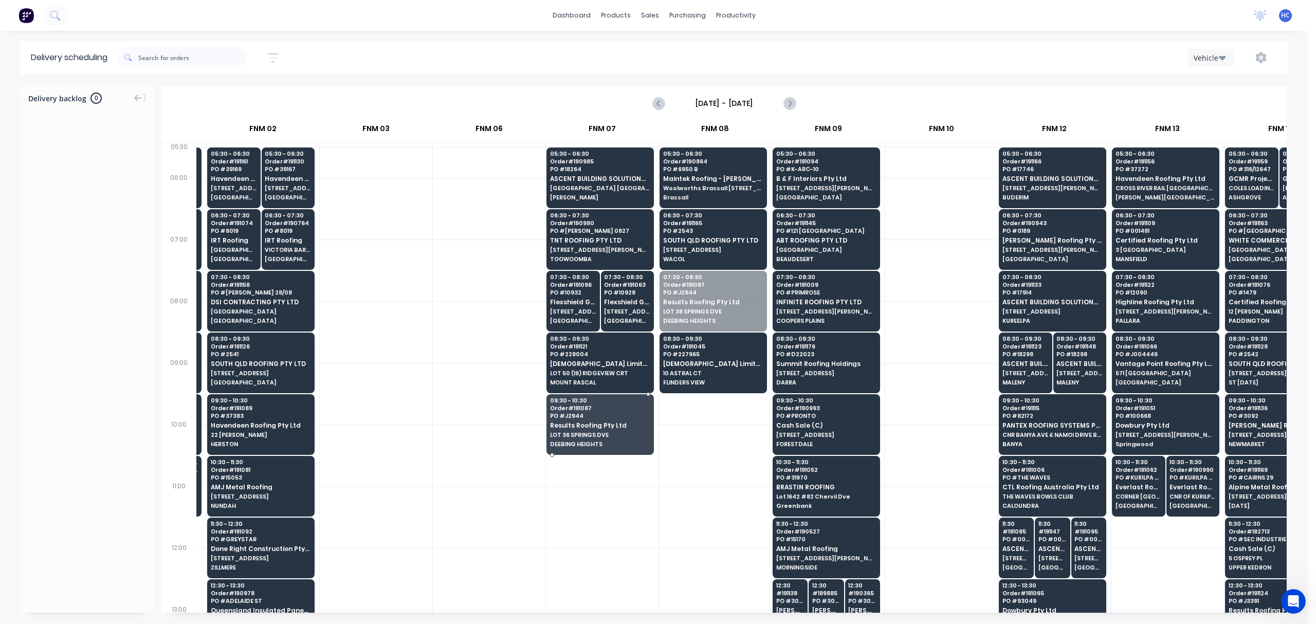
drag, startPoint x: 700, startPoint y: 297, endPoint x: 616, endPoint y: 408, distance: 138.7
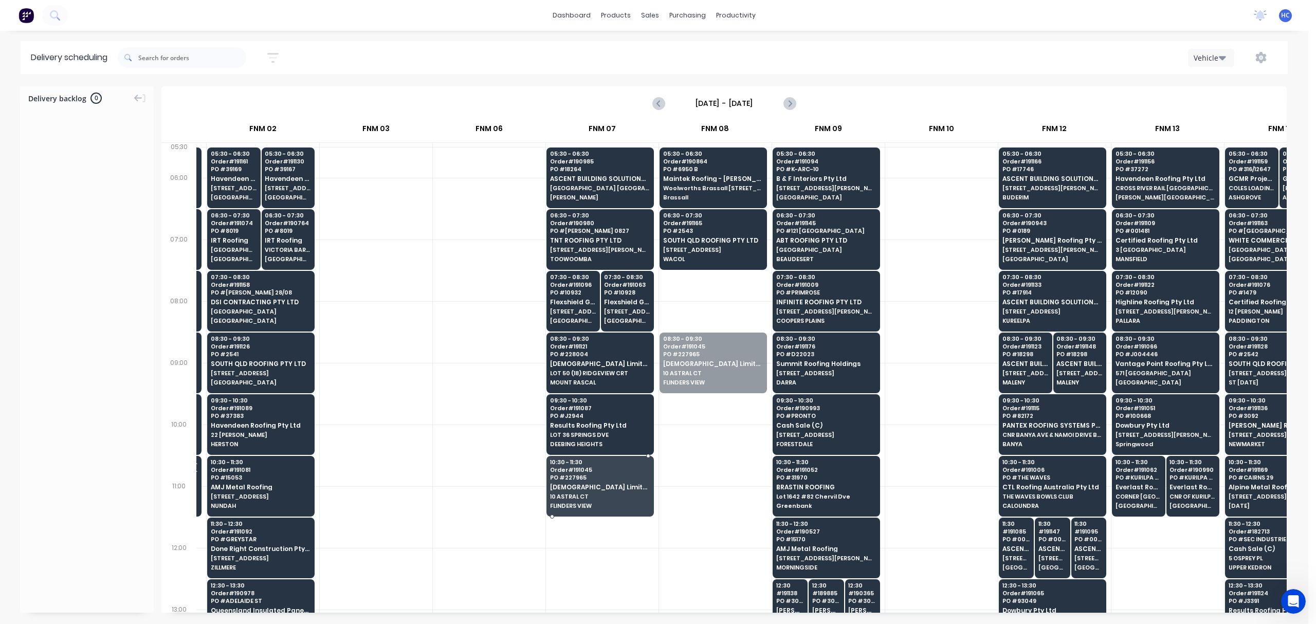
drag, startPoint x: 685, startPoint y: 373, endPoint x: 616, endPoint y: 481, distance: 128.4
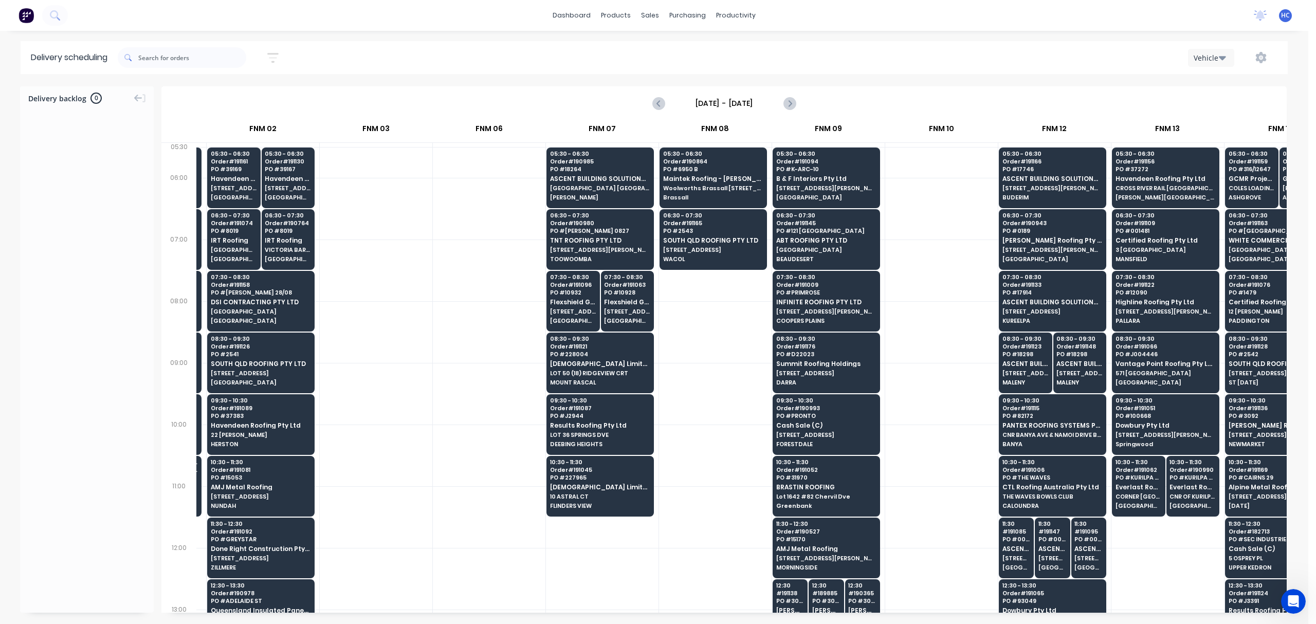
click at [686, 380] on div at bounding box center [715, 394] width 113 height 62
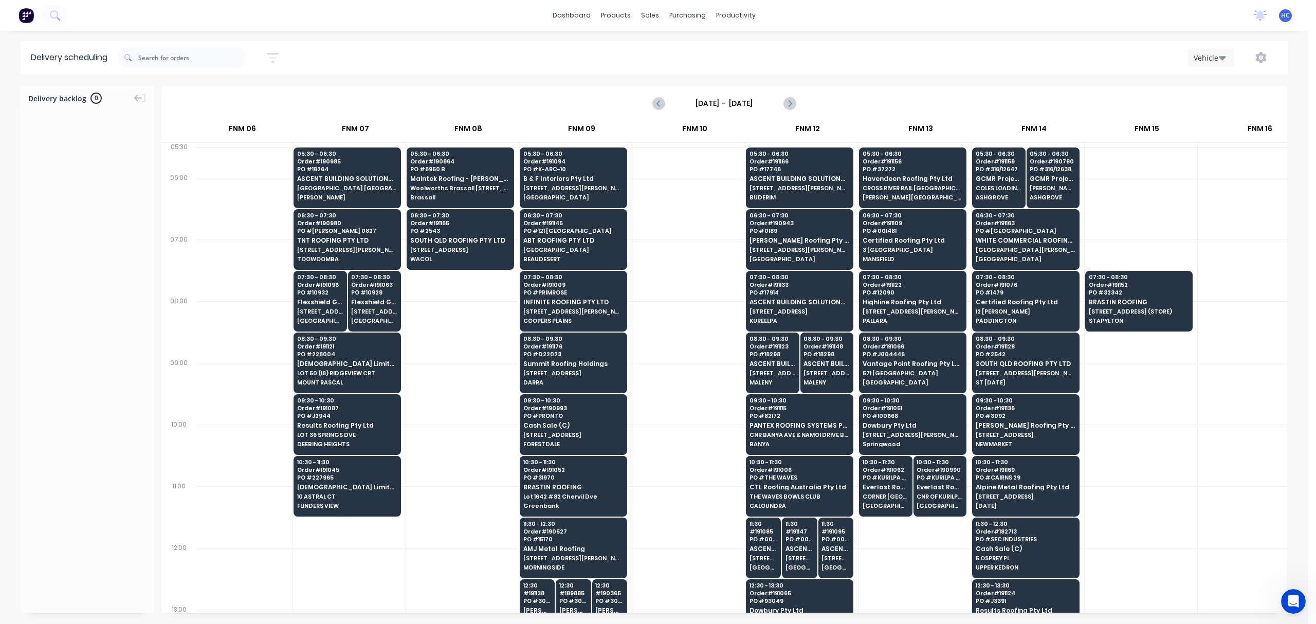
scroll to position [0, 463]
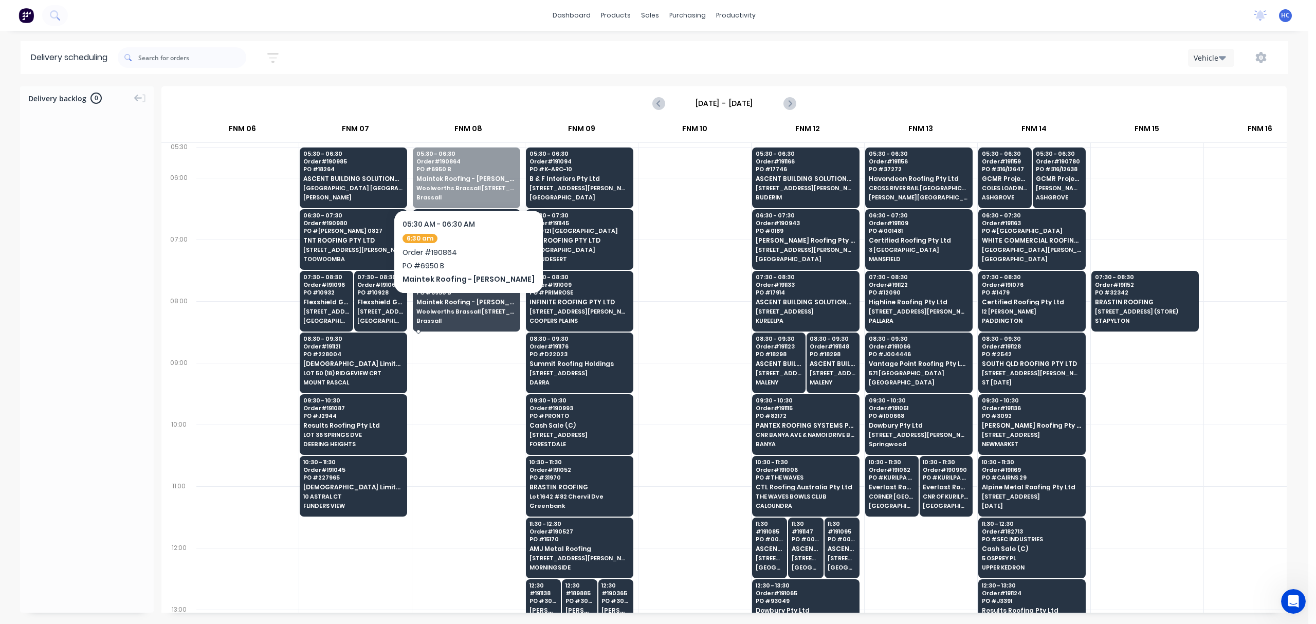
drag, startPoint x: 471, startPoint y: 195, endPoint x: 473, endPoint y: 242, distance: 46.3
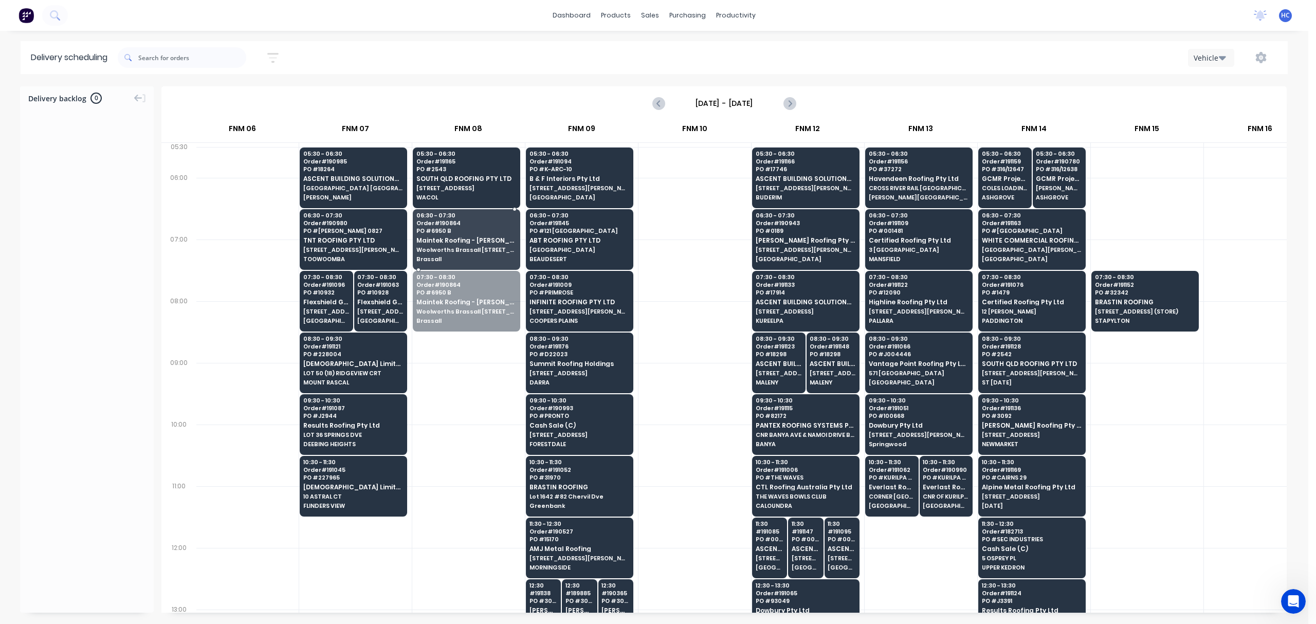
drag, startPoint x: 458, startPoint y: 299, endPoint x: 461, endPoint y: 282, distance: 16.7
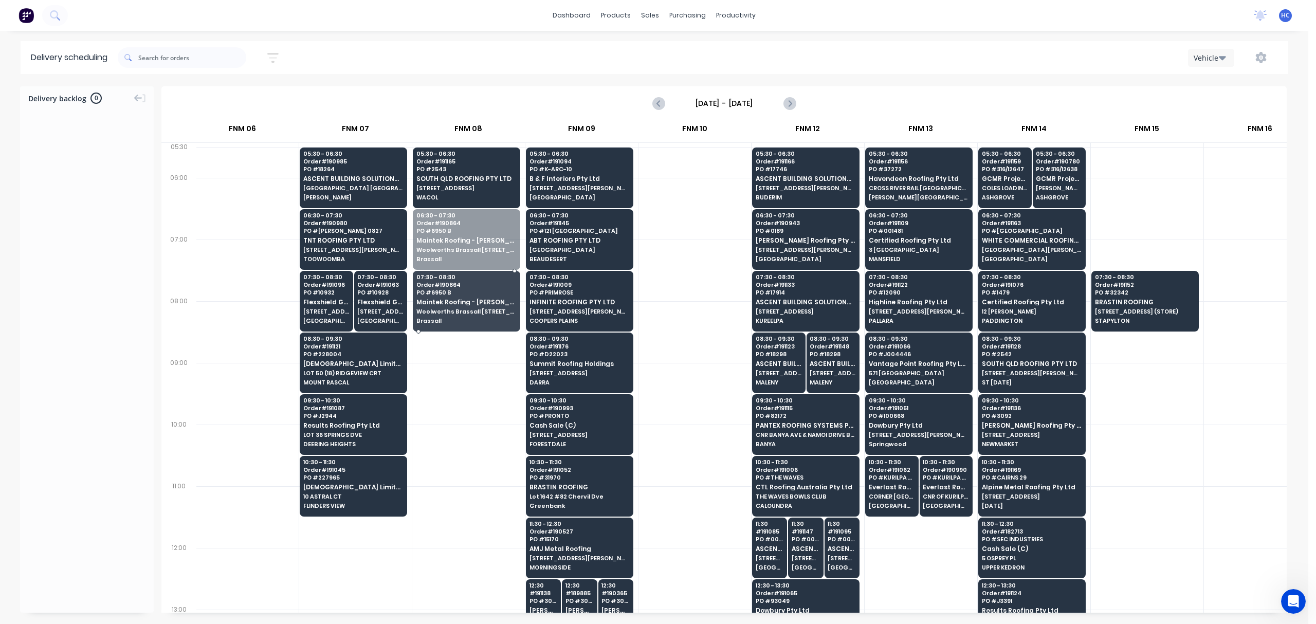
drag, startPoint x: 463, startPoint y: 229, endPoint x: 453, endPoint y: 280, distance: 51.4
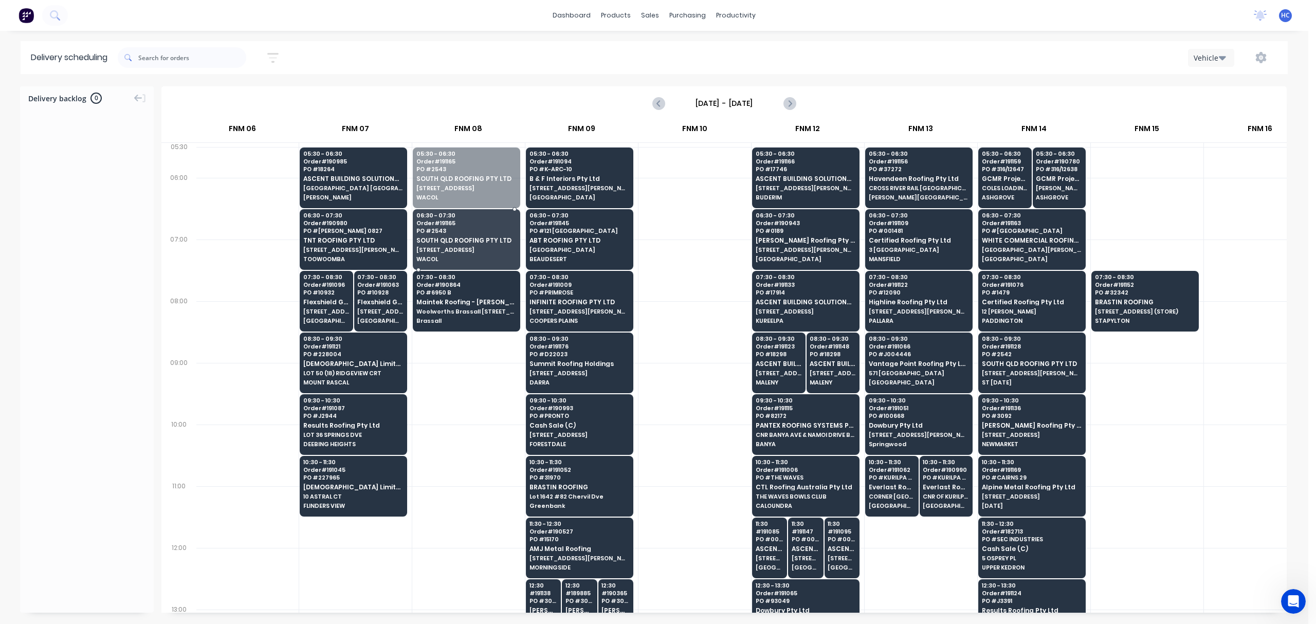
drag, startPoint x: 467, startPoint y: 179, endPoint x: 463, endPoint y: 198, distance: 19.0
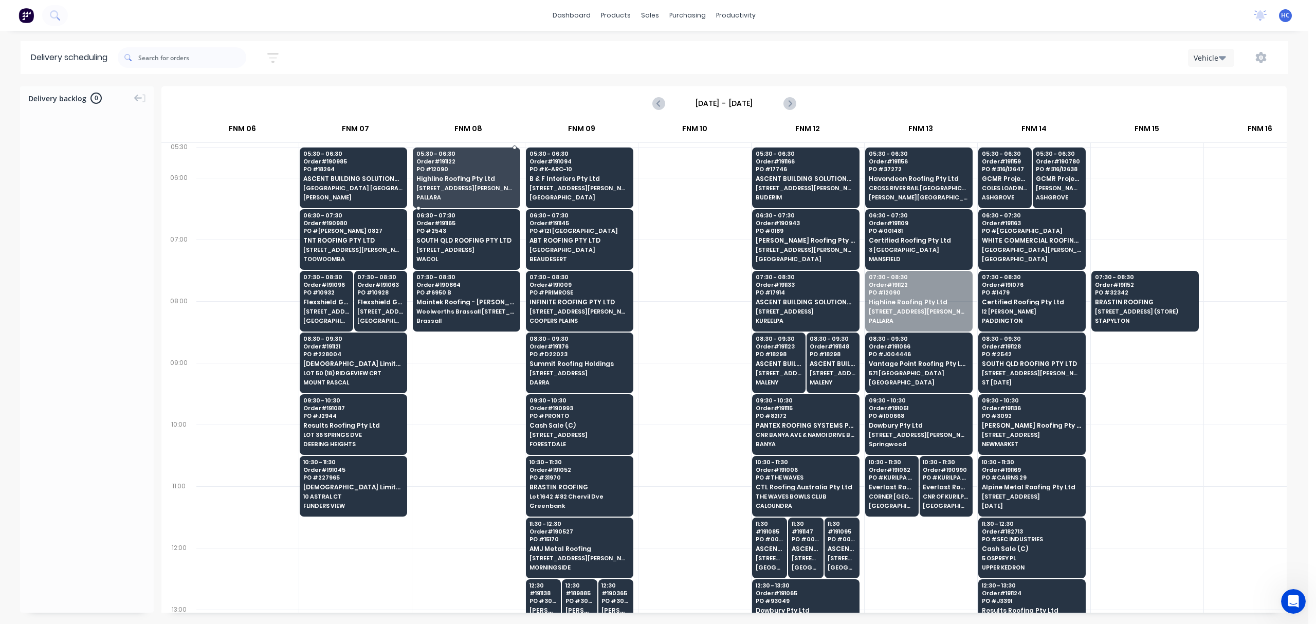
drag, startPoint x: 924, startPoint y: 304, endPoint x: 493, endPoint y: 171, distance: 451.5
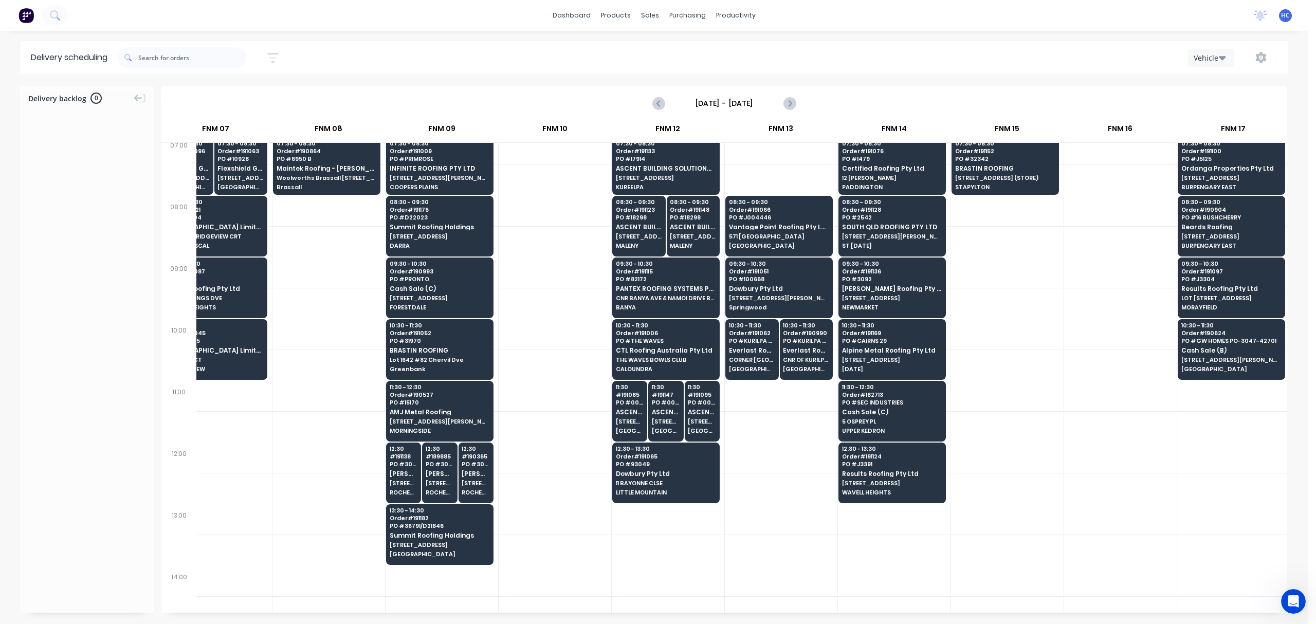
scroll to position [0, 603]
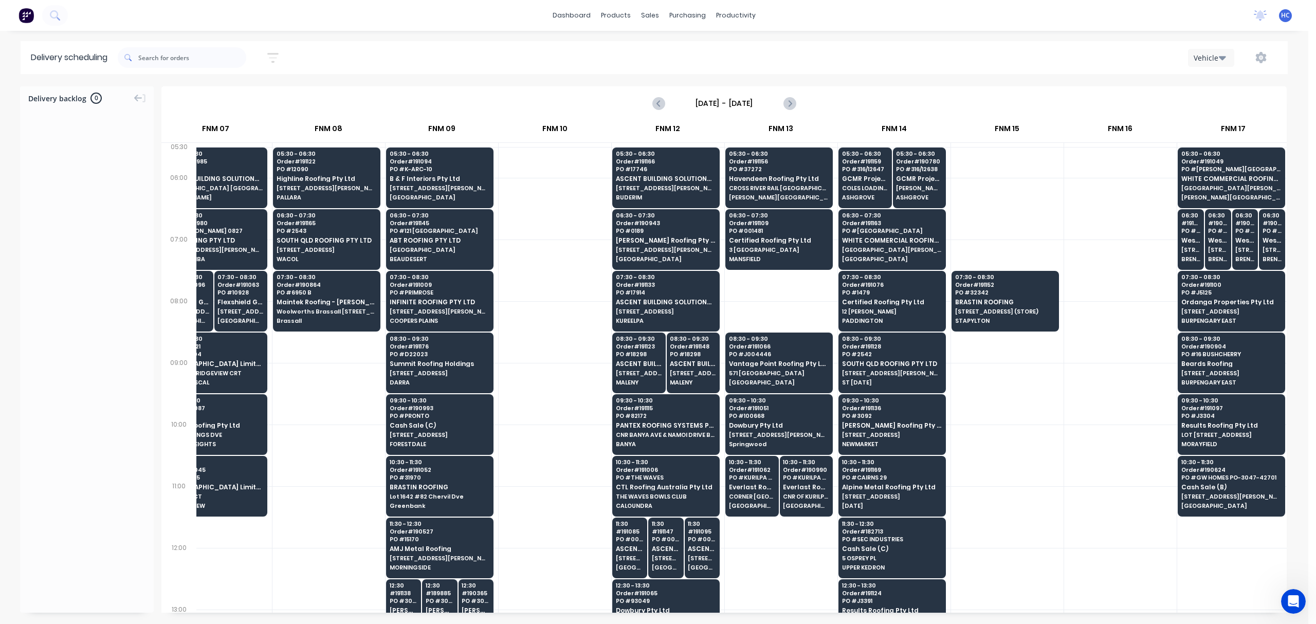
click at [776, 566] on div at bounding box center [781, 579] width 113 height 62
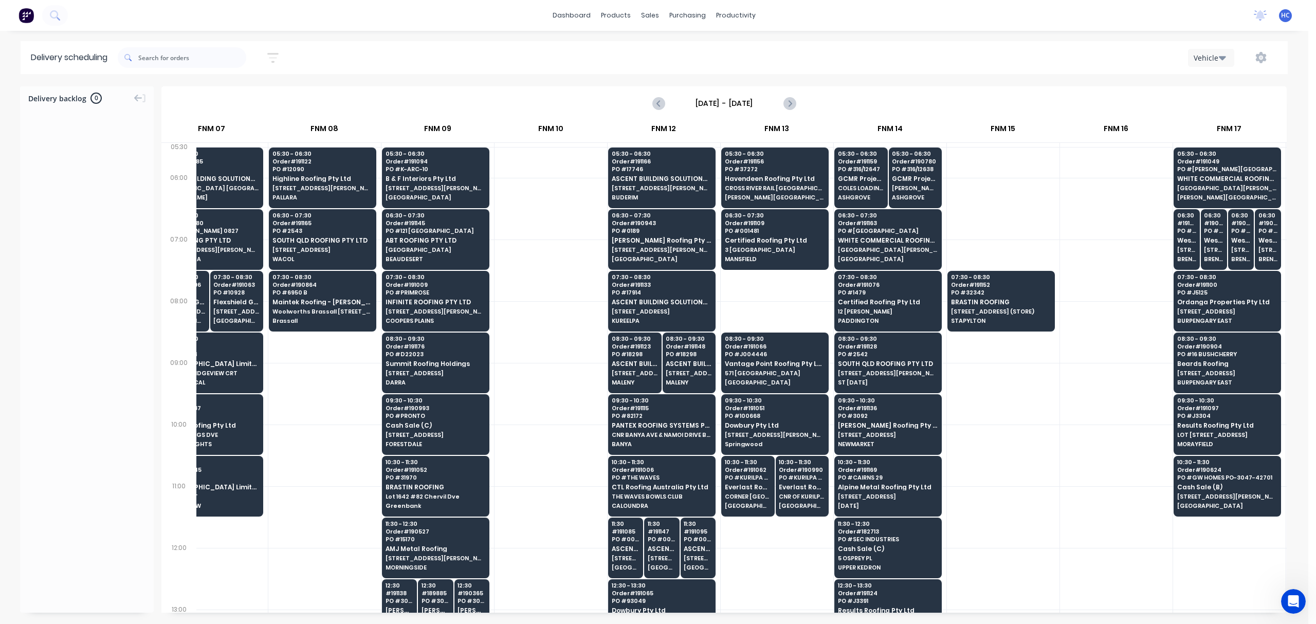
scroll to position [0, 609]
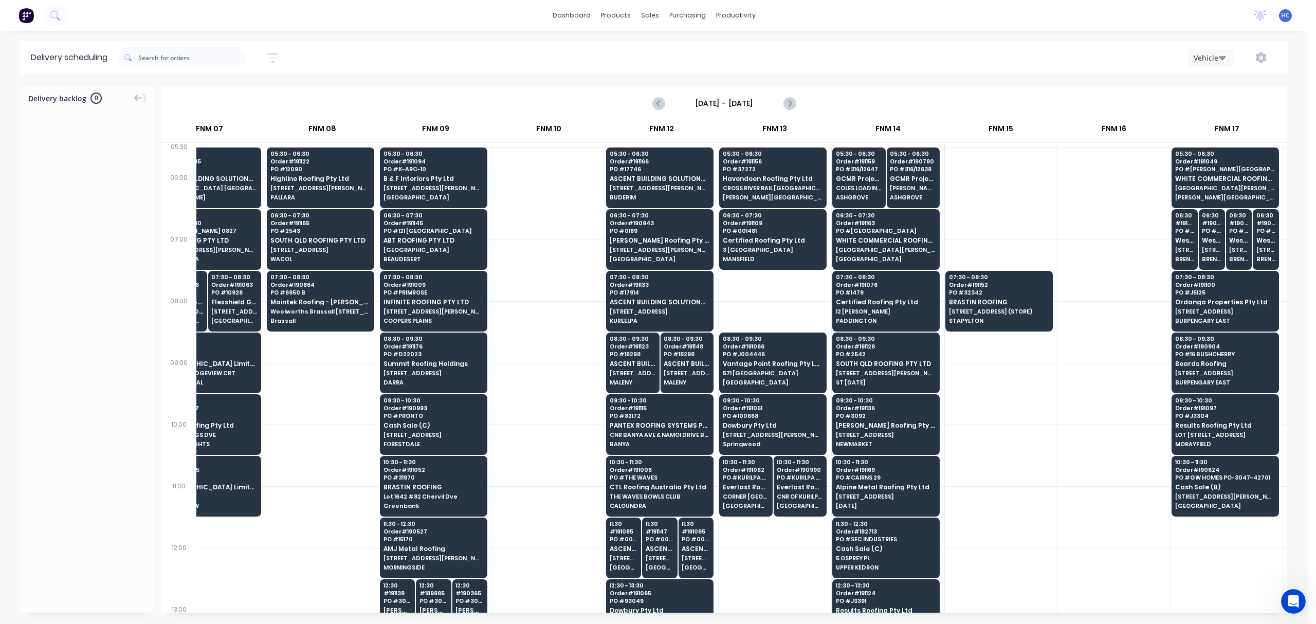
click at [583, 447] on div at bounding box center [549, 456] width 113 height 62
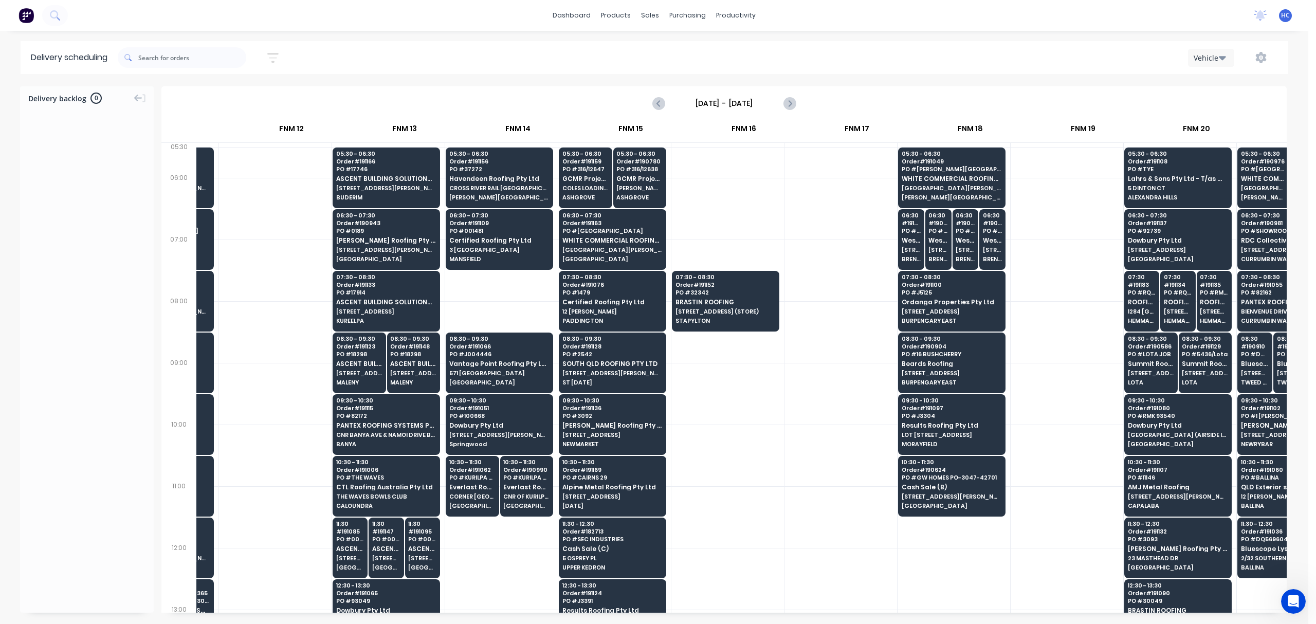
scroll to position [0, 1068]
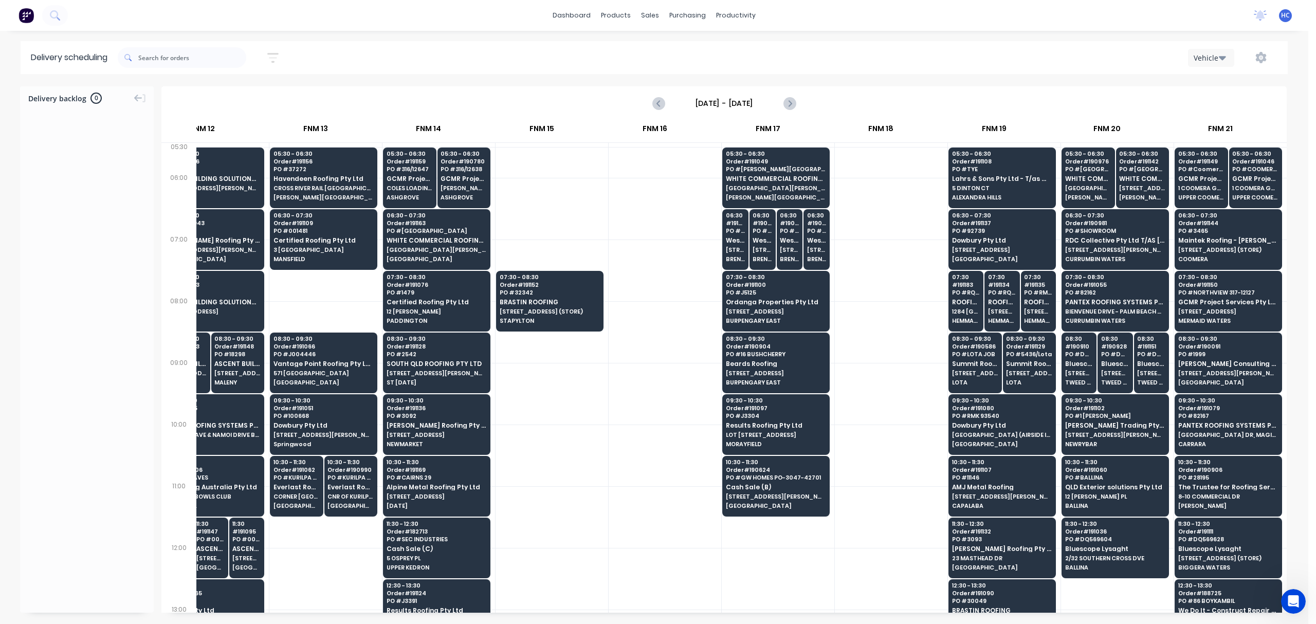
click at [572, 465] on div at bounding box center [552, 456] width 113 height 62
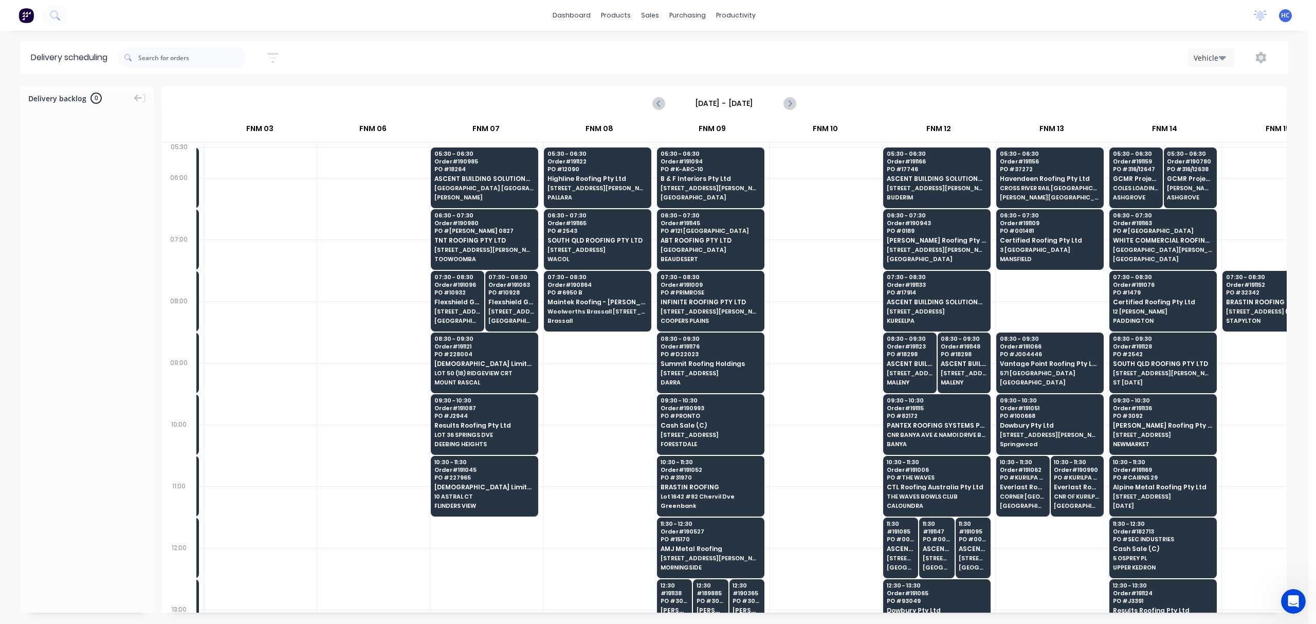
scroll to position [0, 359]
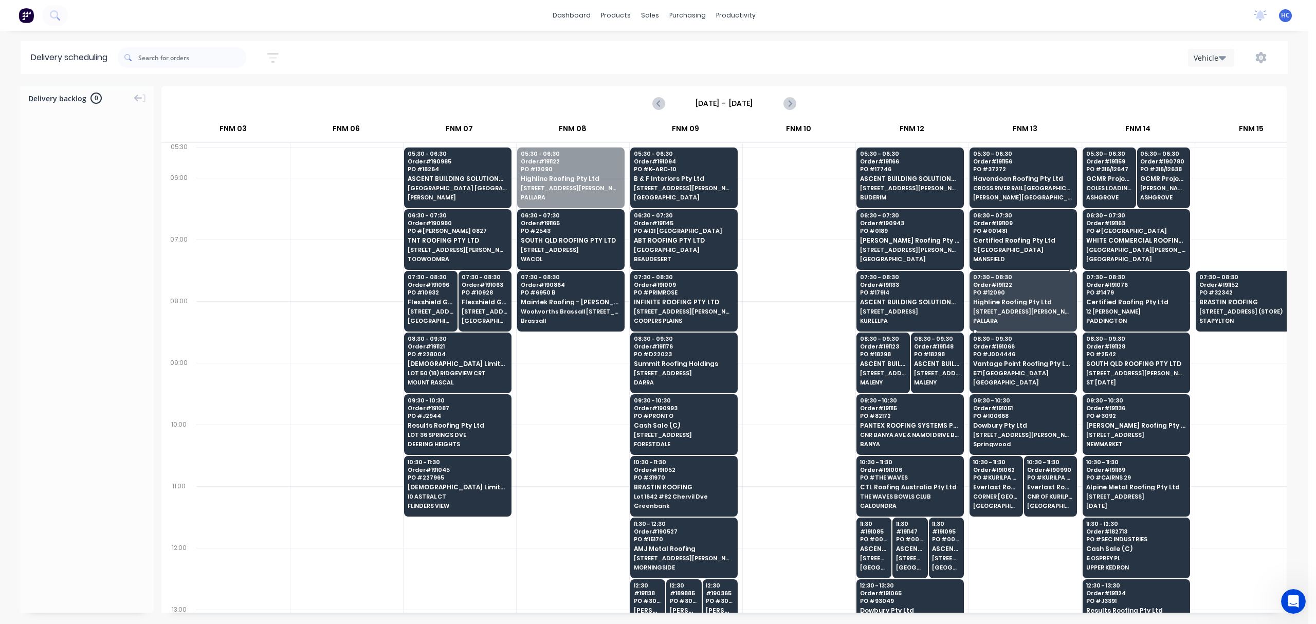
drag, startPoint x: 570, startPoint y: 190, endPoint x: 1026, endPoint y: 317, distance: 474.1
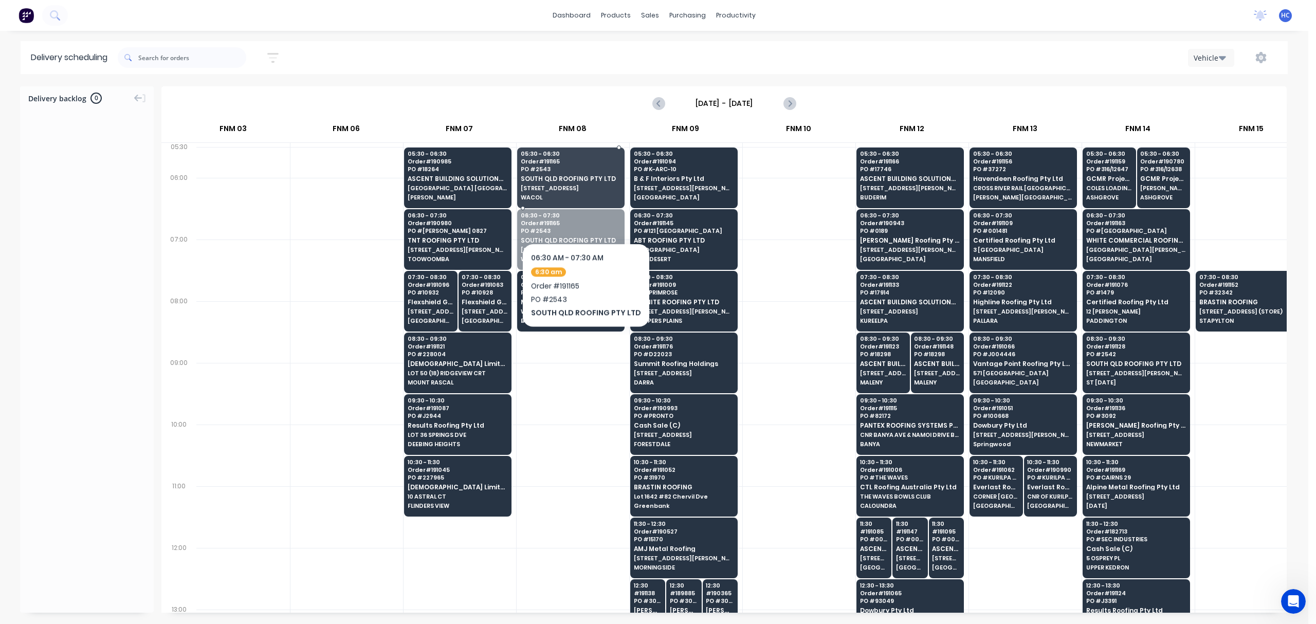
drag, startPoint x: 572, startPoint y: 245, endPoint x: 584, endPoint y: 196, distance: 50.4
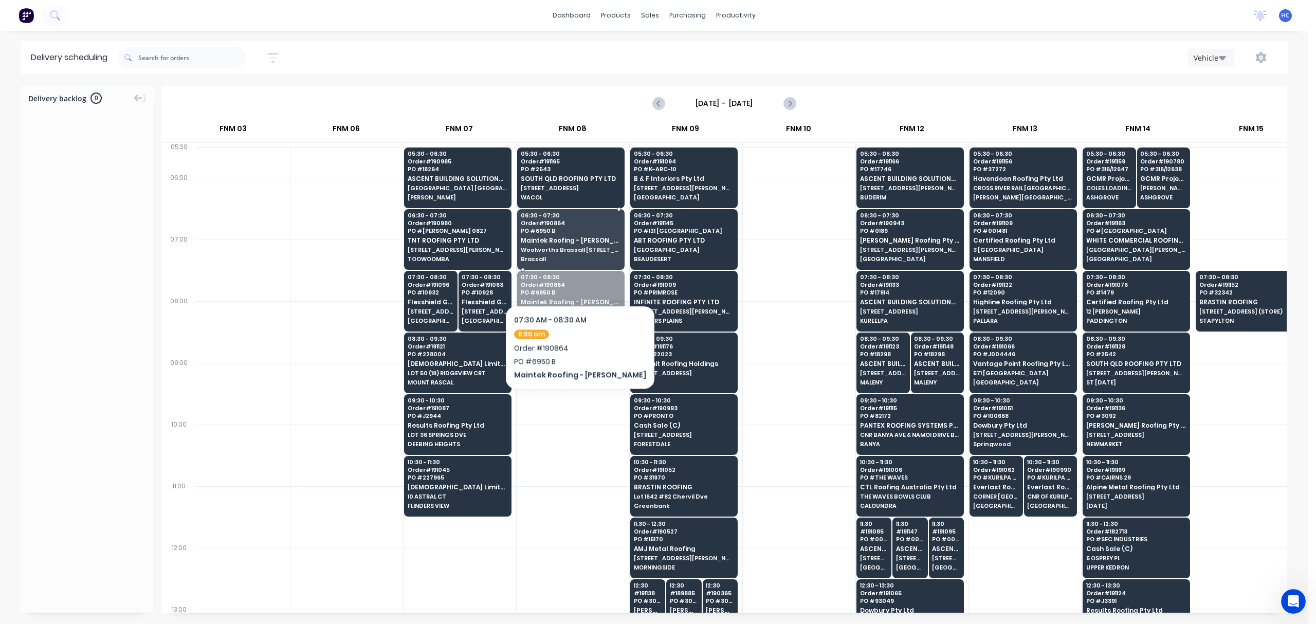
drag, startPoint x: 572, startPoint y: 297, endPoint x: 578, endPoint y: 274, distance: 23.4
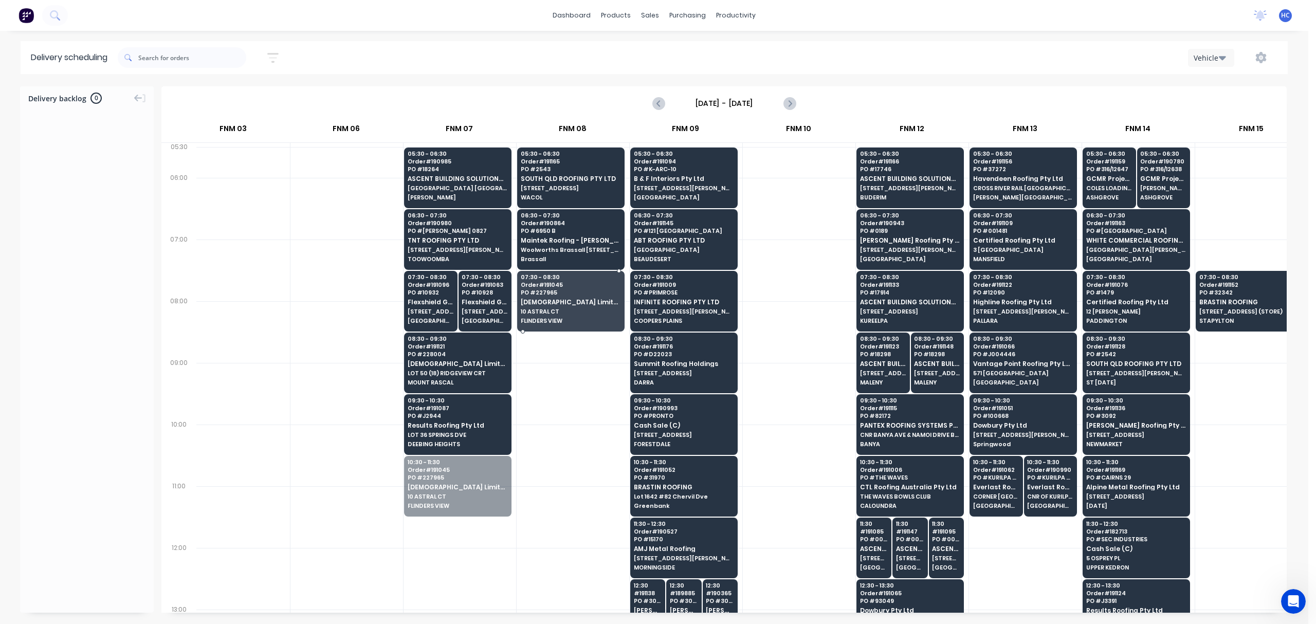
drag, startPoint x: 453, startPoint y: 487, endPoint x: 558, endPoint y: 312, distance: 205.0
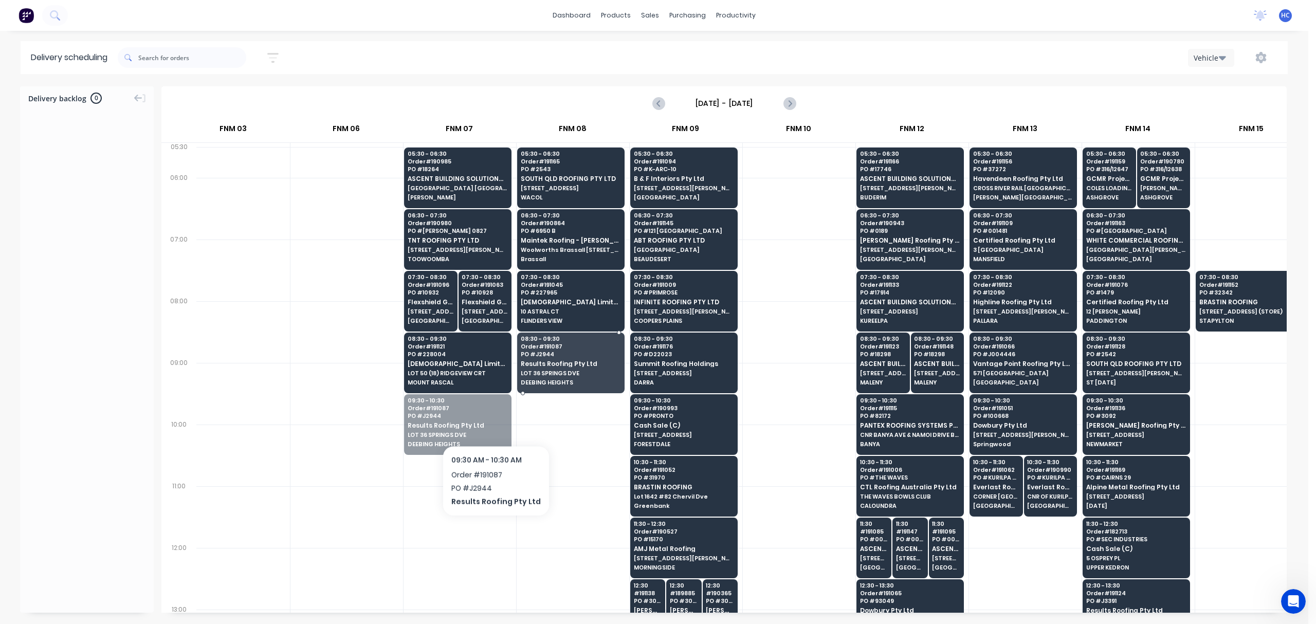
drag, startPoint x: 467, startPoint y: 429, endPoint x: 505, endPoint y: 389, distance: 54.9
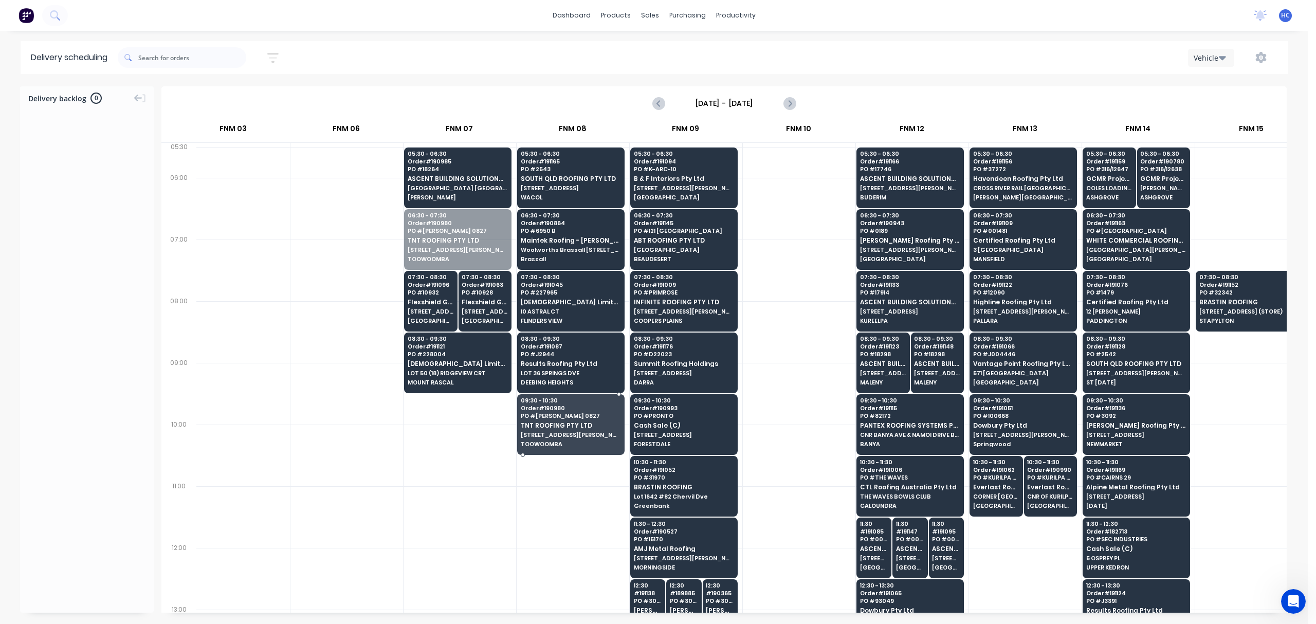
drag, startPoint x: 460, startPoint y: 255, endPoint x: 543, endPoint y: 340, distance: 119.3
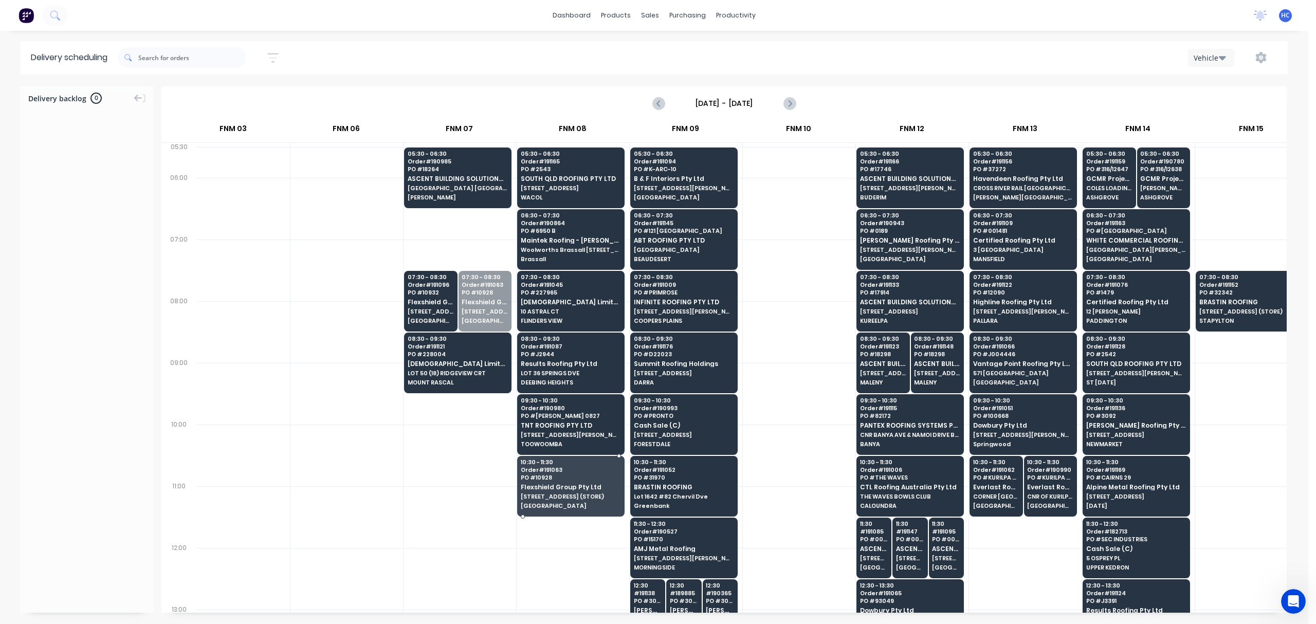
drag, startPoint x: 491, startPoint y: 348, endPoint x: 372, endPoint y: 292, distance: 130.6
drag, startPoint x: 440, startPoint y: 305, endPoint x: 523, endPoint y: 408, distance: 131.9
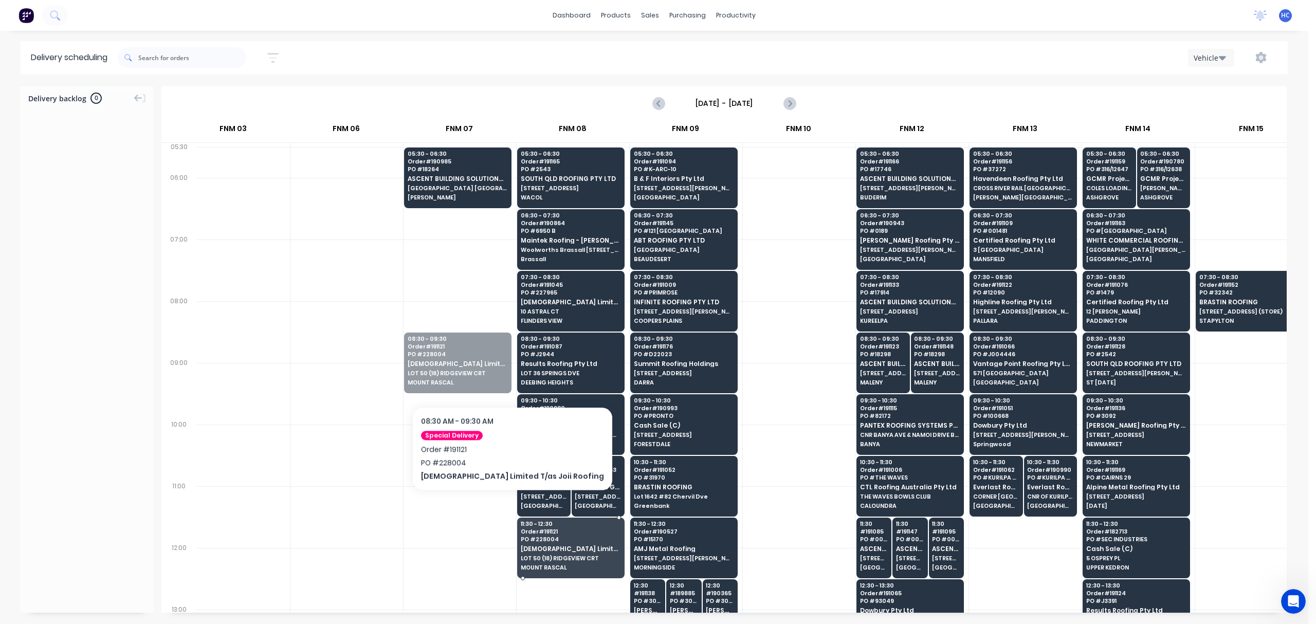
drag, startPoint x: 472, startPoint y: 397, endPoint x: 440, endPoint y: 307, distance: 95.0
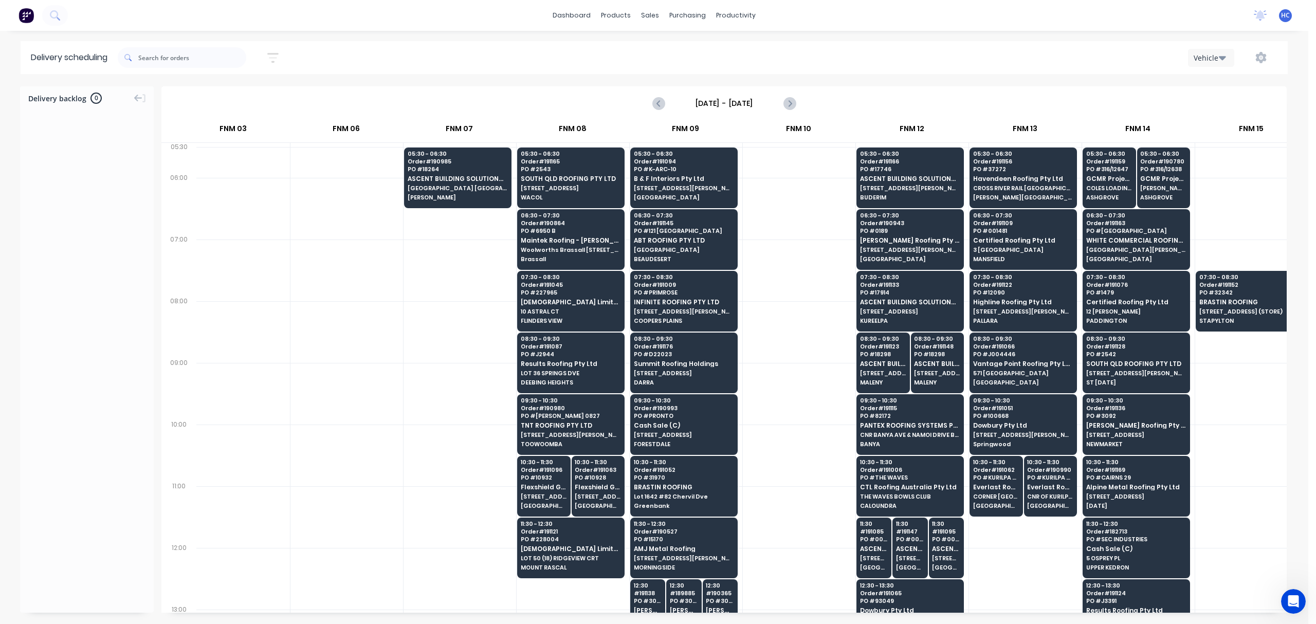
scroll to position [0, 419]
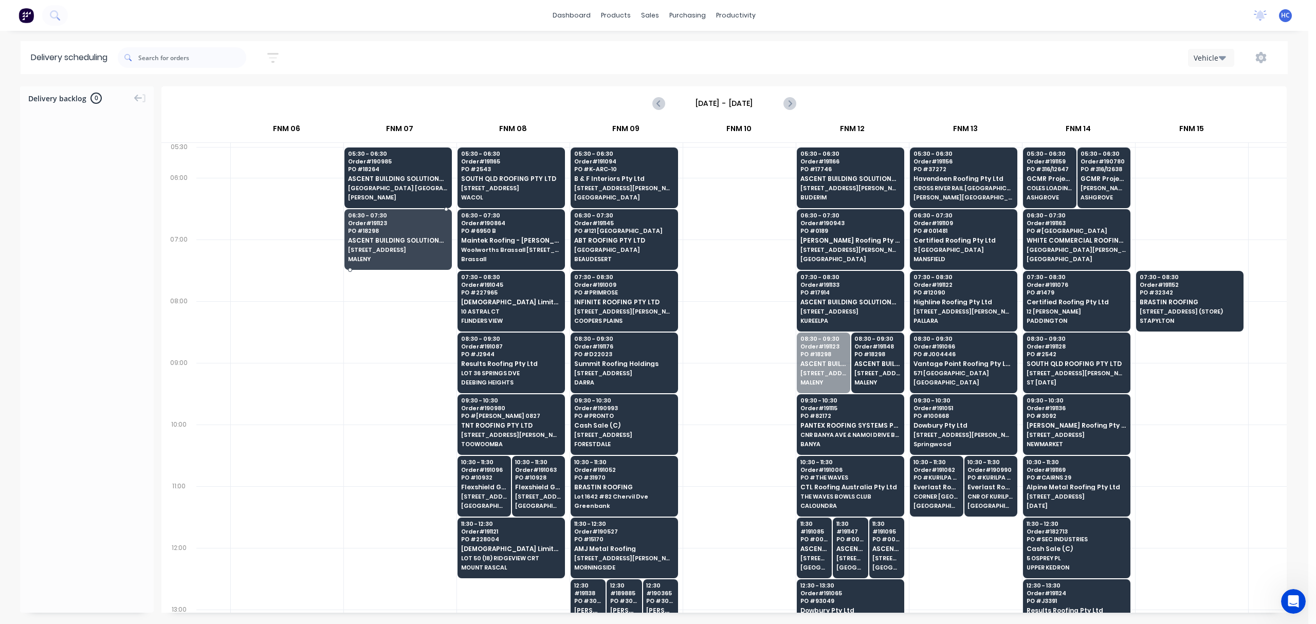
drag, startPoint x: 835, startPoint y: 358, endPoint x: 429, endPoint y: 241, distance: 422.8
drag, startPoint x: 796, startPoint y: 363, endPoint x: 428, endPoint y: 242, distance: 388.1
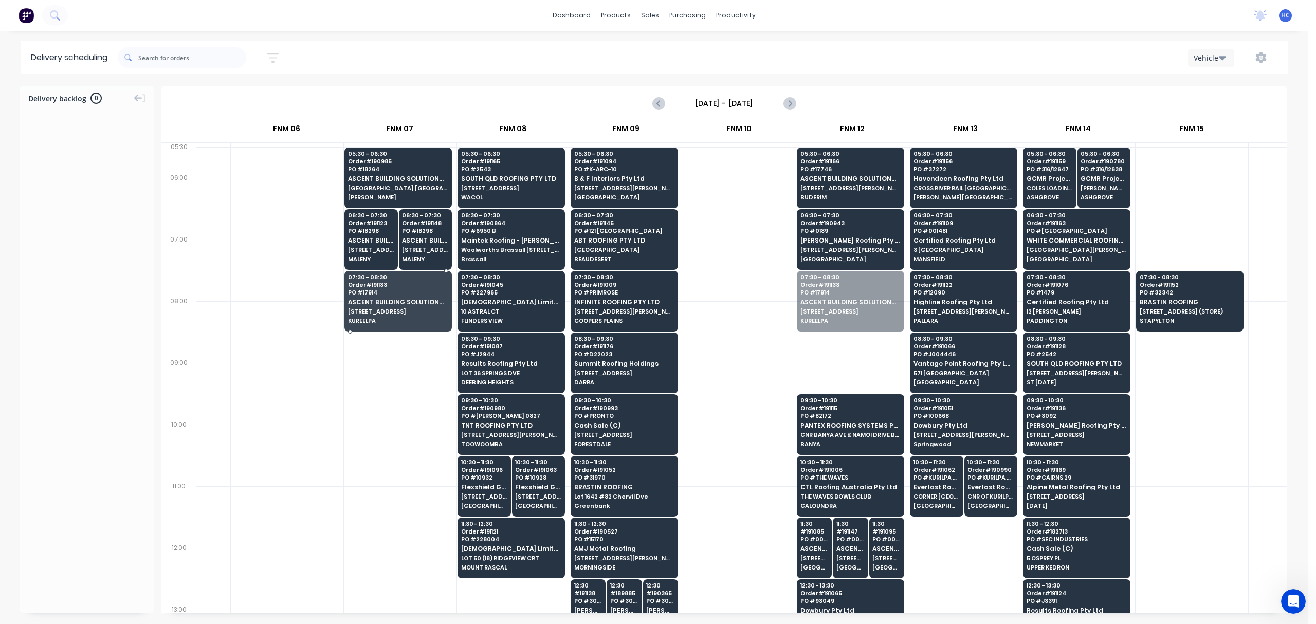
drag, startPoint x: 850, startPoint y: 302, endPoint x: 412, endPoint y: 315, distance: 438.3
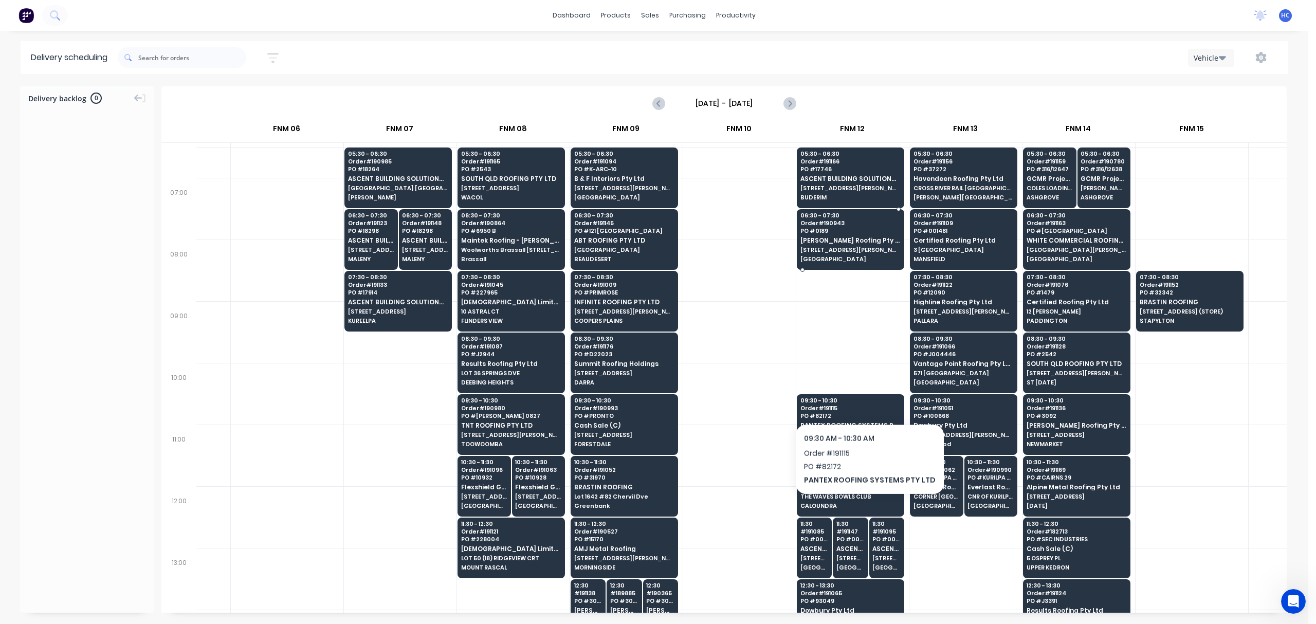
scroll to position [137, 419]
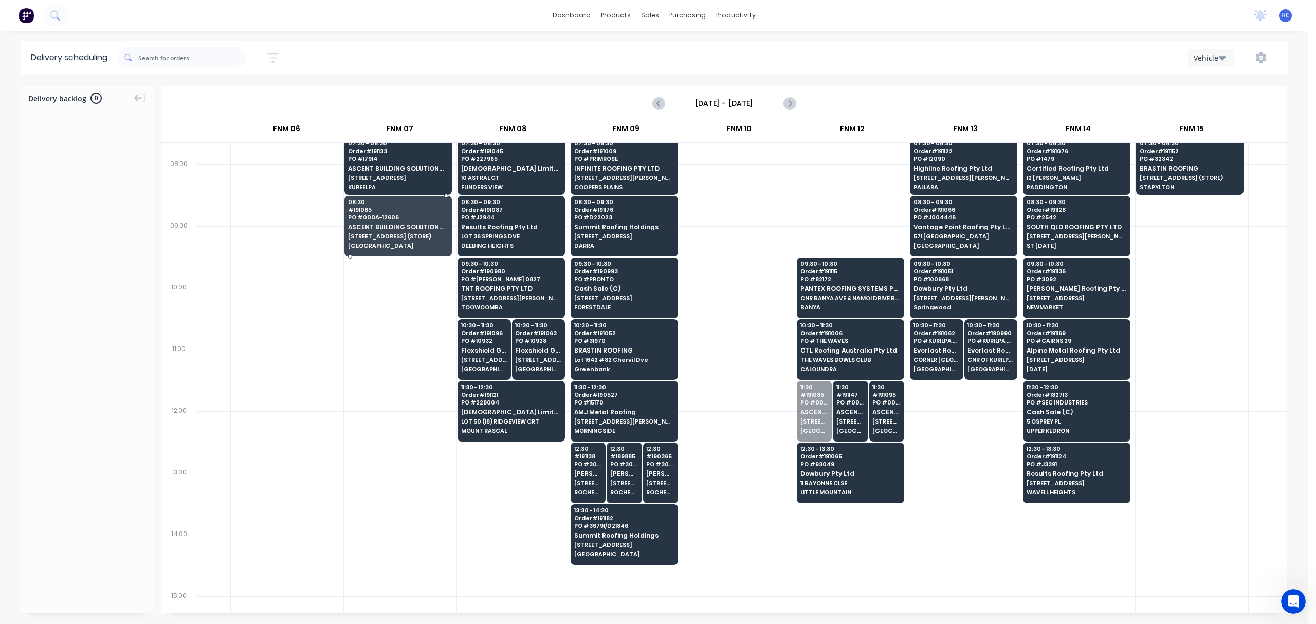
drag, startPoint x: 819, startPoint y: 421, endPoint x: 433, endPoint y: 231, distance: 429.8
drag, startPoint x: 823, startPoint y: 424, endPoint x: 373, endPoint y: 234, distance: 488.1
drag, startPoint x: 845, startPoint y: 411, endPoint x: 428, endPoint y: 220, distance: 458.8
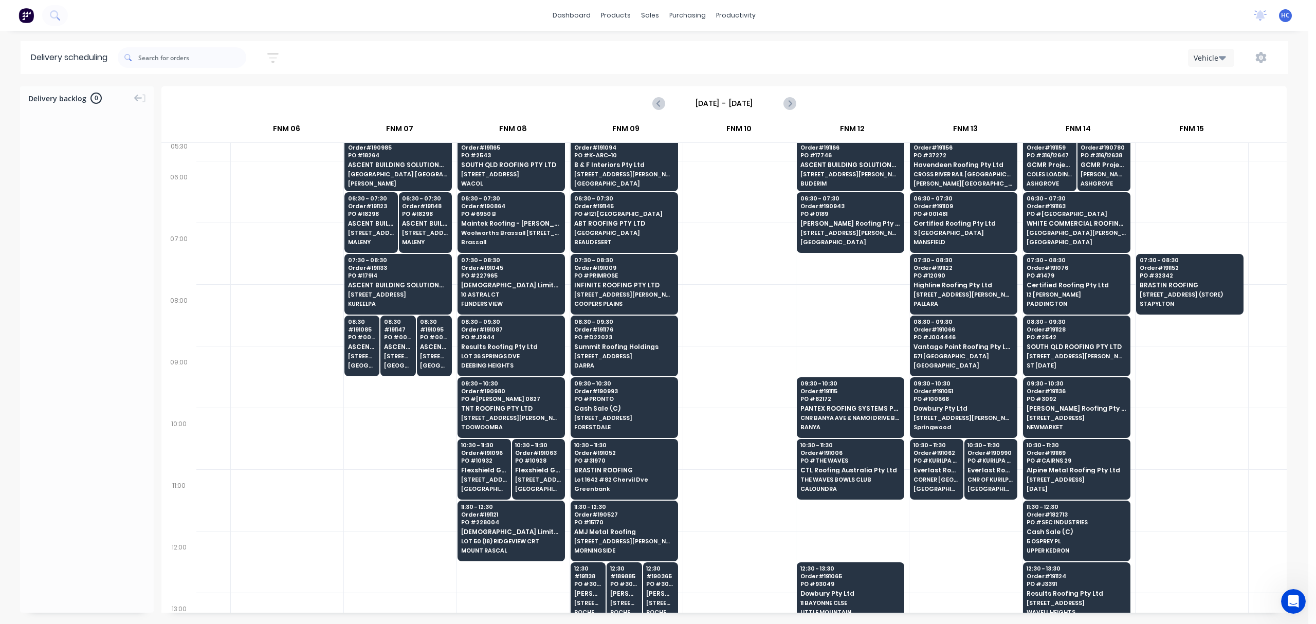
scroll to position [0, 419]
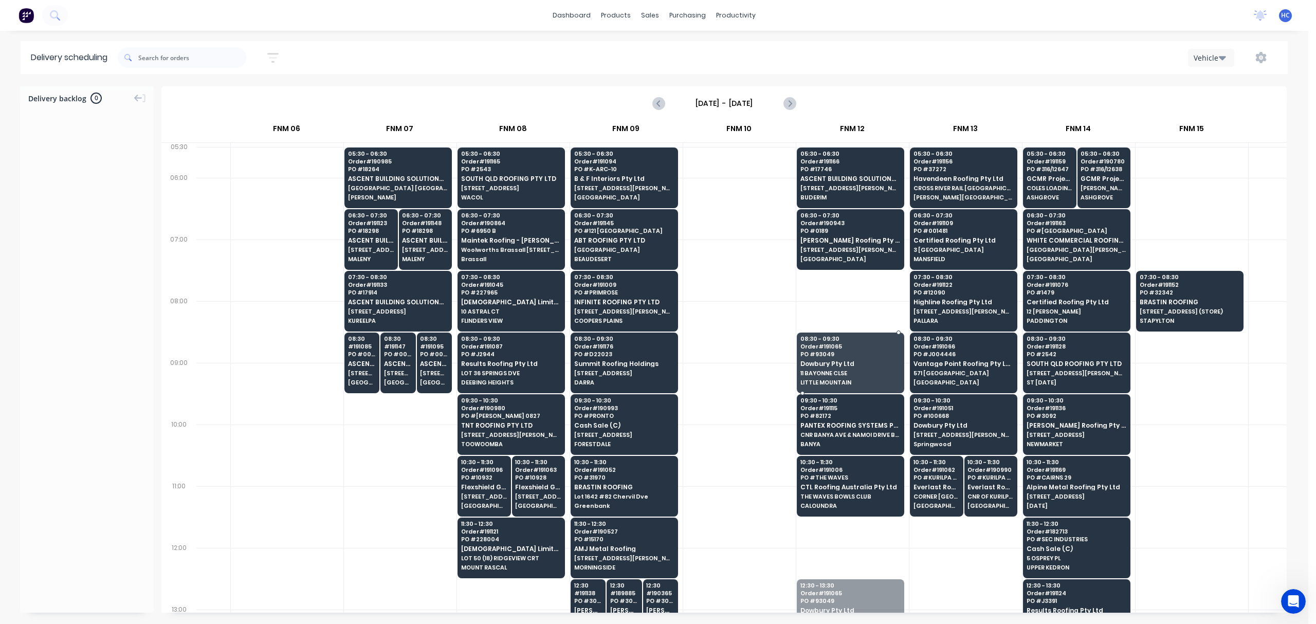
drag, startPoint x: 830, startPoint y: 590, endPoint x: 841, endPoint y: 356, distance: 234.7
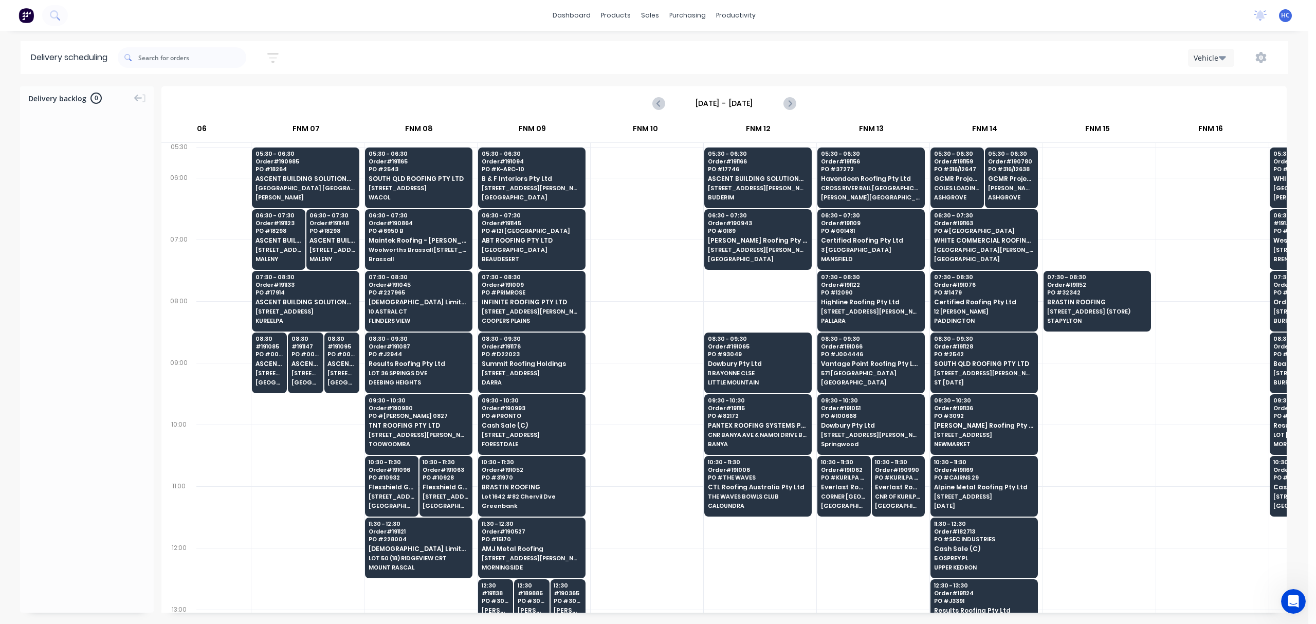
scroll to position [0, 514]
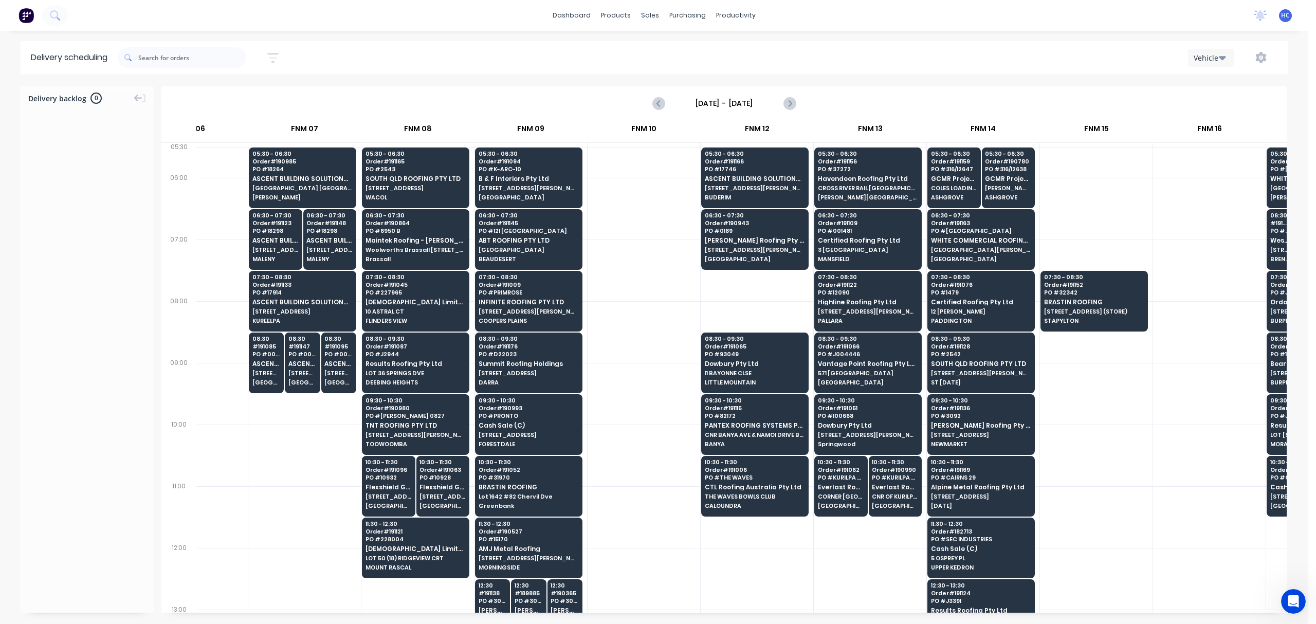
drag, startPoint x: 772, startPoint y: 603, endPoint x: 800, endPoint y: 615, distance: 31.1
click at [800, 585] on div "Delivery backlog 0 Friday - 29/08/25 29 Fri Aug 2025 ACA Truck 2nd Run FNM 02 F…" at bounding box center [654, 354] width 1309 height 537
drag, startPoint x: 800, startPoint y: 615, endPoint x: 851, endPoint y: 615, distance: 51.4
click at [901, 585] on div "Delivery backlog 0 Friday - 29/08/25 29 Fri Aug 2025 ACA Truck 2nd Run FNM 02 F…" at bounding box center [654, 354] width 1309 height 537
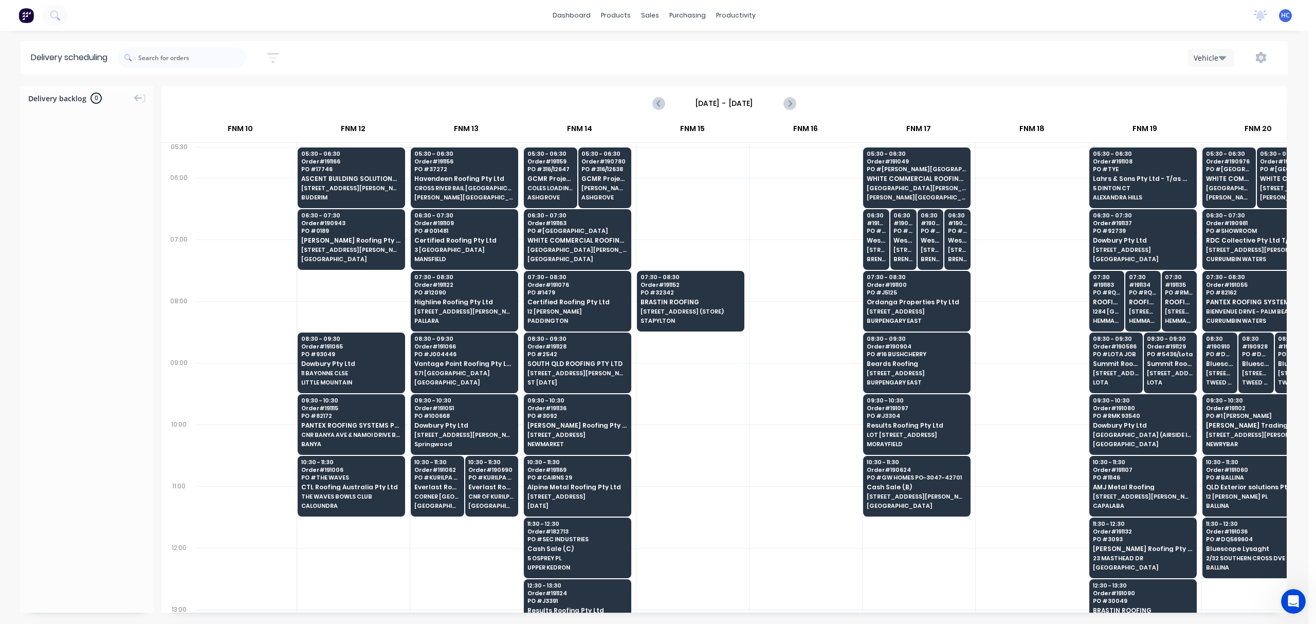
scroll to position [0, 901]
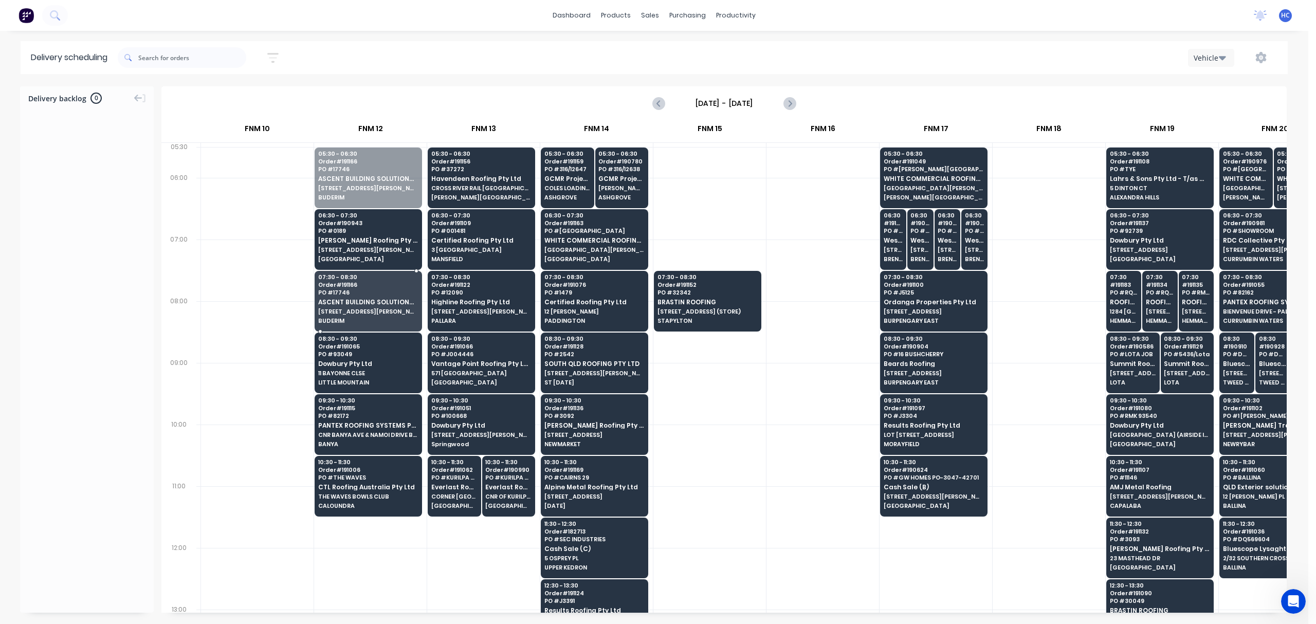
drag, startPoint x: 346, startPoint y: 176, endPoint x: 360, endPoint y: 316, distance: 140.5
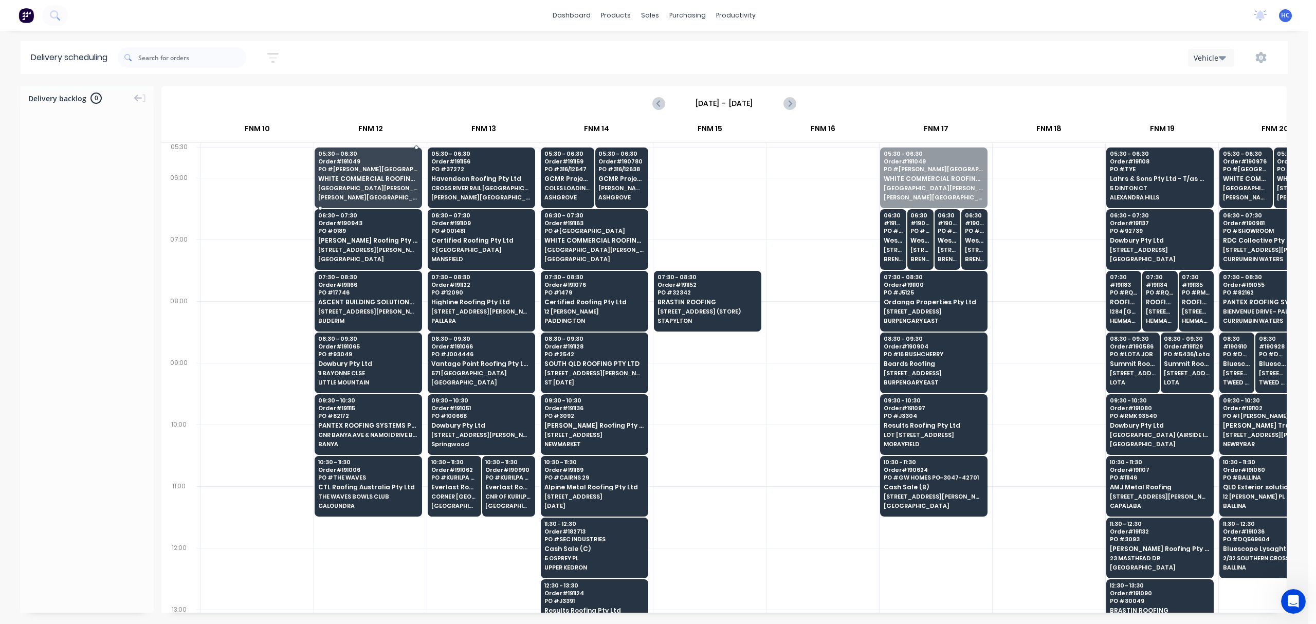
drag, startPoint x: 922, startPoint y: 184, endPoint x: 326, endPoint y: 187, distance: 595.9
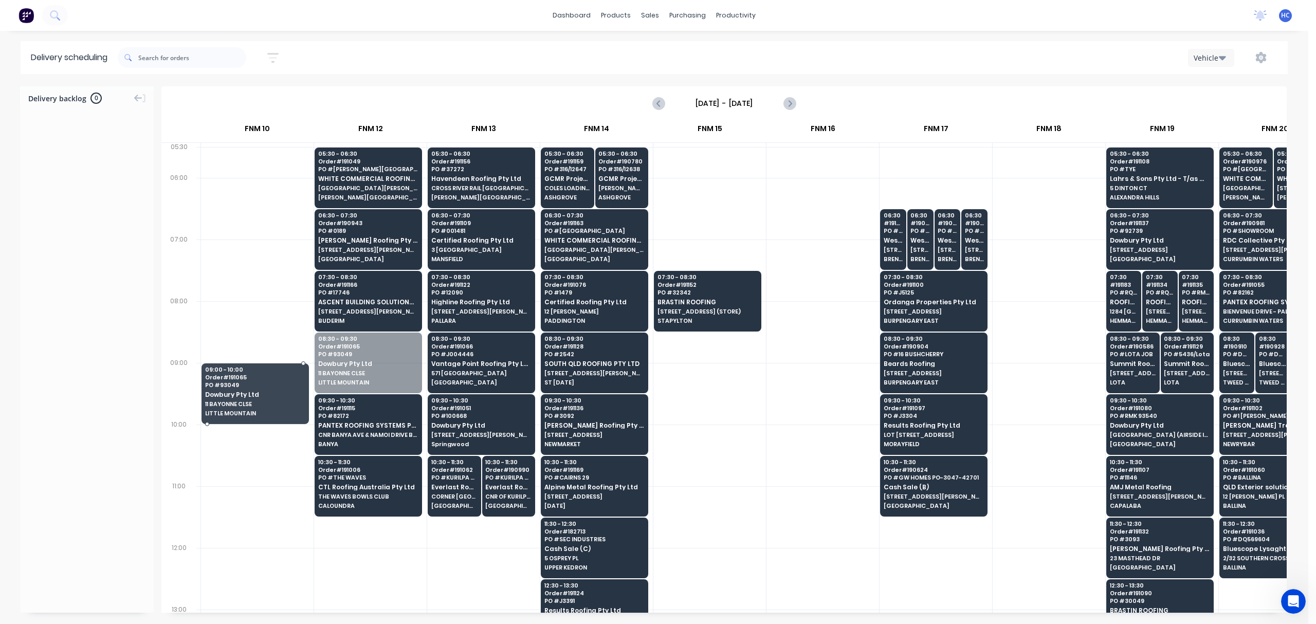
drag, startPoint x: 352, startPoint y: 362, endPoint x: 330, endPoint y: 362, distance: 22.1
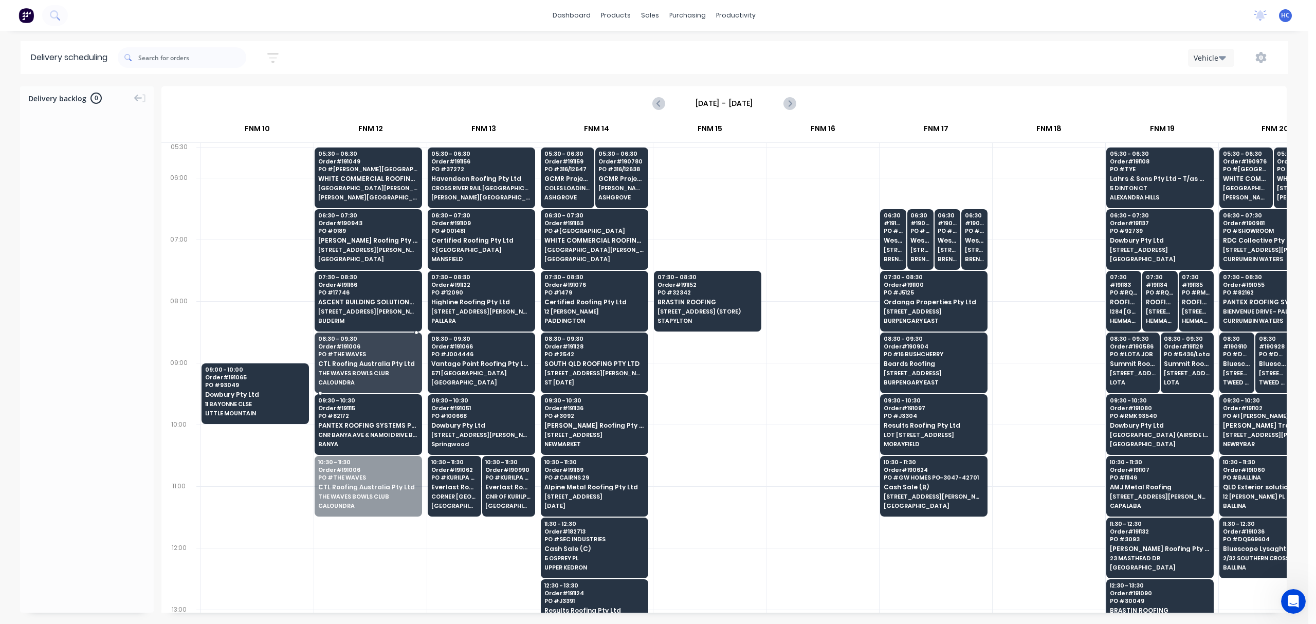
drag, startPoint x: 369, startPoint y: 480, endPoint x: 372, endPoint y: 365, distance: 115.2
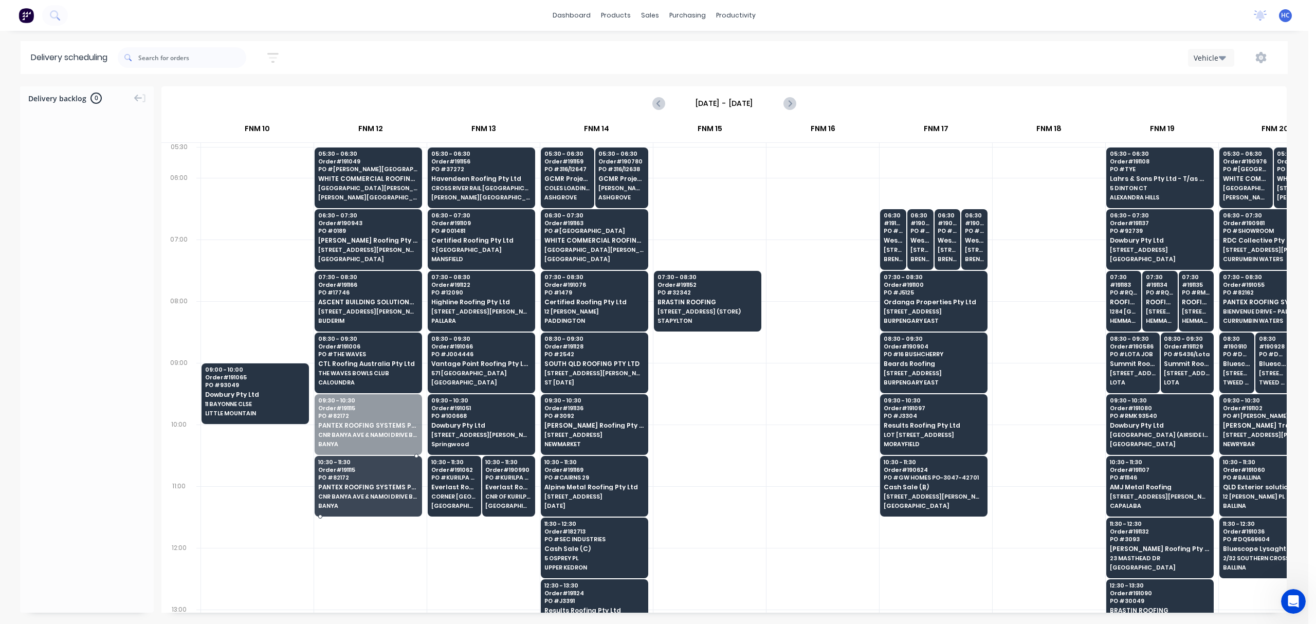
drag, startPoint x: 371, startPoint y: 425, endPoint x: 293, endPoint y: 445, distance: 80.7
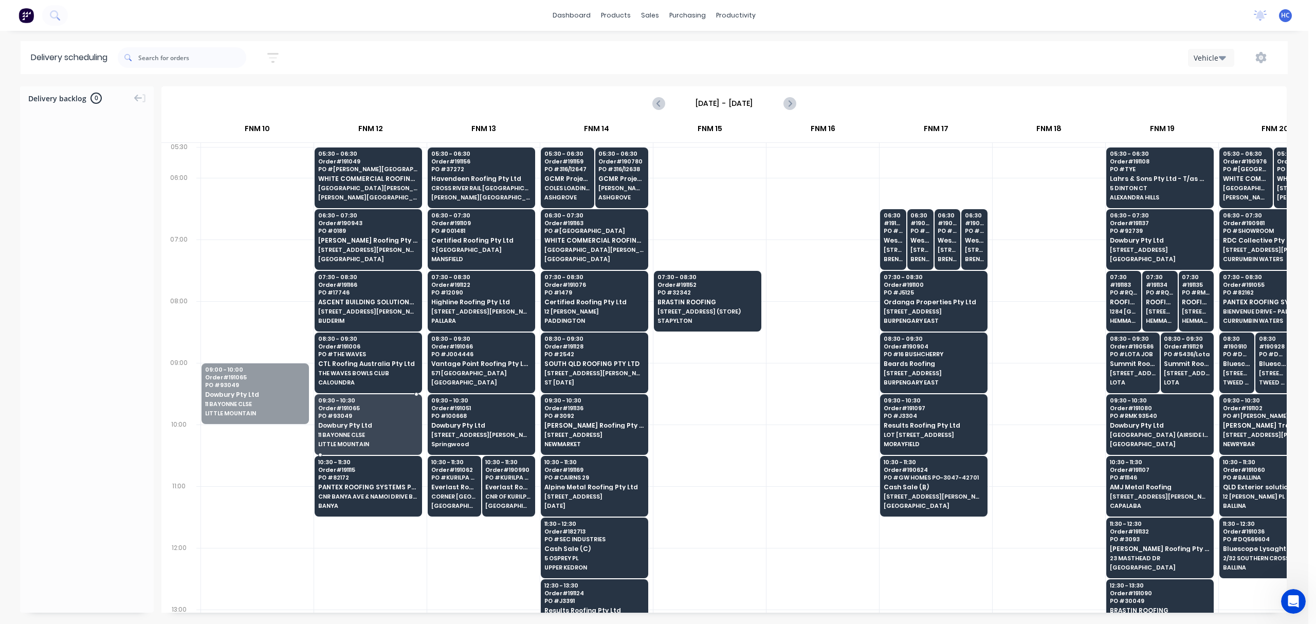
drag, startPoint x: 291, startPoint y: 419, endPoint x: 420, endPoint y: 441, distance: 130.5
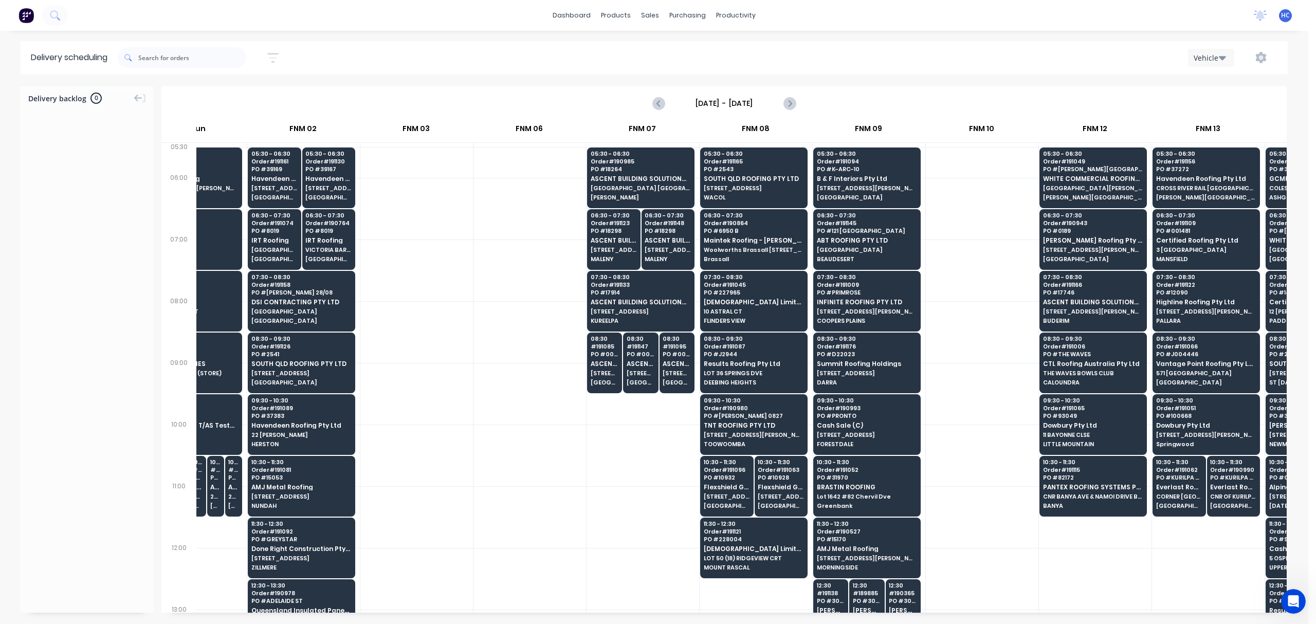
scroll to position [0, 177]
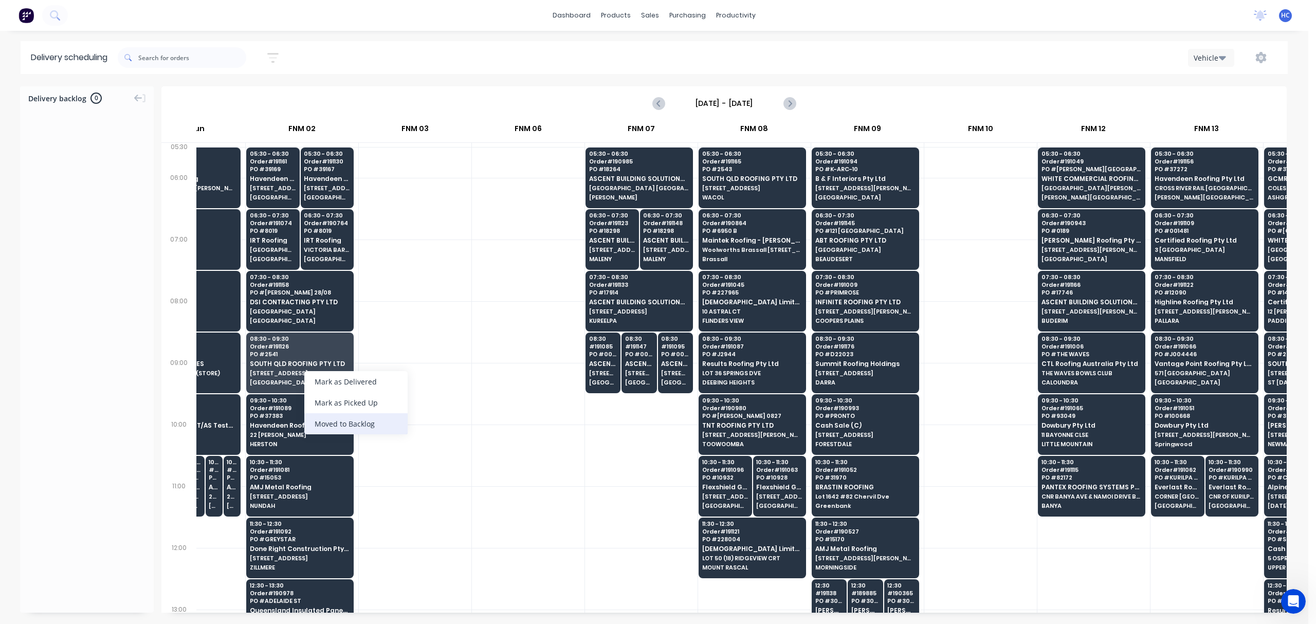
click at [369, 420] on div "Moved to Backlog" at bounding box center [355, 423] width 103 height 21
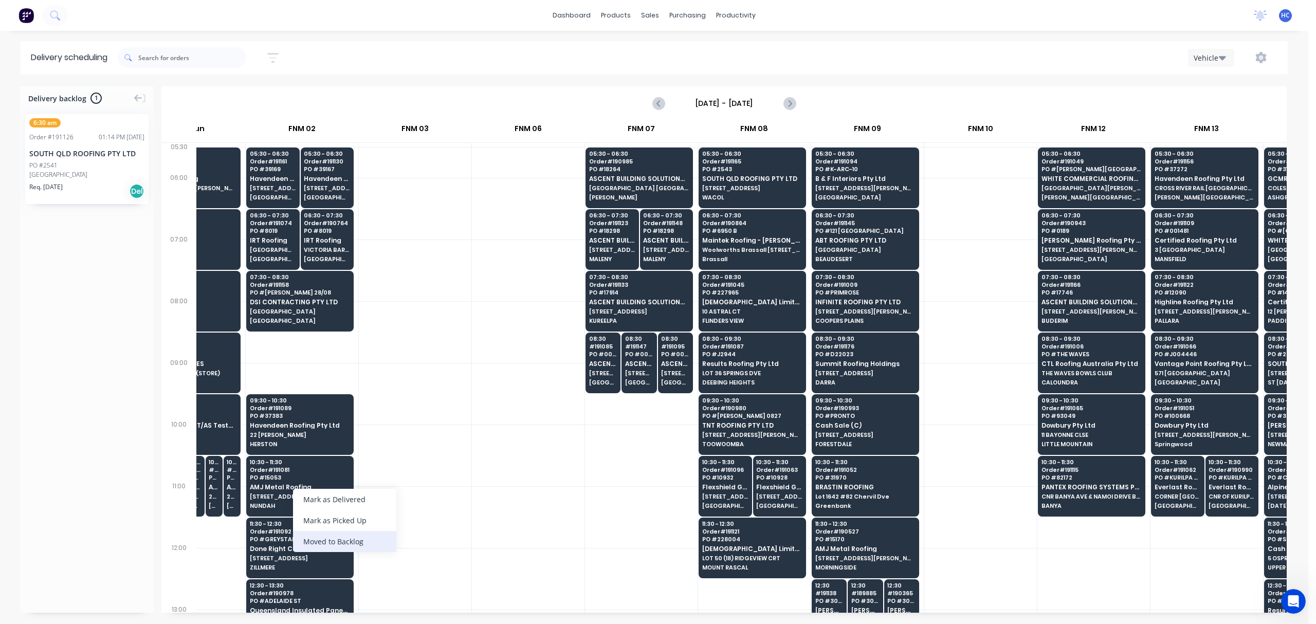
click at [362, 541] on div "Moved to Backlog" at bounding box center [344, 541] width 103 height 21
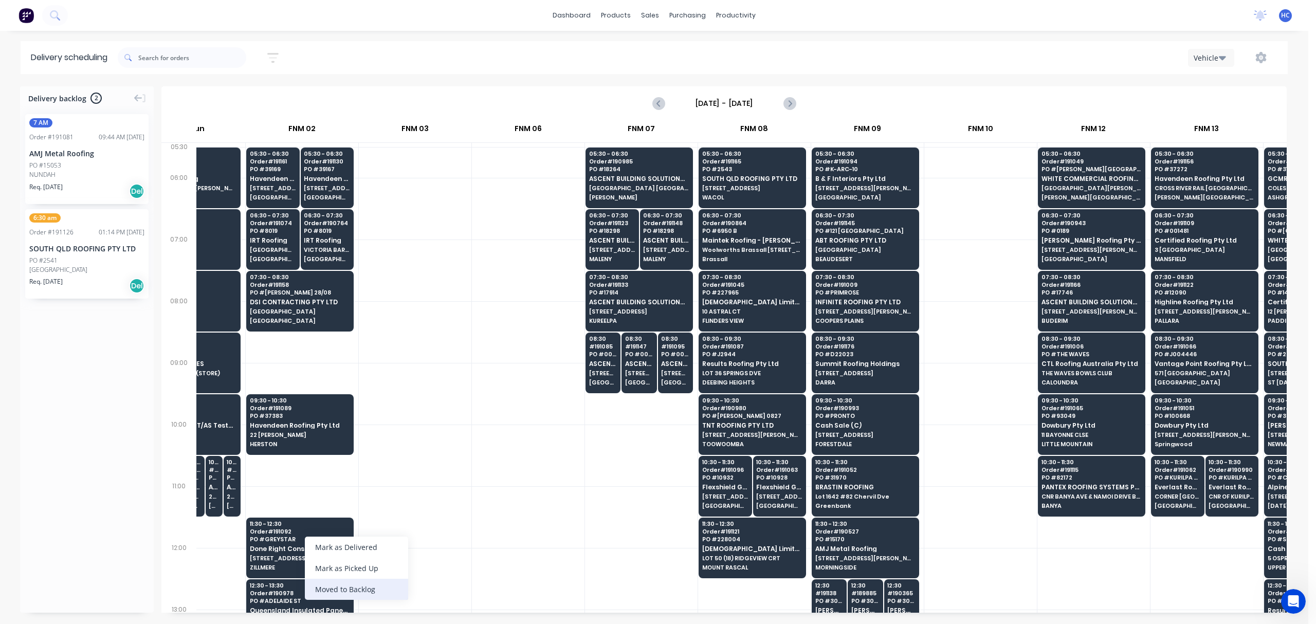
click at [352, 585] on div "Moved to Backlog" at bounding box center [356, 589] width 103 height 21
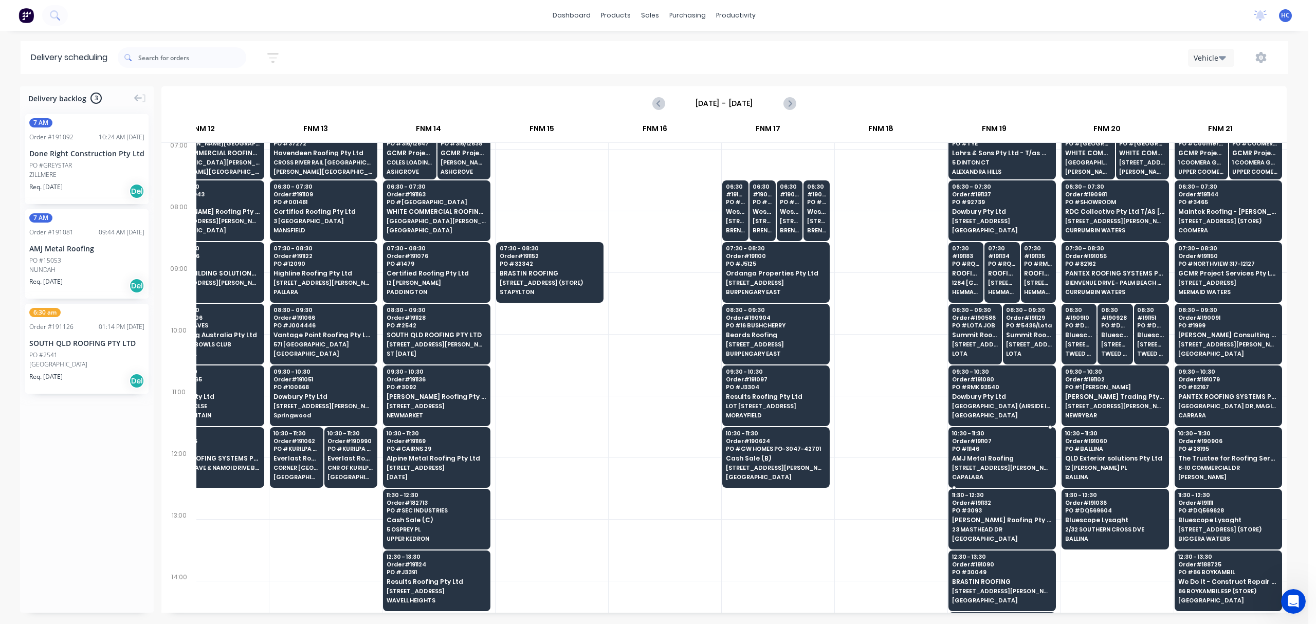
scroll to position [0, 1068]
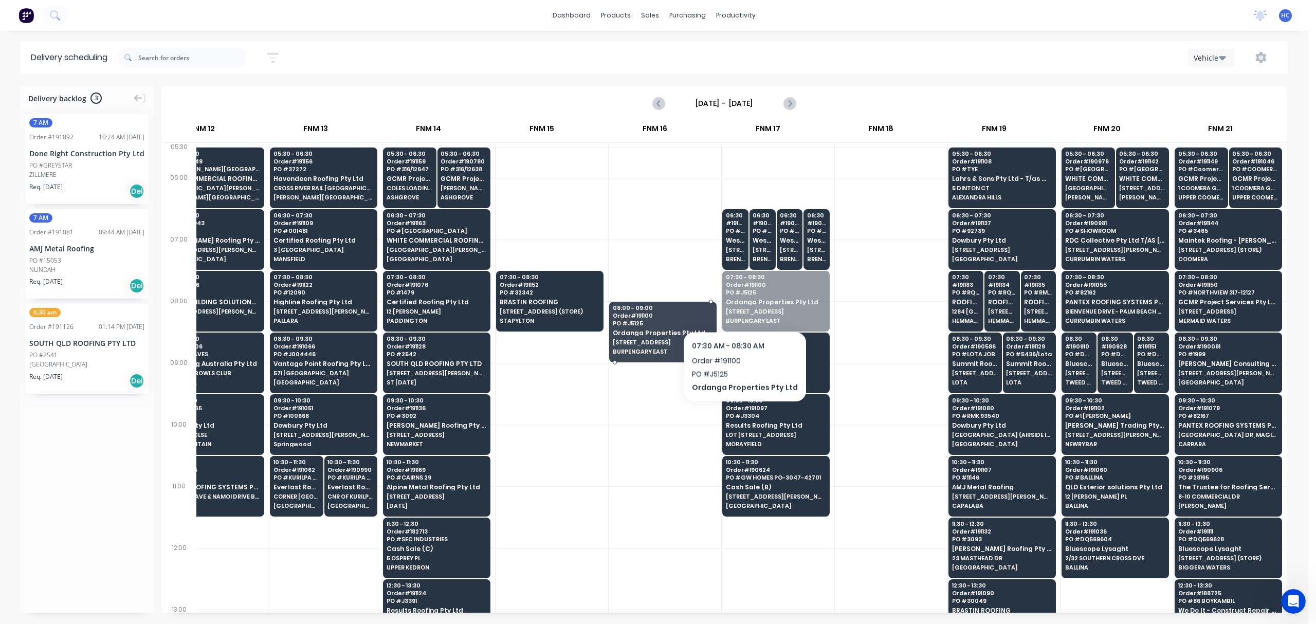
drag, startPoint x: 761, startPoint y: 299, endPoint x: 708, endPoint y: 276, distance: 57.6
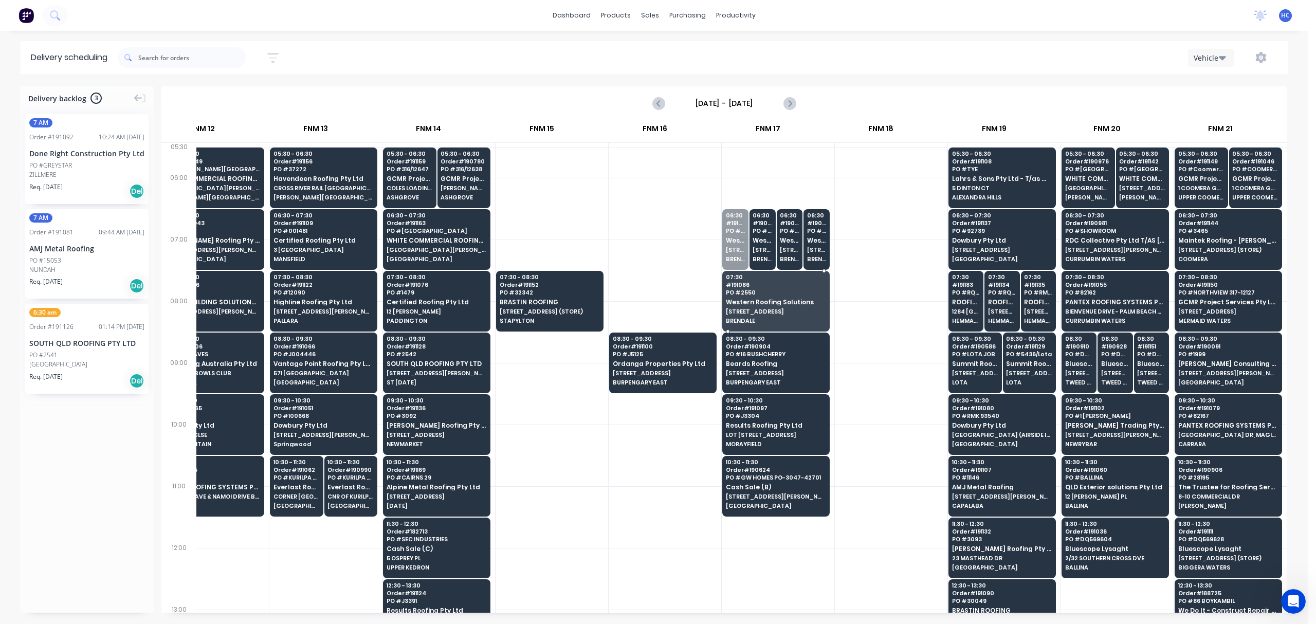
drag, startPoint x: 727, startPoint y: 241, endPoint x: 799, endPoint y: 297, distance: 91.2
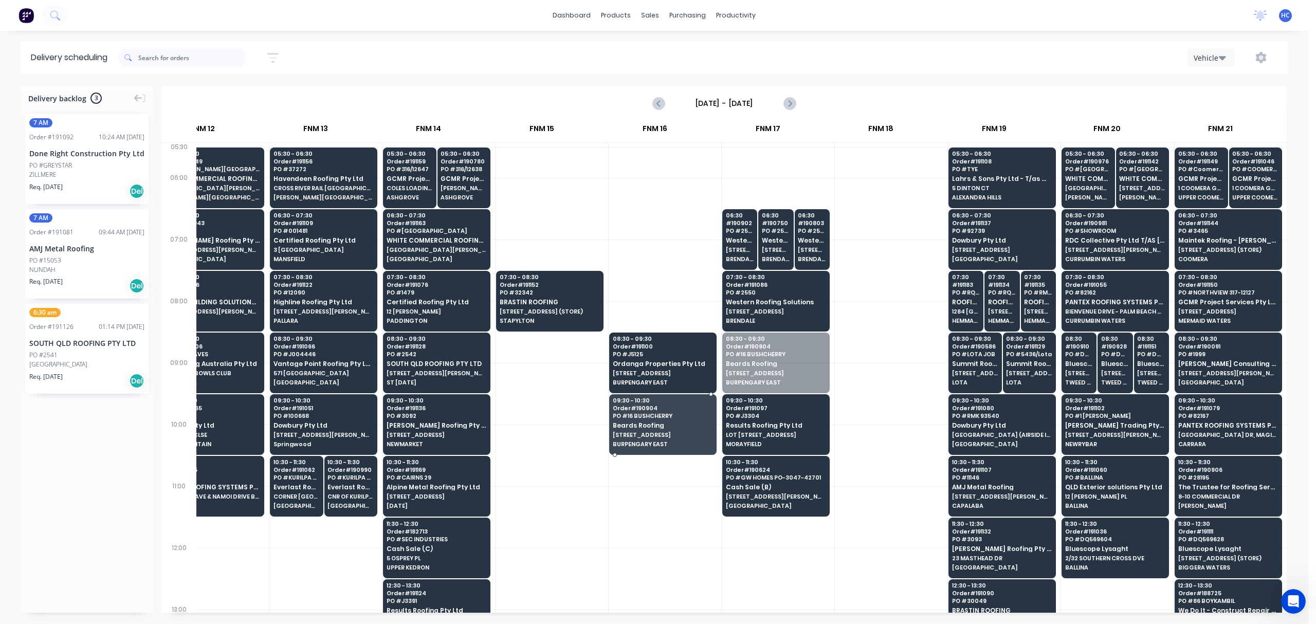
drag, startPoint x: 755, startPoint y: 358, endPoint x: 743, endPoint y: 338, distance: 22.8
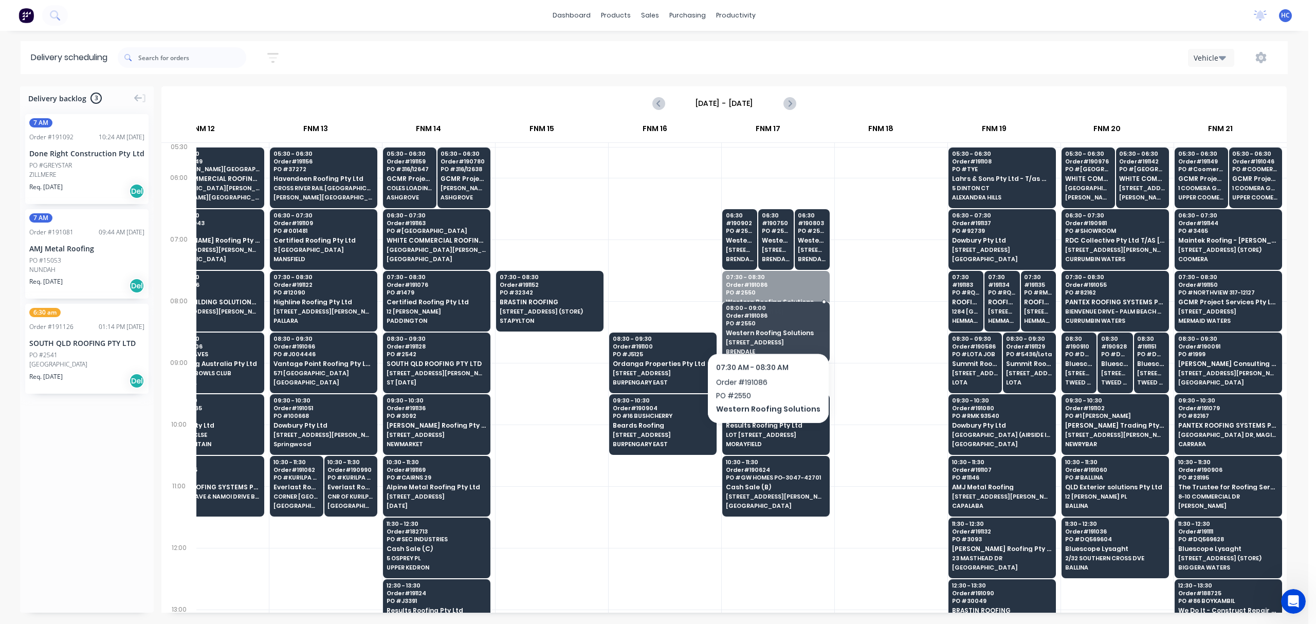
drag, startPoint x: 767, startPoint y: 304, endPoint x: 757, endPoint y: 357, distance: 53.3
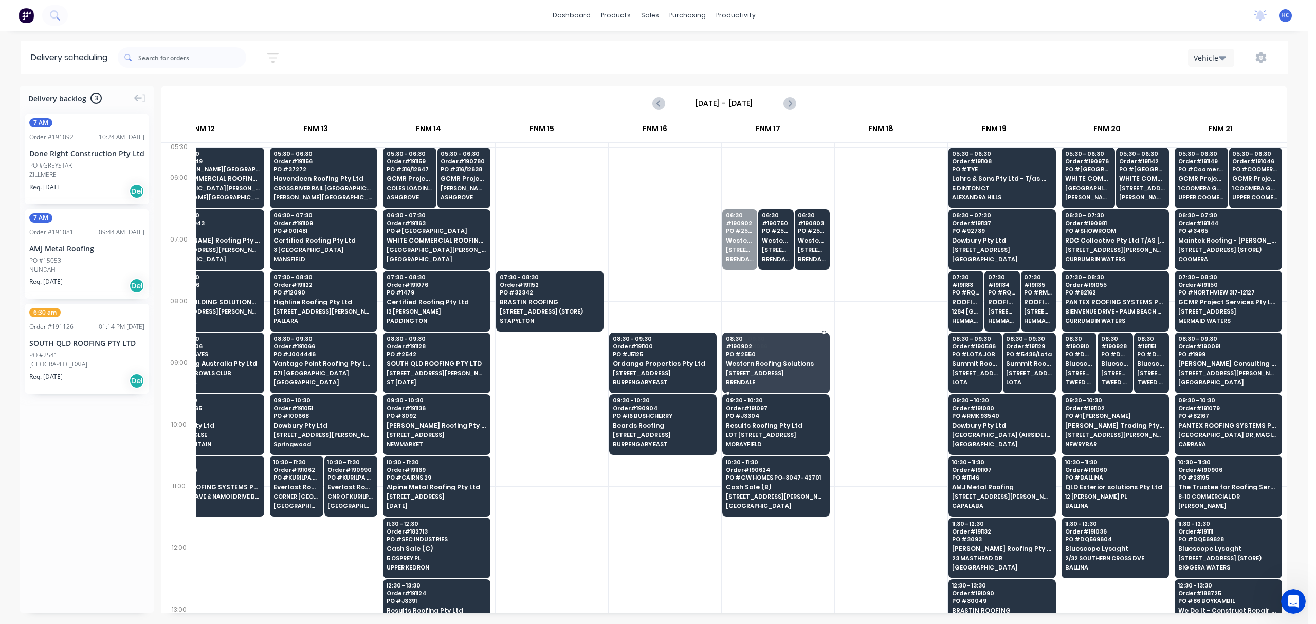
drag, startPoint x: 739, startPoint y: 241, endPoint x: 731, endPoint y: 350, distance: 109.3
drag, startPoint x: 740, startPoint y: 247, endPoint x: 753, endPoint y: 367, distance: 119.9
drag, startPoint x: 786, startPoint y: 231, endPoint x: 779, endPoint y: 362, distance: 130.8
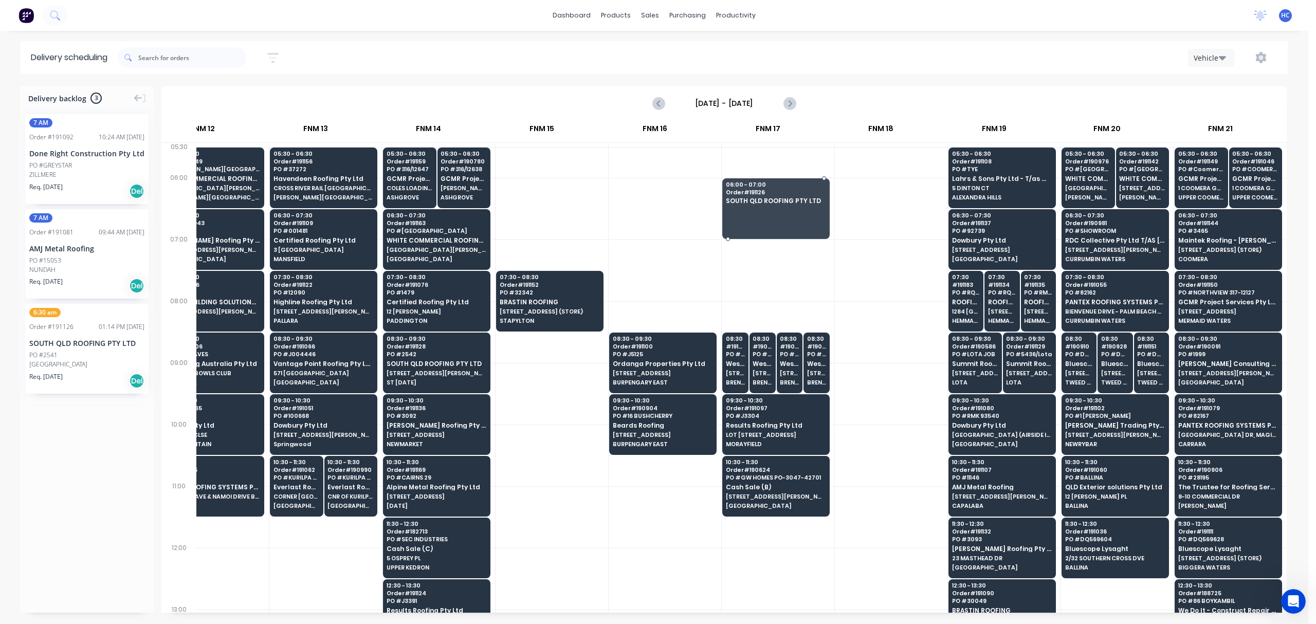
drag, startPoint x: 112, startPoint y: 352, endPoint x: 766, endPoint y: 161, distance: 681.1
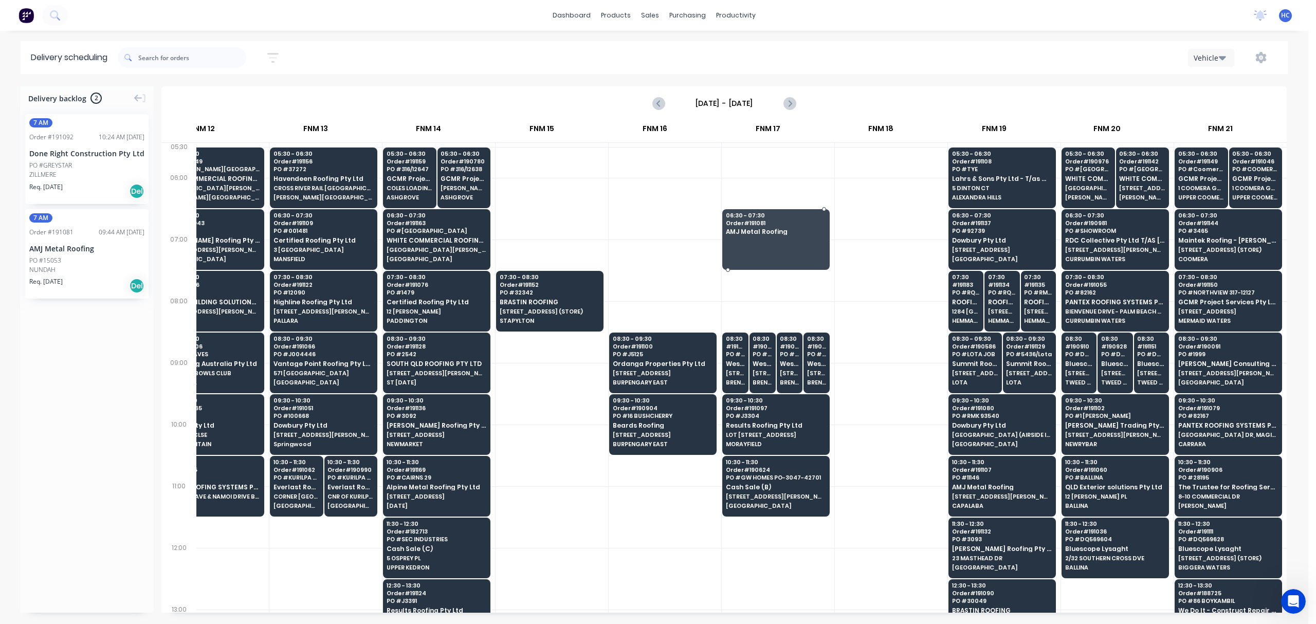
drag, startPoint x: 87, startPoint y: 261, endPoint x: 757, endPoint y: 229, distance: 671.2
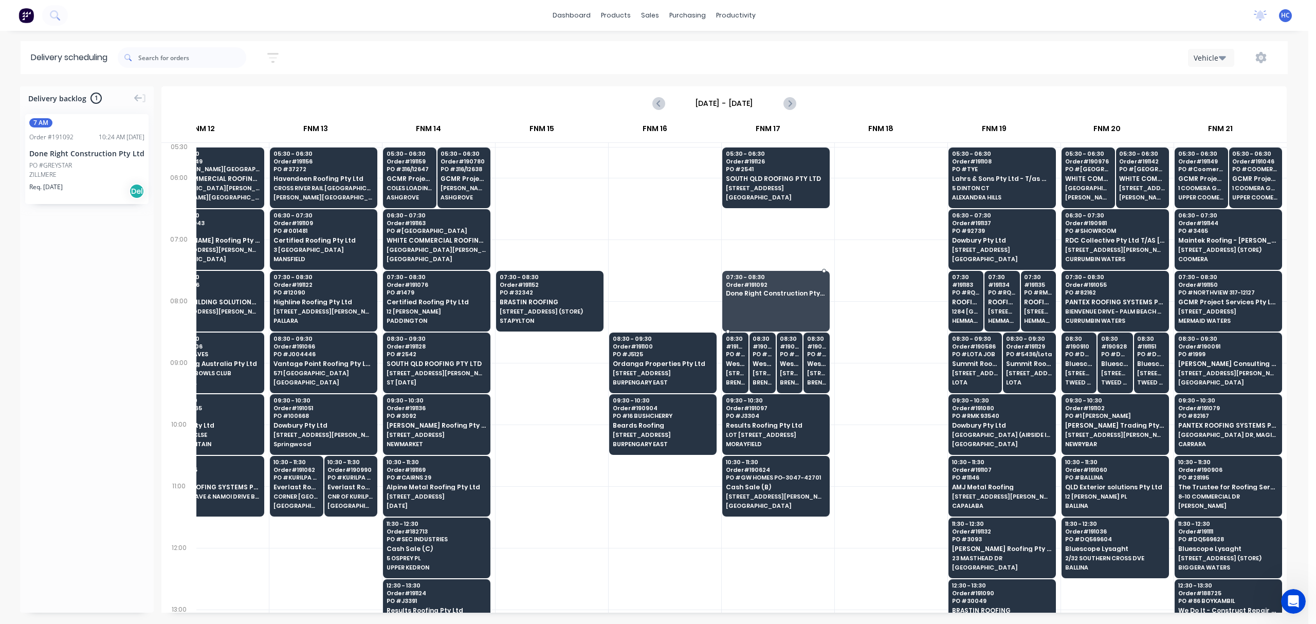
drag, startPoint x: 541, startPoint y: 304, endPoint x: 764, endPoint y: 289, distance: 223.7
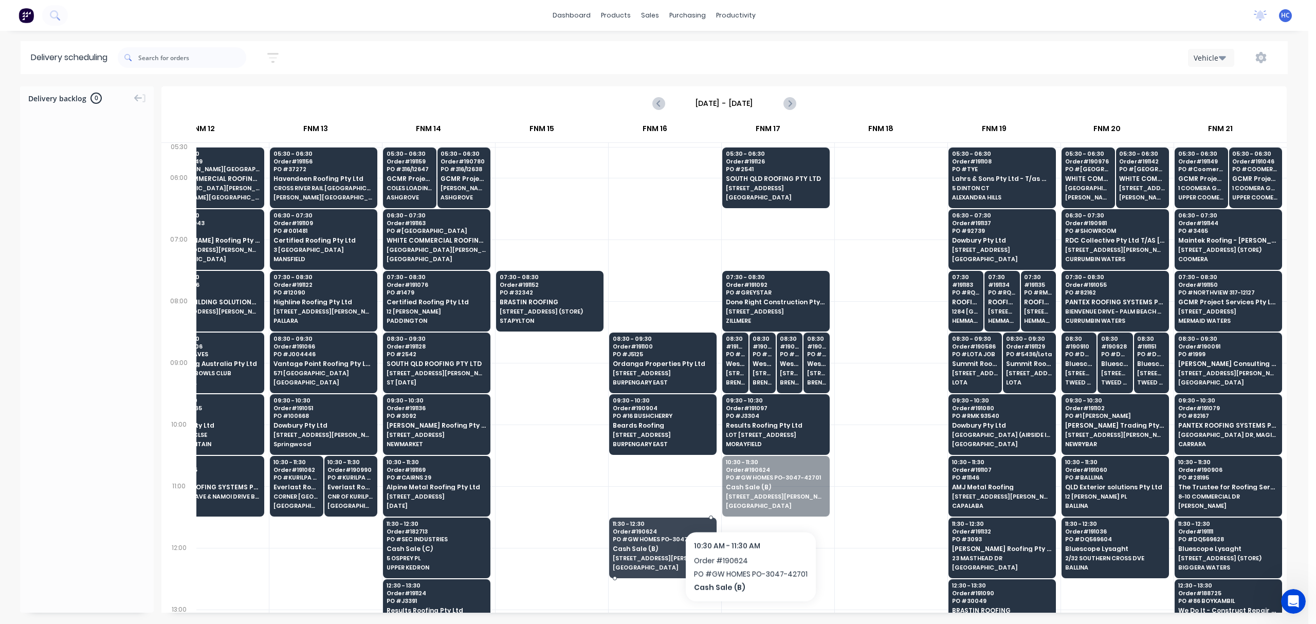
drag, startPoint x: 750, startPoint y: 504, endPoint x: 678, endPoint y: 554, distance: 87.6
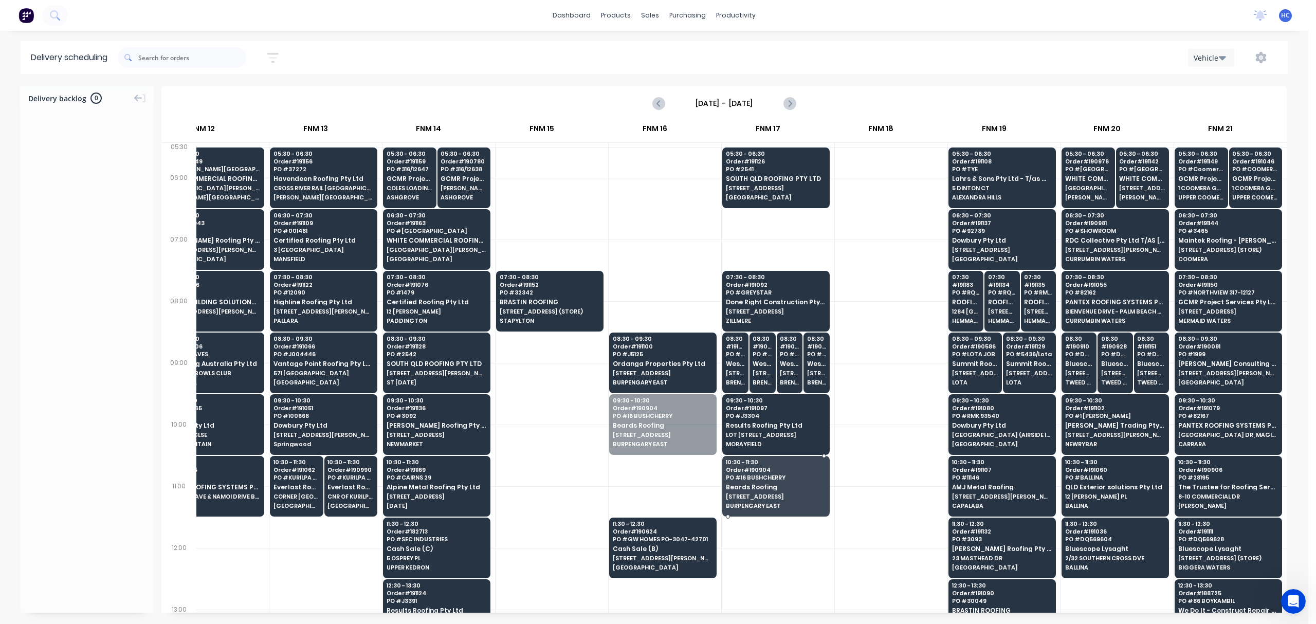
drag, startPoint x: 657, startPoint y: 421, endPoint x: 770, endPoint y: 494, distance: 135.3
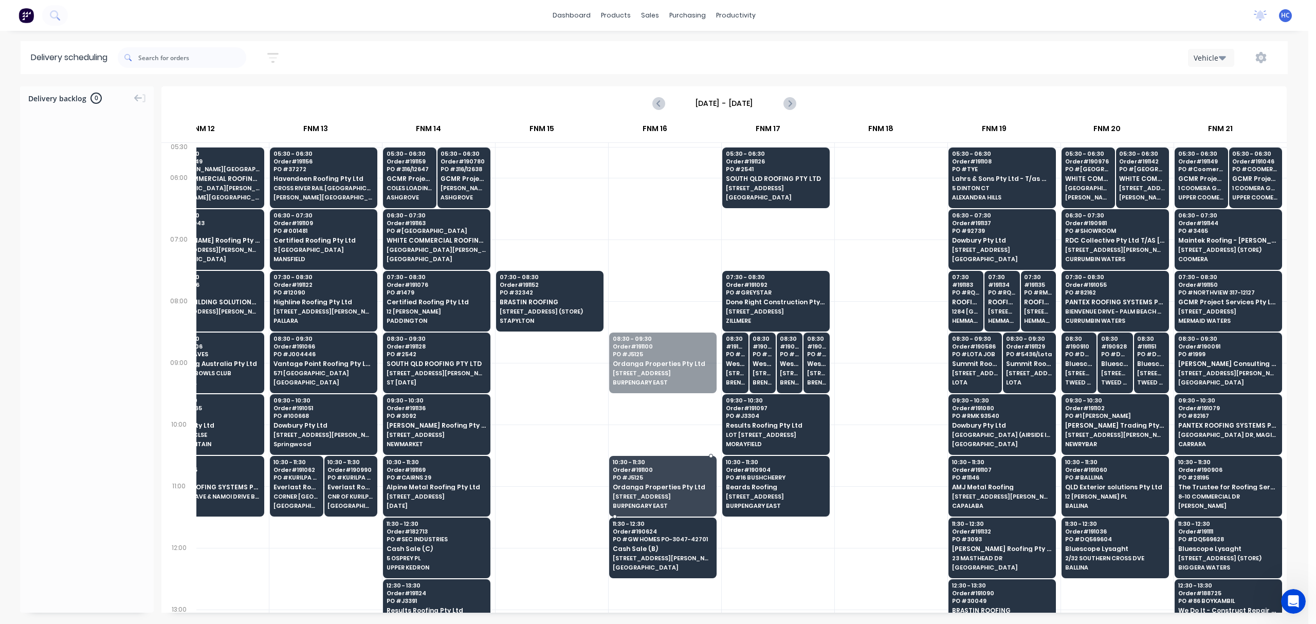
drag, startPoint x: 676, startPoint y: 359, endPoint x: 771, endPoint y: 497, distance: 167.7
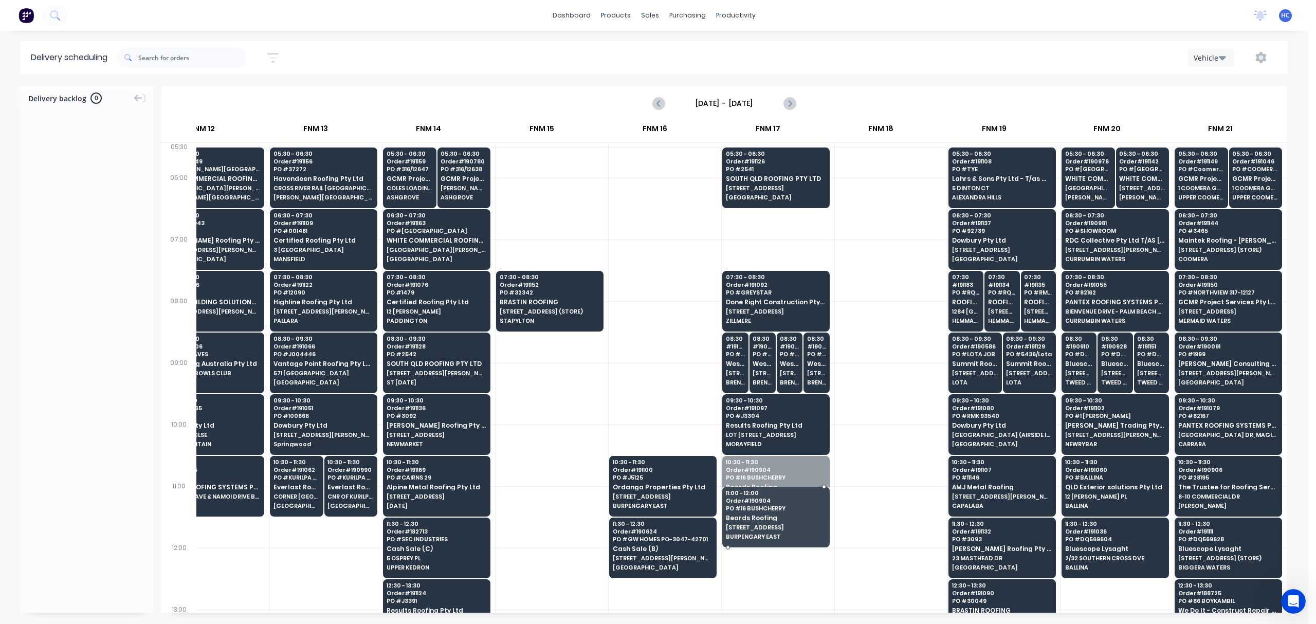
drag, startPoint x: 771, startPoint y: 497, endPoint x: 751, endPoint y: 548, distance: 55.4
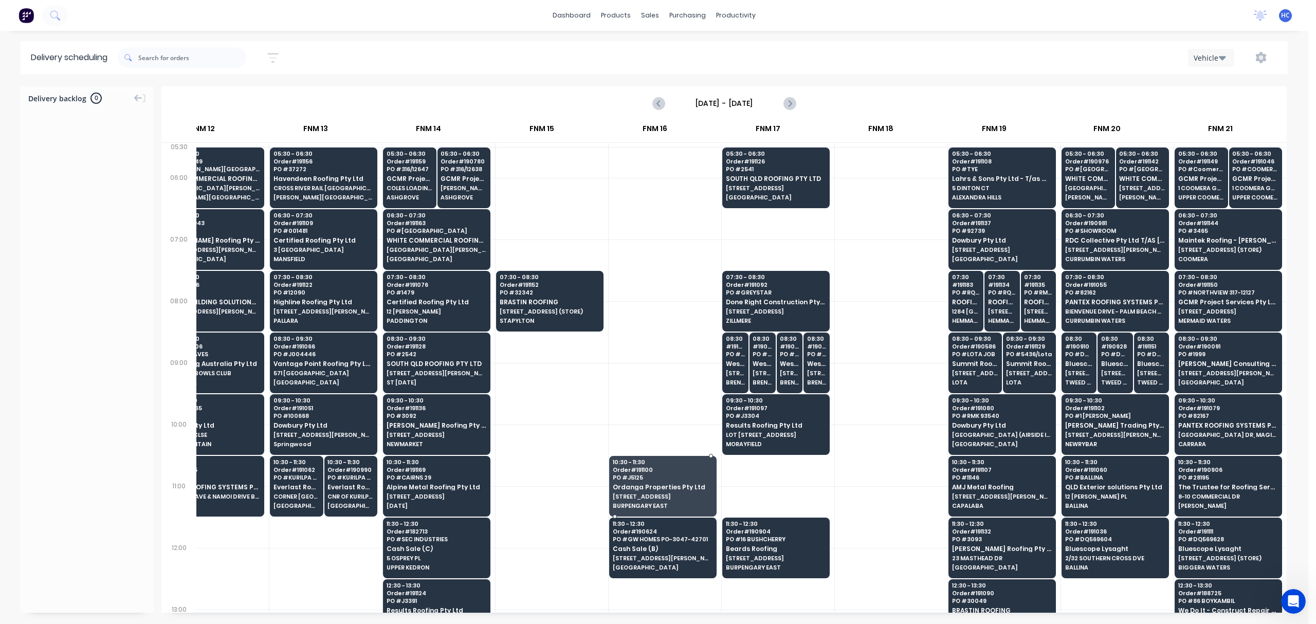
drag, startPoint x: 669, startPoint y: 492, endPoint x: 764, endPoint y: 486, distance: 95.3
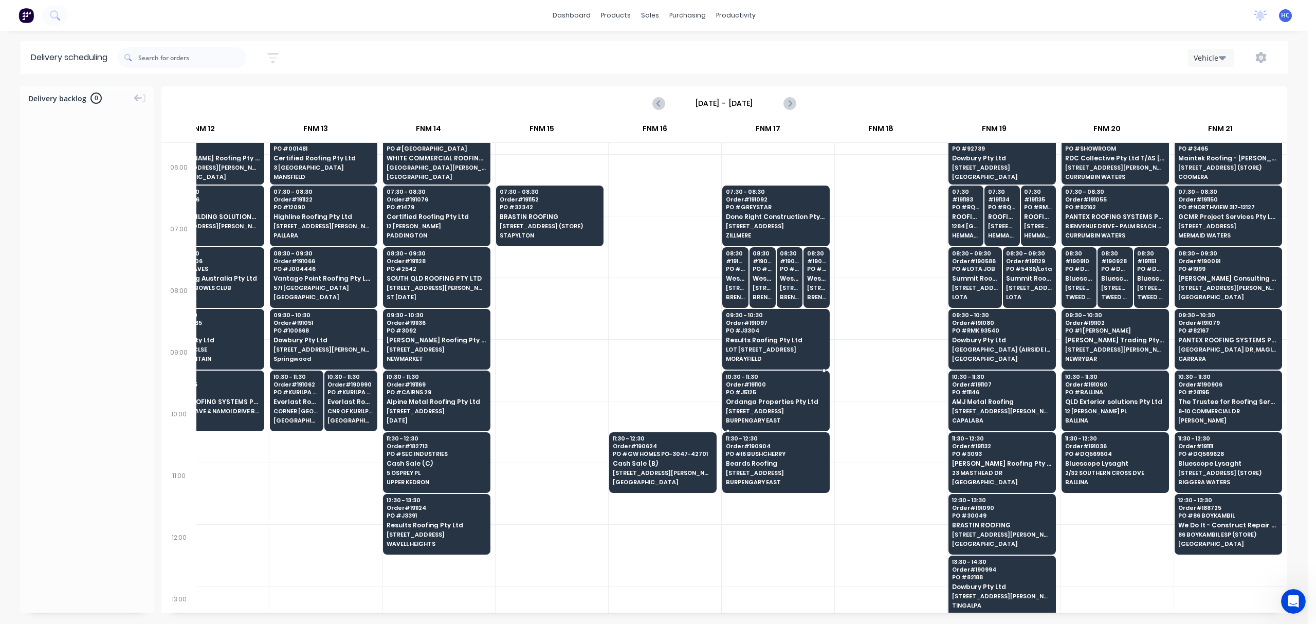
scroll to position [137, 1068]
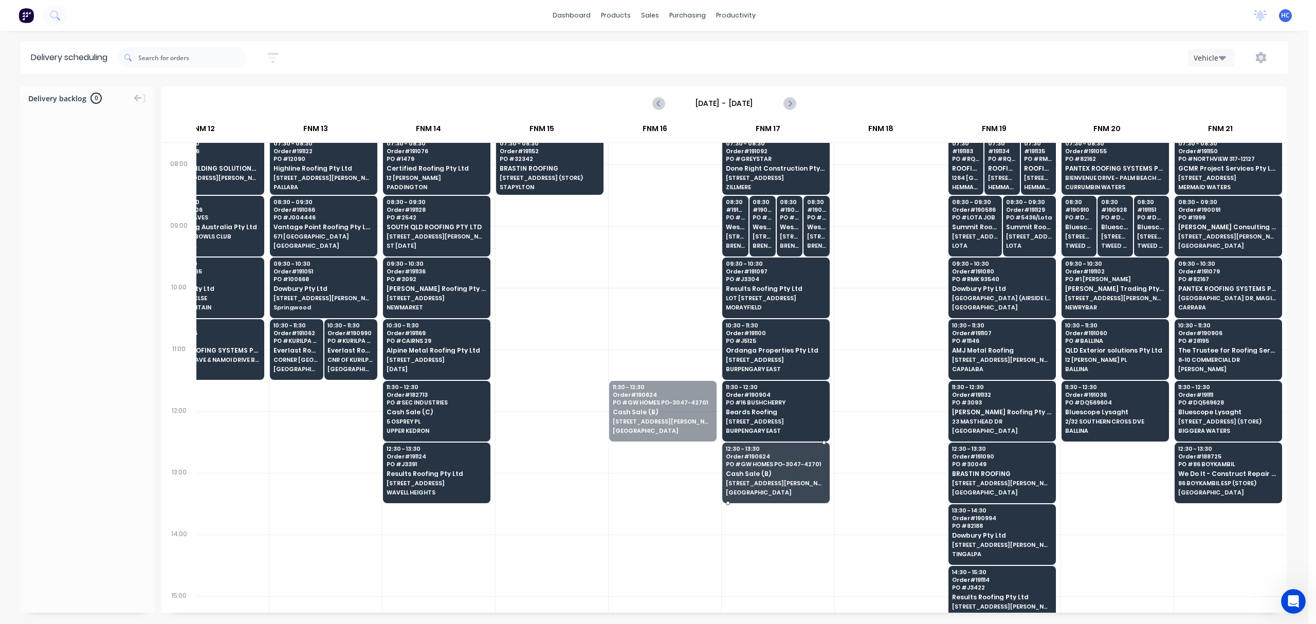
drag, startPoint x: 657, startPoint y: 415, endPoint x: 767, endPoint y: 476, distance: 126.1
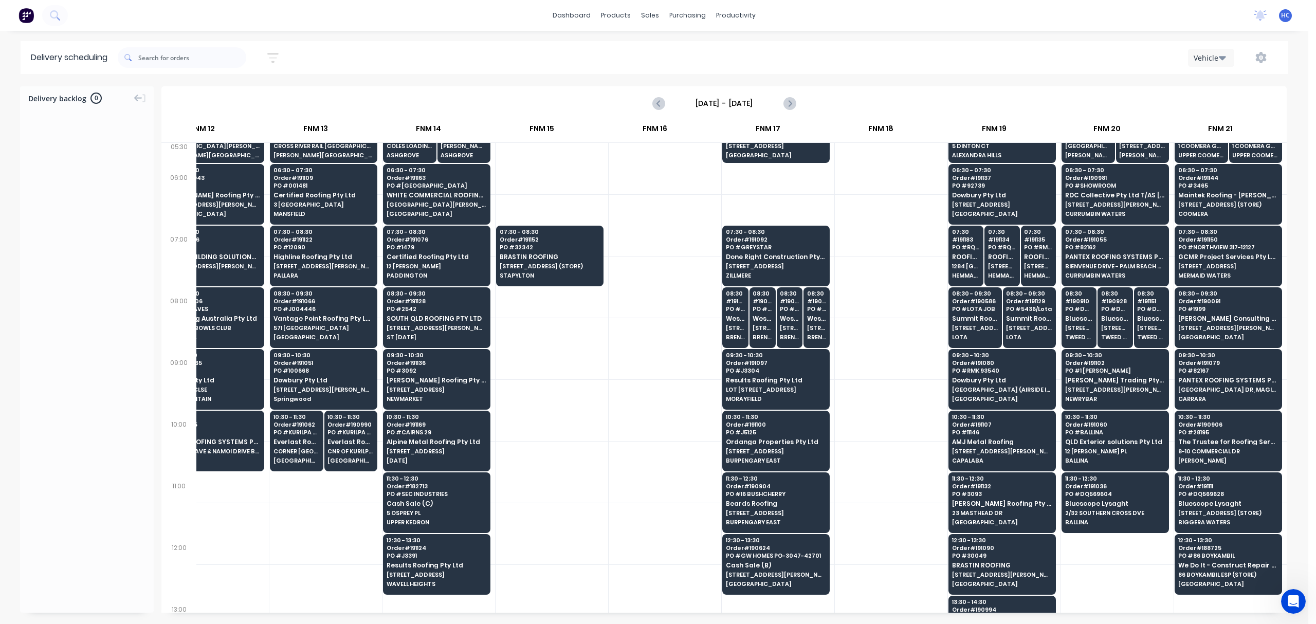
scroll to position [0, 1068]
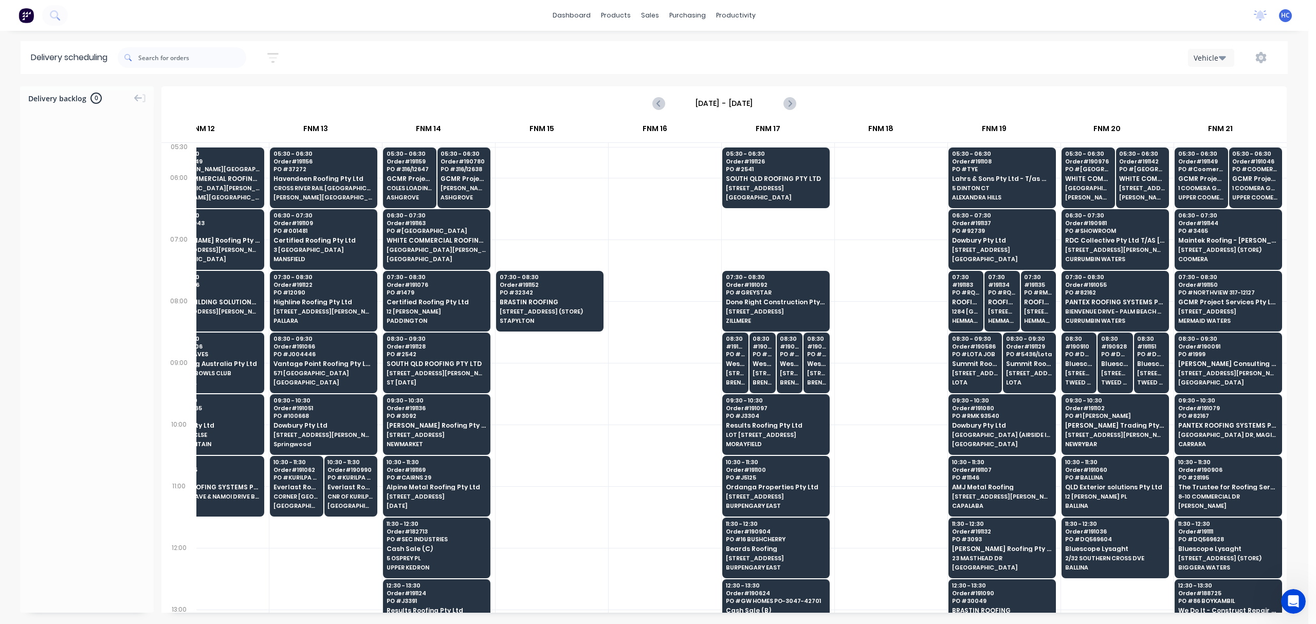
click at [269, 58] on button "button" at bounding box center [273, 58] width 33 height 20
click at [250, 102] on input "[DATE] - [DATE]" at bounding box center [226, 96] width 96 height 15
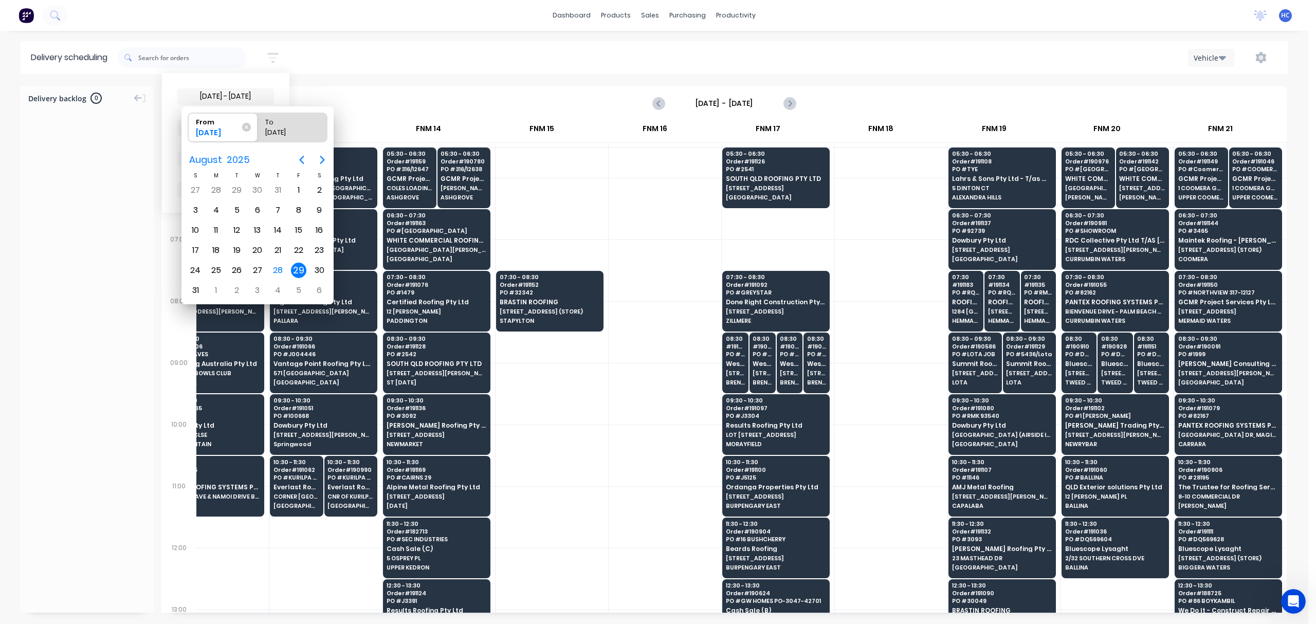
click at [293, 265] on div "29" at bounding box center [298, 270] width 15 height 15
radio input "false"
radio input "true"
click at [293, 265] on div "29" at bounding box center [298, 270] width 15 height 15
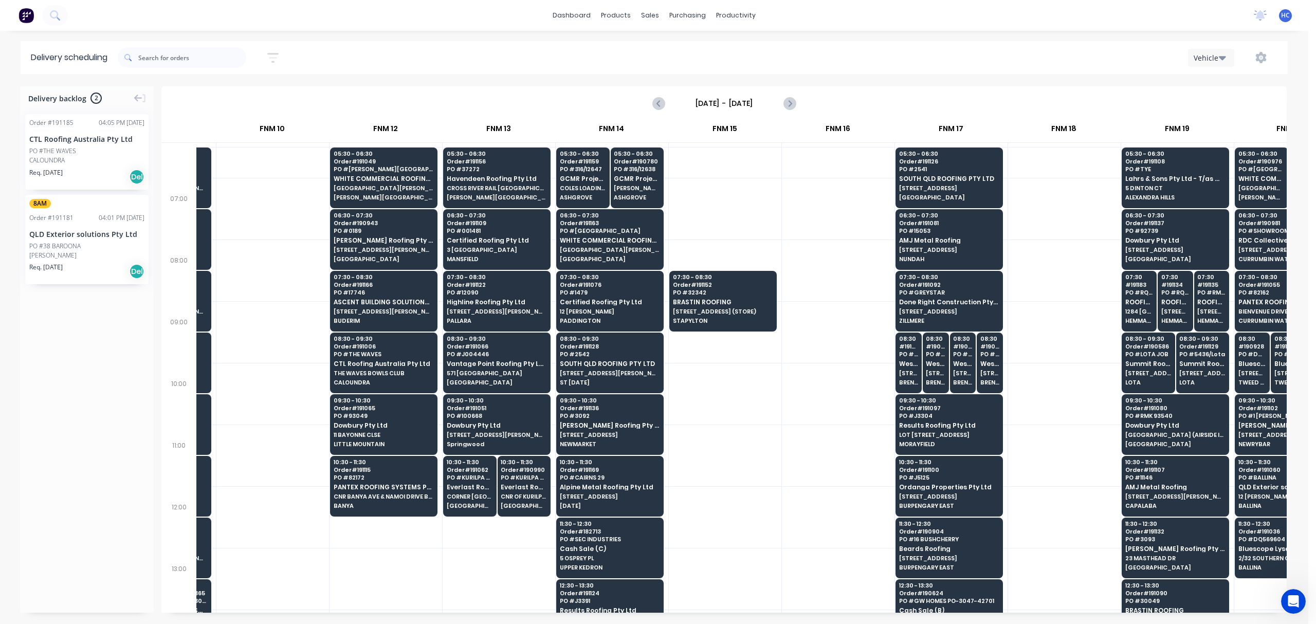
scroll to position [137, 885]
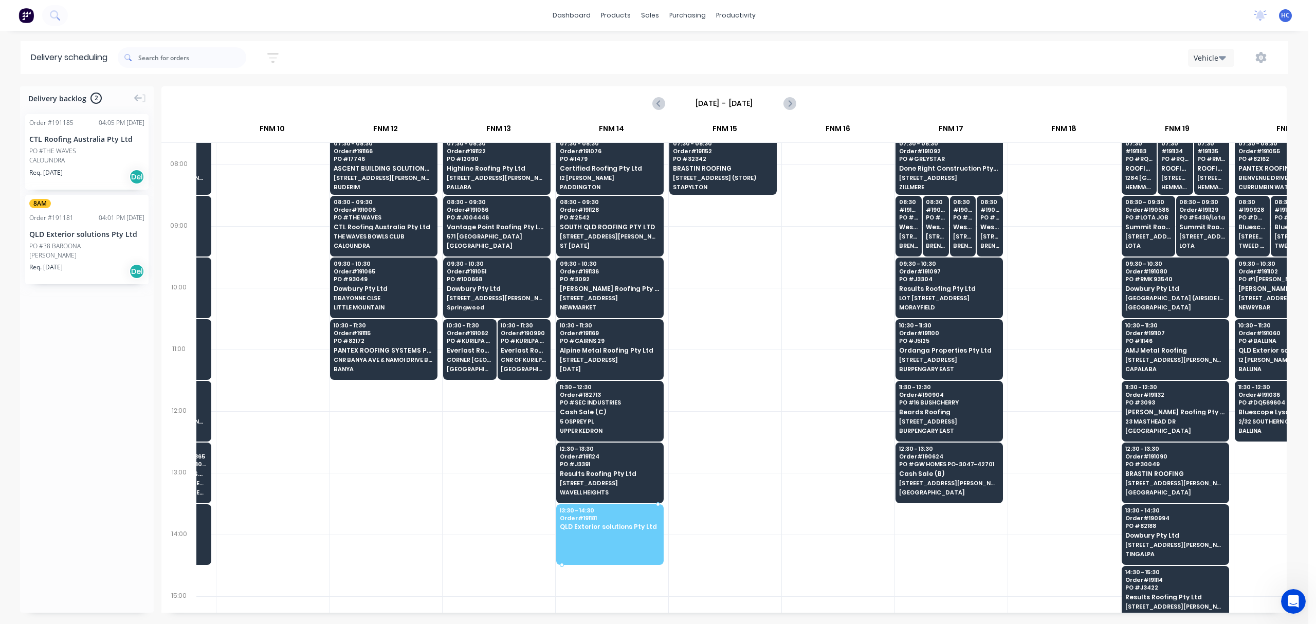
drag, startPoint x: 42, startPoint y: 249, endPoint x: 588, endPoint y: 517, distance: 608.2
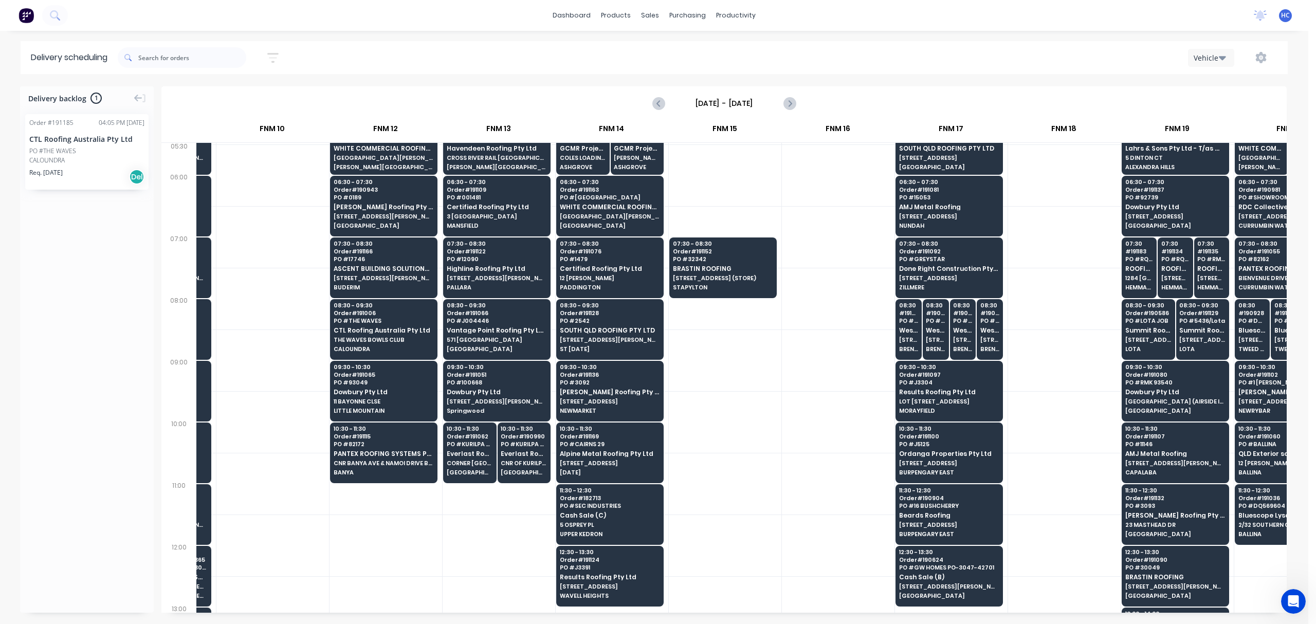
scroll to position [0, 885]
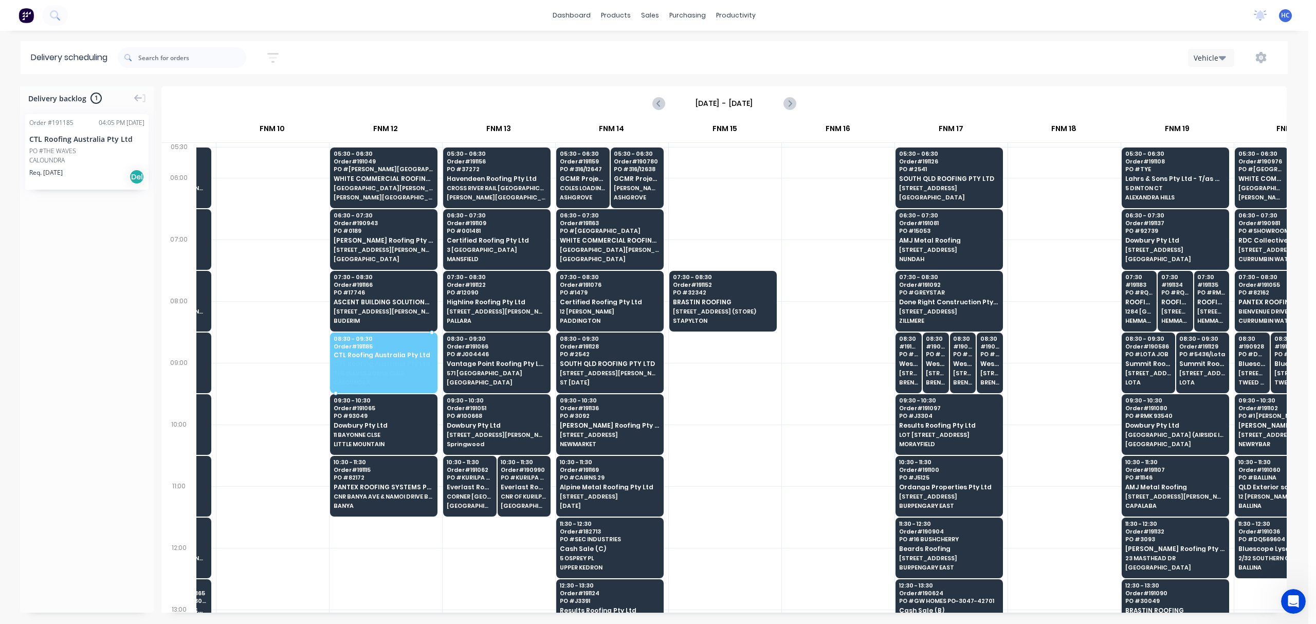
drag, startPoint x: 87, startPoint y: 163, endPoint x: 413, endPoint y: 354, distance: 377.7
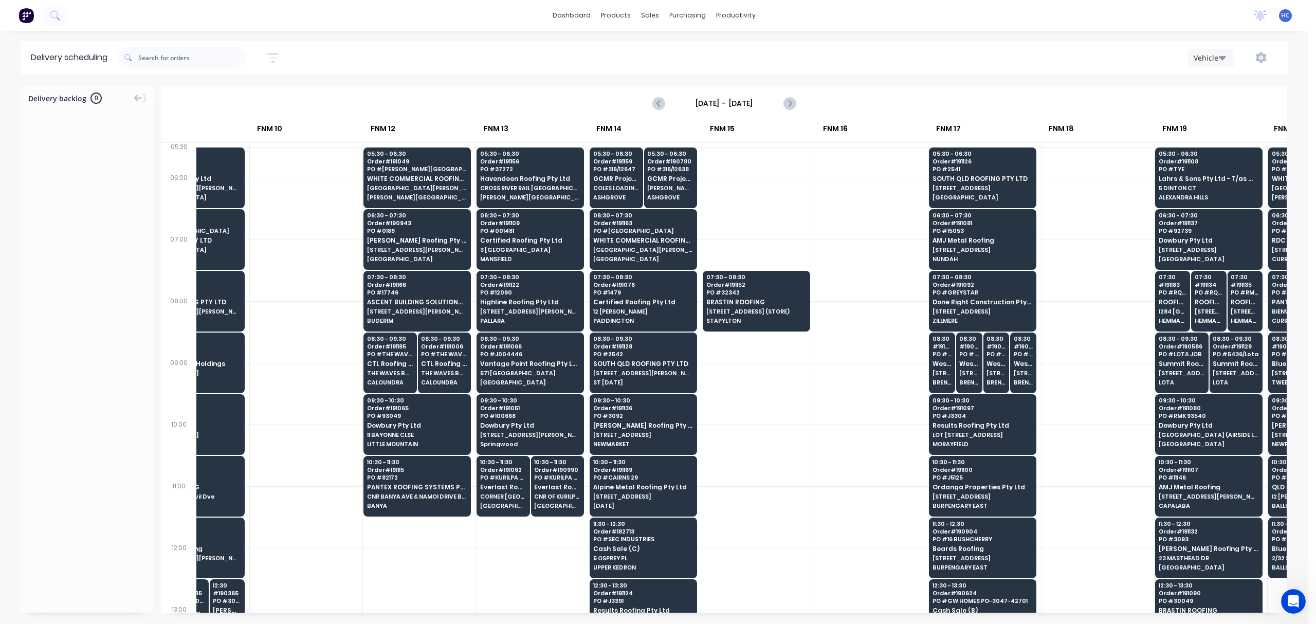
scroll to position [0, 905]
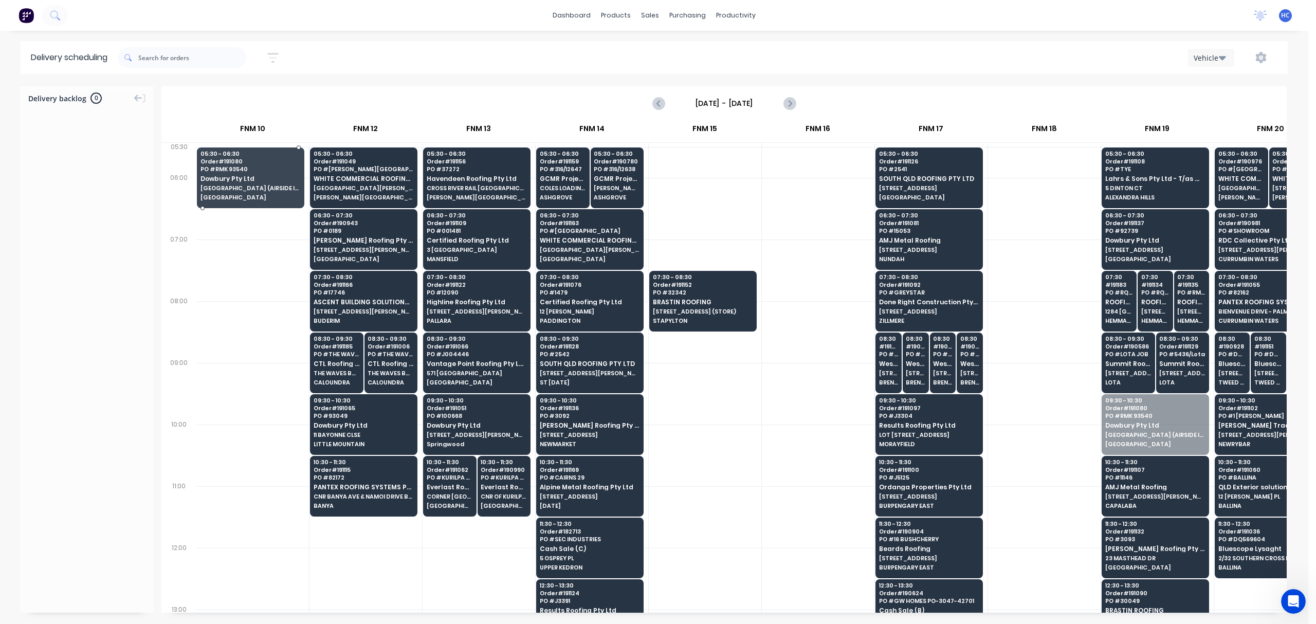
drag, startPoint x: 1166, startPoint y: 422, endPoint x: 251, endPoint y: 159, distance: 952.2
drag, startPoint x: 259, startPoint y: 170, endPoint x: 251, endPoint y: 185, distance: 17.2
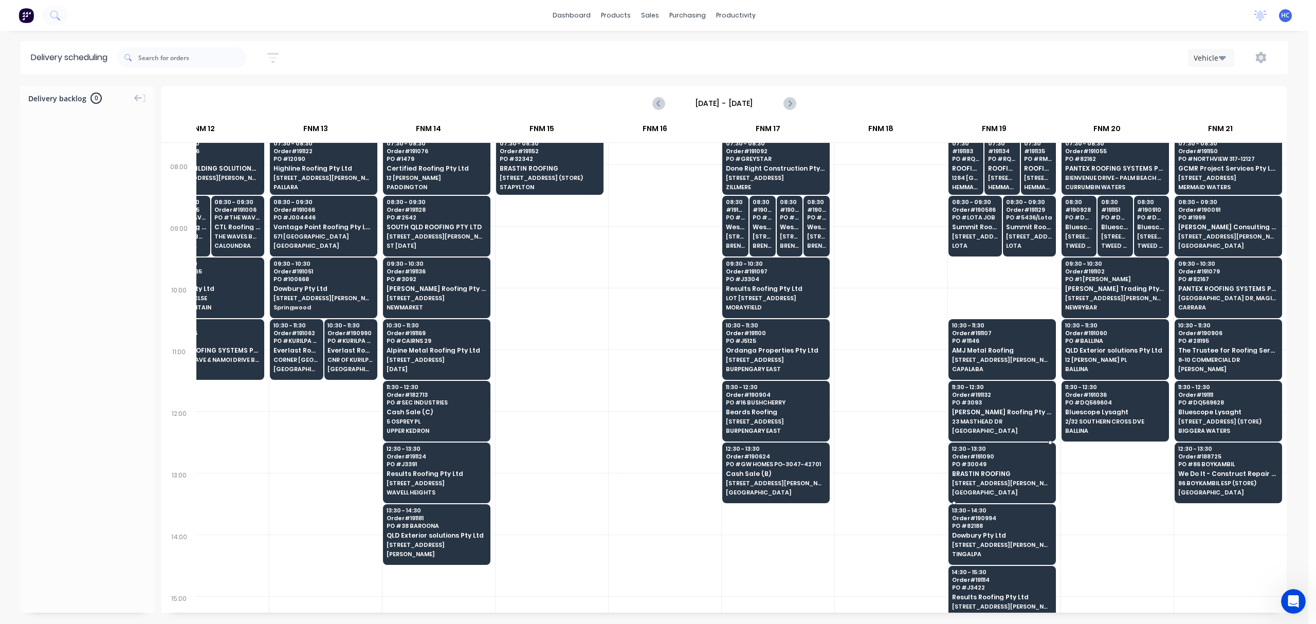
scroll to position [0, 1068]
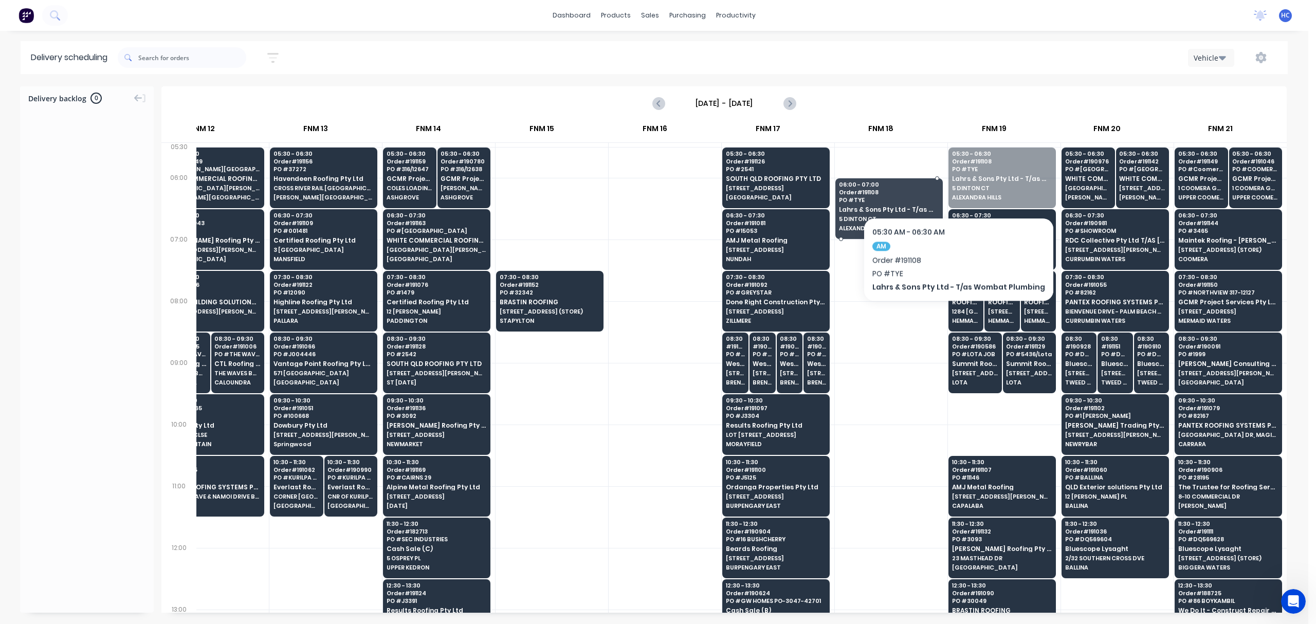
drag, startPoint x: 973, startPoint y: 179, endPoint x: 955, endPoint y: 186, distance: 19.7
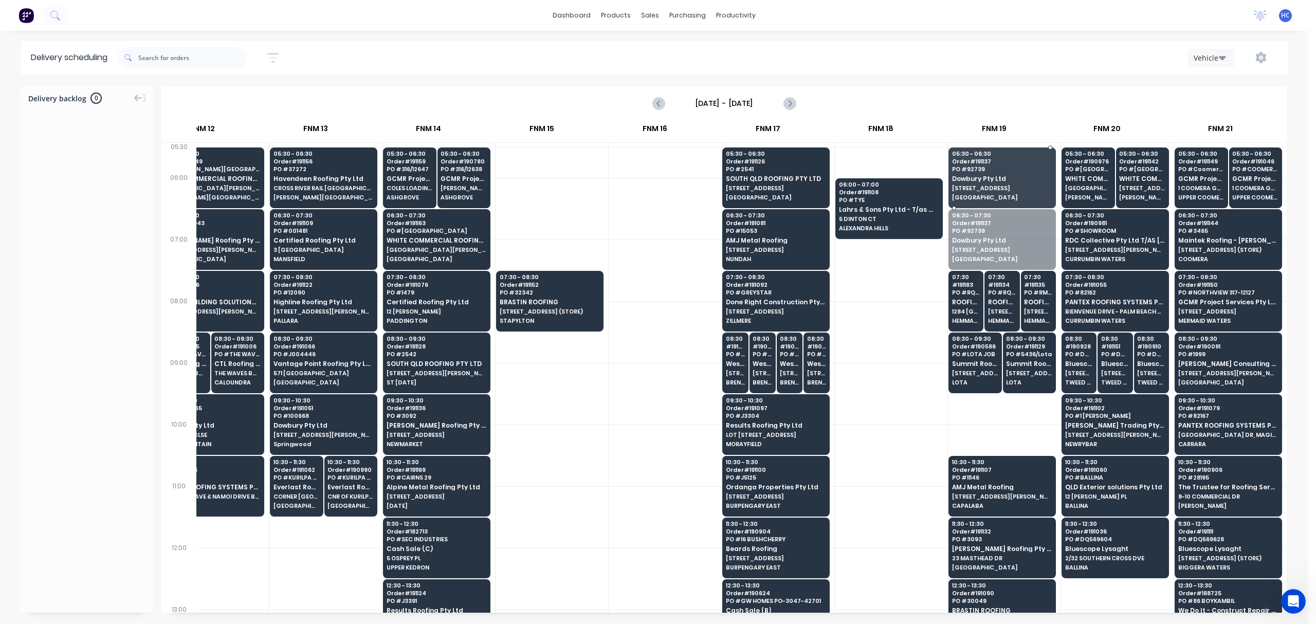
drag, startPoint x: 992, startPoint y: 242, endPoint x: 990, endPoint y: 181, distance: 60.7
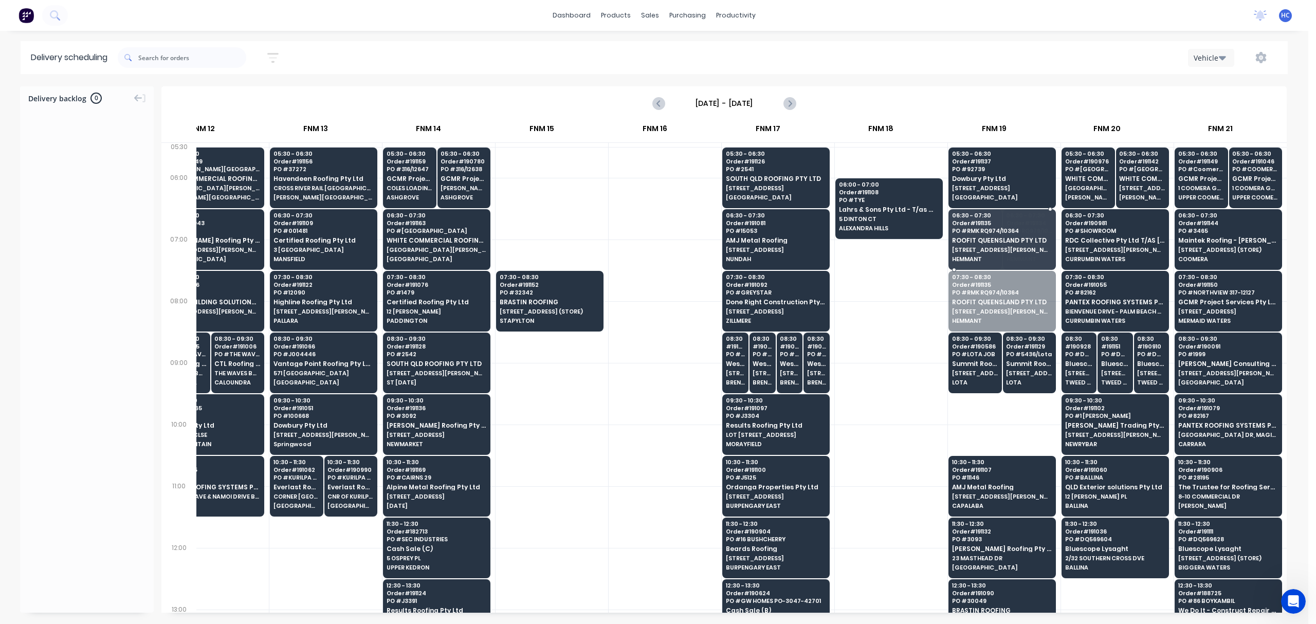
drag, startPoint x: 988, startPoint y: 301, endPoint x: 990, endPoint y: 273, distance: 28.4
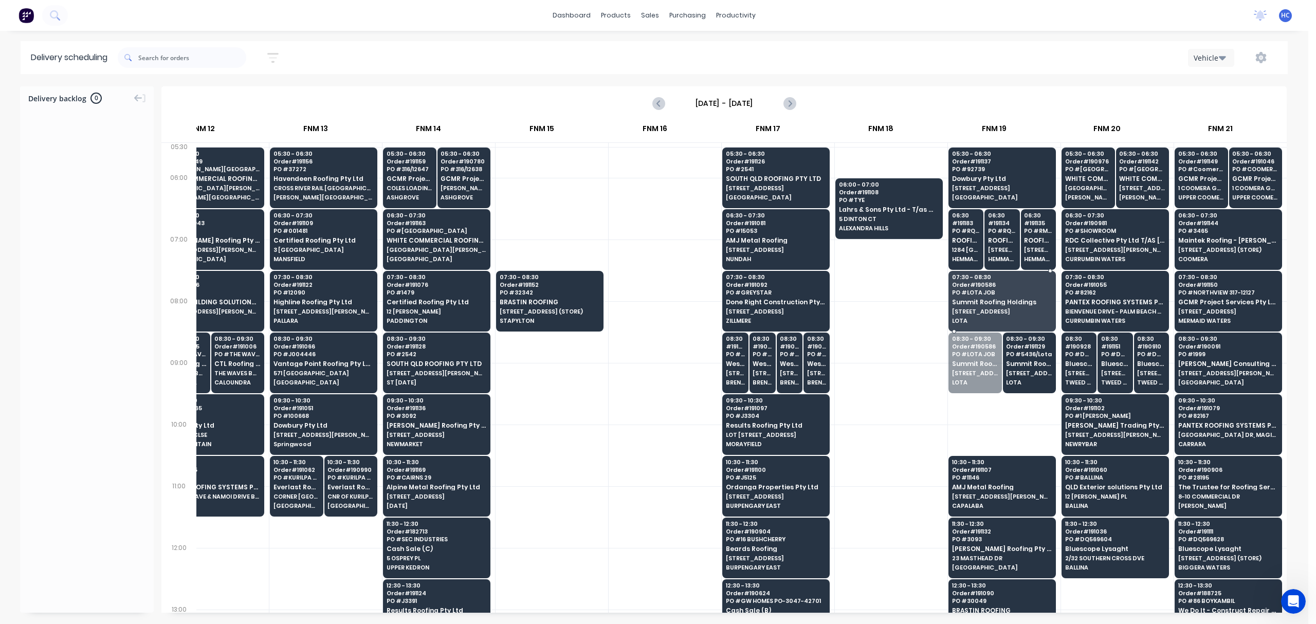
drag, startPoint x: 971, startPoint y: 354, endPoint x: 980, endPoint y: 327, distance: 28.8
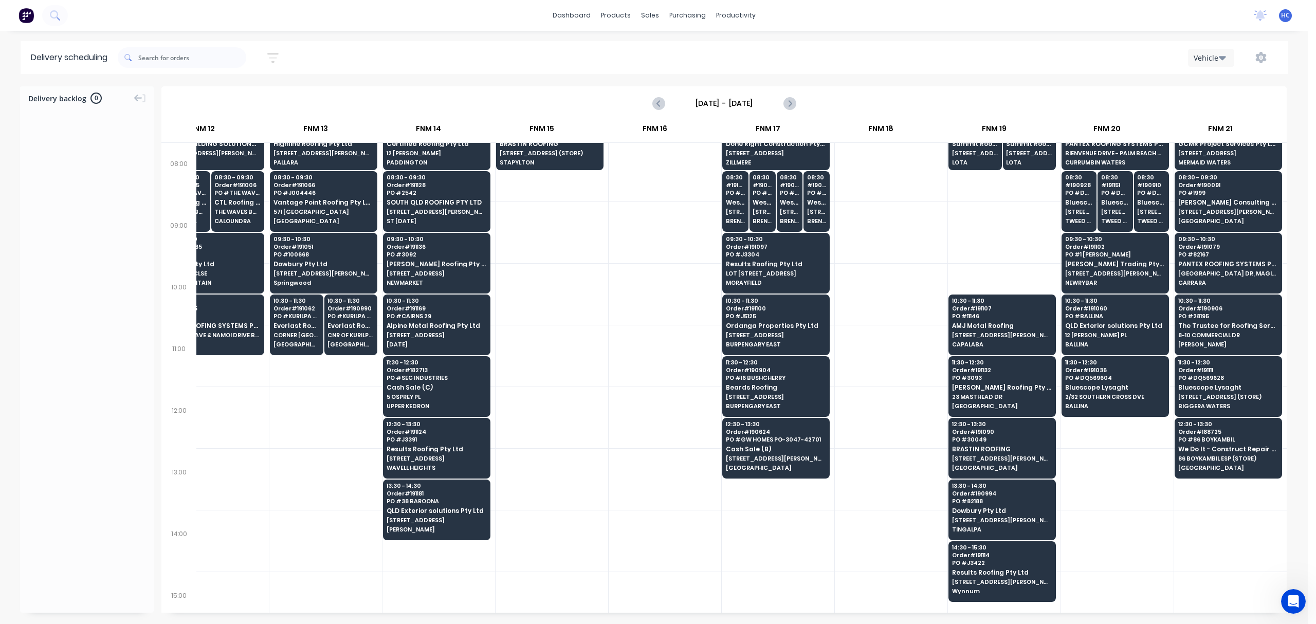
scroll to position [137, 1068]
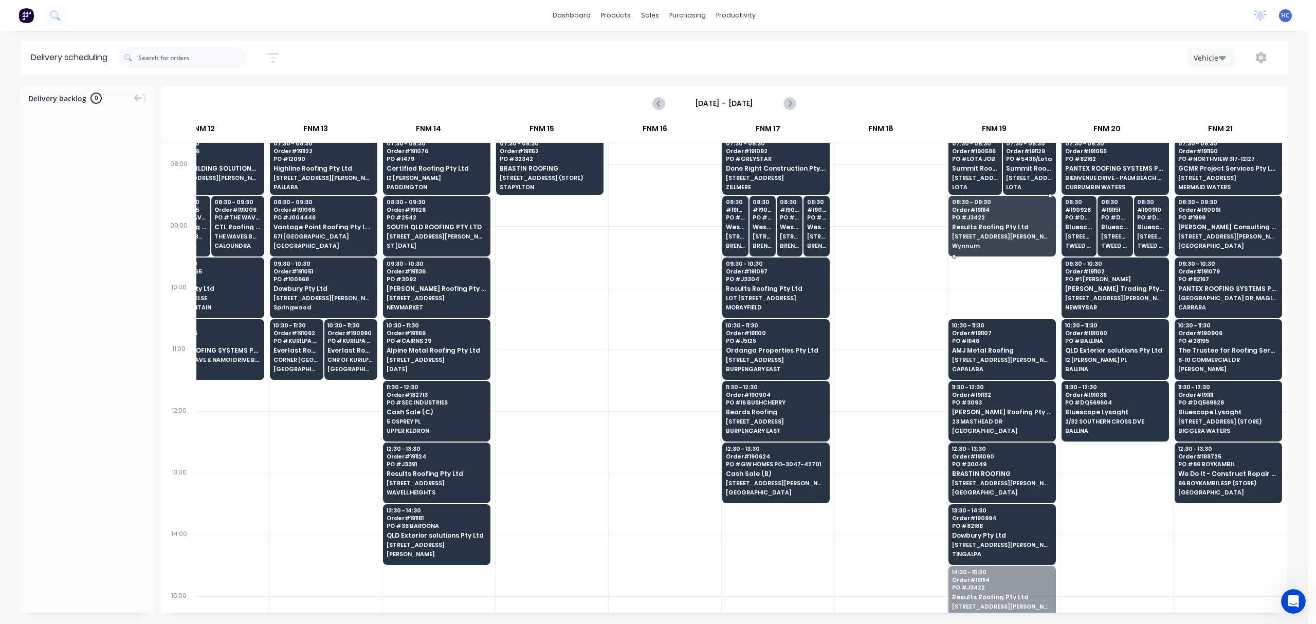
drag, startPoint x: 989, startPoint y: 587, endPoint x: 1006, endPoint y: 214, distance: 373.1
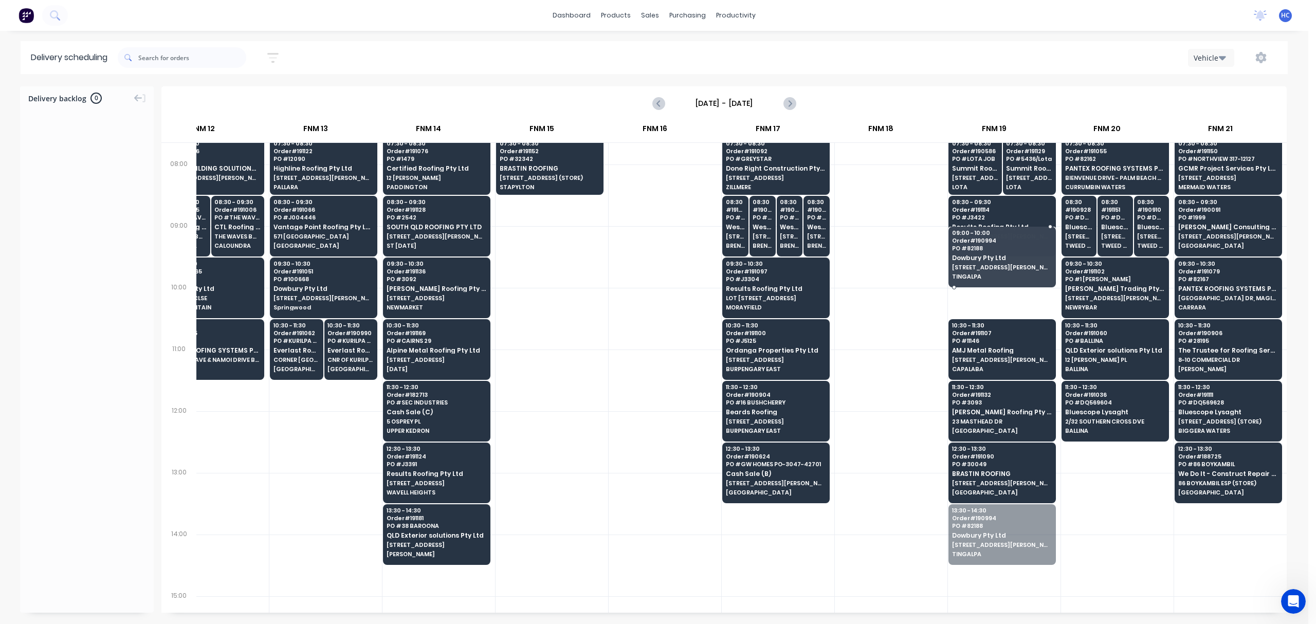
drag, startPoint x: 973, startPoint y: 545, endPoint x: 1007, endPoint y: 274, distance: 273.1
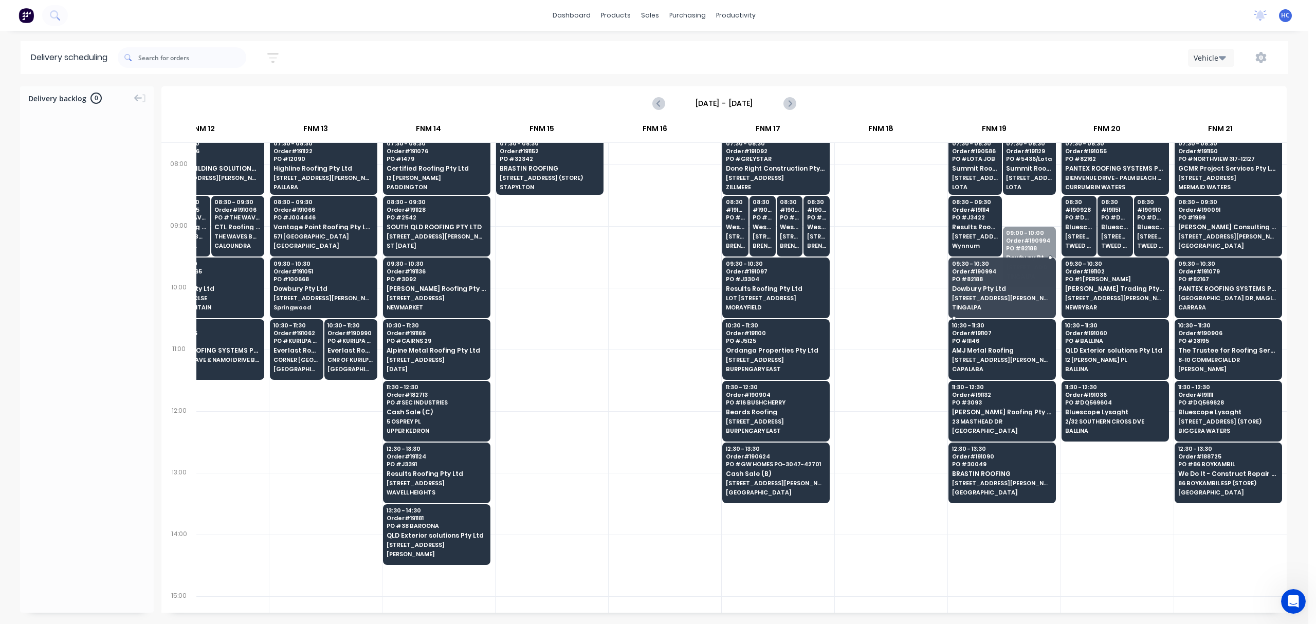
drag, startPoint x: 1027, startPoint y: 253, endPoint x: 1022, endPoint y: 270, distance: 17.7
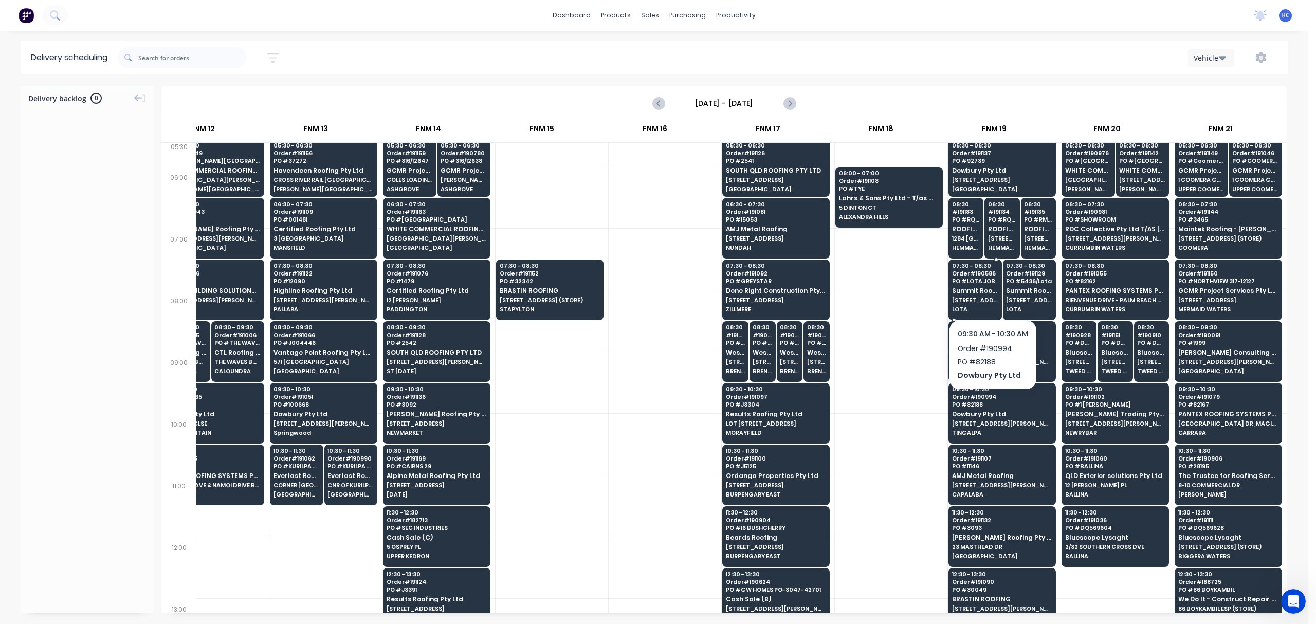
scroll to position [0, 1068]
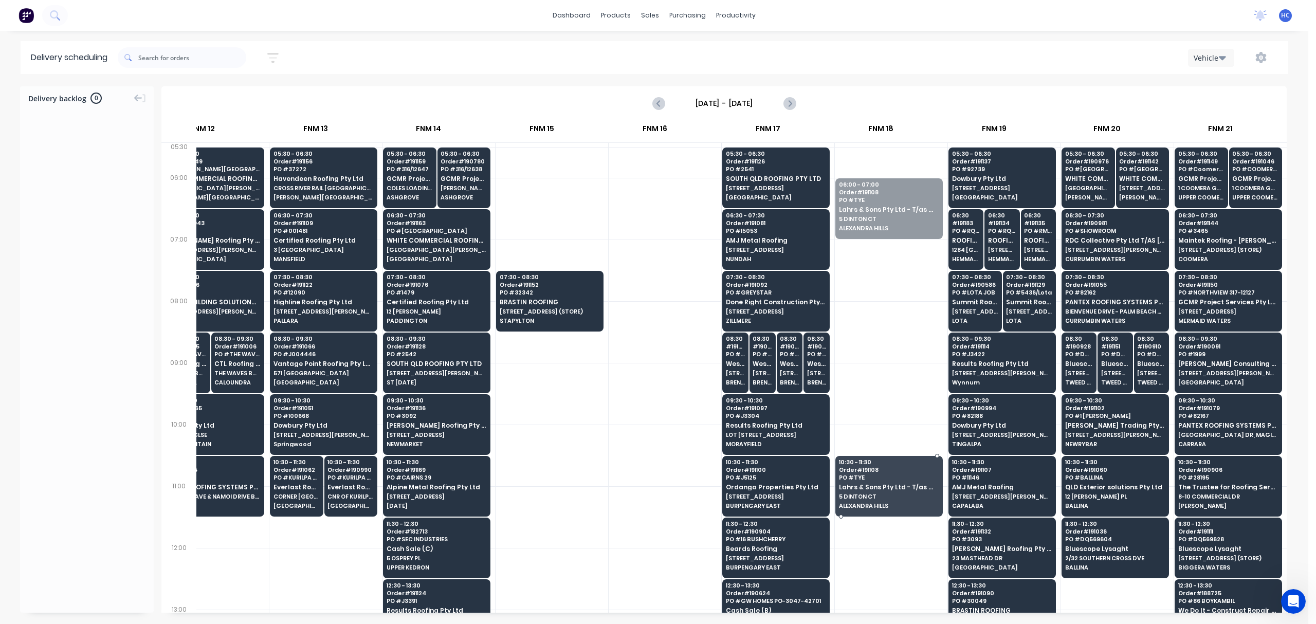
drag, startPoint x: 848, startPoint y: 235, endPoint x: 860, endPoint y: 487, distance: 252.7
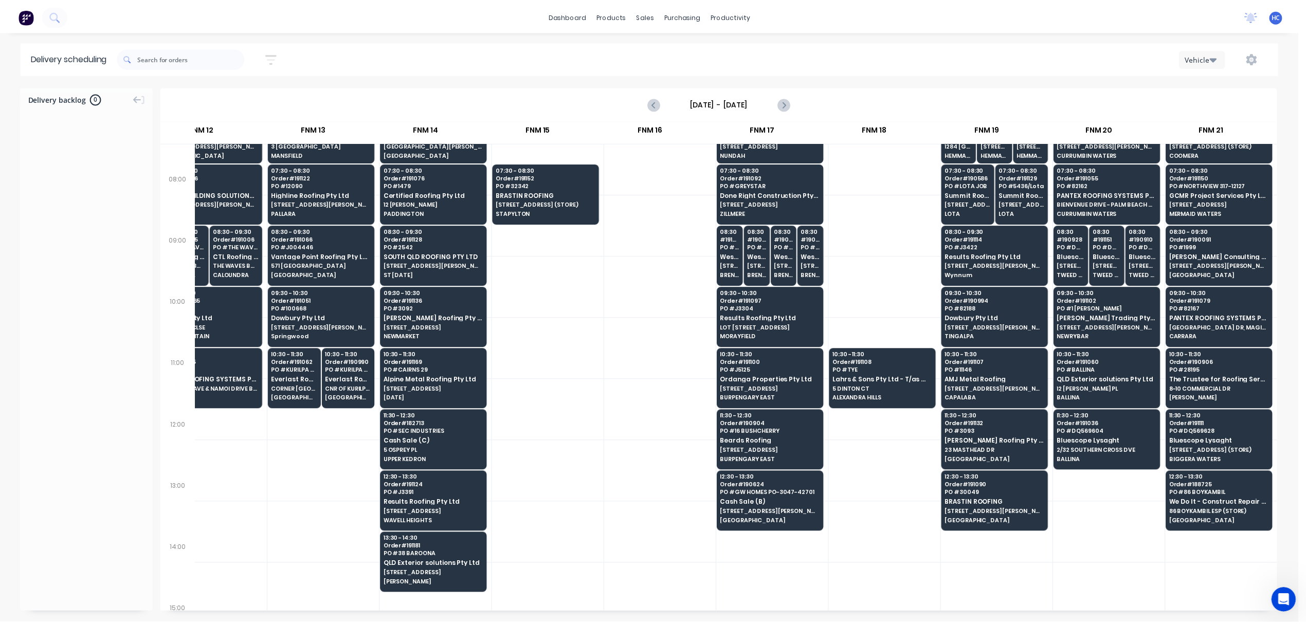
scroll to position [137, 1068]
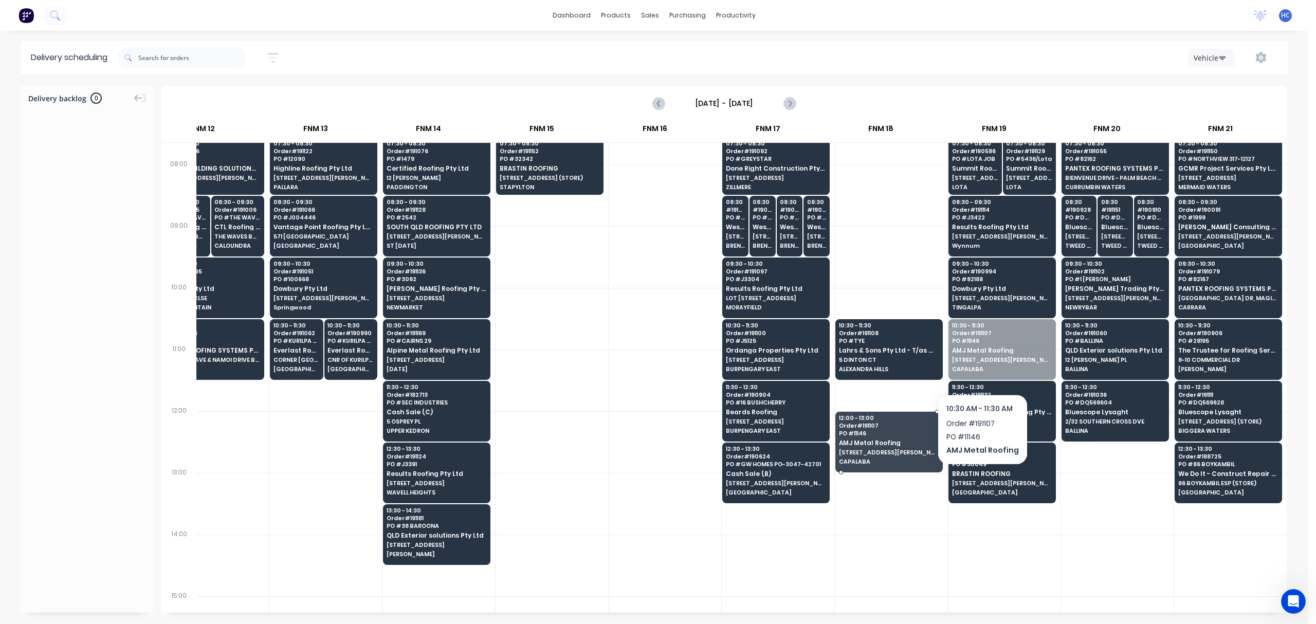
drag, startPoint x: 995, startPoint y: 358, endPoint x: 967, endPoint y: 380, distance: 35.9
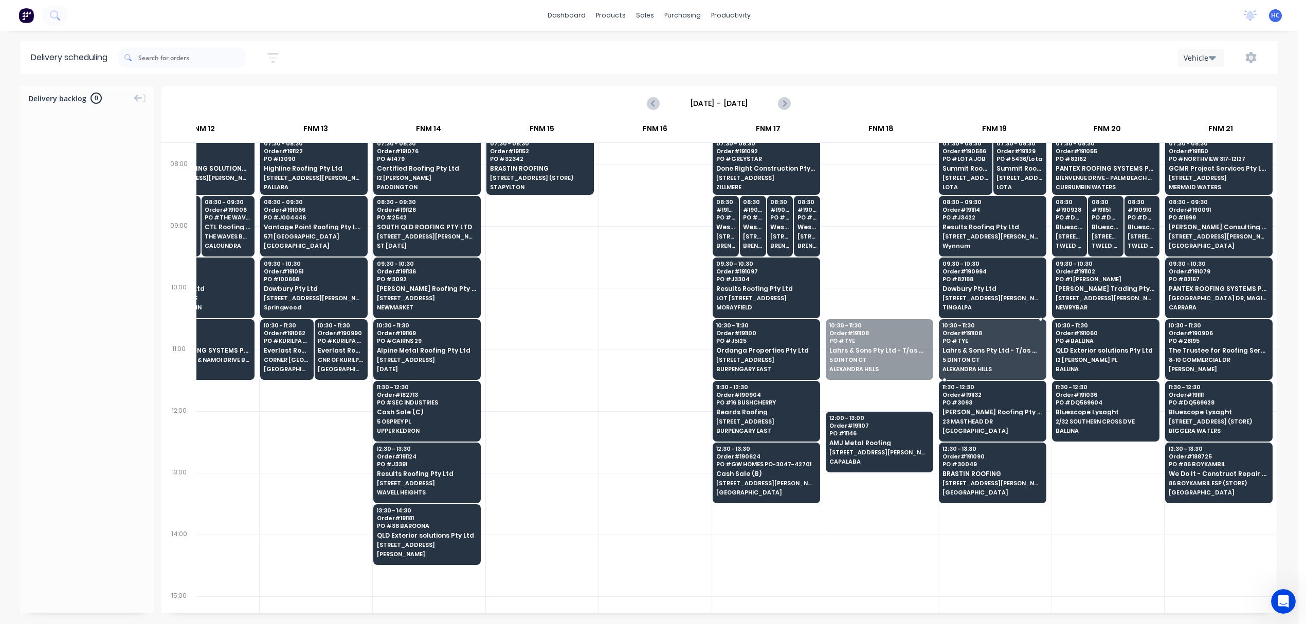
drag, startPoint x: 879, startPoint y: 357, endPoint x: 895, endPoint y: 352, distance: 16.6
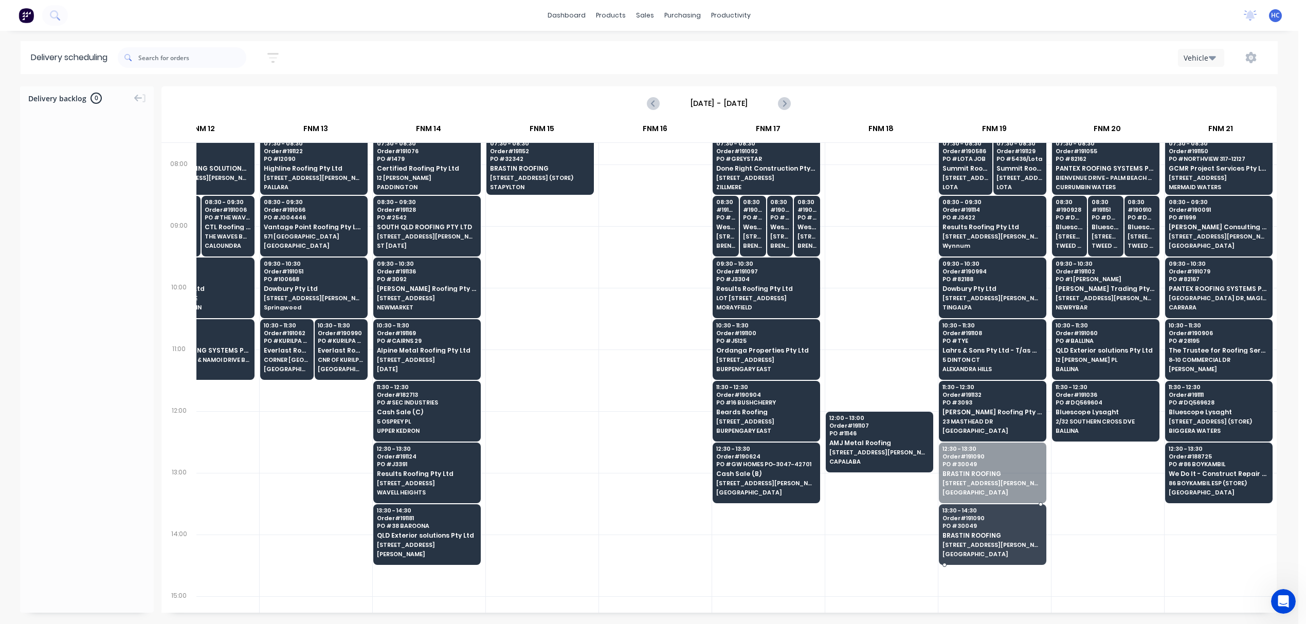
drag, startPoint x: 1004, startPoint y: 477, endPoint x: 997, endPoint y: 538, distance: 61.0
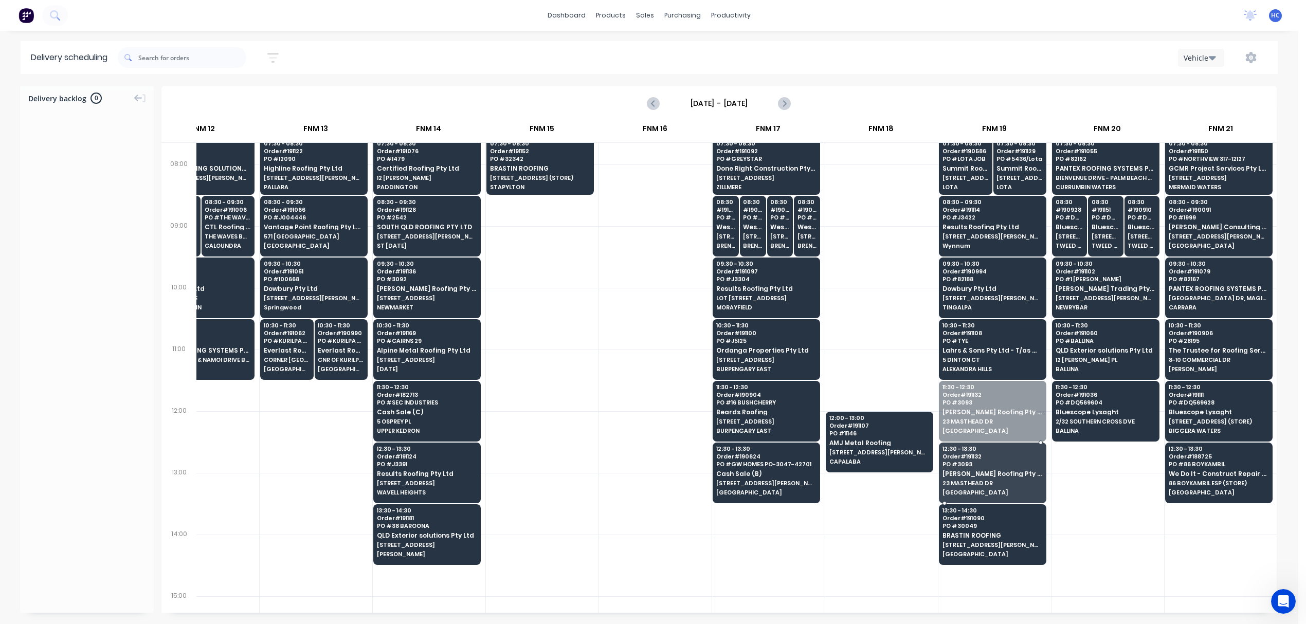
drag, startPoint x: 992, startPoint y: 420, endPoint x: 991, endPoint y: 441, distance: 20.6
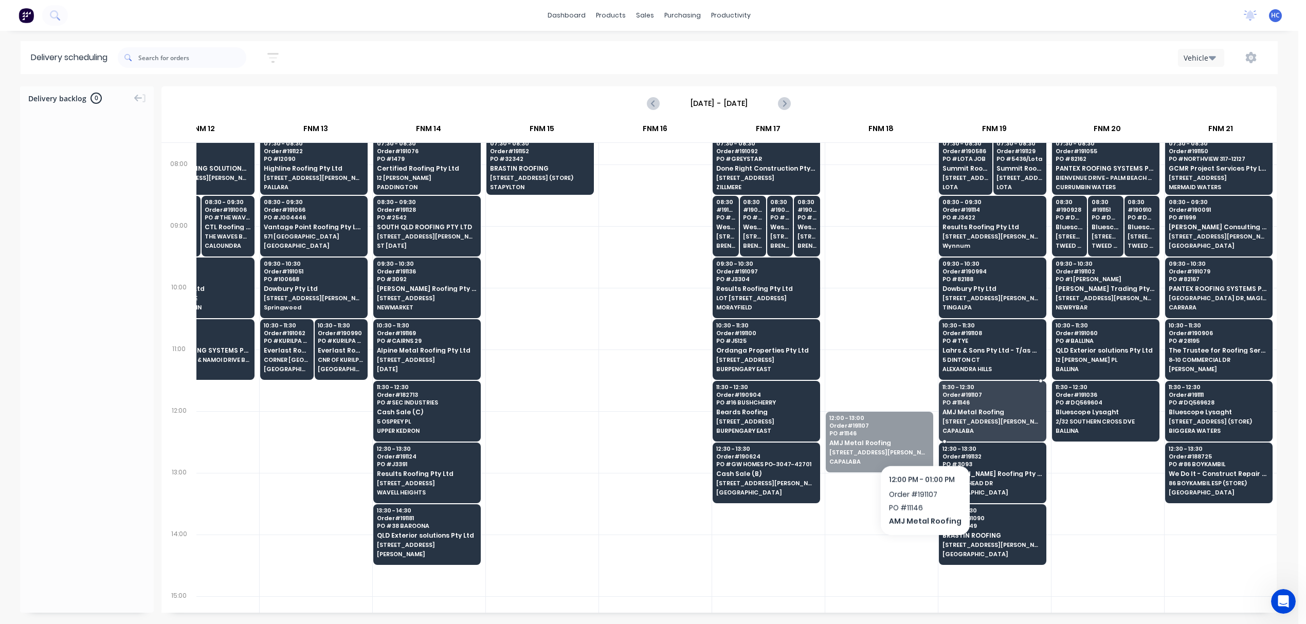
drag, startPoint x: 904, startPoint y: 441, endPoint x: 941, endPoint y: 432, distance: 38.0
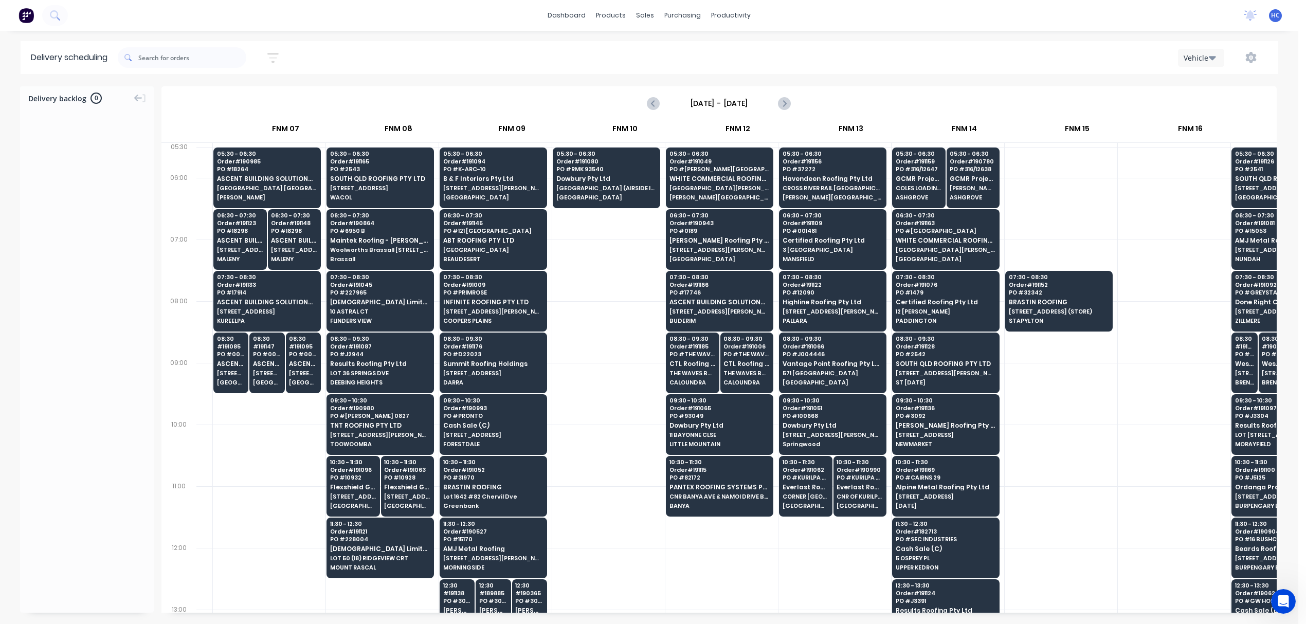
scroll to position [0, 525]
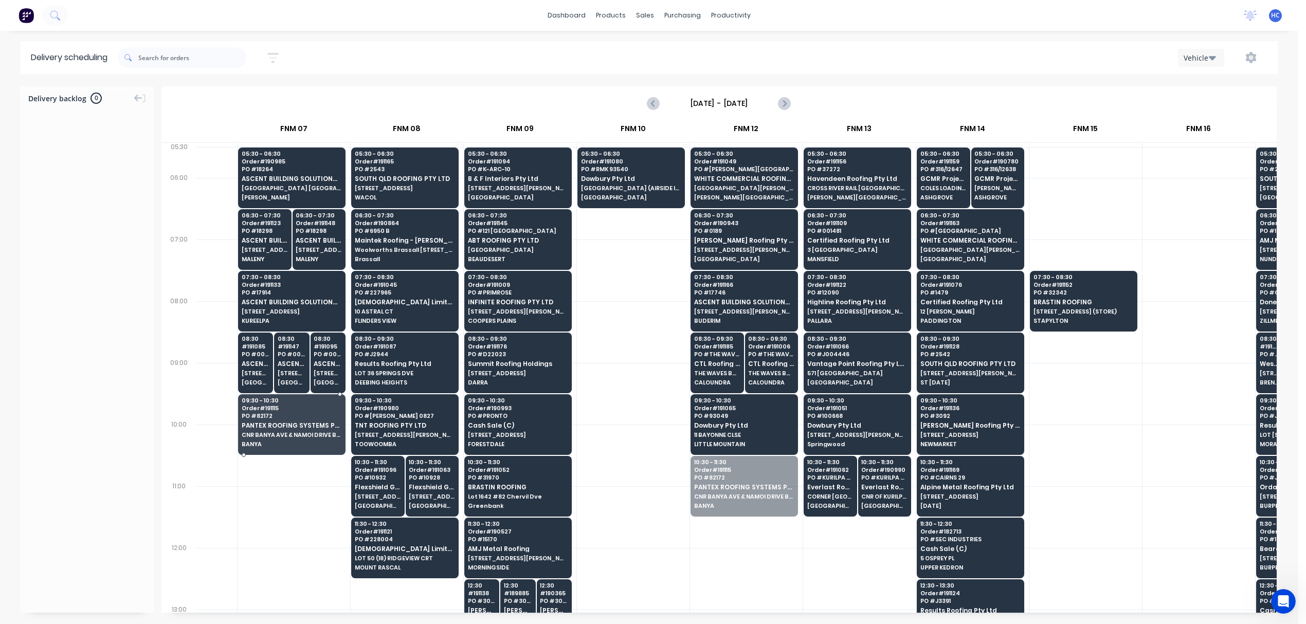
drag, startPoint x: 750, startPoint y: 506, endPoint x: 278, endPoint y: 442, distance: 475.8
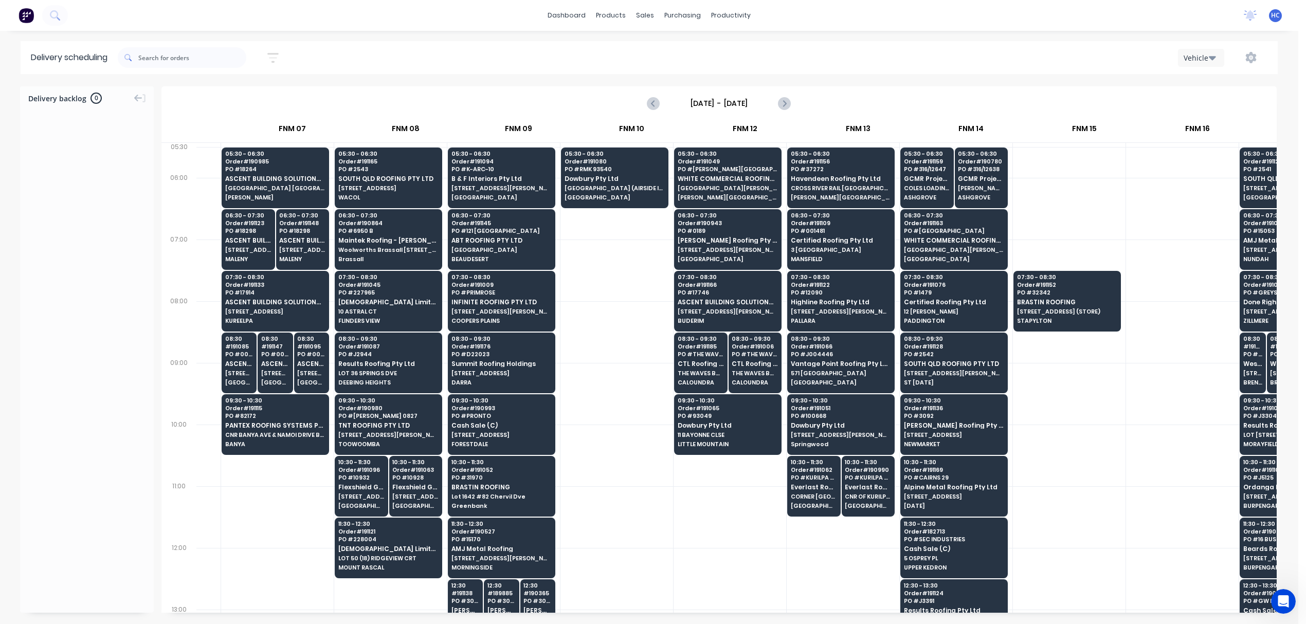
scroll to position [0, 527]
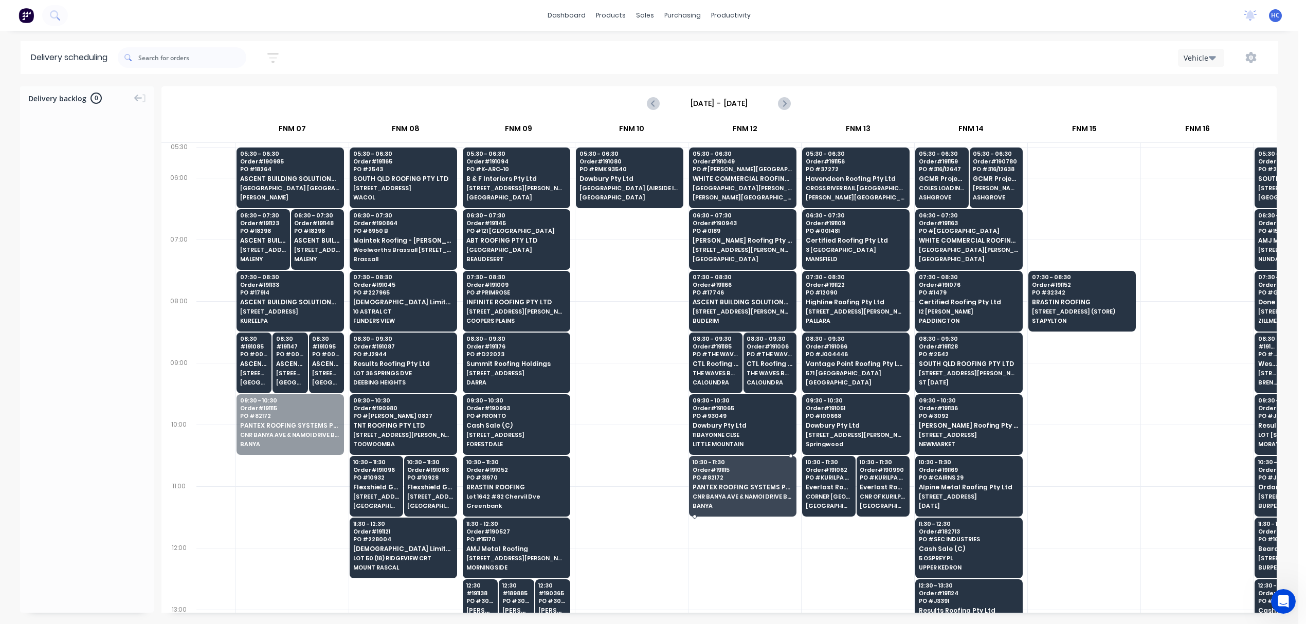
drag, startPoint x: 300, startPoint y: 434, endPoint x: 729, endPoint y: 509, distance: 435.3
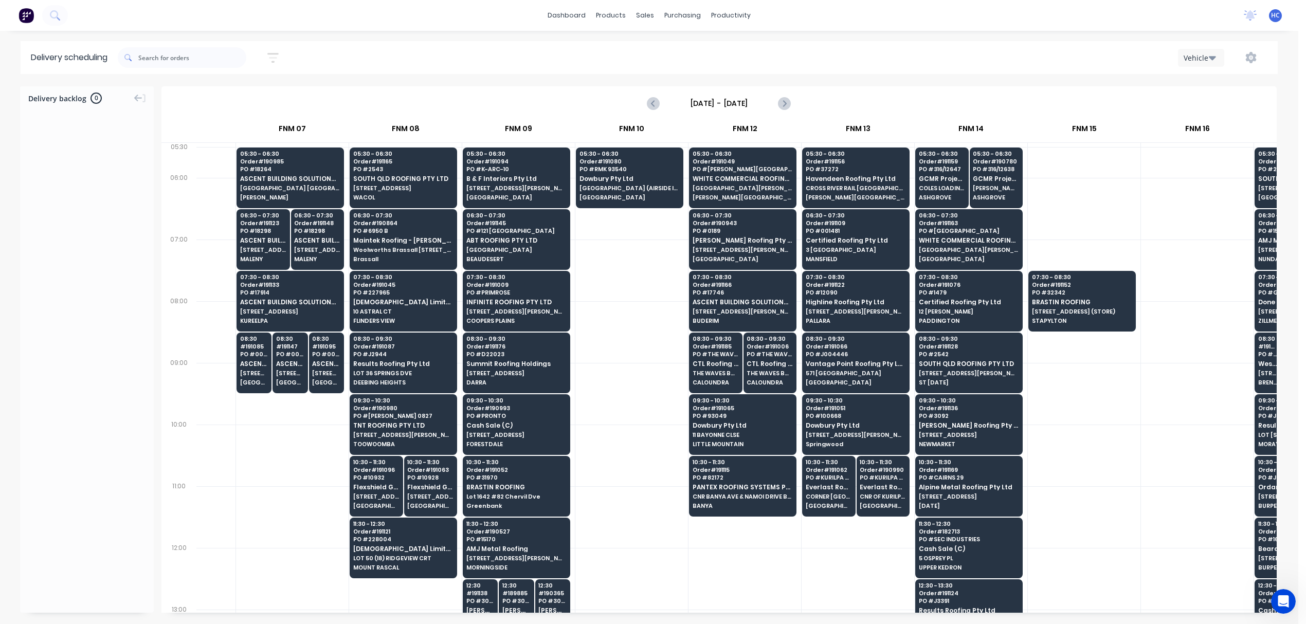
drag, startPoint x: 640, startPoint y: 418, endPoint x: 663, endPoint y: 424, distance: 23.8
click at [640, 418] on div at bounding box center [631, 394] width 113 height 62
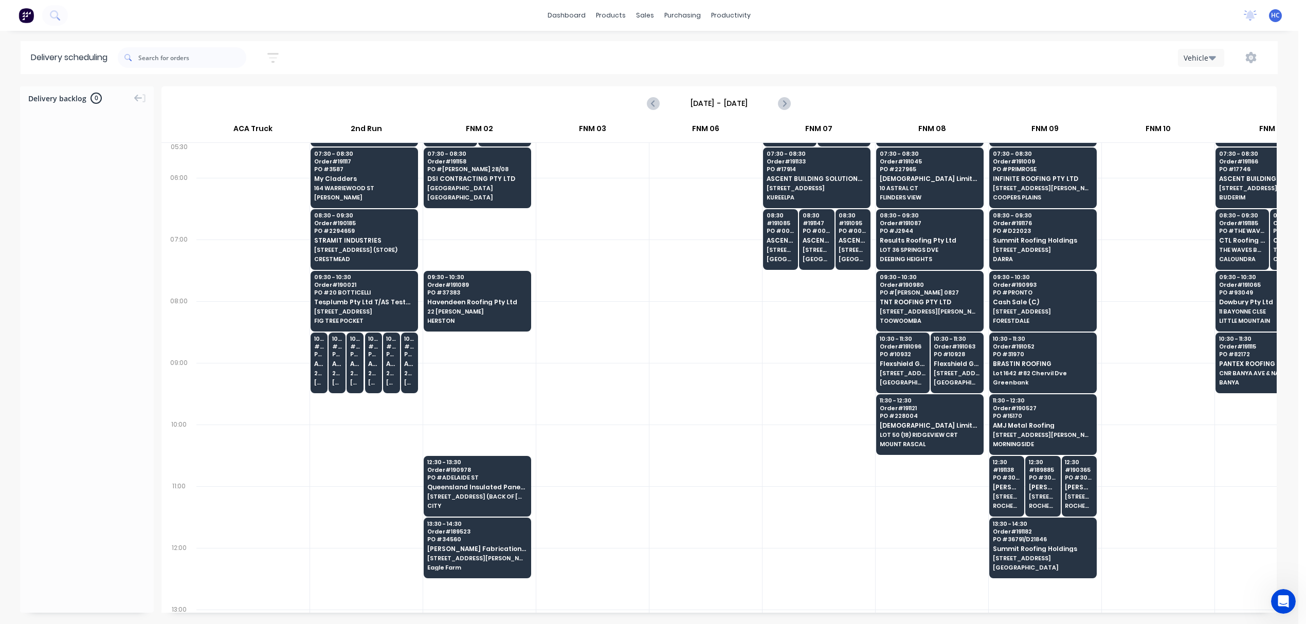
scroll to position [0, 0]
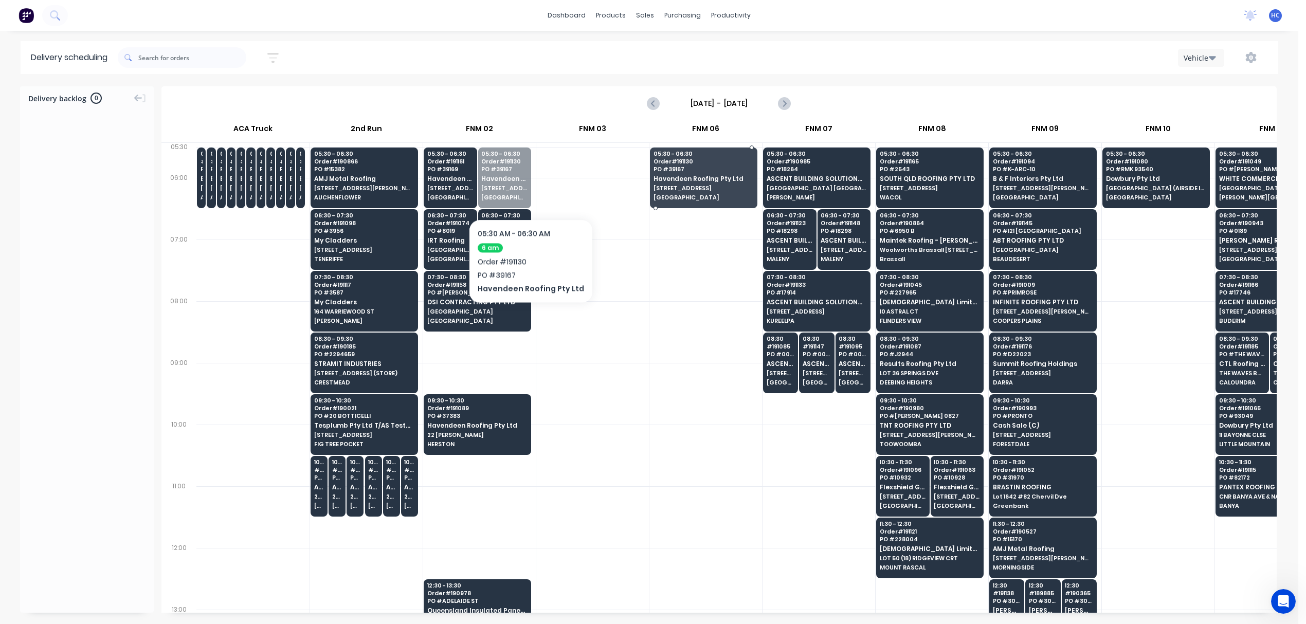
drag, startPoint x: 507, startPoint y: 188, endPoint x: 564, endPoint y: 190, distance: 56.6
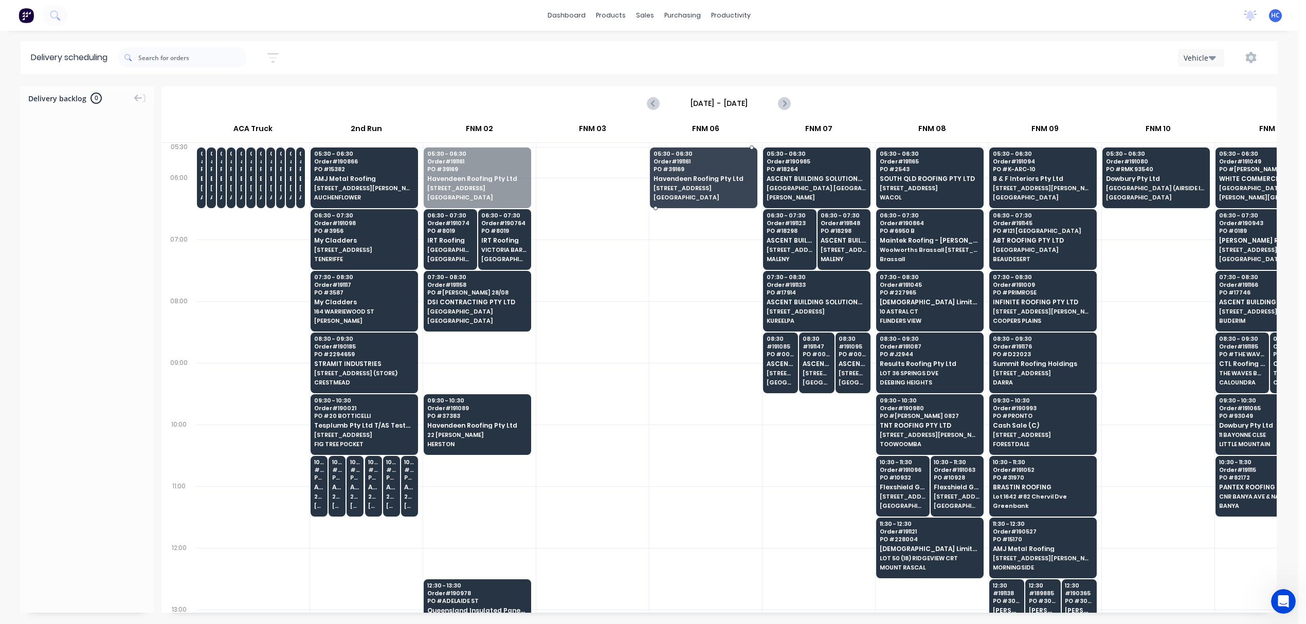
drag, startPoint x: 481, startPoint y: 196, endPoint x: 693, endPoint y: 182, distance: 212.4
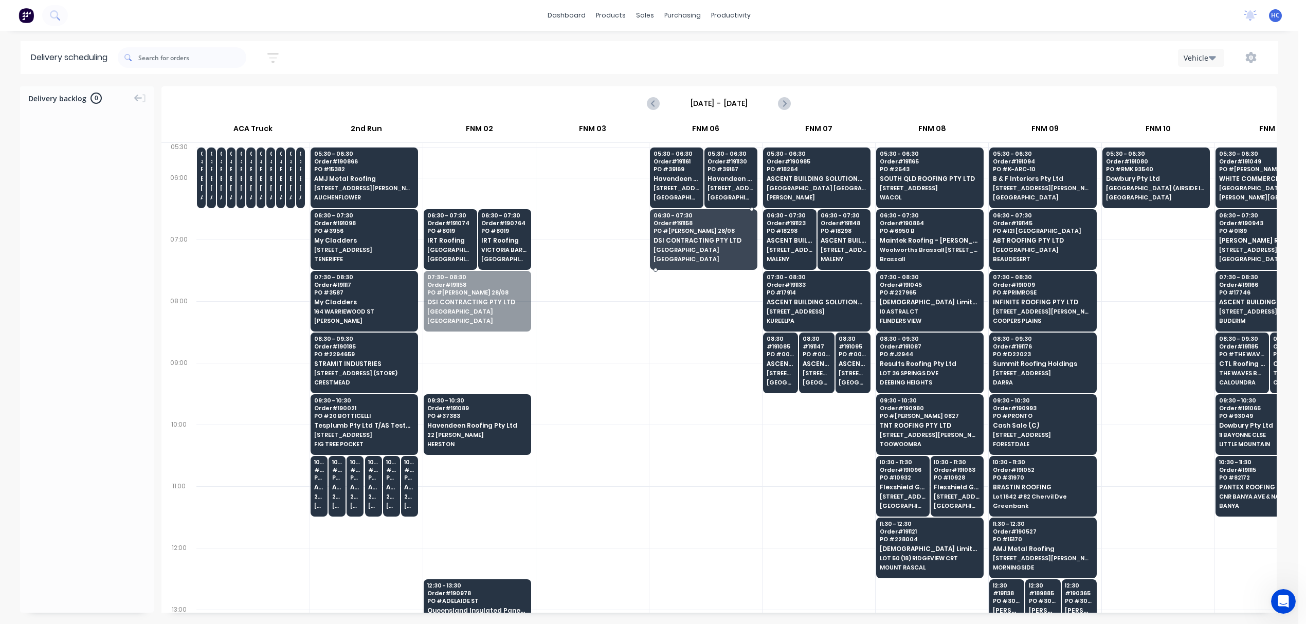
drag, startPoint x: 486, startPoint y: 299, endPoint x: 709, endPoint y: 235, distance: 231.1
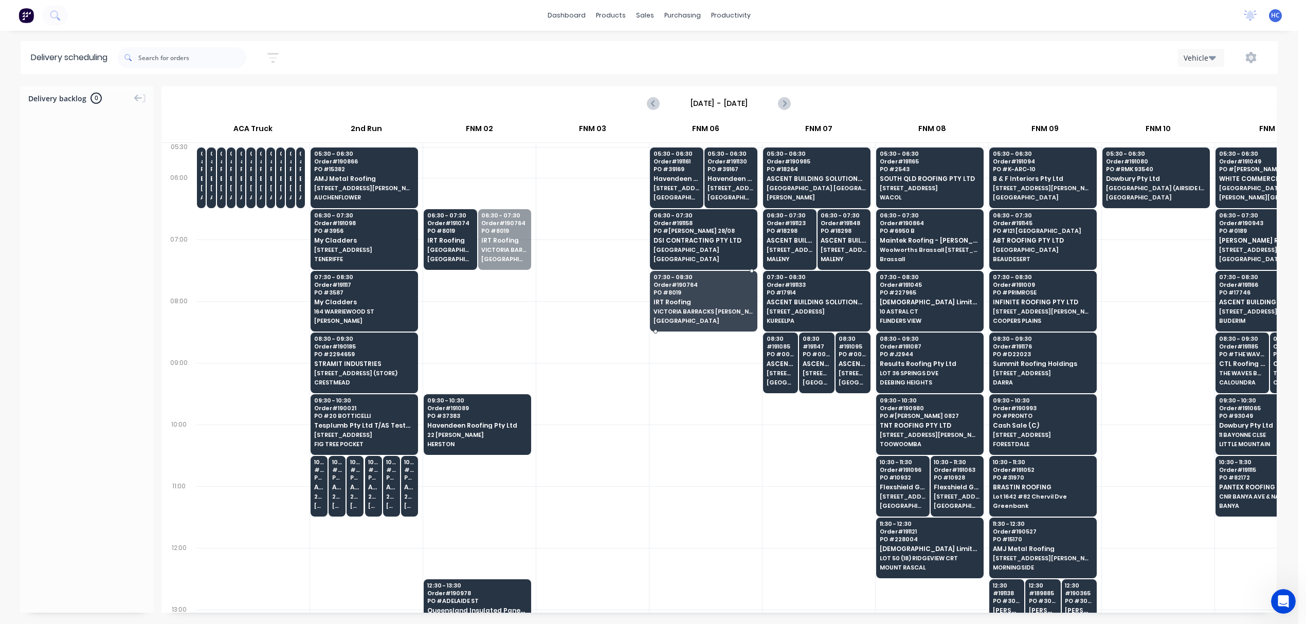
drag, startPoint x: 509, startPoint y: 235, endPoint x: 599, endPoint y: 283, distance: 102.4
drag, startPoint x: 488, startPoint y: 248, endPoint x: 740, endPoint y: 307, distance: 259.4
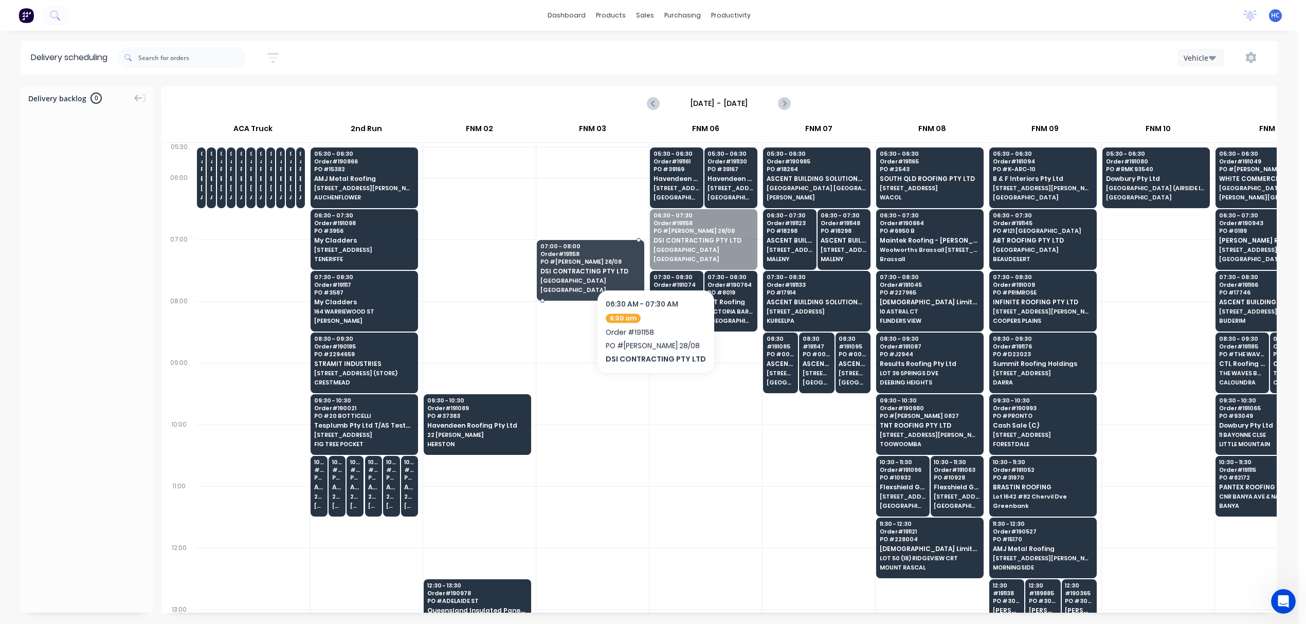
drag, startPoint x: 677, startPoint y: 248, endPoint x: 652, endPoint y: 258, distance: 26.7
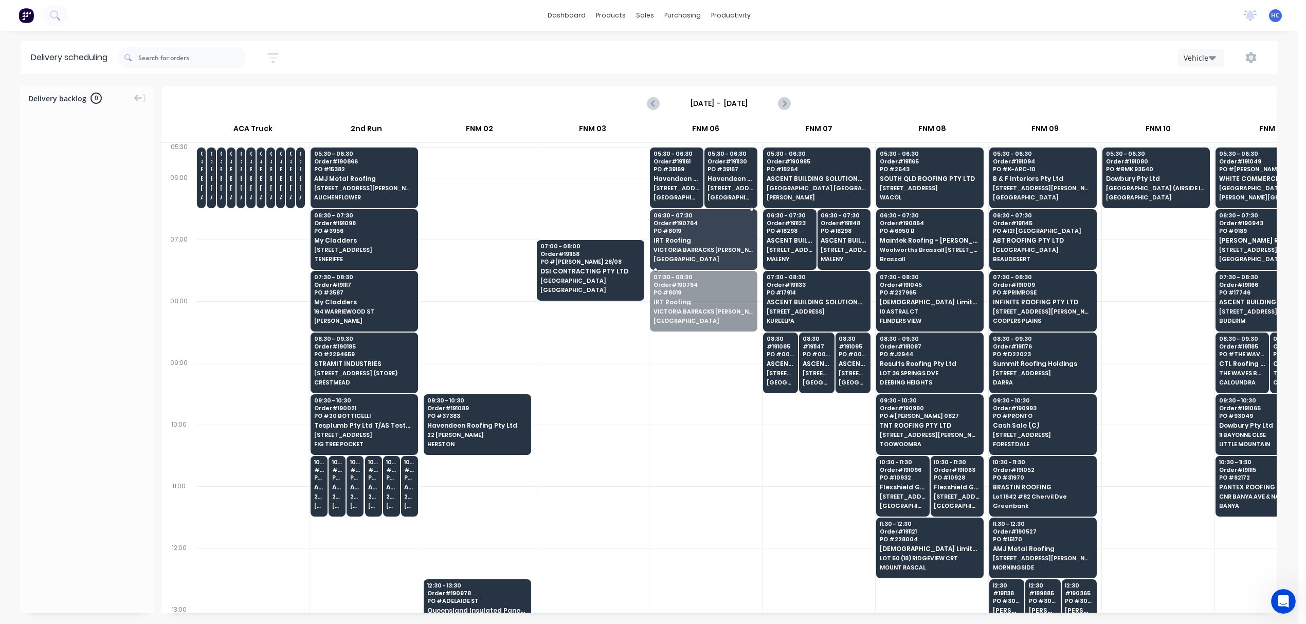
drag, startPoint x: 718, startPoint y: 313, endPoint x: 718, endPoint y: 288, distance: 25.2
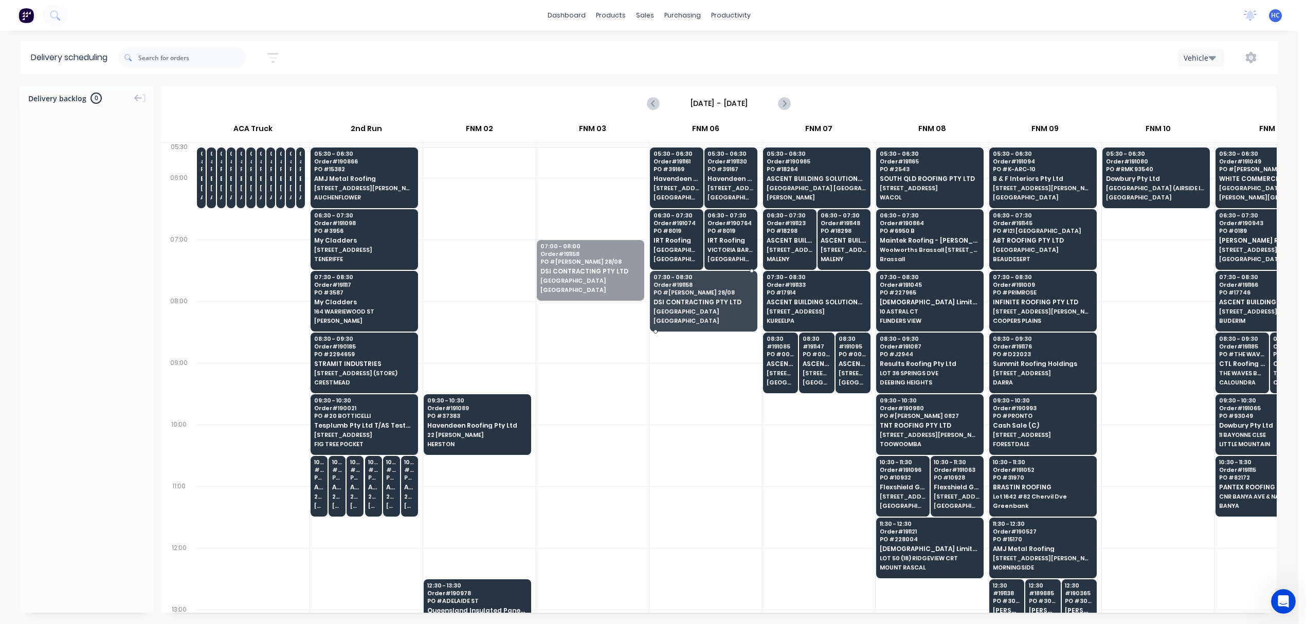
drag, startPoint x: 612, startPoint y: 285, endPoint x: 694, endPoint y: 305, distance: 84.7
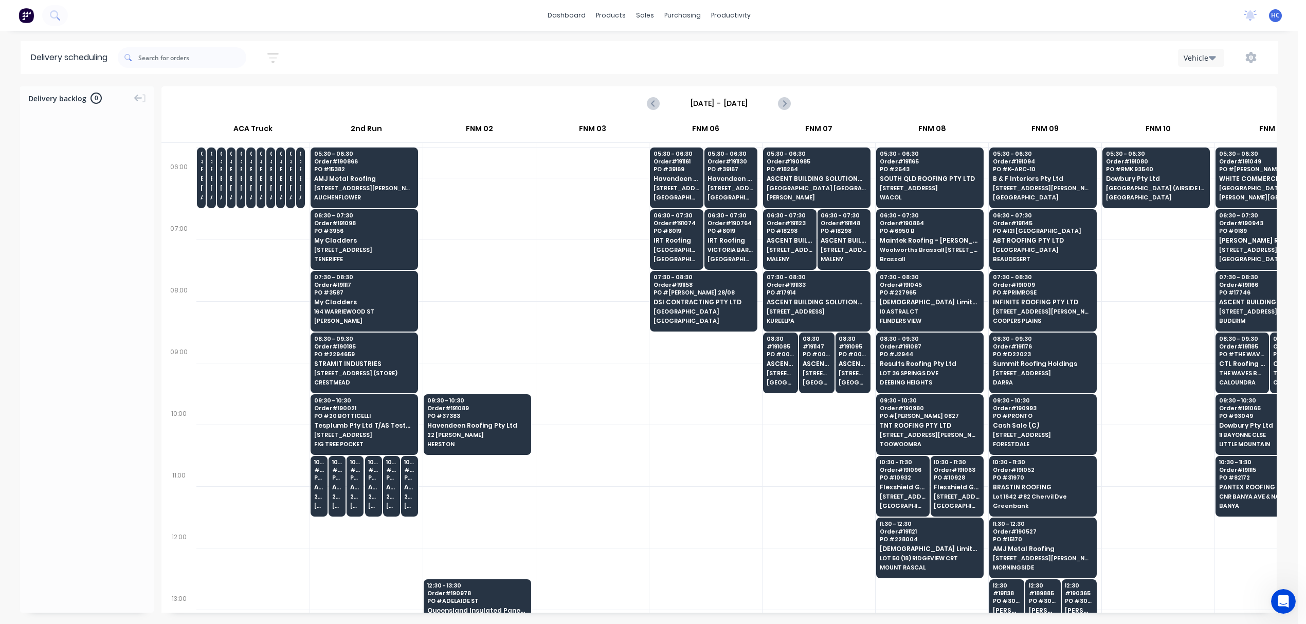
scroll to position [137, 0]
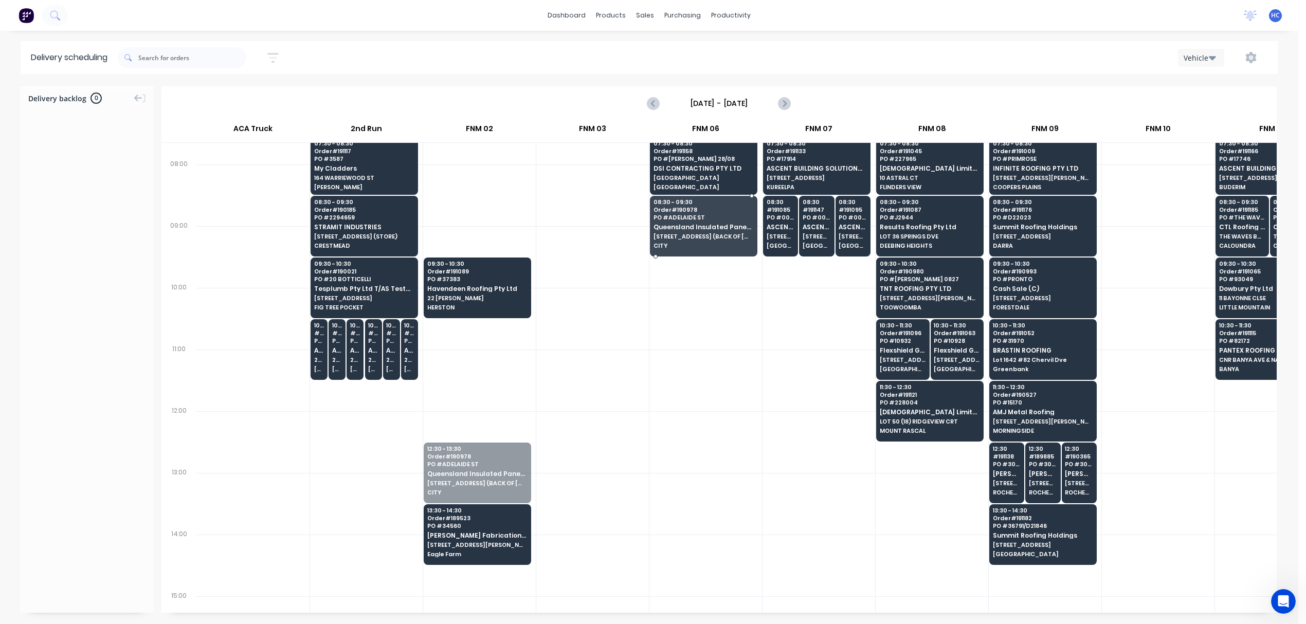
drag, startPoint x: 484, startPoint y: 480, endPoint x: 608, endPoint y: 287, distance: 229.4
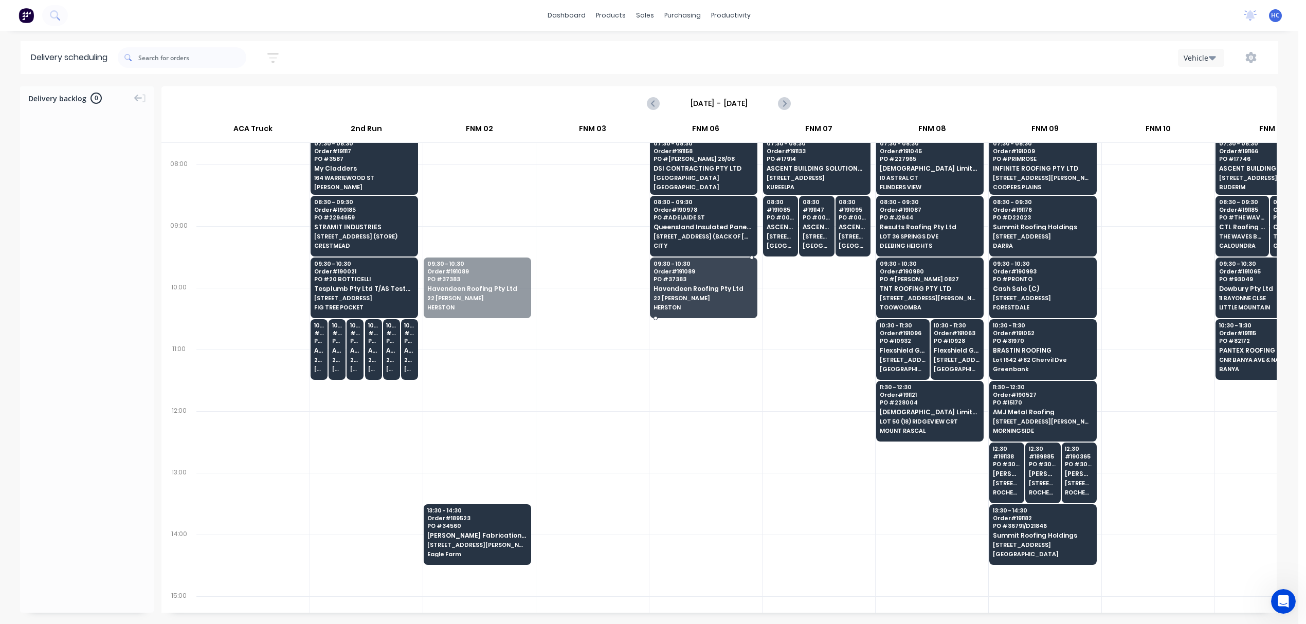
drag, startPoint x: 501, startPoint y: 301, endPoint x: 540, endPoint y: 303, distance: 39.1
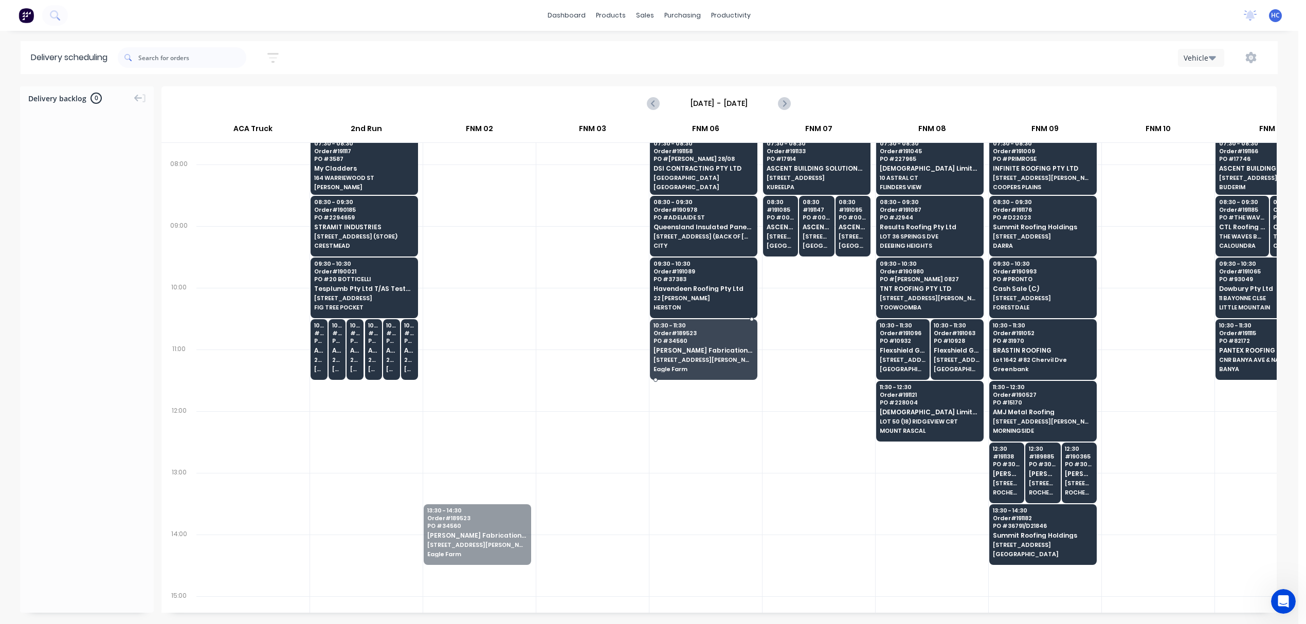
drag, startPoint x: 486, startPoint y: 511, endPoint x: 696, endPoint y: 346, distance: 267.2
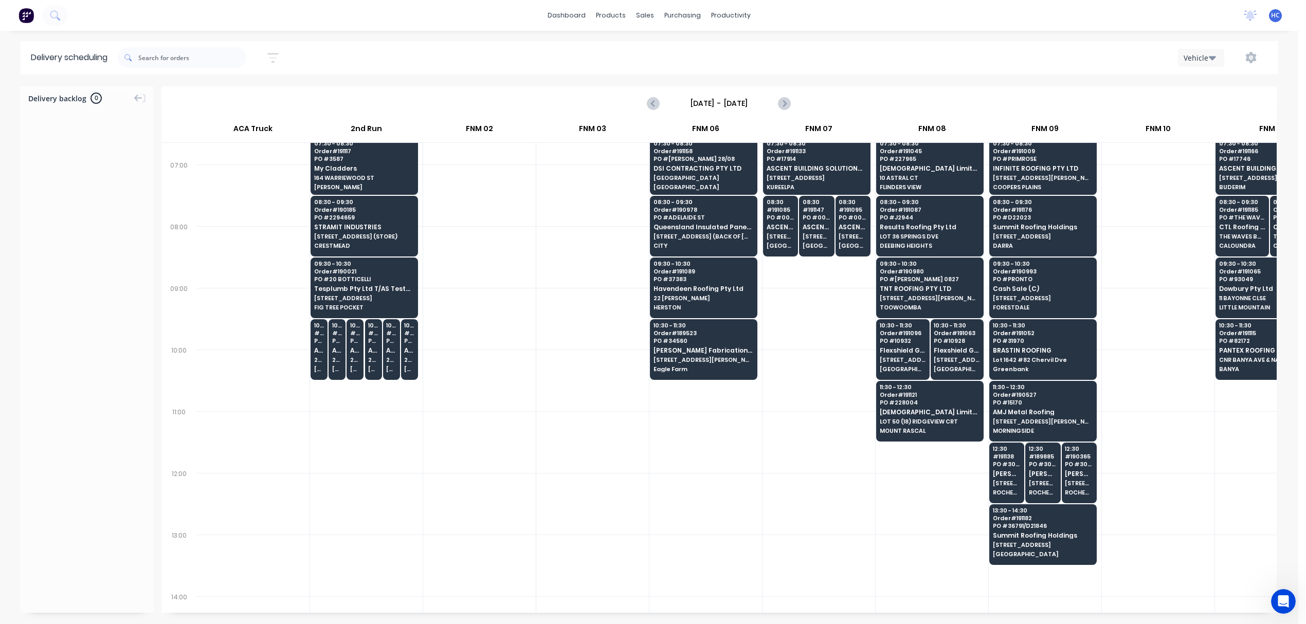
scroll to position [0, 0]
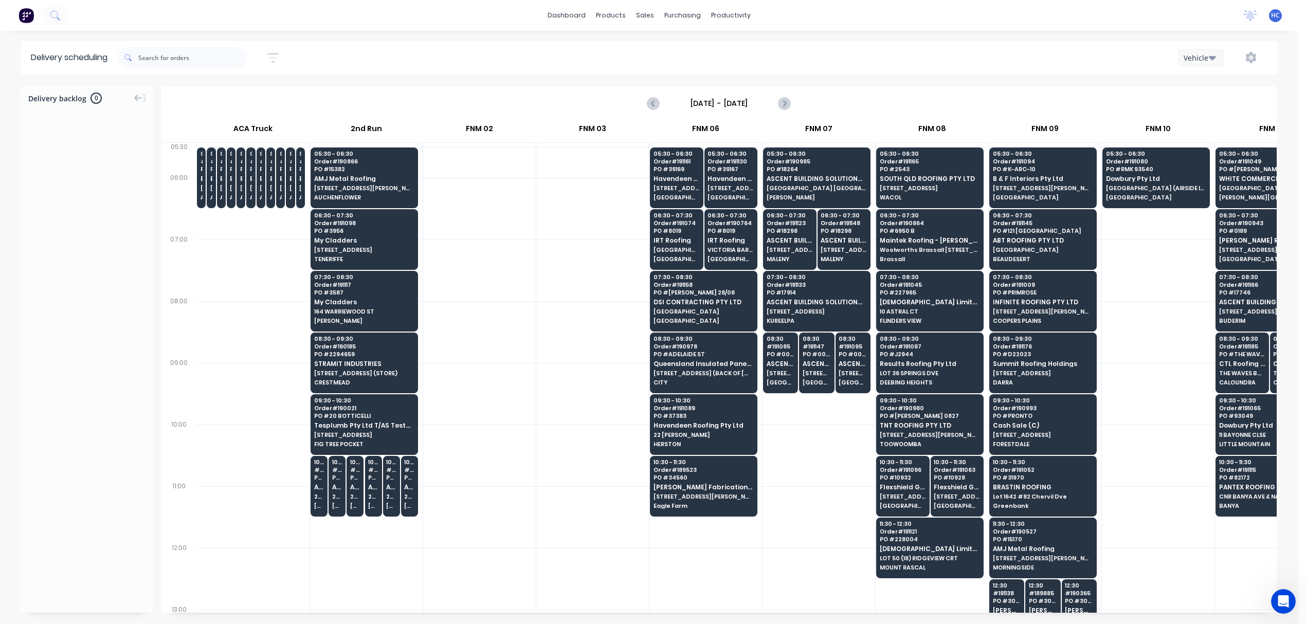
drag, startPoint x: 712, startPoint y: 601, endPoint x: 831, endPoint y: 589, distance: 119.4
click at [939, 581] on div "05:30 # 190299 PO # DQ569054 Bluescope Lysaght UNIT 4, 125 KERRY RD (STORE) ARC…" at bounding box center [1270, 625] width 2149 height 965
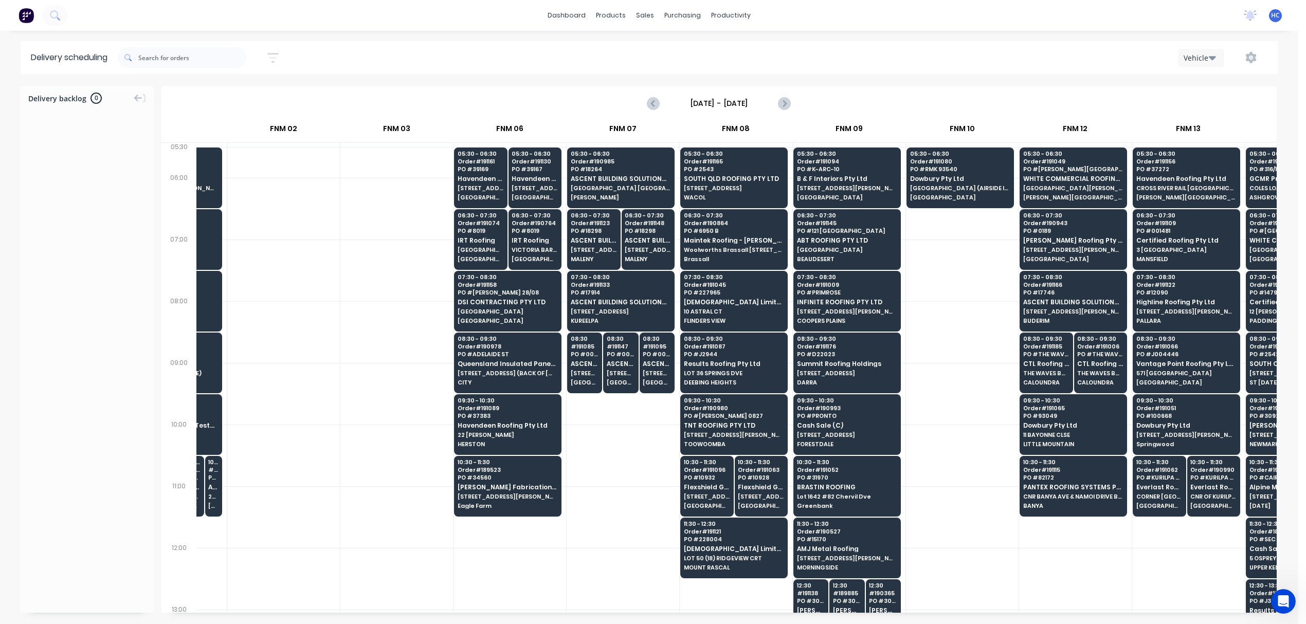
scroll to position [0, 205]
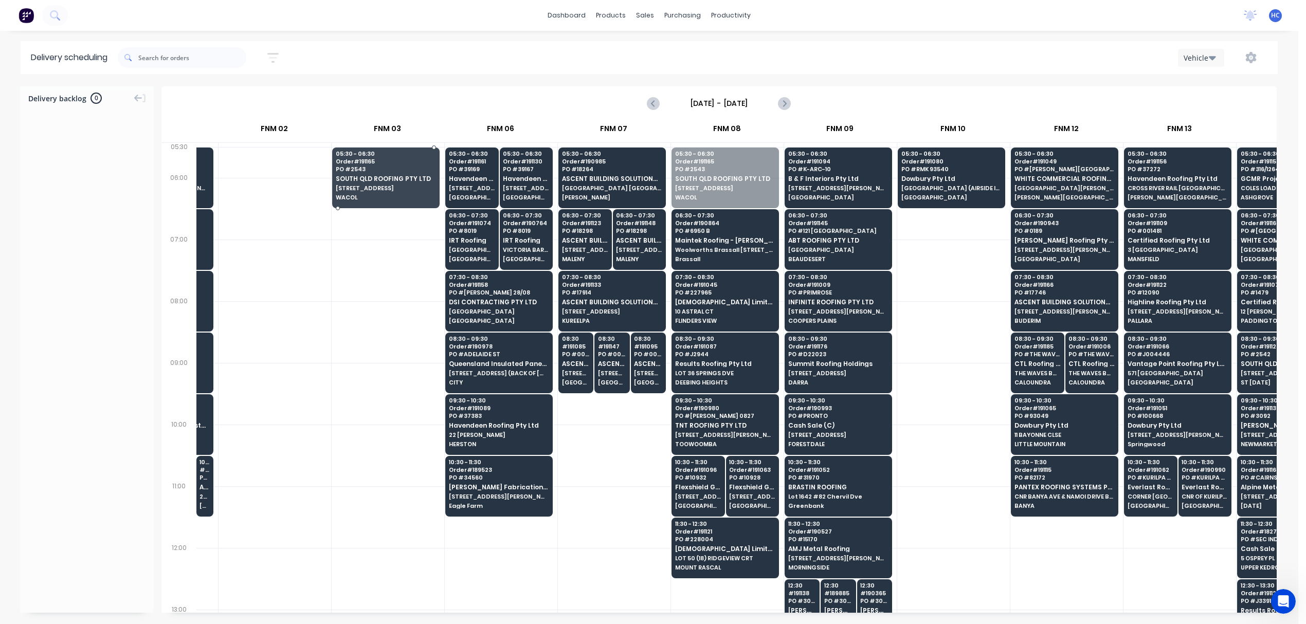
drag, startPoint x: 740, startPoint y: 192, endPoint x: 375, endPoint y: 190, distance: 365.1
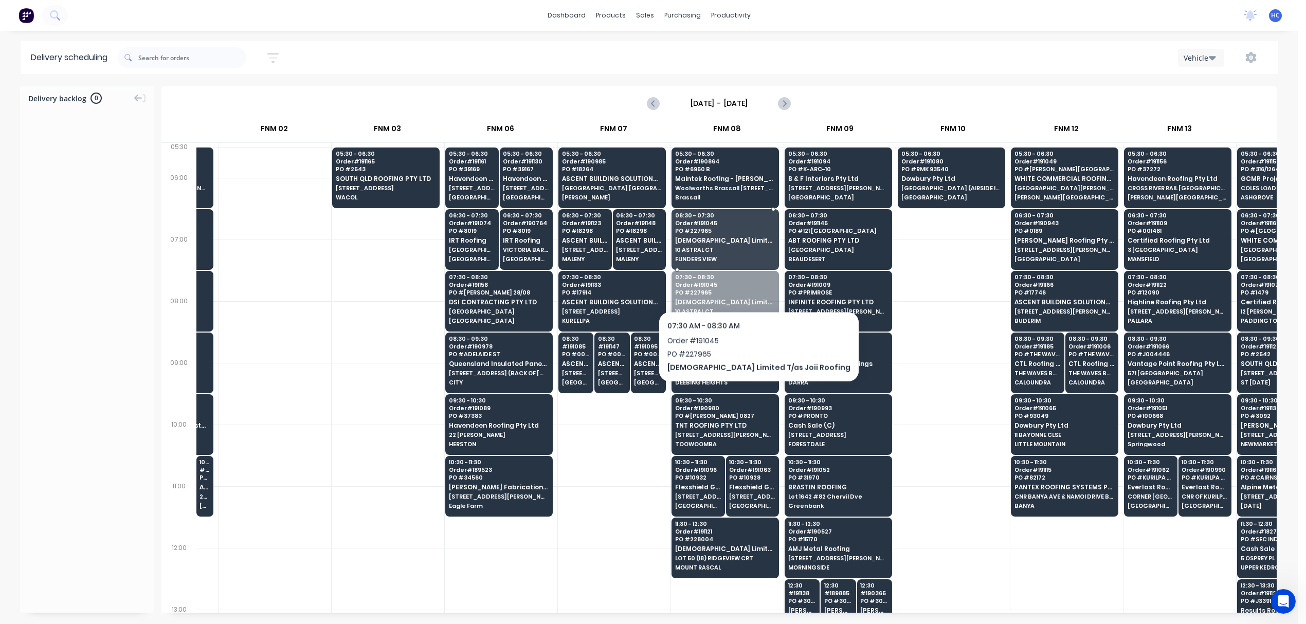
drag, startPoint x: 719, startPoint y: 301, endPoint x: 733, endPoint y: 245, distance: 57.9
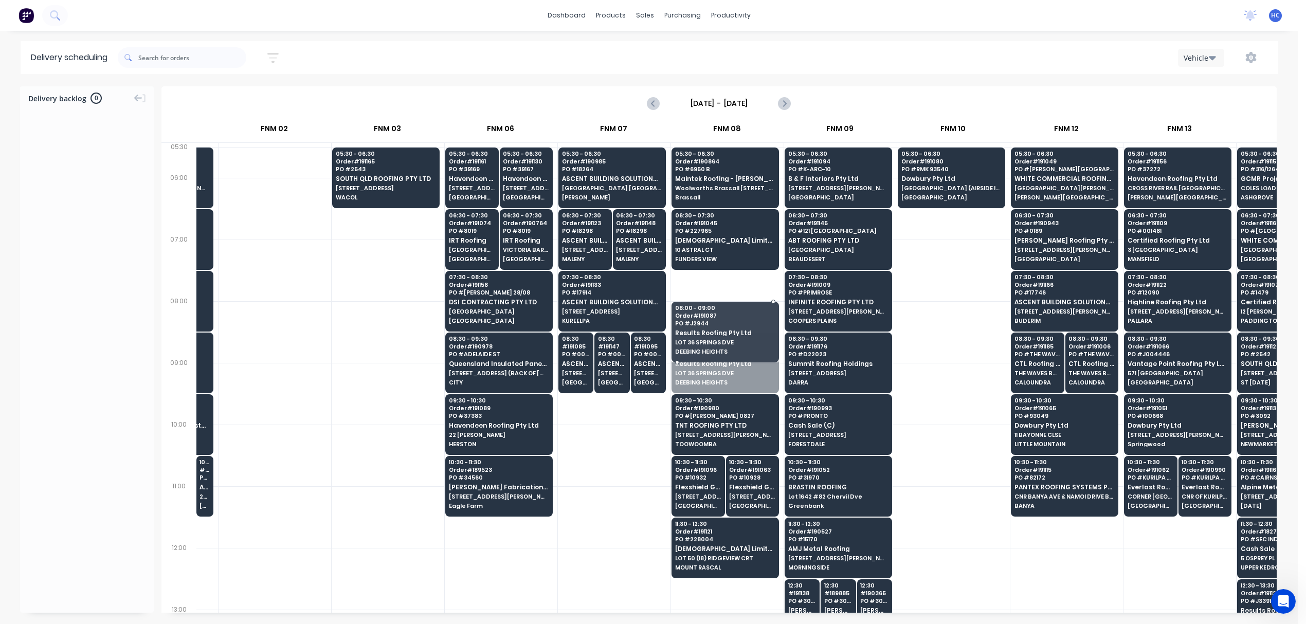
drag, startPoint x: 714, startPoint y: 361, endPoint x: 720, endPoint y: 307, distance: 53.8
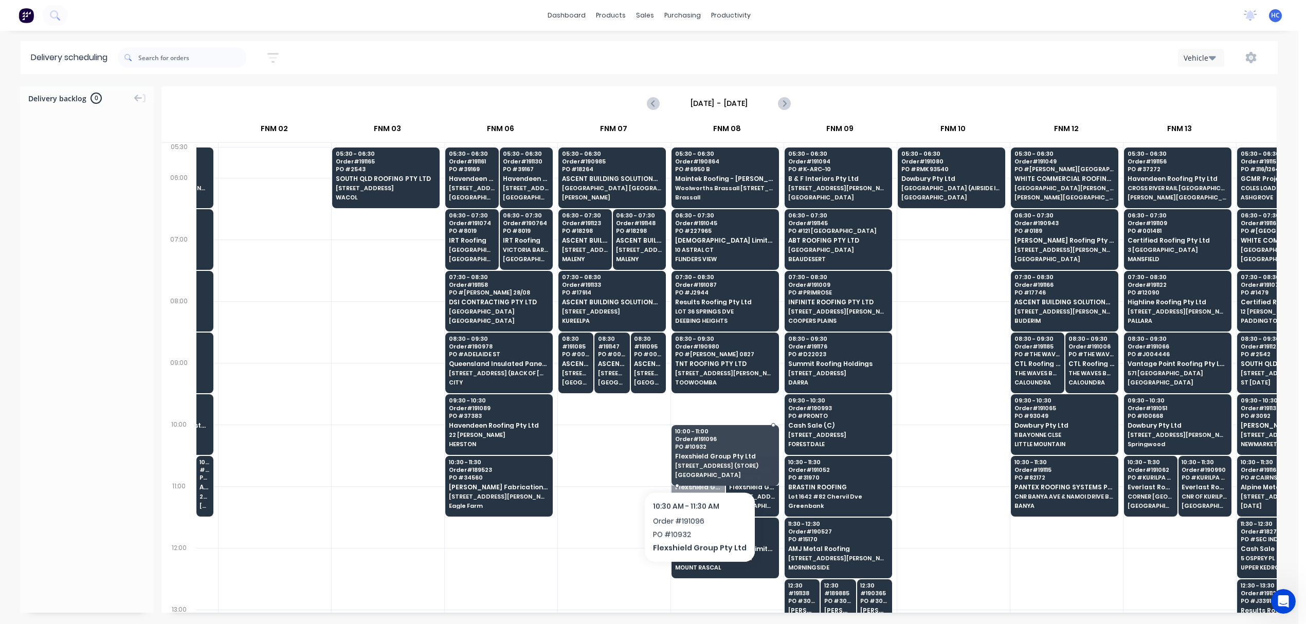
drag, startPoint x: 696, startPoint y: 465, endPoint x: 714, endPoint y: 466, distance: 18.0
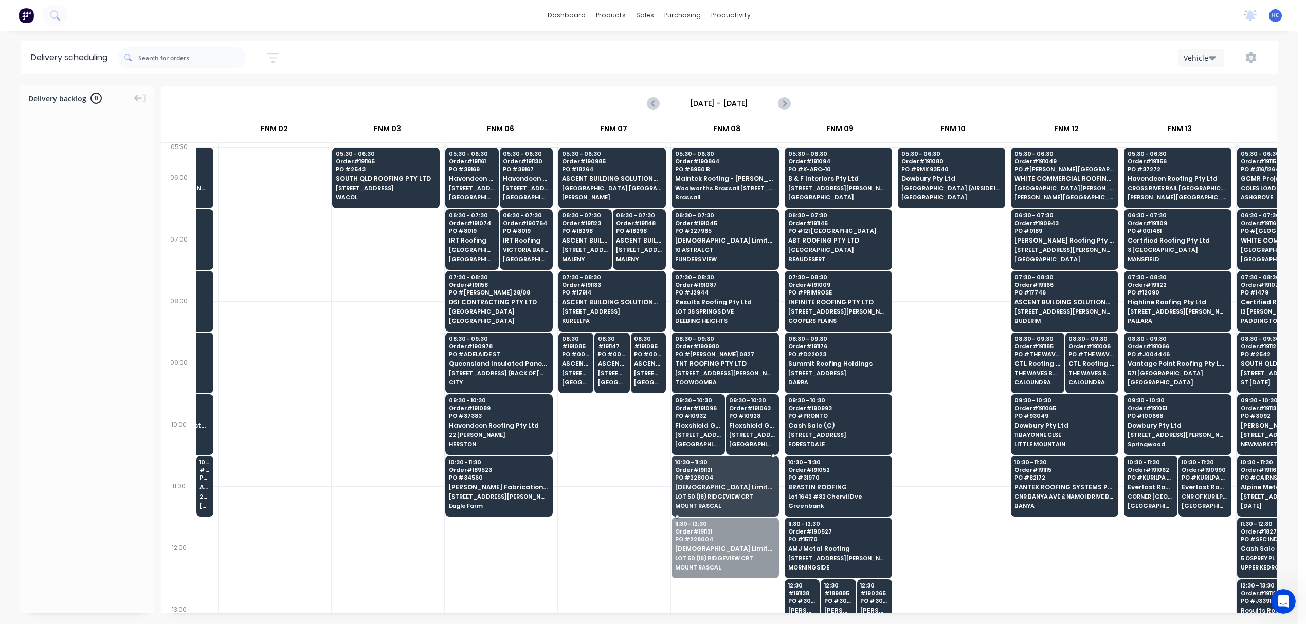
drag, startPoint x: 714, startPoint y: 554, endPoint x: 712, endPoint y: 541, distance: 13.6
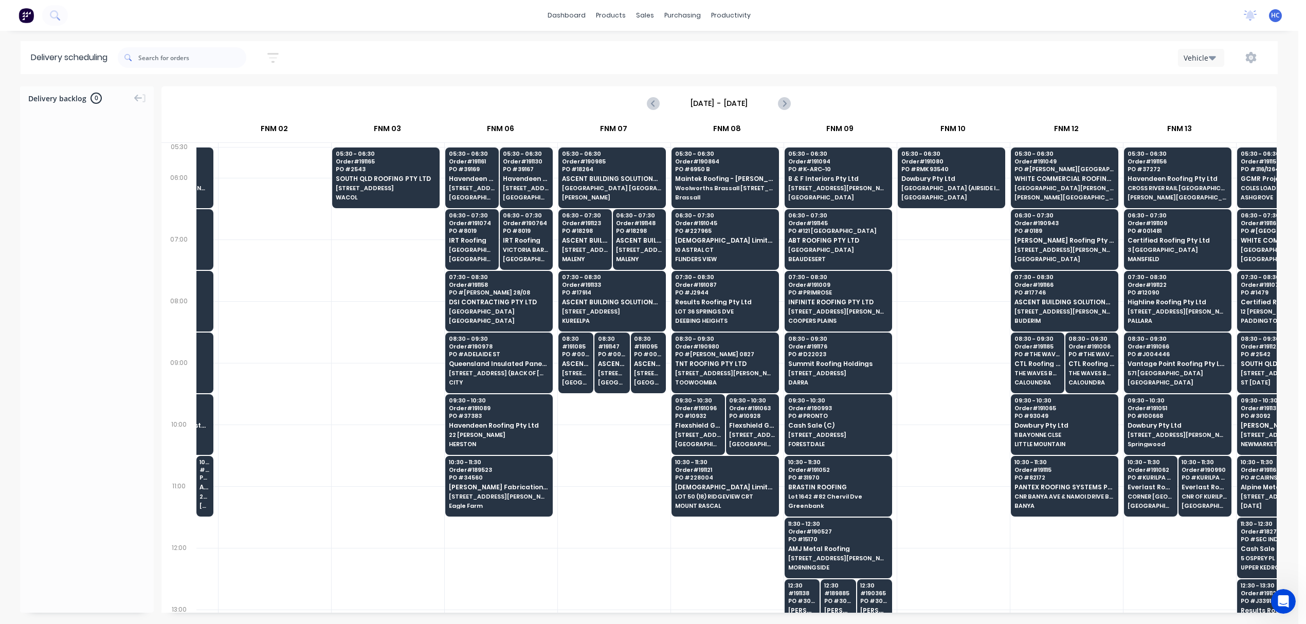
drag, startPoint x: 398, startPoint y: 252, endPoint x: 414, endPoint y: 209, distance: 46.2
click at [404, 256] on div "05:30 - 06:30 Order # 191165 PO # 2543 SOUTH QLD ROOFING PTY LTD 108 MCROYALE S…" at bounding box center [388, 625] width 113 height 956
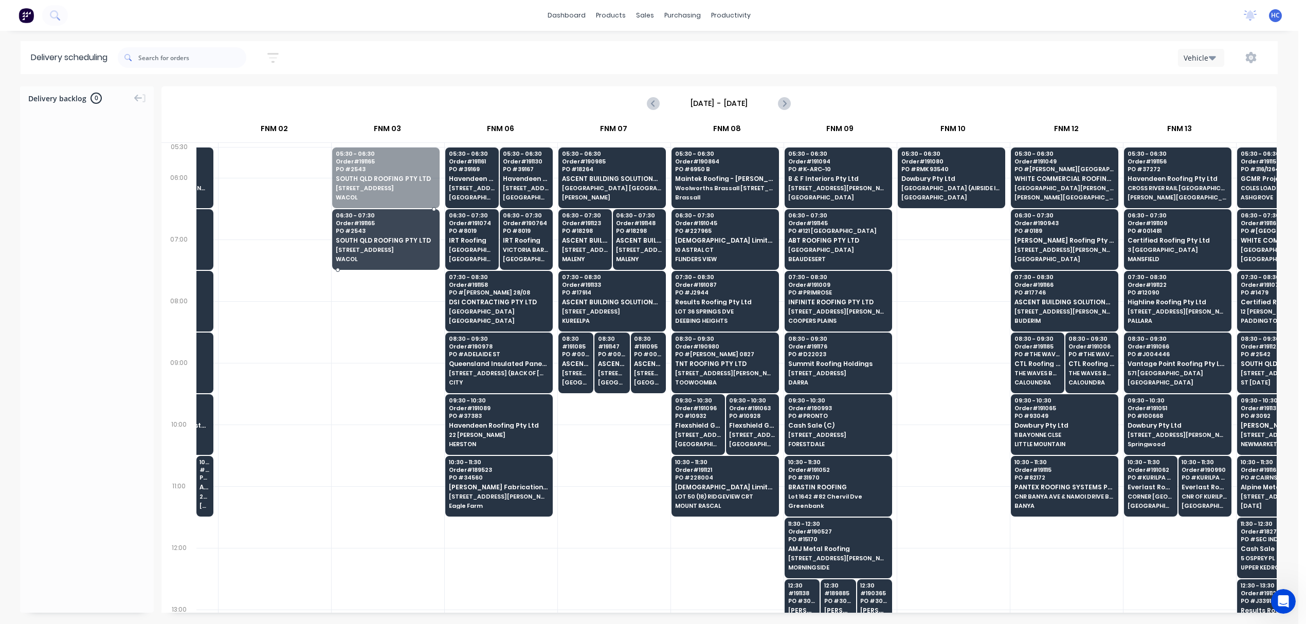
drag, startPoint x: 411, startPoint y: 192, endPoint x: 410, endPoint y: 241, distance: 49.4
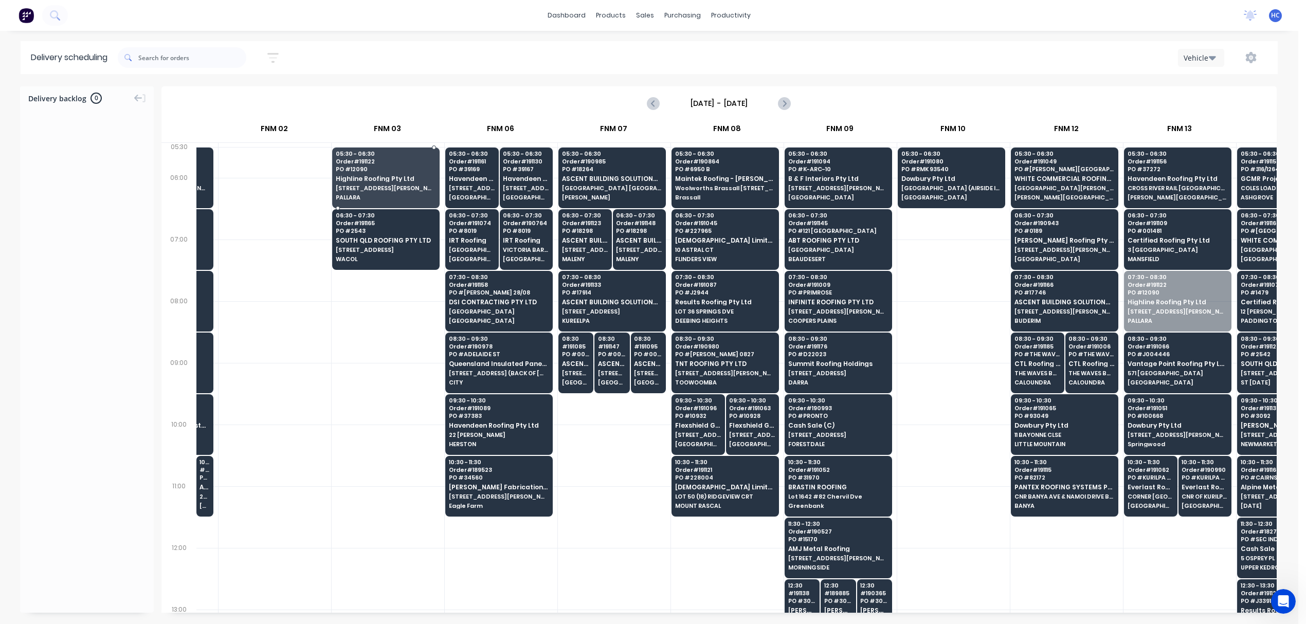
drag, startPoint x: 1181, startPoint y: 307, endPoint x: 367, endPoint y: 178, distance: 824.2
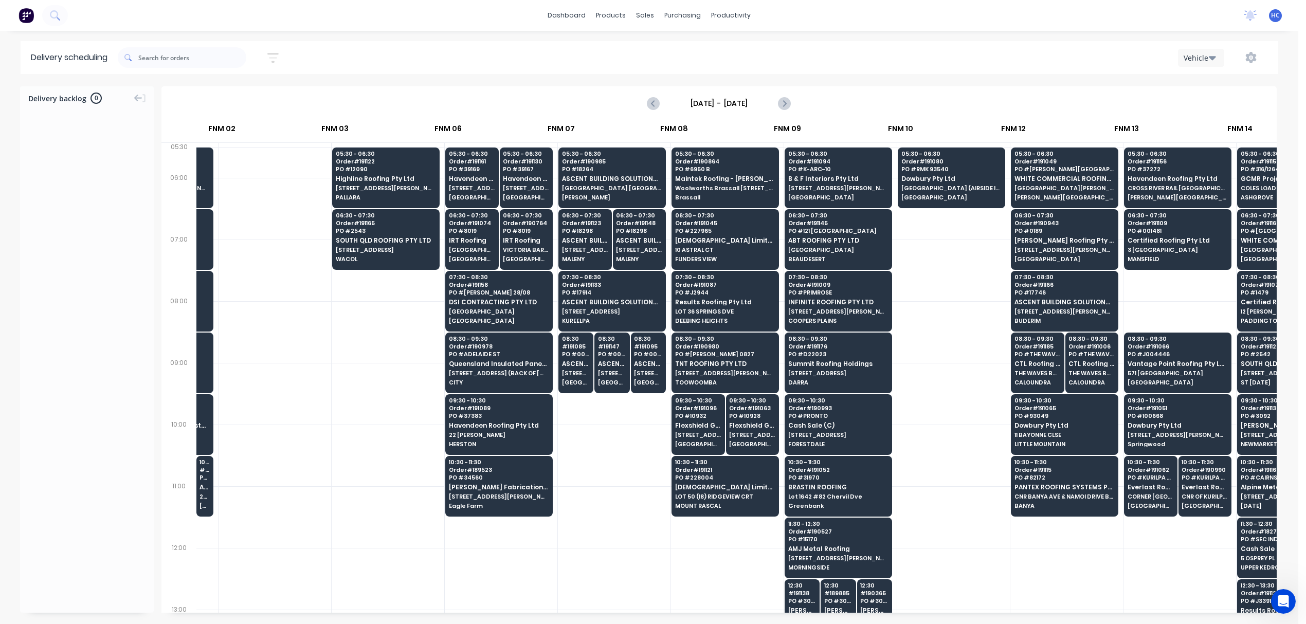
scroll to position [0, 320]
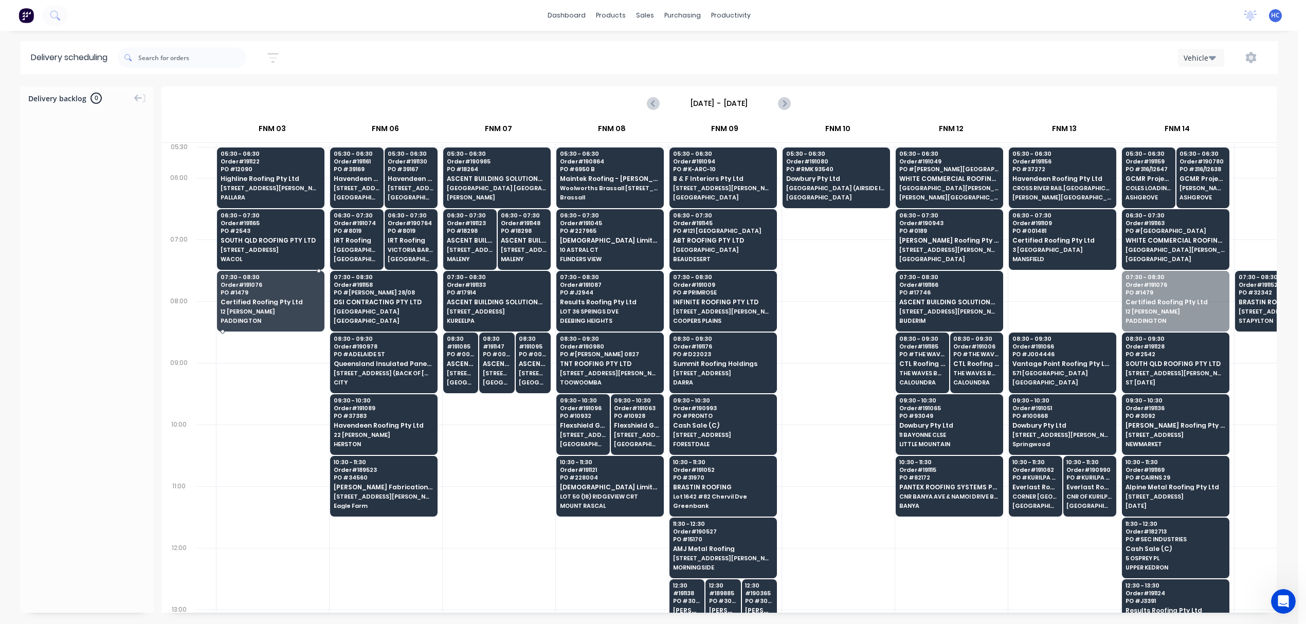
drag, startPoint x: 1177, startPoint y: 310, endPoint x: 292, endPoint y: 309, distance: 884.9
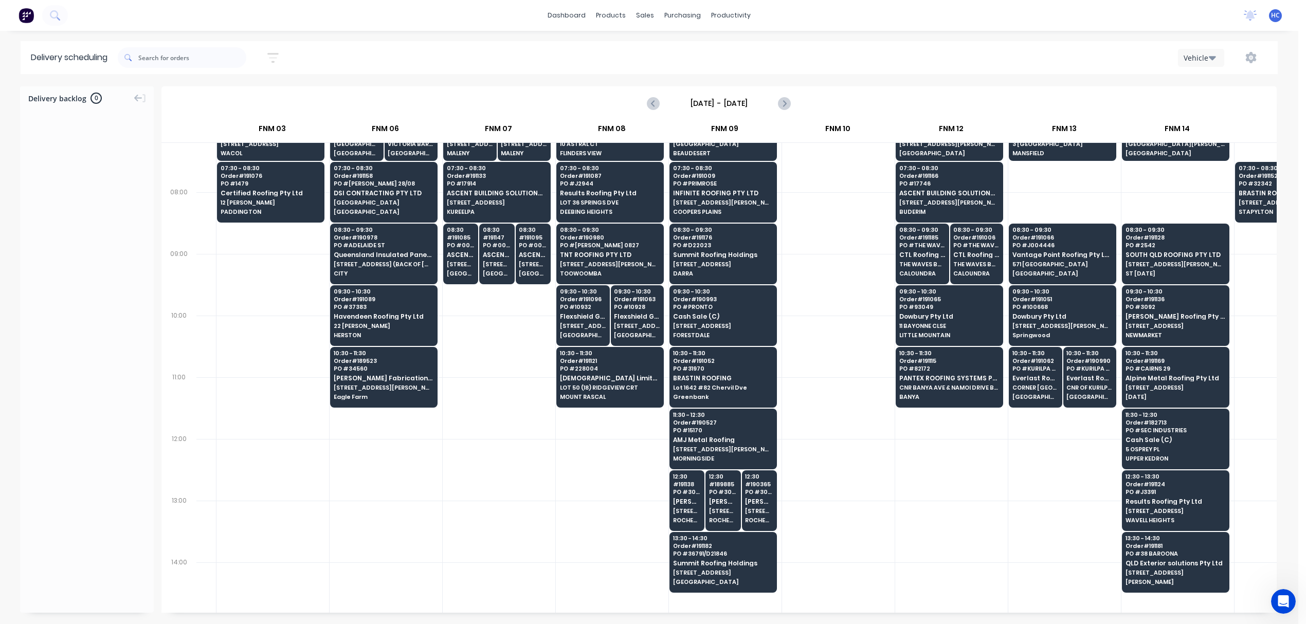
scroll to position [137, 320]
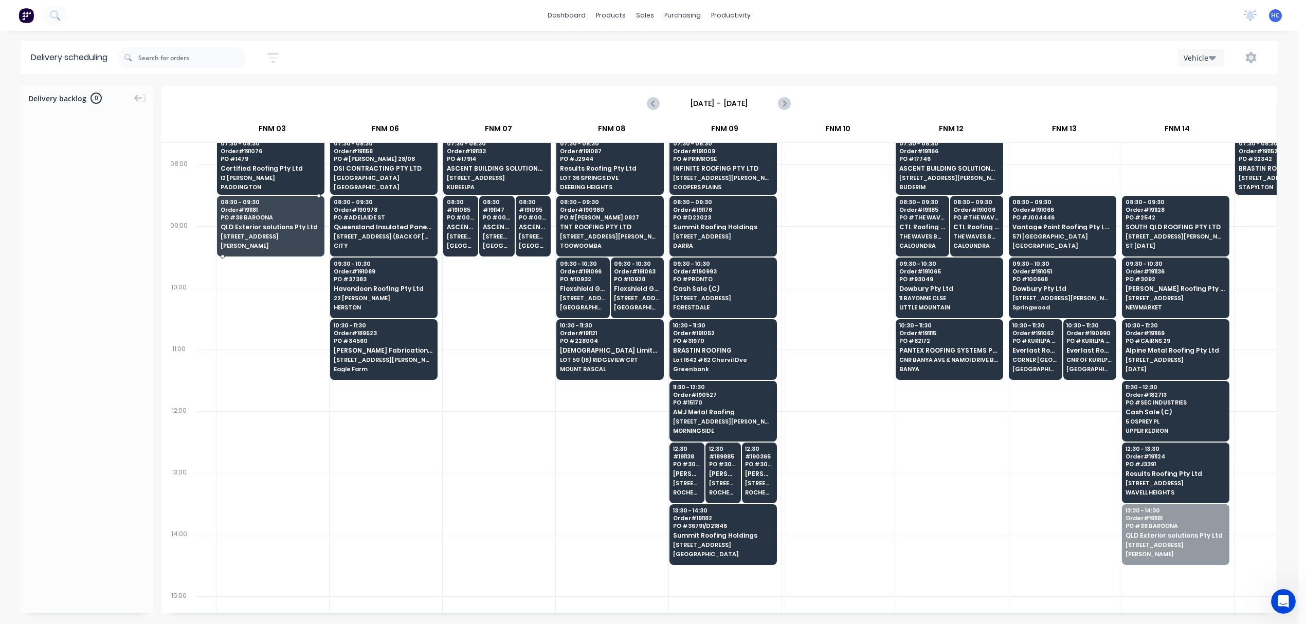
drag, startPoint x: 1169, startPoint y: 534, endPoint x: 241, endPoint y: 222, distance: 979.0
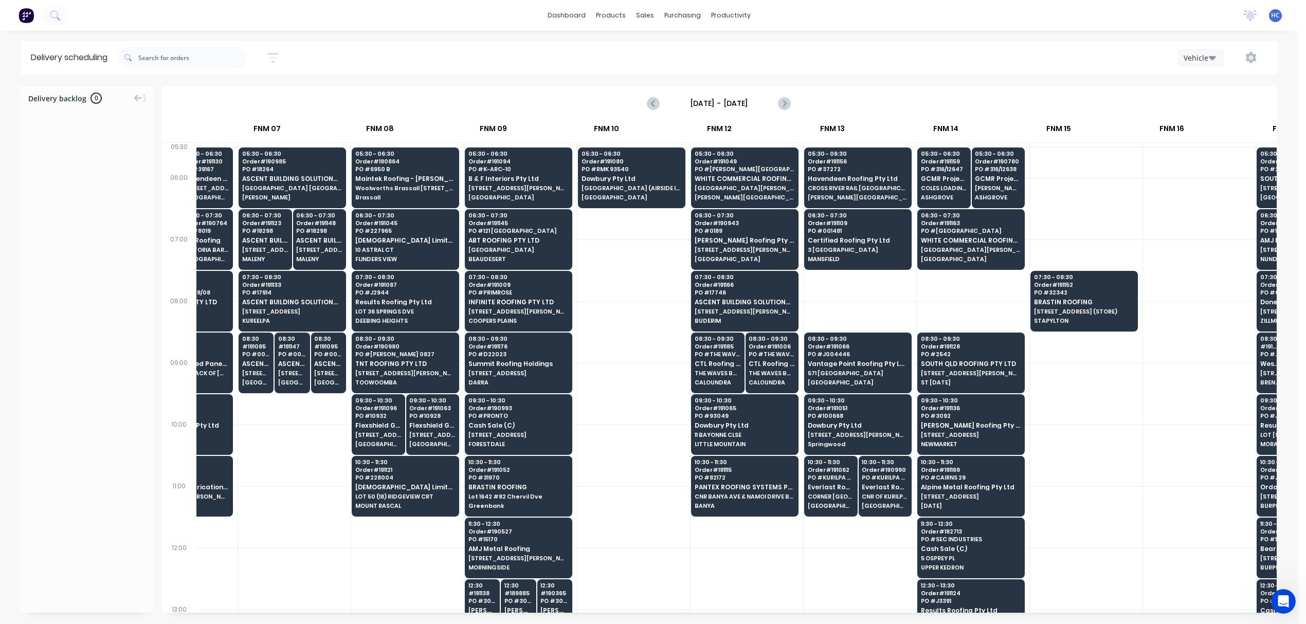
scroll to position [0, 552]
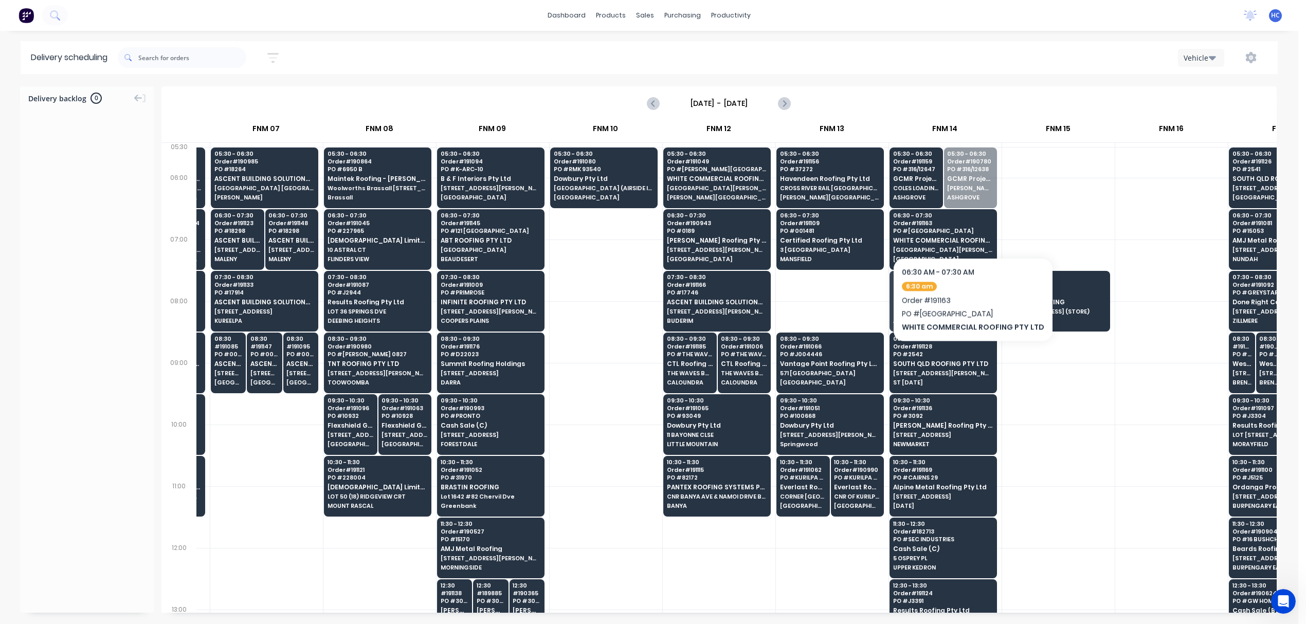
drag, startPoint x: 969, startPoint y: 226, endPoint x: 949, endPoint y: 320, distance: 95.8
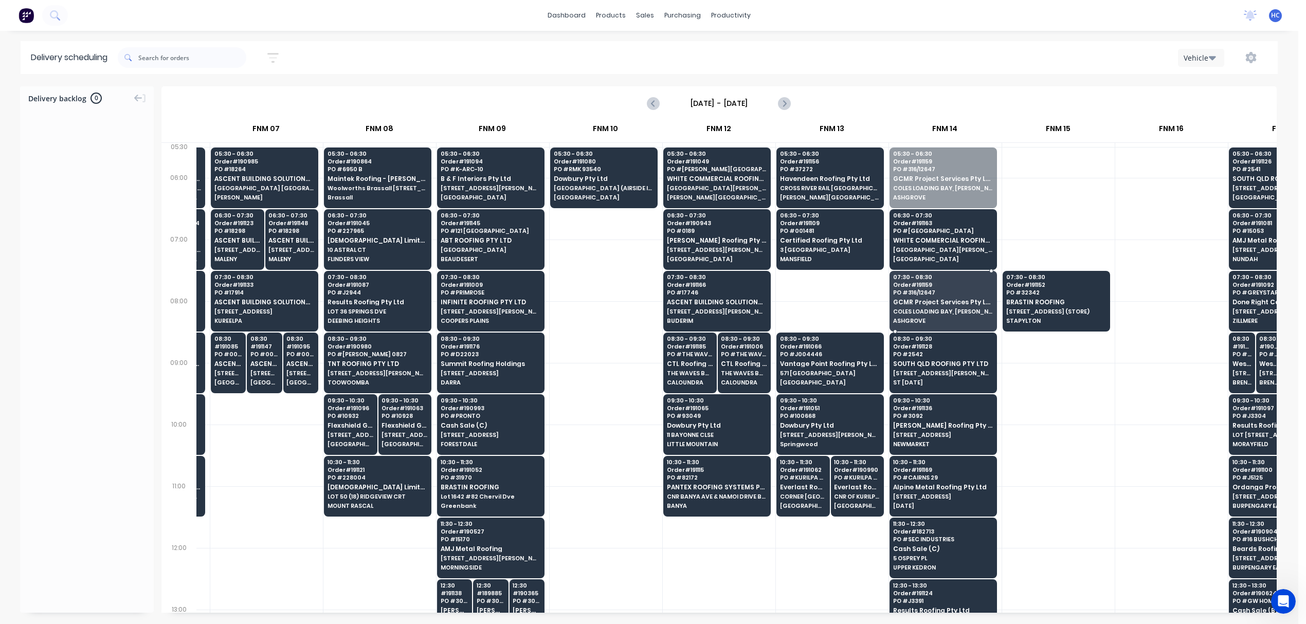
drag, startPoint x: 915, startPoint y: 180, endPoint x: 935, endPoint y: 328, distance: 148.9
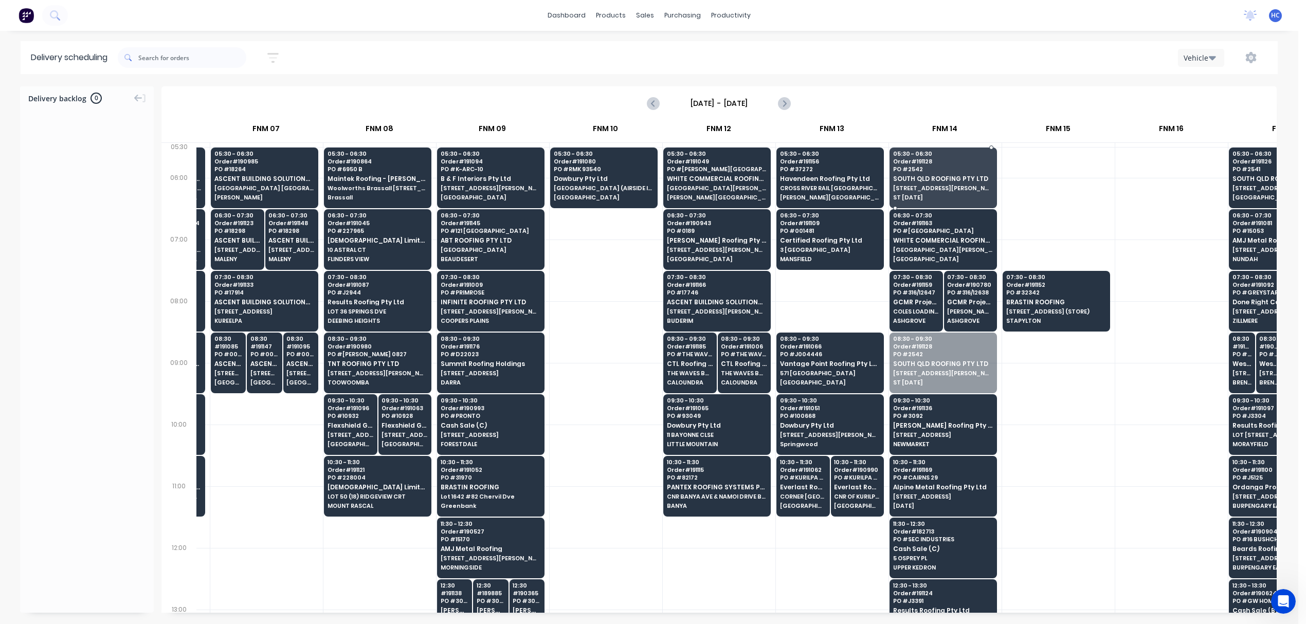
drag, startPoint x: 938, startPoint y: 370, endPoint x: 940, endPoint y: 183, distance: 187.2
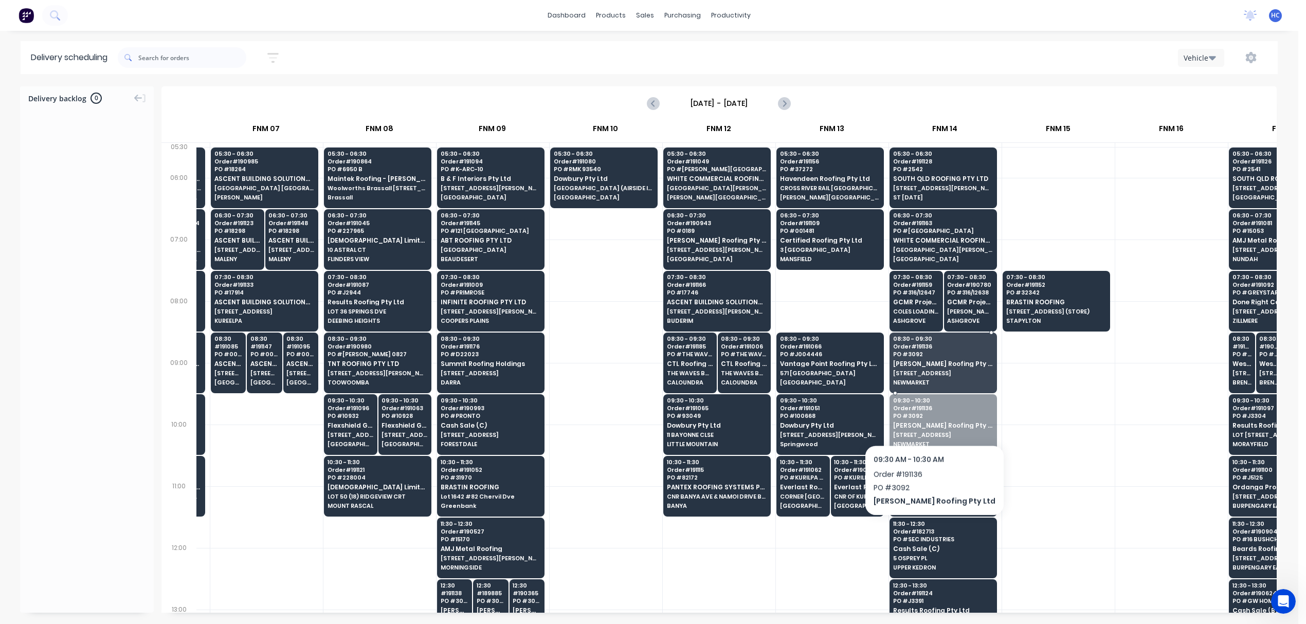
drag, startPoint x: 915, startPoint y: 436, endPoint x: 932, endPoint y: 376, distance: 62.0
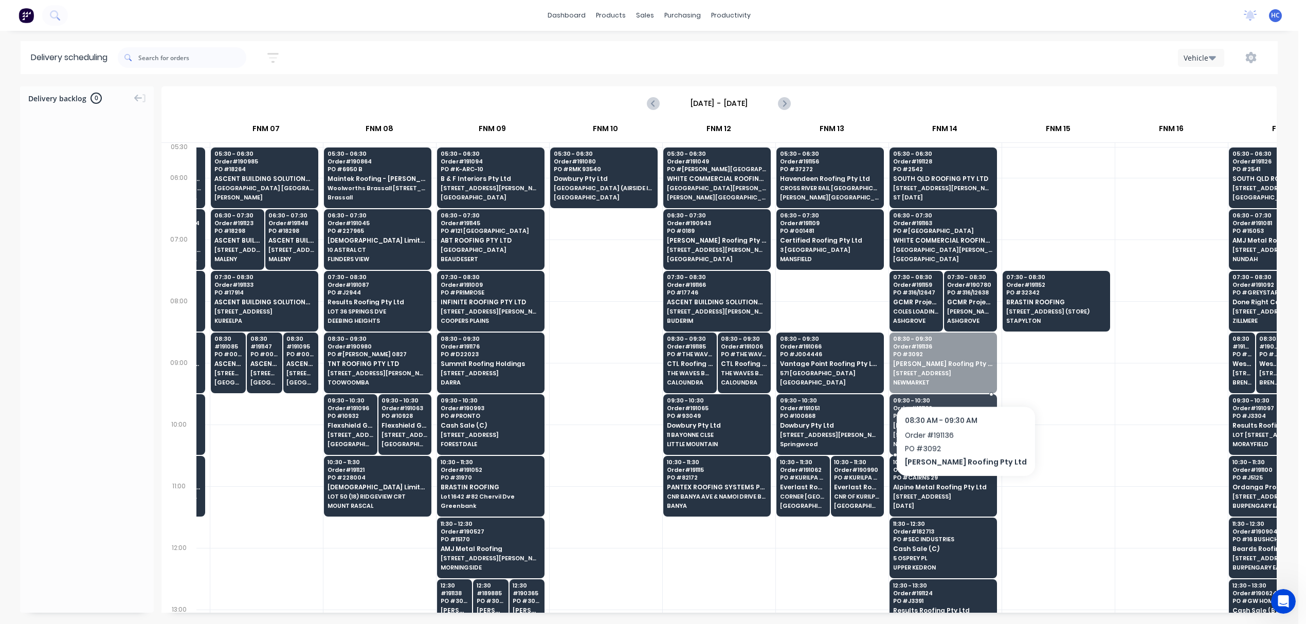
drag, startPoint x: 952, startPoint y: 363, endPoint x: 947, endPoint y: 379, distance: 16.7
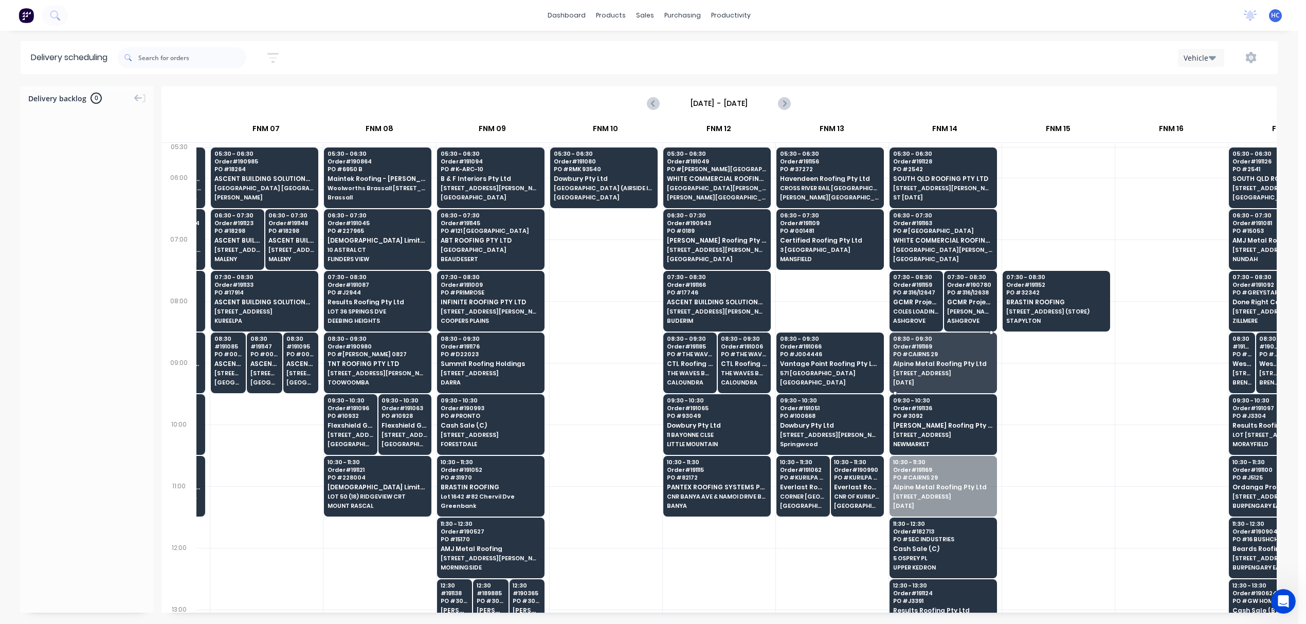
drag, startPoint x: 931, startPoint y: 482, endPoint x: 930, endPoint y: 472, distance: 10.3
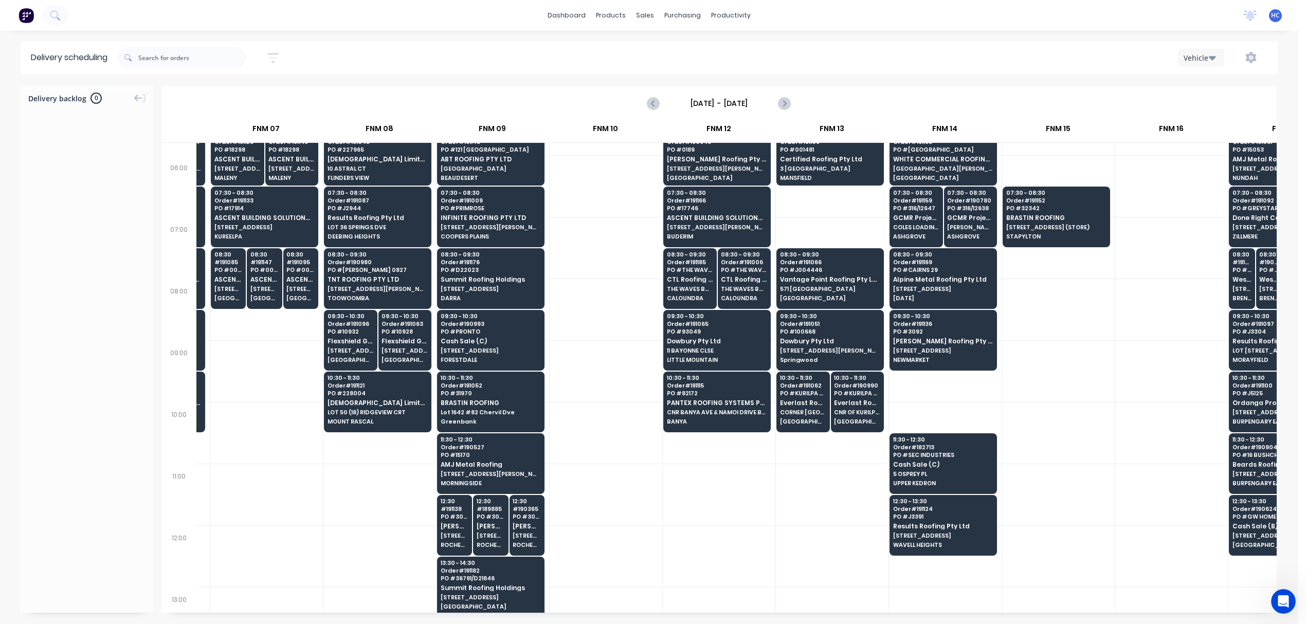
scroll to position [137, 552]
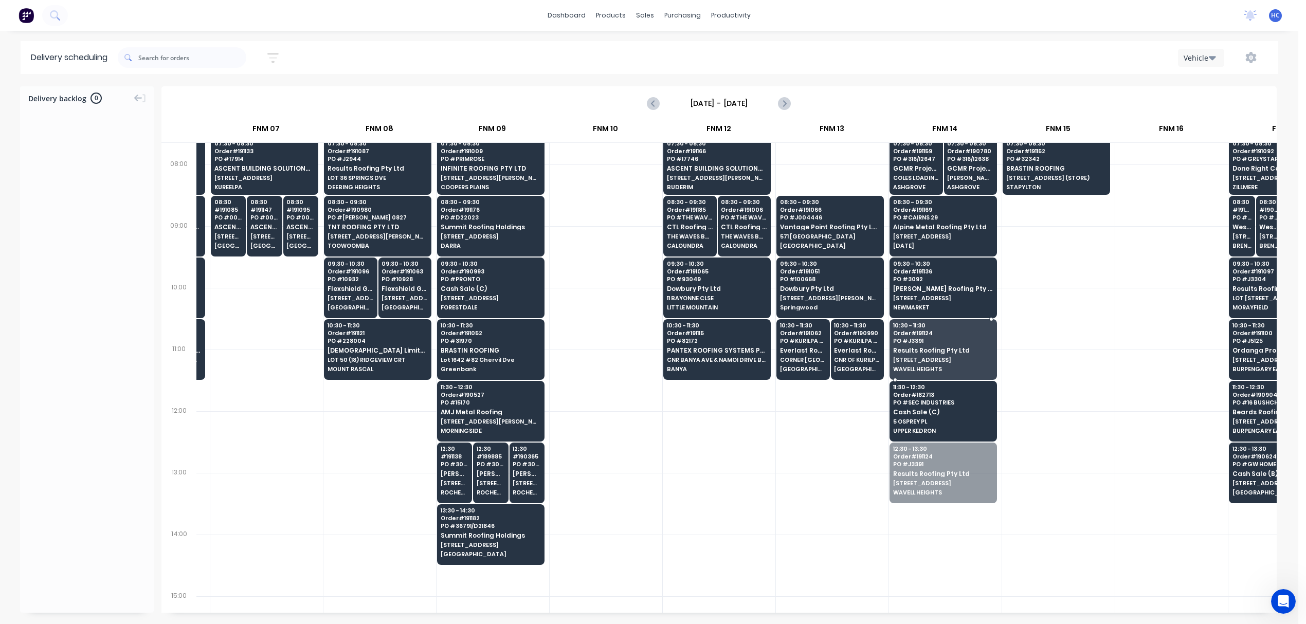
drag, startPoint x: 963, startPoint y: 480, endPoint x: 961, endPoint y: 365, distance: 115.2
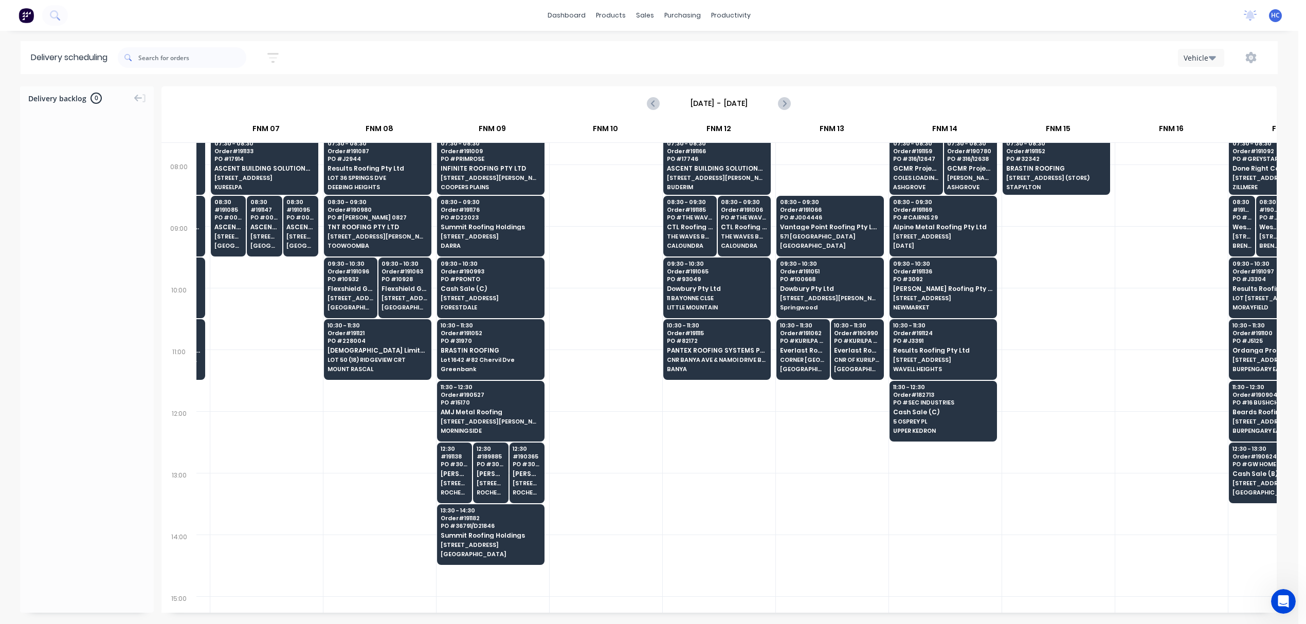
scroll to position [0, 552]
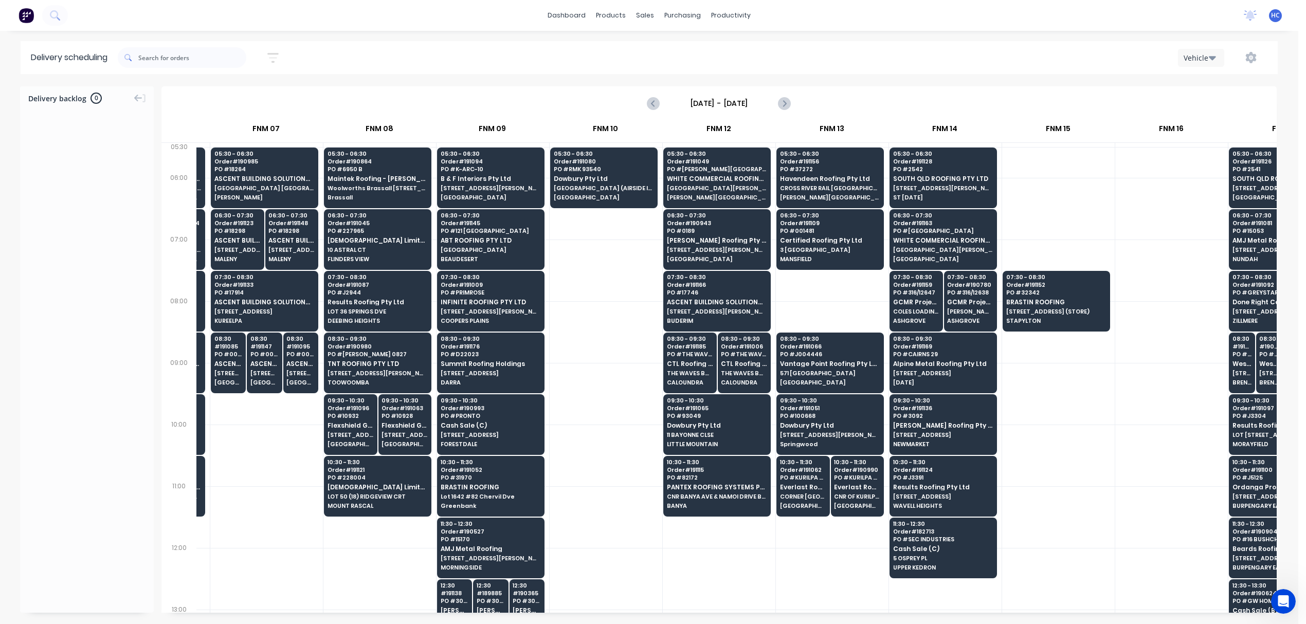
drag, startPoint x: 687, startPoint y: 615, endPoint x: 668, endPoint y: 613, distance: 18.7
click at [657, 585] on div "Delivery backlog 0 Friday - 29/08/25 29 Fri Aug 2025 ACA Truck 2nd Run FNM 02 F…" at bounding box center [649, 354] width 1298 height 537
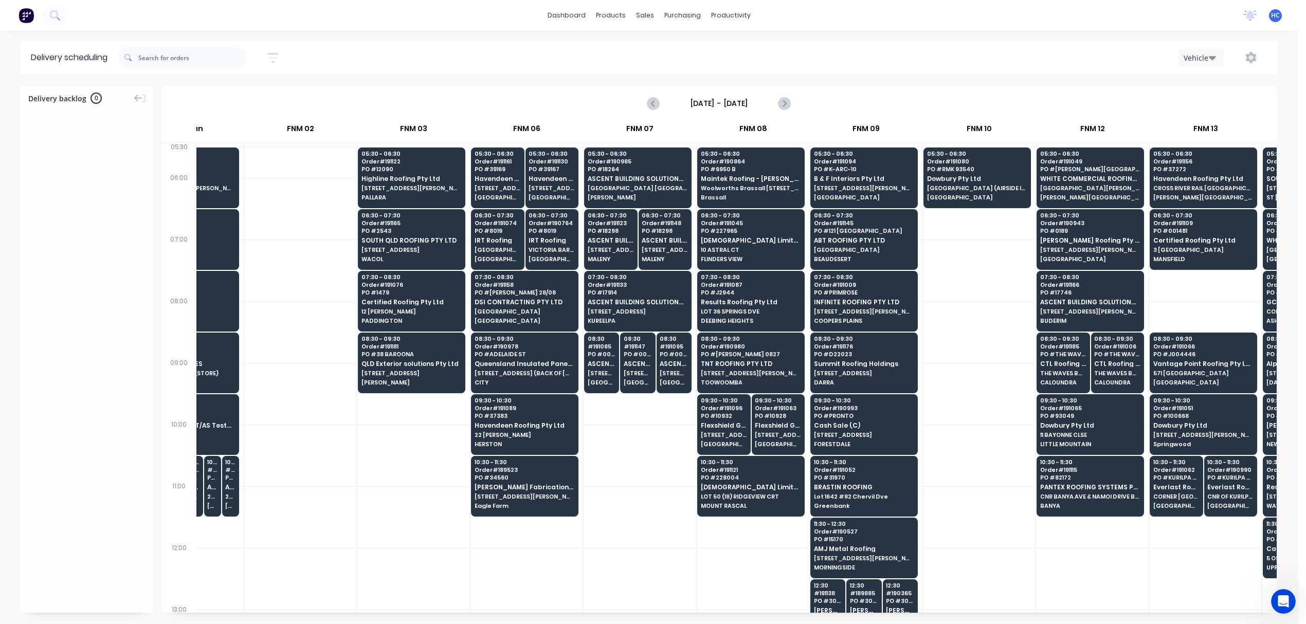
scroll to position [0, 171]
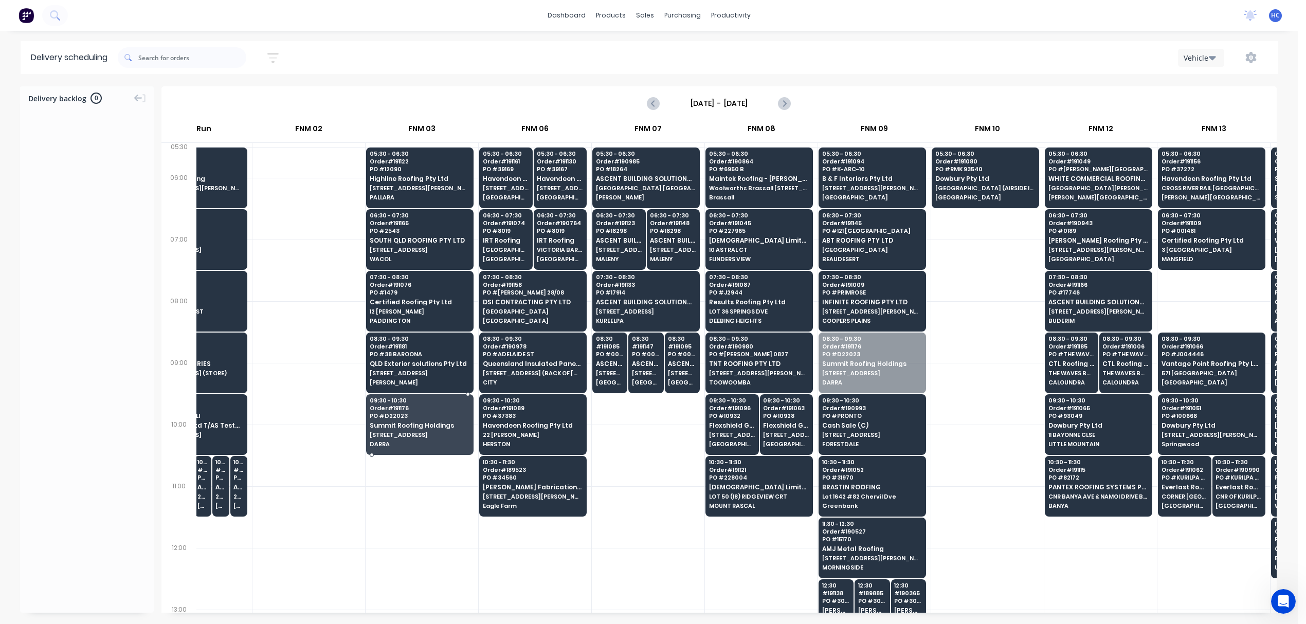
drag, startPoint x: 887, startPoint y: 360, endPoint x: 404, endPoint y: 436, distance: 489.7
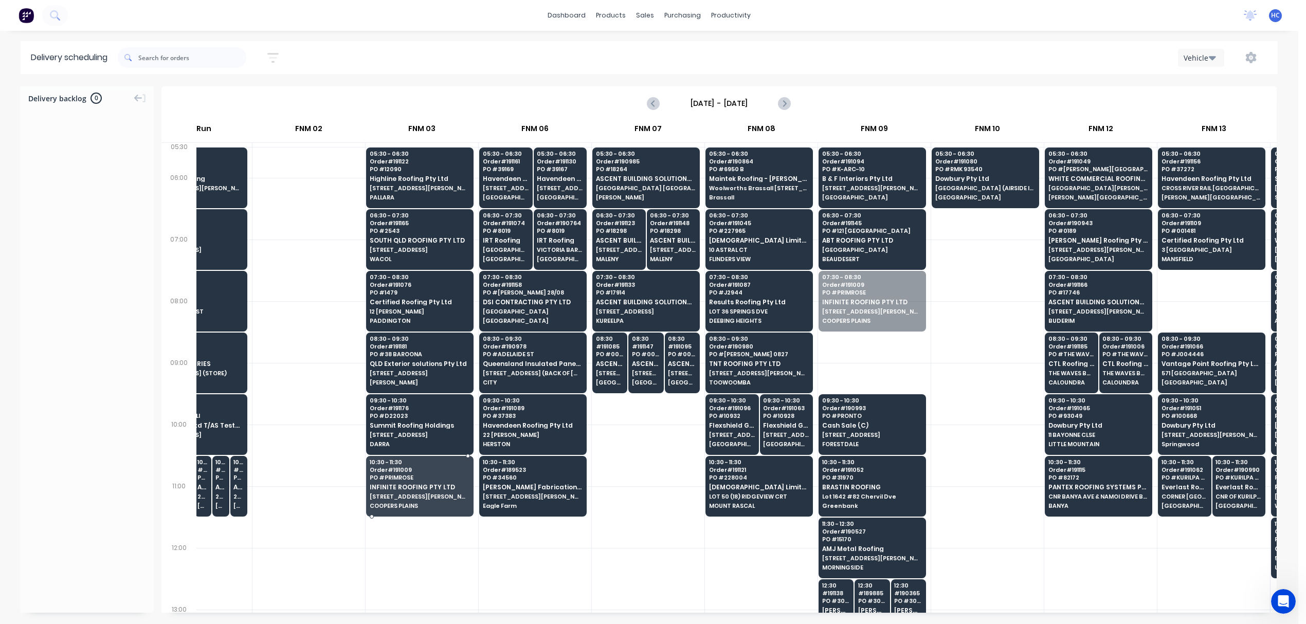
drag, startPoint x: 829, startPoint y: 334, endPoint x: 412, endPoint y: 490, distance: 445.3
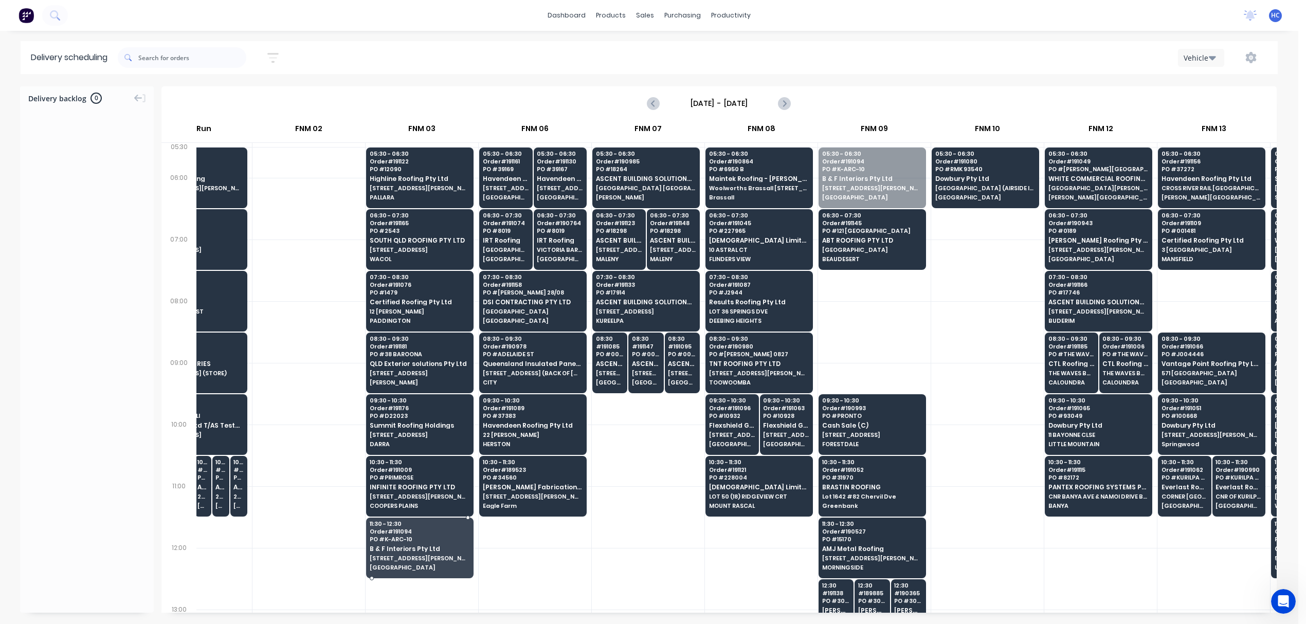
drag, startPoint x: 860, startPoint y: 204, endPoint x: 449, endPoint y: 543, distance: 532.5
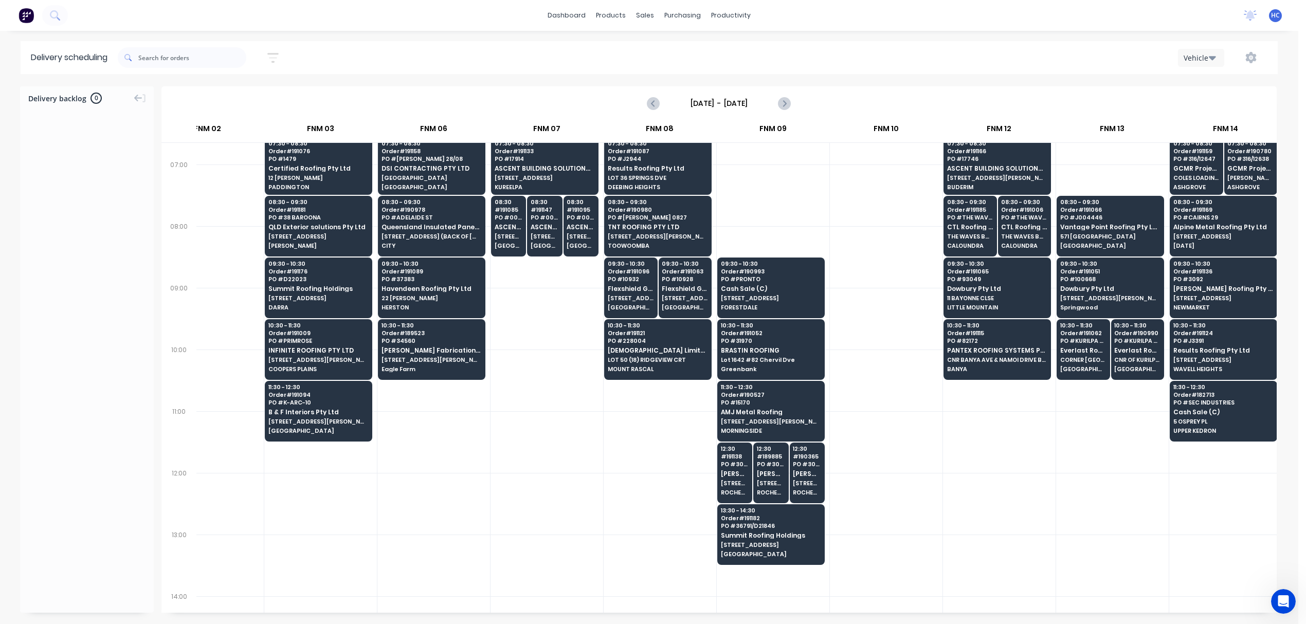
scroll to position [0, 272]
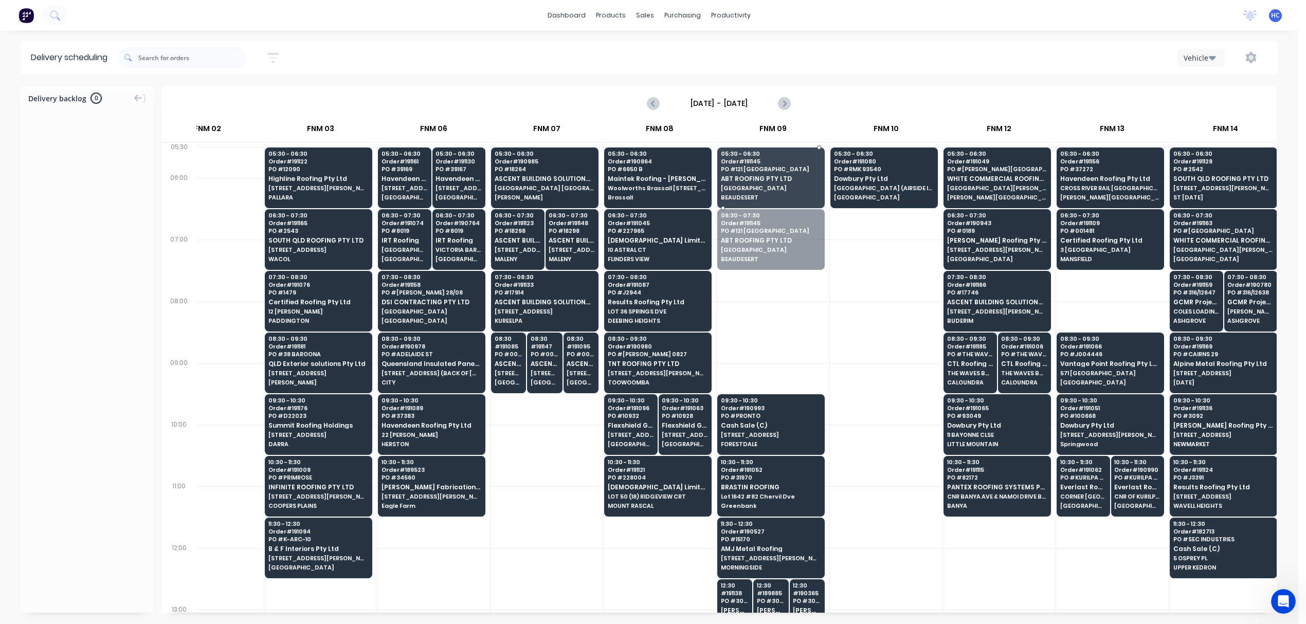
drag, startPoint x: 741, startPoint y: 229, endPoint x: 745, endPoint y: 190, distance: 39.8
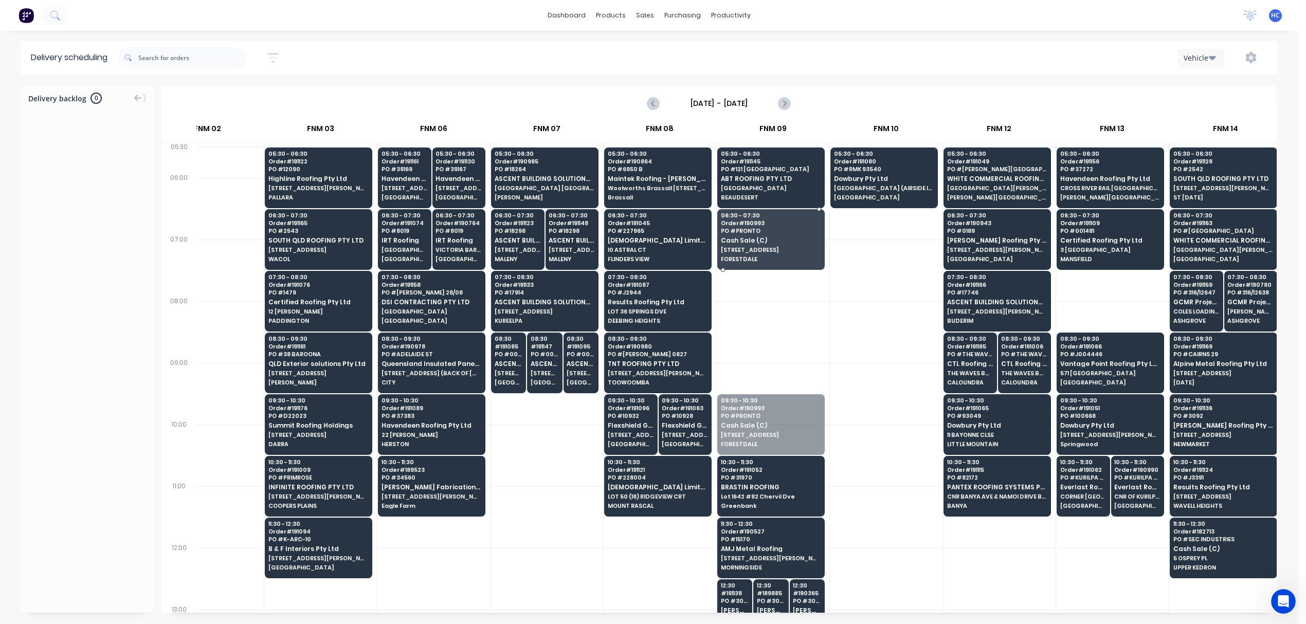
drag, startPoint x: 743, startPoint y: 426, endPoint x: 780, endPoint y: 249, distance: 180.1
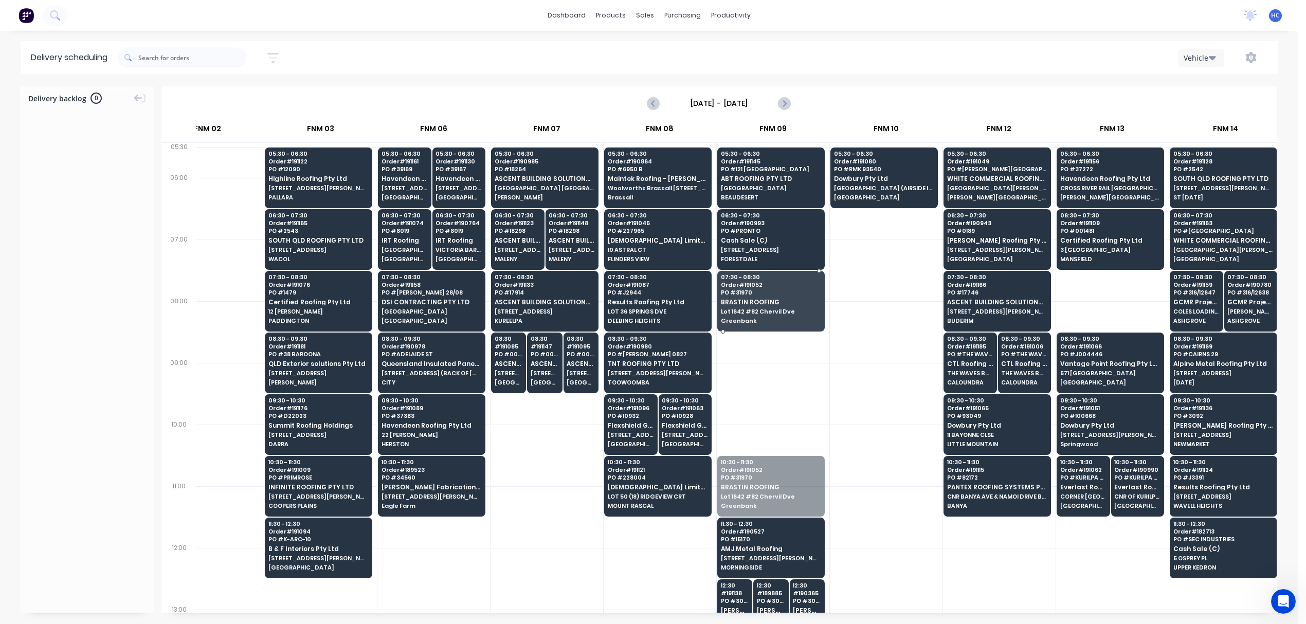
drag, startPoint x: 766, startPoint y: 475, endPoint x: 761, endPoint y: 439, distance: 36.8
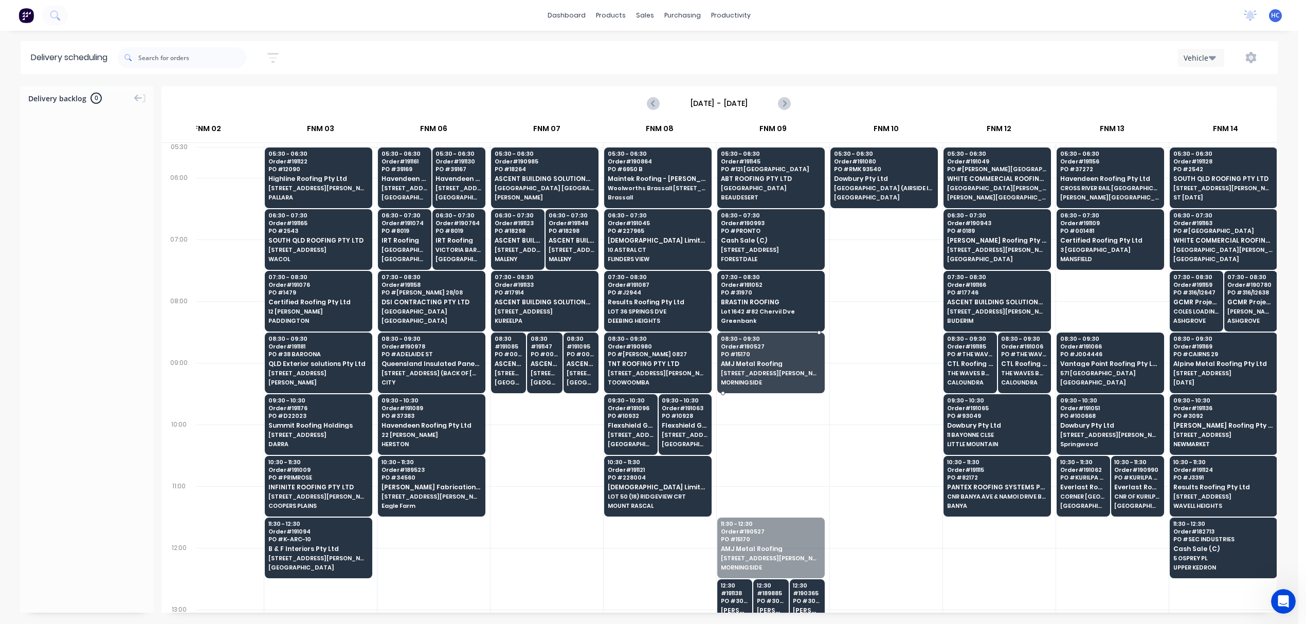
drag, startPoint x: 769, startPoint y: 539, endPoint x: 782, endPoint y: 360, distance: 179.9
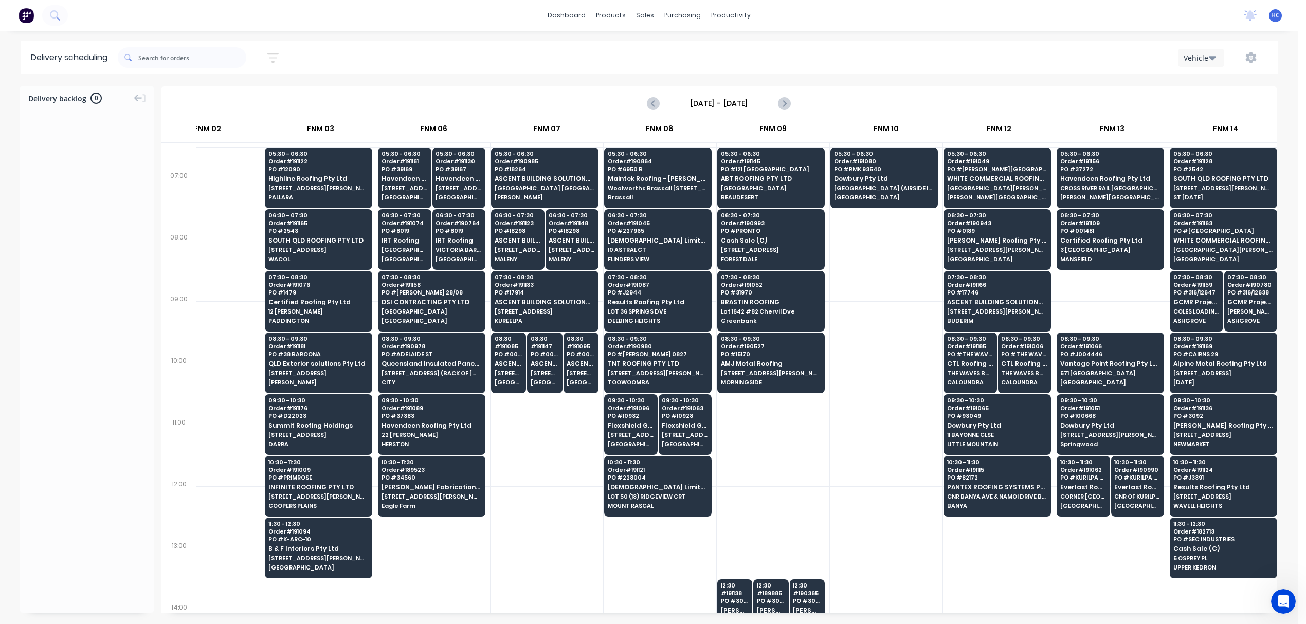
scroll to position [137, 272]
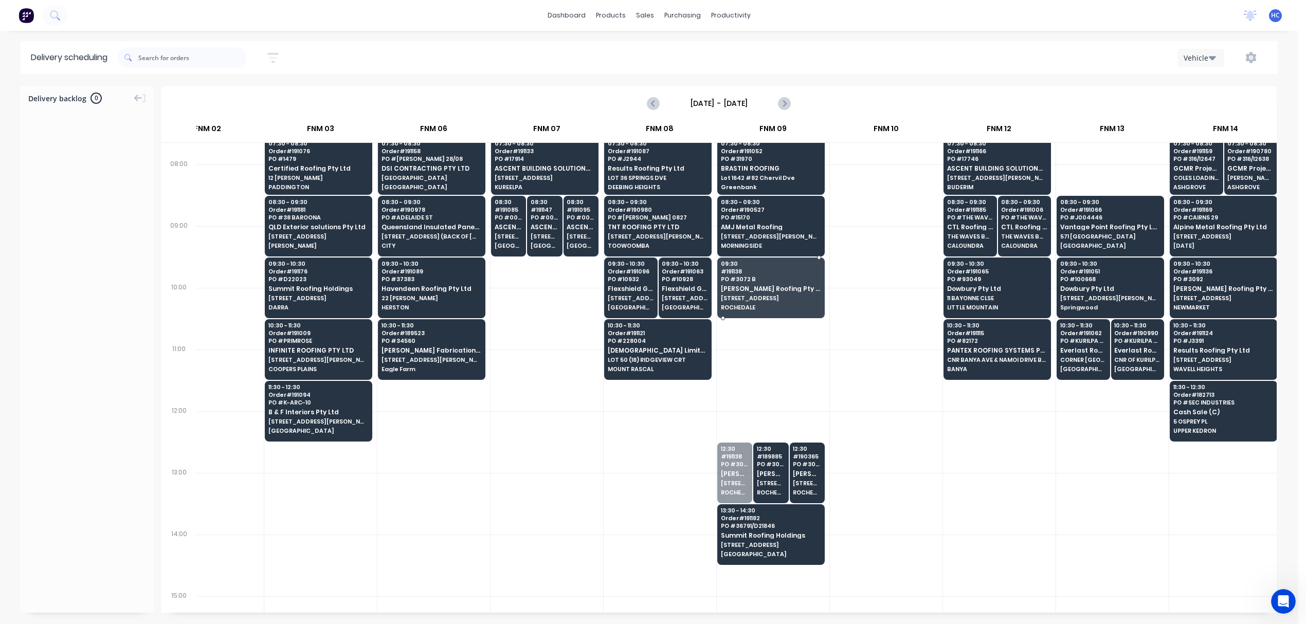
drag, startPoint x: 733, startPoint y: 474, endPoint x: 755, endPoint y: 291, distance: 184.8
drag, startPoint x: 745, startPoint y: 464, endPoint x: 762, endPoint y: 283, distance: 181.8
drag, startPoint x: 761, startPoint y: 476, endPoint x: 782, endPoint y: 295, distance: 182.2
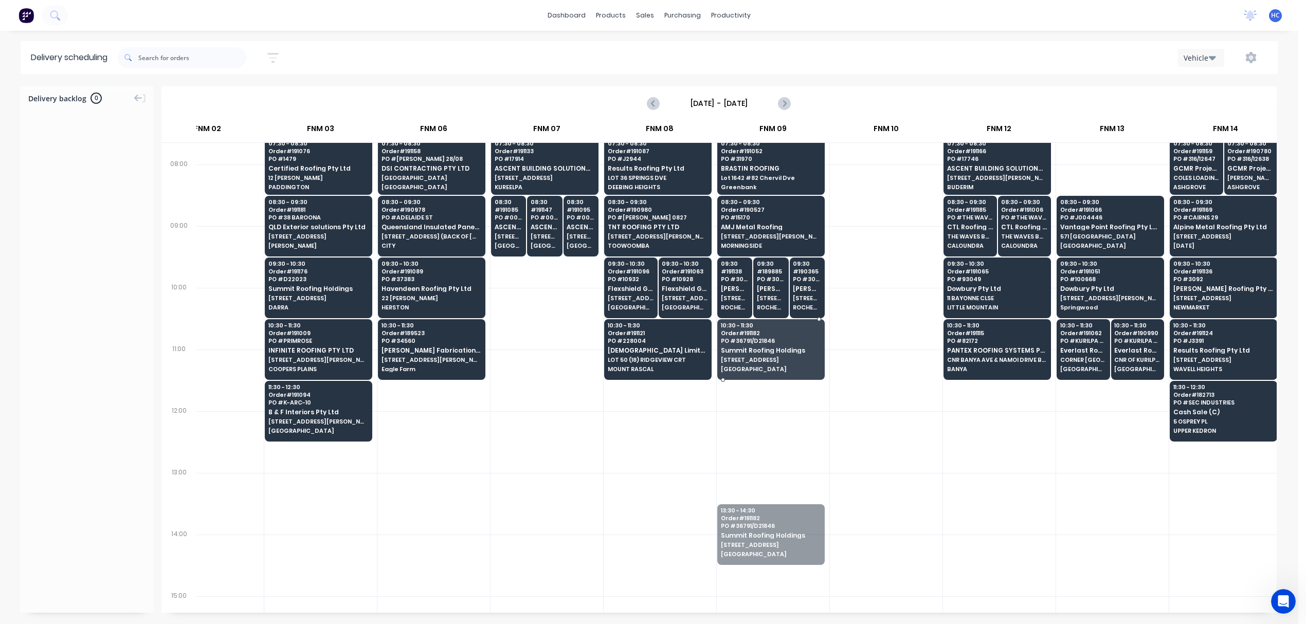
drag, startPoint x: 771, startPoint y: 521, endPoint x: 774, endPoint y: 346, distance: 175.4
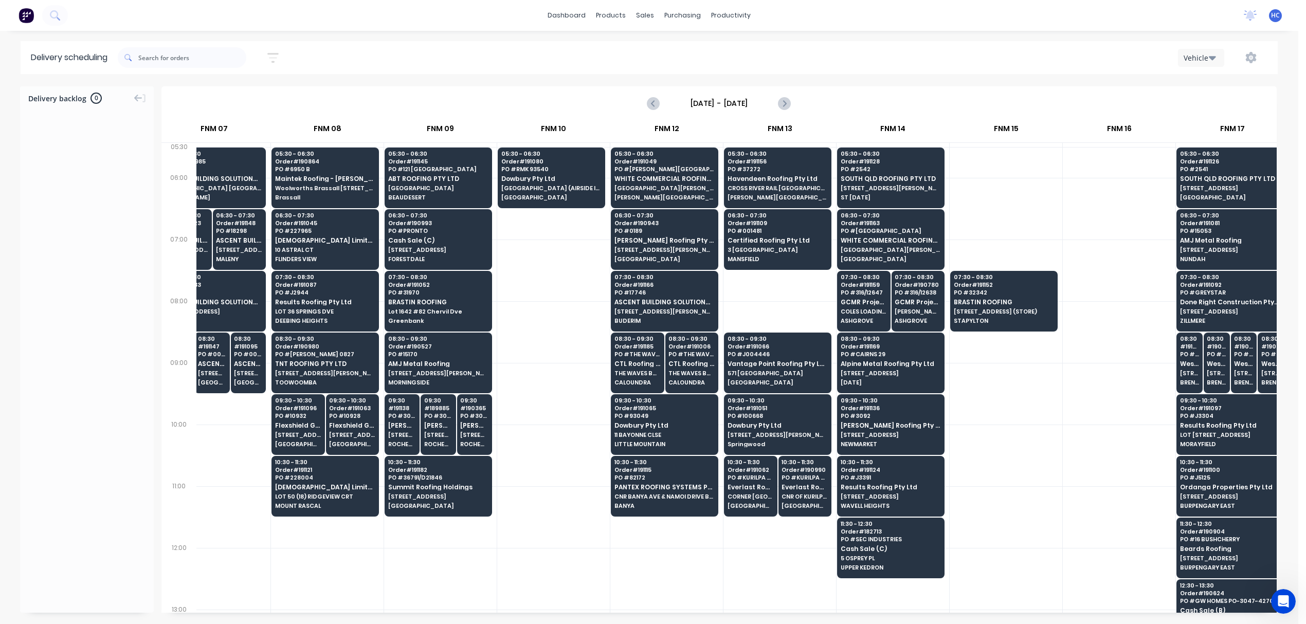
scroll to position [0, 604]
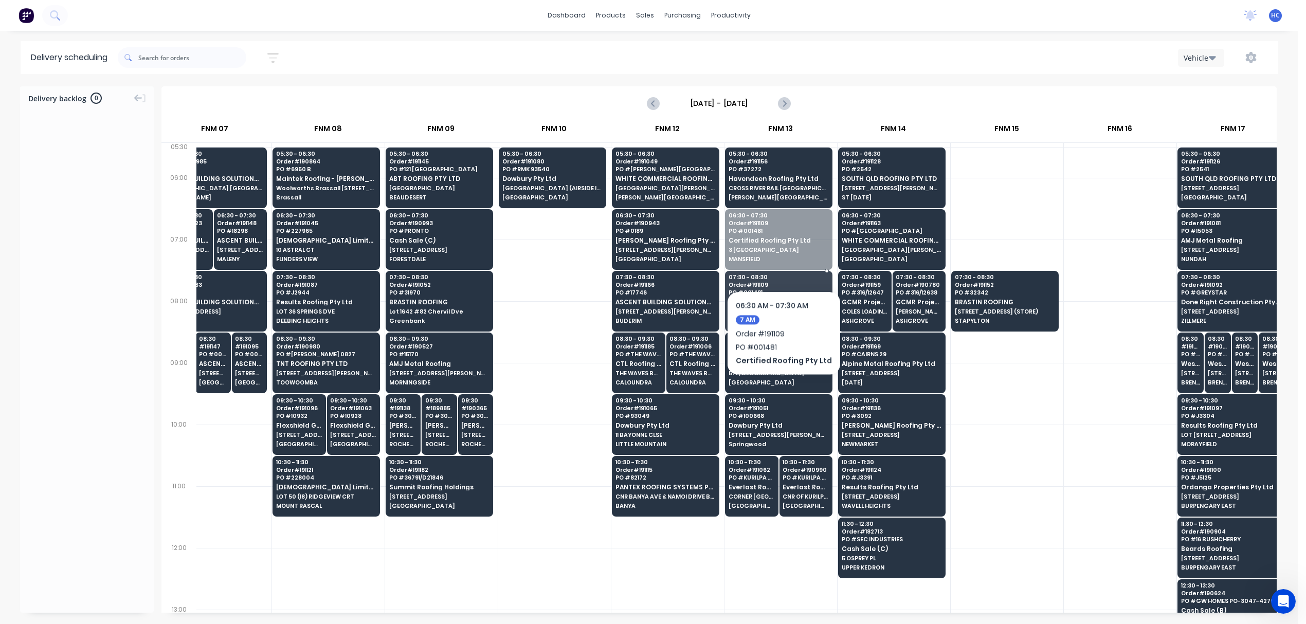
drag, startPoint x: 783, startPoint y: 247, endPoint x: 772, endPoint y: 295, distance: 49.5
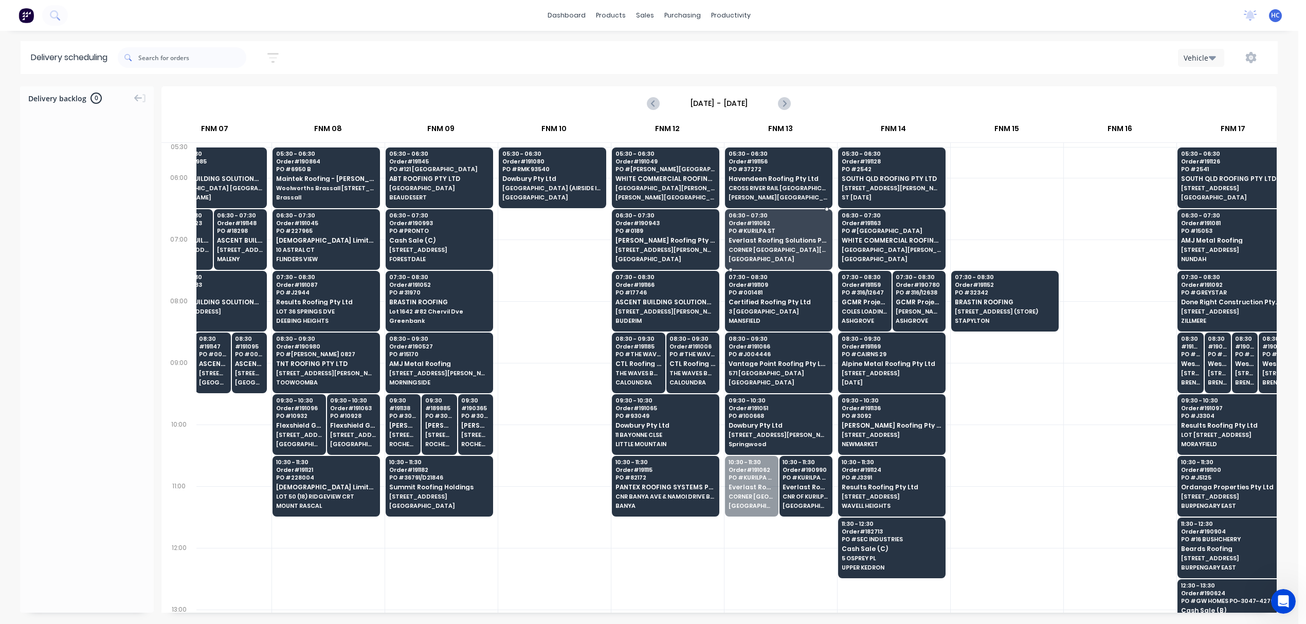
drag, startPoint x: 752, startPoint y: 465, endPoint x: 766, endPoint y: 227, distance: 238.0
drag, startPoint x: 796, startPoint y: 482, endPoint x: 795, endPoint y: 257, distance: 225.2
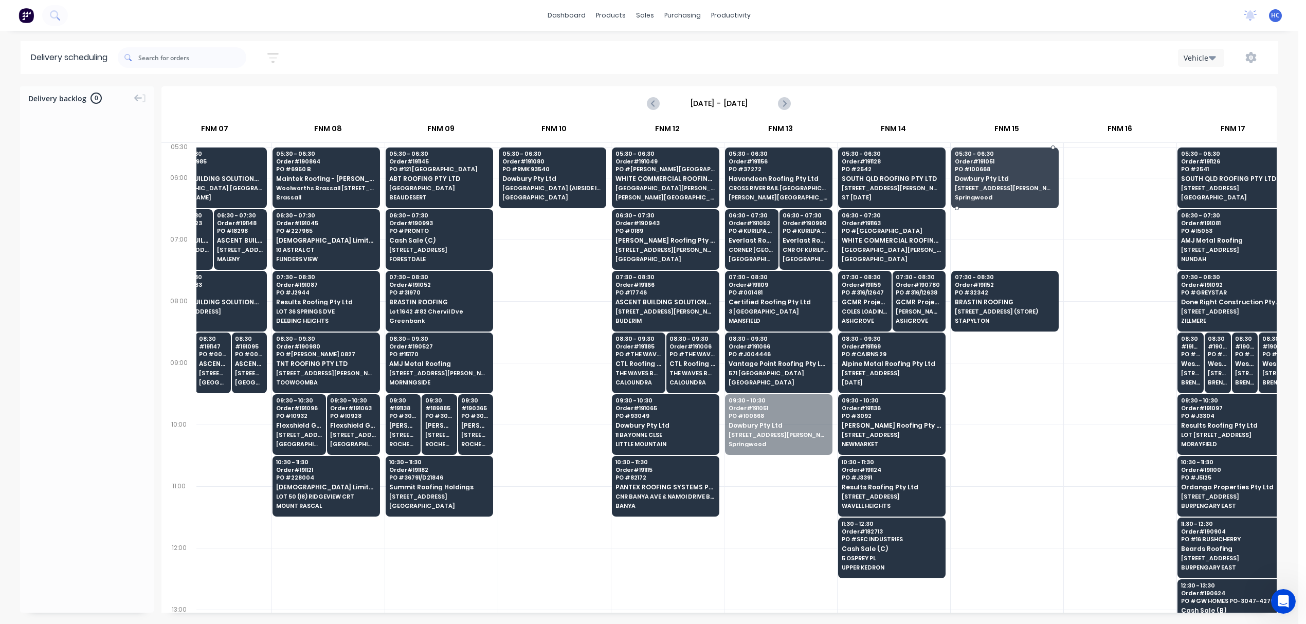
drag, startPoint x: 784, startPoint y: 426, endPoint x: 1000, endPoint y: 186, distance: 322.9
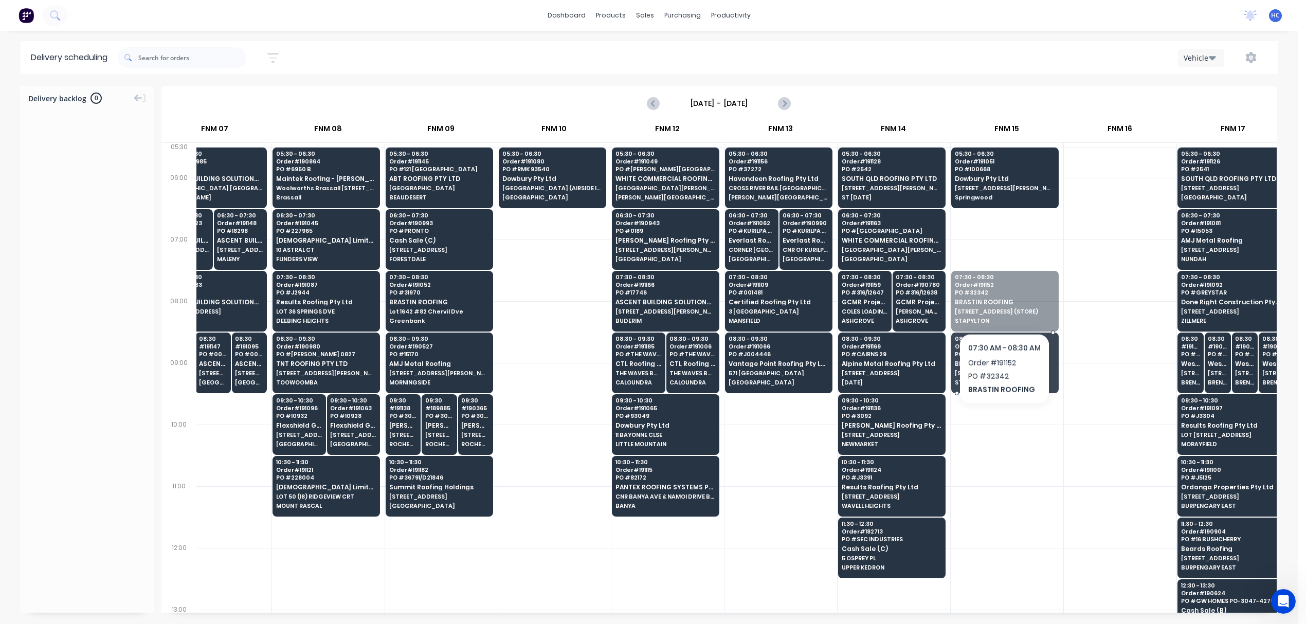
drag, startPoint x: 1004, startPoint y: 306, endPoint x: 1002, endPoint y: 351, distance: 44.3
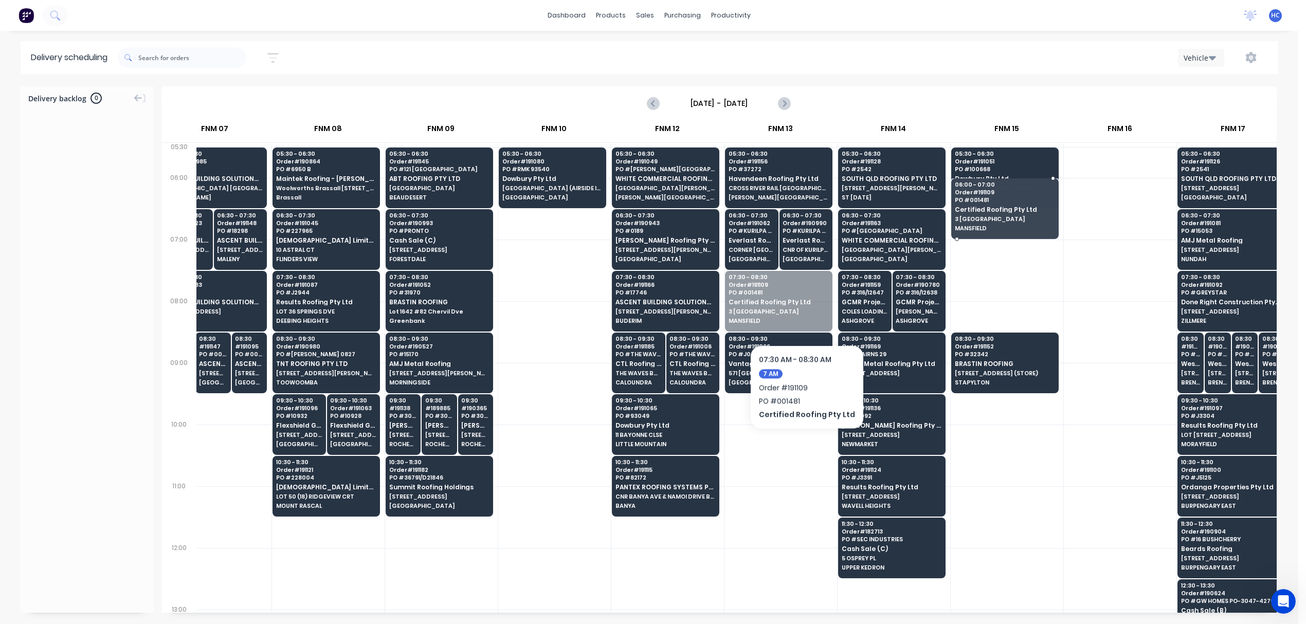
drag, startPoint x: 763, startPoint y: 309, endPoint x: 993, endPoint y: 223, distance: 246.0
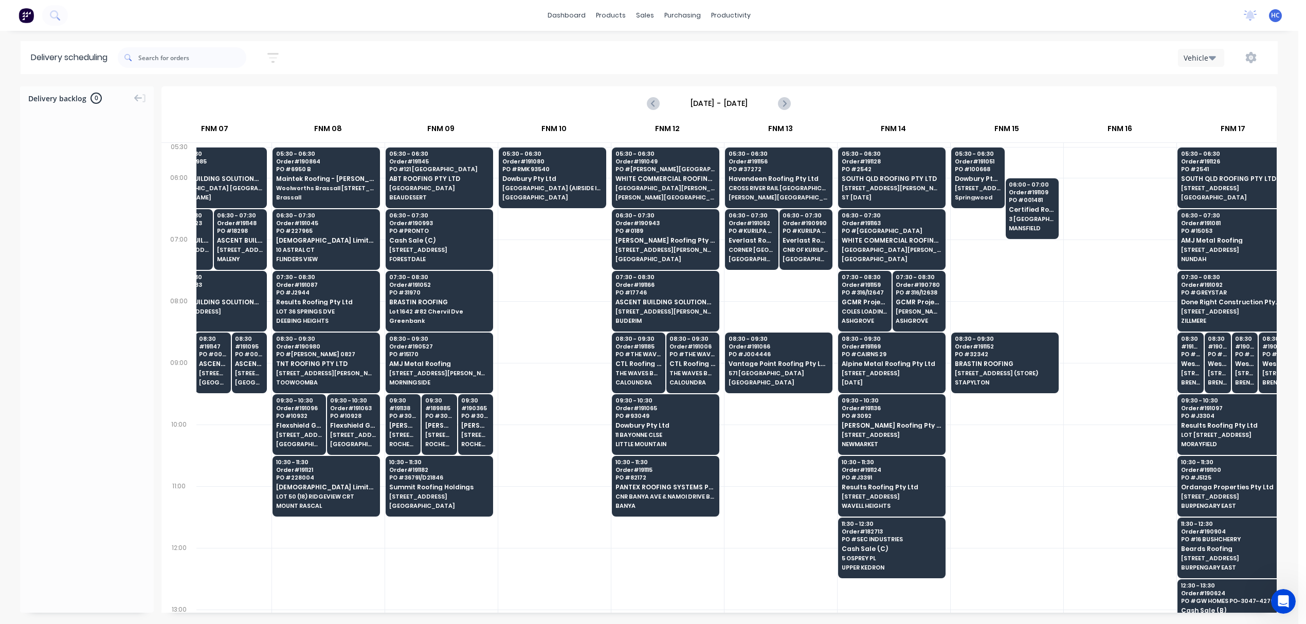
drag, startPoint x: 982, startPoint y: 275, endPoint x: 998, endPoint y: 262, distance: 20.6
click at [993, 273] on div at bounding box center [1007, 271] width 113 height 62
drag, startPoint x: 1029, startPoint y: 204, endPoint x: 1022, endPoint y: 221, distance: 18.0
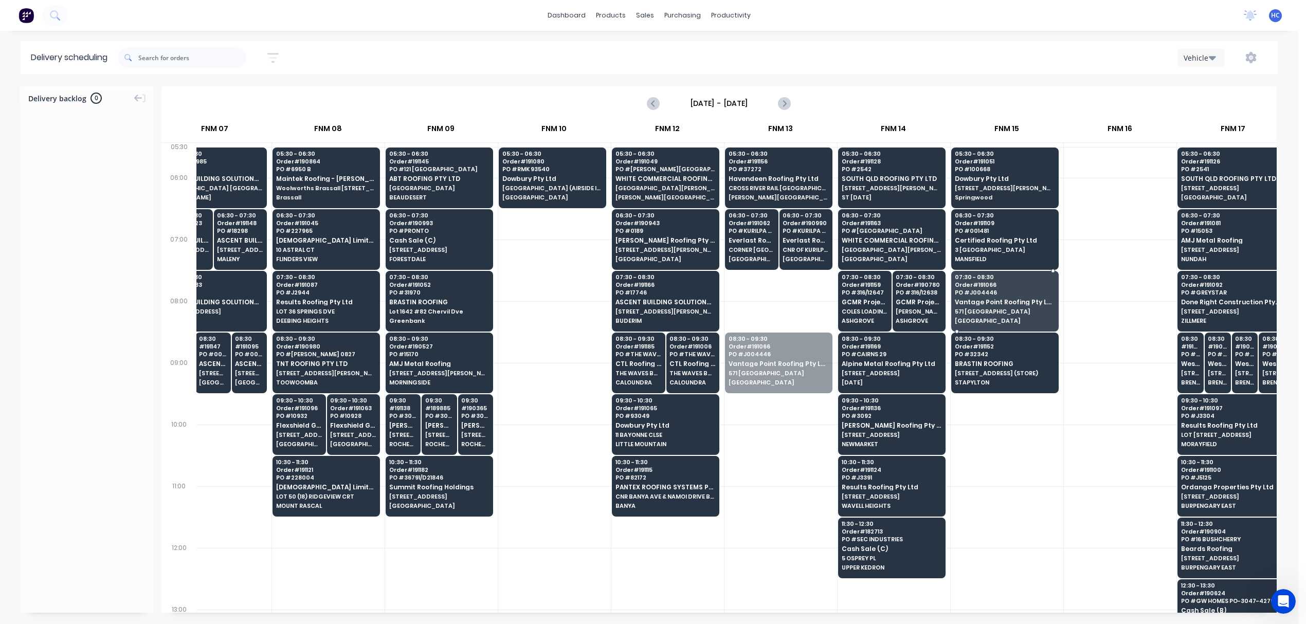
drag, startPoint x: 775, startPoint y: 373, endPoint x: 978, endPoint y: 309, distance: 212.7
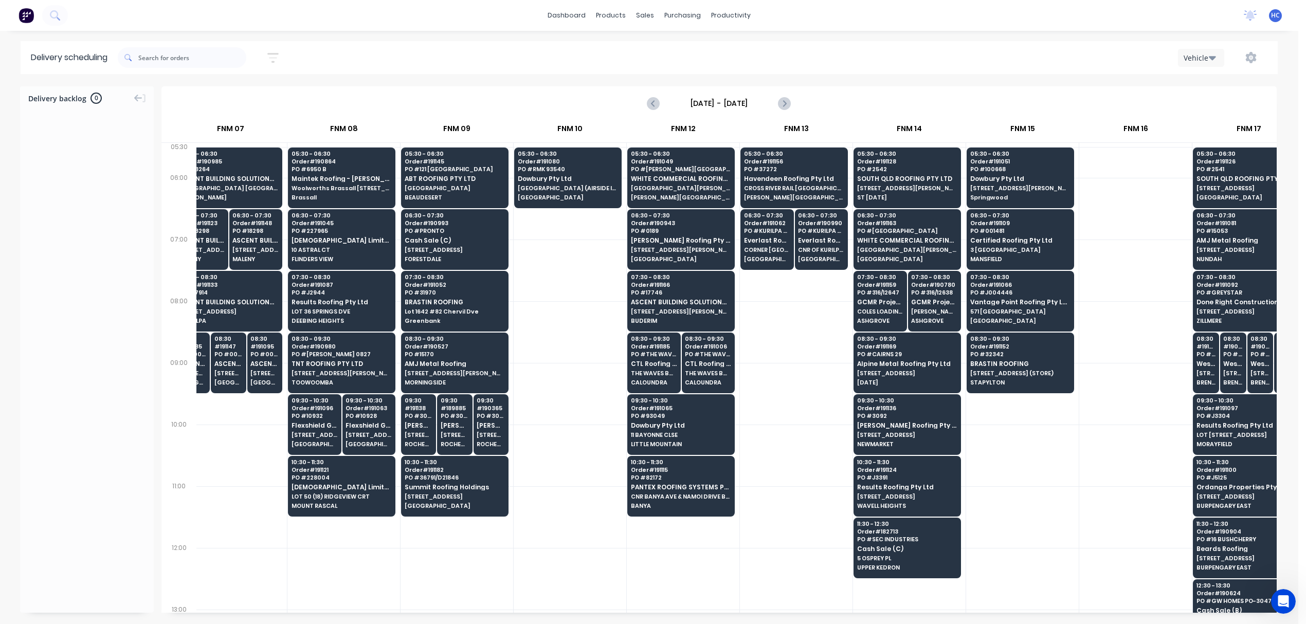
scroll to position [0, 589]
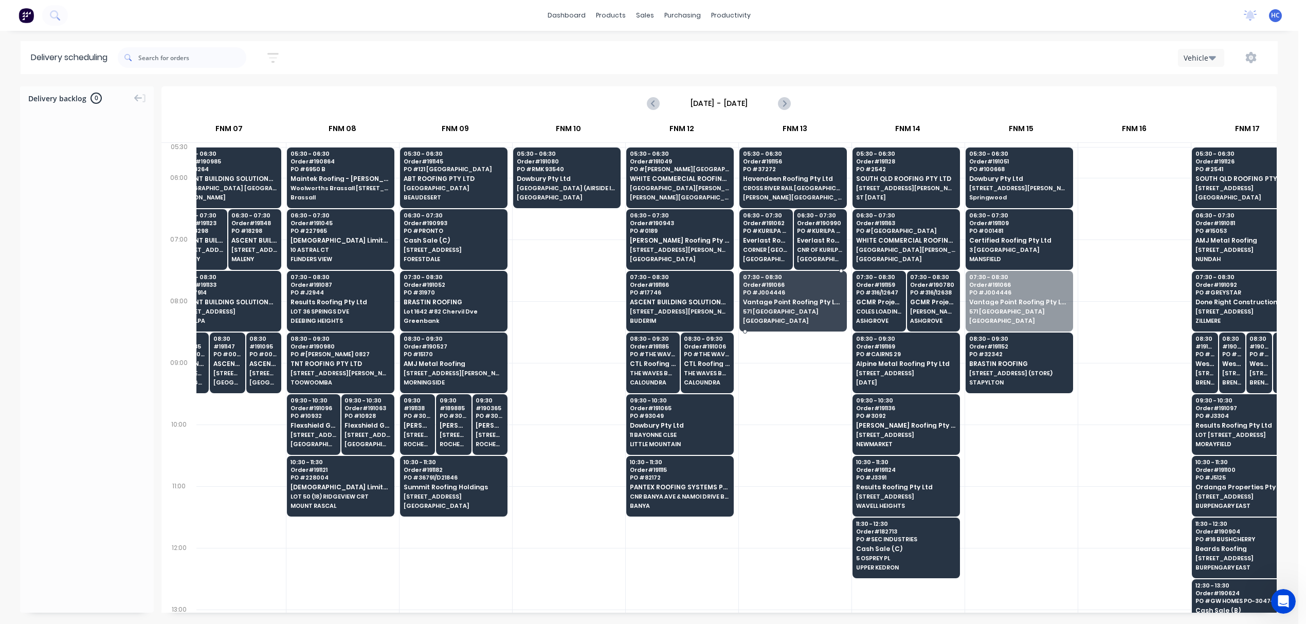
drag, startPoint x: 1026, startPoint y: 318, endPoint x: 827, endPoint y: 316, distance: 199.5
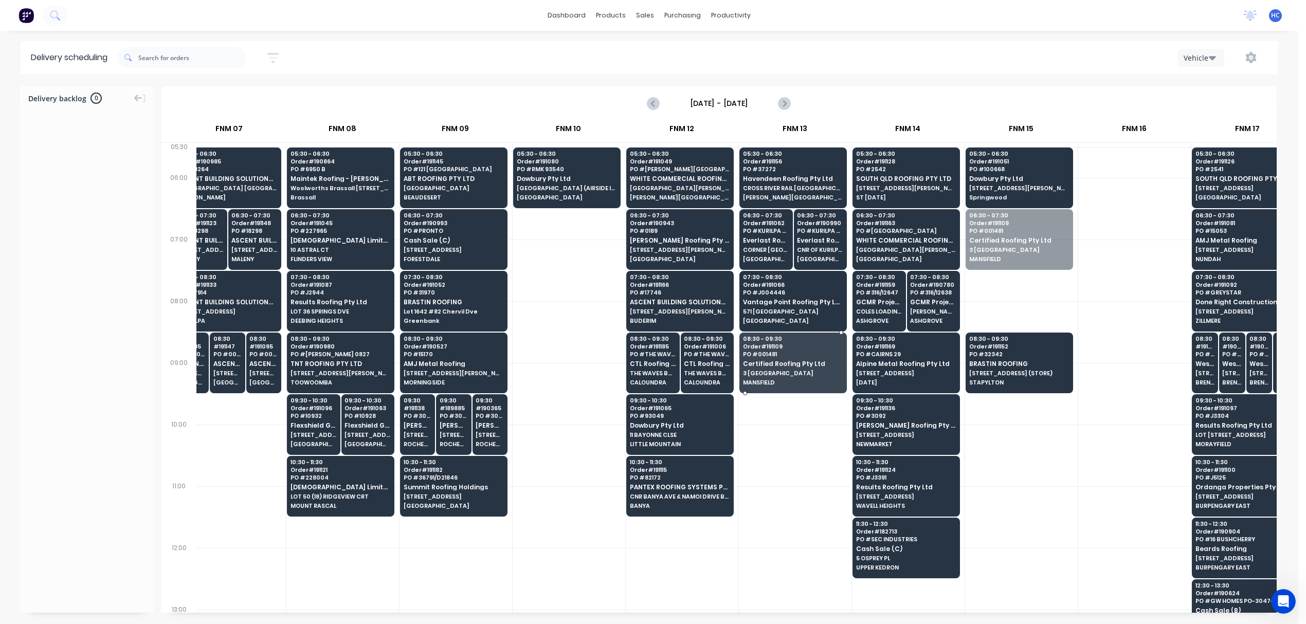
drag, startPoint x: 995, startPoint y: 277, endPoint x: 823, endPoint y: 367, distance: 194.6
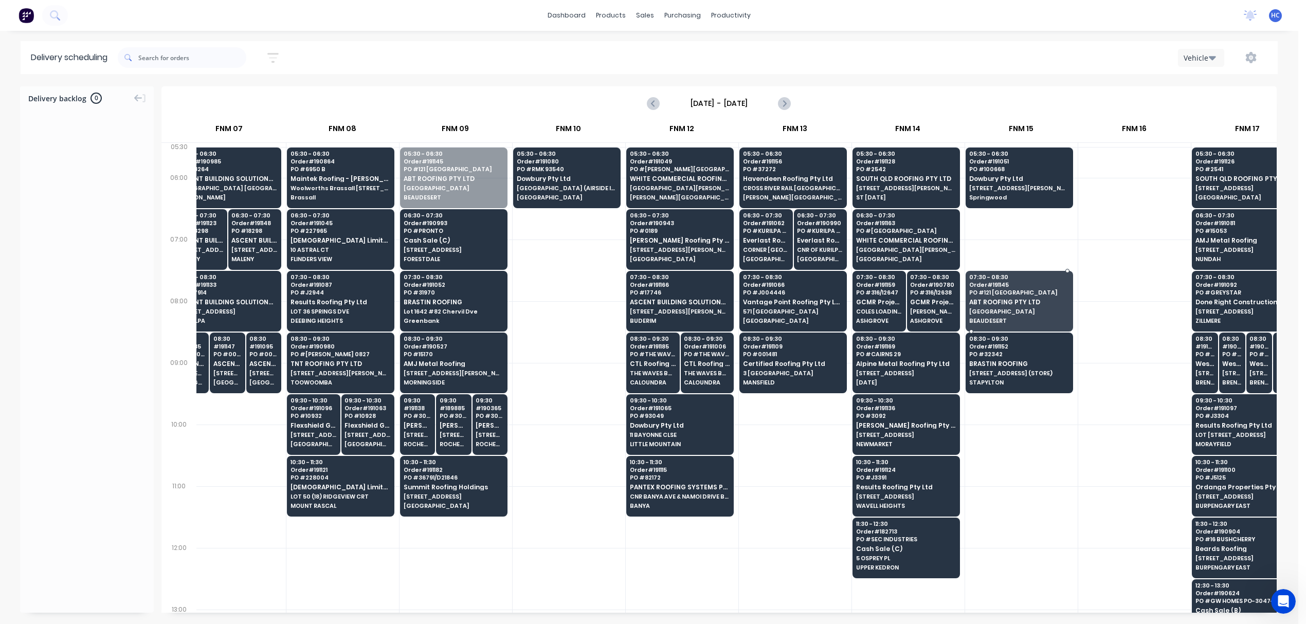
drag, startPoint x: 515, startPoint y: 212, endPoint x: 986, endPoint y: 291, distance: 477.9
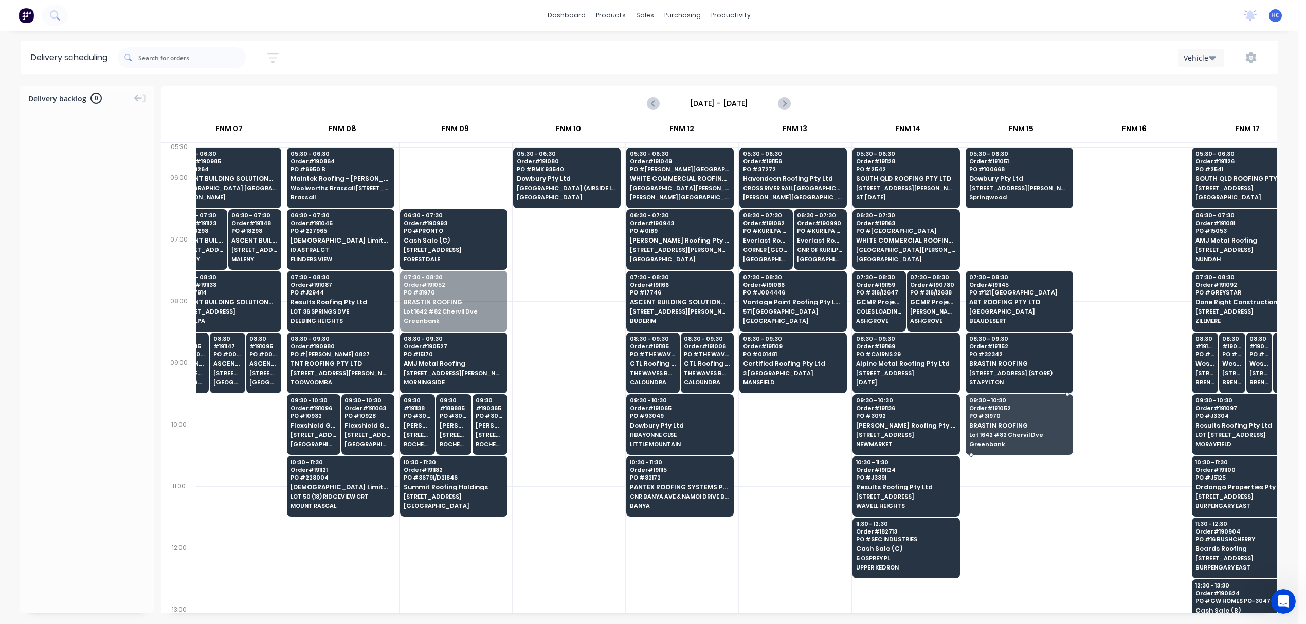
drag, startPoint x: 416, startPoint y: 306, endPoint x: 1024, endPoint y: 433, distance: 620.8
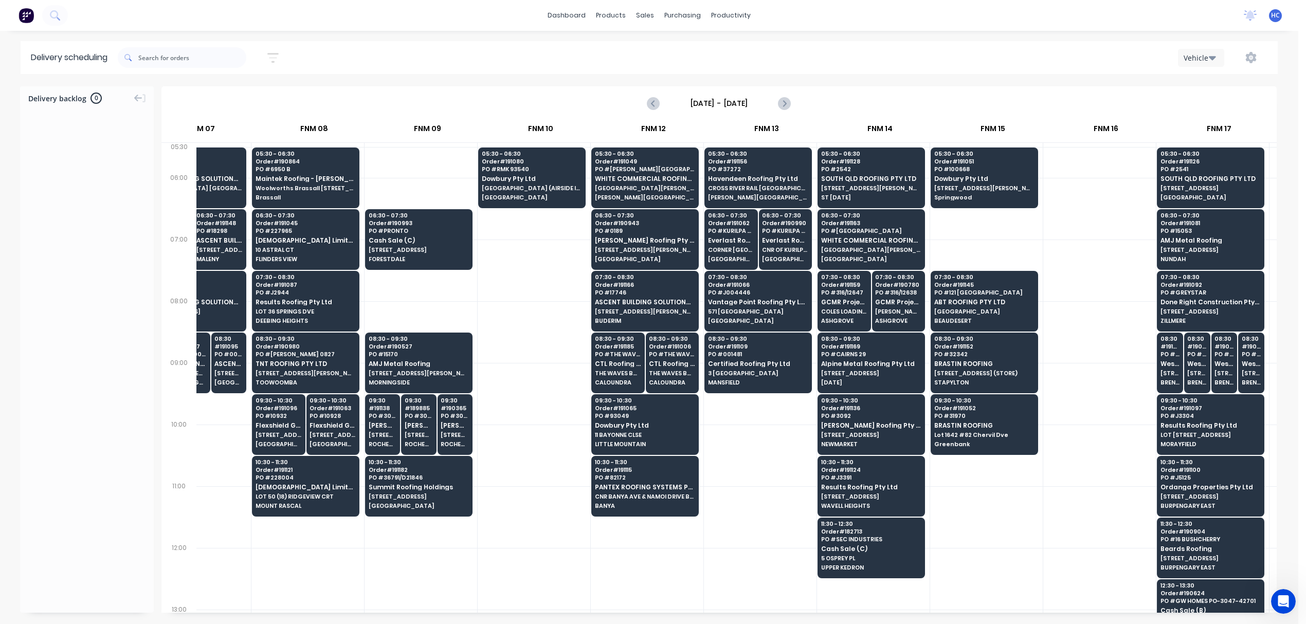
scroll to position [0, 544]
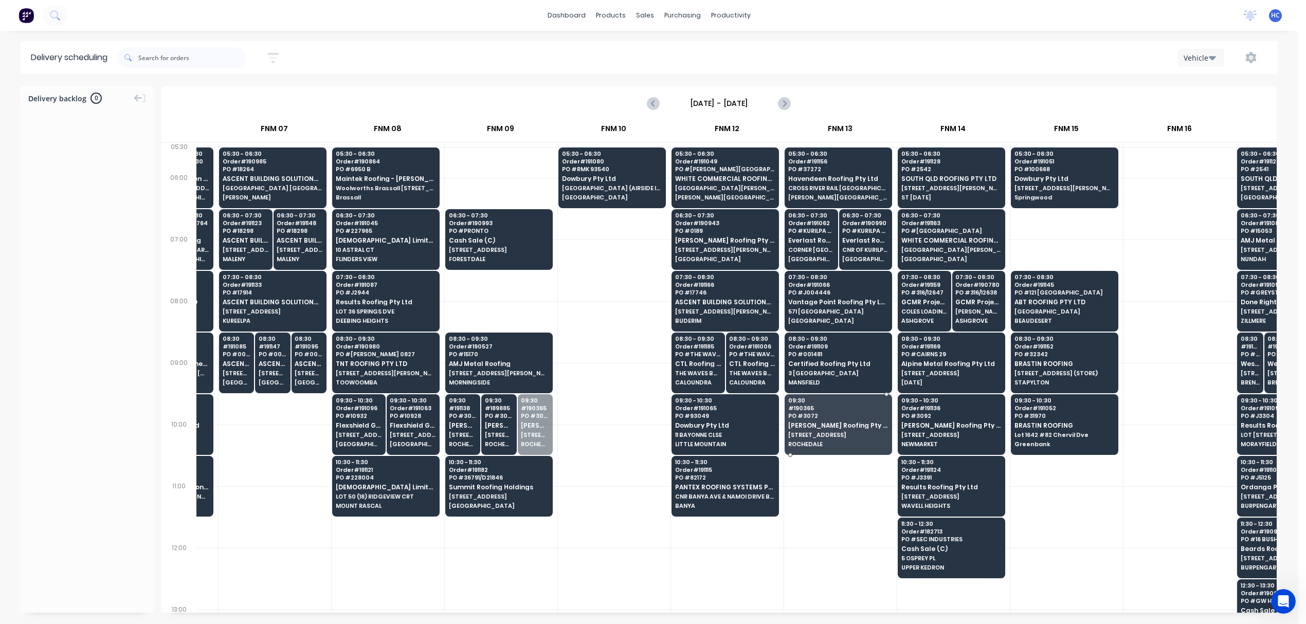
drag, startPoint x: 542, startPoint y: 428, endPoint x: 831, endPoint y: 428, distance: 289.0
drag, startPoint x: 516, startPoint y: 432, endPoint x: 824, endPoint y: 426, distance: 307.5
drag, startPoint x: 560, startPoint y: 429, endPoint x: 844, endPoint y: 428, distance: 283.8
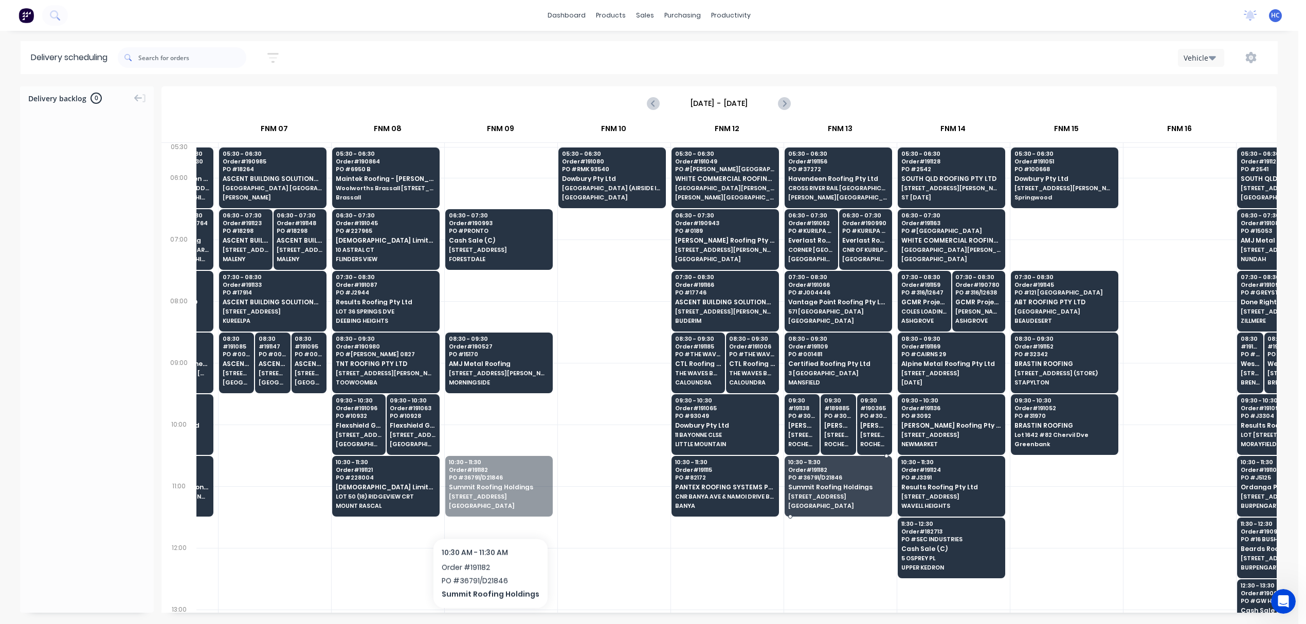
drag, startPoint x: 488, startPoint y: 511, endPoint x: 646, endPoint y: 438, distance: 173.9
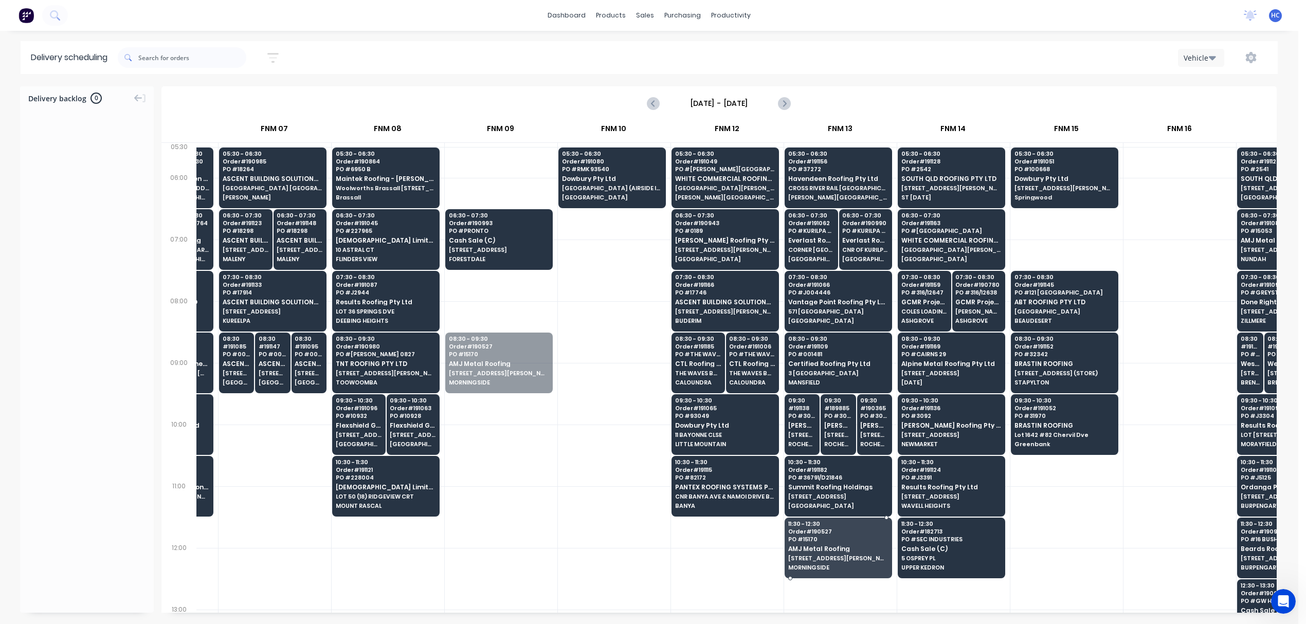
drag, startPoint x: 479, startPoint y: 380, endPoint x: 842, endPoint y: 561, distance: 405.2
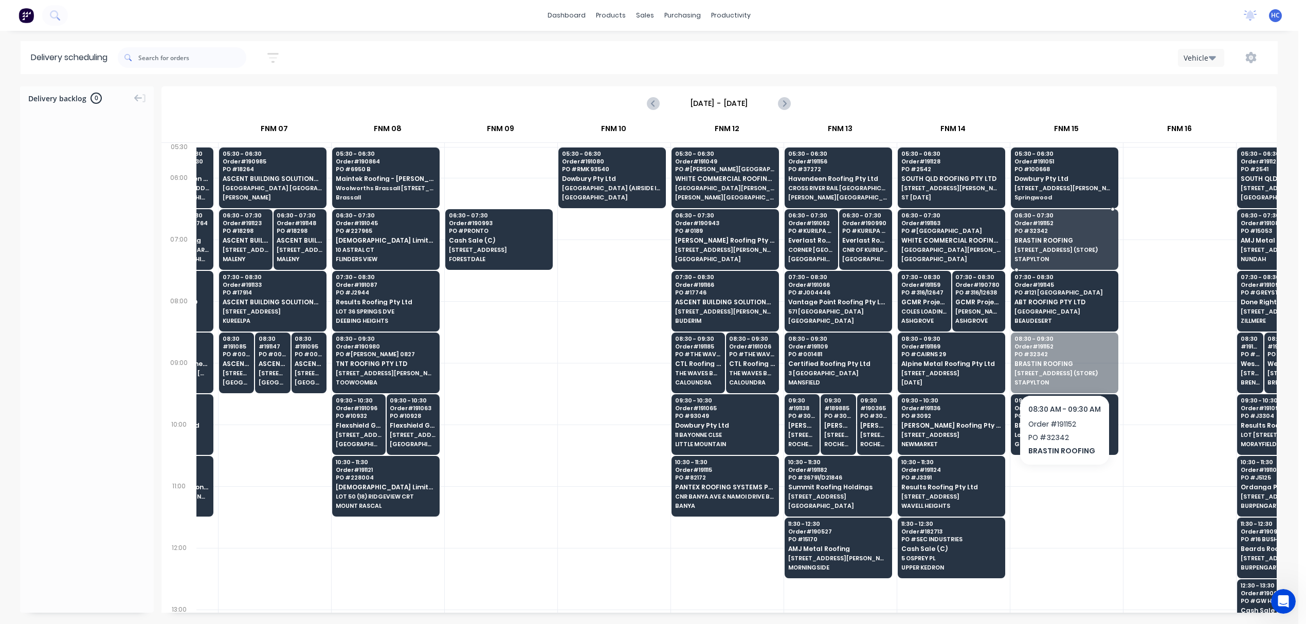
drag, startPoint x: 1075, startPoint y: 377, endPoint x: 1070, endPoint y: 330, distance: 48.0
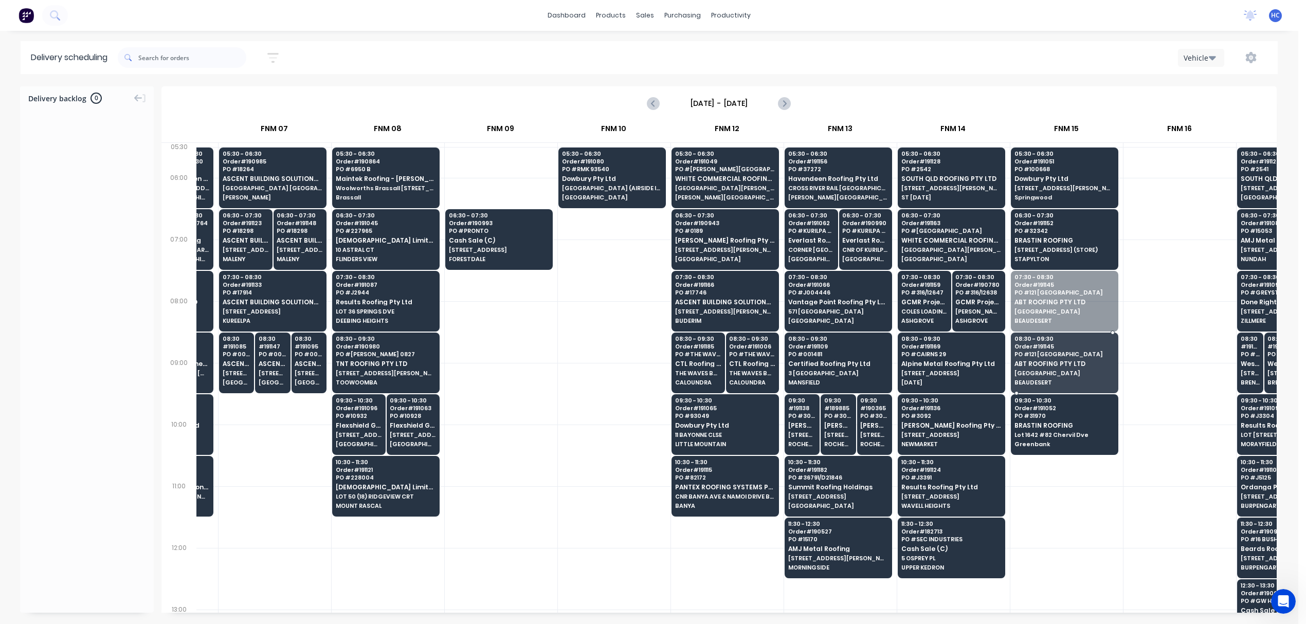
drag, startPoint x: 1081, startPoint y: 303, endPoint x: 1053, endPoint y: 359, distance: 62.5
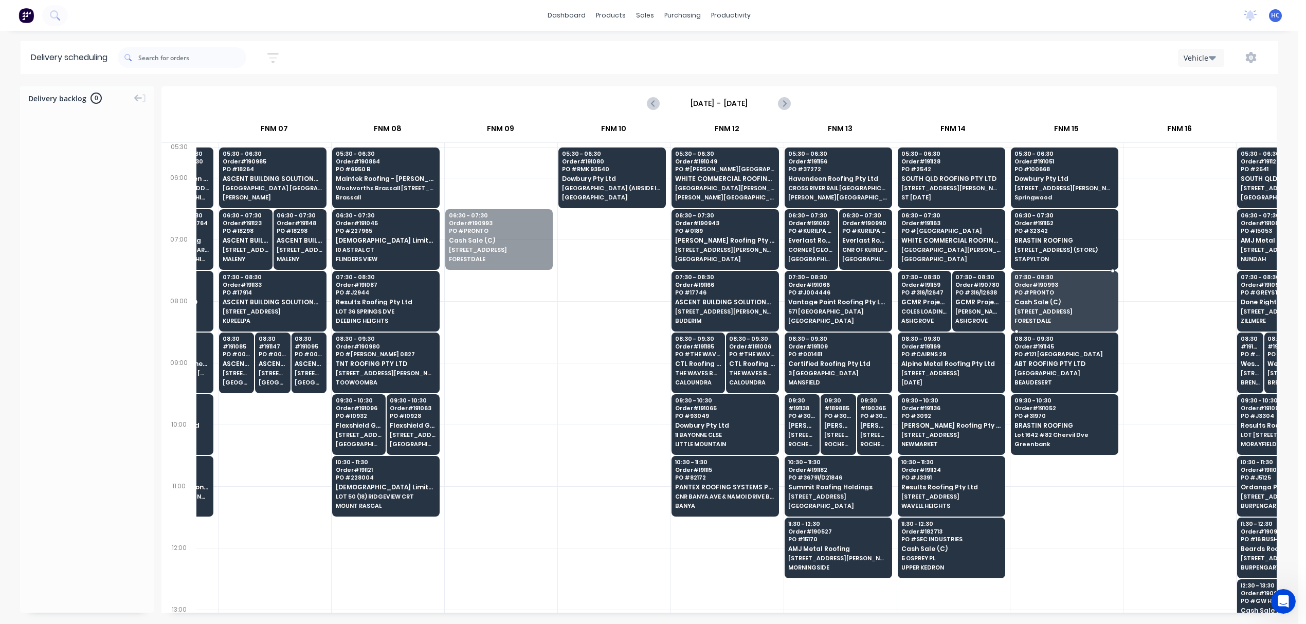
drag, startPoint x: 504, startPoint y: 267, endPoint x: 1066, endPoint y: 325, distance: 564.9
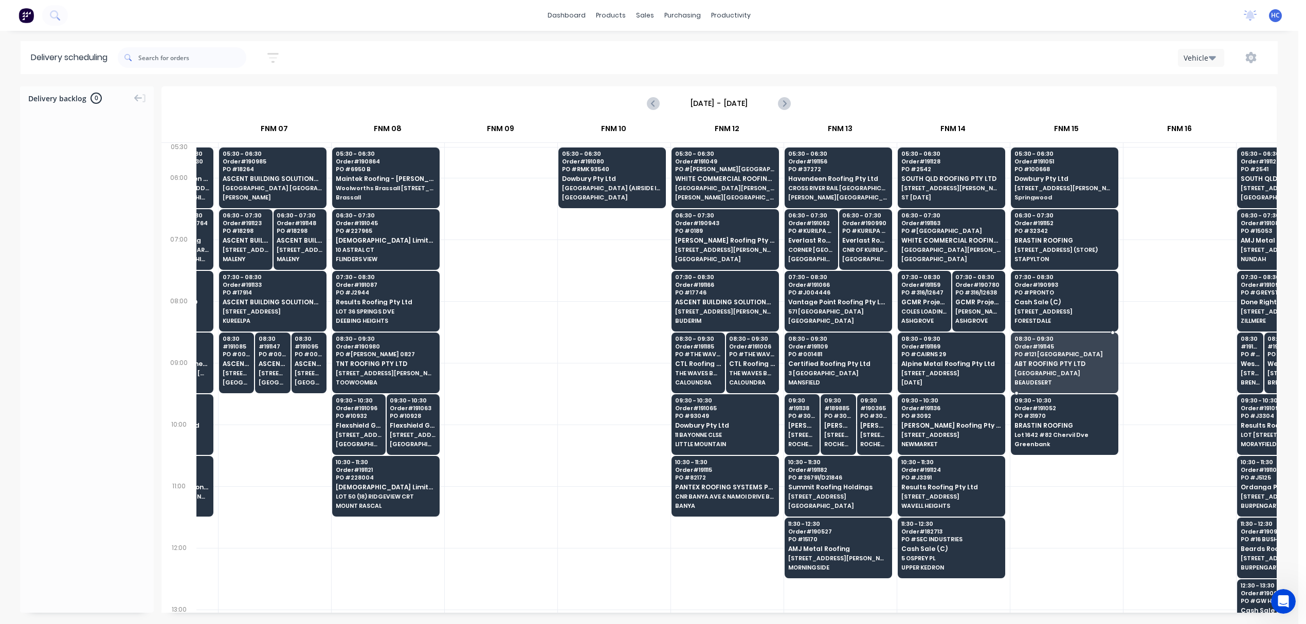
drag, startPoint x: 1042, startPoint y: 360, endPoint x: 1135, endPoint y: 380, distance: 95.7
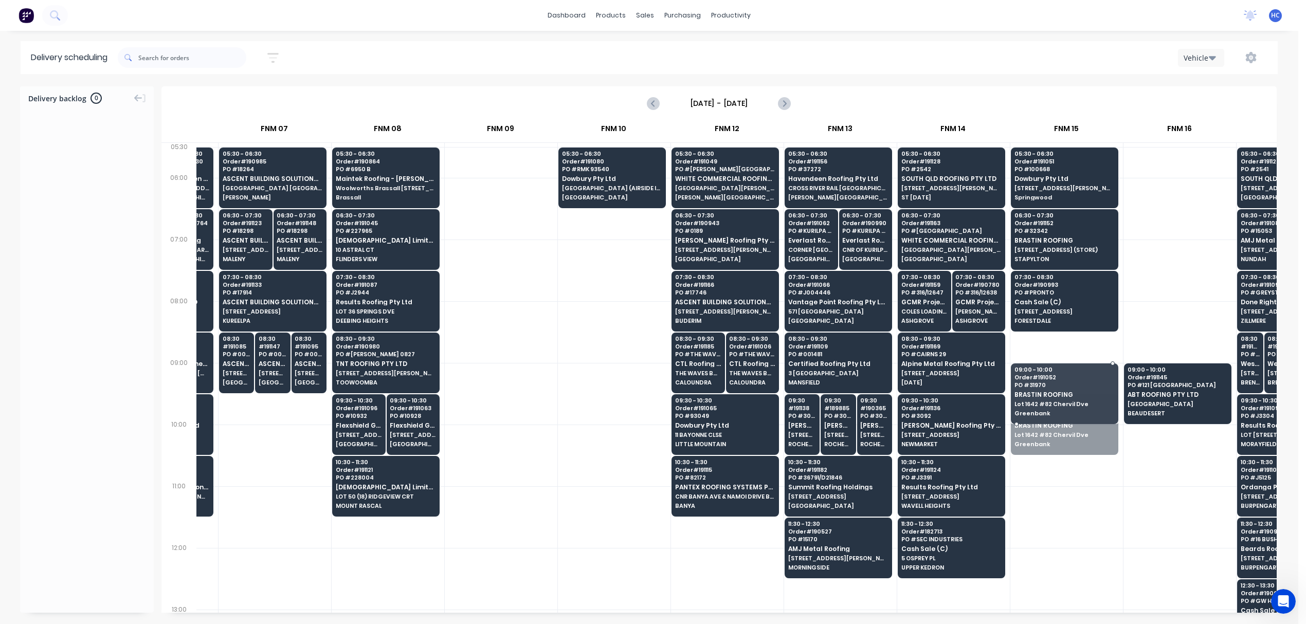
drag, startPoint x: 1066, startPoint y: 415, endPoint x: 1151, endPoint y: 388, distance: 88.8
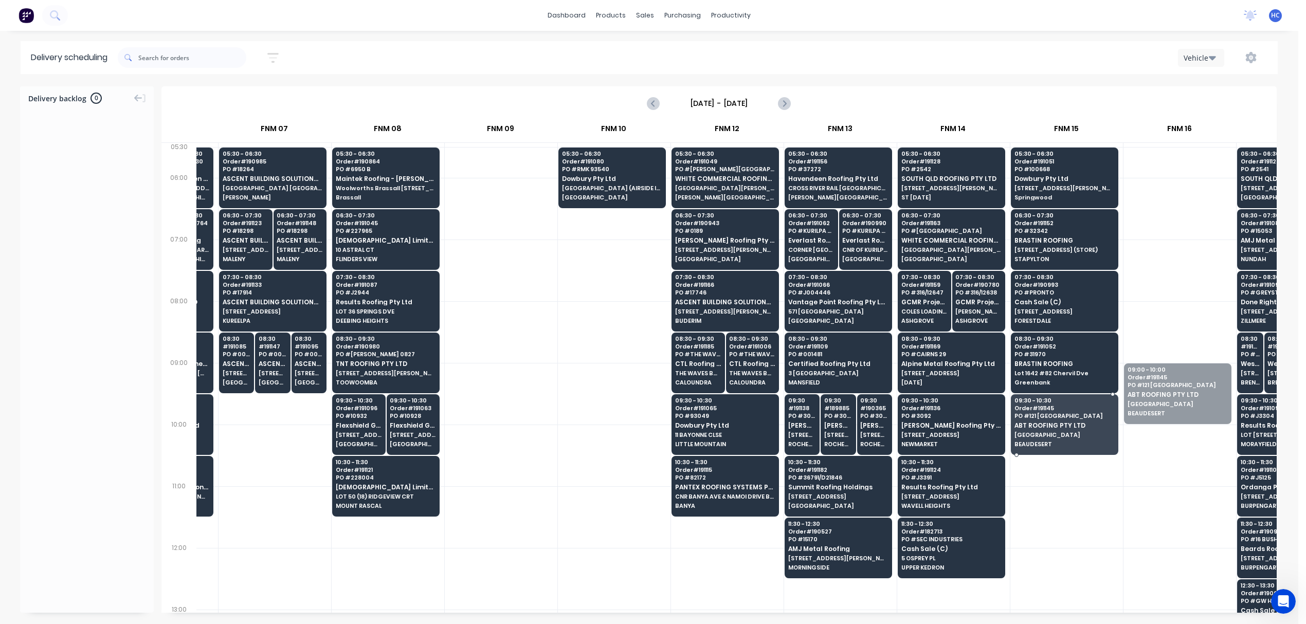
drag, startPoint x: 1171, startPoint y: 391, endPoint x: 1091, endPoint y: 429, distance: 89.0
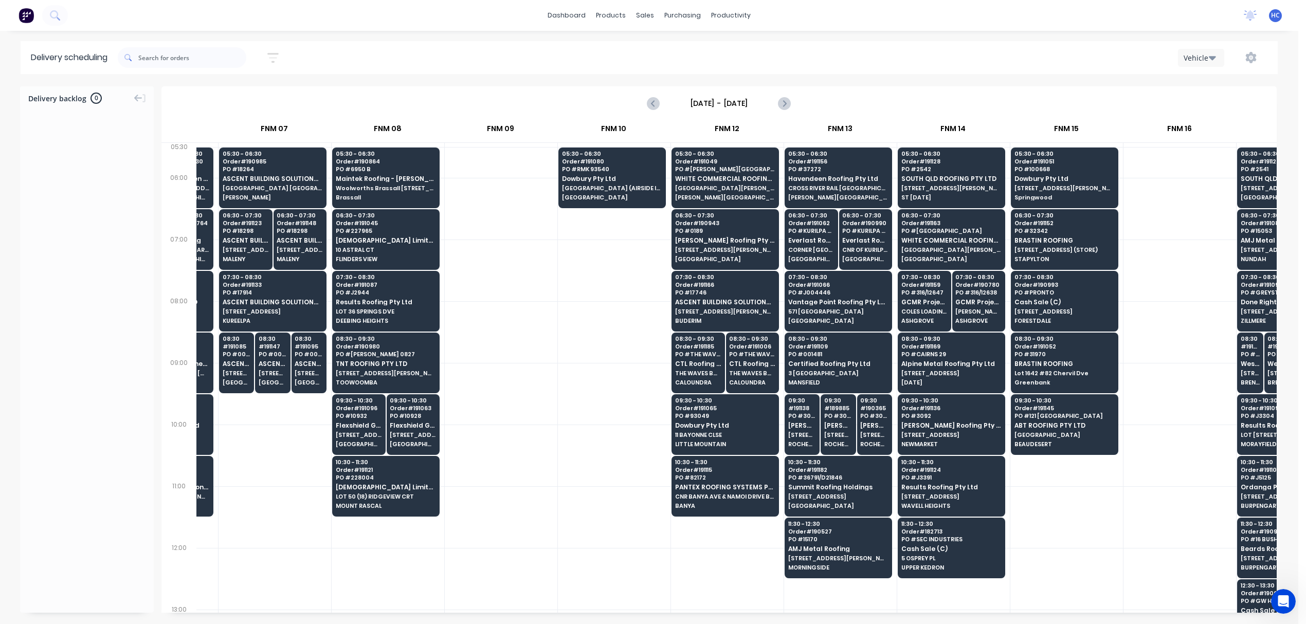
click at [1161, 343] on div at bounding box center [1179, 332] width 113 height 62
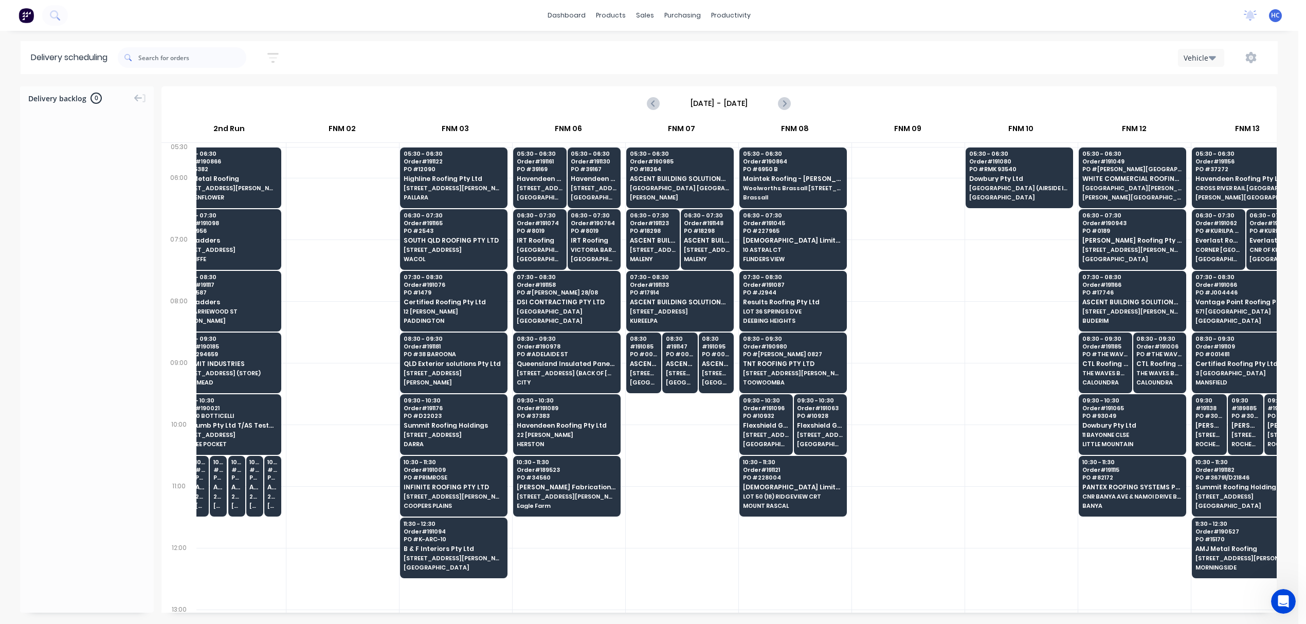
scroll to position [0, 0]
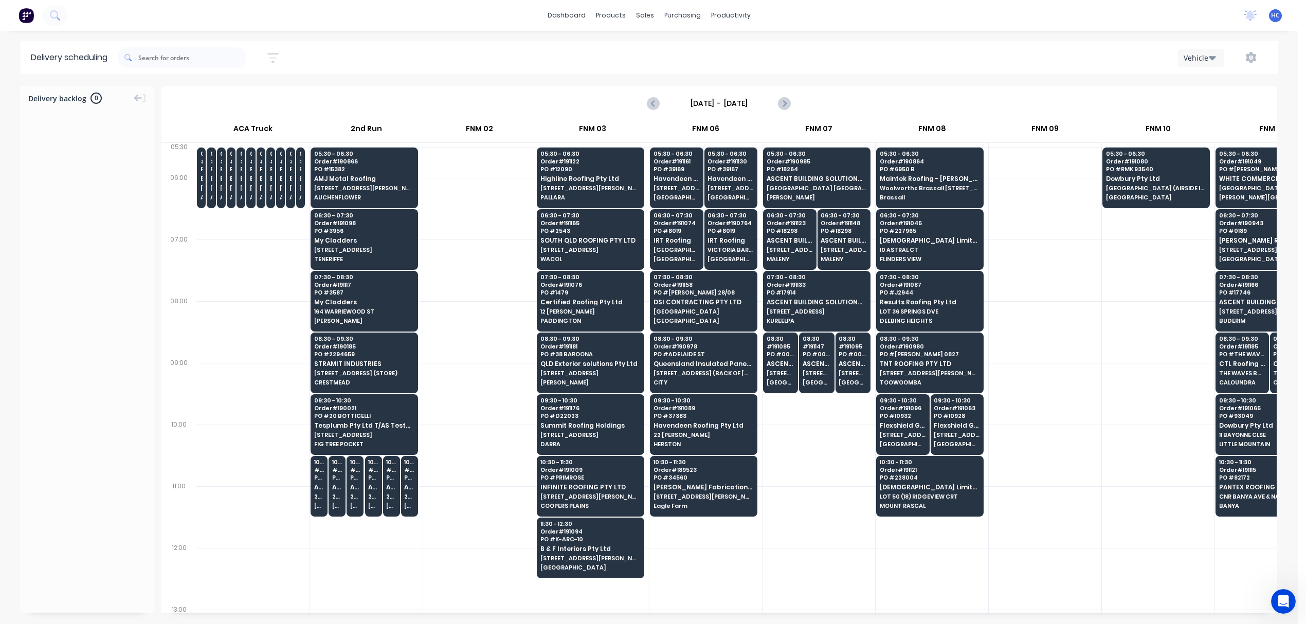
click at [278, 63] on icon "button" at bounding box center [272, 57] width 11 height 13
click at [243, 101] on input "[DATE] - [DATE]" at bounding box center [226, 96] width 96 height 15
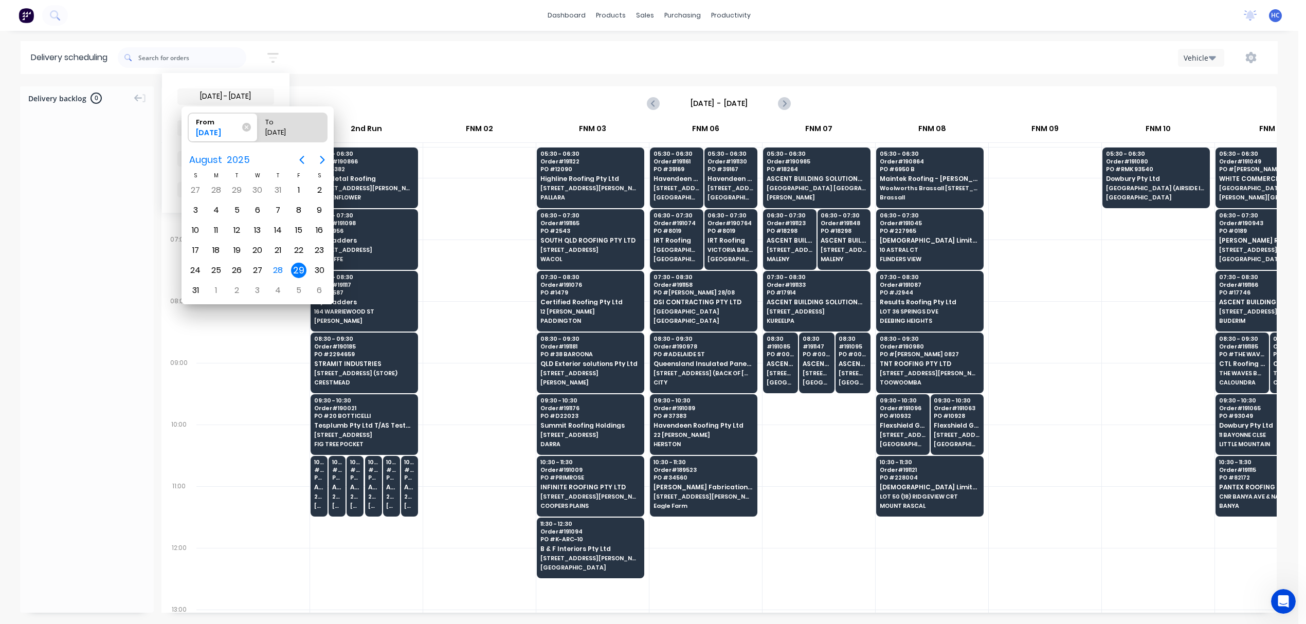
click at [293, 266] on div "29" at bounding box center [298, 270] width 15 height 15
radio input "false"
radio input "true"
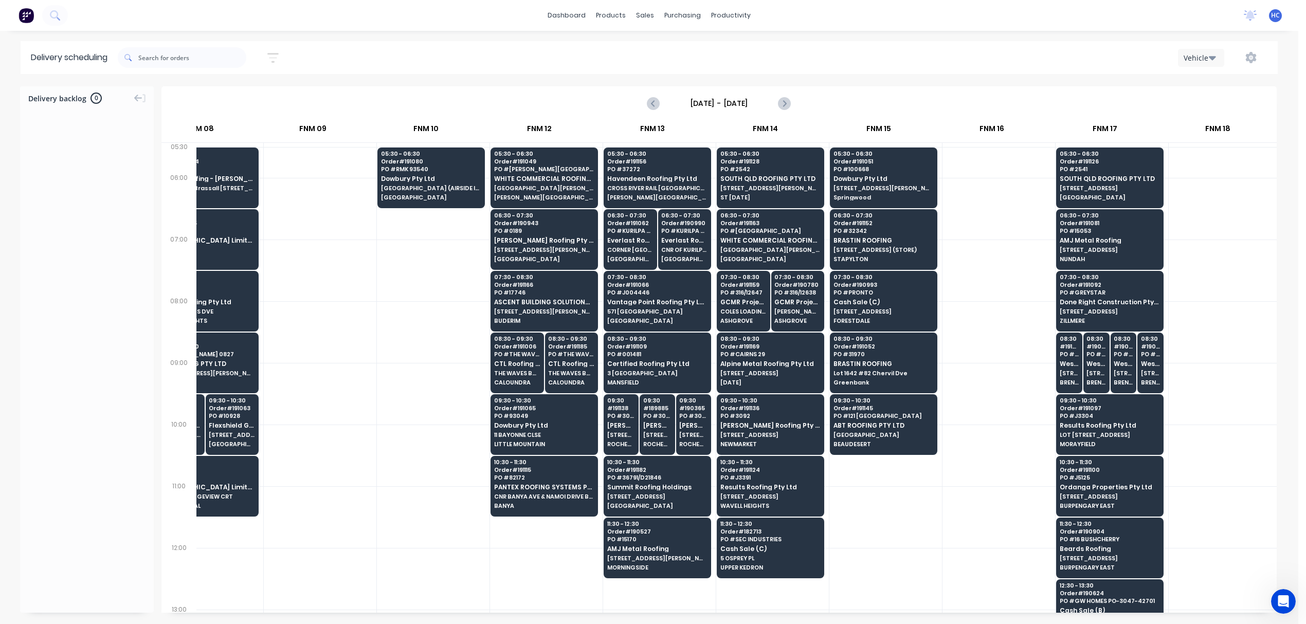
scroll to position [0, 675]
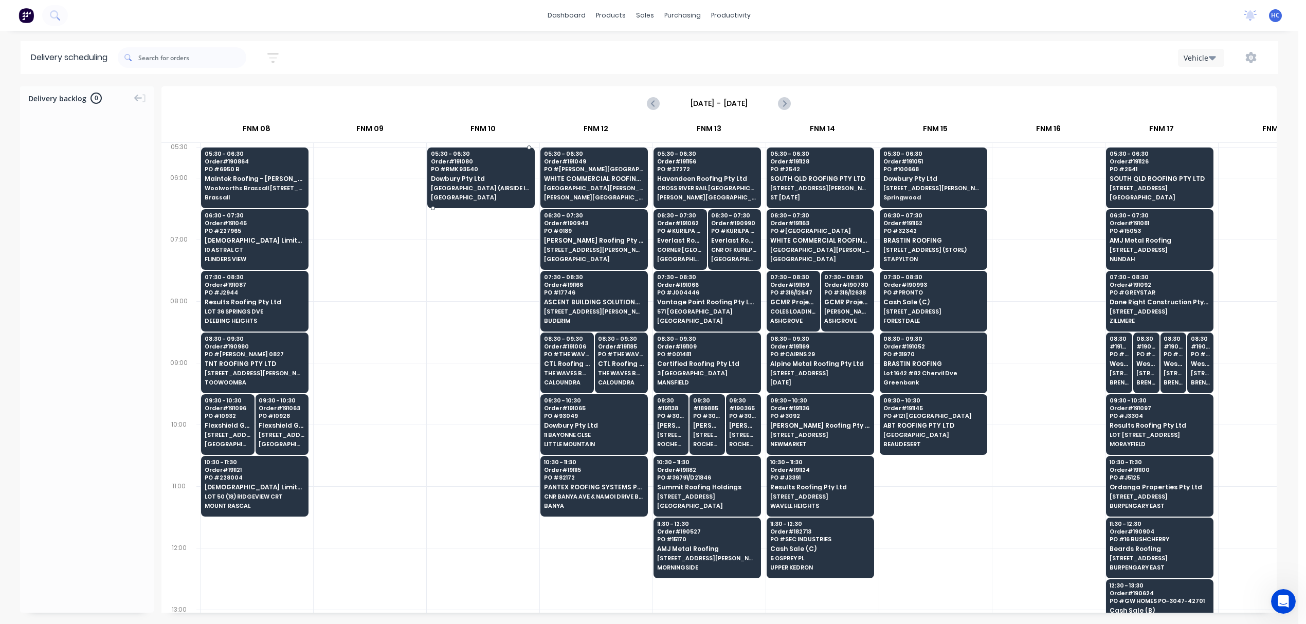
click at [488, 173] on div "05:30 - 06:30 Order # 191080 PO # RMK 93540 Dowbury Pty Ltd 15 GAHNIA ST (AIRSI…" at bounding box center [481, 177] width 106 height 58
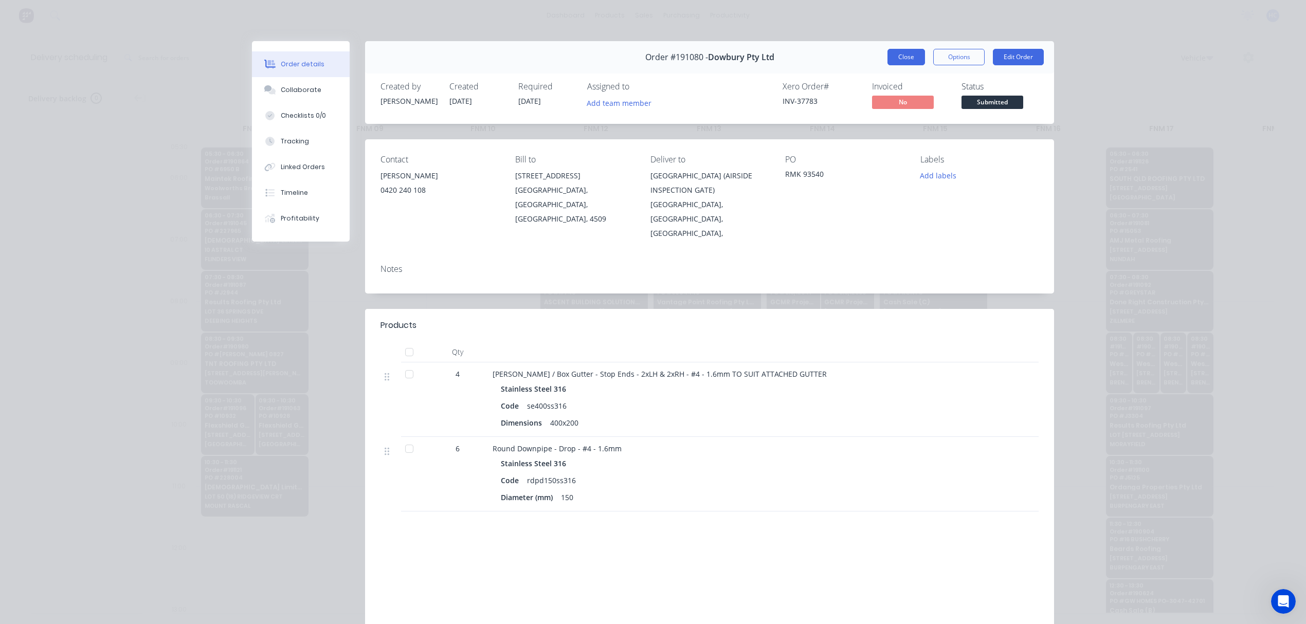
click at [910, 56] on button "Close" at bounding box center [906, 57] width 38 height 16
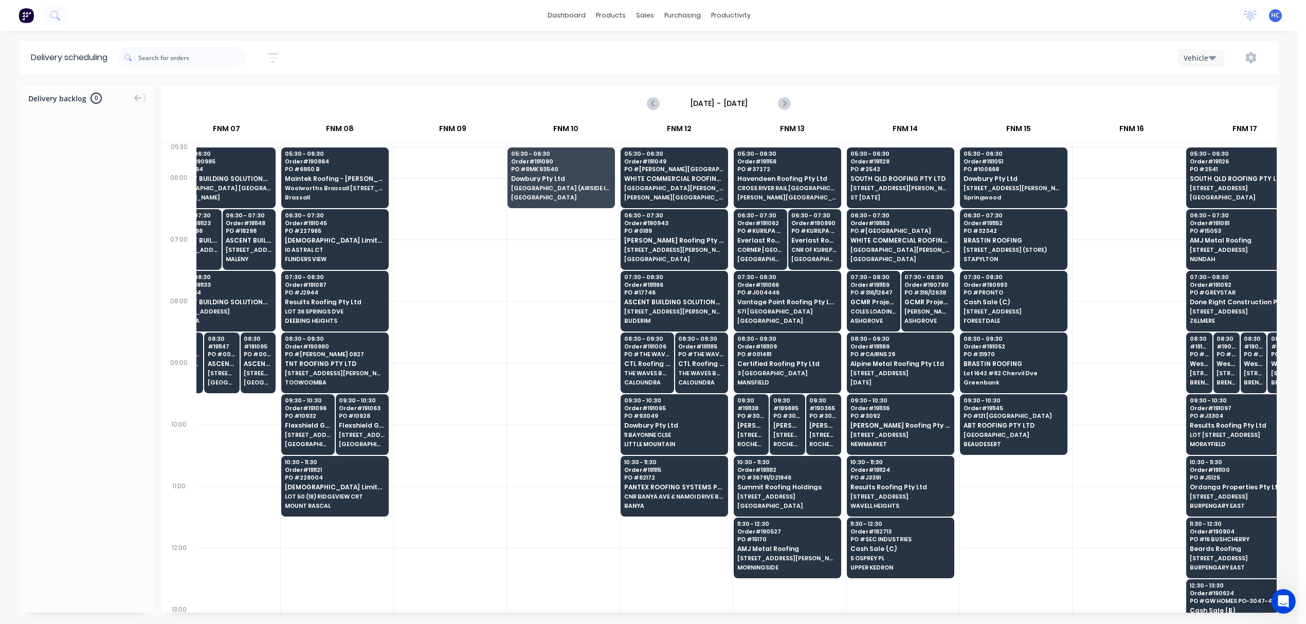
scroll to position [0, 589]
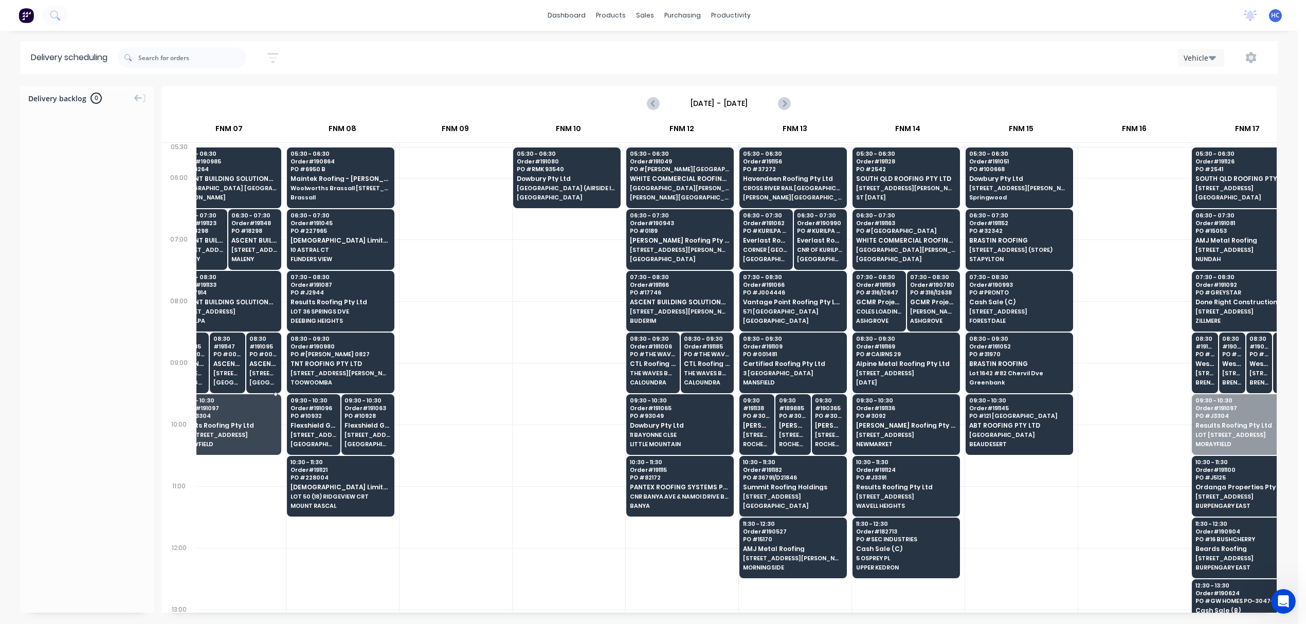
drag, startPoint x: 1218, startPoint y: 440, endPoint x: 237, endPoint y: 433, distance: 981.1
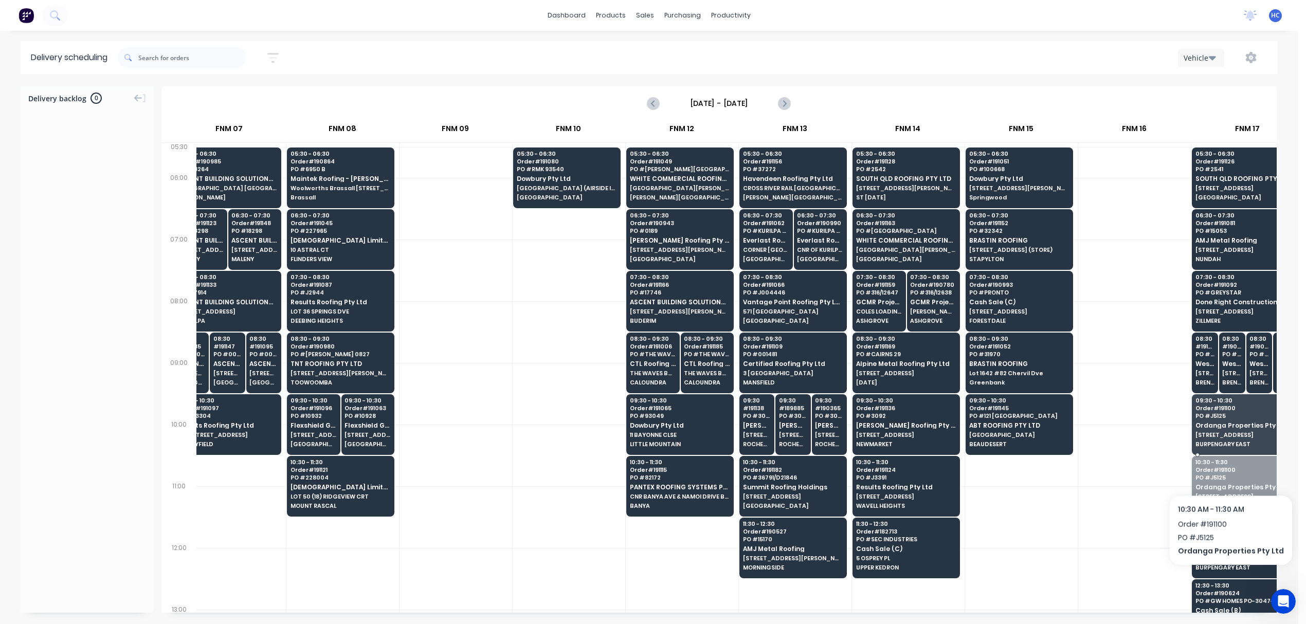
drag, startPoint x: 1226, startPoint y: 482, endPoint x: 1245, endPoint y: 439, distance: 47.2
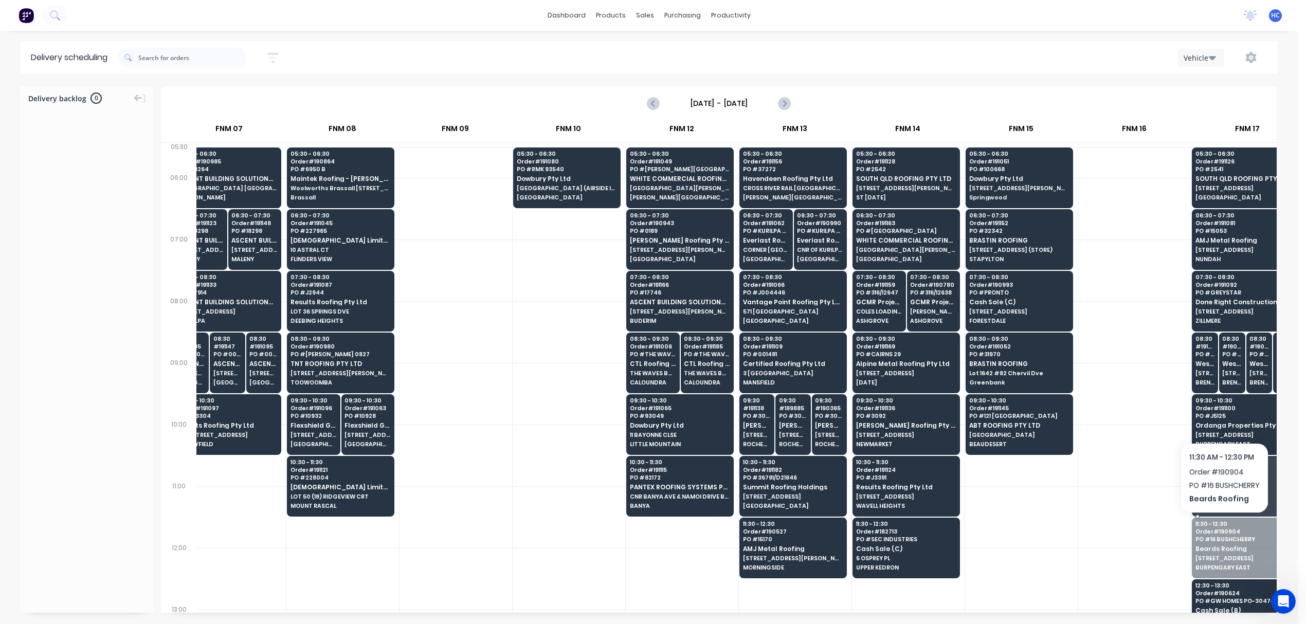
drag, startPoint x: 1226, startPoint y: 546, endPoint x: 1241, endPoint y: 475, distance: 72.5
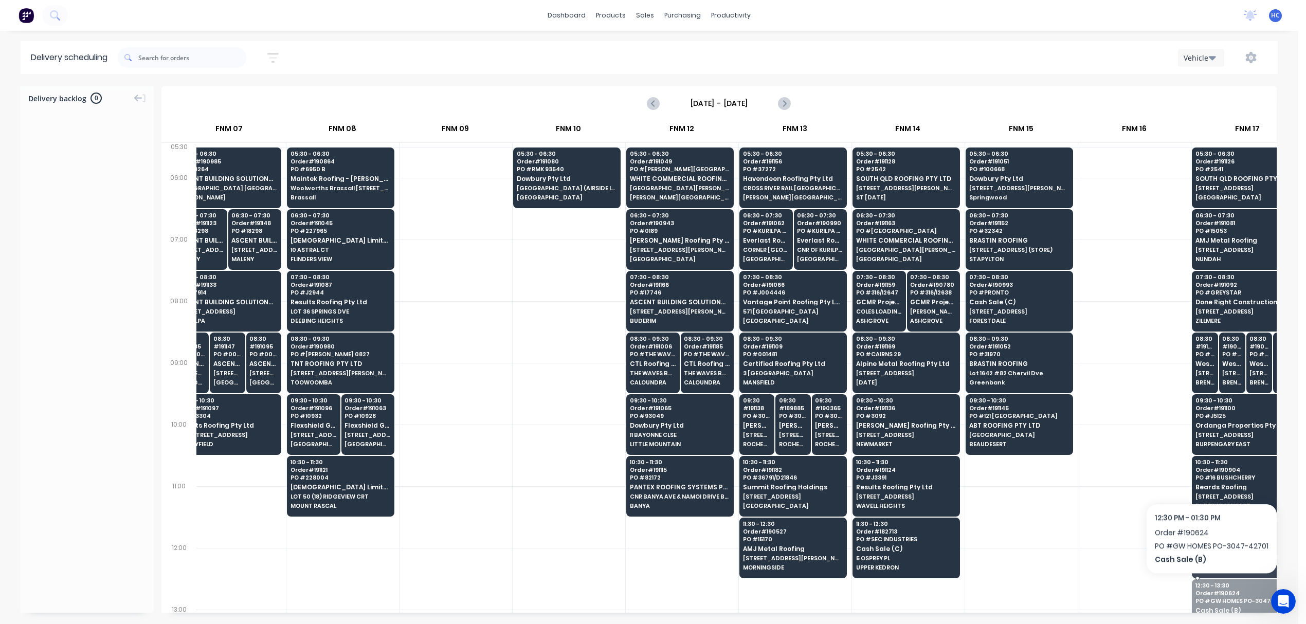
drag, startPoint x: 1210, startPoint y: 589, endPoint x: 1167, endPoint y: 551, distance: 57.6
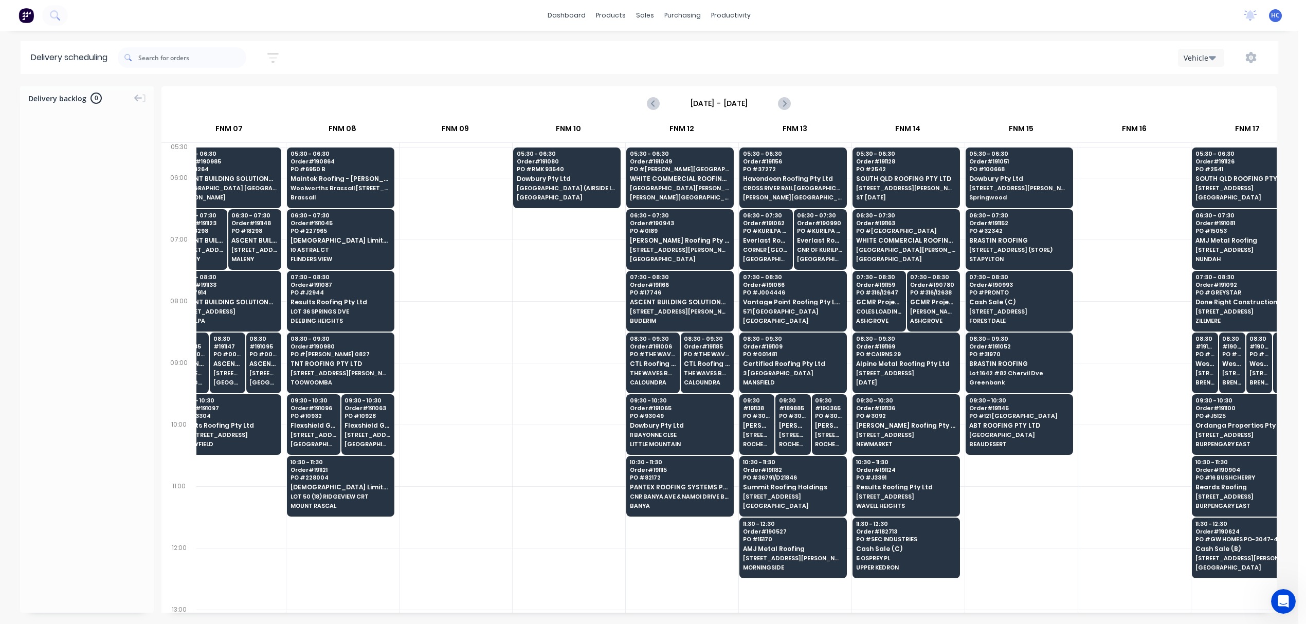
click at [1126, 537] on div at bounding box center [1134, 517] width 113 height 62
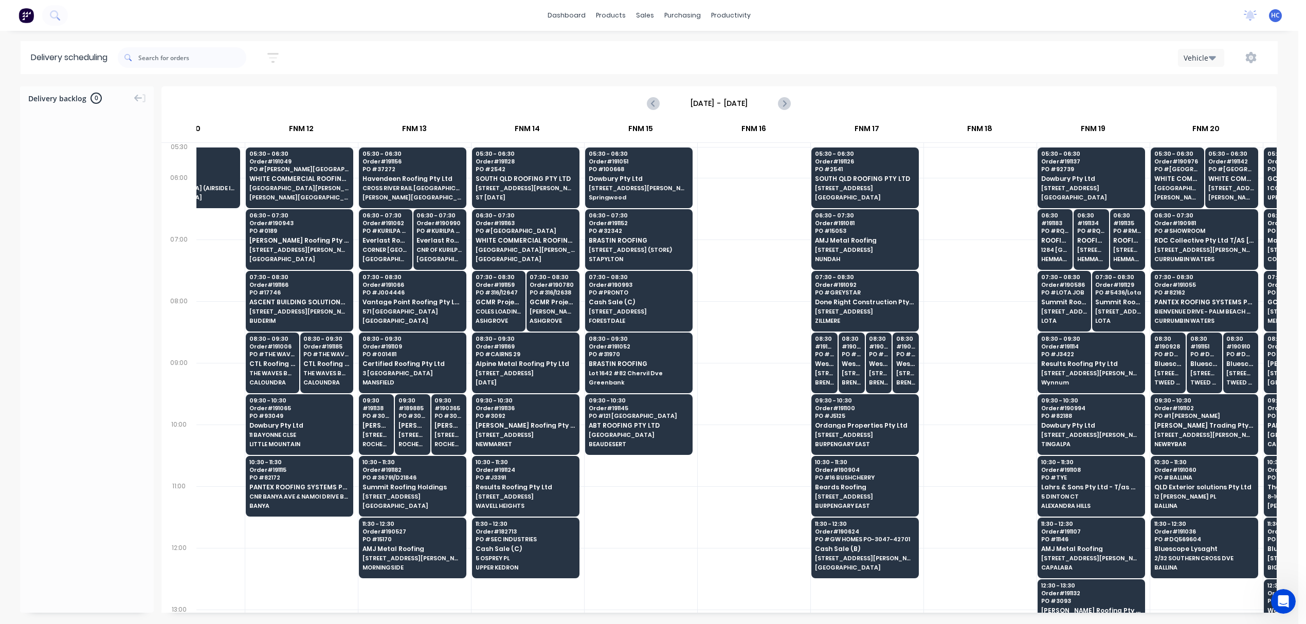
scroll to position [0, 1021]
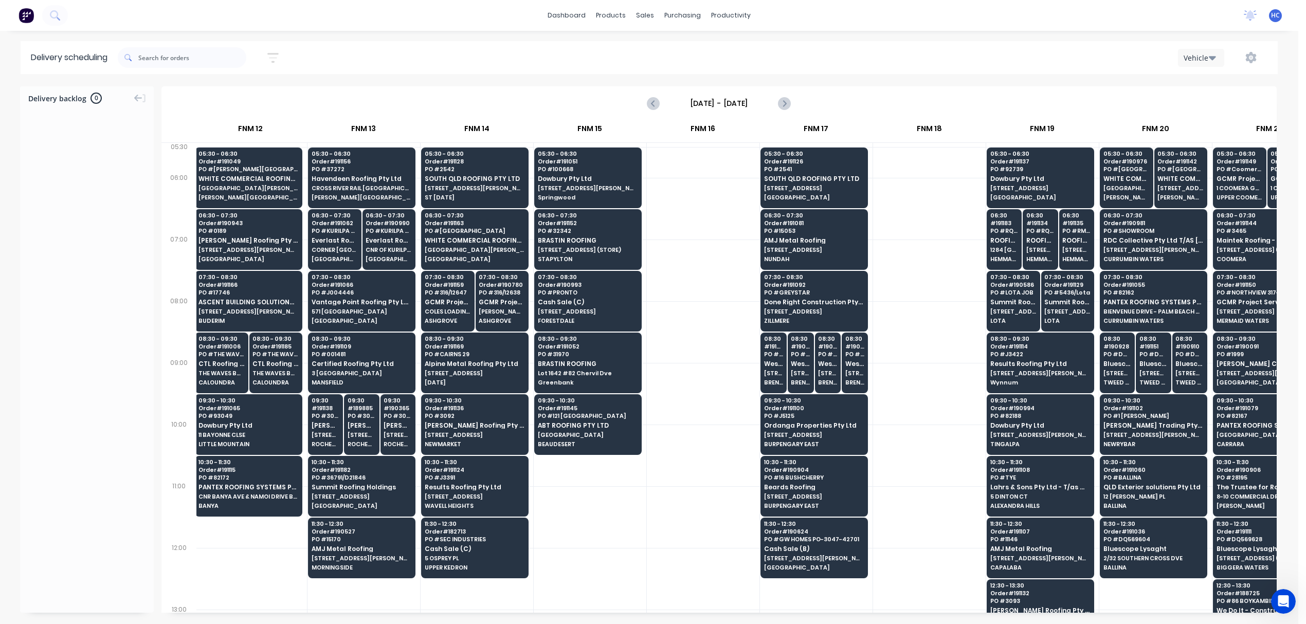
click at [931, 411] on div at bounding box center [929, 394] width 113 height 62
click at [685, 61] on link "Customers" at bounding box center [699, 70] width 136 height 21
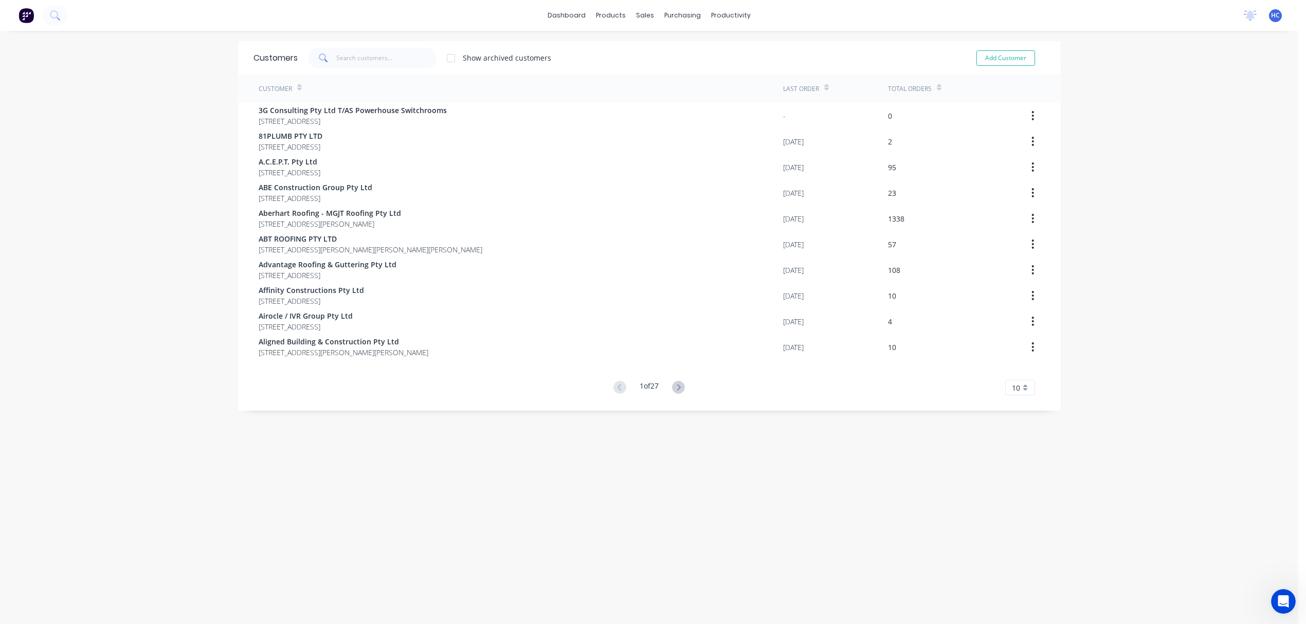
click at [330, 54] on span at bounding box center [322, 58] width 29 height 21
click at [391, 58] on input "text" at bounding box center [386, 58] width 100 height 21
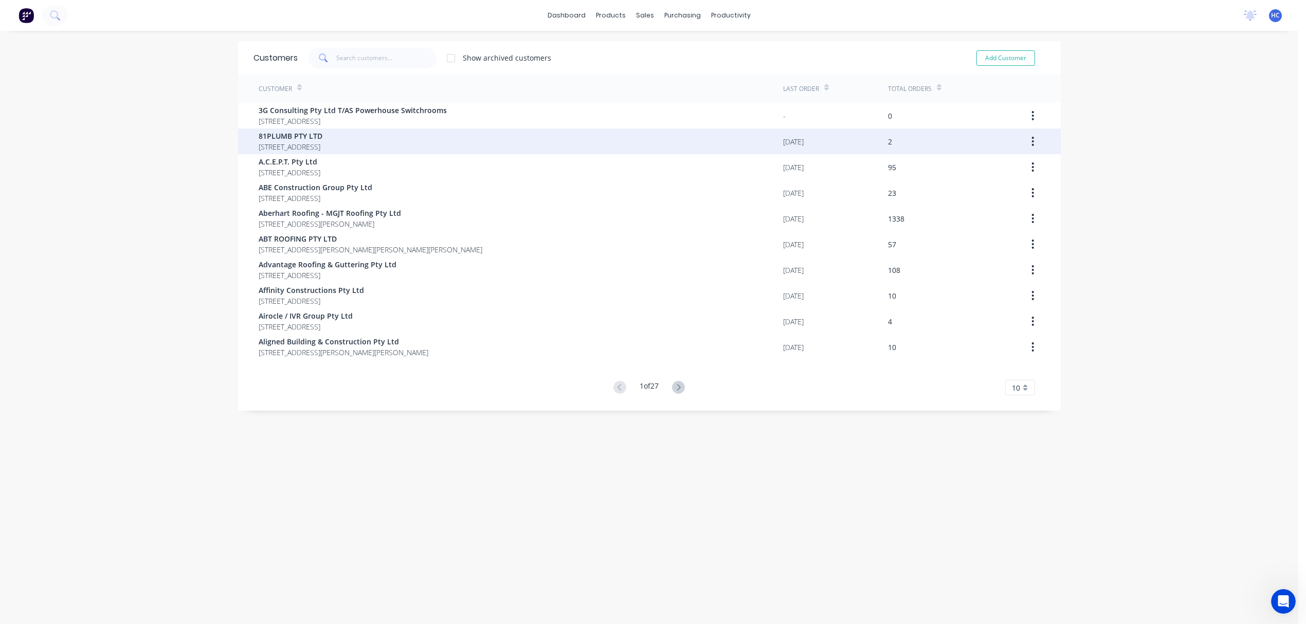
click at [320, 139] on span "81PLUMB PTY LTD" at bounding box center [291, 136] width 64 height 11
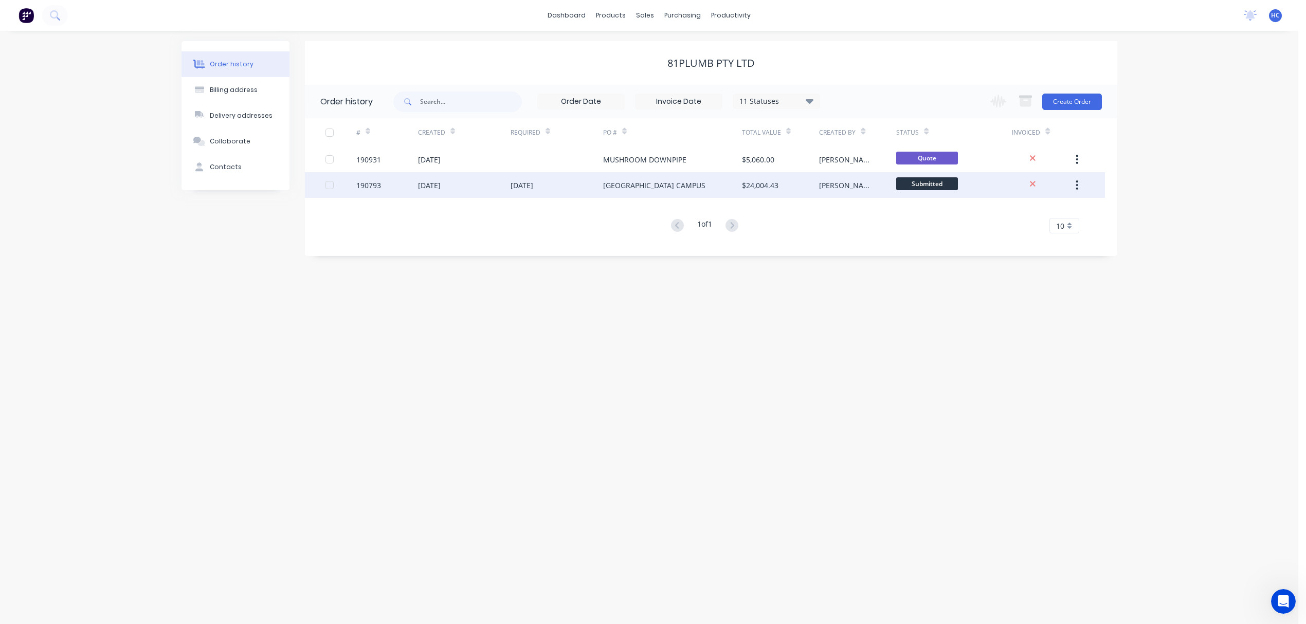
click at [723, 181] on div "BUNYA CAMPUS" at bounding box center [672, 185] width 139 height 26
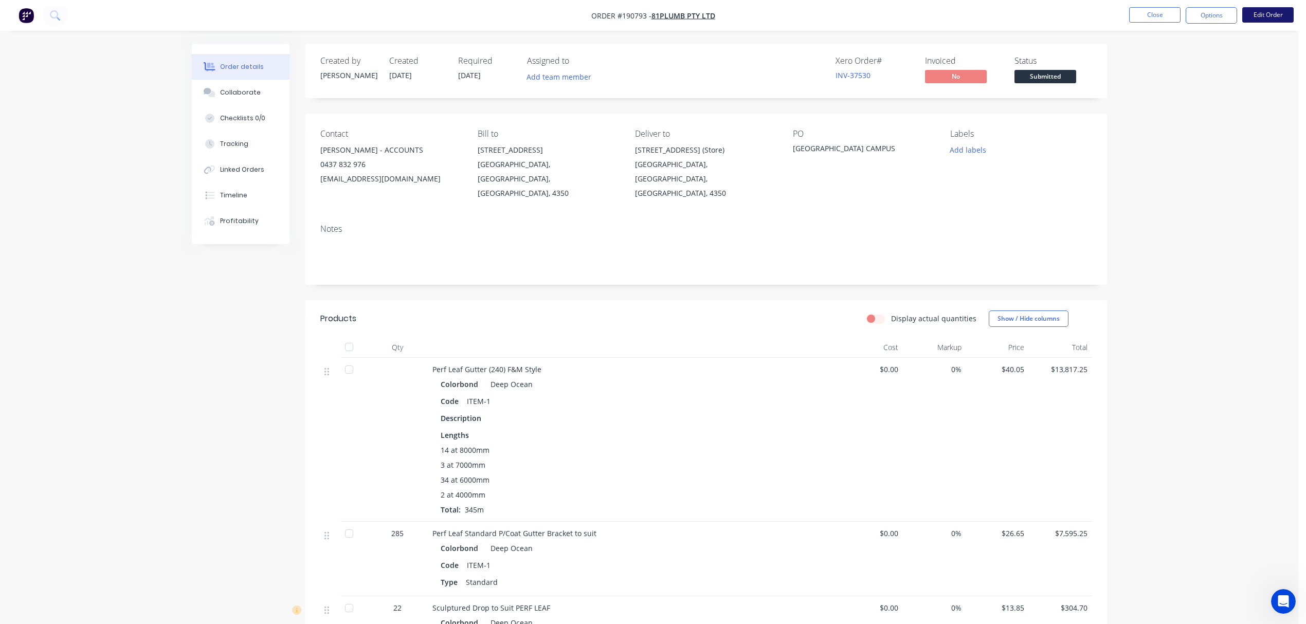
click at [1262, 15] on button "Edit Order" at bounding box center [1267, 14] width 51 height 15
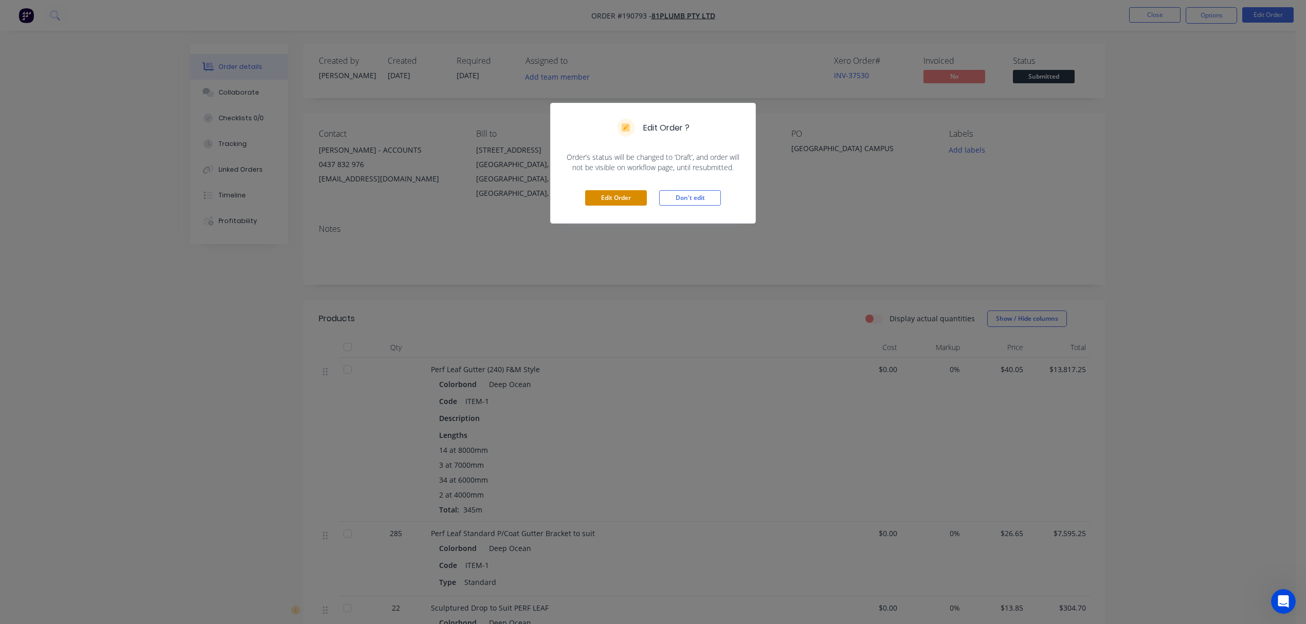
click at [618, 192] on button "Edit Order" at bounding box center [616, 197] width 62 height 15
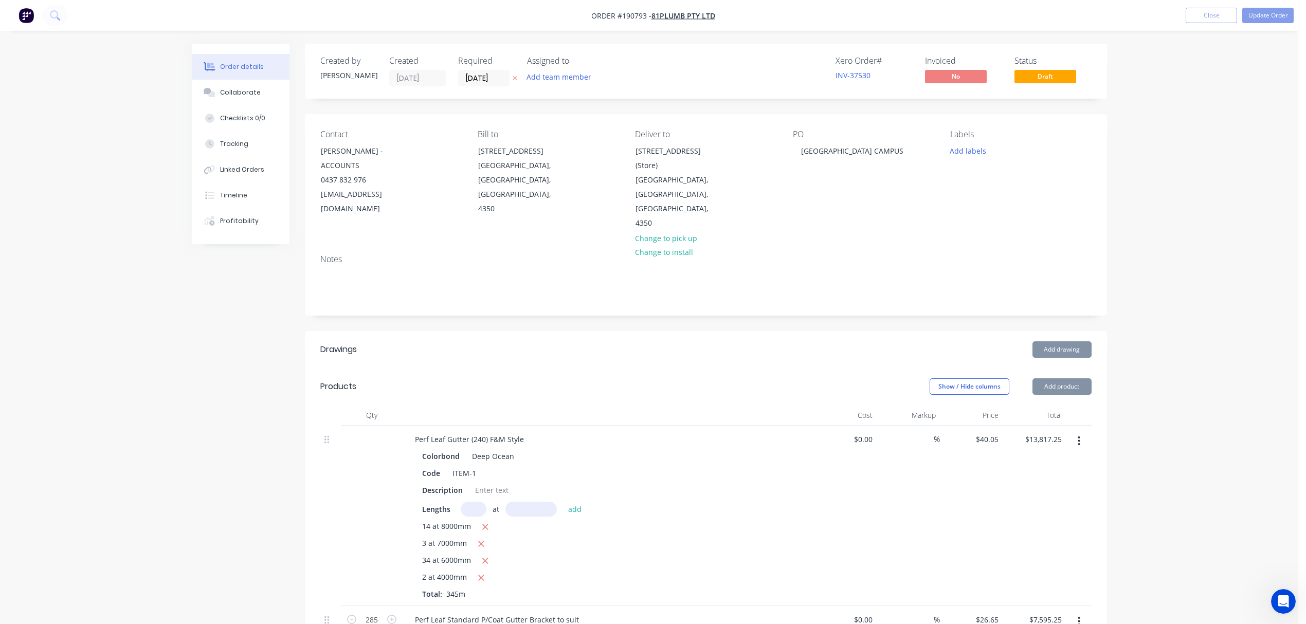
scroll to position [137, 0]
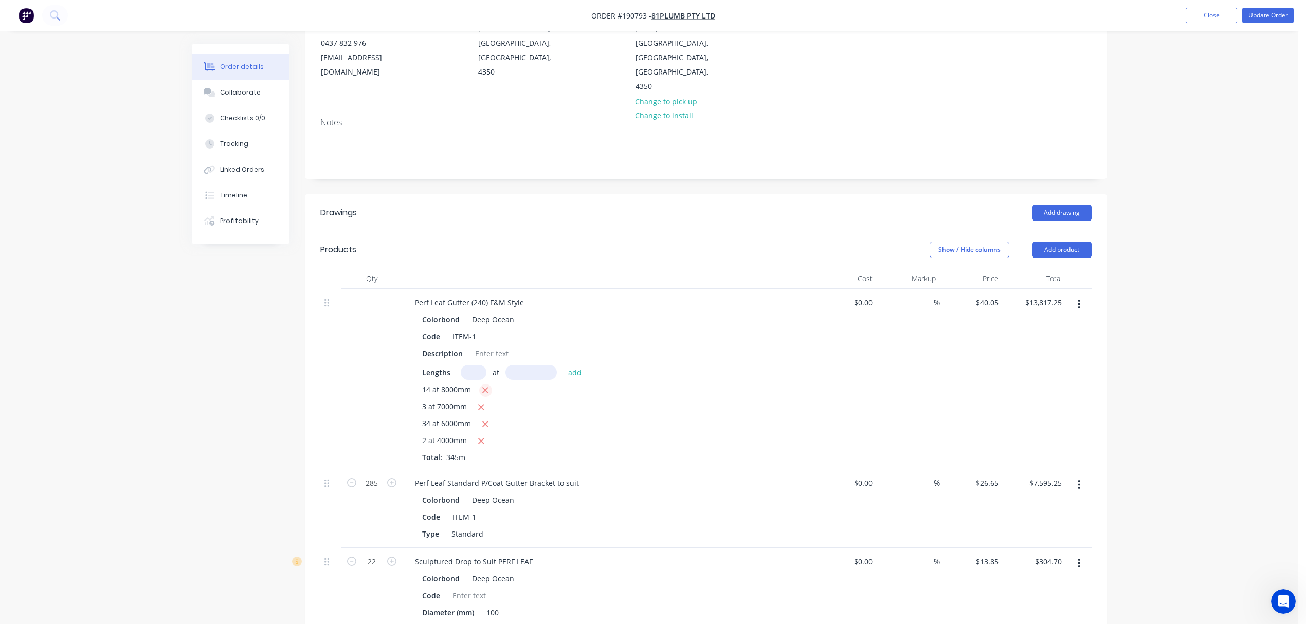
click at [483, 386] on icon "button" at bounding box center [485, 390] width 7 height 9
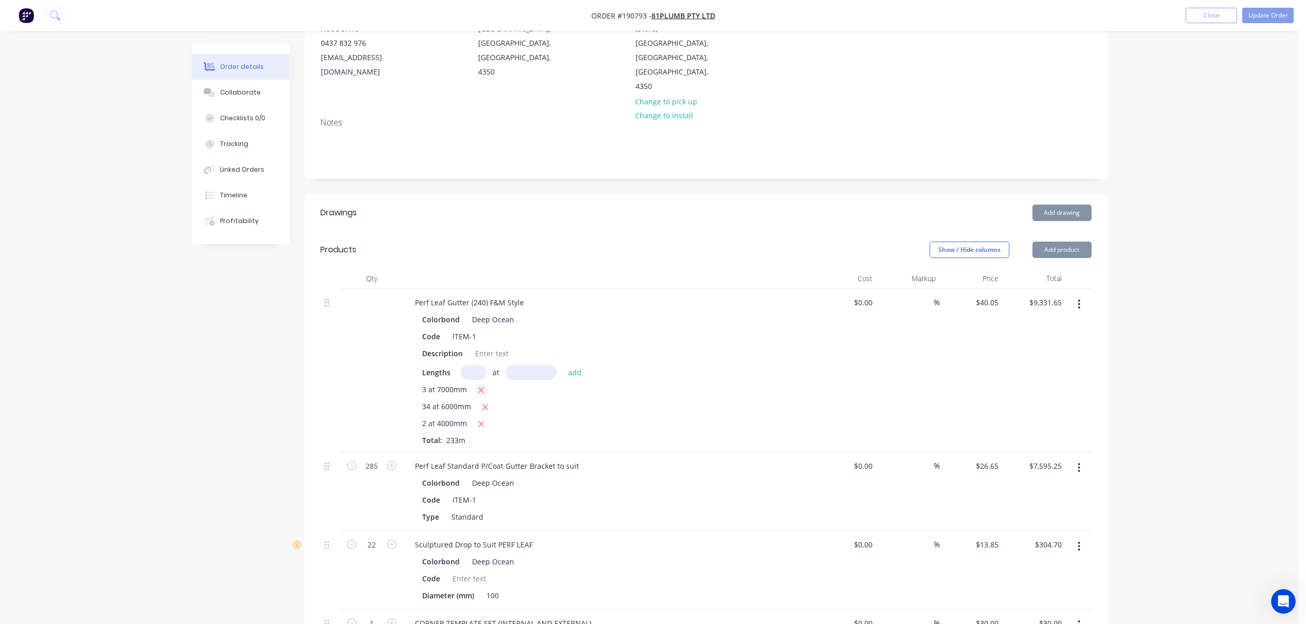
click at [483, 388] on icon "button" at bounding box center [482, 391] width 6 height 6
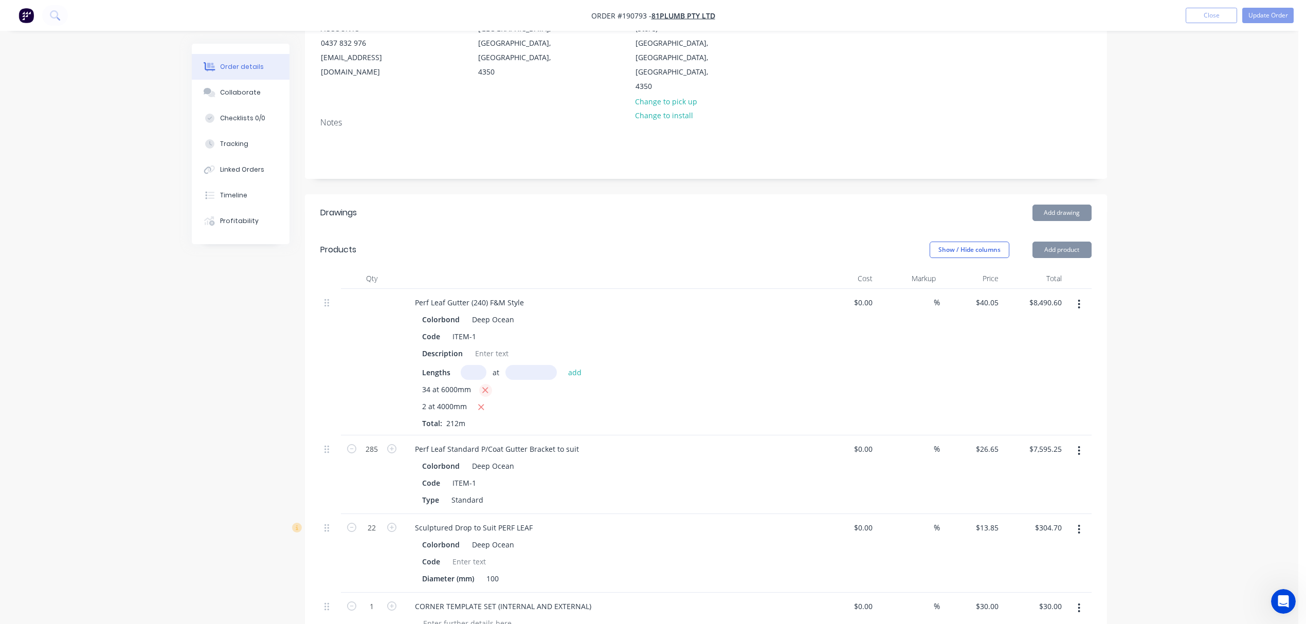
click at [483, 386] on icon "button" at bounding box center [485, 390] width 7 height 9
click at [483, 388] on icon "button" at bounding box center [486, 391] width 6 height 6
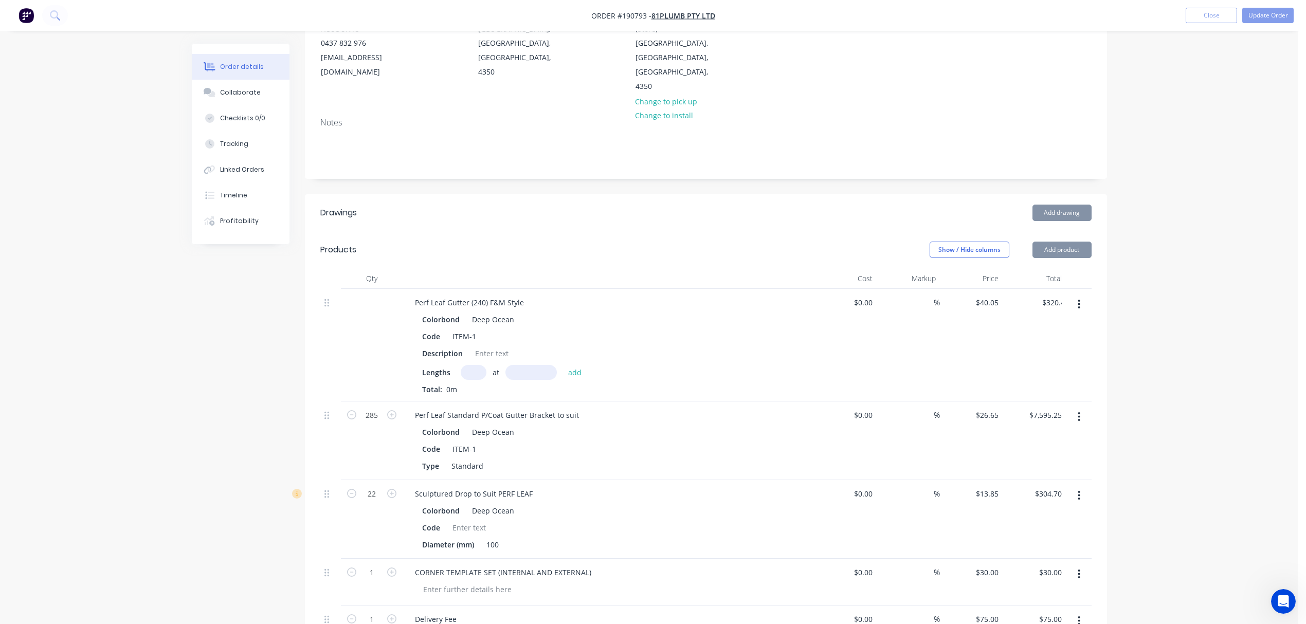
type input "$0.00"
click at [469, 365] on input "text" at bounding box center [474, 372] width 26 height 15
type input "58"
type input "6000"
click at [563, 365] on button "add" at bounding box center [575, 372] width 24 height 14
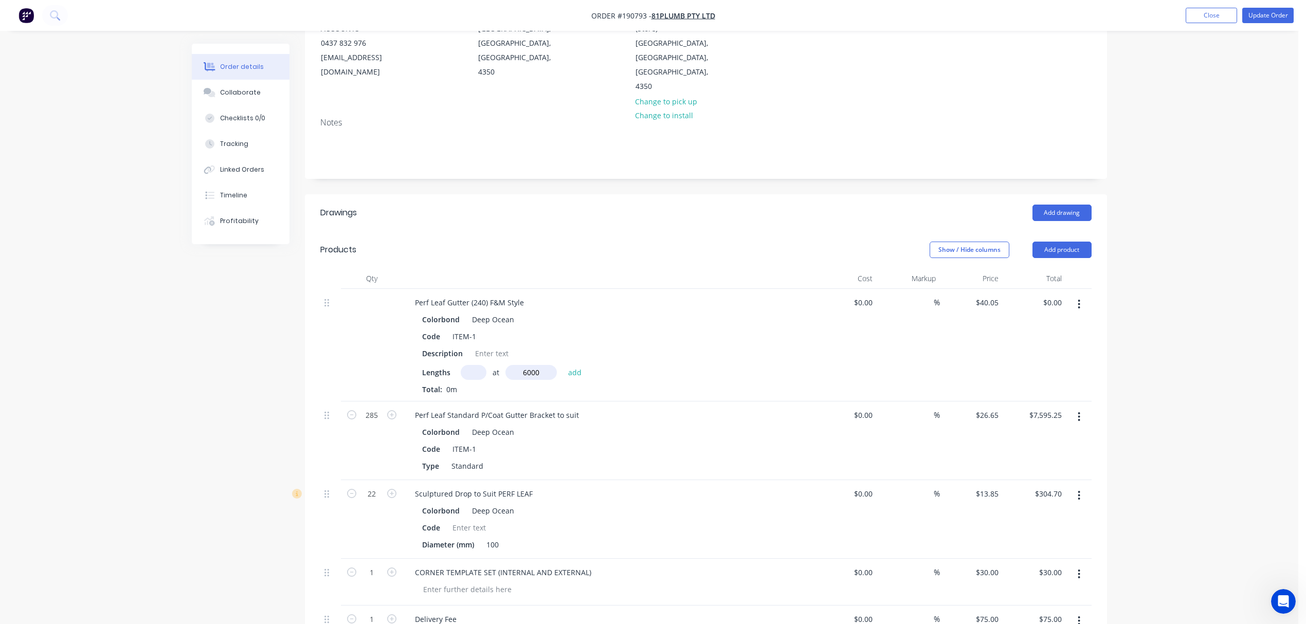
type input "$13,937.40"
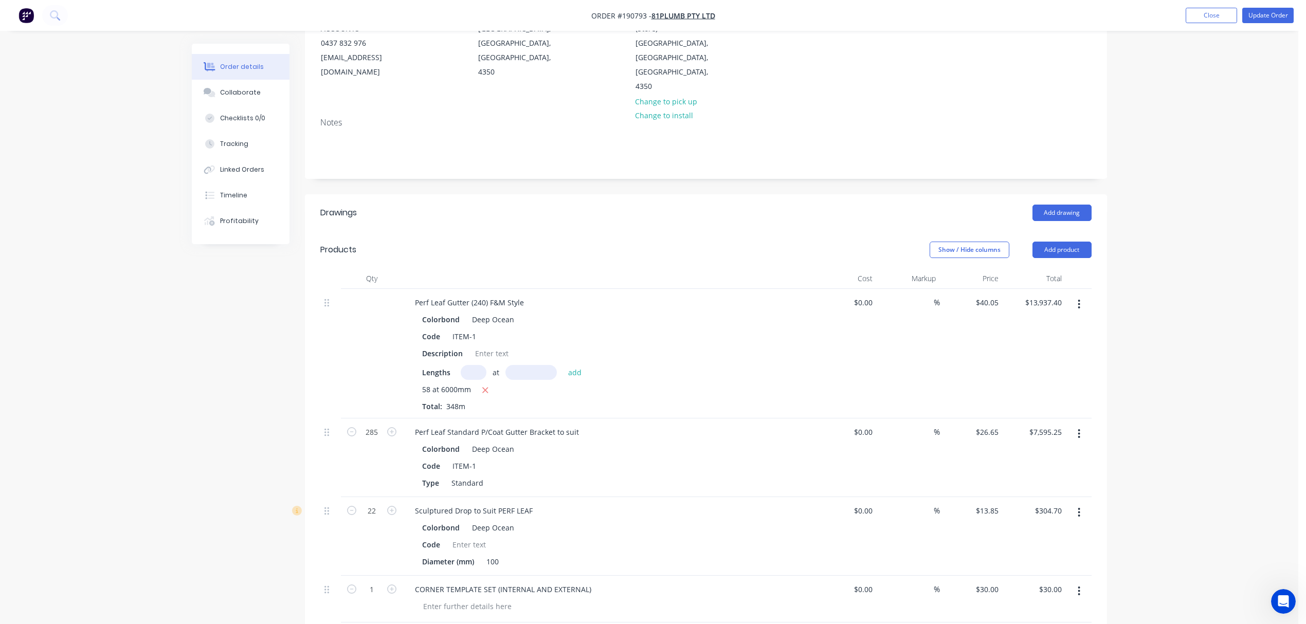
click at [613, 162] on div "Created by Hayden Created 26/08/25 Required 03/09/25 Assigned to Add team membe…" at bounding box center [706, 437] width 802 height 1060
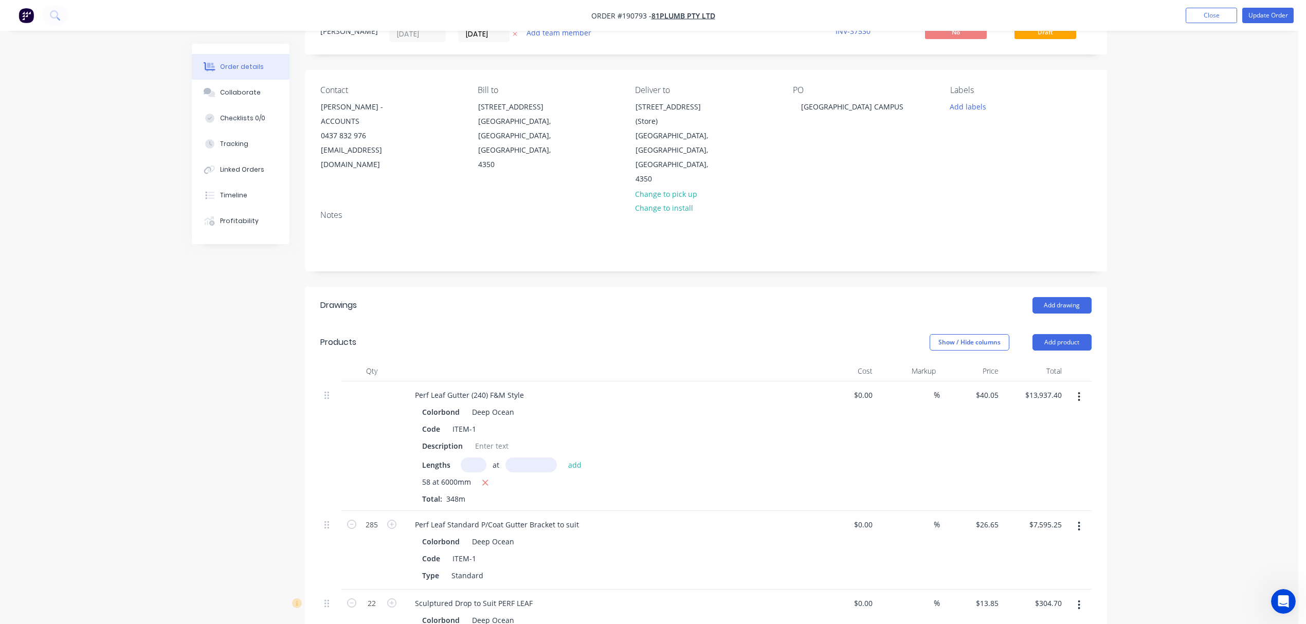
scroll to position [0, 0]
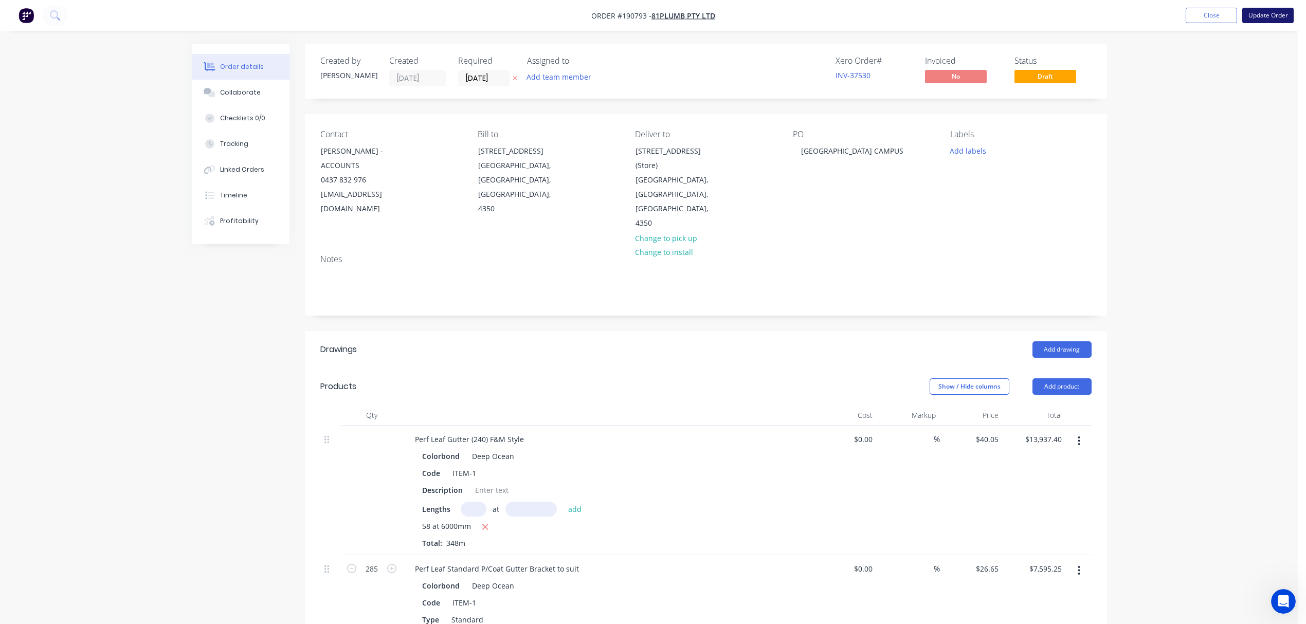
click at [1282, 8] on button "Update Order" at bounding box center [1267, 15] width 51 height 15
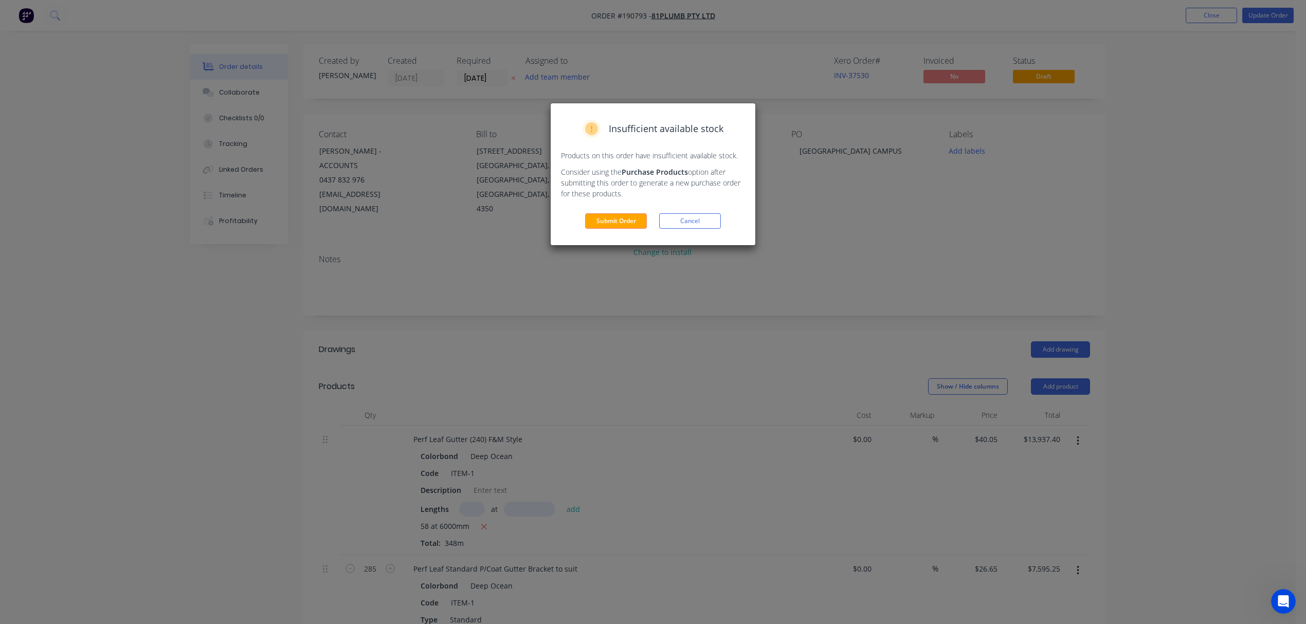
click at [620, 210] on div "Insufficient available stock Products on this order have insufficient available…" at bounding box center [653, 174] width 205 height 142
click at [624, 214] on button "Submit Order" at bounding box center [616, 220] width 62 height 15
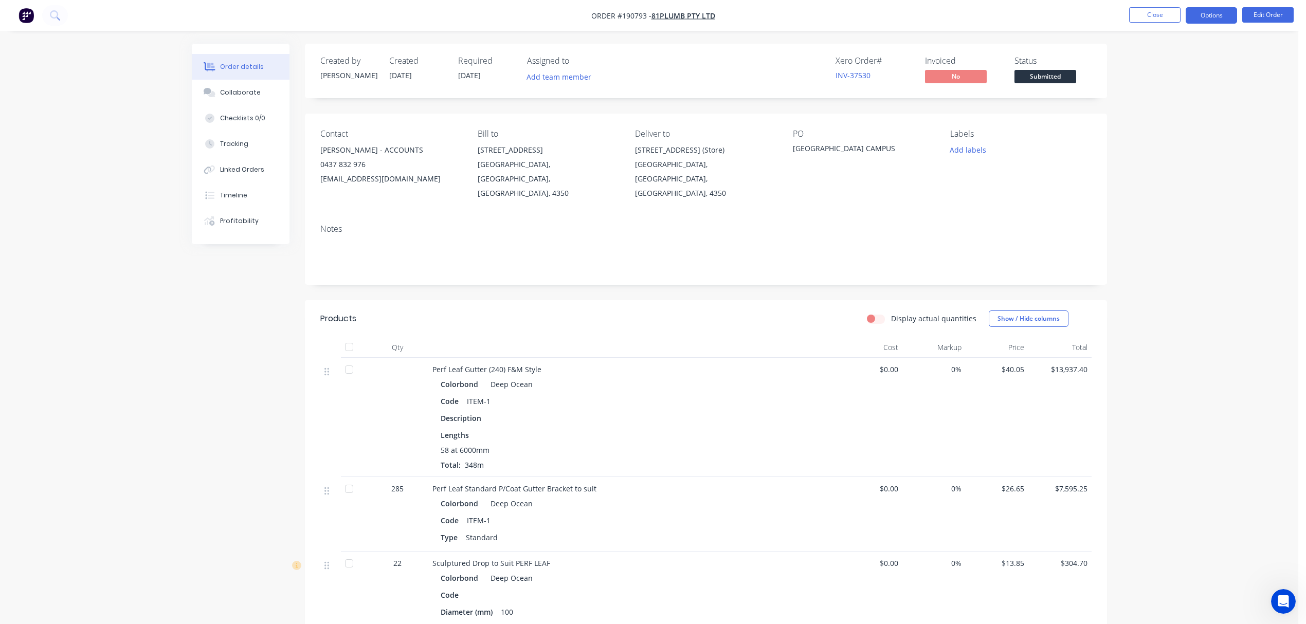
click at [1208, 12] on button "Options" at bounding box center [1211, 15] width 51 height 16
click at [1159, 117] on div "Work Order" at bounding box center [1180, 124] width 95 height 15
click at [1167, 103] on div "Without pricing" at bounding box center [1180, 103] width 95 height 15
click at [1152, 10] on button "Close" at bounding box center [1154, 14] width 51 height 15
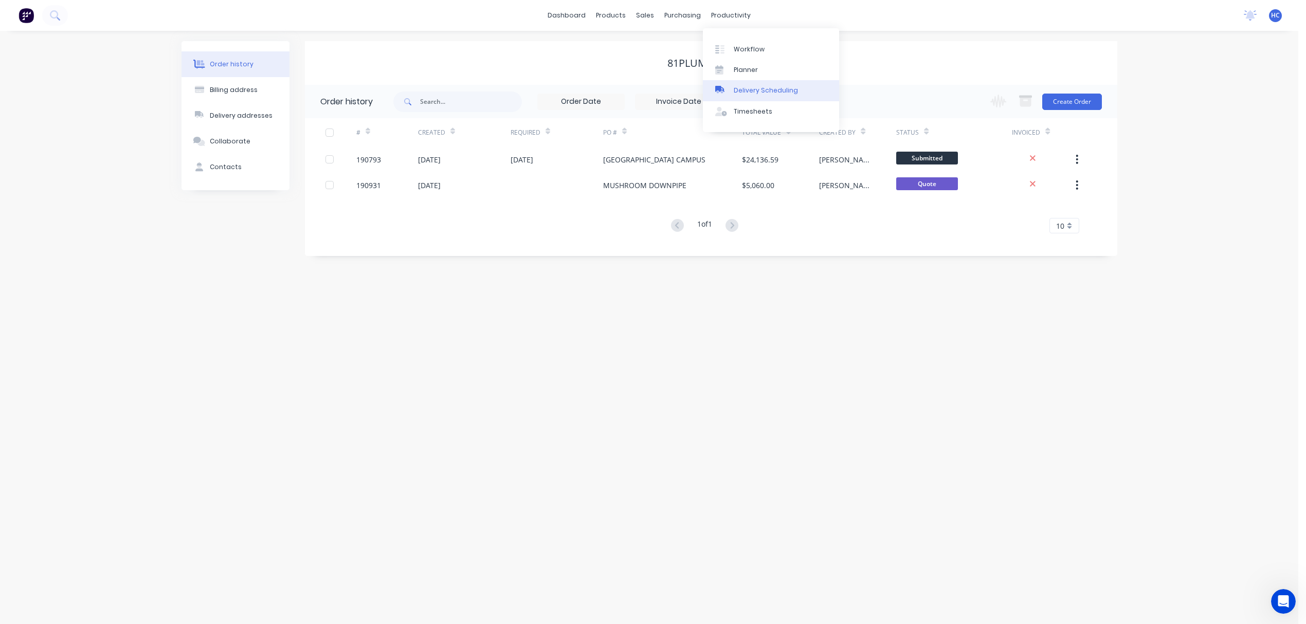
click at [773, 88] on div "Delivery Scheduling" at bounding box center [766, 90] width 64 height 9
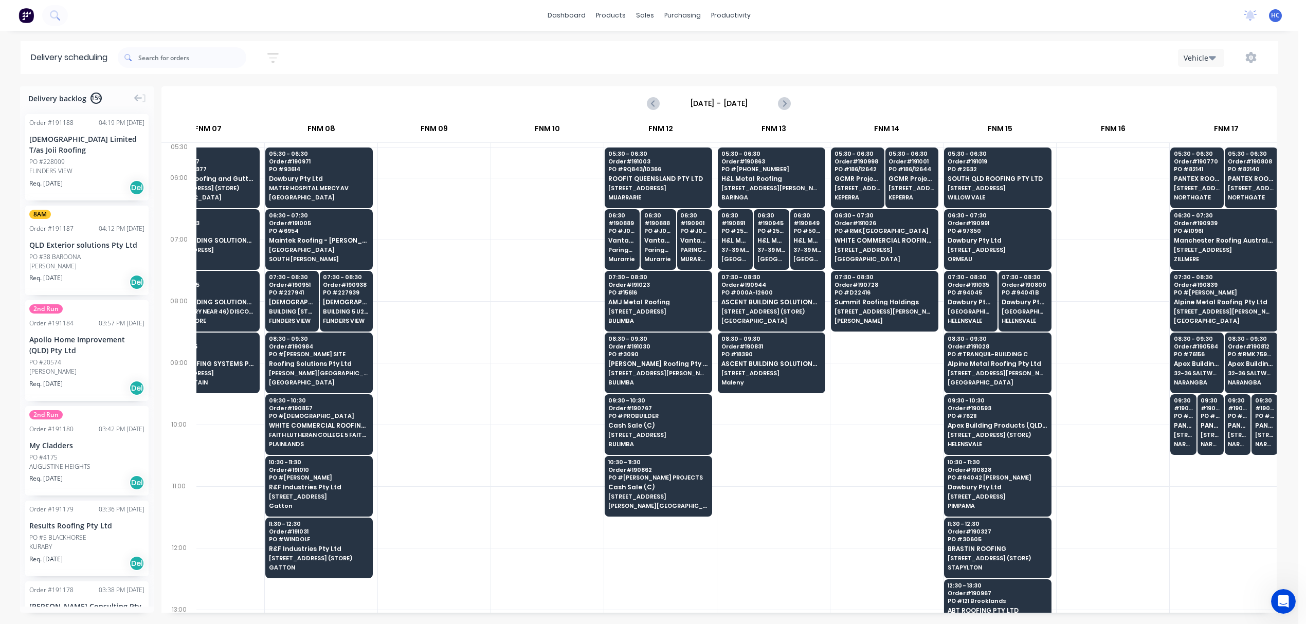
scroll to position [0, 608]
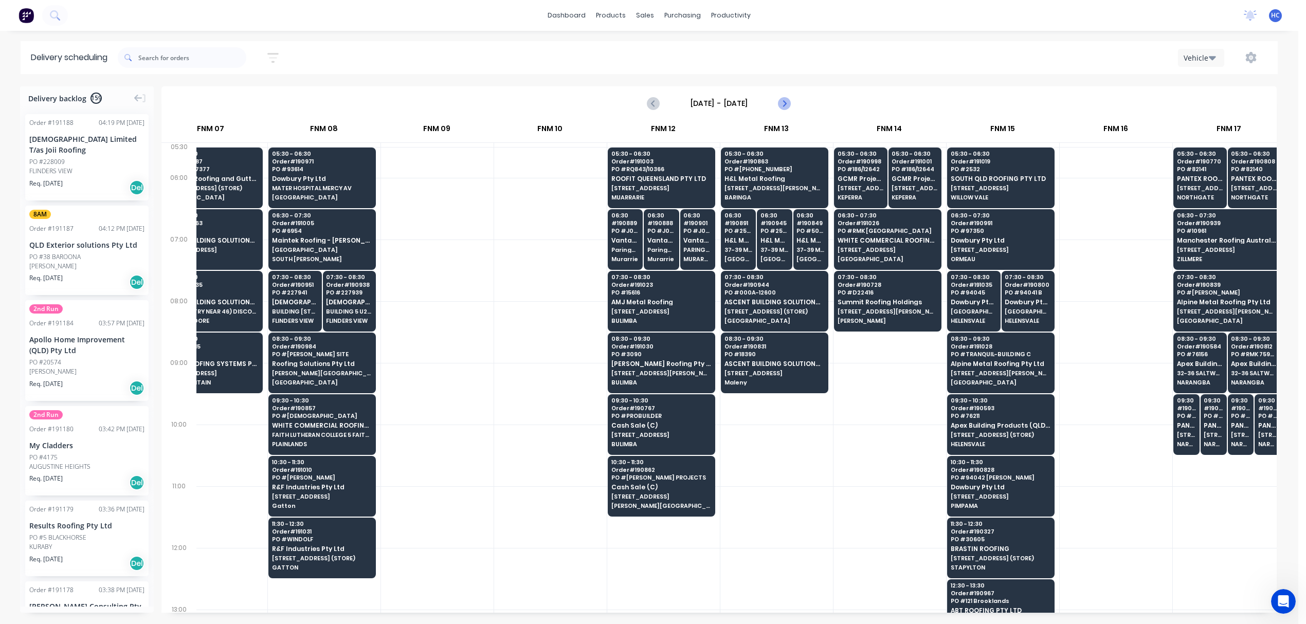
click at [774, 105] on button "Next page" at bounding box center [784, 103] width 21 height 21
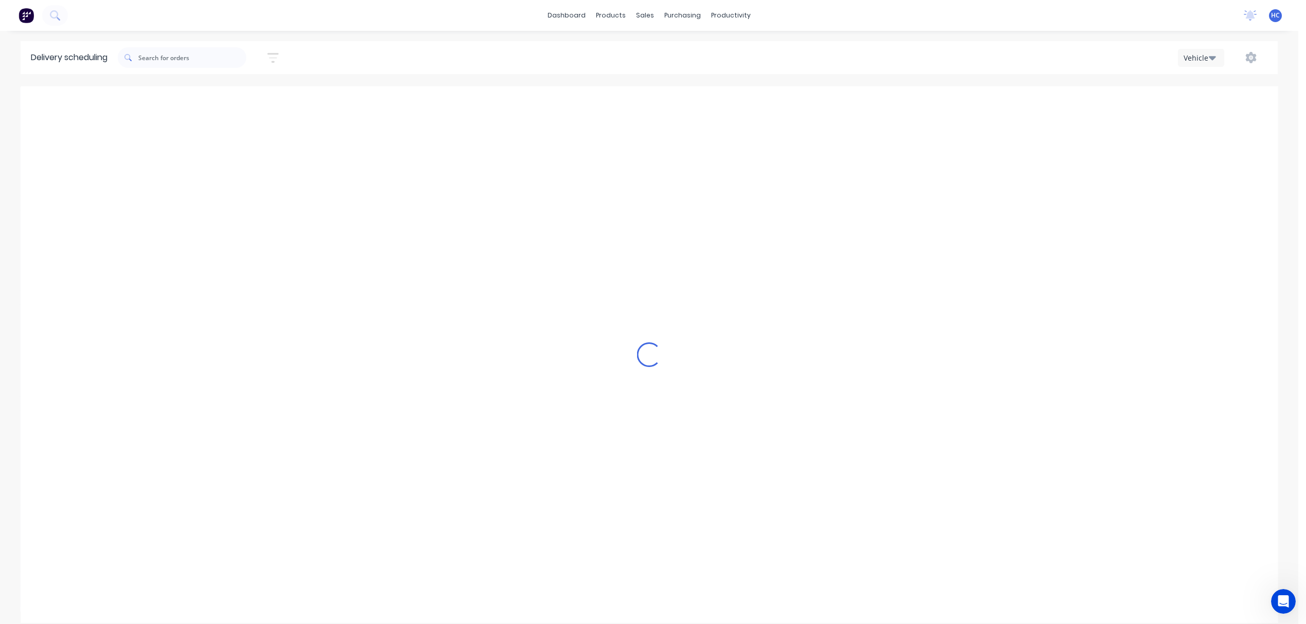
type input "[DATE] - [DATE]"
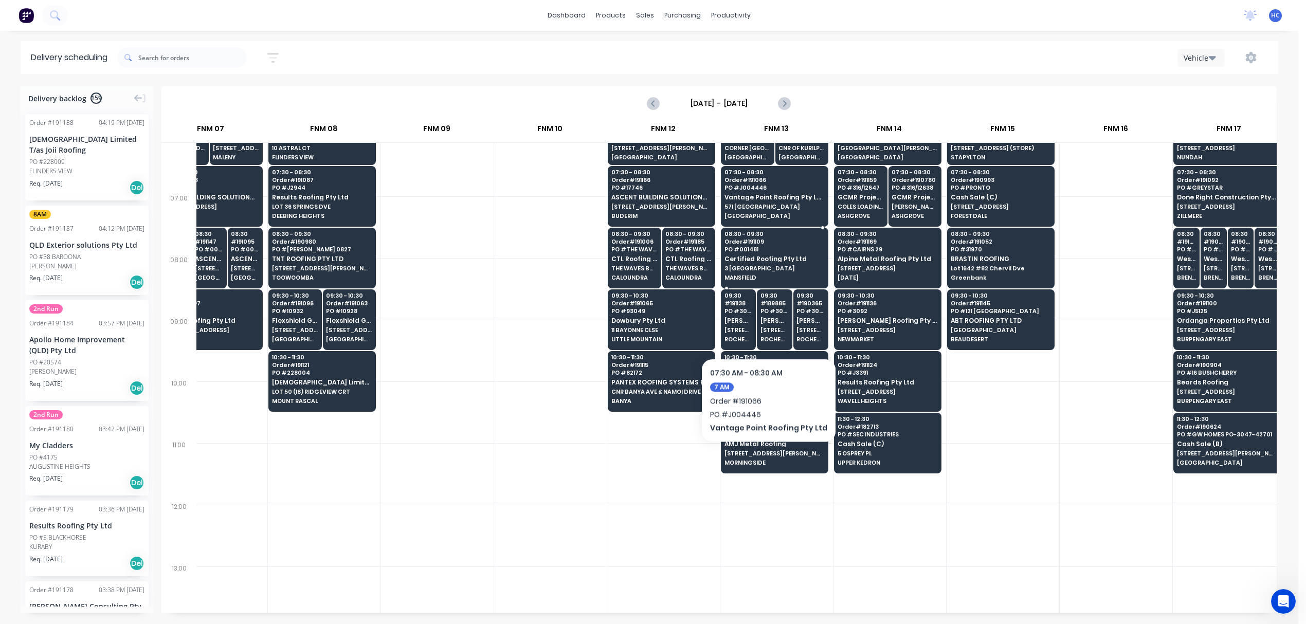
scroll to position [137, 608]
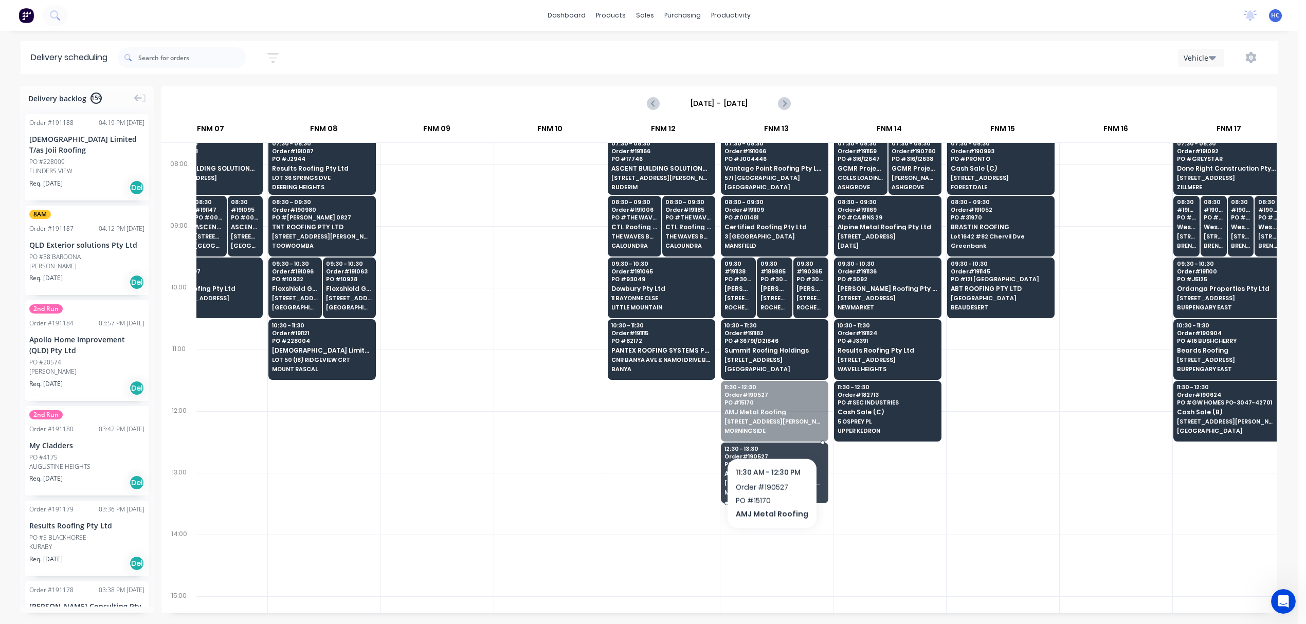
drag, startPoint x: 770, startPoint y: 420, endPoint x: 769, endPoint y: 431, distance: 10.8
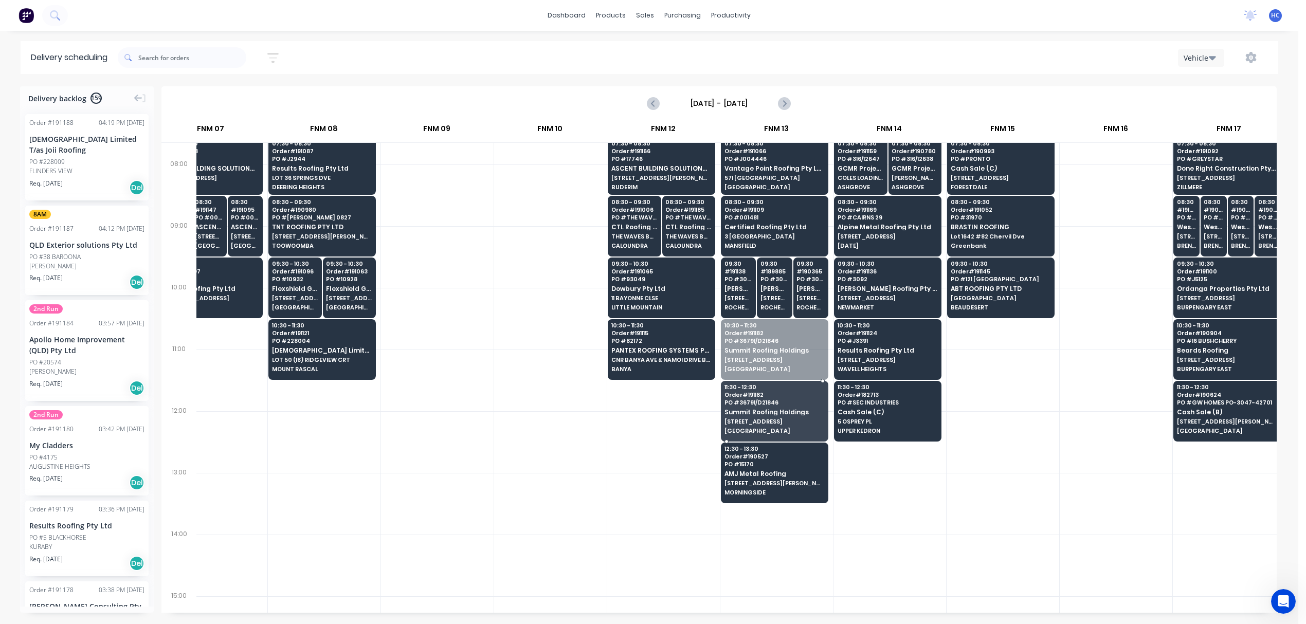
drag, startPoint x: 766, startPoint y: 342, endPoint x: 762, endPoint y: 360, distance: 18.4
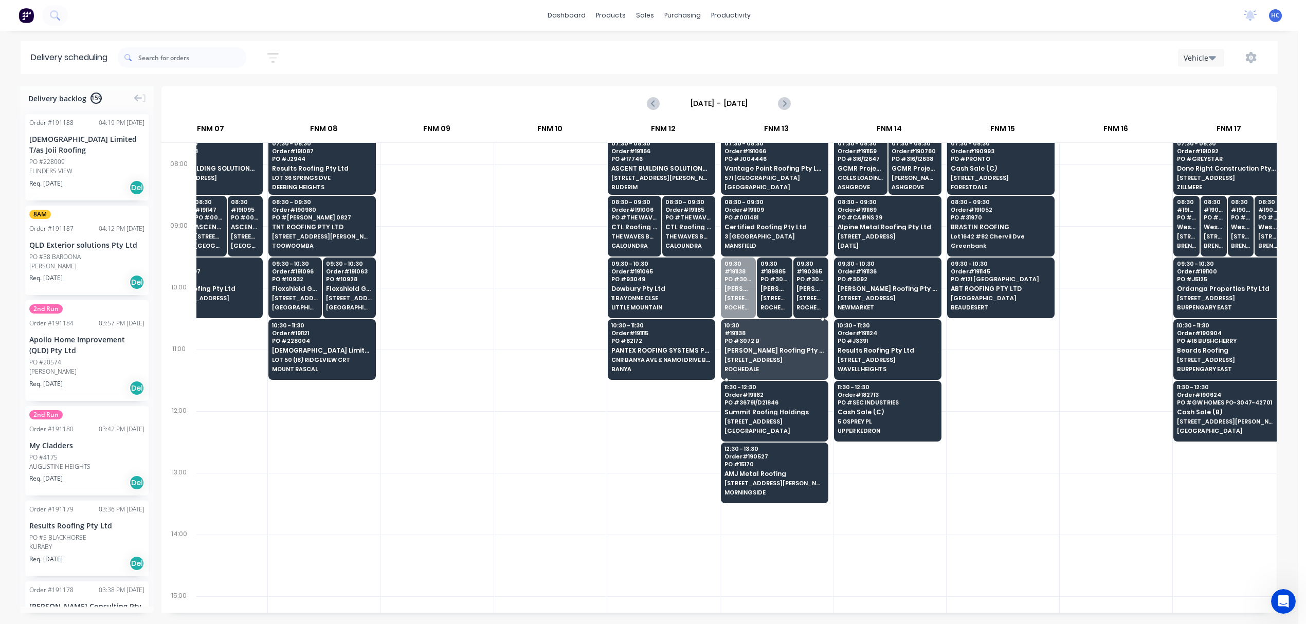
drag, startPoint x: 726, startPoint y: 278, endPoint x: 728, endPoint y: 288, distance: 11.0
drag, startPoint x: 741, startPoint y: 280, endPoint x: 743, endPoint y: 300, distance: 20.1
click at [745, 331] on span "Order # 191138" at bounding box center [774, 333] width 100 height 6
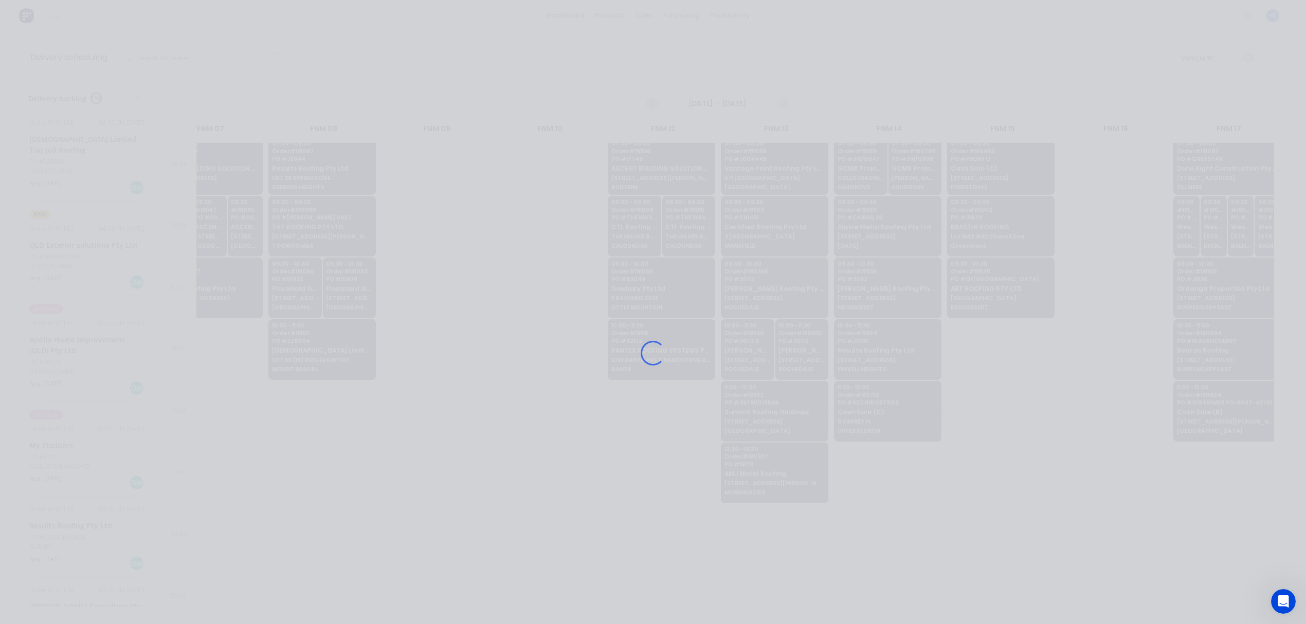
click at [754, 352] on div "Loading..." at bounding box center [653, 353] width 823 height 624
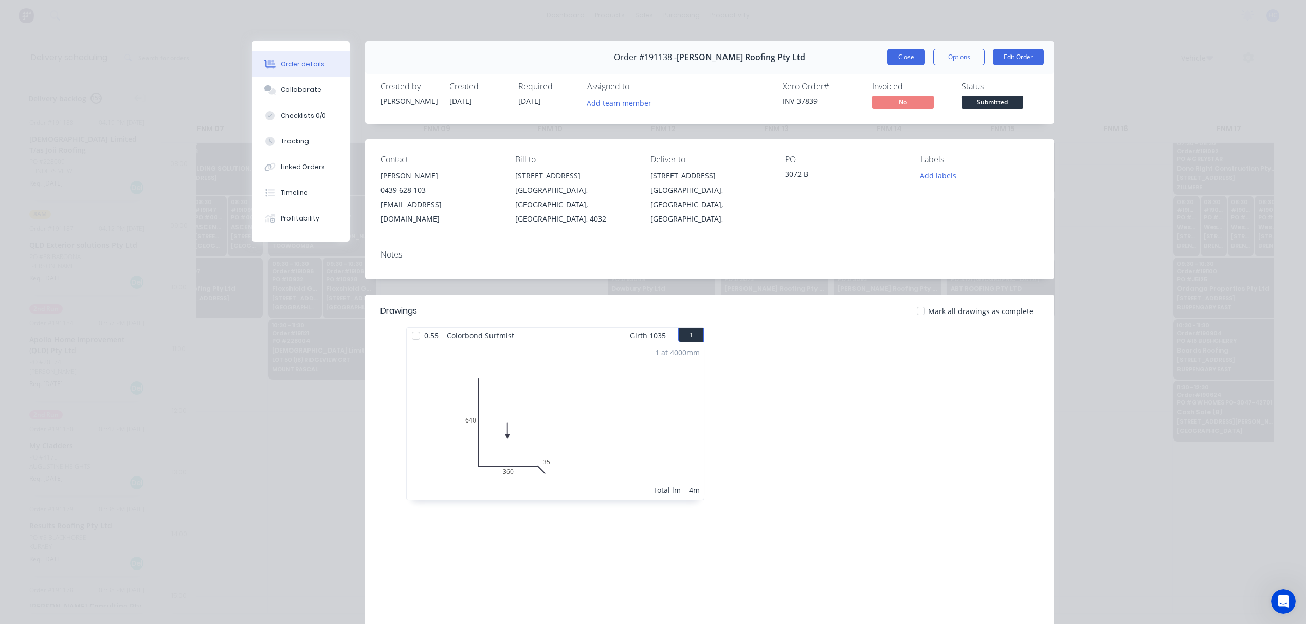
click at [902, 53] on button "Close" at bounding box center [906, 57] width 38 height 16
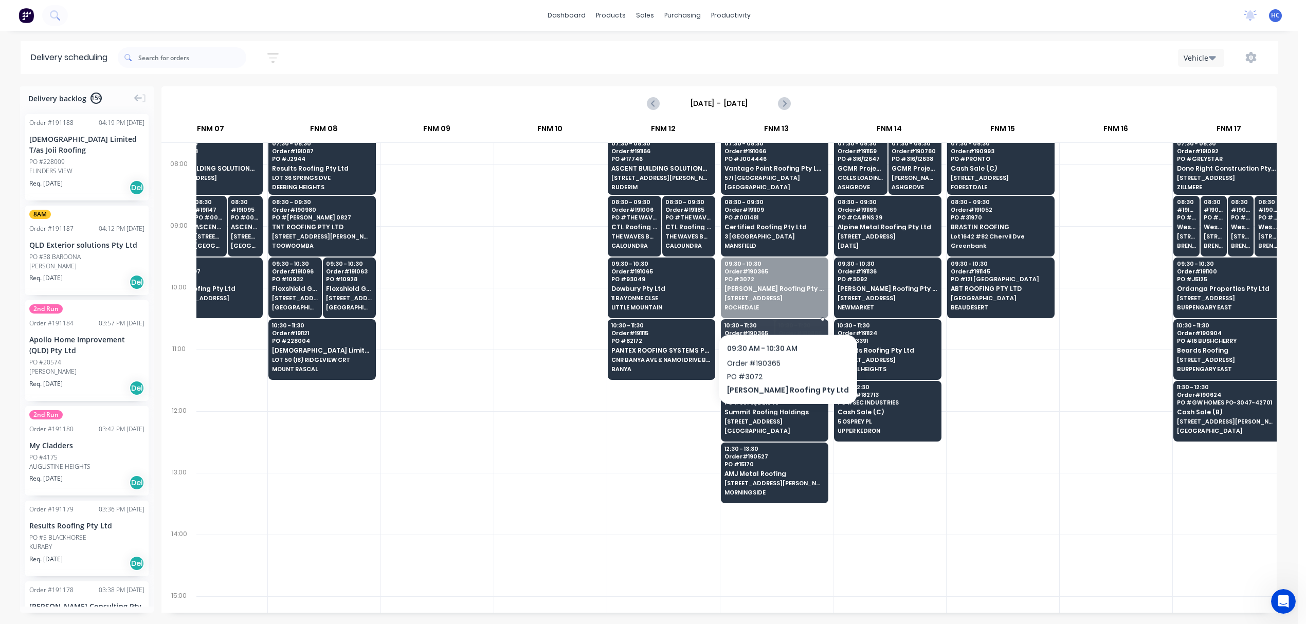
drag, startPoint x: 769, startPoint y: 307, endPoint x: 766, endPoint y: 358, distance: 51.5
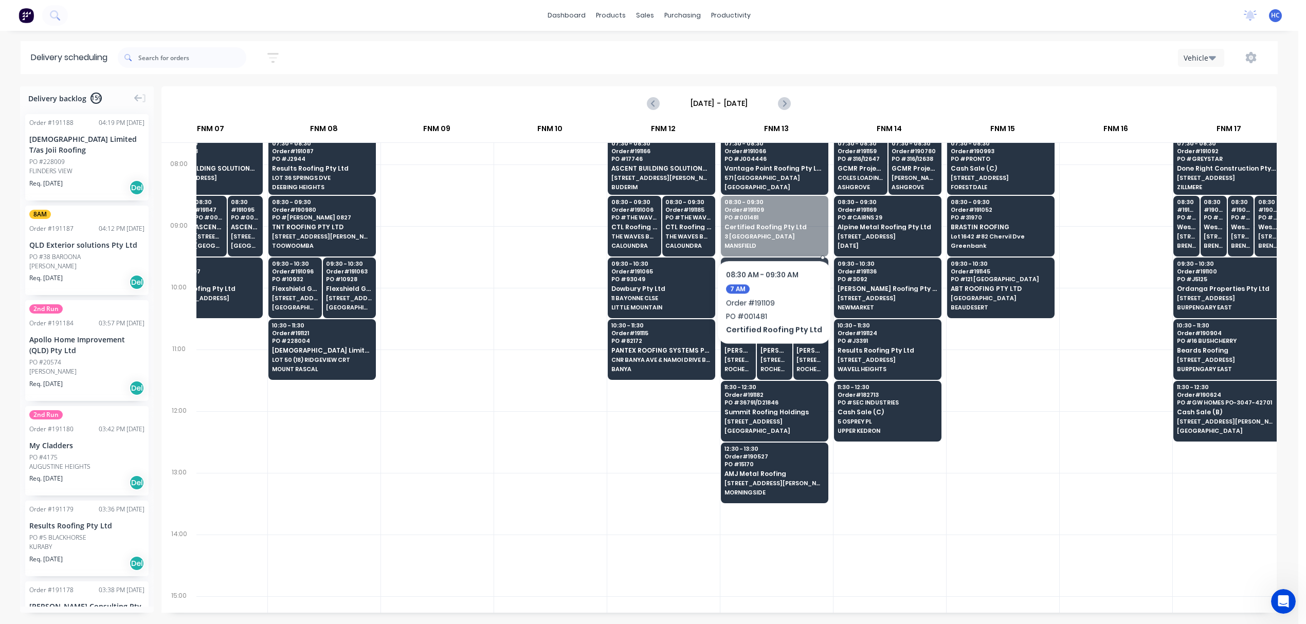
drag, startPoint x: 771, startPoint y: 214, endPoint x: 770, endPoint y: 278, distance: 63.3
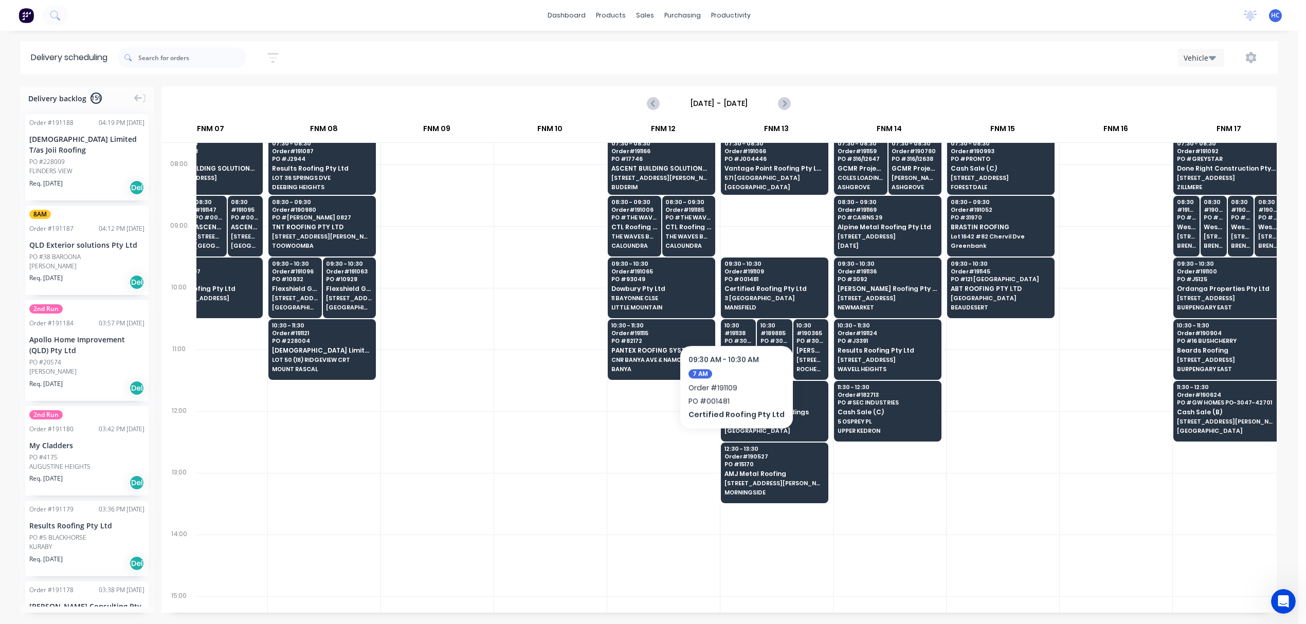
click at [621, 451] on div at bounding box center [663, 442] width 113 height 62
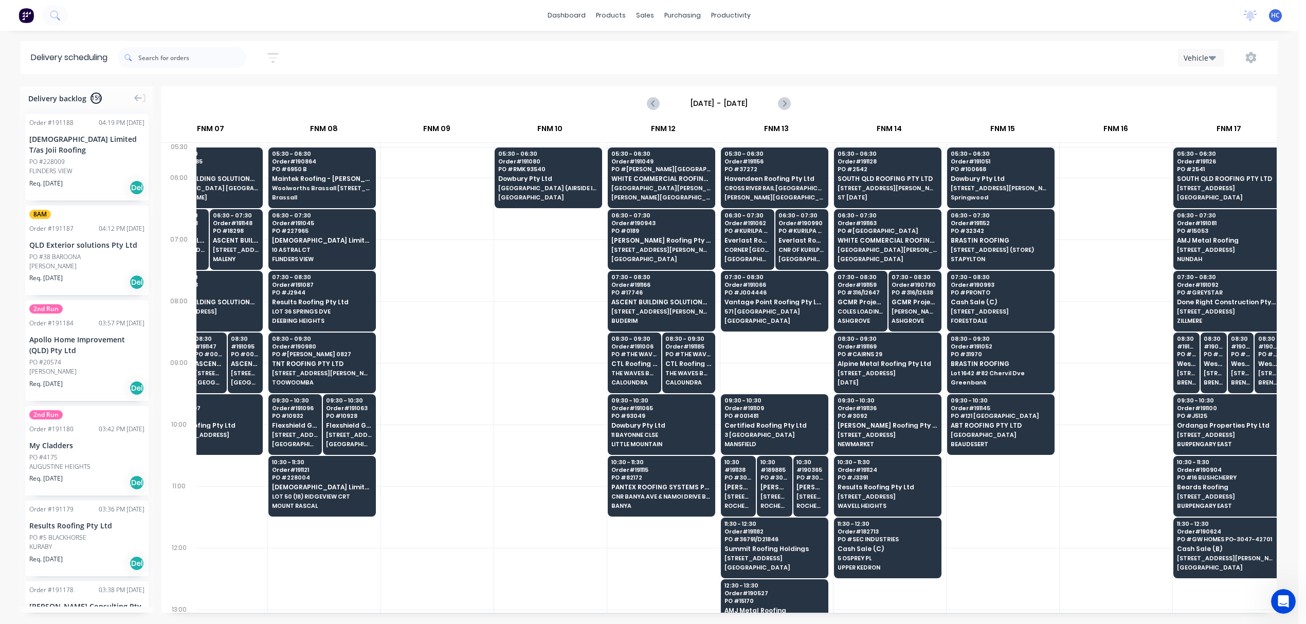
click at [775, 360] on div at bounding box center [776, 332] width 113 height 62
click at [527, 365] on div at bounding box center [550, 394] width 113 height 62
click at [531, 359] on div at bounding box center [550, 332] width 113 height 62
click at [760, 364] on div at bounding box center [776, 394] width 113 height 62
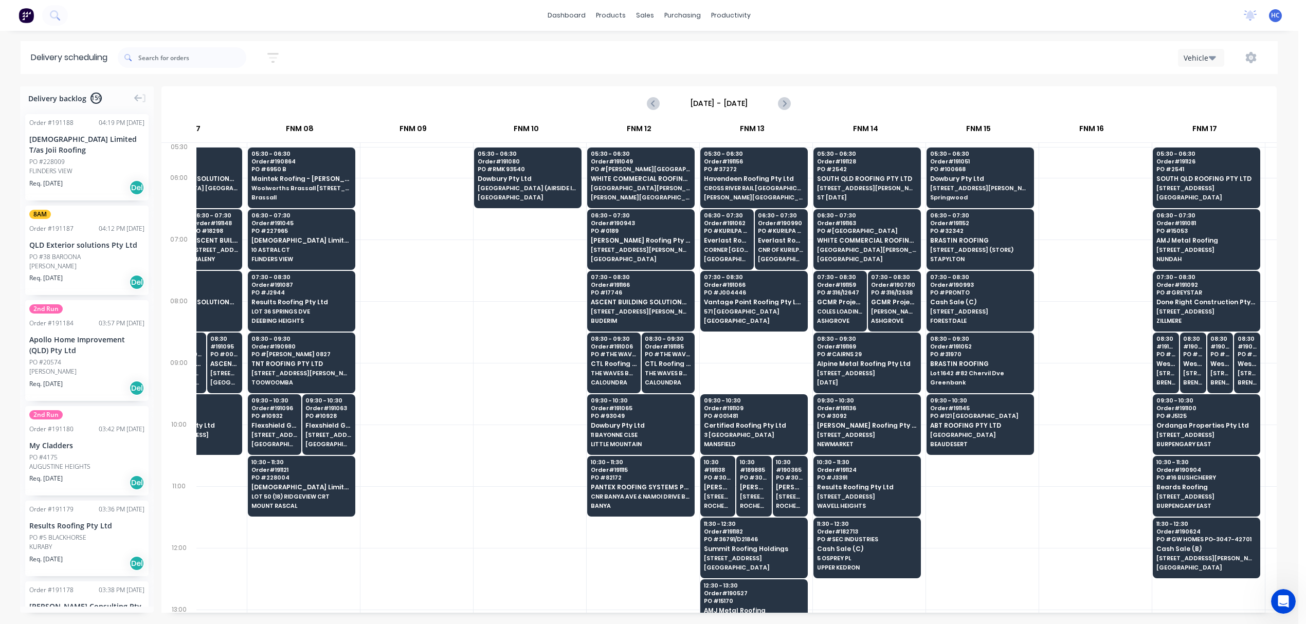
scroll to position [0, 632]
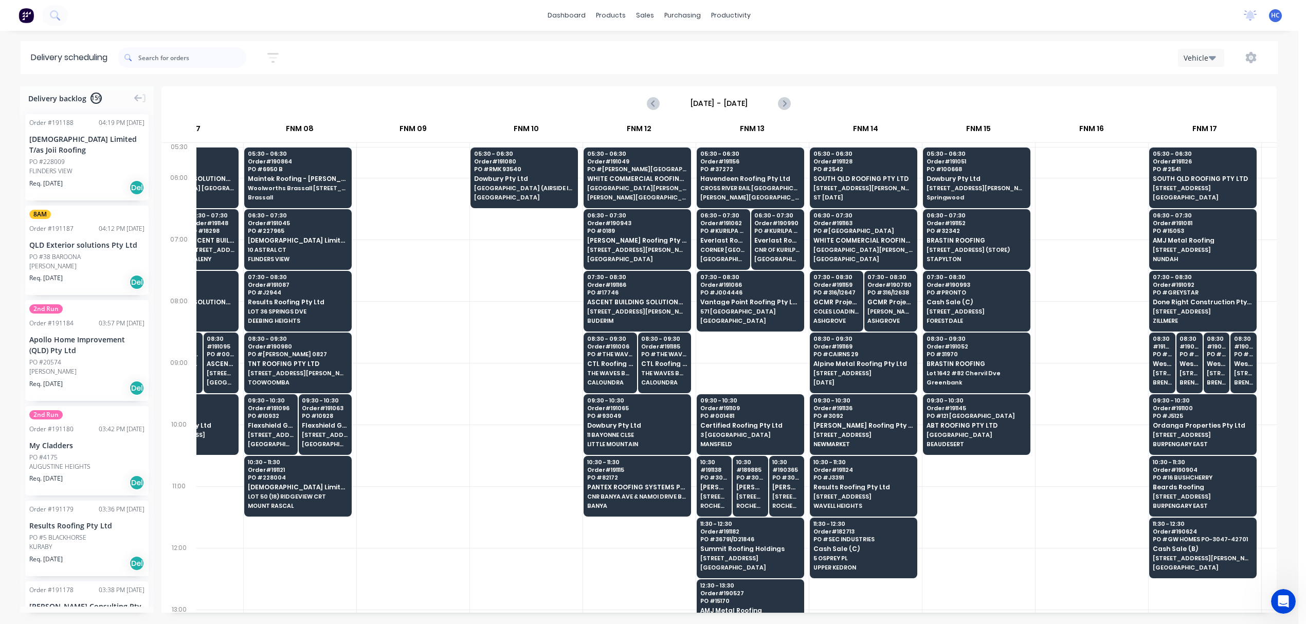
click at [1080, 286] on div at bounding box center [1092, 271] width 113 height 62
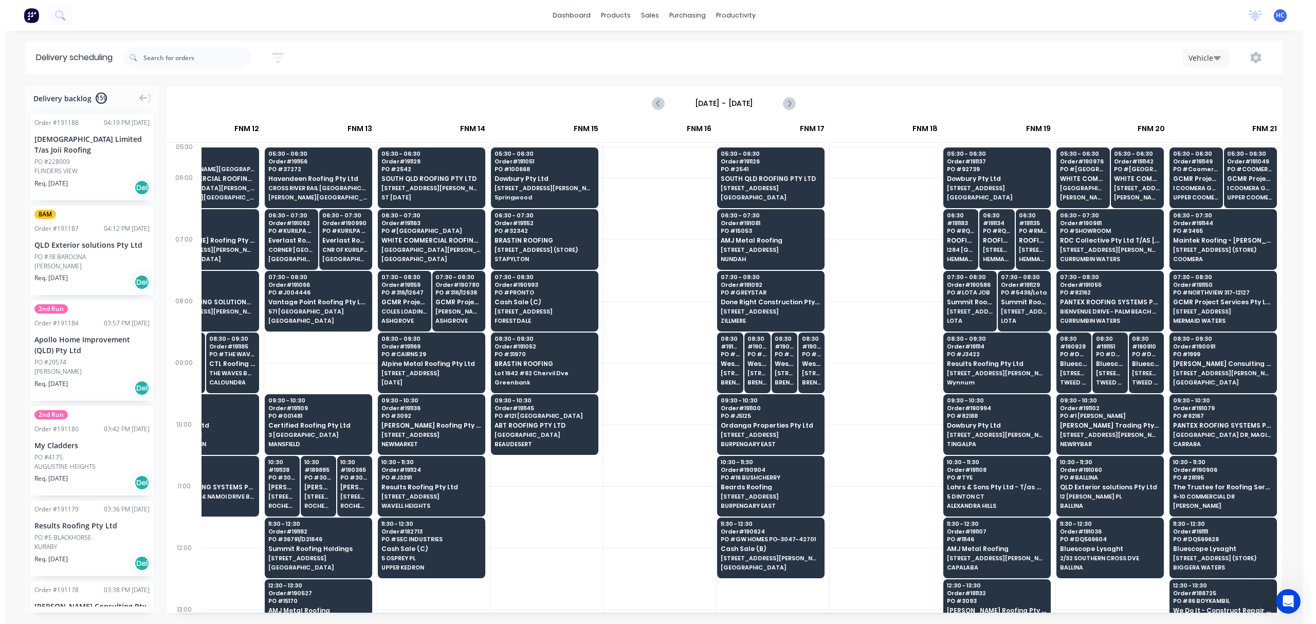
scroll to position [0, 1079]
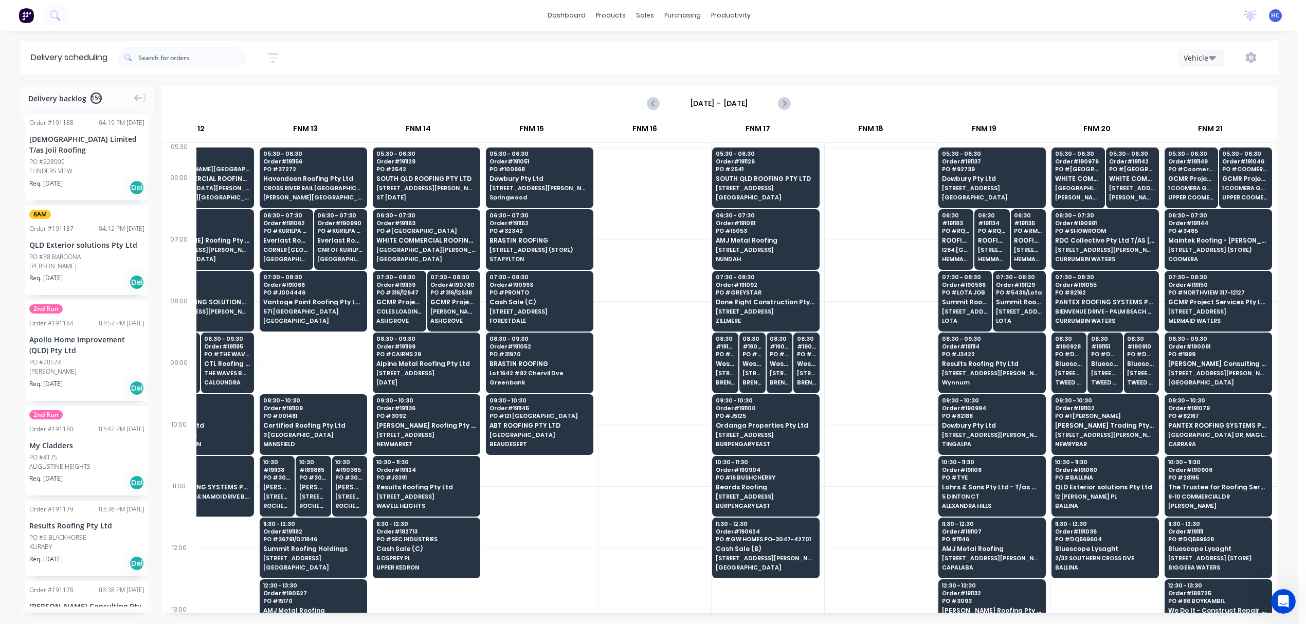
click at [860, 437] on div at bounding box center [881, 456] width 113 height 62
click at [641, 247] on div at bounding box center [654, 271] width 113 height 62
click at [1256, 56] on icon "button" at bounding box center [1250, 57] width 11 height 11
click at [1222, 87] on div "Run Sheet" at bounding box center [1218, 85] width 79 height 15
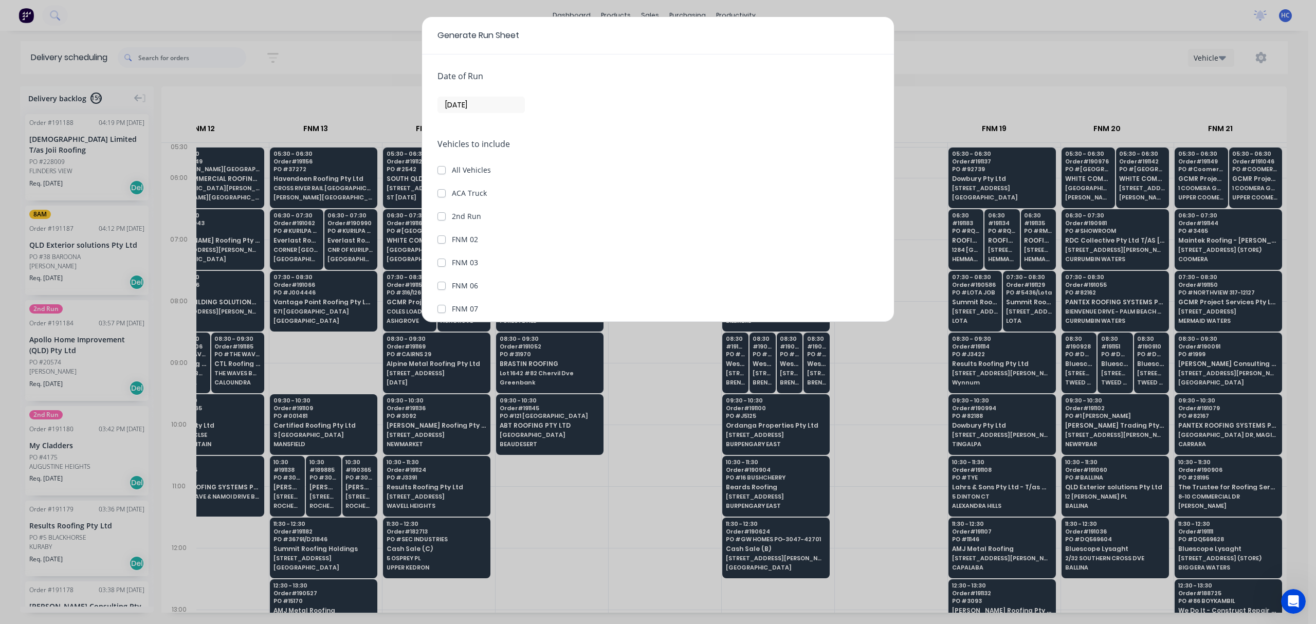
scroll to position [0, 1068]
click at [466, 110] on input "[DATE]" at bounding box center [481, 104] width 86 height 15
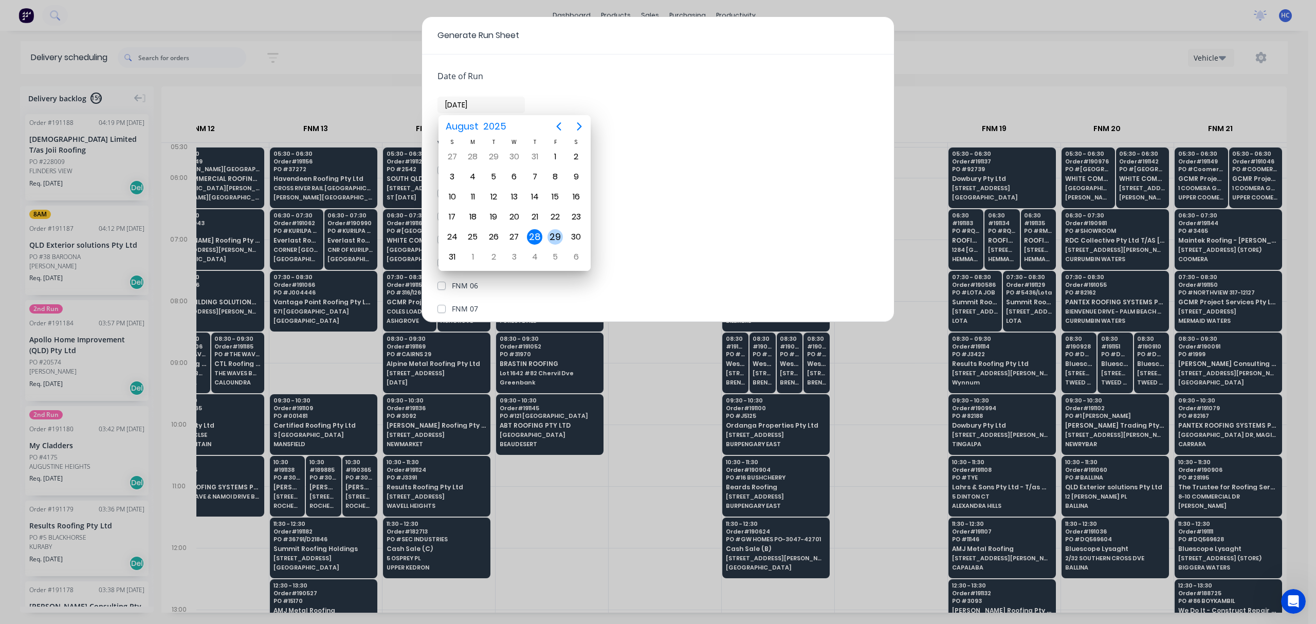
click at [556, 235] on div "29" at bounding box center [555, 236] width 15 height 15
type input "[DATE]"
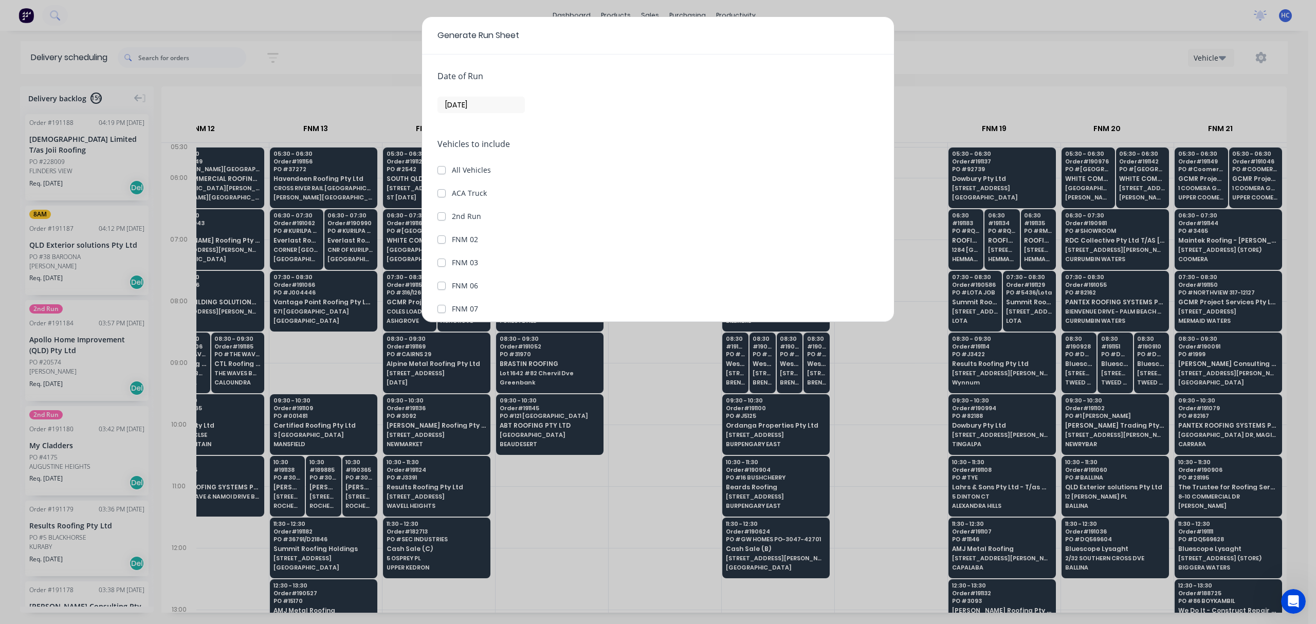
click at [452, 171] on label "All Vehicles" at bounding box center [471, 170] width 39 height 11
click at [440, 171] on input "All Vehicles" at bounding box center [442, 170] width 8 height 10
checkbox input "true"
checkbox Truck "true"
checkbox Run "true"
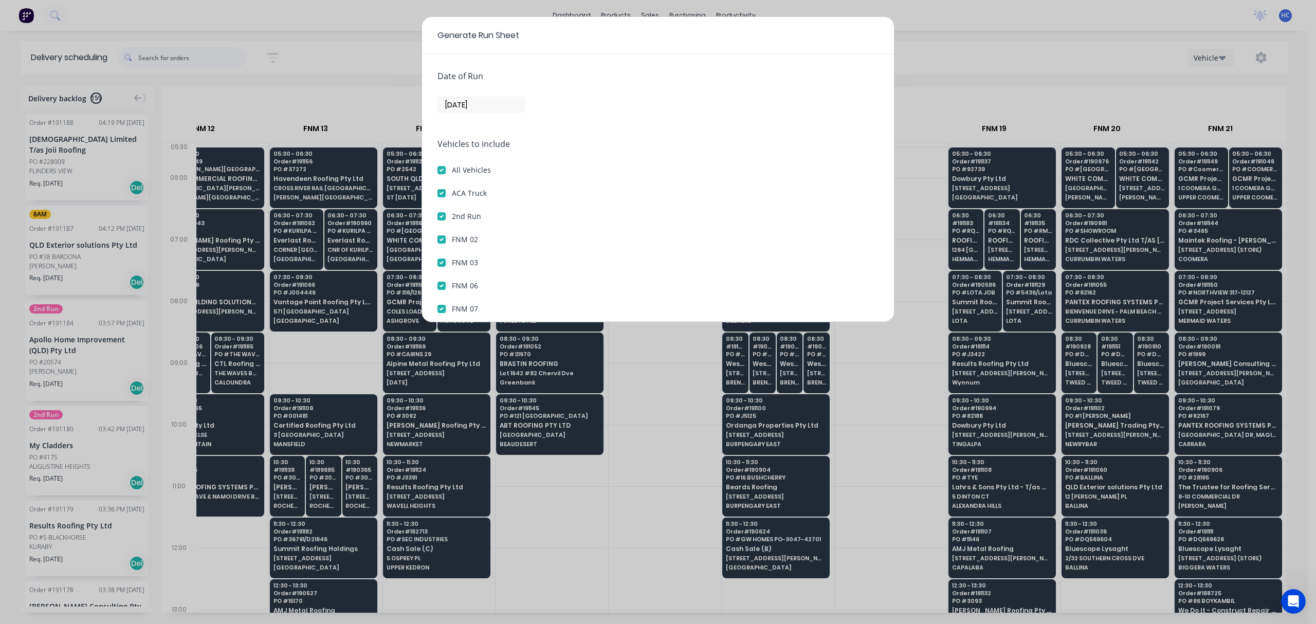
checkbox 02 "true"
checkbox 03 "true"
checkbox 06 "true"
checkbox 07 "true"
checkbox 08 "true"
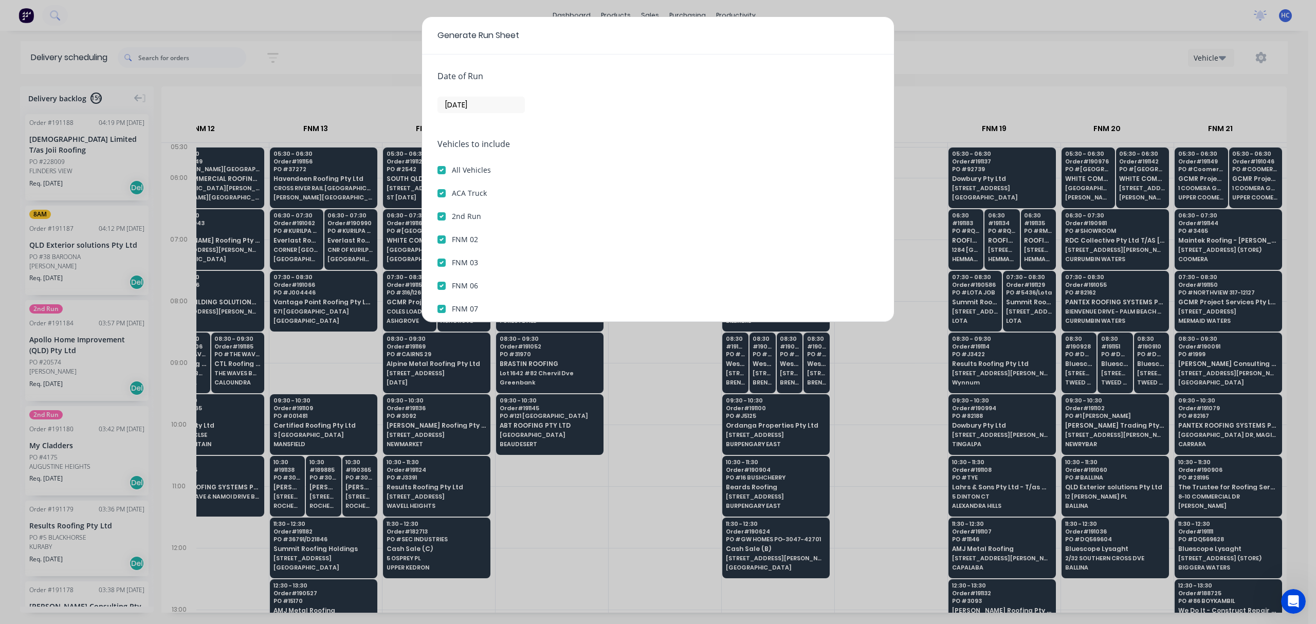
checkbox 09 "true"
checkbox 10 "true"
checkbox 12 "true"
checkbox 13 "true"
checkbox 14 "true"
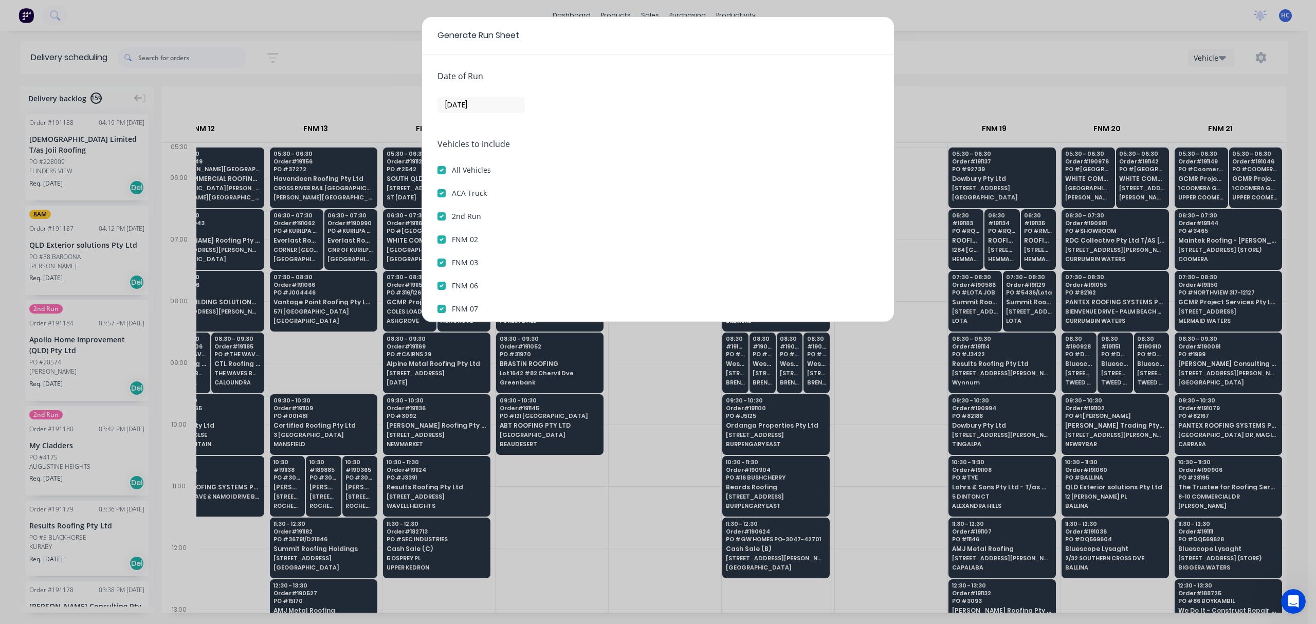
checkbox 15 "true"
checkbox 16 "true"
checkbox 17 "true"
checkbox 18 "true"
checkbox 19 "true"
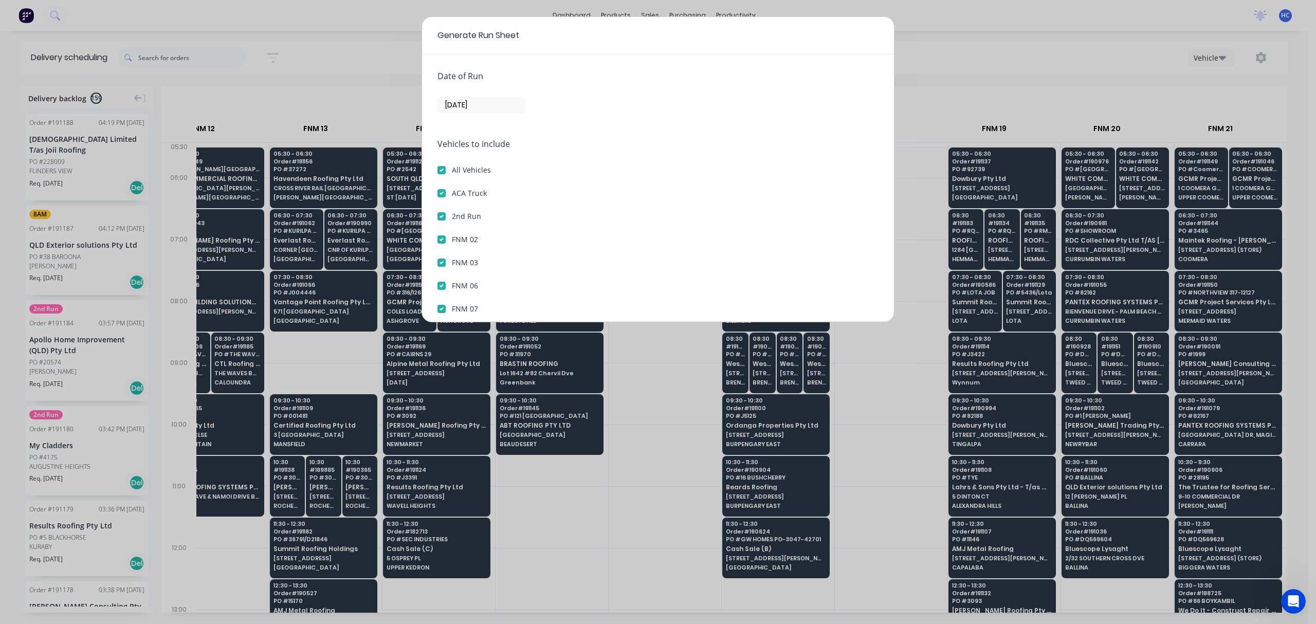
checkbox 20 "true"
checkbox 21 "true"
click at [452, 195] on label "ACA Truck" at bounding box center [469, 193] width 35 height 11
click at [439, 195] on Truck "ACA Truck" at bounding box center [442, 193] width 8 height 10
checkbox Truck "false"
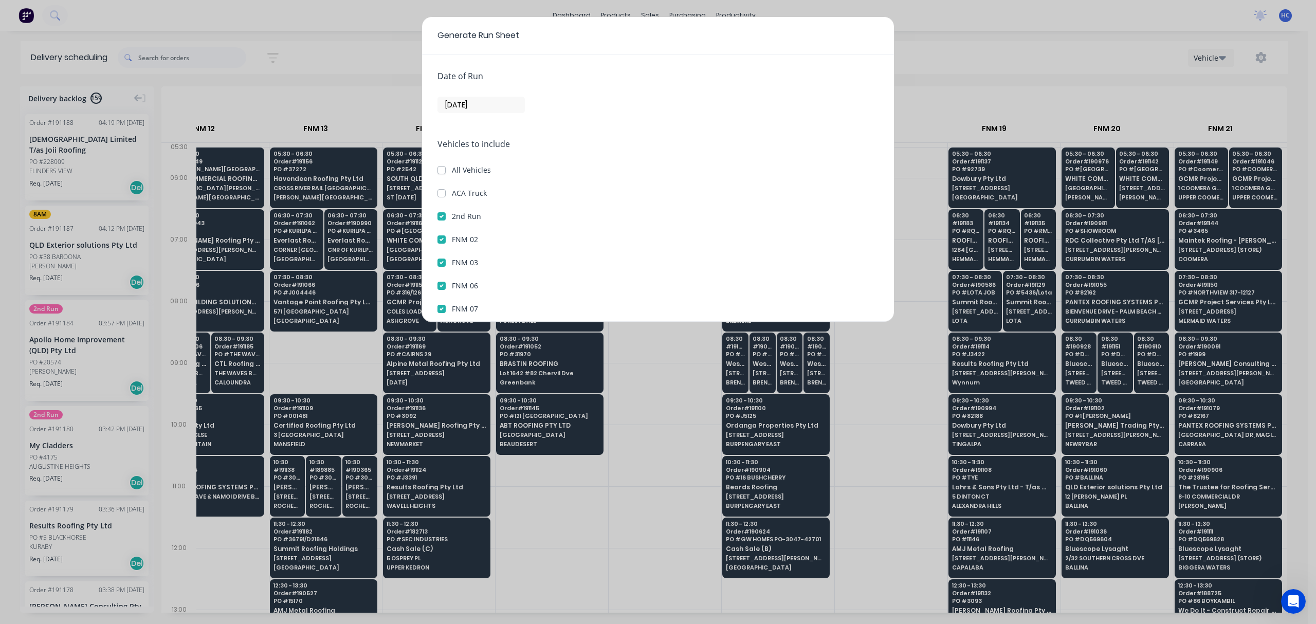
checkbox input "false"
click at [452, 214] on label "2nd Run" at bounding box center [466, 216] width 29 height 11
click at [443, 214] on Run "2nd Run" at bounding box center [442, 216] width 8 height 10
checkbox Run "false"
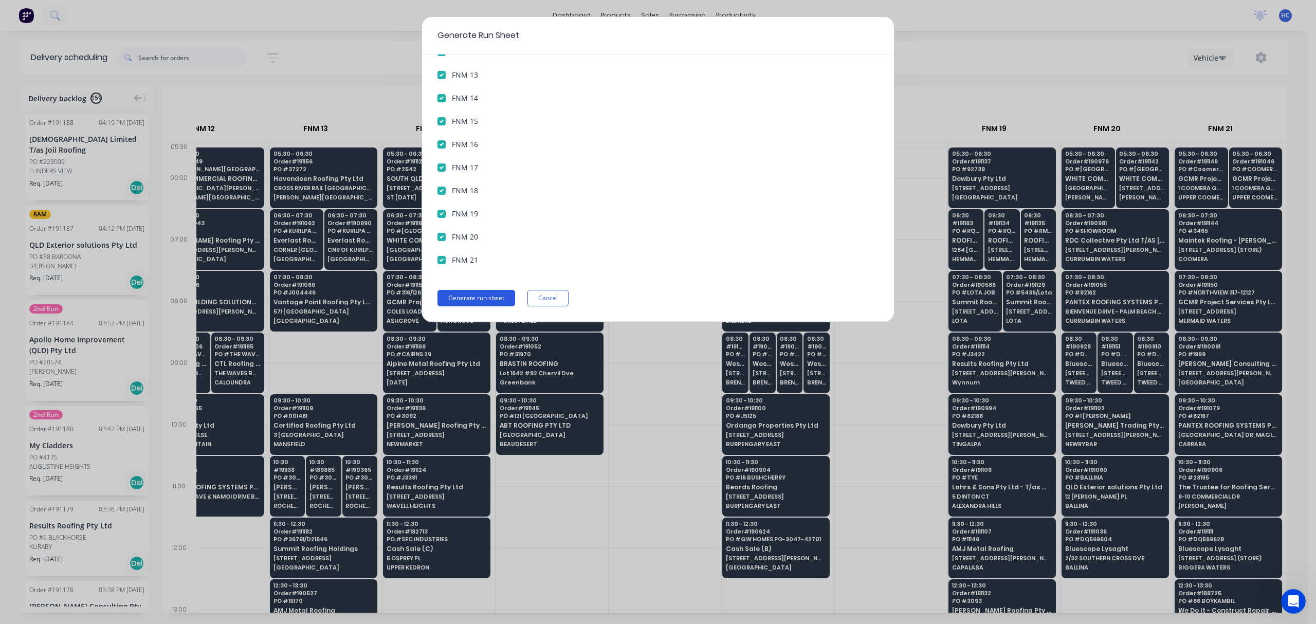
click at [488, 299] on button "Generate run sheet" at bounding box center [477, 298] width 78 height 16
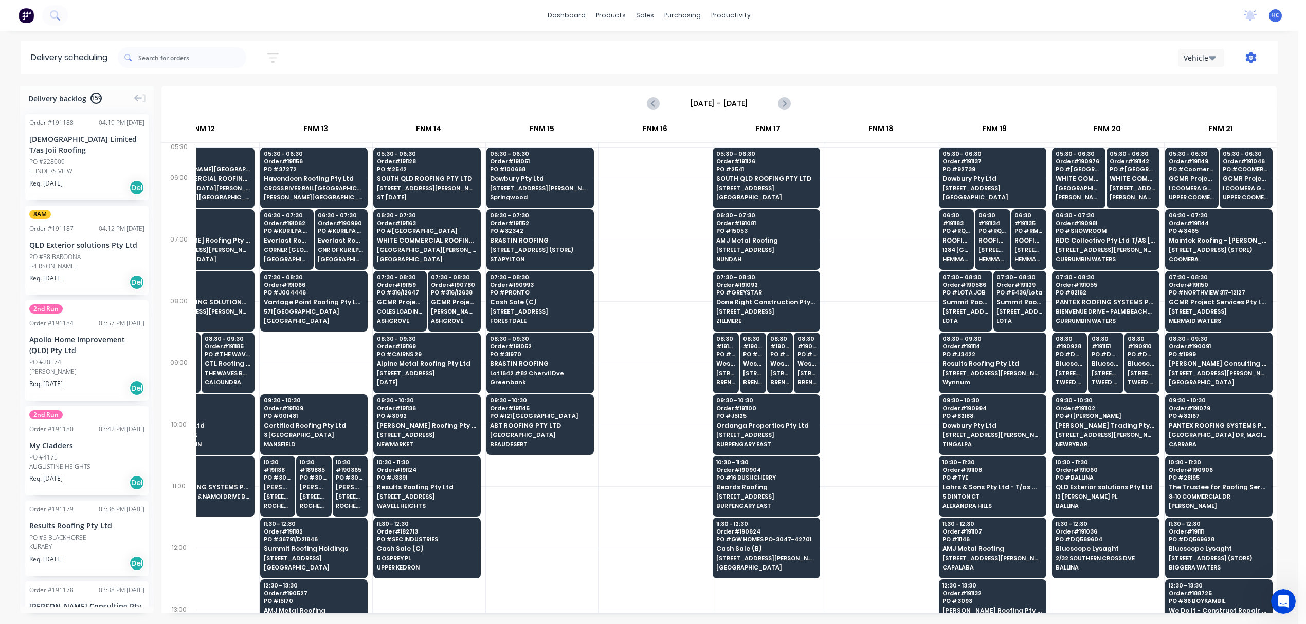
click at [1255, 56] on icon "button" at bounding box center [1251, 57] width 11 height 11
click at [1193, 87] on div "Run Sheet" at bounding box center [1218, 85] width 79 height 15
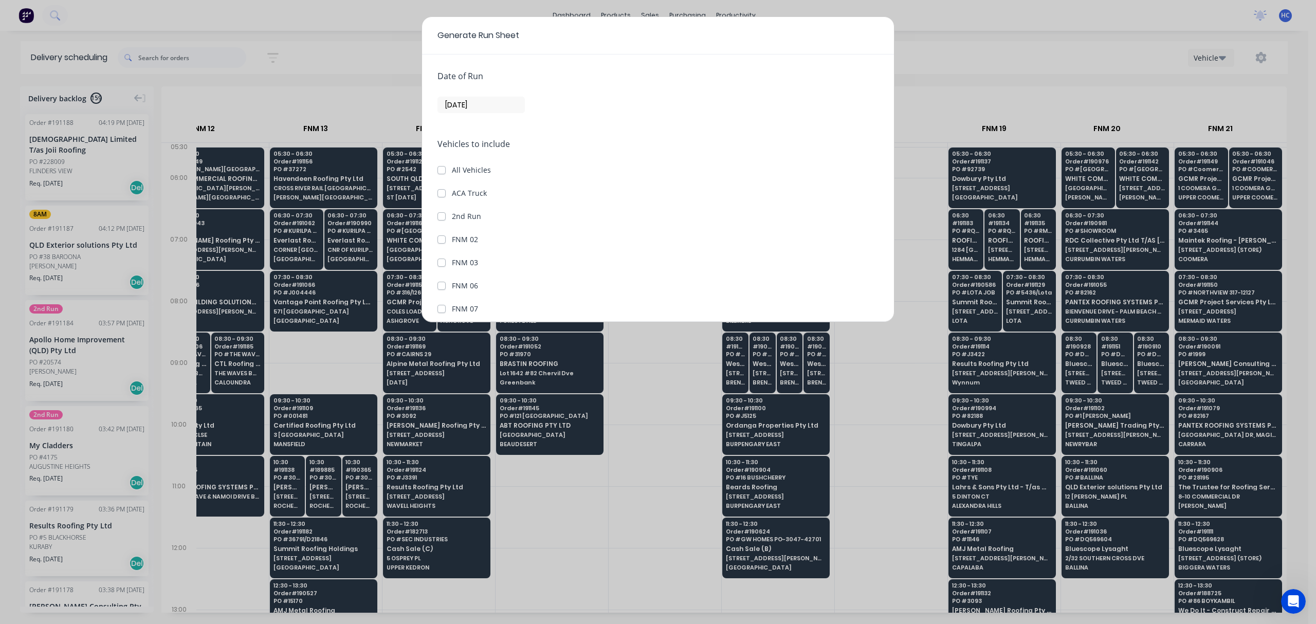
click at [467, 100] on label "[DATE]" at bounding box center [481, 105] width 87 height 16
click at [467, 100] on input "[DATE]" at bounding box center [481, 104] width 86 height 15
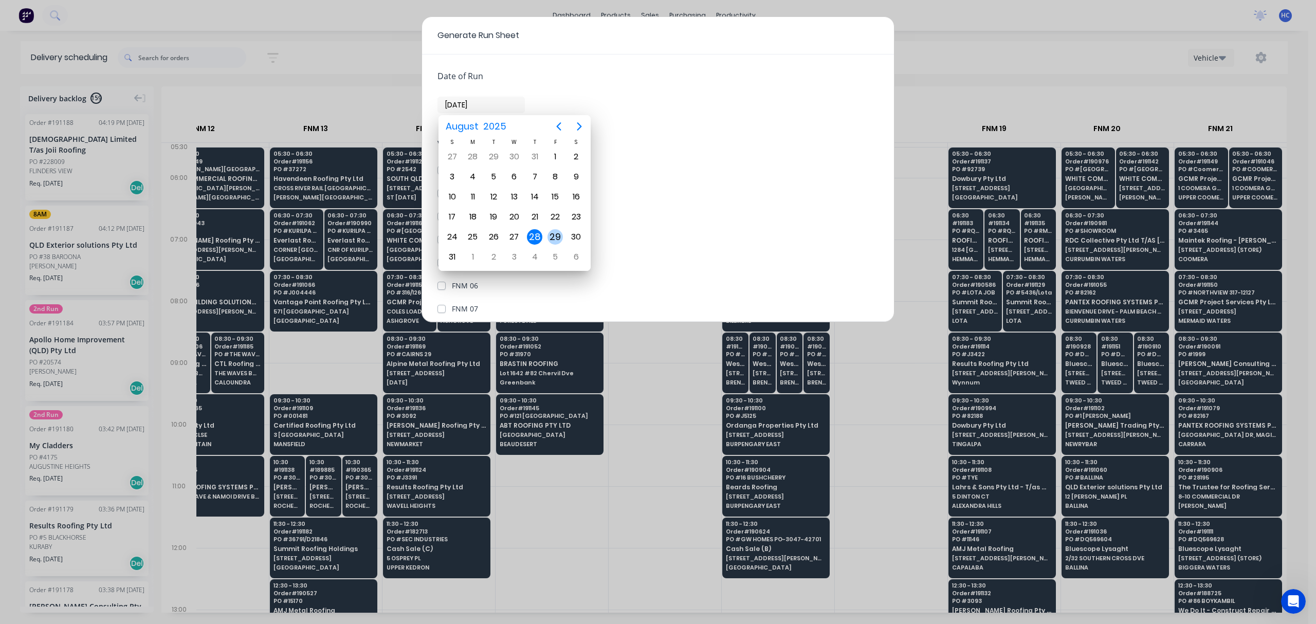
click at [558, 237] on div "29" at bounding box center [555, 236] width 15 height 15
type input "[DATE]"
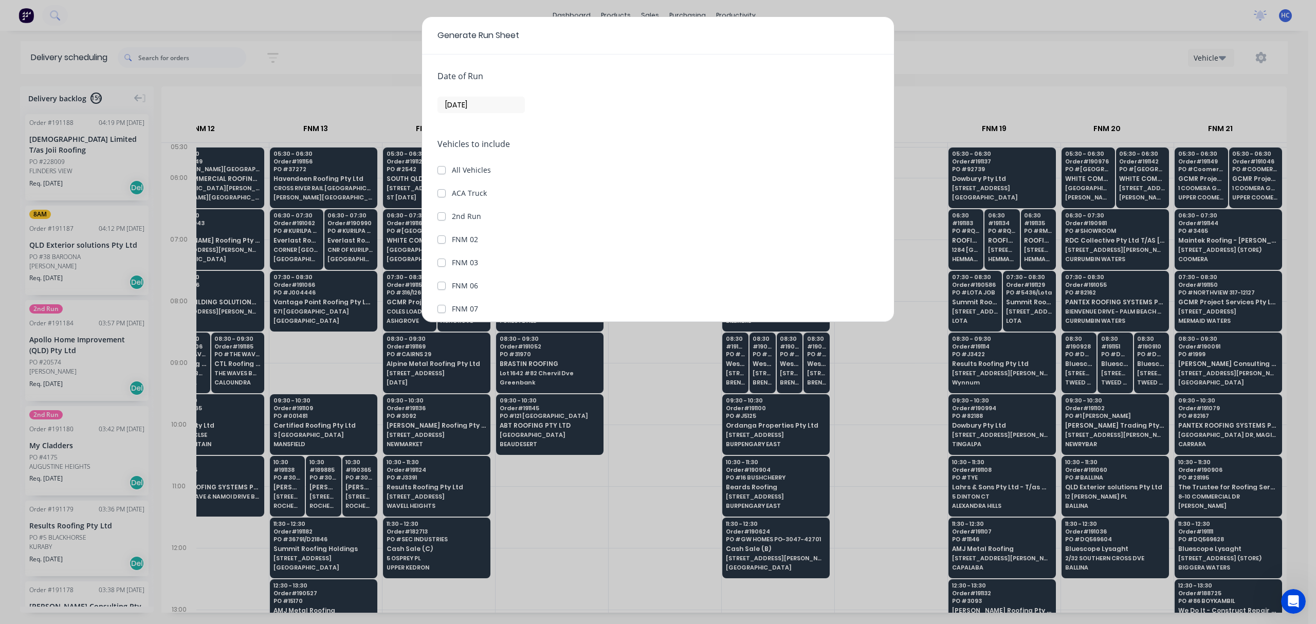
drag, startPoint x: 447, startPoint y: 189, endPoint x: 447, endPoint y: 202, distance: 12.4
click at [447, 190] on div "ACA Truck" at bounding box center [658, 193] width 441 height 11
click at [452, 193] on label "ACA Truck" at bounding box center [469, 193] width 35 height 11
click at [441, 193] on Truck "ACA Truck" at bounding box center [442, 193] width 8 height 10
checkbox Truck "true"
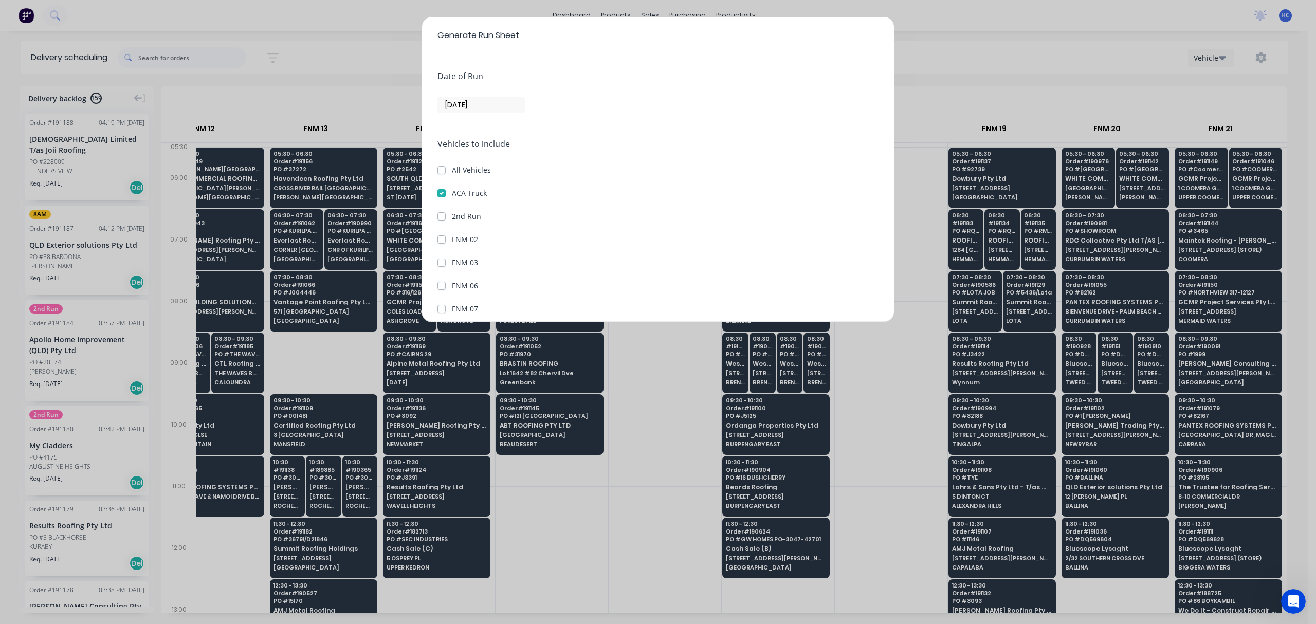
click at [452, 215] on label "2nd Run" at bounding box center [466, 216] width 29 height 11
click at [443, 215] on Run "2nd Run" at bounding box center [442, 216] width 8 height 10
checkbox Run "true"
click at [479, 303] on button "Generate run sheet" at bounding box center [477, 298] width 78 height 16
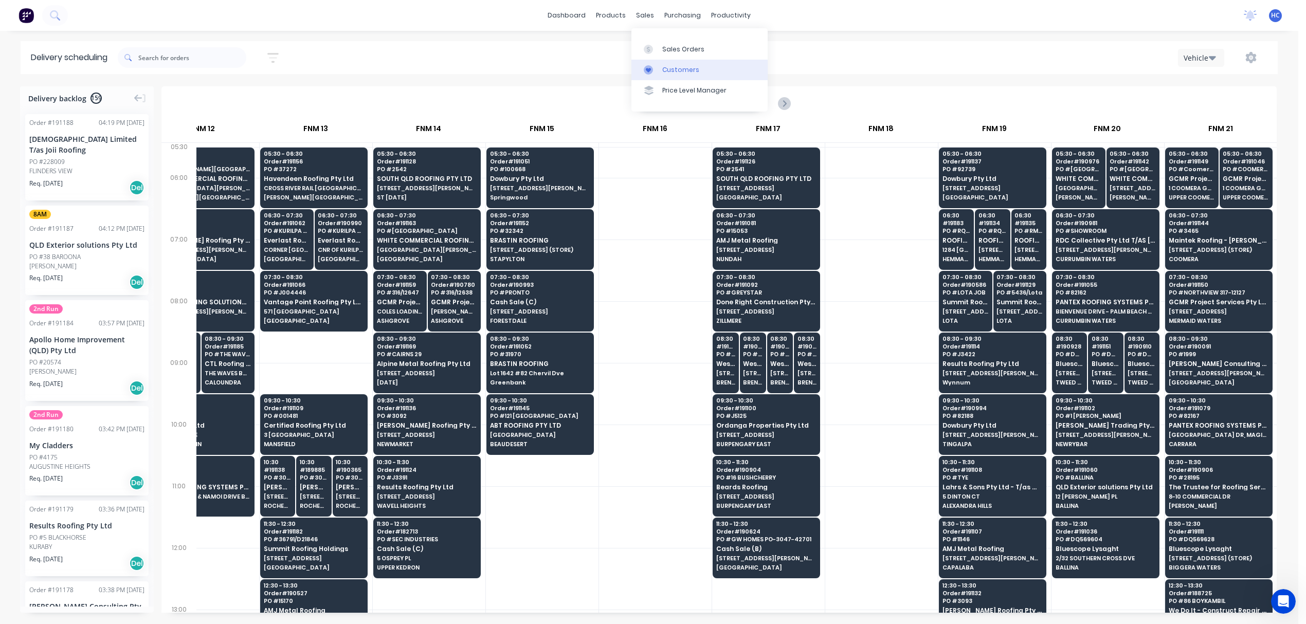
click at [675, 60] on link "Customers" at bounding box center [699, 70] width 136 height 21
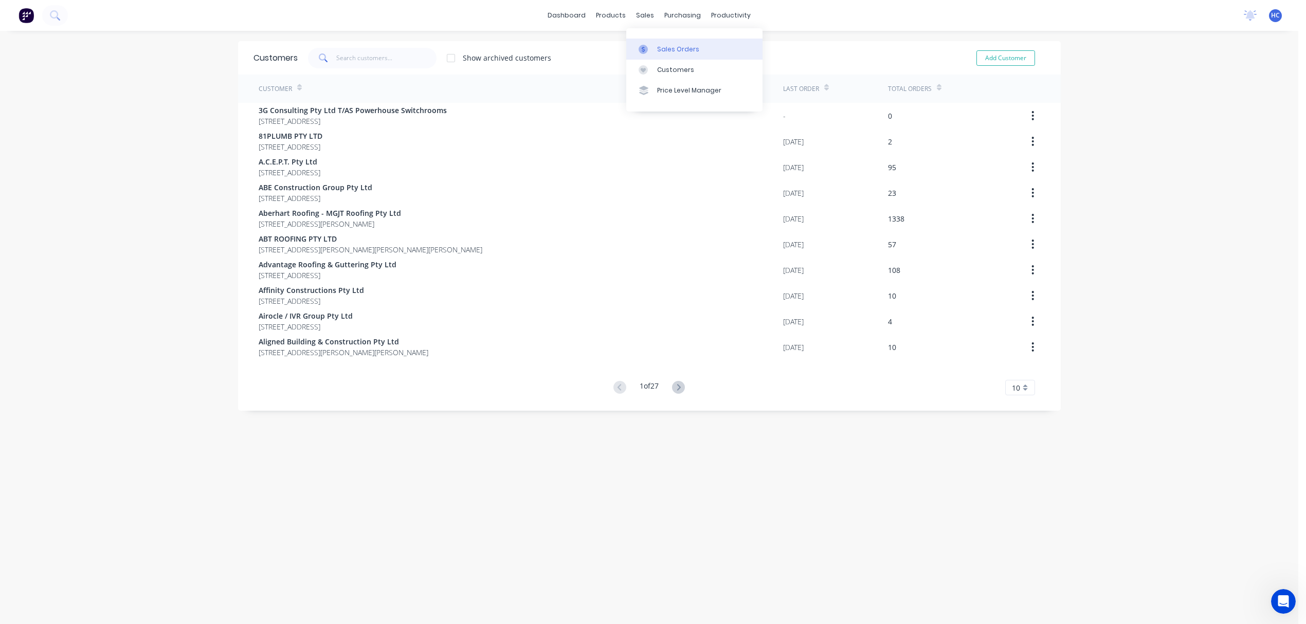
click at [665, 43] on link "Sales Orders" at bounding box center [694, 49] width 136 height 21
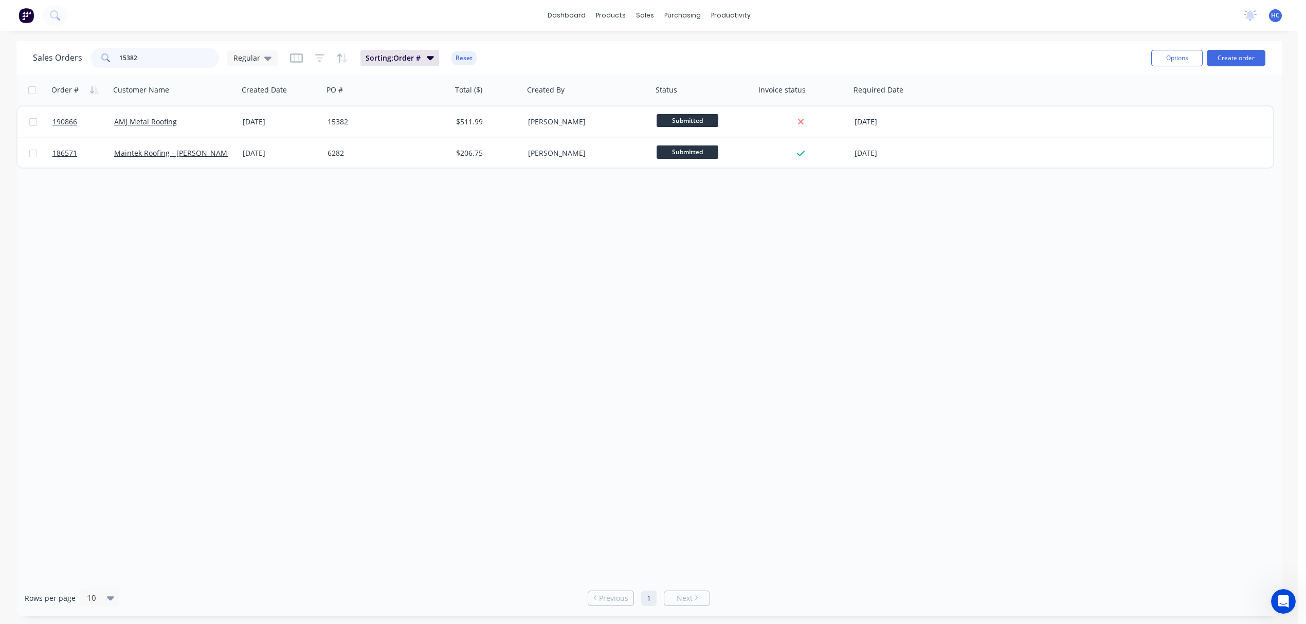
drag, startPoint x: 150, startPoint y: 60, endPoint x: 68, endPoint y: 56, distance: 81.9
click at [44, 59] on div "Sales Orders 15382 Regular" at bounding box center [155, 58] width 245 height 21
